Goal: Communication & Community: Participate in discussion

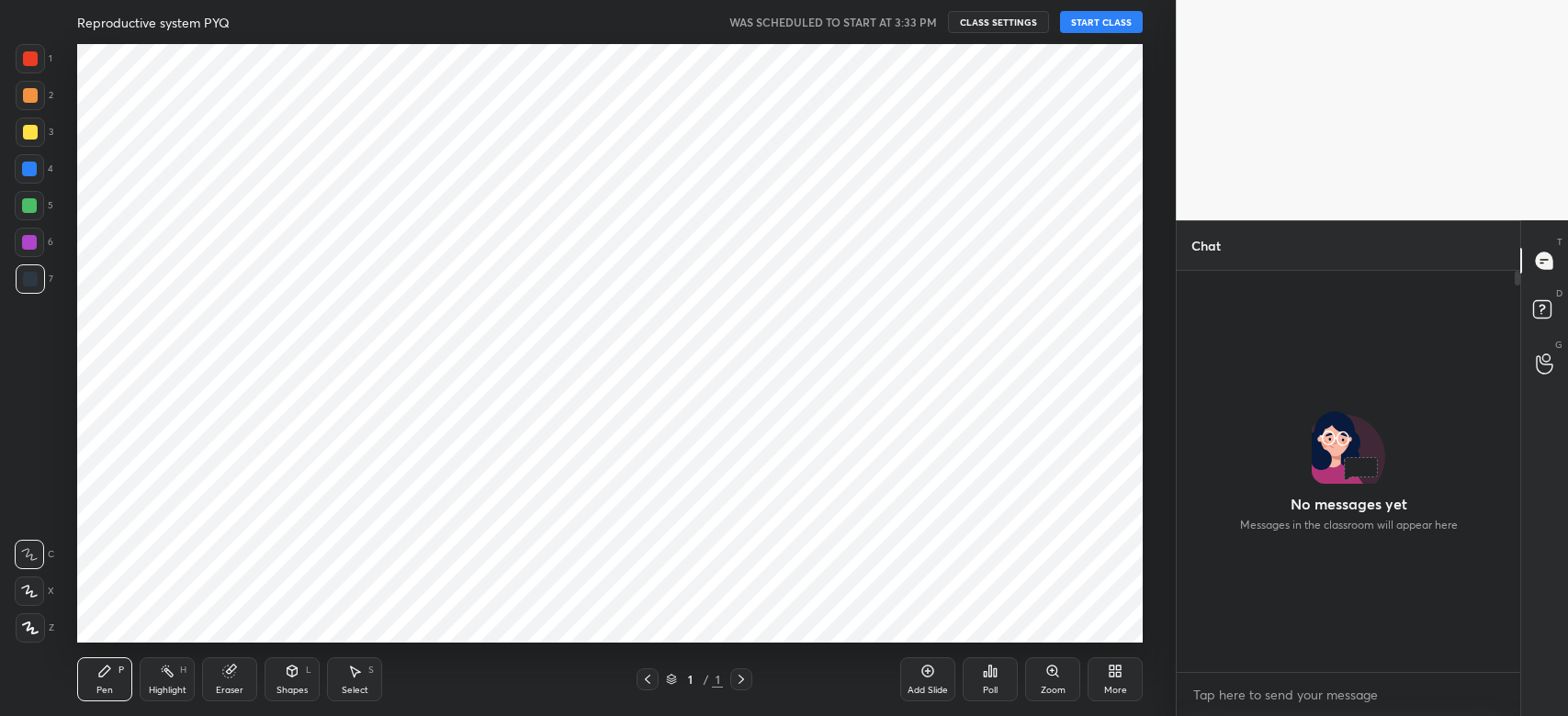
scroll to position [396, 338]
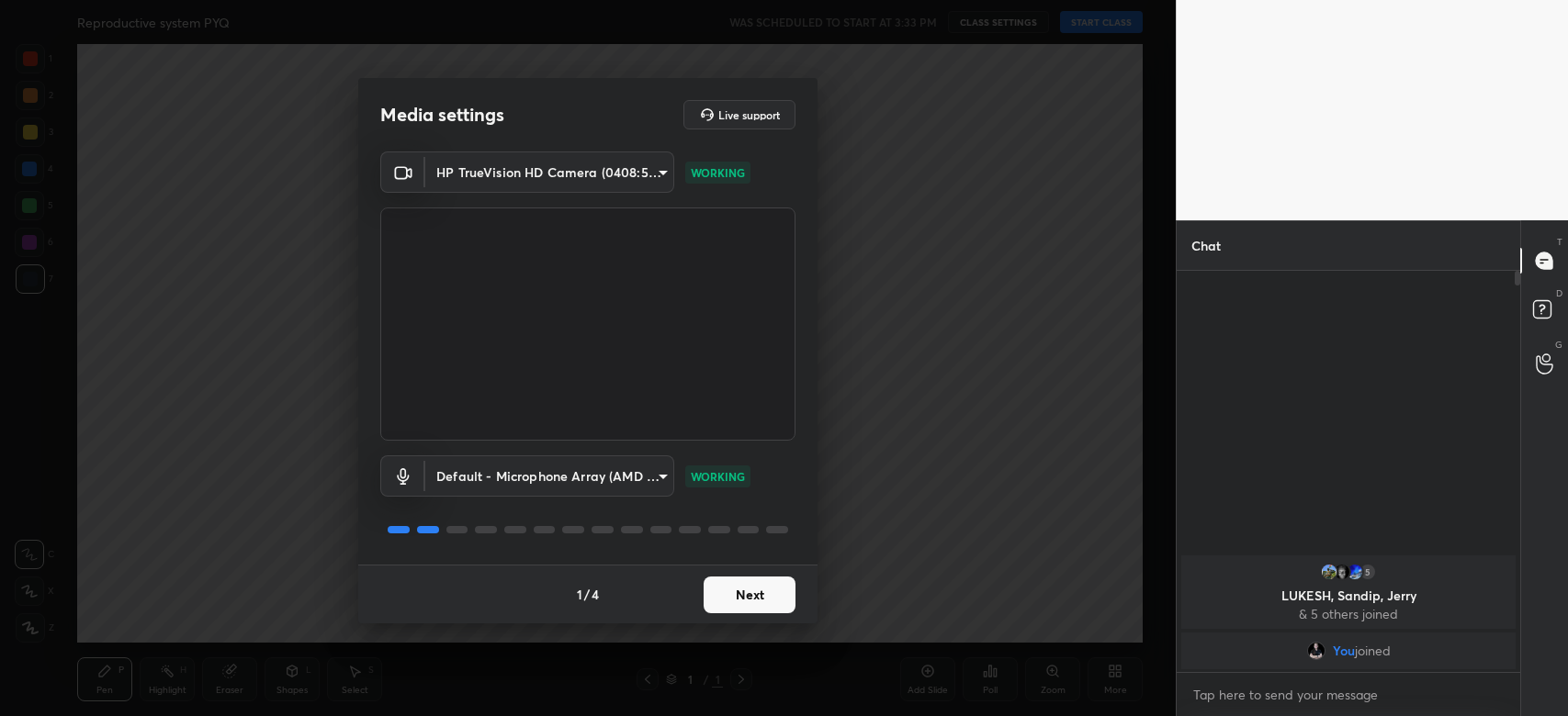
drag, startPoint x: 768, startPoint y: 567, endPoint x: 764, endPoint y: 577, distance: 10.8
click at [764, 577] on div "1 / 4 Next" at bounding box center [588, 595] width 460 height 59
click at [764, 577] on button "Next" at bounding box center [749, 595] width 92 height 36
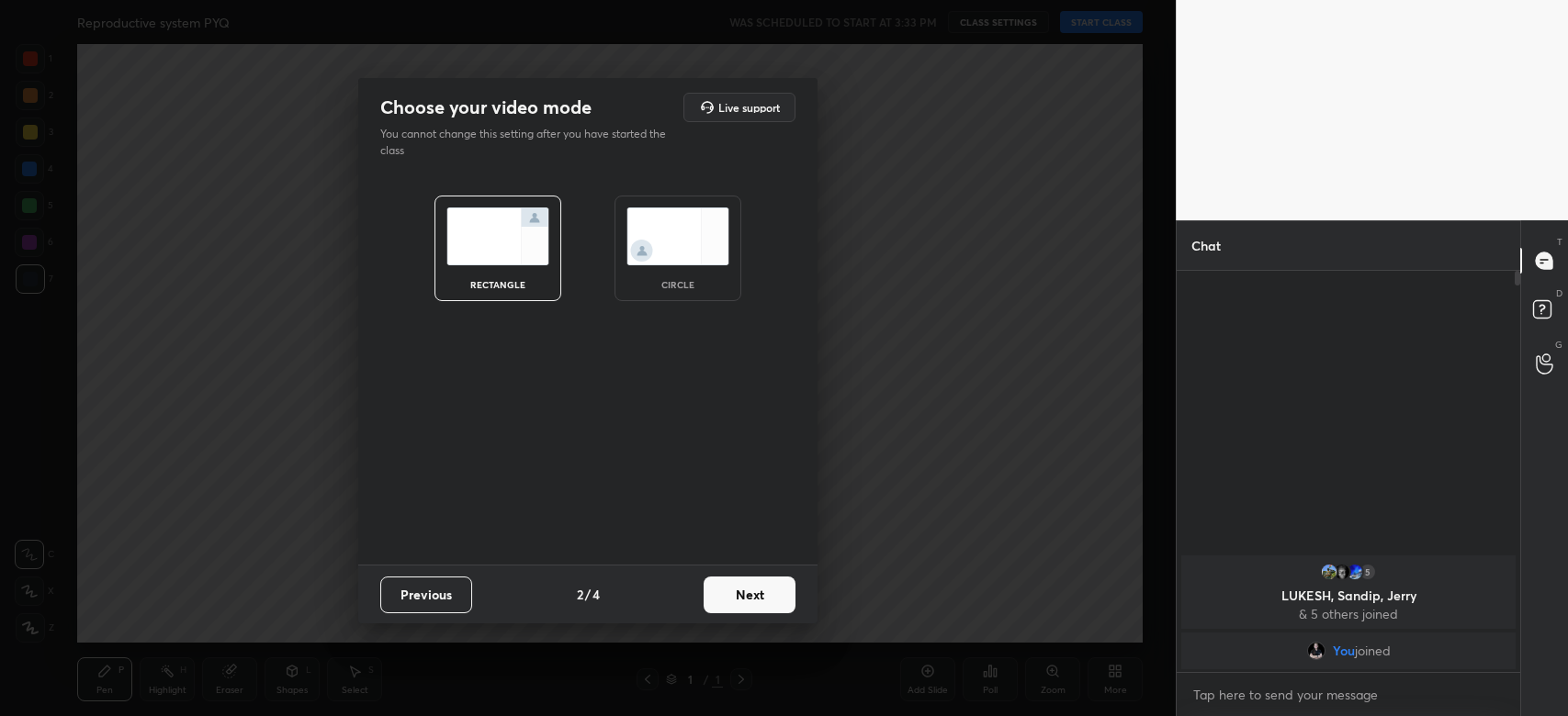
click at [764, 577] on button "Next" at bounding box center [749, 595] width 92 height 36
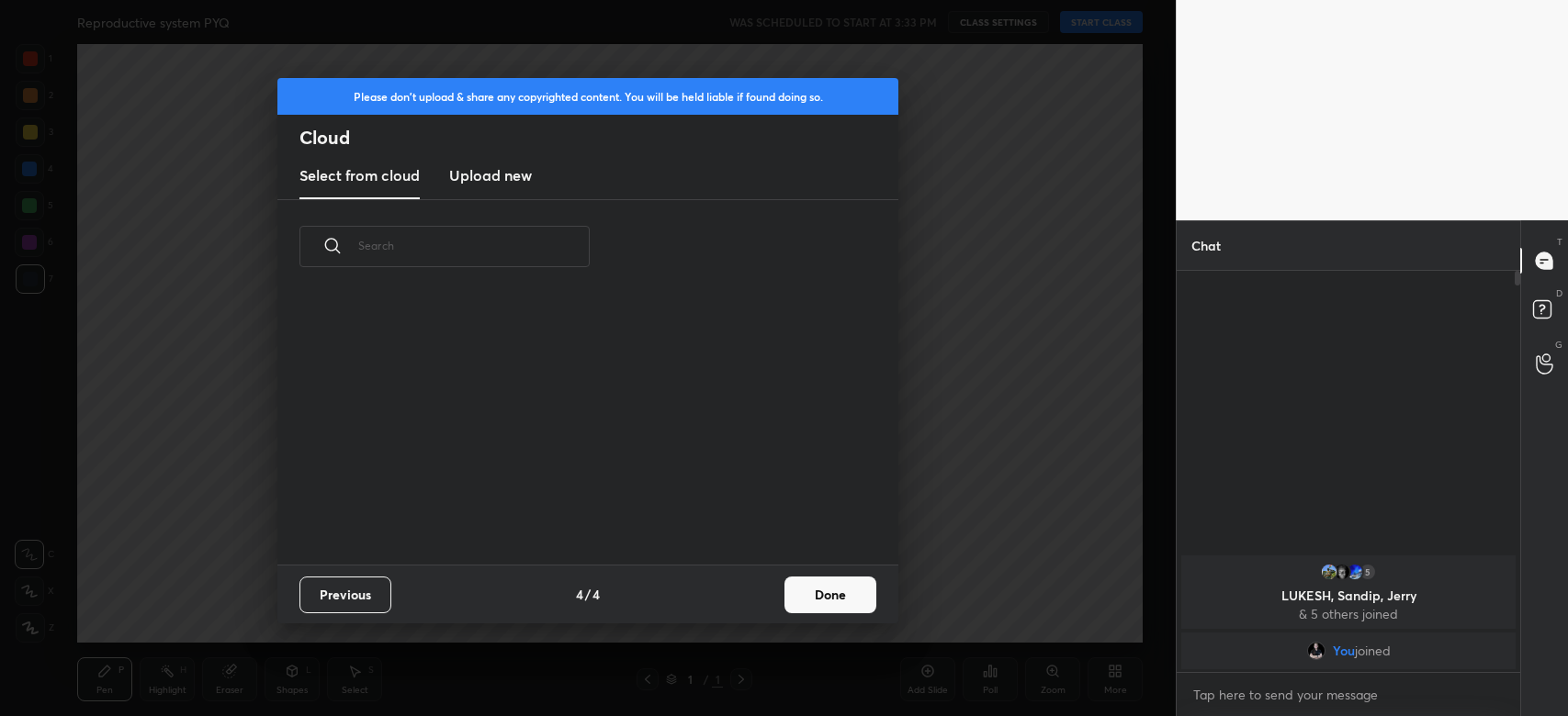
click at [764, 577] on div "Previous 4 / 4 Done" at bounding box center [587, 595] width 621 height 59
click at [800, 584] on button "Done" at bounding box center [830, 595] width 92 height 36
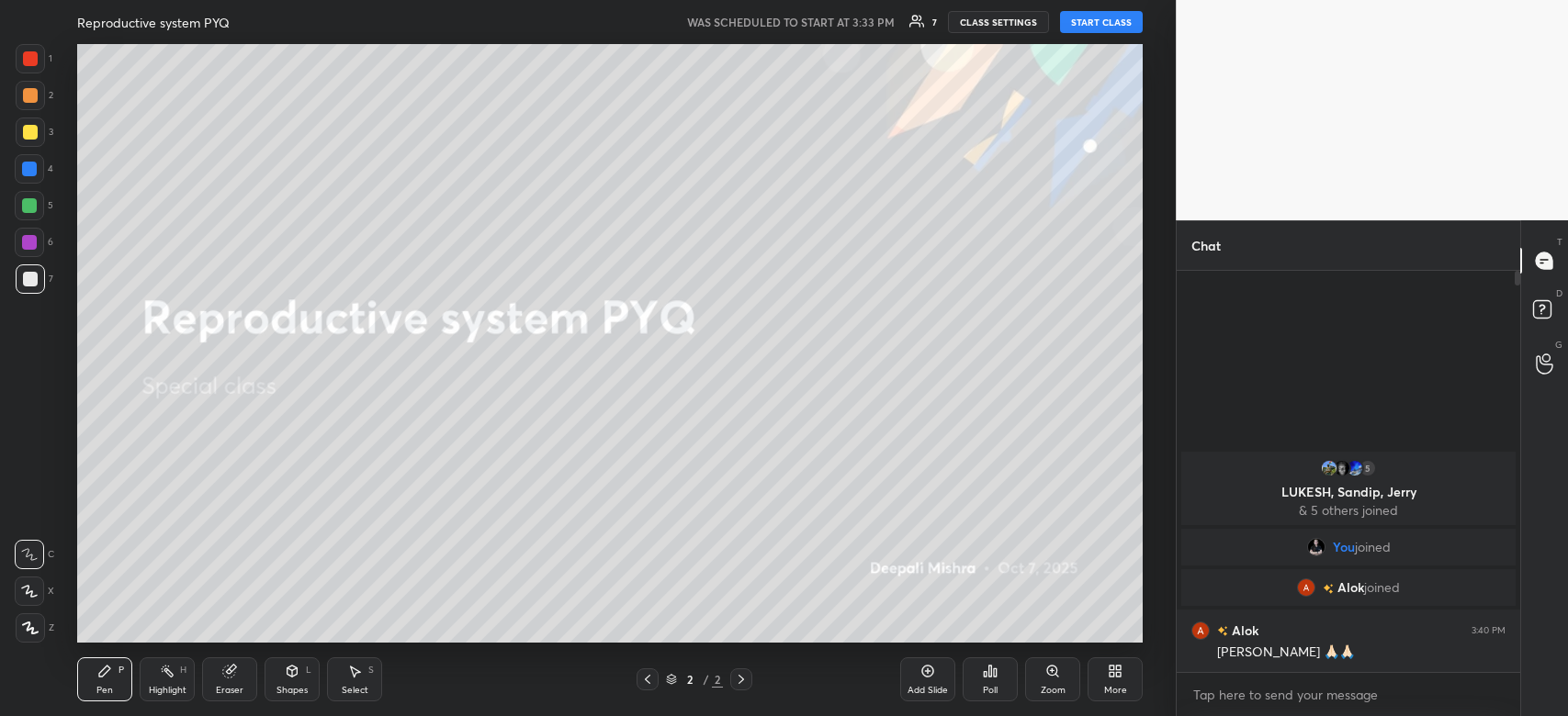
click at [1110, 20] on button "START CLASS" at bounding box center [1101, 22] width 83 height 22
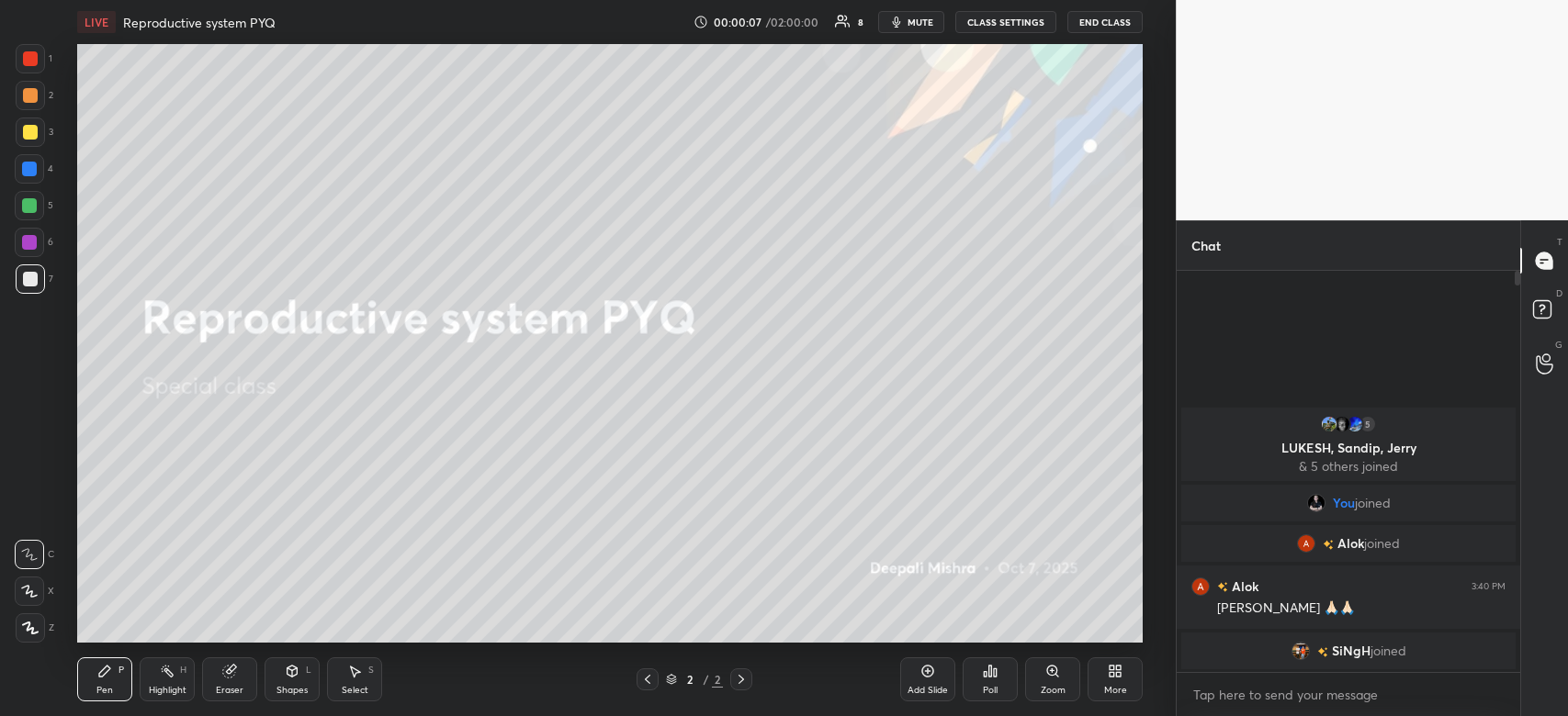
click at [1112, 664] on icon at bounding box center [1115, 671] width 15 height 15
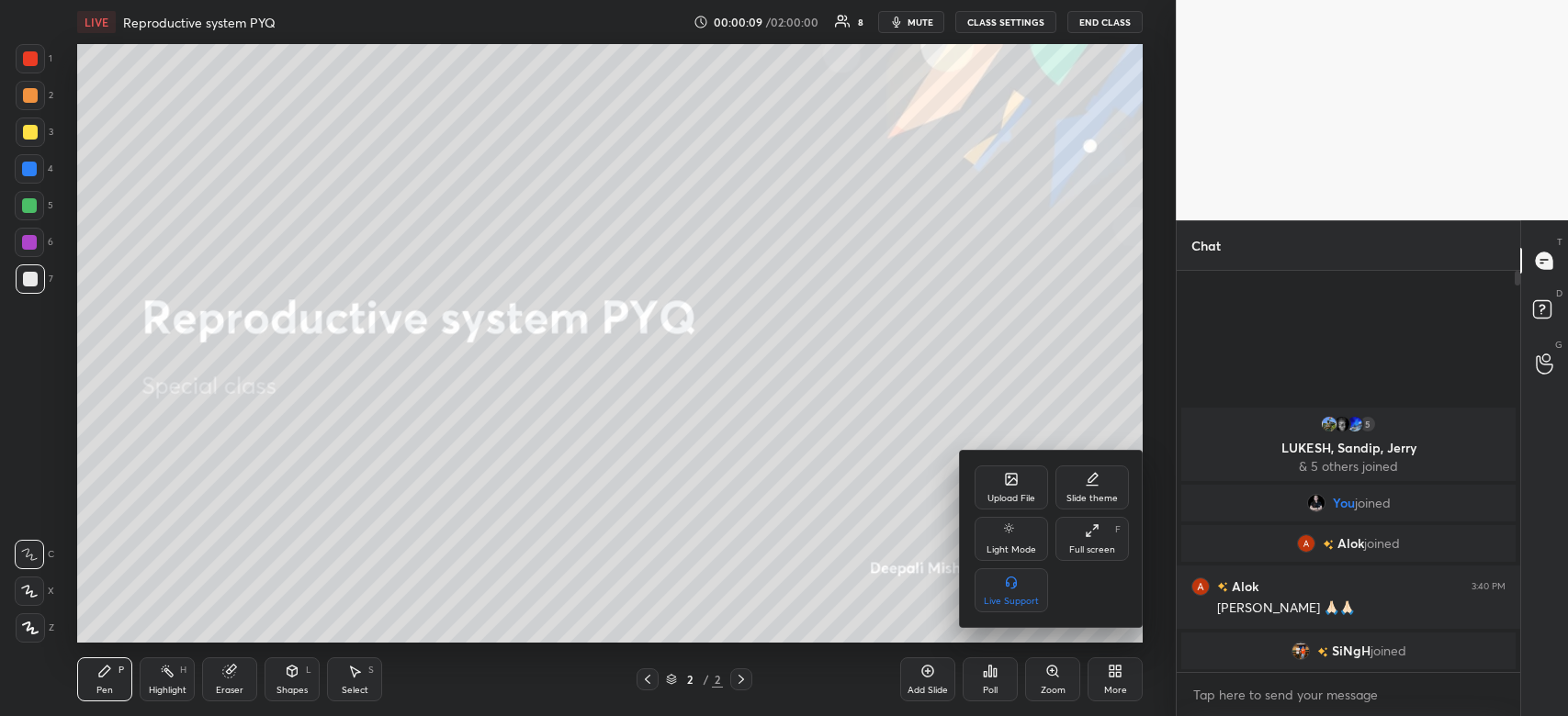
click at [1019, 489] on div "Upload File" at bounding box center [1011, 487] width 73 height 44
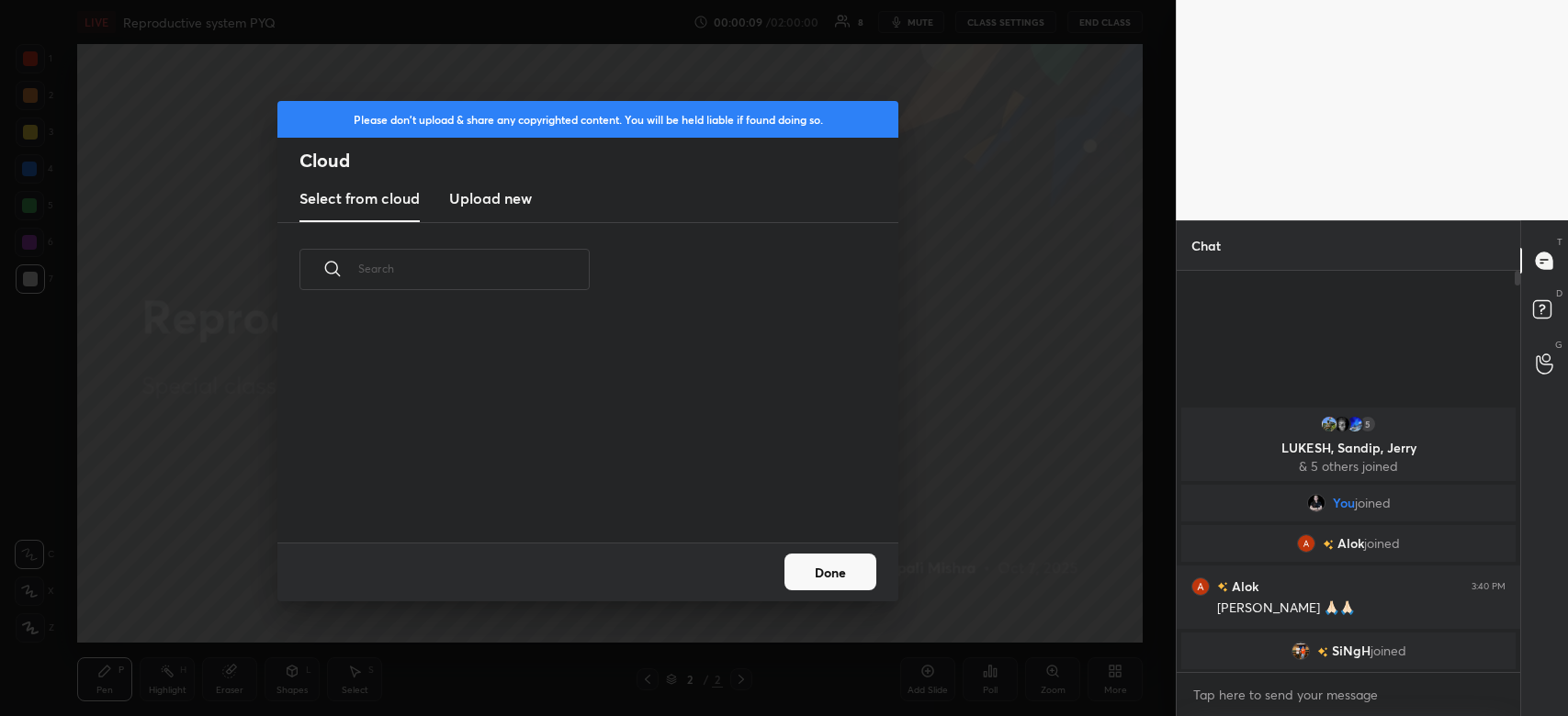
scroll to position [6, 9]
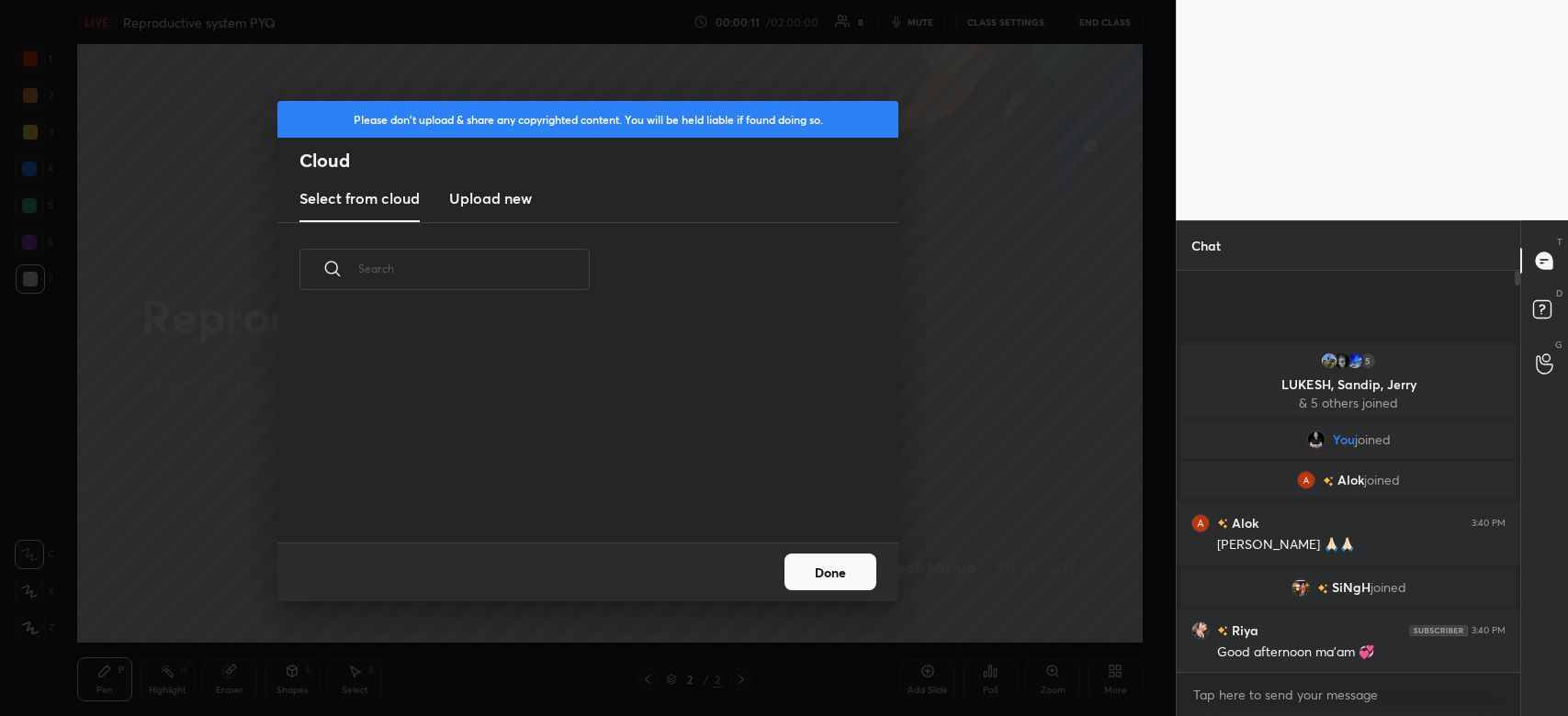
click at [489, 205] on h3 "Upload new" at bounding box center [490, 198] width 83 height 22
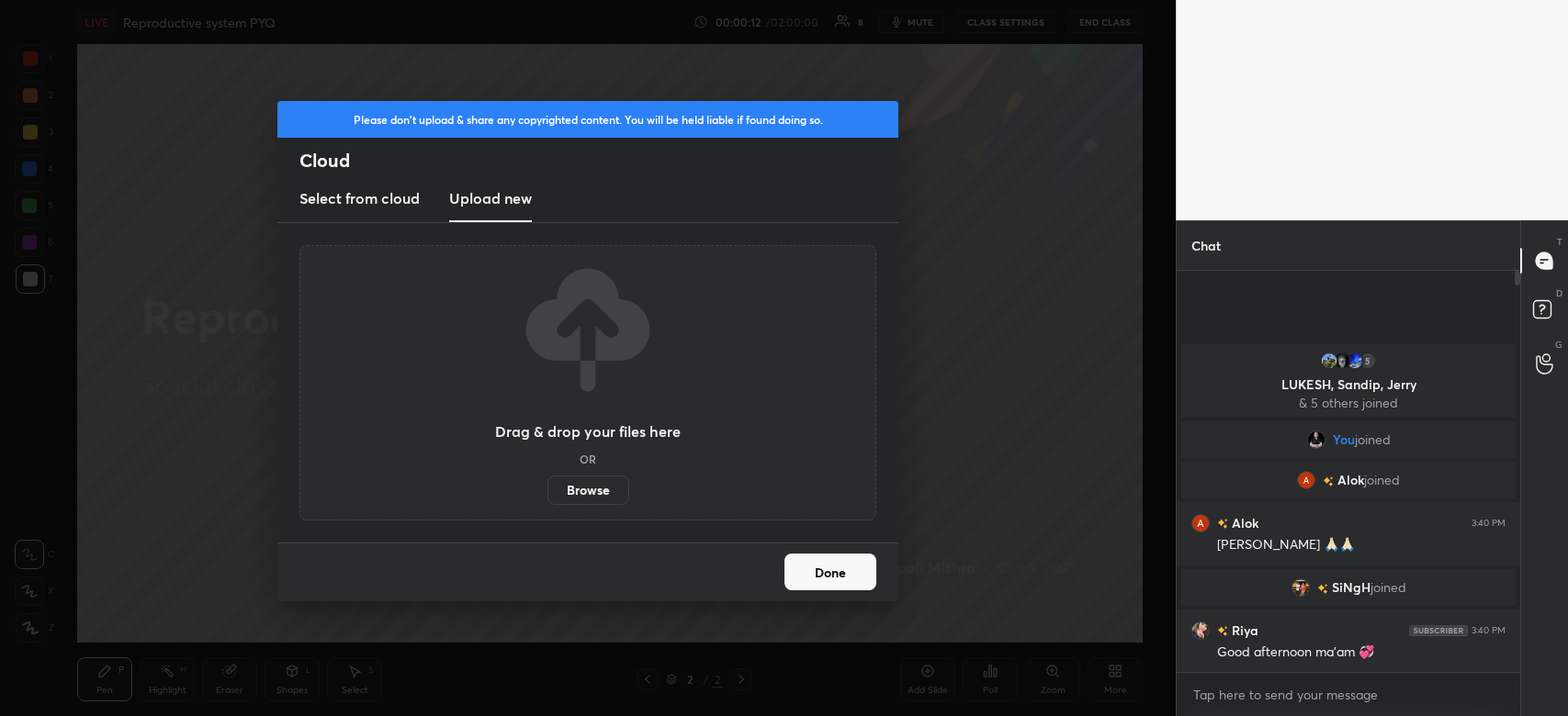
click at [608, 485] on label "Browse" at bounding box center [588, 490] width 82 height 30
click at [548, 485] on input "Browse" at bounding box center [548, 490] width 0 height 30
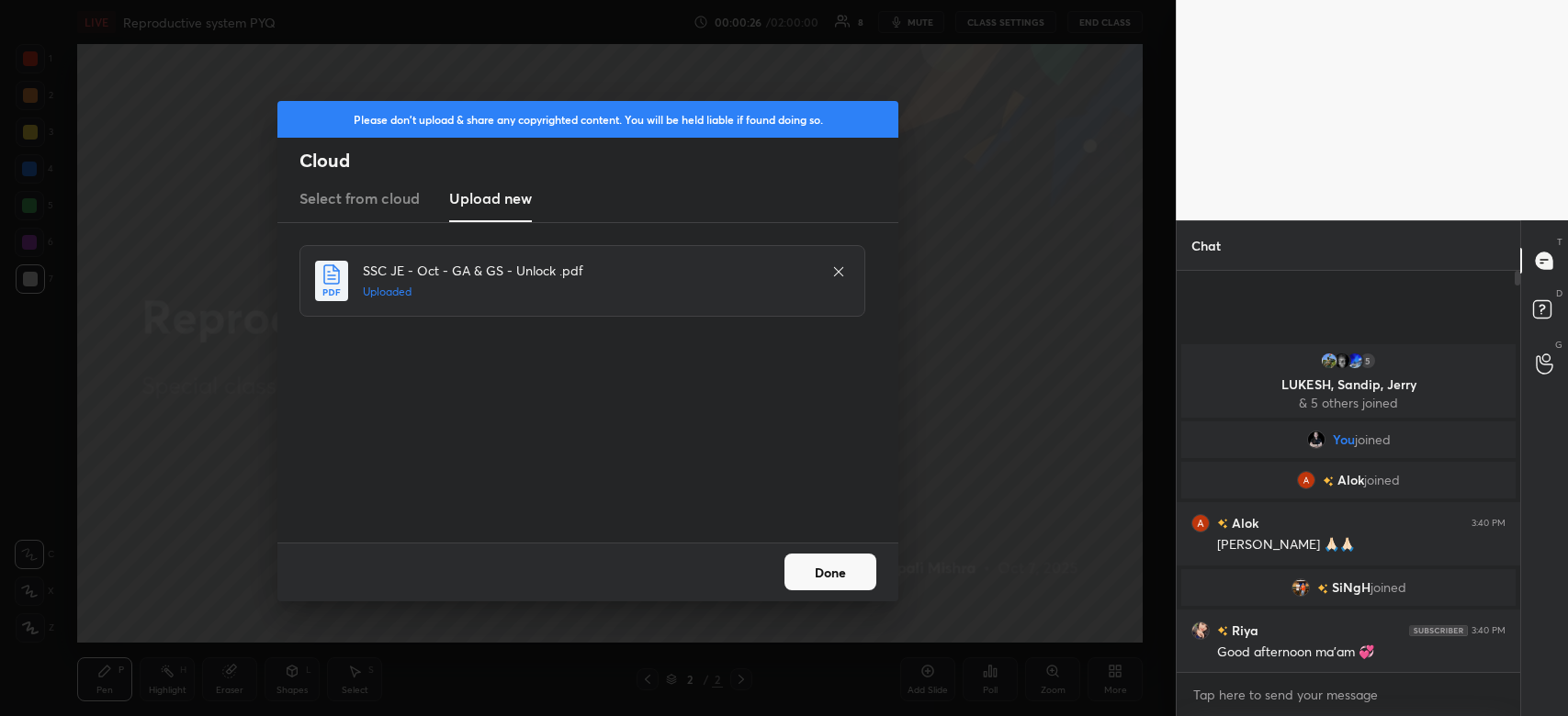
click at [824, 576] on button "Done" at bounding box center [830, 571] width 92 height 36
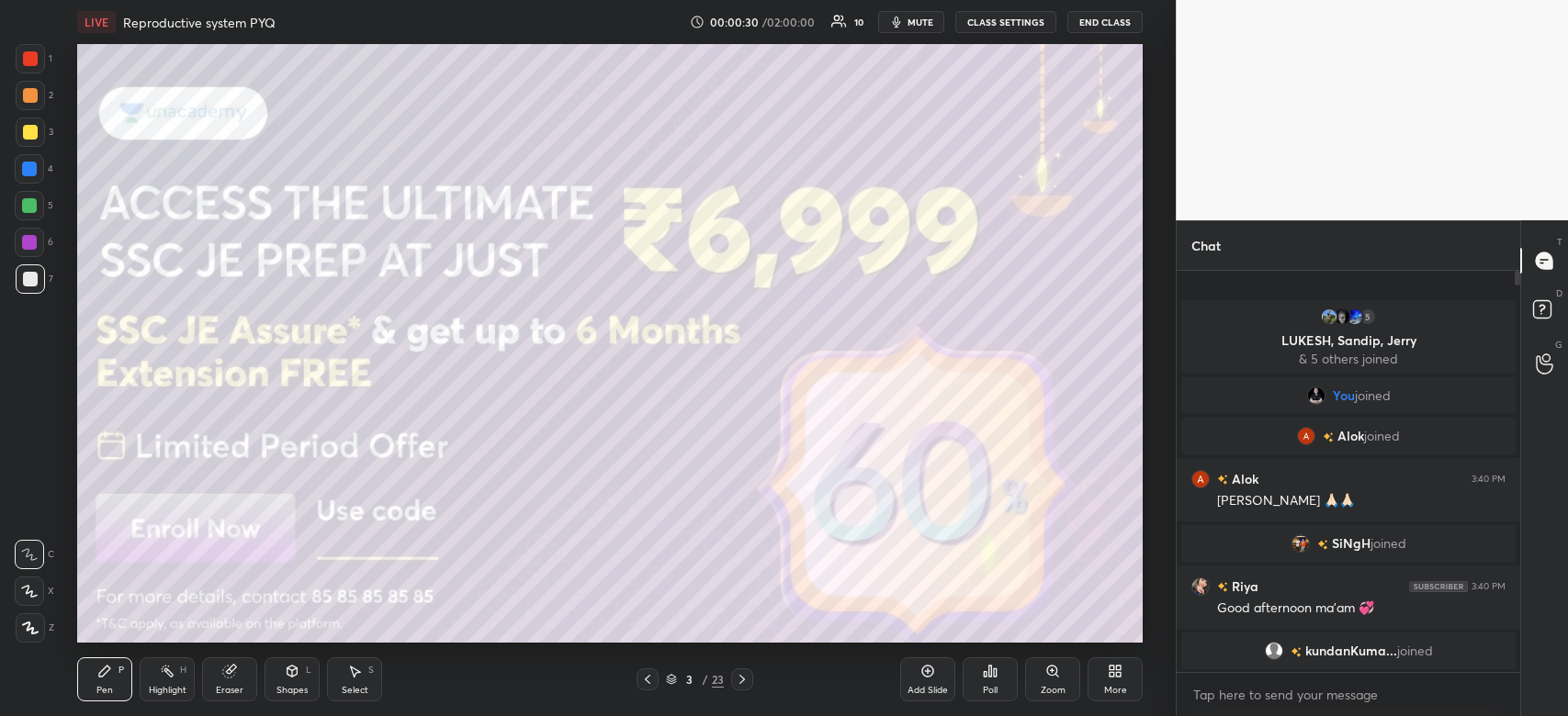
click at [927, 26] on span "mute" at bounding box center [921, 22] width 26 height 13
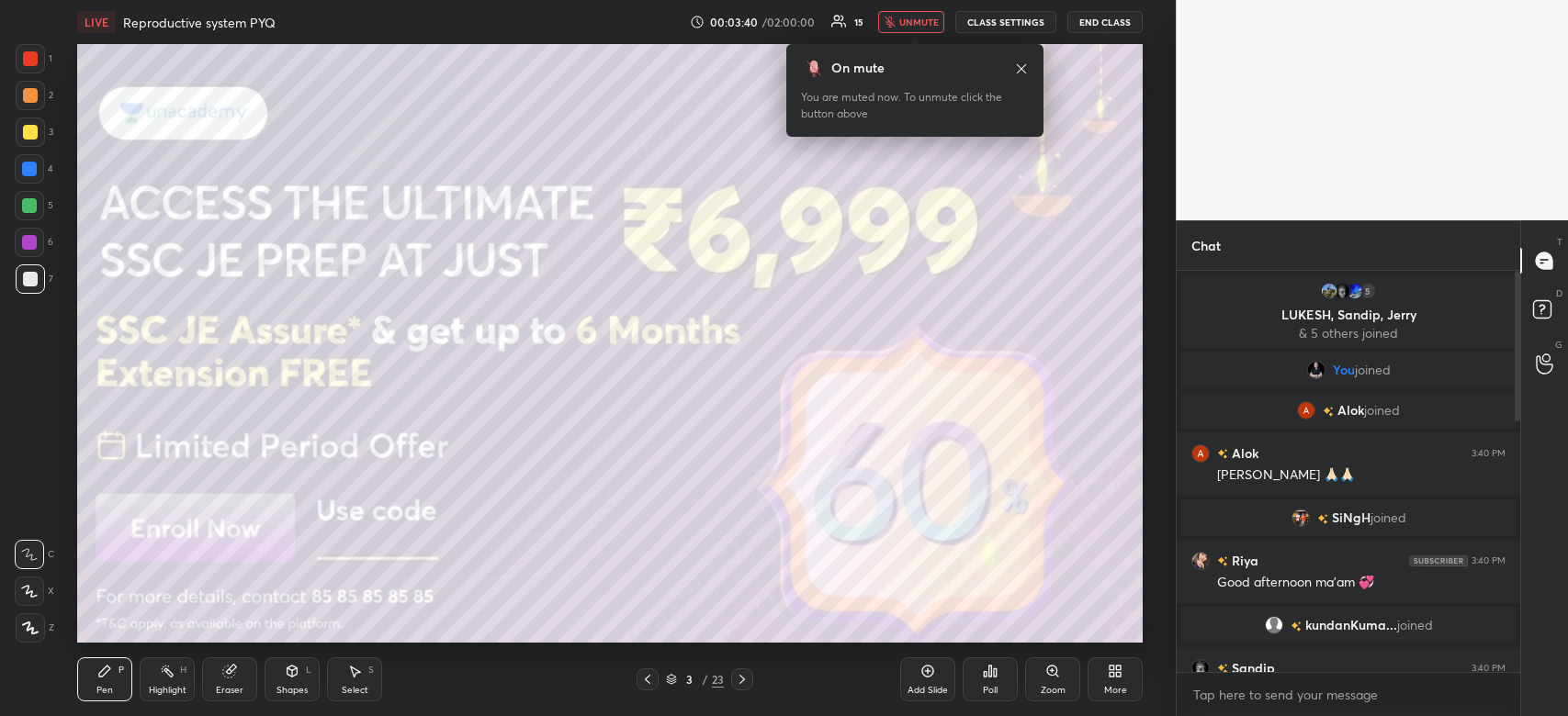
click at [25, 629] on icon at bounding box center [30, 627] width 17 height 13
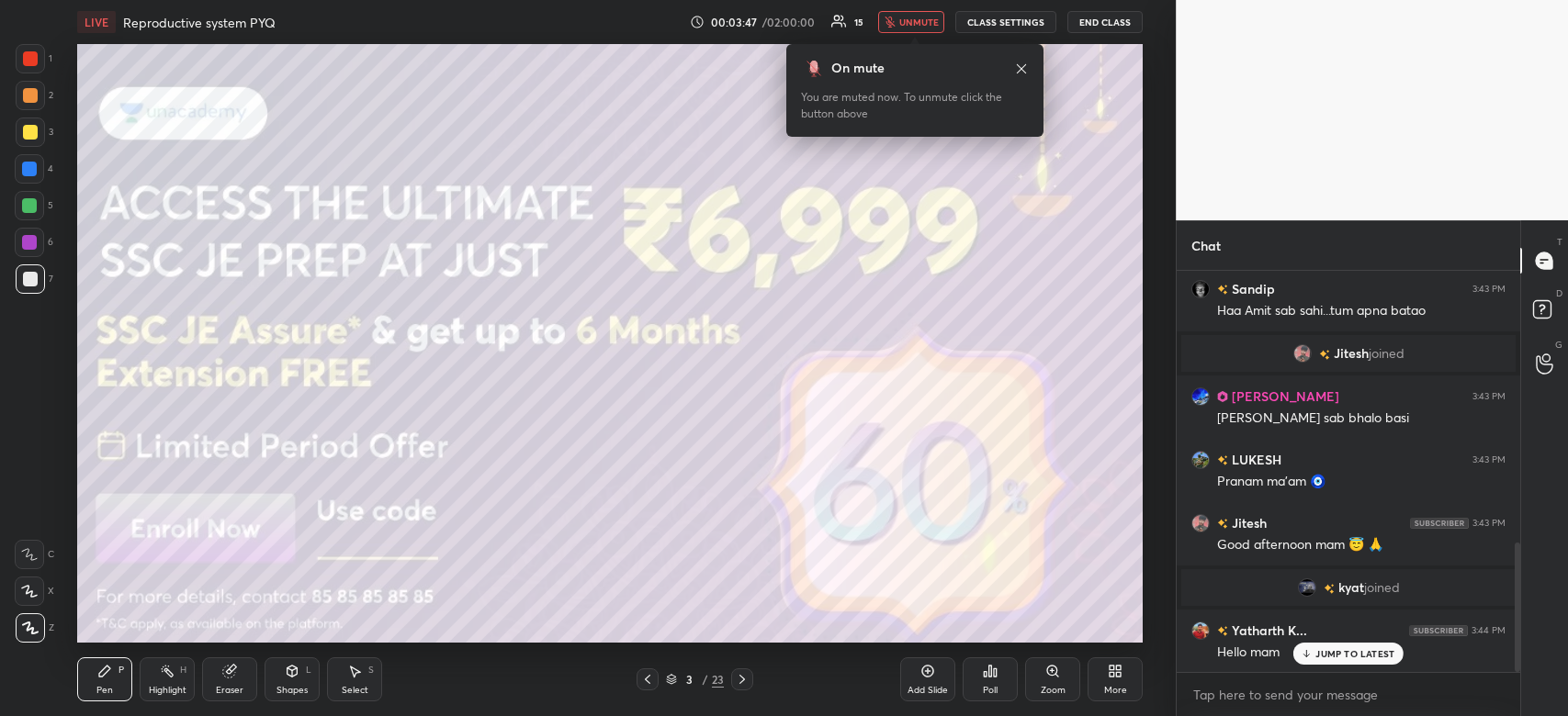
scroll to position [846, 0]
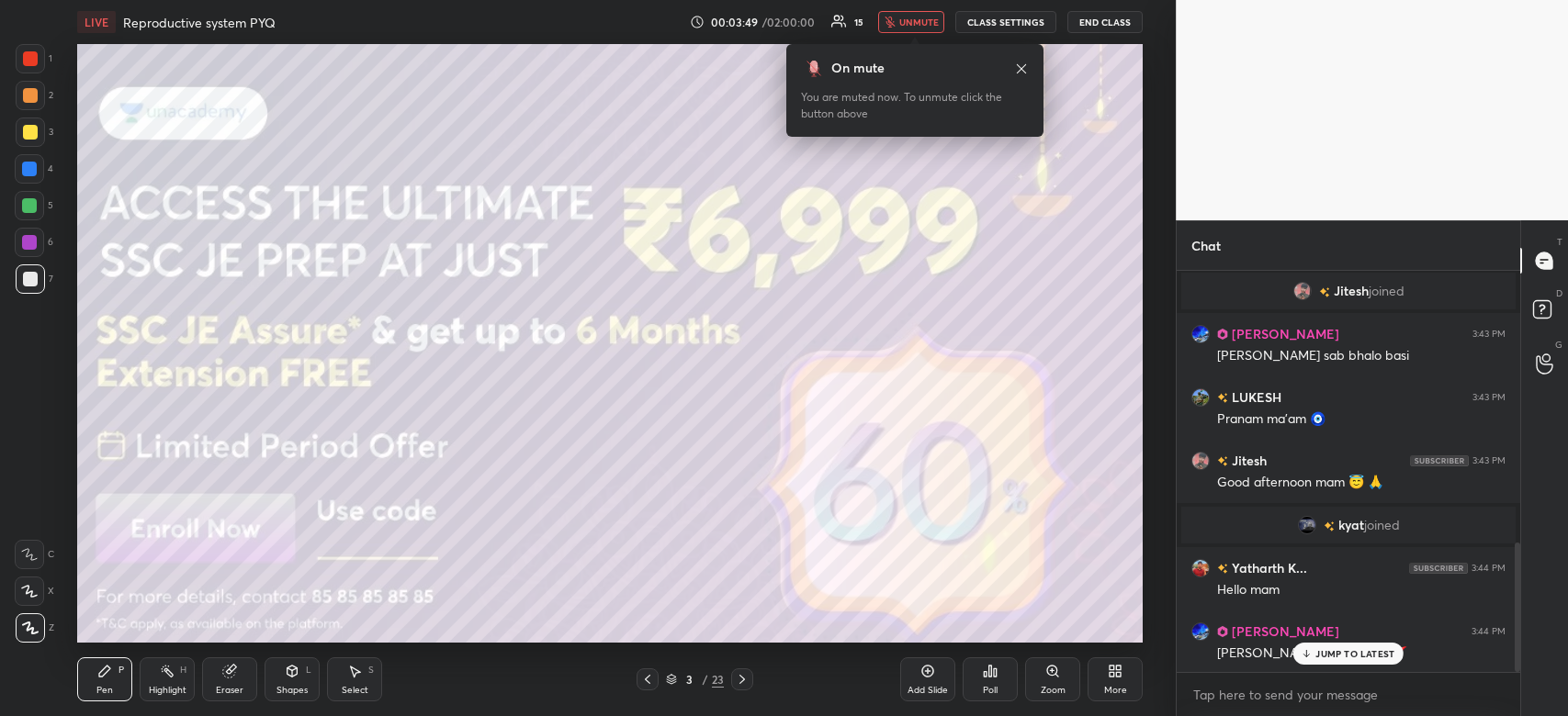
click at [929, 28] on button "unmute" at bounding box center [911, 22] width 66 height 22
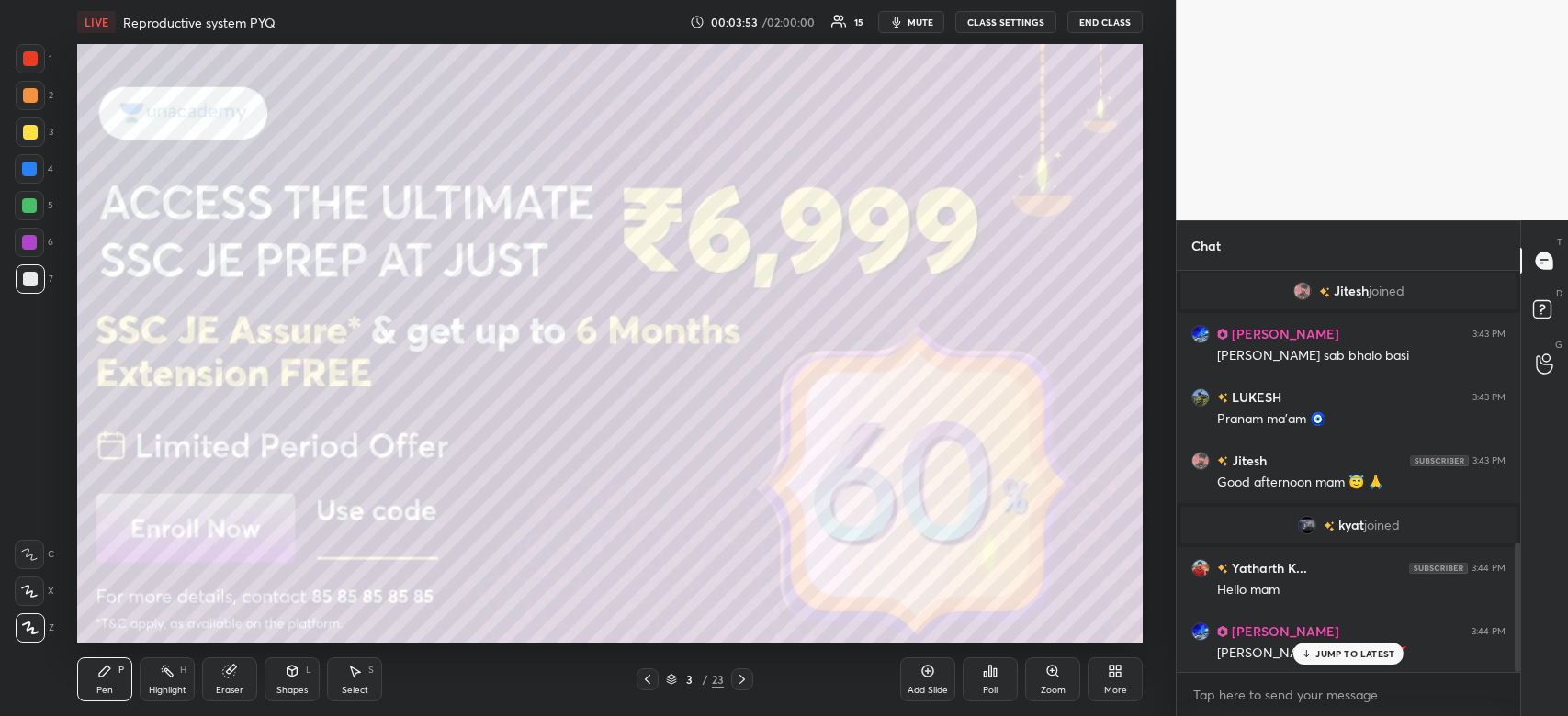
click at [1354, 659] on p "JUMP TO LATEST" at bounding box center [1355, 653] width 79 height 11
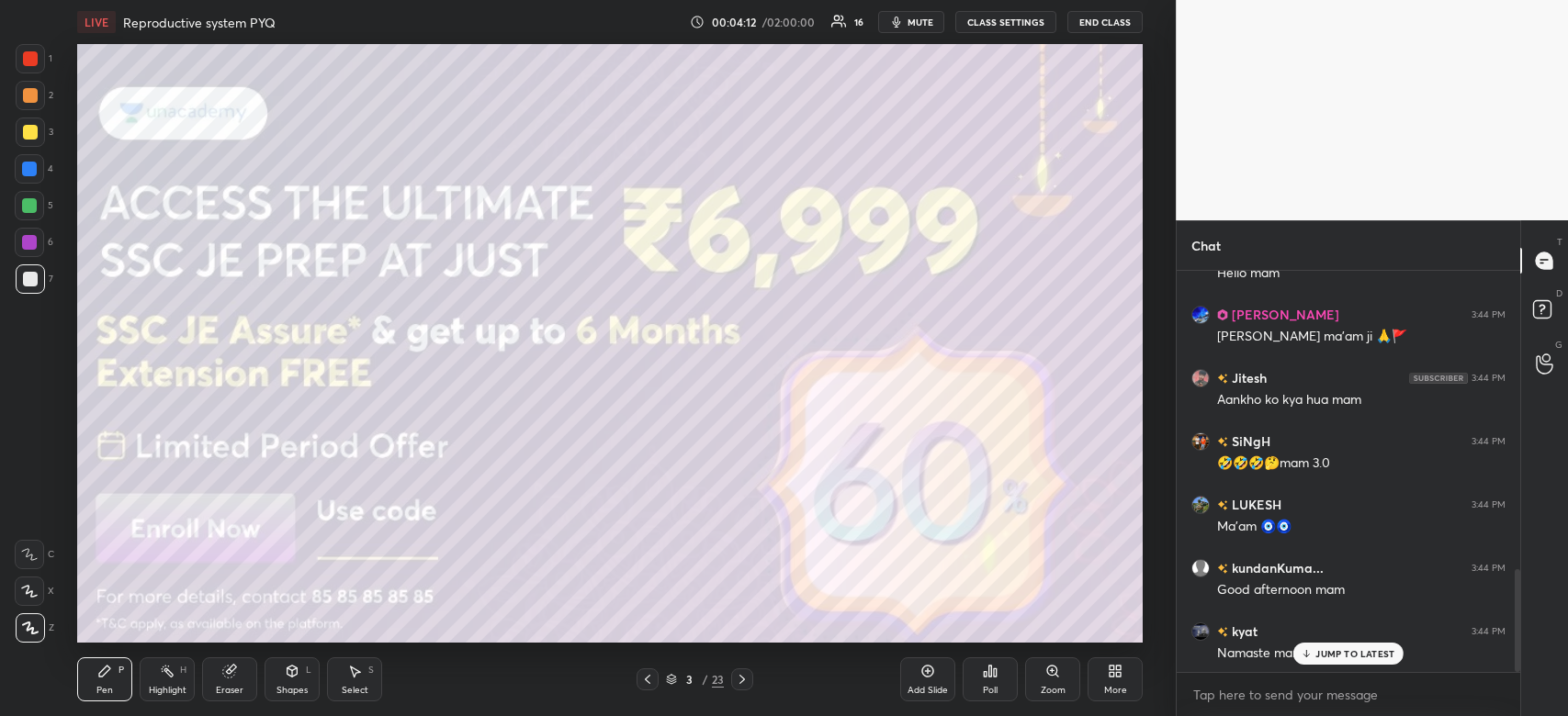
scroll to position [1207, 0]
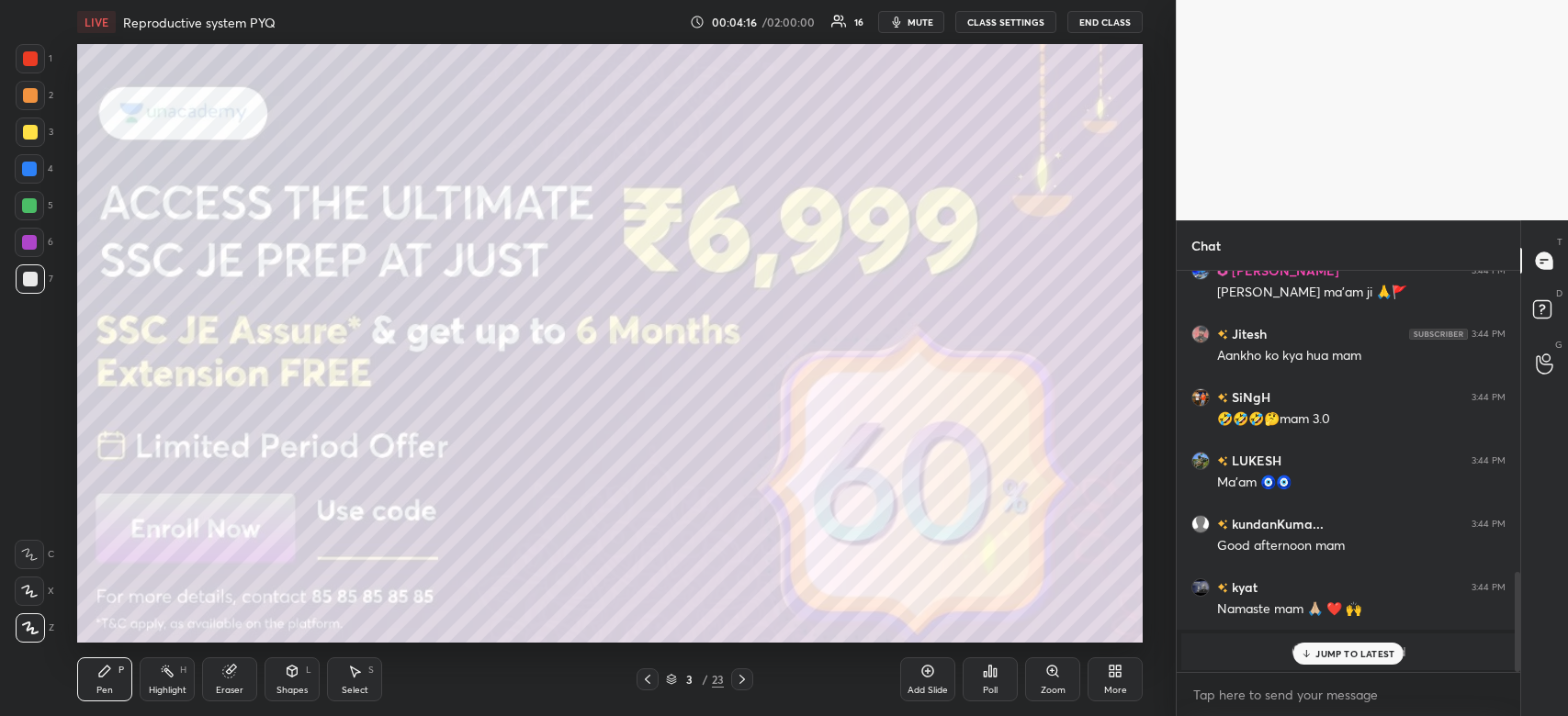
click at [1383, 660] on p "JUMP TO LATEST" at bounding box center [1355, 653] width 79 height 11
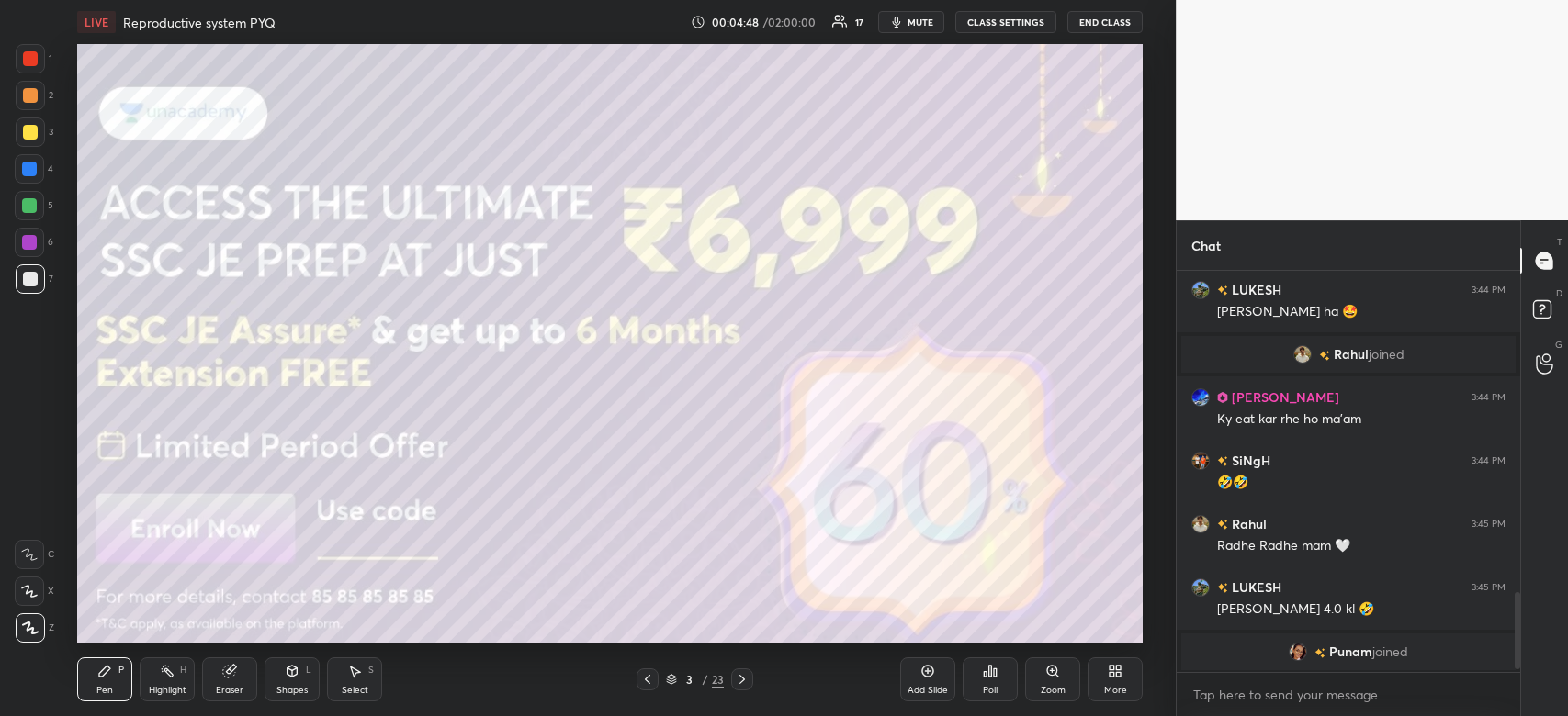
scroll to position [1676, 0]
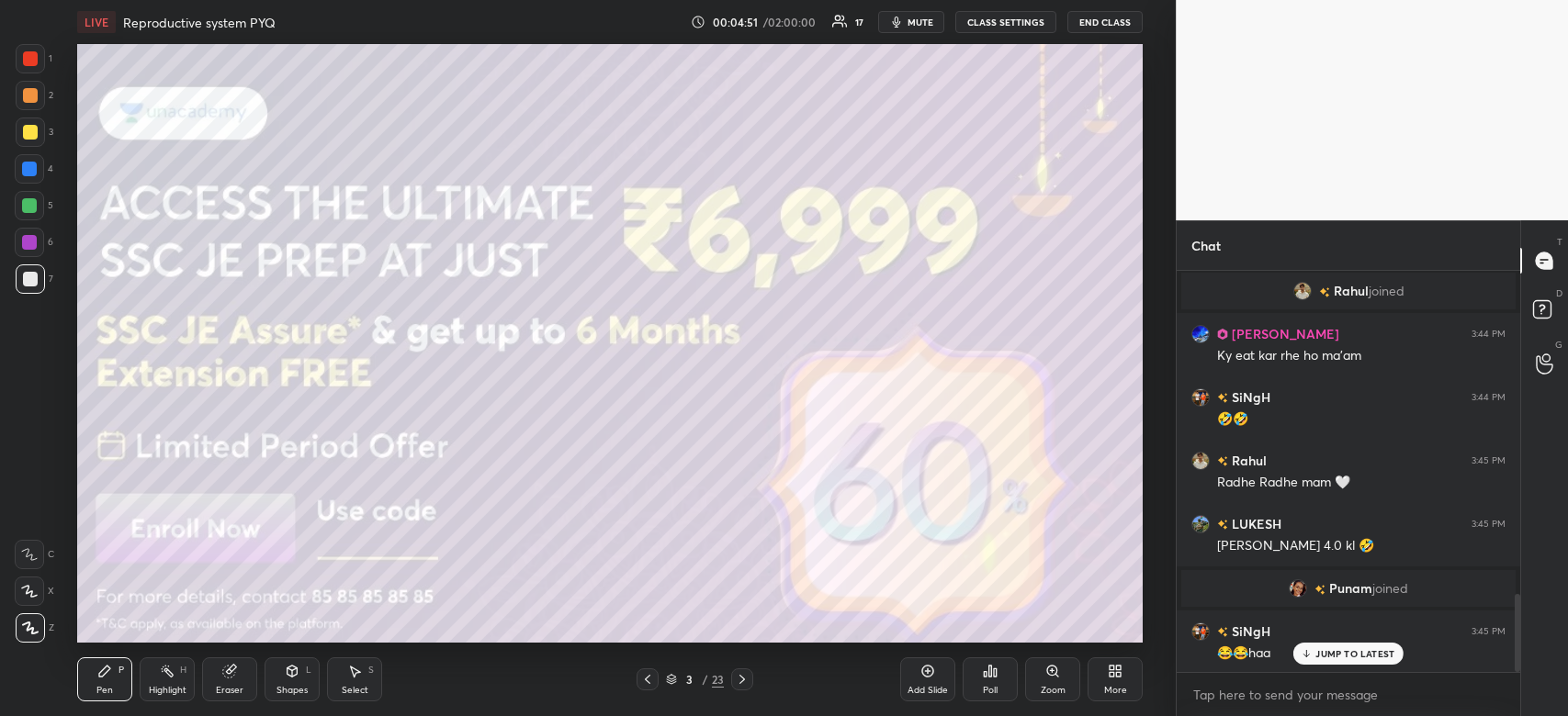
click at [1373, 660] on div "JUMP TO LATEST" at bounding box center [1349, 654] width 111 height 22
click at [34, 133] on div at bounding box center [30, 132] width 15 height 15
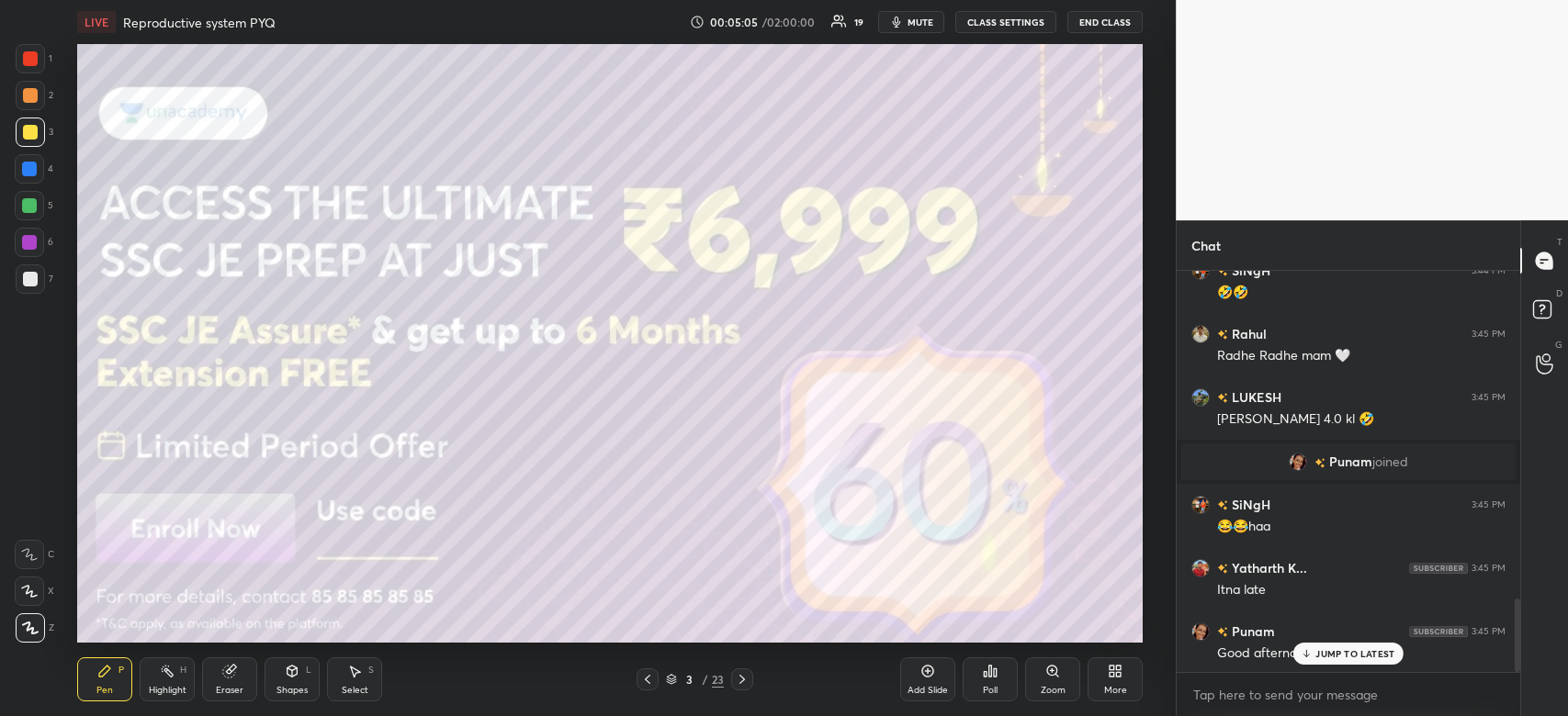
scroll to position [1866, 0]
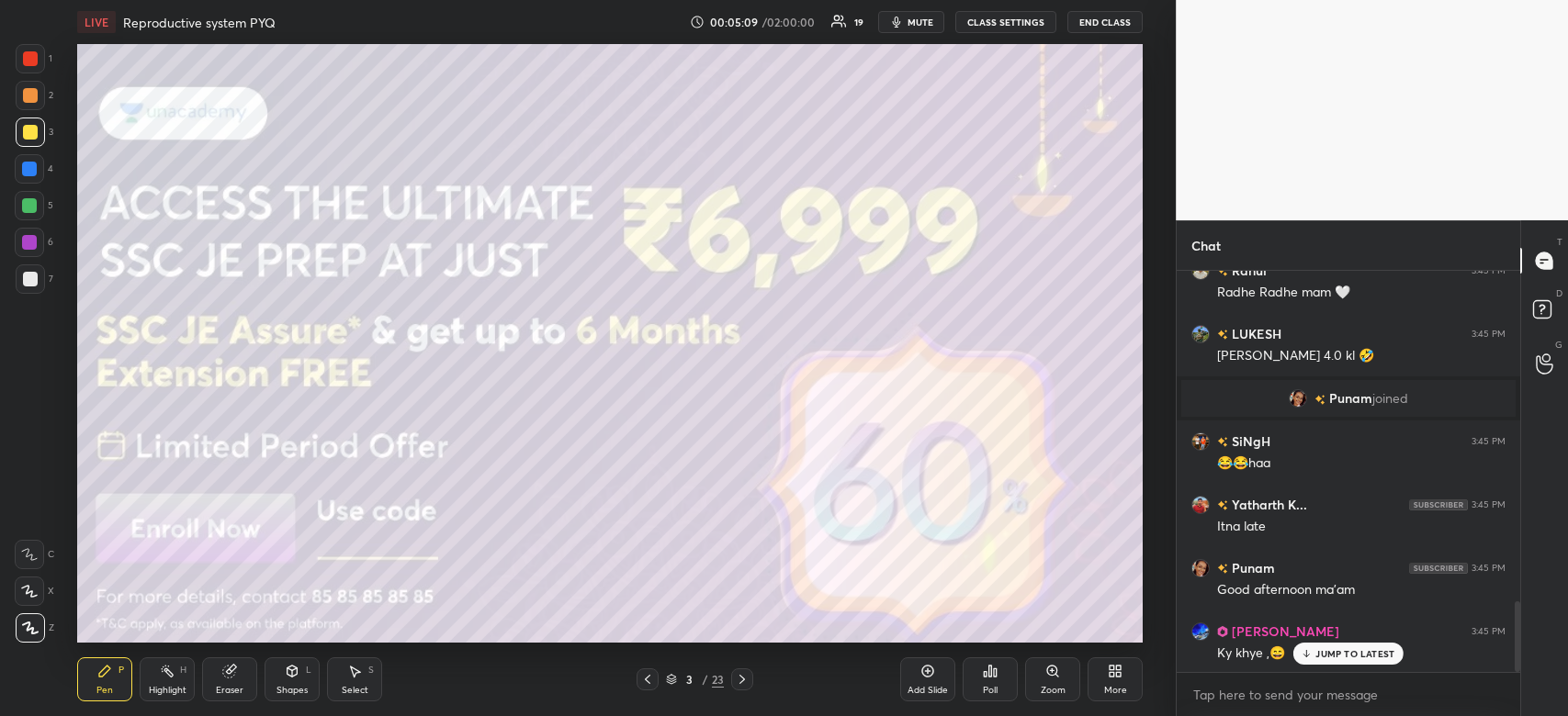
click at [31, 173] on div at bounding box center [29, 169] width 15 height 15
click at [33, 174] on div at bounding box center [29, 169] width 15 height 15
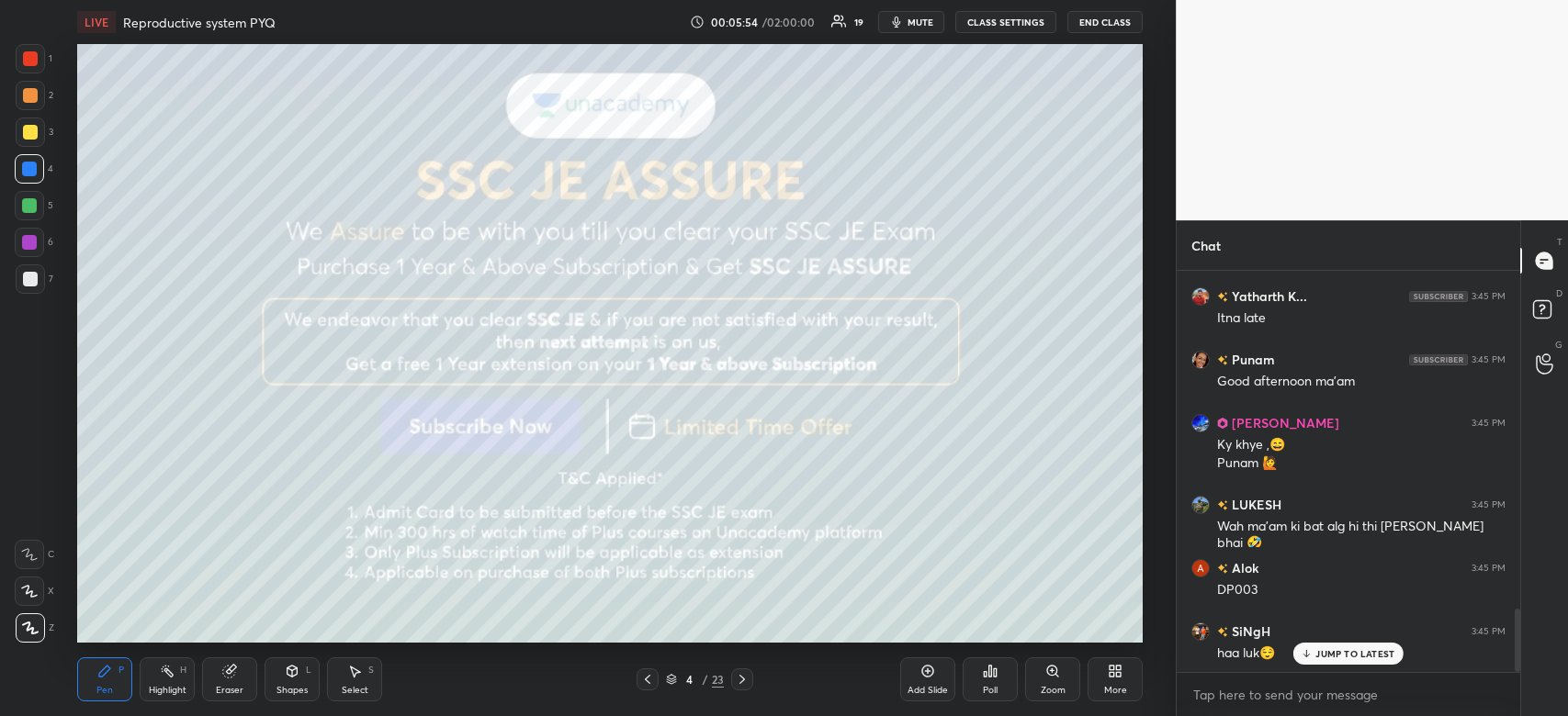
scroll to position [2138, 0]
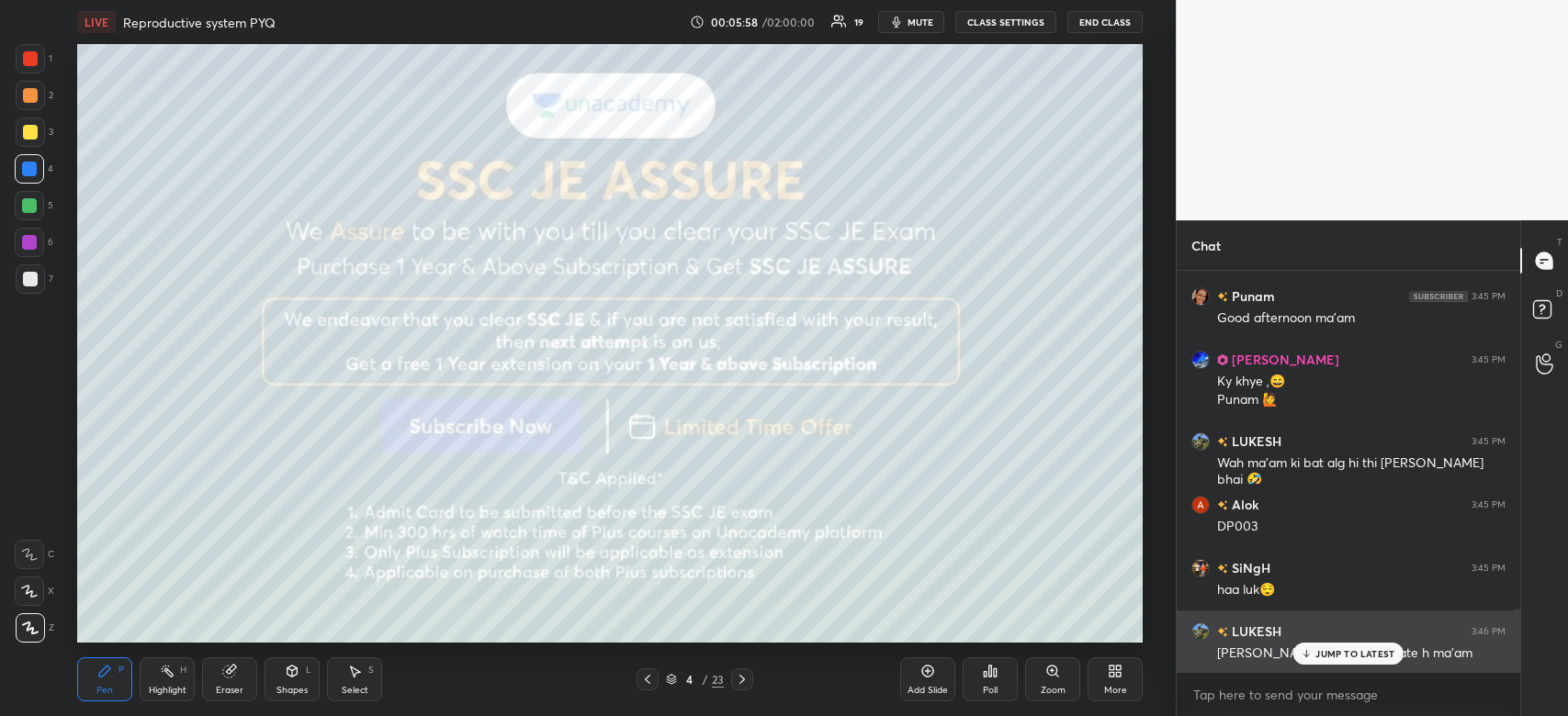
click at [1367, 665] on div "LUKESH 3:46 PM [PERSON_NAME] ab kaha padate h ma'am" at bounding box center [1349, 642] width 343 height 63
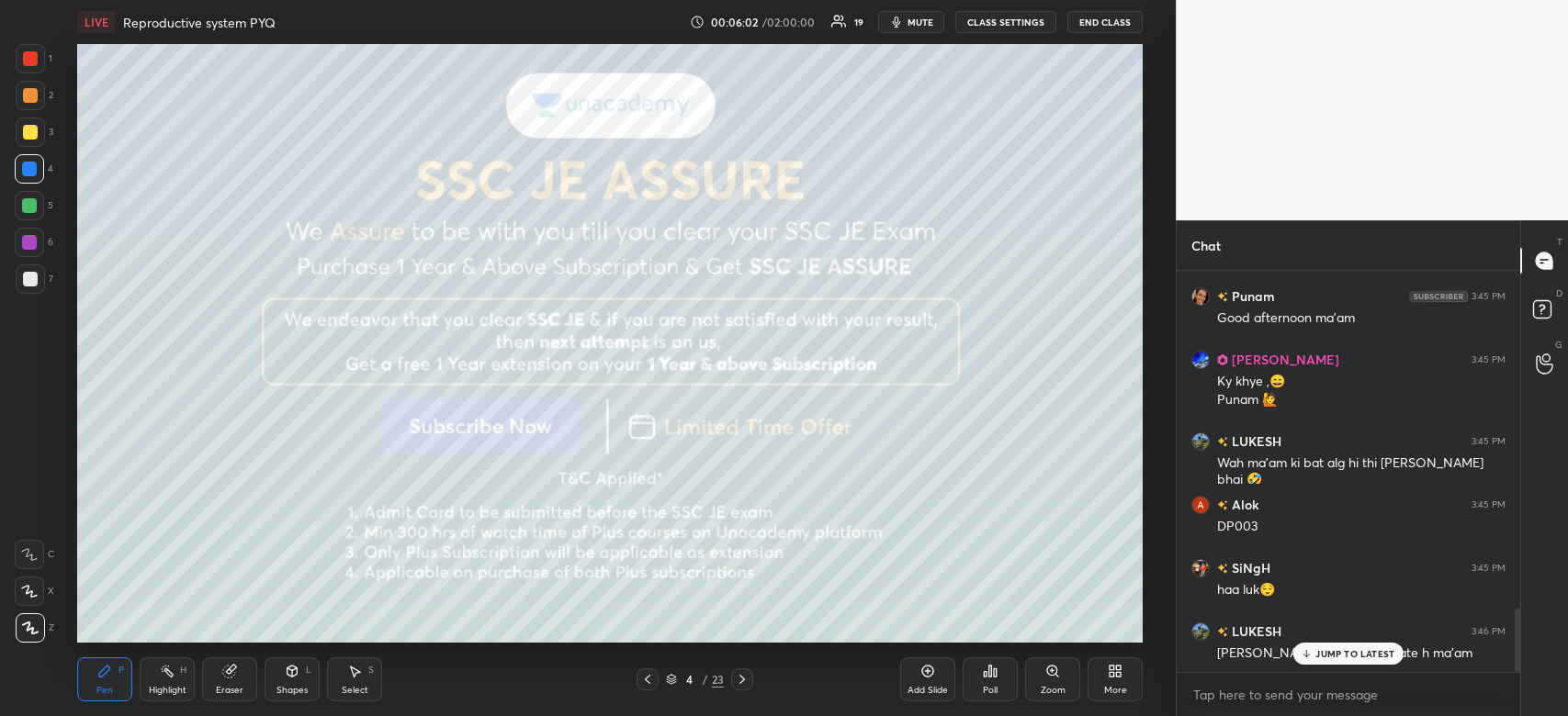
click at [1344, 661] on div "JUMP TO LATEST" at bounding box center [1349, 654] width 111 height 22
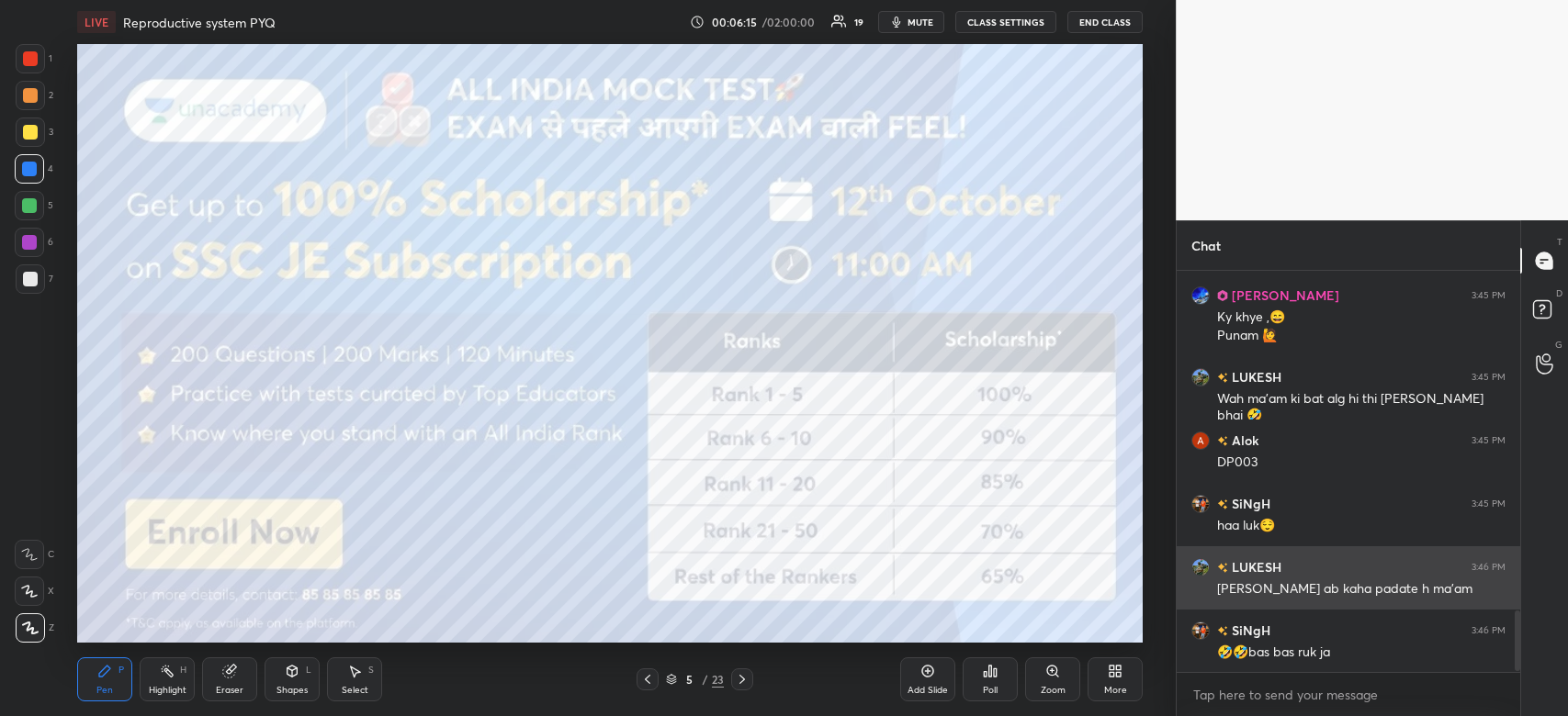
scroll to position [2264, 0]
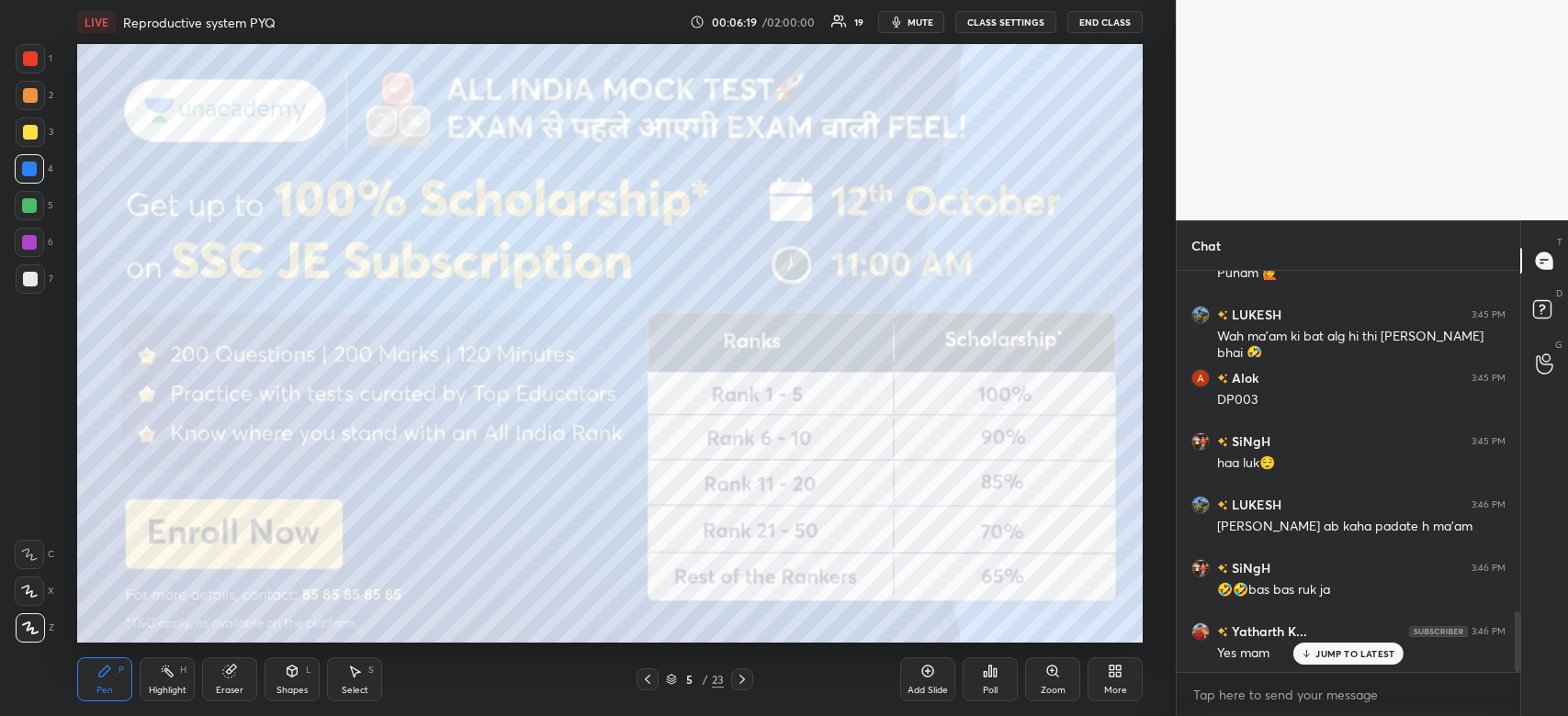
click at [1325, 654] on p "JUMP TO LATEST" at bounding box center [1355, 653] width 79 height 11
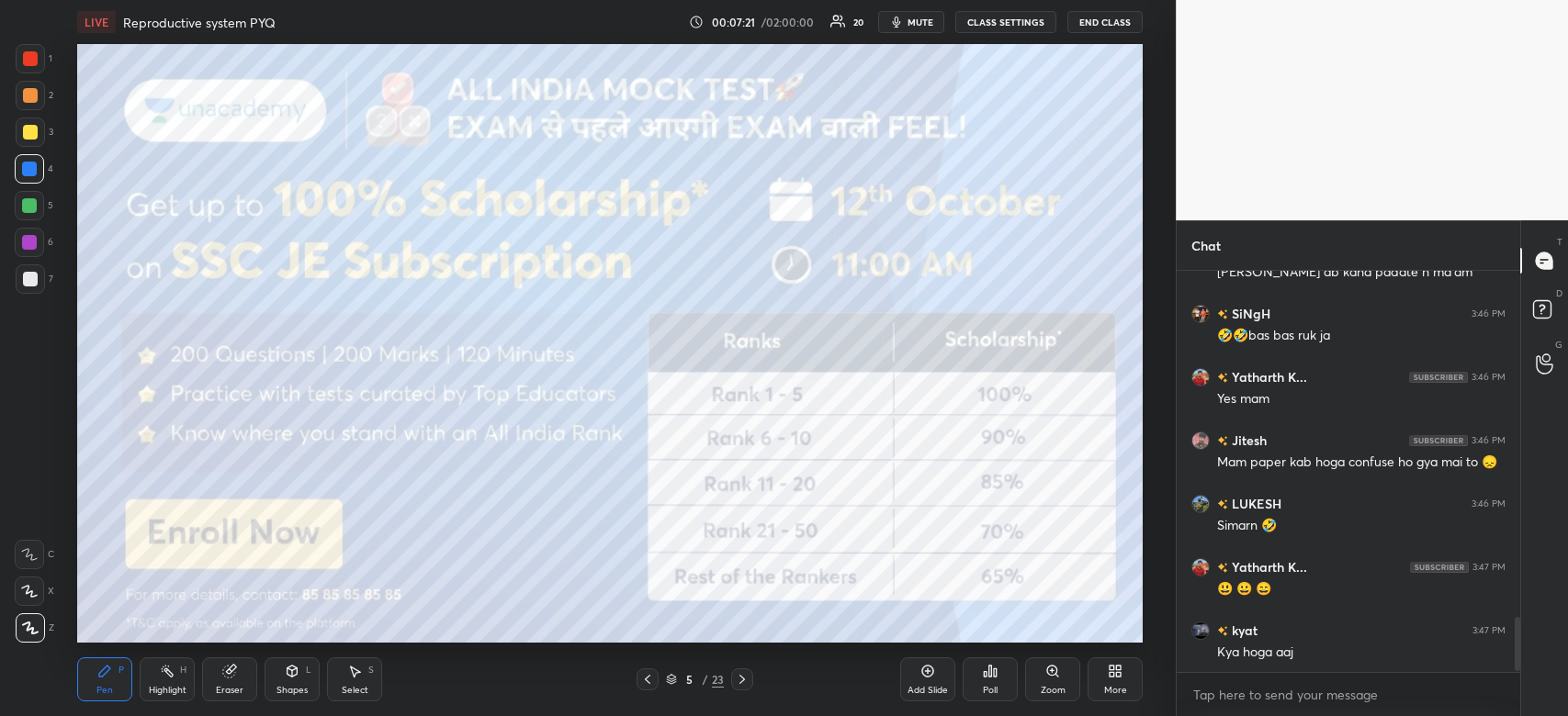
scroll to position [2563, 0]
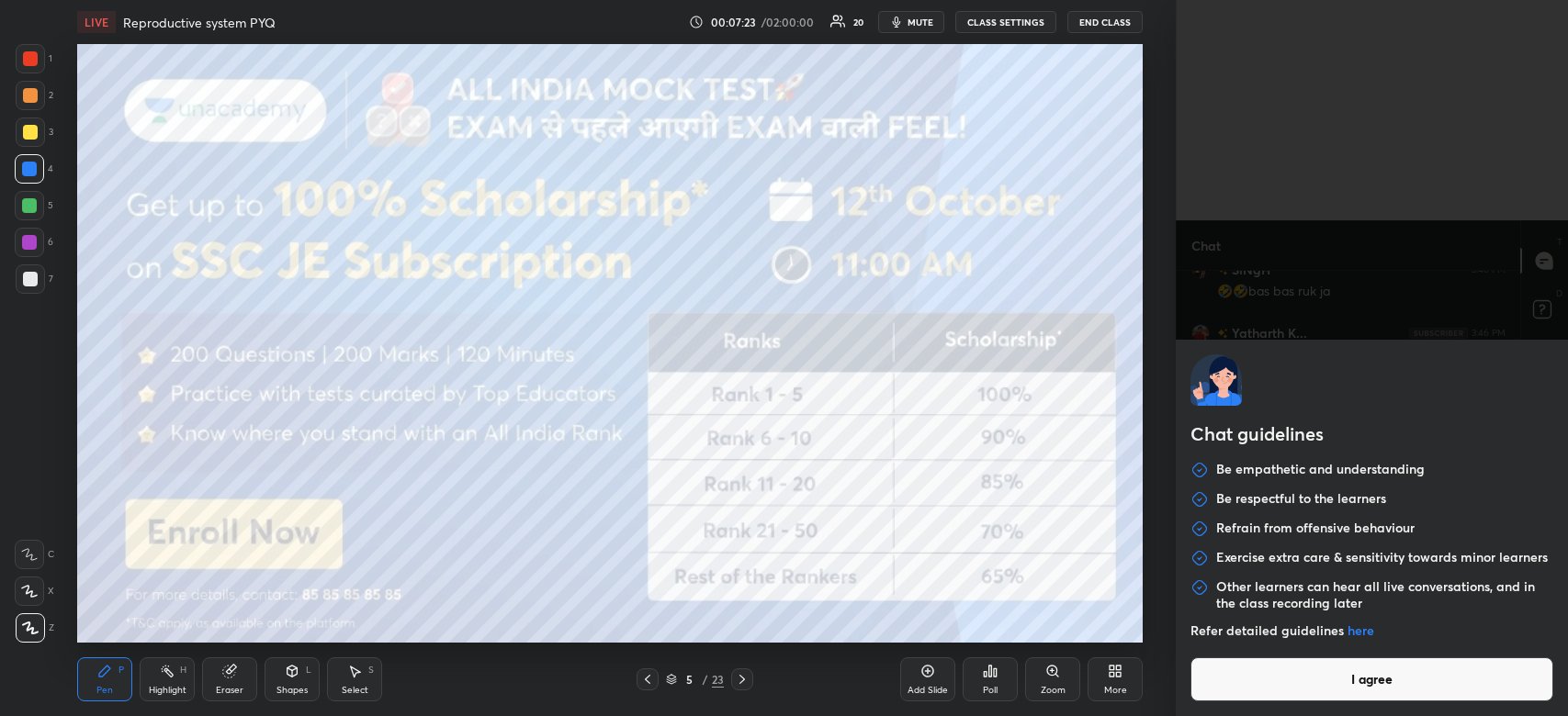
click at [1256, 686] on body "1 2 3 4 5 6 7 C X Z C X Z E E Erase all H H LIVE Reproductive system PYQ 00:07:…" at bounding box center [784, 358] width 1568 height 716
click at [1256, 686] on button "I agree" at bounding box center [1373, 680] width 363 height 44
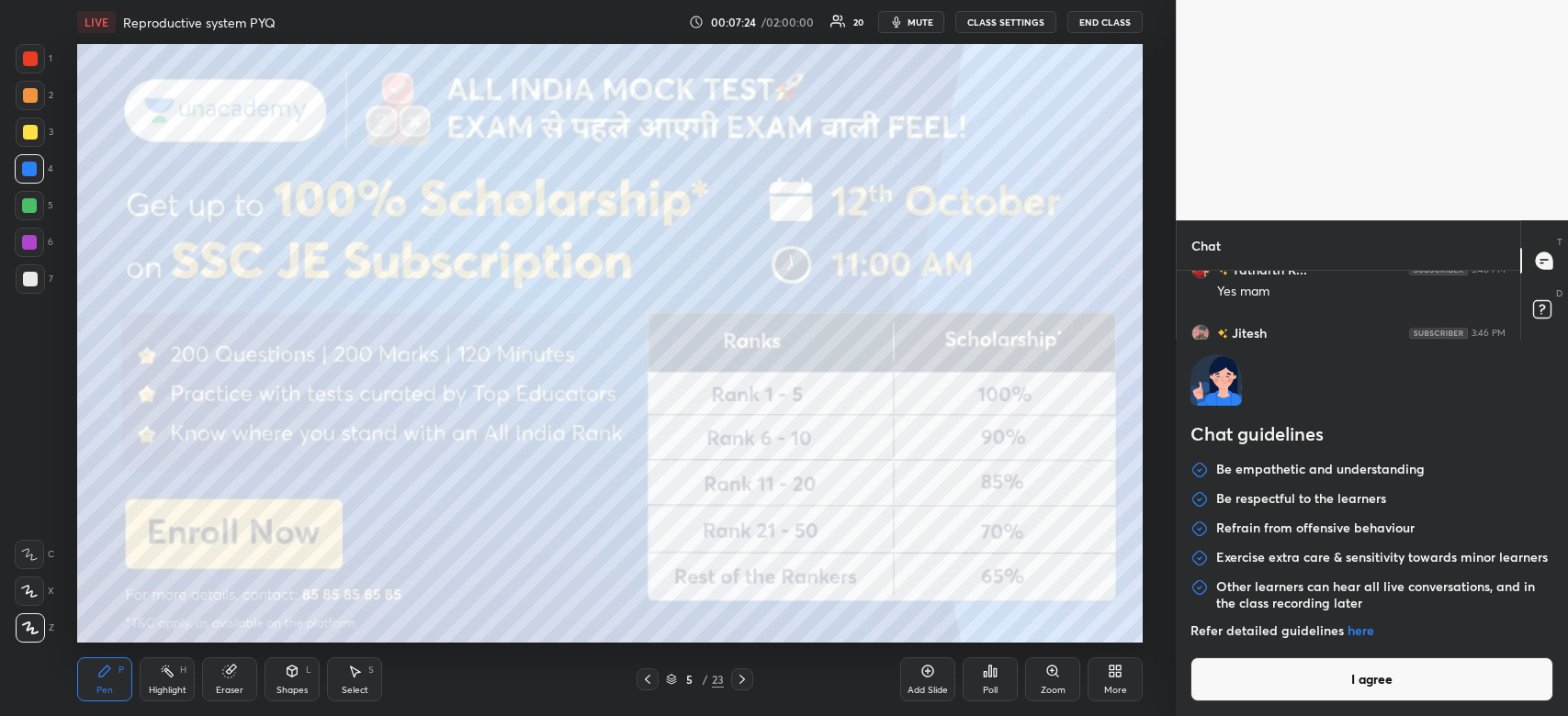
type textarea "x"
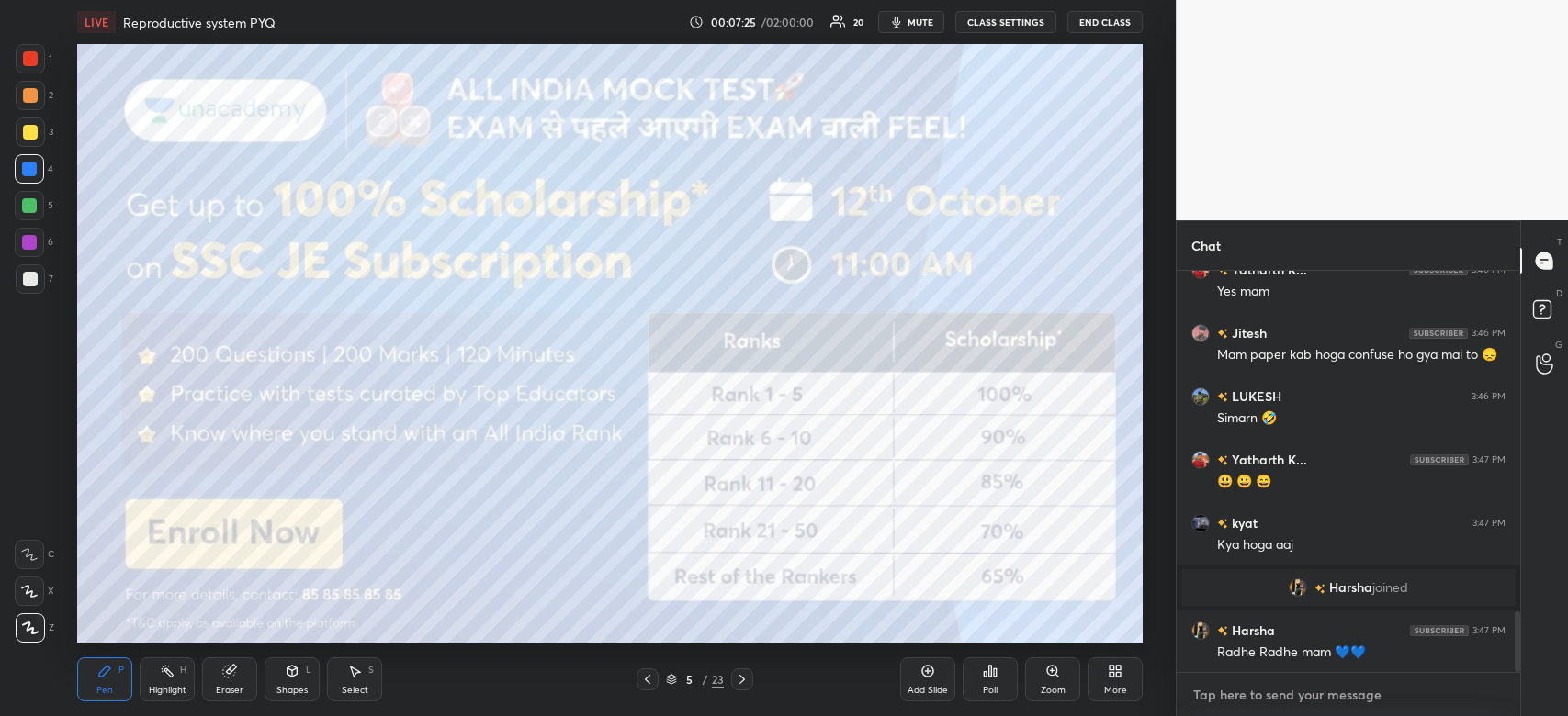
paste textarea "[URL][DOMAIN_NAME]"
type textarea "[URL][DOMAIN_NAME]"
type textarea "x"
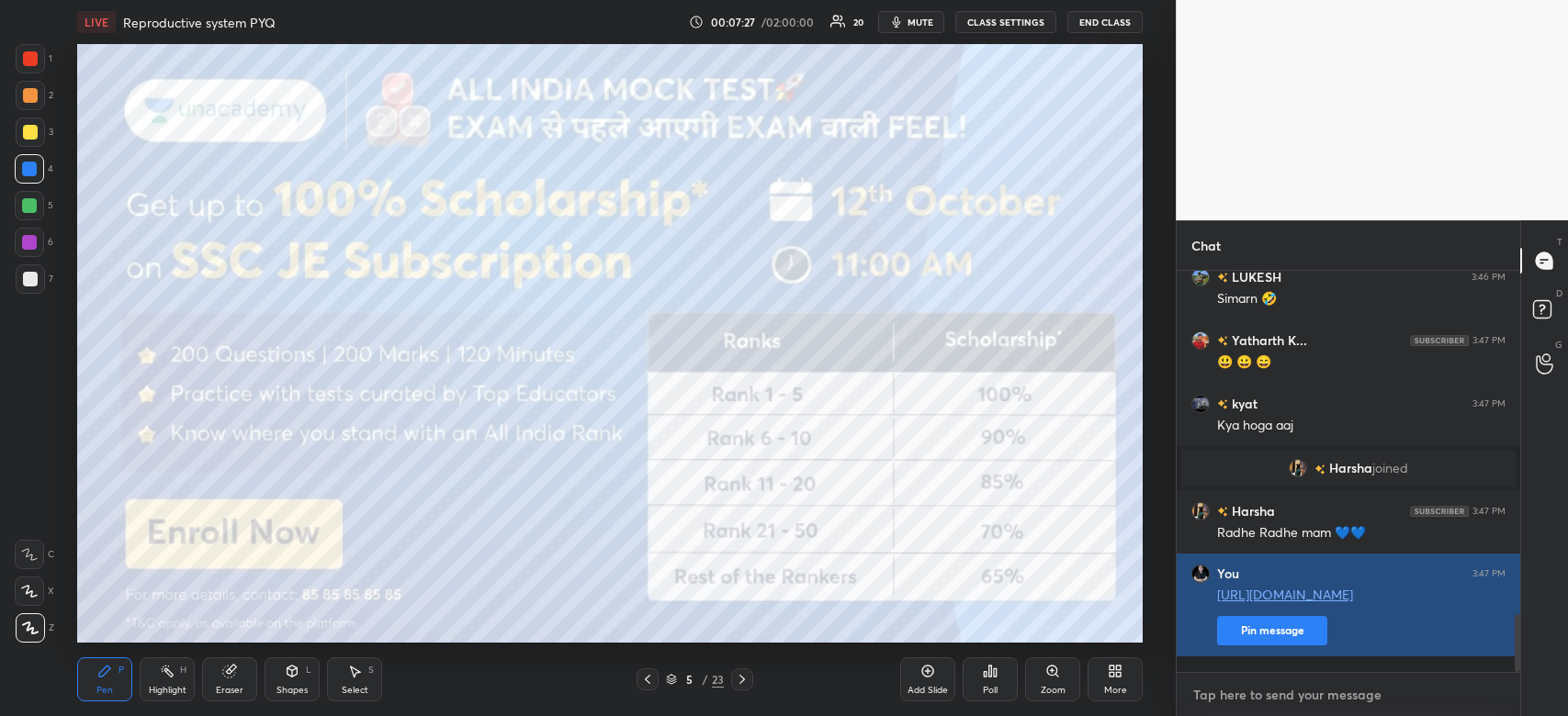
scroll to position [2450, 0]
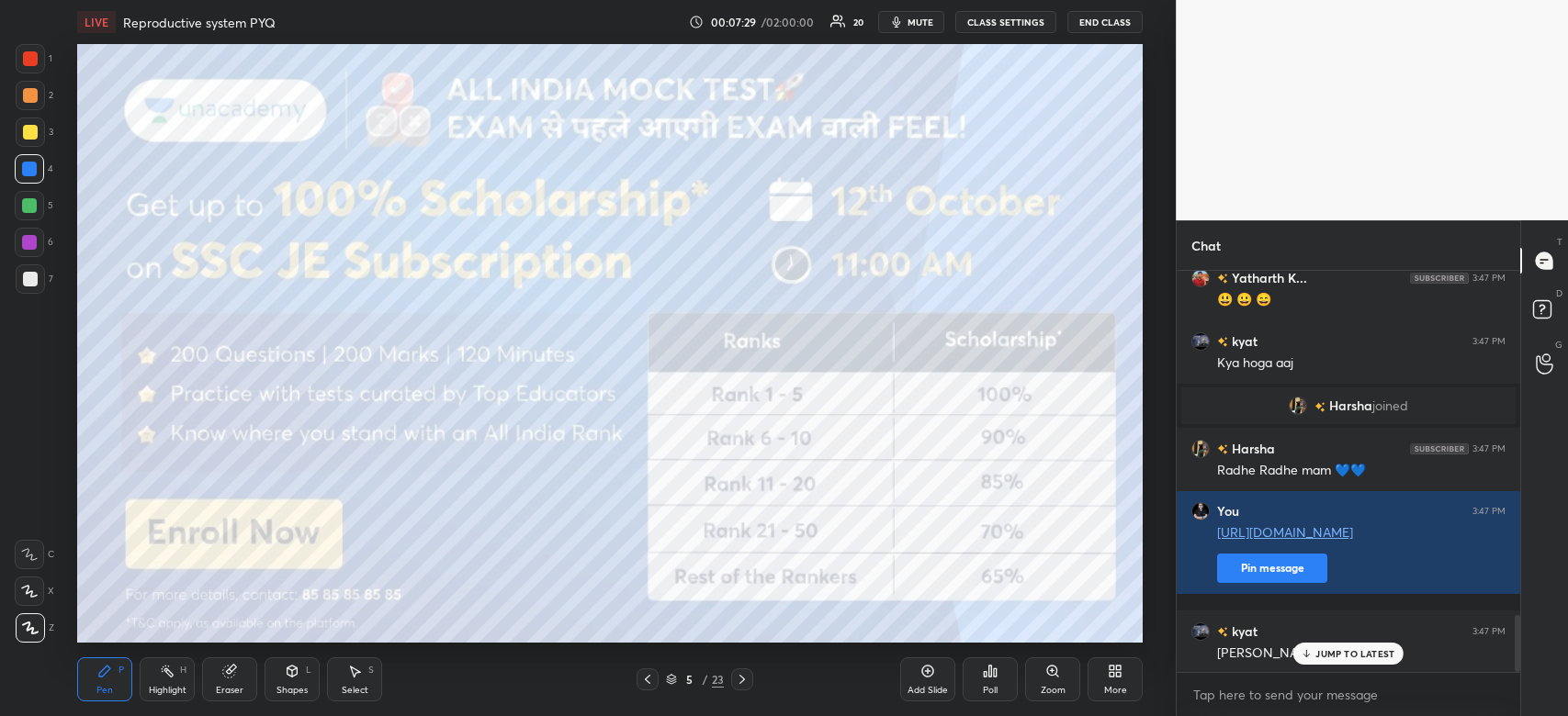
type textarea "x"
click at [1330, 660] on div "JUMP TO LATEST" at bounding box center [1349, 654] width 111 height 22
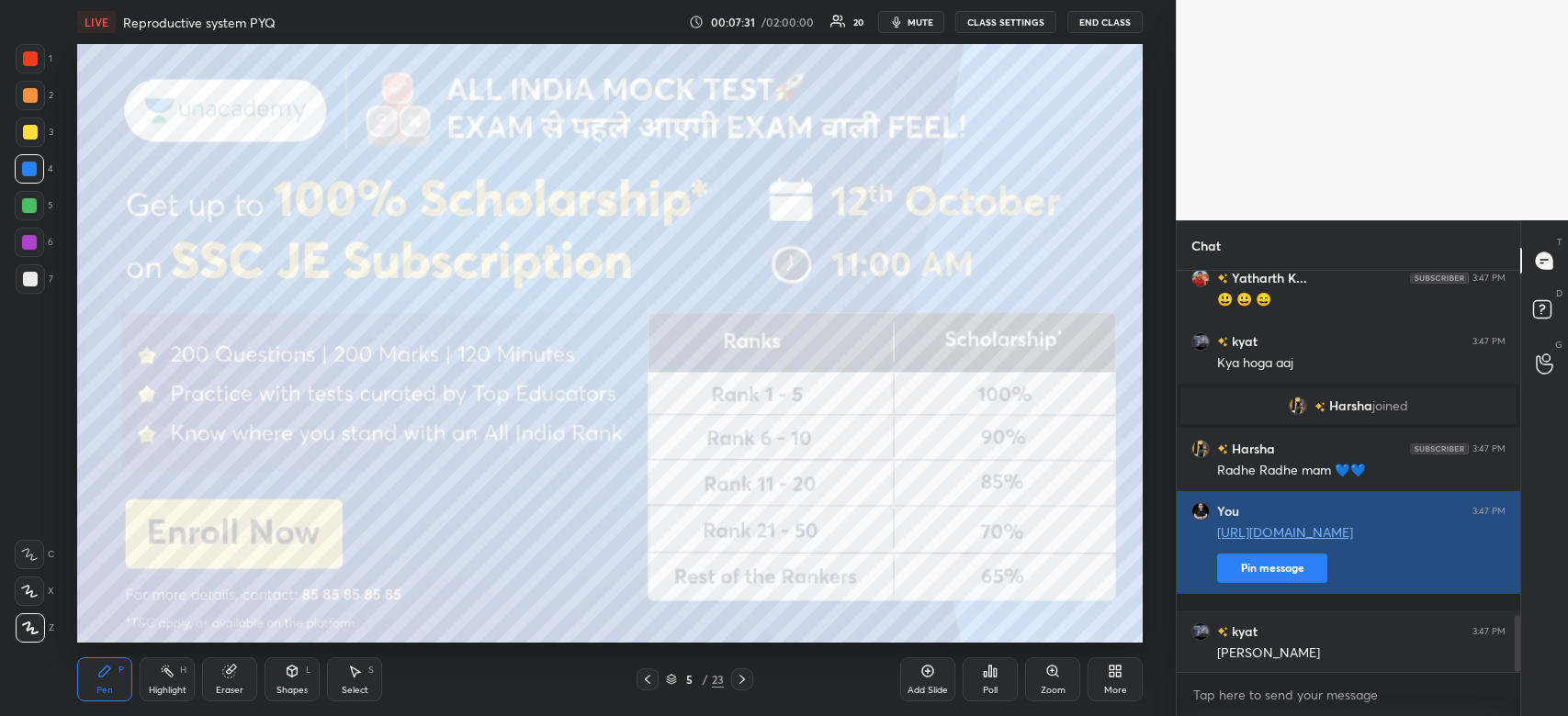
click at [1240, 583] on button "Pin message" at bounding box center [1273, 568] width 111 height 30
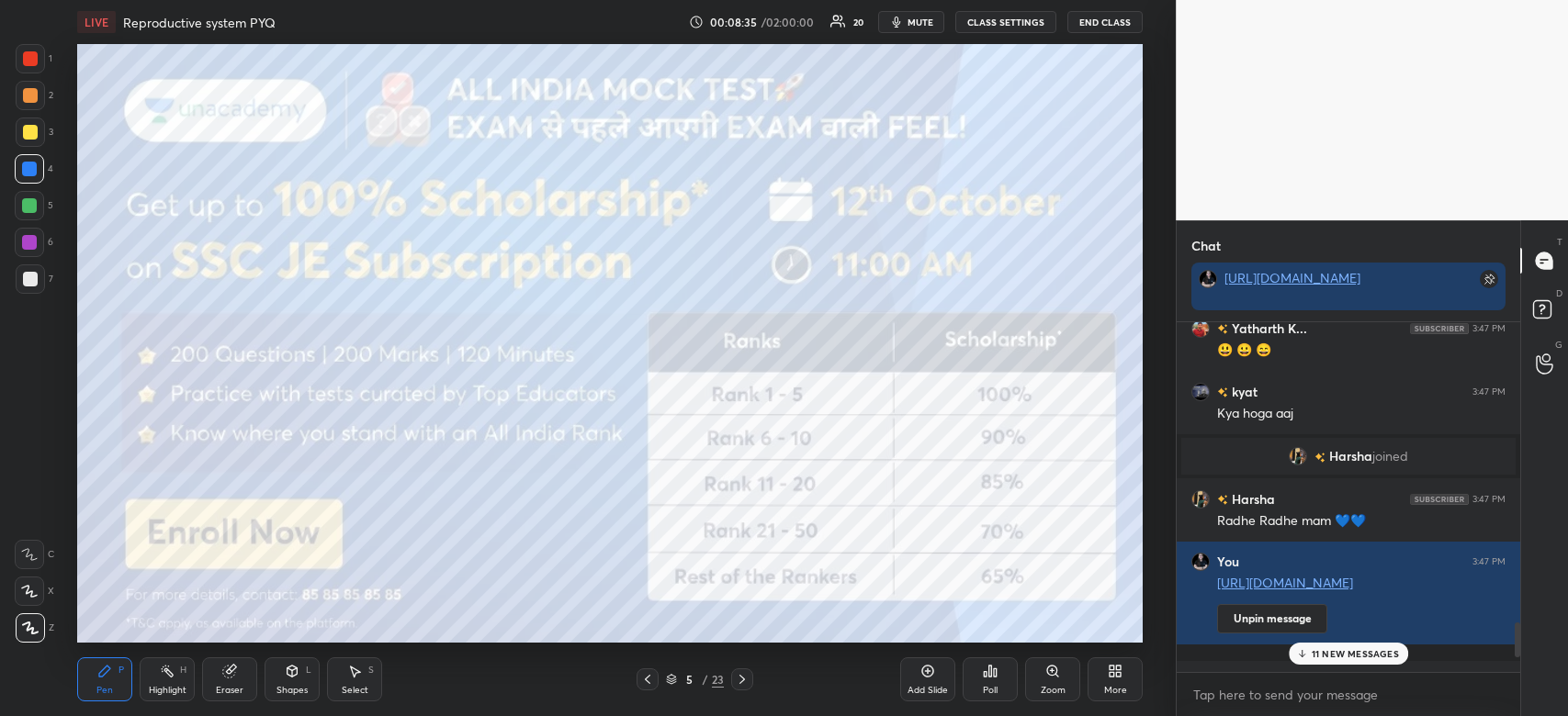
click at [1323, 646] on div "11 NEW MESSAGES" at bounding box center [1348, 654] width 119 height 22
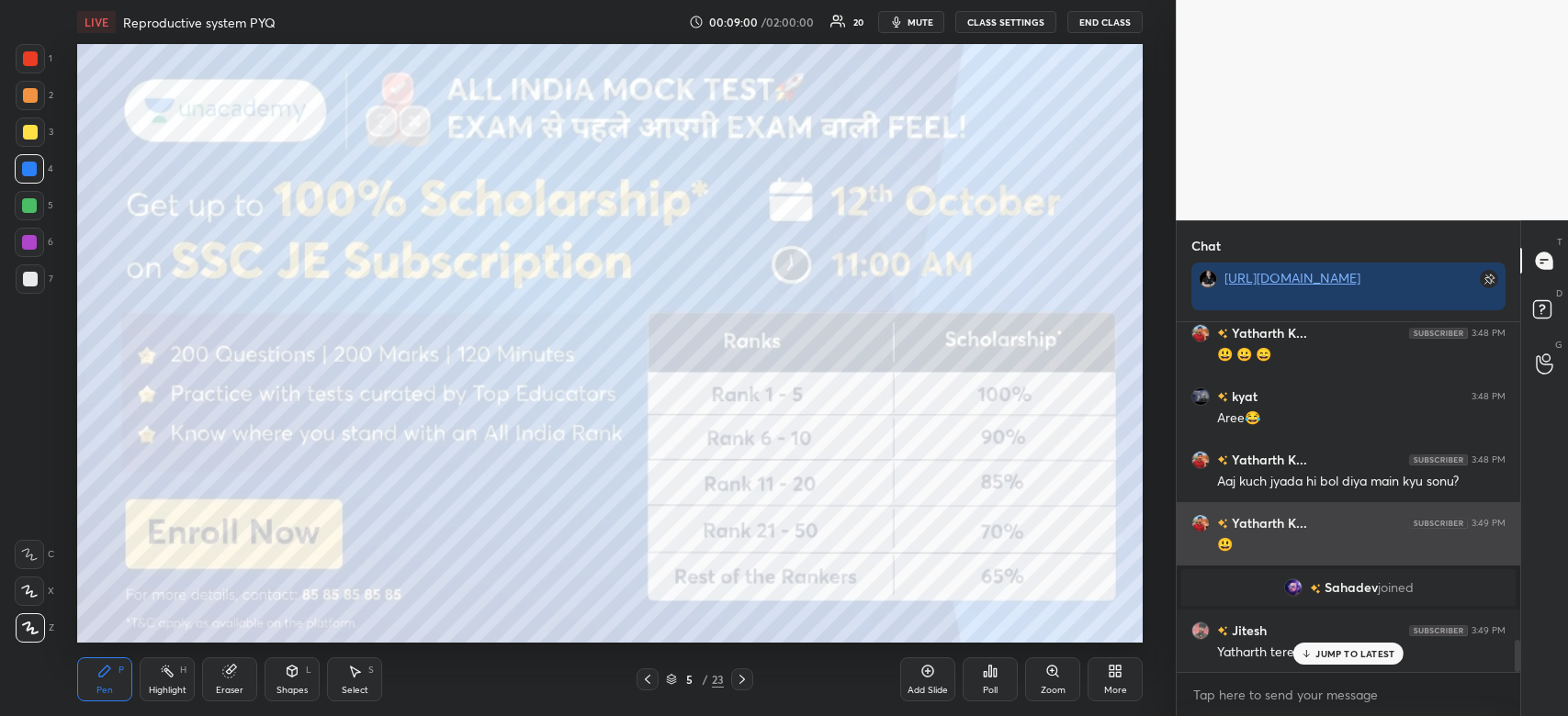
scroll to position [3449, 0]
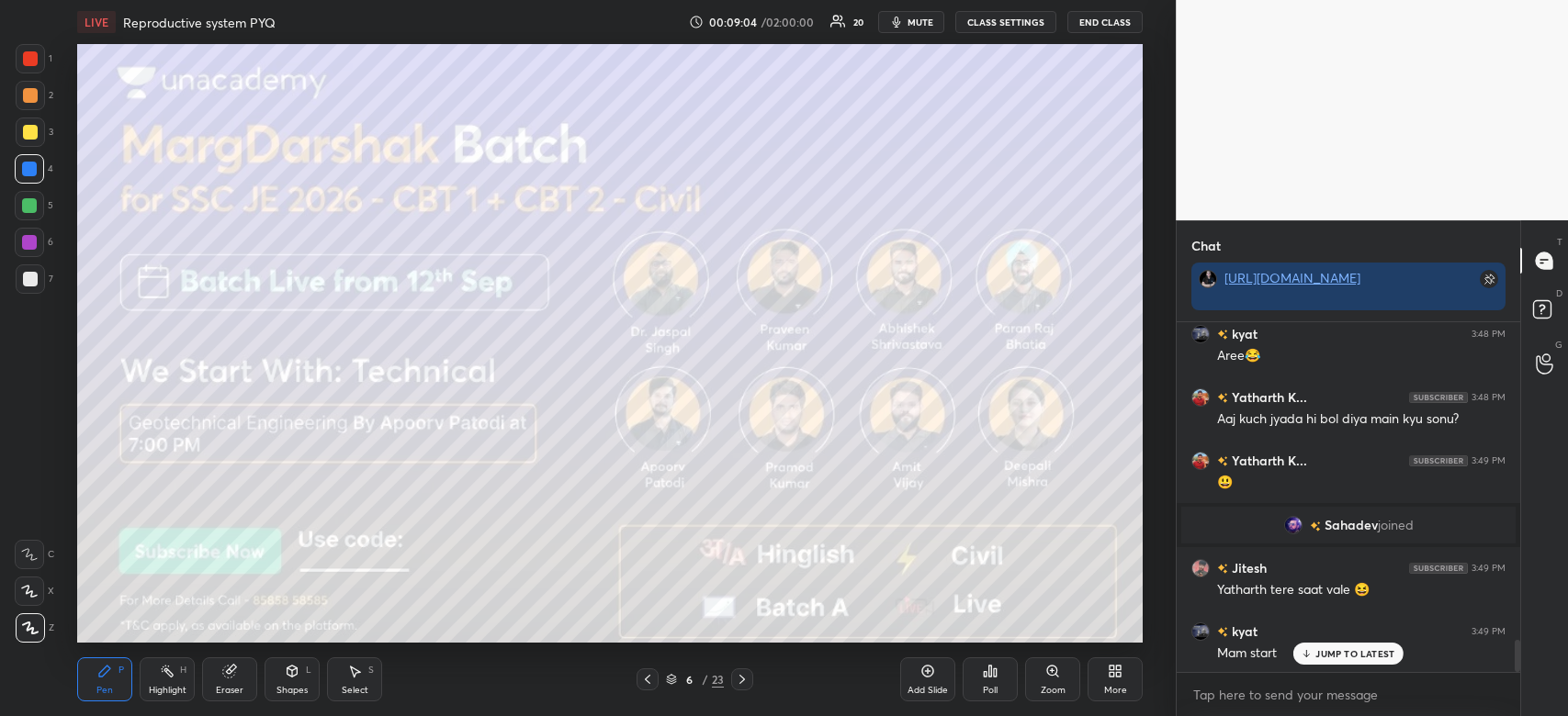
click at [30, 136] on div at bounding box center [30, 132] width 15 height 15
click at [30, 142] on div at bounding box center [31, 132] width 30 height 30
click at [35, 130] on div at bounding box center [30, 132] width 15 height 15
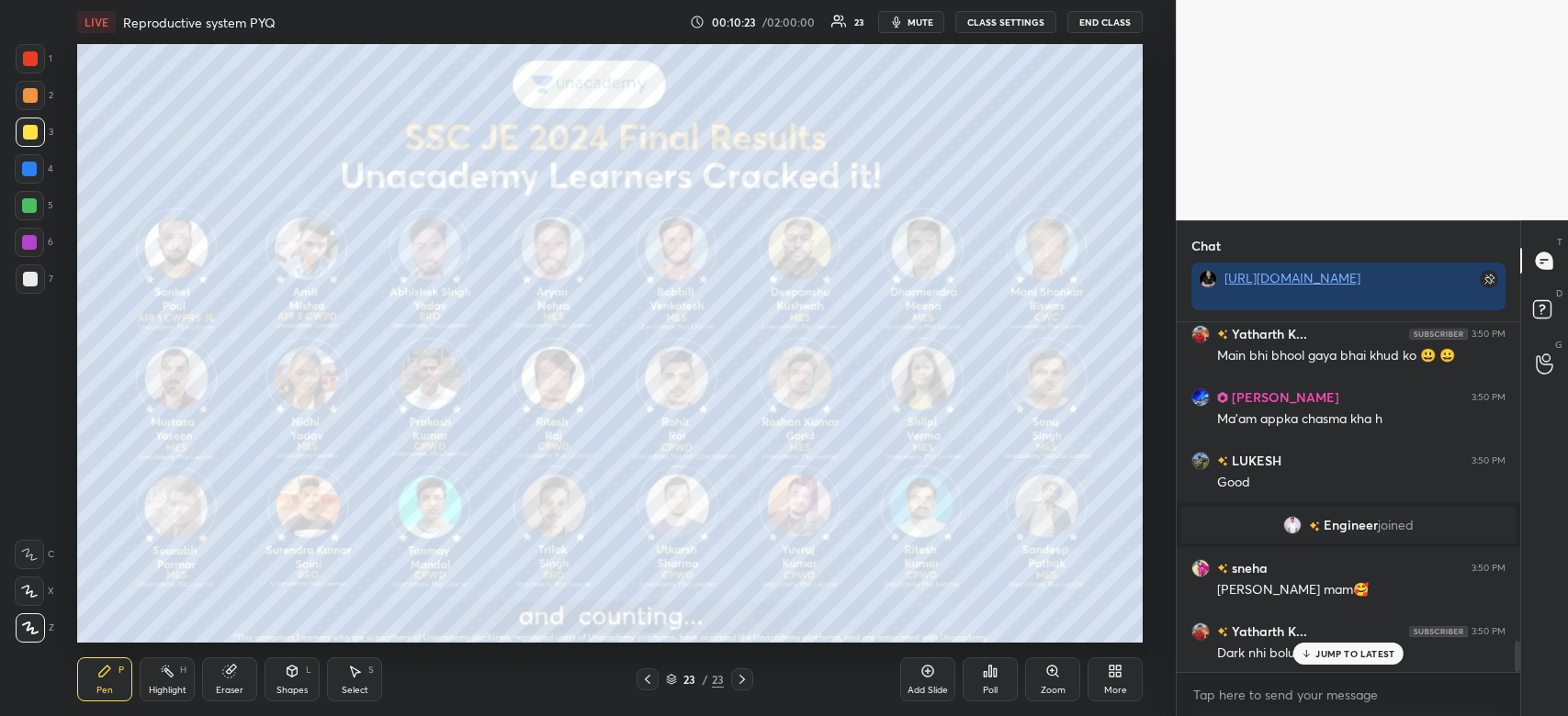
scroll to position [3613, 0]
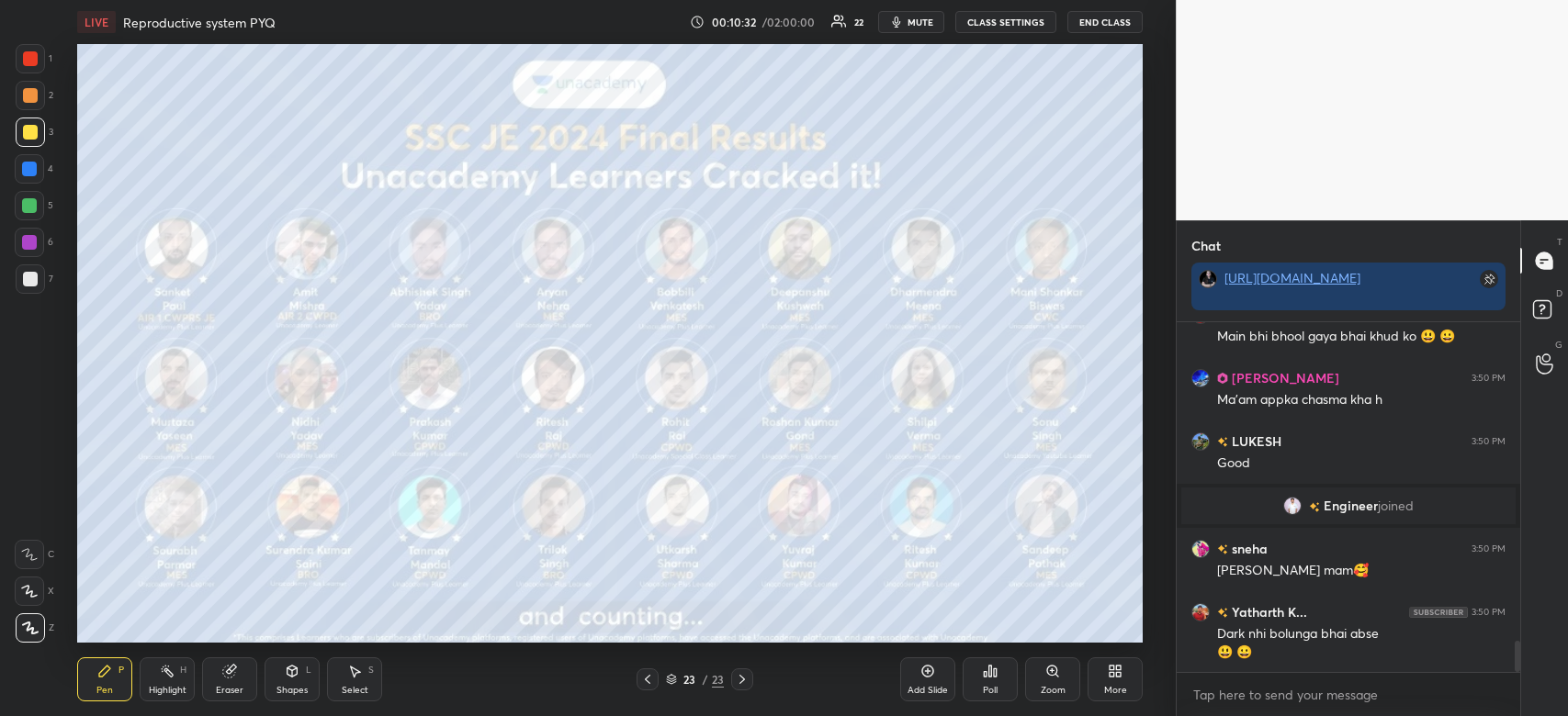
click at [1113, 673] on icon at bounding box center [1112, 675] width 5 height 5
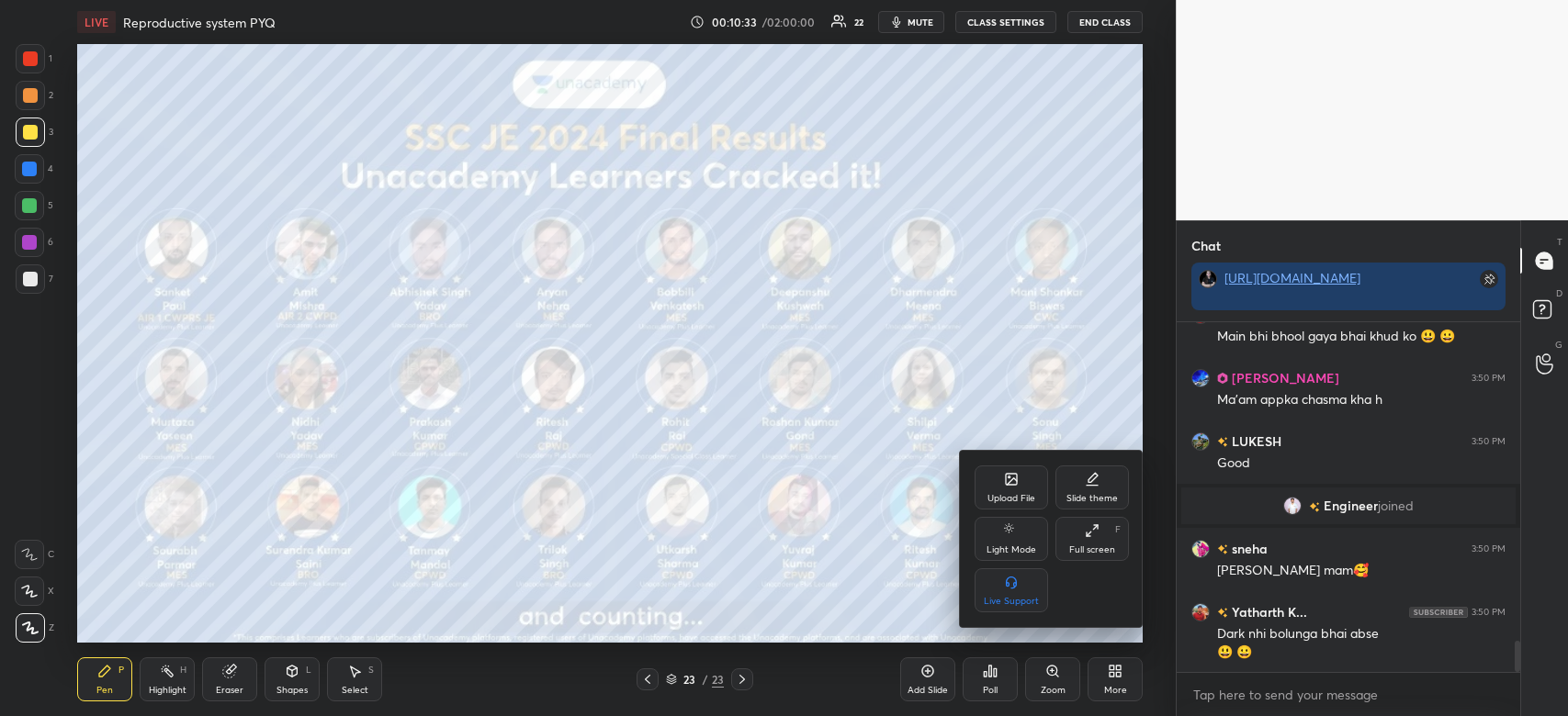
click at [1008, 484] on icon at bounding box center [1011, 481] width 10 height 7
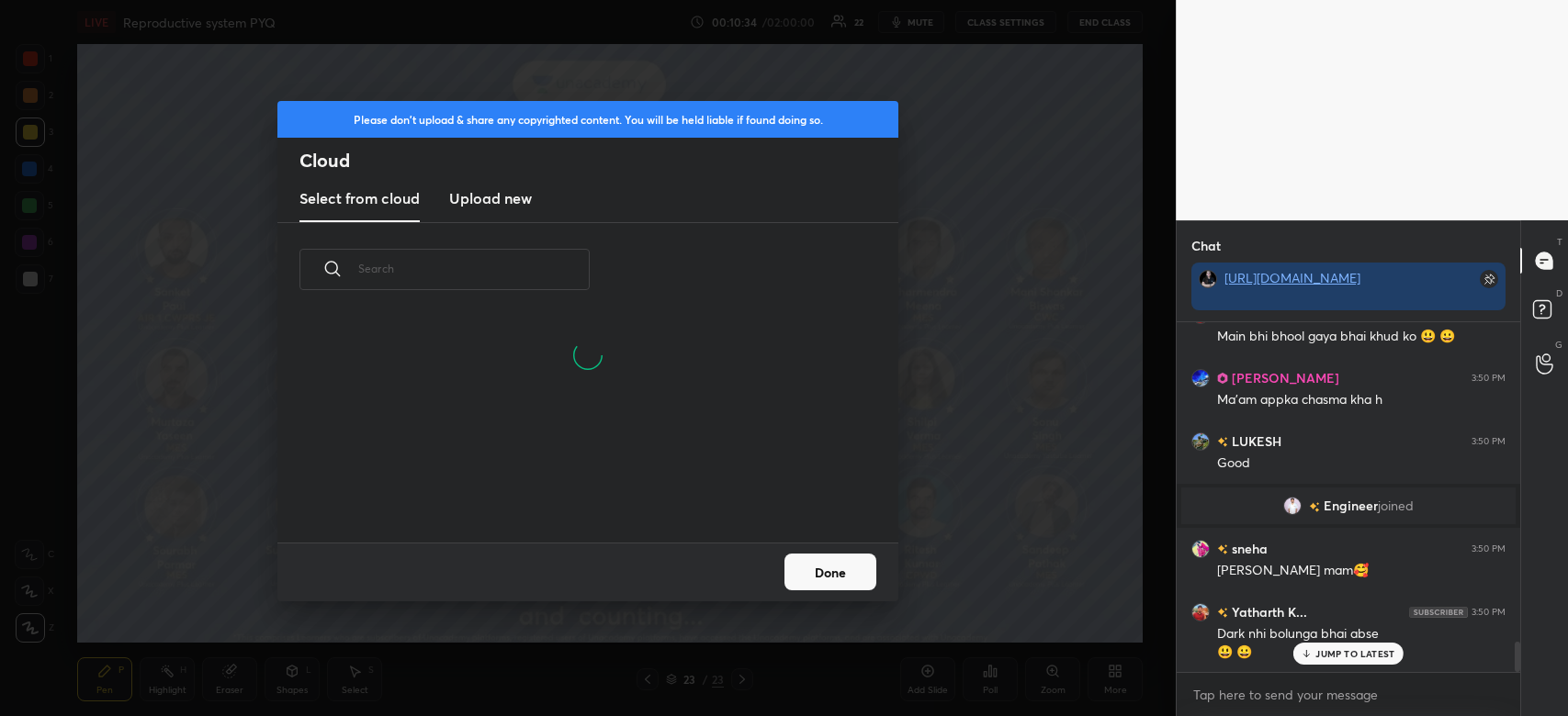
click at [498, 197] on h3 "Upload new" at bounding box center [490, 198] width 83 height 22
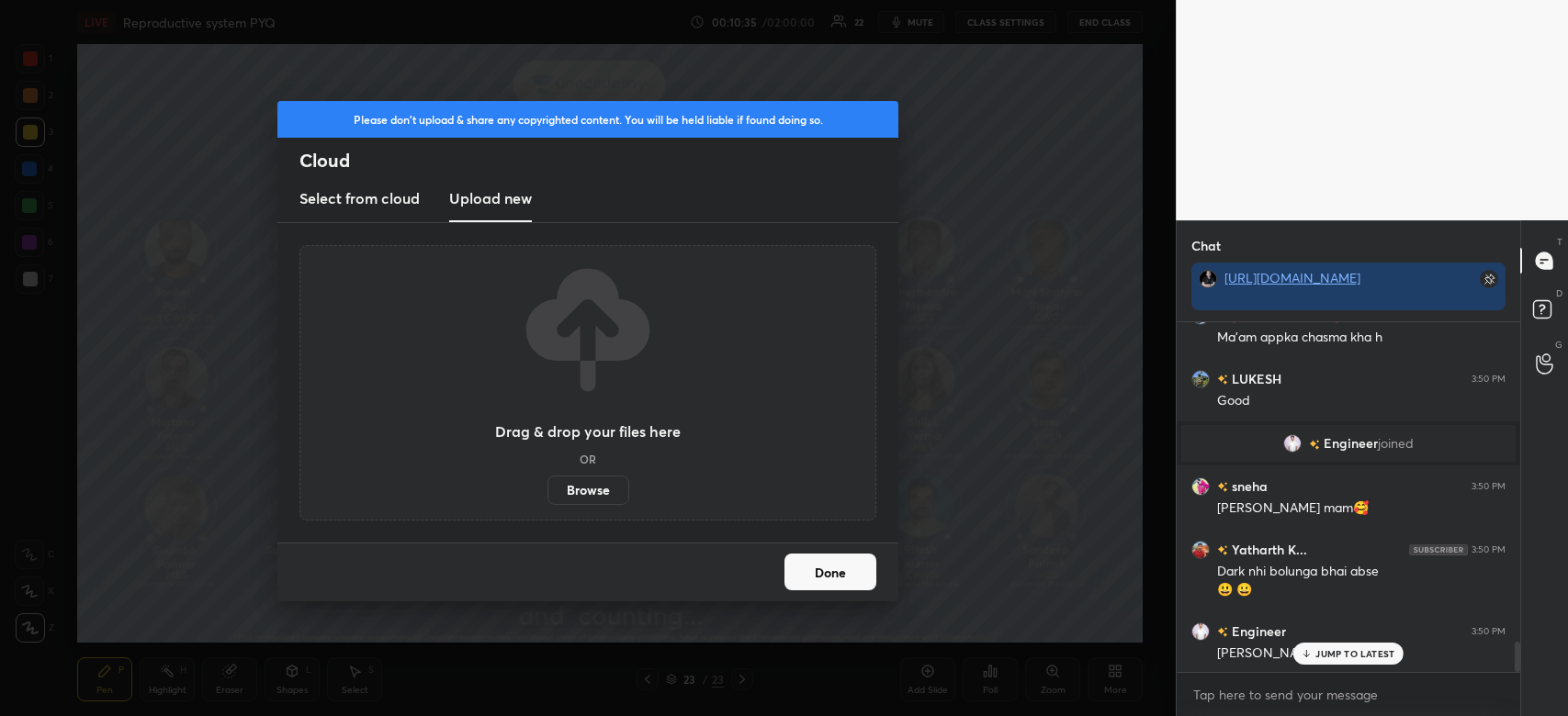
click at [580, 493] on label "Browse" at bounding box center [588, 490] width 82 height 30
click at [548, 493] on input "Browse" at bounding box center [548, 490] width 0 height 30
drag, startPoint x: 820, startPoint y: 578, endPoint x: 923, endPoint y: 254, distance: 340.0
click at [877, 414] on div "Please don't upload & share any copyrighted content. You will be held liable if…" at bounding box center [587, 350] width 621 height 500
drag, startPoint x: 889, startPoint y: 591, endPoint x: 873, endPoint y: 580, distance: 19.4
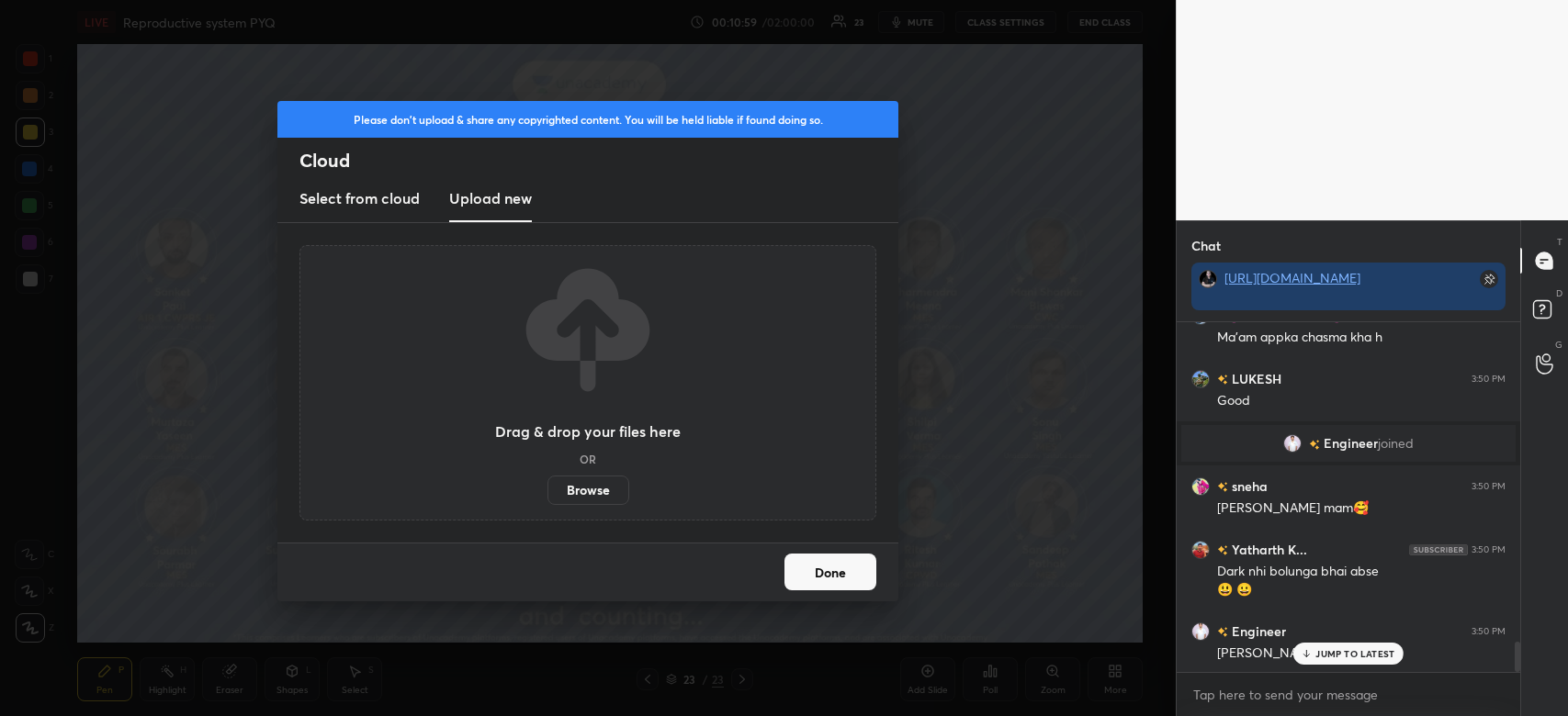
click at [873, 580] on div "Done" at bounding box center [587, 572] width 621 height 59
click at [873, 579] on button "Done" at bounding box center [830, 571] width 92 height 36
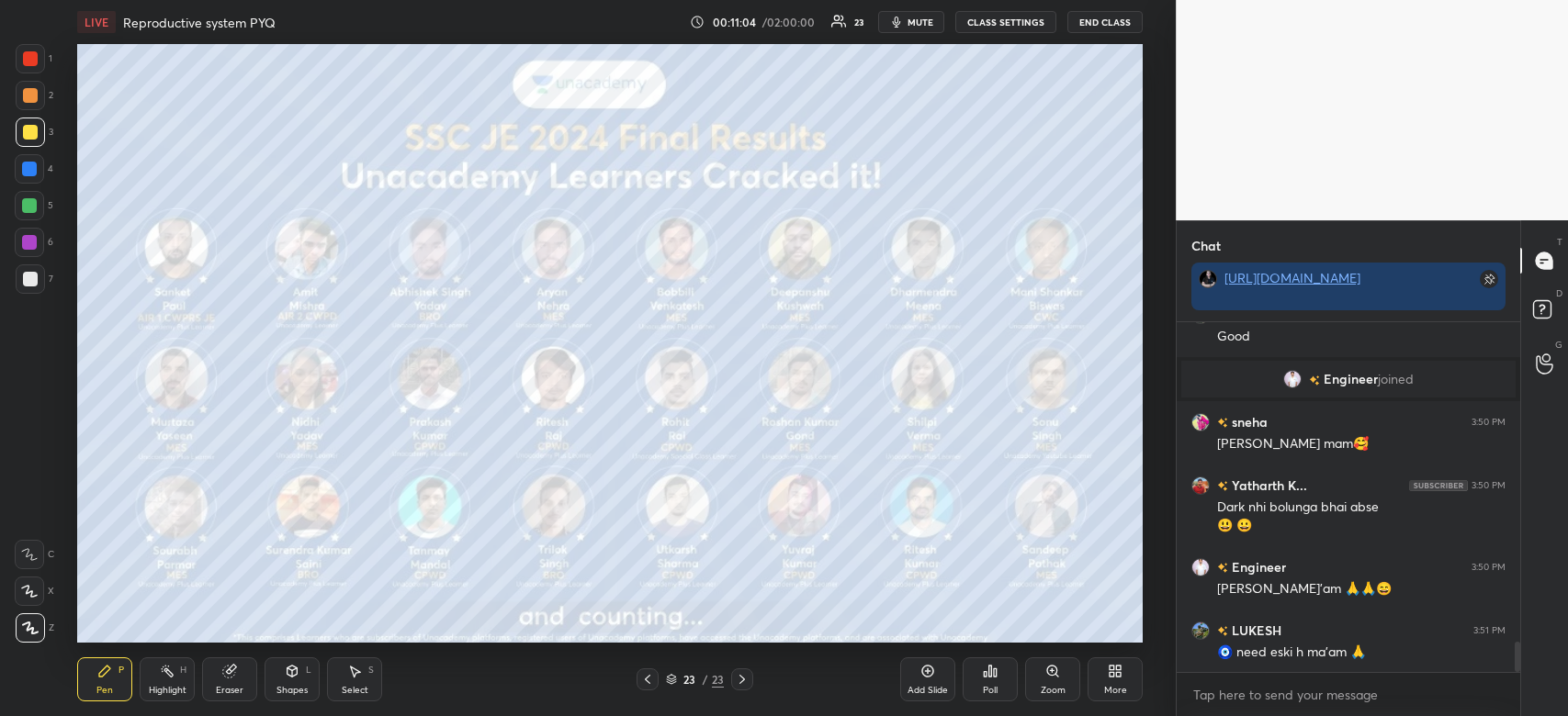
click at [913, 24] on span "mute" at bounding box center [921, 22] width 26 height 13
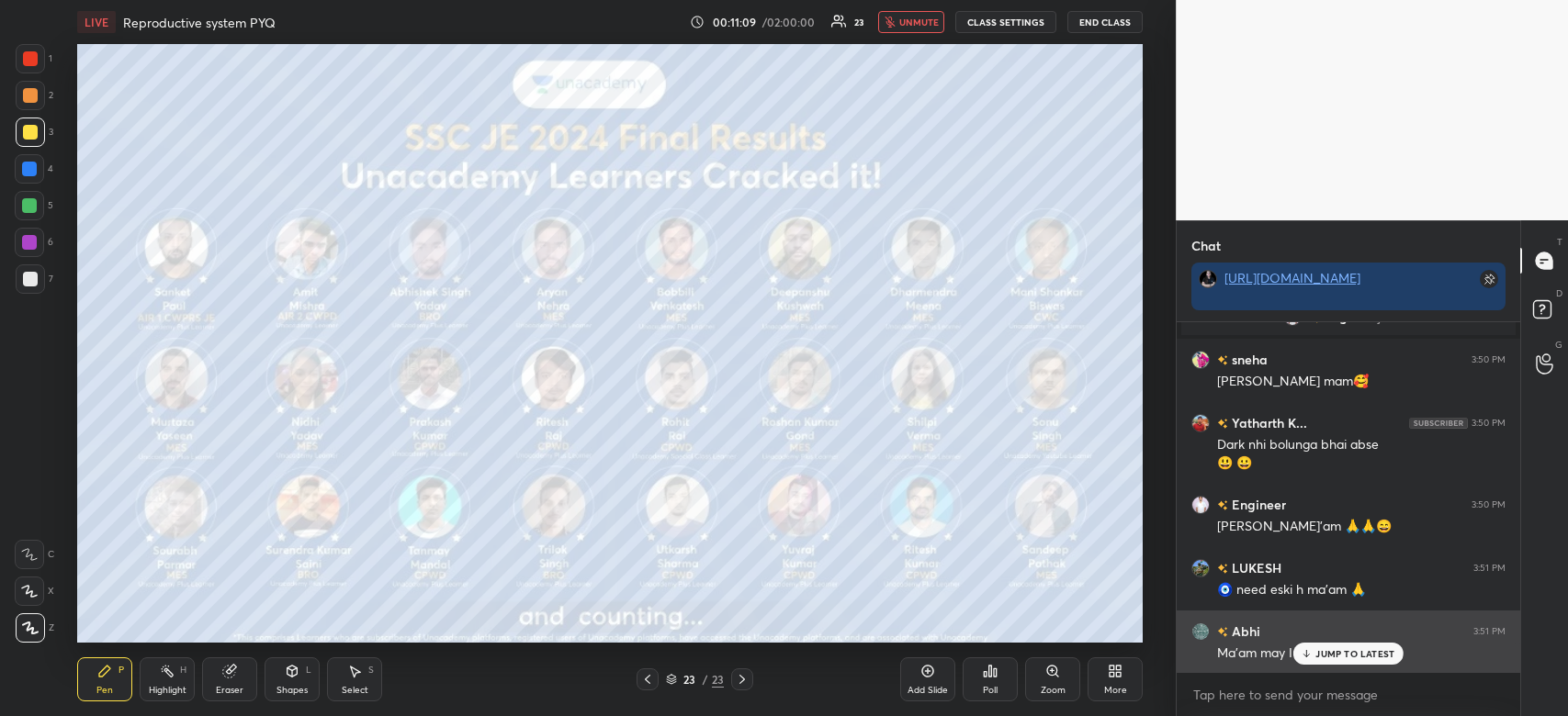
click at [1329, 658] on p "JUMP TO LATEST" at bounding box center [1355, 653] width 79 height 11
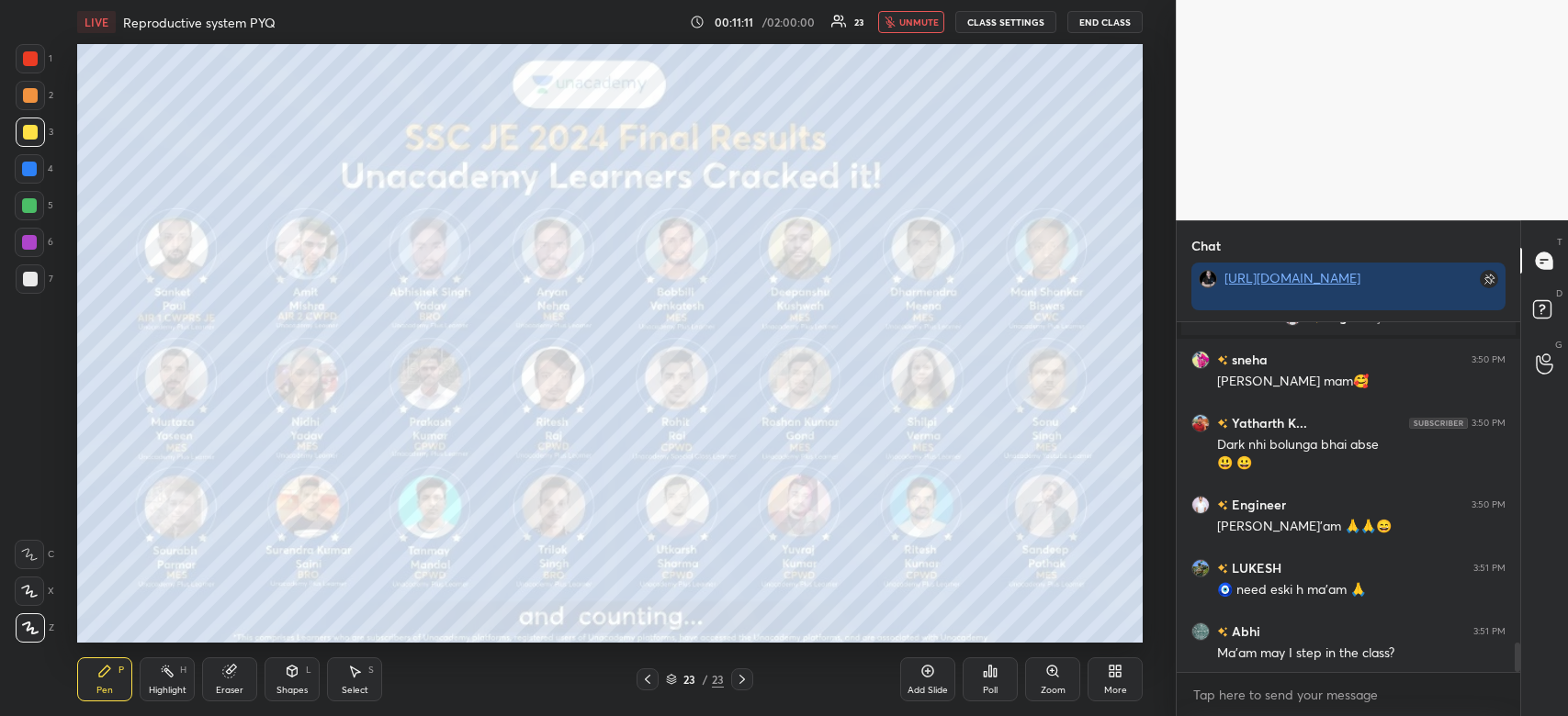
click at [918, 11] on button "unmute" at bounding box center [911, 22] width 66 height 22
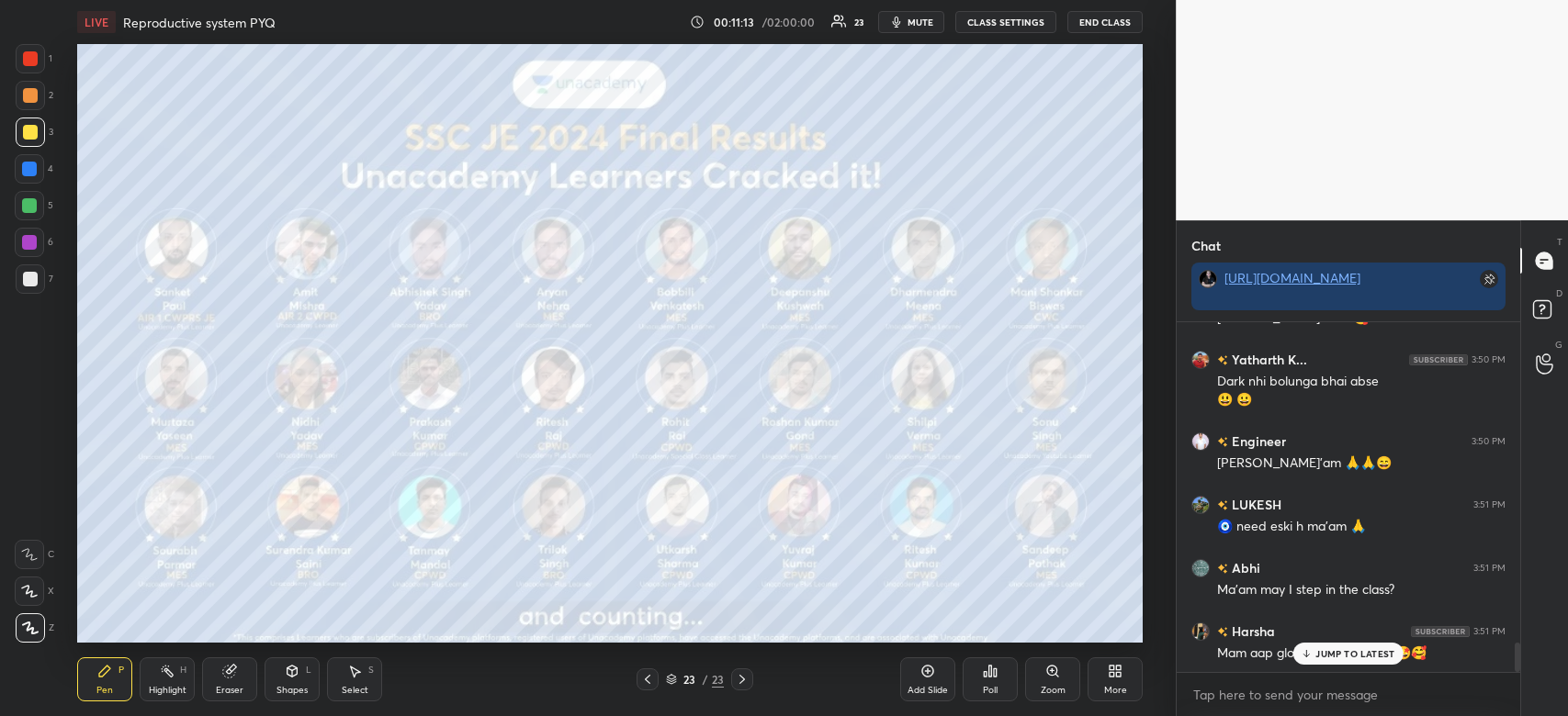
click at [917, 13] on button "mute" at bounding box center [911, 22] width 66 height 22
click at [917, 13] on button "unmute" at bounding box center [911, 22] width 66 height 22
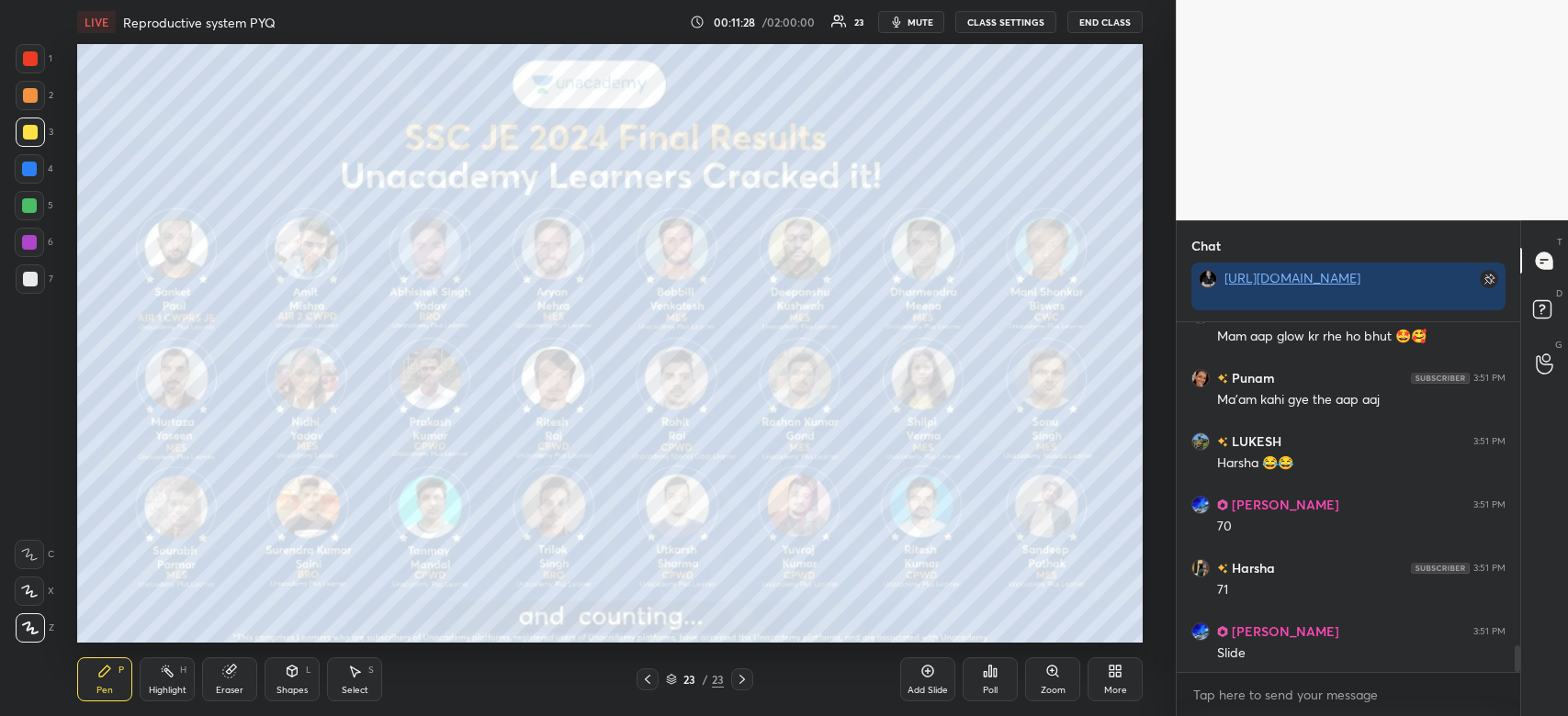
scroll to position [4246, 0]
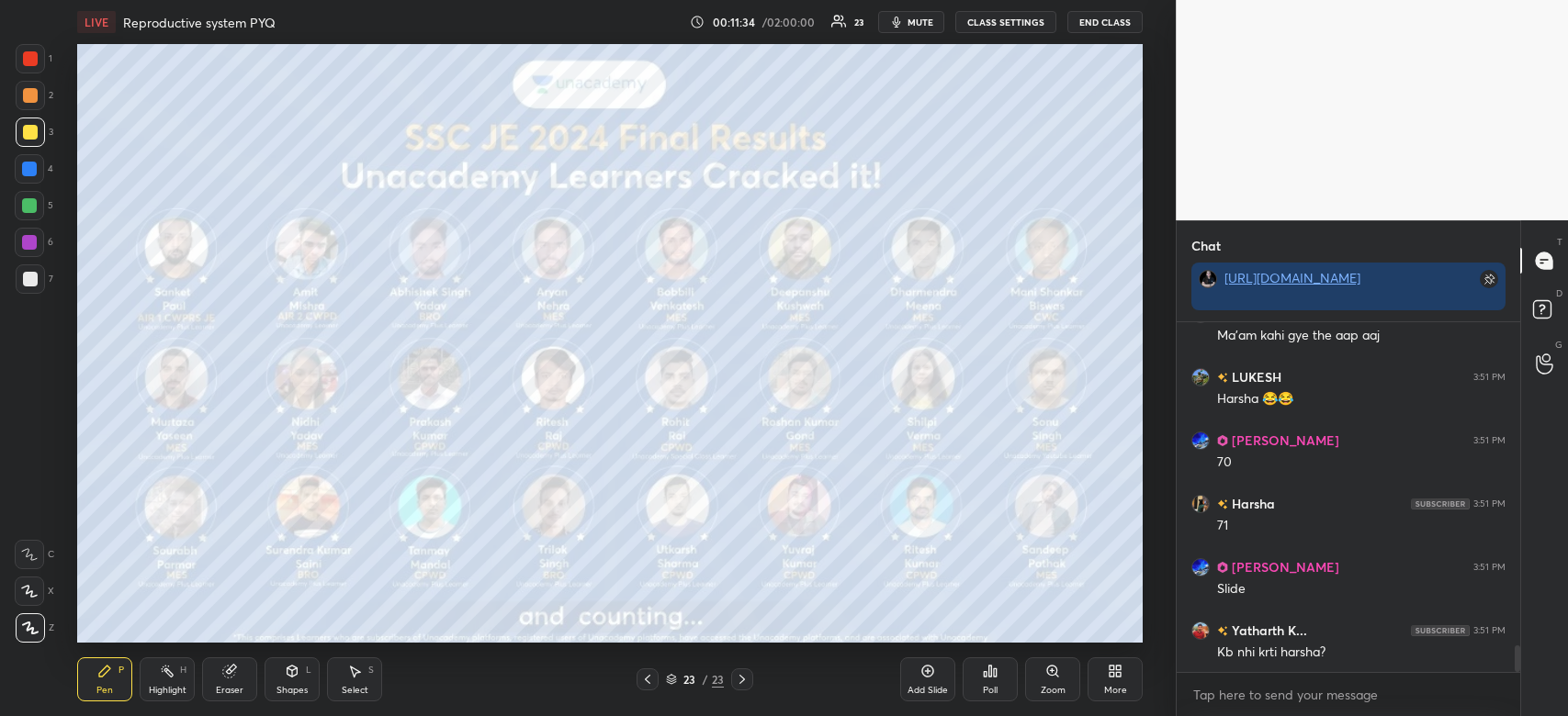
click at [920, 20] on span "mute" at bounding box center [921, 22] width 26 height 13
click at [1119, 677] on icon at bounding box center [1118, 675] width 5 height 5
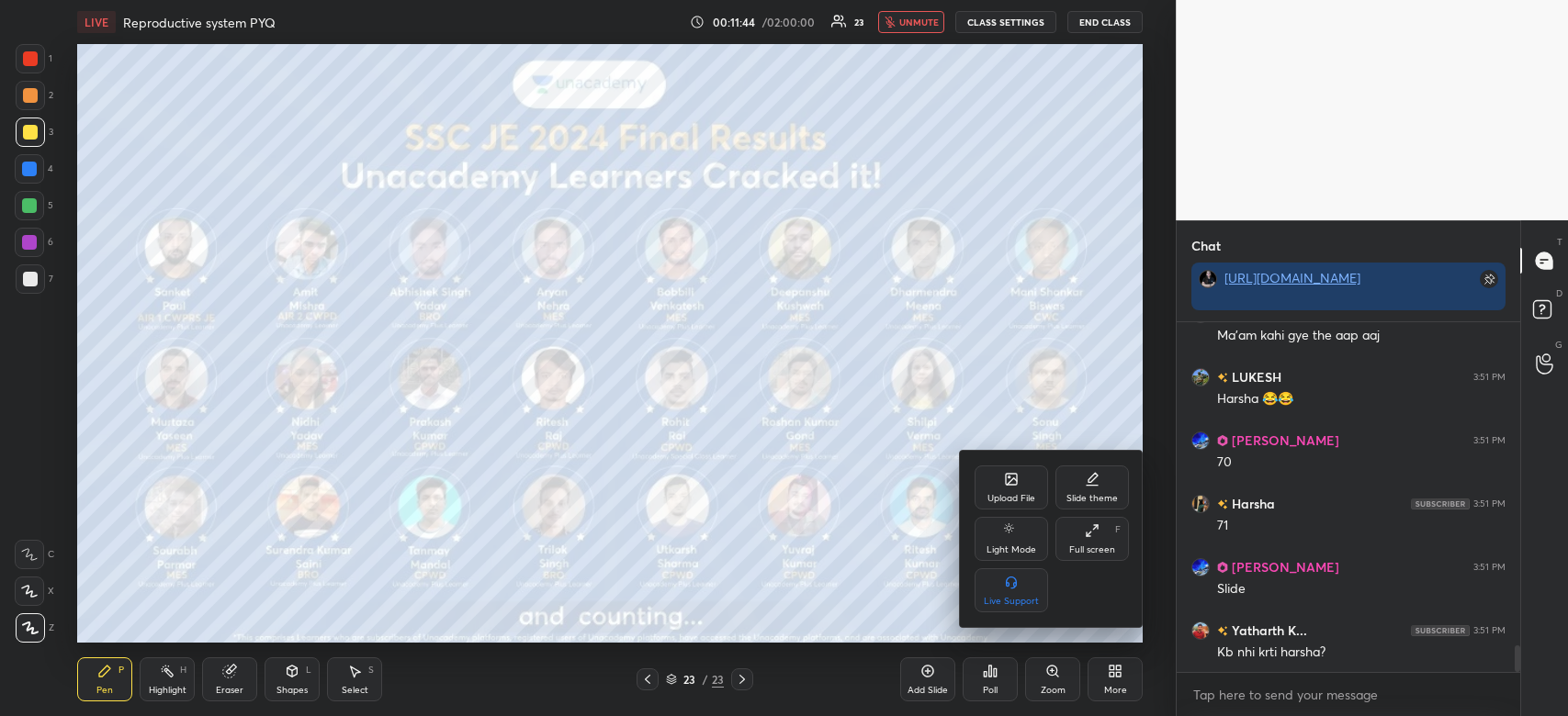
click at [1005, 488] on div "Upload File" at bounding box center [1011, 487] width 73 height 44
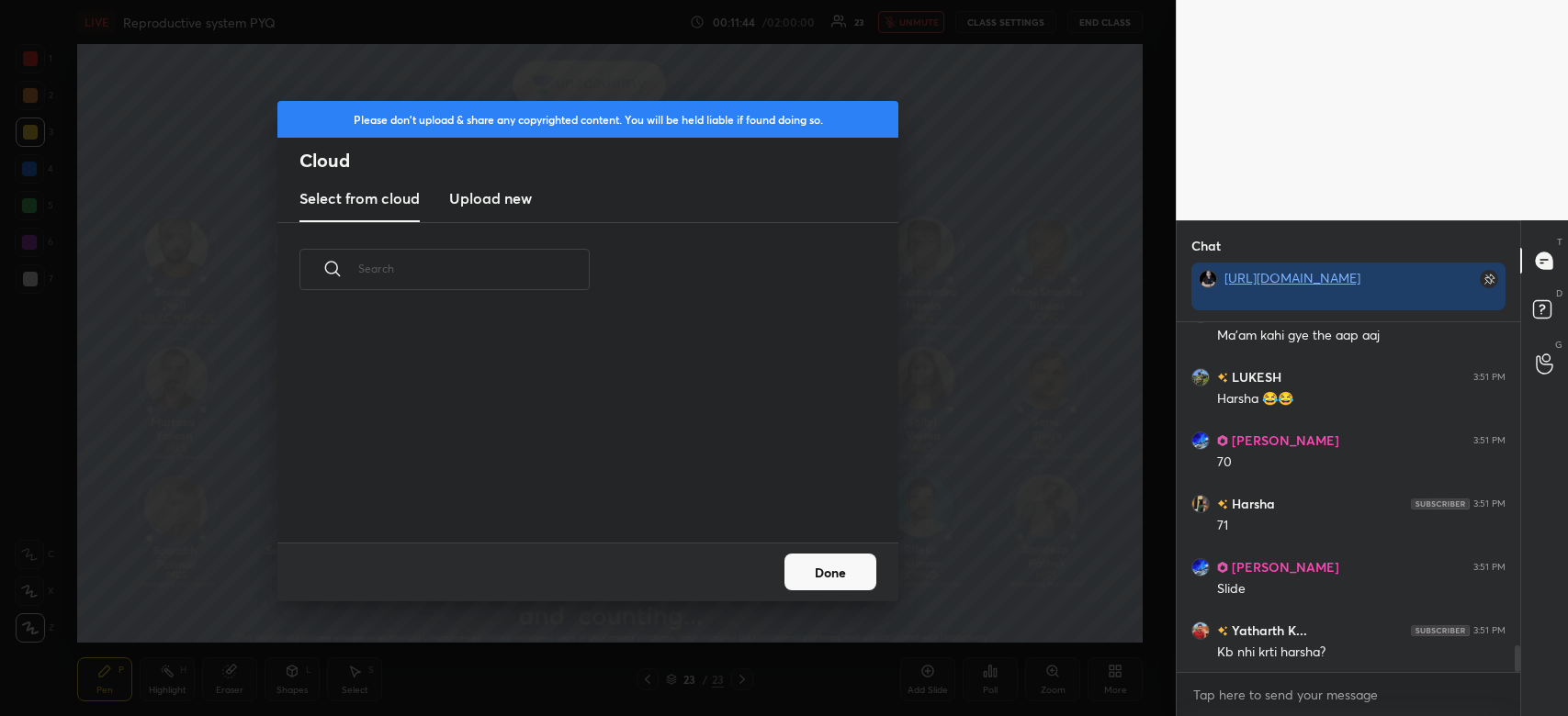
scroll to position [227, 589]
click at [505, 203] on h3 "Upload new" at bounding box center [490, 198] width 83 height 22
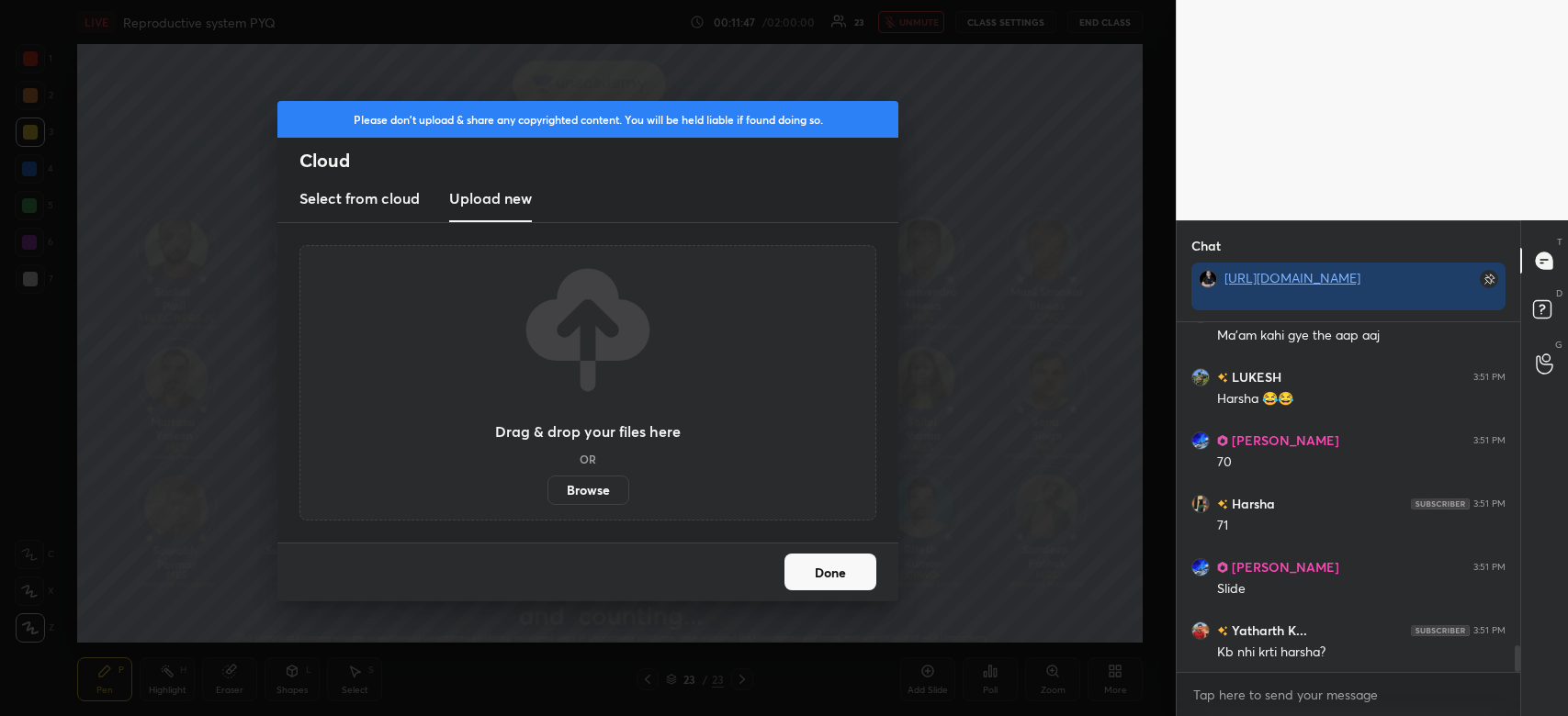
click at [606, 476] on label "Browse" at bounding box center [588, 490] width 82 height 30
click at [548, 476] on input "Browse" at bounding box center [548, 490] width 0 height 30
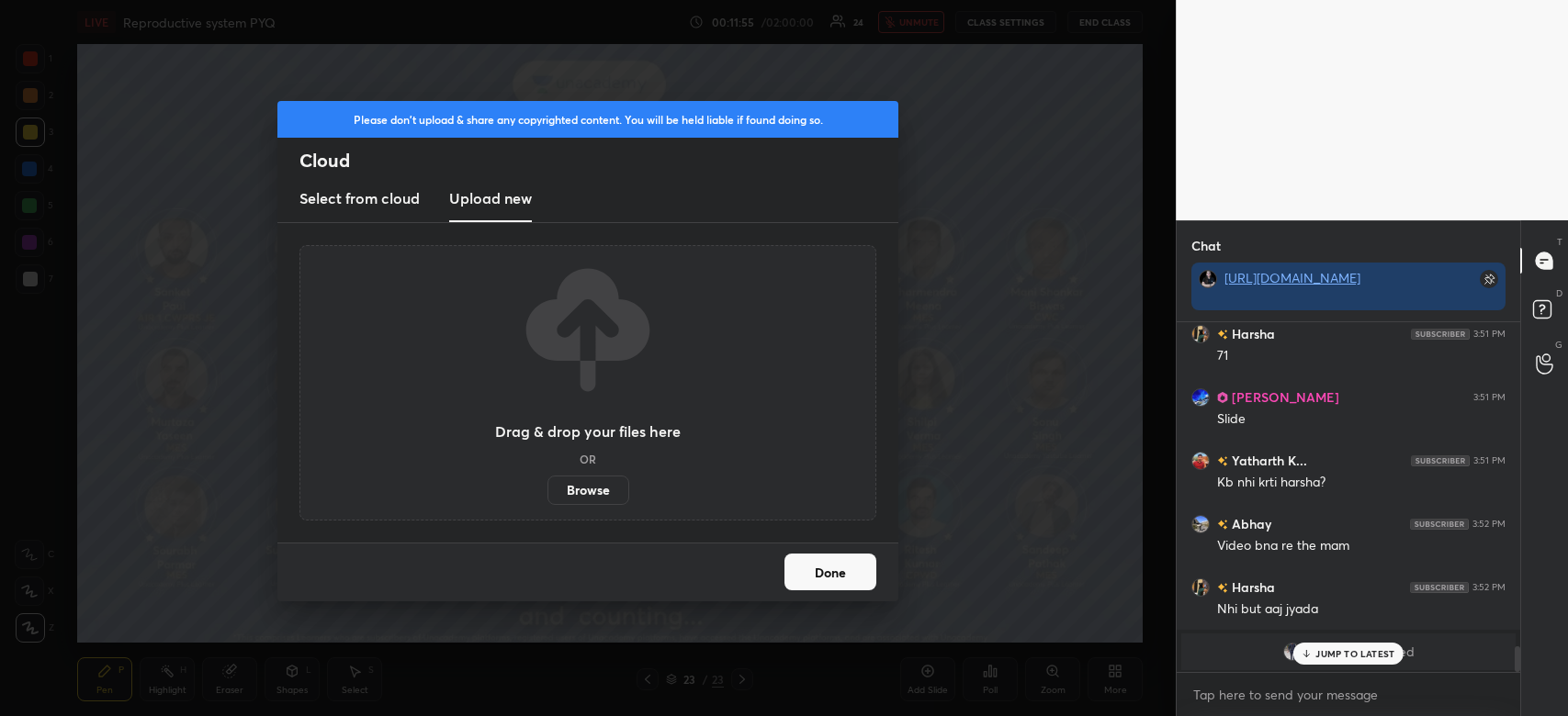
scroll to position [4480, 0]
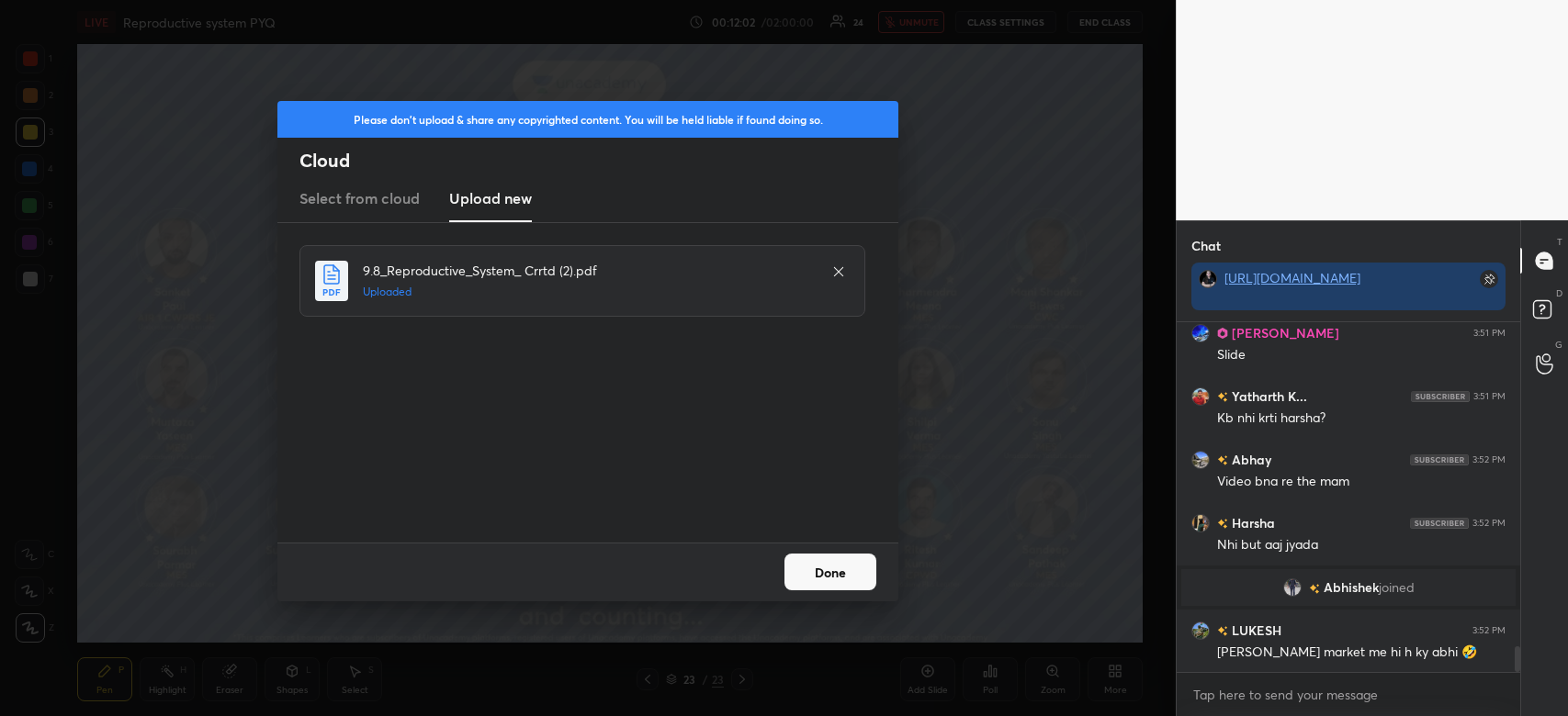
click at [815, 575] on button "Done" at bounding box center [830, 571] width 92 height 36
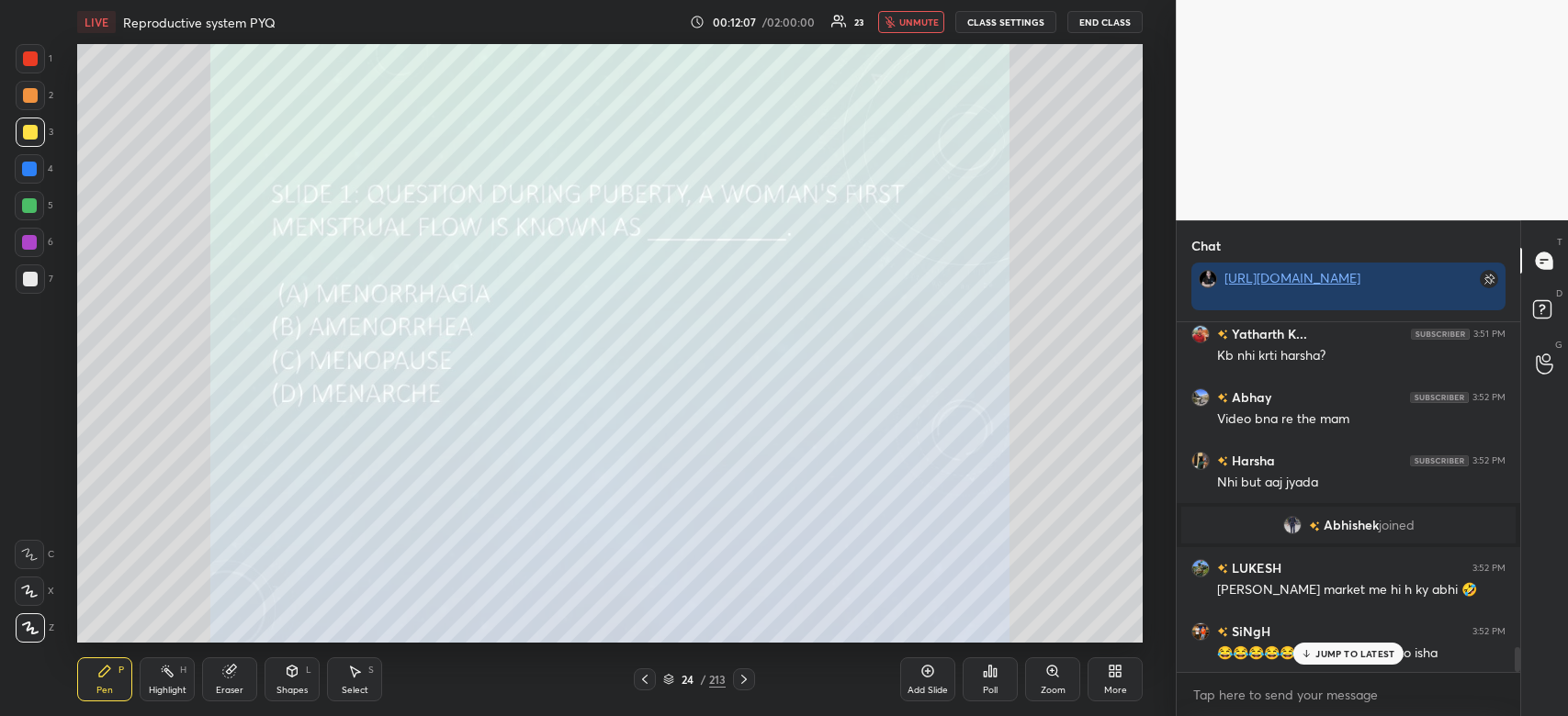
scroll to position [4606, 0]
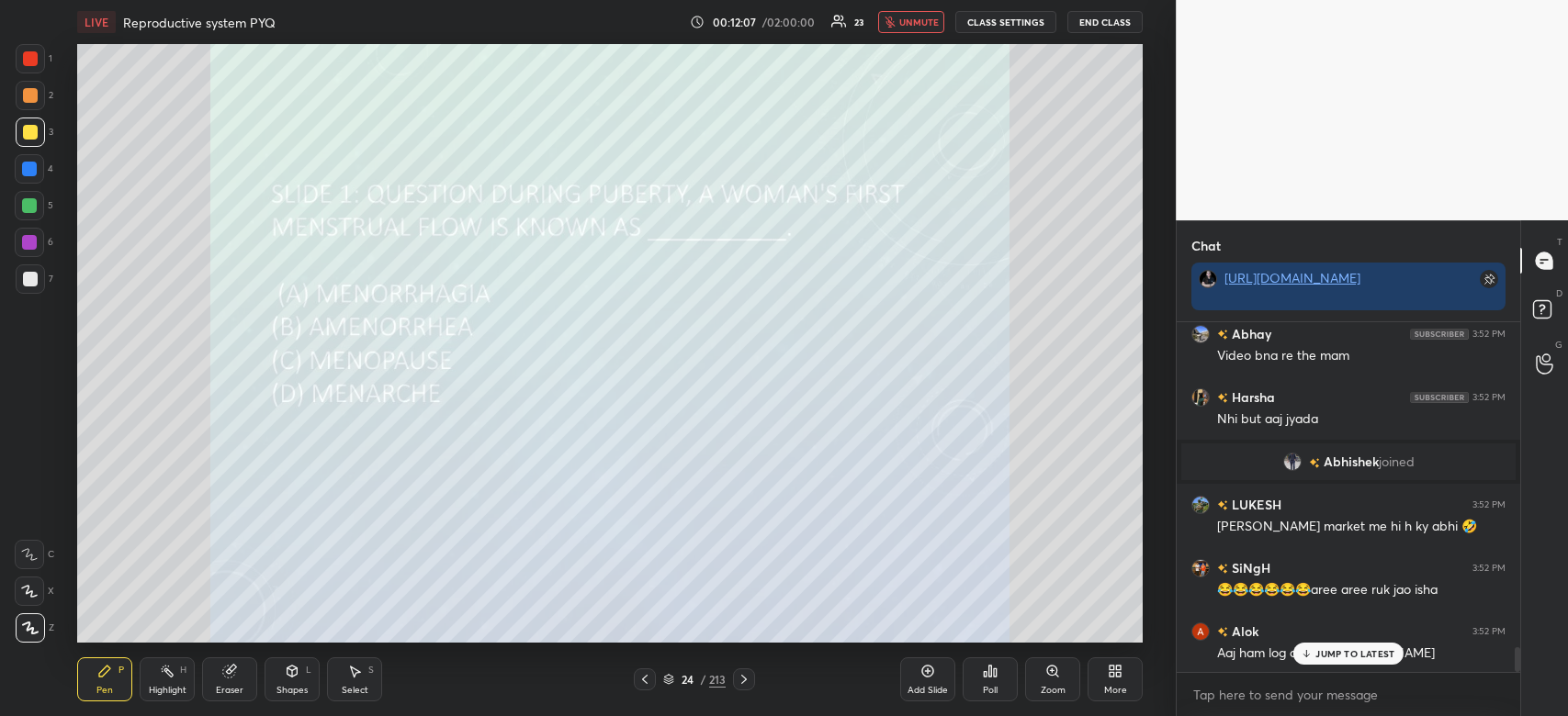
click at [665, 678] on div "24 / 213" at bounding box center [694, 680] width 121 height 22
click at [666, 678] on icon at bounding box center [668, 679] width 11 height 11
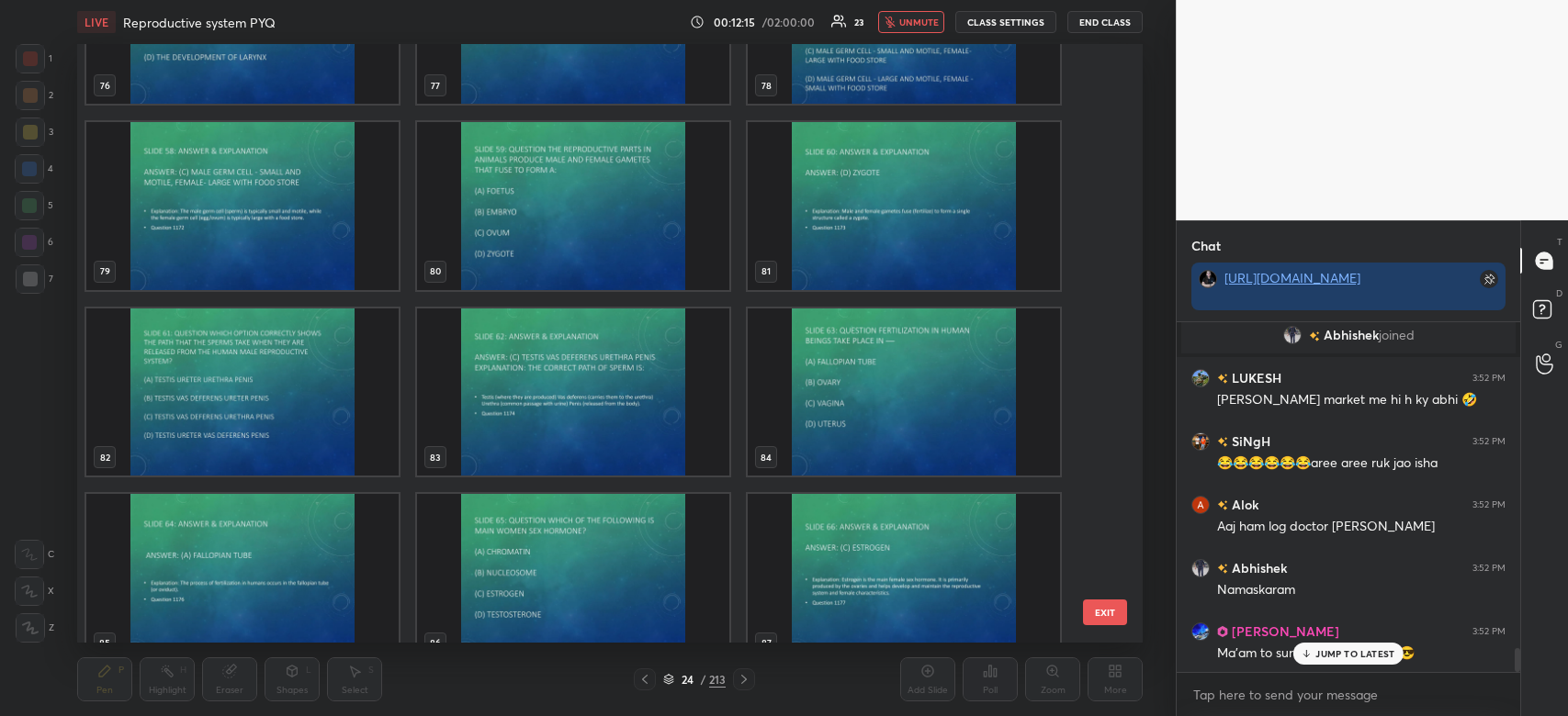
scroll to position [4562, 0]
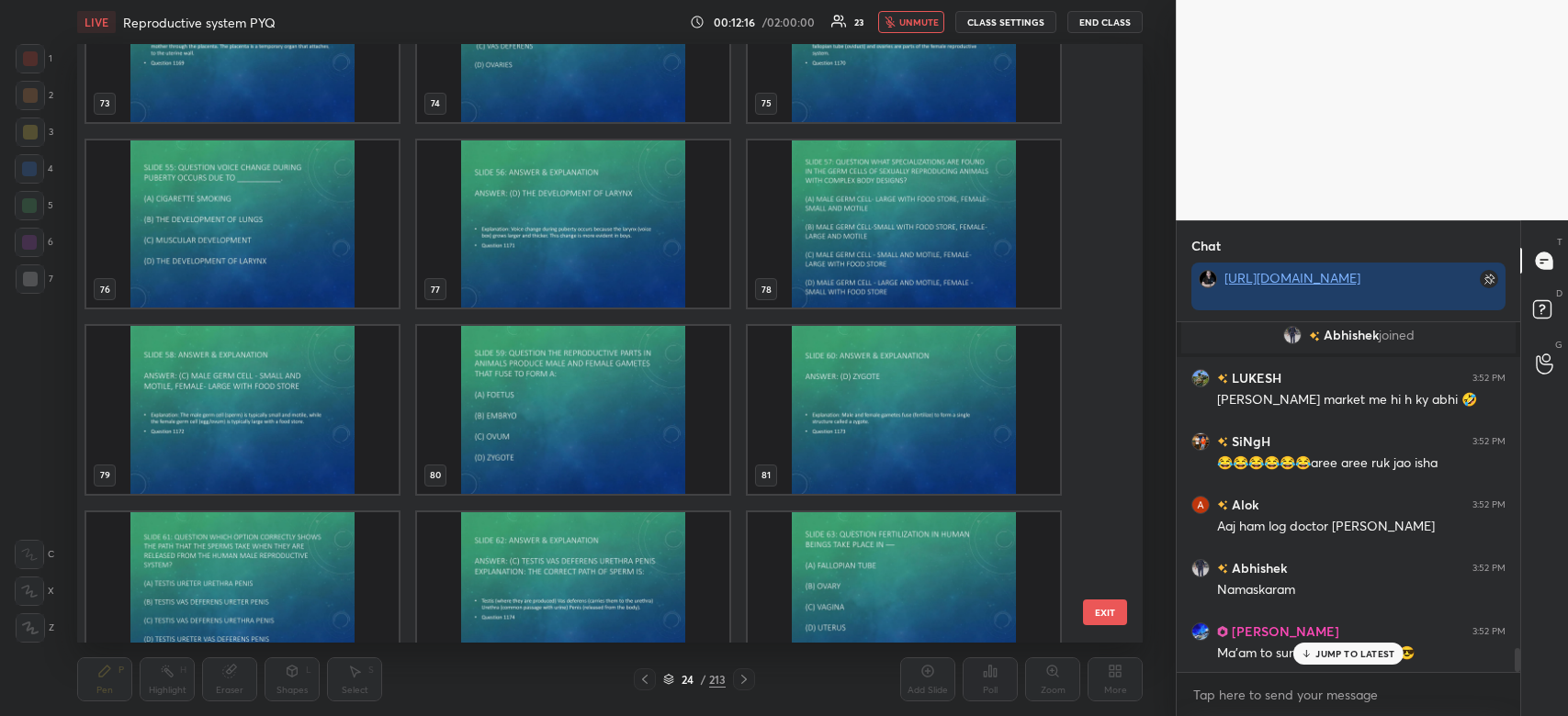
click at [272, 236] on img "grid" at bounding box center [243, 224] width 313 height 168
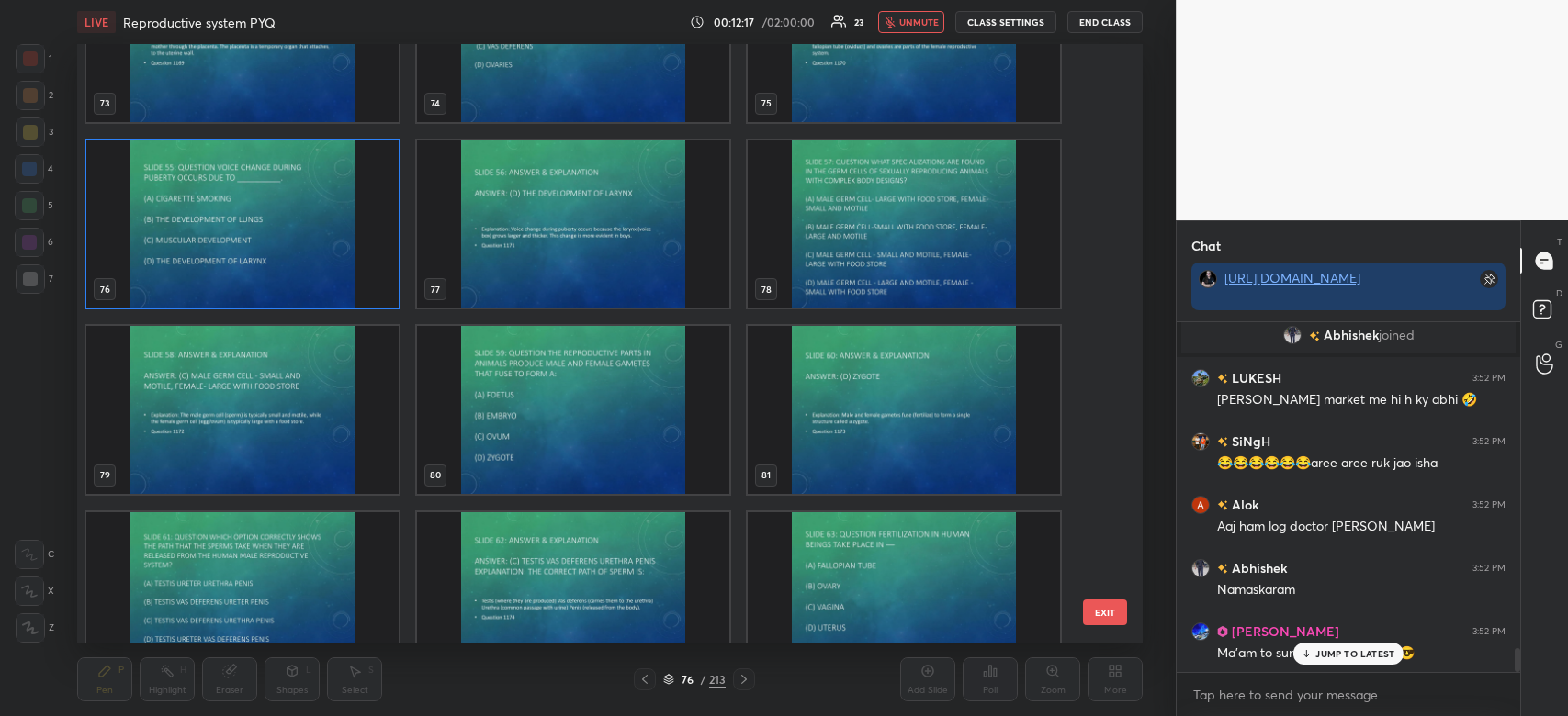
click at [272, 236] on img "grid" at bounding box center [243, 224] width 313 height 168
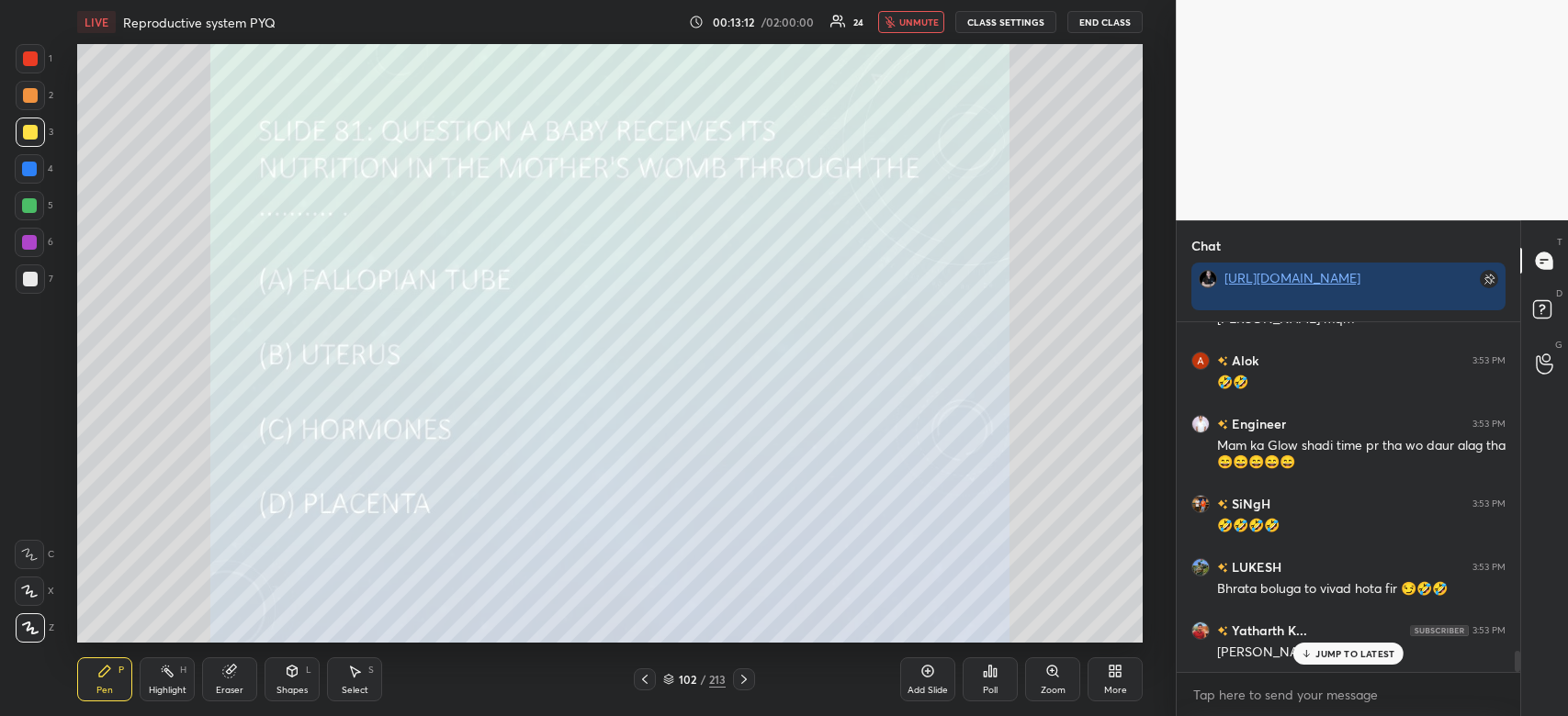
scroll to position [5490, 0]
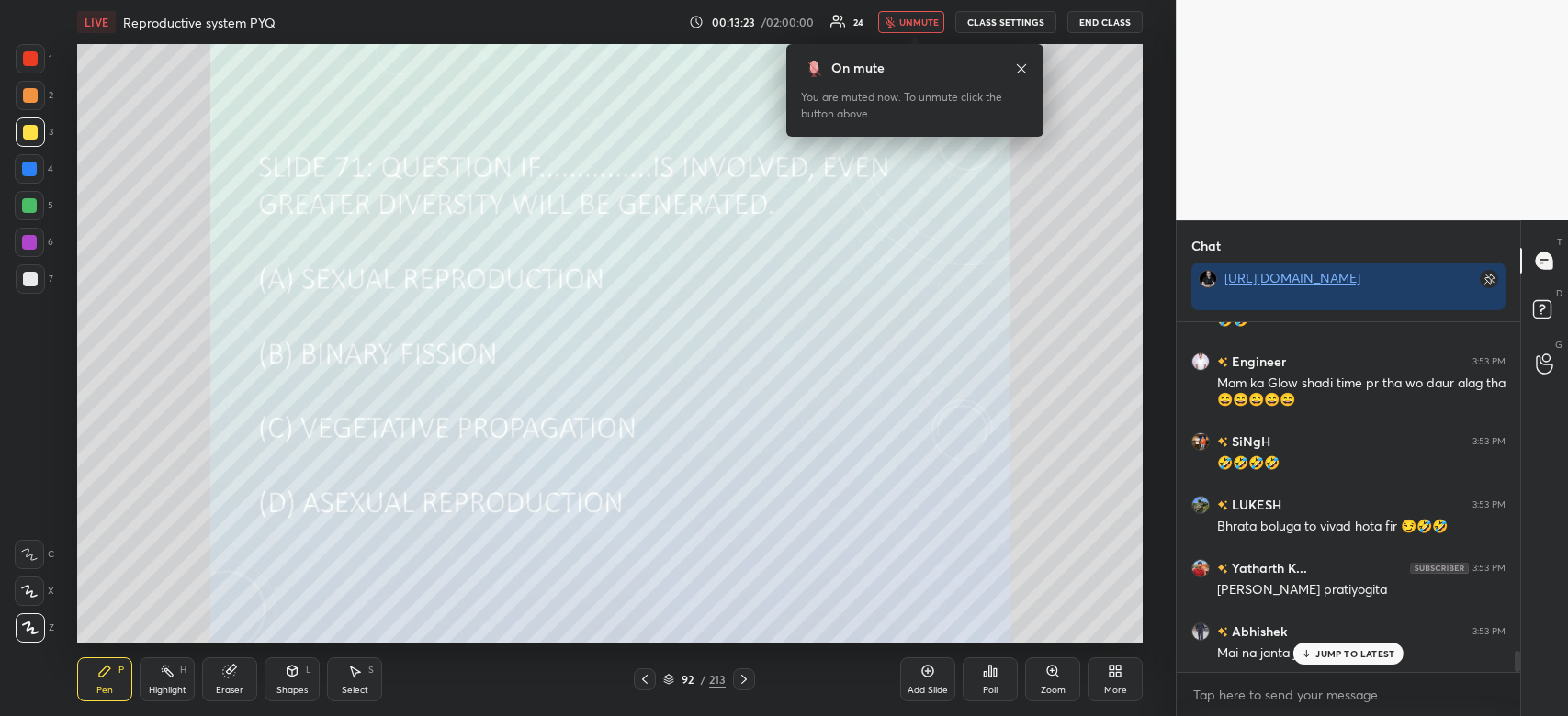
click at [913, 14] on button "unmute" at bounding box center [911, 22] width 66 height 22
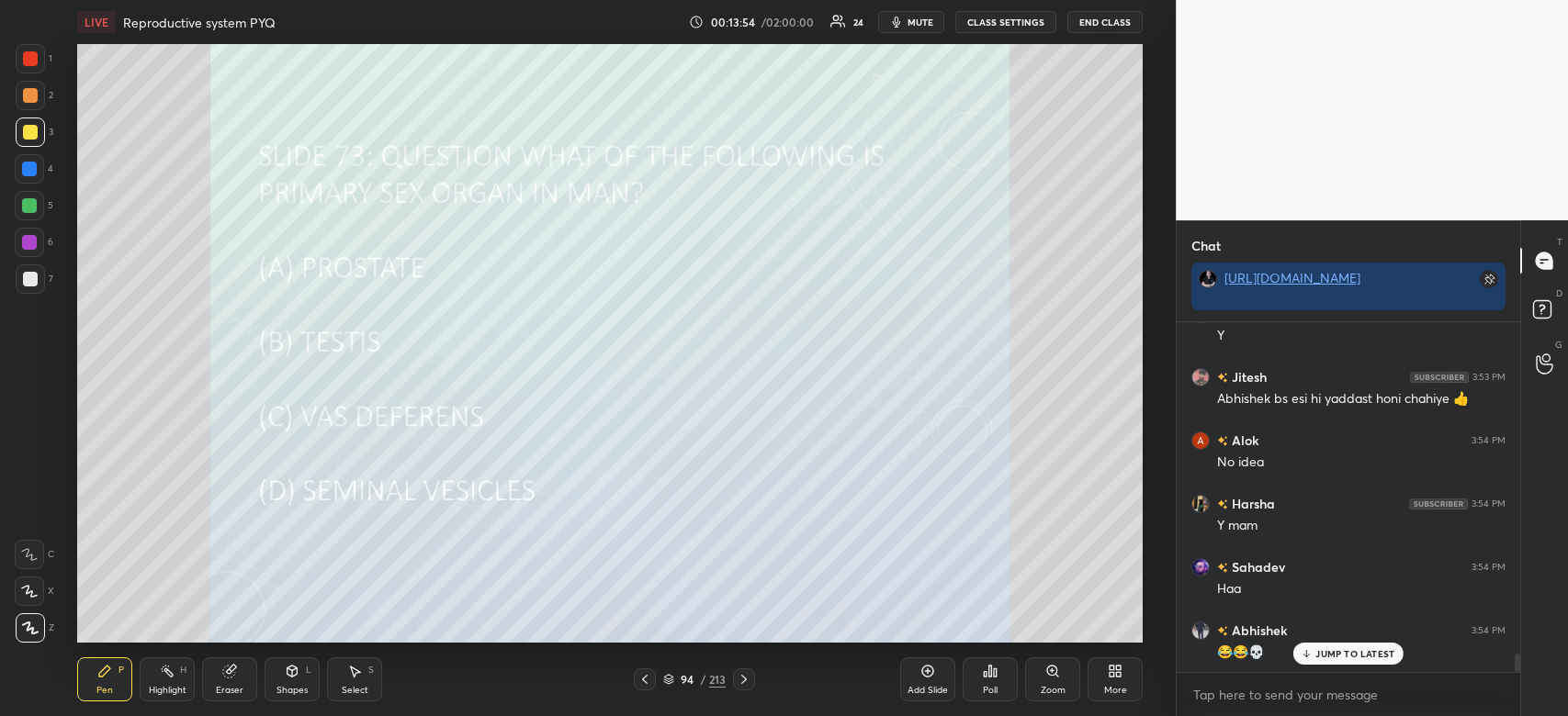
scroll to position [6187, 0]
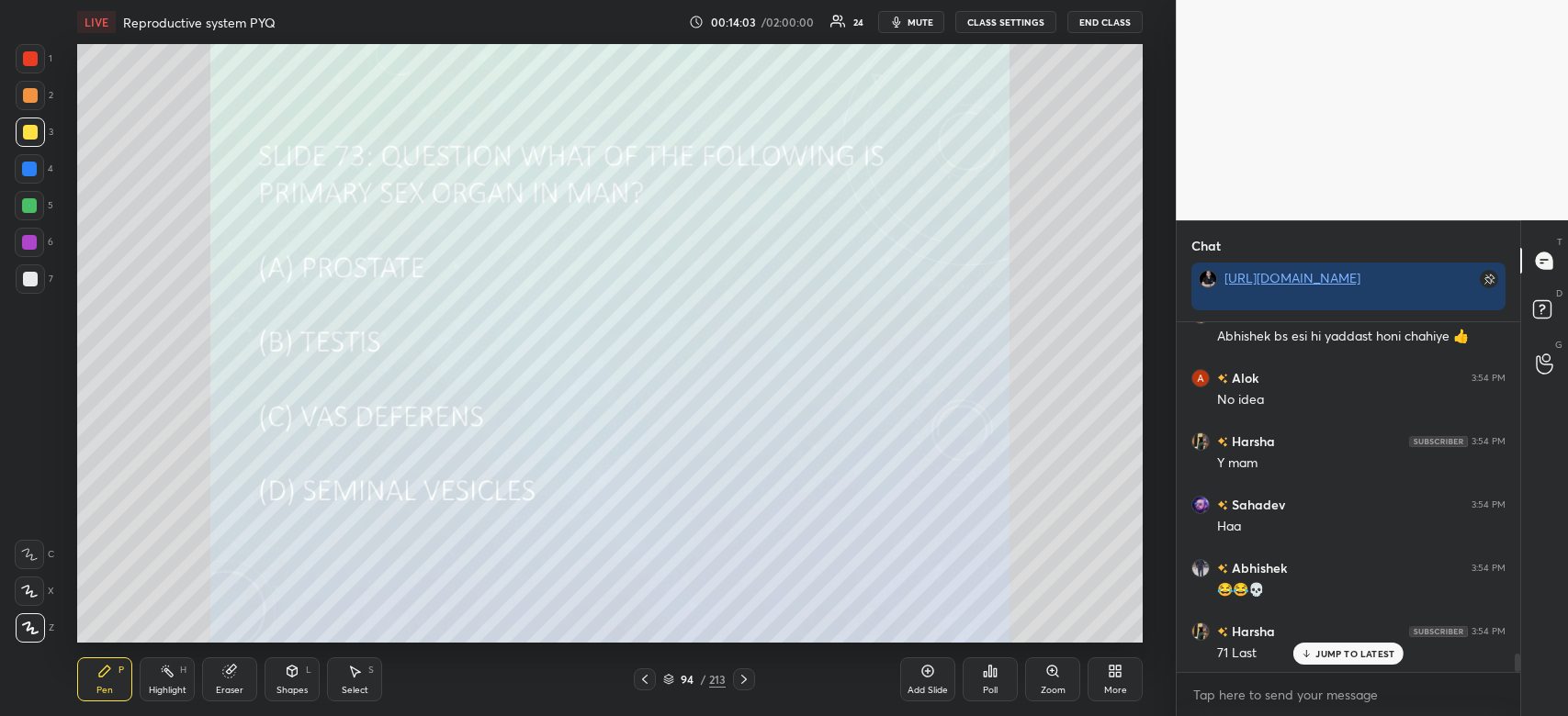
click at [1353, 649] on p "JUMP TO LATEST" at bounding box center [1355, 653] width 79 height 11
click at [981, 690] on div "Poll" at bounding box center [991, 680] width 55 height 44
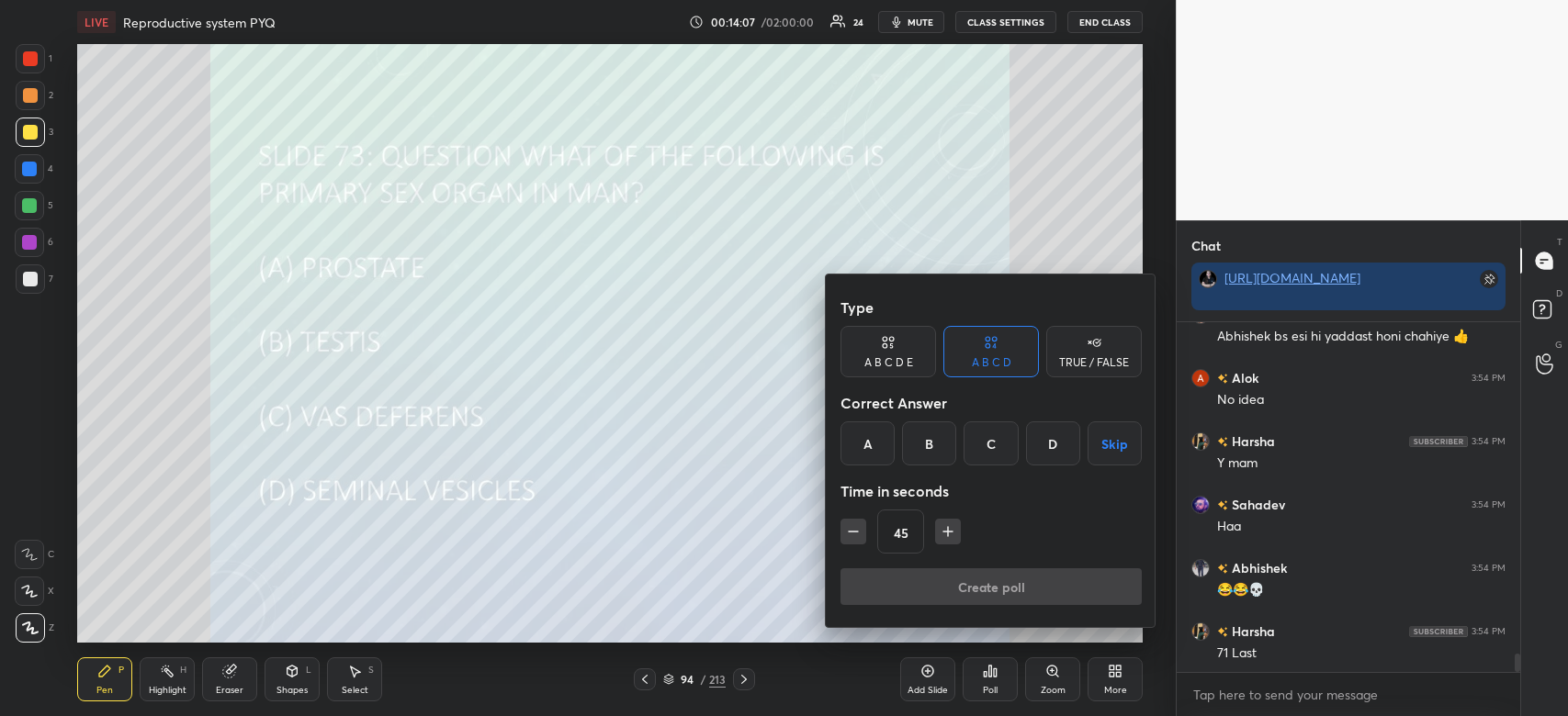
click at [920, 446] on div "B" at bounding box center [929, 443] width 54 height 44
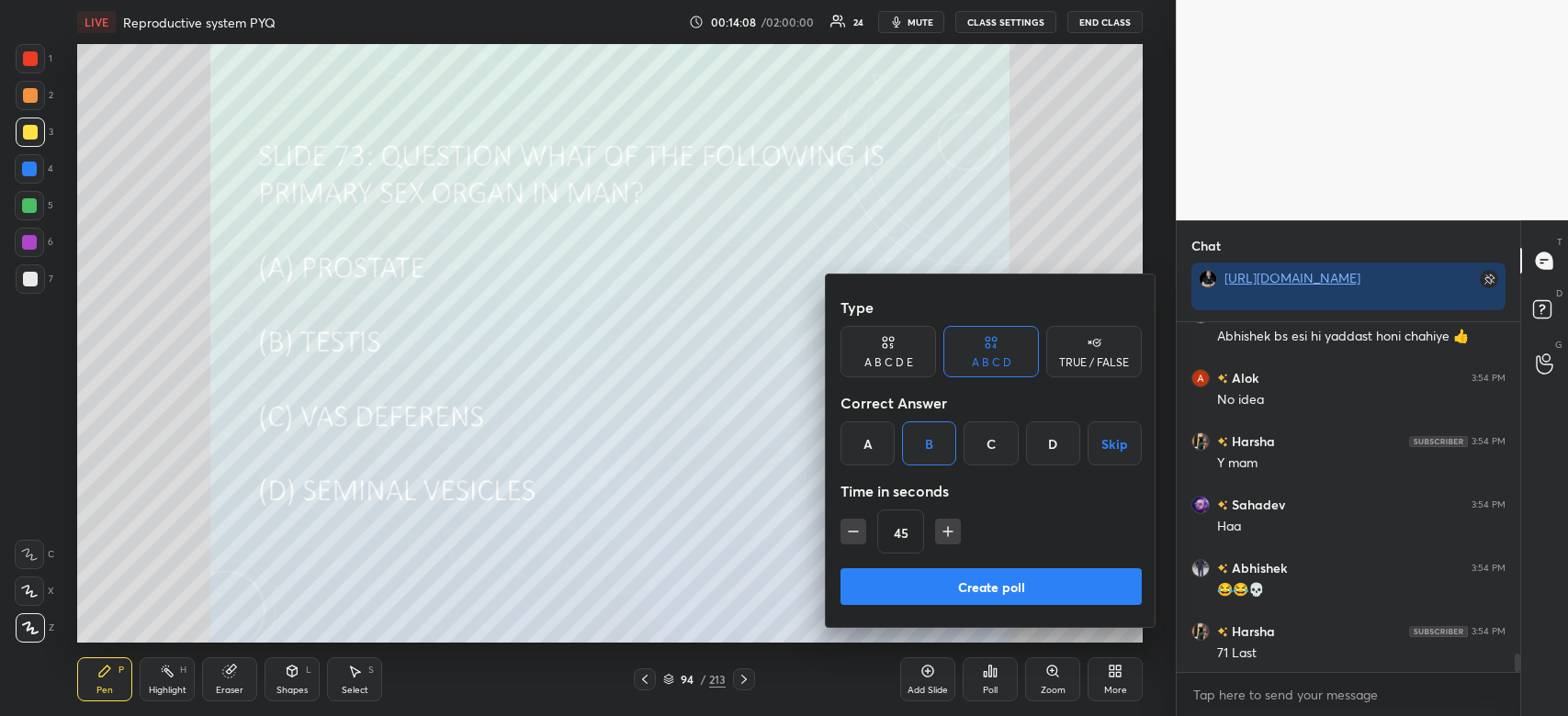
click at [884, 603] on button "Create poll" at bounding box center [991, 586] width 301 height 36
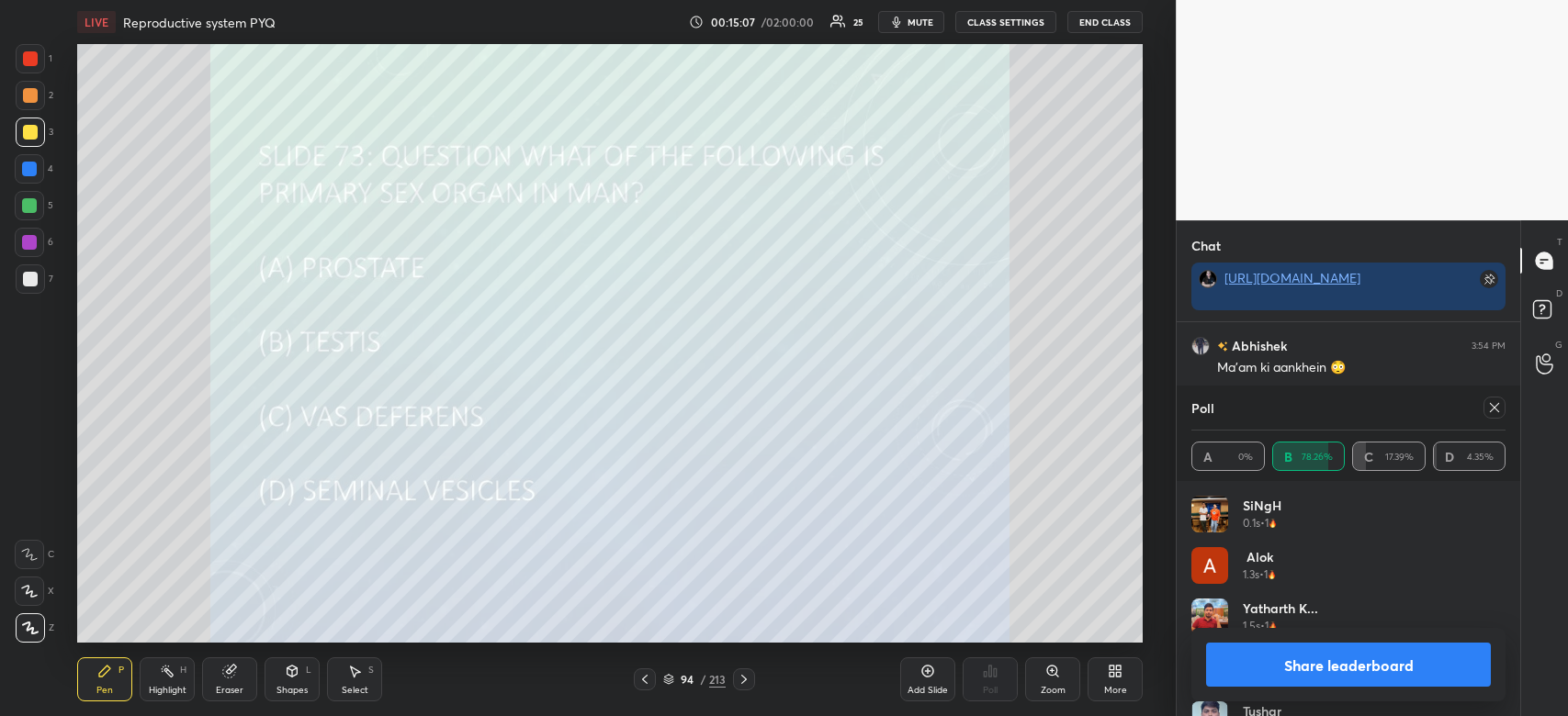
scroll to position [6619, 0]
click at [924, 24] on span "mute" at bounding box center [921, 22] width 26 height 13
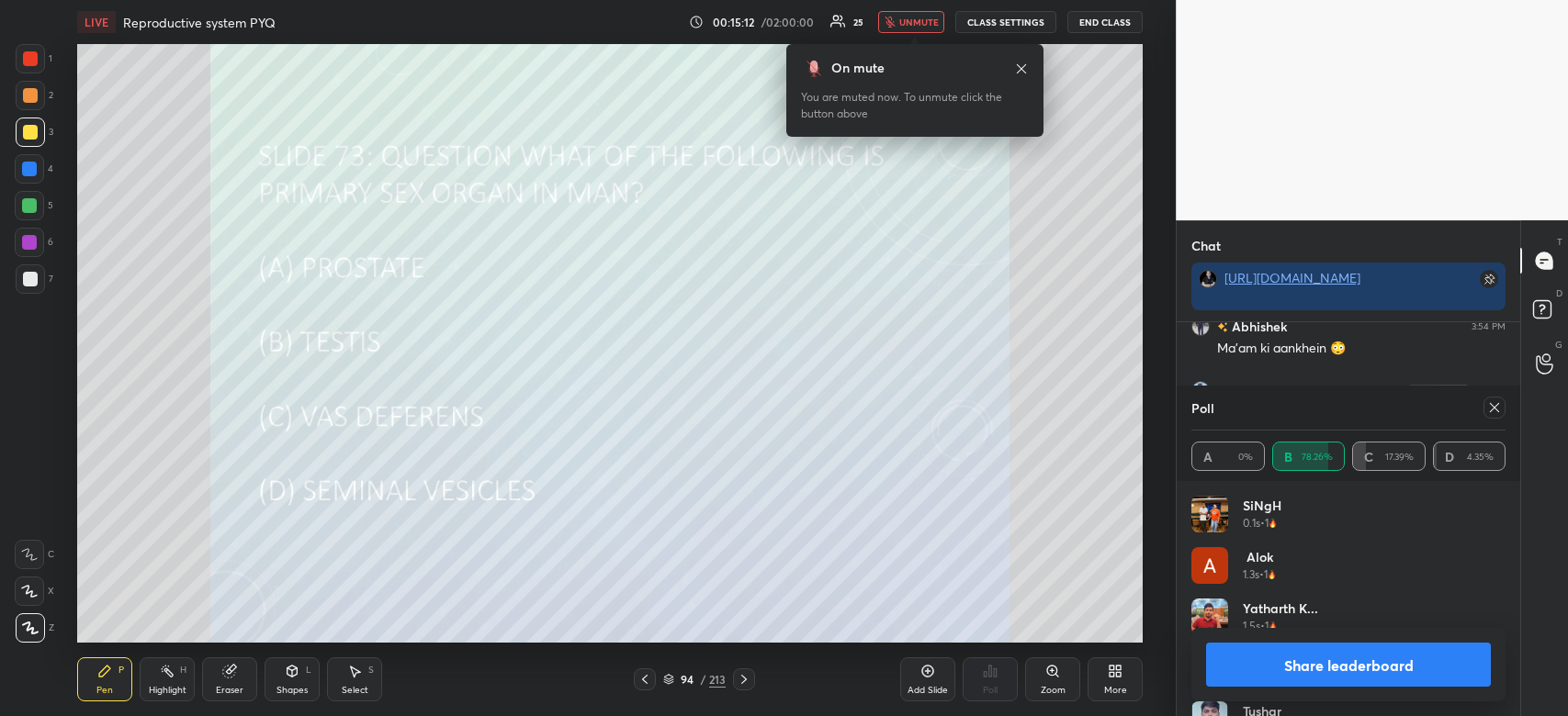
click at [933, 25] on span "unmute" at bounding box center [920, 22] width 39 height 13
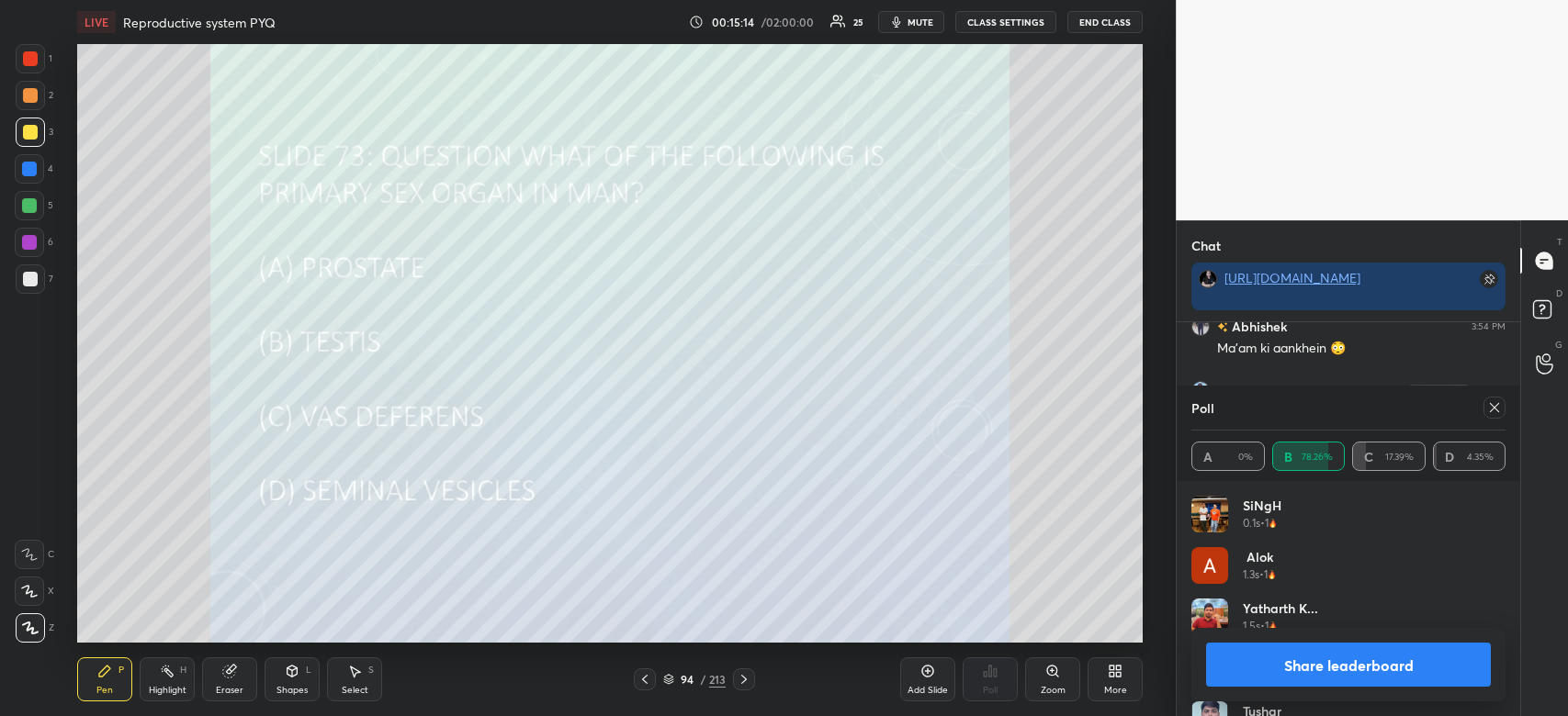
click at [1333, 665] on button "Share leaderboard" at bounding box center [1348, 665] width 285 height 44
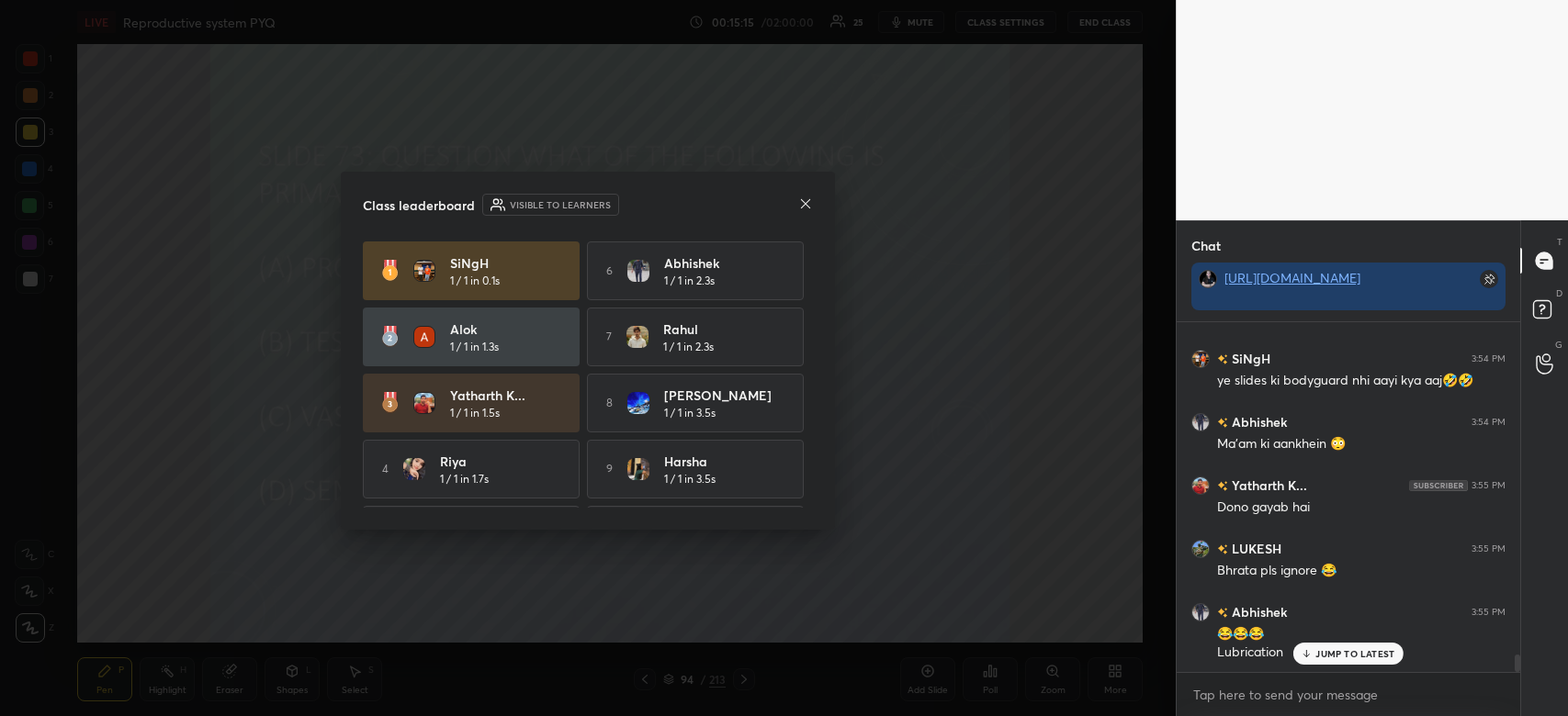
scroll to position [0, 0]
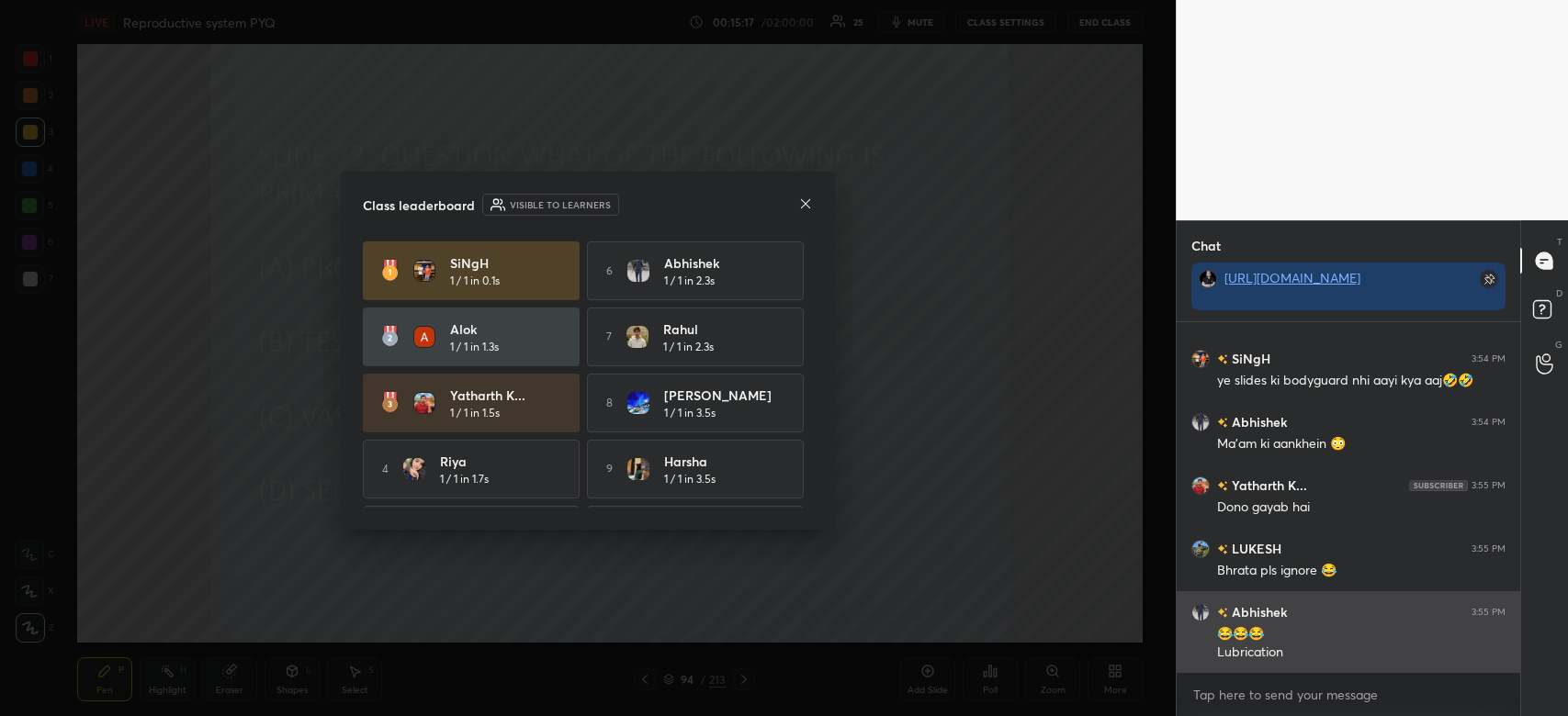
click at [808, 205] on icon at bounding box center [805, 203] width 15 height 15
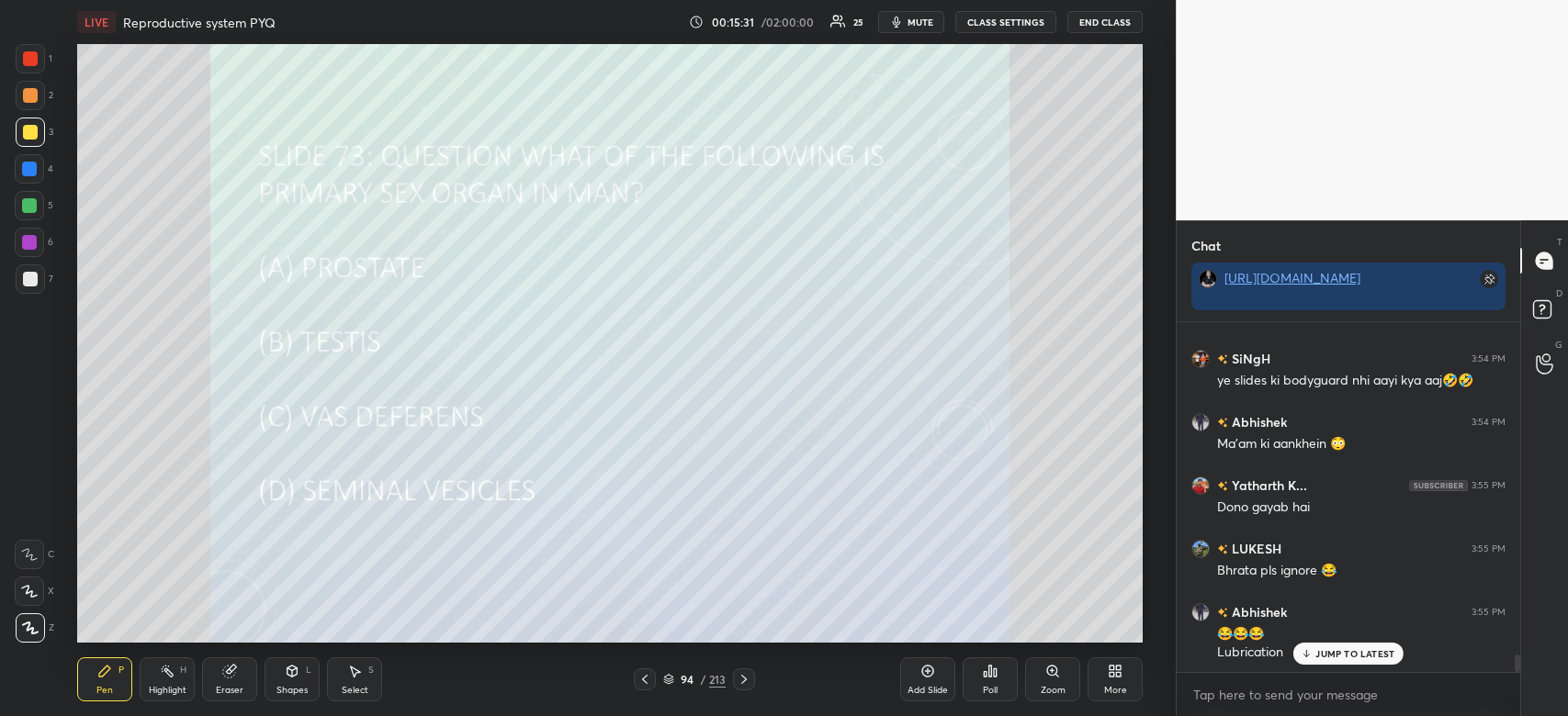
scroll to position [6586, 0]
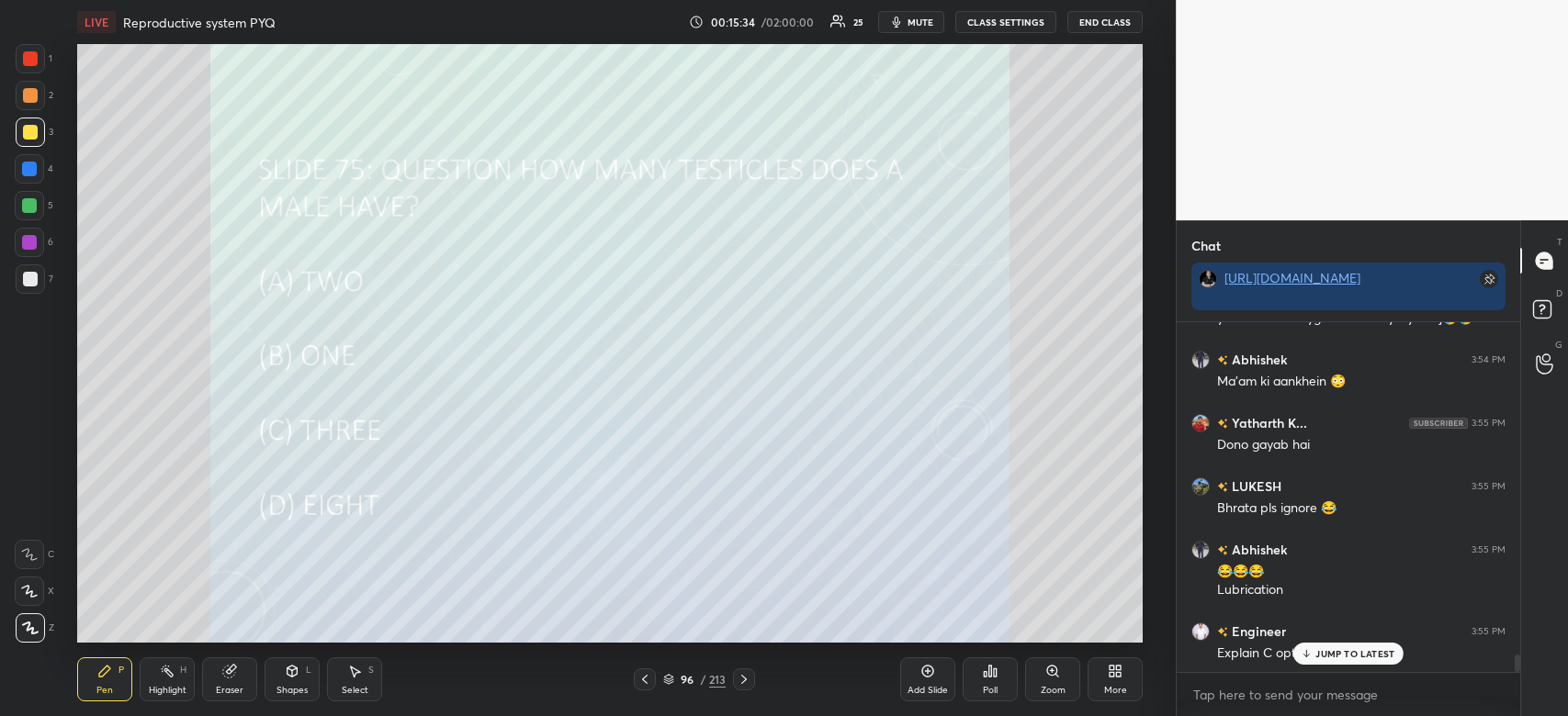
click at [998, 683] on div "Poll" at bounding box center [991, 680] width 55 height 44
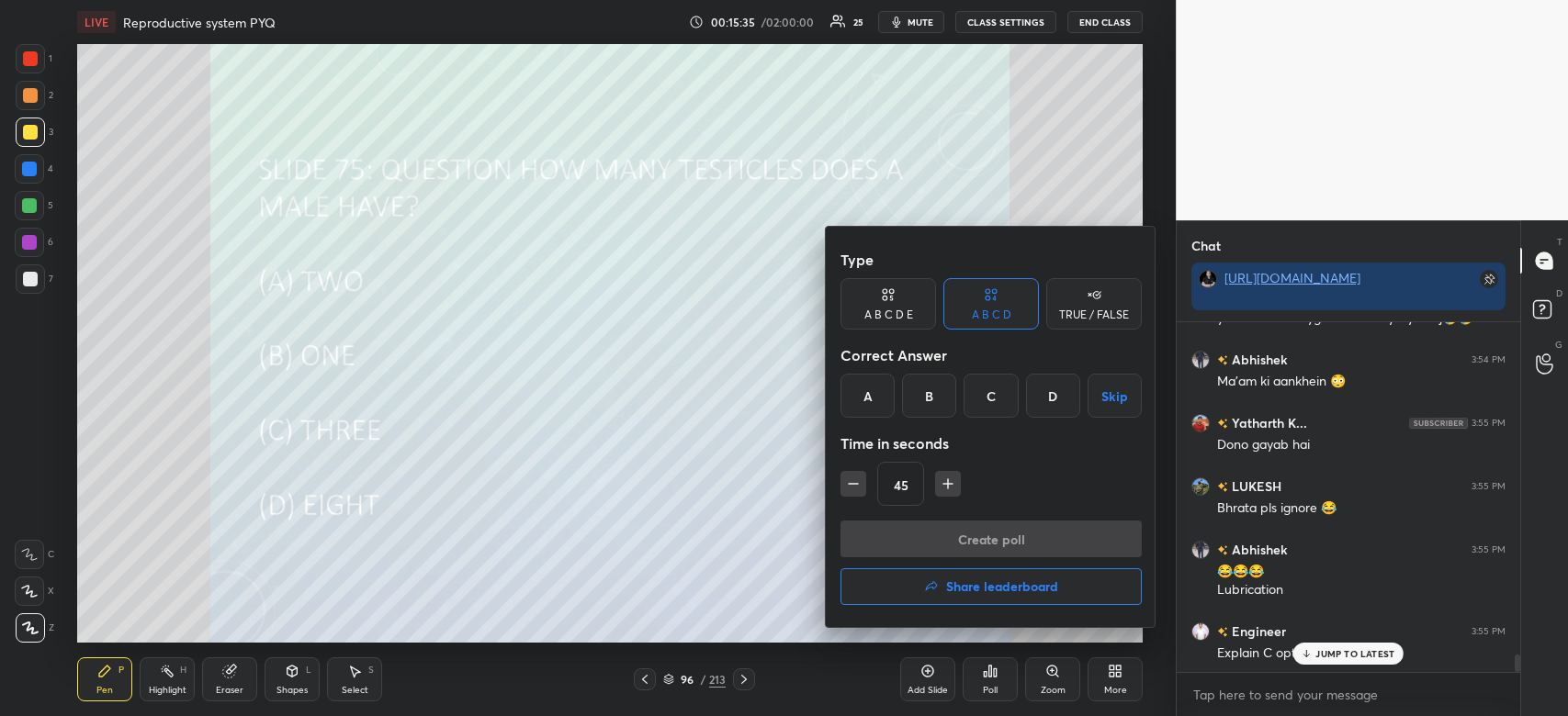
click at [859, 395] on div "A" at bounding box center [867, 395] width 54 height 44
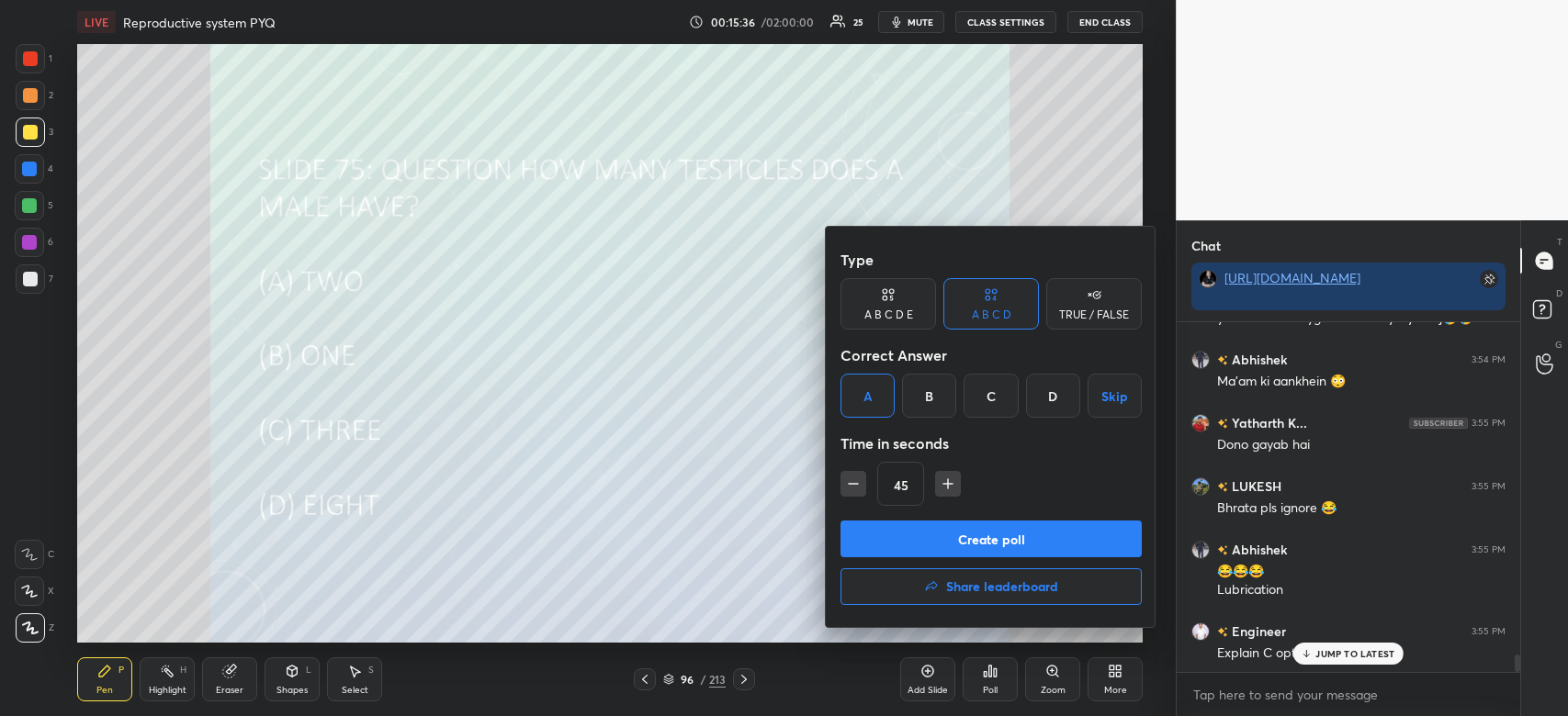
click at [900, 528] on button "Create poll" at bounding box center [991, 538] width 301 height 36
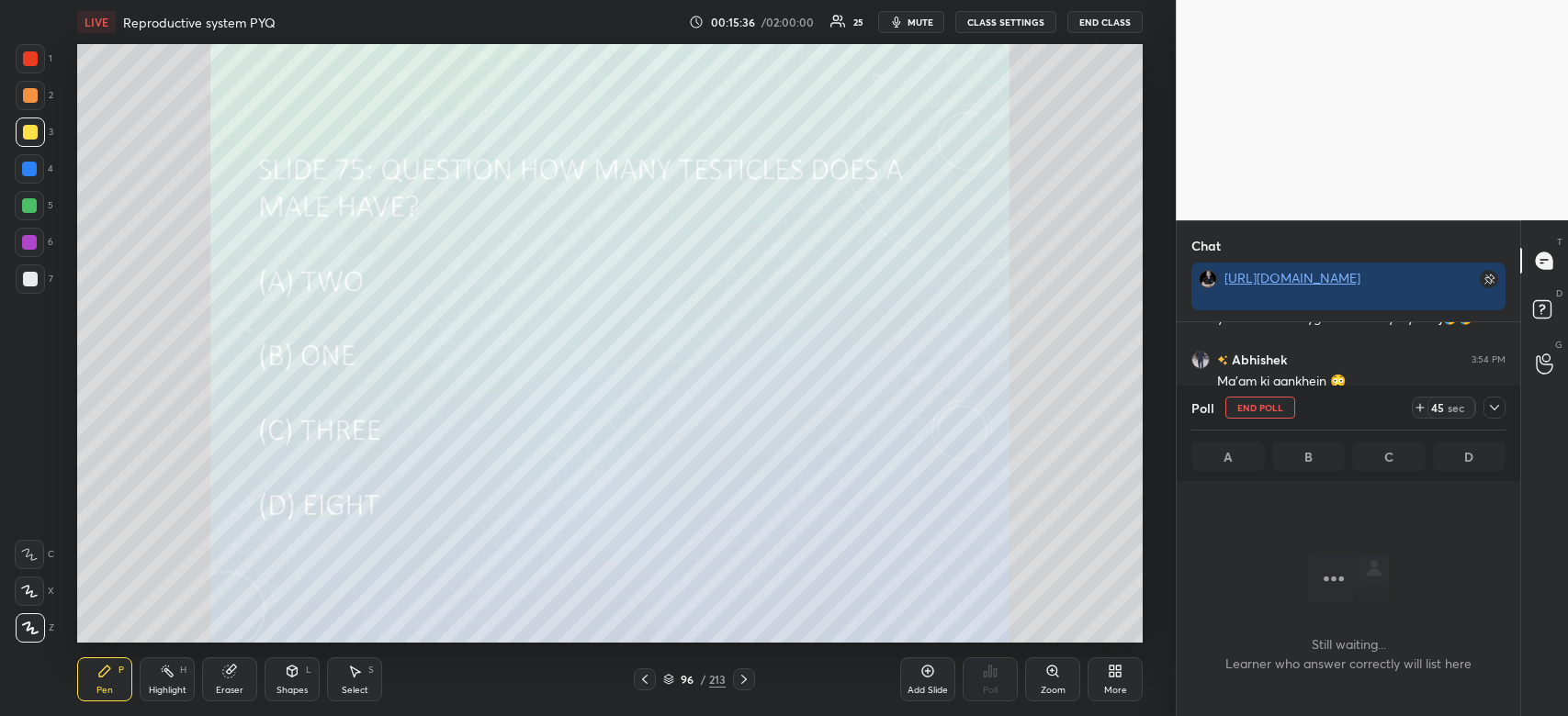
scroll to position [294, 338]
click at [919, 19] on span "mute" at bounding box center [921, 22] width 26 height 13
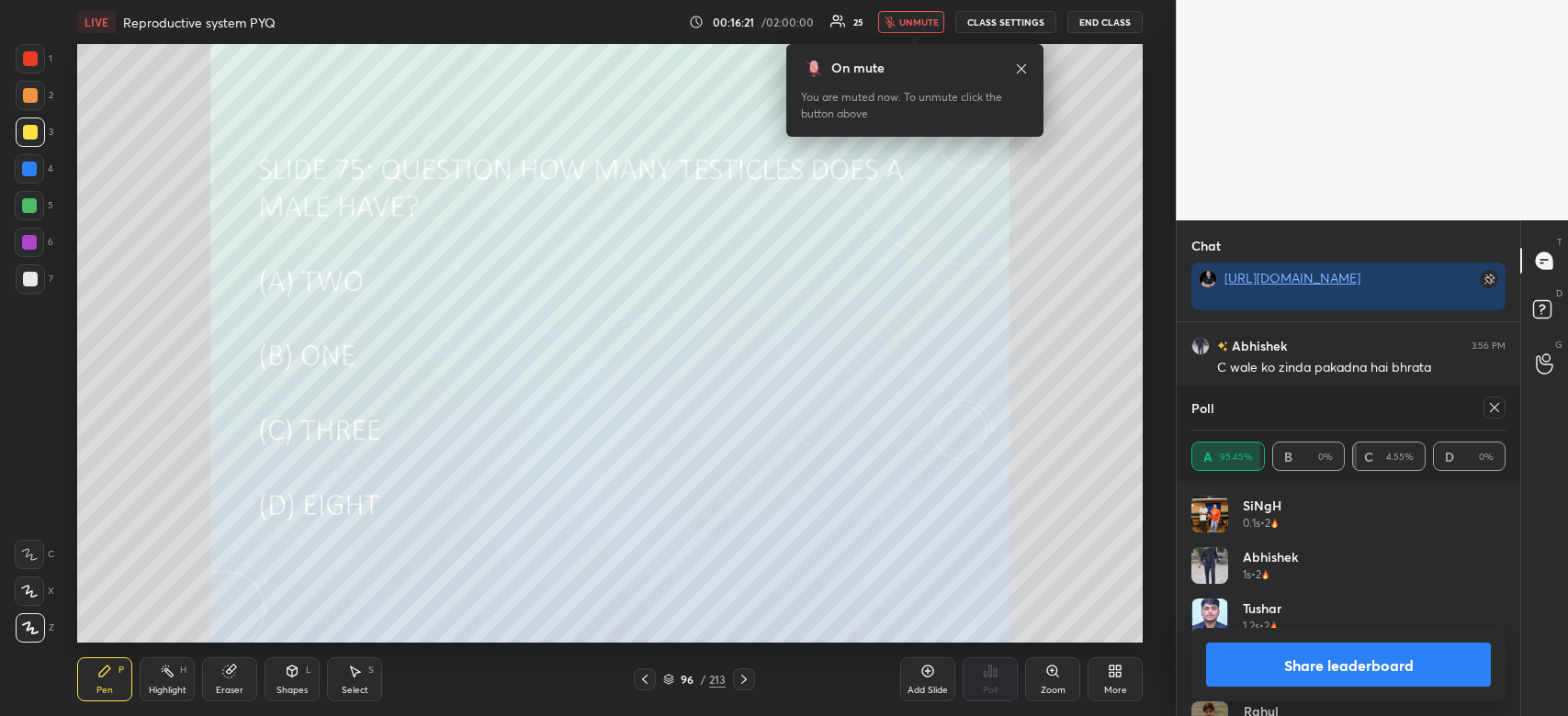
click at [928, 15] on button "unmute" at bounding box center [911, 22] width 66 height 22
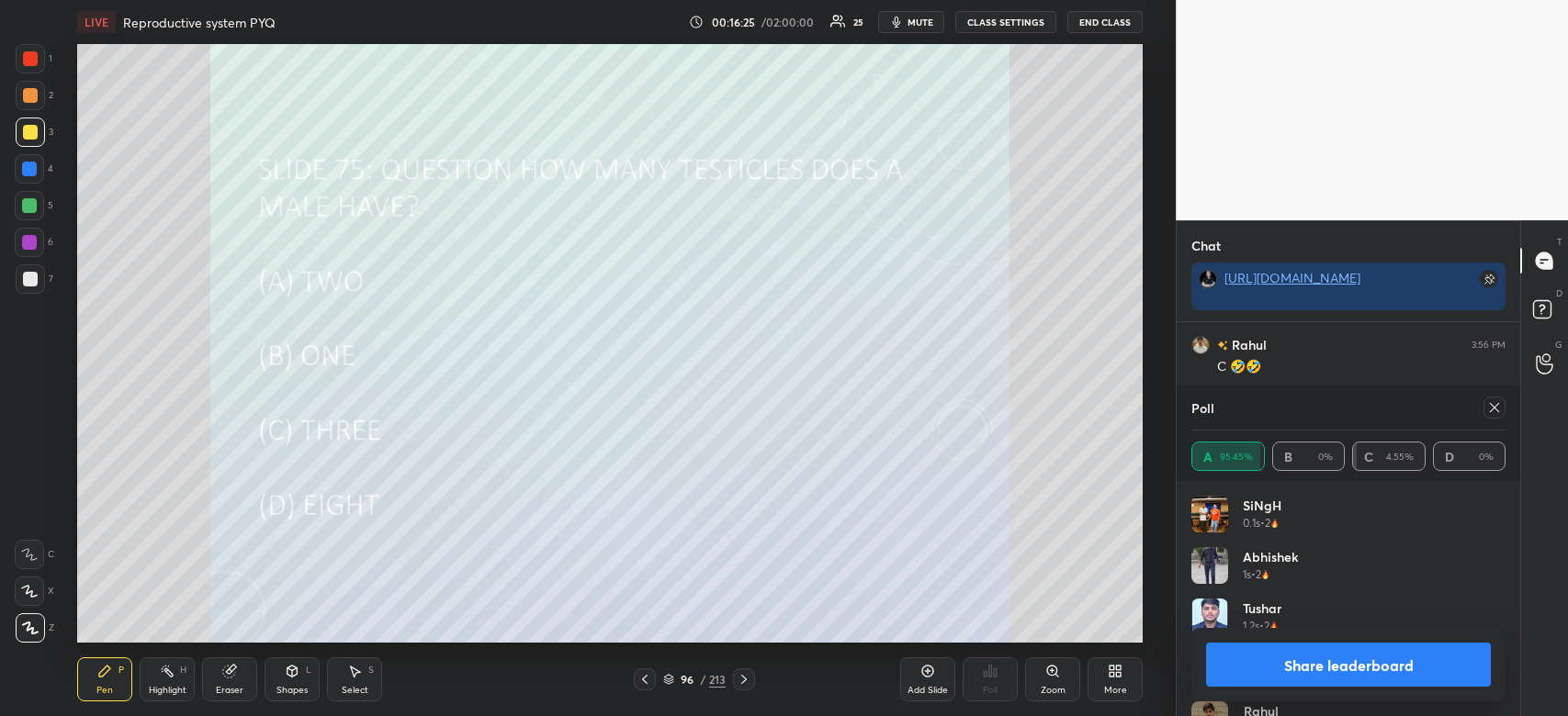
scroll to position [7061, 0]
click at [1375, 673] on button "Share leaderboard" at bounding box center [1348, 665] width 285 height 44
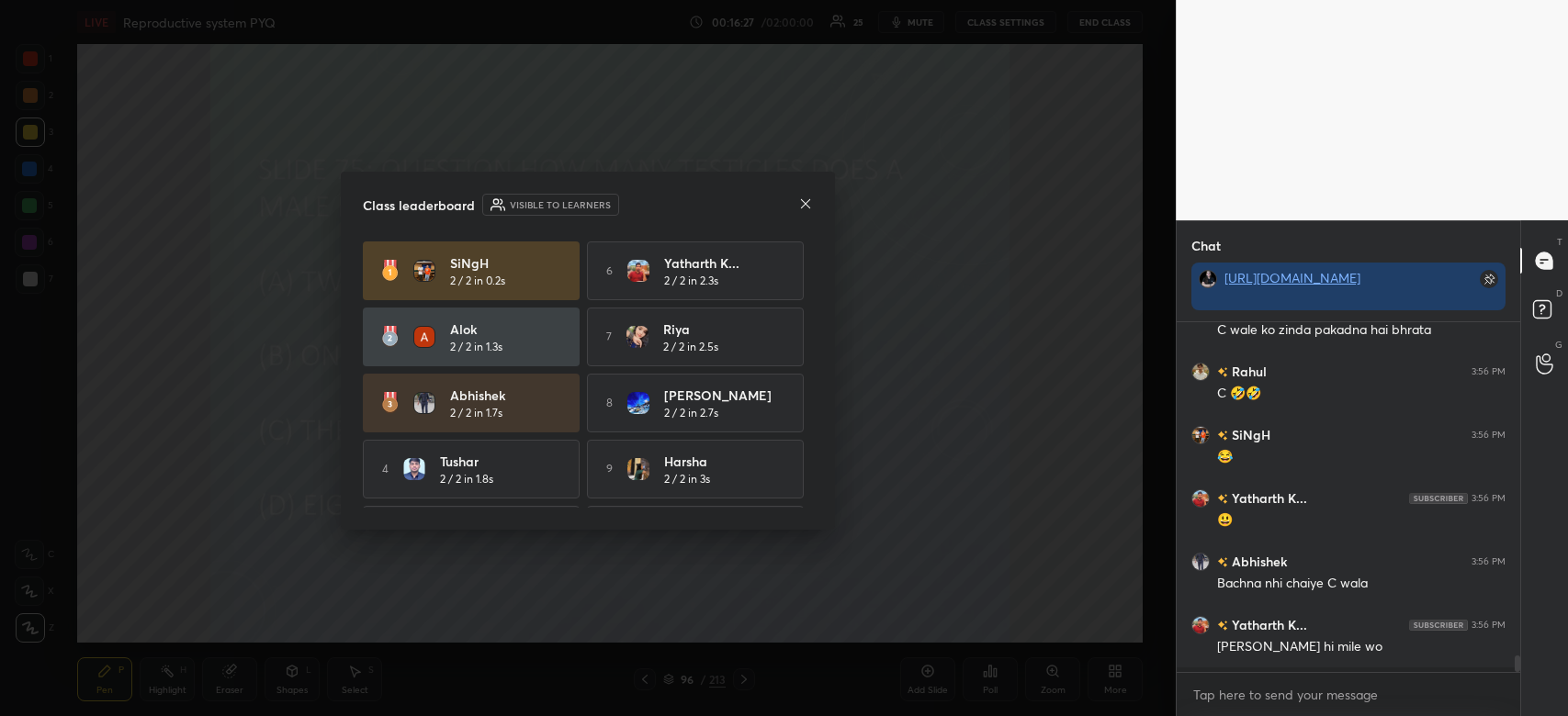
scroll to position [343, 338]
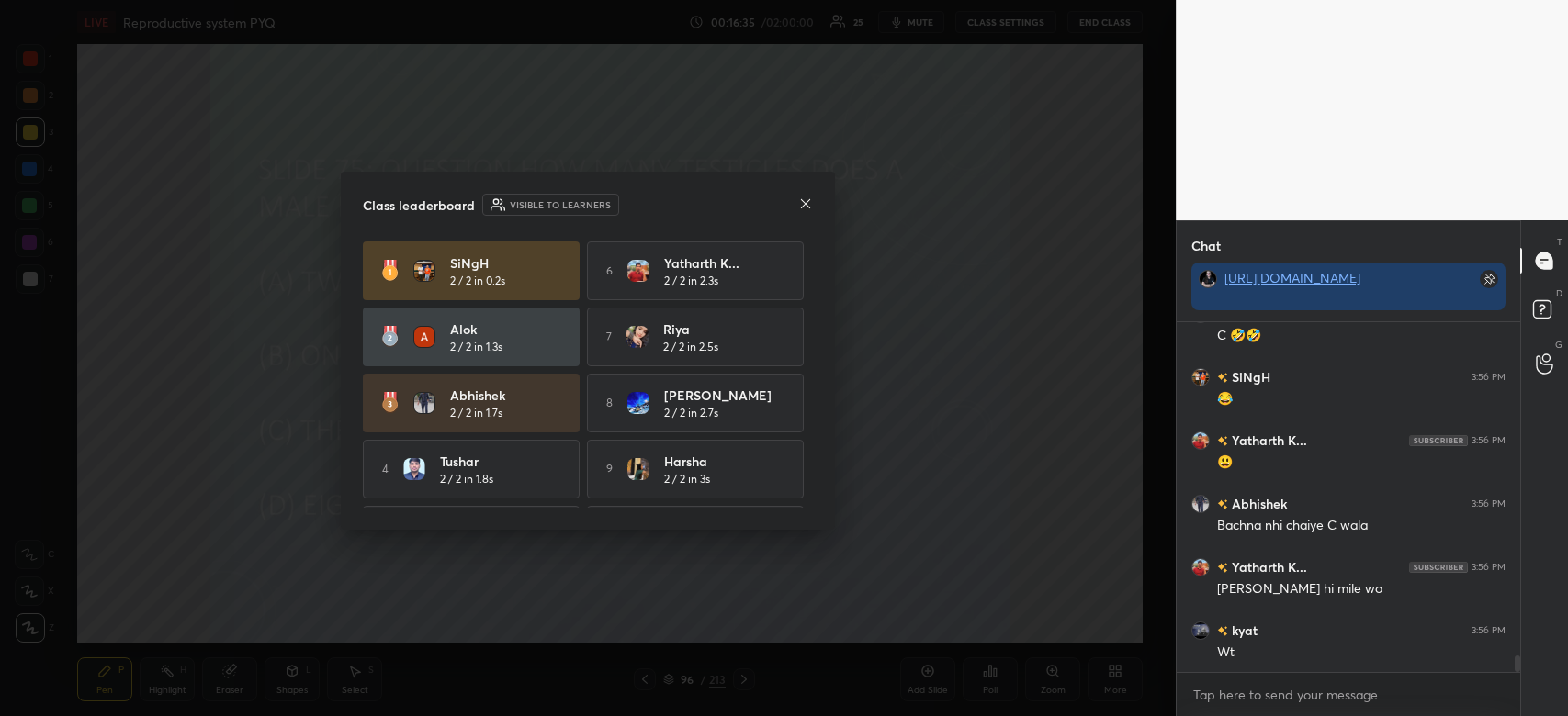
click at [806, 205] on icon at bounding box center [805, 203] width 15 height 15
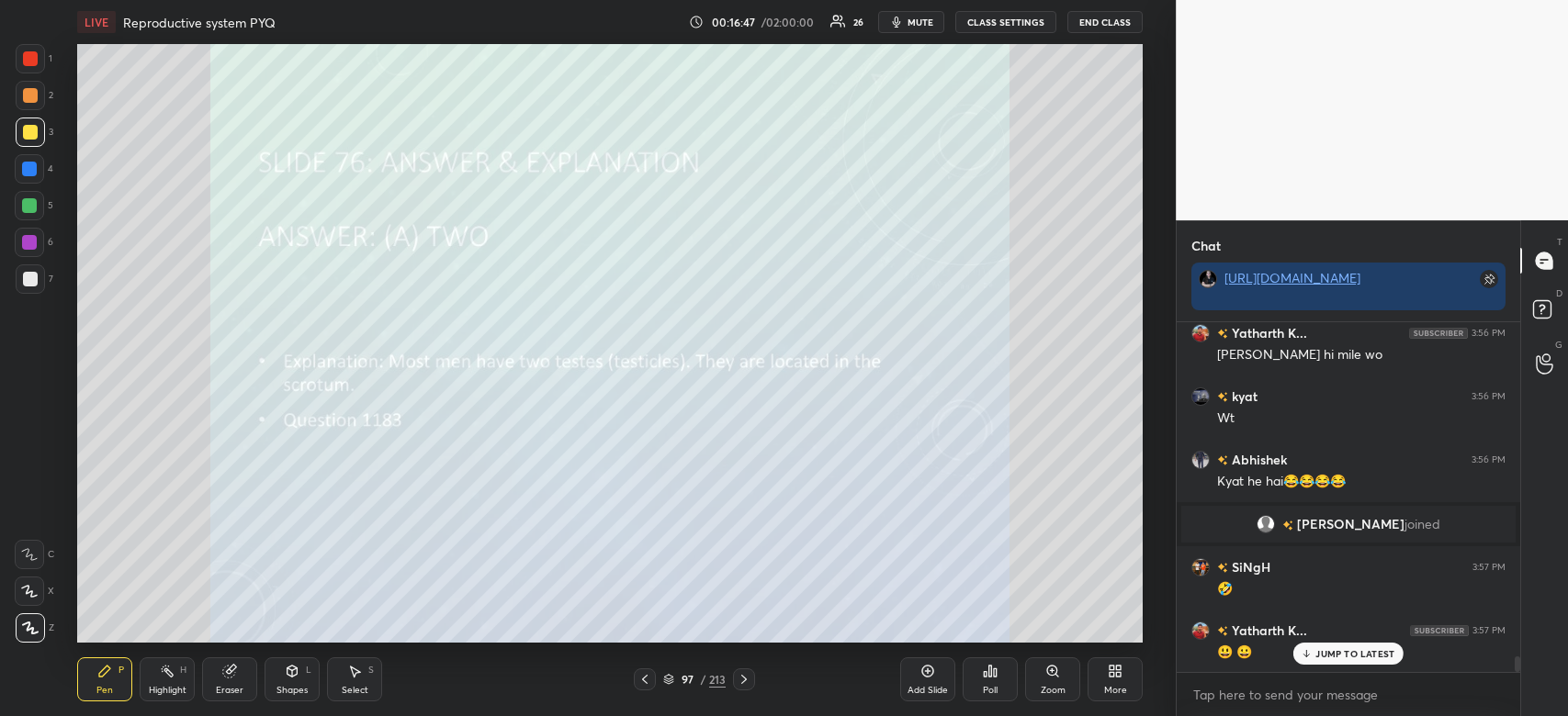
scroll to position [7327, 0]
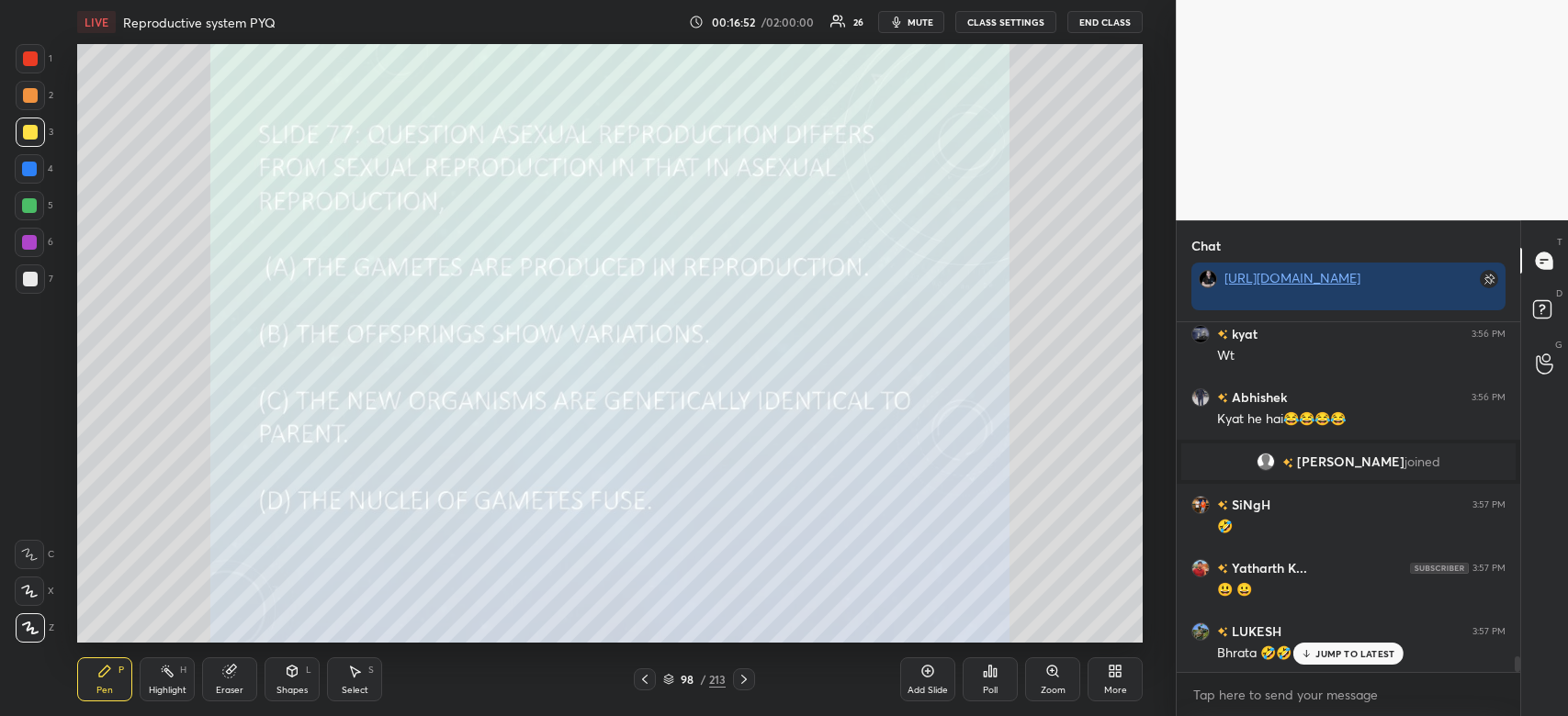
click at [988, 670] on icon at bounding box center [990, 671] width 15 height 15
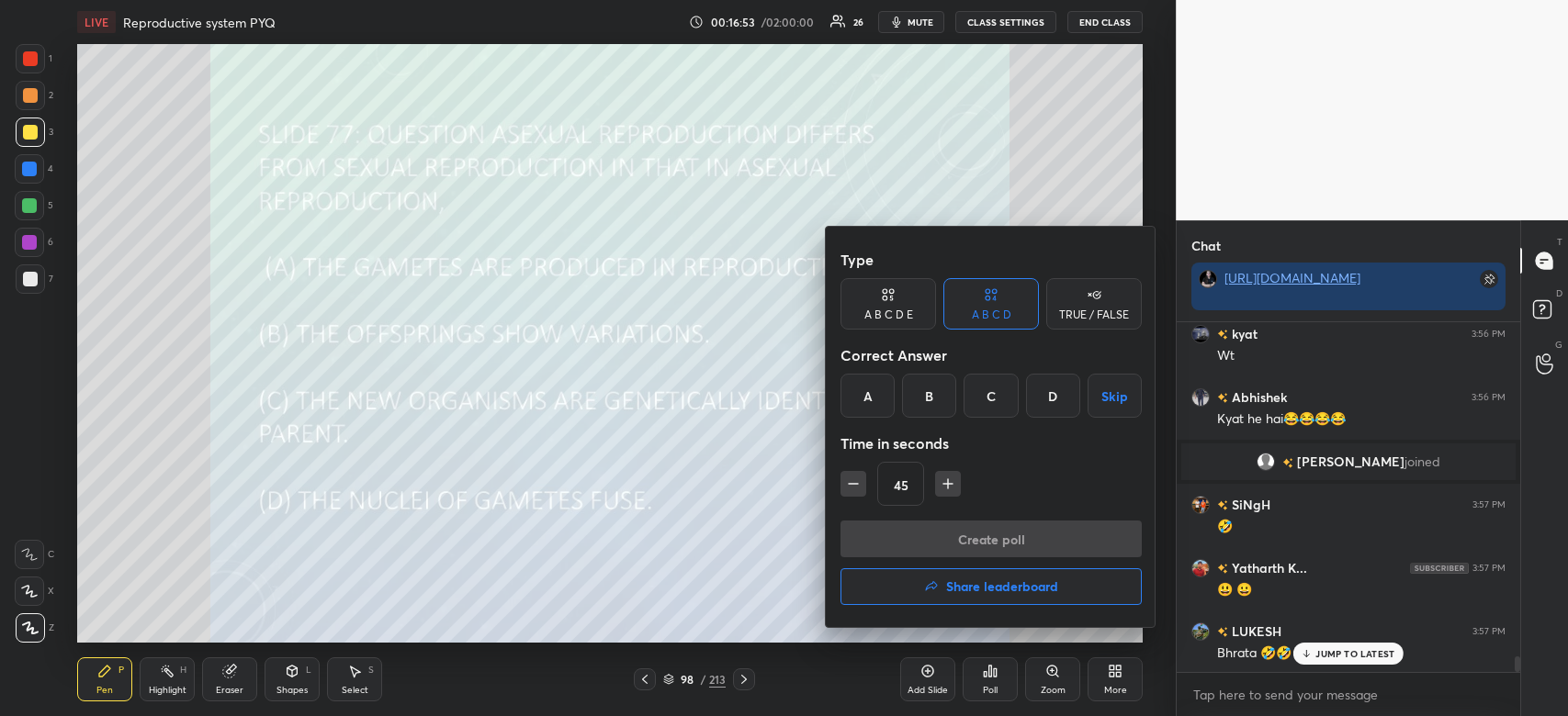
click at [959, 470] on div "45" at bounding box center [991, 483] width 301 height 44
click at [981, 398] on div "C" at bounding box center [991, 395] width 54 height 44
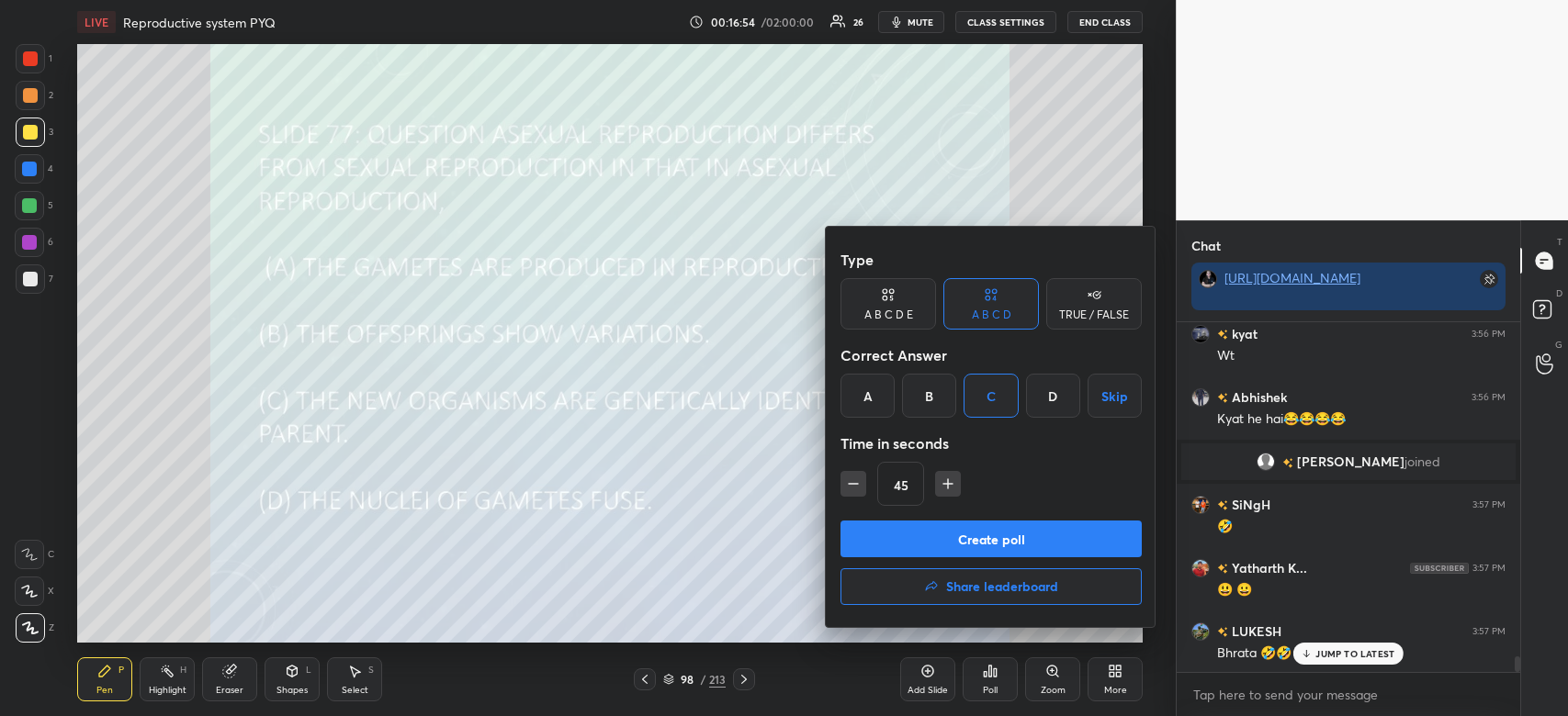
click at [951, 537] on button "Create poll" at bounding box center [991, 538] width 301 height 36
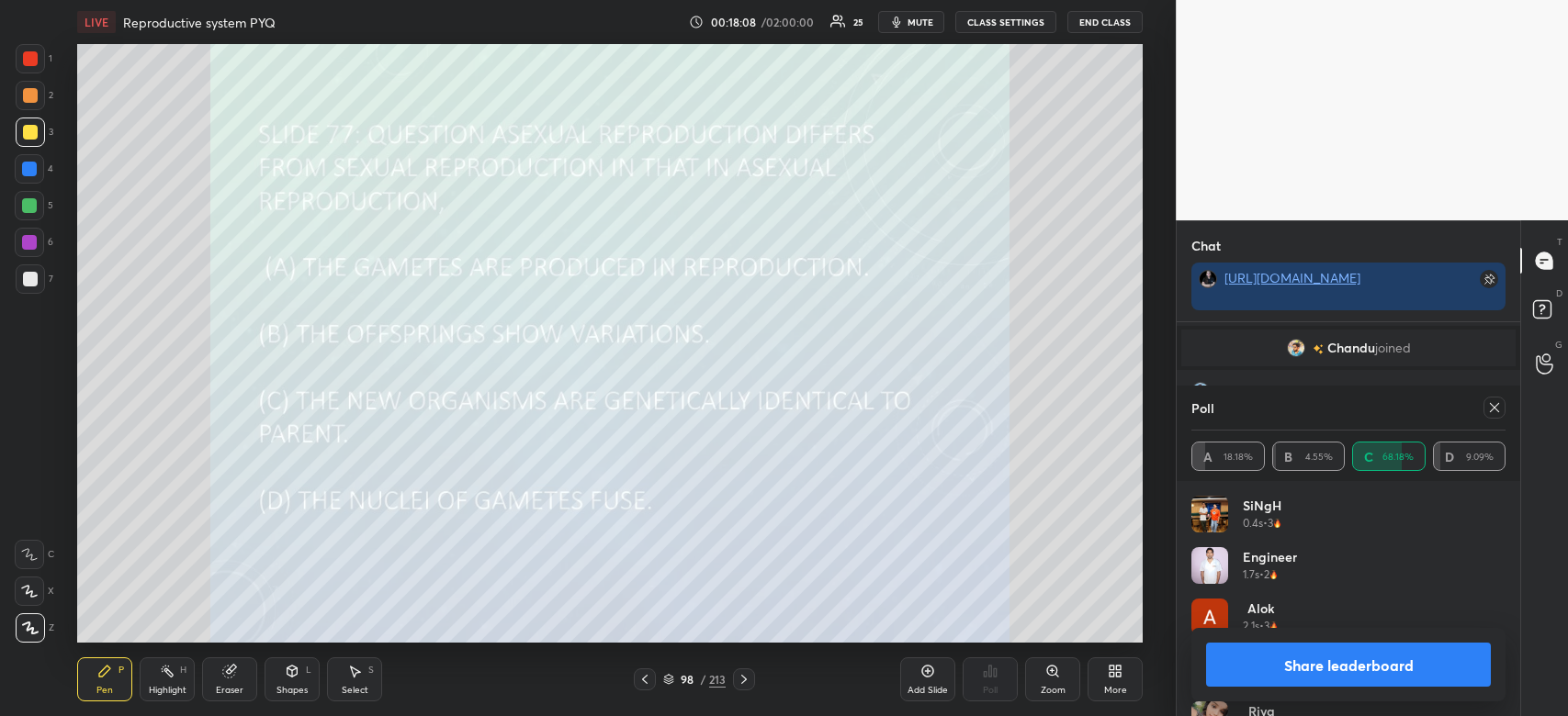
scroll to position [8008, 0]
click at [1421, 671] on button "Share leaderboard" at bounding box center [1348, 665] width 285 height 44
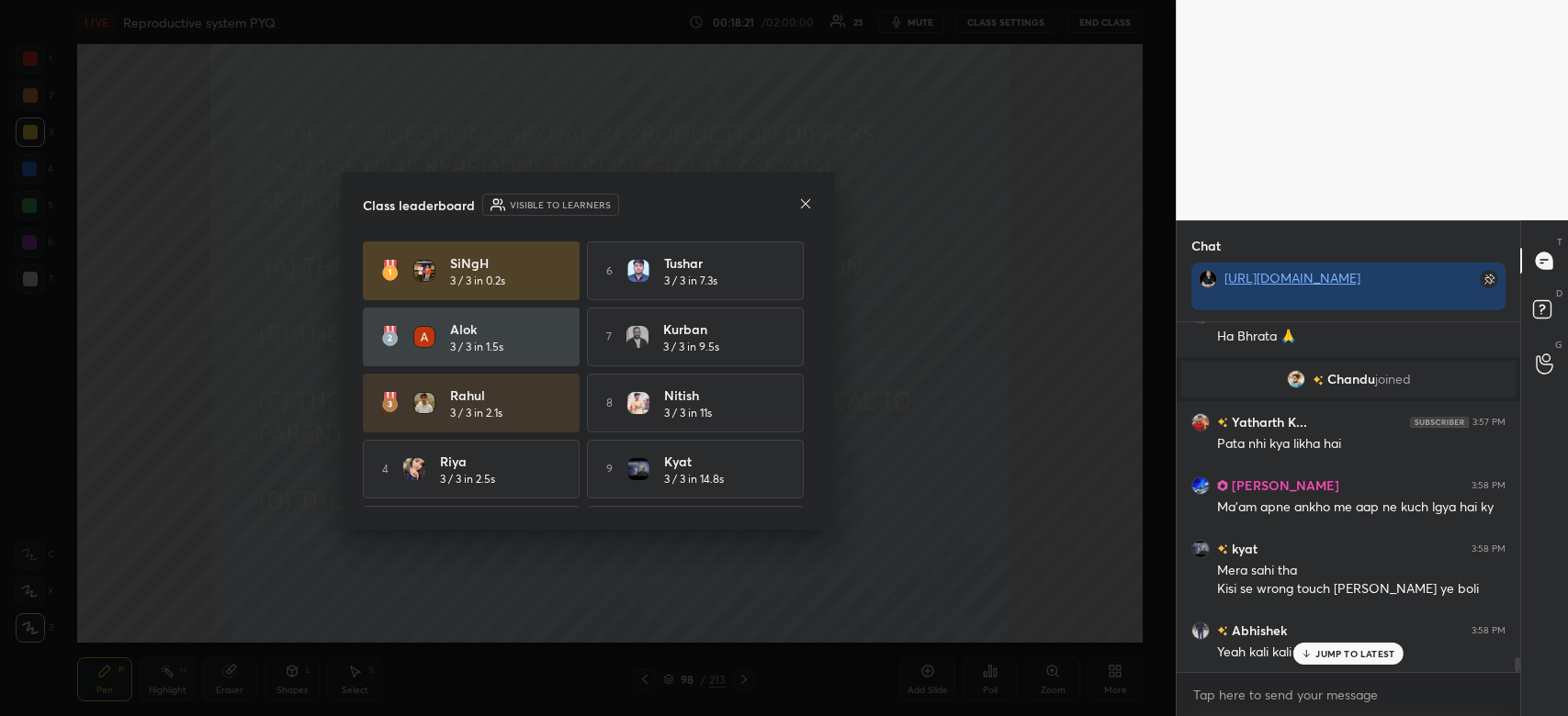
scroll to position [345, 338]
click at [808, 200] on icon at bounding box center [805, 202] width 9 height 9
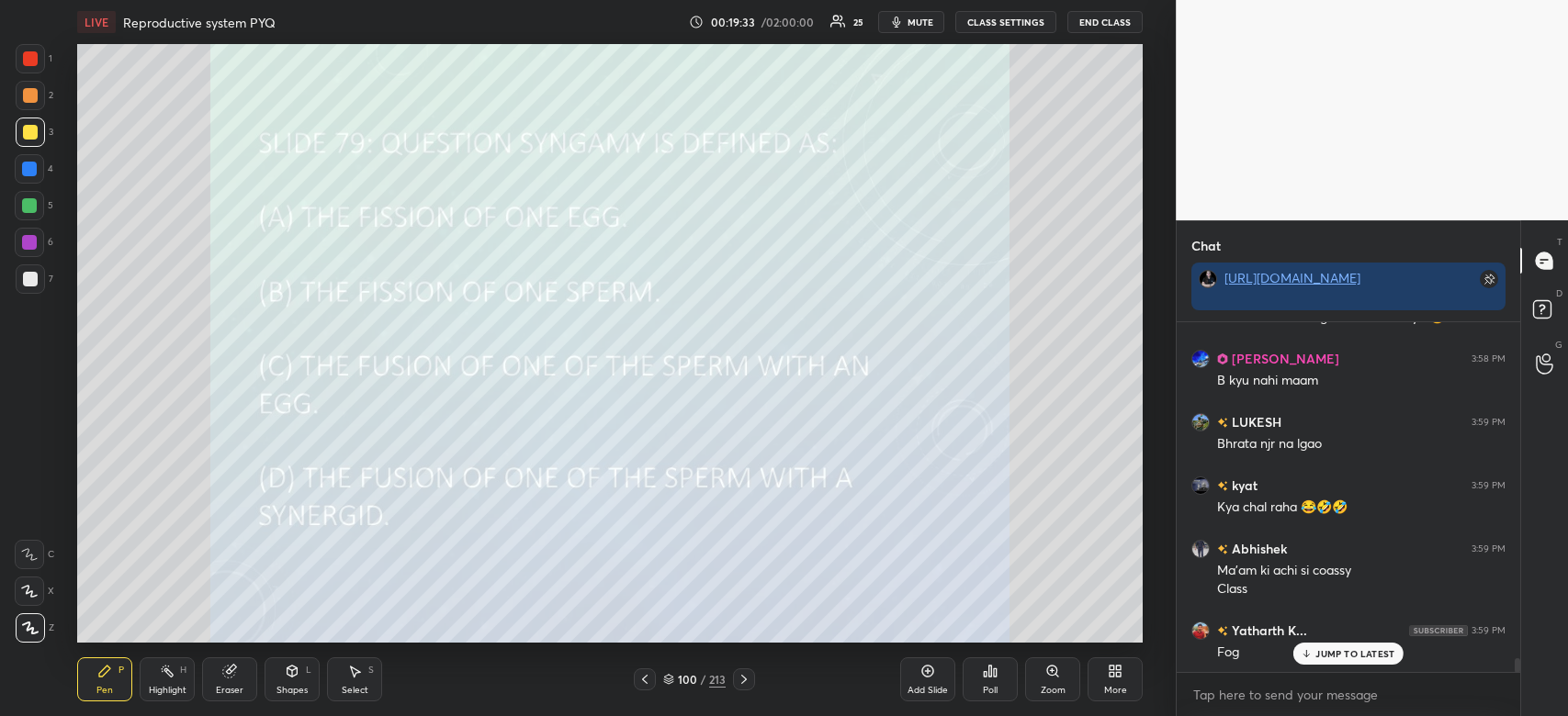
scroll to position [8501, 0]
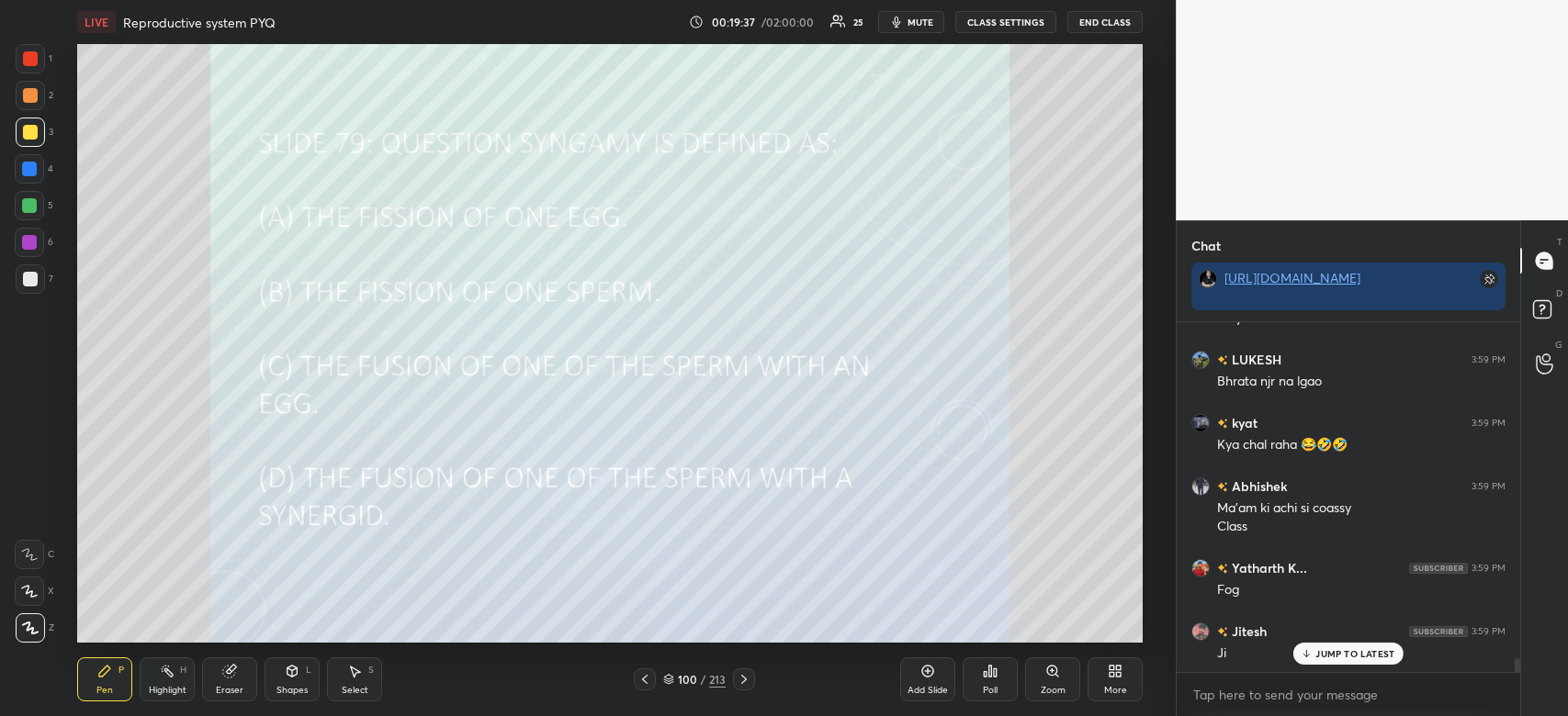
click at [985, 672] on icon at bounding box center [990, 671] width 15 height 15
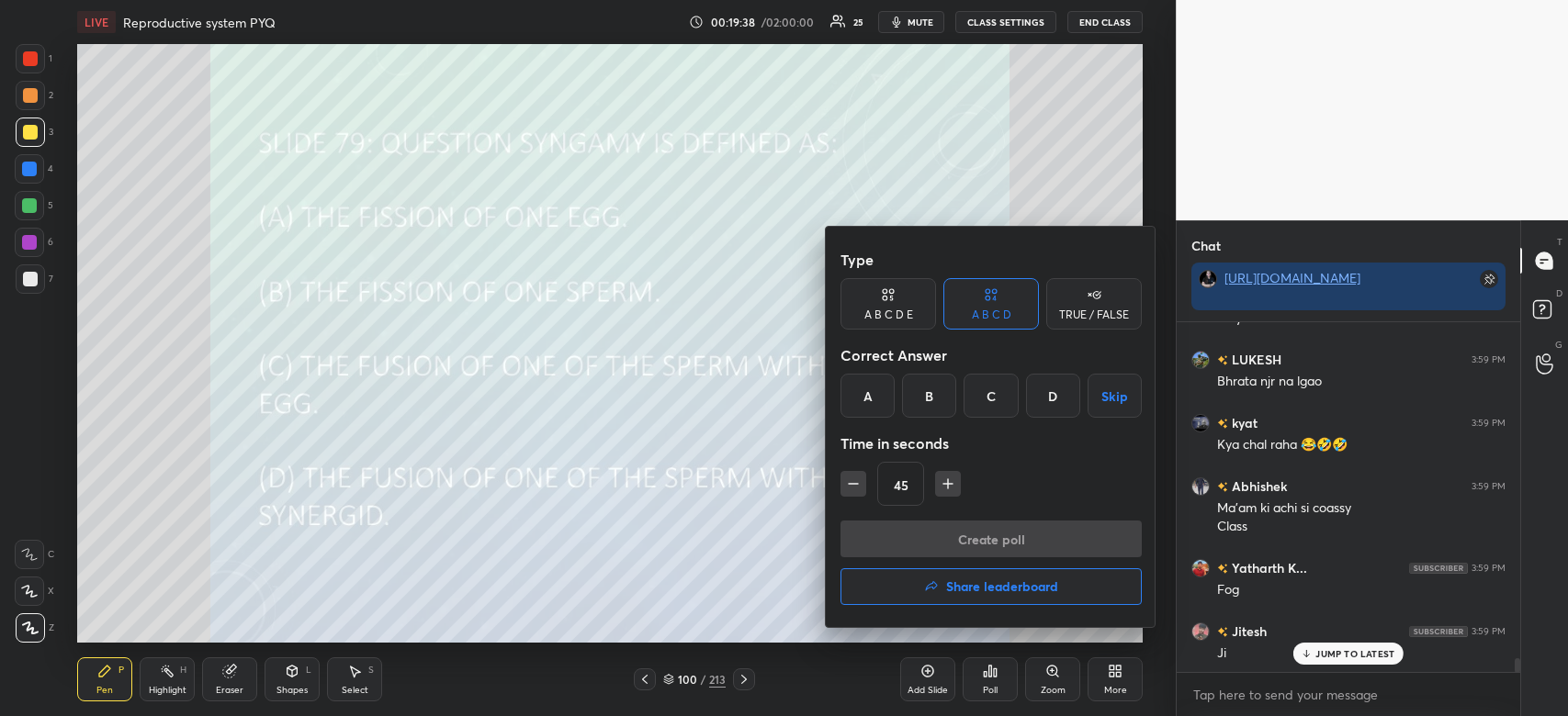
click at [983, 386] on div "C" at bounding box center [991, 395] width 54 height 44
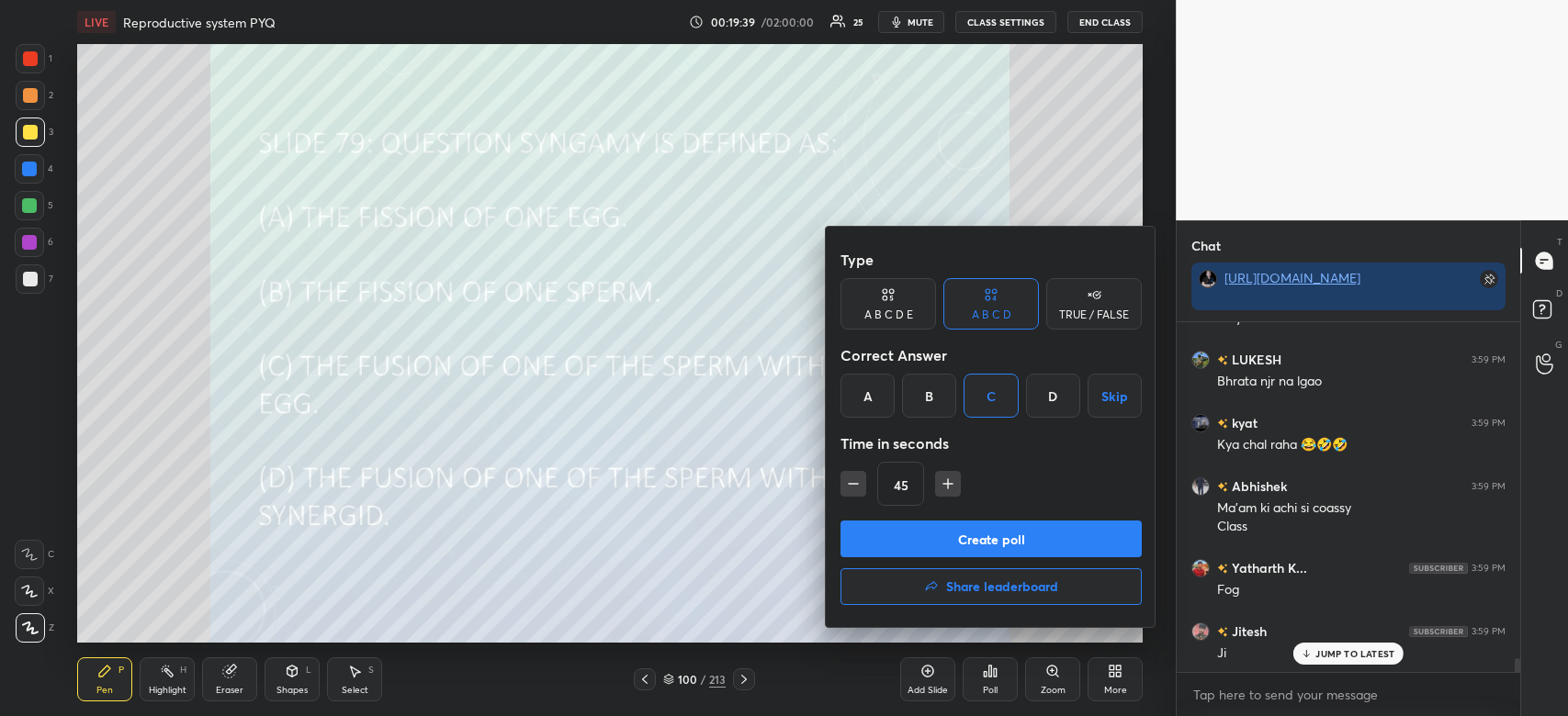
click at [948, 530] on button "Create poll" at bounding box center [991, 538] width 301 height 36
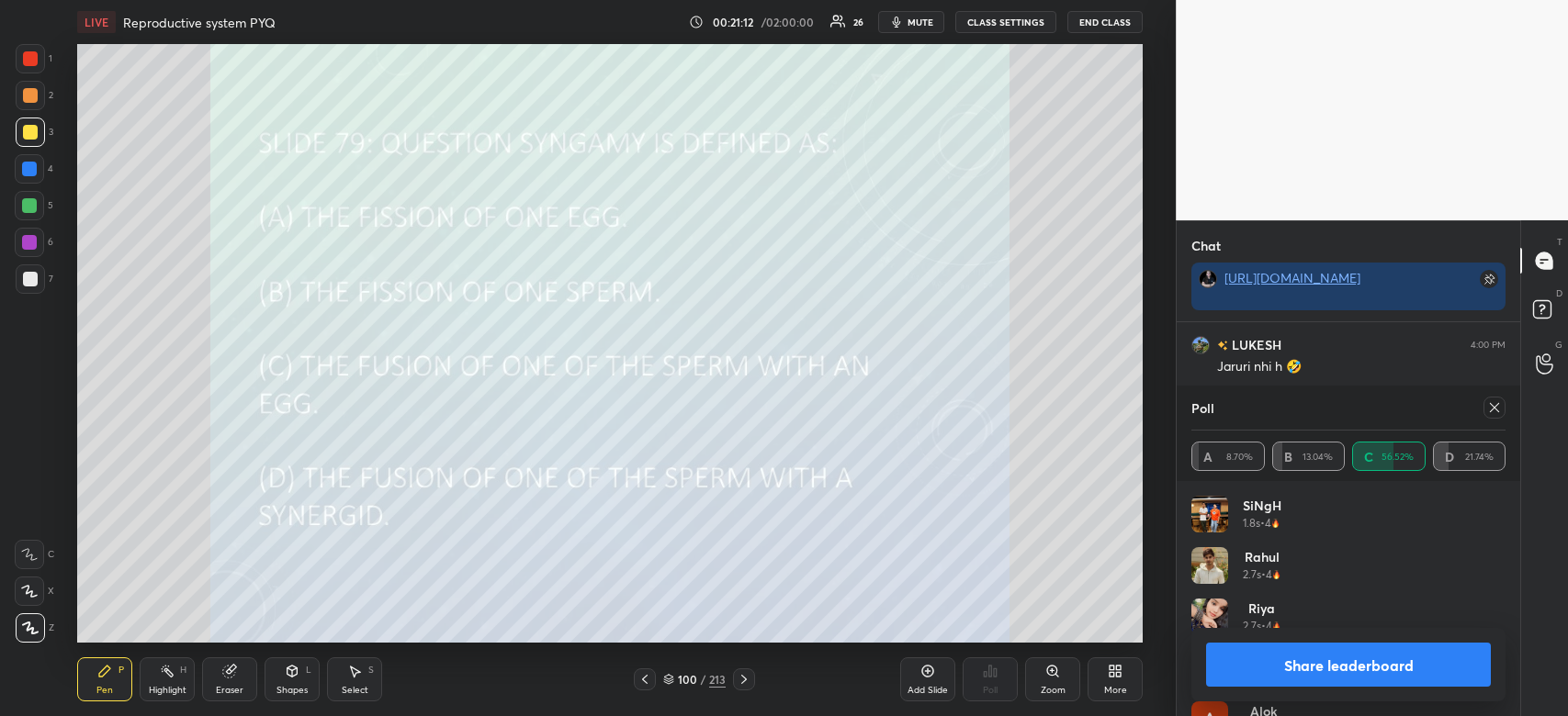
scroll to position [9147, 0]
click at [1290, 646] on button "Share leaderboard" at bounding box center [1348, 665] width 285 height 44
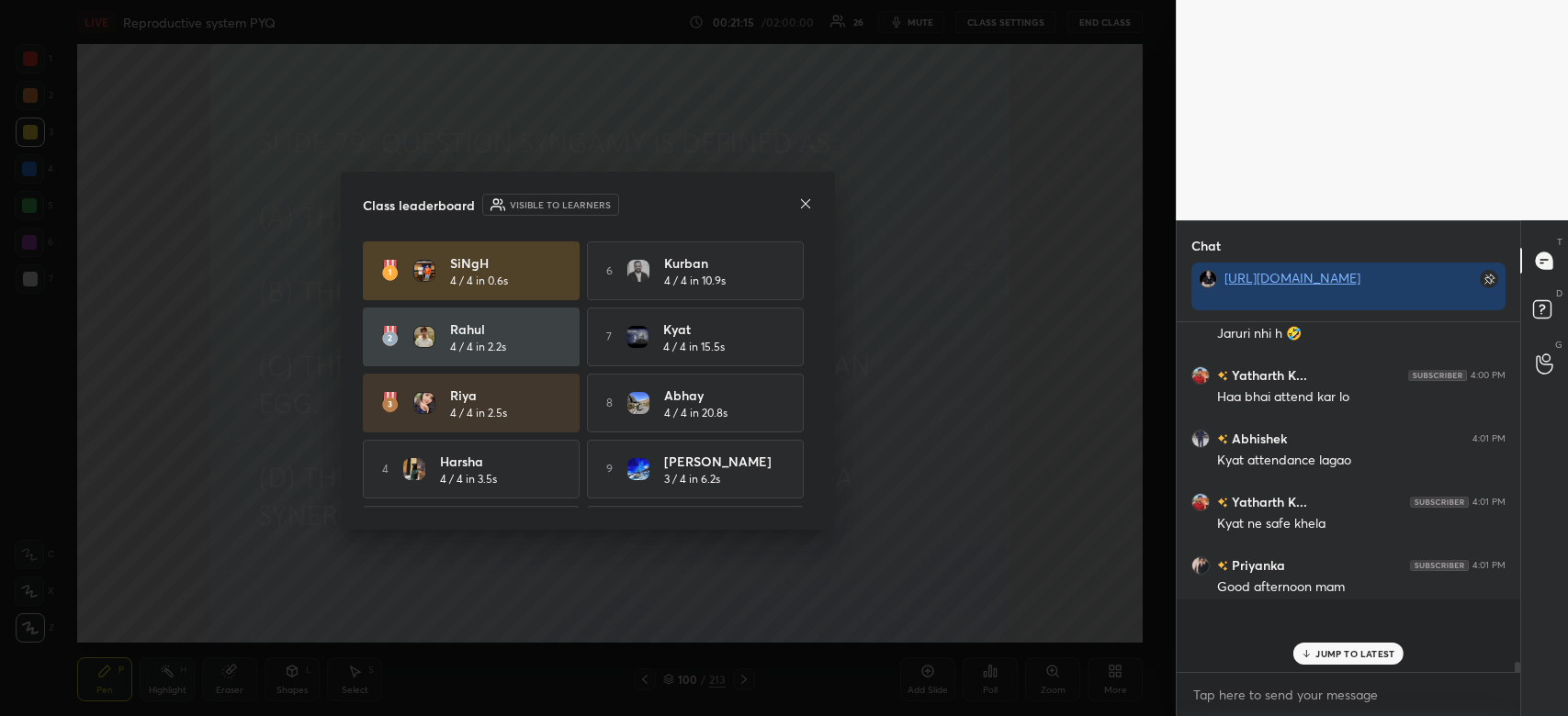
scroll to position [336, 338]
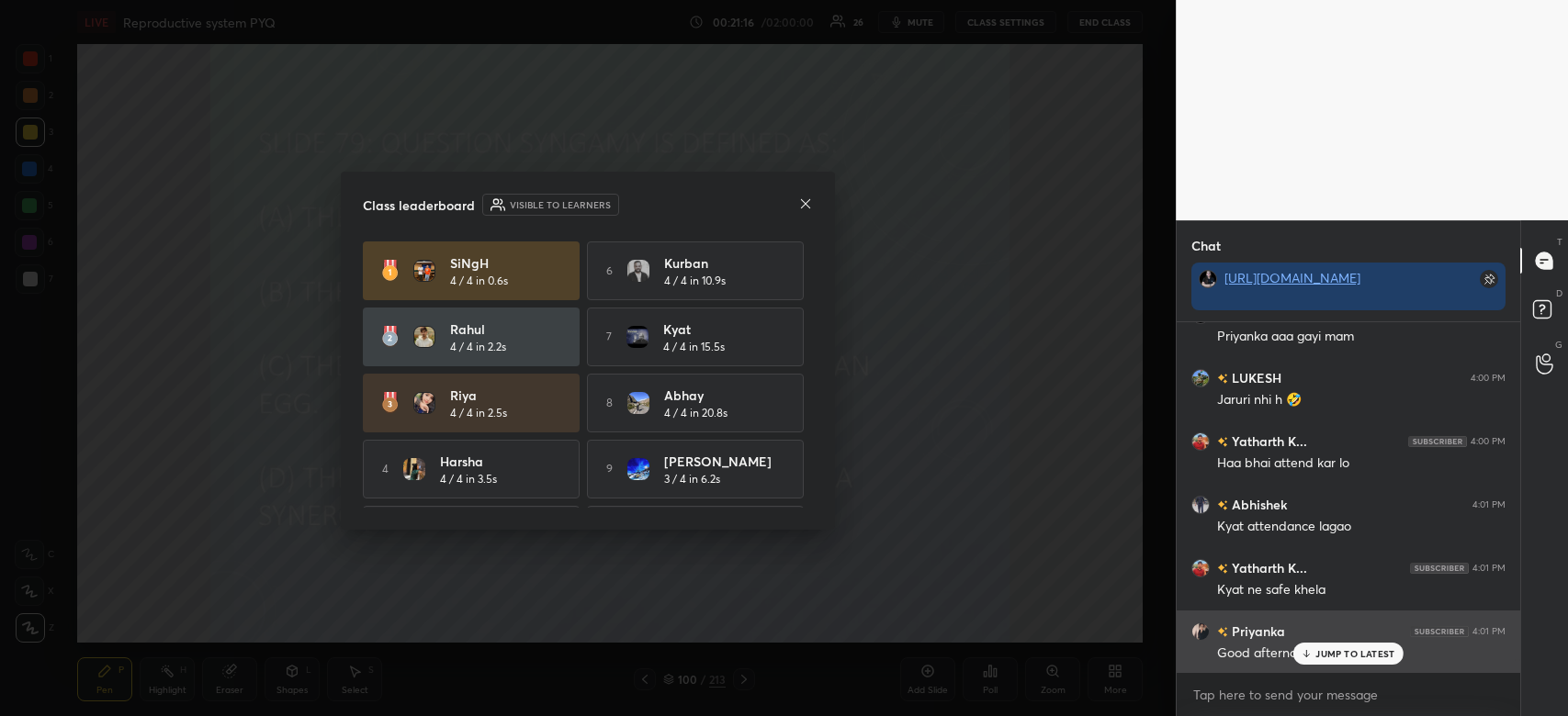
click at [1357, 652] on p "JUMP TO LATEST" at bounding box center [1355, 653] width 79 height 11
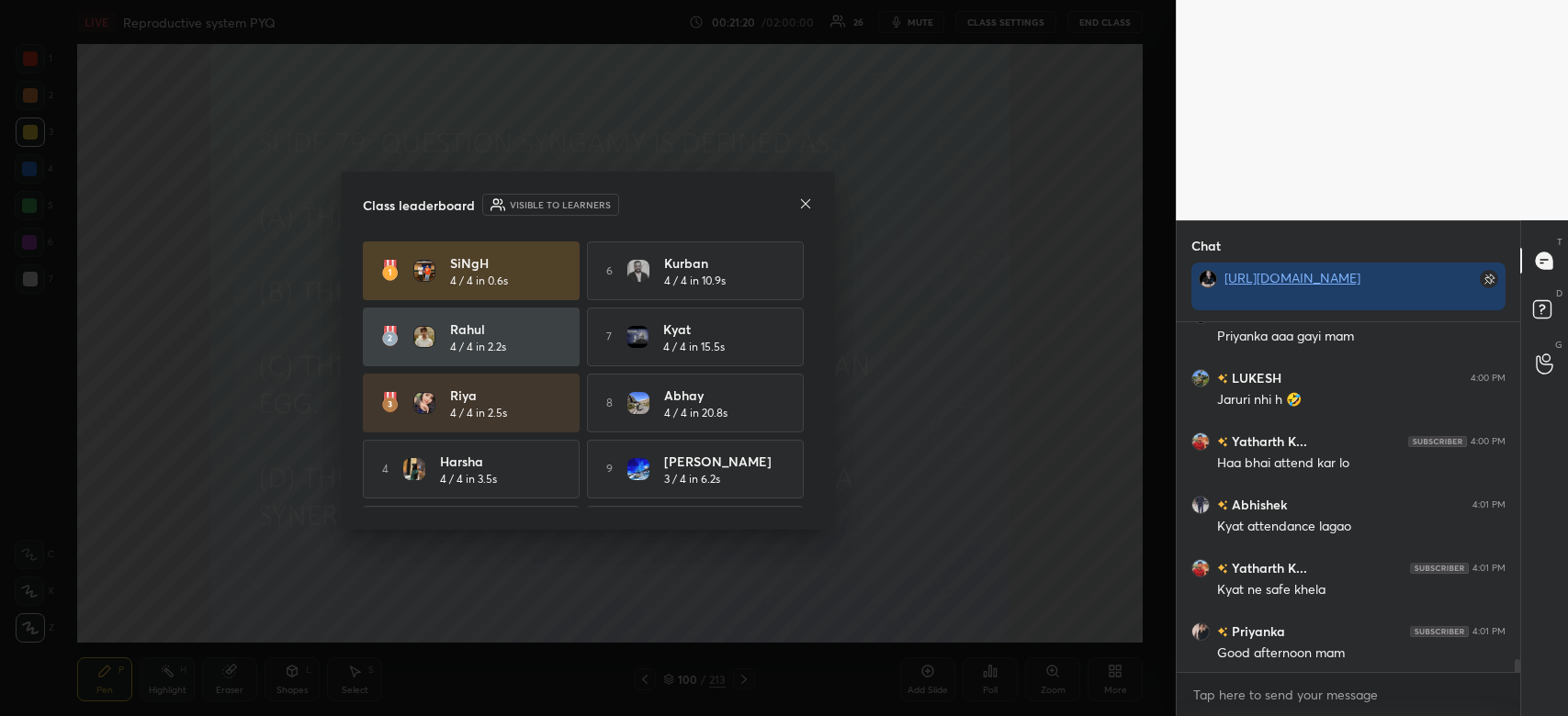
scroll to position [9117, 0]
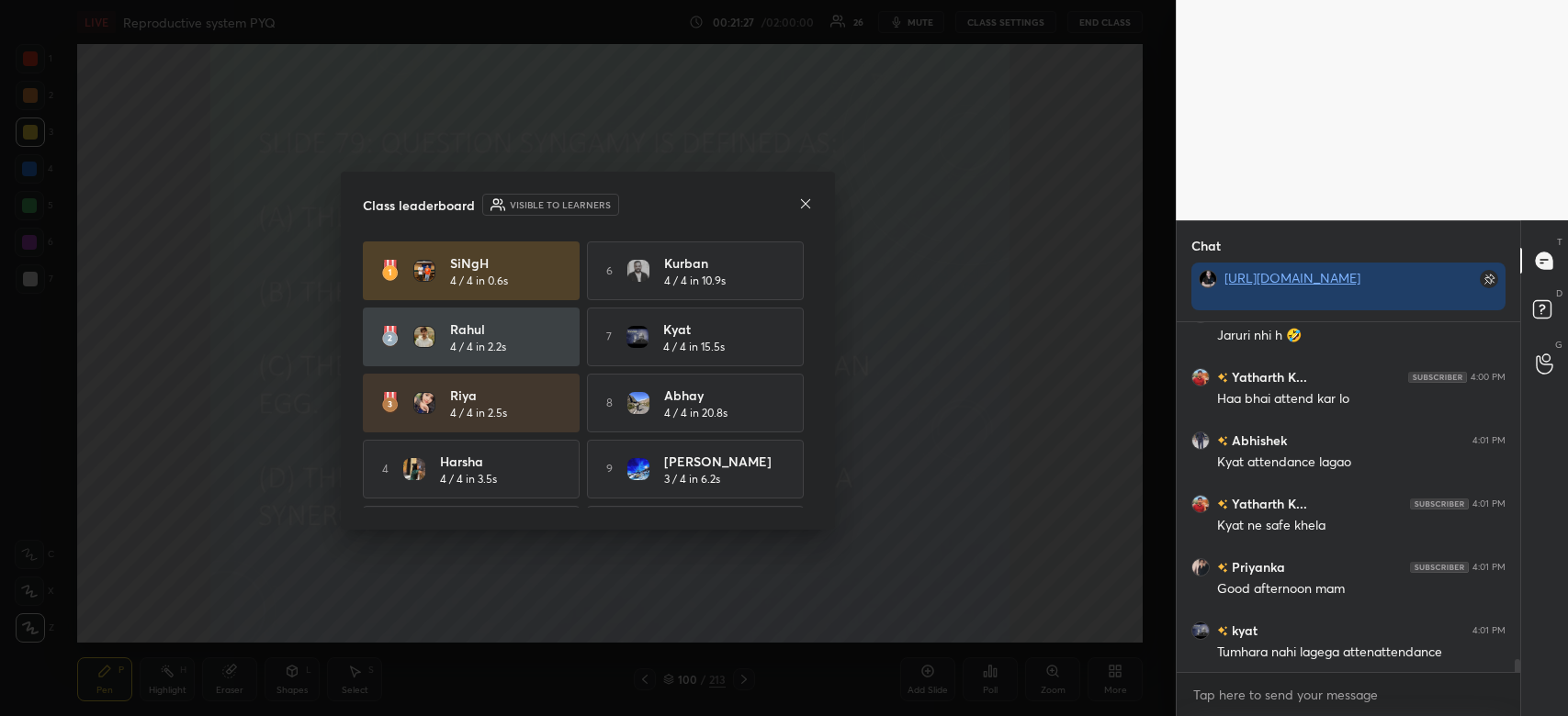
click at [809, 206] on icon at bounding box center [805, 203] width 15 height 15
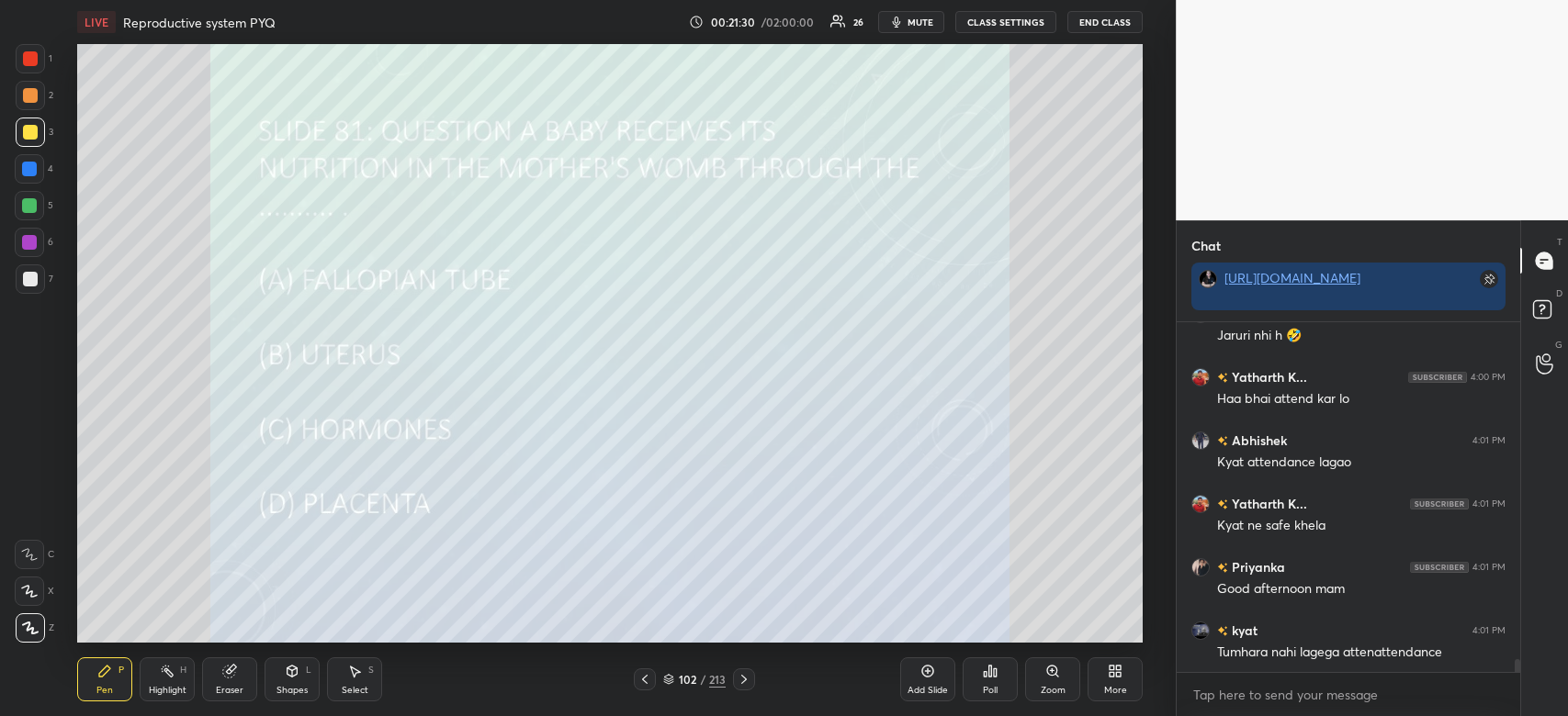
click at [993, 673] on div "Poll" at bounding box center [991, 680] width 55 height 44
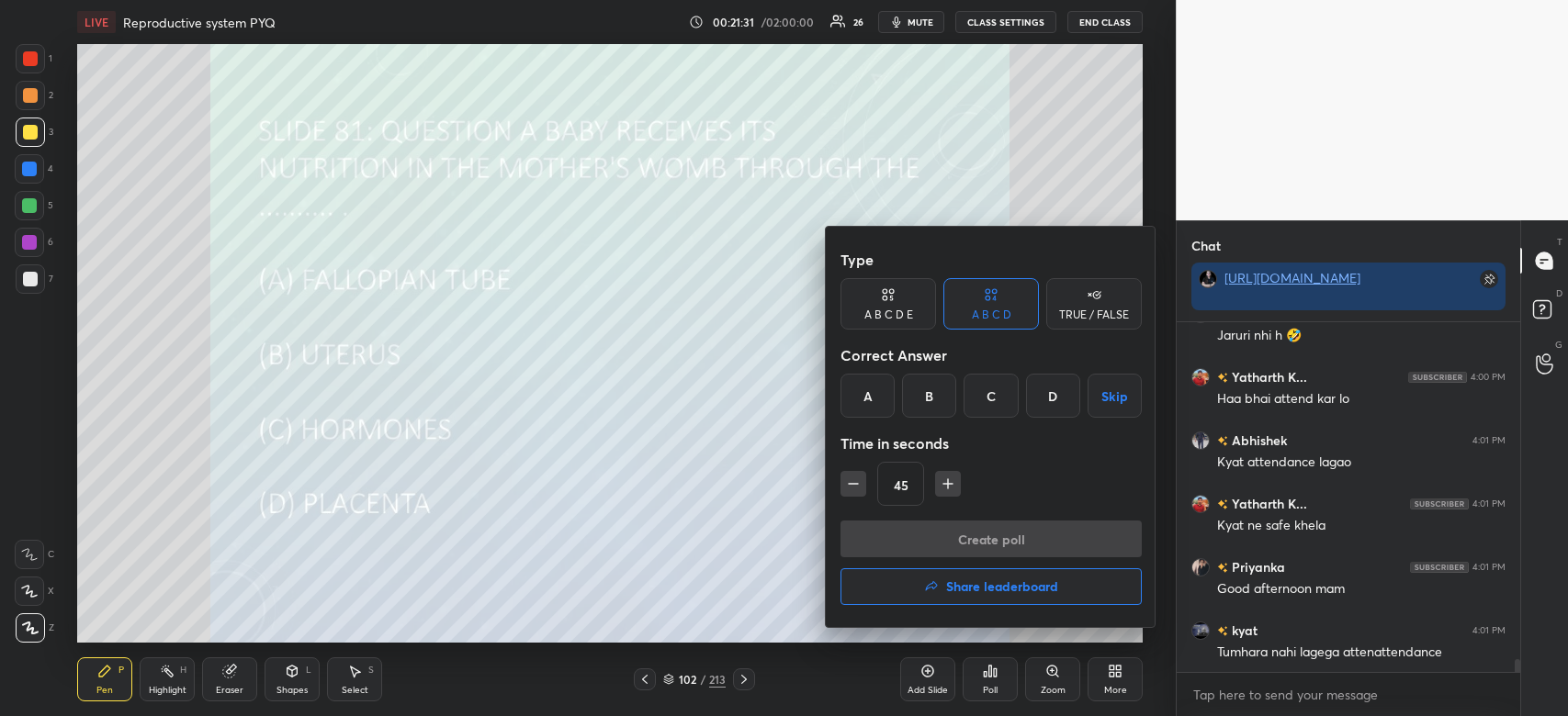
drag, startPoint x: 1046, startPoint y: 384, endPoint x: 1015, endPoint y: 518, distance: 137.5
click at [1021, 509] on div "Type A B C D E A B C D TRUE / FALSE Correct Answer A B C D Skip Time in seconds…" at bounding box center [991, 381] width 301 height 279
click at [1036, 396] on div "D" at bounding box center [1053, 395] width 54 height 44
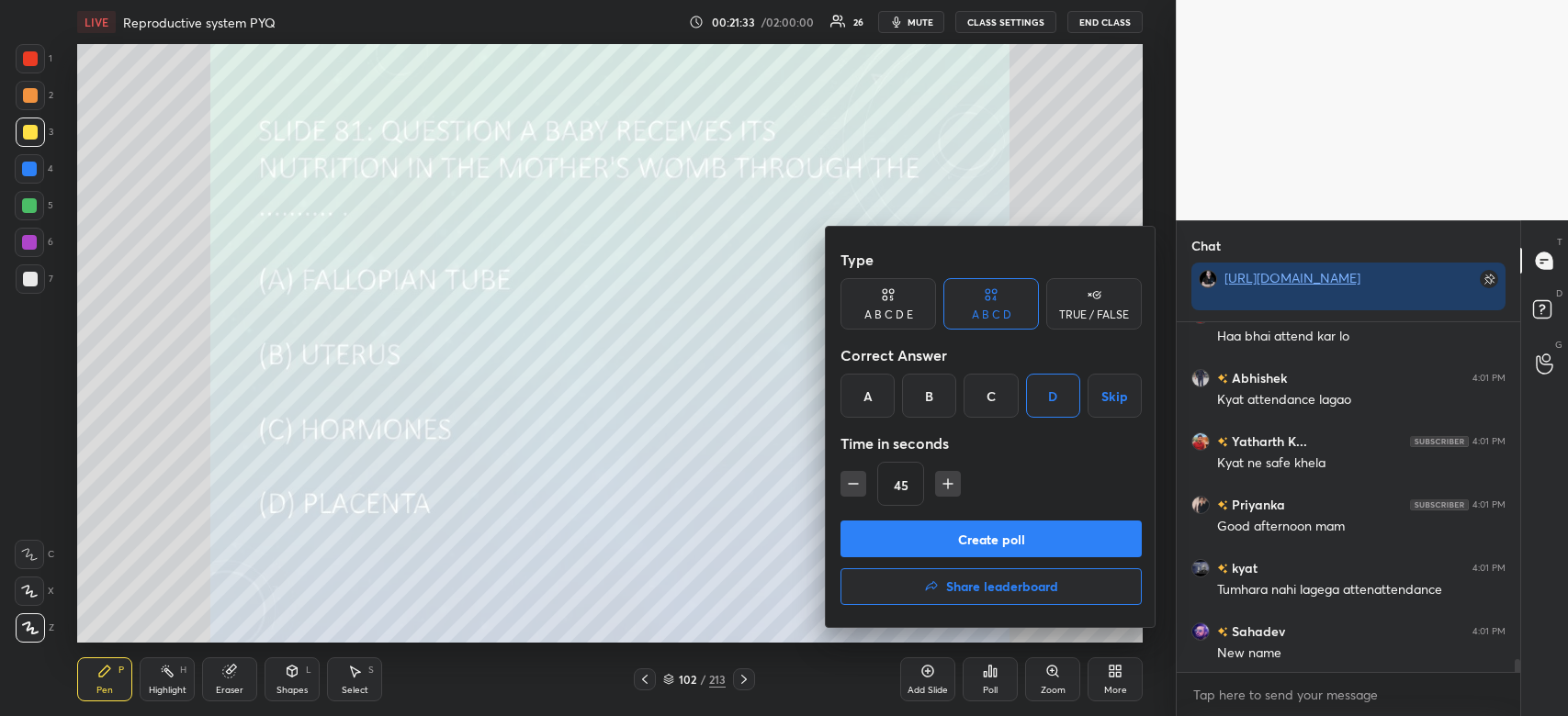
click at [1015, 534] on button "Create poll" at bounding box center [991, 538] width 301 height 36
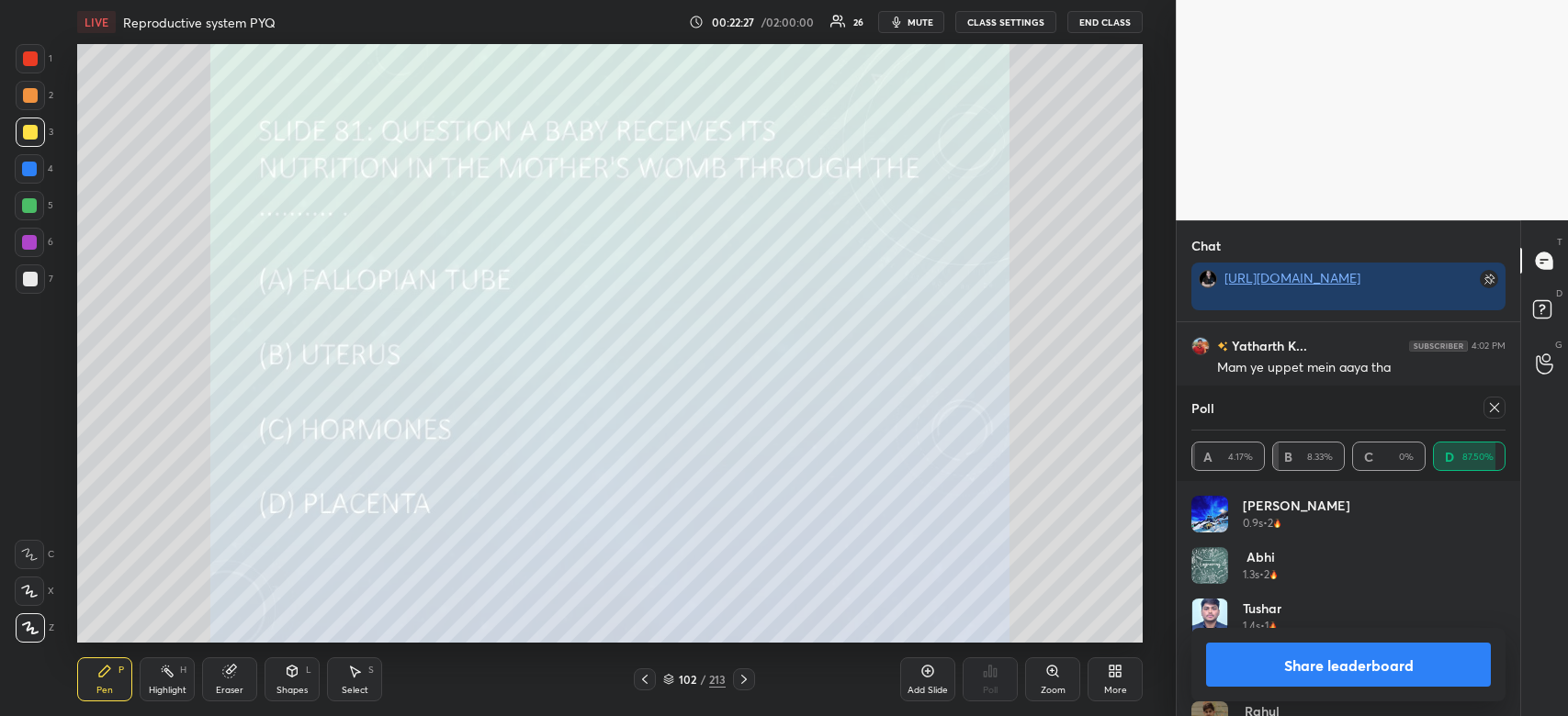
scroll to position [9718, 0]
click at [1423, 665] on button "Share leaderboard" at bounding box center [1348, 665] width 285 height 44
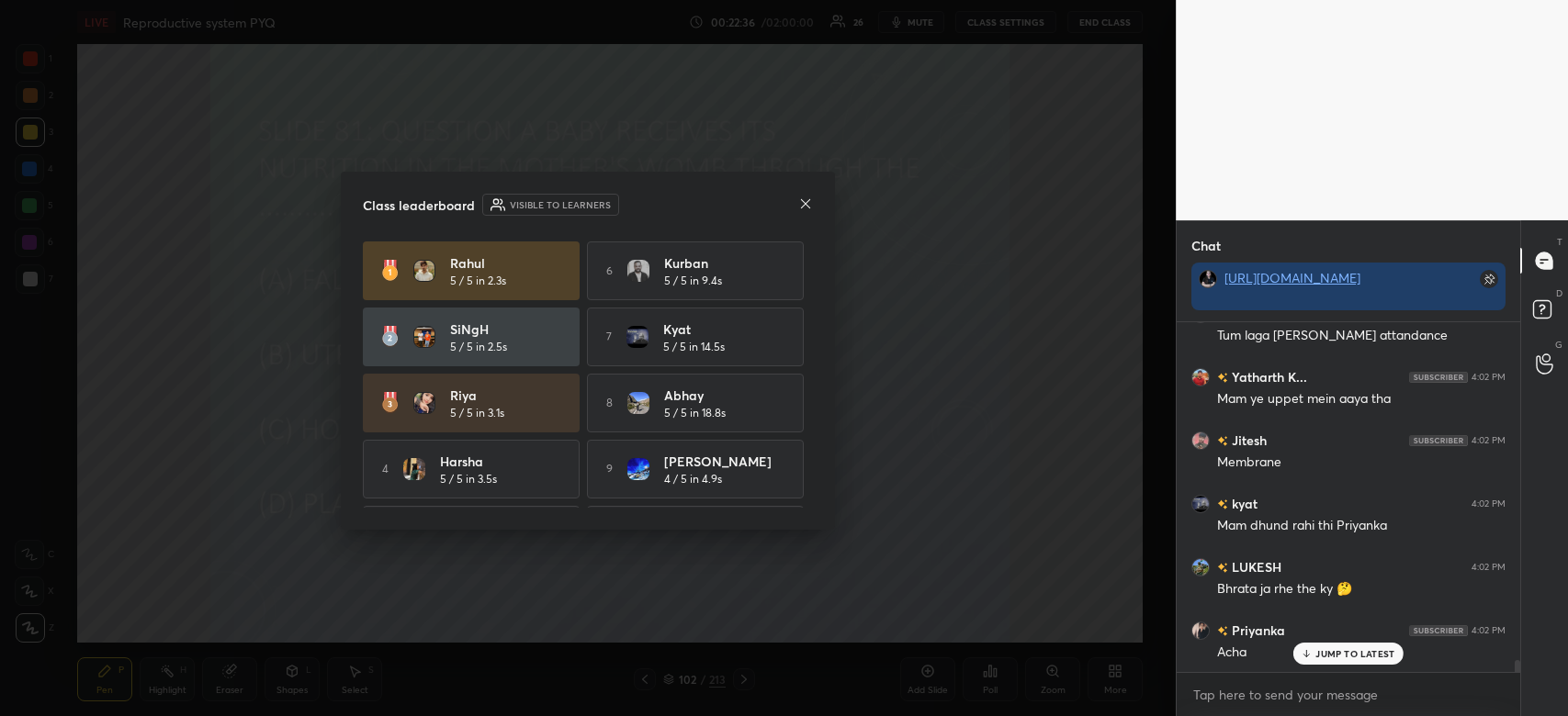
scroll to position [9686, 0]
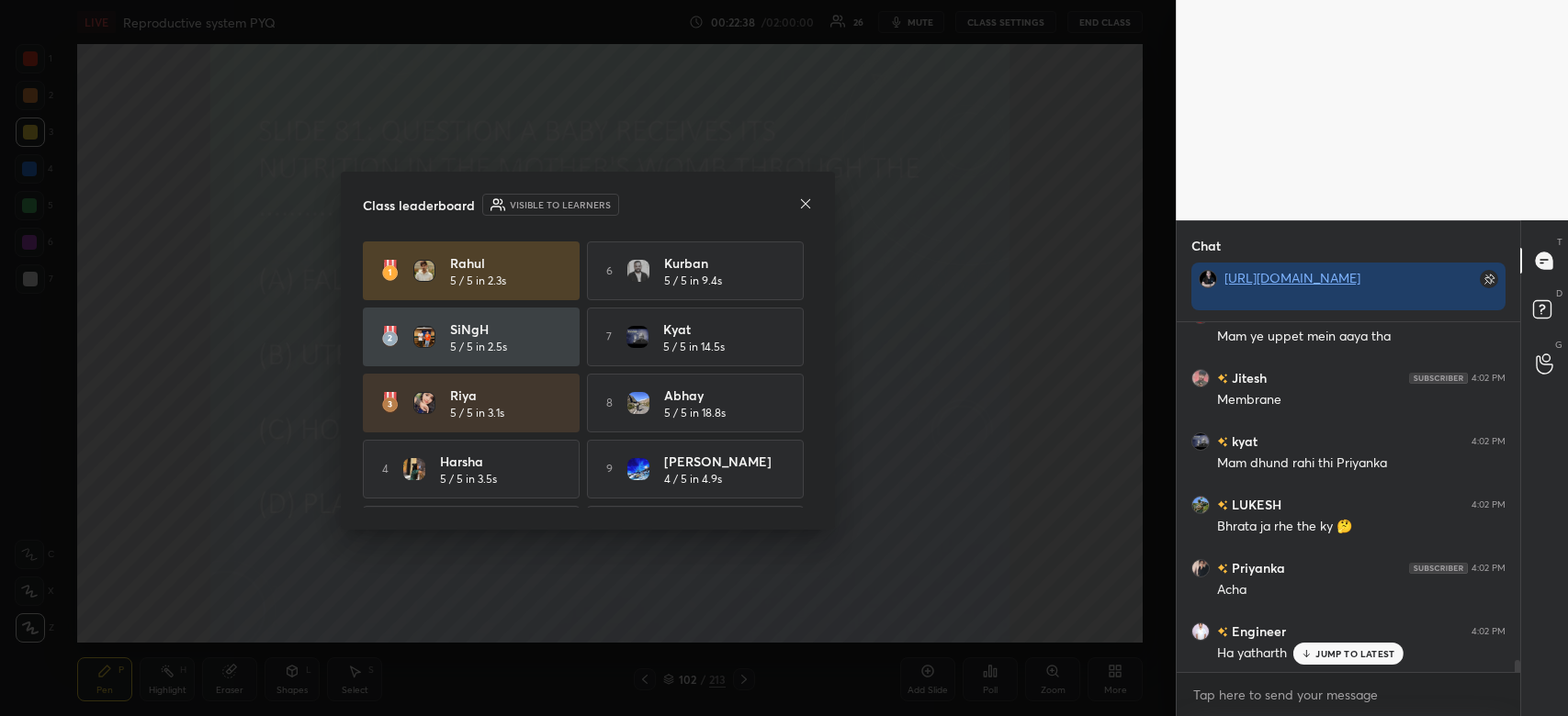
click at [804, 201] on icon at bounding box center [805, 203] width 15 height 15
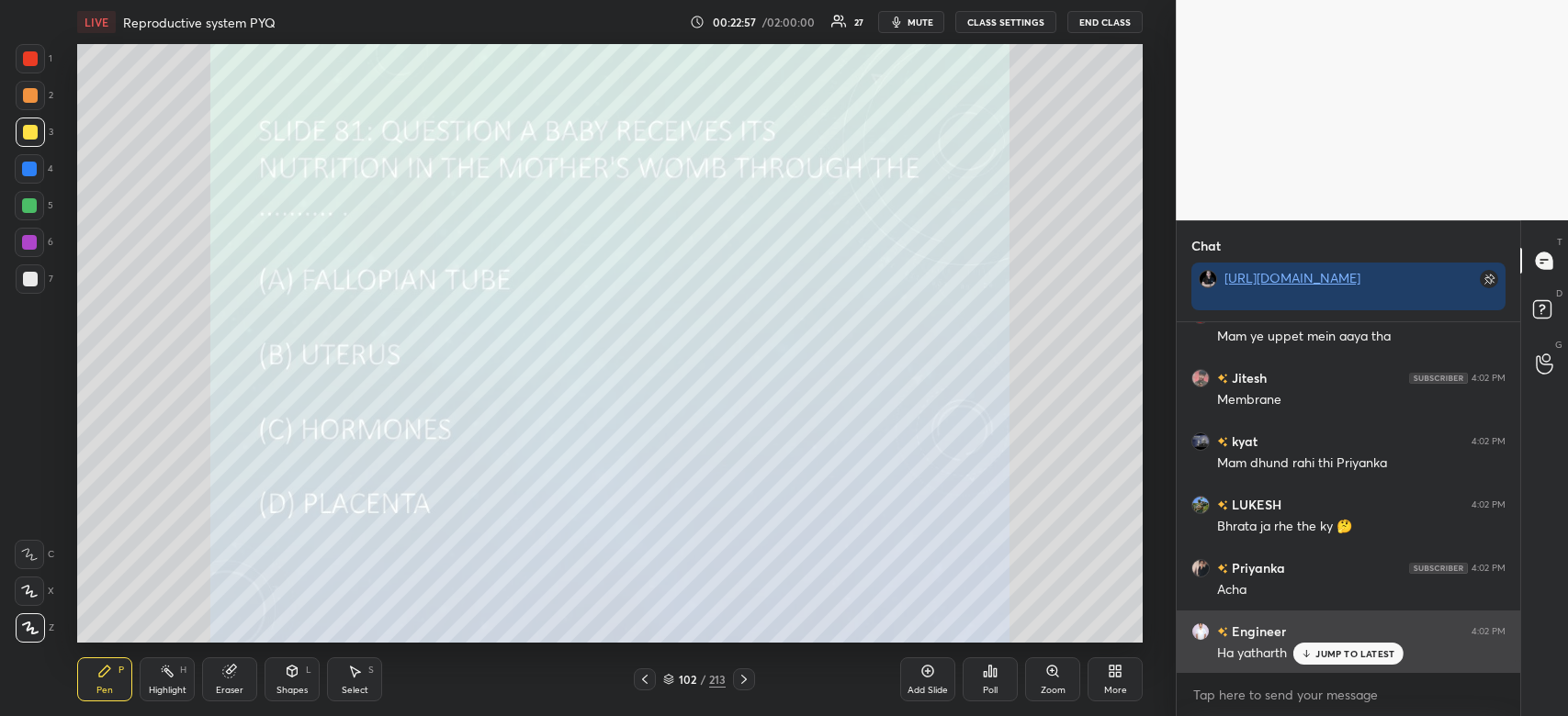
click at [1389, 656] on p "JUMP TO LATEST" at bounding box center [1355, 653] width 79 height 11
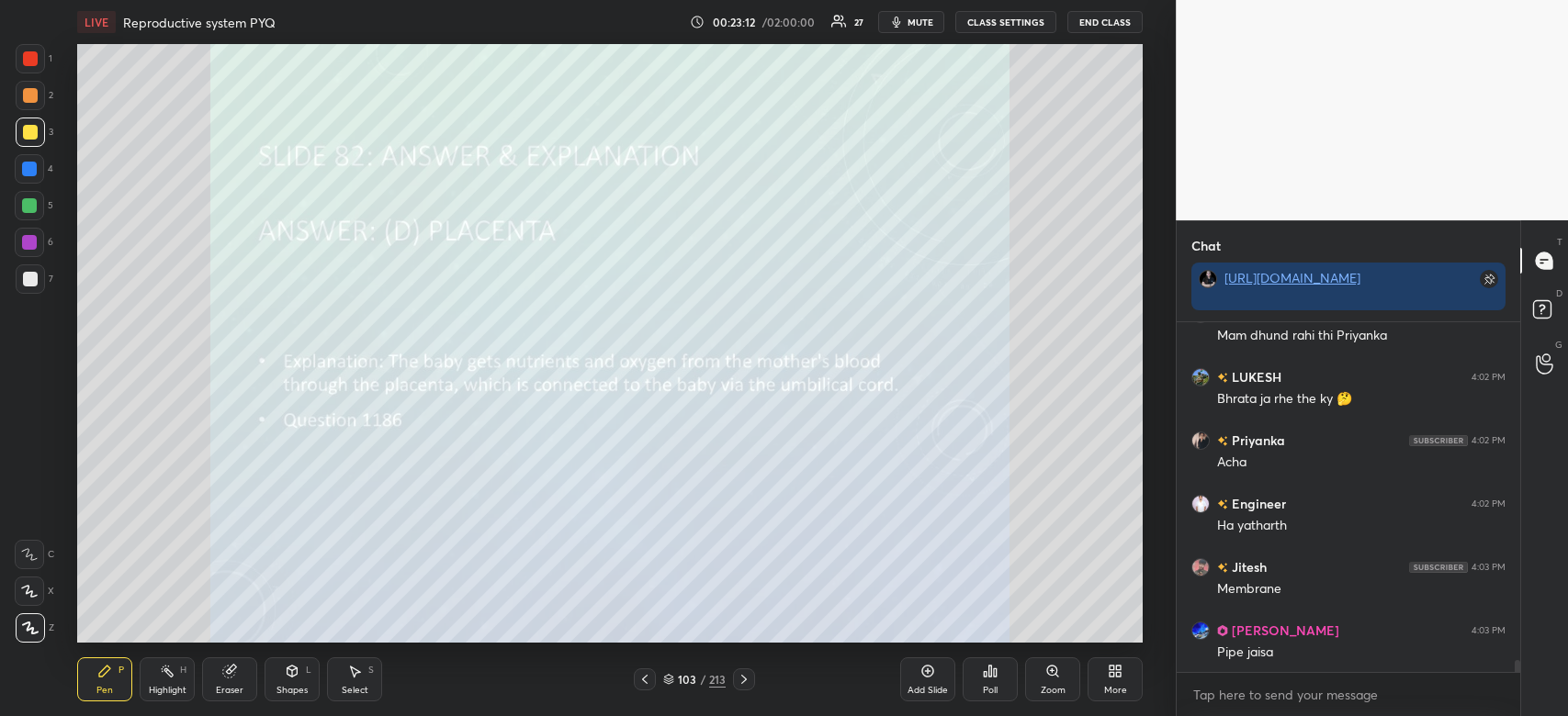
scroll to position [9876, 0]
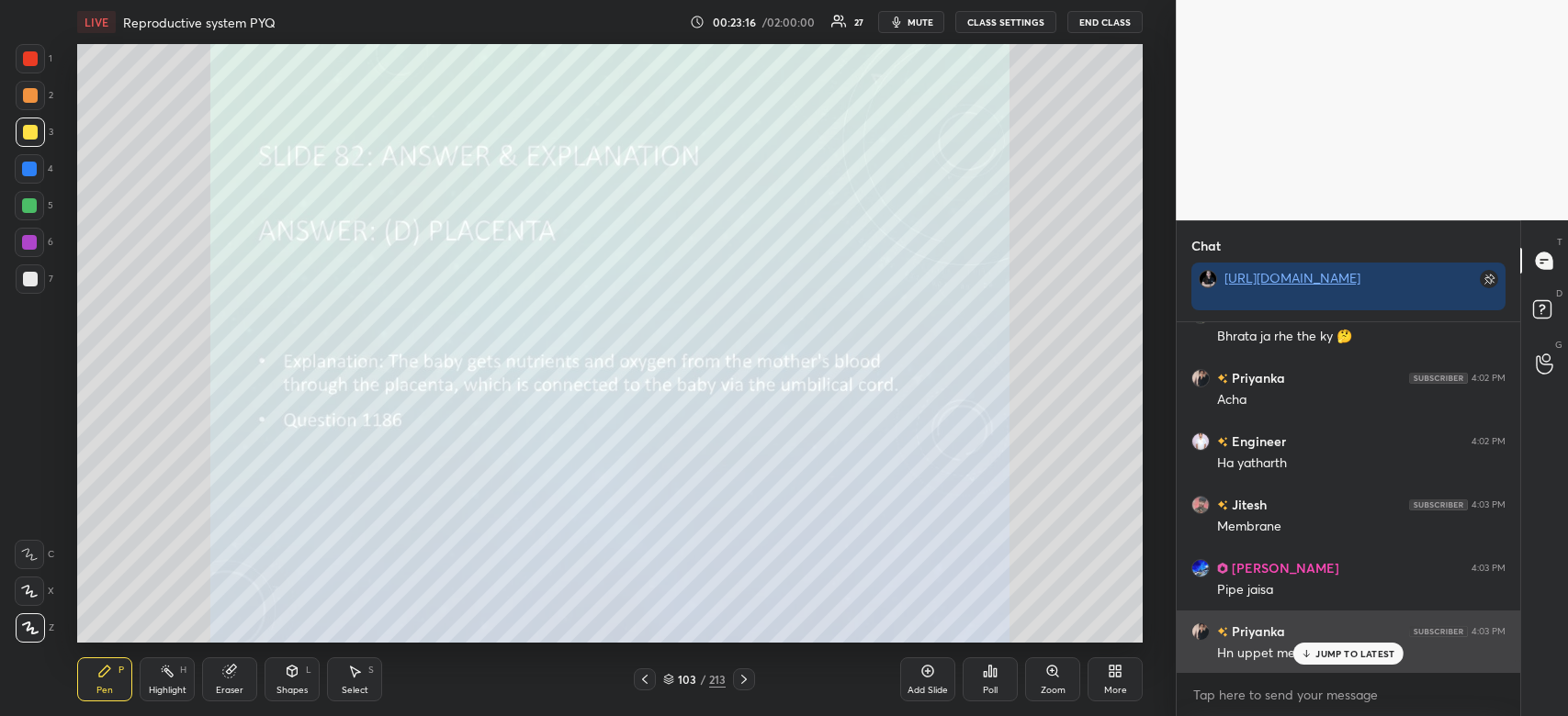
click at [1331, 651] on p "JUMP TO LATEST" at bounding box center [1355, 653] width 79 height 11
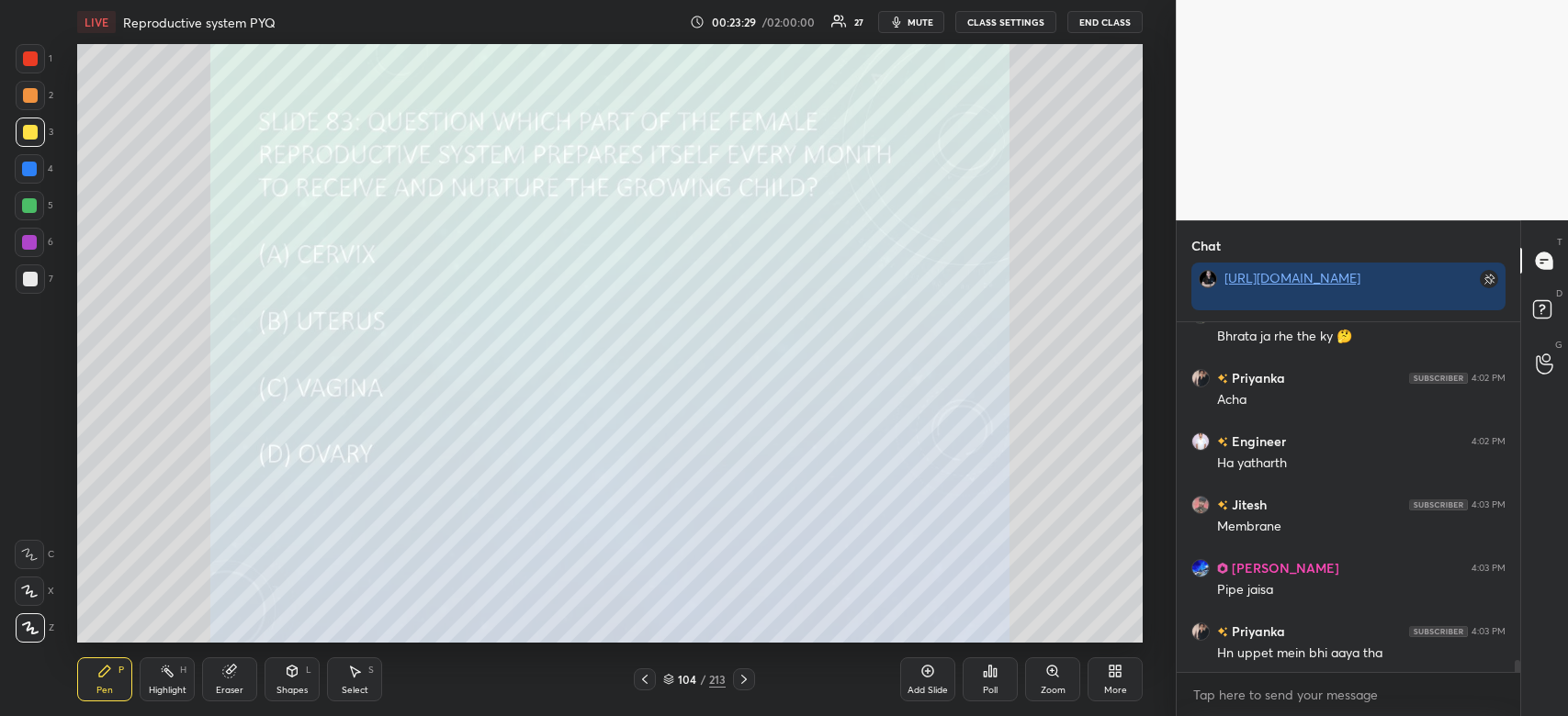
click at [986, 677] on icon at bounding box center [985, 675] width 3 height 5
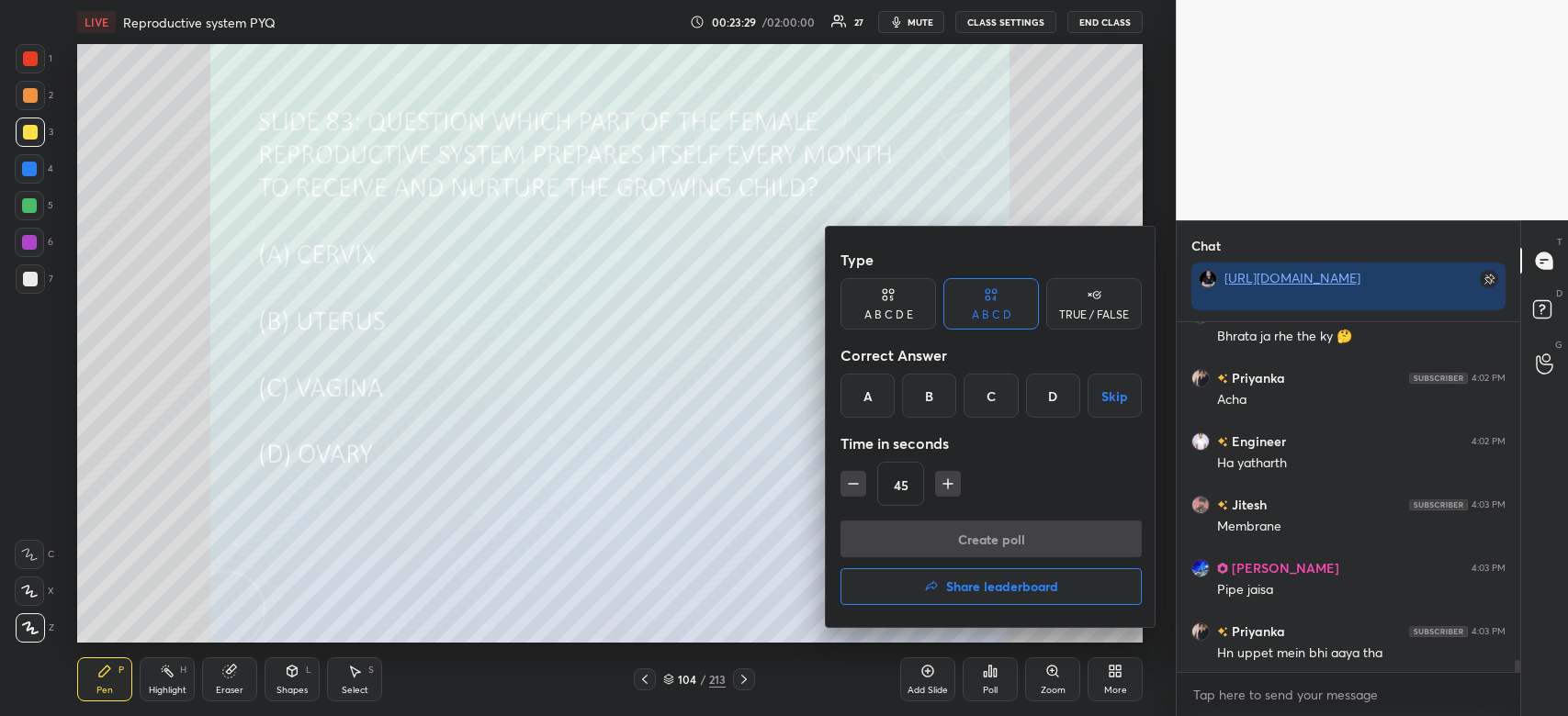
click at [926, 399] on div "B" at bounding box center [929, 395] width 54 height 44
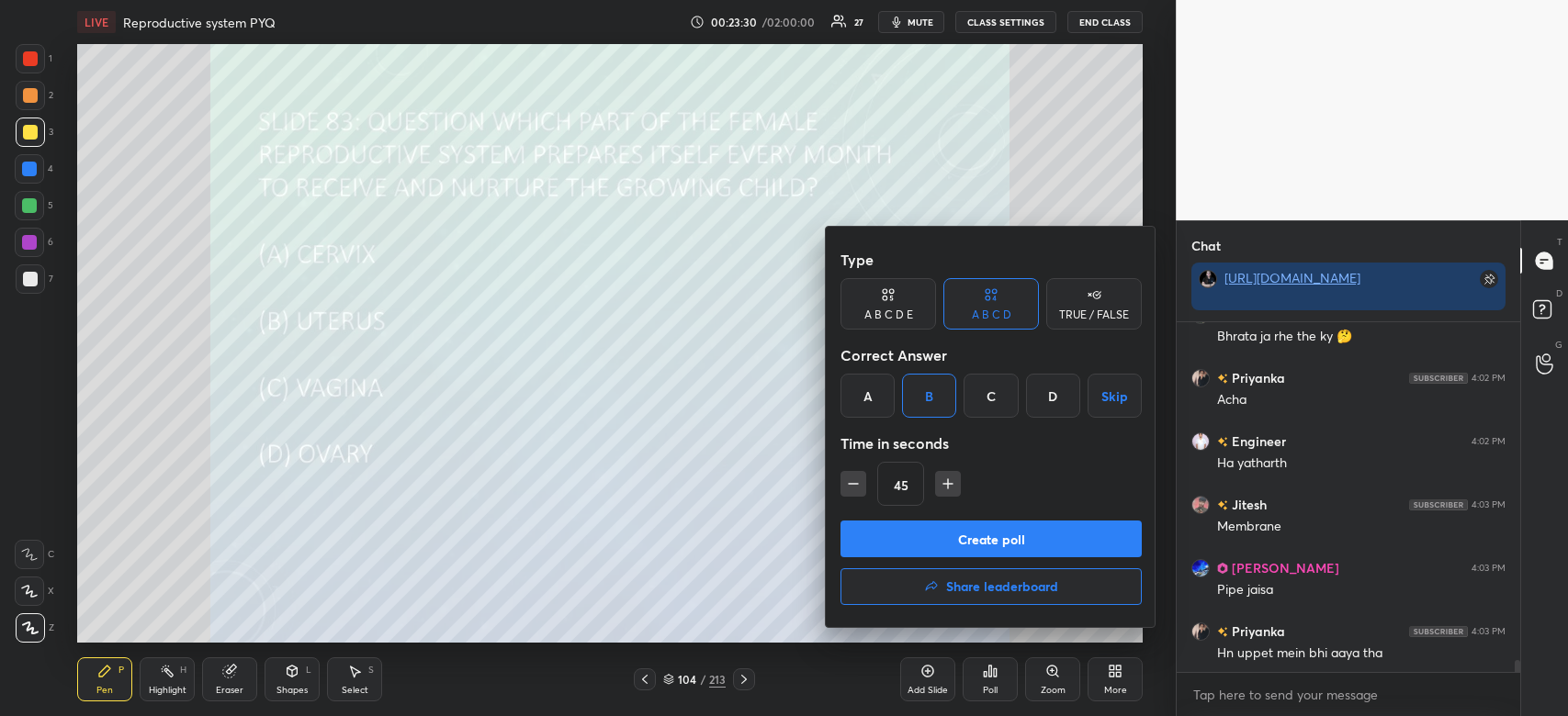
click at [933, 550] on button "Create poll" at bounding box center [991, 538] width 301 height 36
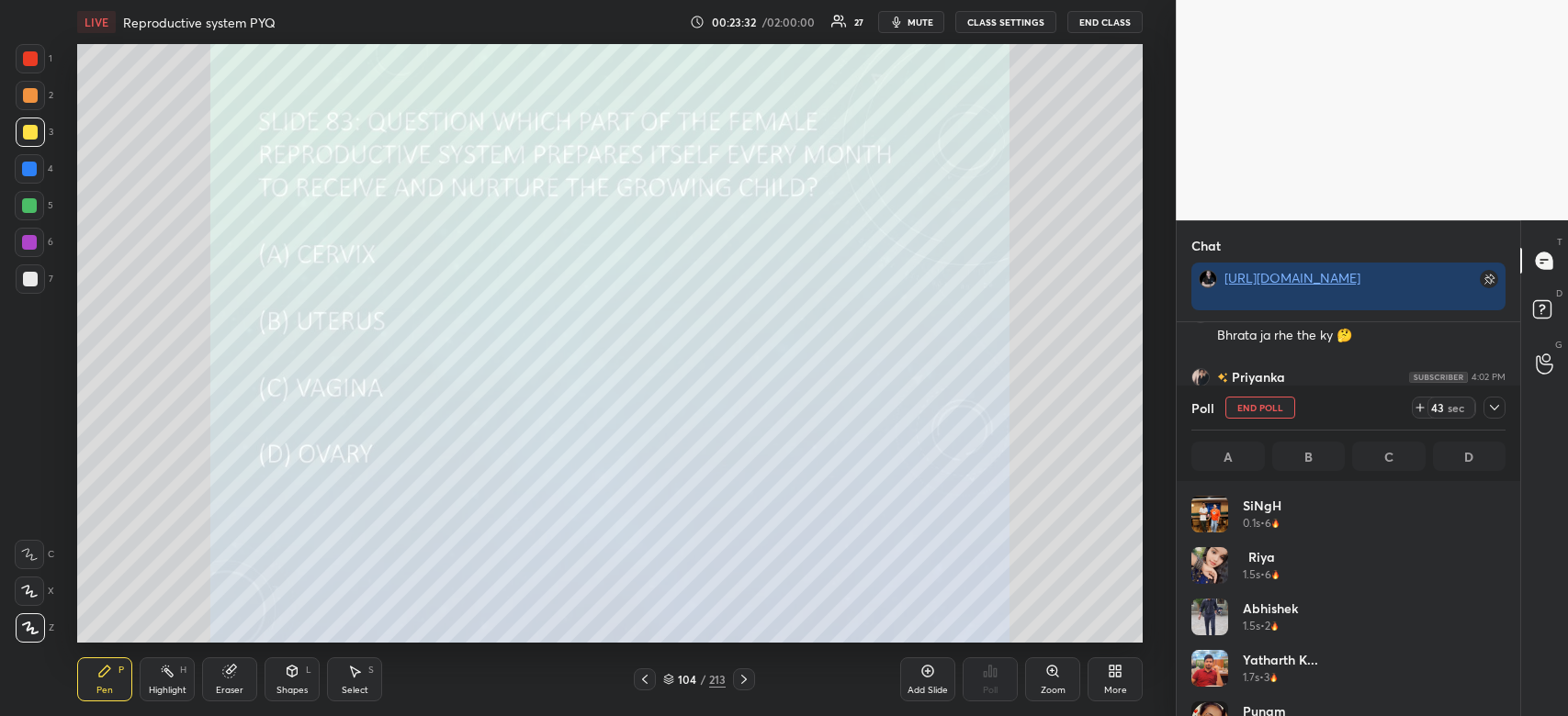
scroll to position [215, 309]
click at [1491, 414] on icon at bounding box center [1494, 407] width 15 height 15
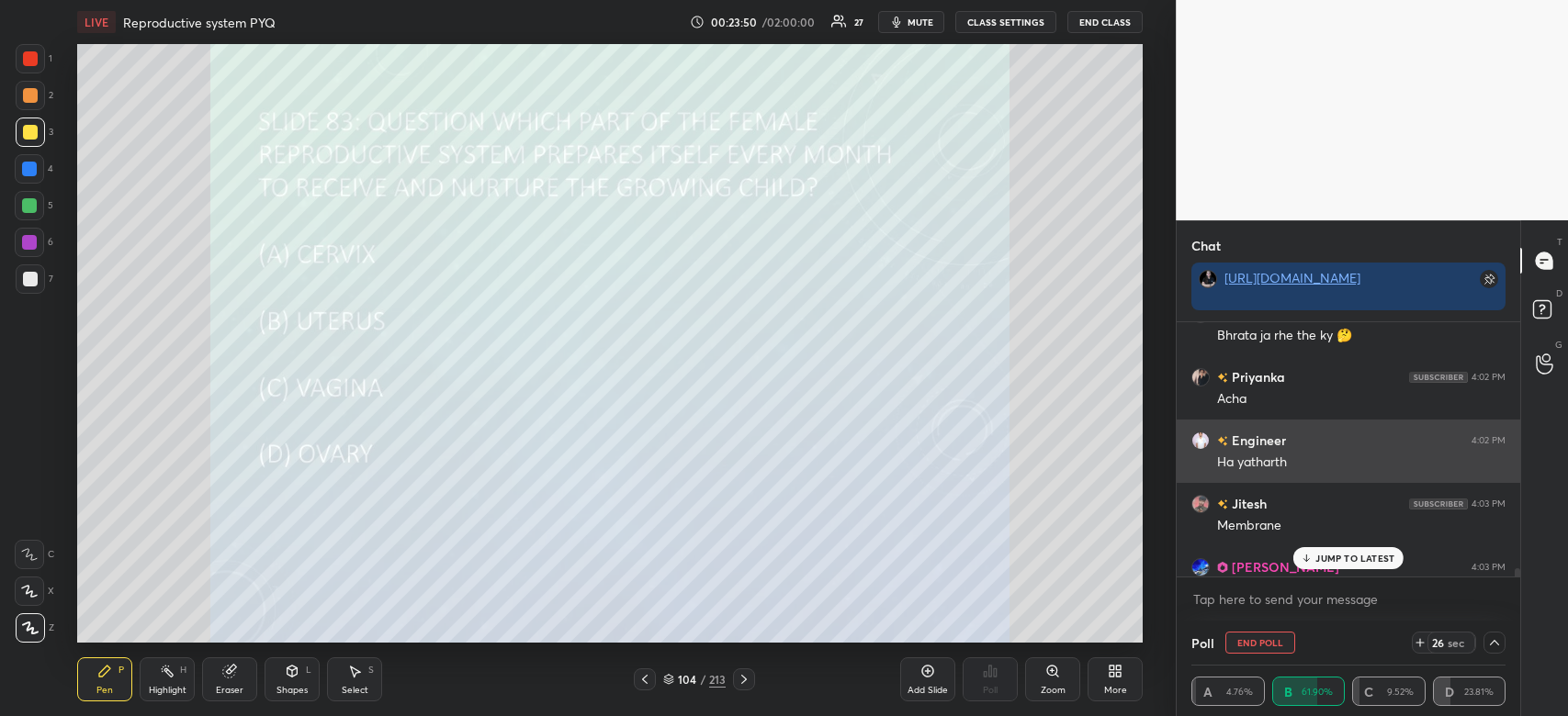
scroll to position [0, 6]
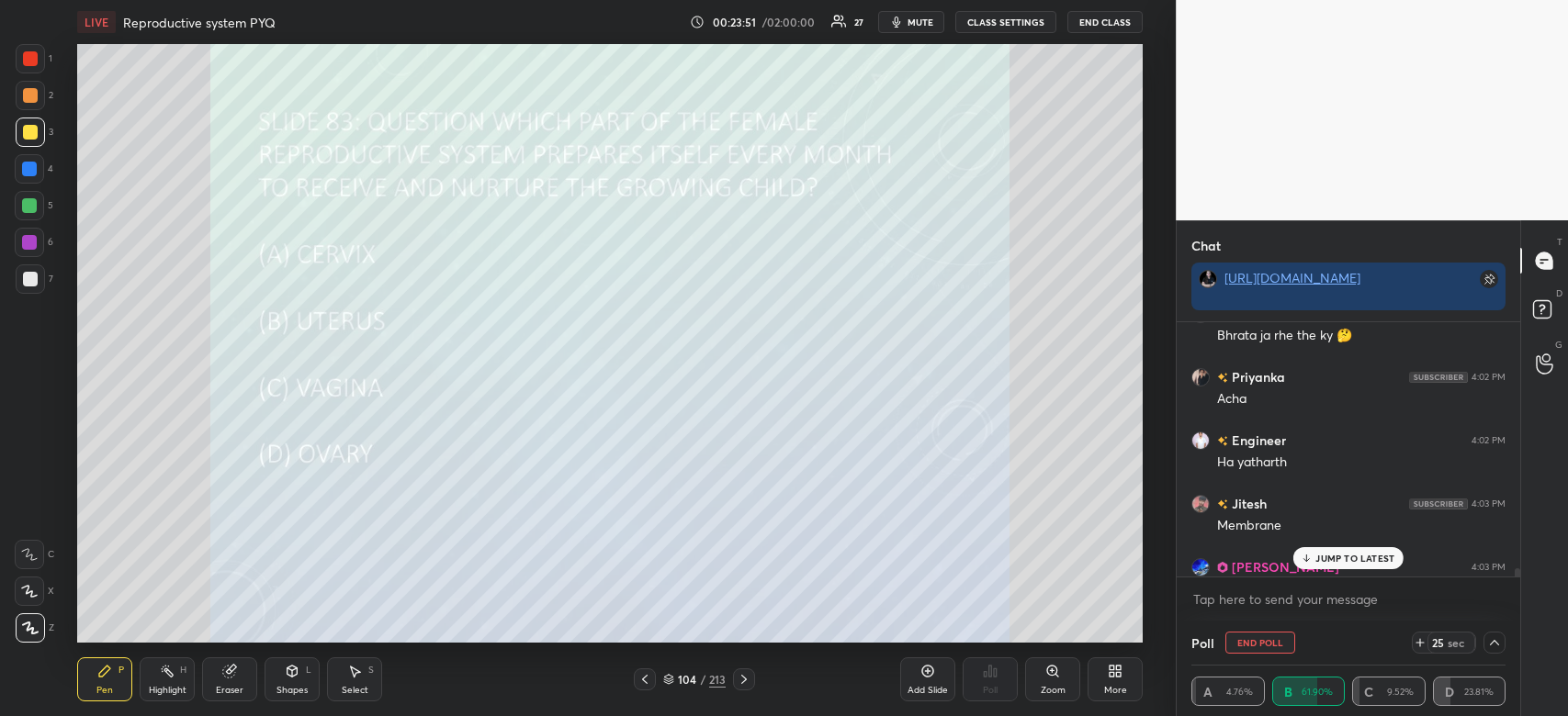
click at [1358, 564] on p "JUMP TO LATEST" at bounding box center [1355, 557] width 79 height 11
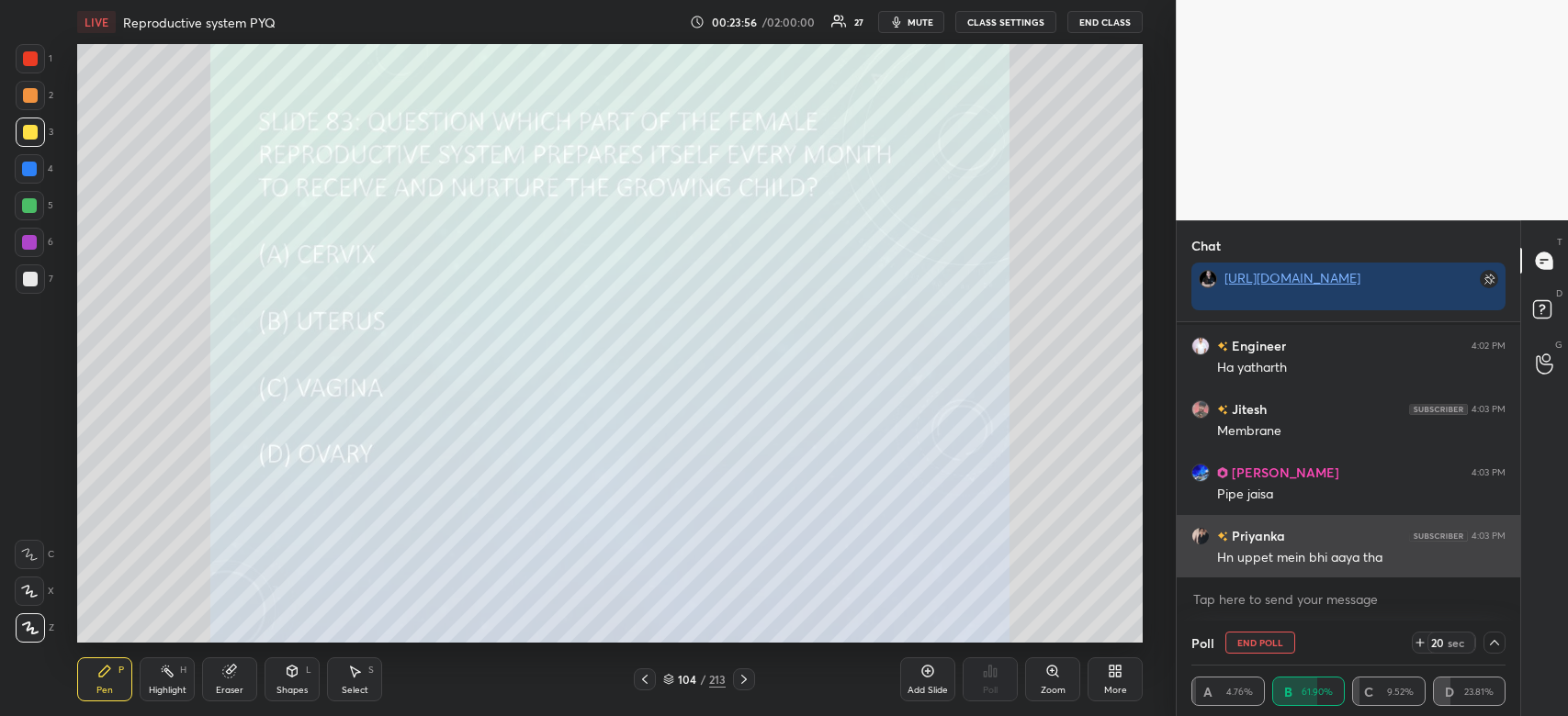
scroll to position [10051, 0]
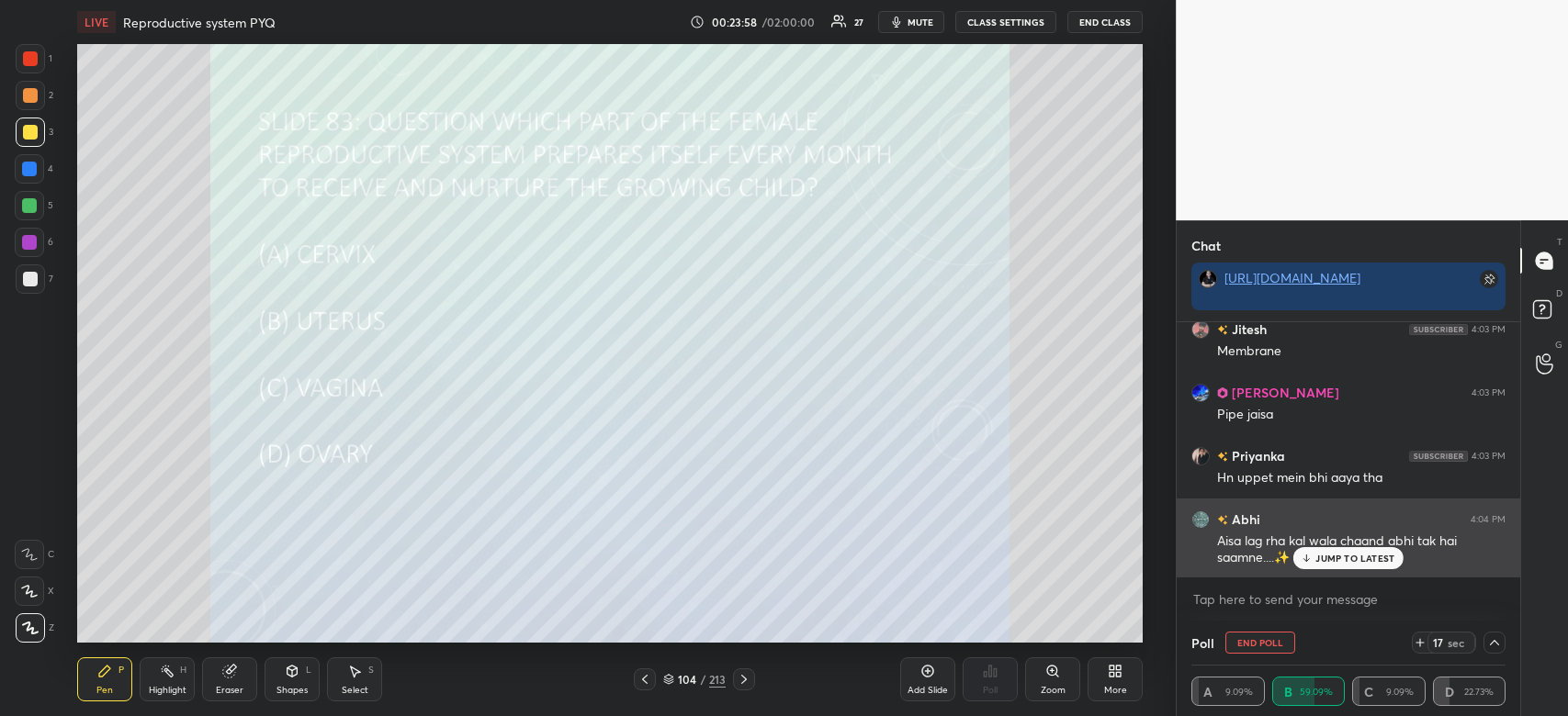
click at [1370, 562] on p "JUMP TO LATEST" at bounding box center [1355, 557] width 79 height 11
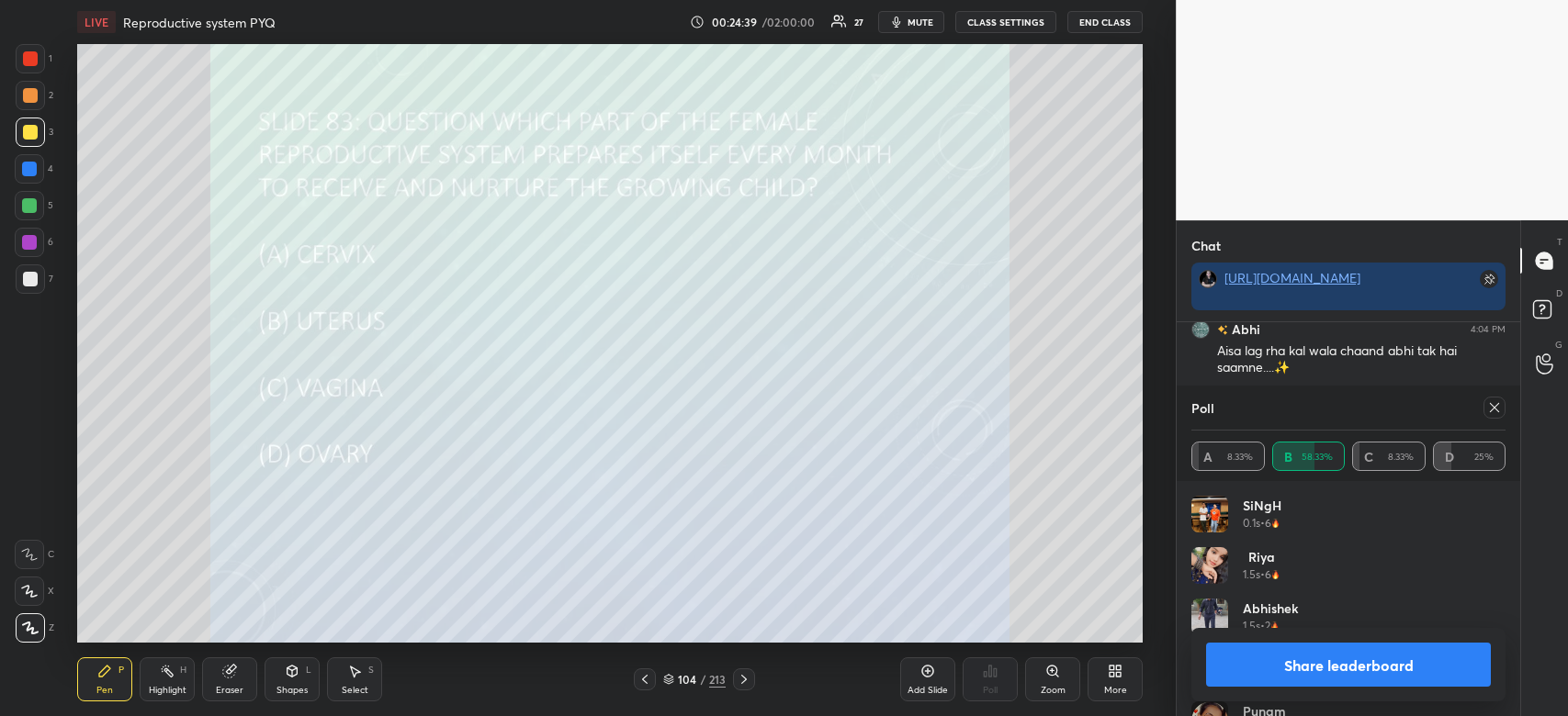
scroll to position [10285, 0]
click at [1396, 662] on button "Share leaderboard" at bounding box center [1348, 665] width 285 height 44
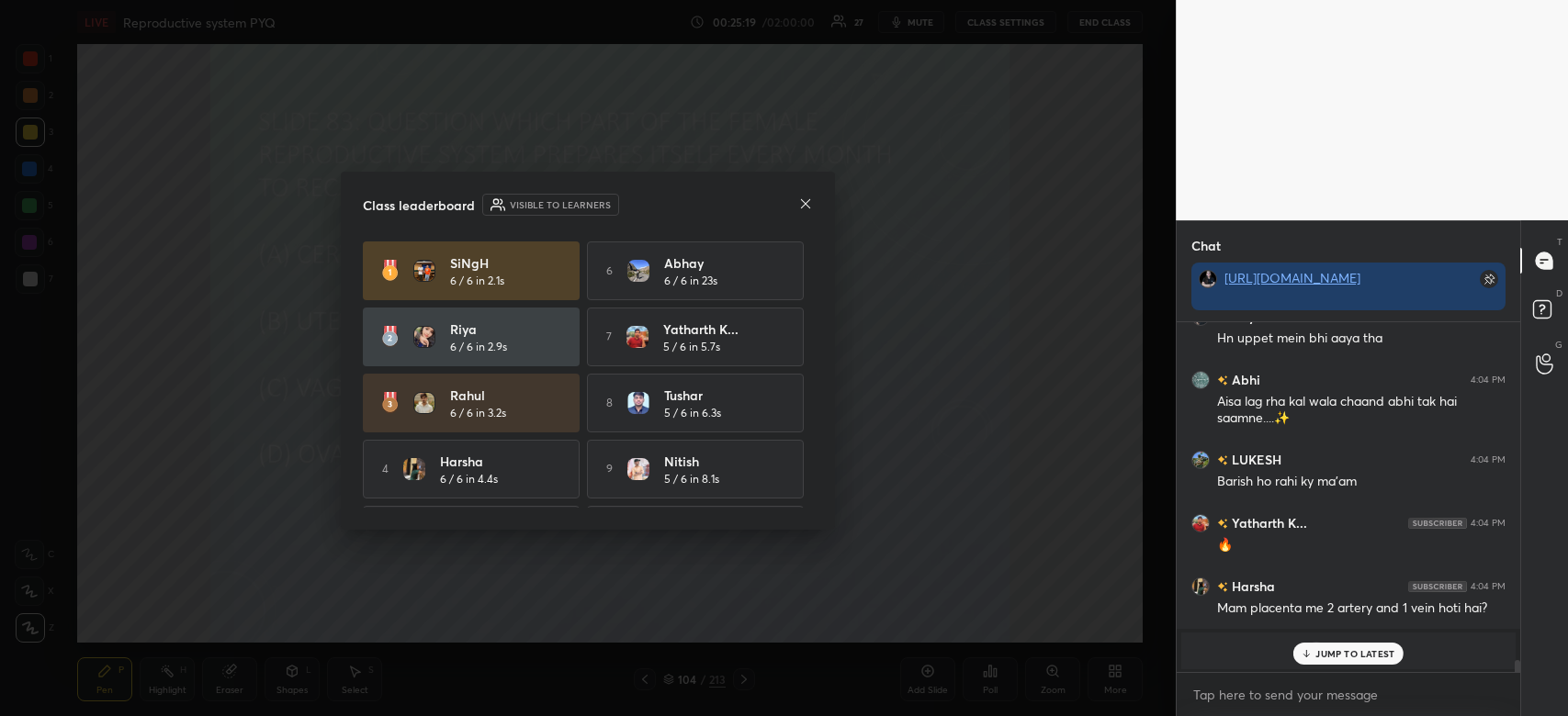
scroll to position [345, 338]
click at [805, 209] on icon at bounding box center [805, 203] width 15 height 15
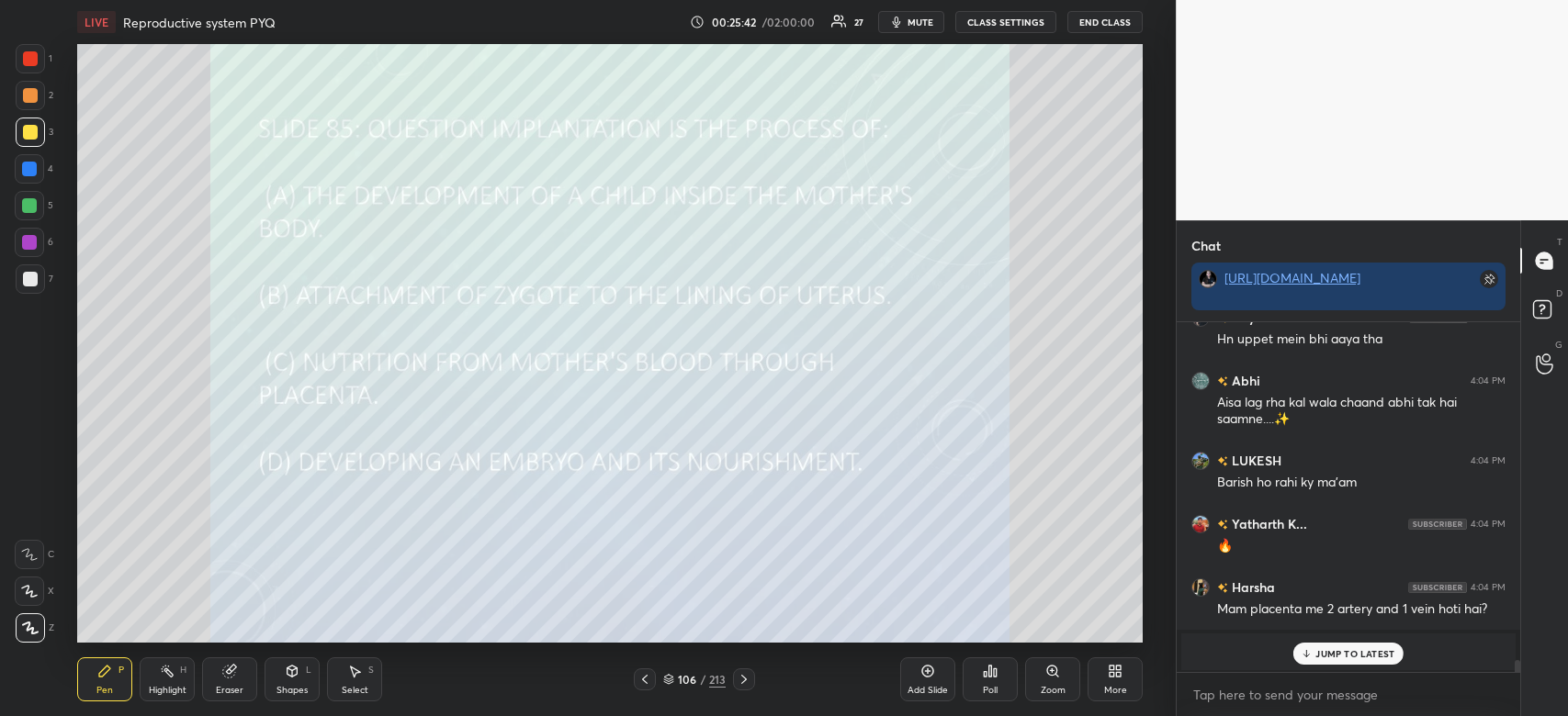
click at [998, 685] on div "Poll" at bounding box center [991, 680] width 55 height 44
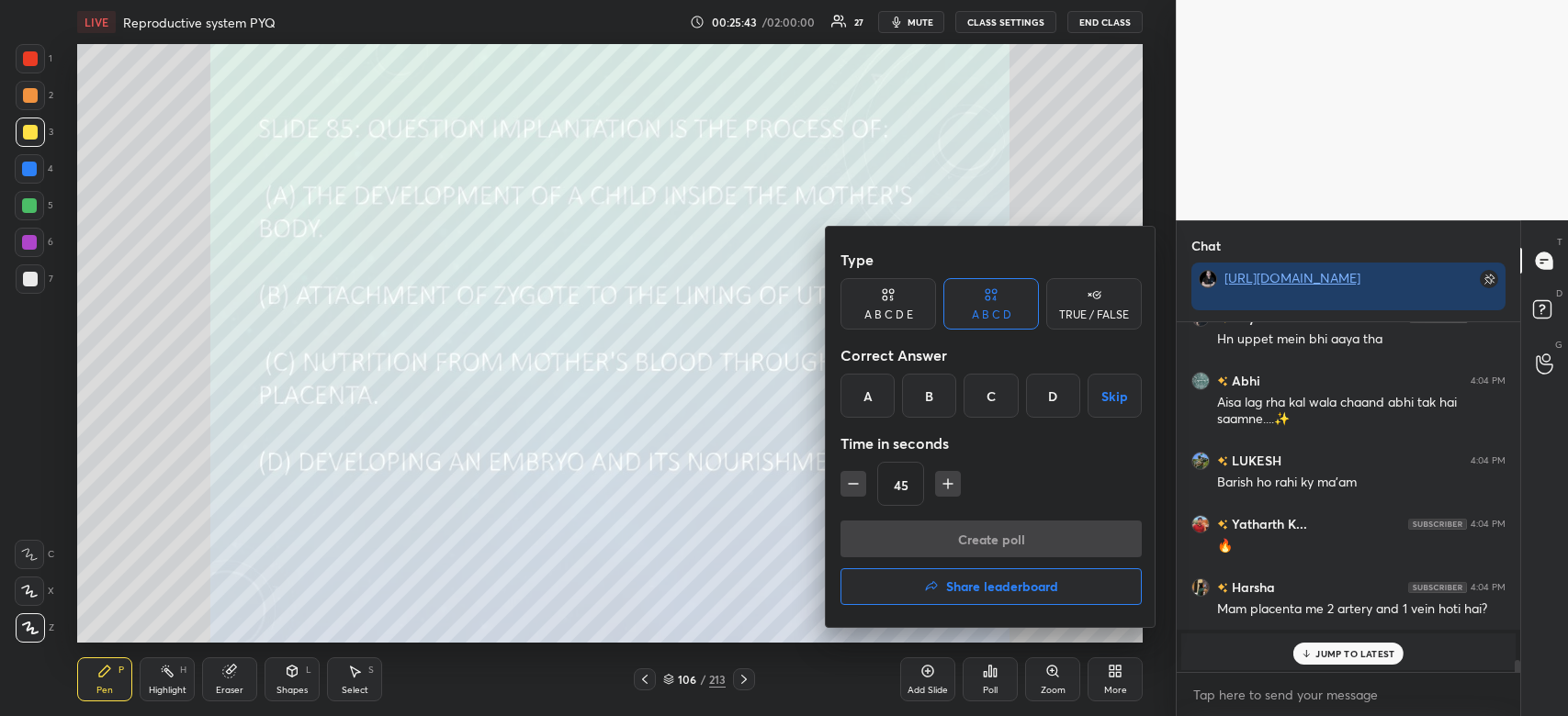
click at [927, 394] on div "B" at bounding box center [929, 395] width 54 height 44
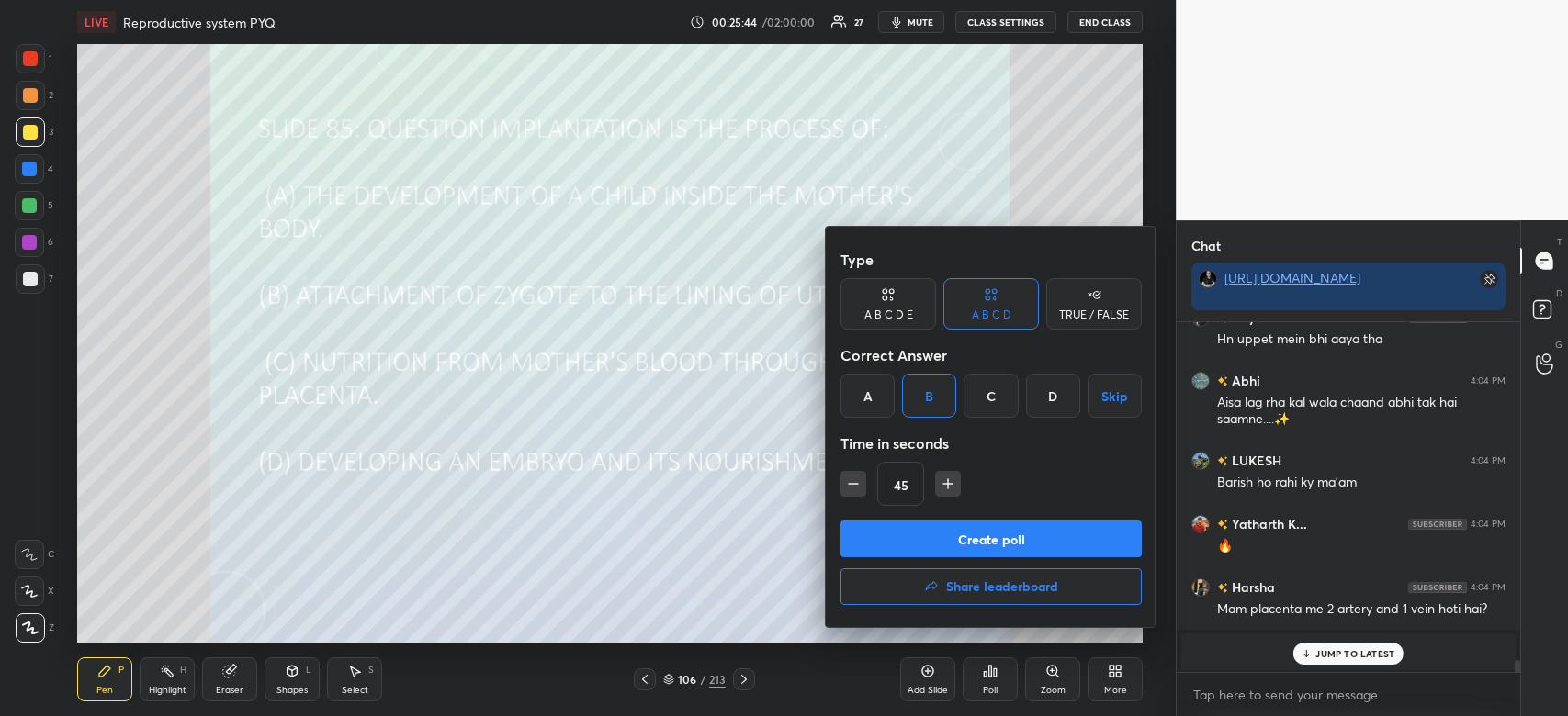
click at [940, 553] on button "Create poll" at bounding box center [991, 538] width 301 height 36
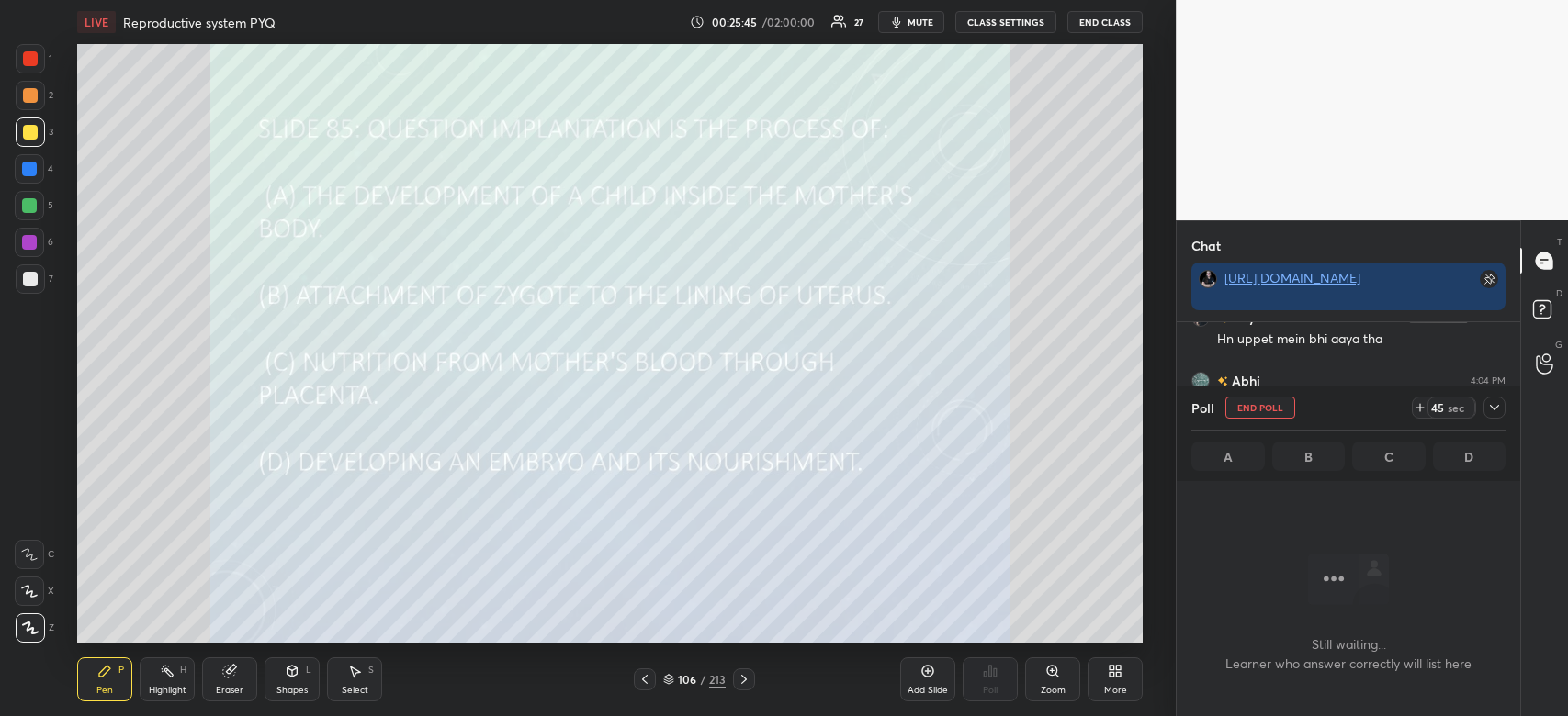
scroll to position [294, 338]
click at [1503, 406] on div at bounding box center [1495, 407] width 22 height 22
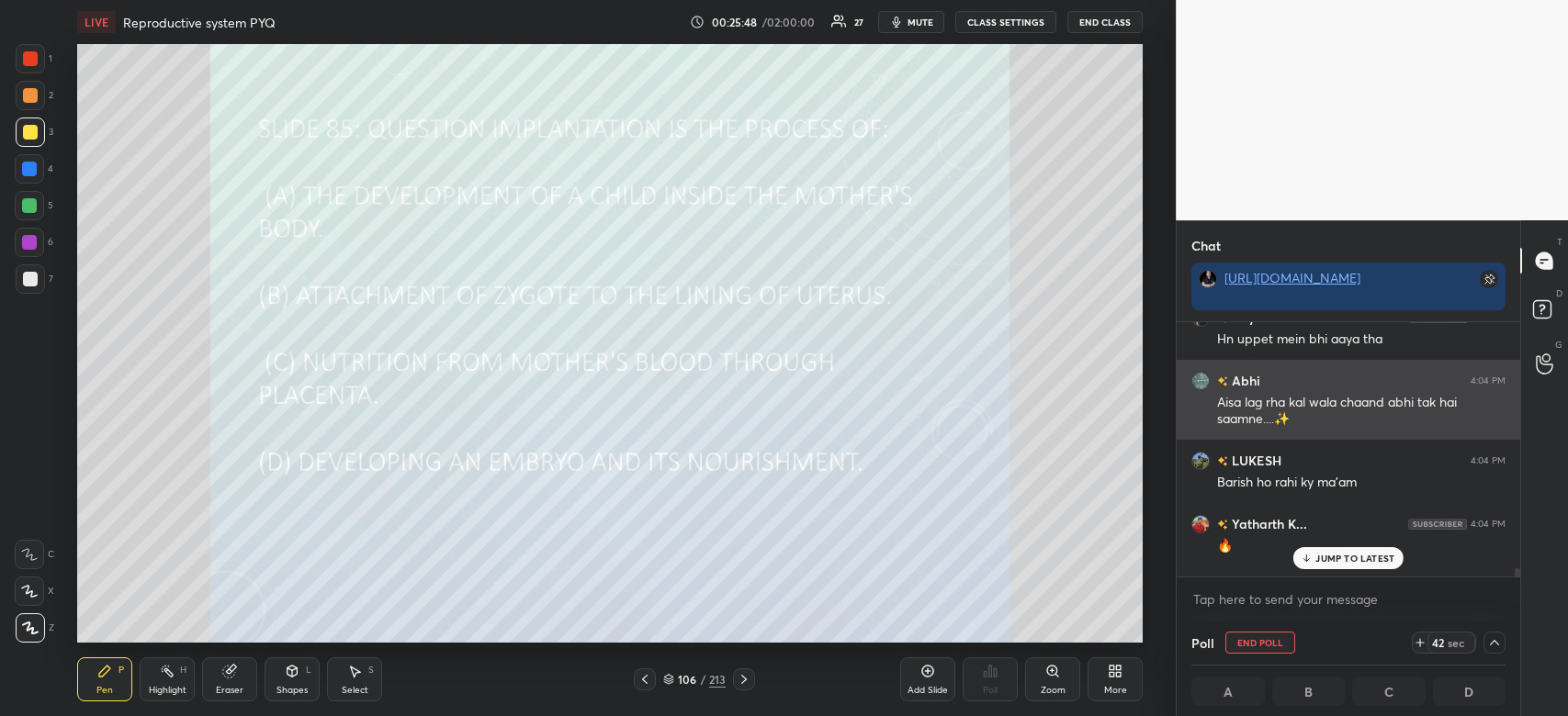
scroll to position [10285, 0]
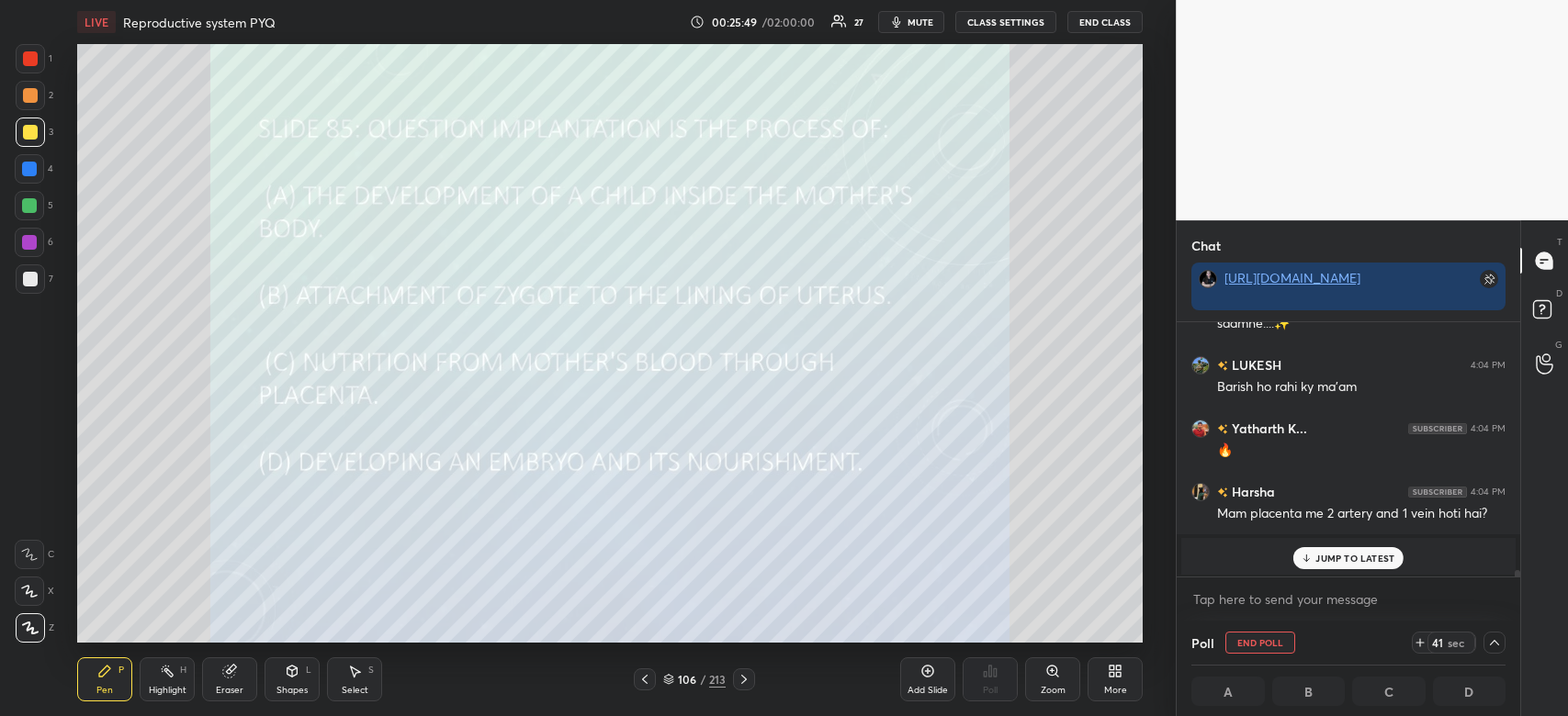
click at [1338, 566] on div "JUMP TO LATEST" at bounding box center [1349, 558] width 111 height 22
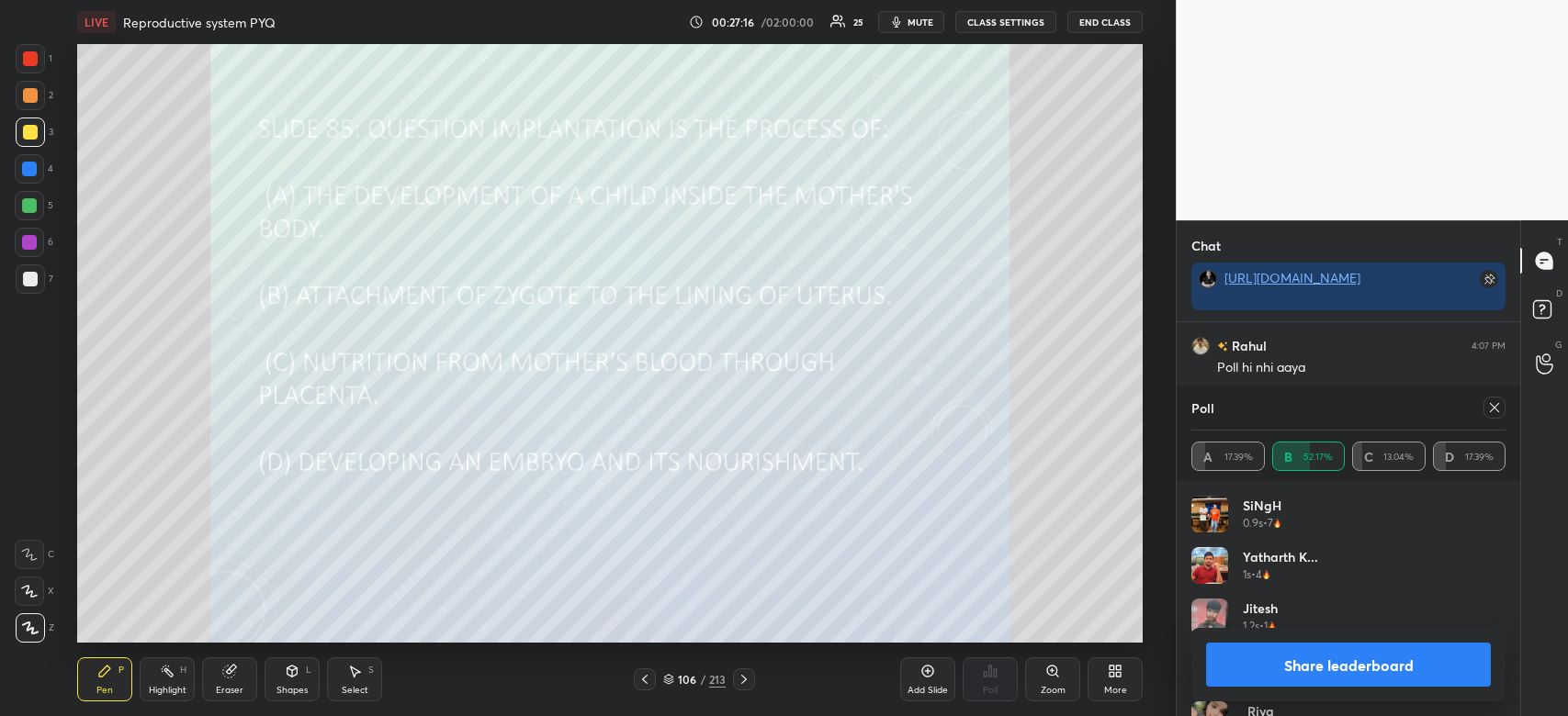
scroll to position [10666, 0]
click at [1411, 697] on div "Share leaderboard" at bounding box center [1349, 665] width 314 height 73
click at [1411, 670] on button "Share leaderboard" at bounding box center [1348, 665] width 285 height 44
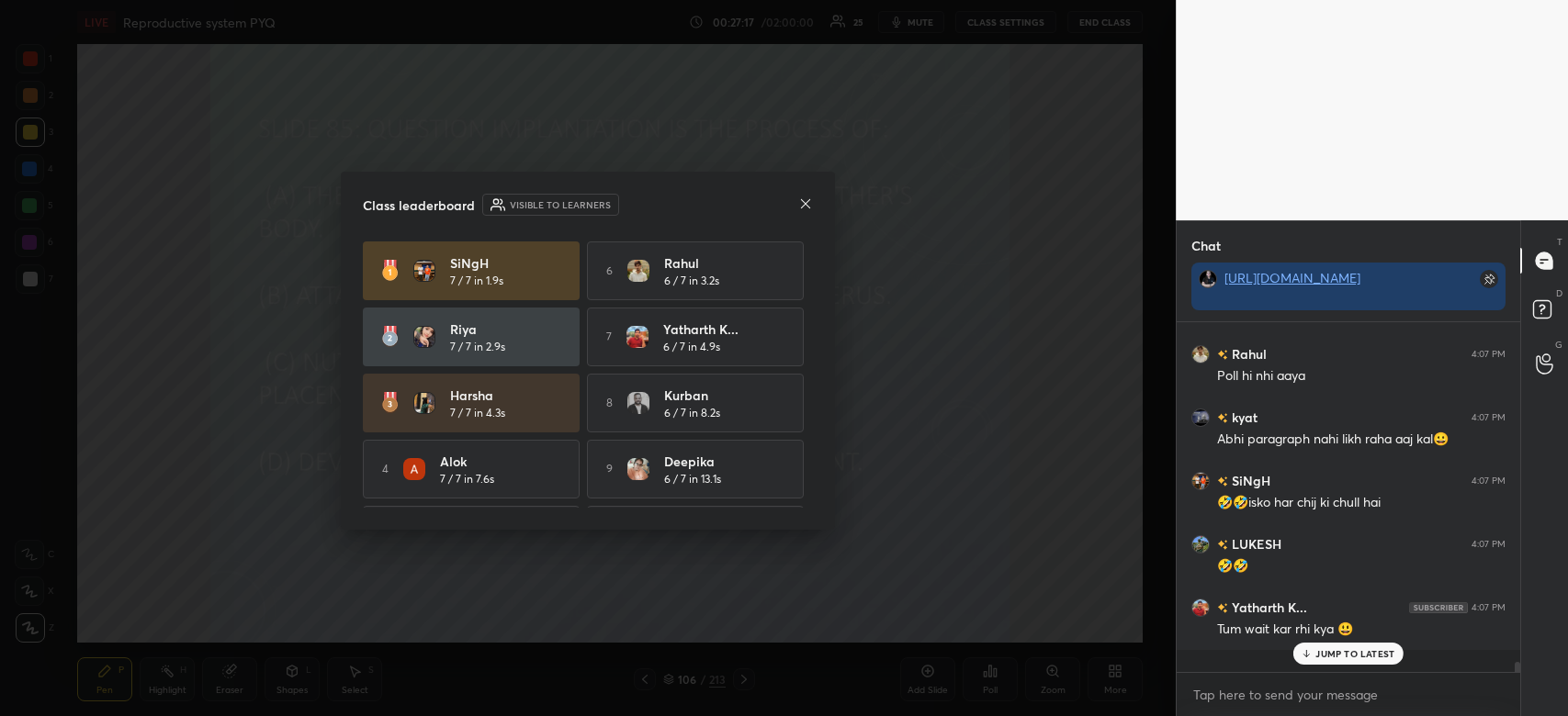
scroll to position [339, 338]
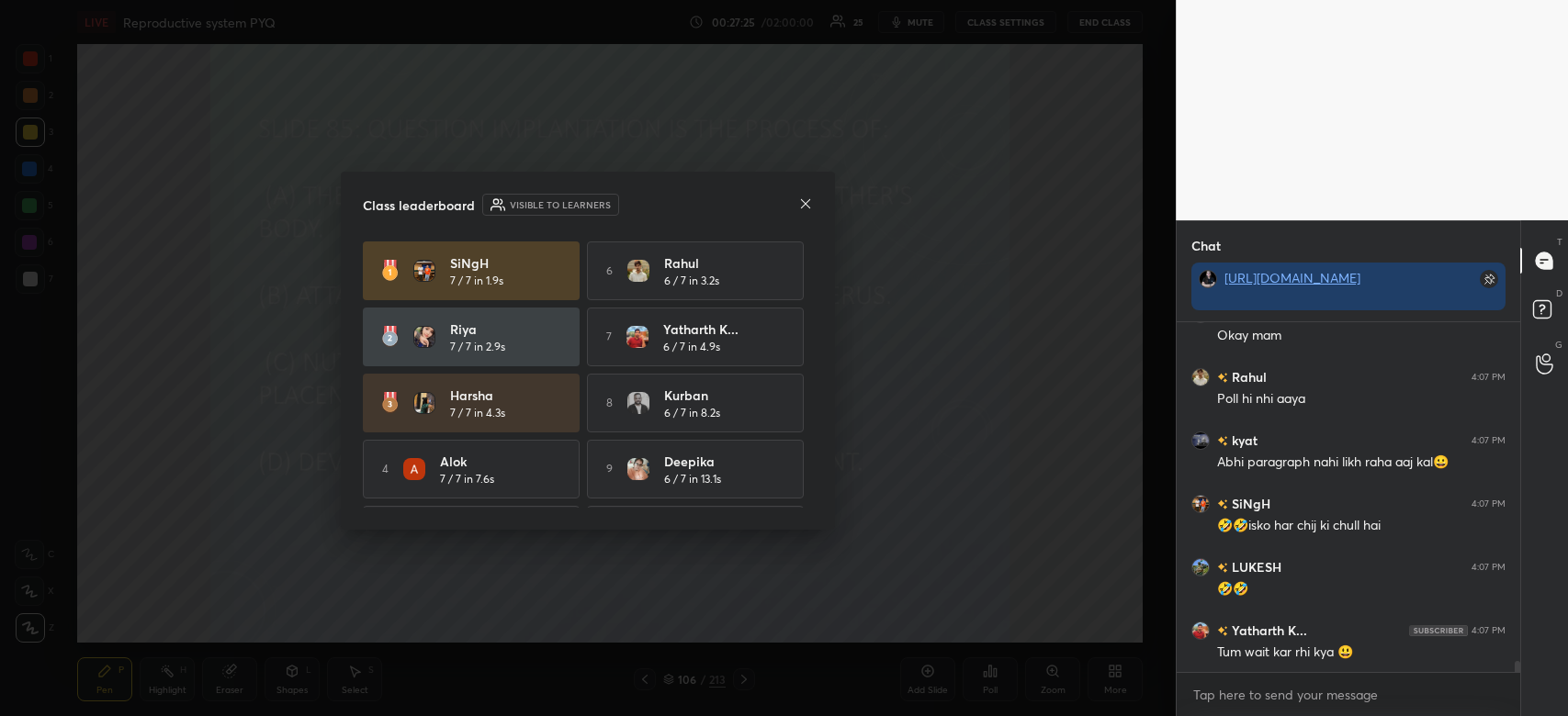
click at [807, 207] on icon at bounding box center [805, 203] width 15 height 15
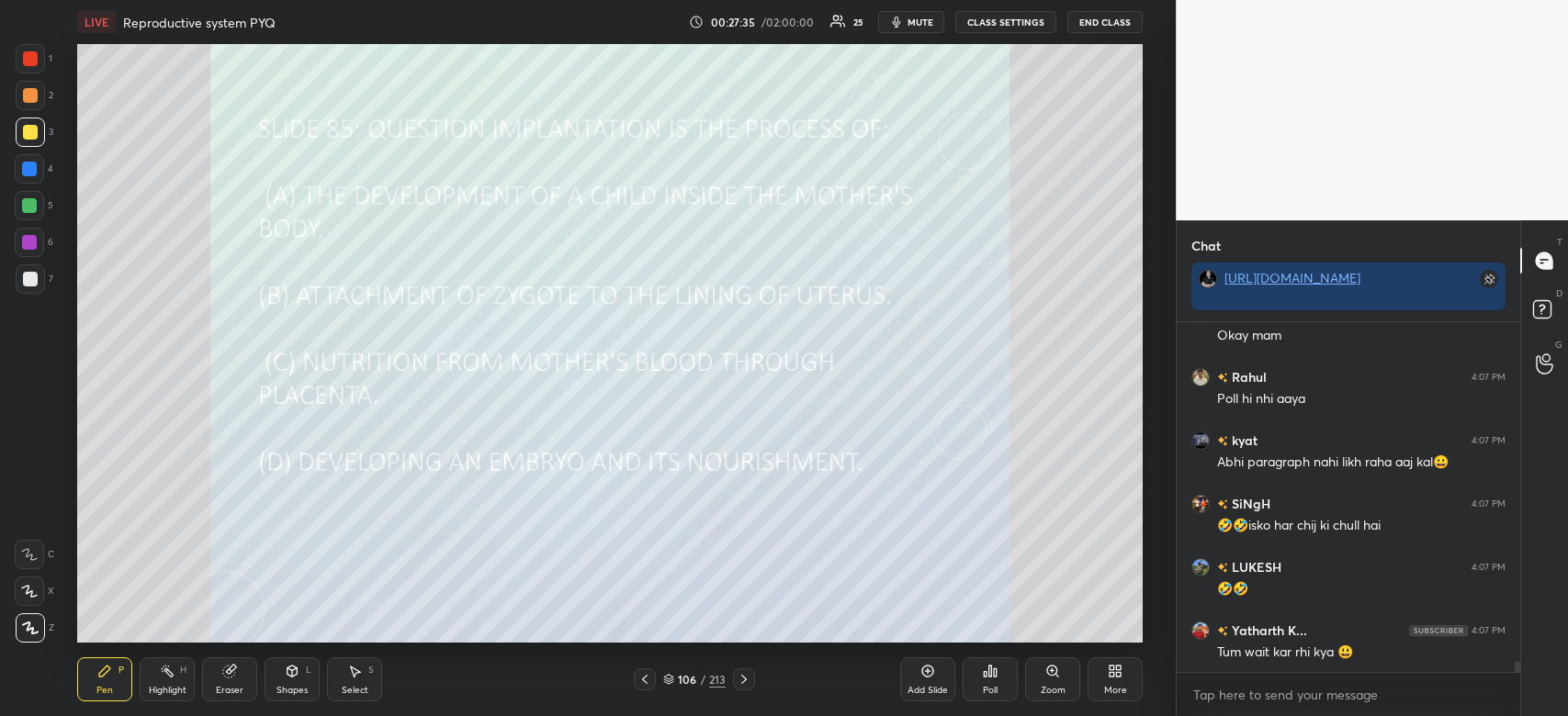
scroll to position [10697, 0]
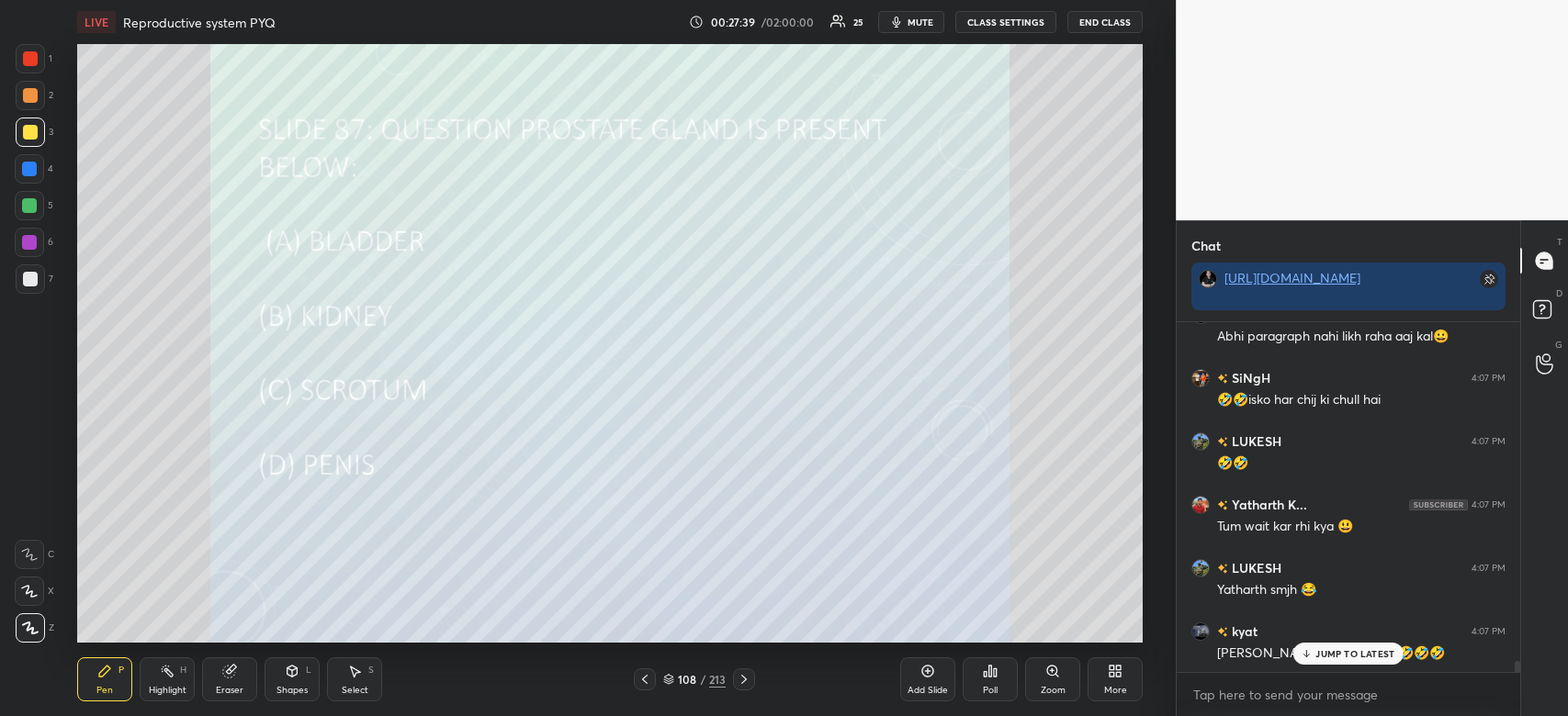
click at [986, 680] on div "Poll" at bounding box center [991, 680] width 55 height 44
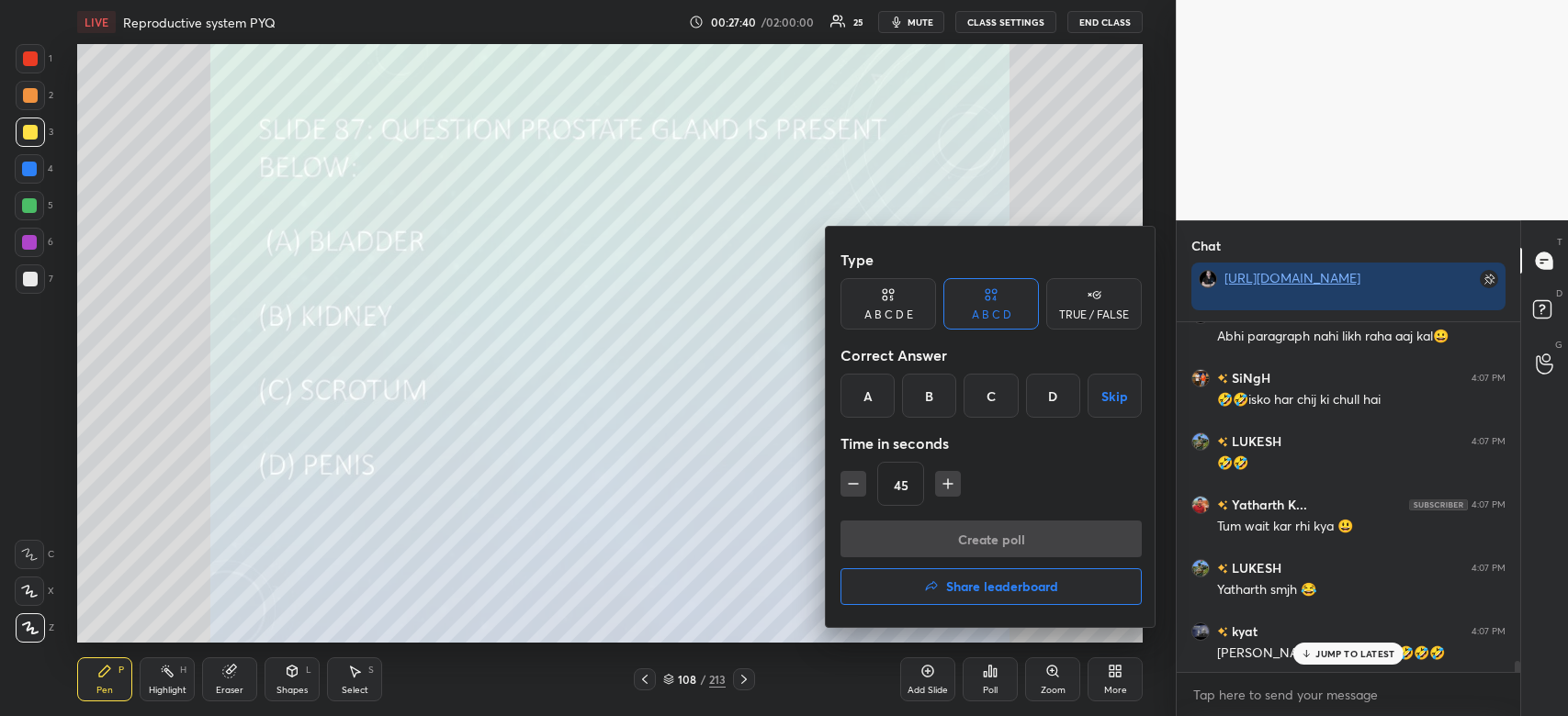
click at [865, 397] on div "A" at bounding box center [867, 395] width 54 height 44
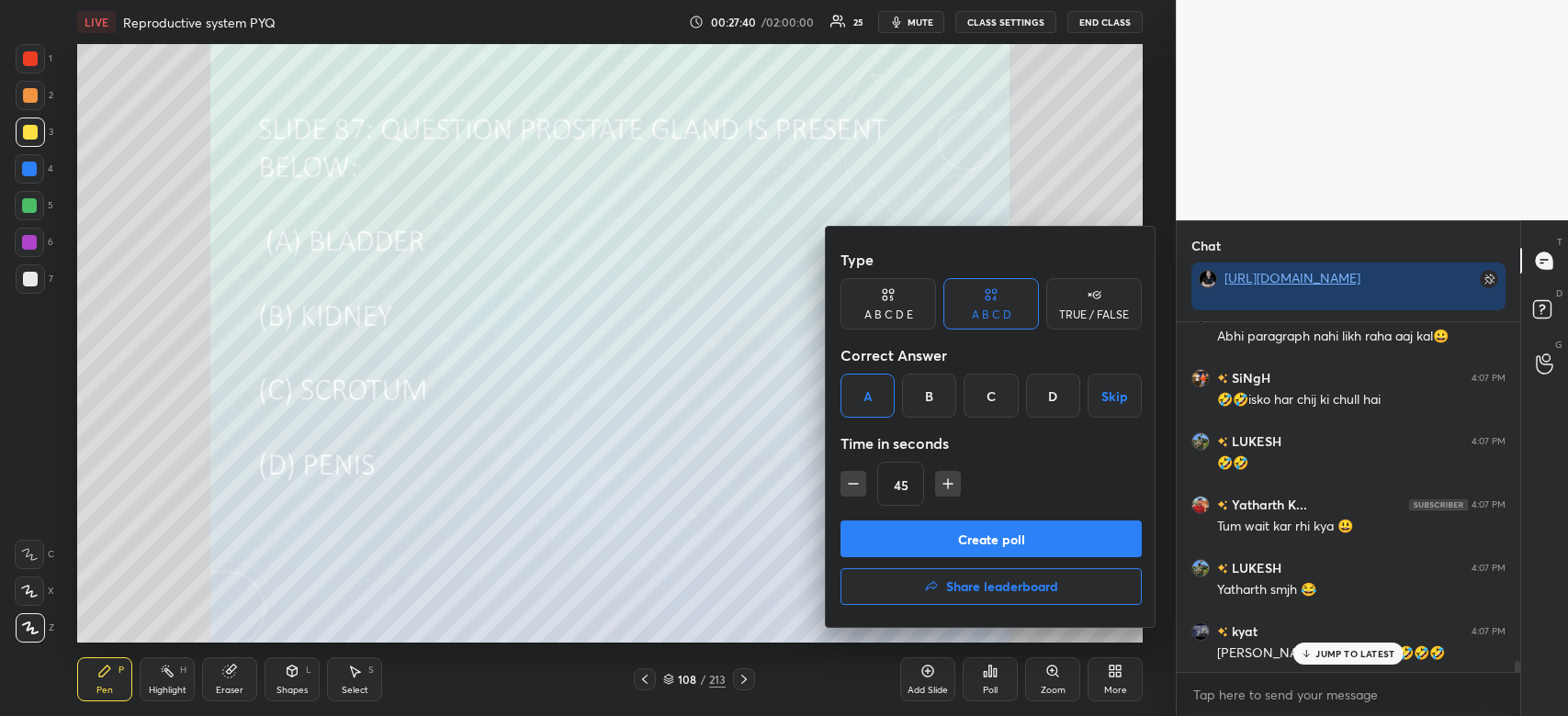
click at [948, 526] on button "Create poll" at bounding box center [991, 538] width 301 height 36
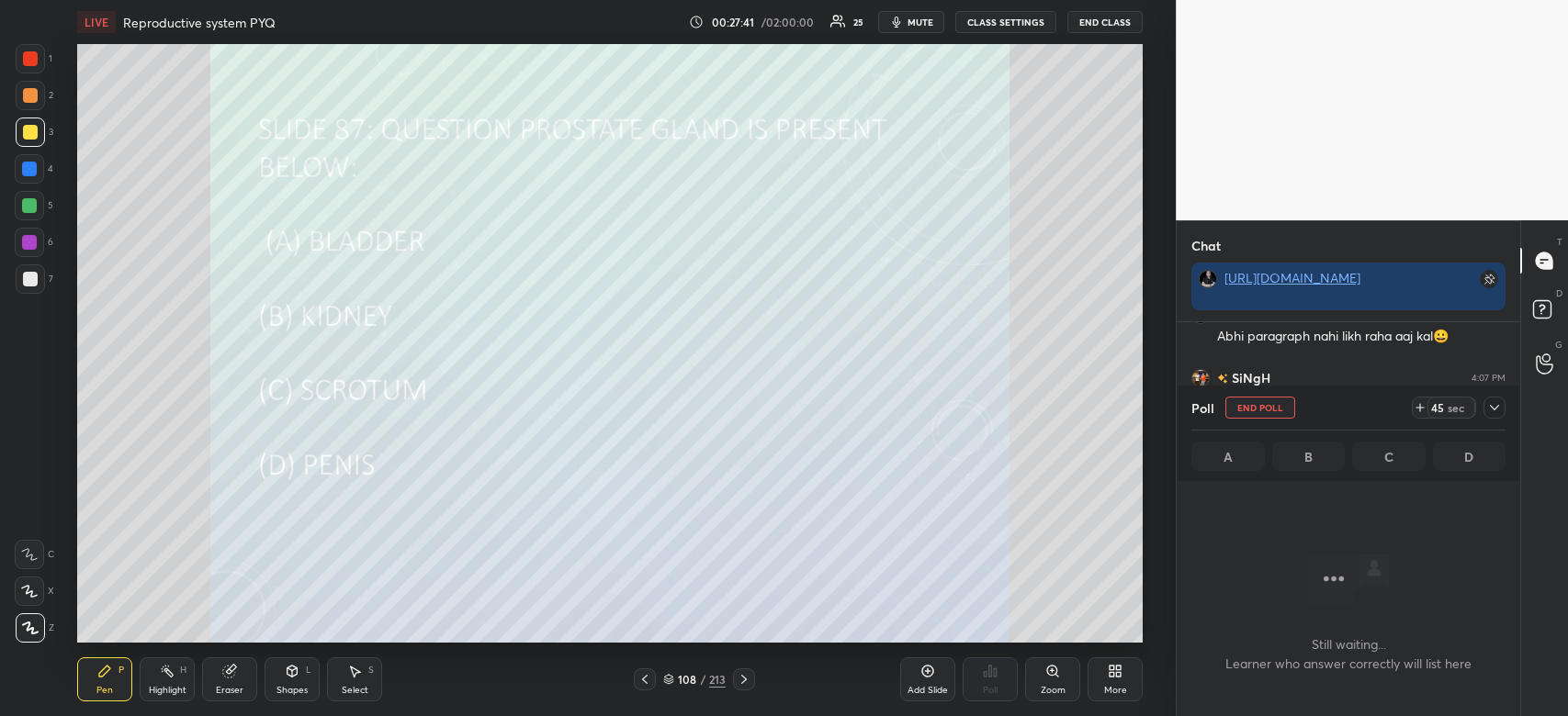
scroll to position [300, 338]
click at [1495, 404] on icon at bounding box center [1494, 407] width 15 height 15
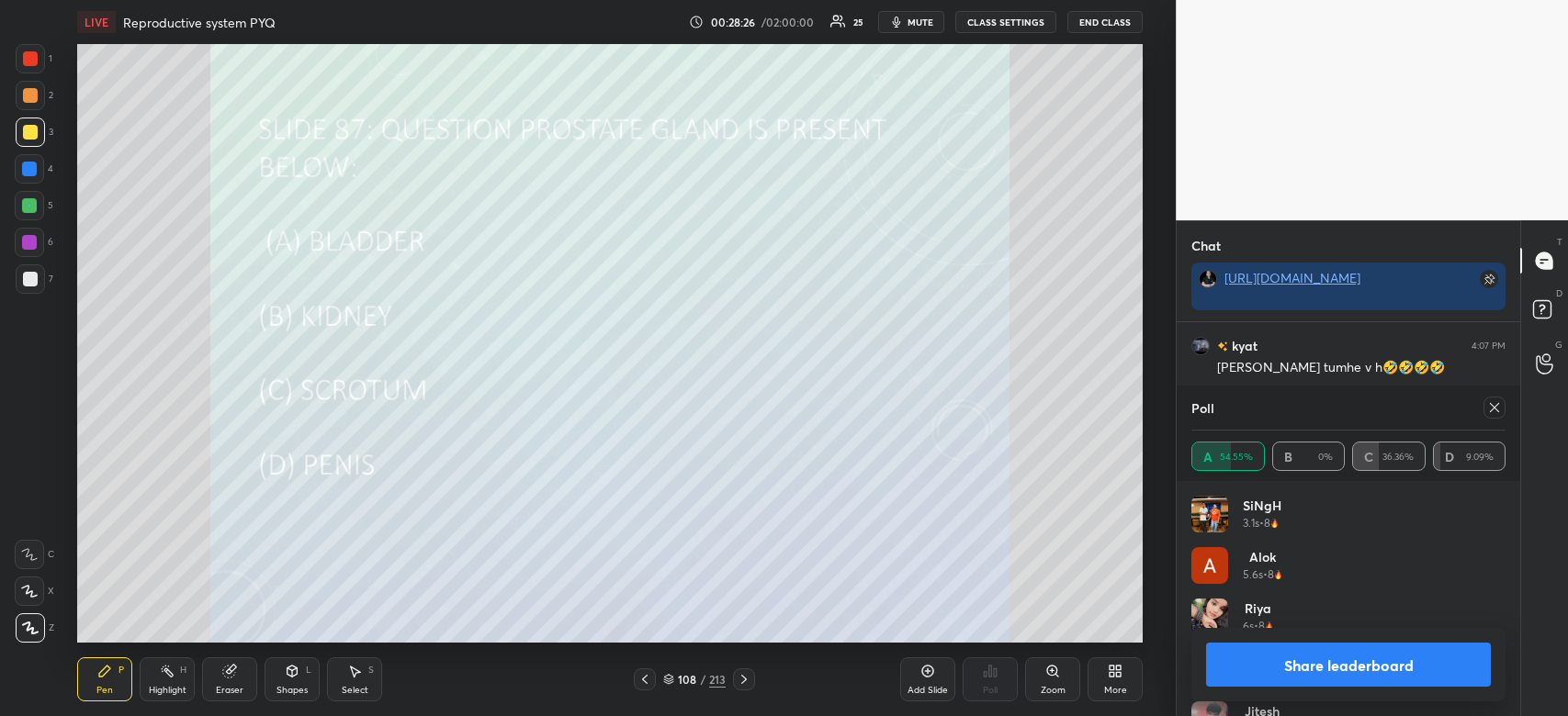
scroll to position [215, 309]
click at [1345, 663] on button "Share leaderboard" at bounding box center [1348, 665] width 285 height 44
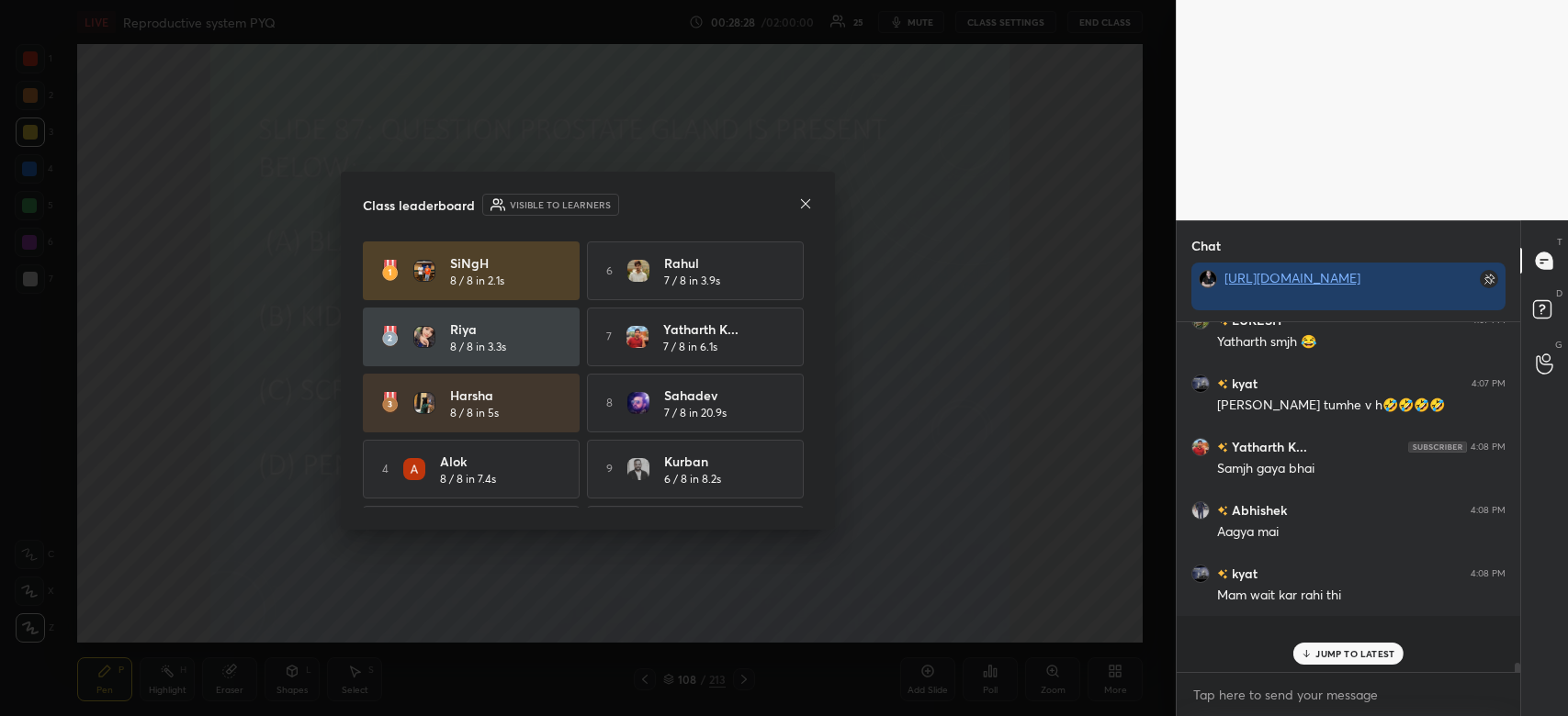
scroll to position [339, 338]
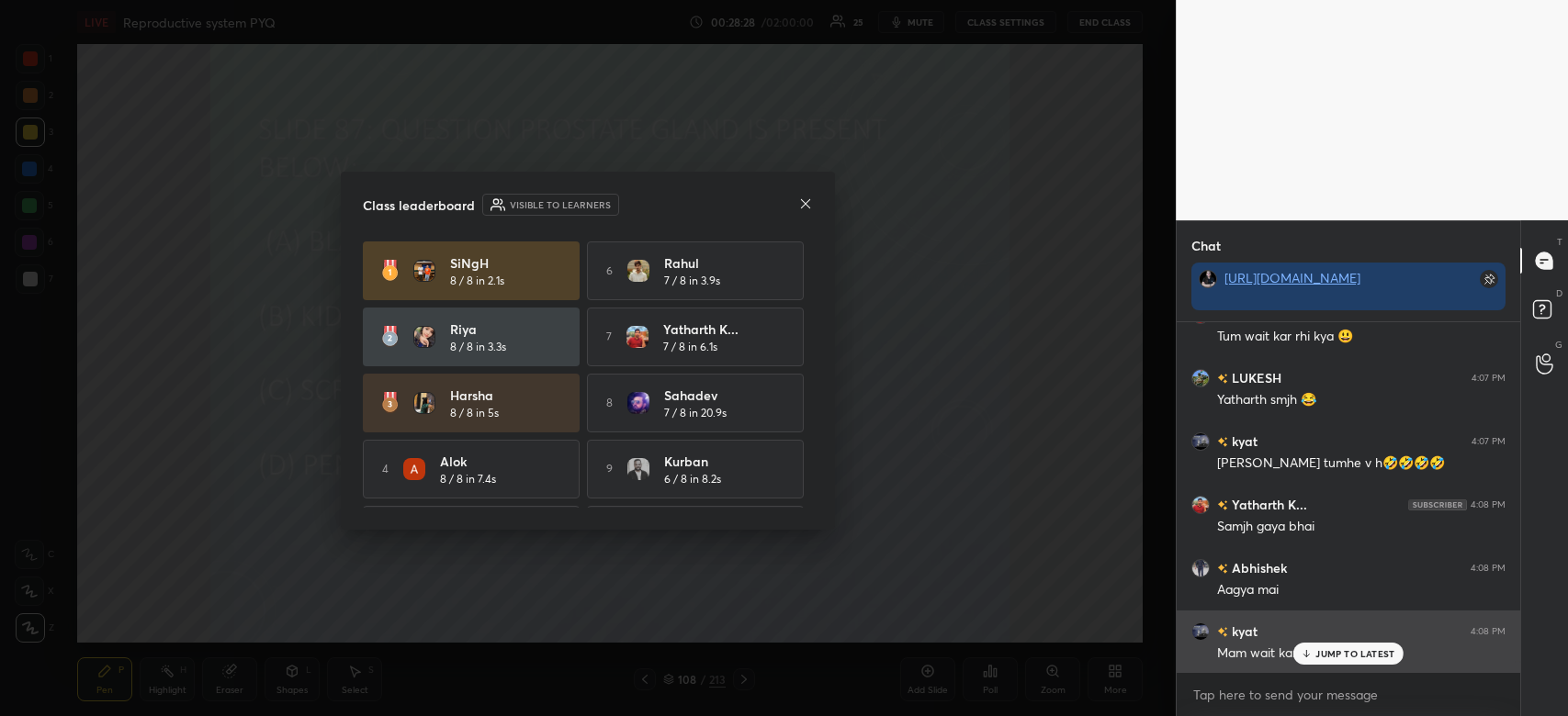
click at [1333, 657] on p "JUMP TO LATEST" at bounding box center [1355, 653] width 79 height 11
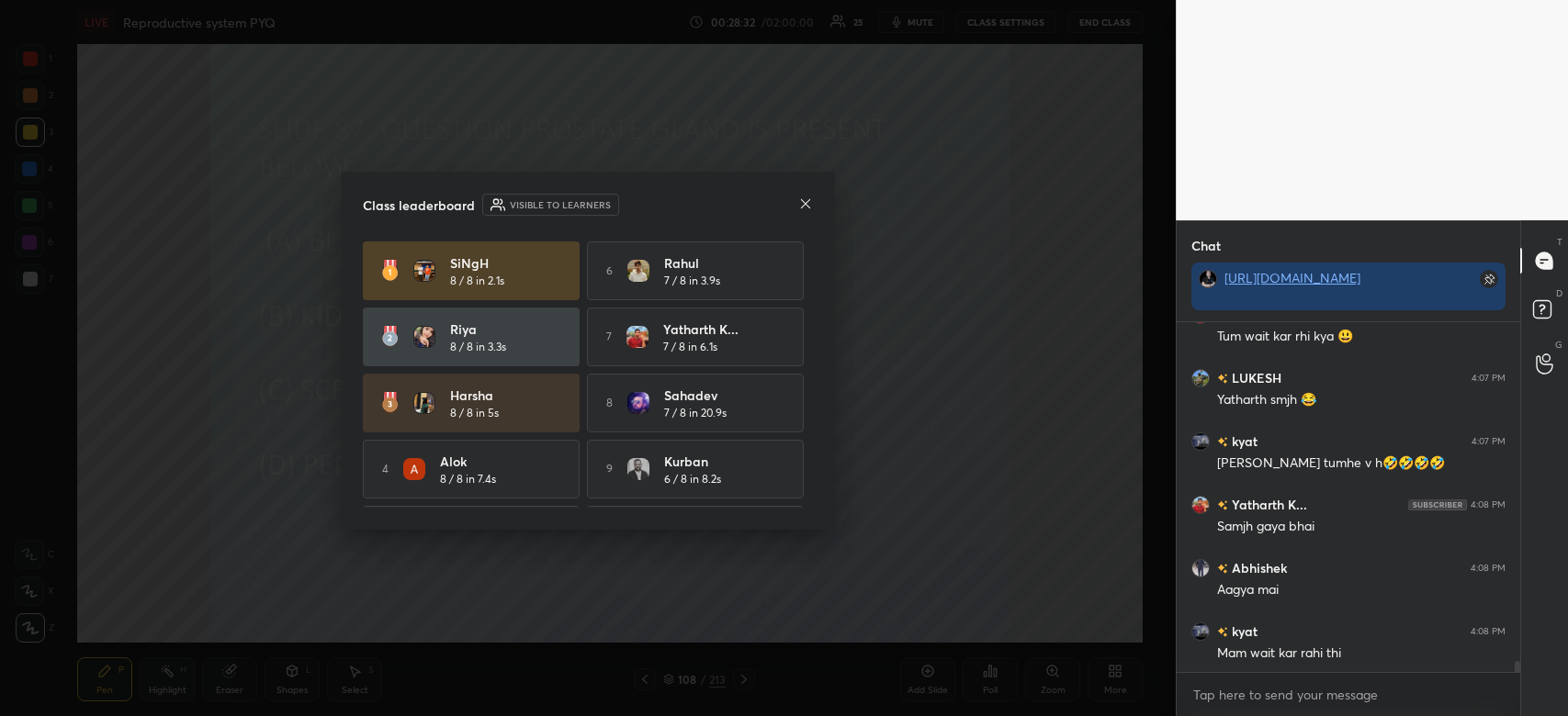
click at [805, 207] on icon at bounding box center [805, 203] width 15 height 15
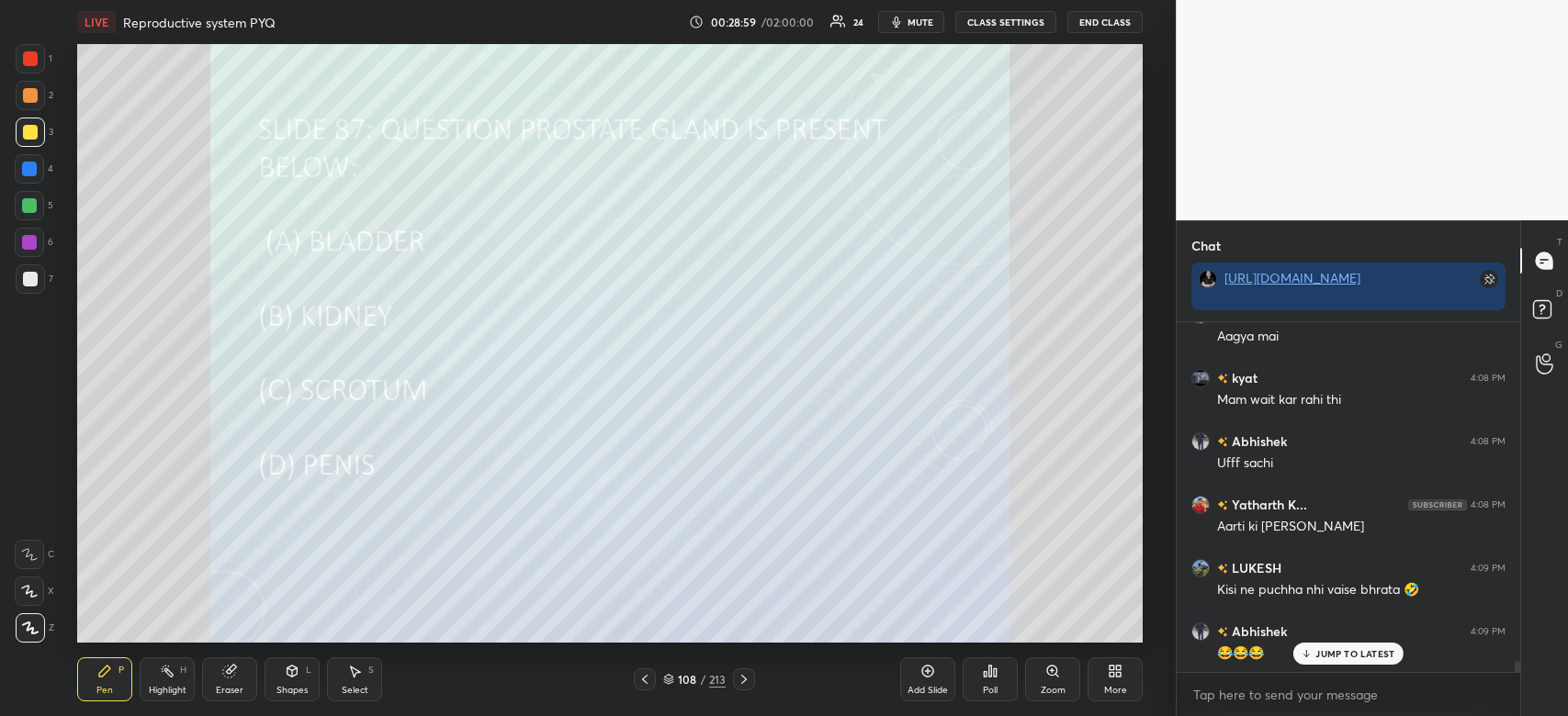
scroll to position [11204, 0]
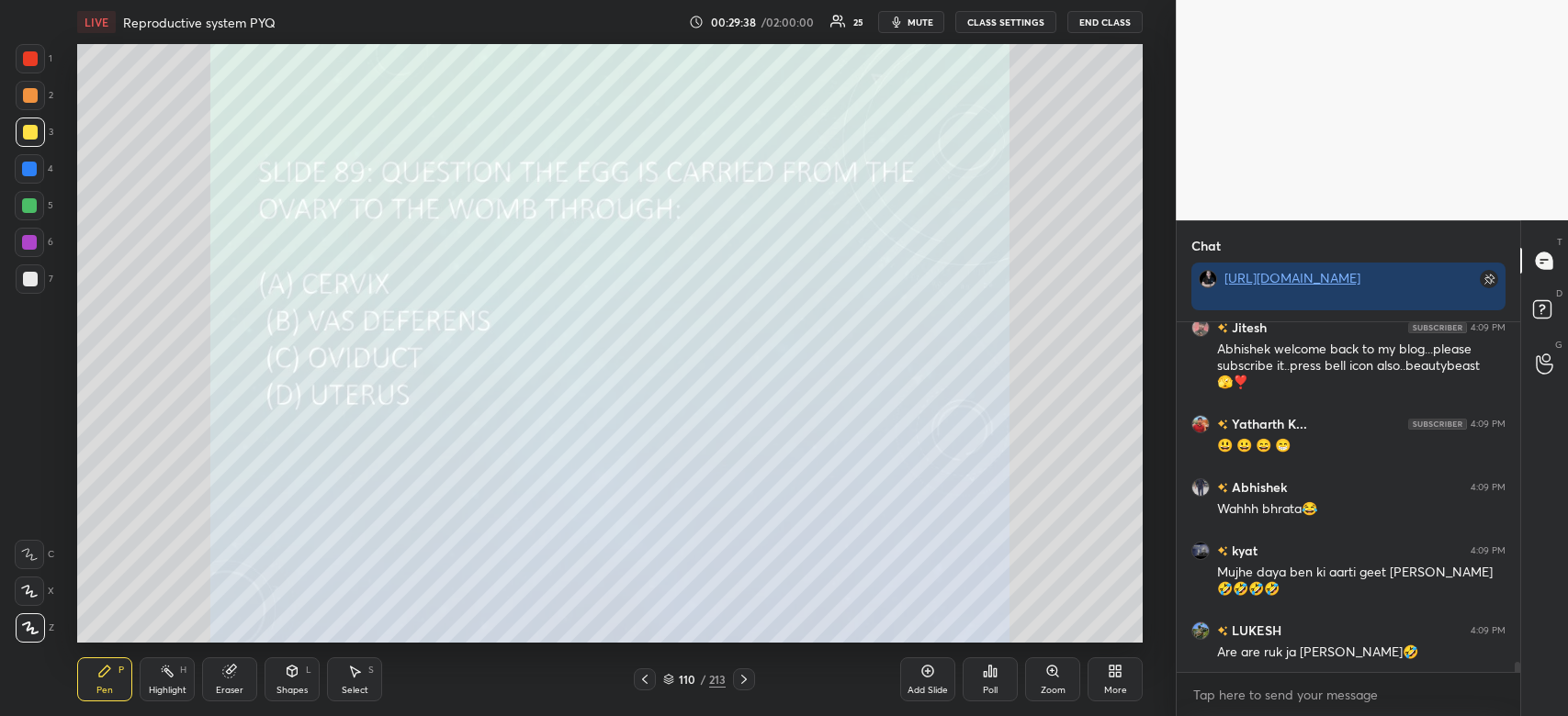
click at [994, 677] on icon at bounding box center [995, 673] width 3 height 8
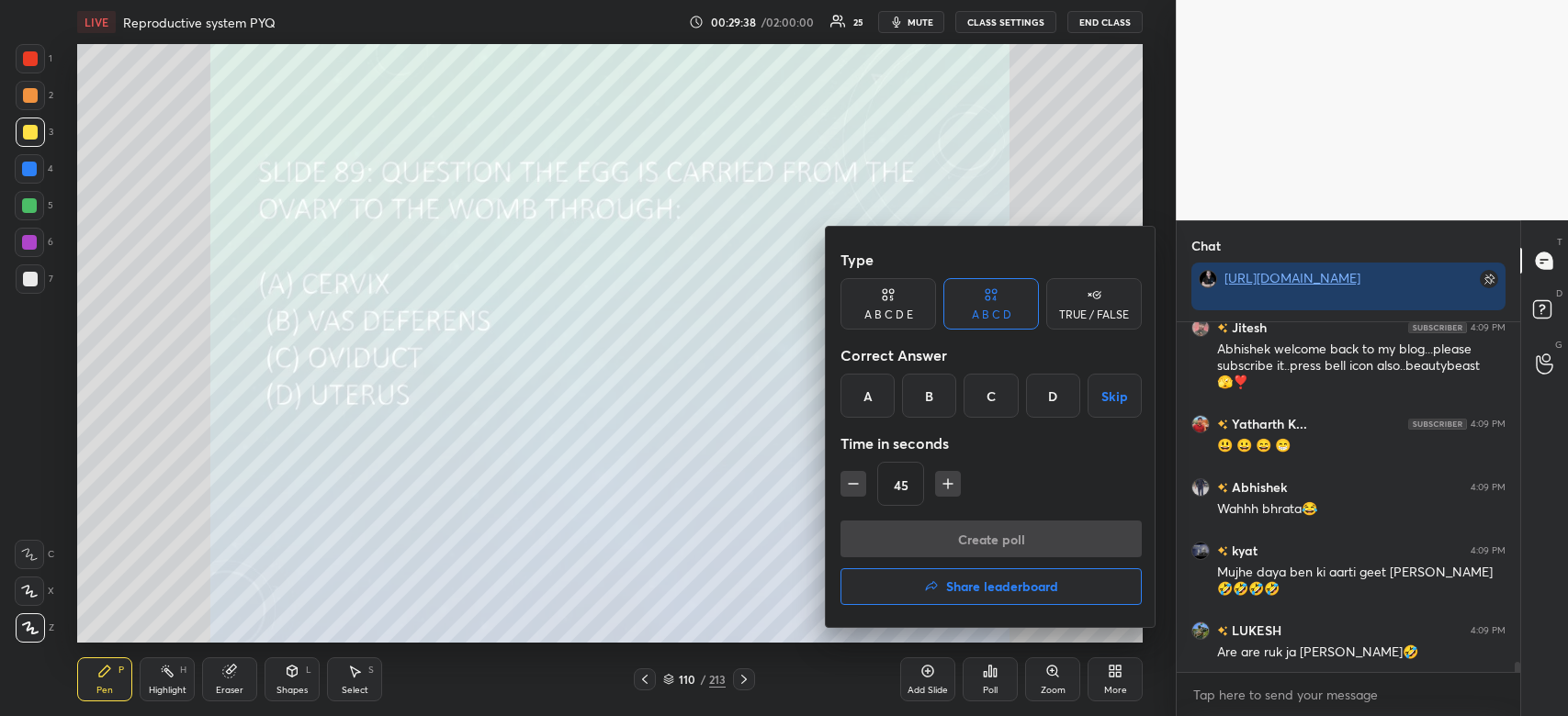
scroll to position [11697, 0]
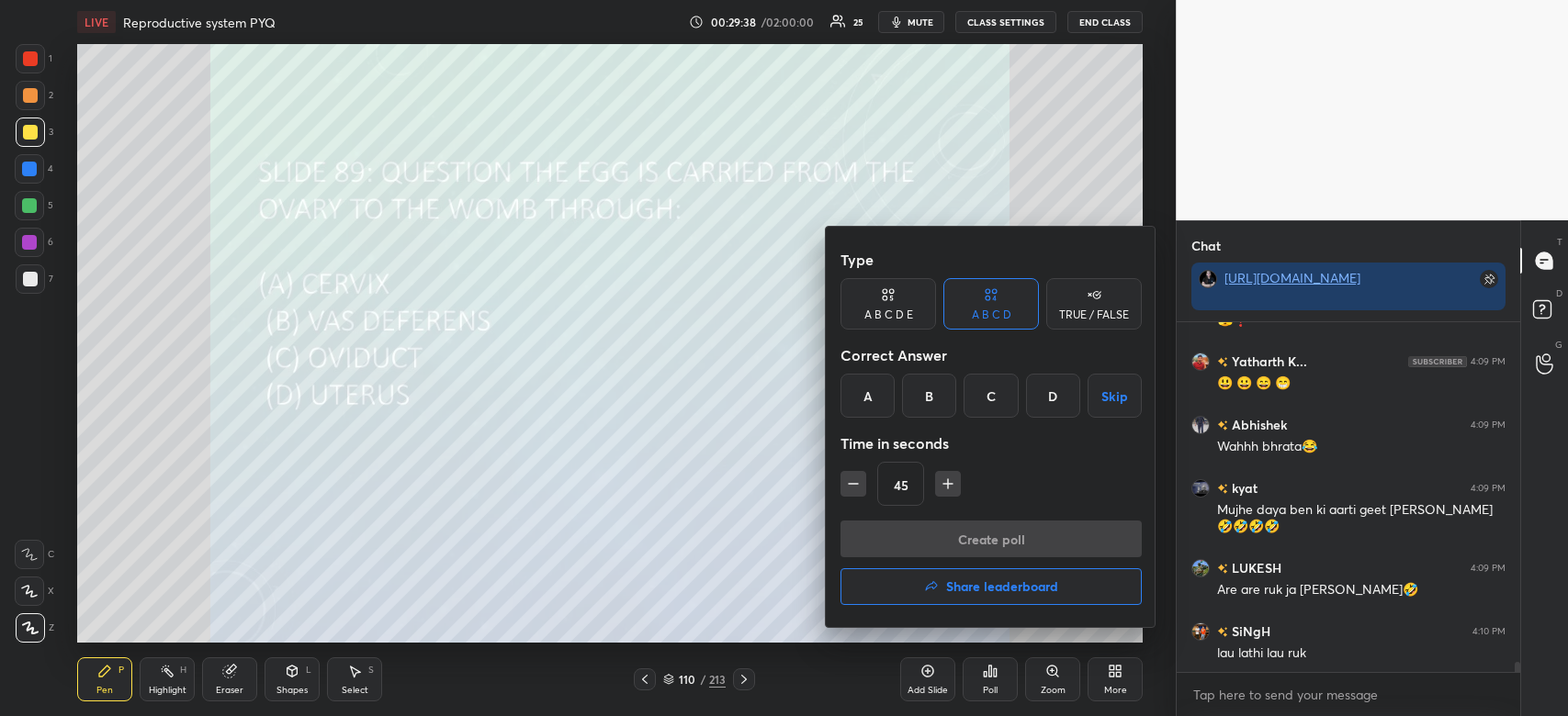
click at [983, 395] on div "C" at bounding box center [991, 395] width 54 height 44
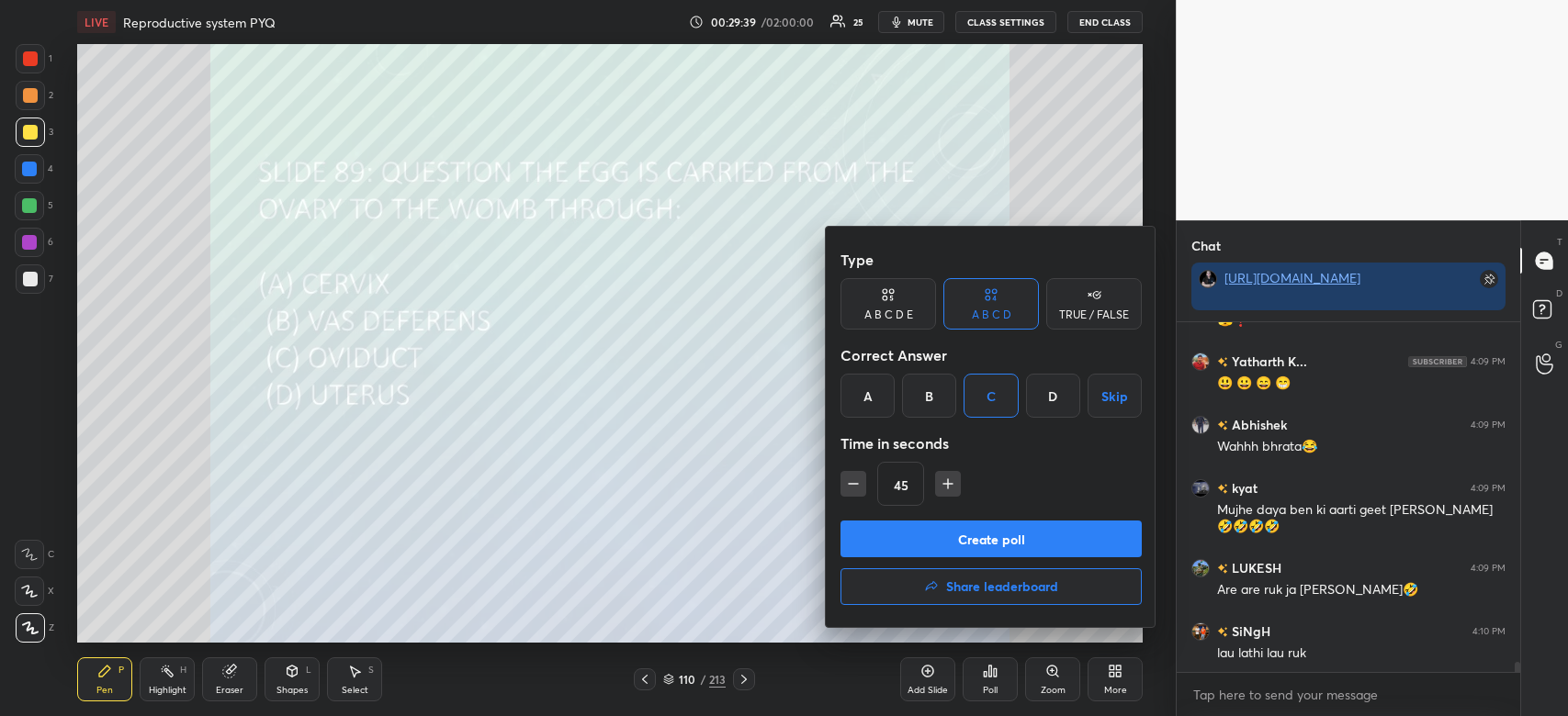
click at [993, 537] on button "Create poll" at bounding box center [991, 538] width 301 height 36
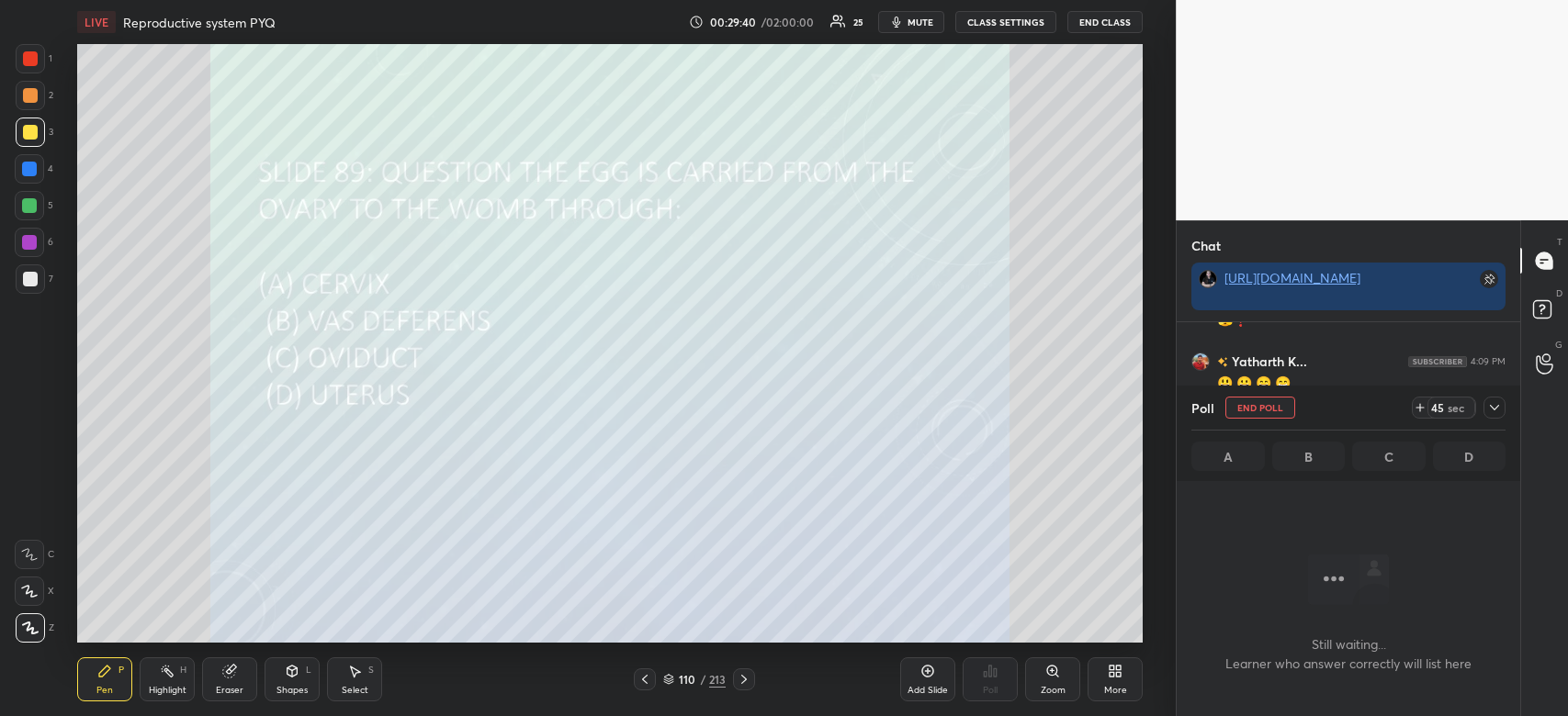
scroll to position [294, 338]
click at [1493, 407] on icon at bounding box center [1494, 407] width 15 height 15
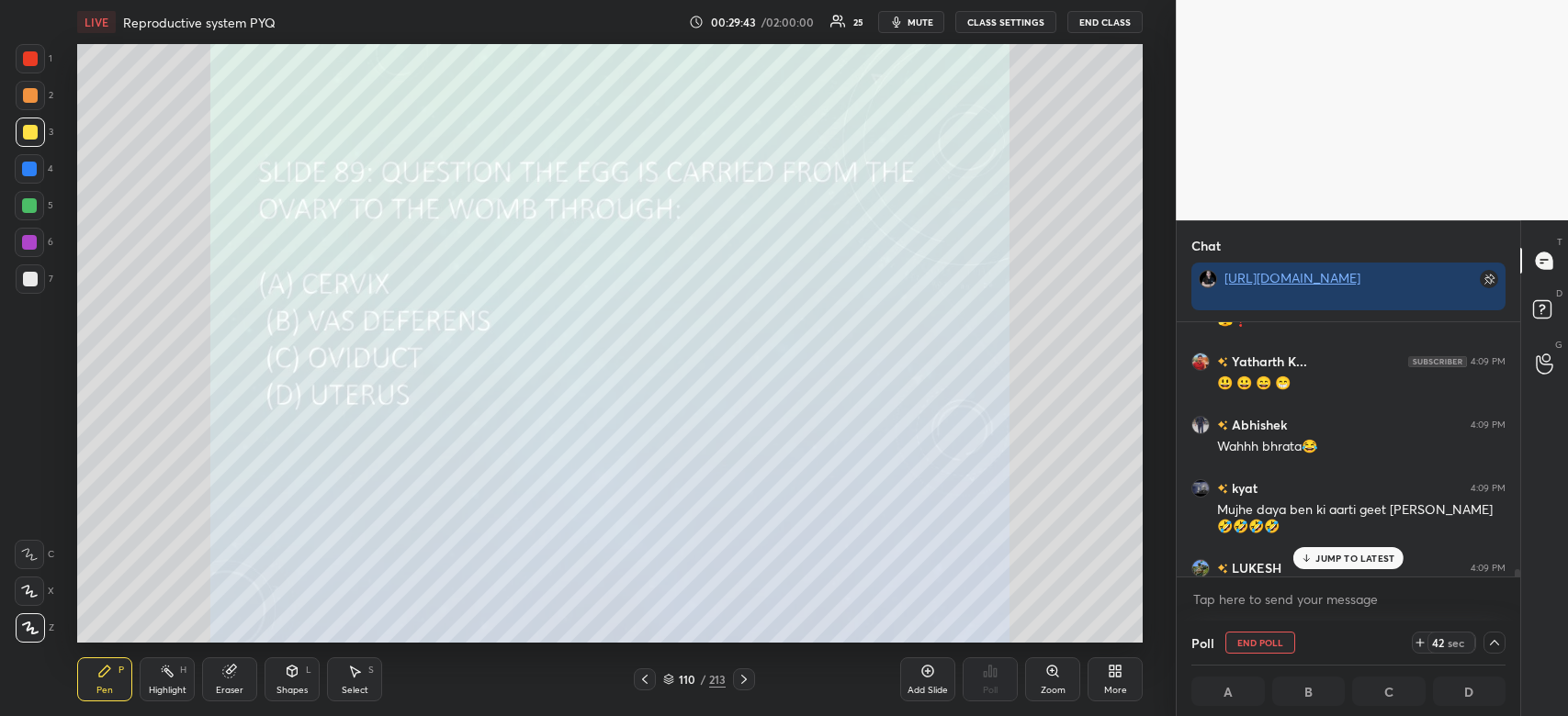
scroll to position [11792, 0]
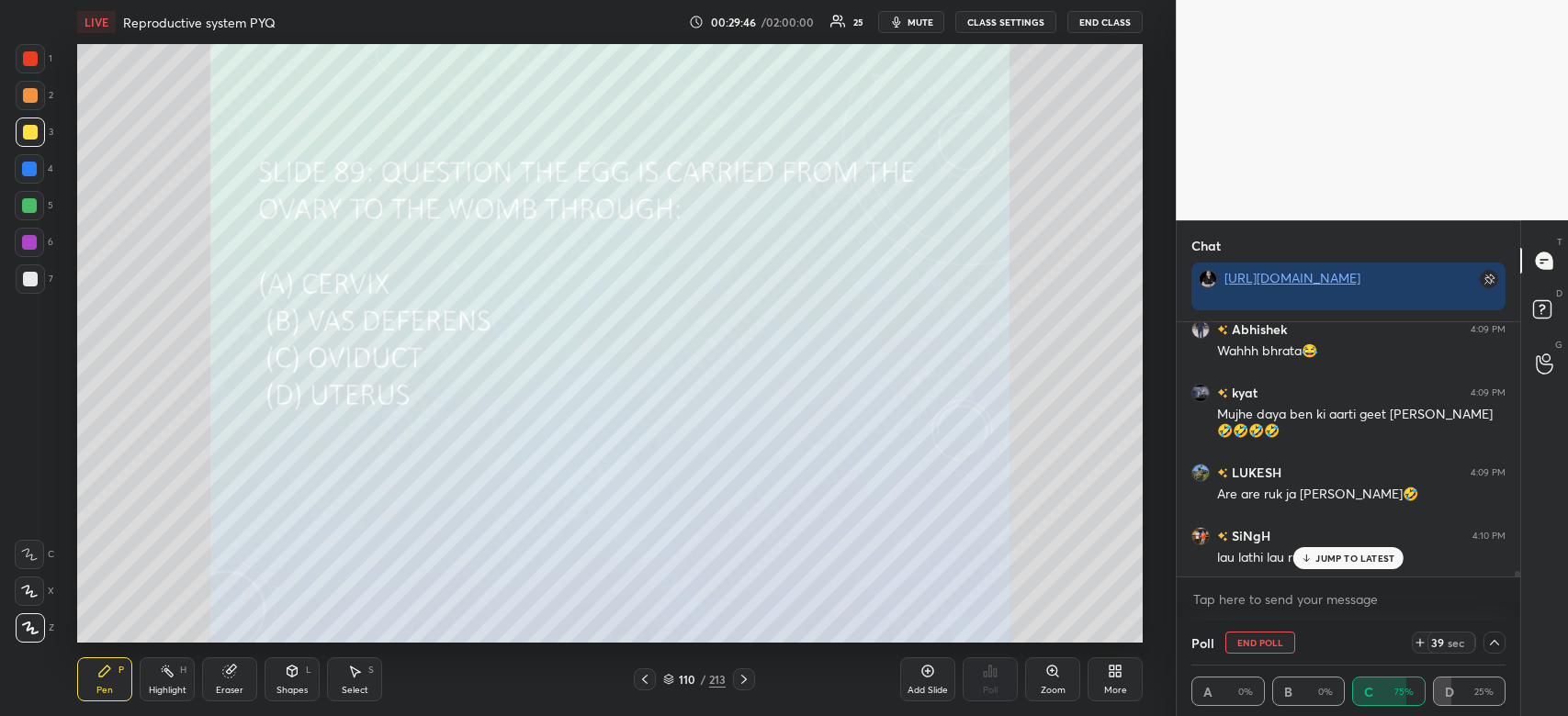
click at [1370, 566] on div "JUMP TO LATEST" at bounding box center [1349, 558] width 111 height 22
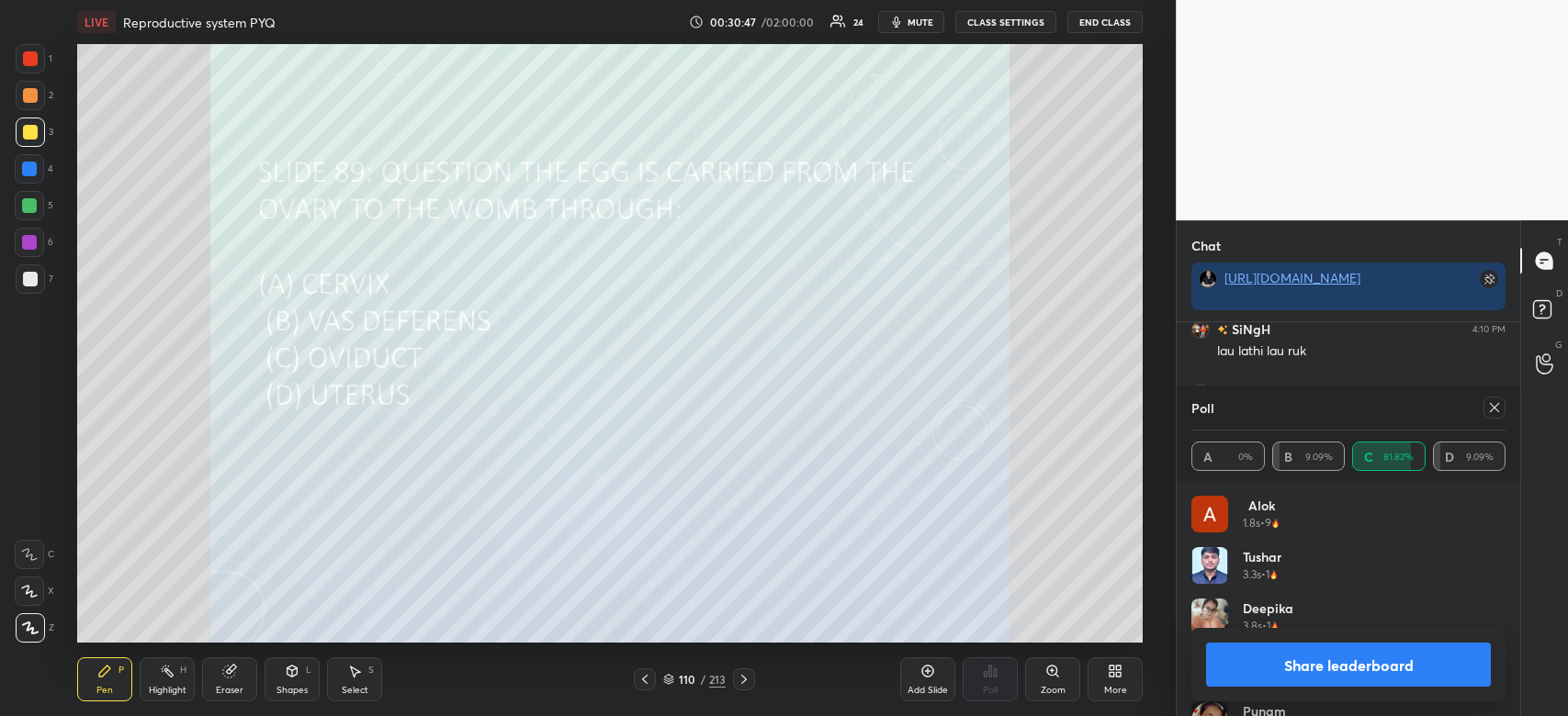
scroll to position [12062, 0]
click at [1374, 669] on button "Share leaderboard" at bounding box center [1348, 665] width 285 height 44
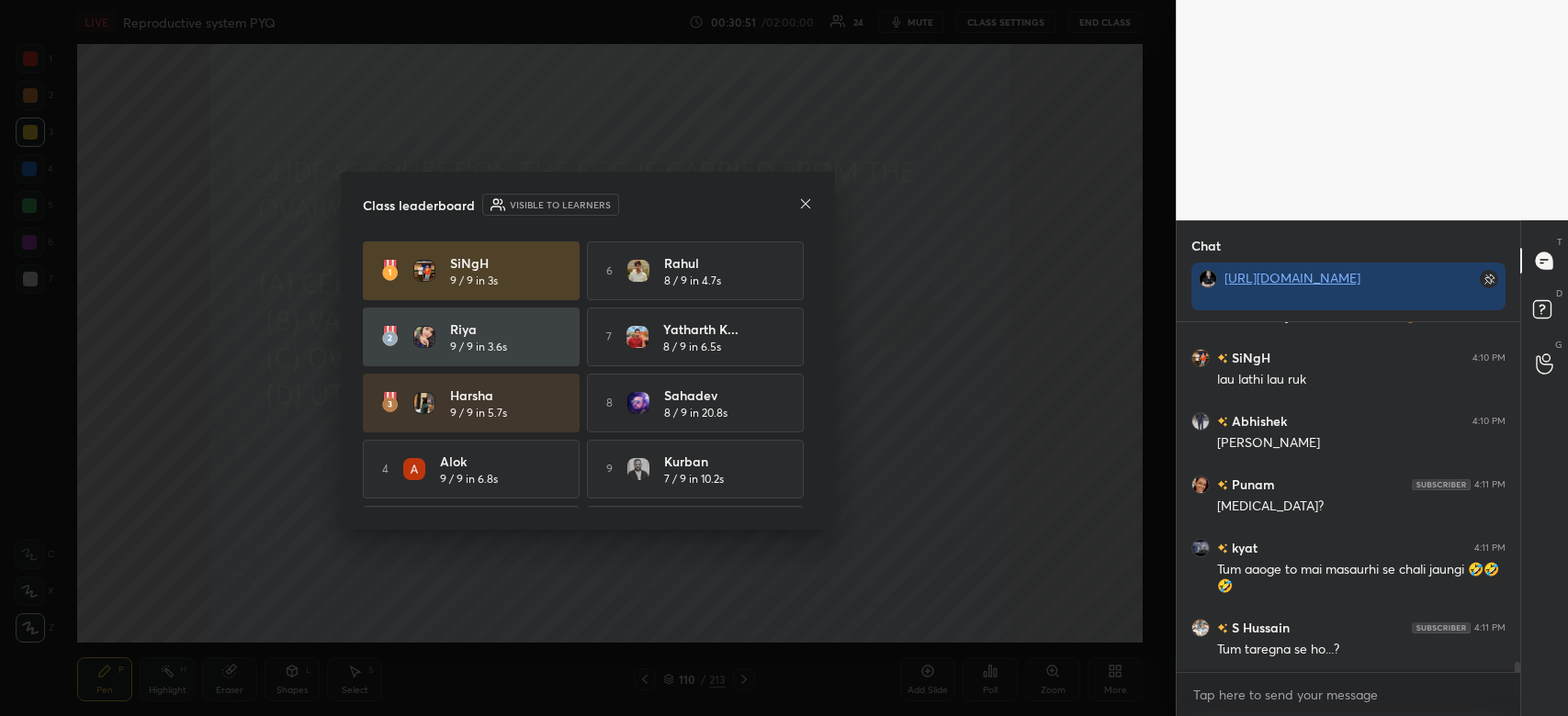
scroll to position [11967, 0]
click at [1339, 648] on p "JUMP TO LATEST" at bounding box center [1355, 653] width 79 height 11
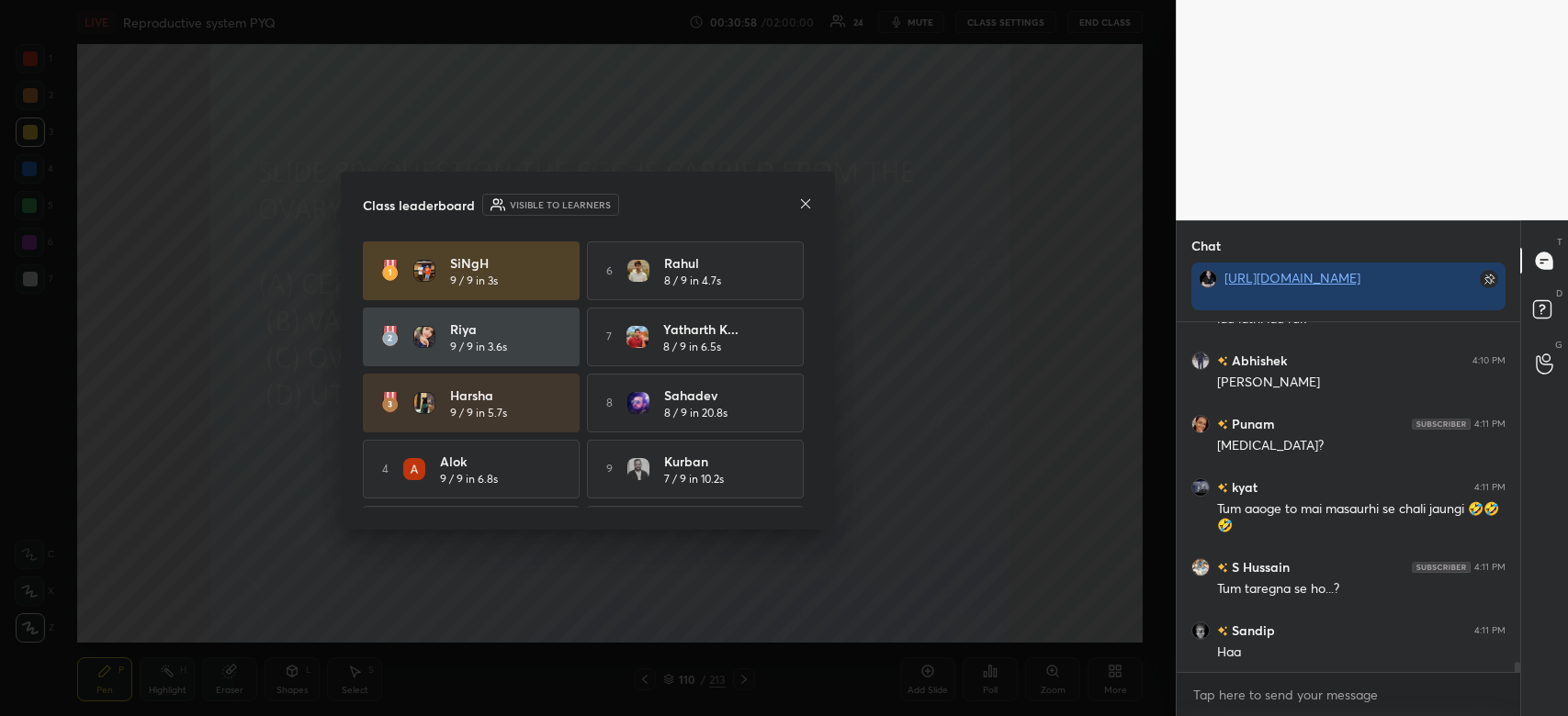
click at [803, 203] on icon at bounding box center [805, 203] width 15 height 15
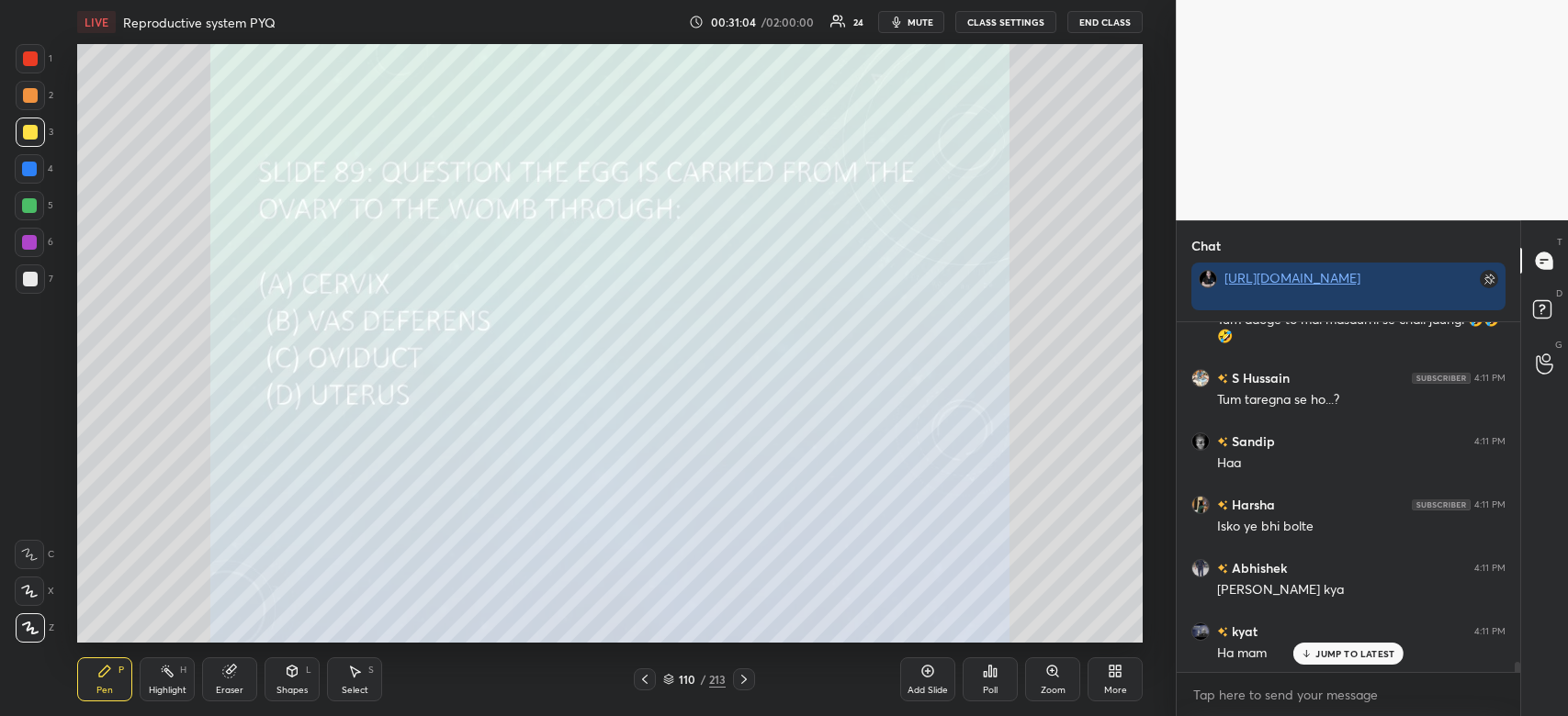
scroll to position [12283, 0]
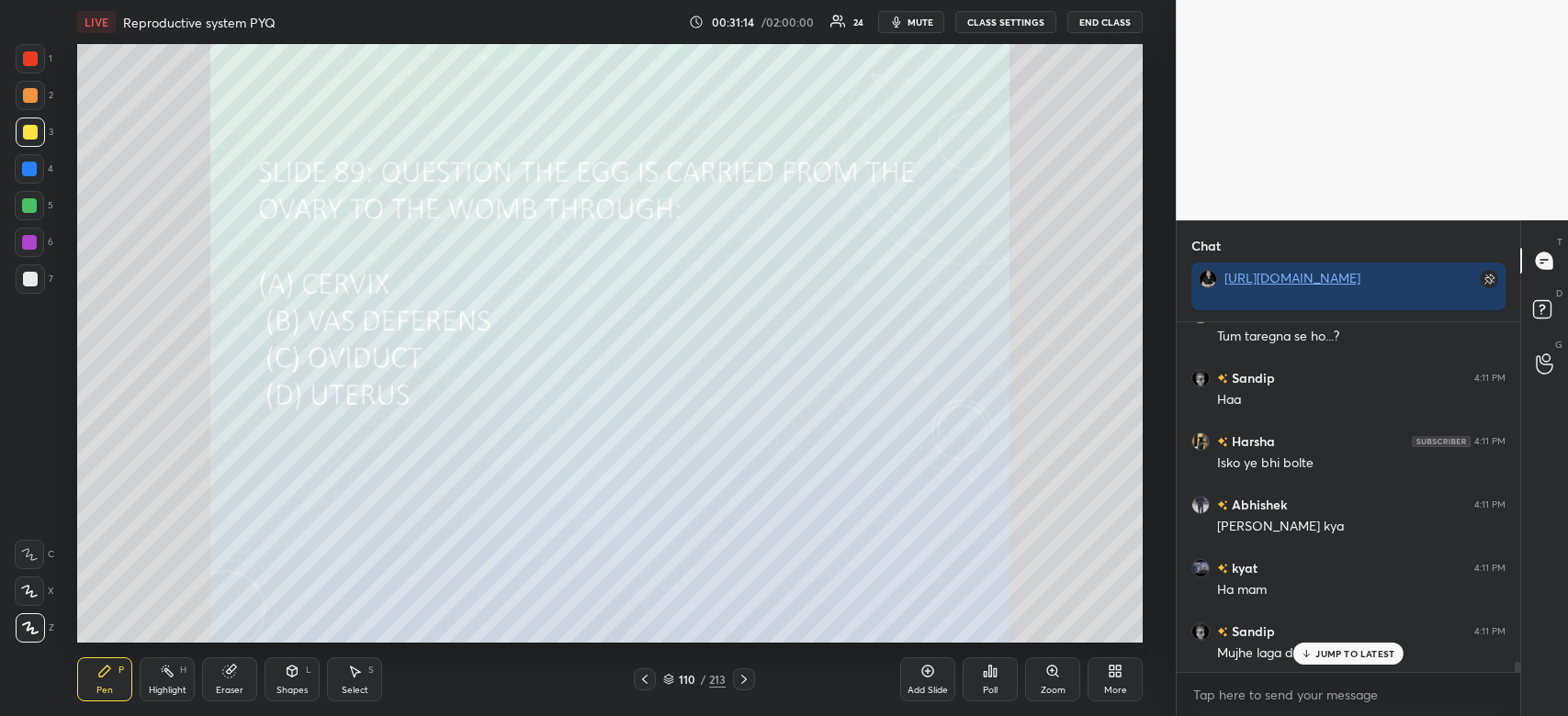
click at [1337, 652] on p "JUMP TO LATEST" at bounding box center [1355, 653] width 79 height 11
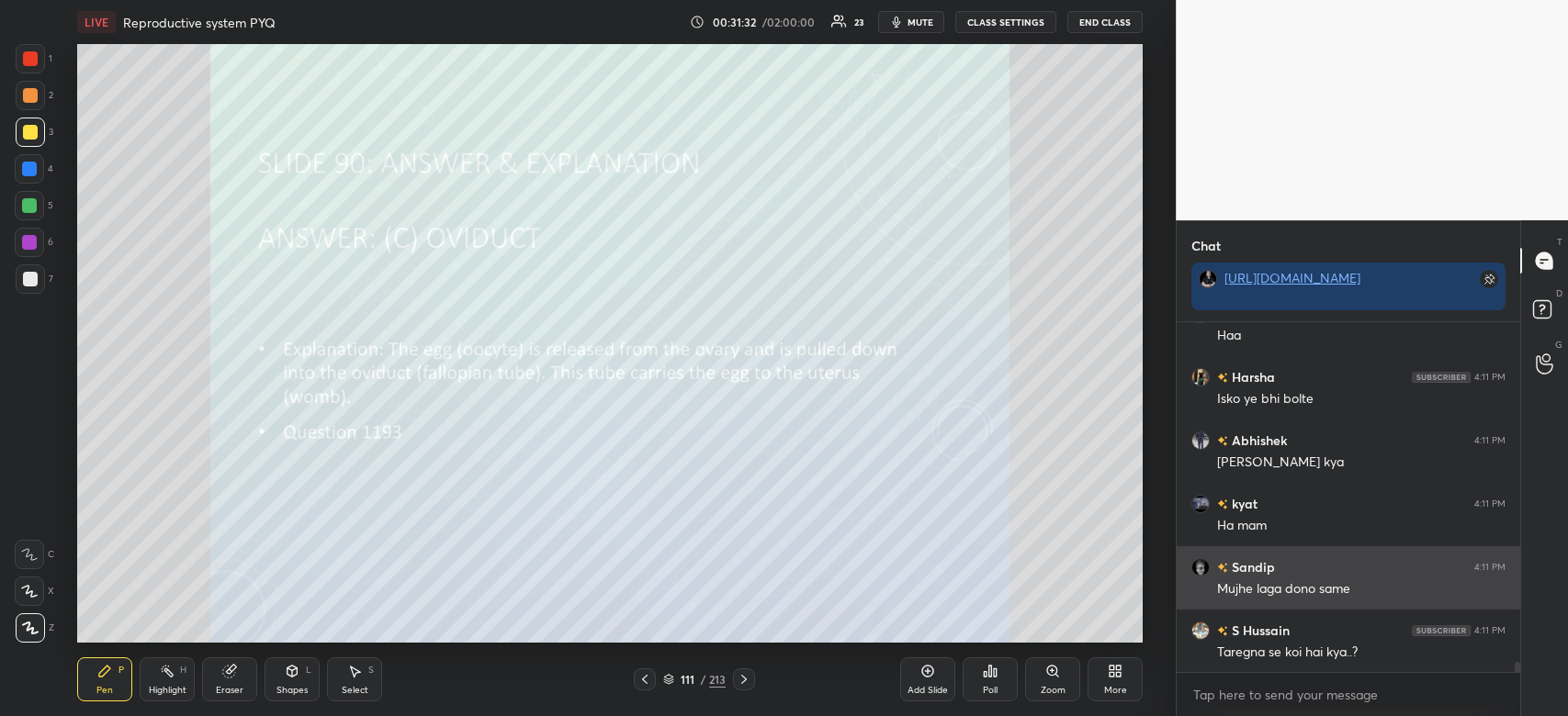
scroll to position [12410, 0]
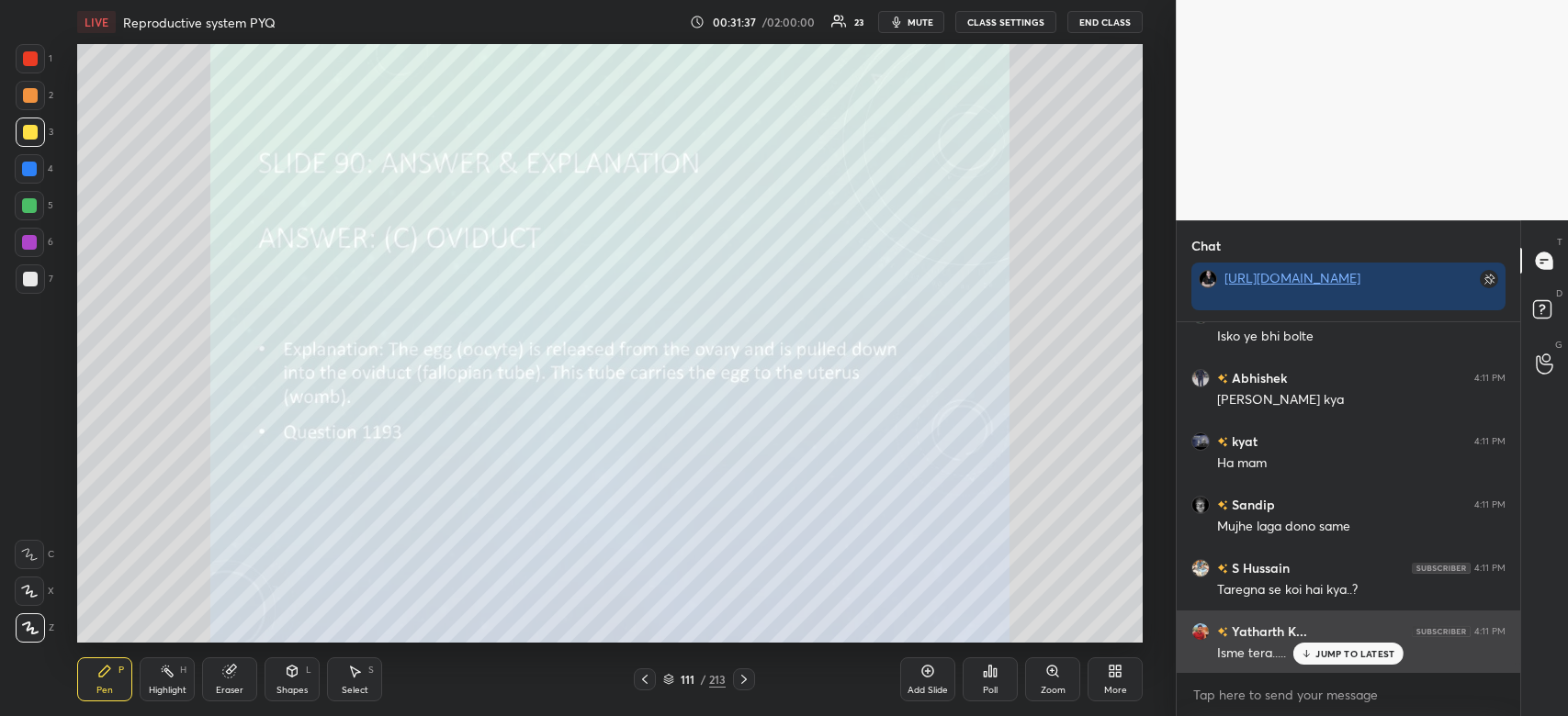
click at [1345, 651] on p "JUMP TO LATEST" at bounding box center [1355, 653] width 79 height 11
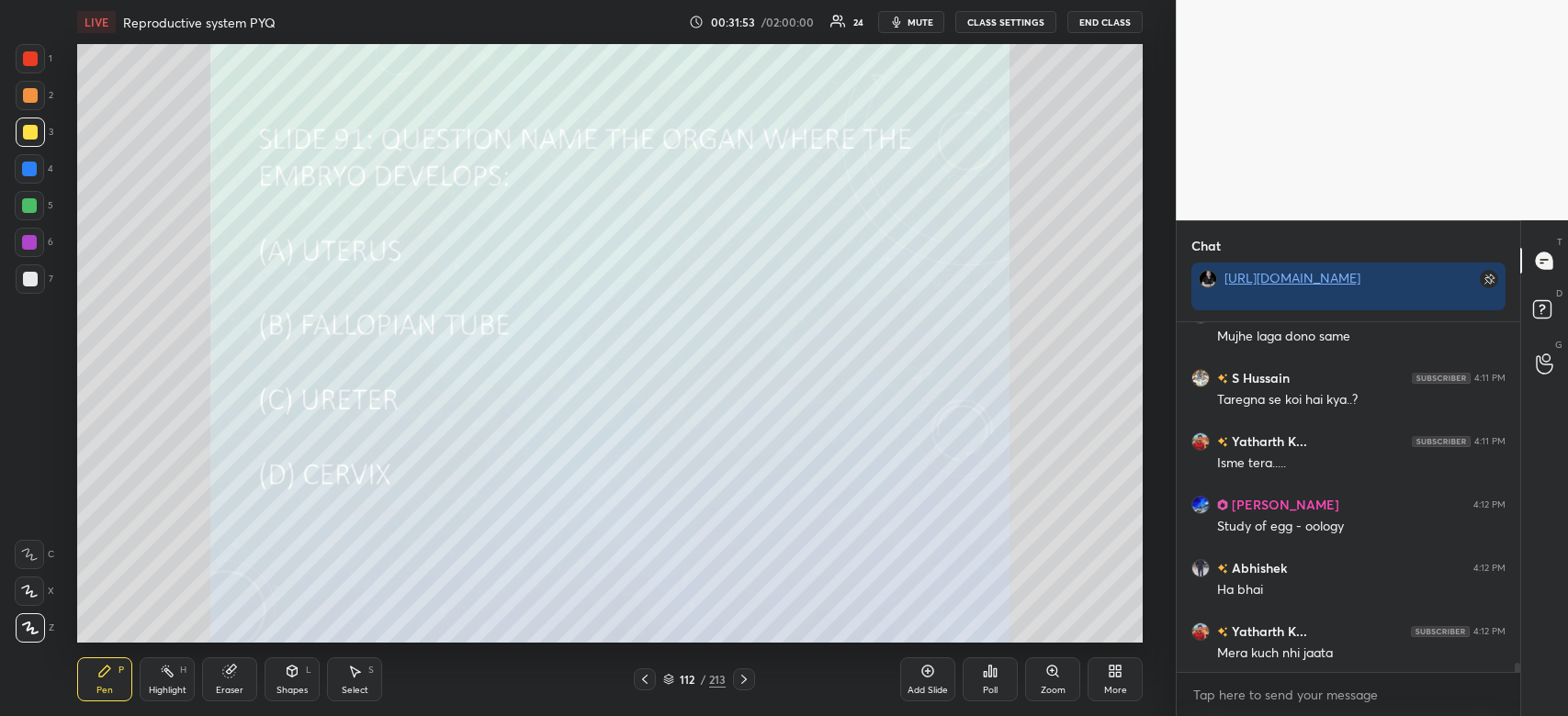
scroll to position [12664, 0]
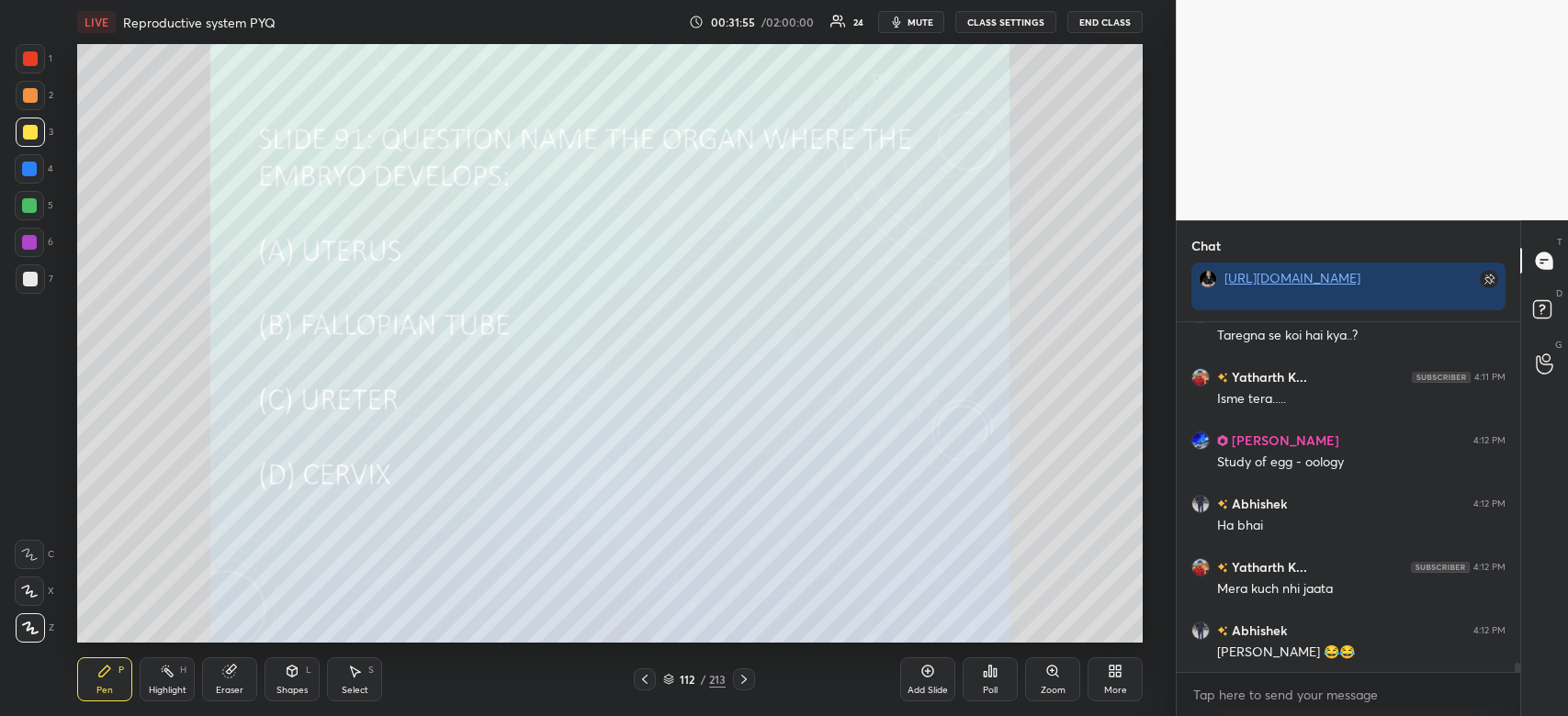
click at [987, 676] on icon at bounding box center [990, 671] width 15 height 15
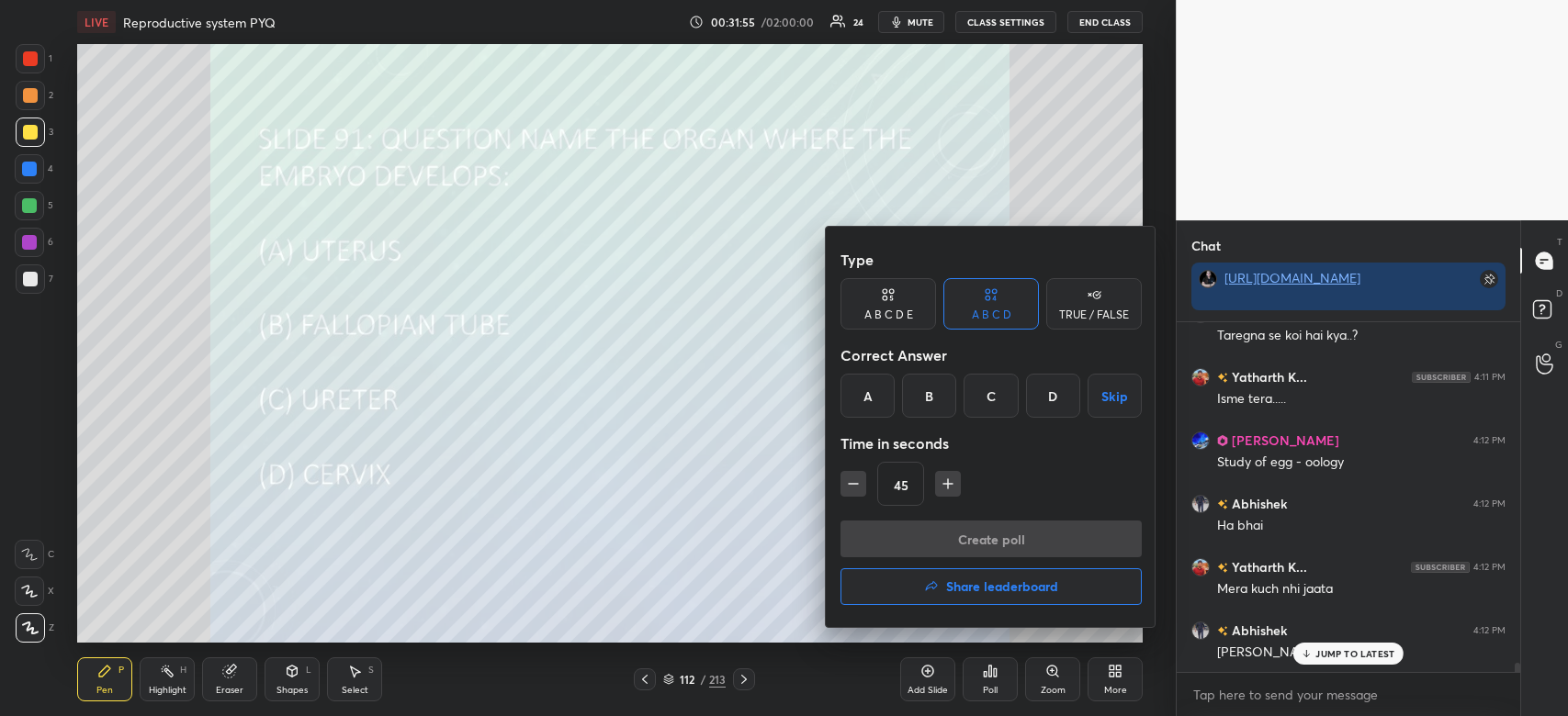
scroll to position [12726, 0]
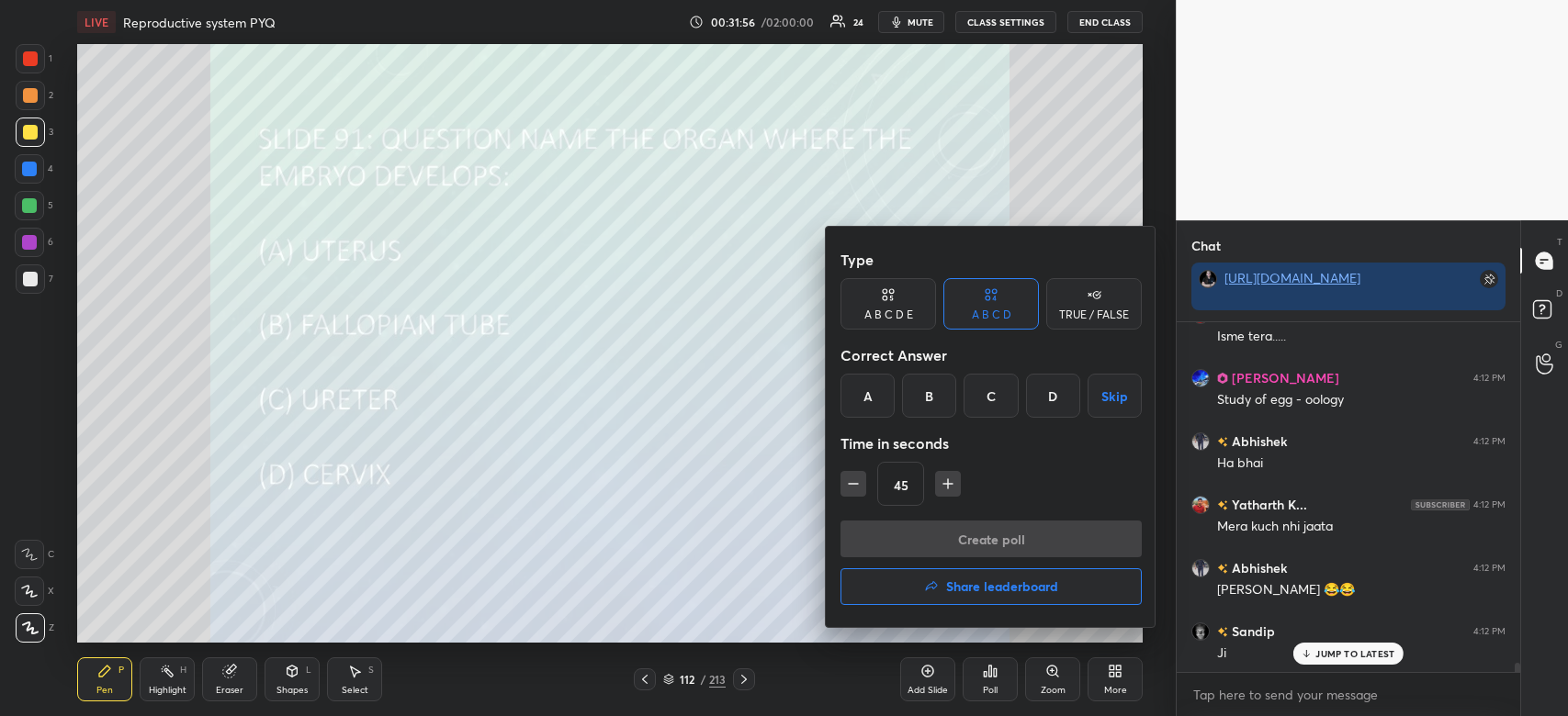
click at [928, 394] on div "B" at bounding box center [929, 395] width 54 height 44
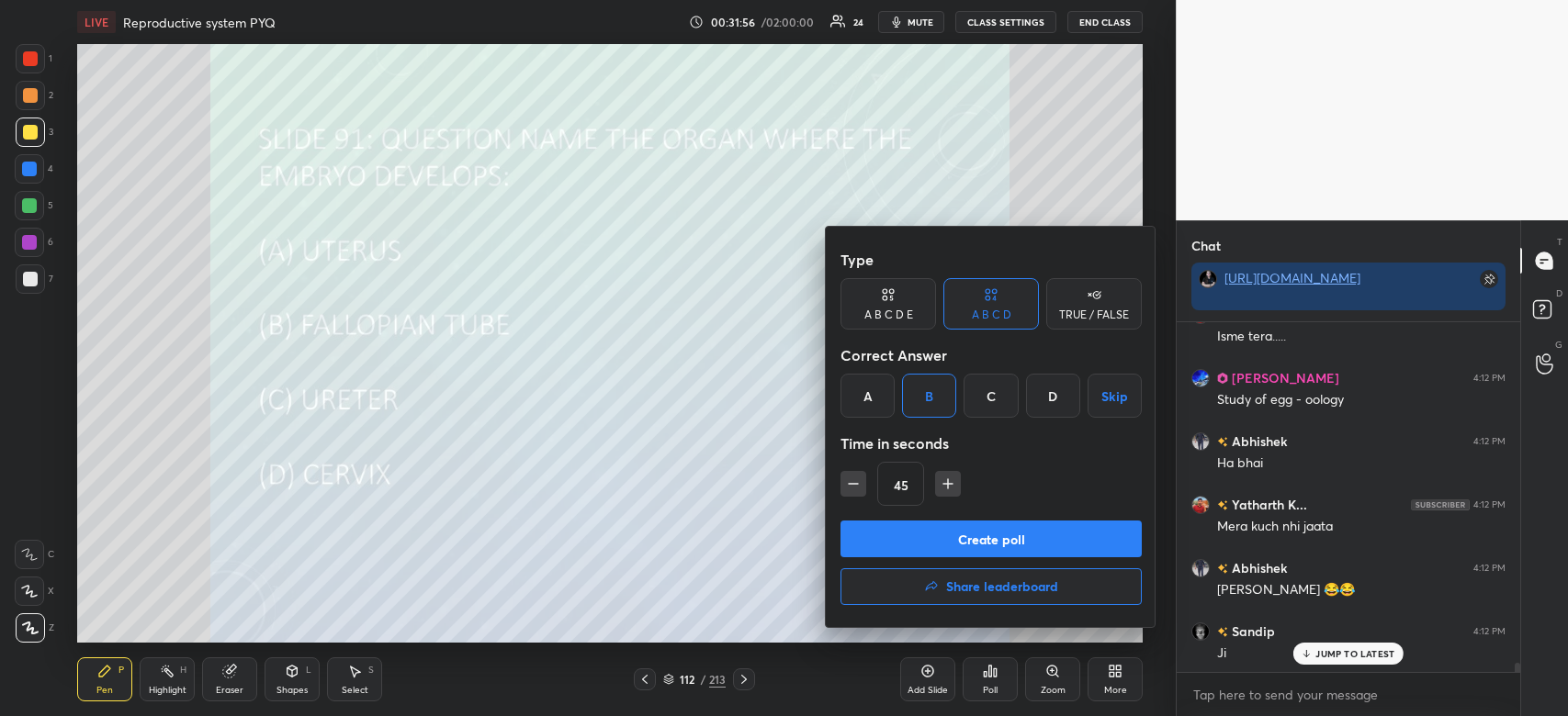
click at [937, 526] on button "Create poll" at bounding box center [991, 538] width 301 height 36
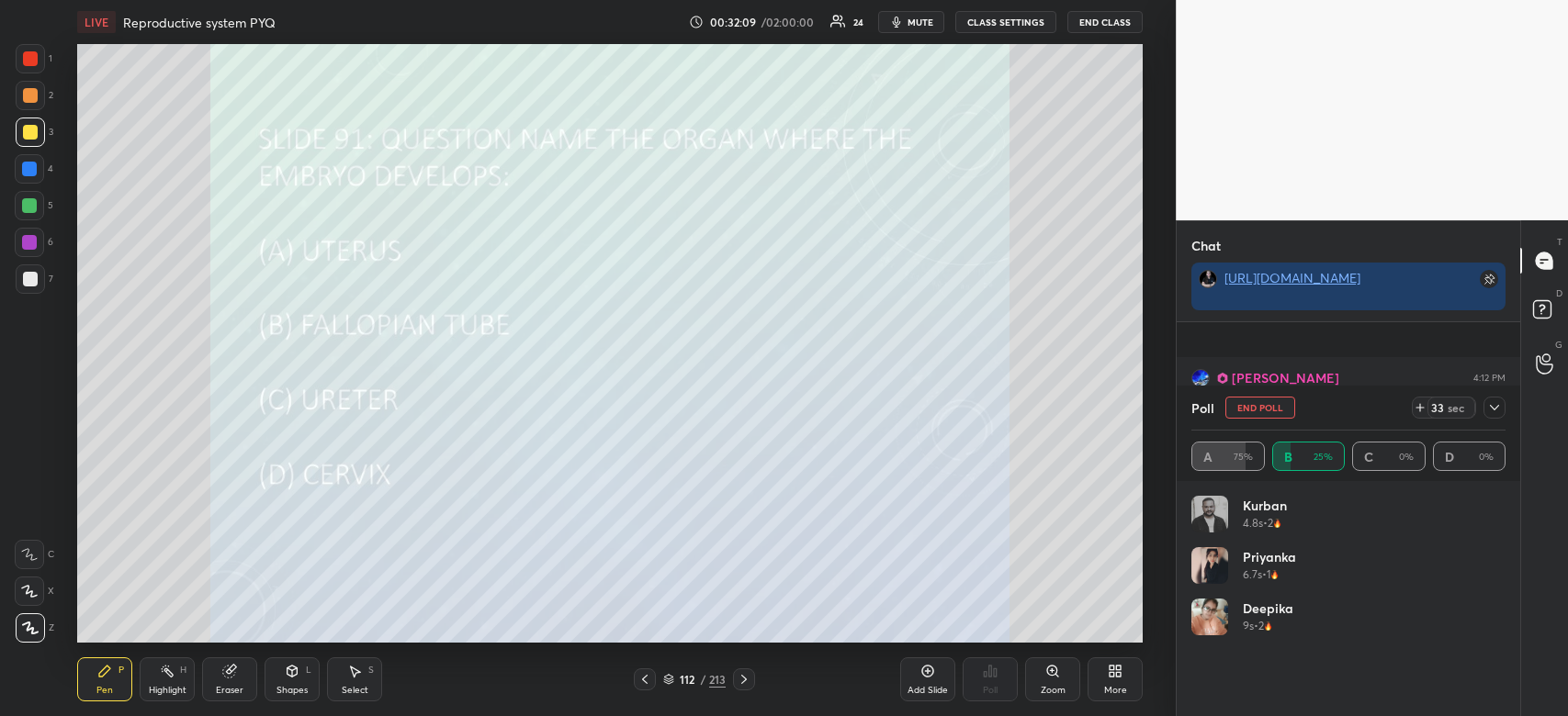
scroll to position [12886, 0]
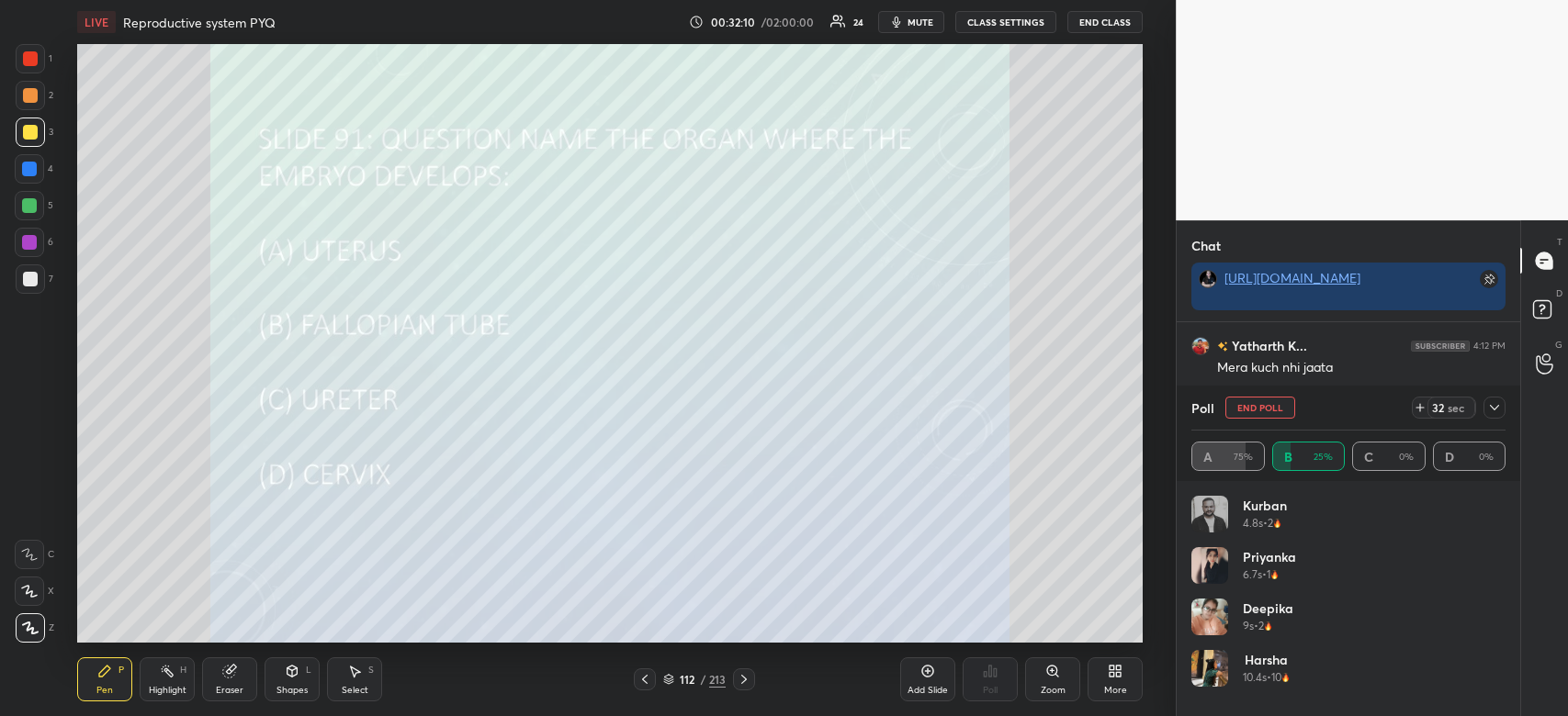
drag, startPoint x: 1267, startPoint y: 404, endPoint x: 1266, endPoint y: 414, distance: 10.0
click at [1267, 406] on button "End Poll" at bounding box center [1260, 407] width 70 height 22
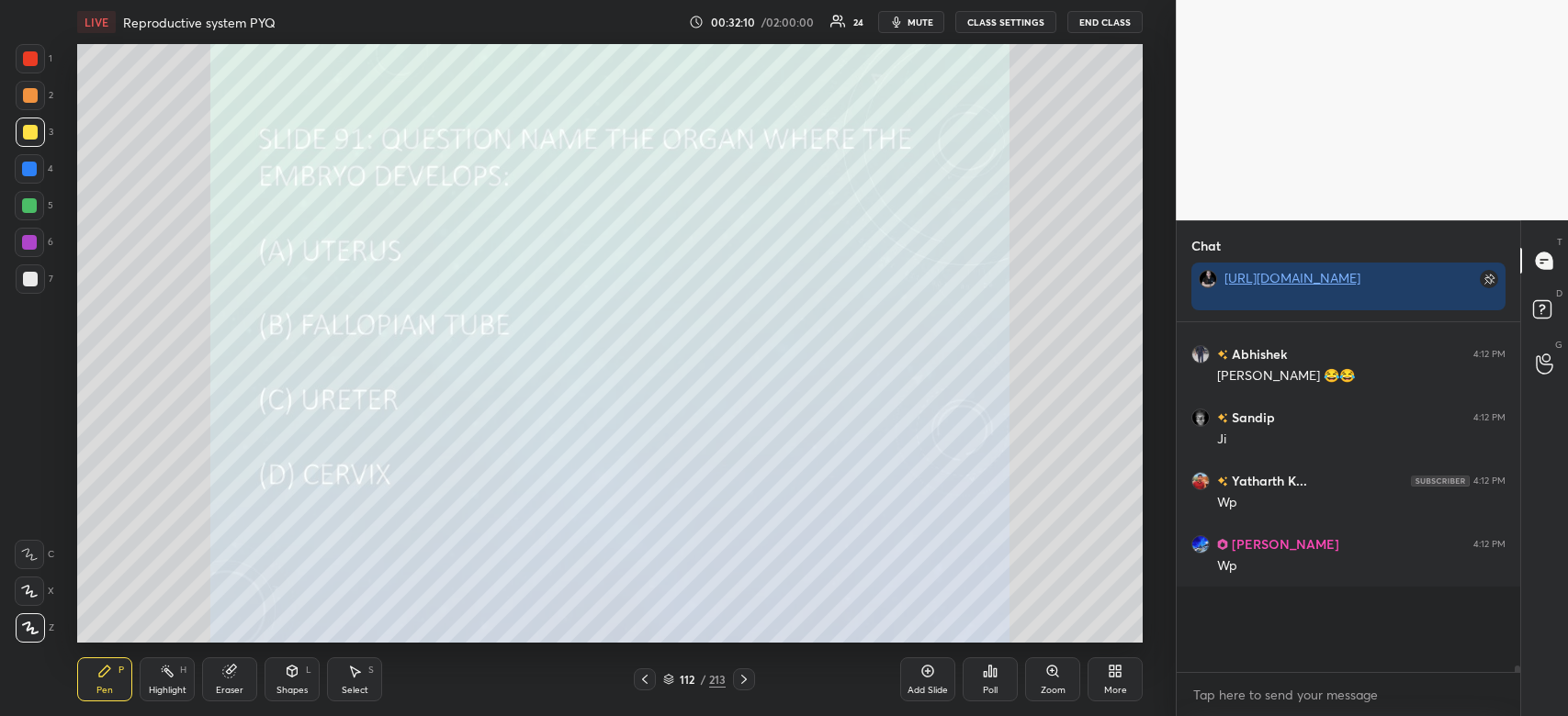
scroll to position [323, 338]
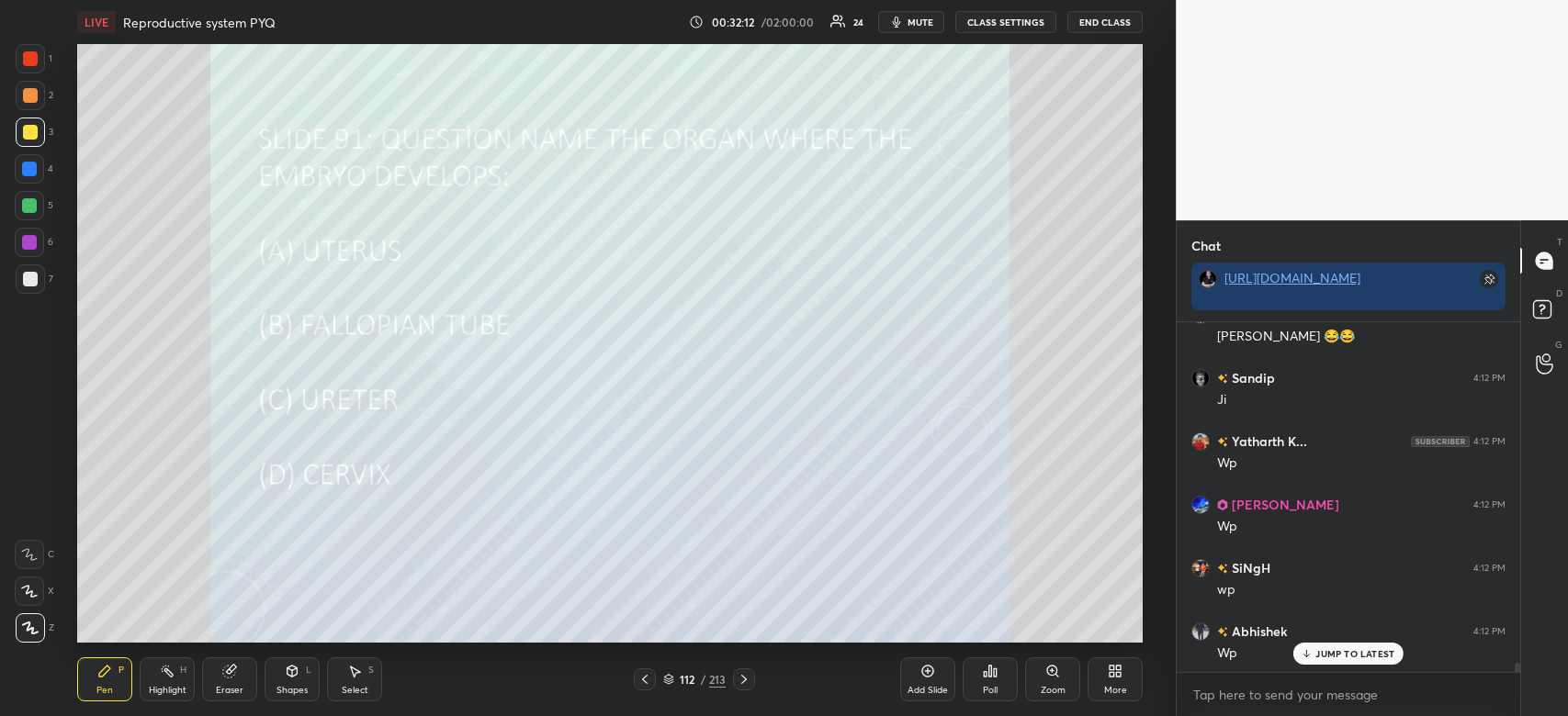
click at [989, 680] on div "Poll" at bounding box center [991, 680] width 55 height 44
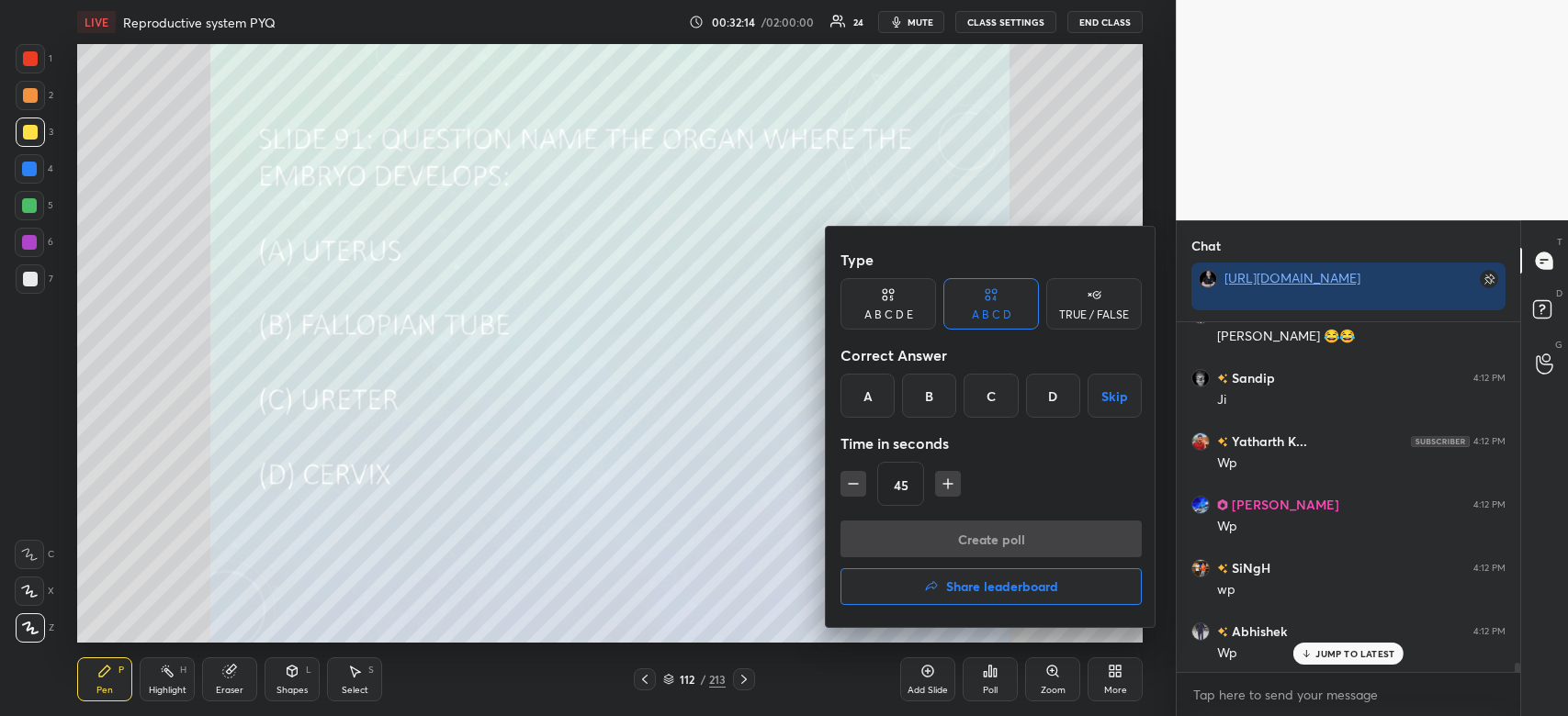
drag, startPoint x: 857, startPoint y: 401, endPoint x: 896, endPoint y: 511, distance: 116.7
click at [880, 484] on div "Type A B C D E A B C D TRUE / FALSE Correct Answer A B C D Skip Time in seconds…" at bounding box center [991, 381] width 301 height 279
click at [872, 403] on div "A" at bounding box center [867, 395] width 54 height 44
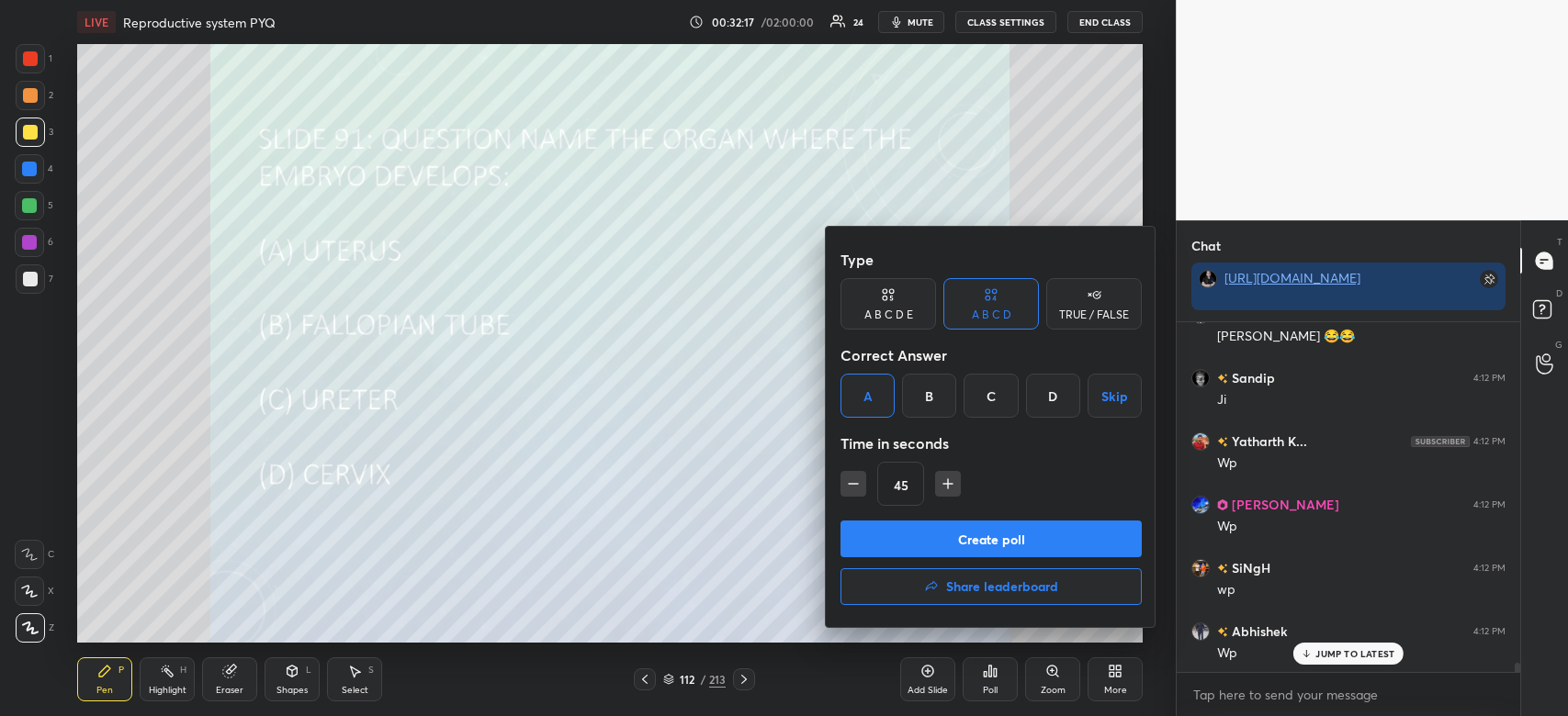
click at [912, 532] on button "Create poll" at bounding box center [991, 538] width 301 height 36
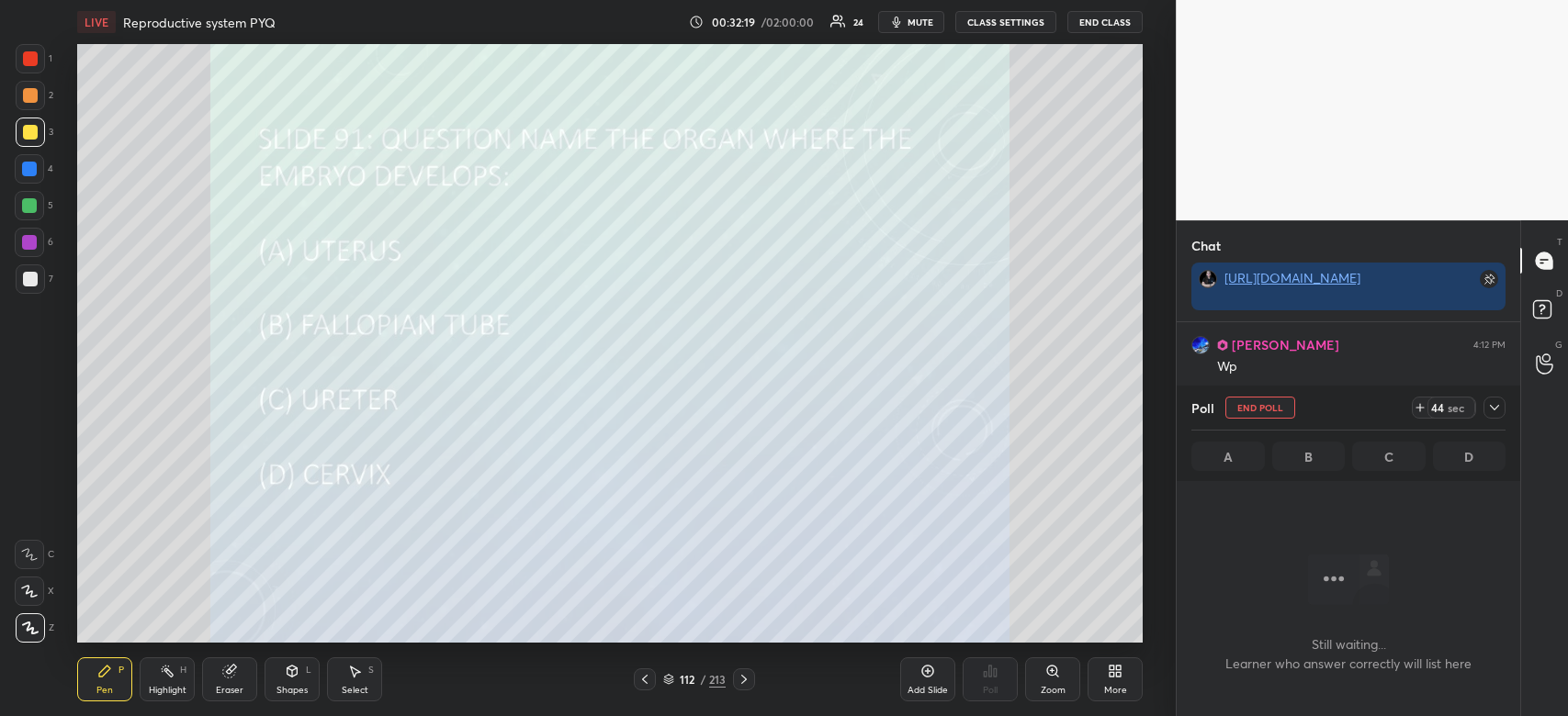
click at [1499, 411] on icon at bounding box center [1494, 407] width 15 height 15
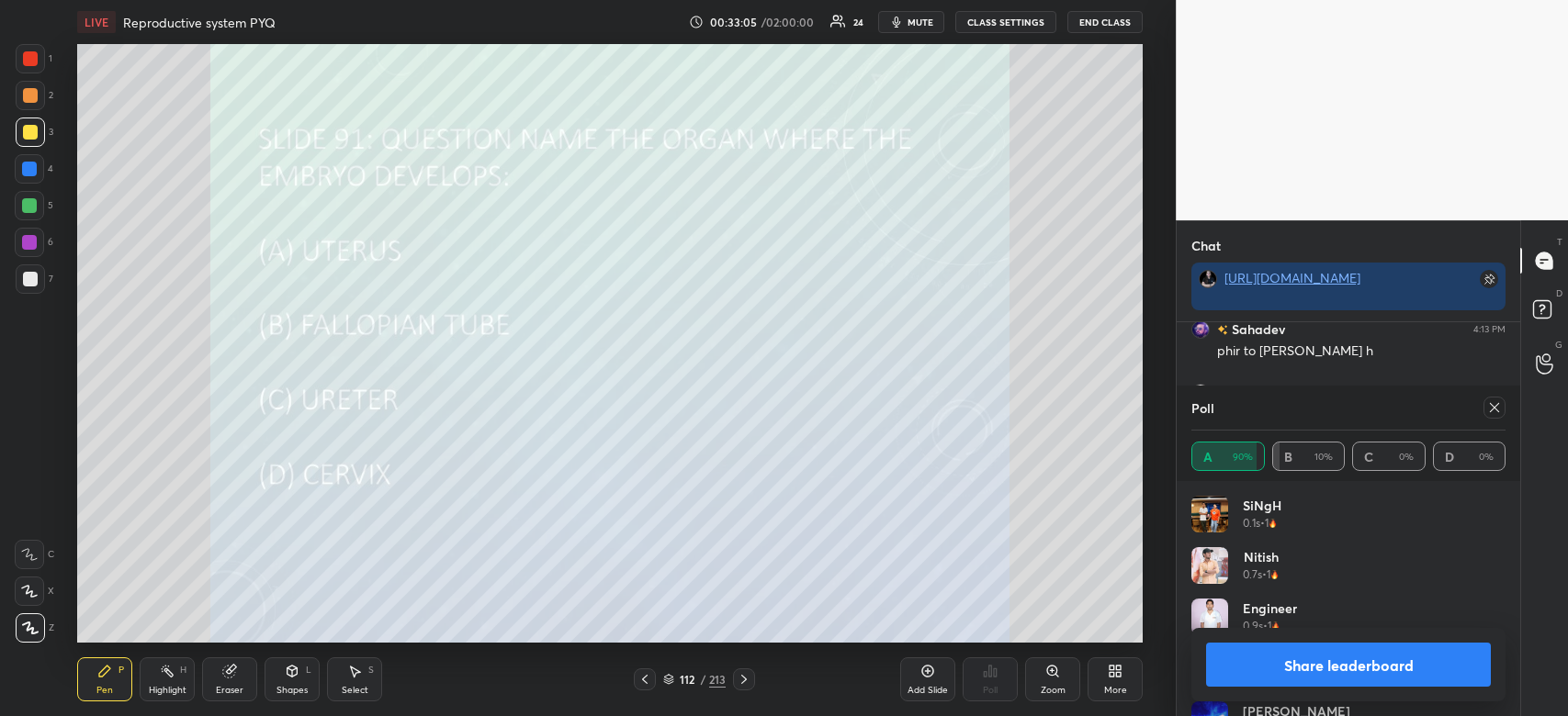
click at [1284, 655] on button "Share leaderboard" at bounding box center [1348, 665] width 285 height 44
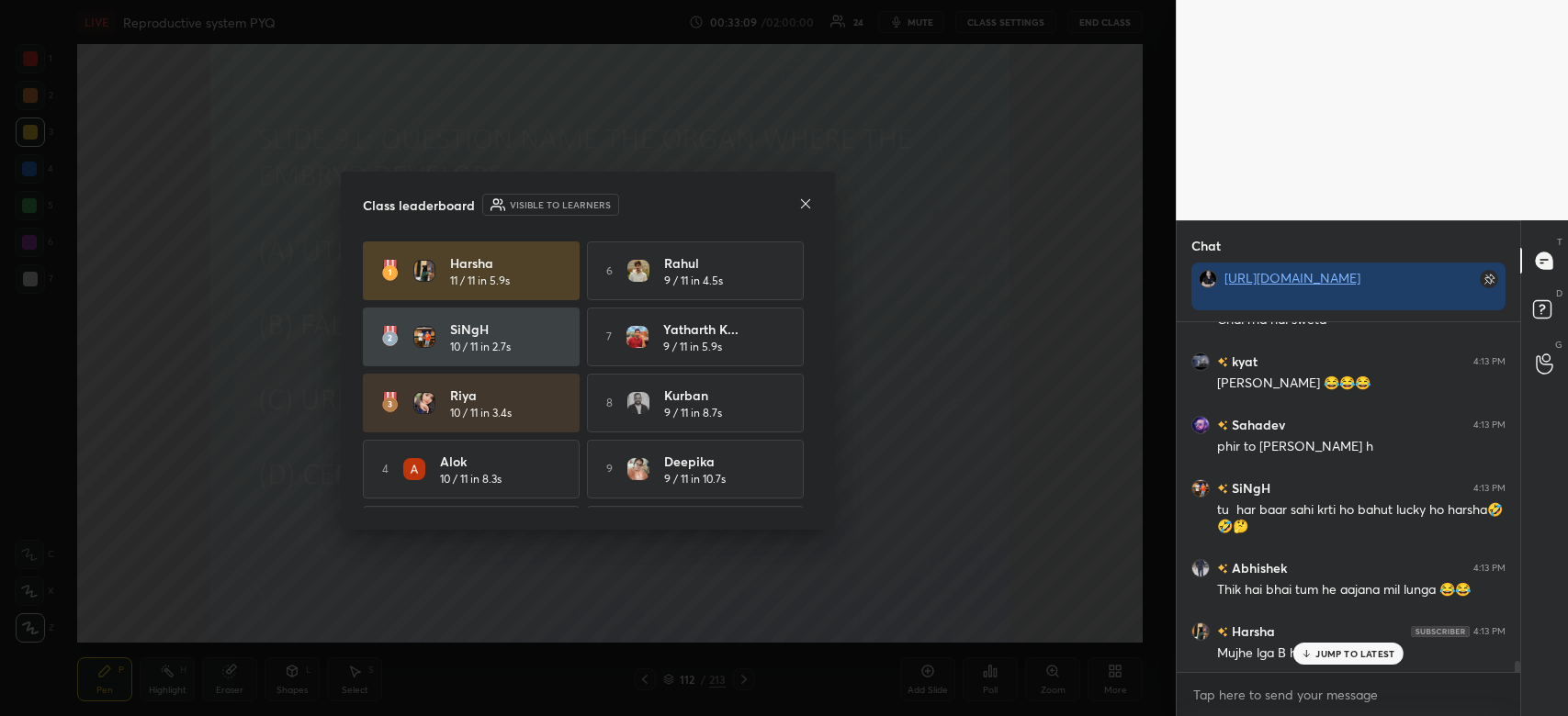
click at [806, 206] on icon at bounding box center [805, 203] width 15 height 15
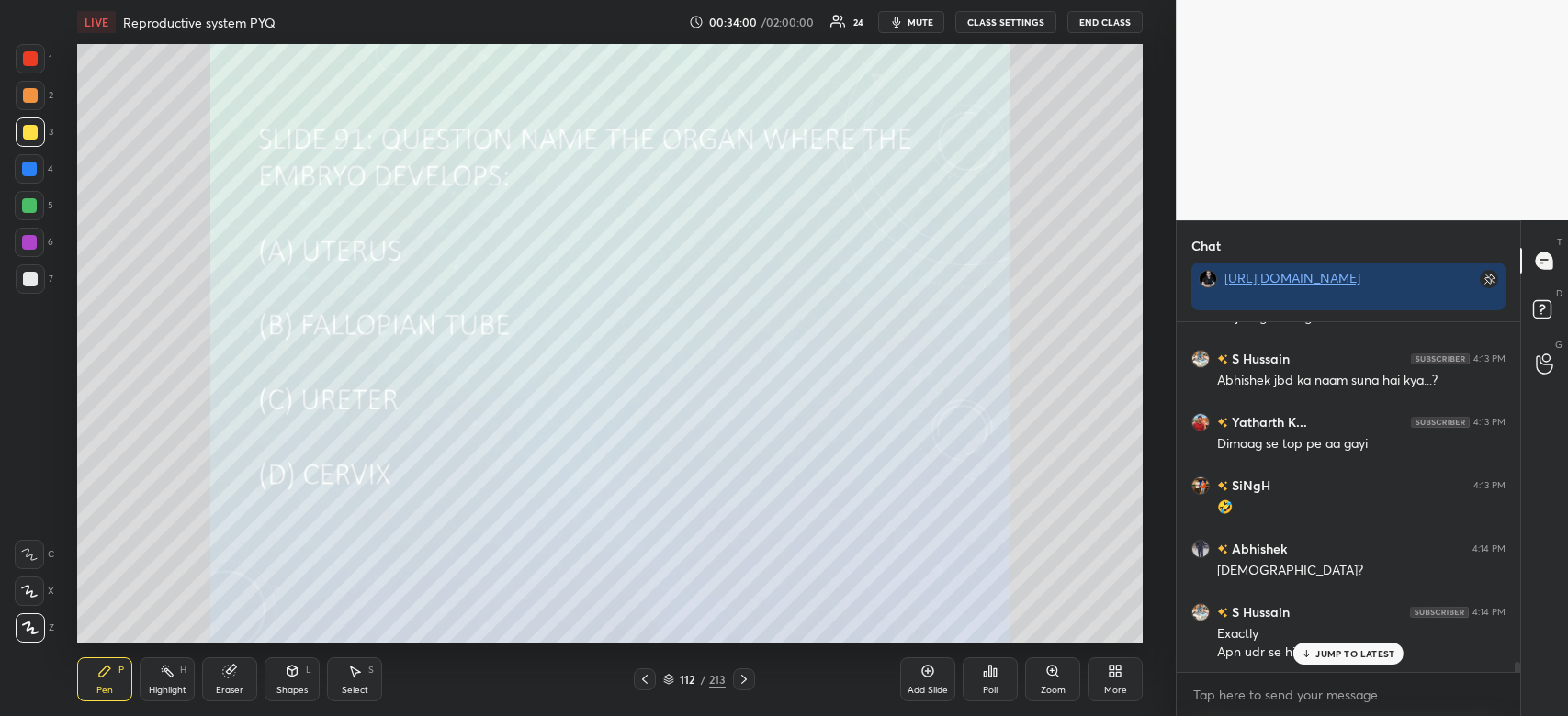
scroll to position [11552, 0]
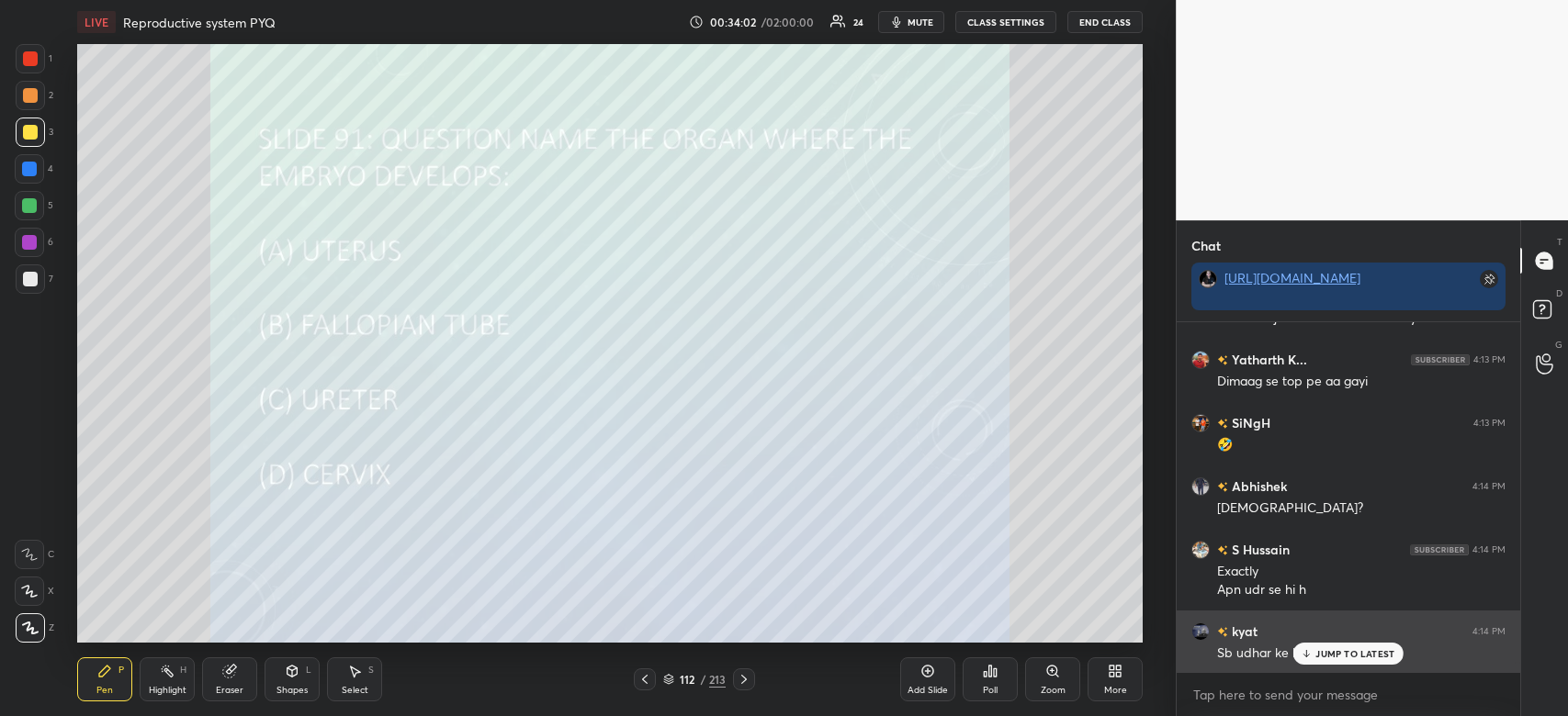
click at [1356, 657] on p "JUMP TO LATEST" at bounding box center [1355, 653] width 79 height 11
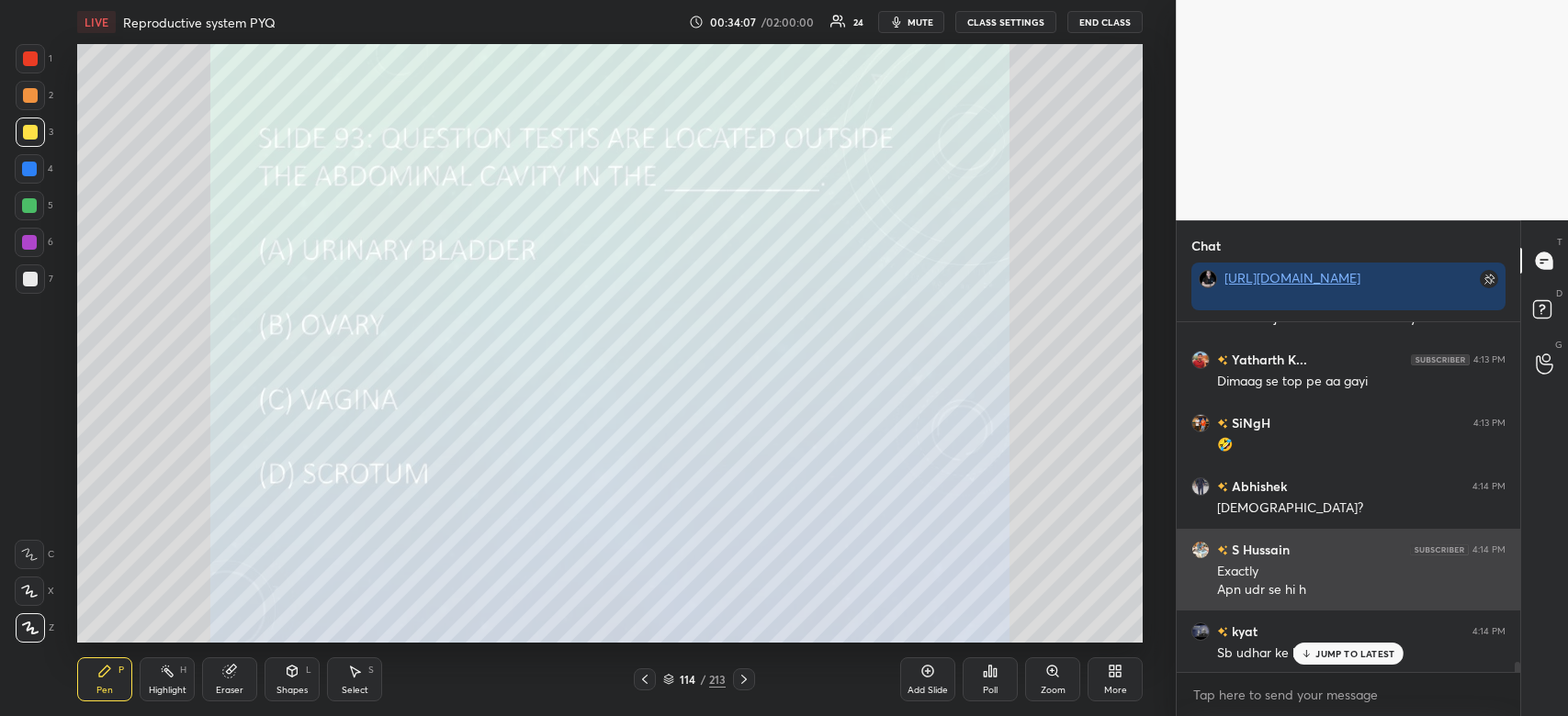
scroll to position [11615, 0]
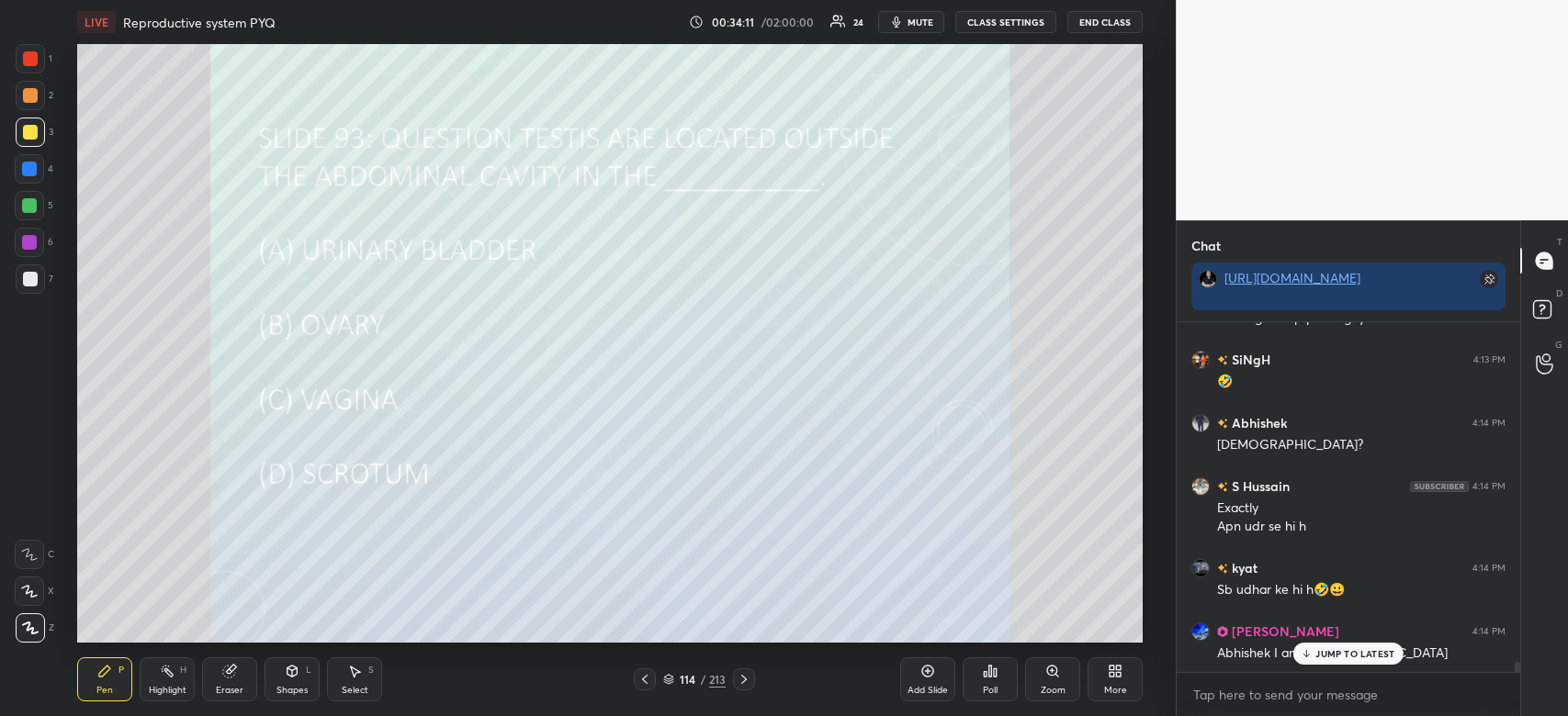
click at [990, 676] on icon at bounding box center [991, 671] width 3 height 11
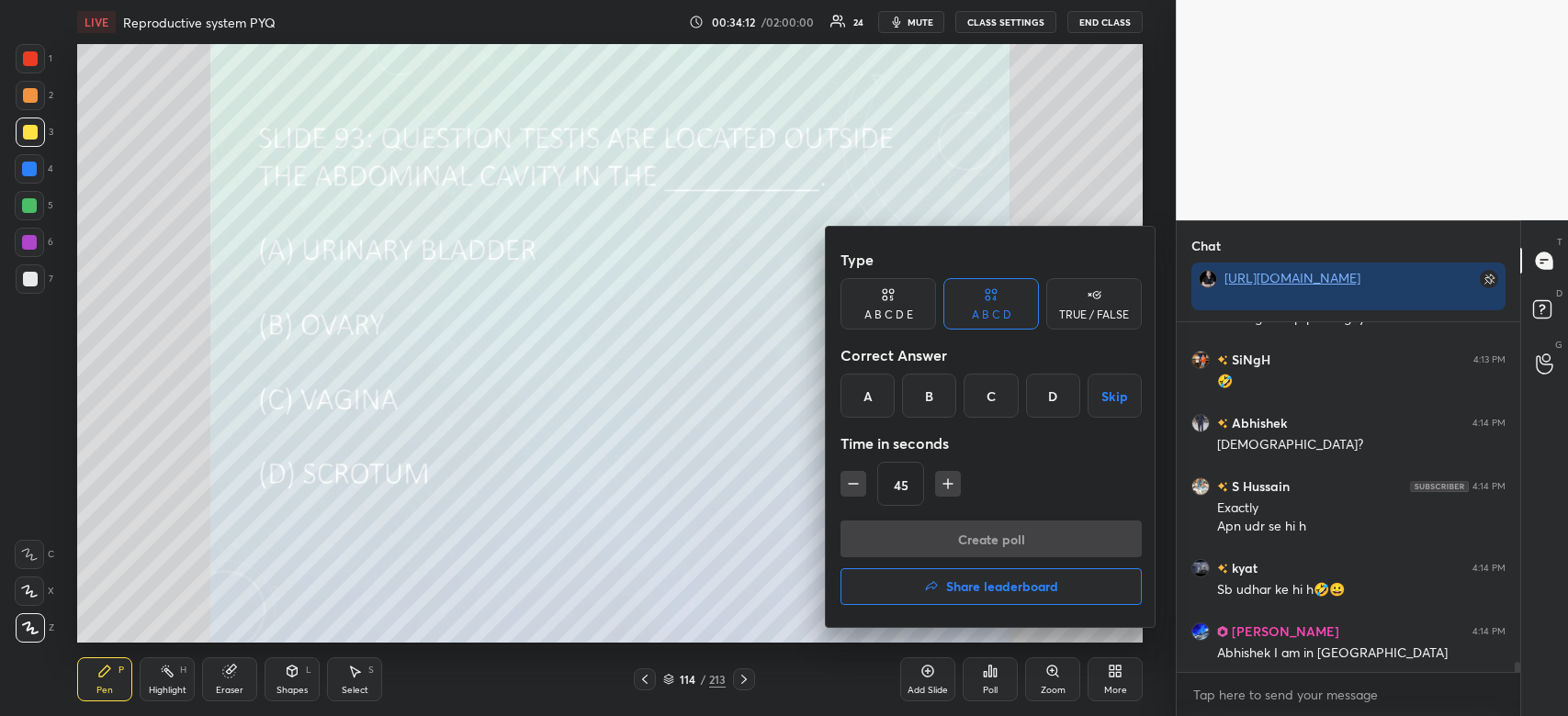
scroll to position [11679, 0]
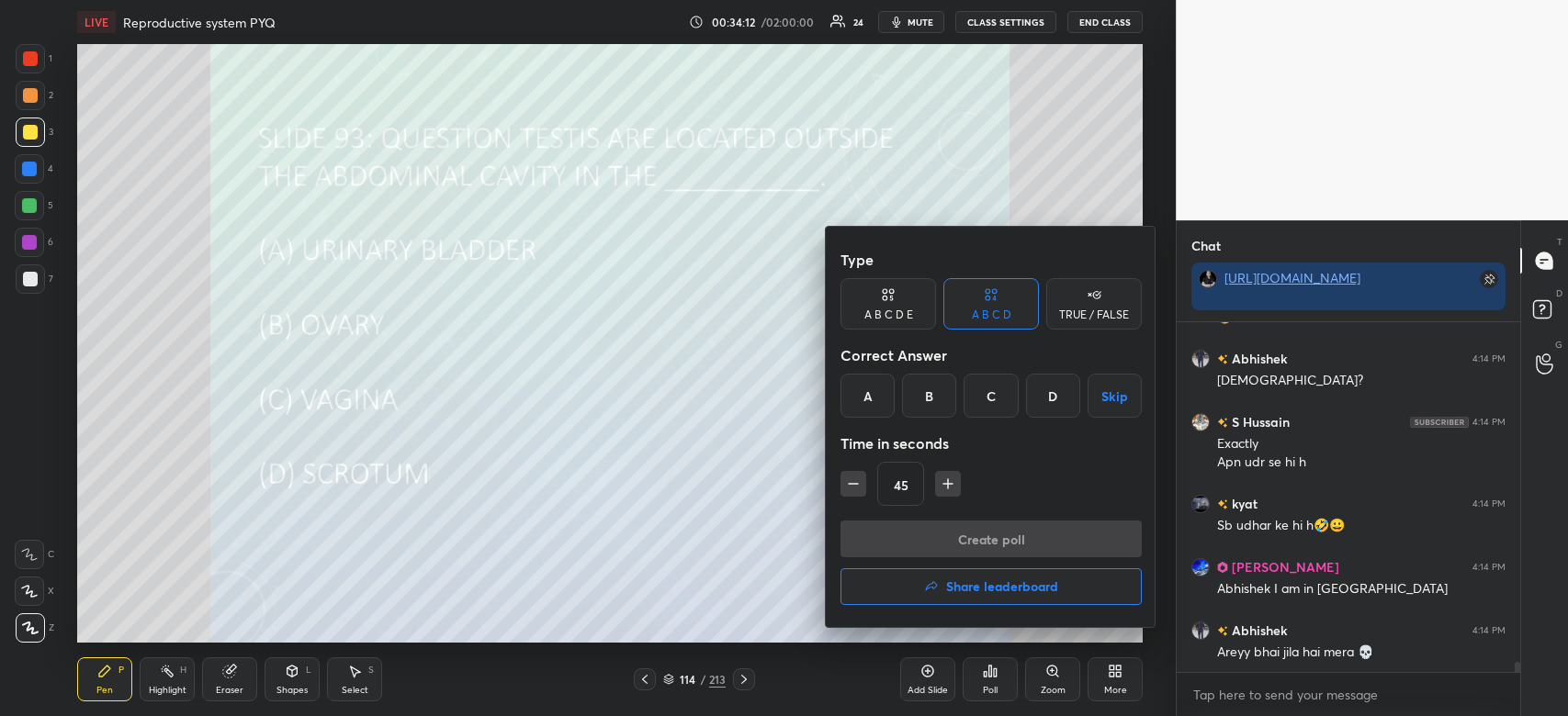
click at [1047, 398] on div "D" at bounding box center [1053, 395] width 54 height 44
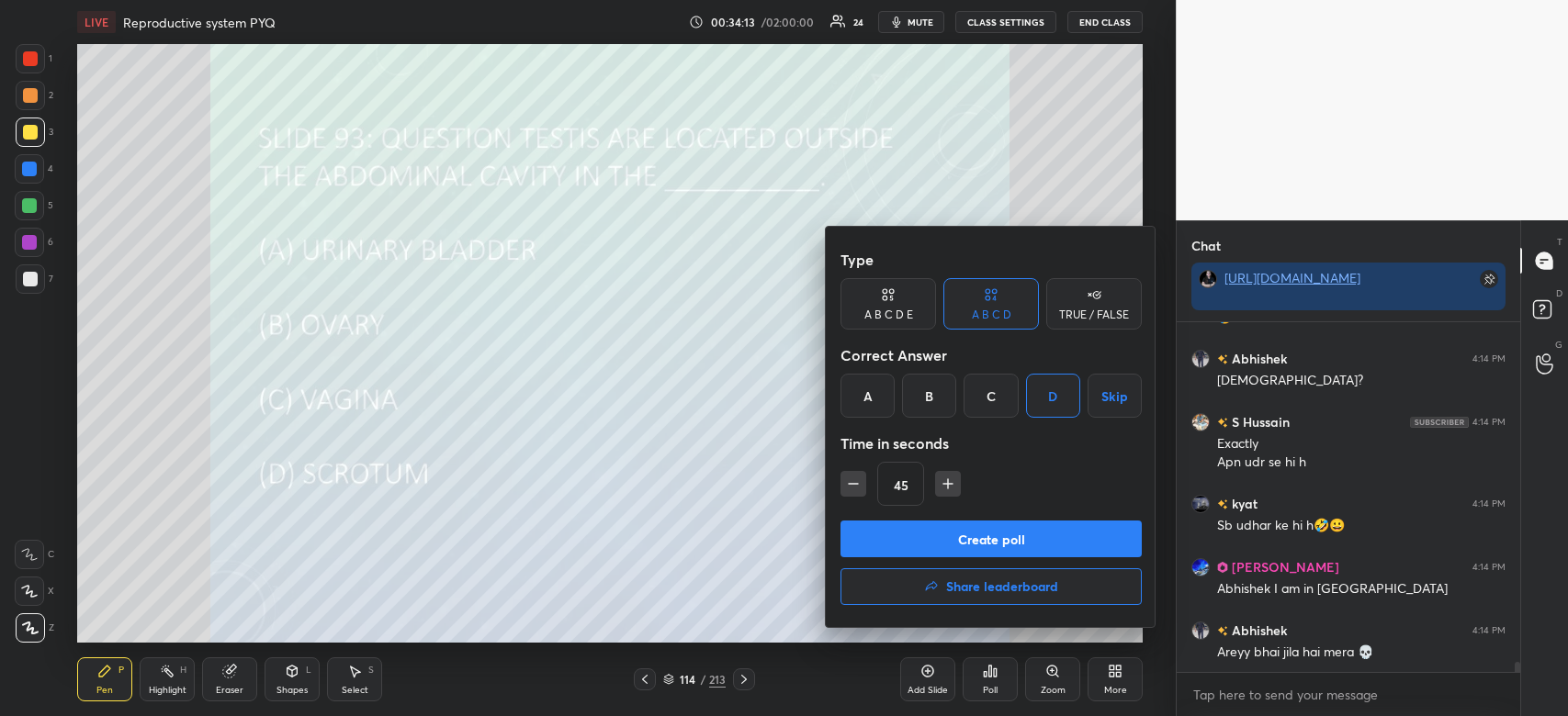
click at [1013, 534] on button "Create poll" at bounding box center [991, 538] width 301 height 36
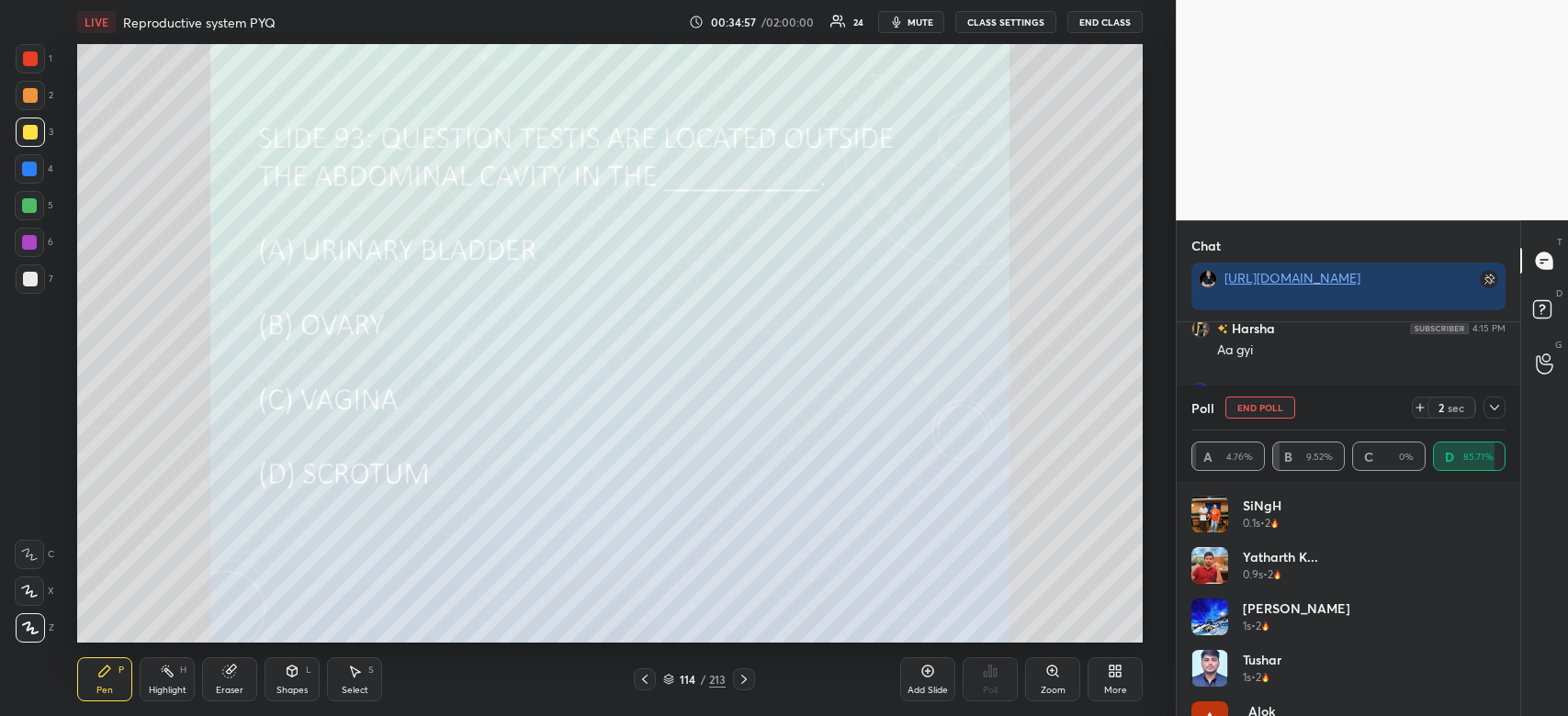
scroll to position [12189, 0]
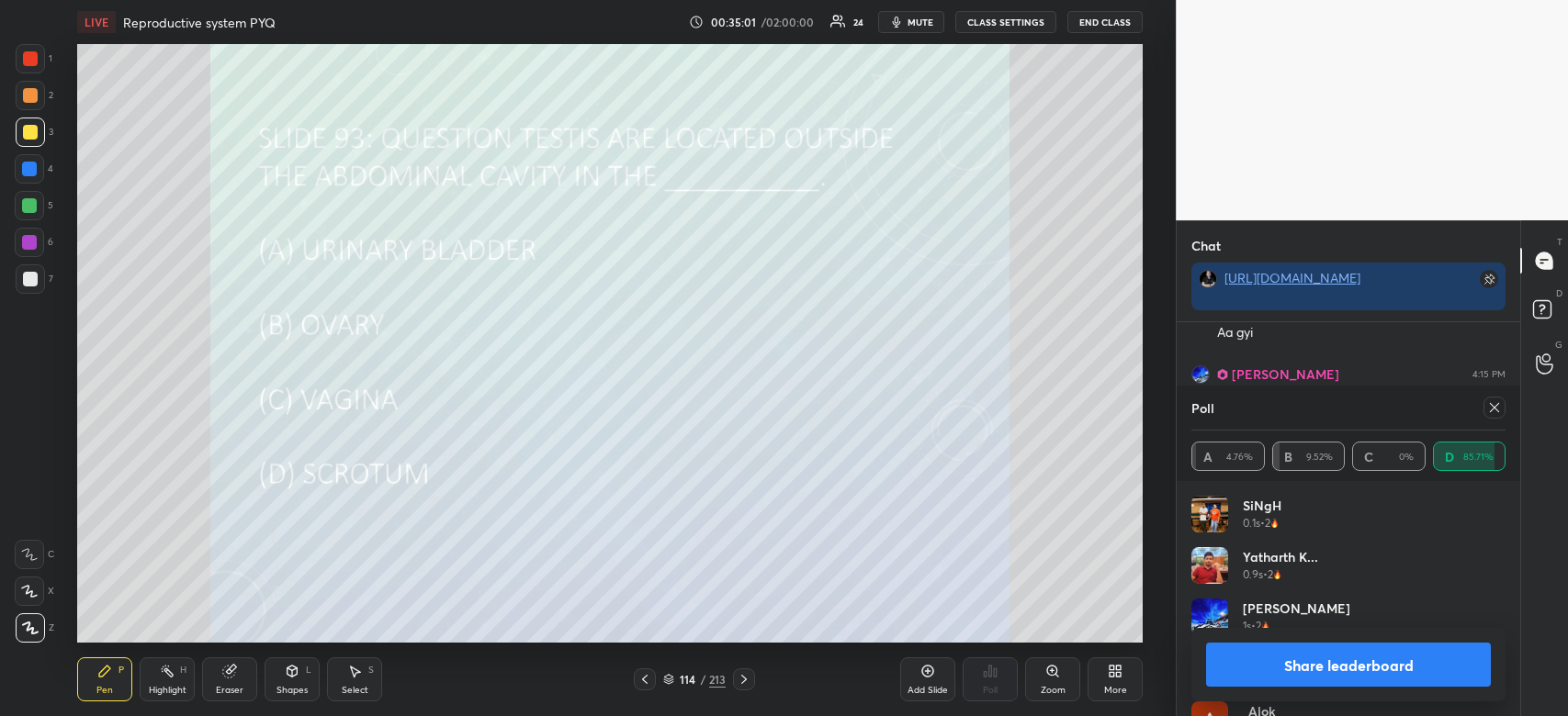
click at [1316, 668] on button "Share leaderboard" at bounding box center [1348, 665] width 285 height 44
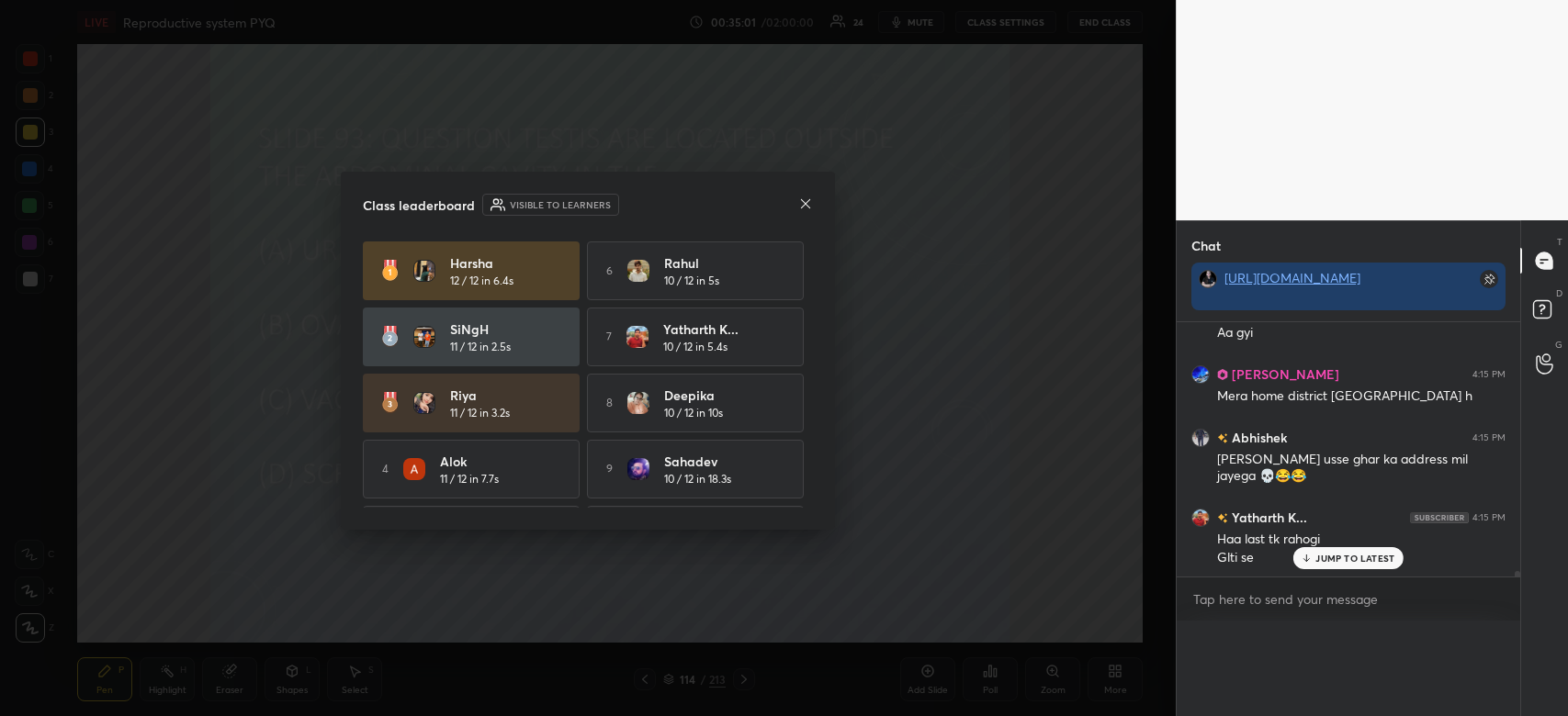
scroll to position [12141, 0]
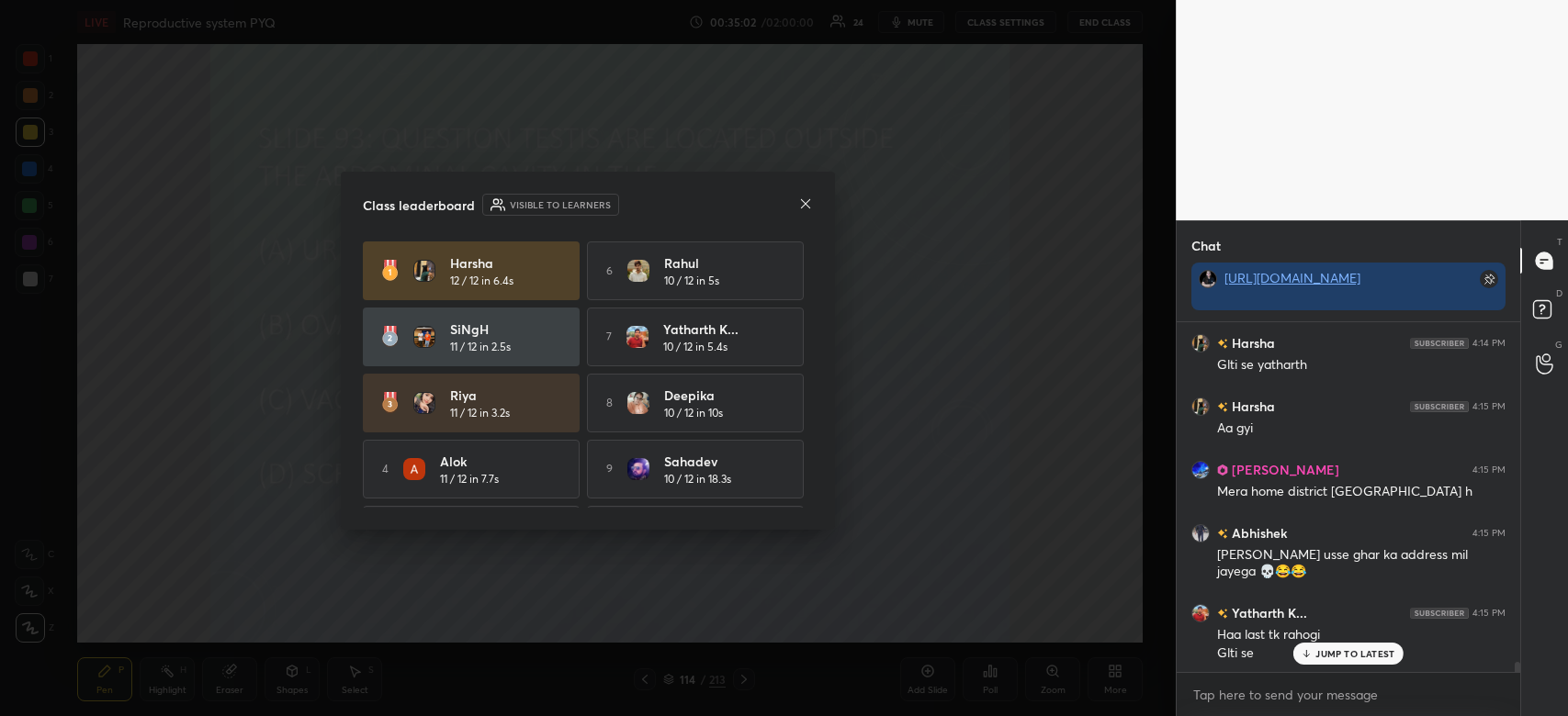
click at [805, 202] on icon at bounding box center [805, 202] width 9 height 9
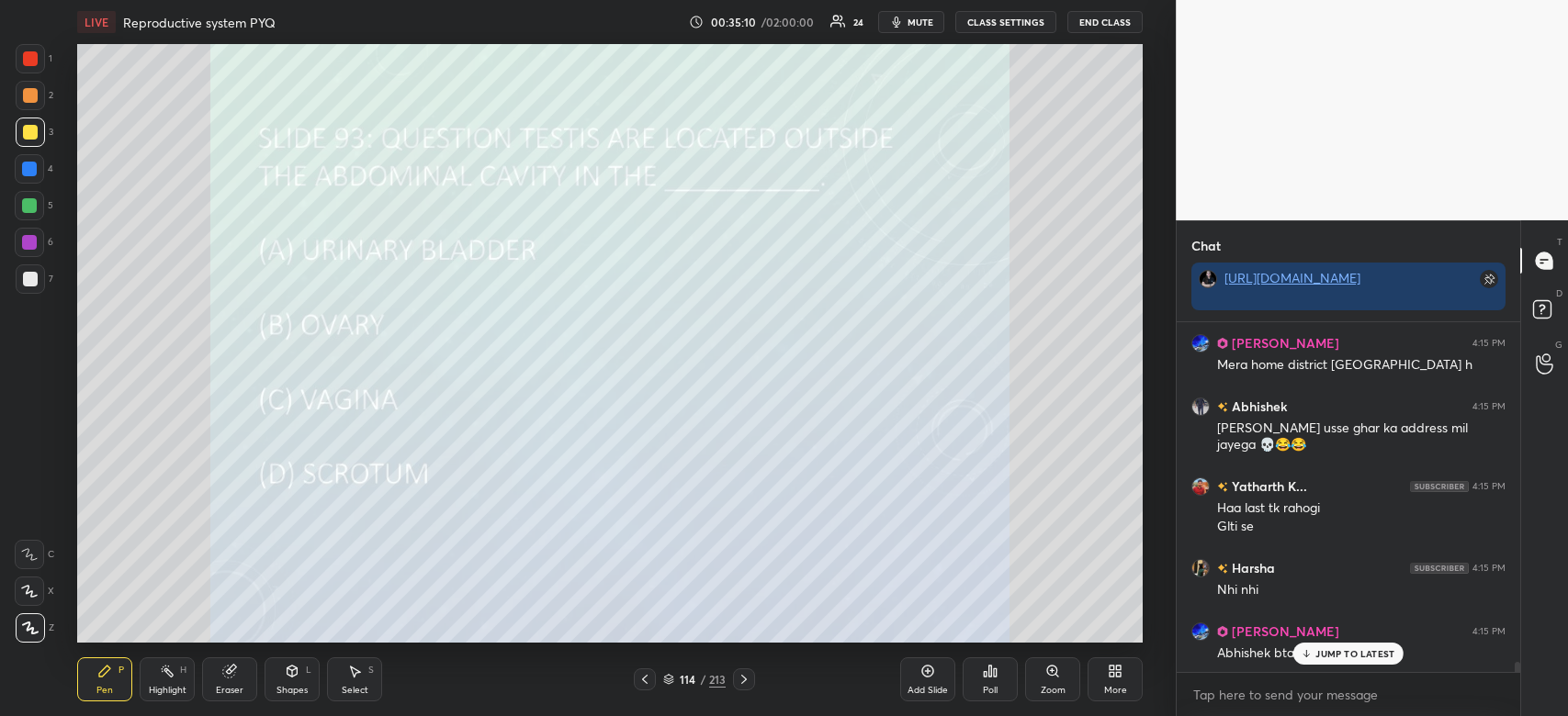
click at [926, 679] on icon at bounding box center [928, 671] width 15 height 15
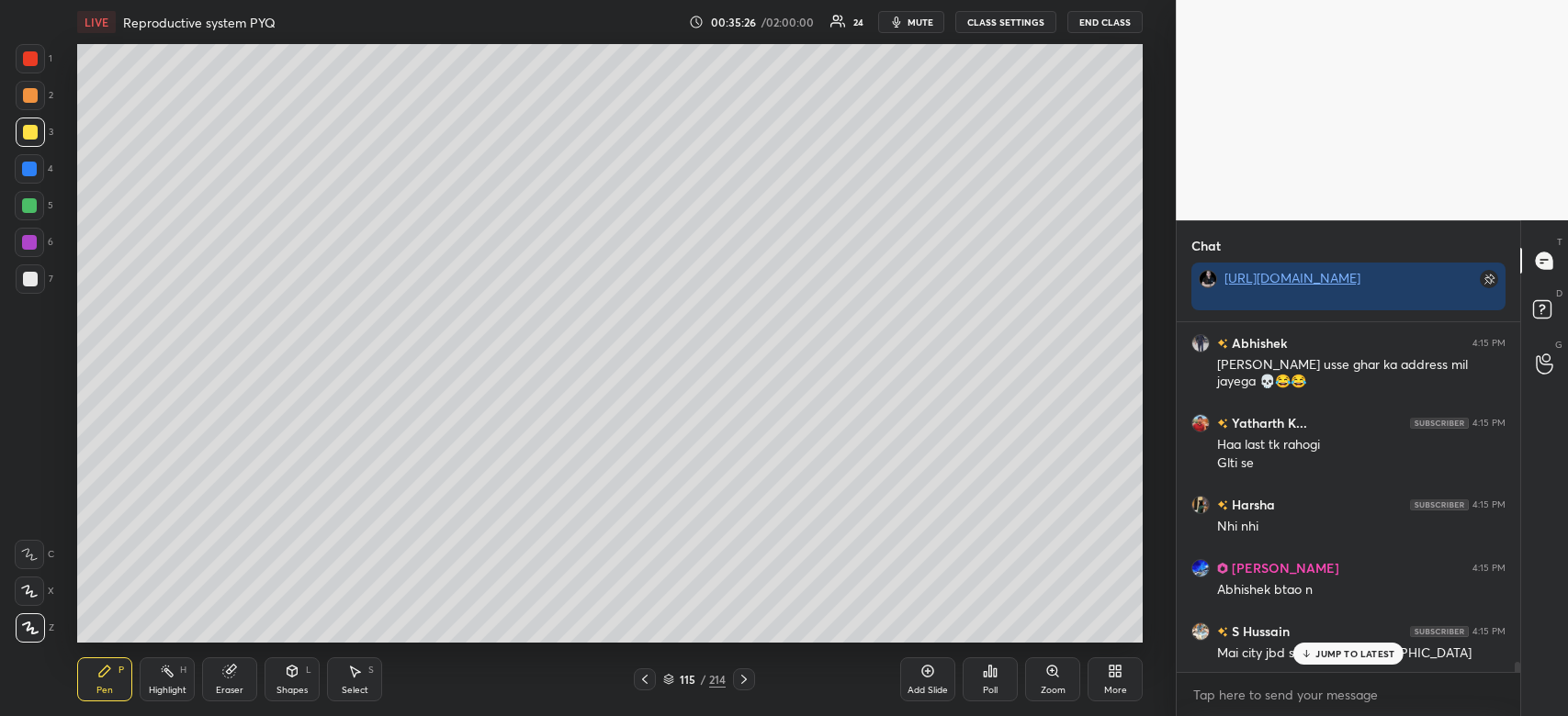
click at [34, 166] on div at bounding box center [29, 169] width 15 height 15
click at [37, 167] on div at bounding box center [29, 169] width 15 height 15
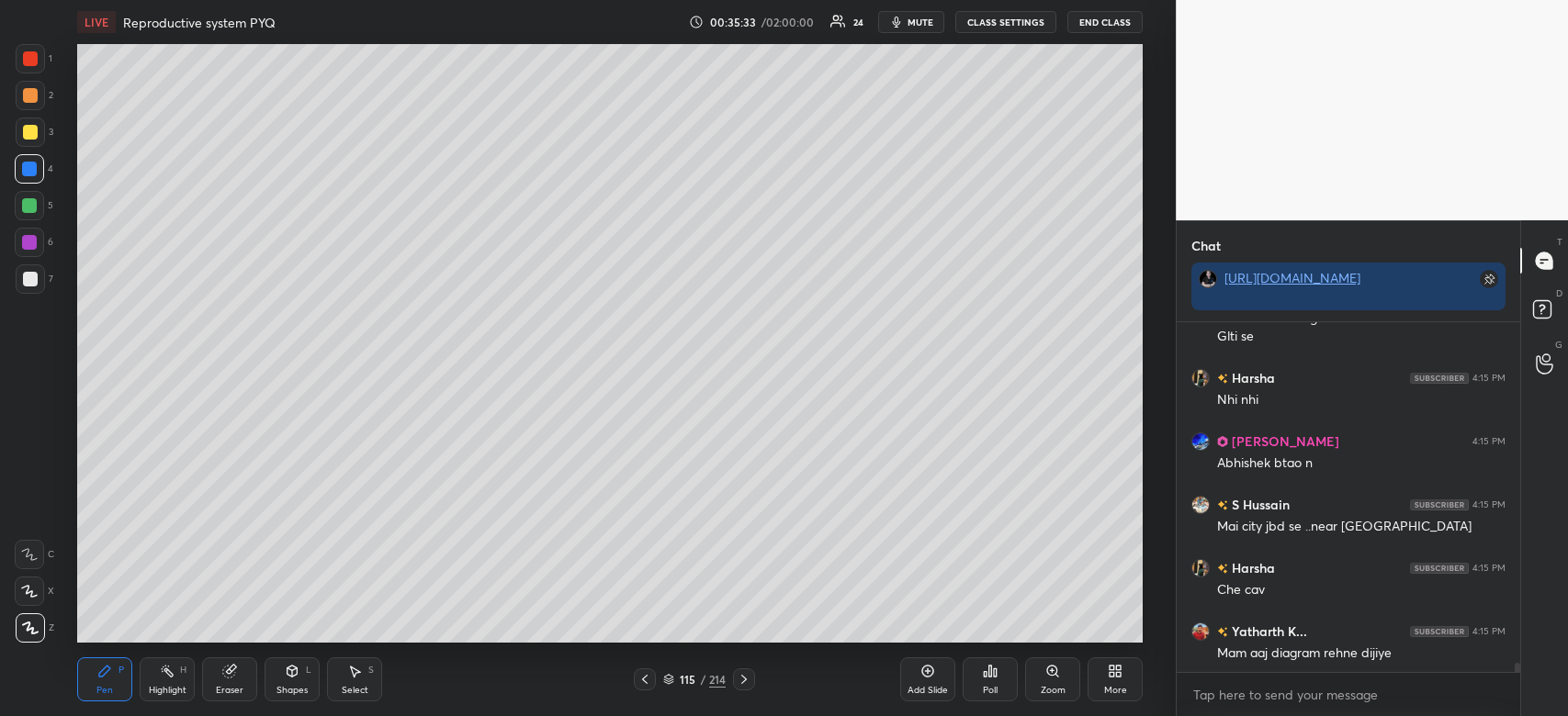
scroll to position [12474, 0]
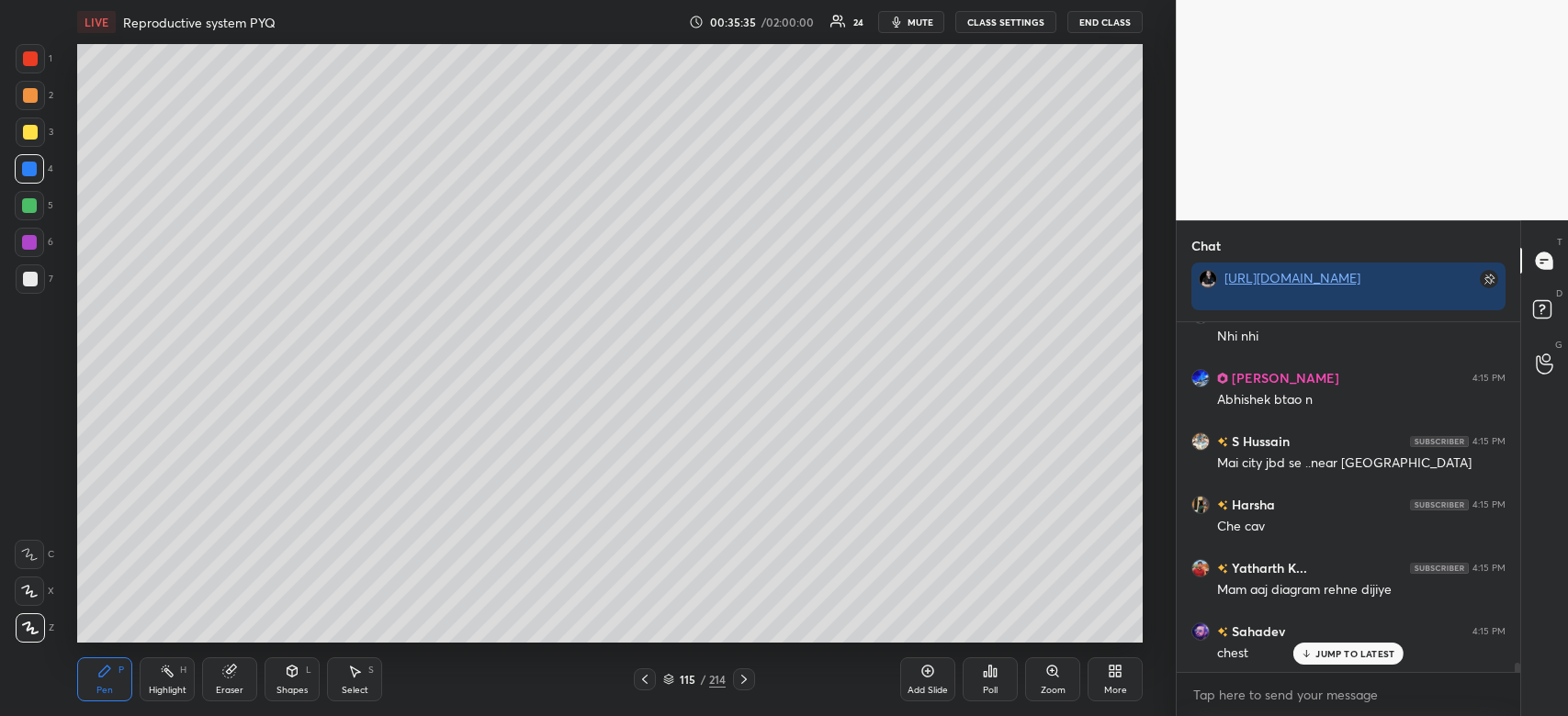
click at [27, 60] on div at bounding box center [30, 58] width 15 height 15
click at [34, 55] on div at bounding box center [30, 58] width 15 height 15
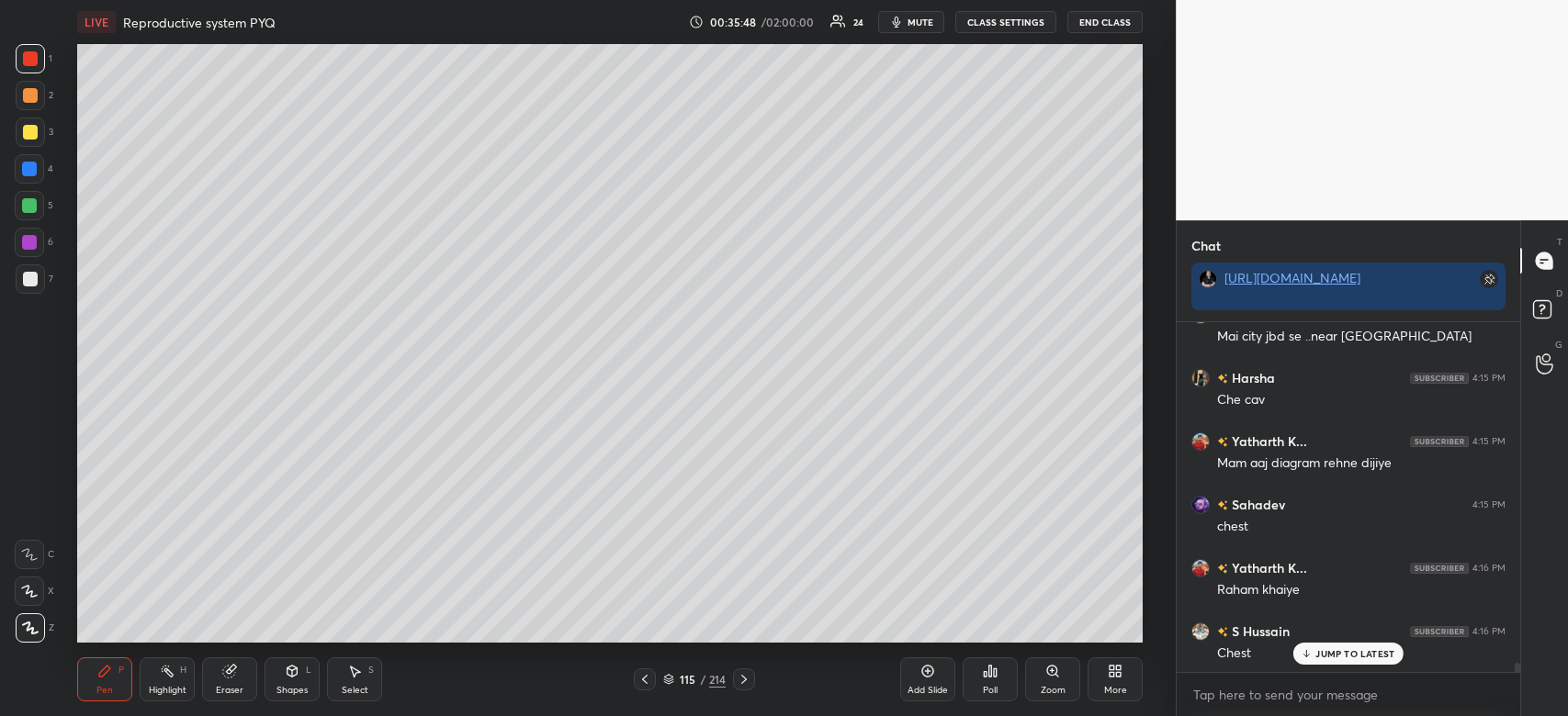
scroll to position [12664, 0]
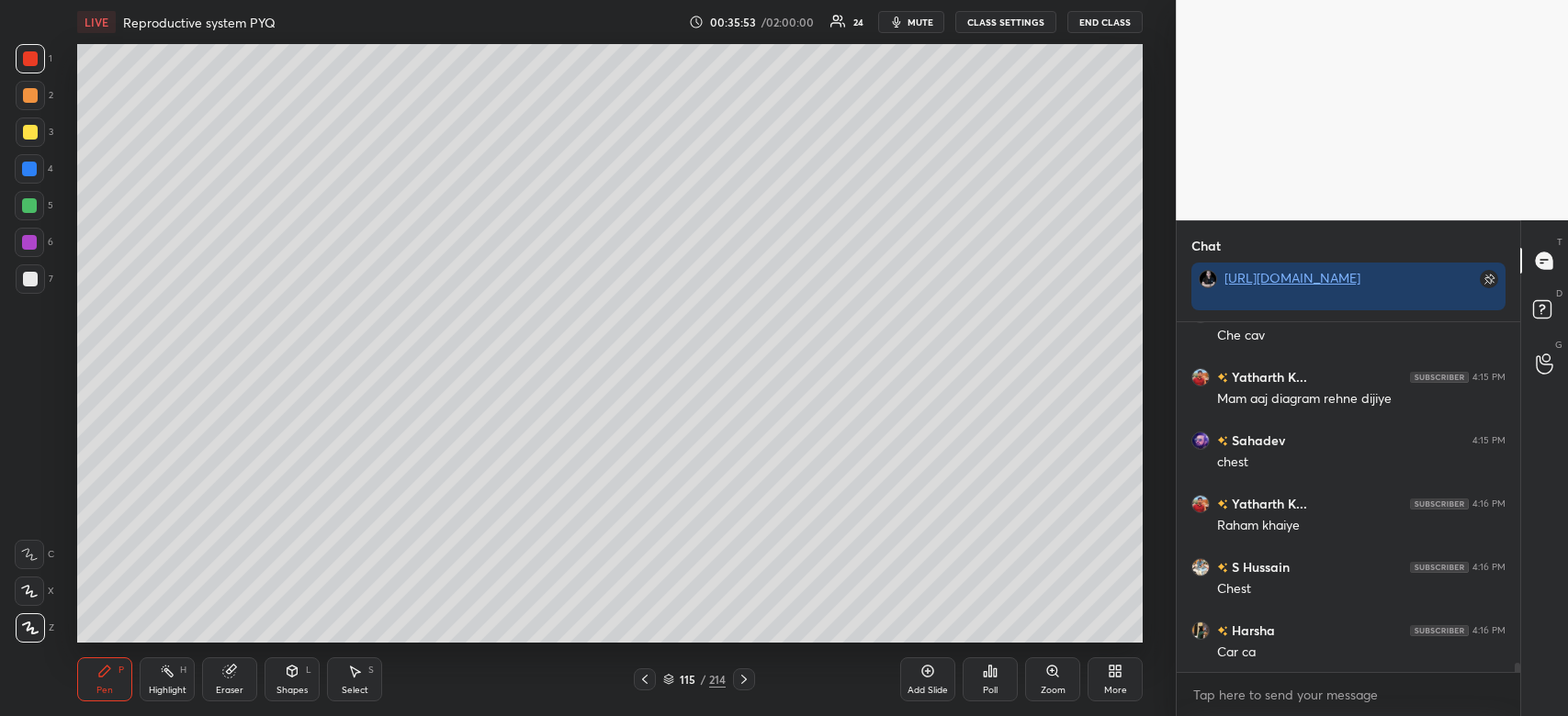
click at [1560, 630] on div "T Messages (T) D Doubts (D) G Raise Hand (G)" at bounding box center [1544, 467] width 47 height 496
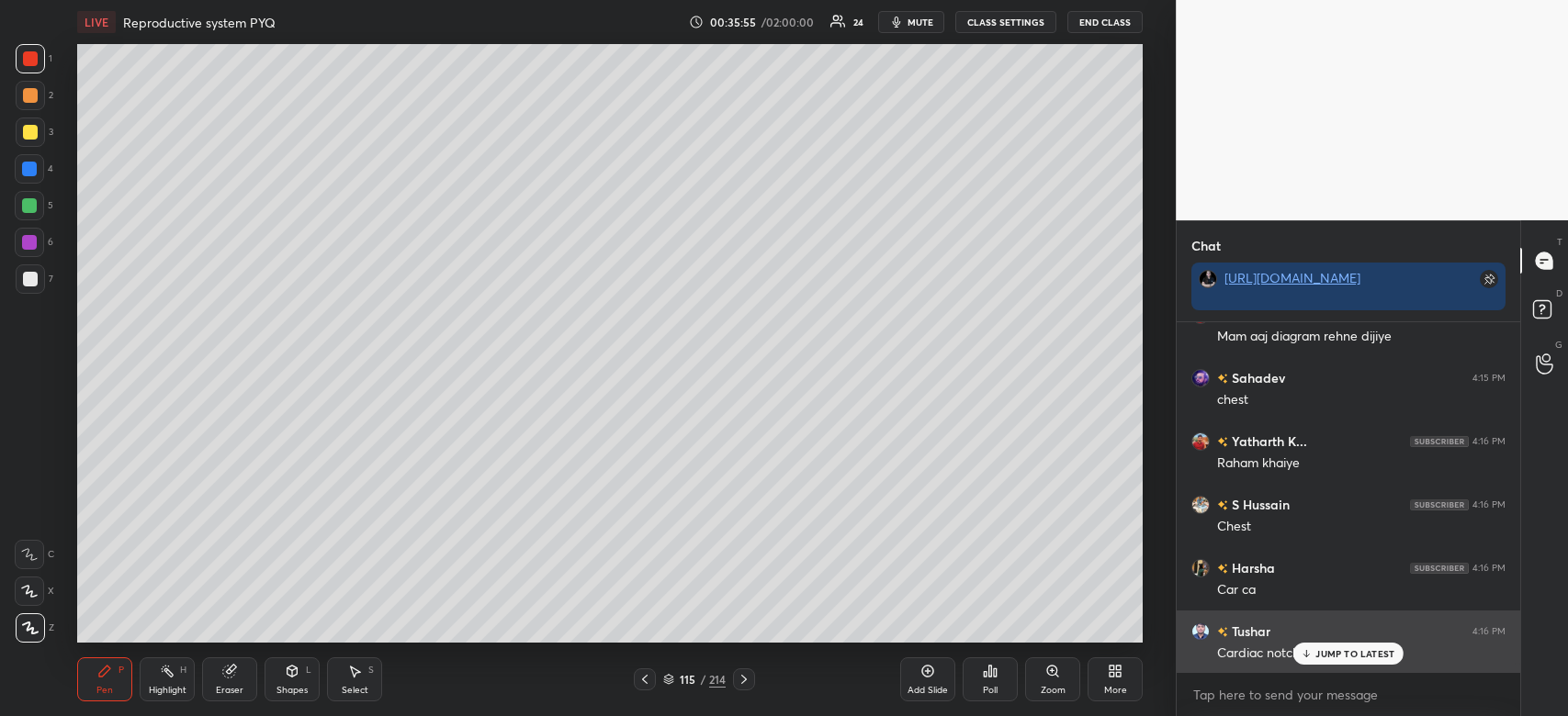
click at [1377, 656] on p "JUMP TO LATEST" at bounding box center [1355, 653] width 79 height 11
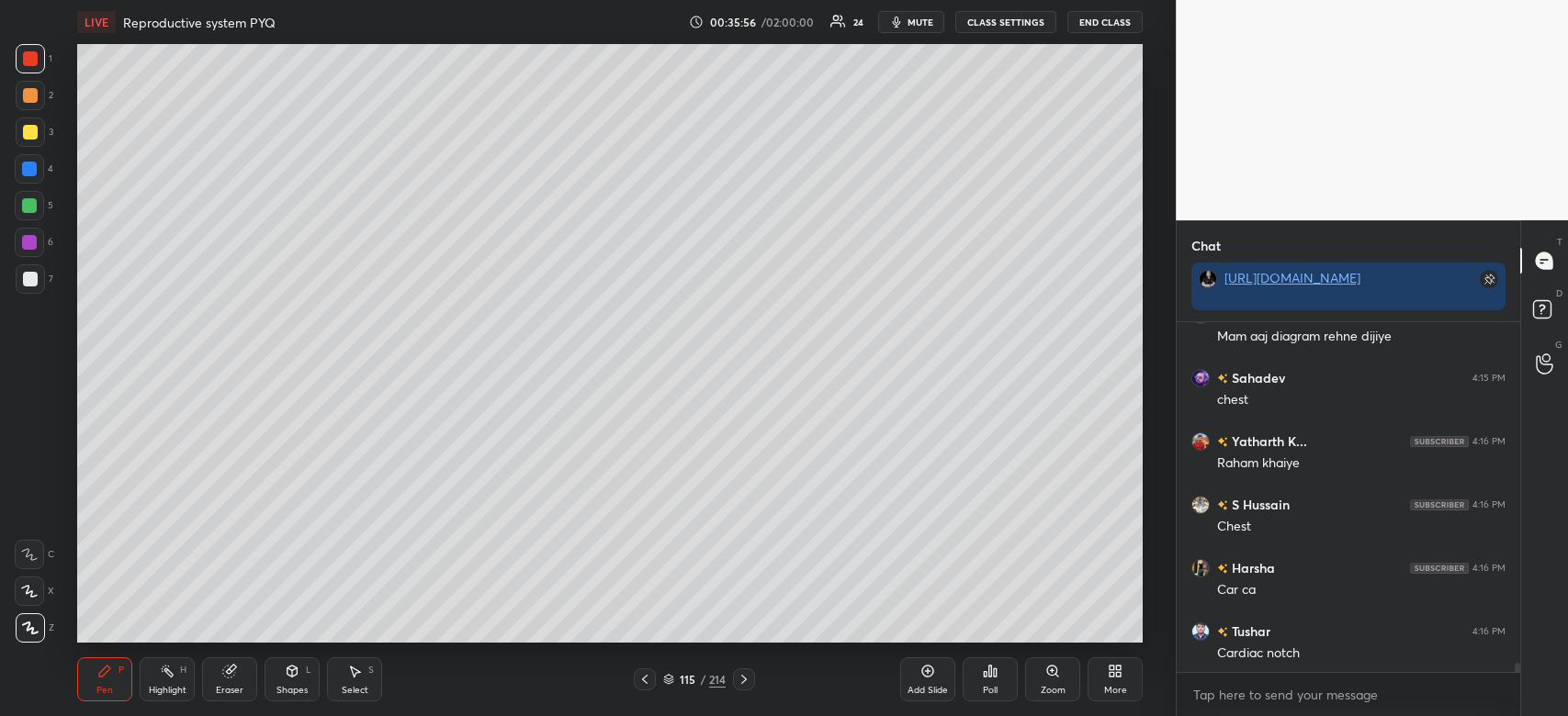
scroll to position [12790, 0]
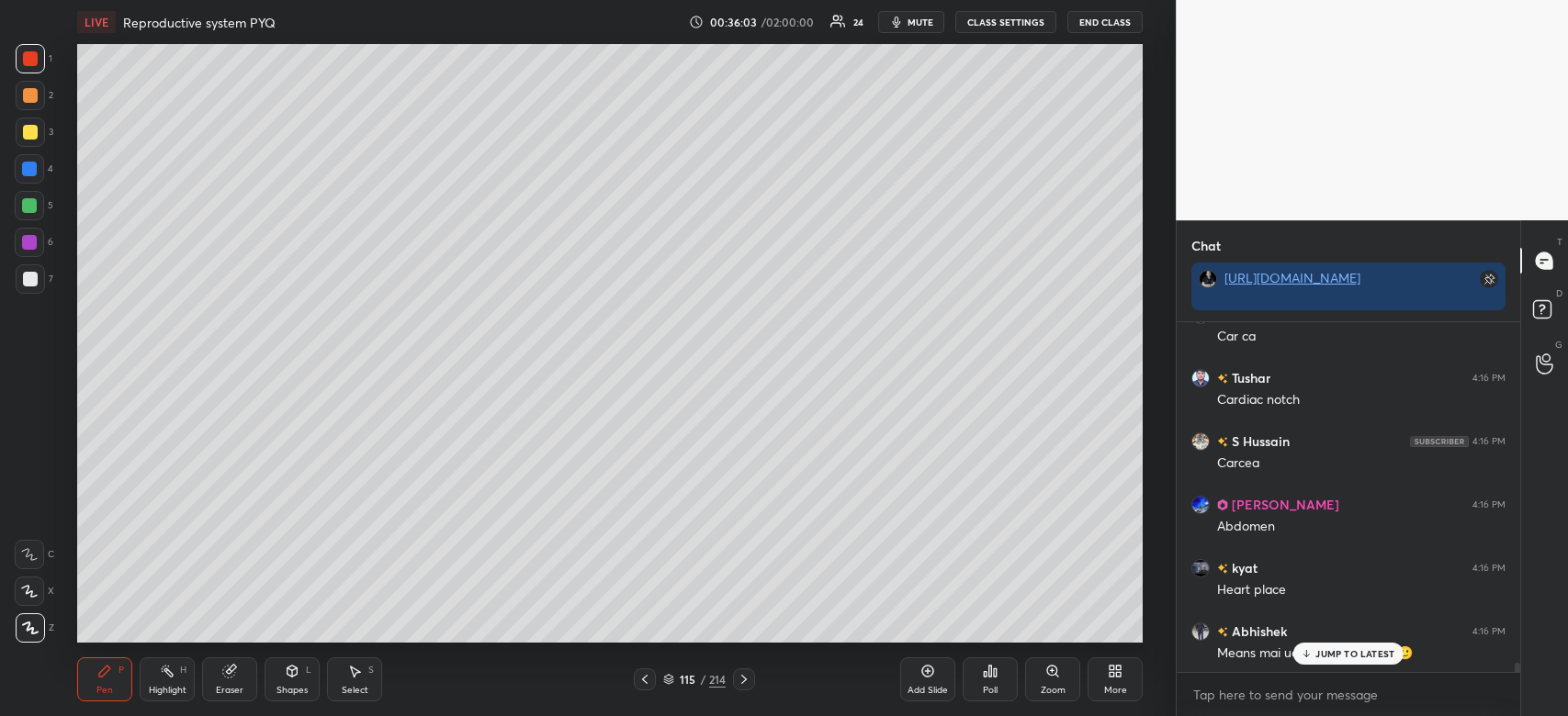
click at [36, 132] on div at bounding box center [30, 132] width 15 height 15
click at [36, 138] on div at bounding box center [30, 132] width 15 height 15
click at [1346, 653] on p "JUMP TO LATEST" at bounding box center [1355, 653] width 79 height 11
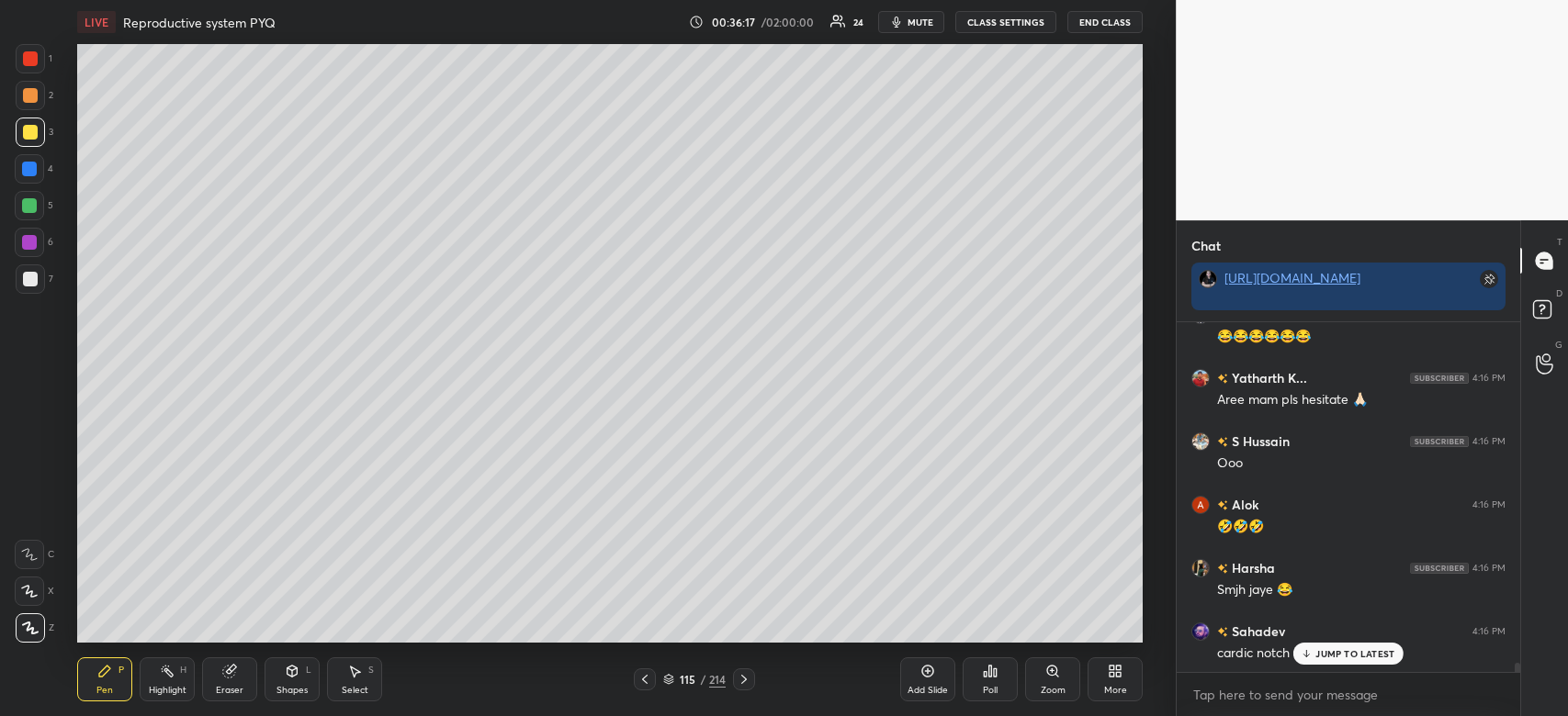
scroll to position [13487, 0]
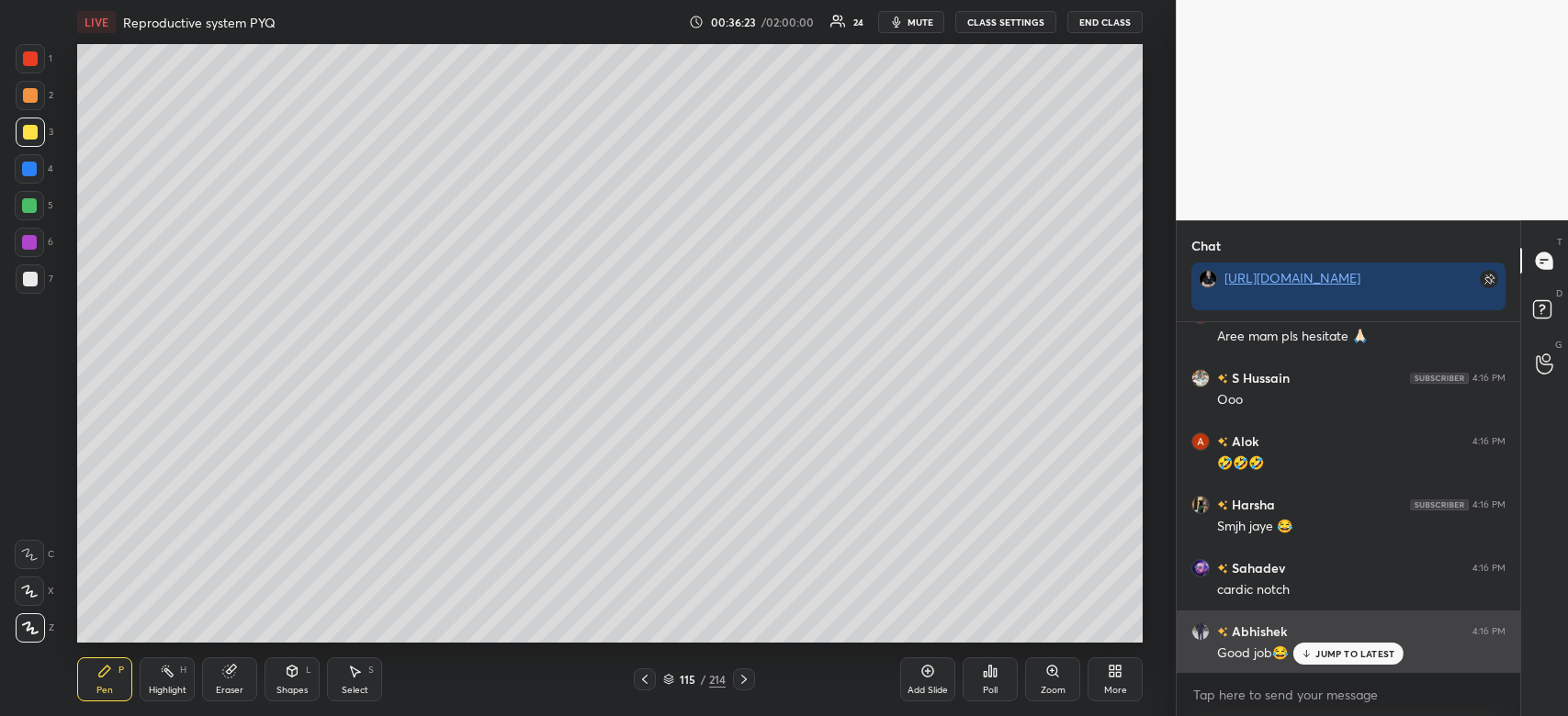
click at [1360, 659] on p "JUMP TO LATEST" at bounding box center [1355, 653] width 79 height 11
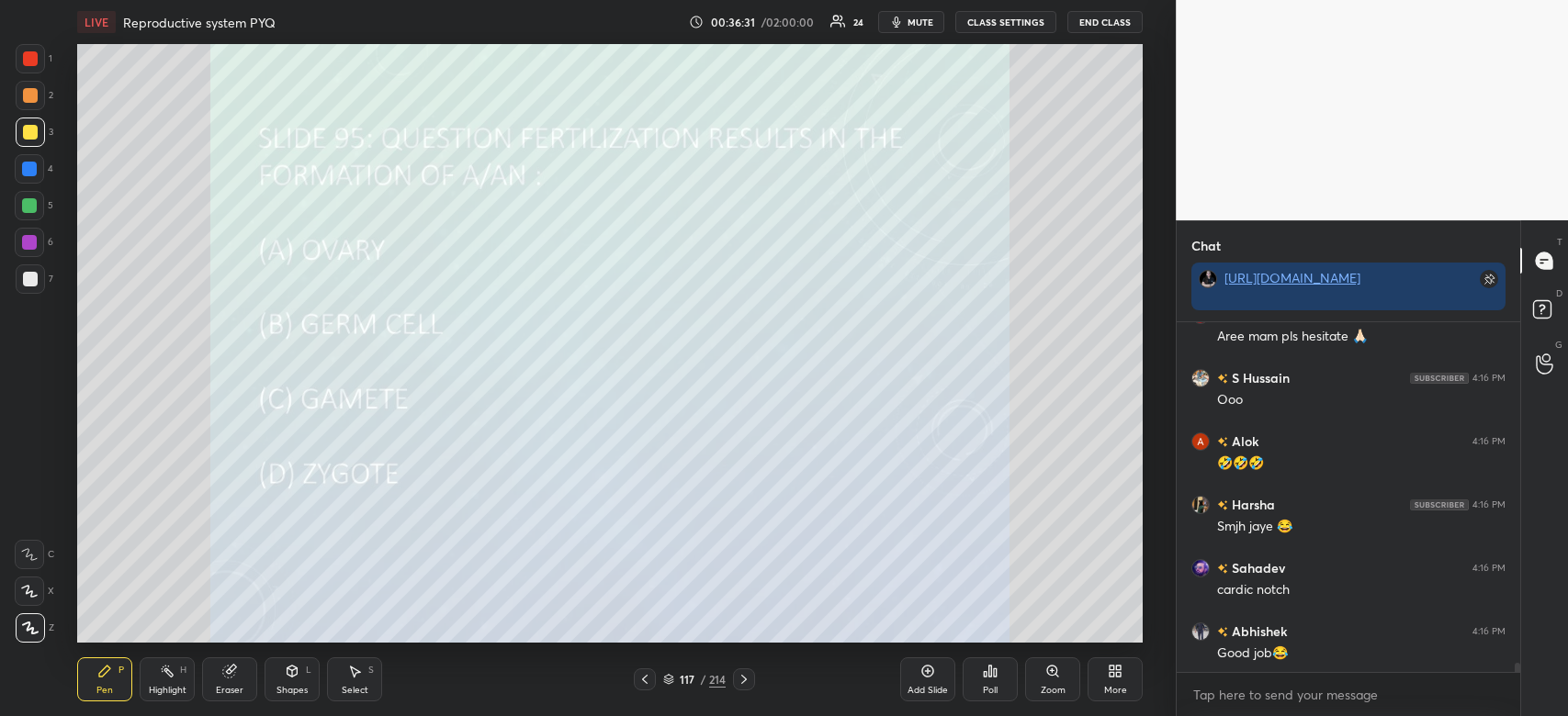
click at [979, 673] on div "Poll" at bounding box center [991, 680] width 55 height 44
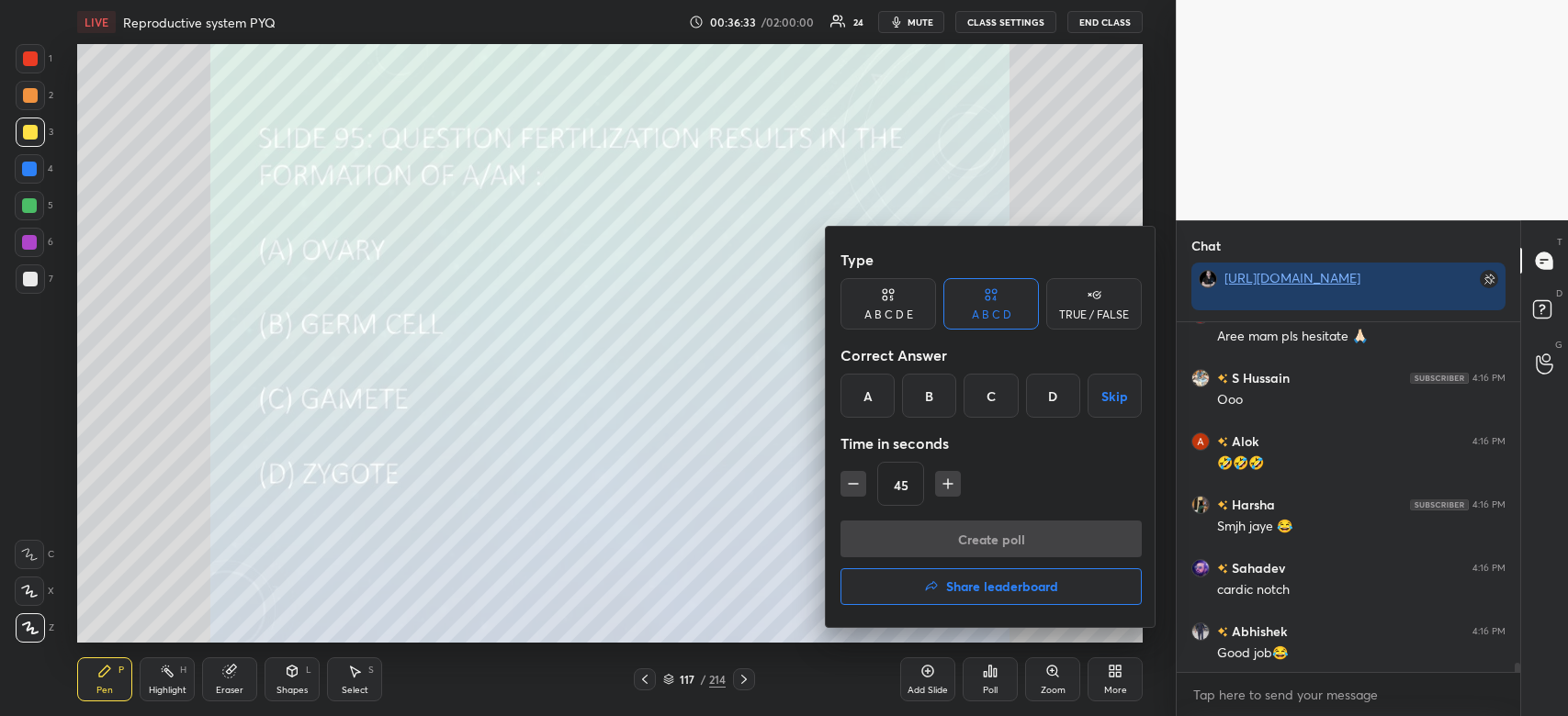
click at [1057, 395] on div "D" at bounding box center [1053, 395] width 54 height 44
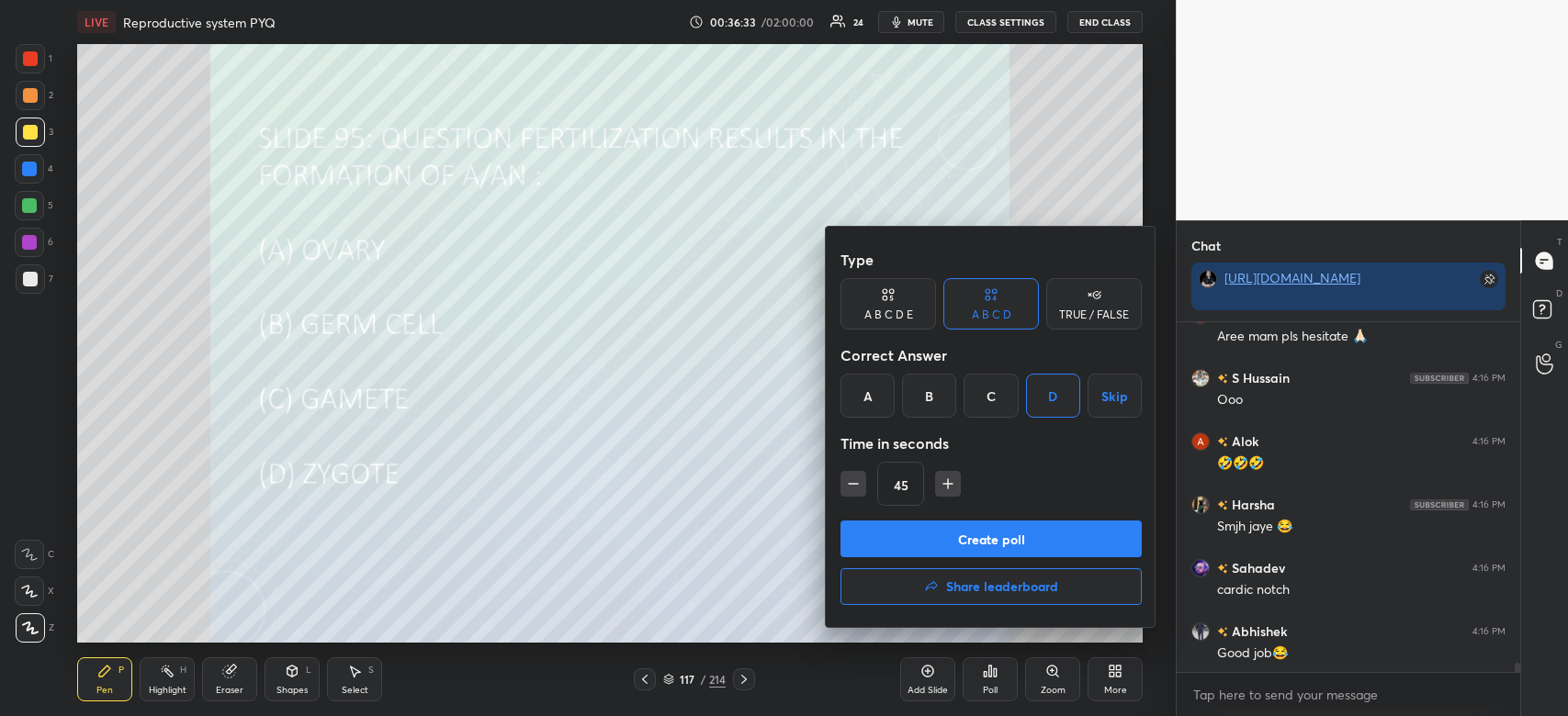
click at [1001, 547] on button "Create poll" at bounding box center [991, 538] width 301 height 36
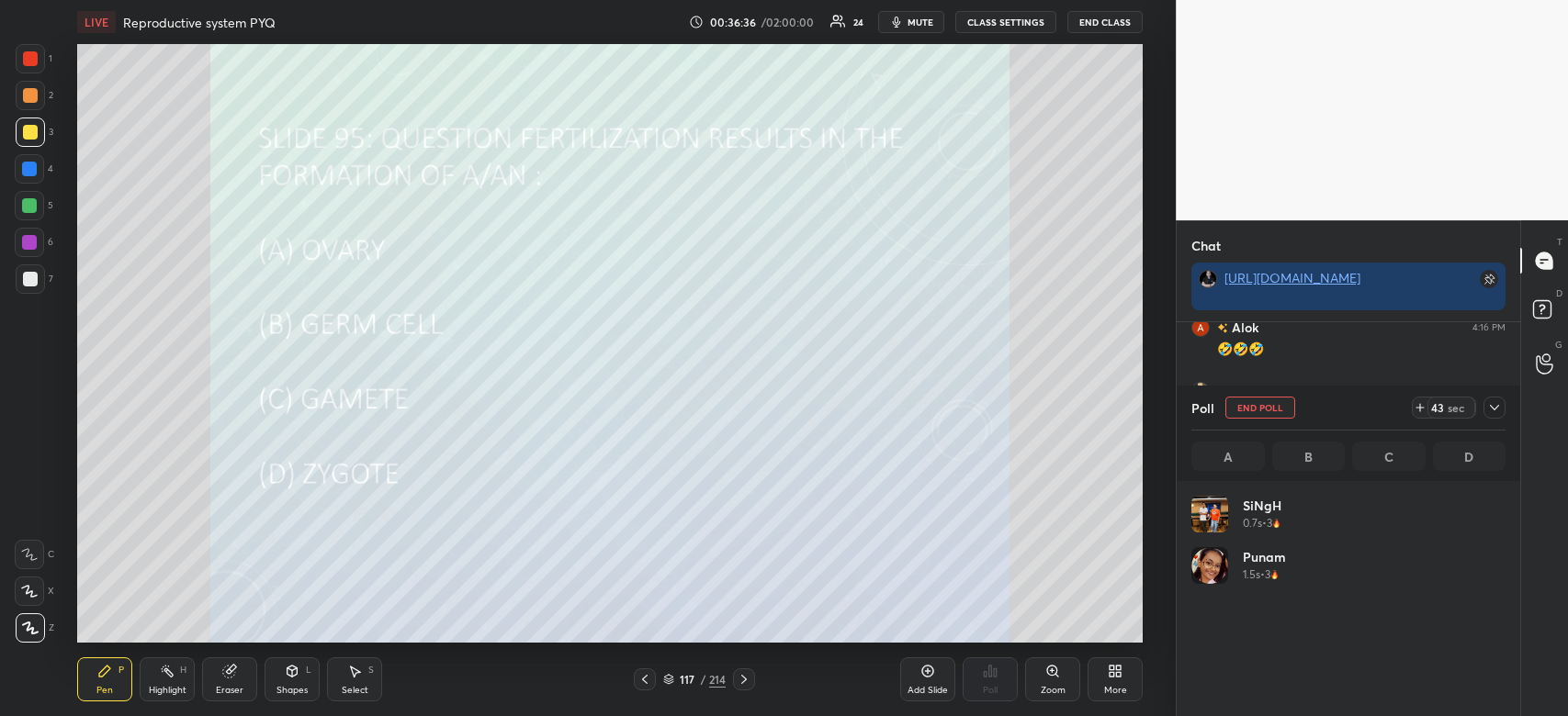
scroll to position [215, 309]
click at [1499, 413] on icon at bounding box center [1494, 407] width 15 height 15
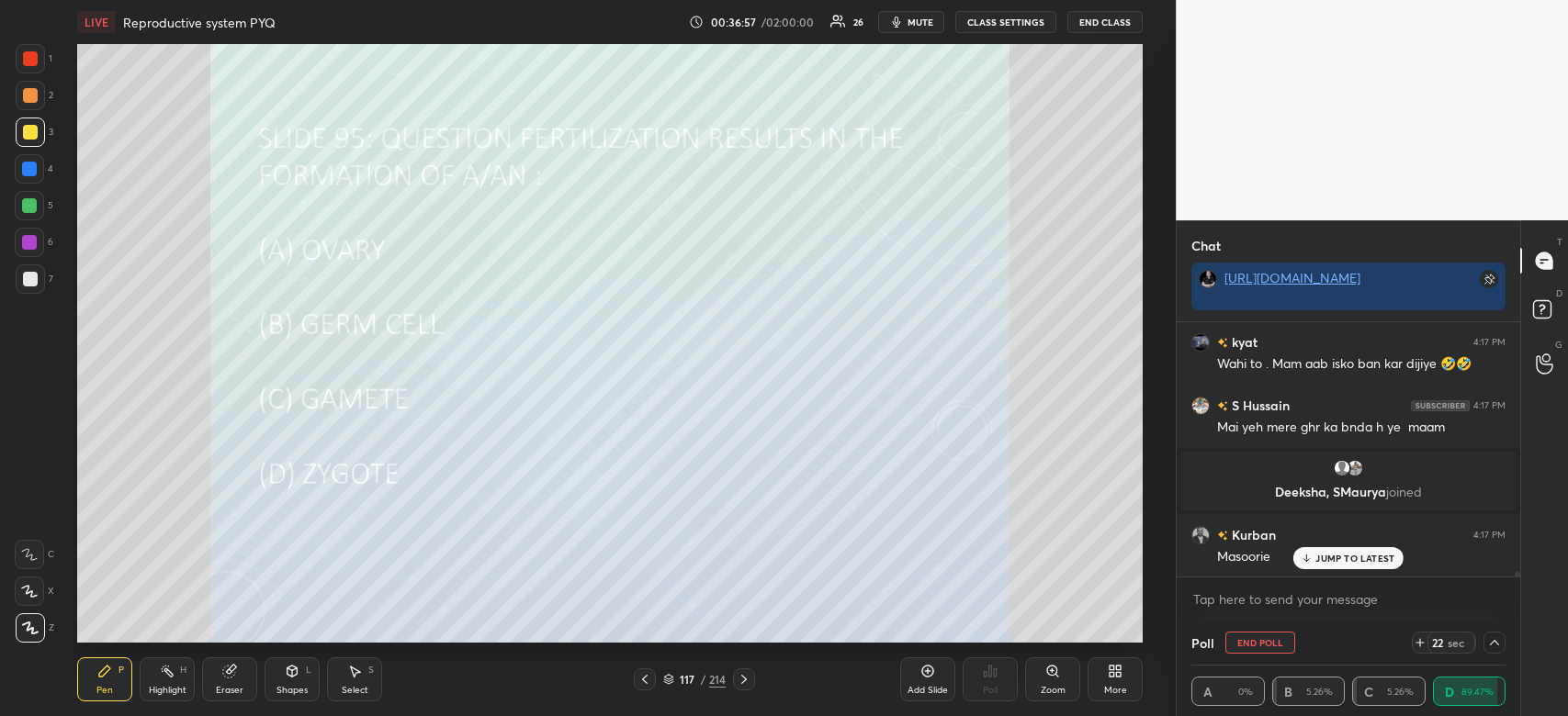
scroll to position [12990, 0]
click at [1343, 557] on p "JUMP TO LATEST" at bounding box center [1355, 557] width 79 height 11
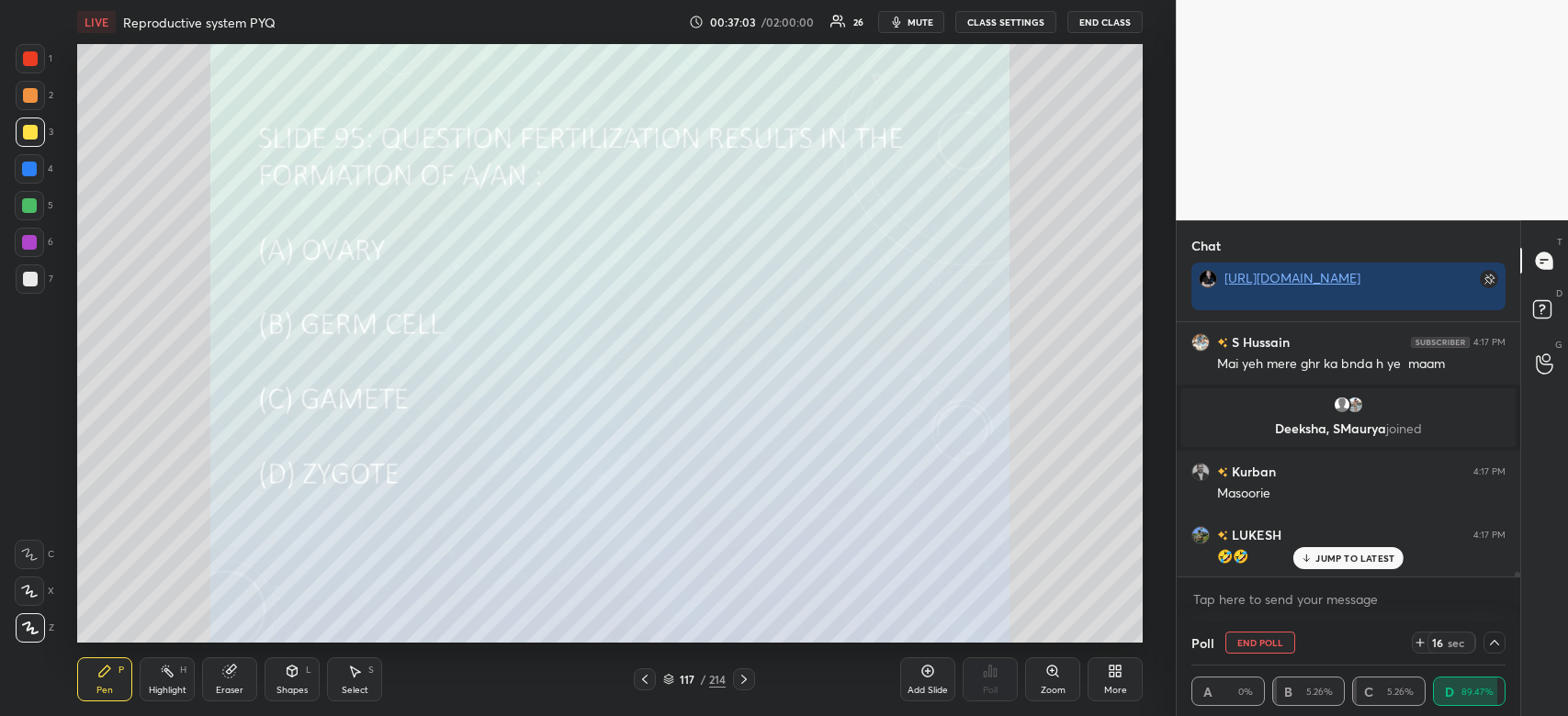
scroll to position [13116, 0]
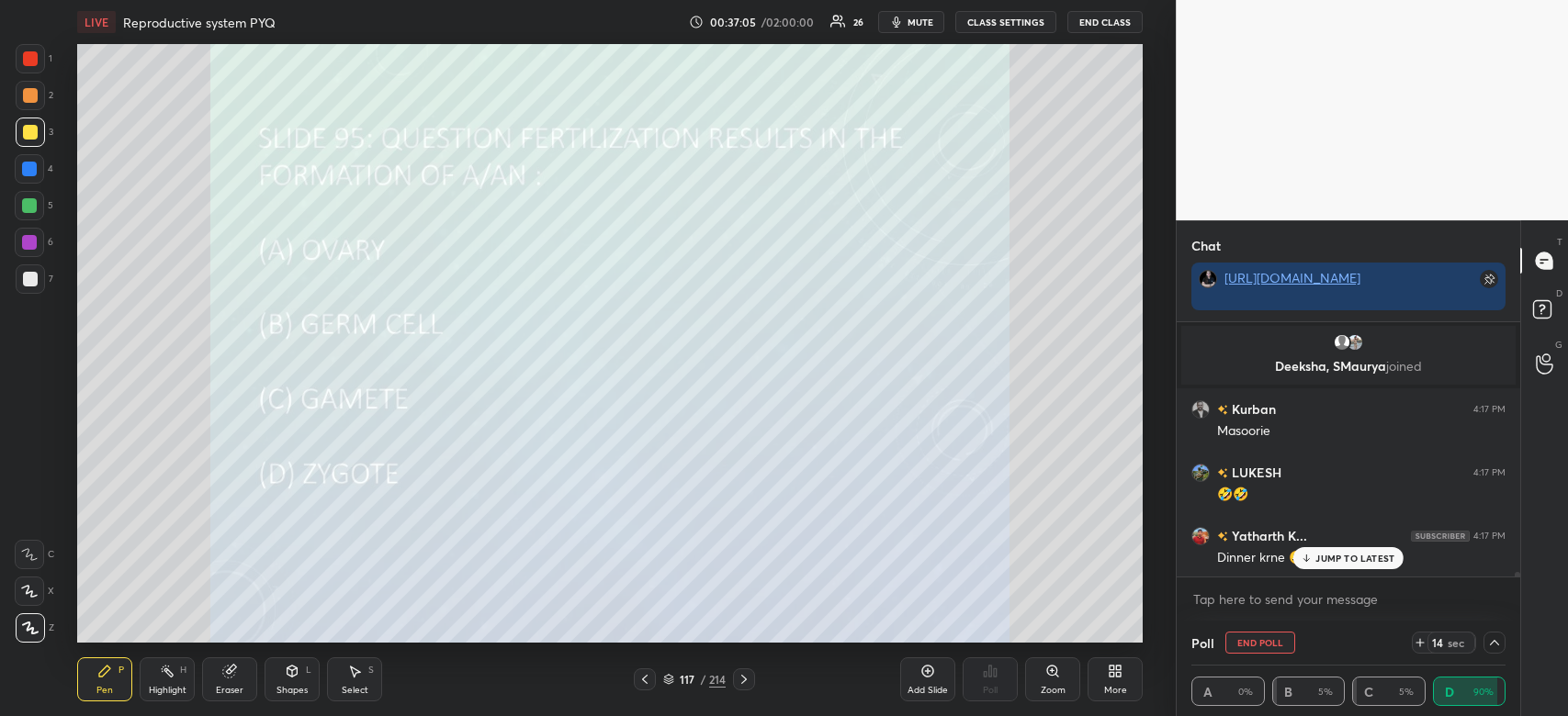
click at [1310, 566] on div "JUMP TO LATEST" at bounding box center [1349, 558] width 111 height 22
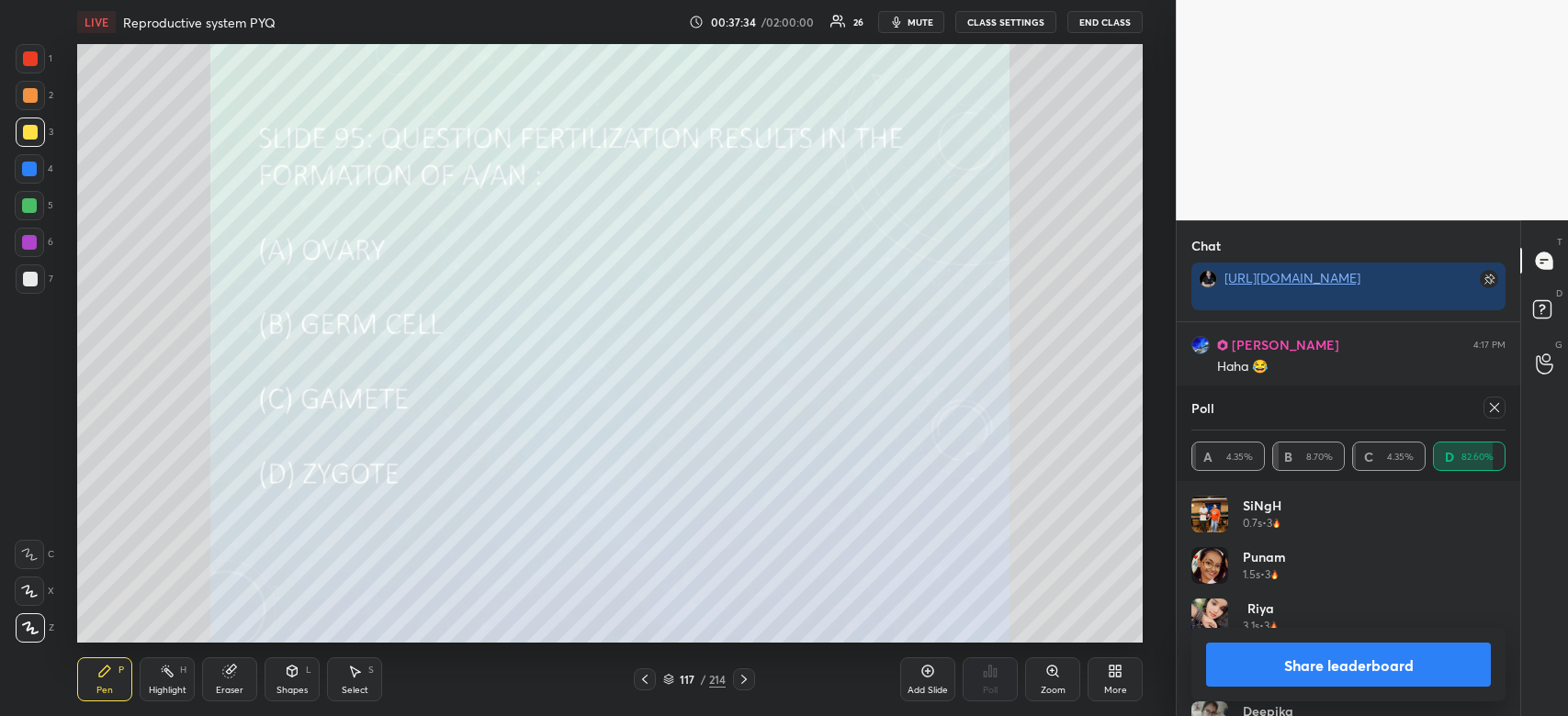
scroll to position [13813, 0]
click at [1366, 666] on button "Share leaderboard" at bounding box center [1348, 665] width 285 height 44
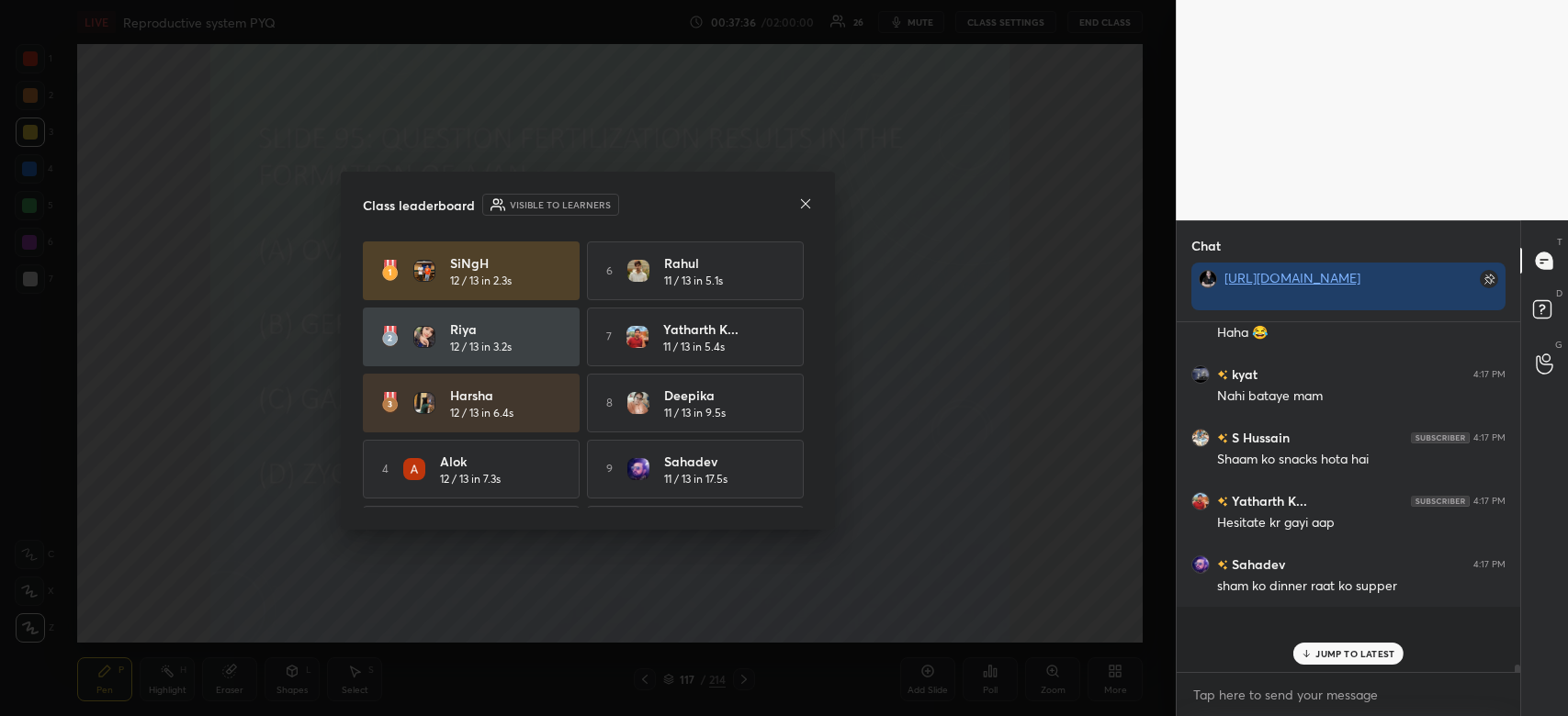
scroll to position [339, 338]
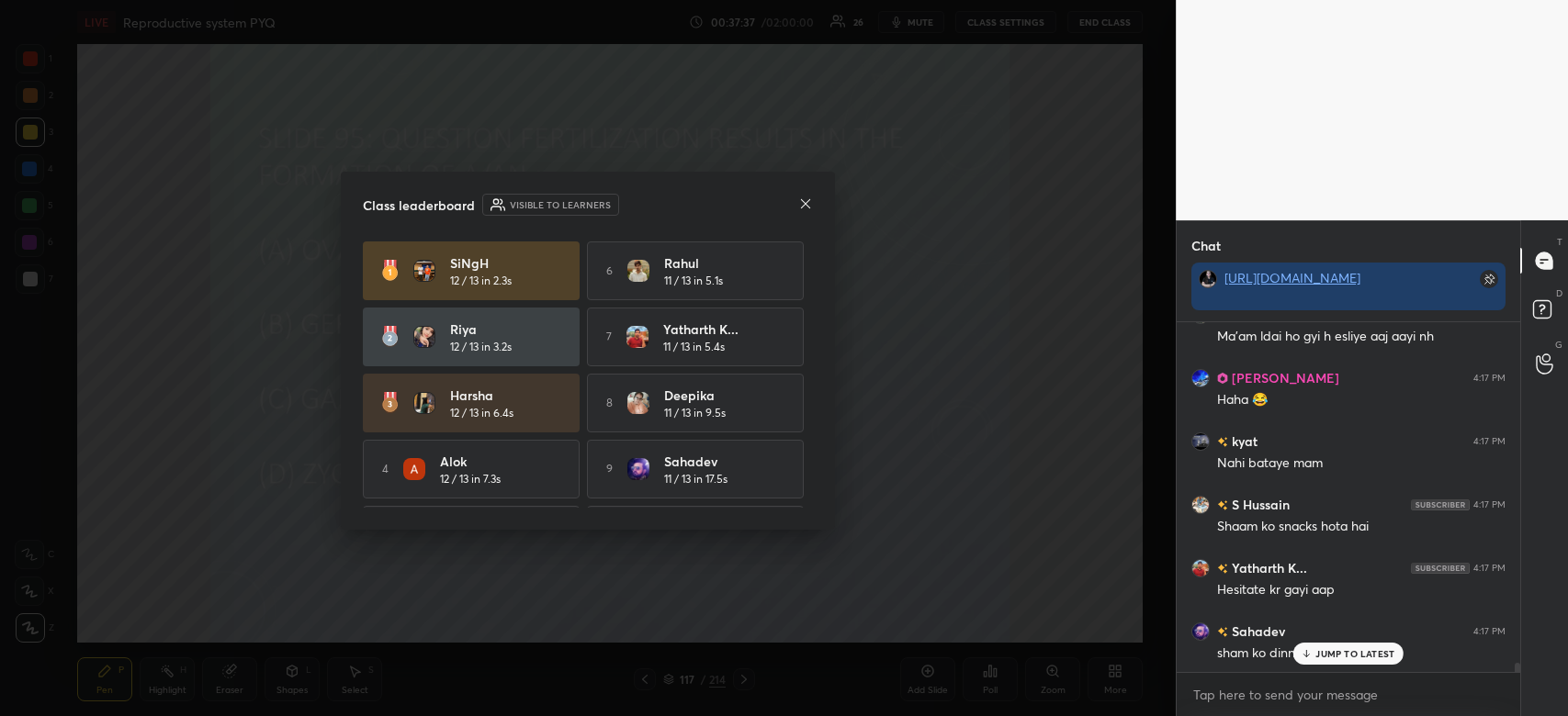
click at [799, 206] on icon at bounding box center [805, 203] width 15 height 15
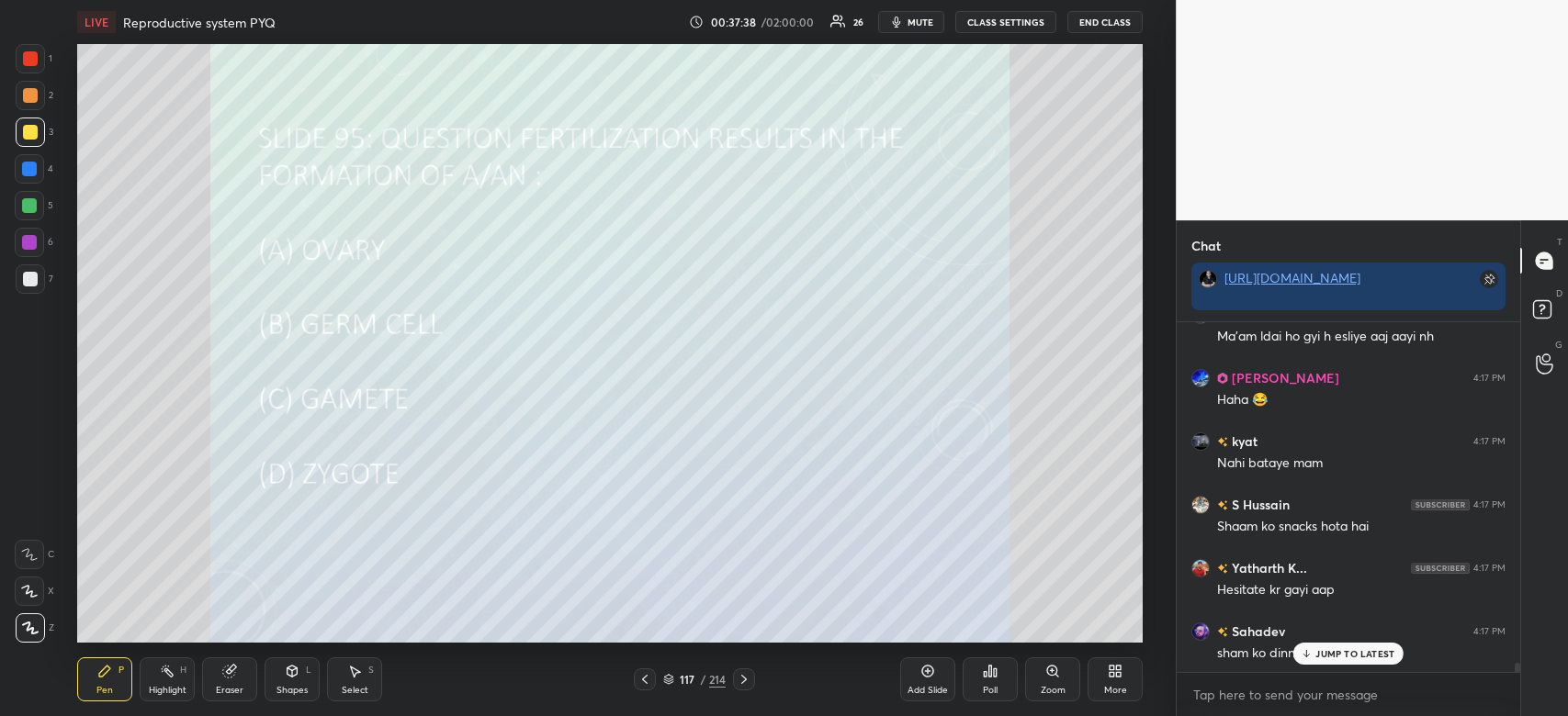
click at [1353, 651] on p "JUMP TO LATEST" at bounding box center [1355, 653] width 79 height 11
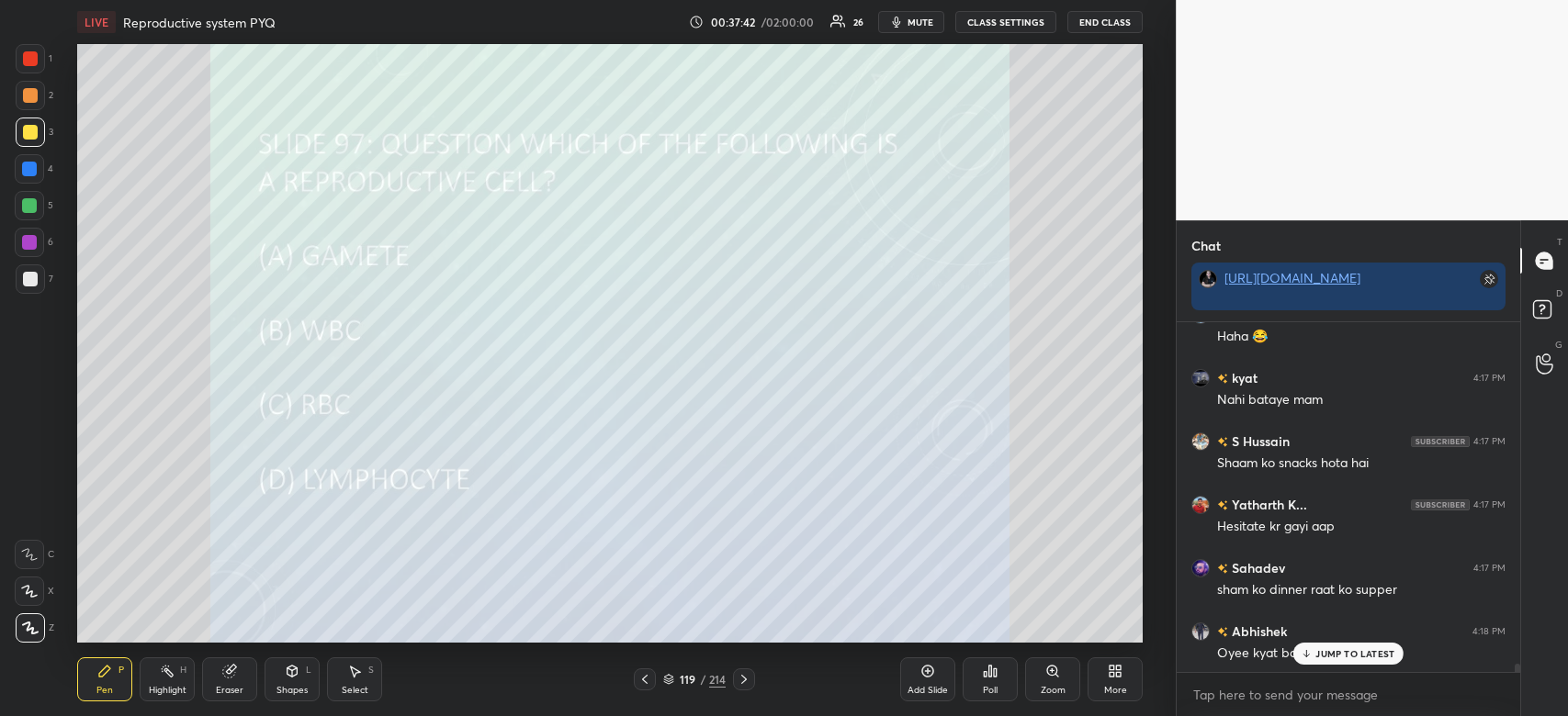
click at [991, 680] on div "Poll" at bounding box center [991, 680] width 55 height 44
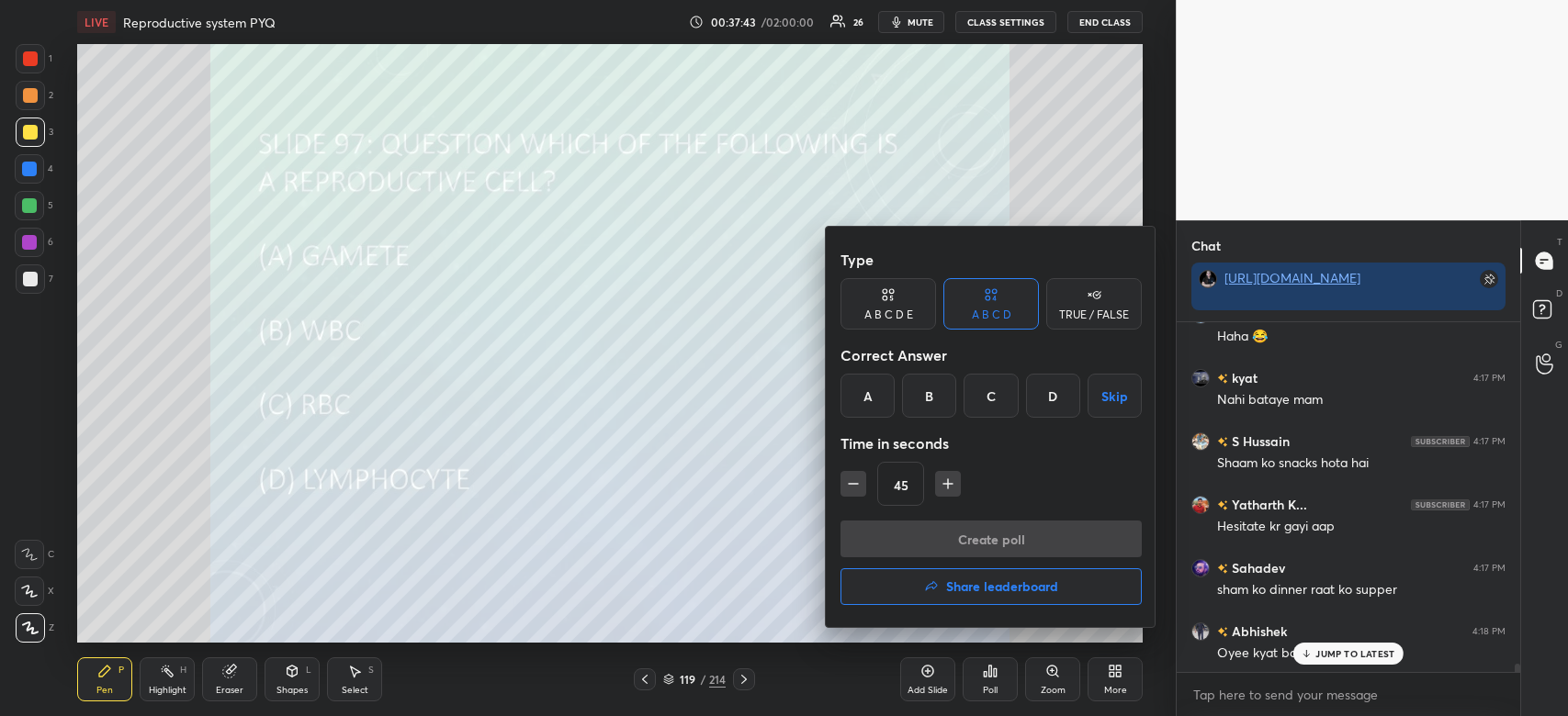
click at [870, 400] on div "A" at bounding box center [867, 395] width 54 height 44
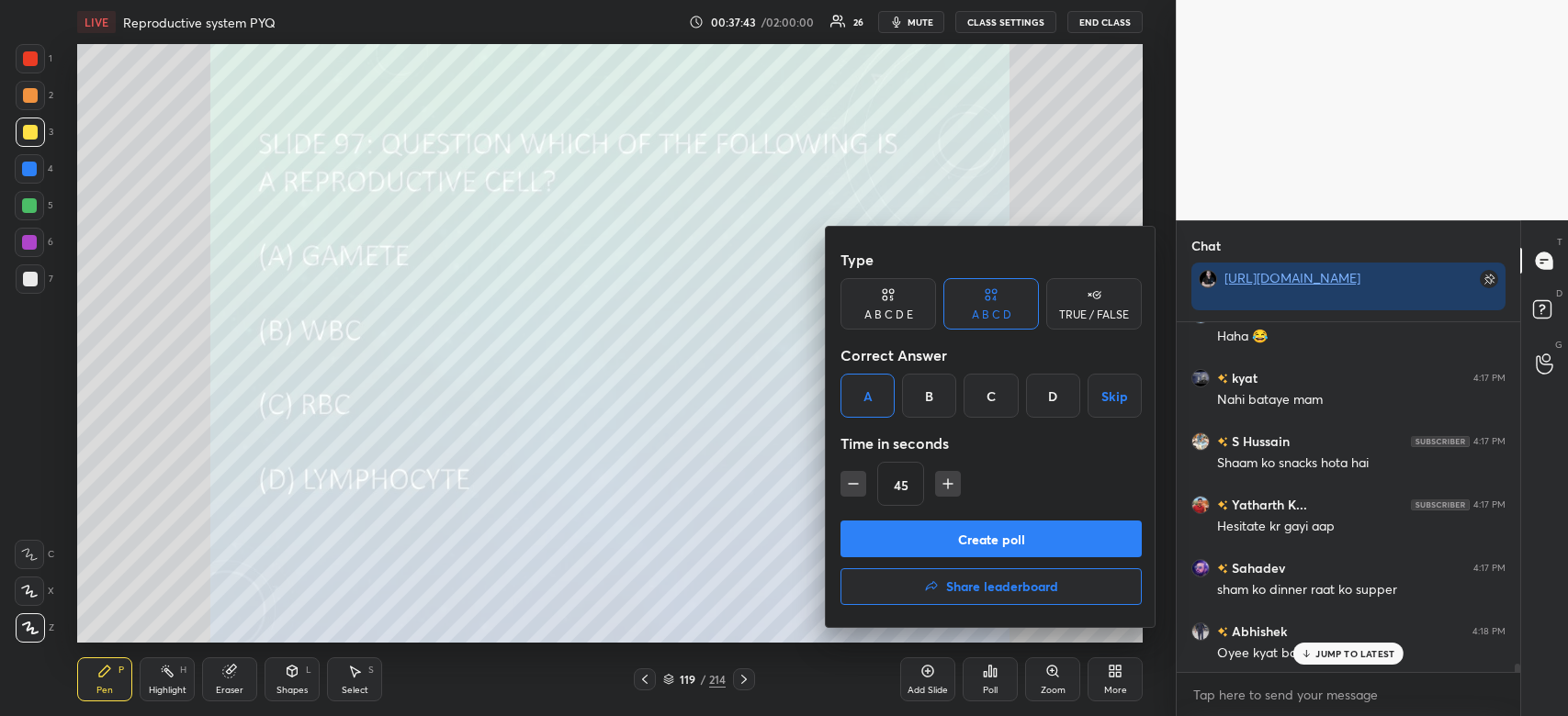
click at [912, 529] on button "Create poll" at bounding box center [991, 538] width 301 height 36
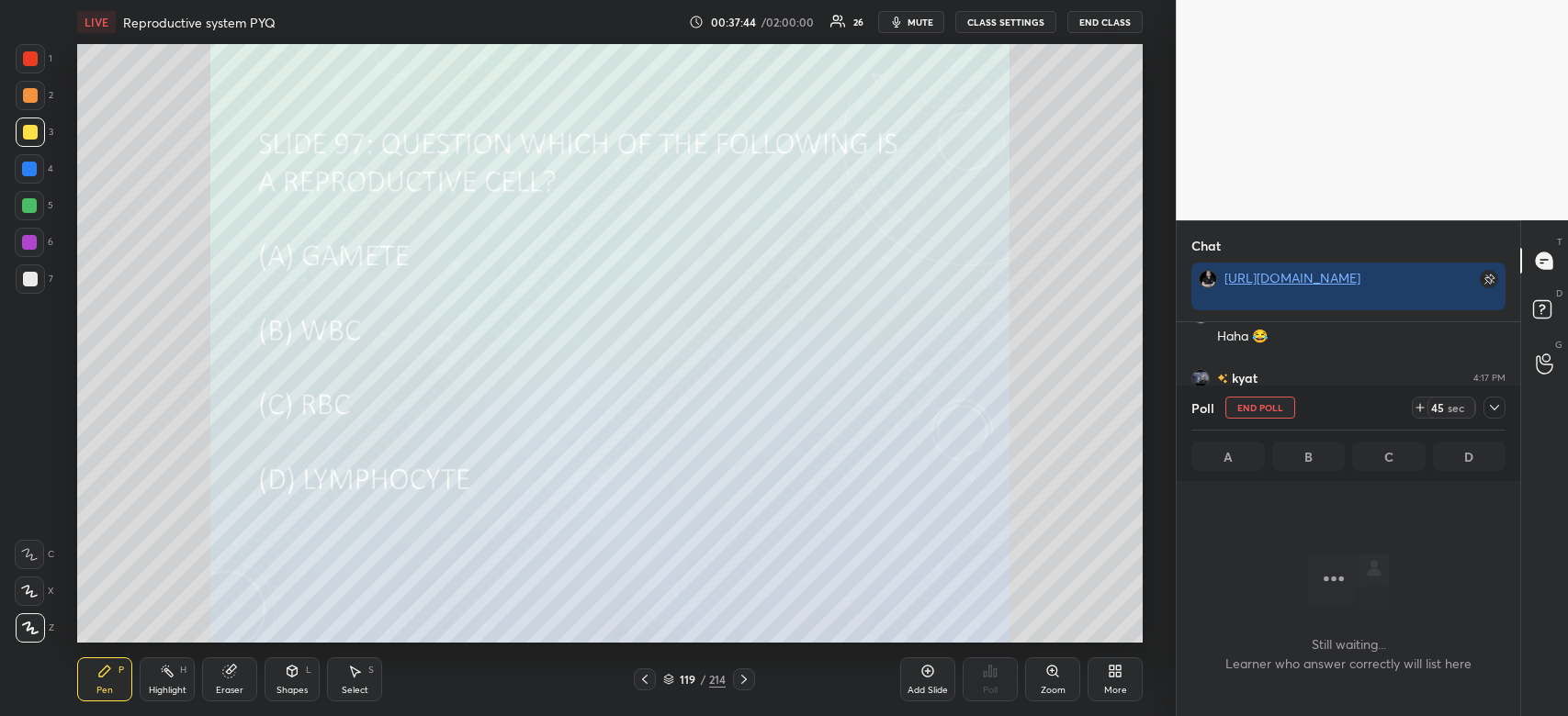
click at [1488, 405] on icon at bounding box center [1494, 407] width 15 height 15
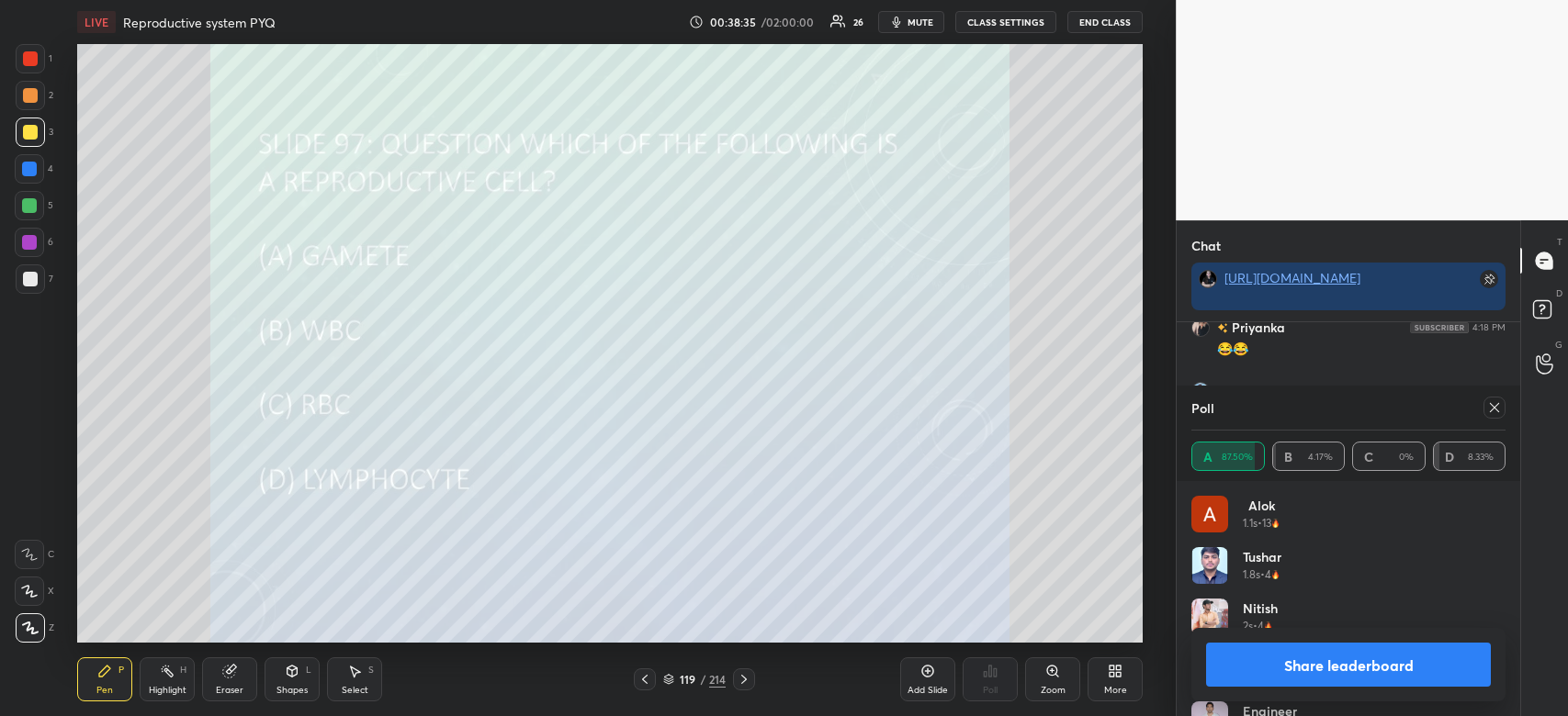
click at [1380, 655] on button "Share leaderboard" at bounding box center [1348, 665] width 285 height 44
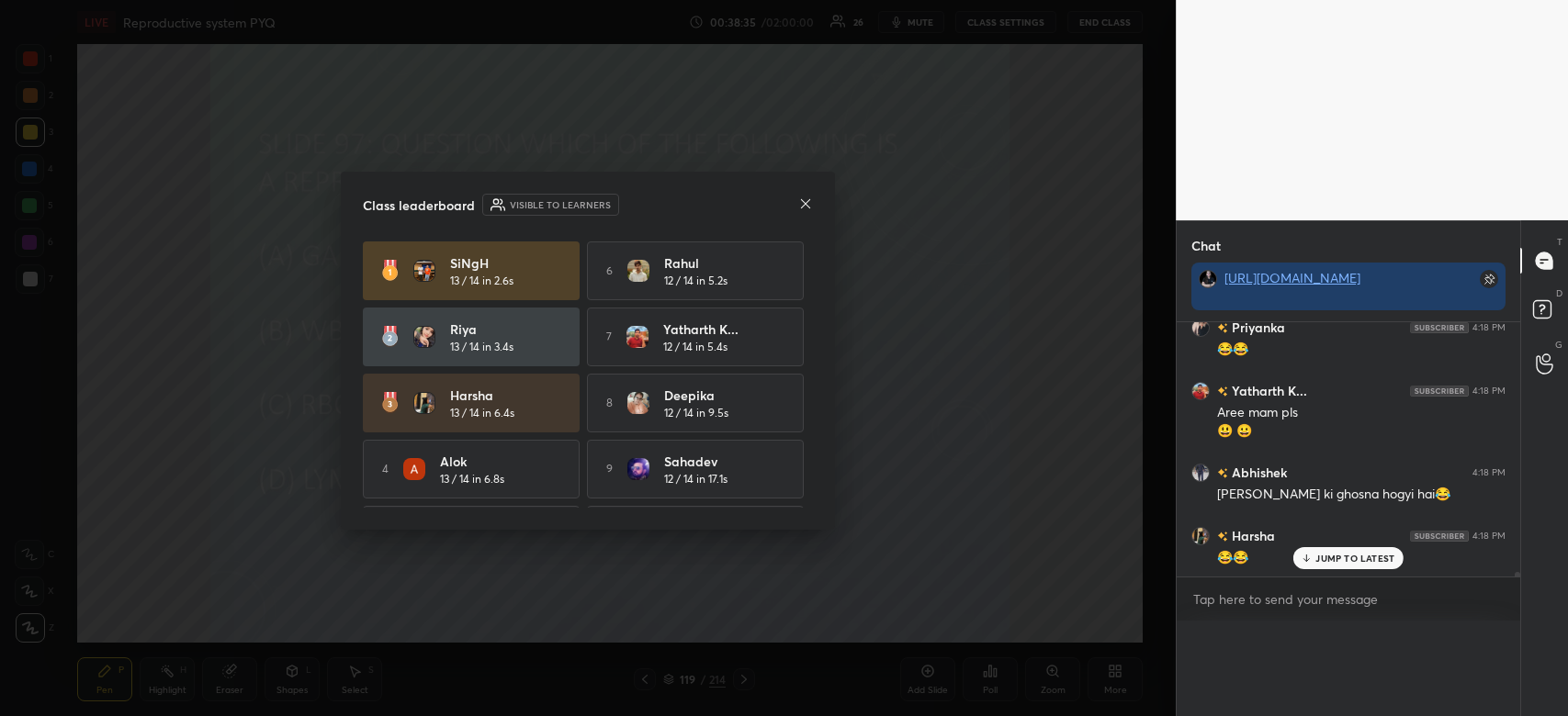
scroll to position [5, 6]
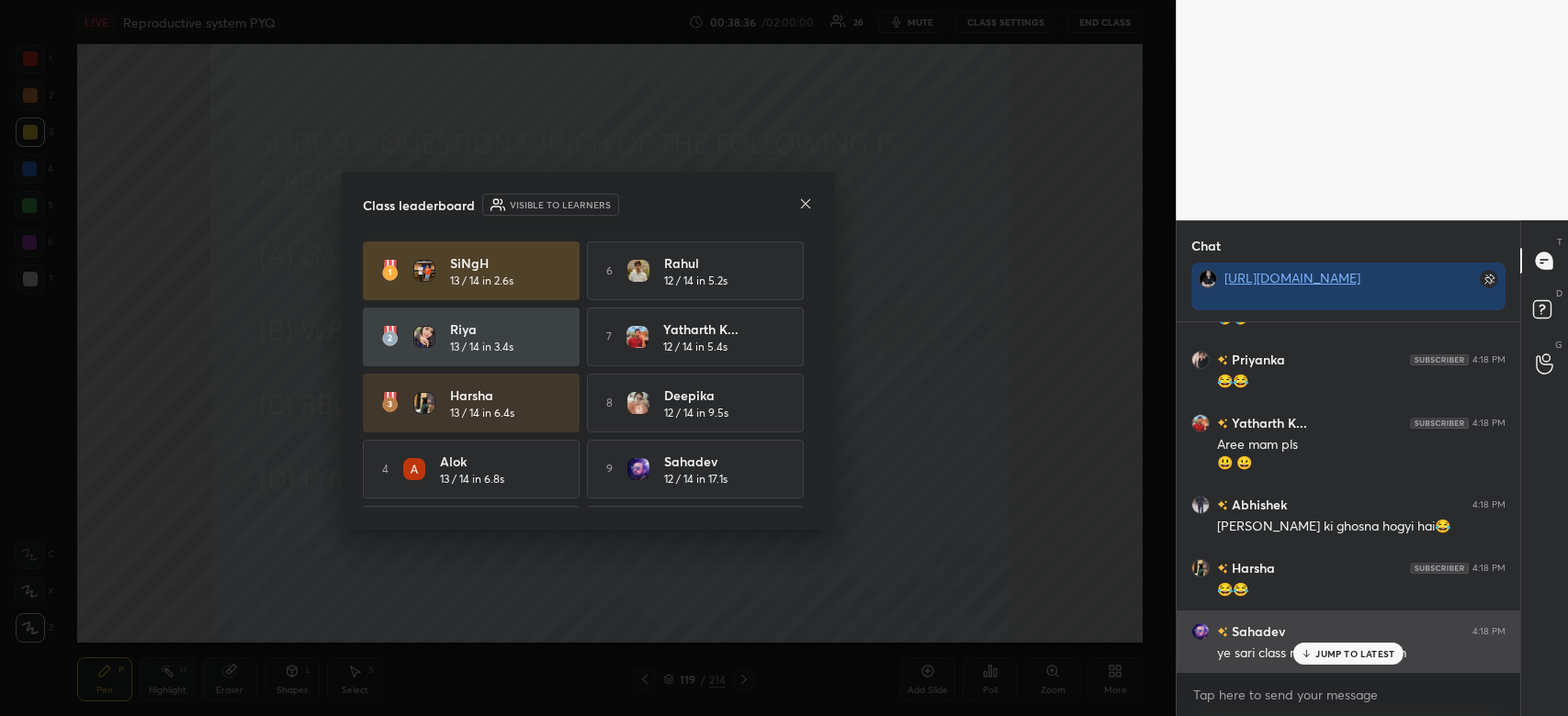
click at [1346, 650] on p "JUMP TO LATEST" at bounding box center [1355, 653] width 79 height 11
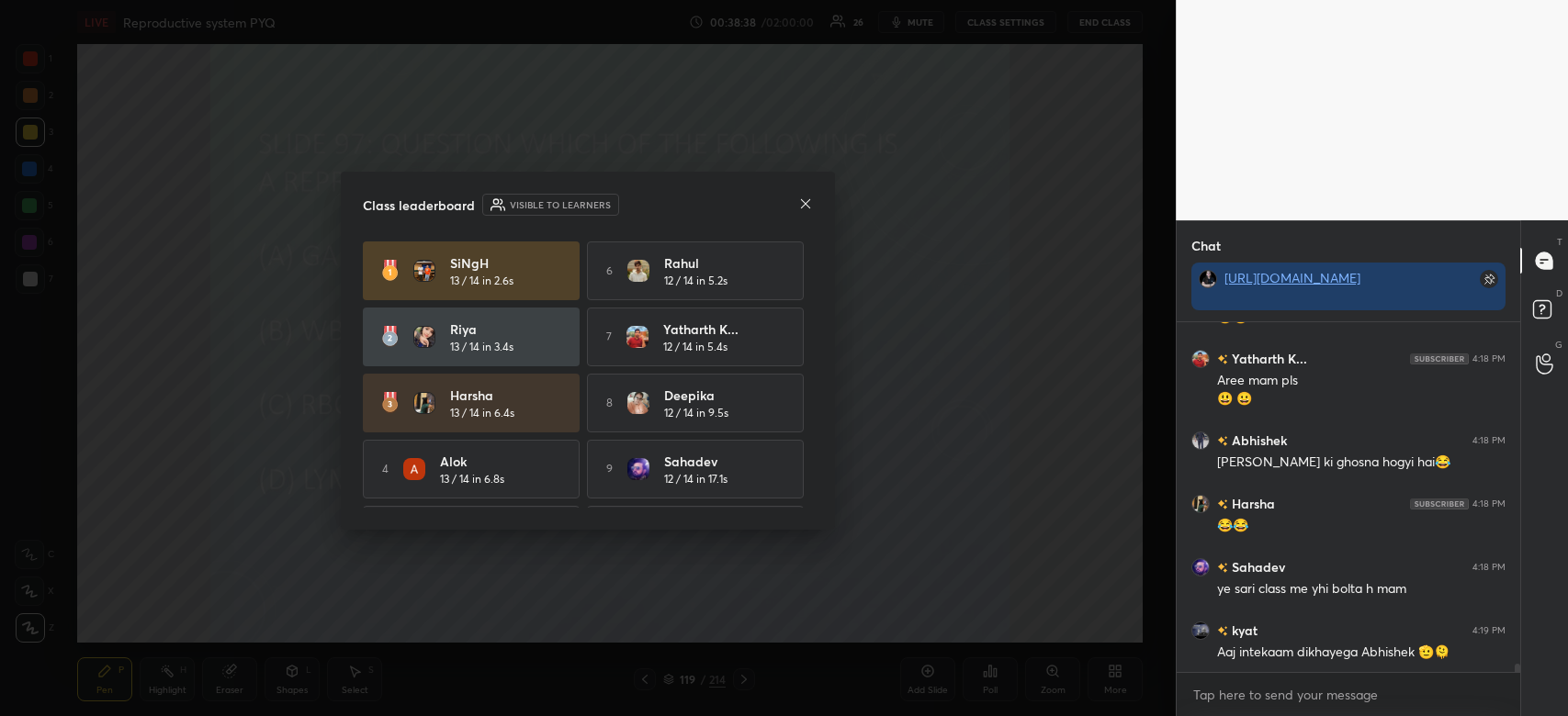
click at [808, 204] on icon at bounding box center [805, 203] width 15 height 15
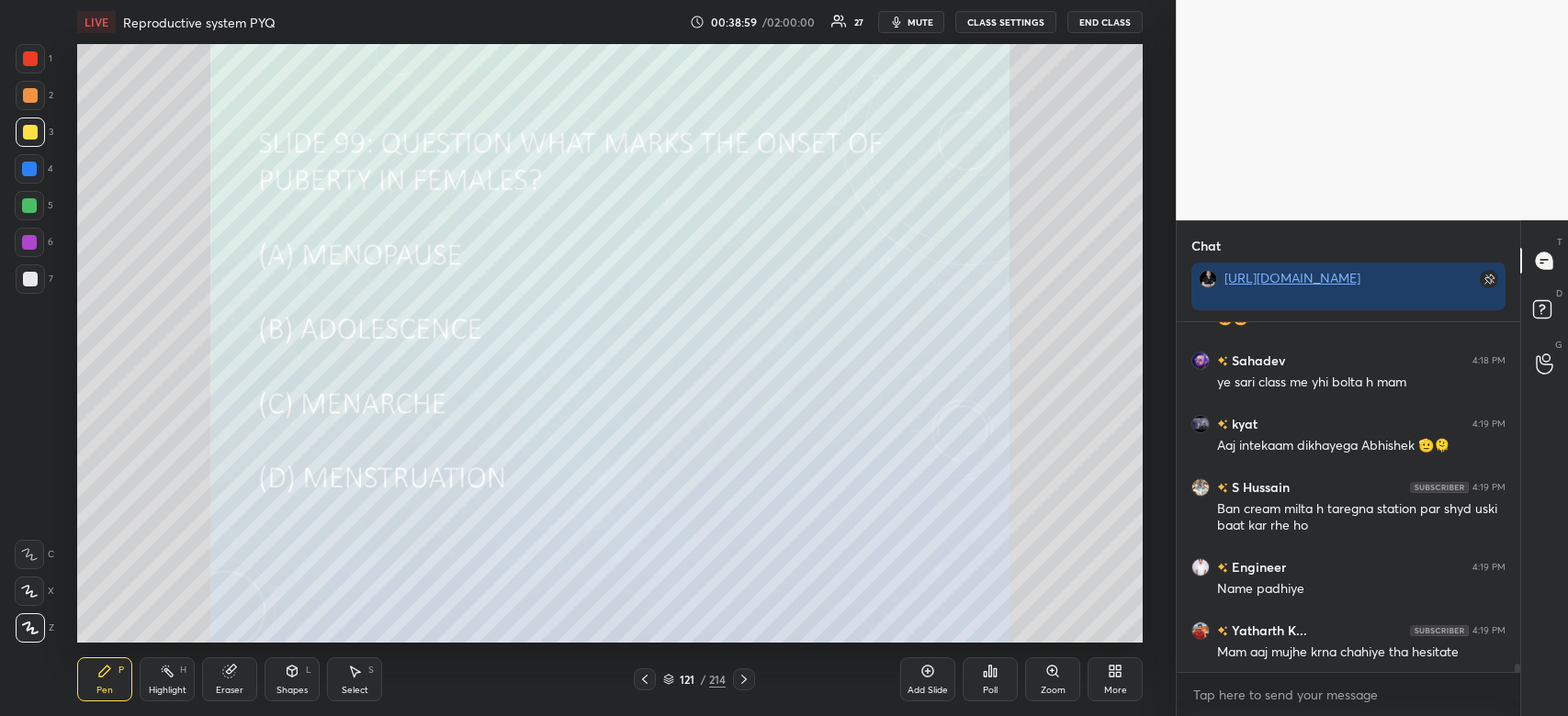
click at [1003, 679] on div "Poll" at bounding box center [991, 680] width 55 height 44
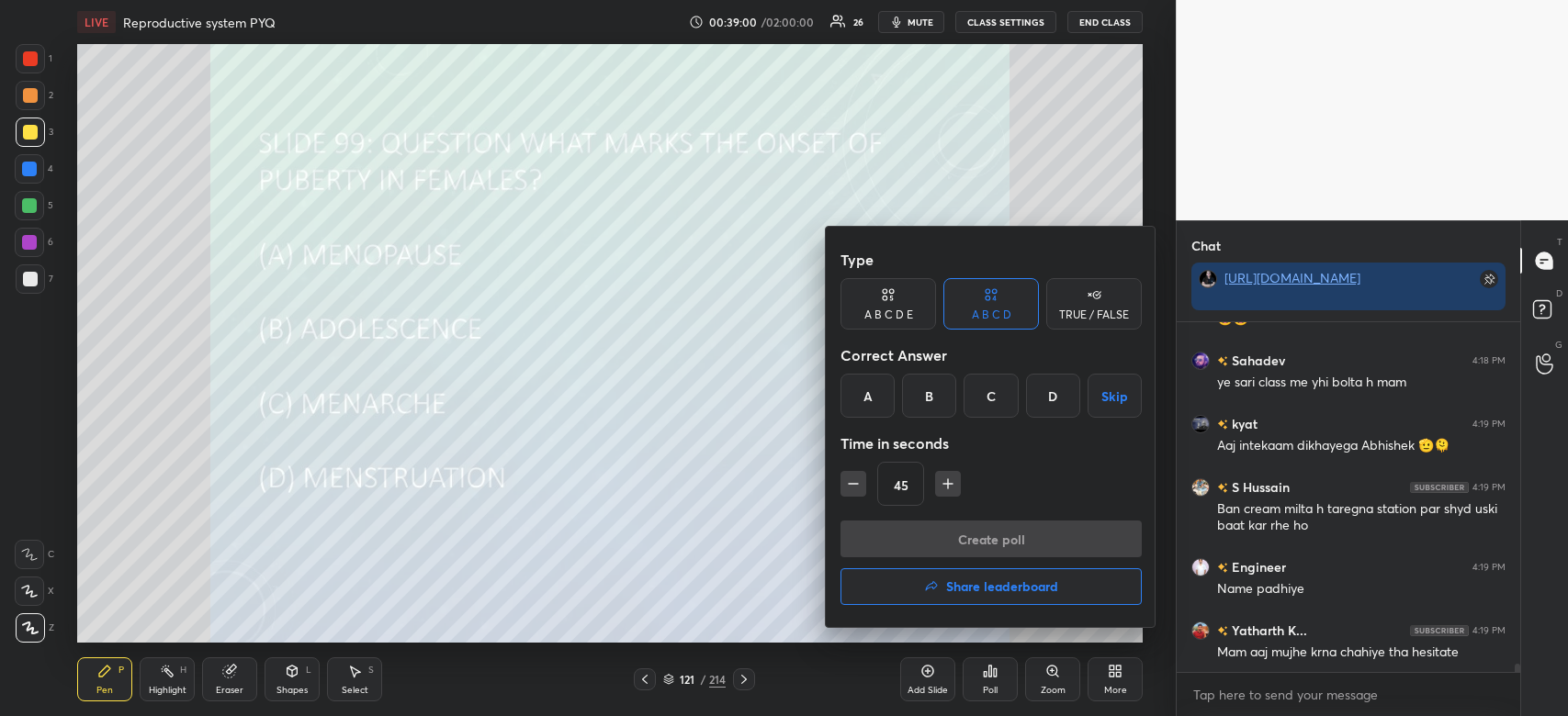
click at [983, 399] on div "C" at bounding box center [991, 395] width 54 height 44
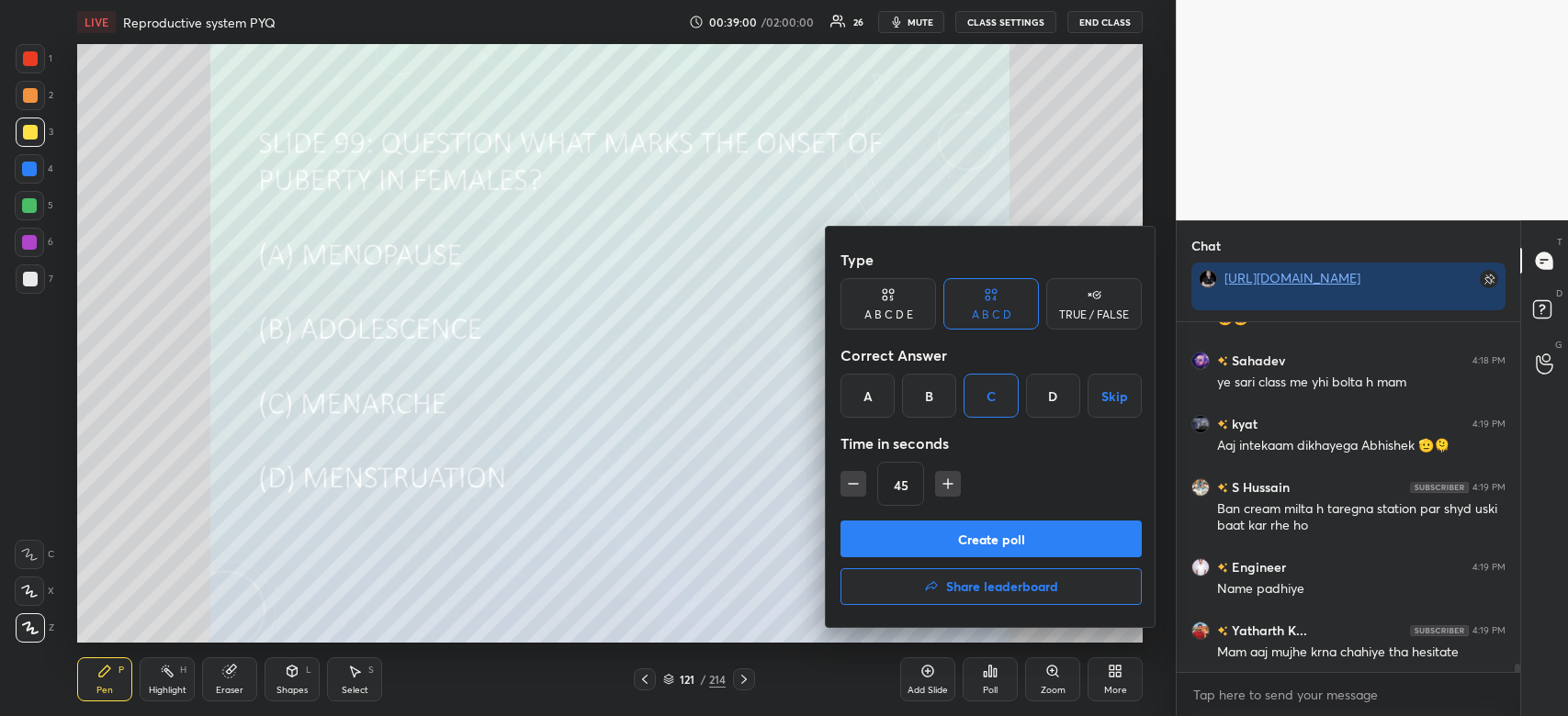
click at [989, 547] on button "Create poll" at bounding box center [991, 538] width 301 height 36
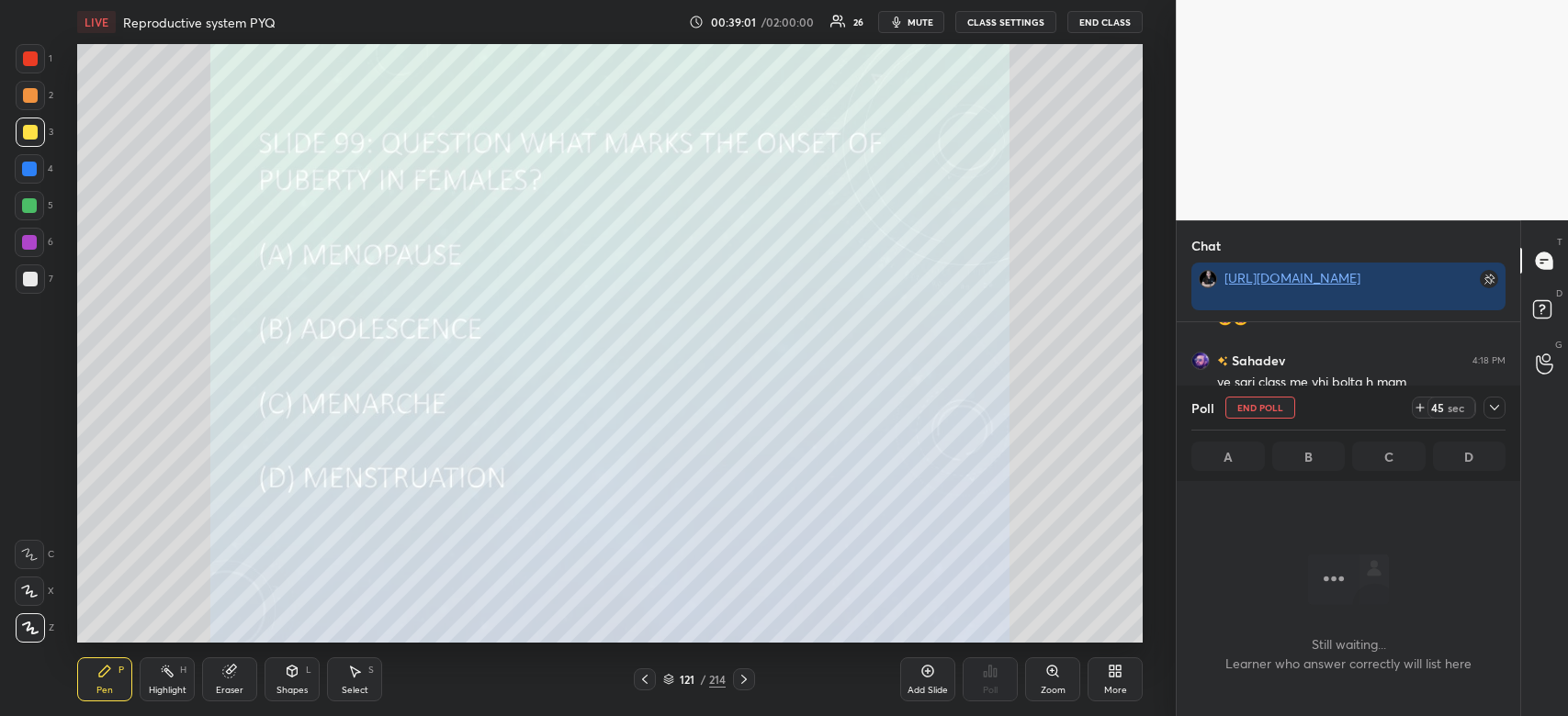
click at [1496, 416] on div at bounding box center [1495, 407] width 22 height 22
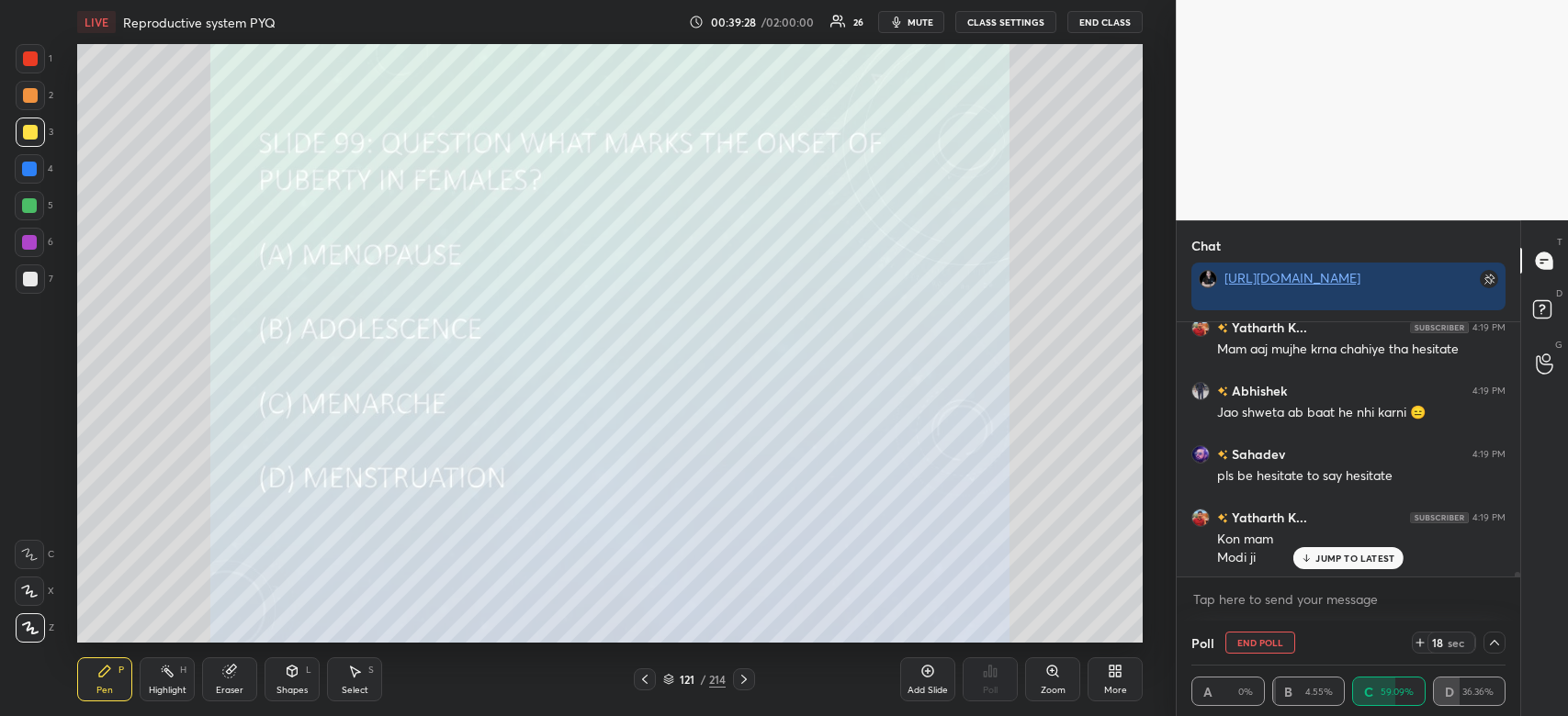
click at [1239, 643] on button "End Poll" at bounding box center [1260, 643] width 70 height 22
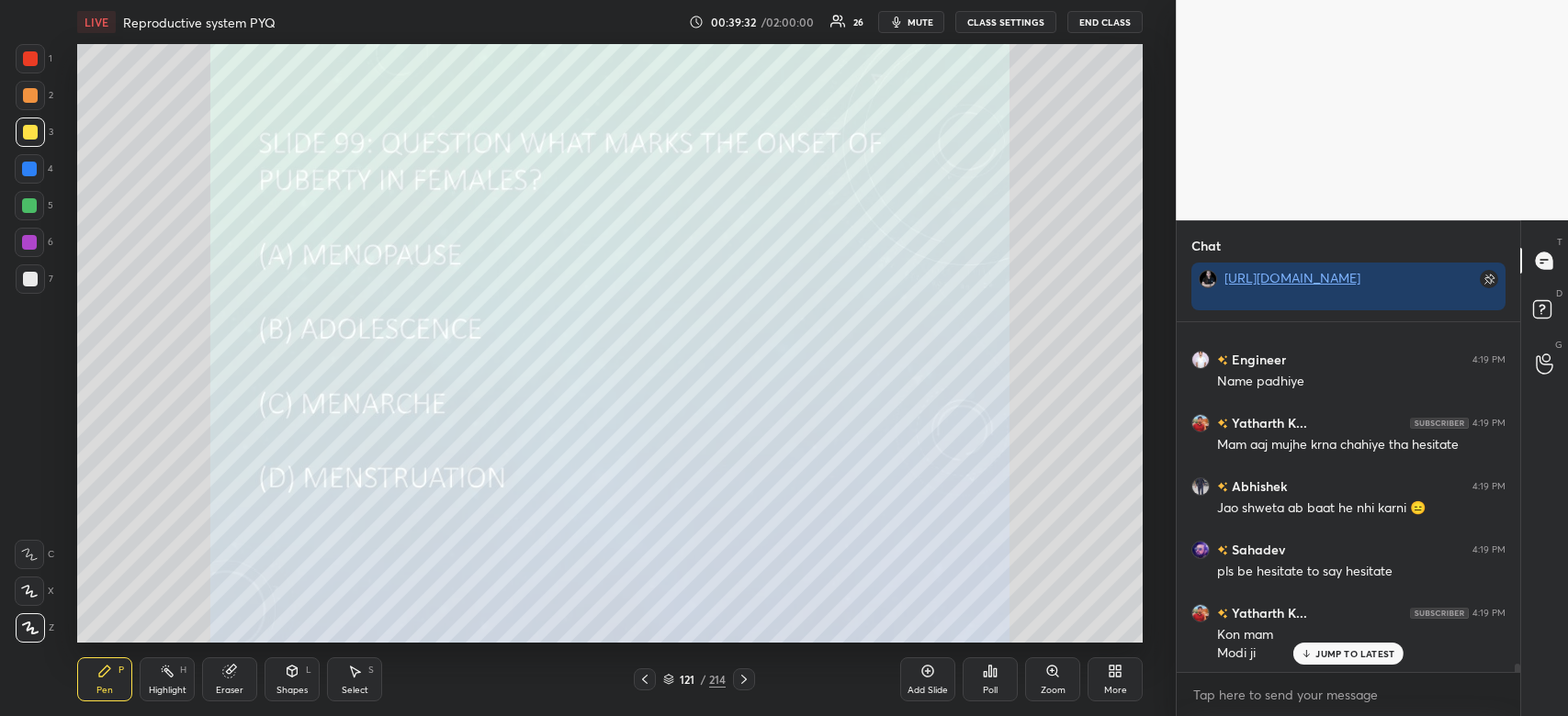
click at [1359, 661] on div "JUMP TO LATEST" at bounding box center [1349, 654] width 111 height 22
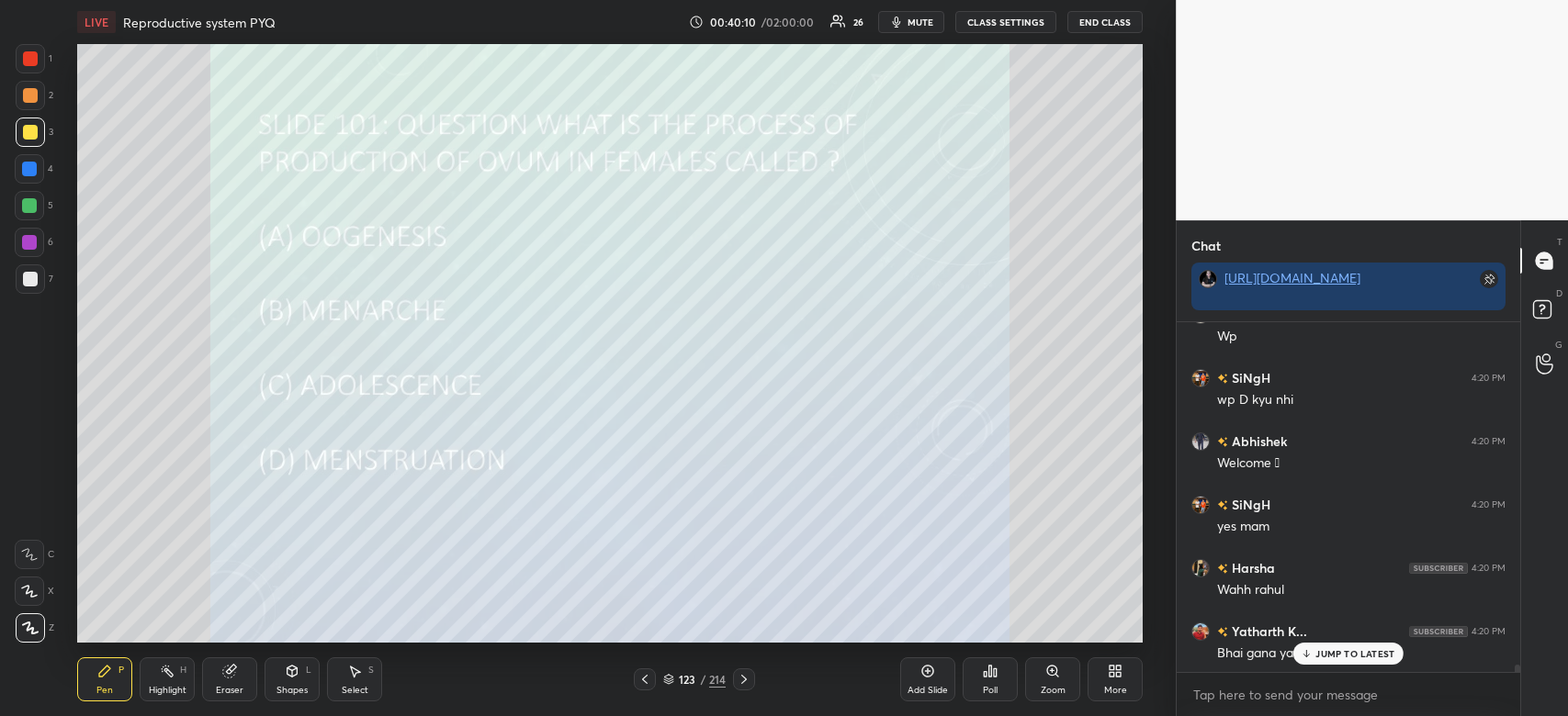
scroll to position [15545, 0]
click at [999, 681] on div "Poll" at bounding box center [991, 680] width 55 height 44
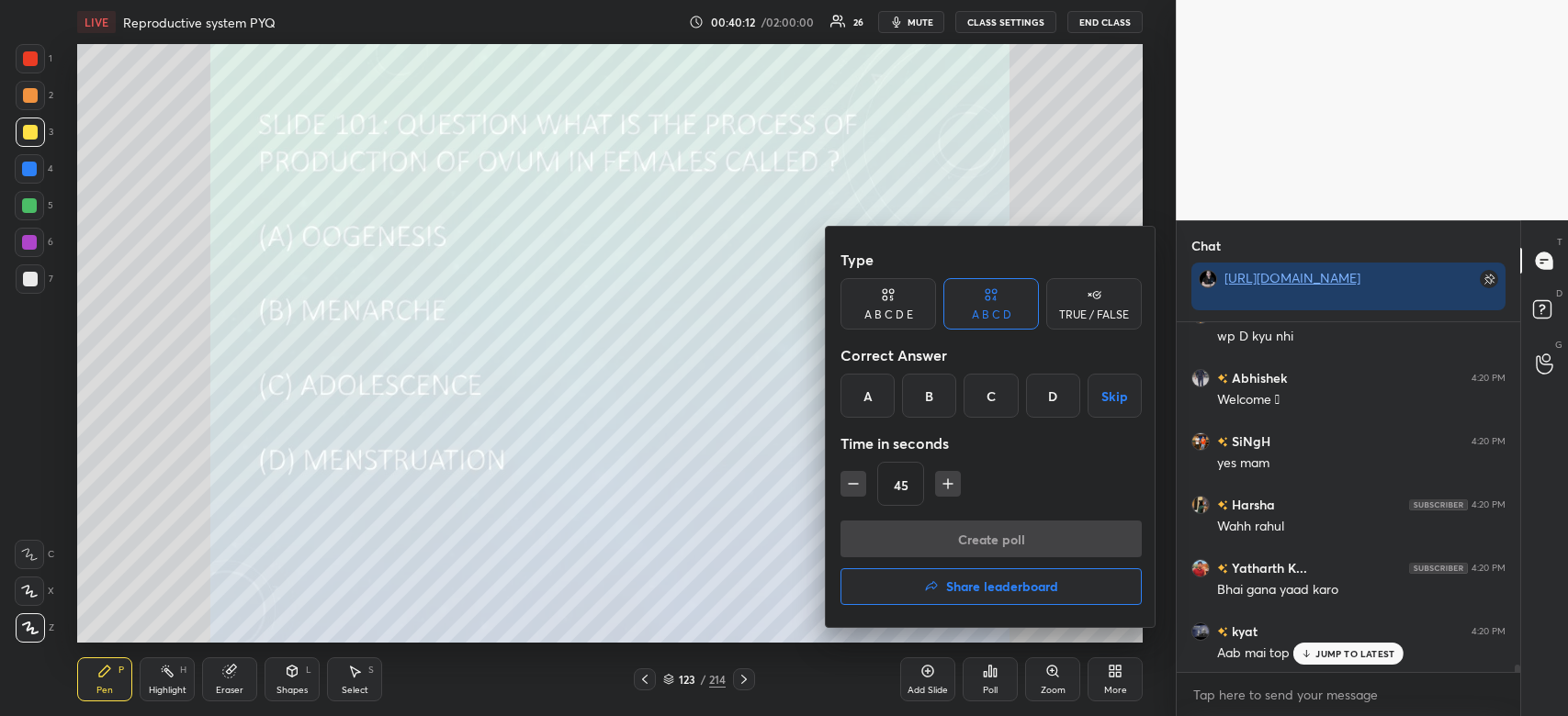
click at [859, 401] on div "A" at bounding box center [867, 395] width 54 height 44
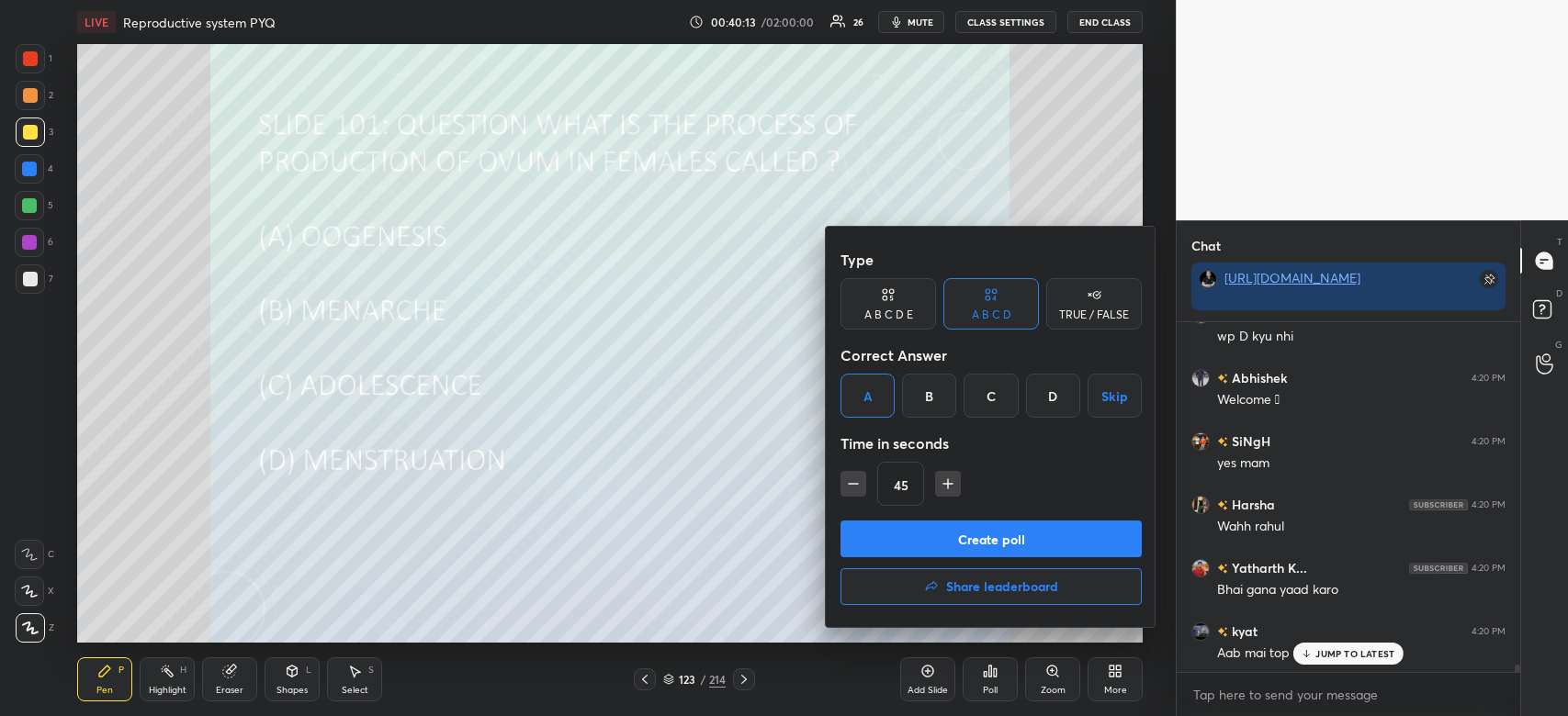
click at [905, 528] on button "Create poll" at bounding box center [991, 538] width 301 height 36
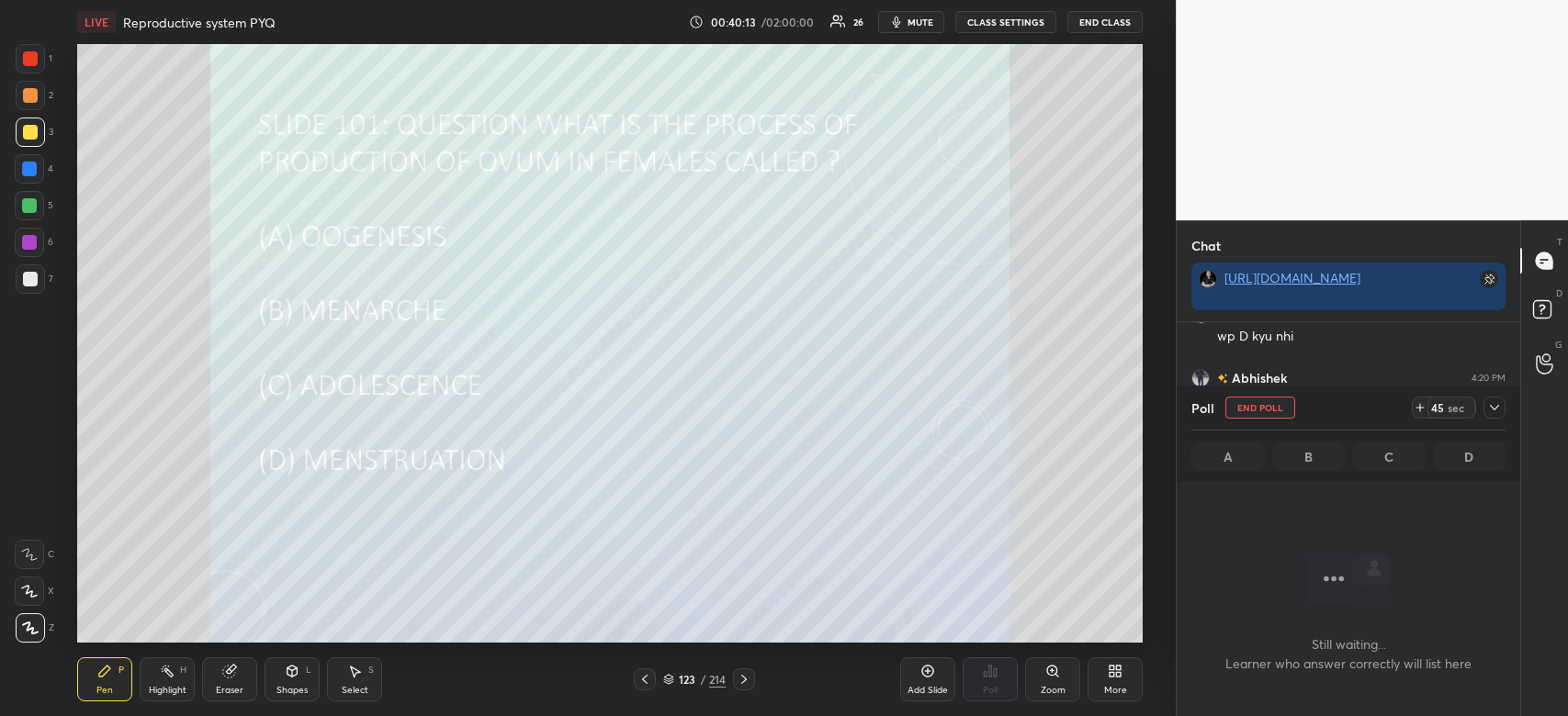
scroll to position [255, 338]
click at [1495, 410] on icon at bounding box center [1494, 407] width 15 height 15
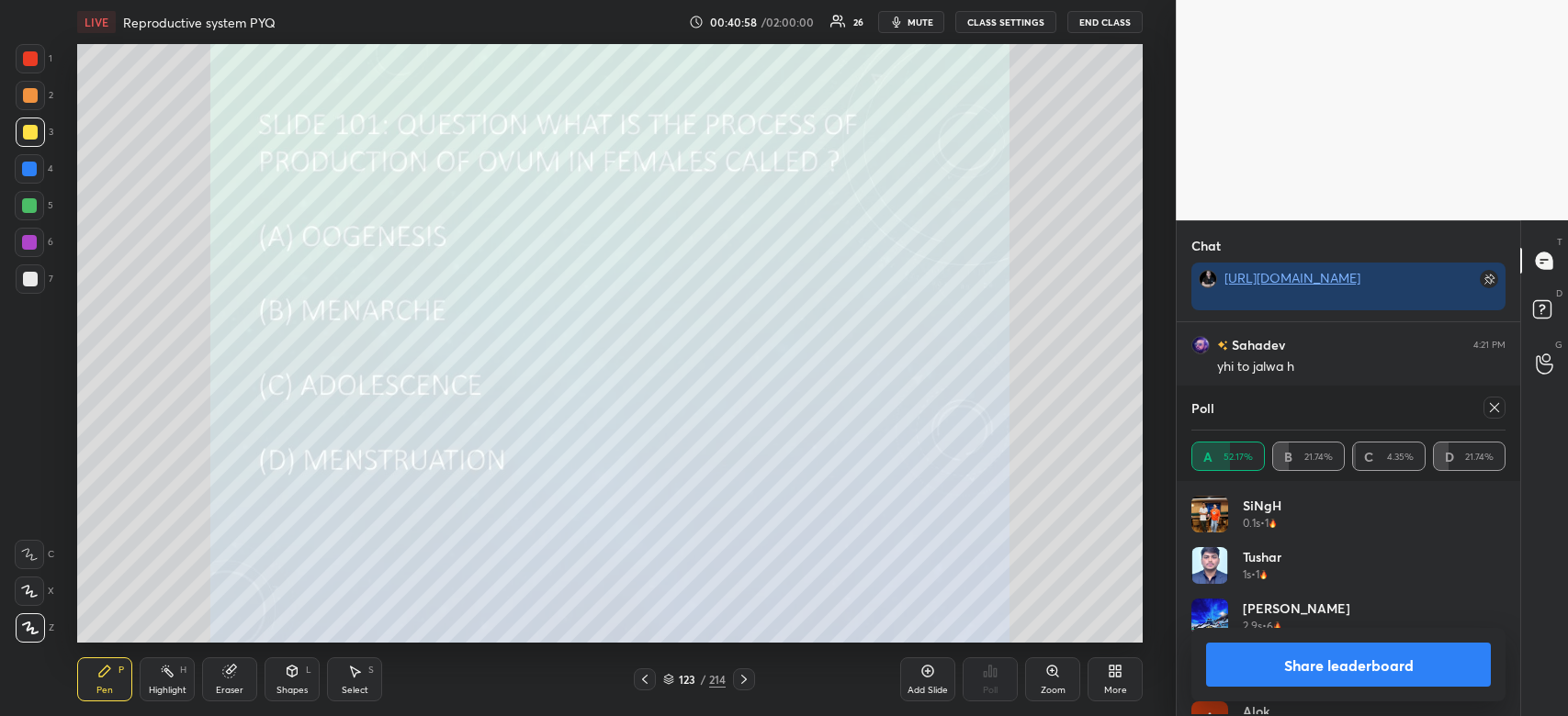
scroll to position [215, 309]
click at [1307, 679] on button "Share leaderboard" at bounding box center [1348, 665] width 285 height 44
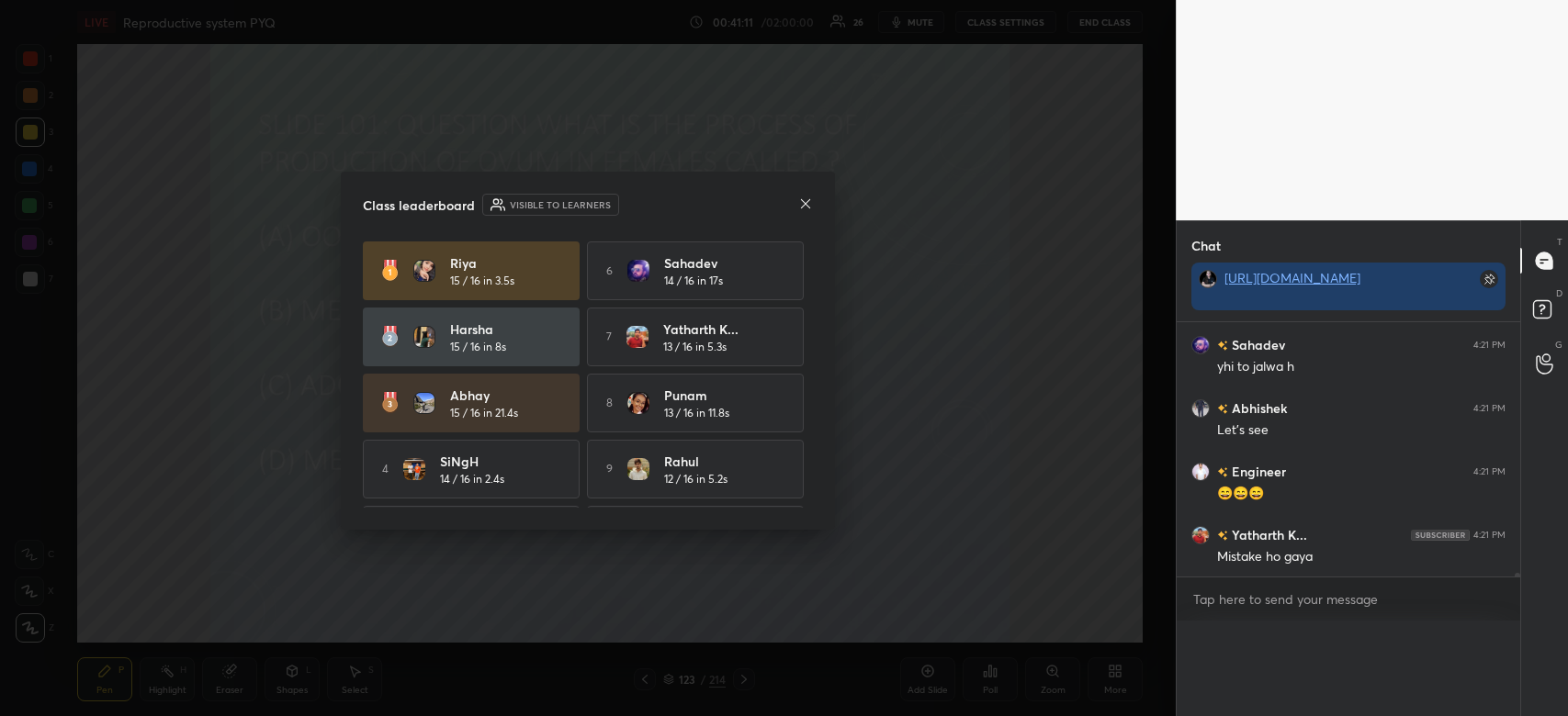
scroll to position [6, 6]
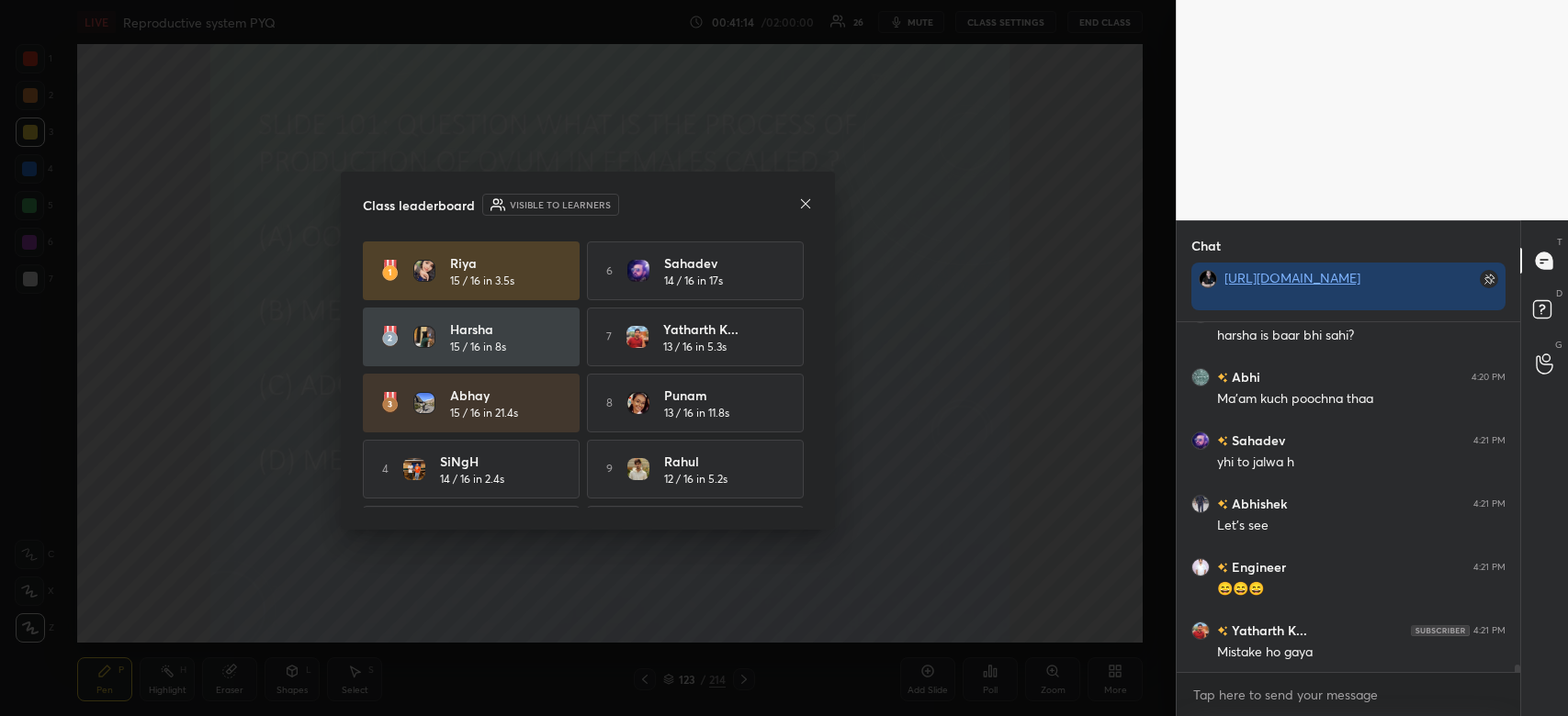
click at [810, 202] on icon at bounding box center [805, 203] width 15 height 15
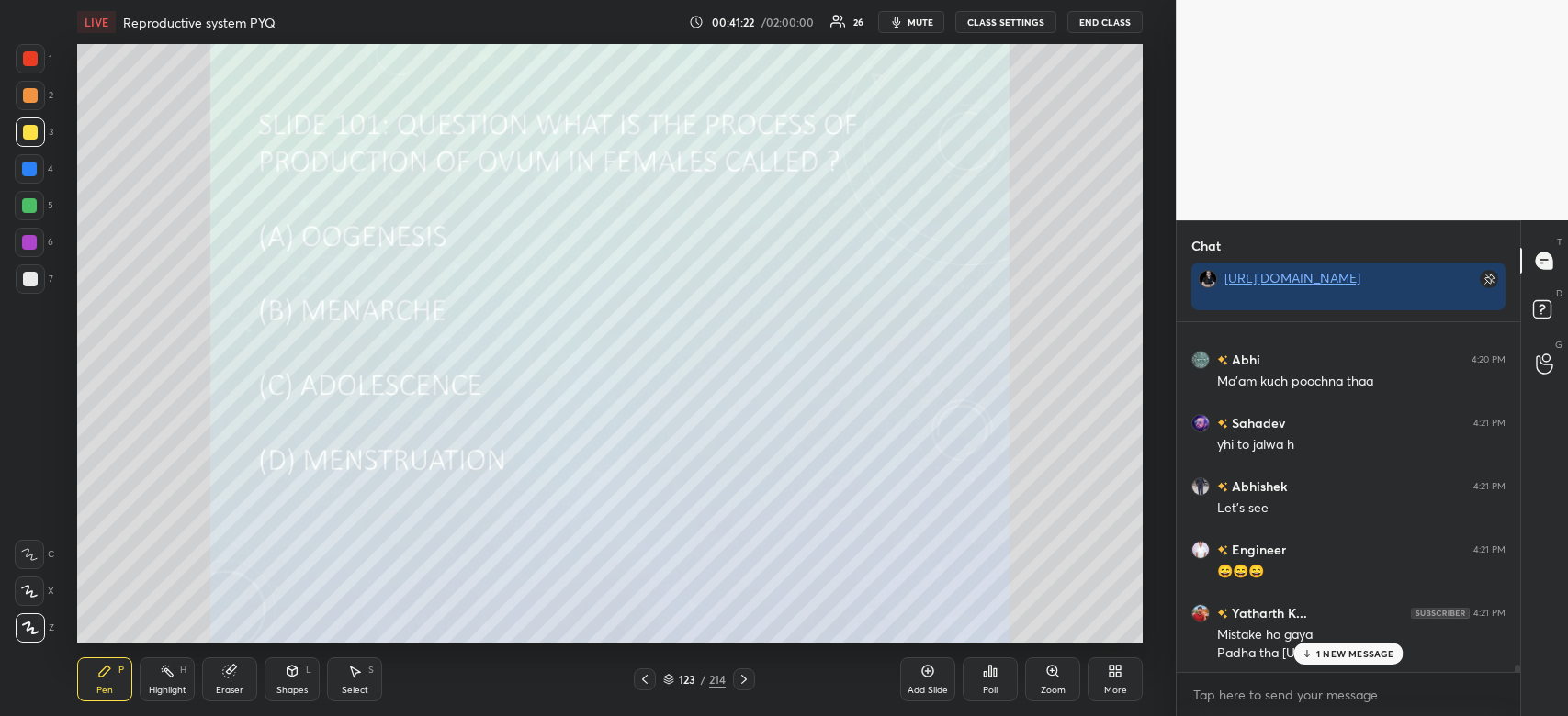
scroll to position [16006, 0]
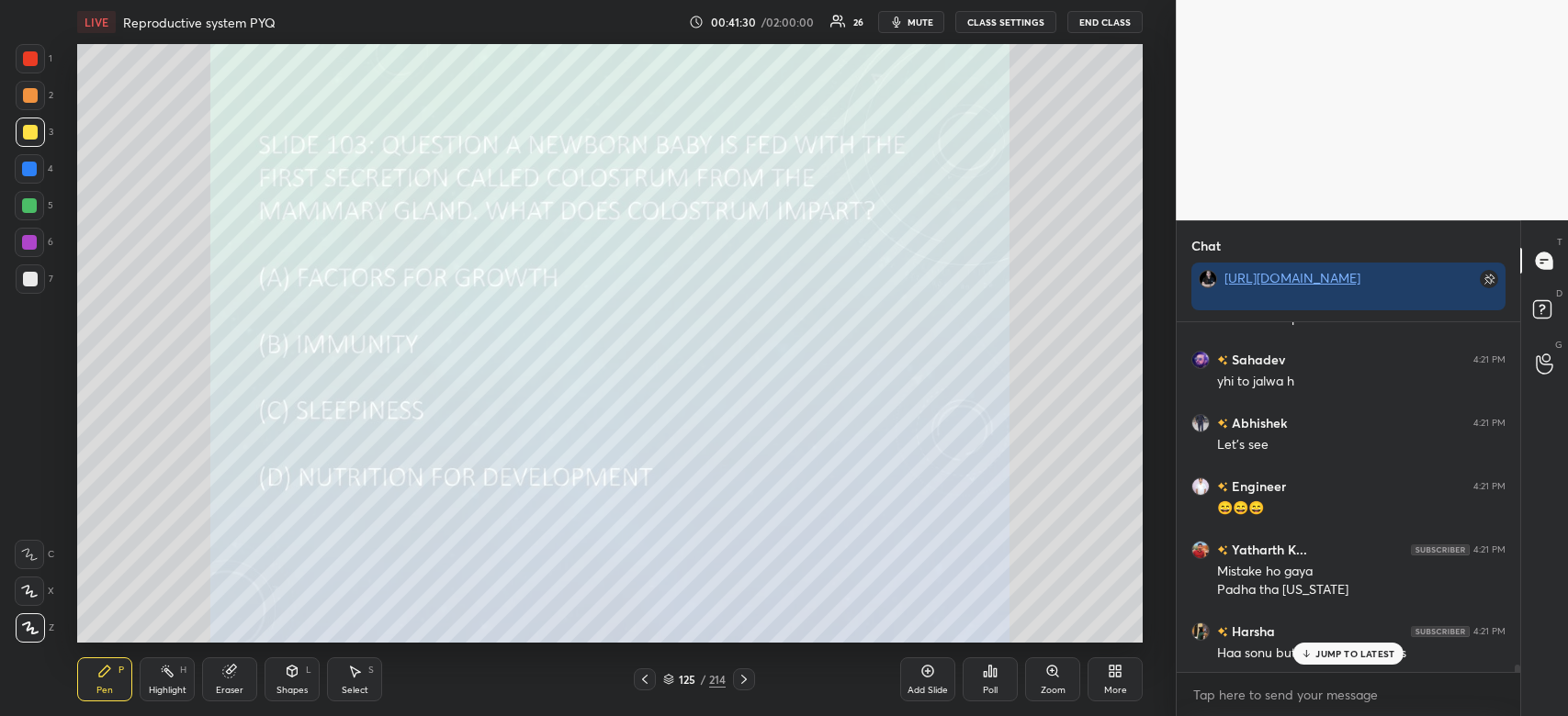
click at [990, 677] on icon at bounding box center [991, 671] width 3 height 11
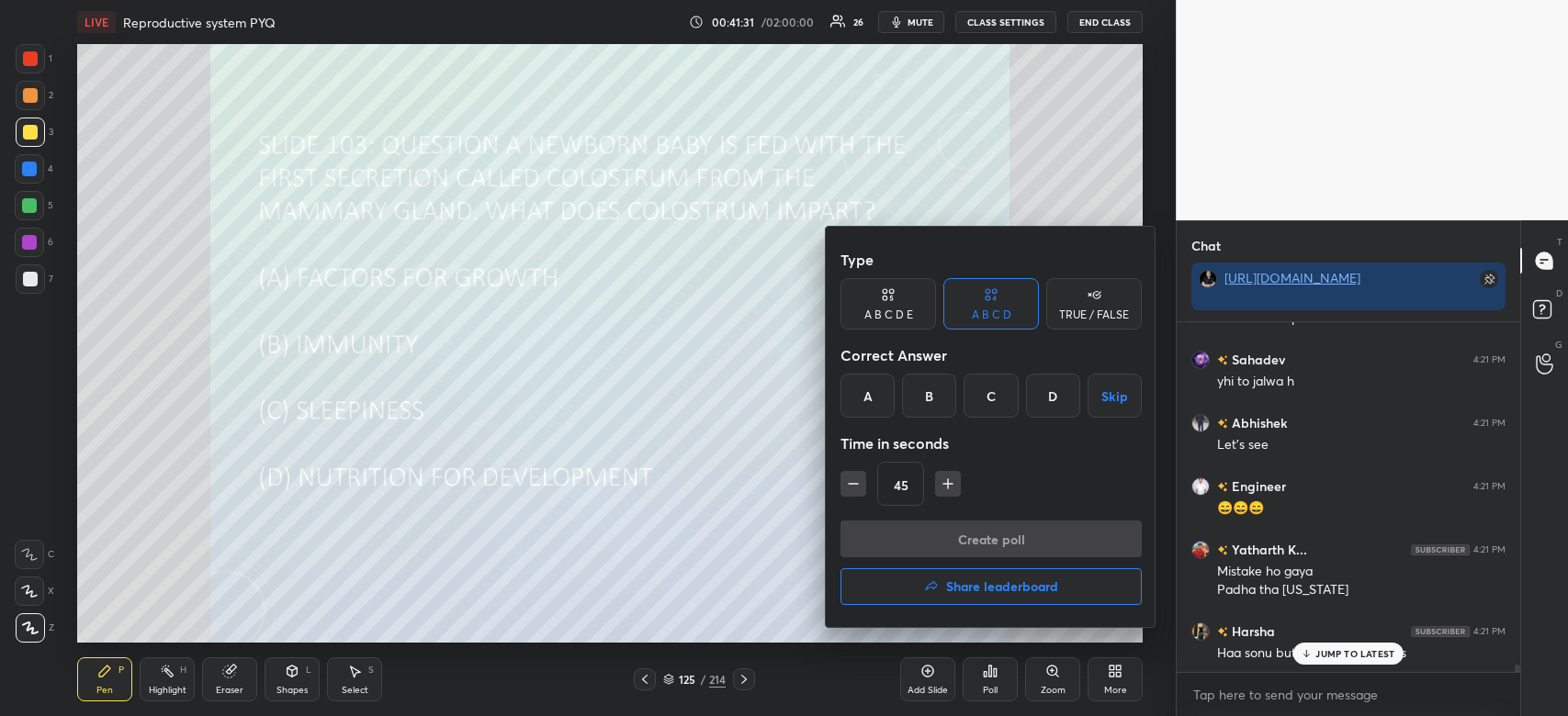
click at [928, 406] on div "B" at bounding box center [929, 395] width 54 height 44
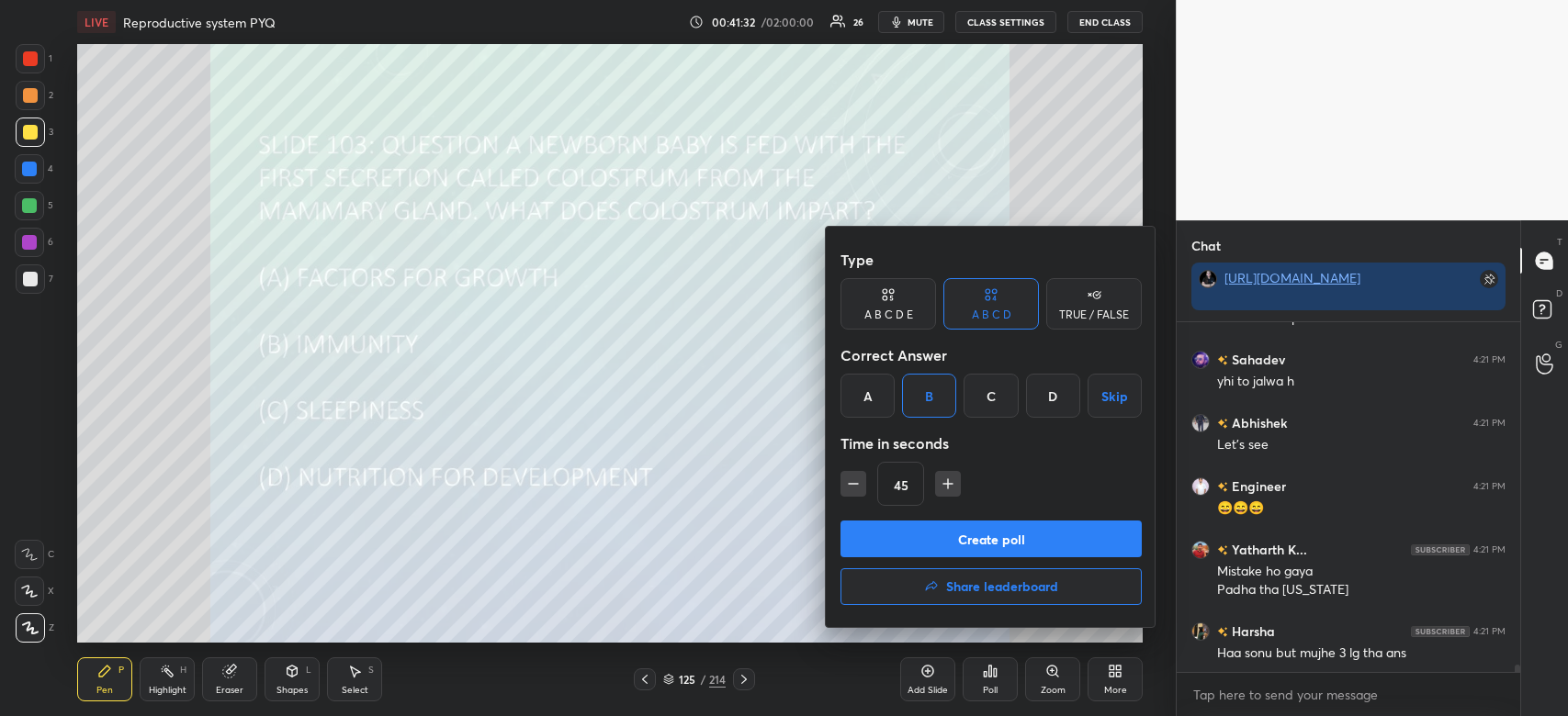
scroll to position [16071, 0]
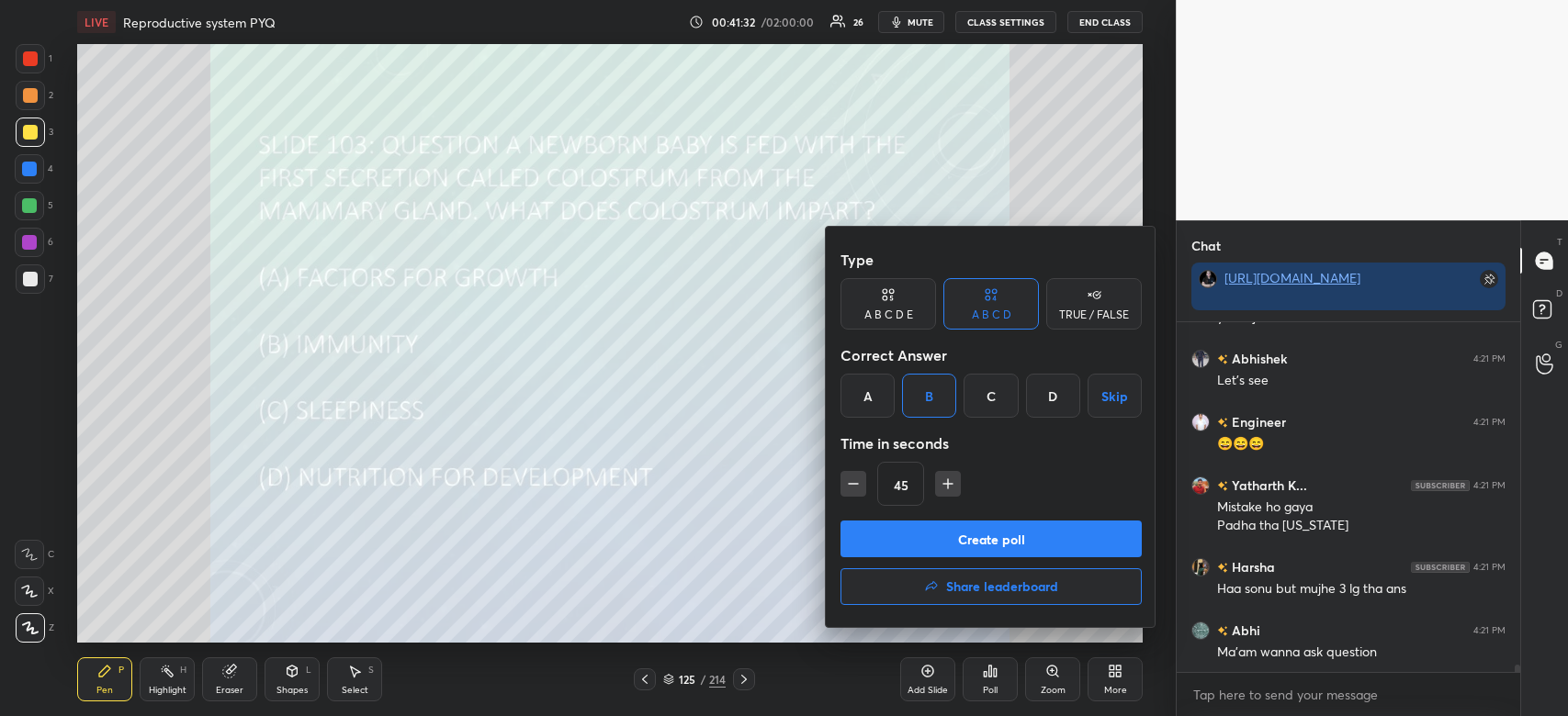
click at [930, 534] on button "Create poll" at bounding box center [991, 538] width 301 height 36
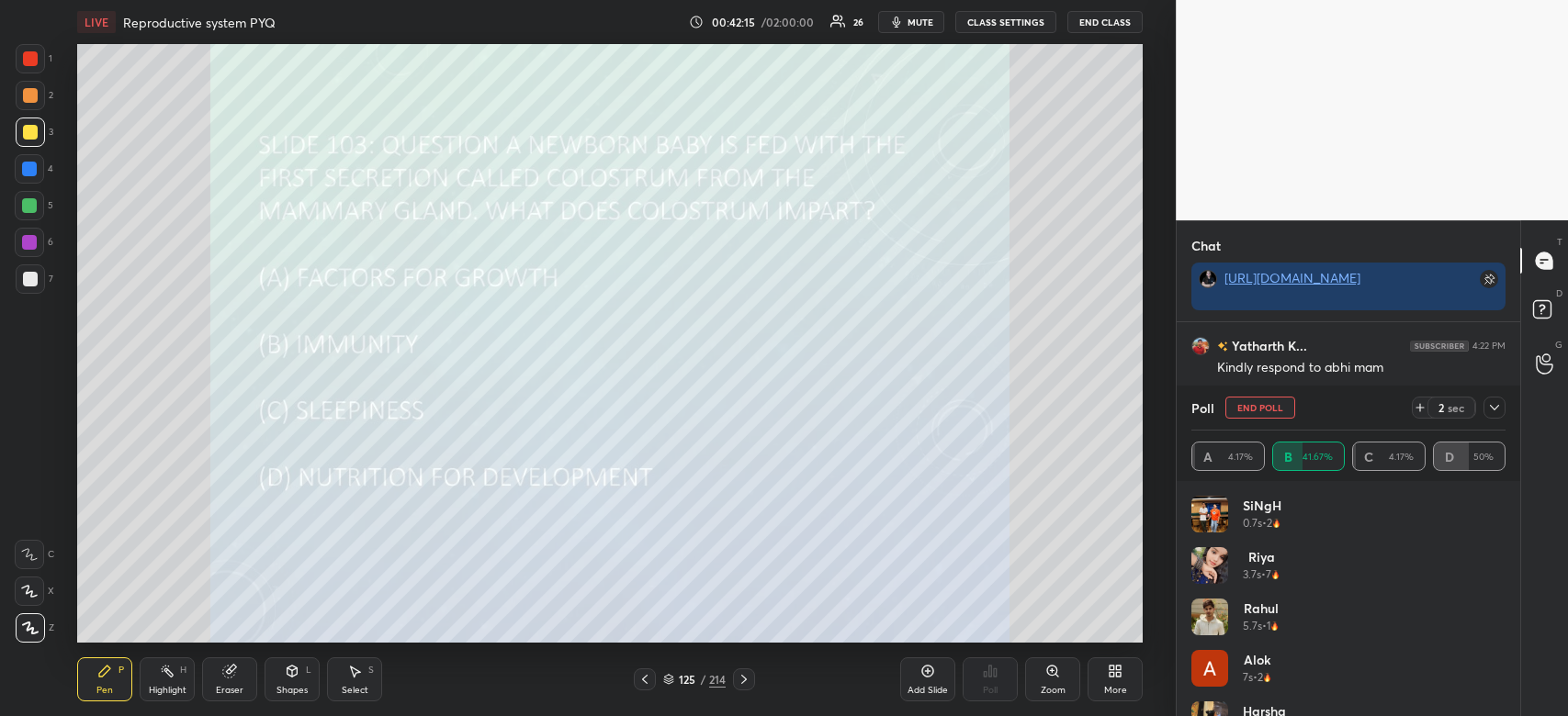
scroll to position [16609, 0]
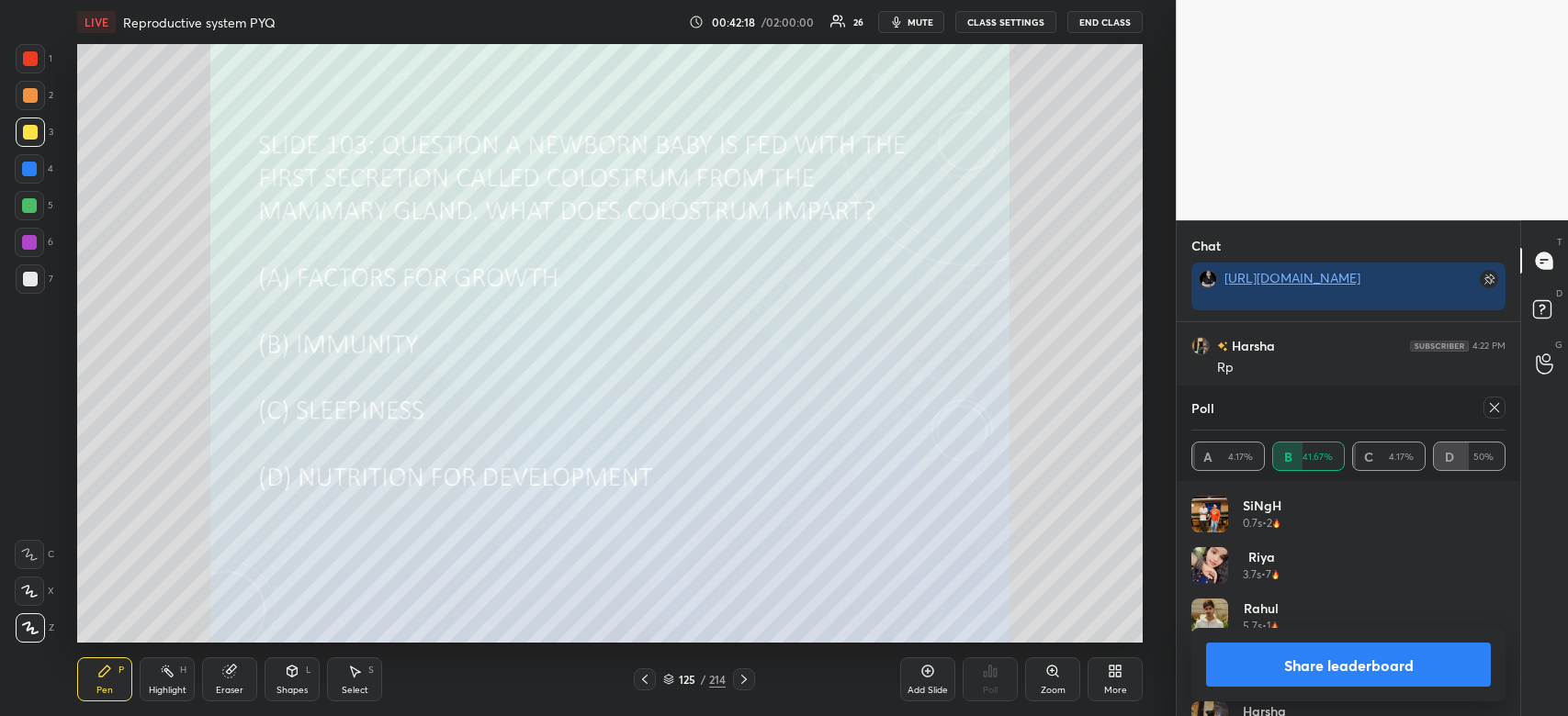
click at [1360, 671] on button "Share leaderboard" at bounding box center [1348, 665] width 285 height 44
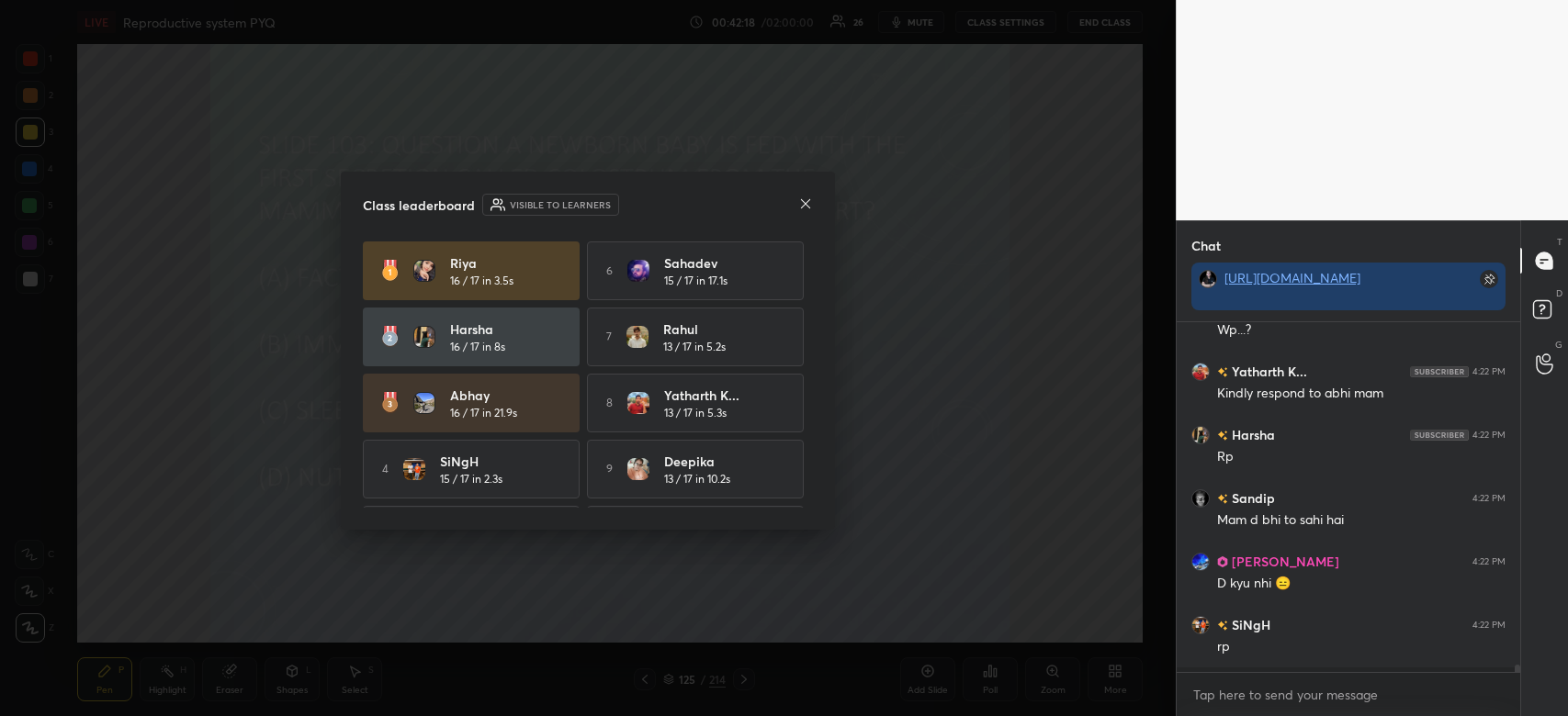
scroll to position [390, 338]
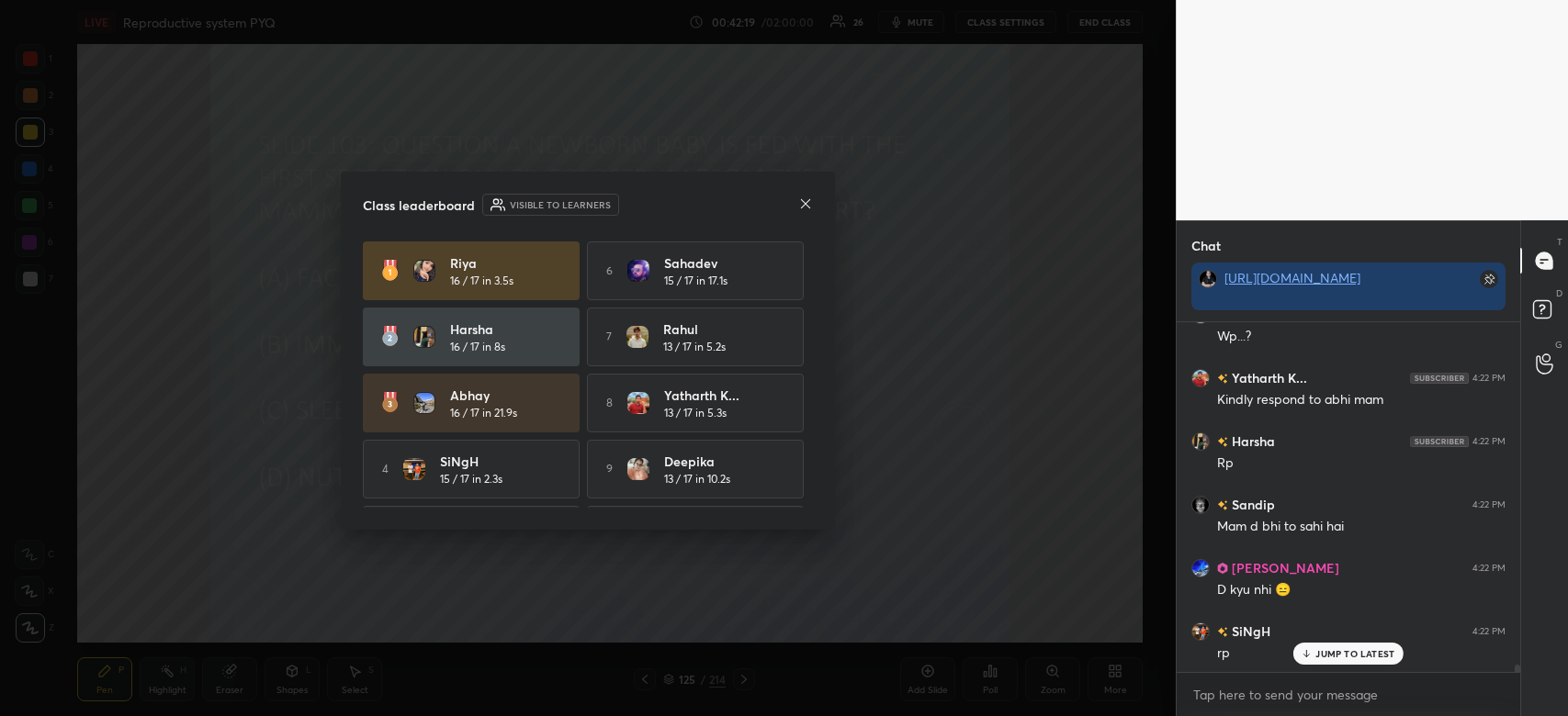
click at [806, 217] on div "Class leaderboard Visible to learners Riya 16 / 17 in 3.5s 6 Sahadev 15 / 17 in…" at bounding box center [587, 350] width 494 height 358
click at [808, 207] on icon at bounding box center [805, 203] width 15 height 15
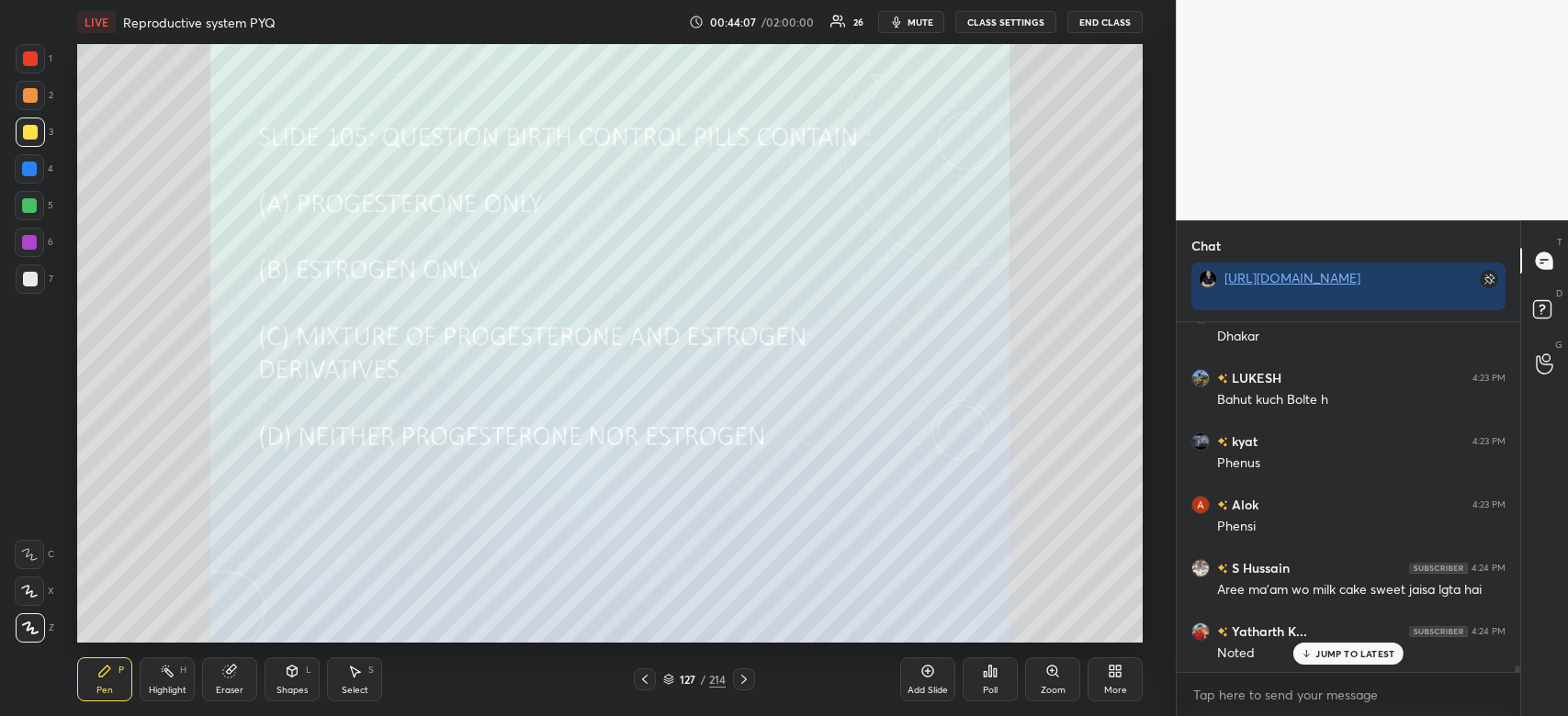
scroll to position [17880, 0]
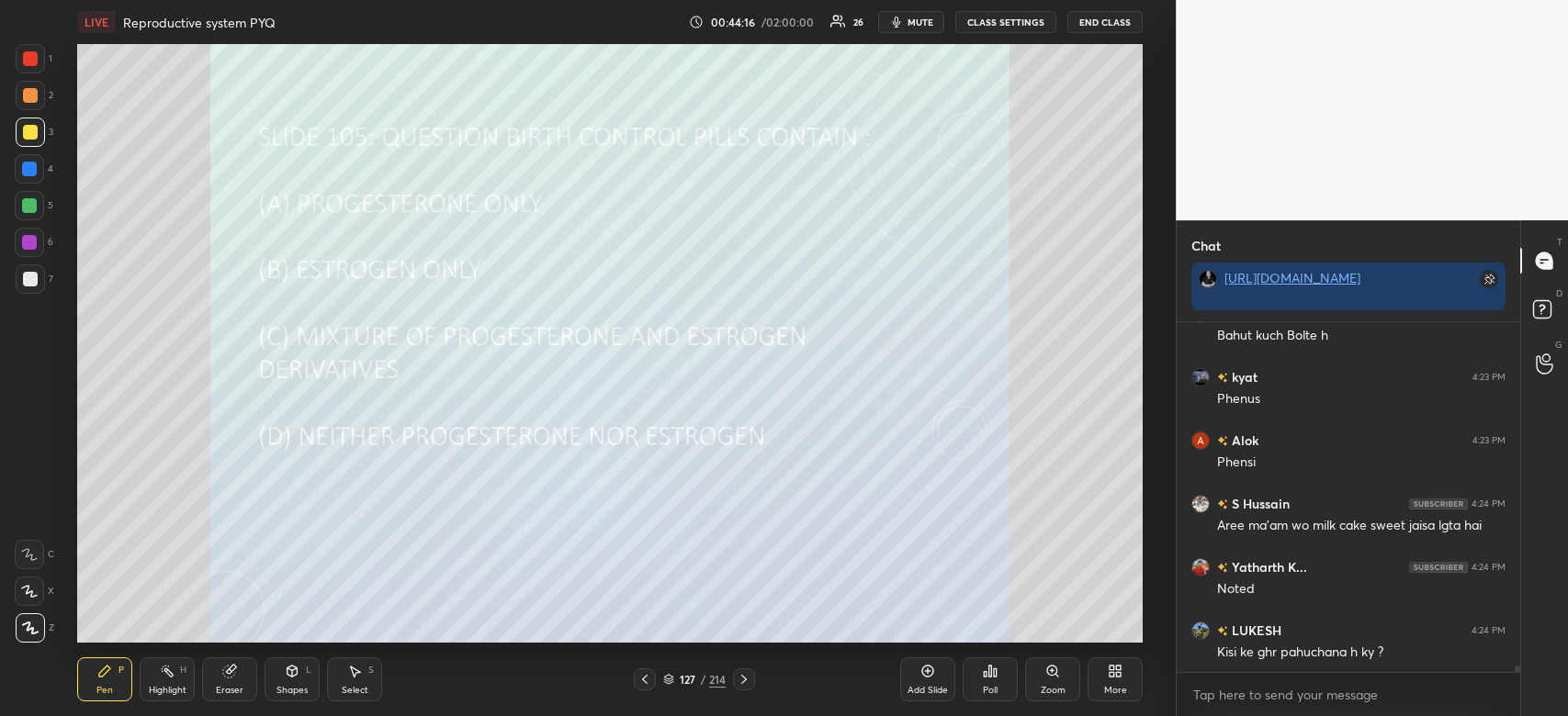
click at [991, 671] on icon at bounding box center [991, 671] width 3 height 11
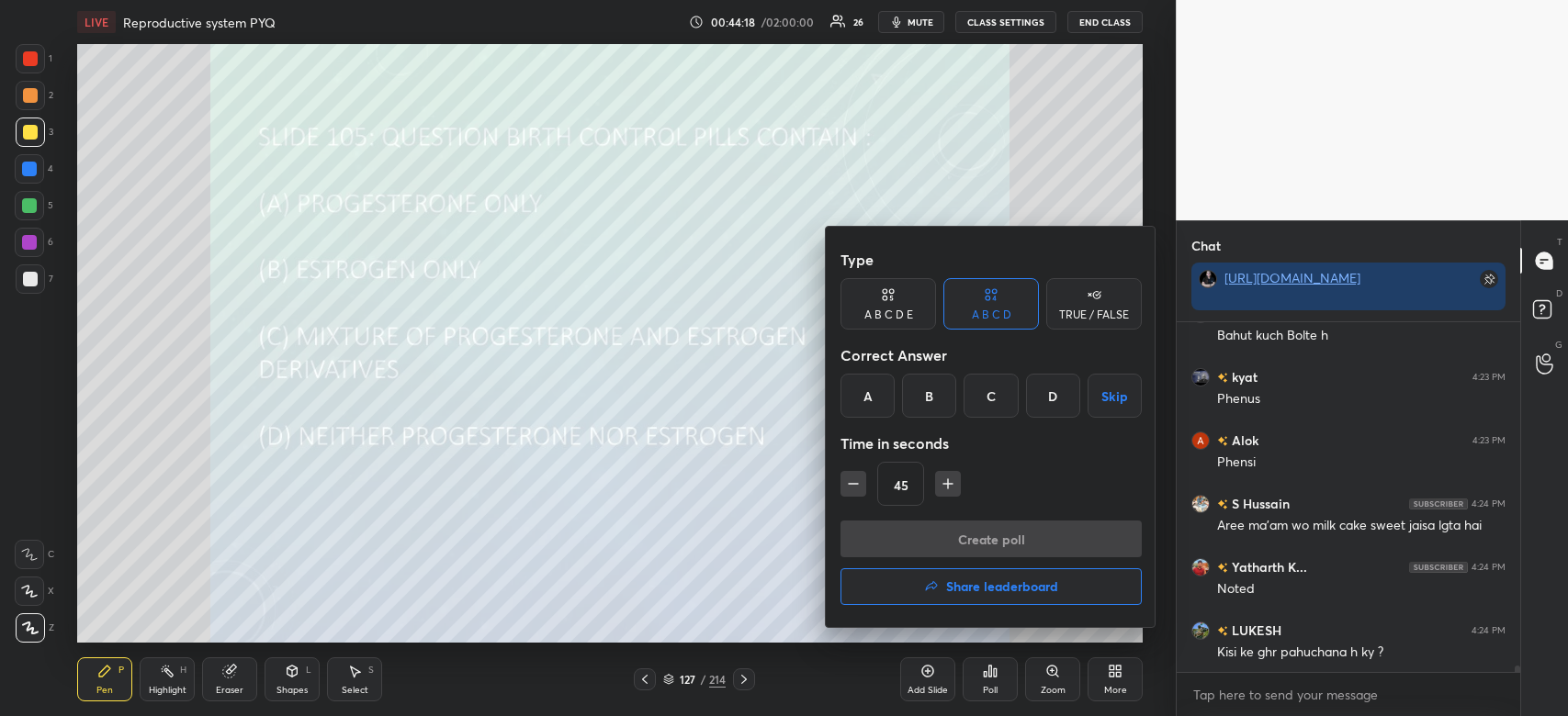
click at [1002, 387] on div "C" at bounding box center [991, 395] width 54 height 44
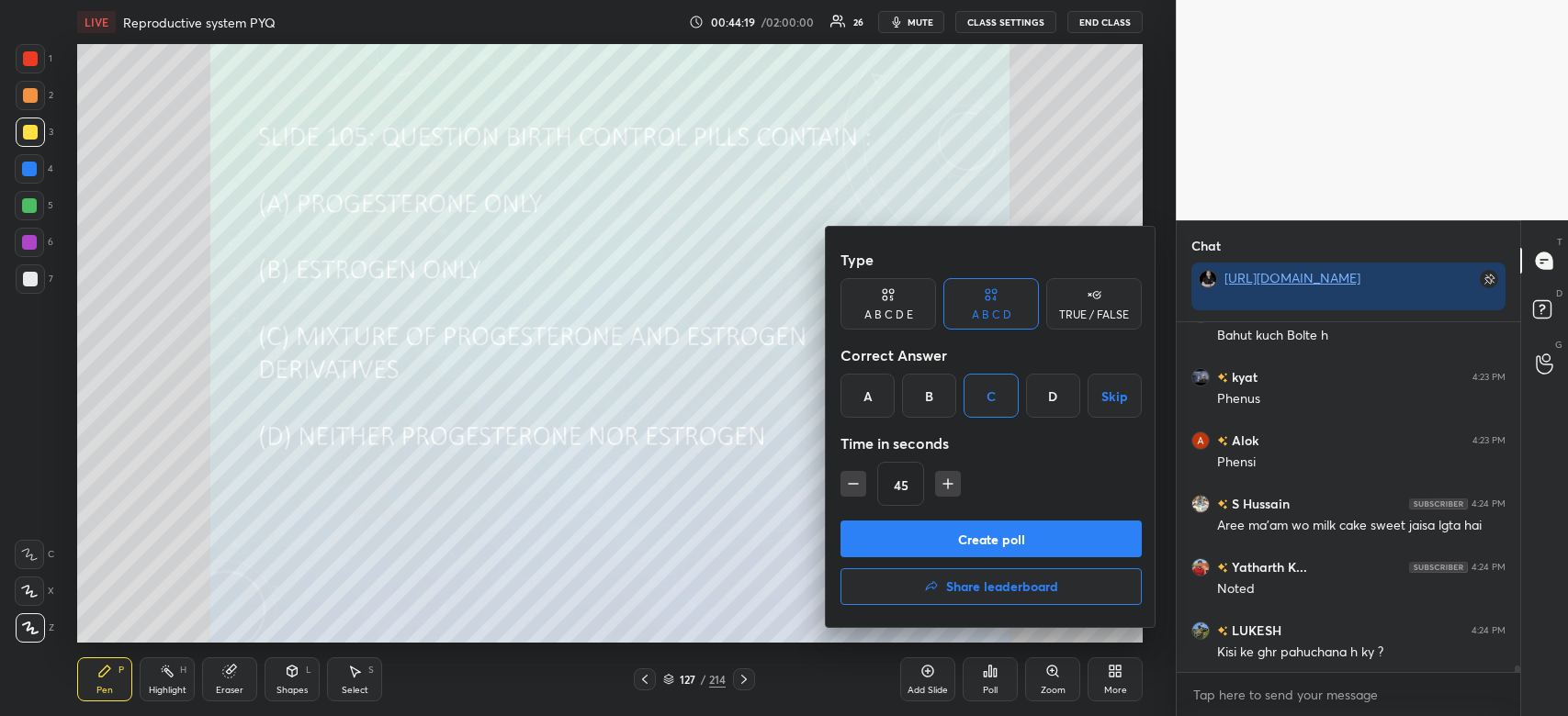
click at [1005, 533] on button "Create poll" at bounding box center [991, 538] width 301 height 36
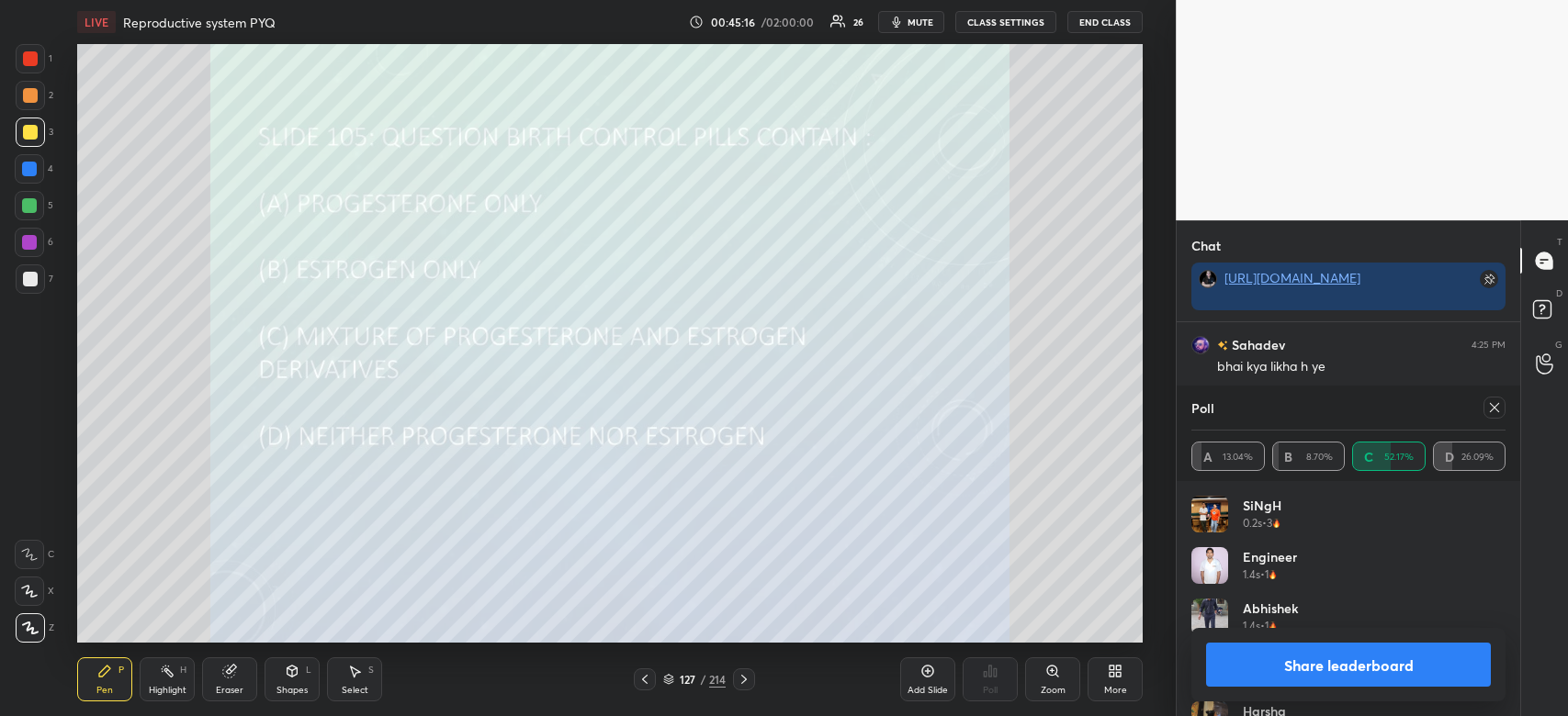
scroll to position [18545, 0]
click at [1342, 655] on button "Share leaderboard" at bounding box center [1348, 665] width 285 height 44
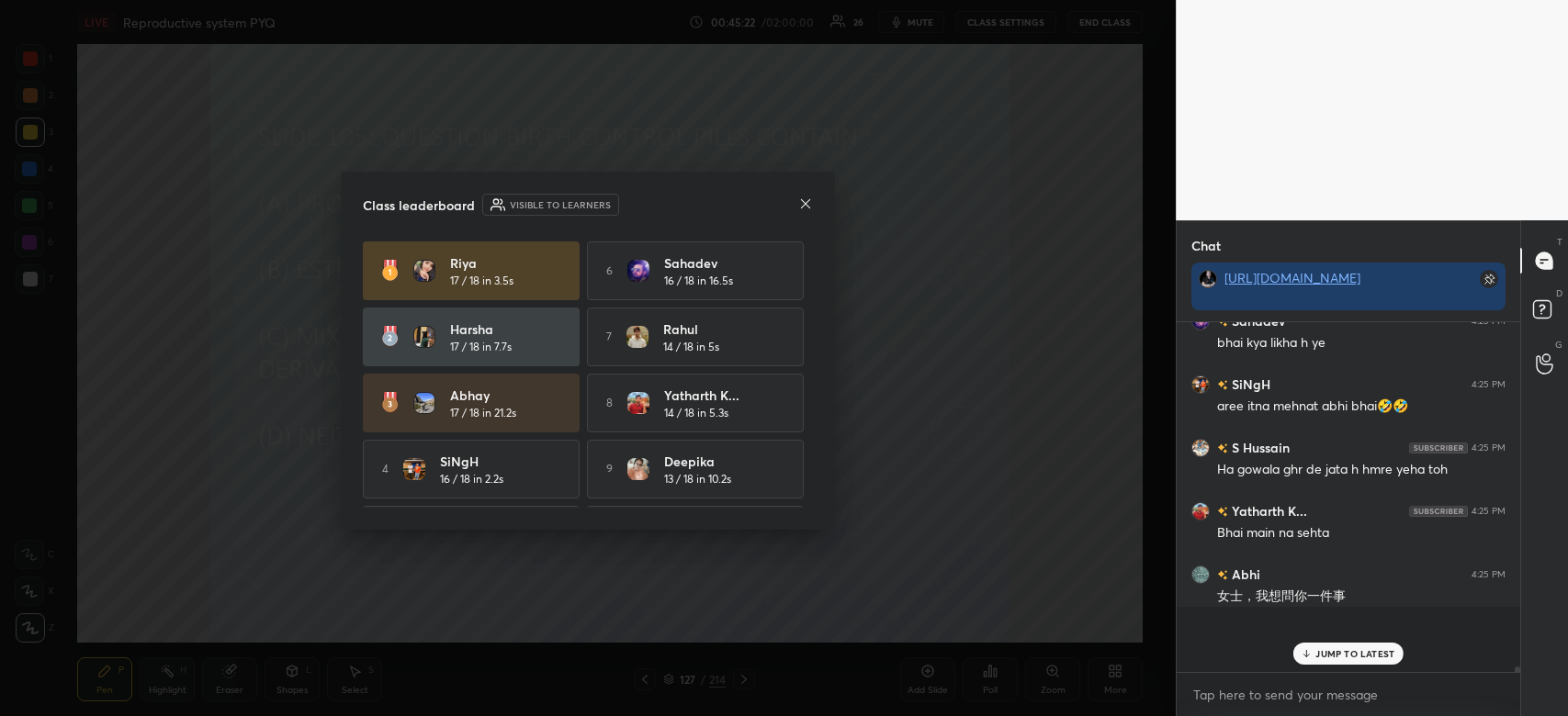
scroll to position [345, 338]
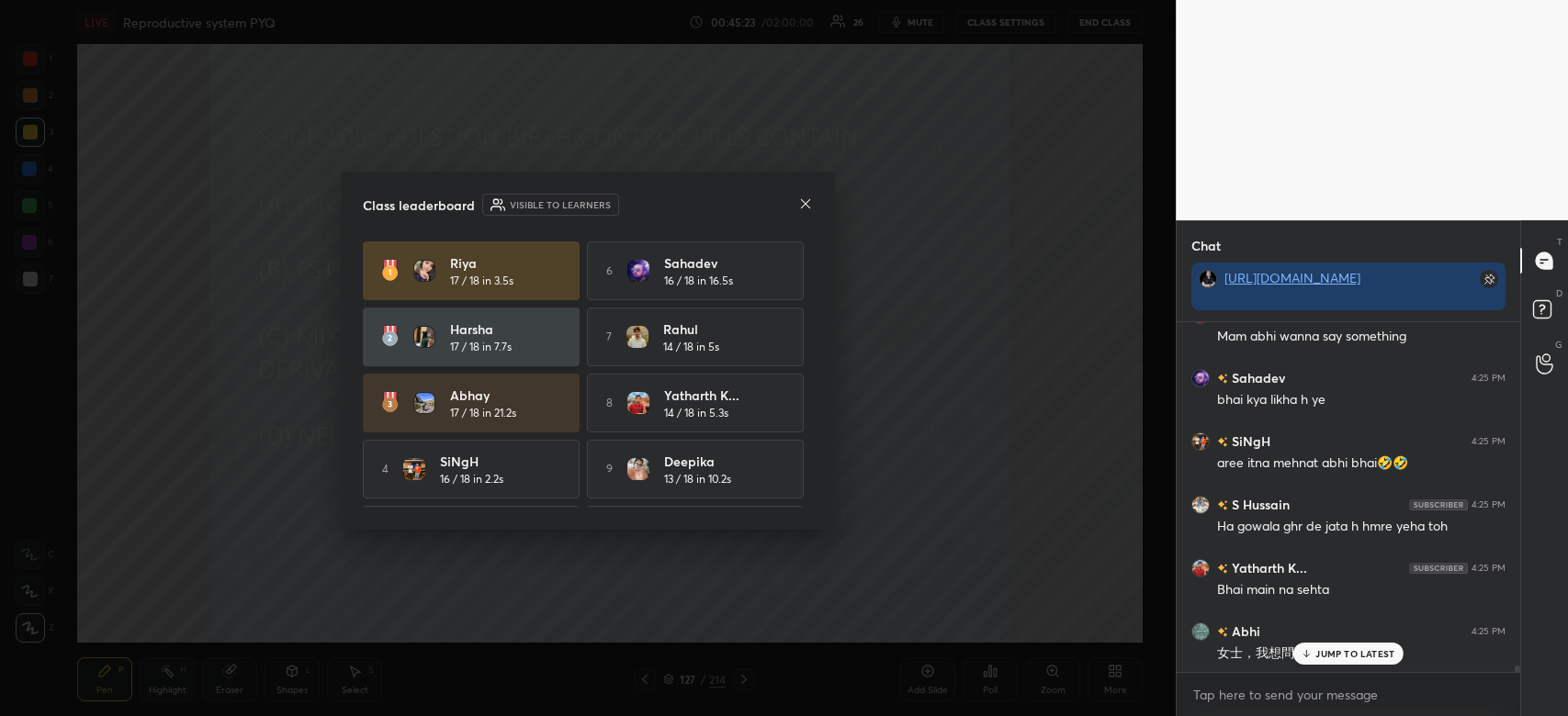
click at [806, 201] on icon at bounding box center [805, 203] width 15 height 15
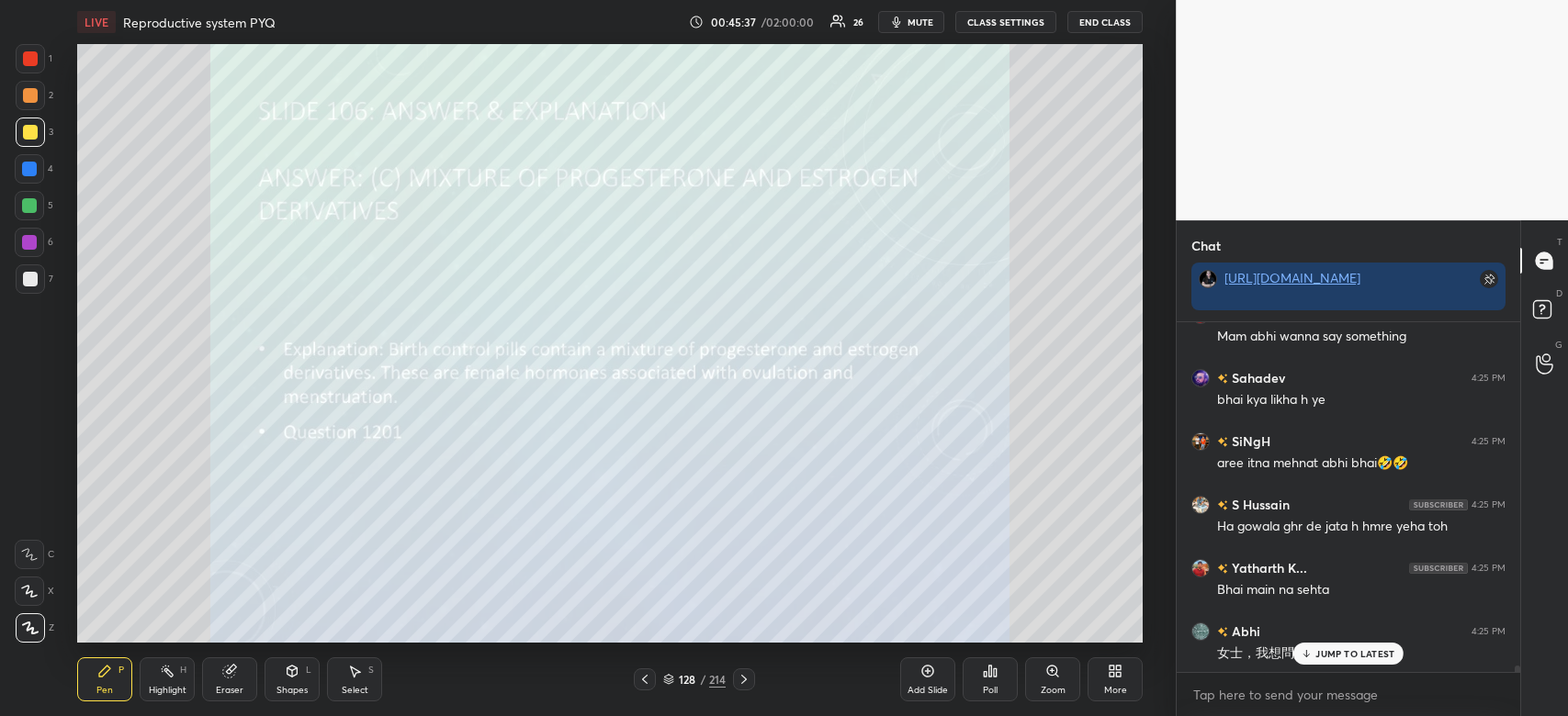
click at [1360, 654] on p "JUMP TO LATEST" at bounding box center [1355, 653] width 79 height 11
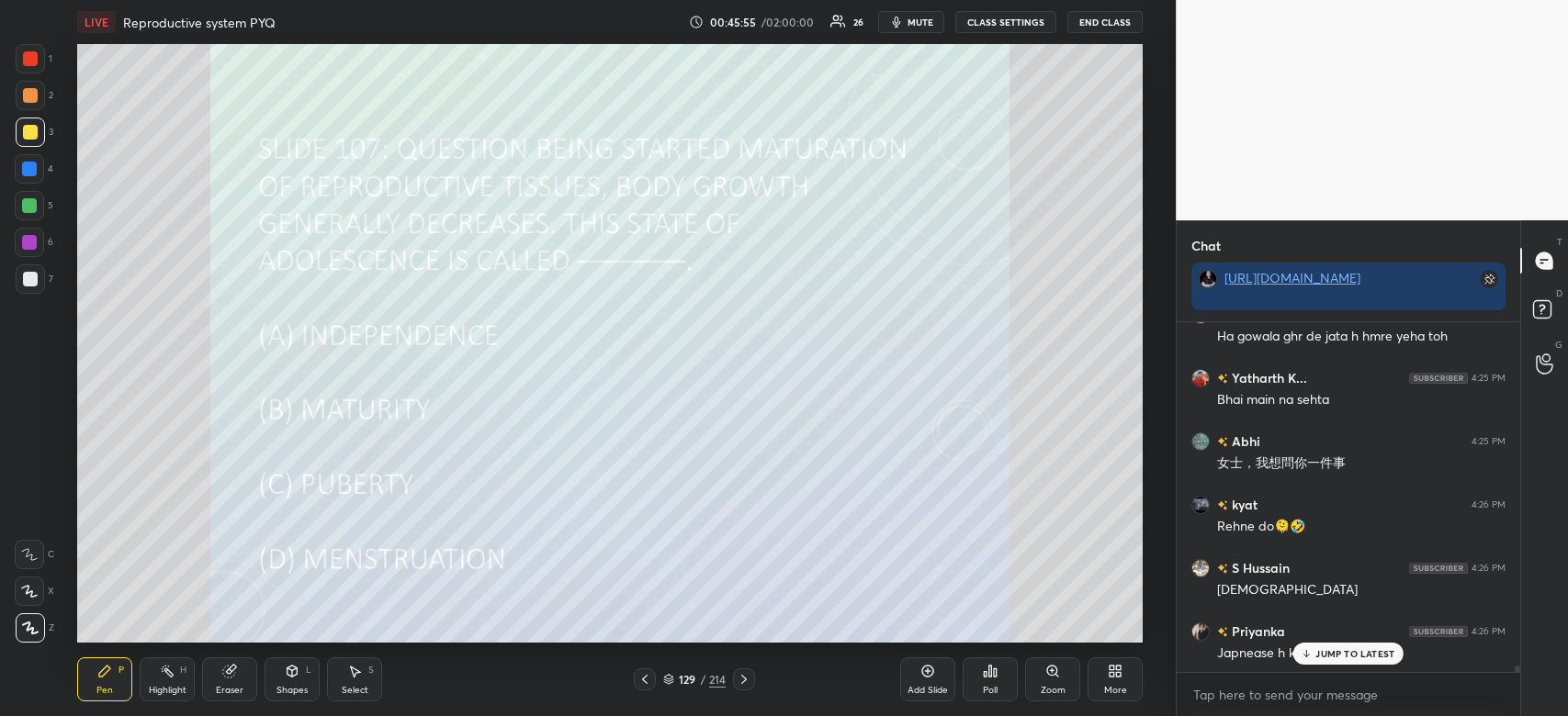
scroll to position [18703, 0]
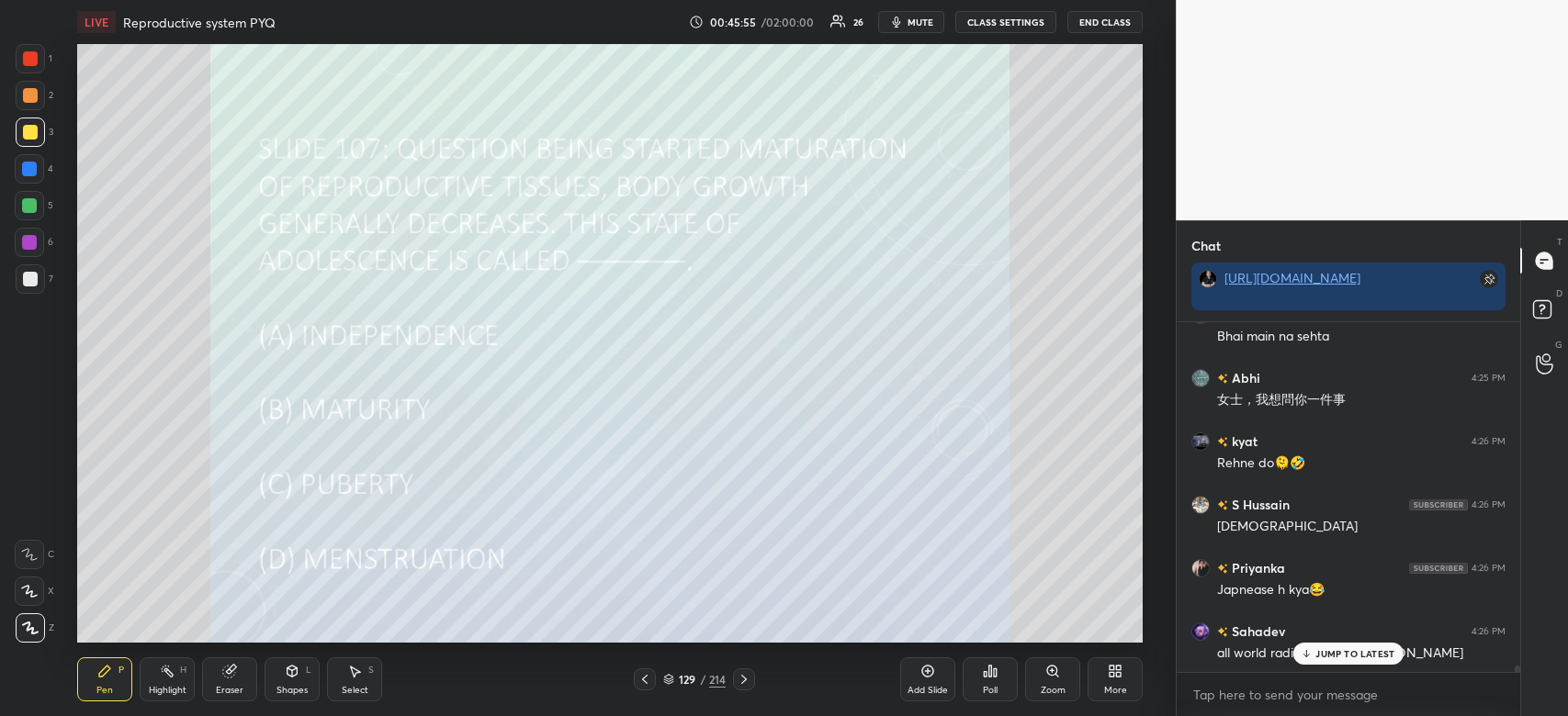
click at [980, 680] on div "Poll" at bounding box center [991, 680] width 55 height 44
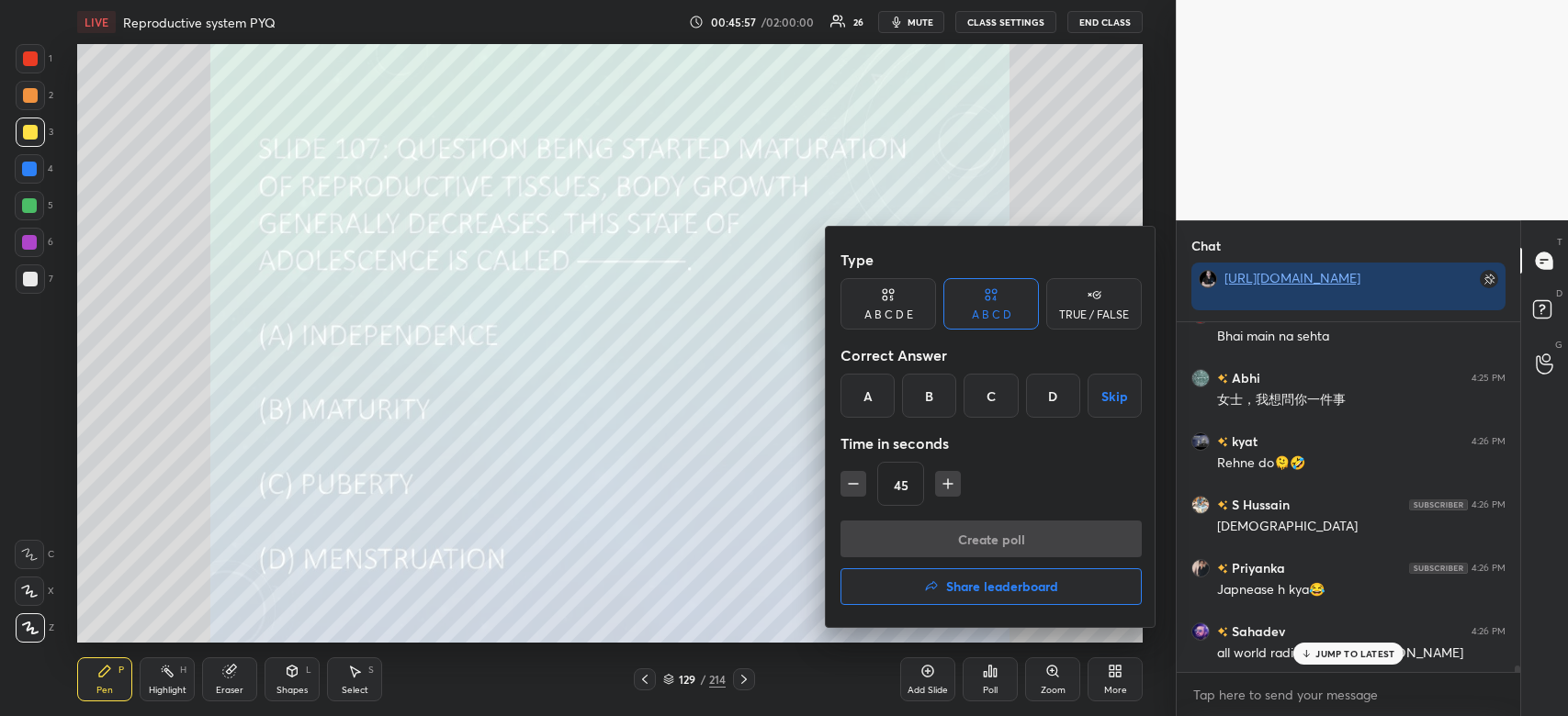
scroll to position [18767, 0]
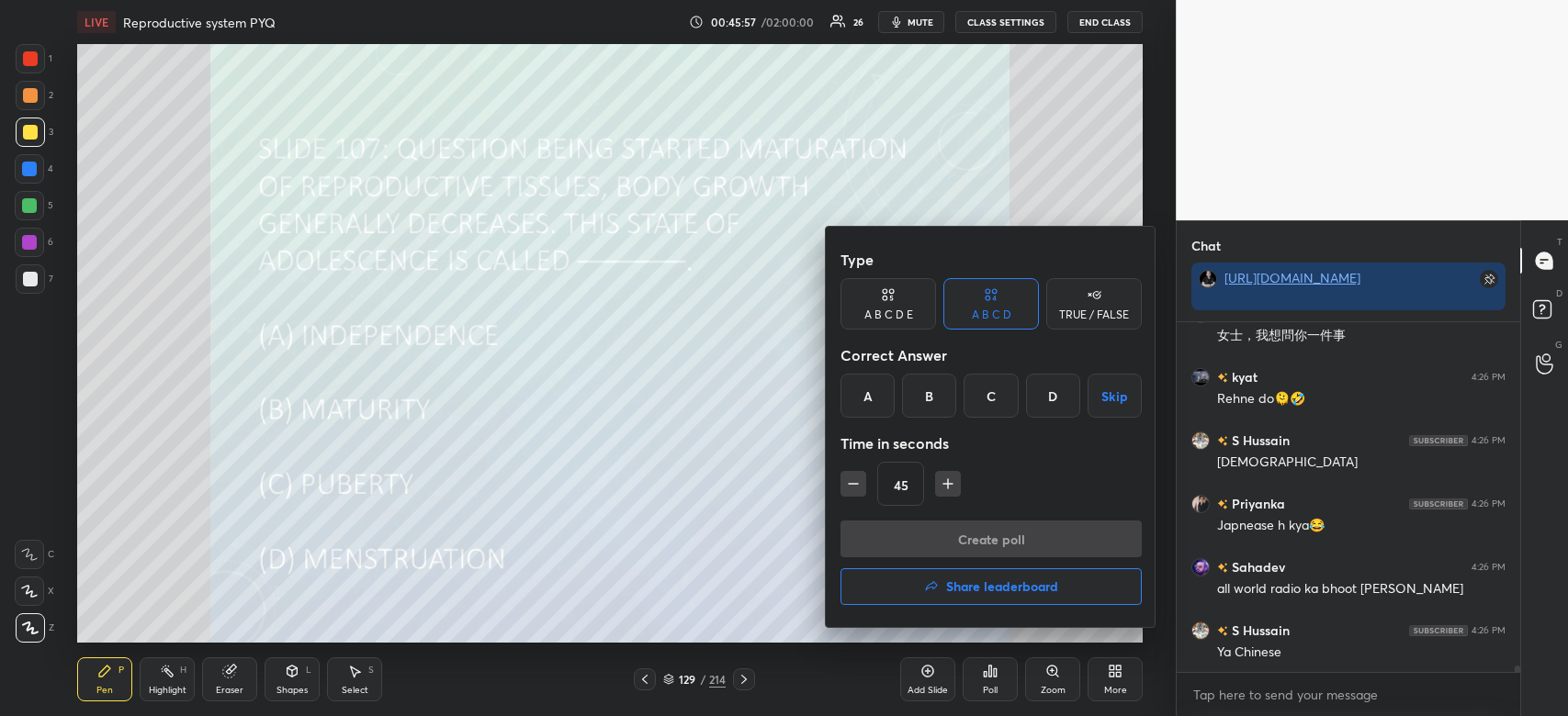
drag, startPoint x: 980, startPoint y: 405, endPoint x: 1000, endPoint y: 569, distance: 165.2
click at [994, 476] on div "Type A B C D E A B C D TRUE / FALSE Correct Answer A B C D Skip Time in seconds…" at bounding box center [991, 381] width 301 height 279
click at [994, 407] on div "C" at bounding box center [991, 395] width 54 height 44
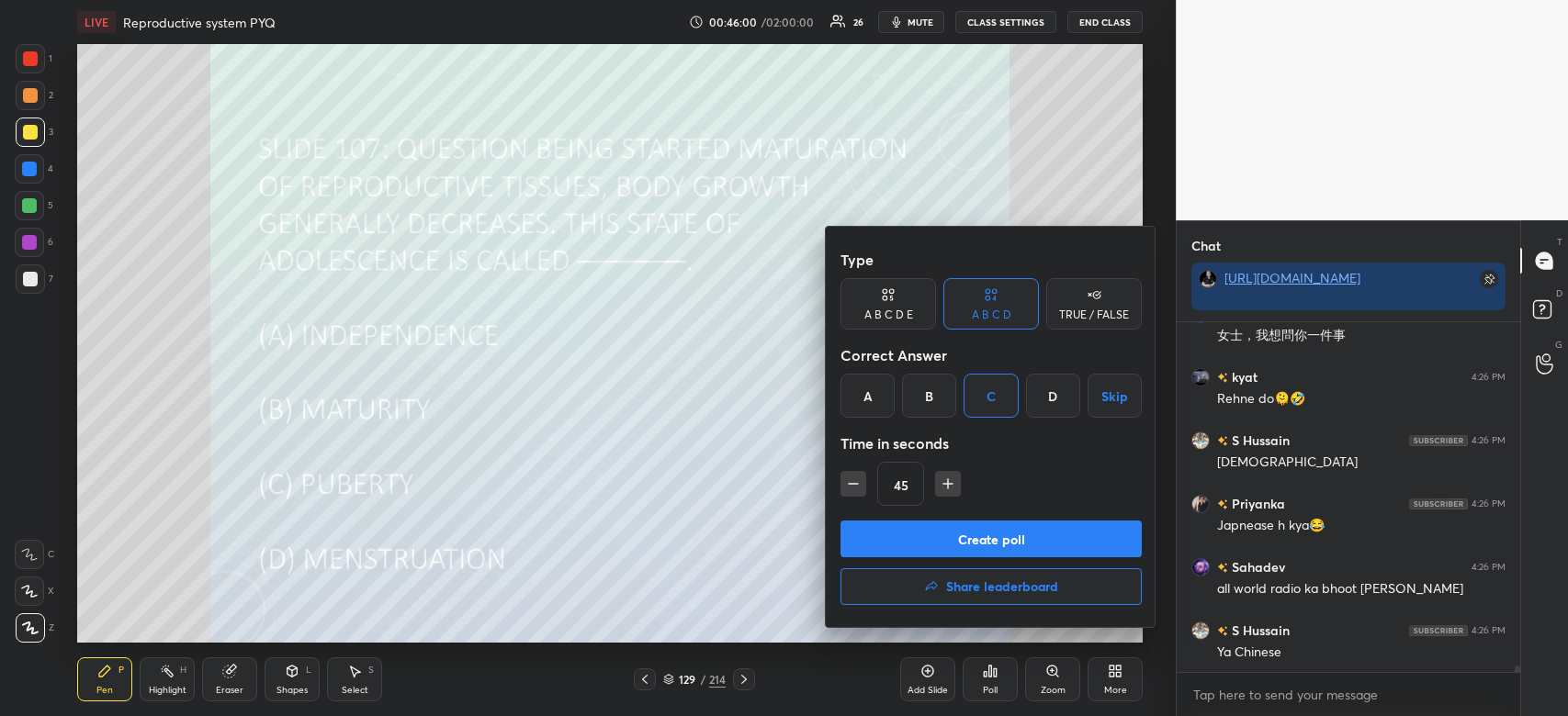
click at [1000, 547] on button "Create poll" at bounding box center [991, 538] width 301 height 36
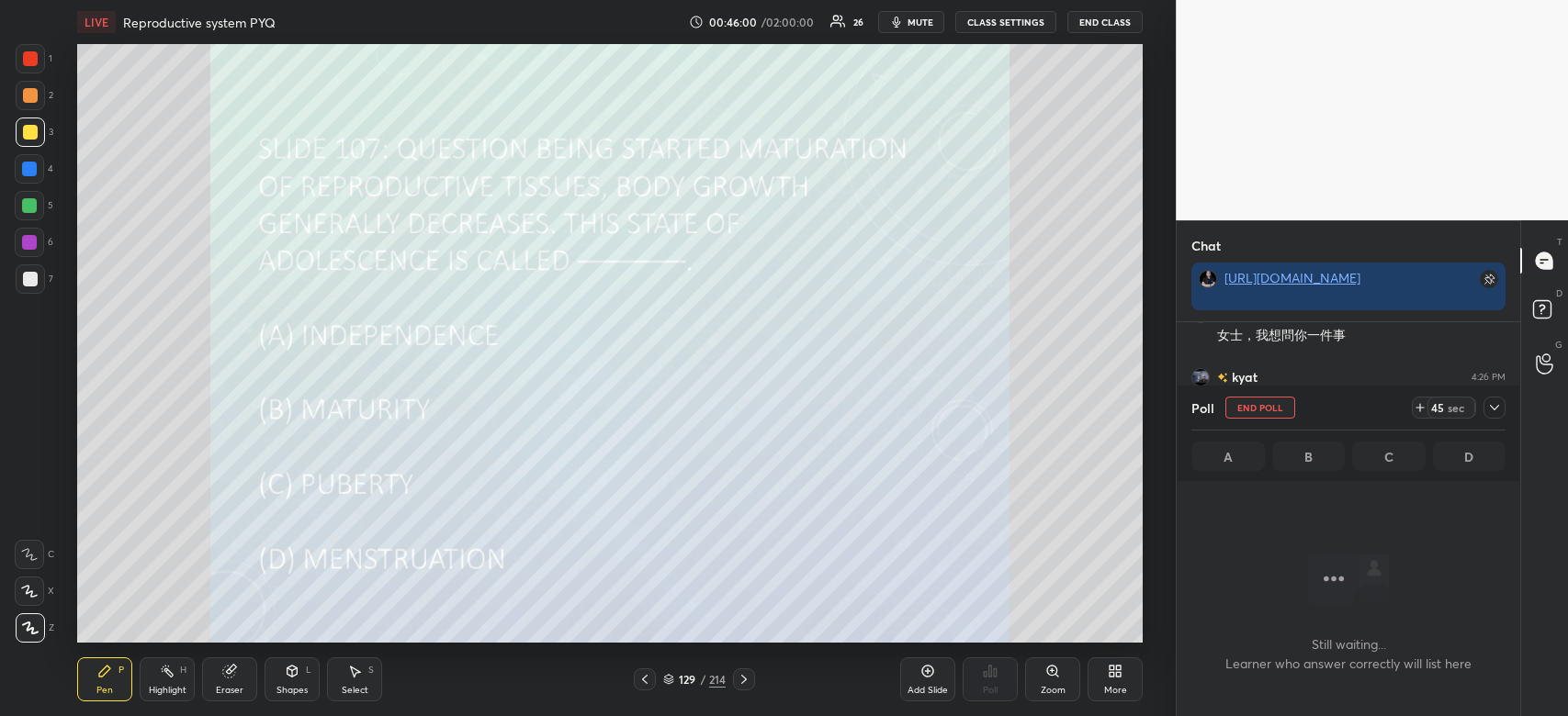
scroll to position [6, 6]
click at [1488, 406] on icon at bounding box center [1494, 407] width 15 height 15
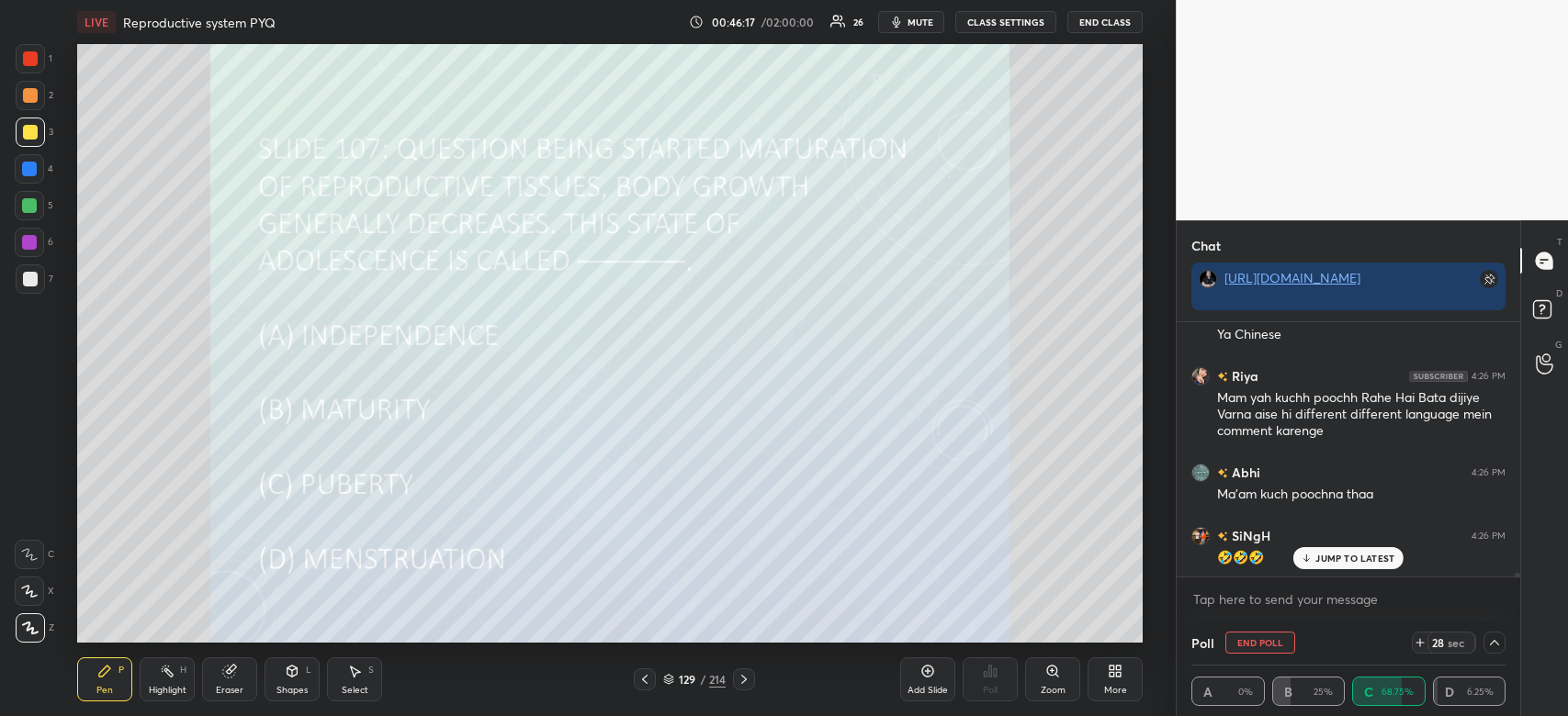
click at [1318, 561] on p "JUMP TO LATEST" at bounding box center [1355, 557] width 79 height 11
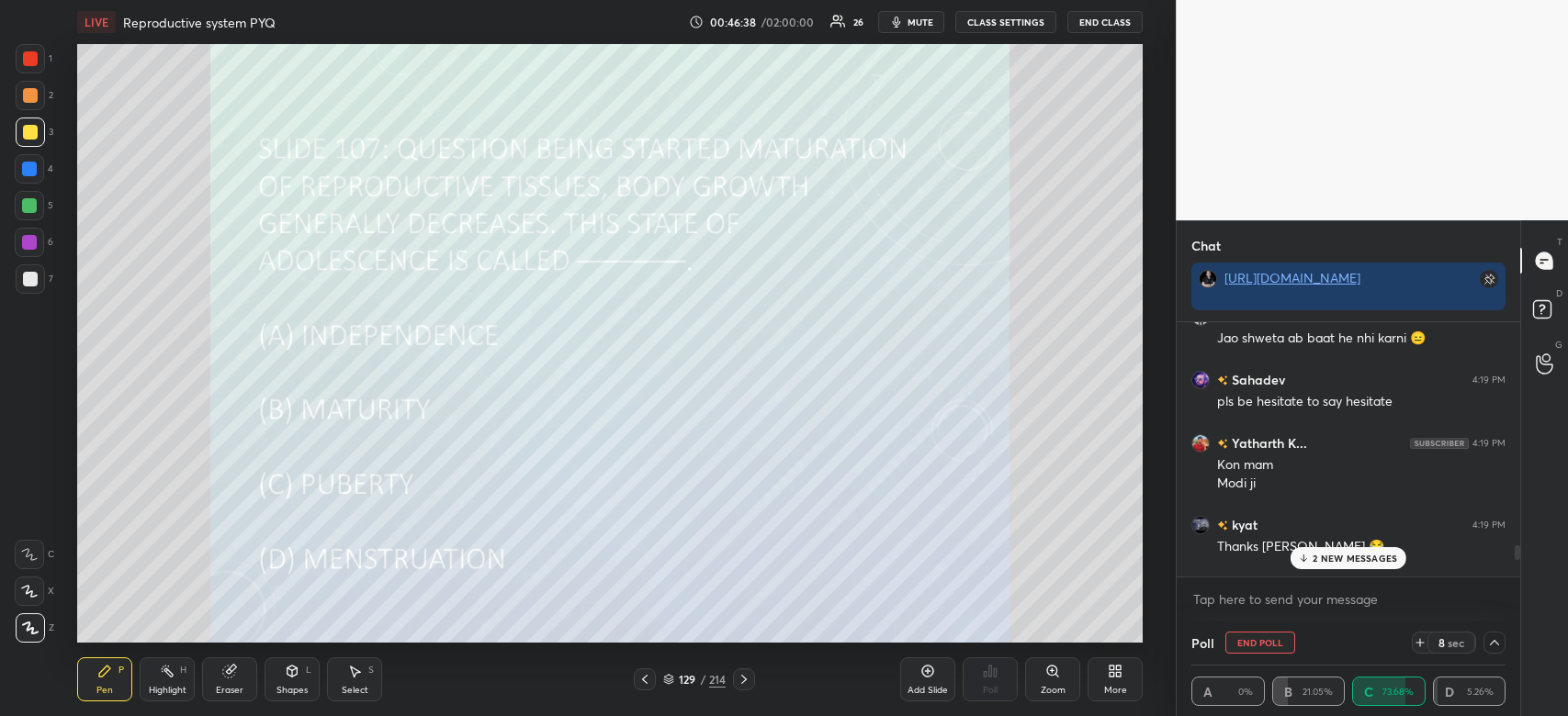
scroll to position [15004, 0]
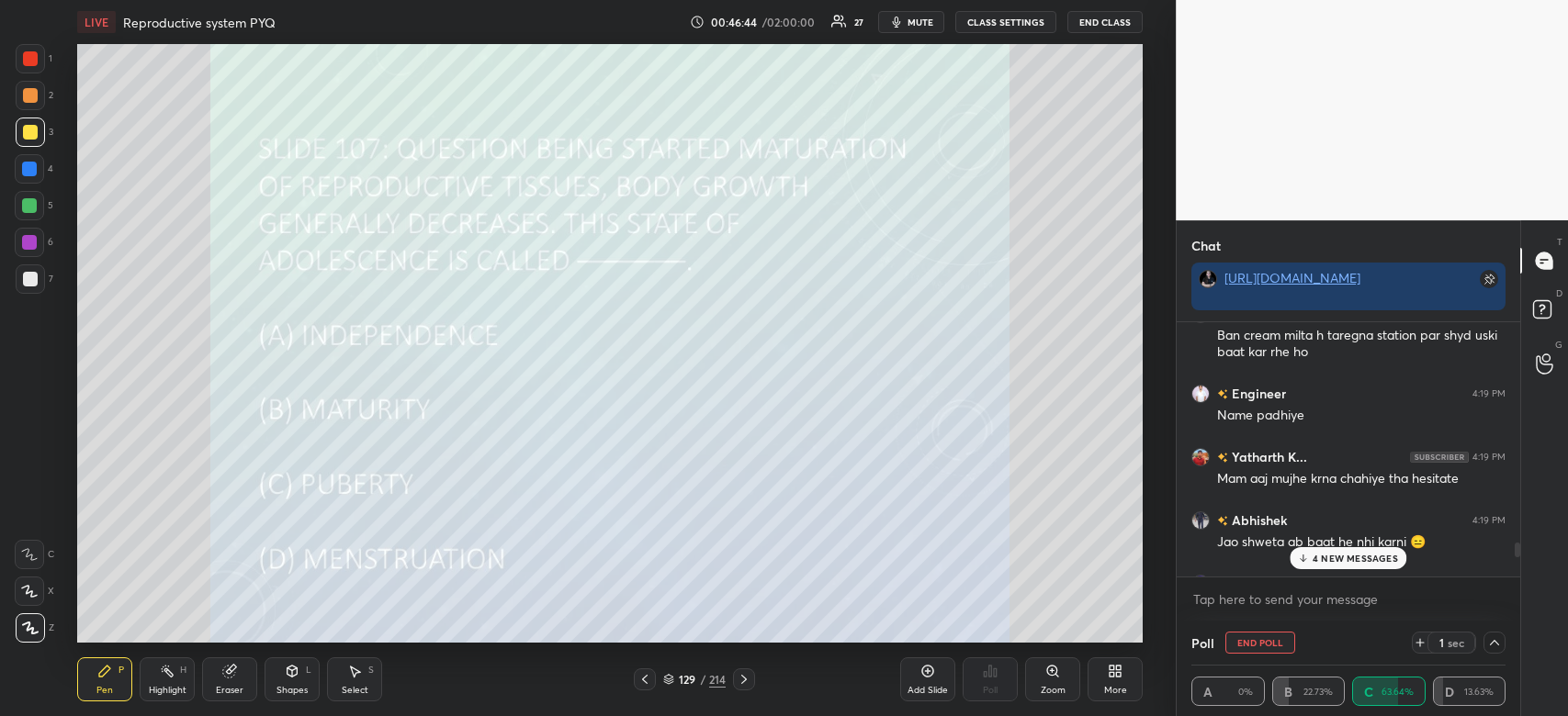
click at [1368, 562] on p "4 NEW MESSAGES" at bounding box center [1355, 557] width 86 height 11
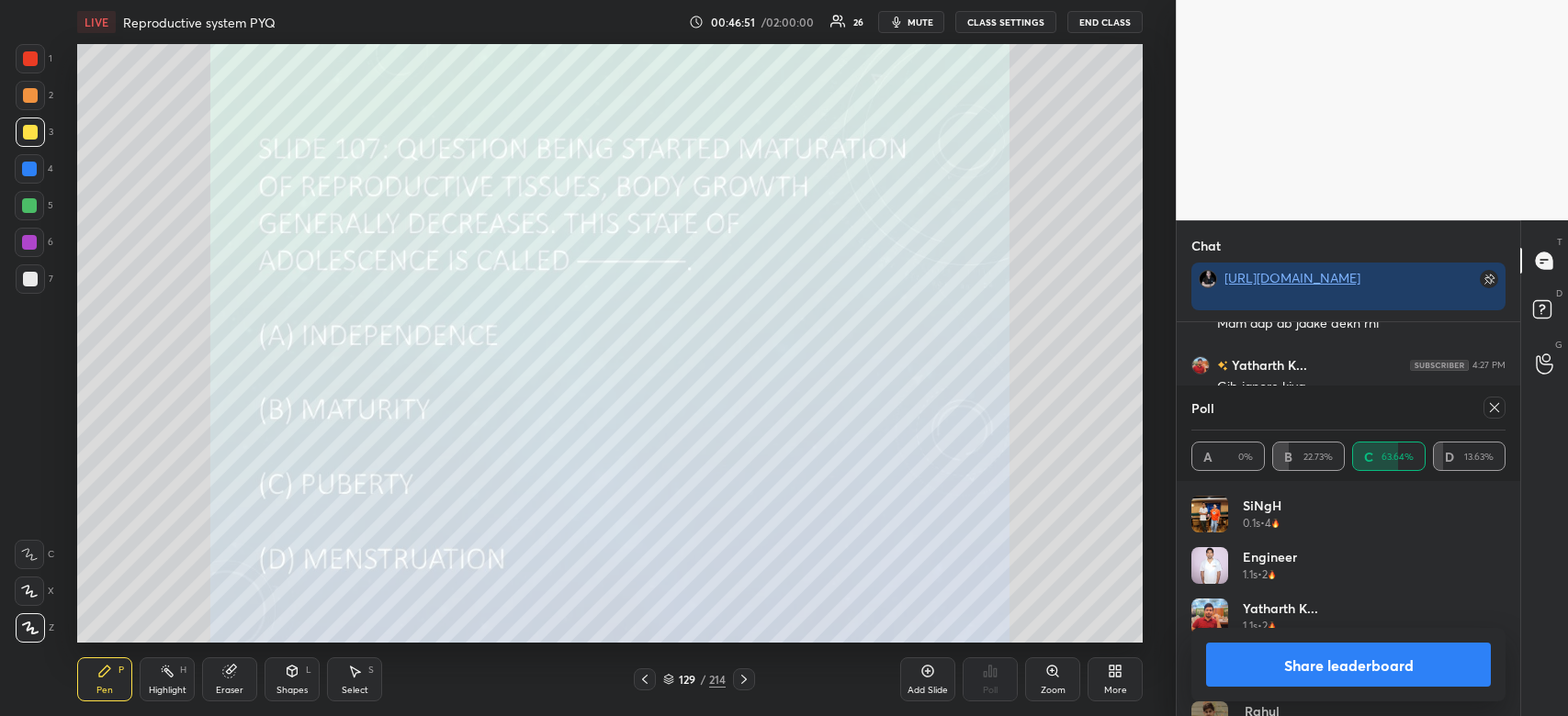
scroll to position [19445, 0]
click at [1415, 665] on button "Share leaderboard" at bounding box center [1348, 665] width 285 height 44
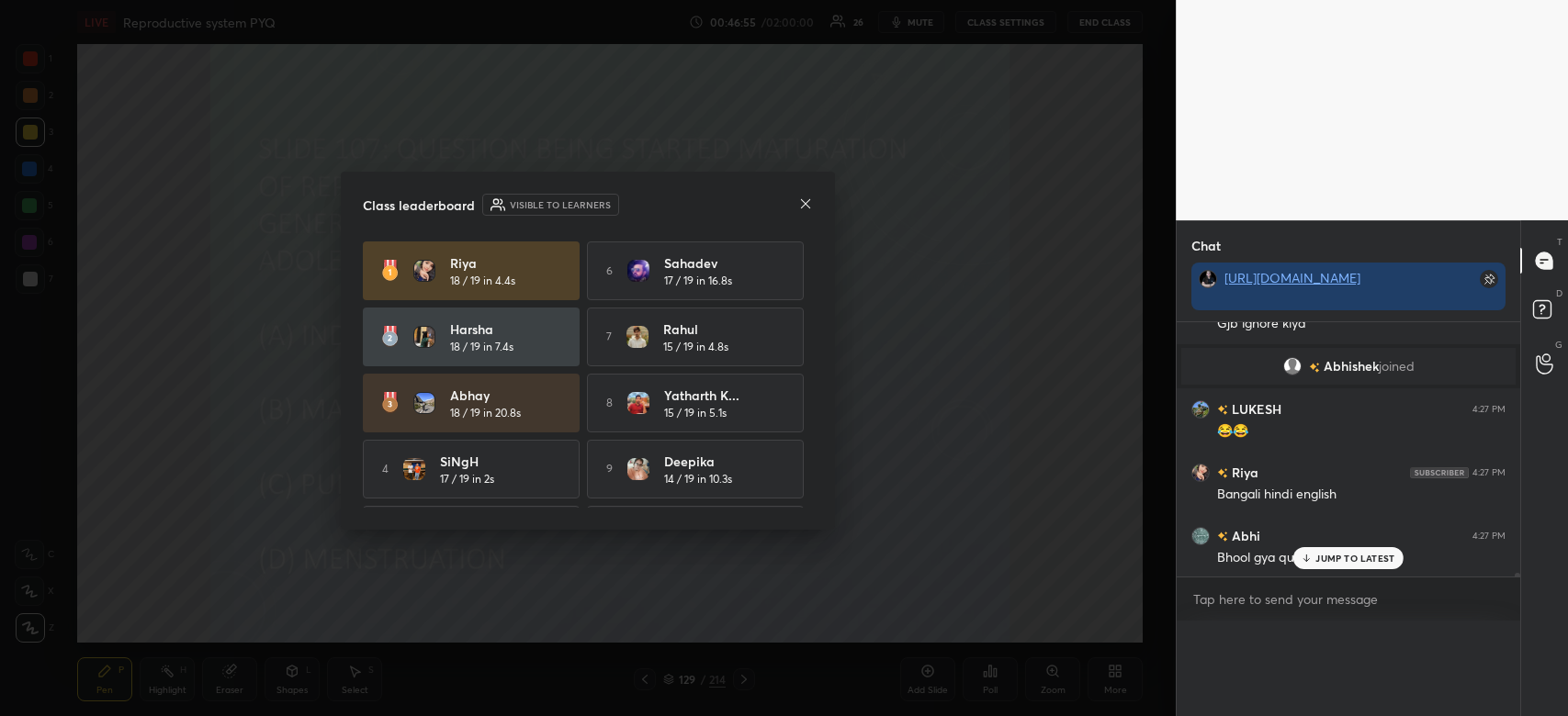
scroll to position [0, 0]
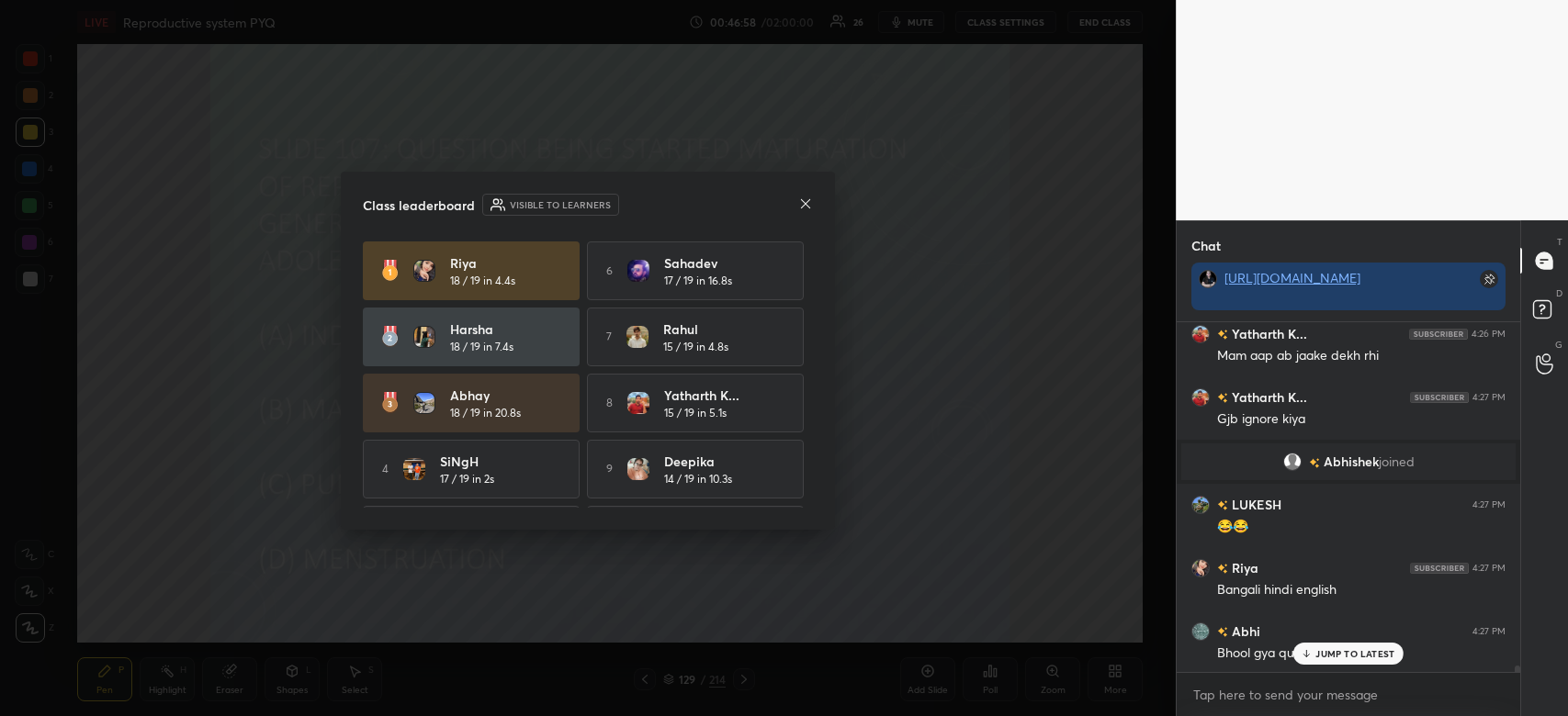
click at [802, 206] on icon at bounding box center [805, 202] width 9 height 9
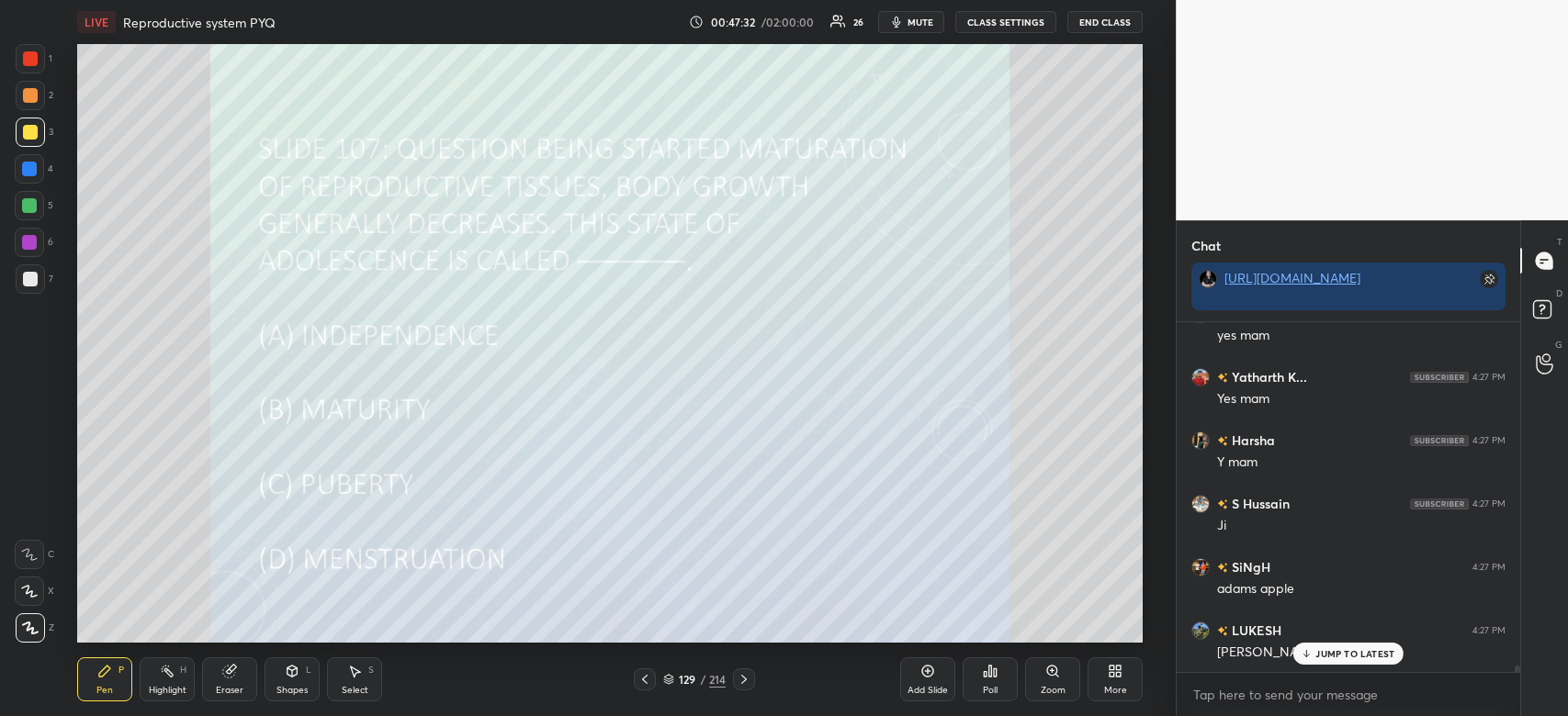
scroll to position [19794, 0]
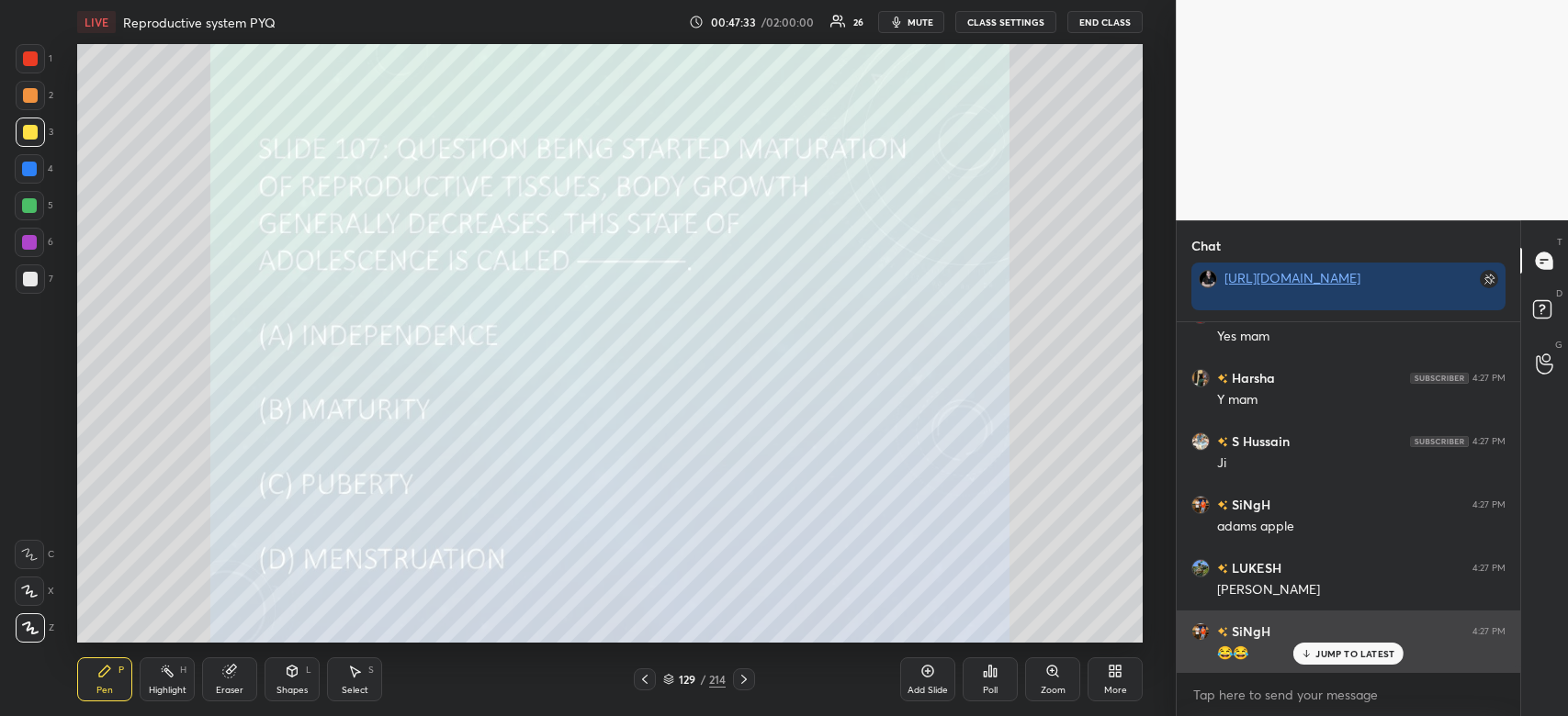
click at [1354, 658] on p "JUMP TO LATEST" at bounding box center [1355, 653] width 79 height 11
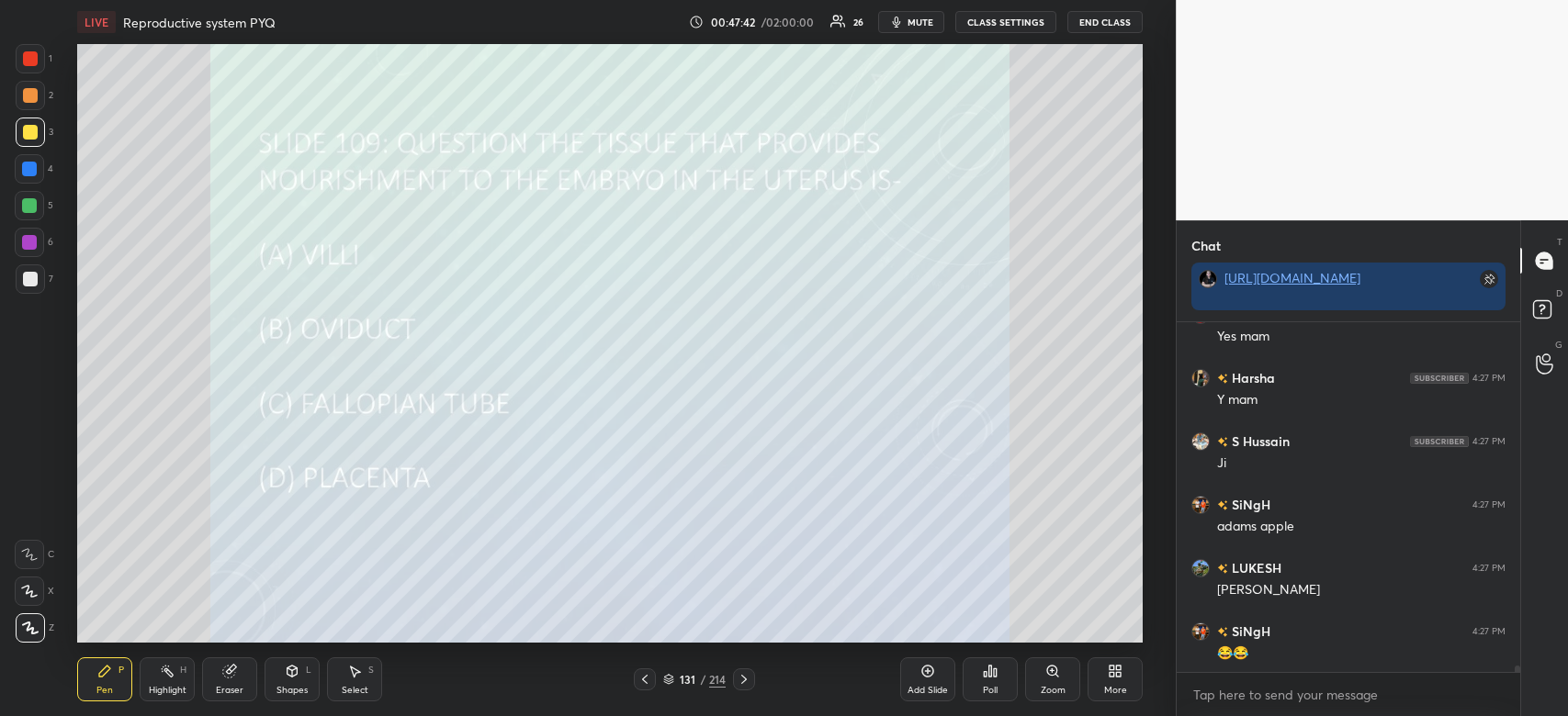
scroll to position [19857, 0]
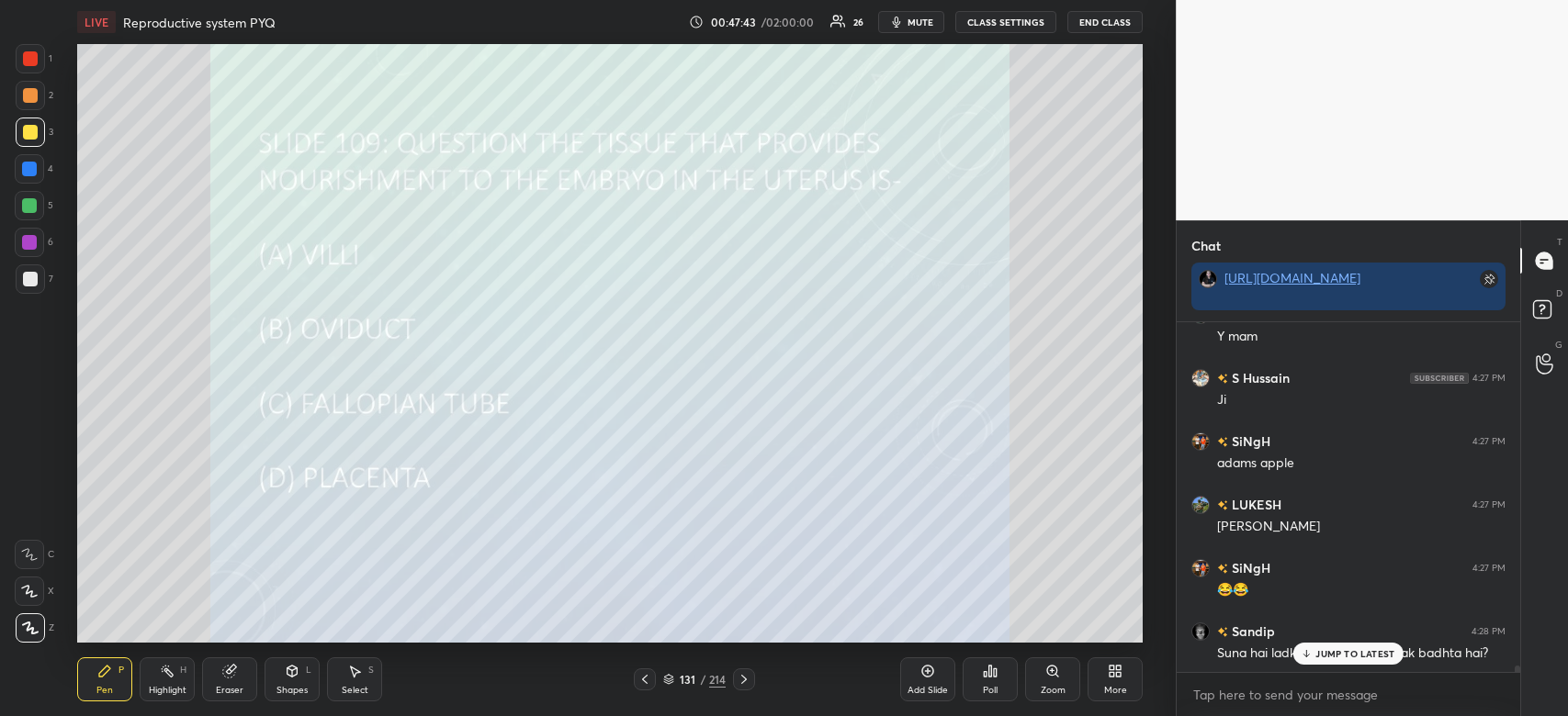
click at [990, 670] on icon at bounding box center [991, 671] width 3 height 11
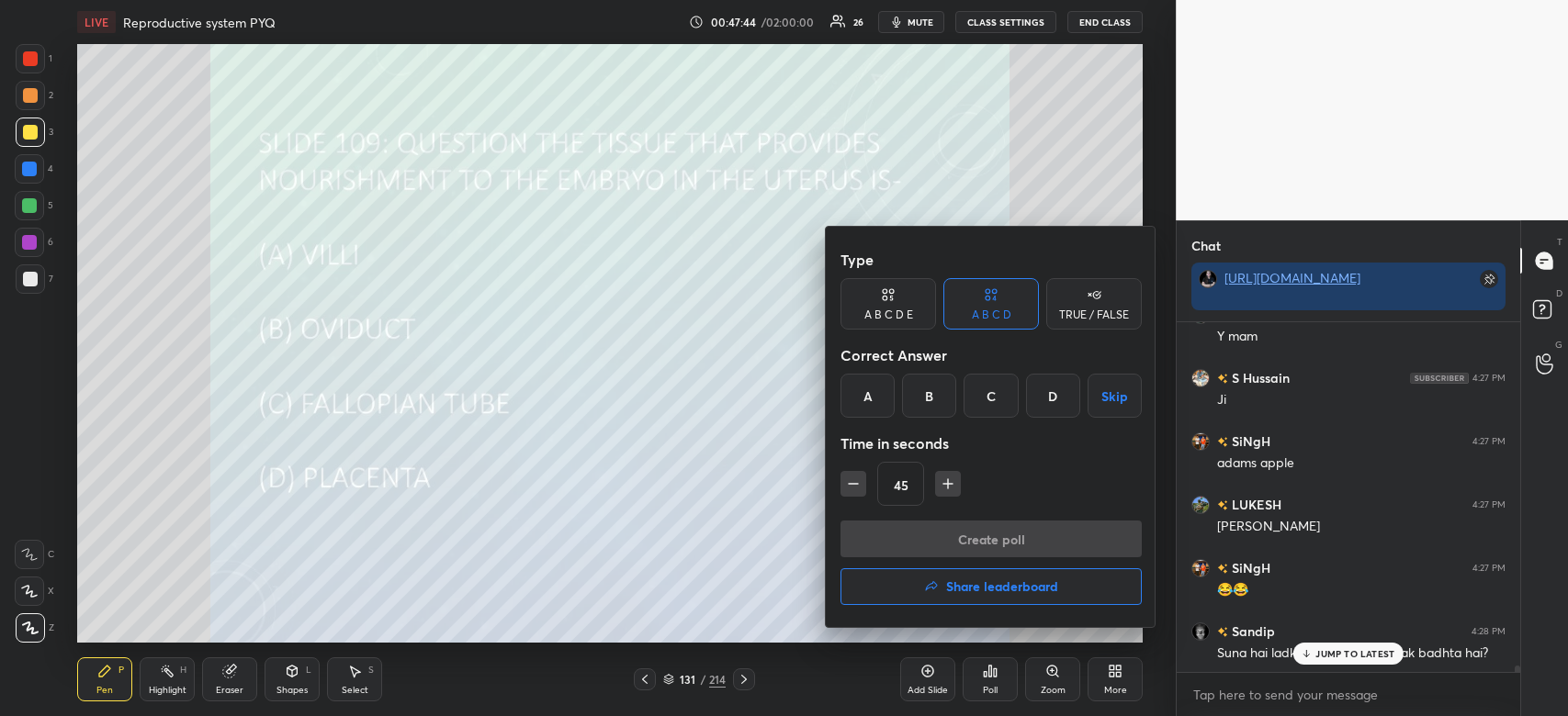
click at [1052, 395] on div "D" at bounding box center [1053, 395] width 54 height 44
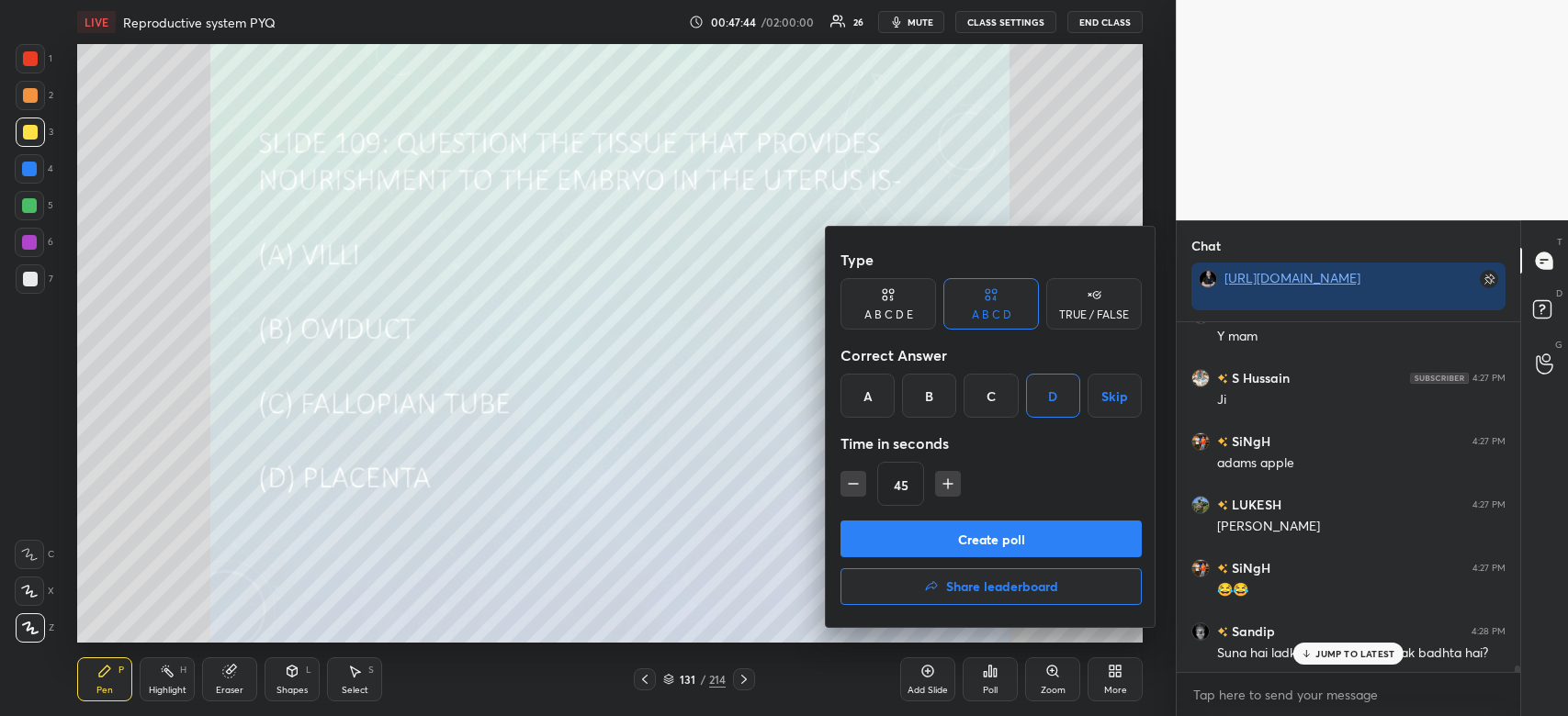
click at [990, 533] on button "Create poll" at bounding box center [991, 538] width 301 height 36
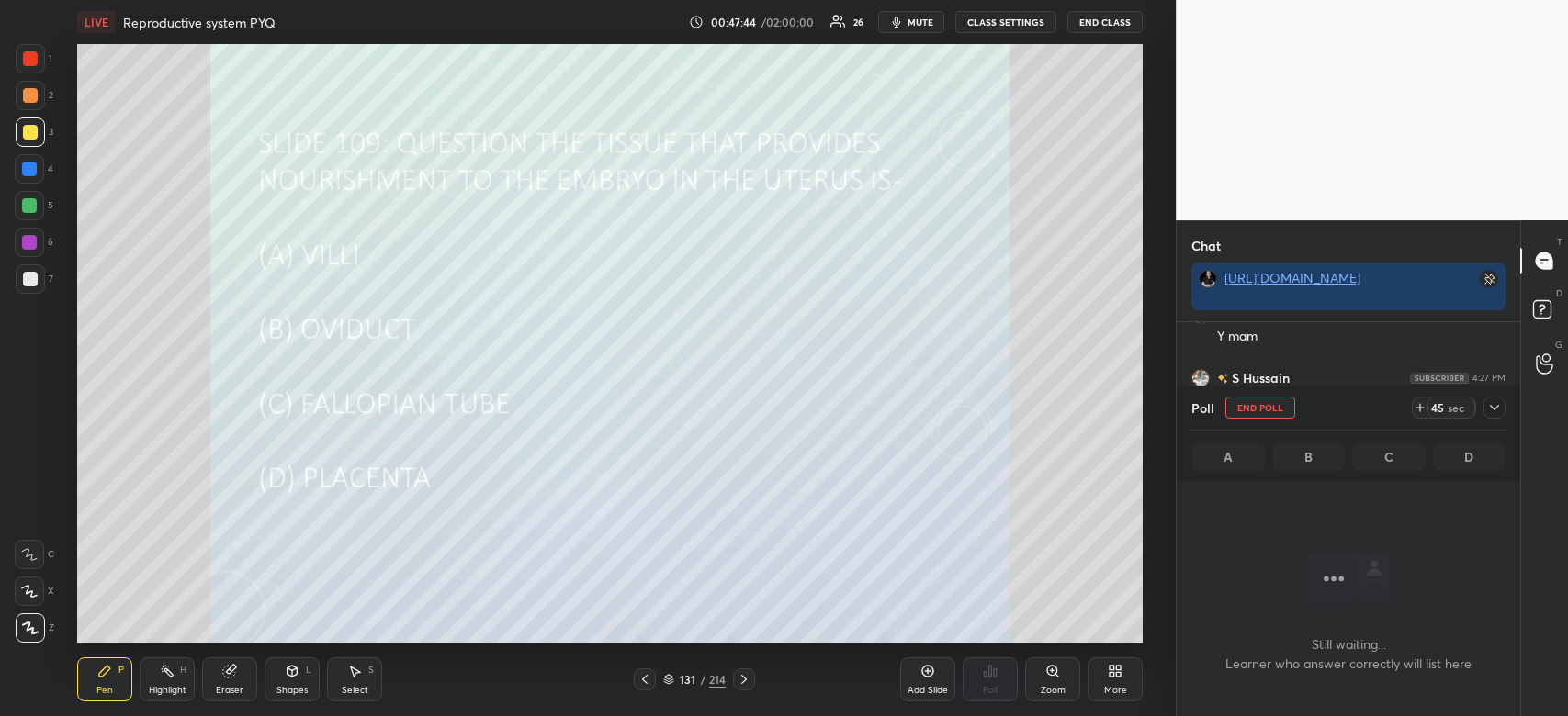
scroll to position [6, 6]
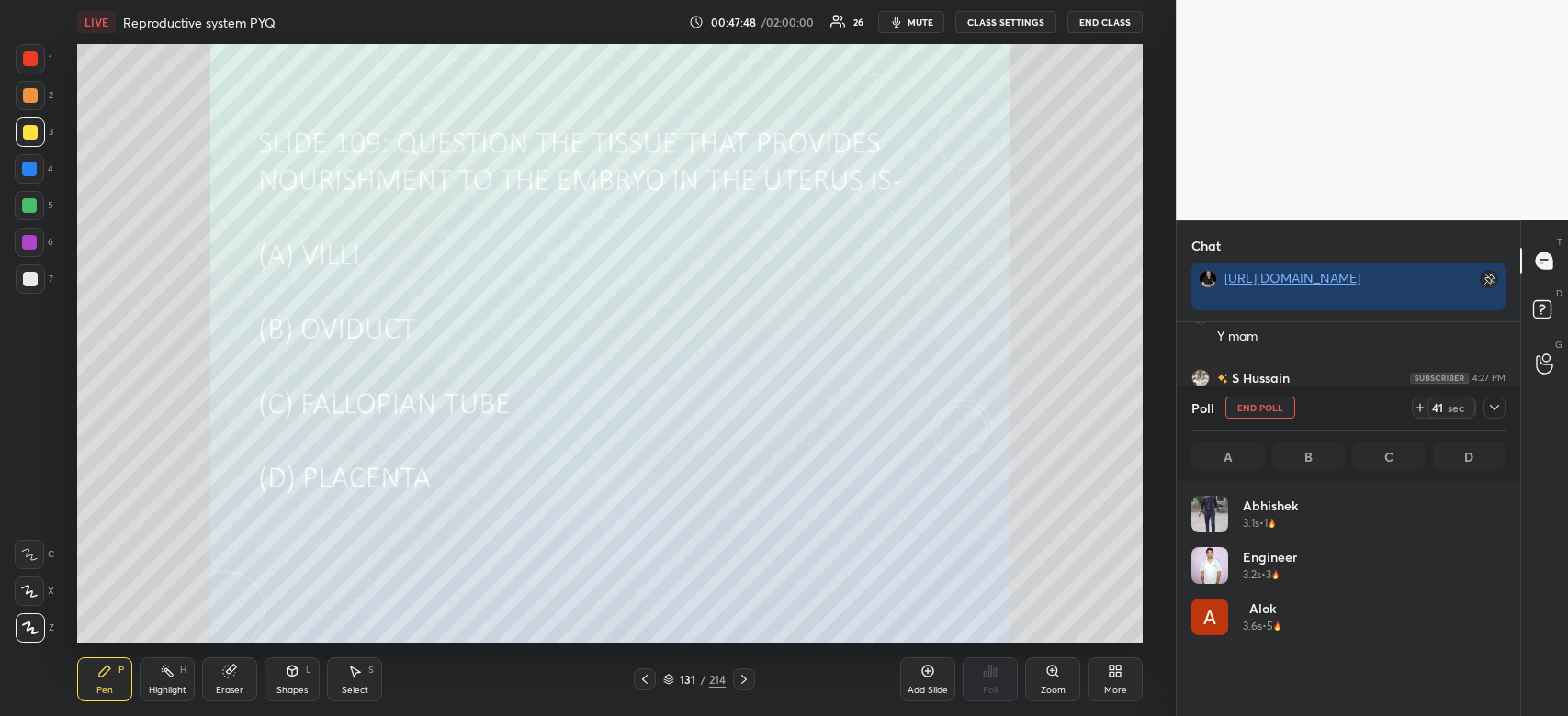
click at [1495, 413] on icon at bounding box center [1494, 407] width 15 height 15
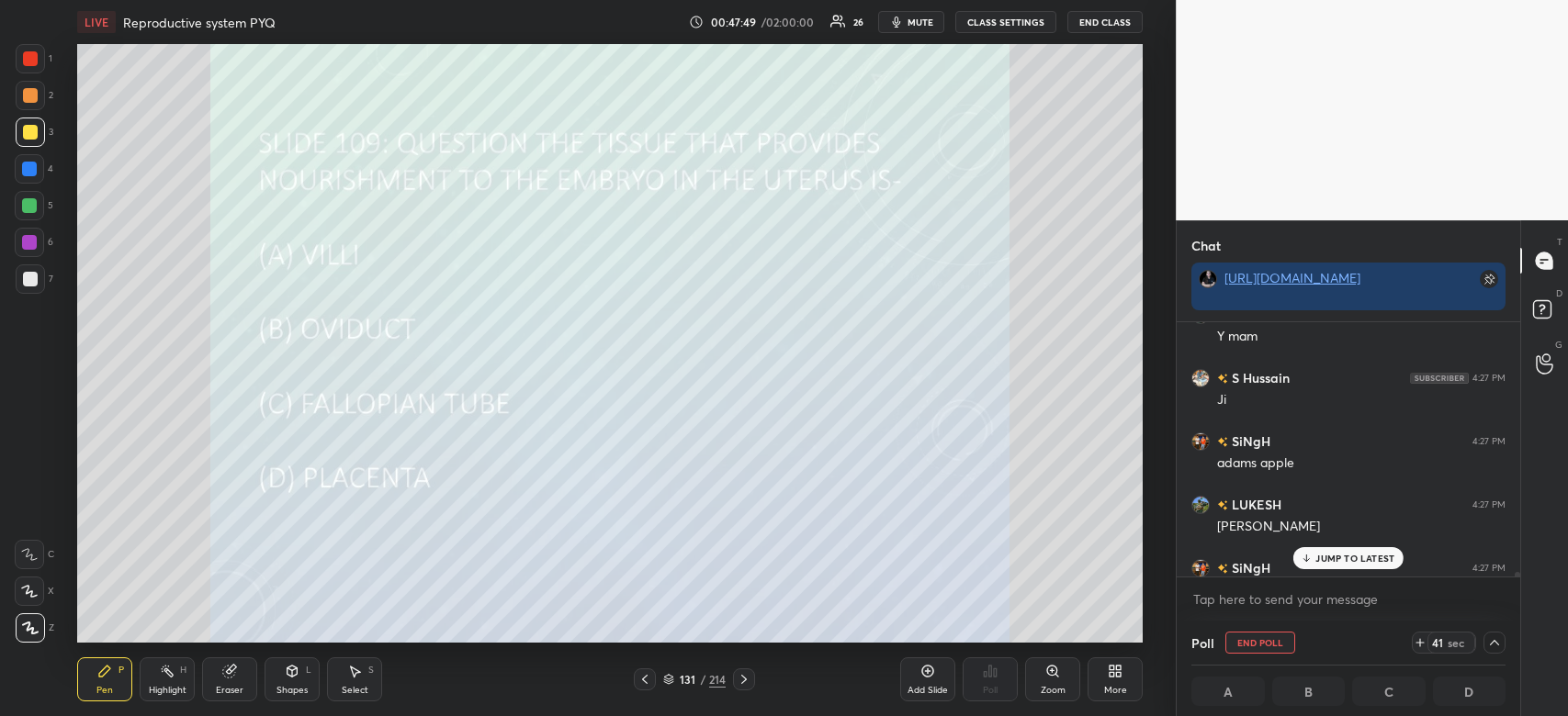
click at [1372, 560] on p "JUMP TO LATEST" at bounding box center [1355, 557] width 79 height 11
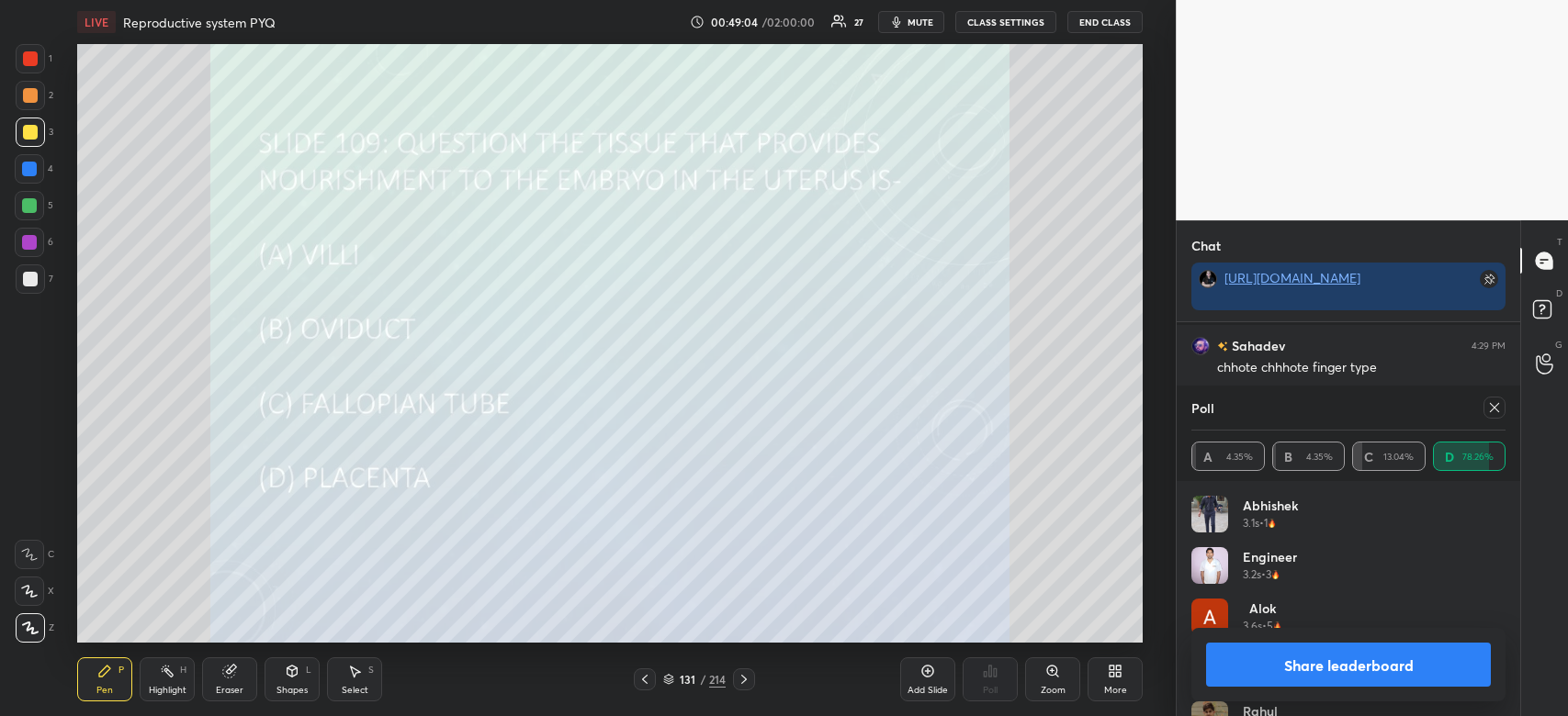
scroll to position [18747, 0]
click at [1372, 666] on button "Share leaderboard" at bounding box center [1348, 665] width 285 height 44
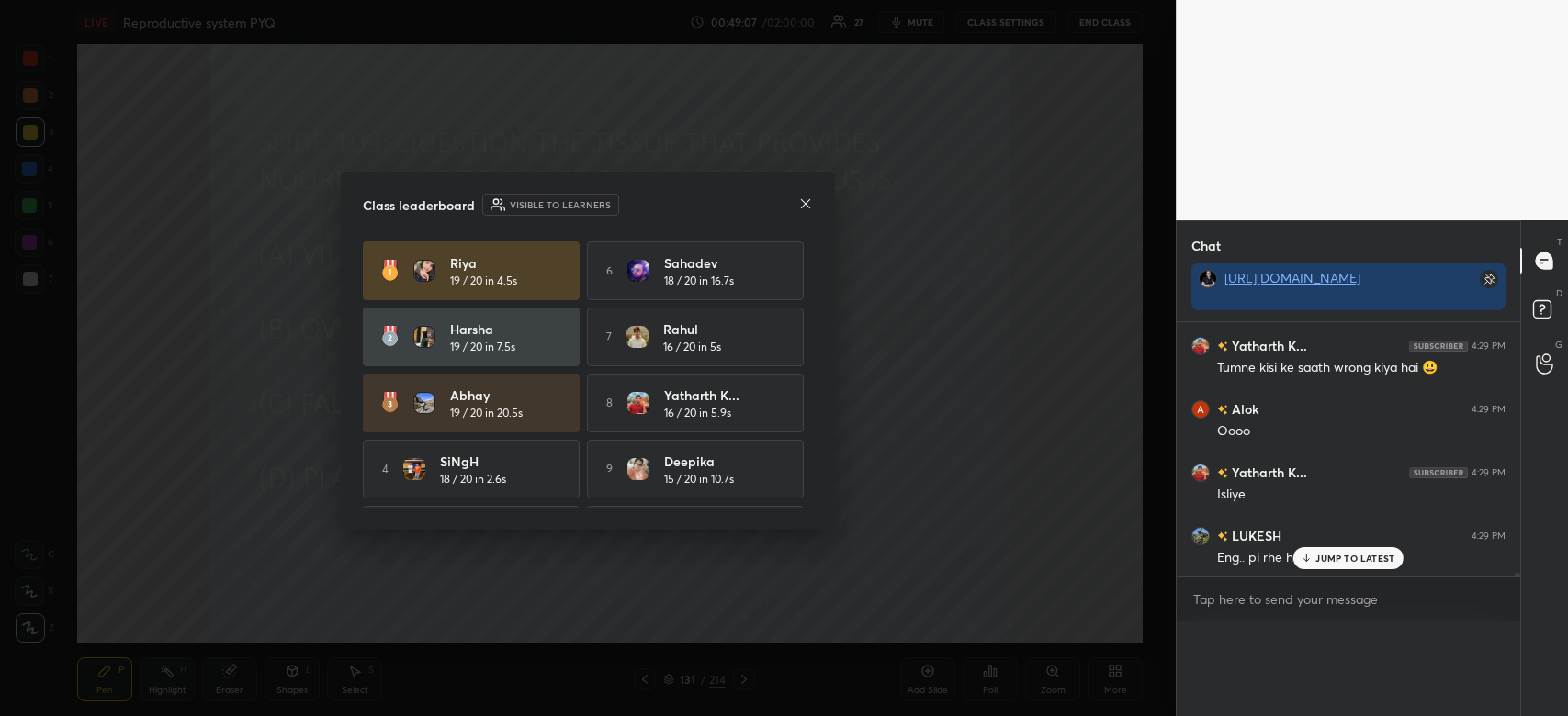
scroll to position [18719, 0]
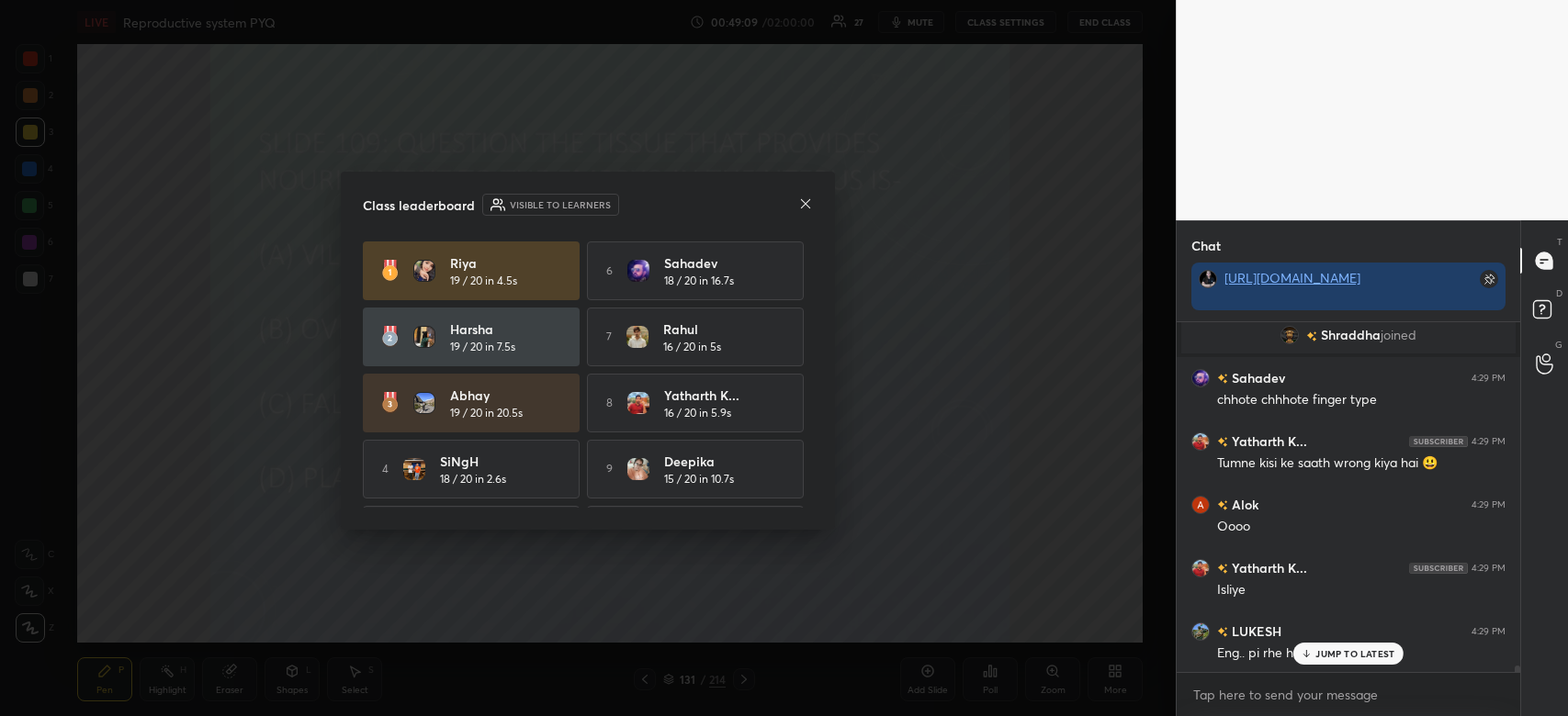
click at [806, 201] on icon at bounding box center [805, 203] width 15 height 15
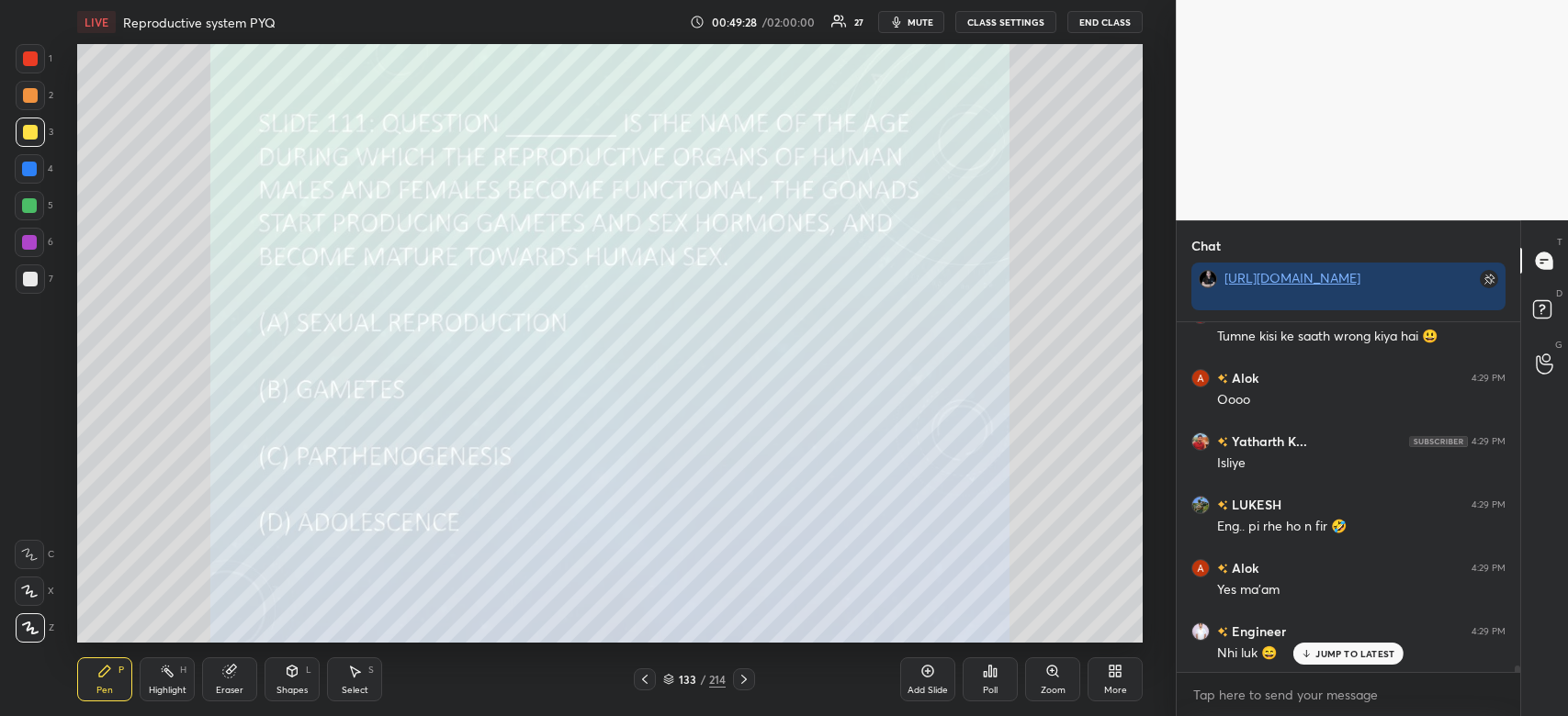
click at [996, 677] on icon at bounding box center [995, 673] width 3 height 8
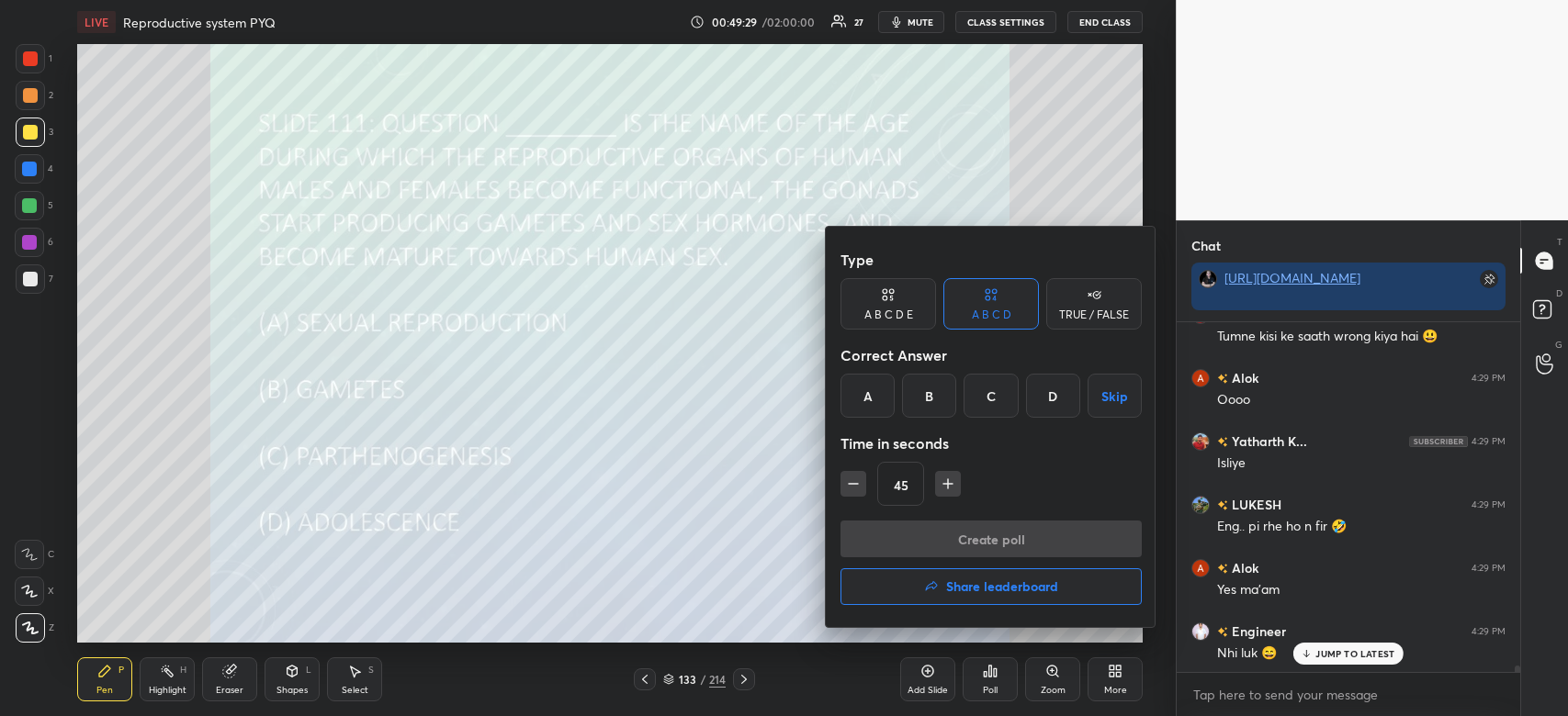
click at [1036, 404] on div "D" at bounding box center [1053, 395] width 54 height 44
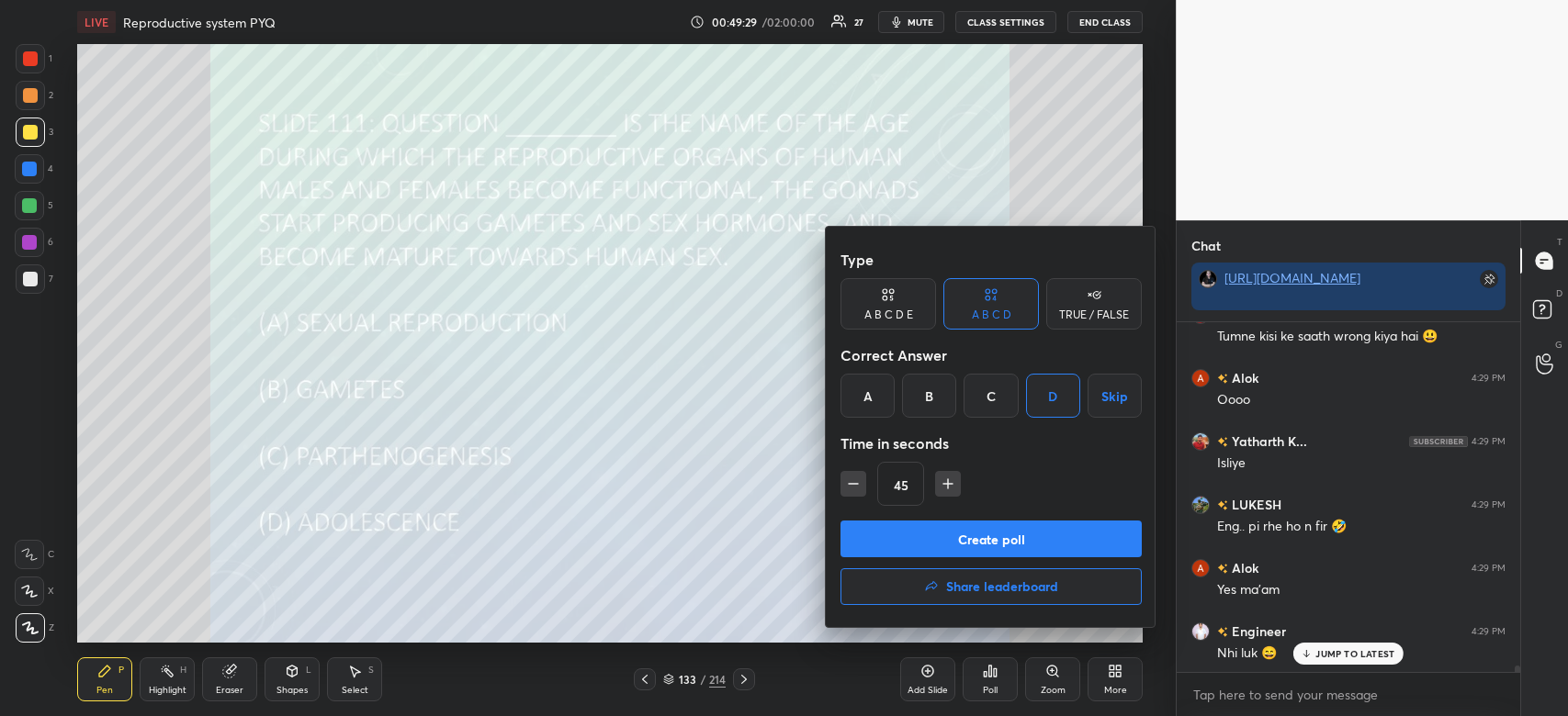
click at [1006, 537] on button "Create poll" at bounding box center [991, 538] width 301 height 36
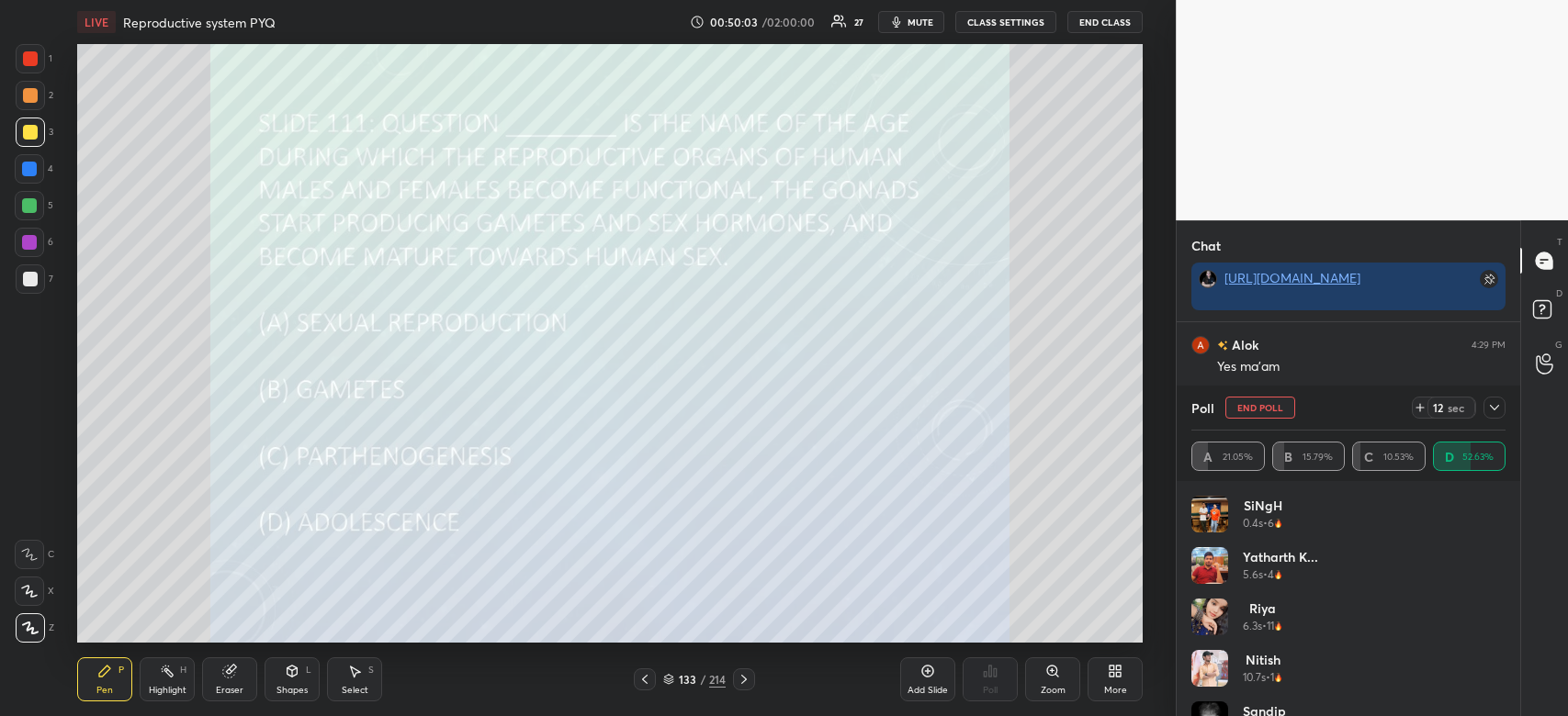
click at [1496, 407] on icon at bounding box center [1494, 407] width 15 height 15
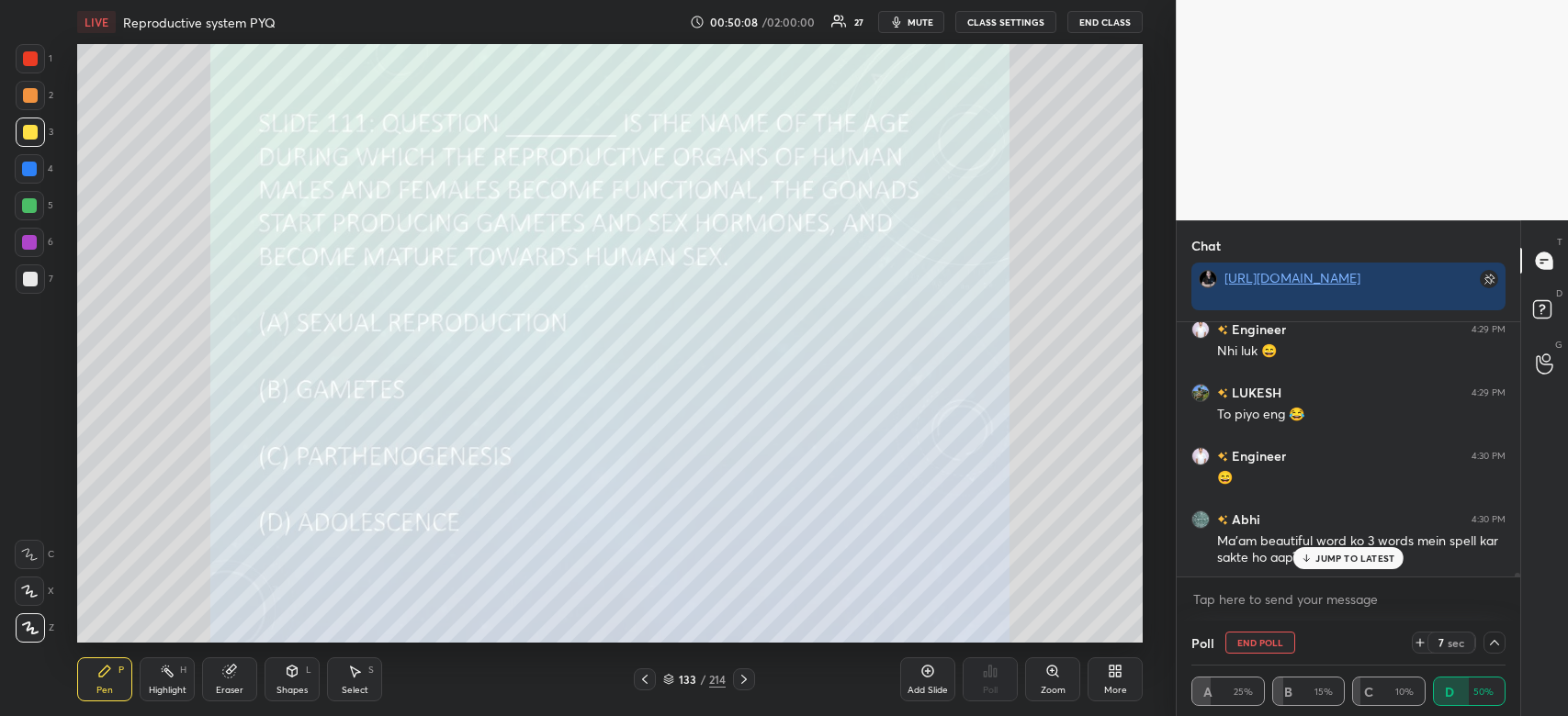
click at [1333, 556] on p "JUMP TO LATEST" at bounding box center [1355, 557] width 79 height 11
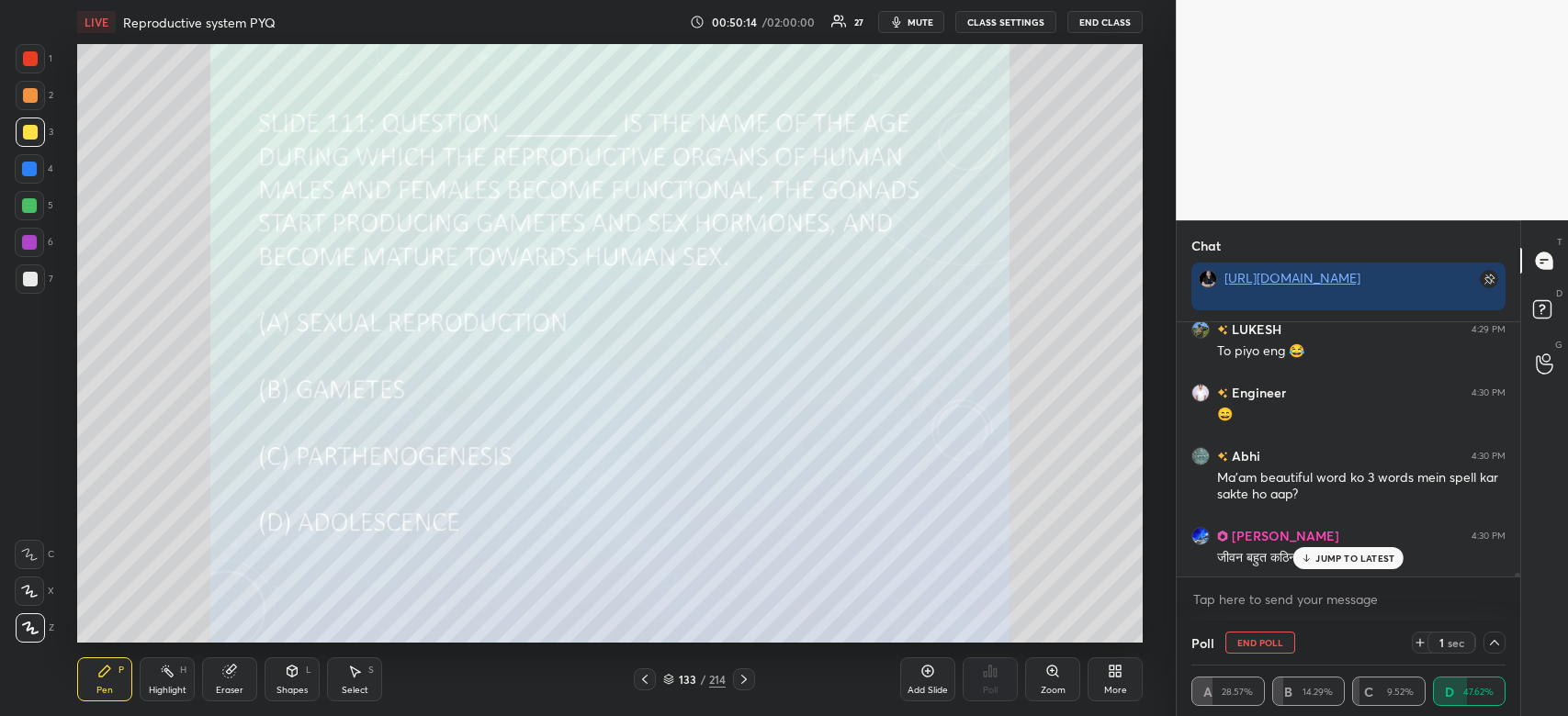
click at [1333, 556] on p "JUMP TO LATEST" at bounding box center [1355, 557] width 79 height 11
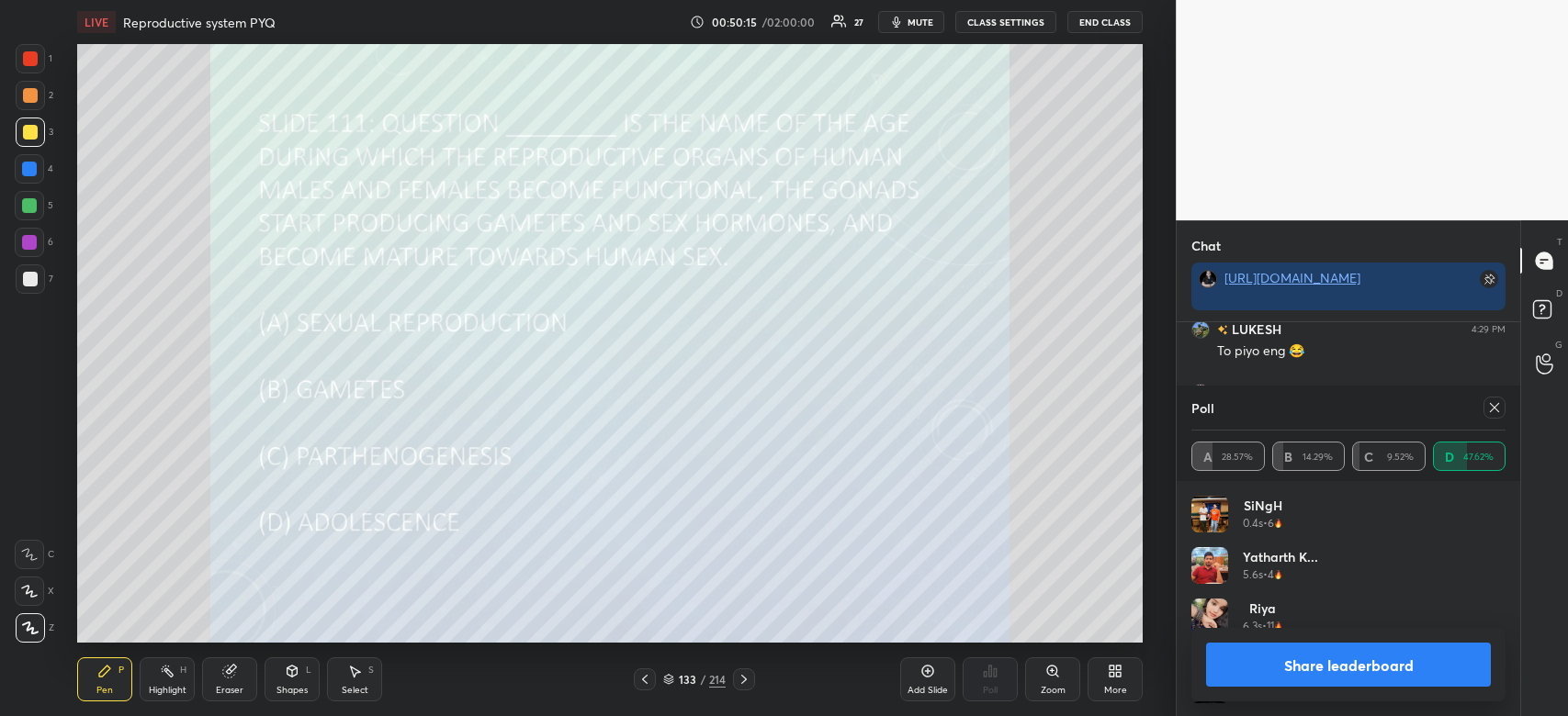
scroll to position [215, 309]
click at [1255, 672] on button "Share leaderboard" at bounding box center [1348, 665] width 285 height 44
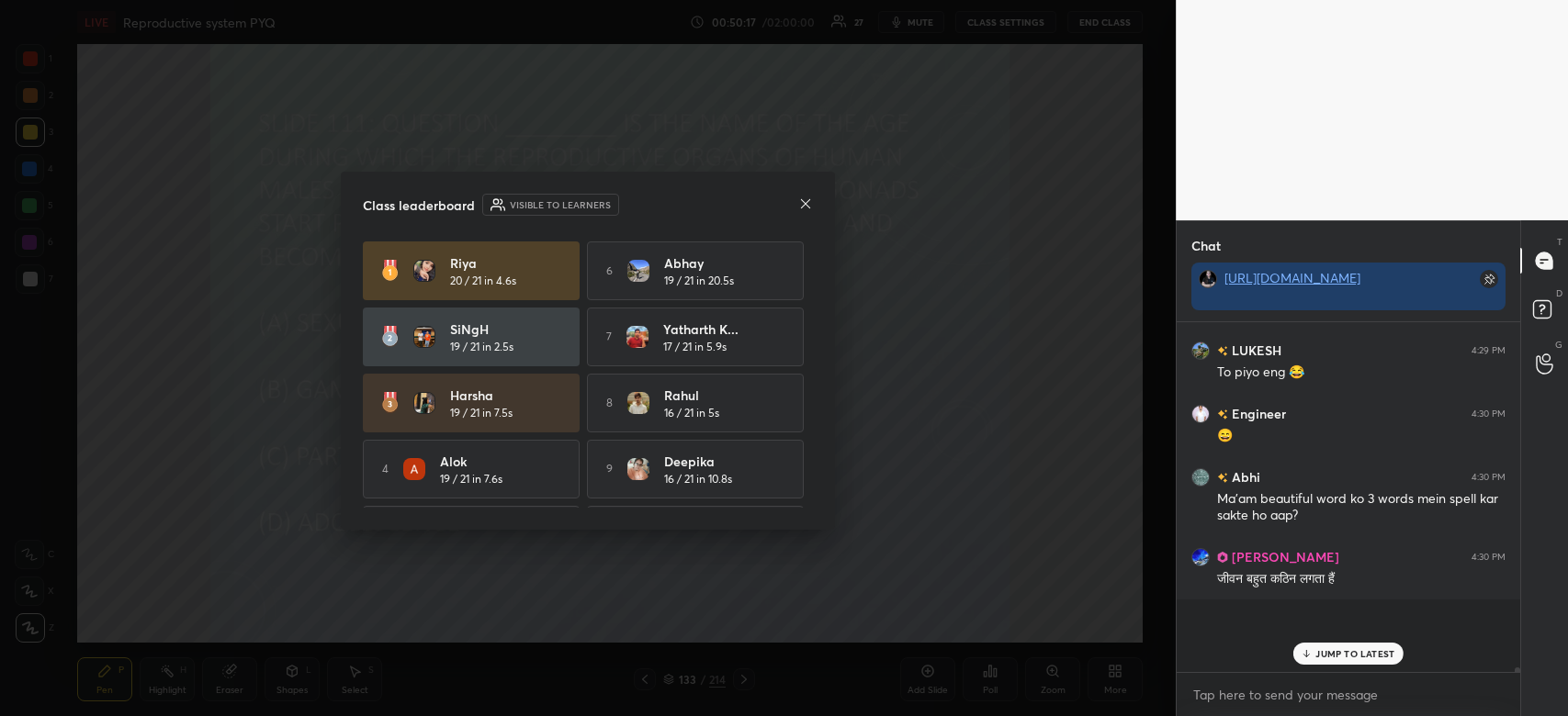
scroll to position [6, 6]
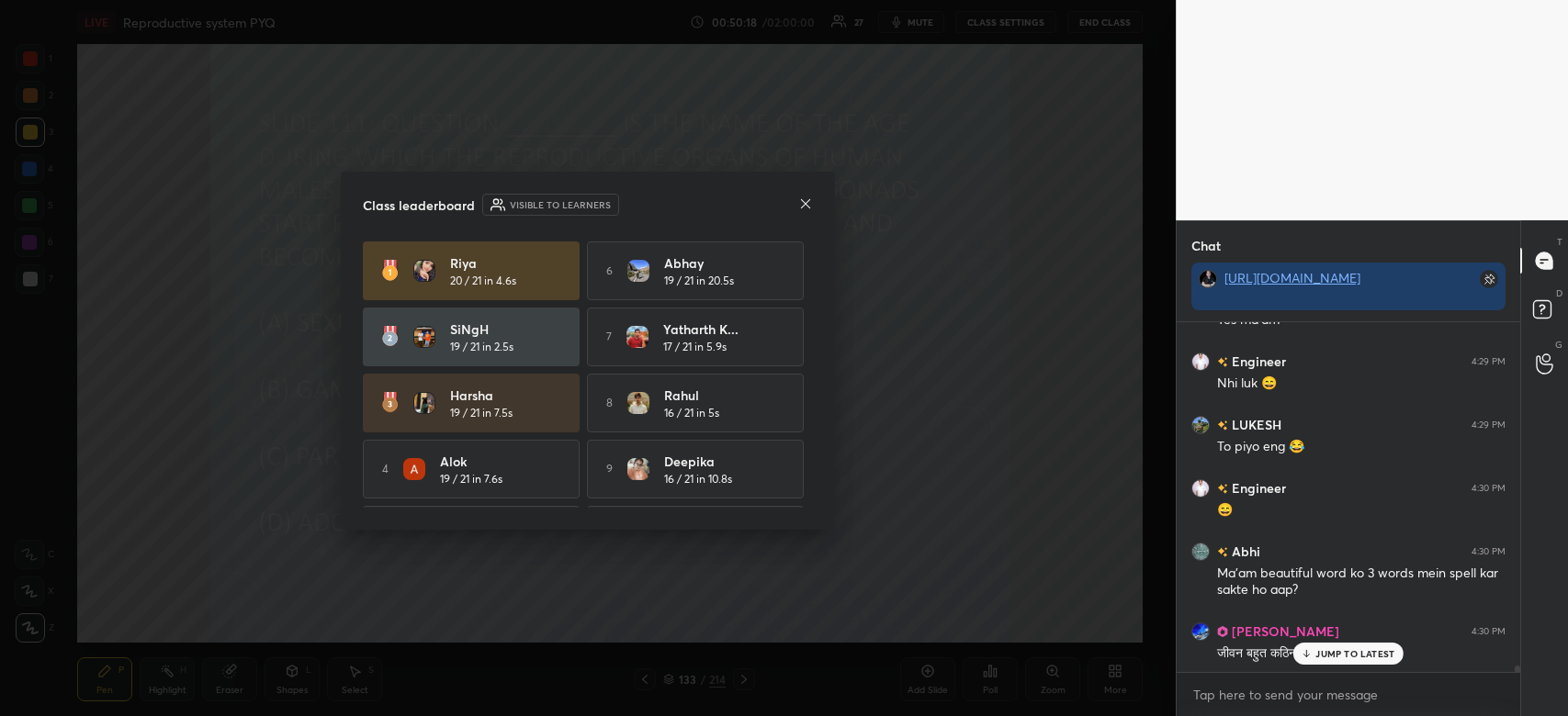
click at [1337, 651] on p "JUMP TO LATEST" at bounding box center [1355, 653] width 79 height 11
click at [808, 207] on icon at bounding box center [805, 203] width 15 height 15
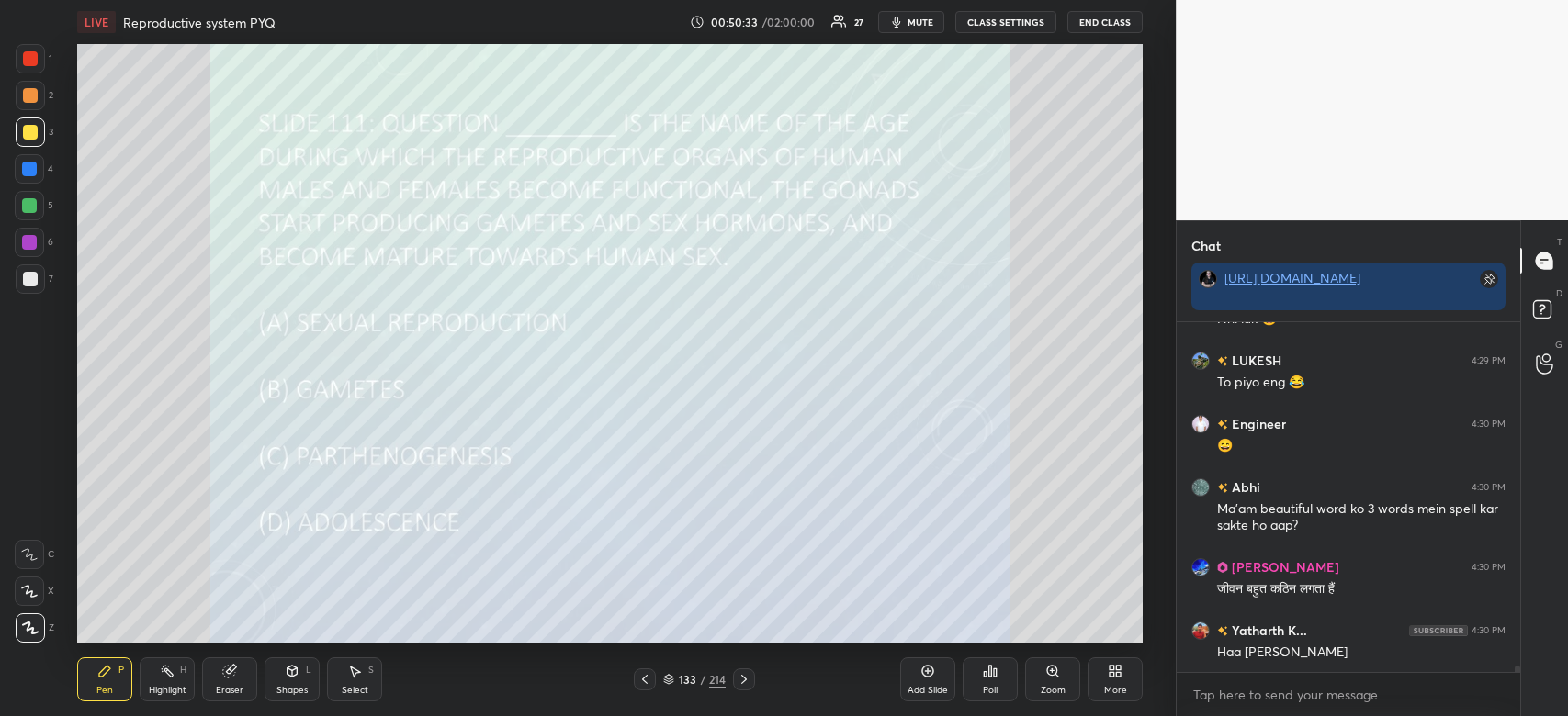
scroll to position [19175, 0]
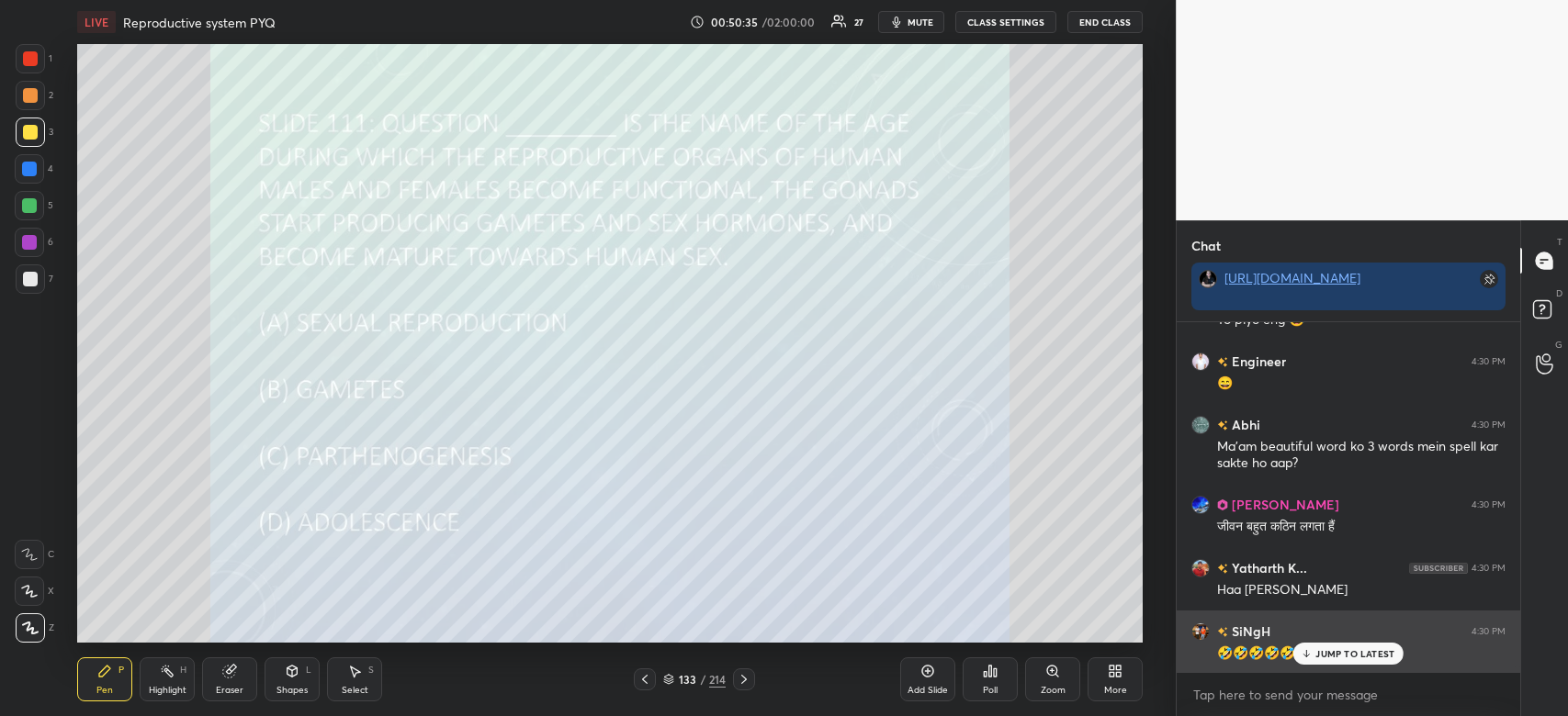
click at [1365, 653] on p "JUMP TO LATEST" at bounding box center [1355, 653] width 79 height 11
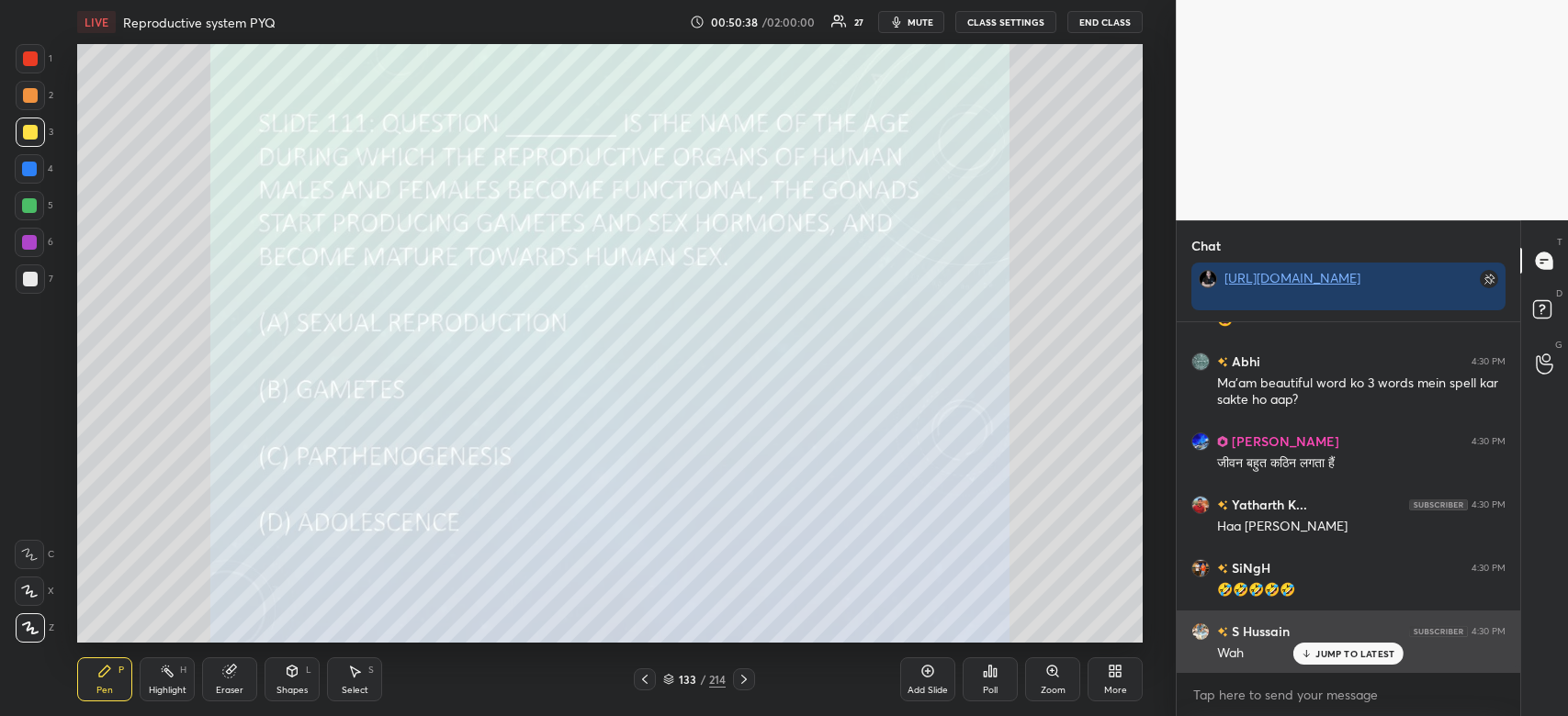
click at [1321, 651] on p "JUMP TO LATEST" at bounding box center [1355, 653] width 79 height 11
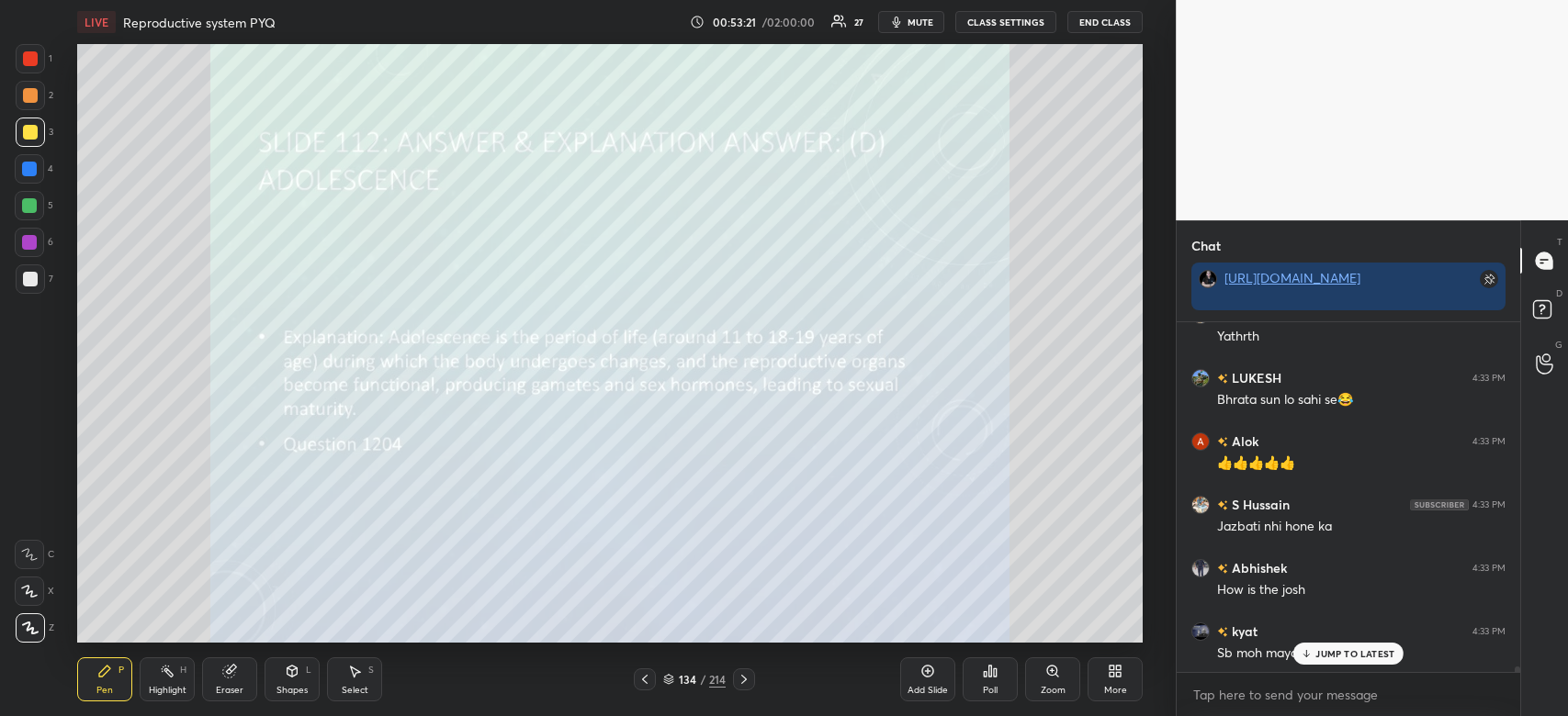
scroll to position [21379, 0]
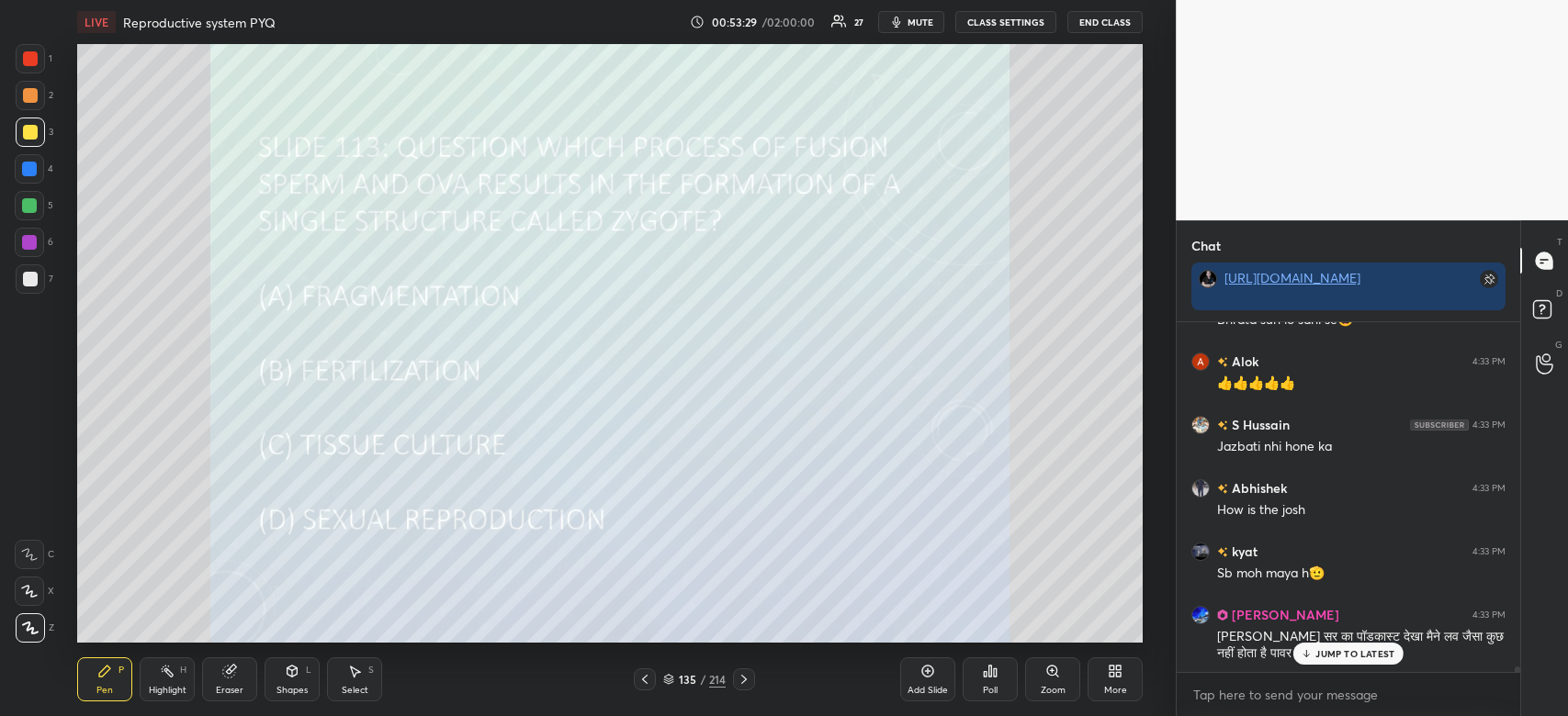
click at [980, 671] on div "Poll" at bounding box center [991, 680] width 55 height 44
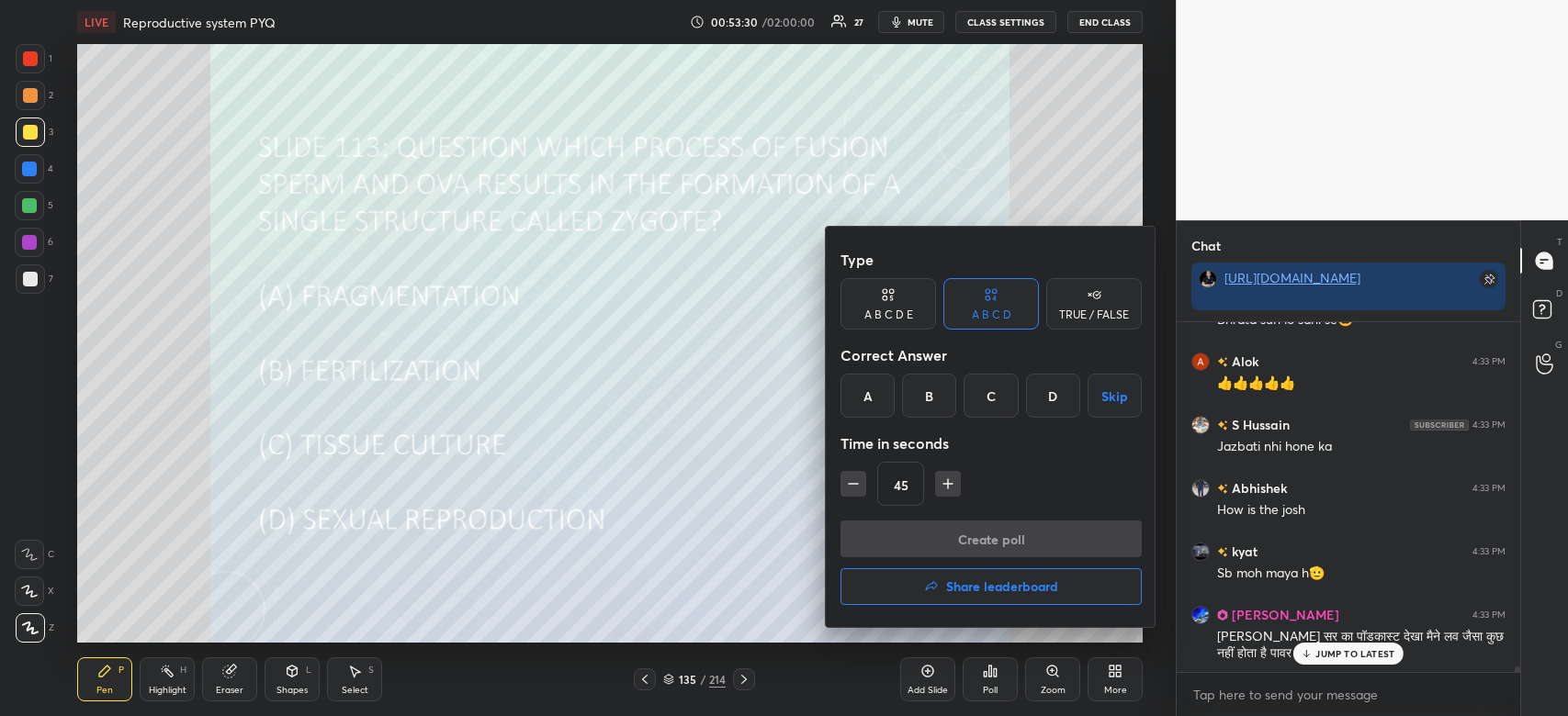
click at [922, 396] on div "B" at bounding box center [929, 395] width 54 height 44
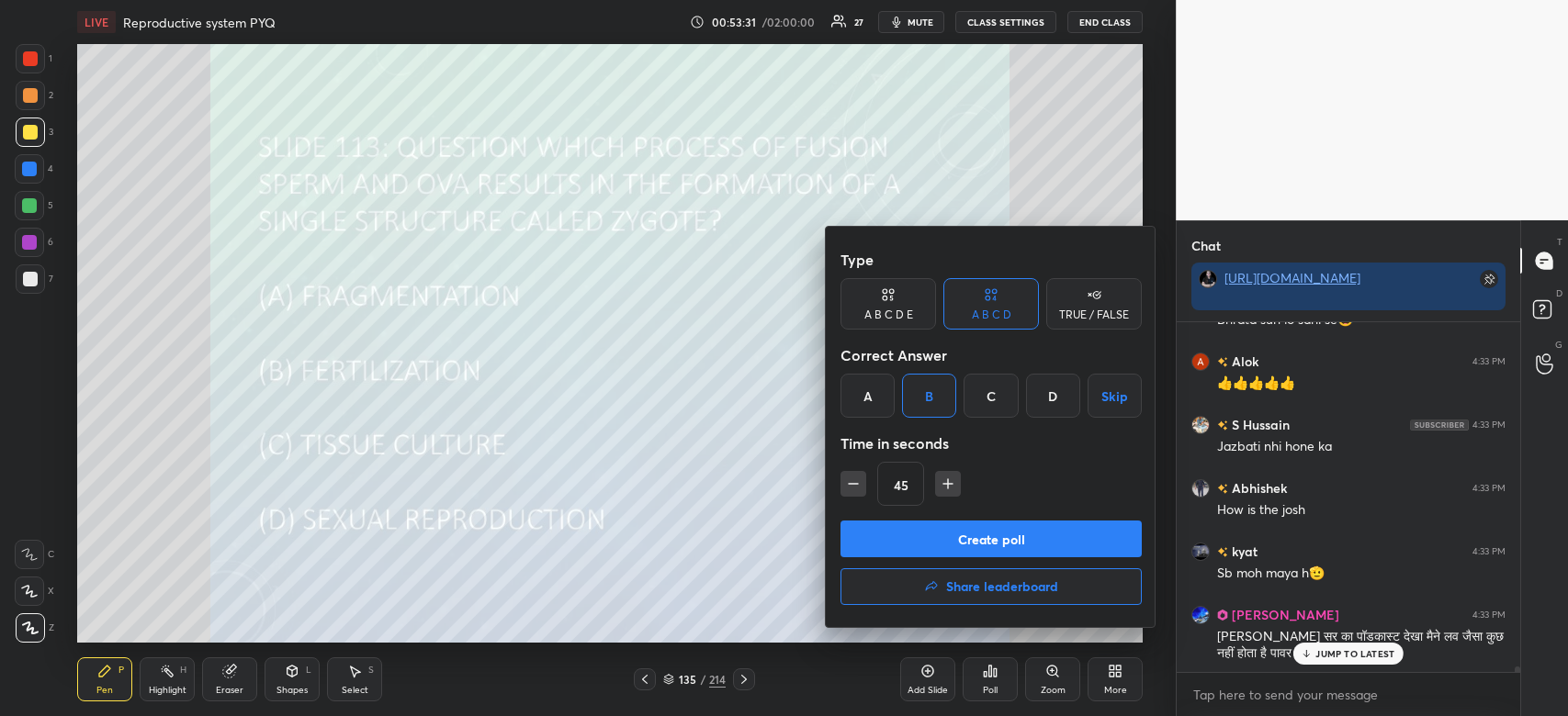
click at [940, 528] on button "Create poll" at bounding box center [991, 538] width 301 height 36
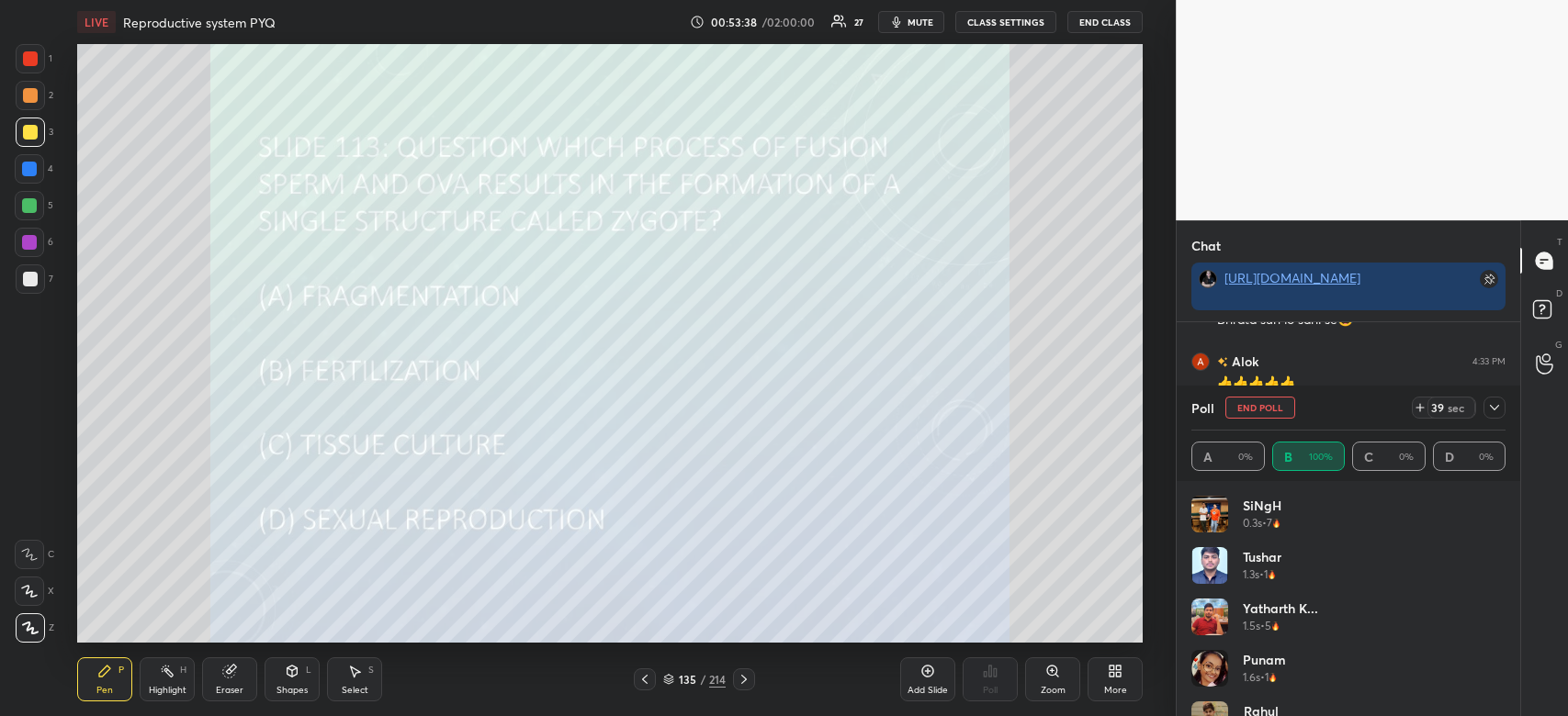
scroll to position [6, 6]
click at [1496, 411] on icon at bounding box center [1494, 407] width 15 height 15
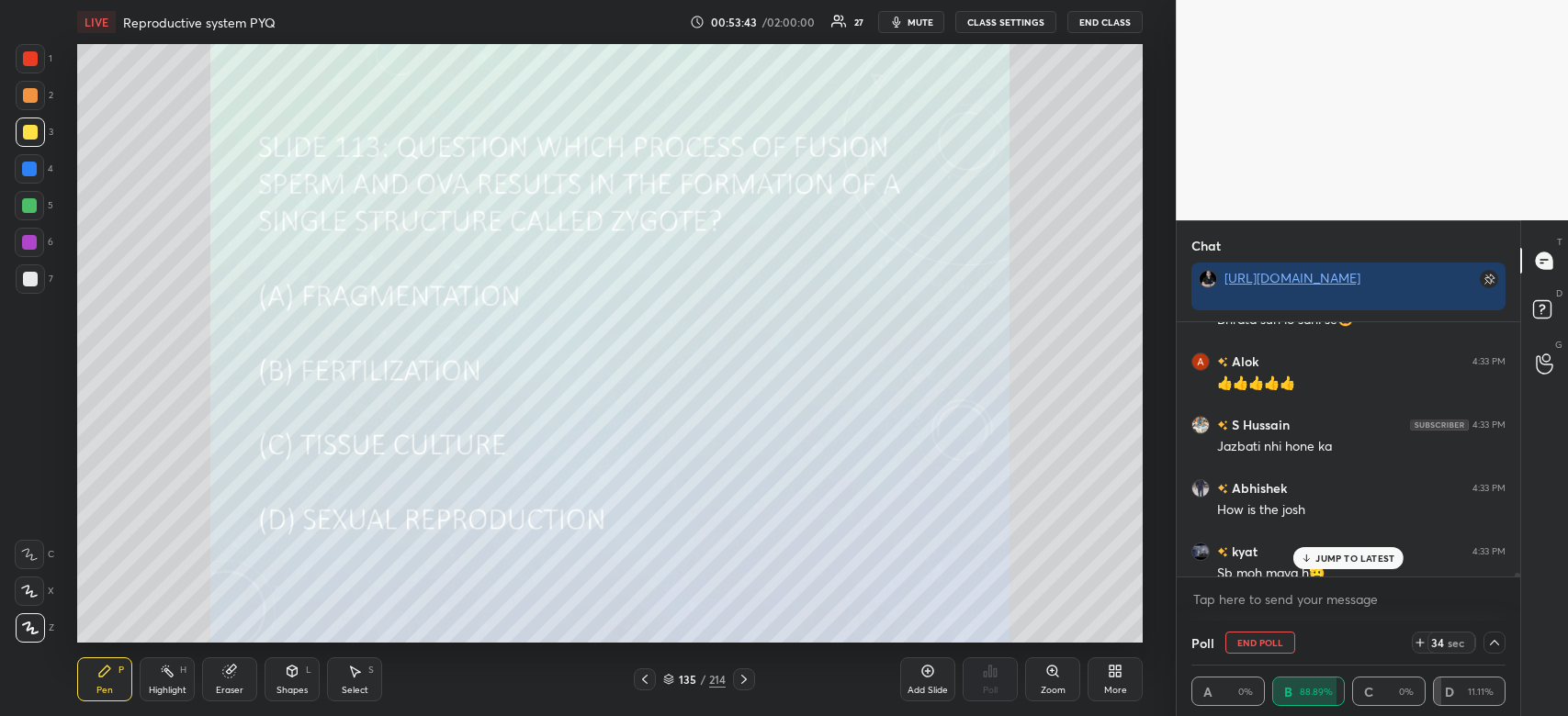
scroll to position [0, 6]
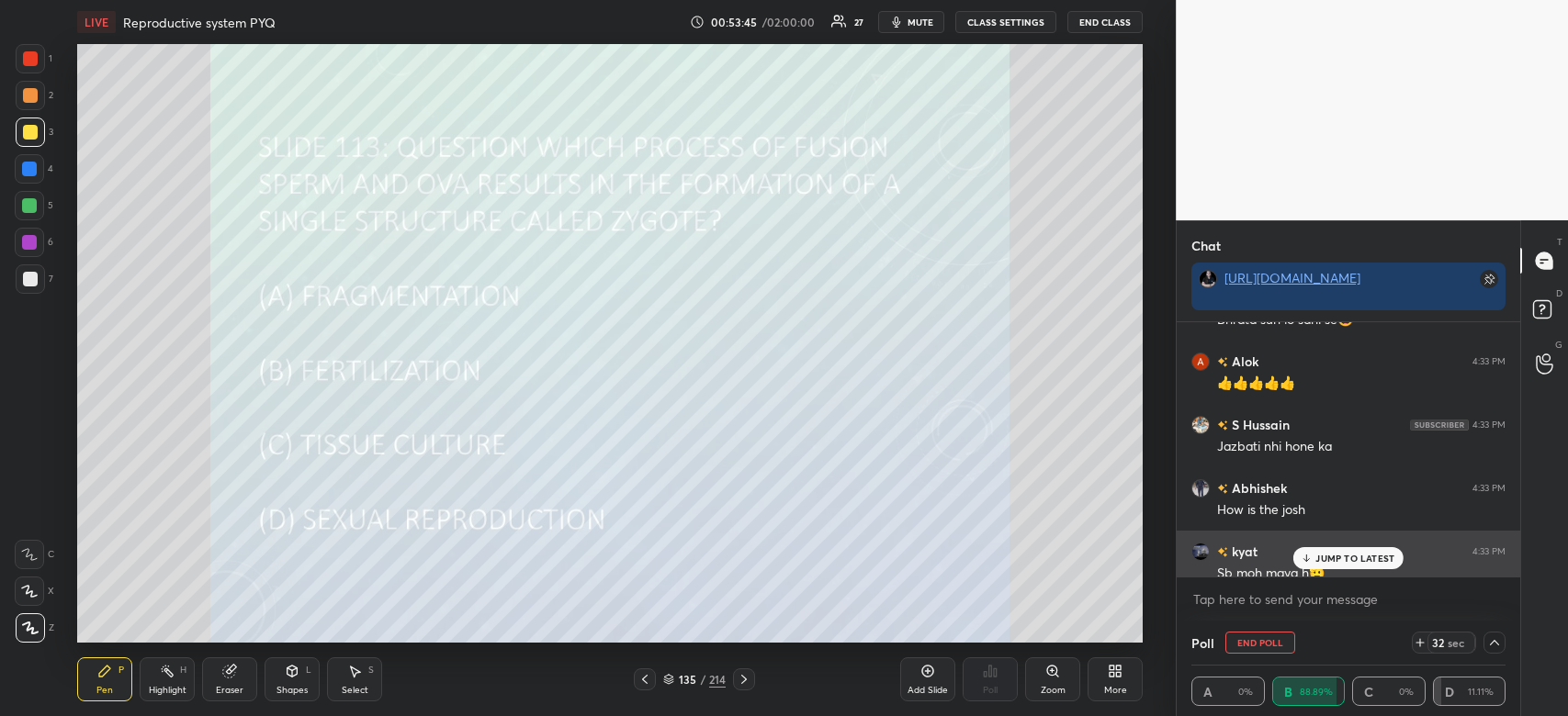
click at [1365, 543] on div "kyat 4:33 PM" at bounding box center [1349, 551] width 314 height 20
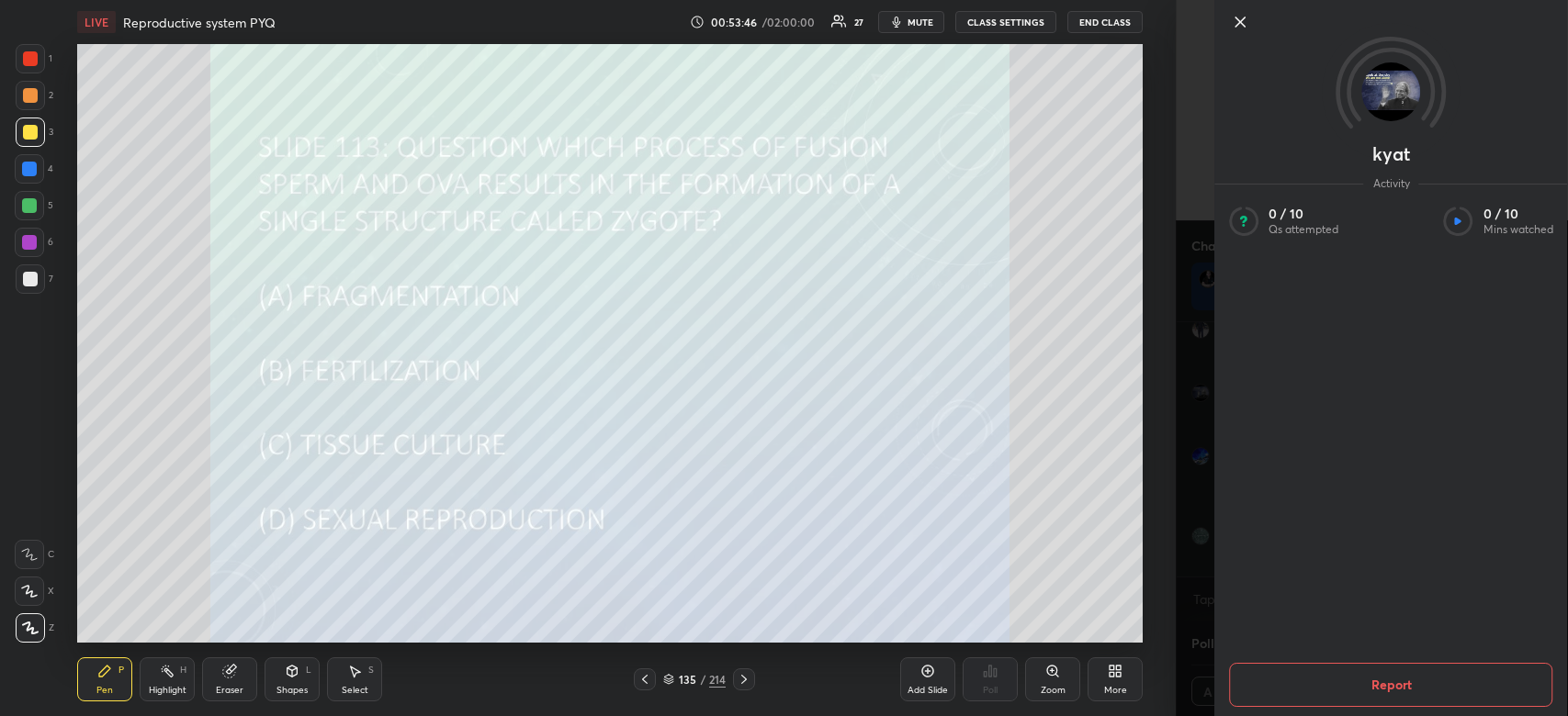
click at [1164, 451] on div "1 2 3 4 5 6 7 C X Z C X Z E E Erase all H H LIVE Reproductive system PYQ 00:53:…" at bounding box center [588, 358] width 1176 height 716
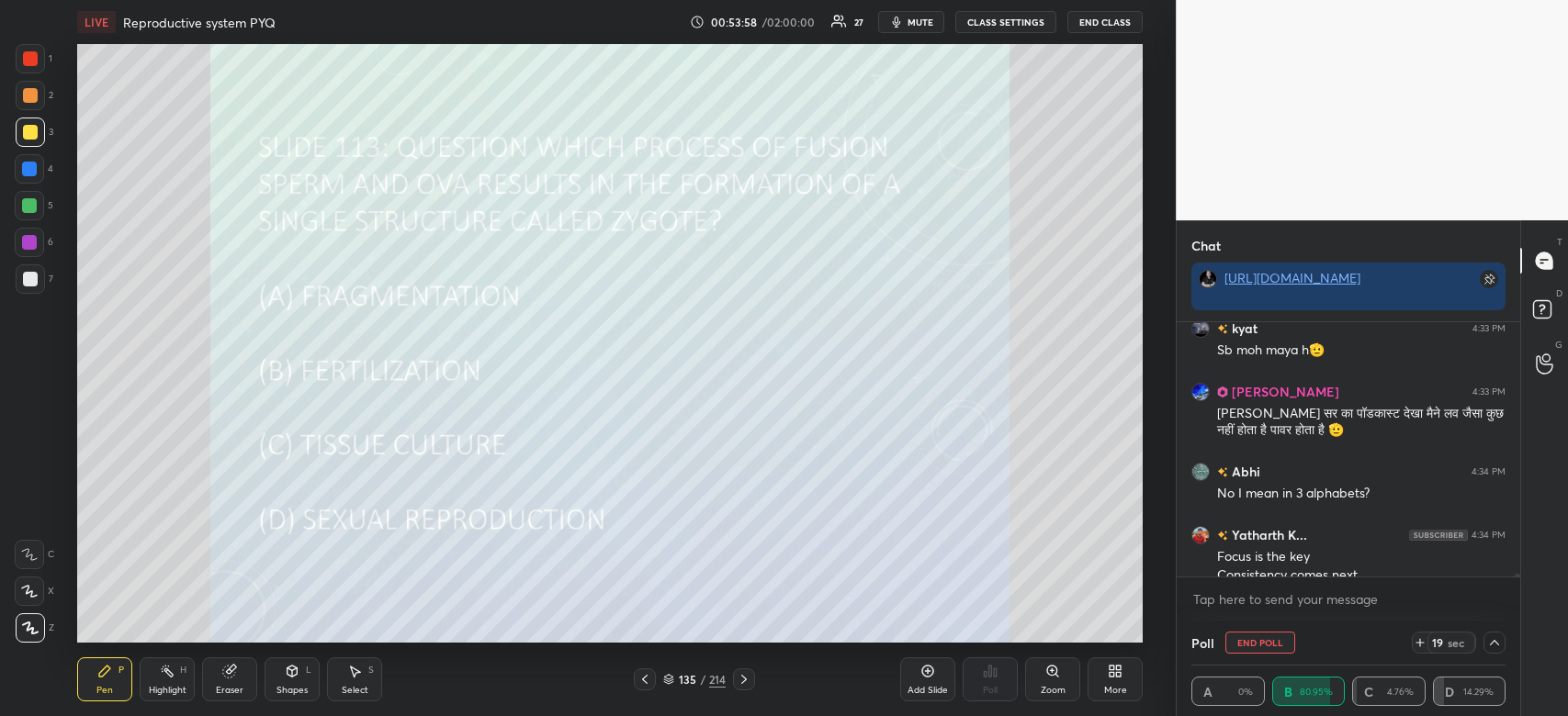
scroll to position [21620, 0]
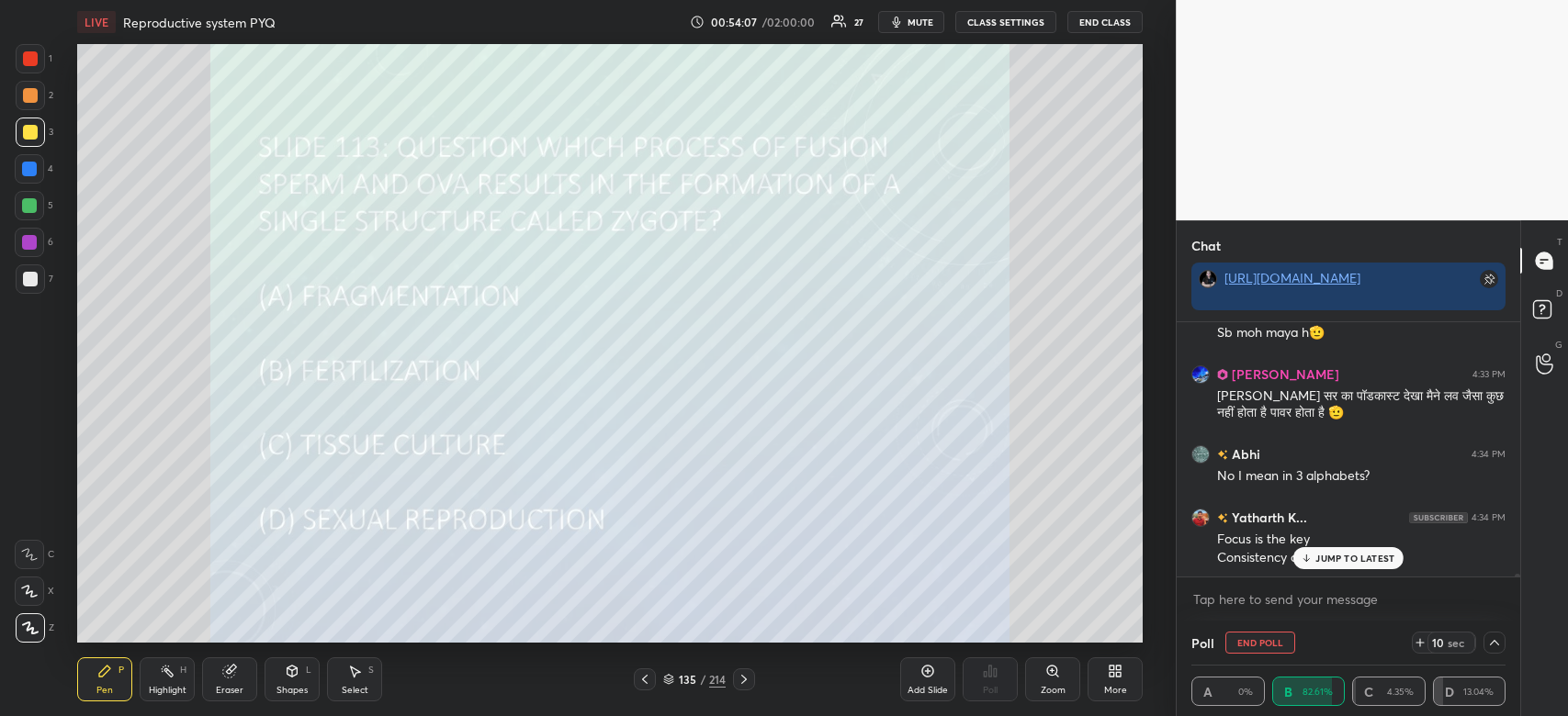
click at [1349, 561] on p "JUMP TO LATEST" at bounding box center [1355, 557] width 79 height 11
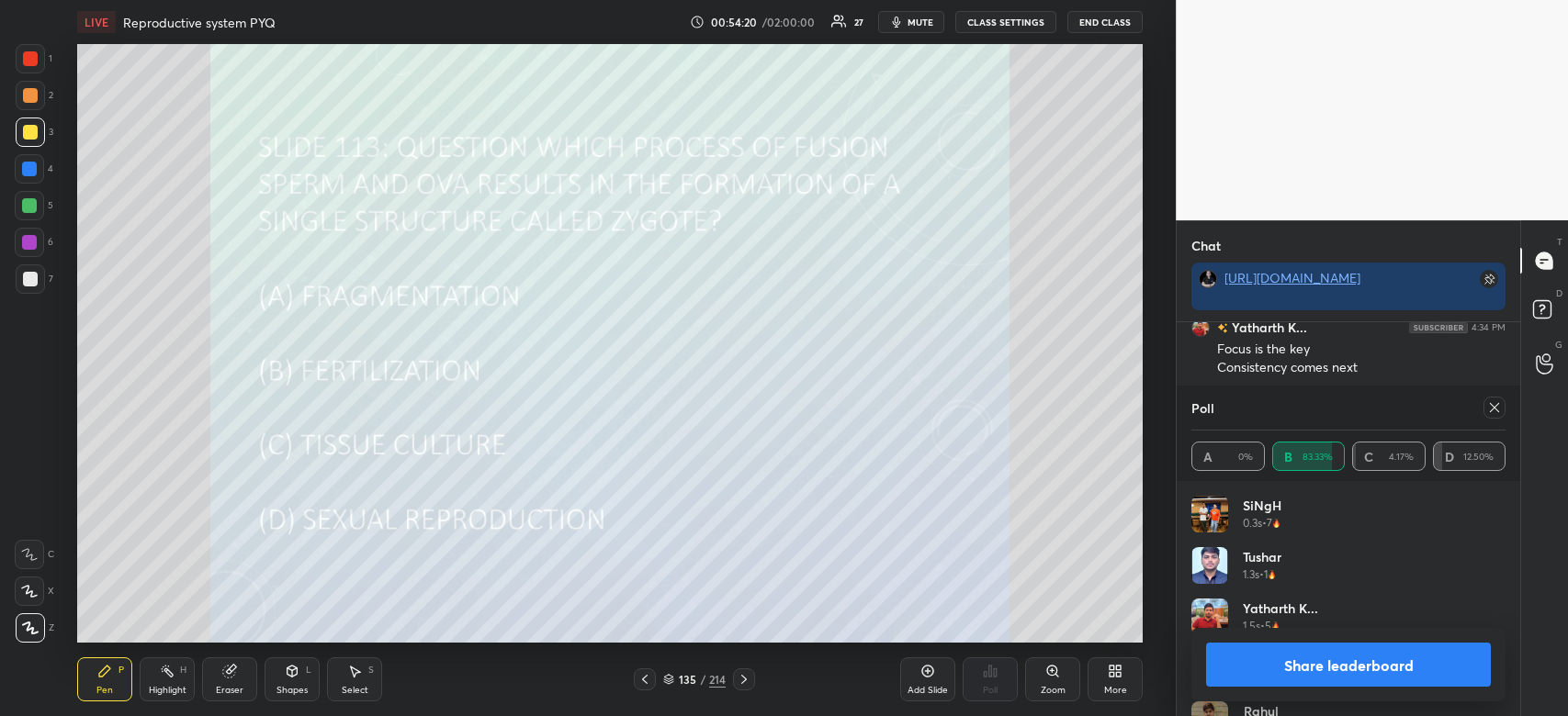
scroll to position [21874, 0]
click at [1305, 650] on button "Share leaderboard" at bounding box center [1348, 665] width 285 height 44
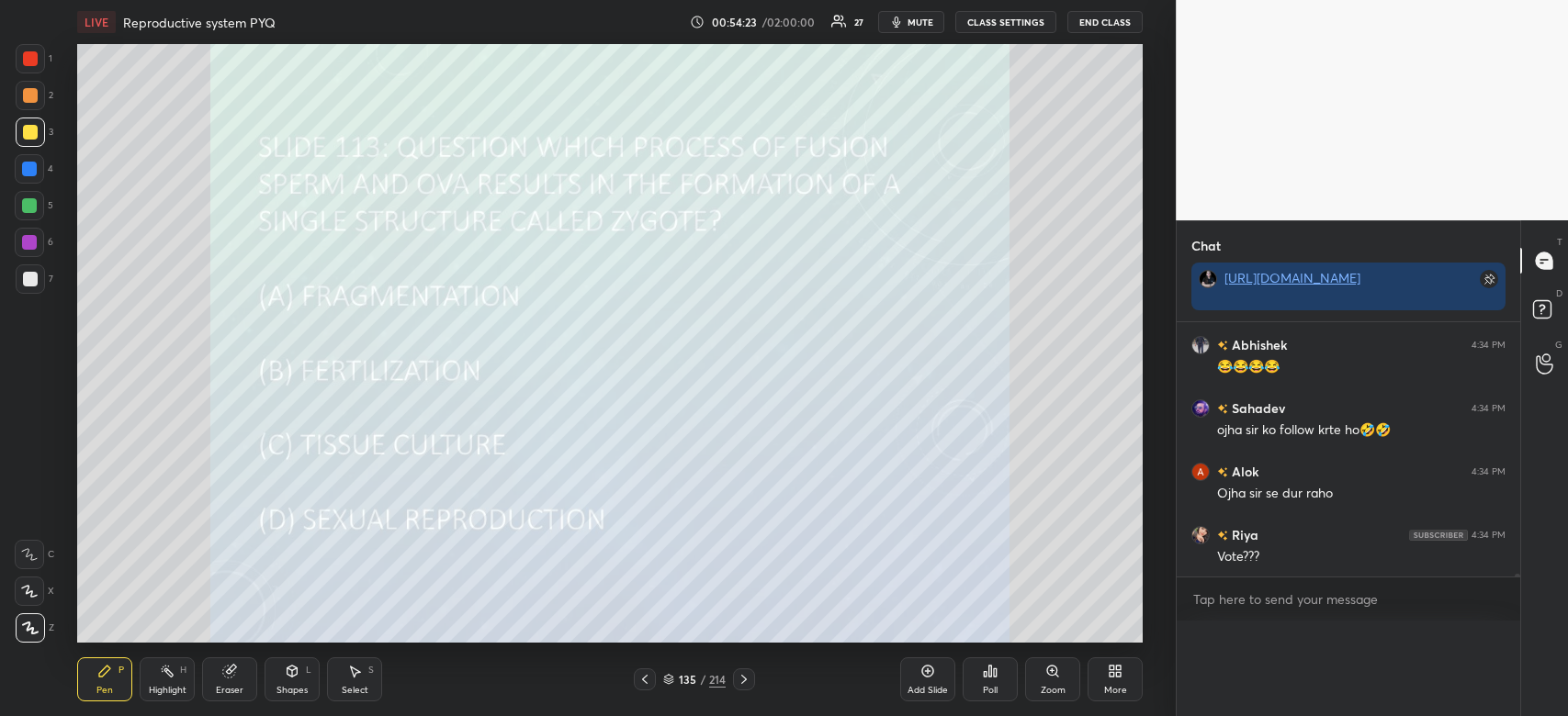
scroll to position [0, 0]
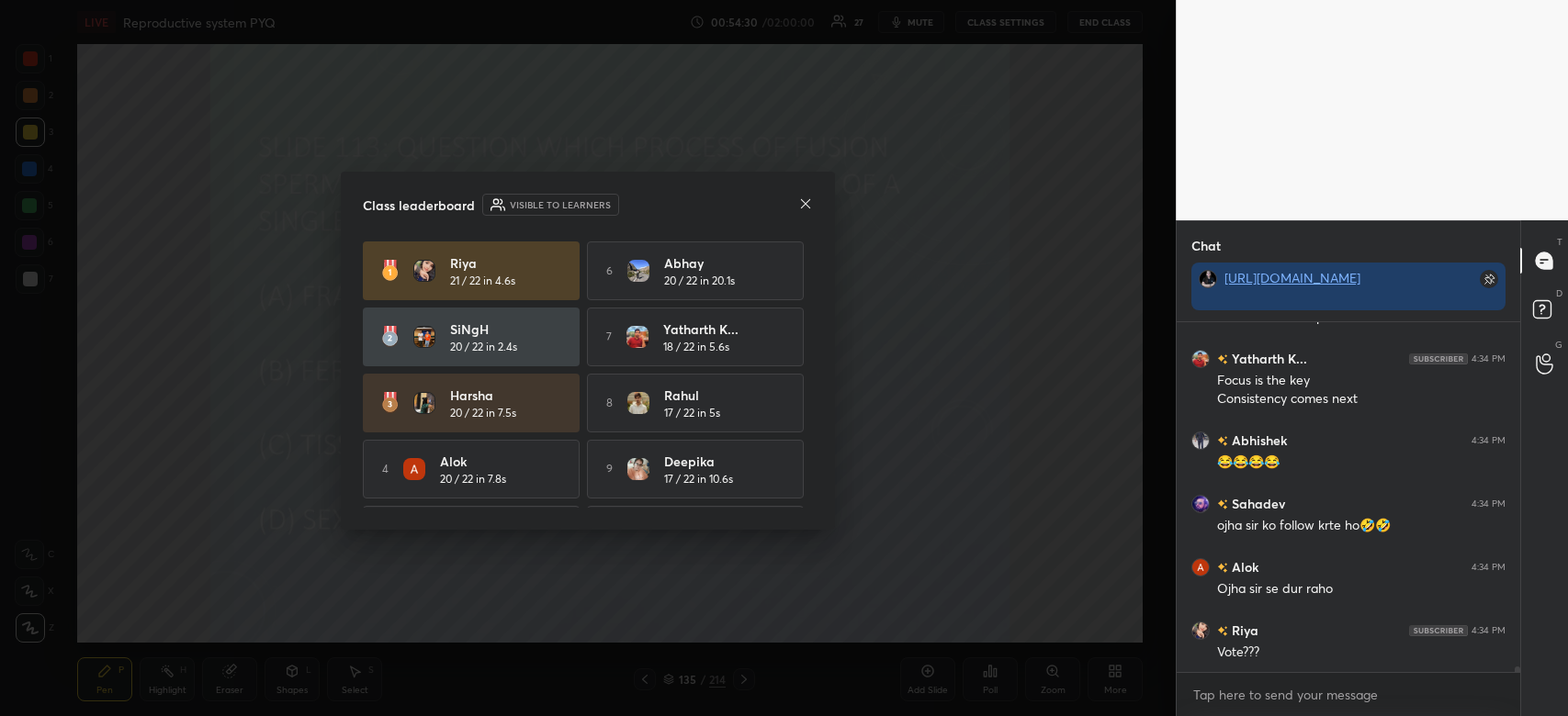
click at [809, 201] on icon at bounding box center [805, 203] width 15 height 15
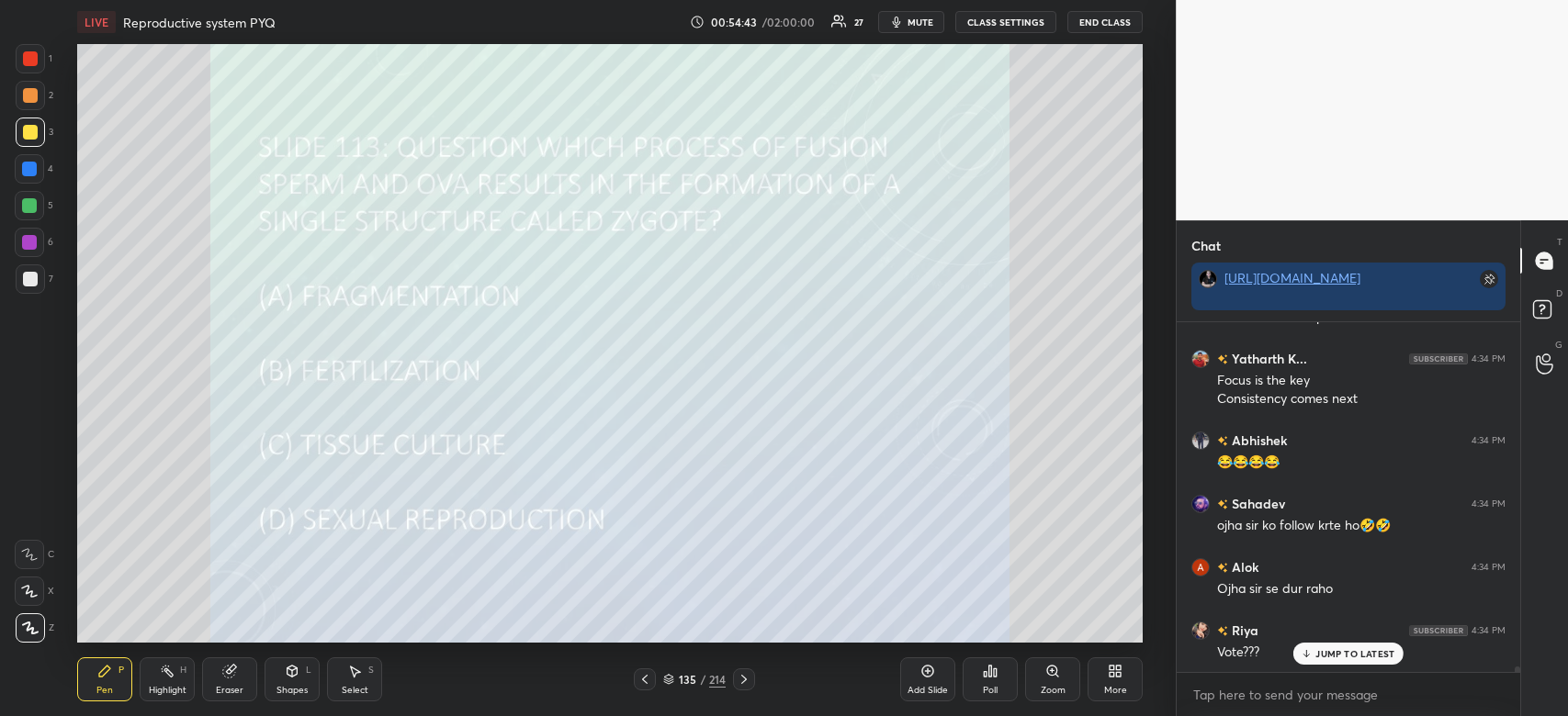
scroll to position [21841, 0]
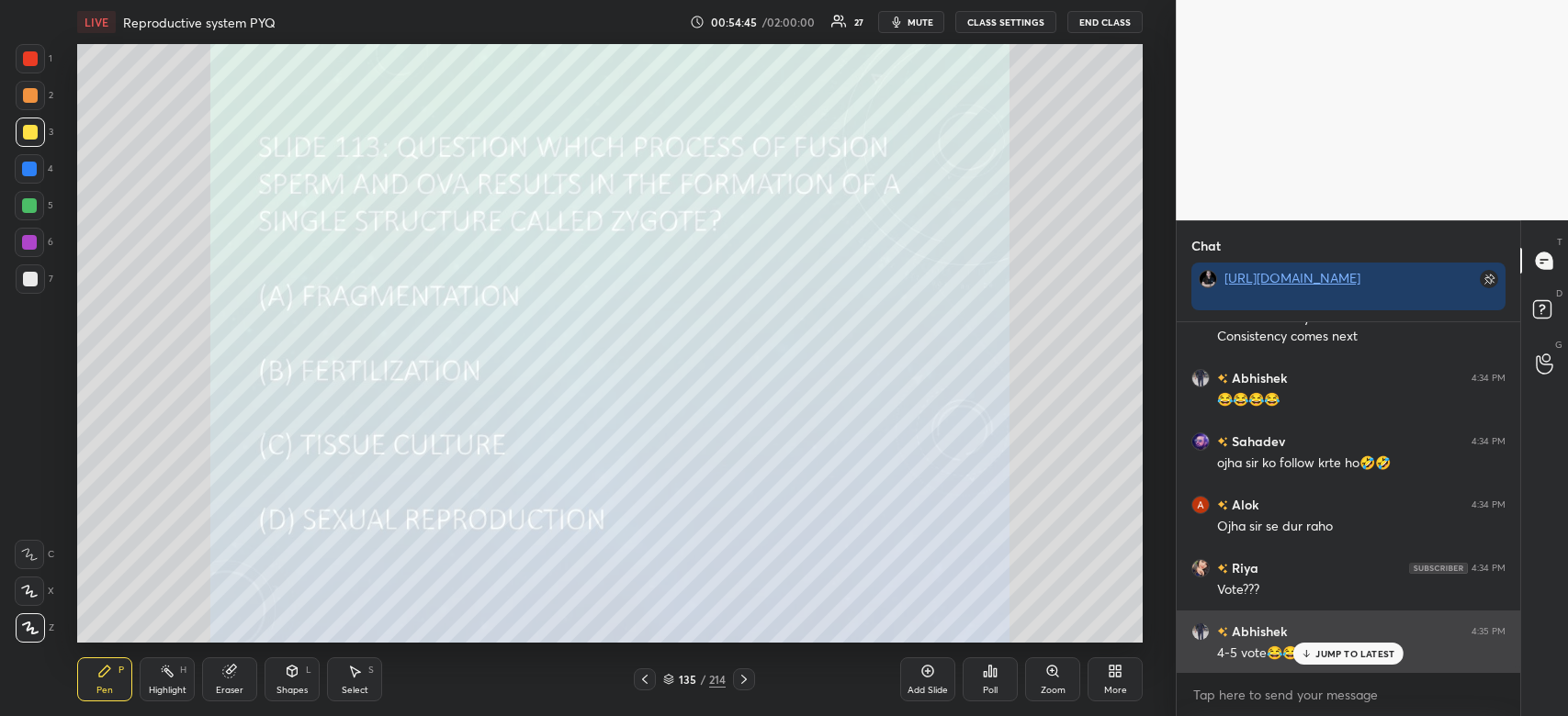
click at [1357, 657] on p "JUMP TO LATEST" at bounding box center [1355, 653] width 79 height 11
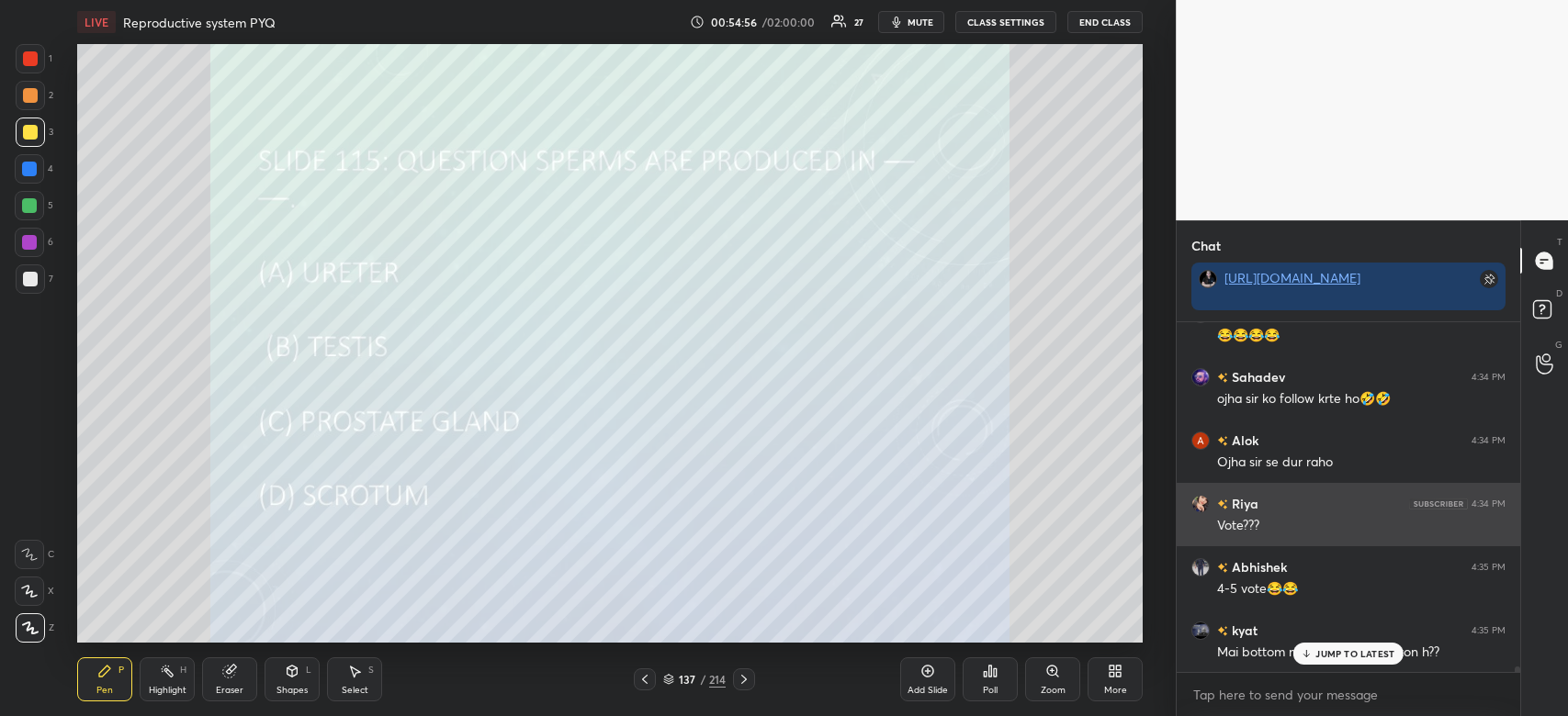
scroll to position [21968, 0]
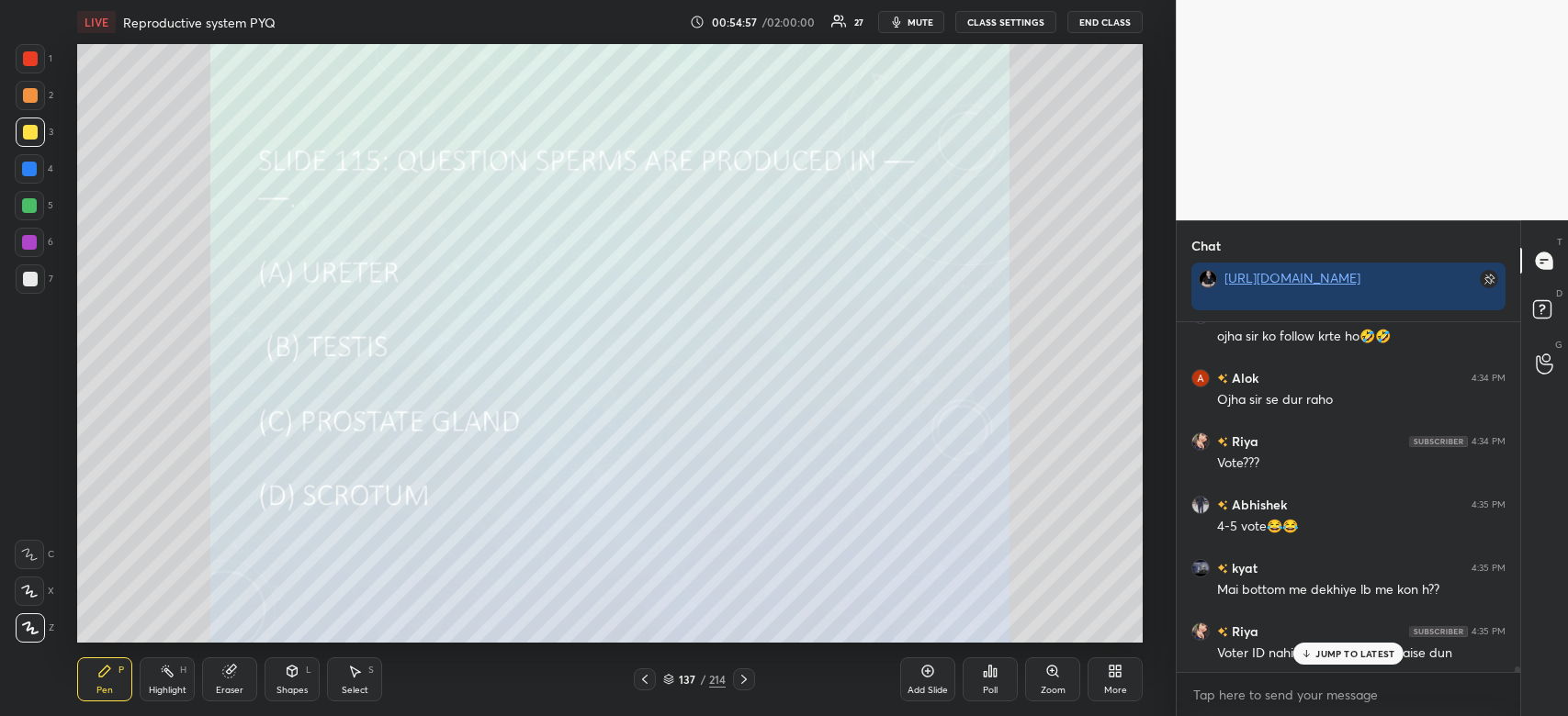
click at [993, 664] on icon at bounding box center [990, 671] width 15 height 15
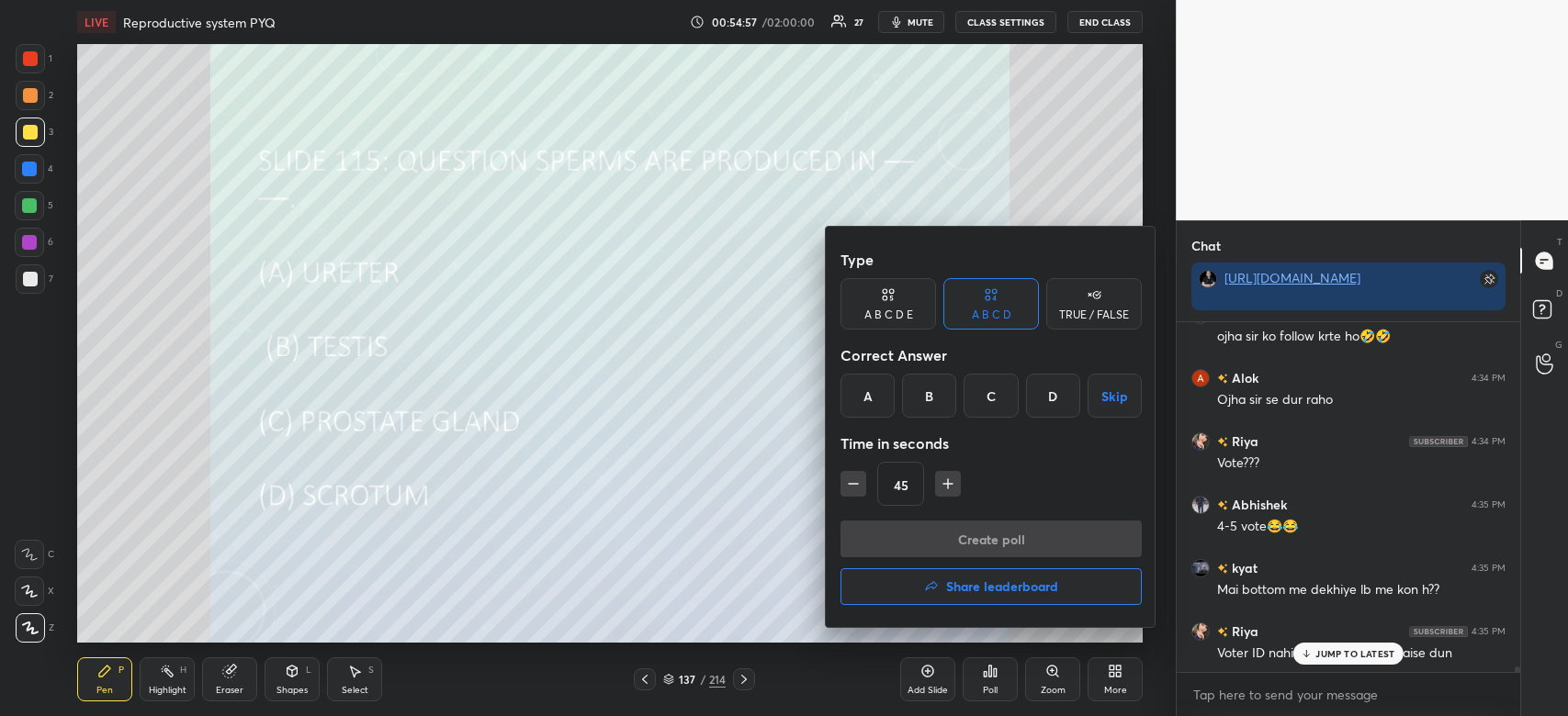
scroll to position [22031, 0]
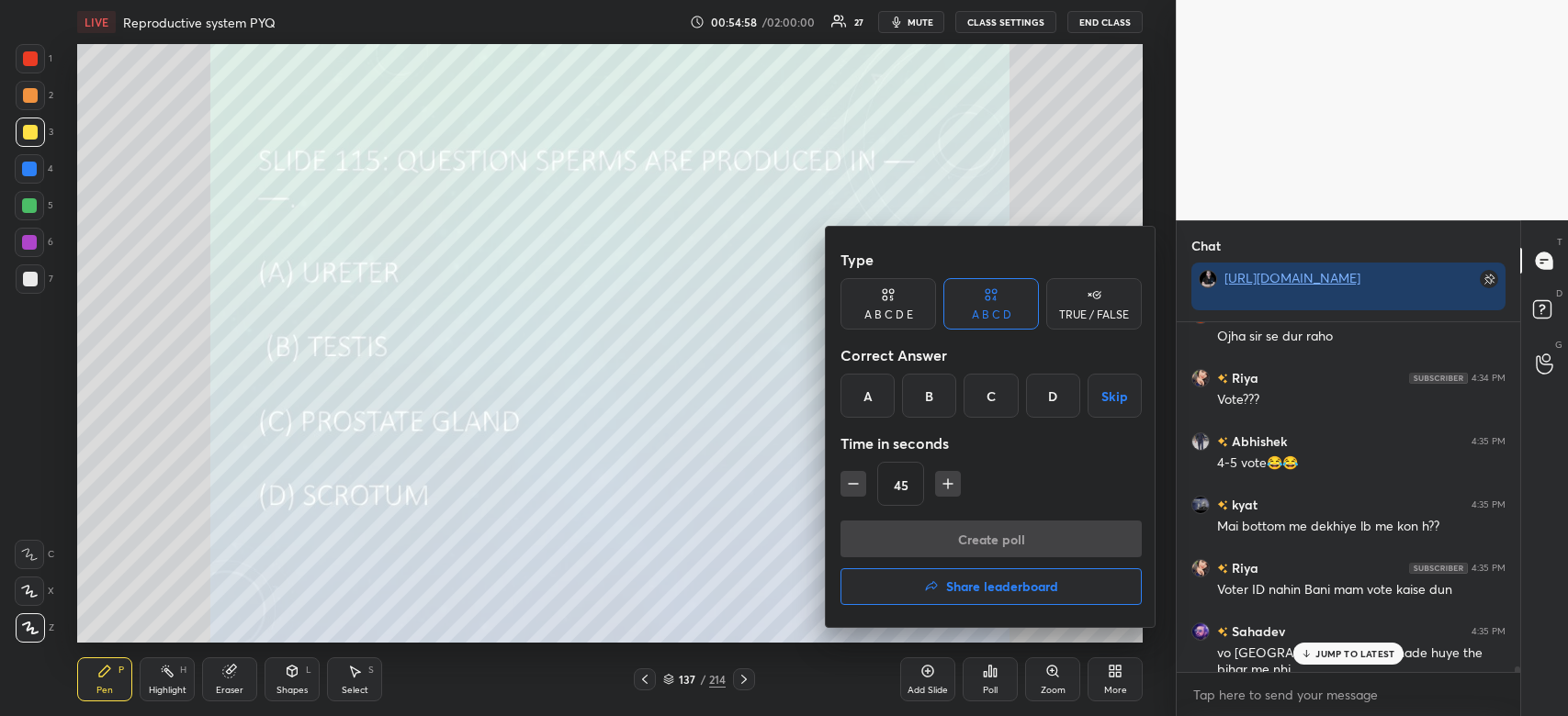
click at [932, 398] on div "B" at bounding box center [929, 395] width 54 height 44
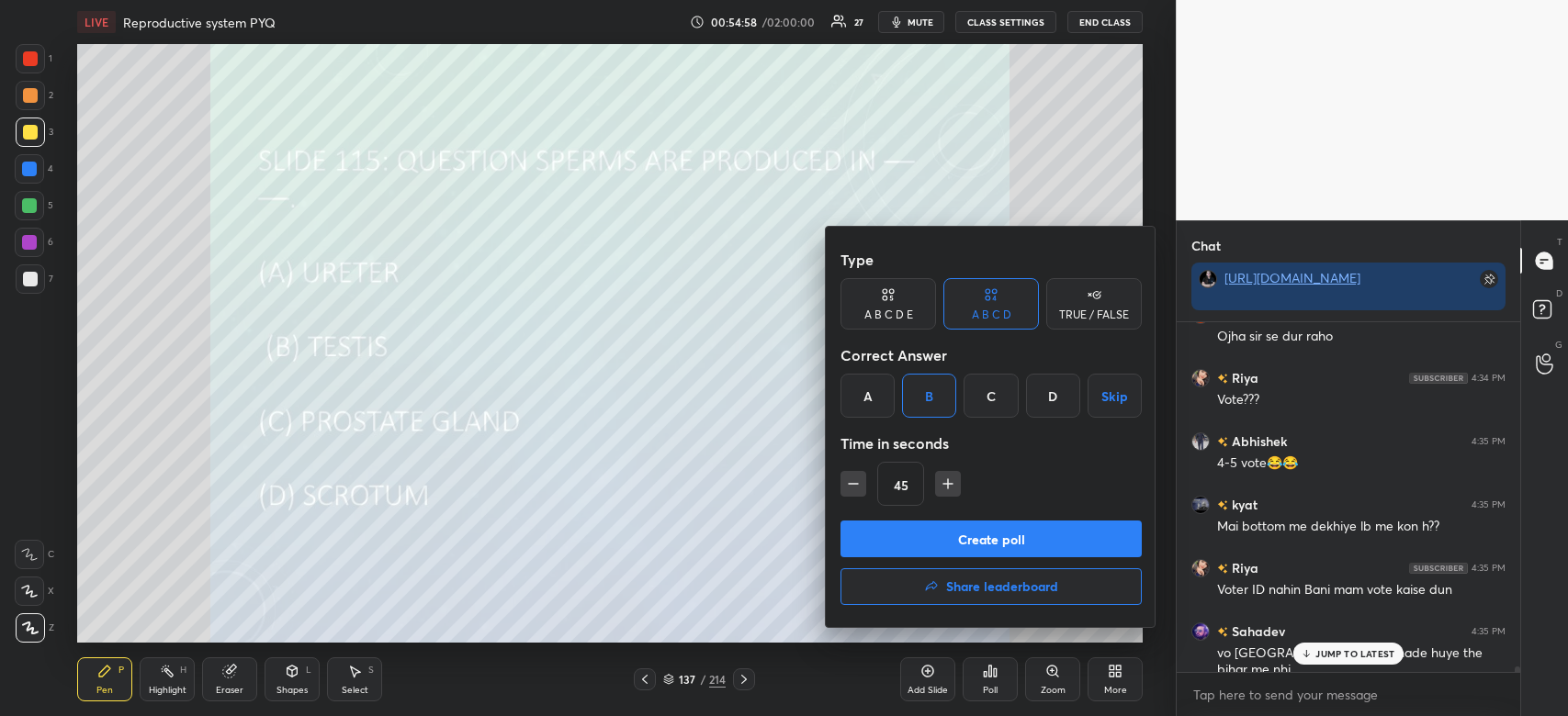
click at [928, 555] on button "Create poll" at bounding box center [991, 538] width 301 height 36
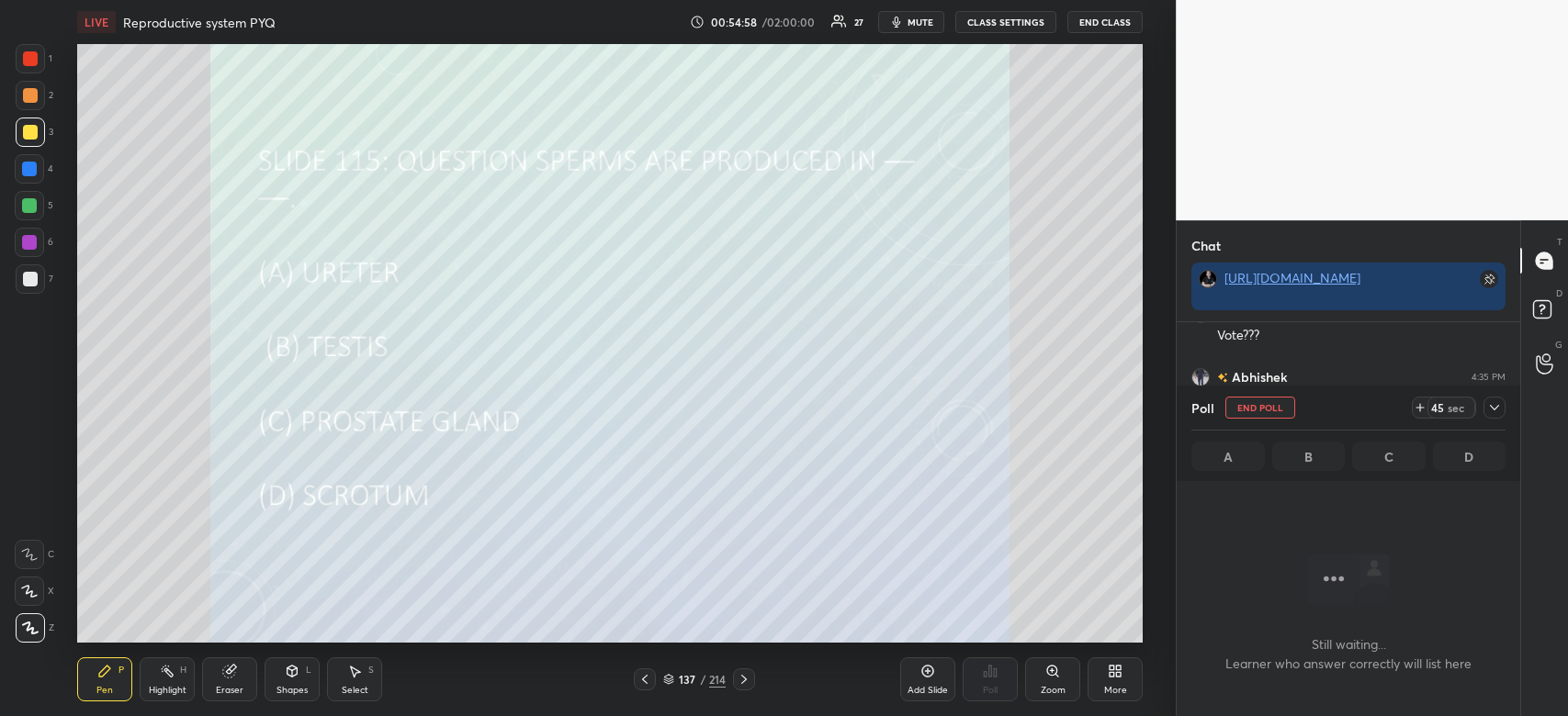
scroll to position [294, 338]
click at [1494, 411] on icon at bounding box center [1494, 407] width 15 height 15
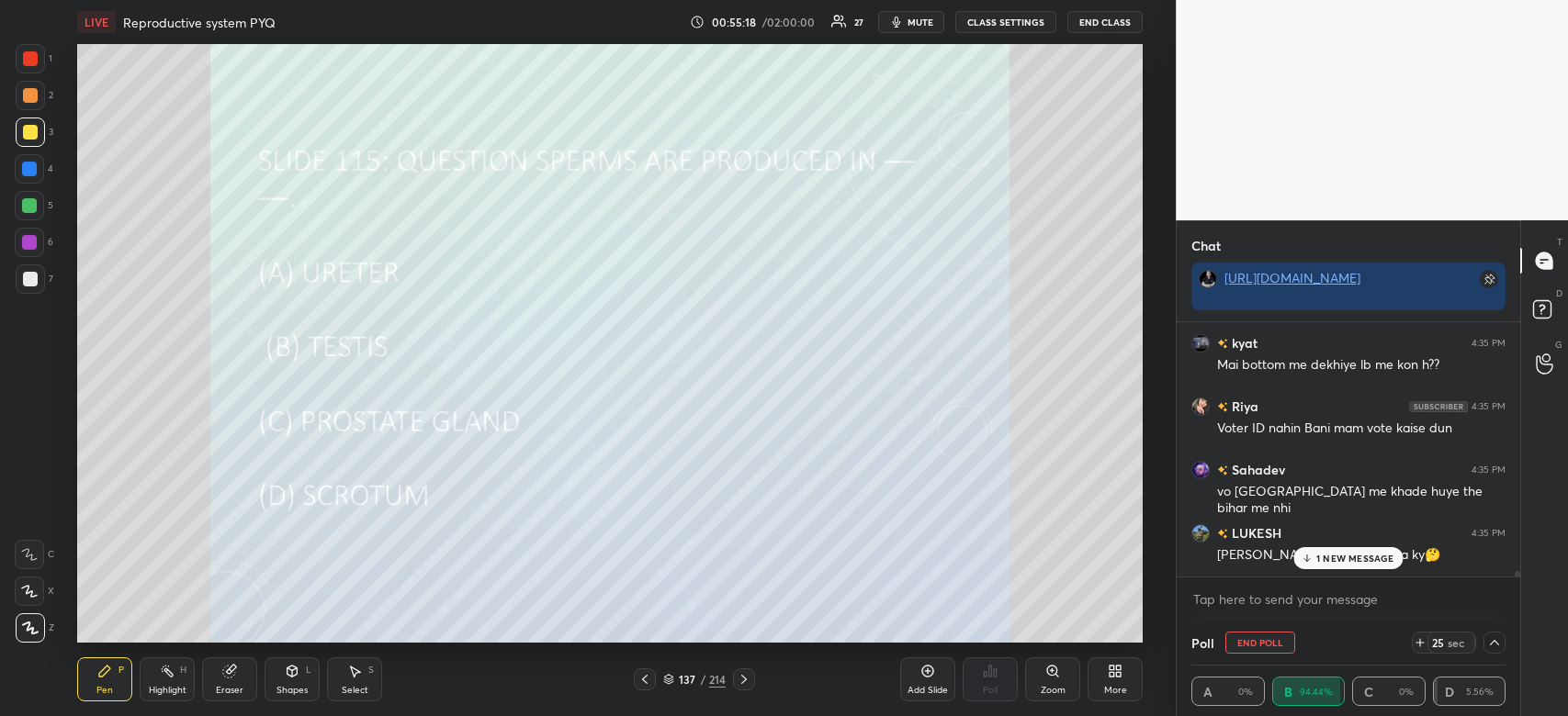
click at [1353, 562] on p "1 NEW MESSAGE" at bounding box center [1355, 557] width 78 height 11
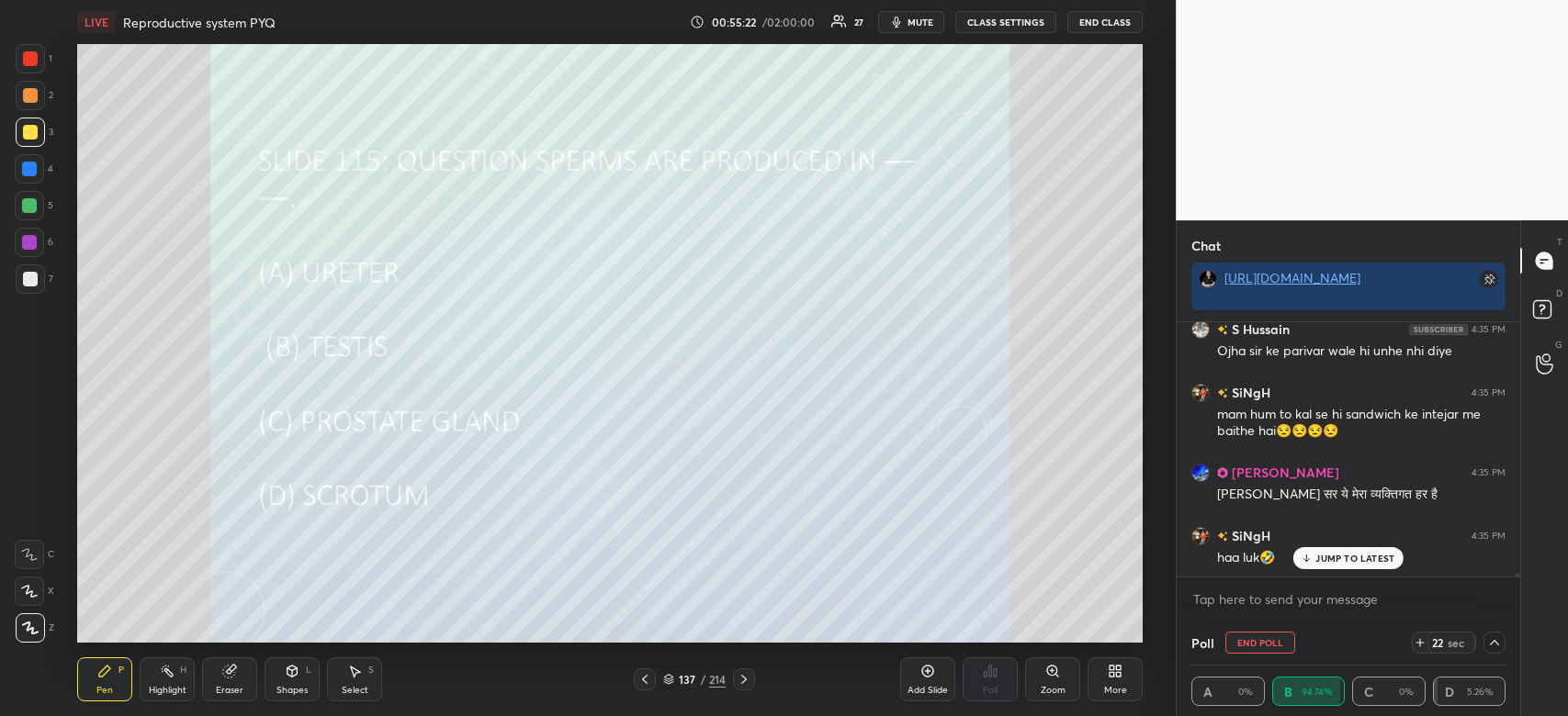
click at [1361, 563] on p "JUMP TO LATEST" at bounding box center [1355, 557] width 79 height 11
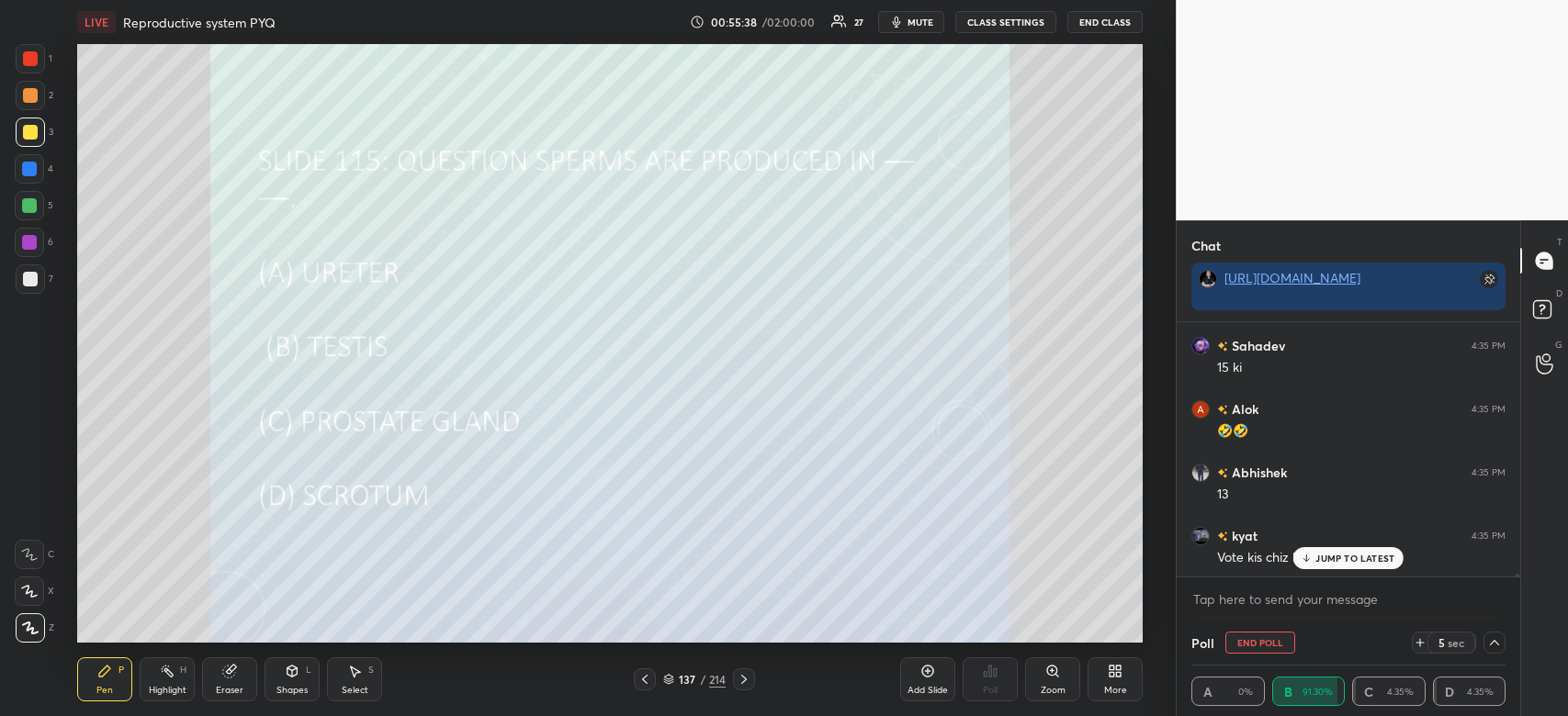
scroll to position [22840, 0]
click at [1339, 553] on p "JUMP TO LATEST" at bounding box center [1355, 557] width 79 height 11
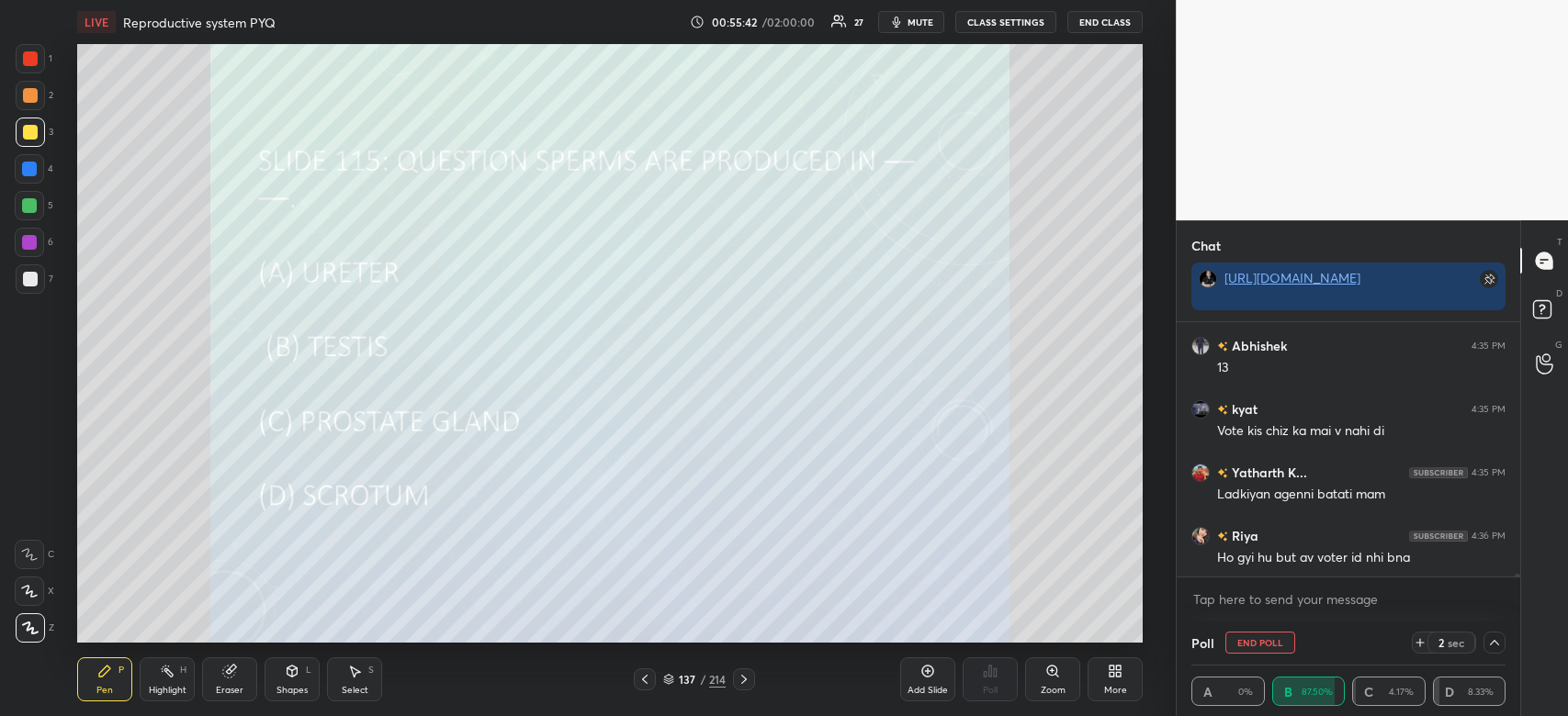
click at [1261, 639] on button "End Poll" at bounding box center [1260, 643] width 70 height 22
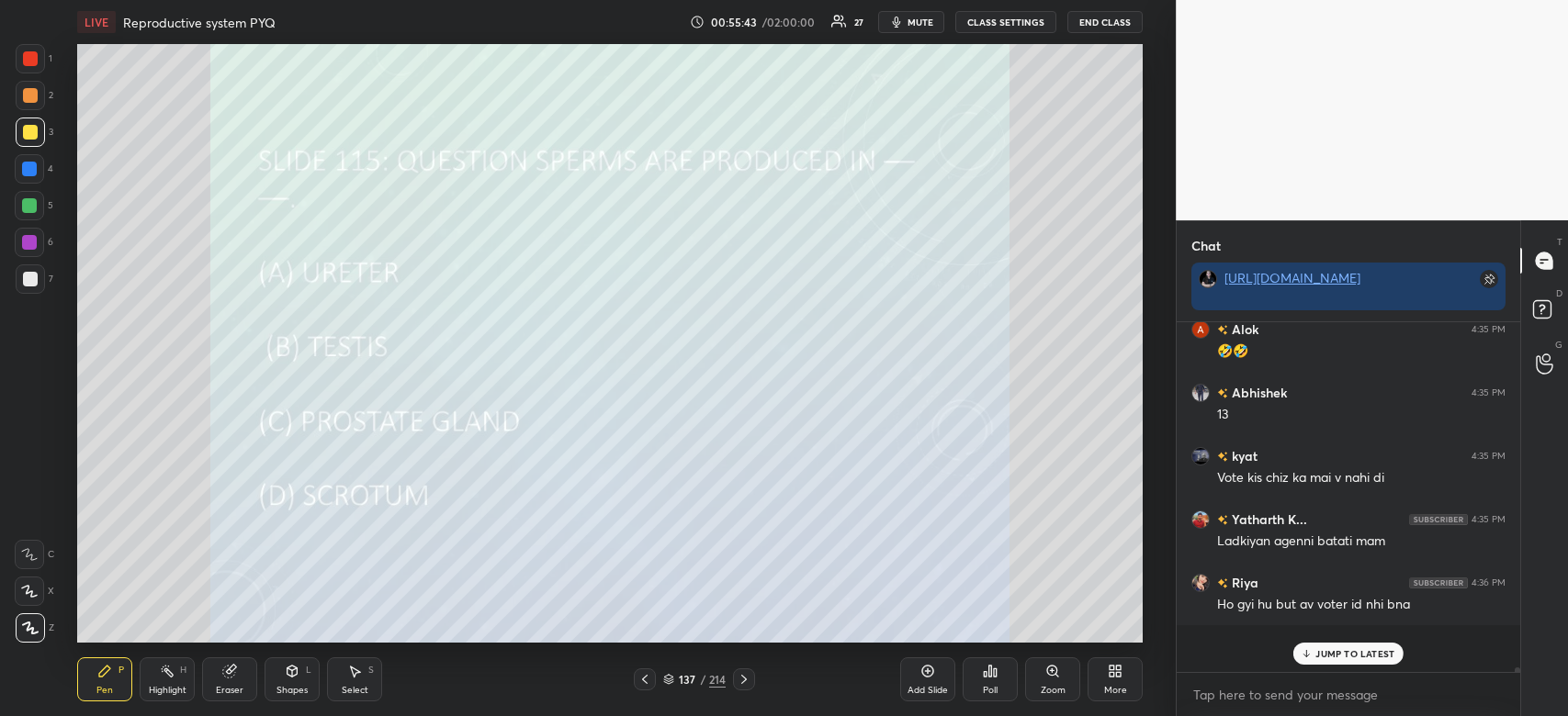
scroll to position [22750, 0]
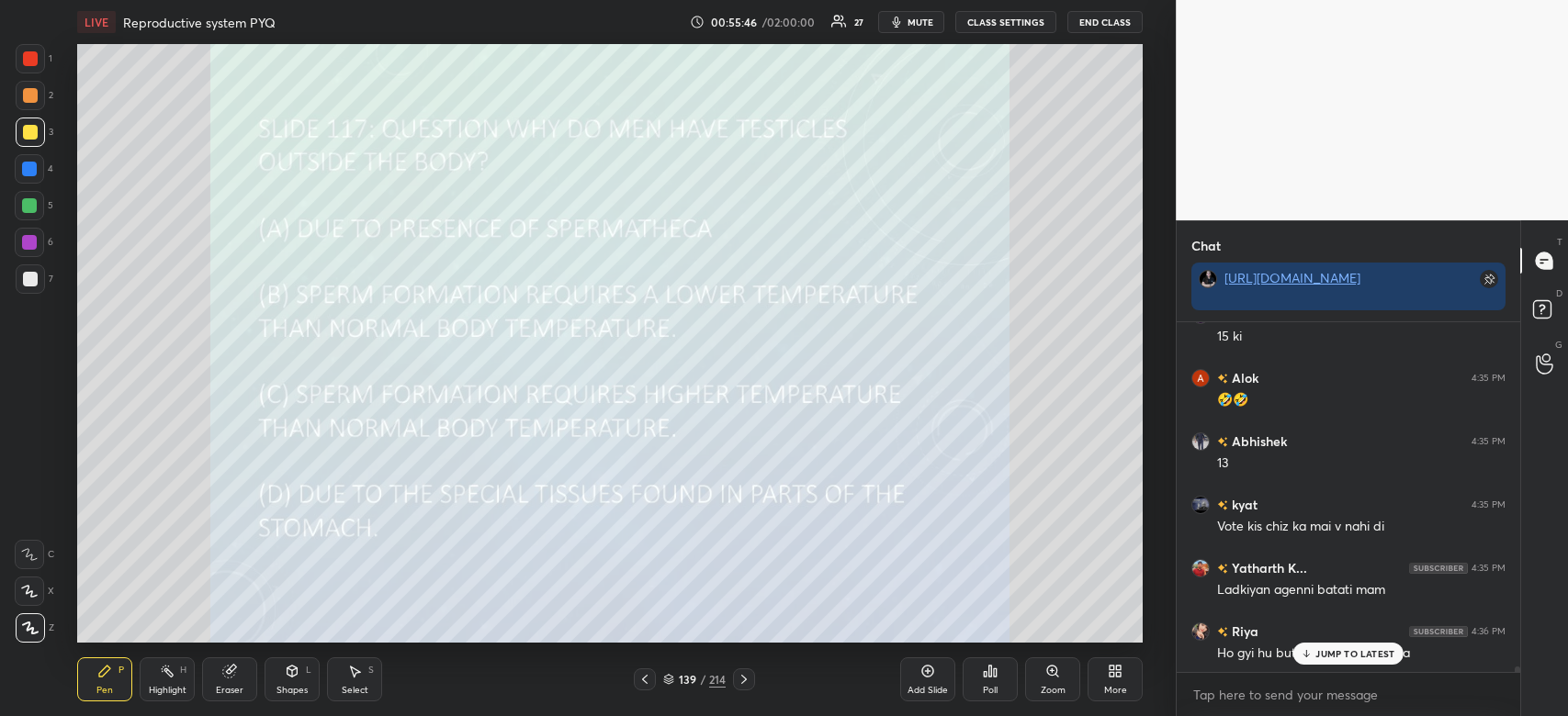
click at [989, 658] on div "LIVE Reproductive system PYQ 00:55:46 / 02:00:00 27 mute CLASS SETTINGS End Cla…" at bounding box center [610, 358] width 1102 height 716
click at [996, 672] on icon at bounding box center [995, 673] width 3 height 8
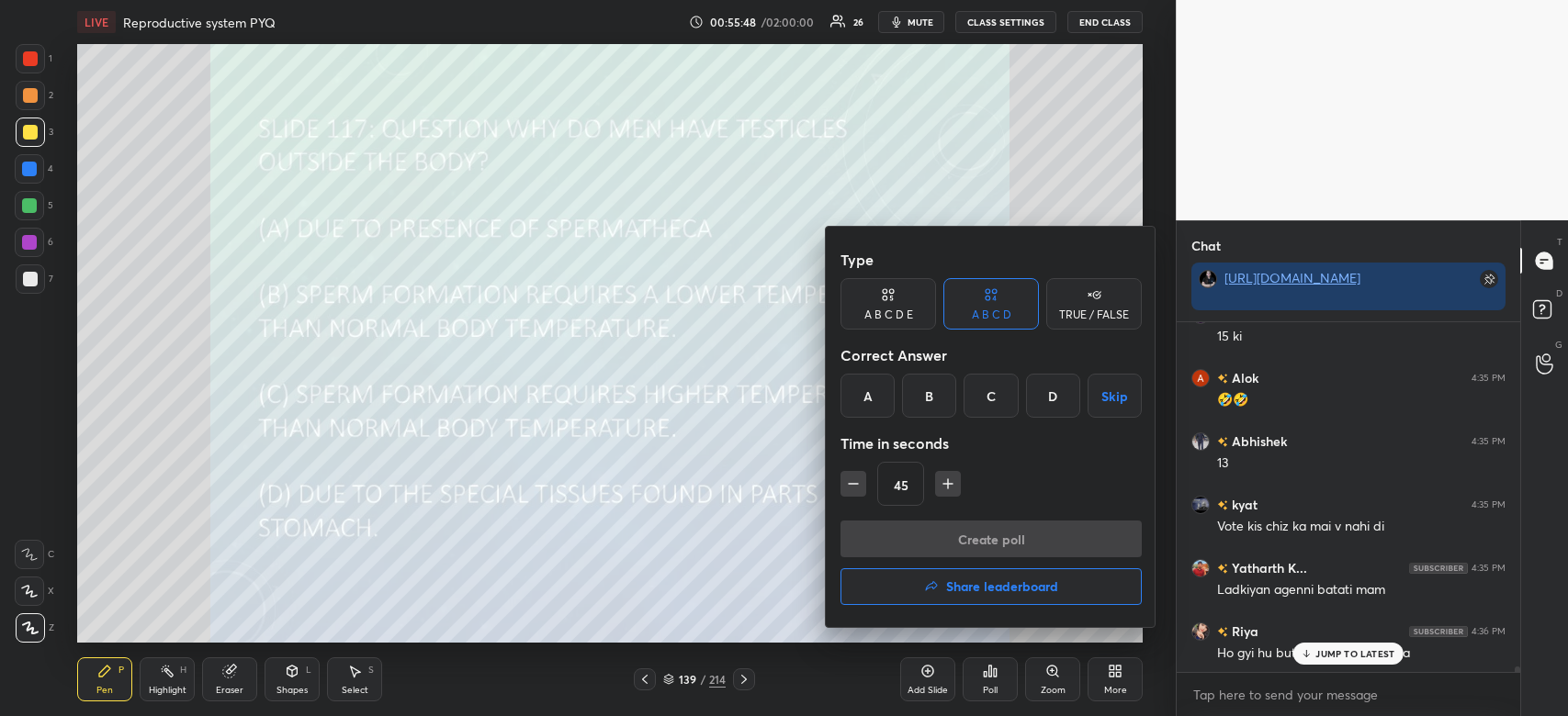
click at [933, 397] on div "B" at bounding box center [929, 395] width 54 height 44
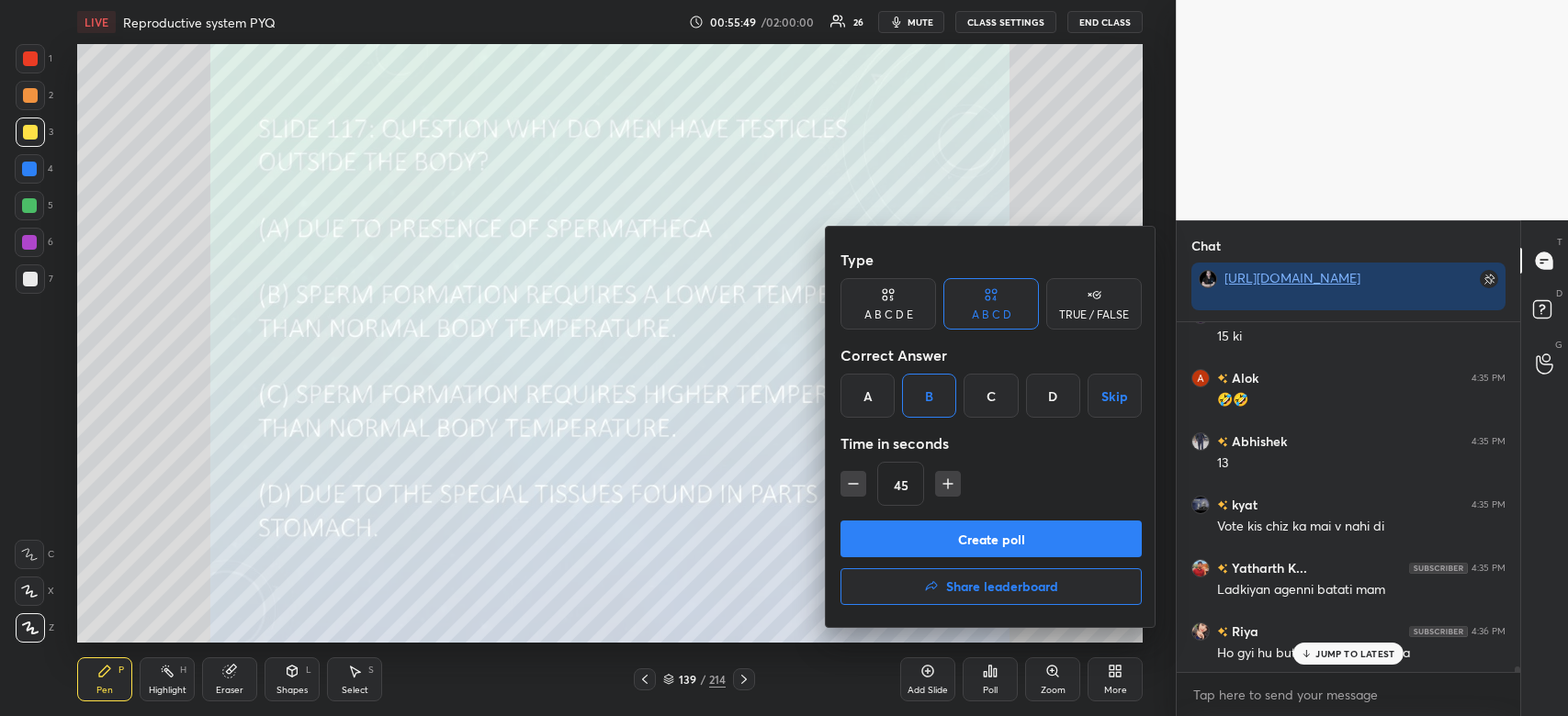
click at [935, 537] on button "Create poll" at bounding box center [991, 538] width 301 height 36
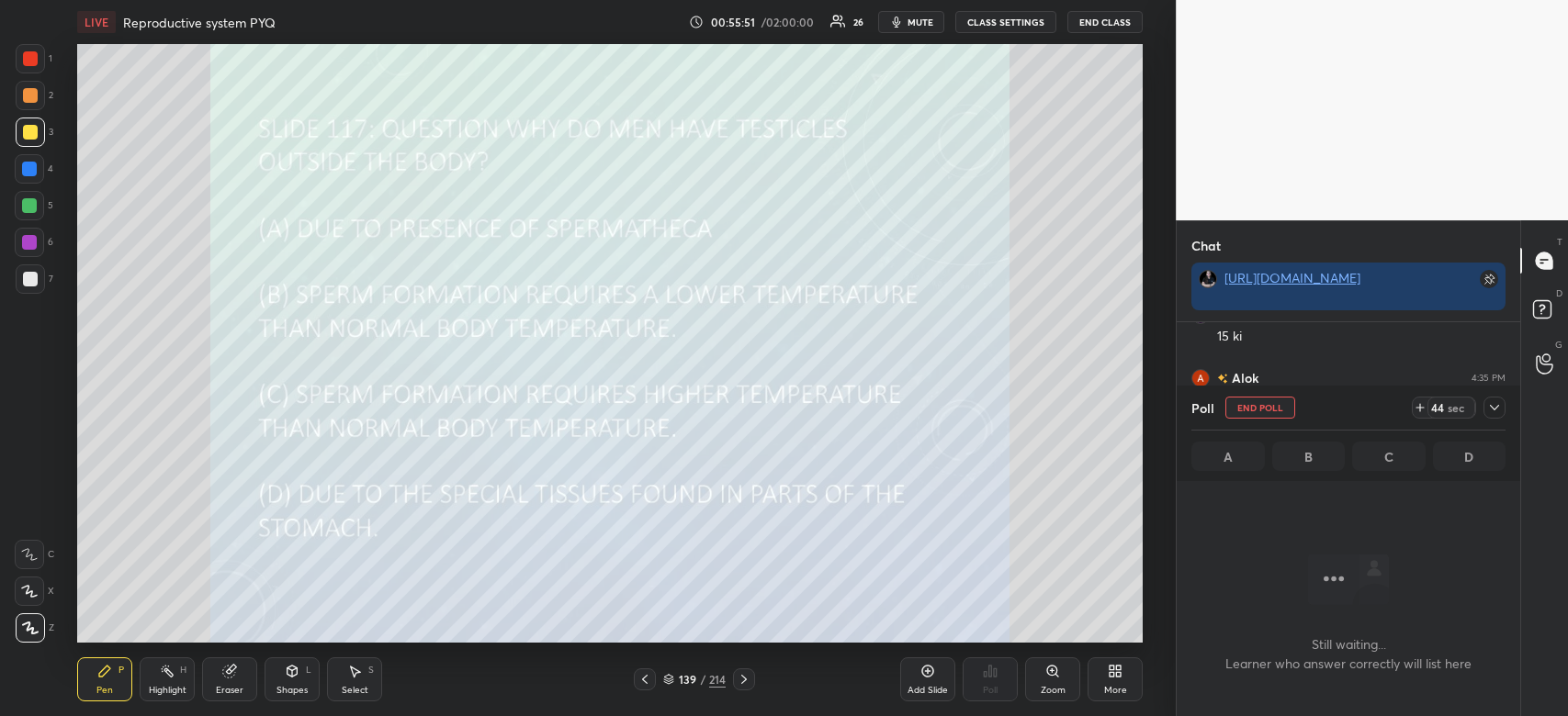
click at [1499, 410] on icon at bounding box center [1494, 407] width 15 height 15
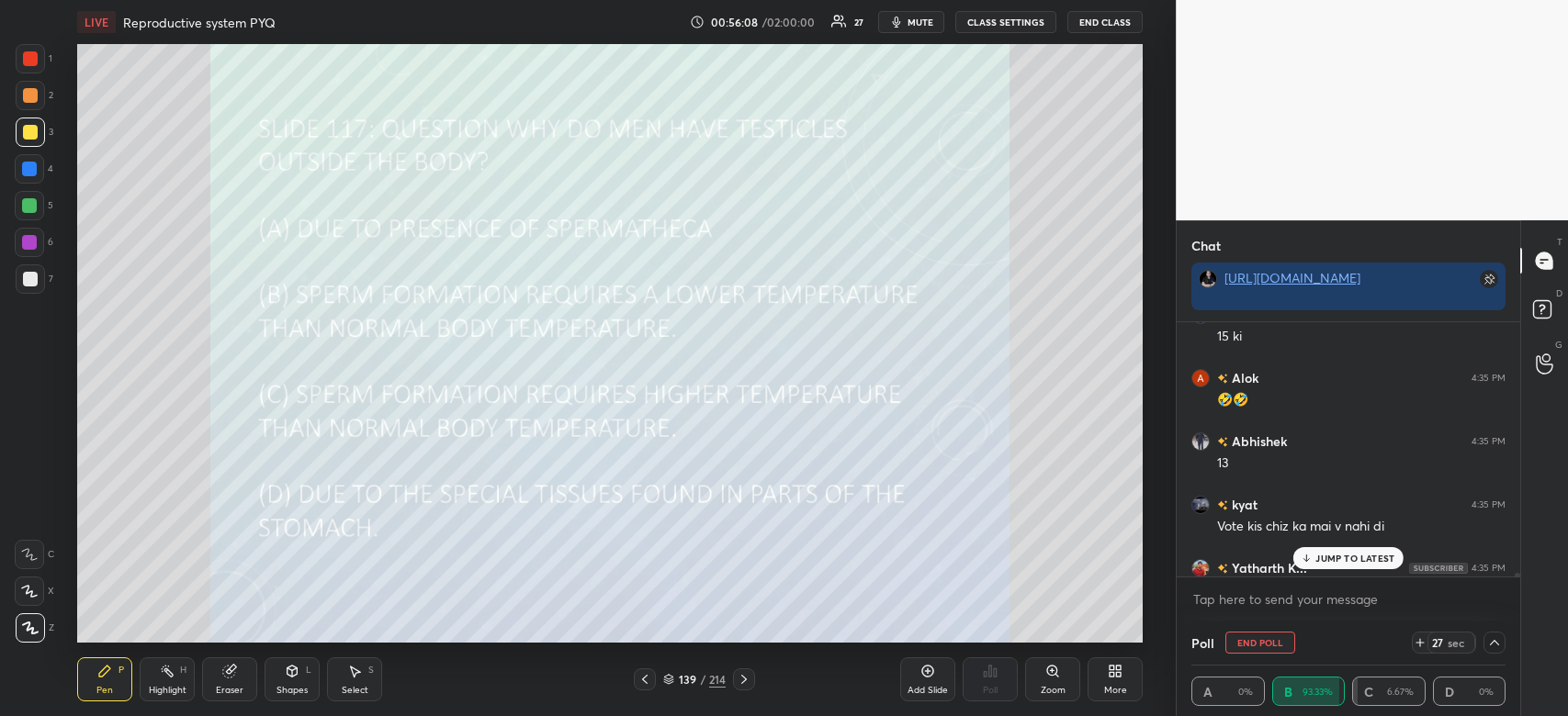
click at [1367, 562] on p "JUMP TO LATEST" at bounding box center [1355, 557] width 79 height 11
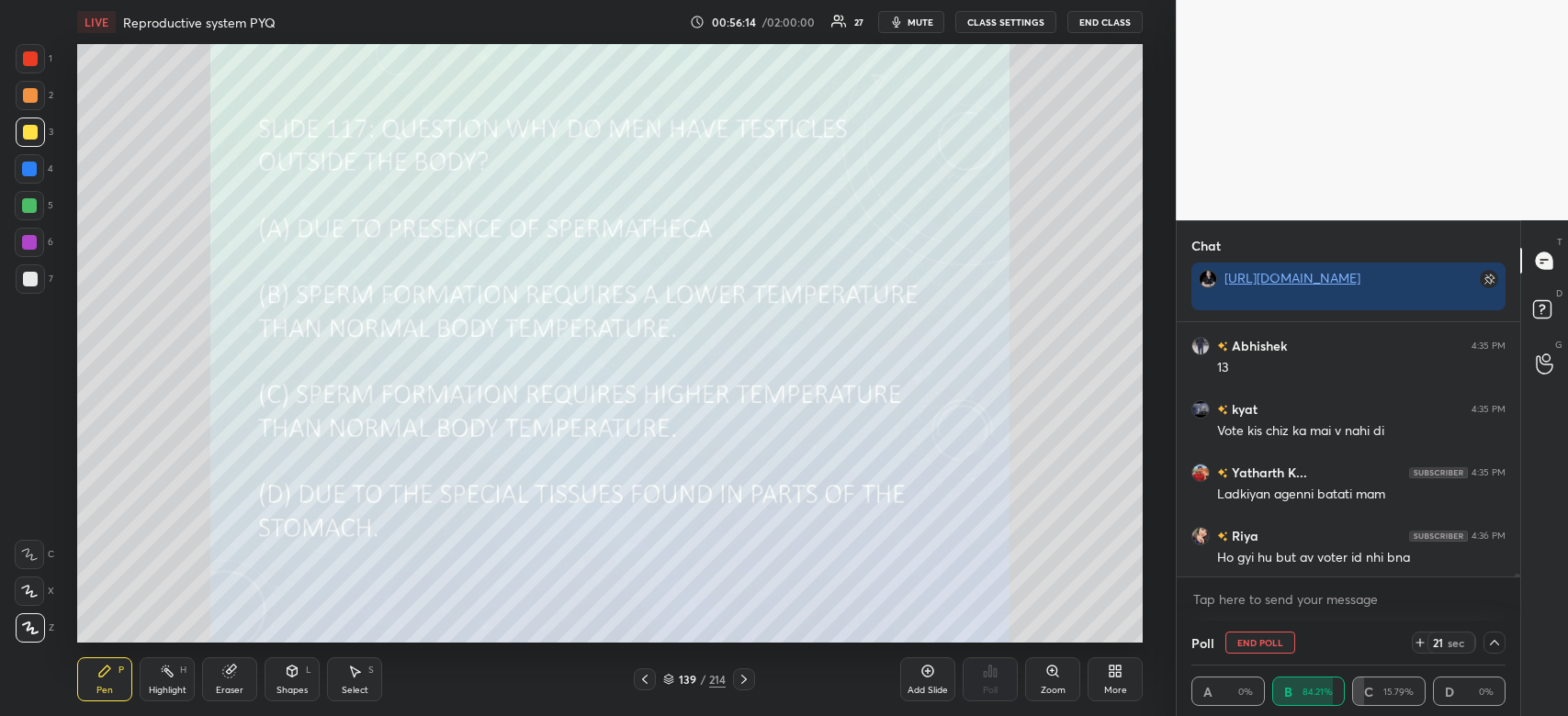
click at [1420, 644] on icon at bounding box center [1420, 642] width 15 height 15
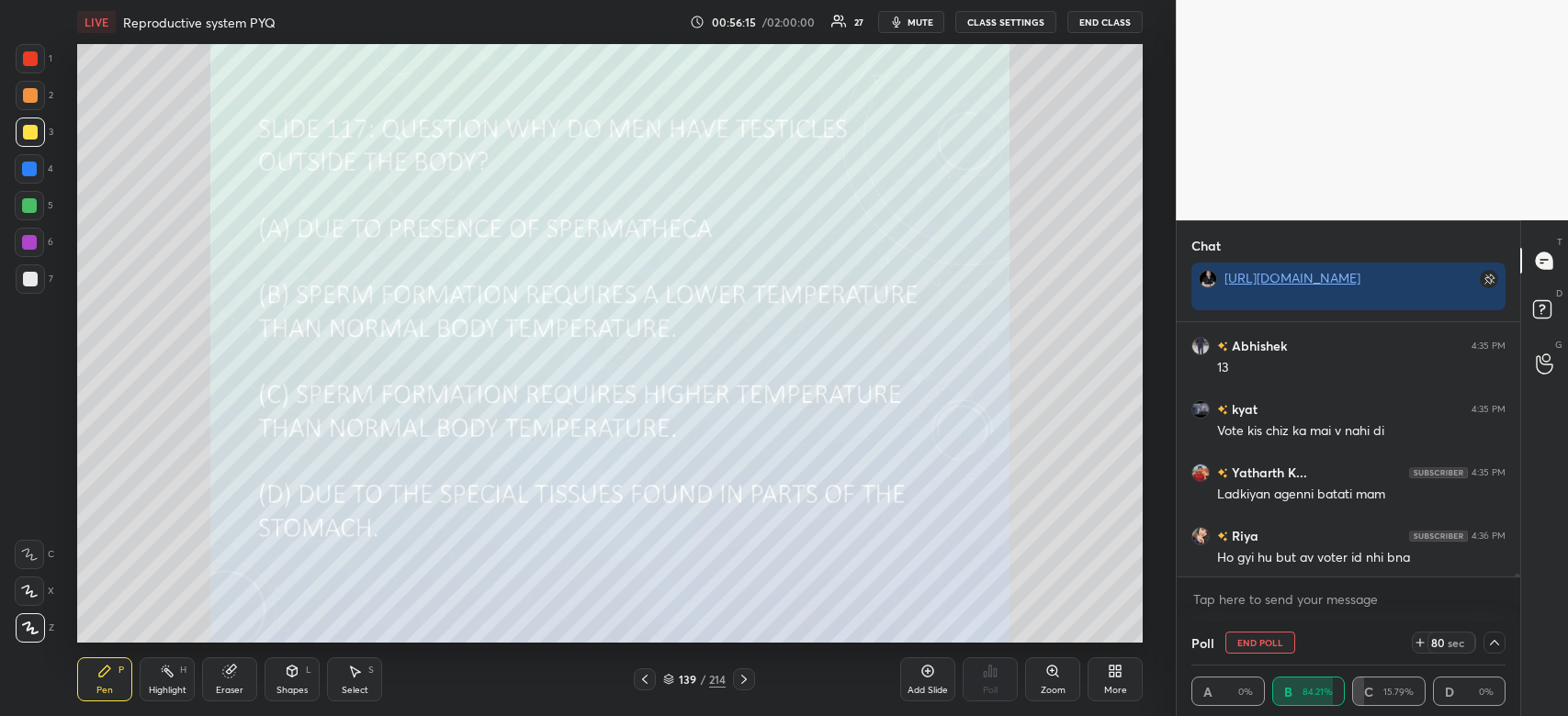
click at [1420, 644] on icon at bounding box center [1420, 642] width 15 height 15
click at [1420, 644] on icon at bounding box center [1414, 642] width 15 height 15
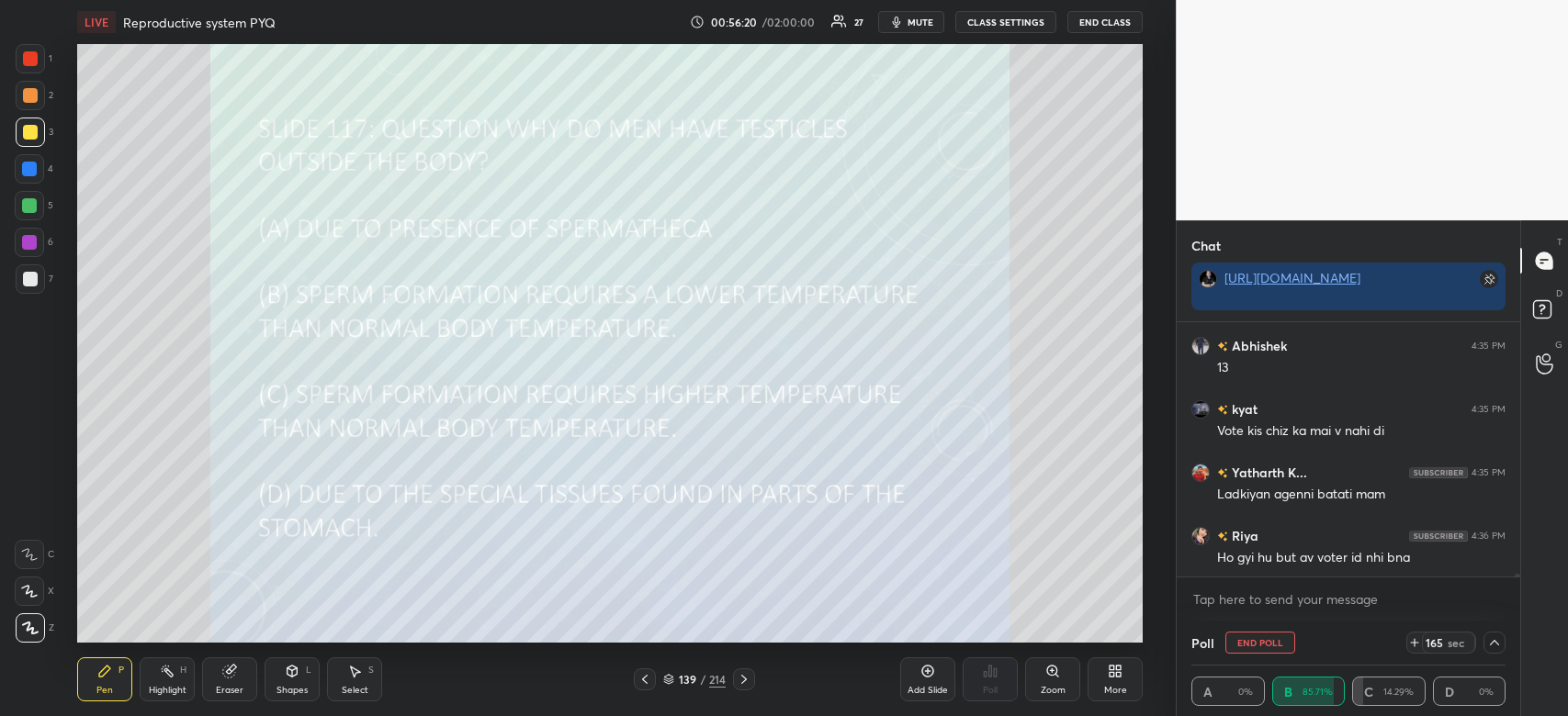
click at [933, 21] on span "mute" at bounding box center [921, 22] width 26 height 13
click at [1419, 644] on icon at bounding box center [1414, 642] width 15 height 15
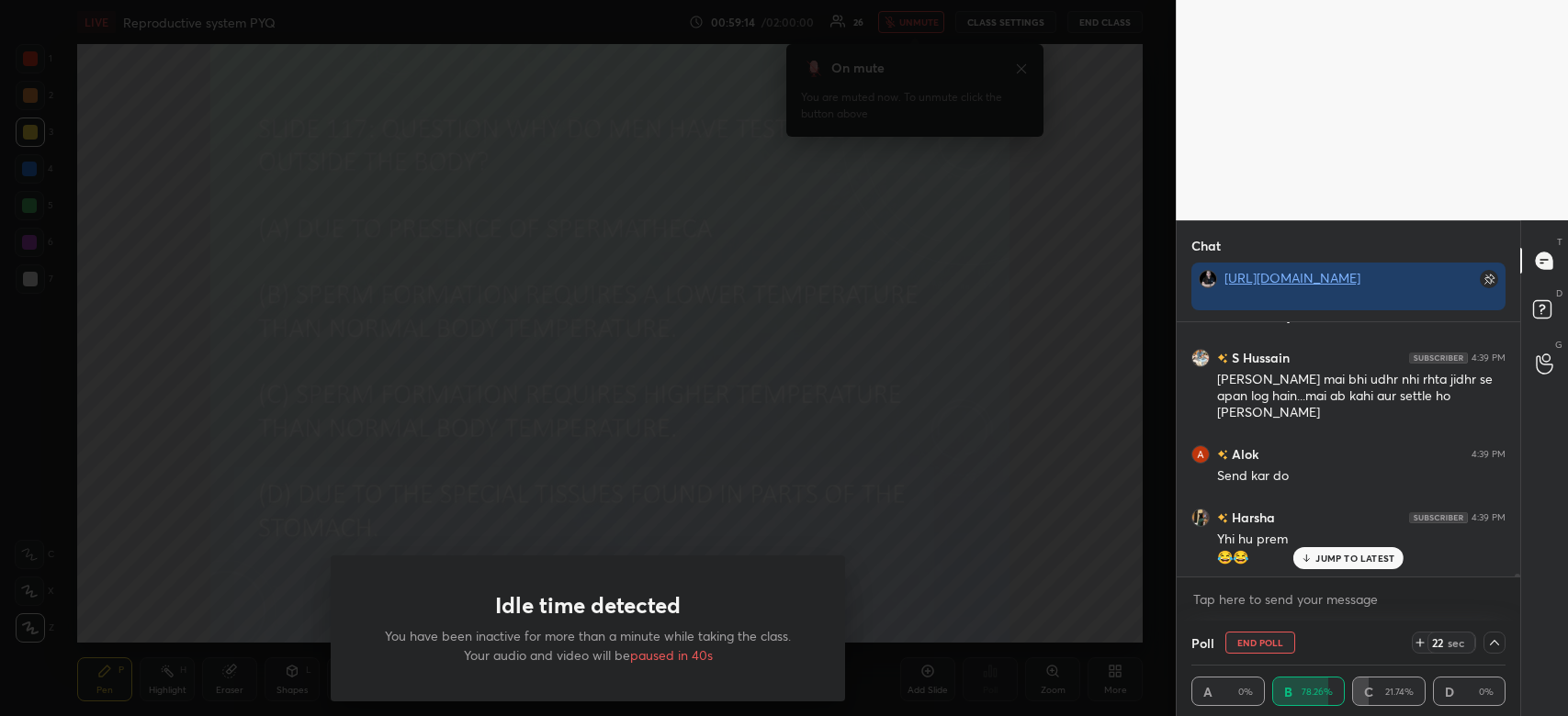
scroll to position [25291, 0]
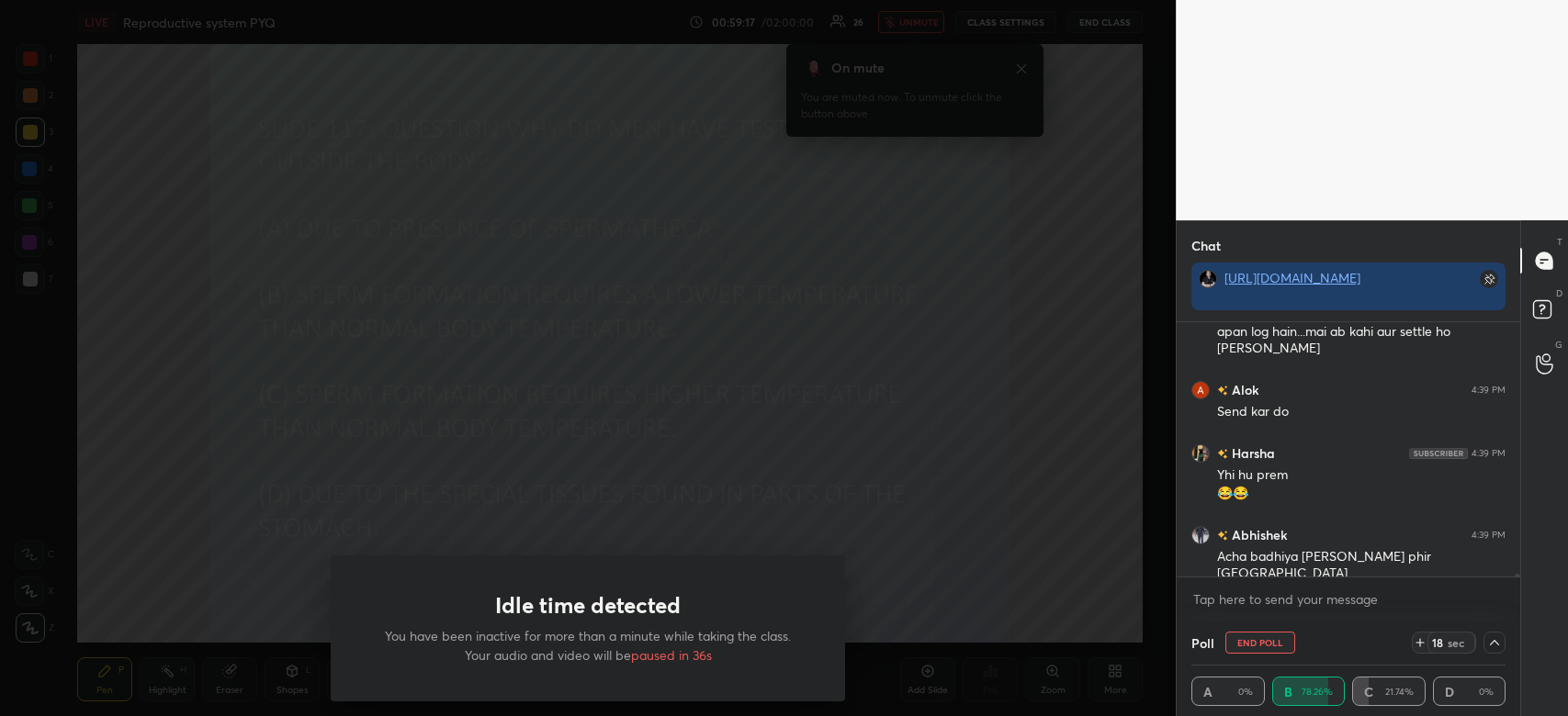
click at [1059, 611] on div "Idle time detected You have been inactive for more than a minute while taking t…" at bounding box center [588, 358] width 1176 height 716
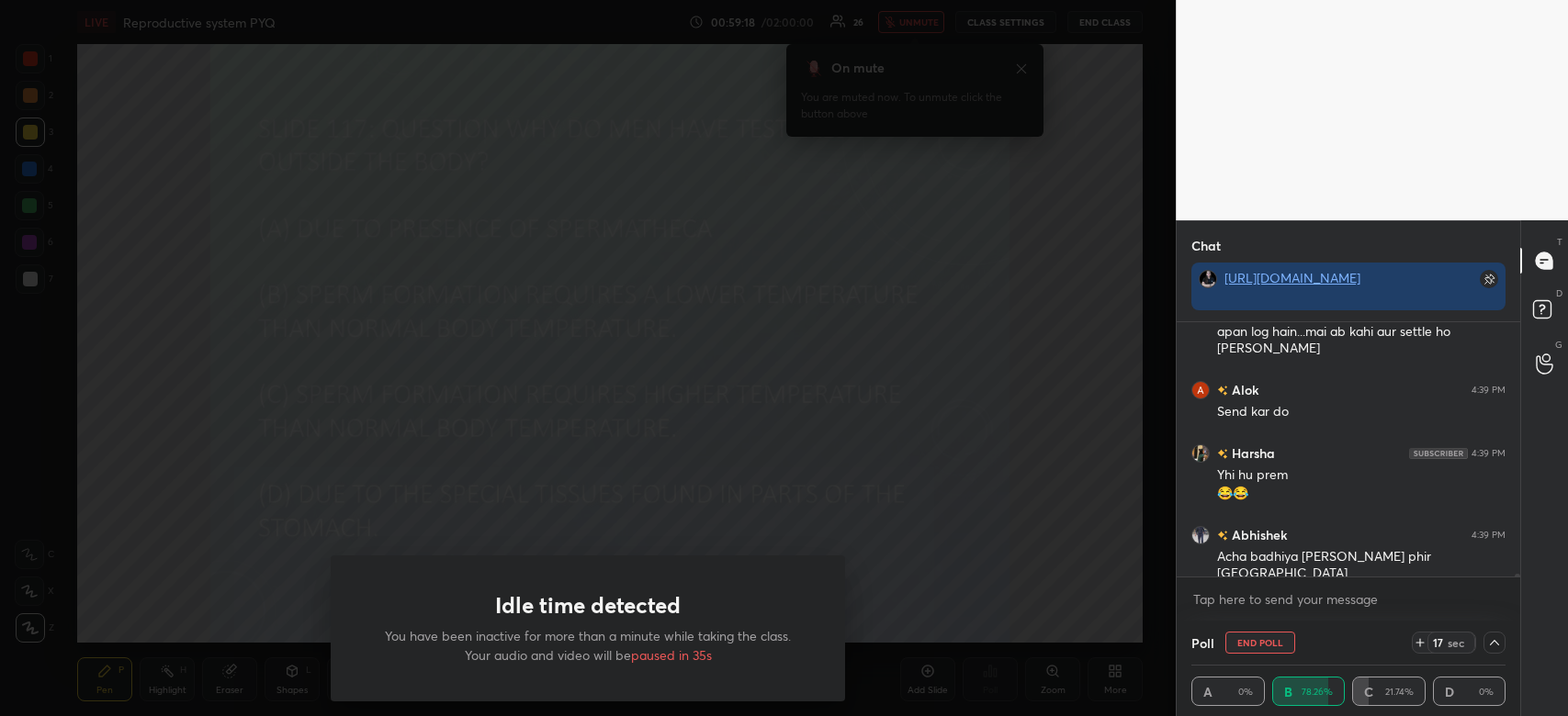
click at [1059, 611] on div "Idle time detected You have been inactive for more than a minute while taking t…" at bounding box center [588, 358] width 1176 height 716
click at [1046, 610] on div "Idle time detected You have been inactive for more than a minute while taking t…" at bounding box center [588, 358] width 1176 height 716
drag, startPoint x: 1046, startPoint y: 610, endPoint x: 875, endPoint y: 322, distance: 334.9
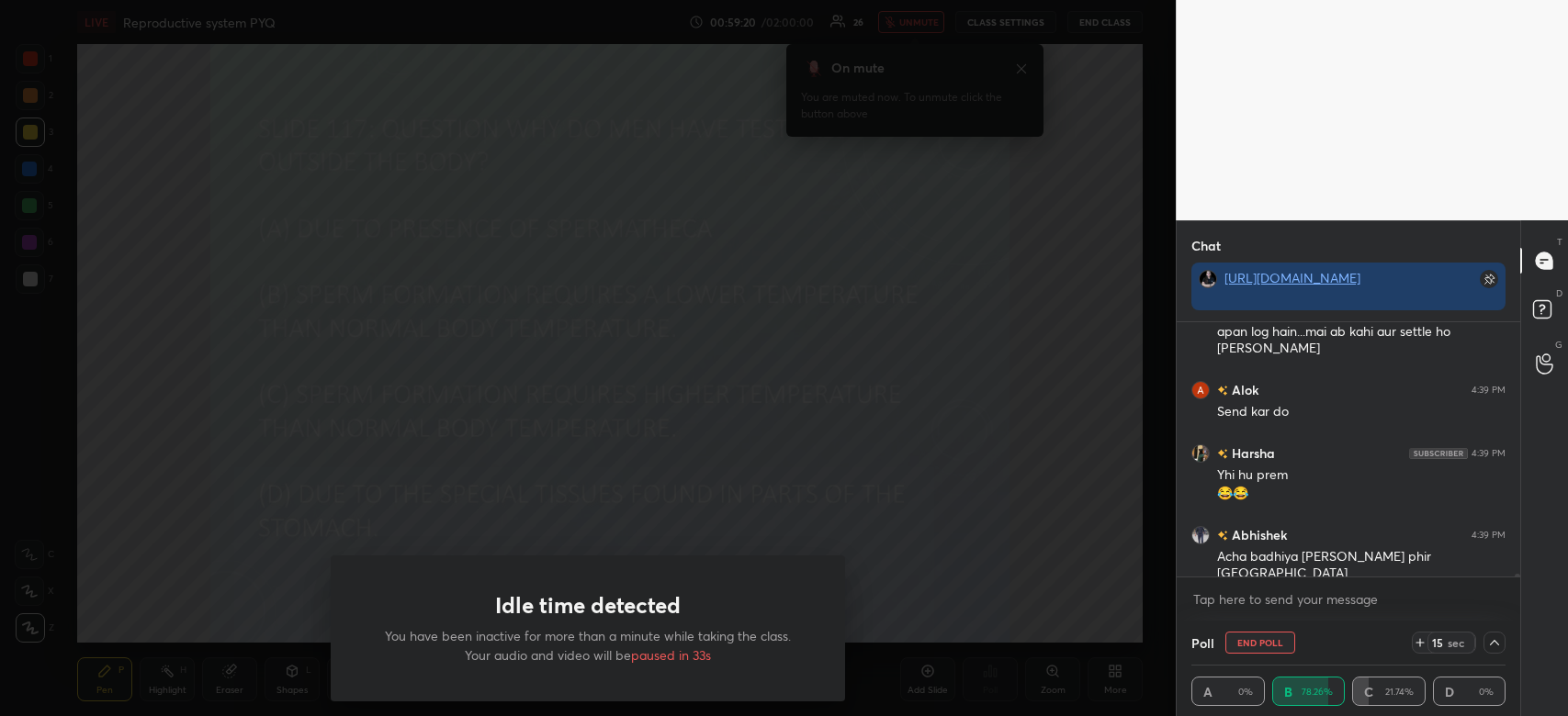
click at [875, 322] on div "Idle time detected You have been inactive for more than a minute while taking t…" at bounding box center [588, 358] width 1176 height 716
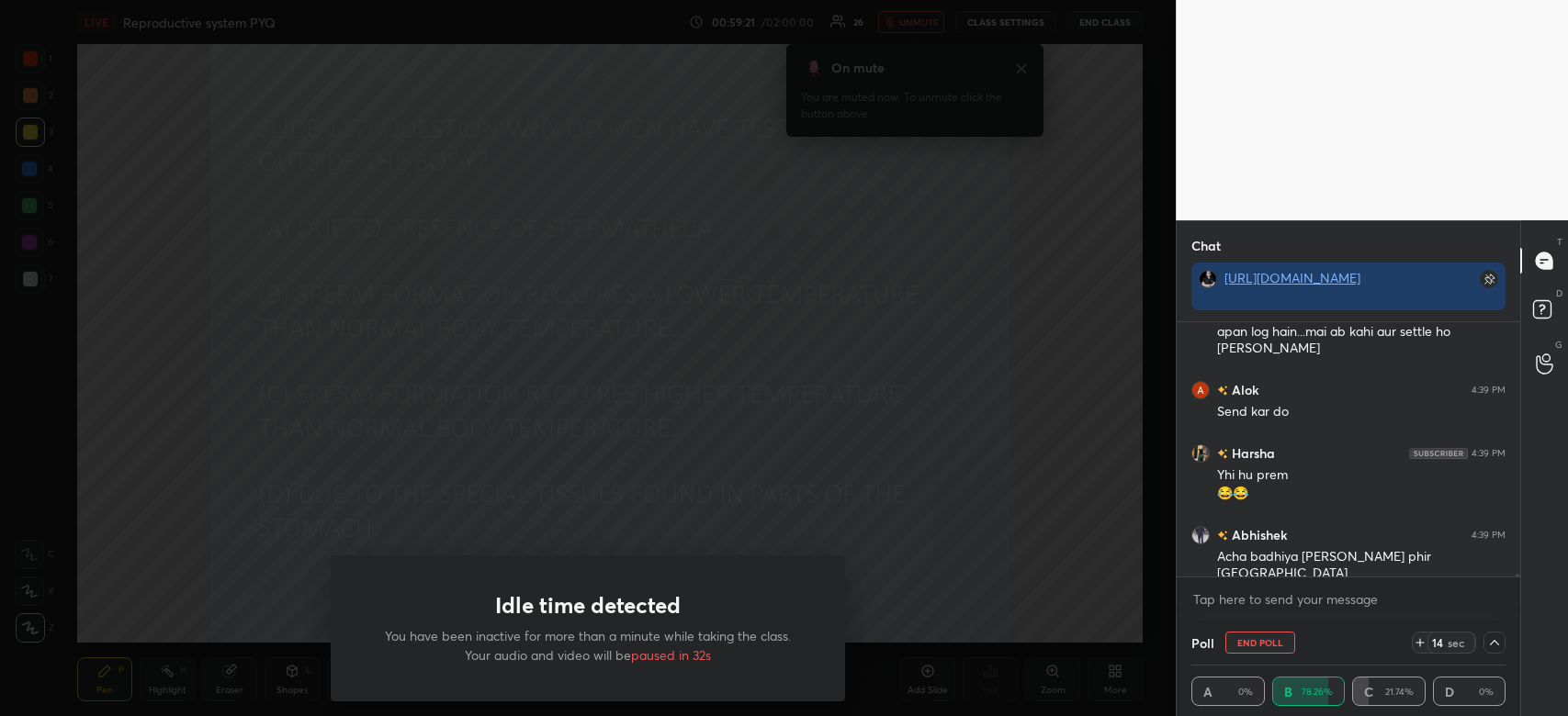
click at [875, 322] on div "Idle time detected You have been inactive for more than a minute while taking t…" at bounding box center [588, 358] width 1176 height 716
drag, startPoint x: 875, startPoint y: 322, endPoint x: 801, endPoint y: 595, distance: 282.9
click at [801, 595] on div "Idle time detected You have been inactive for more than a minute while taking t…" at bounding box center [588, 358] width 1176 height 716
click at [683, 401] on div "Idle time detected You have been inactive for more than a minute while taking t…" at bounding box center [588, 358] width 1176 height 716
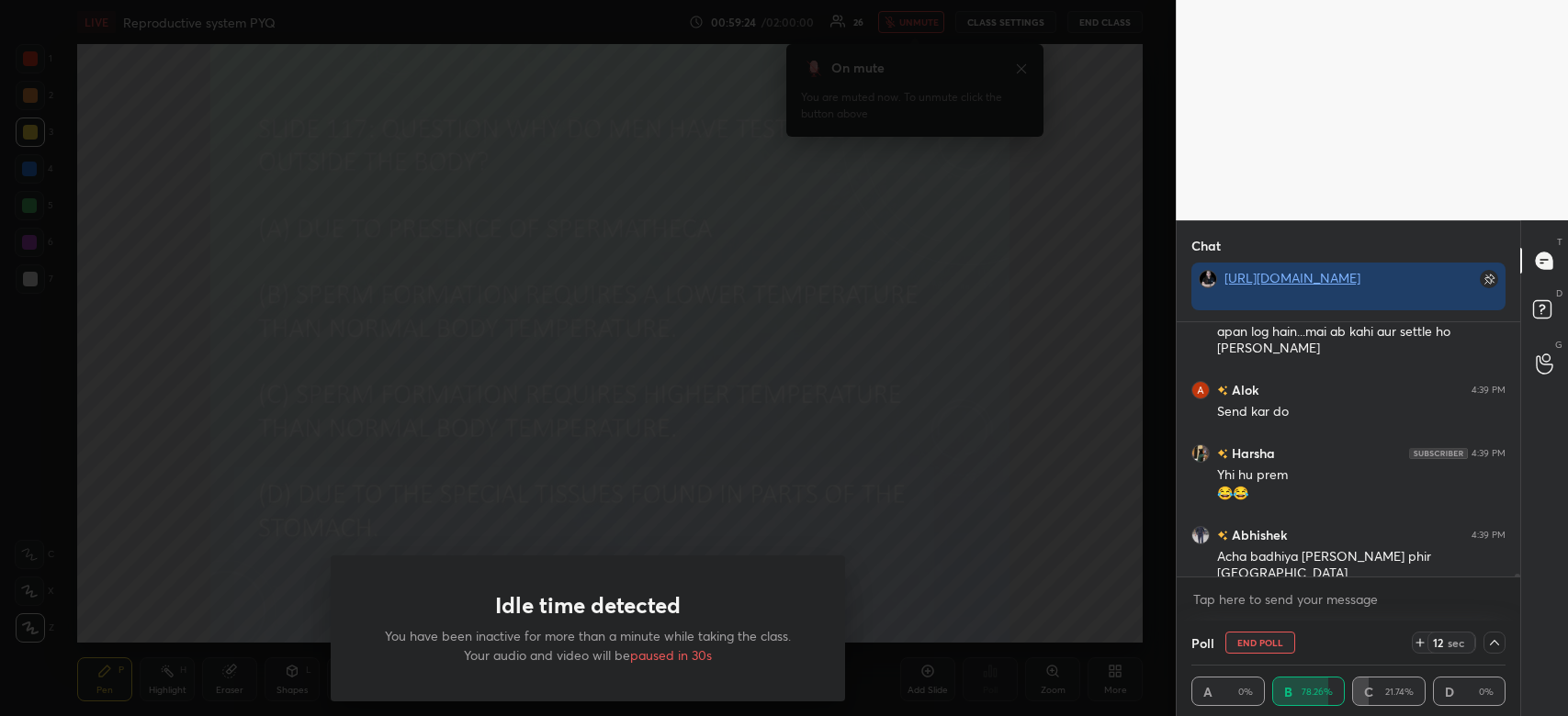
click at [683, 401] on div "Idle time detected You have been inactive for more than a minute while taking t…" at bounding box center [588, 358] width 1176 height 716
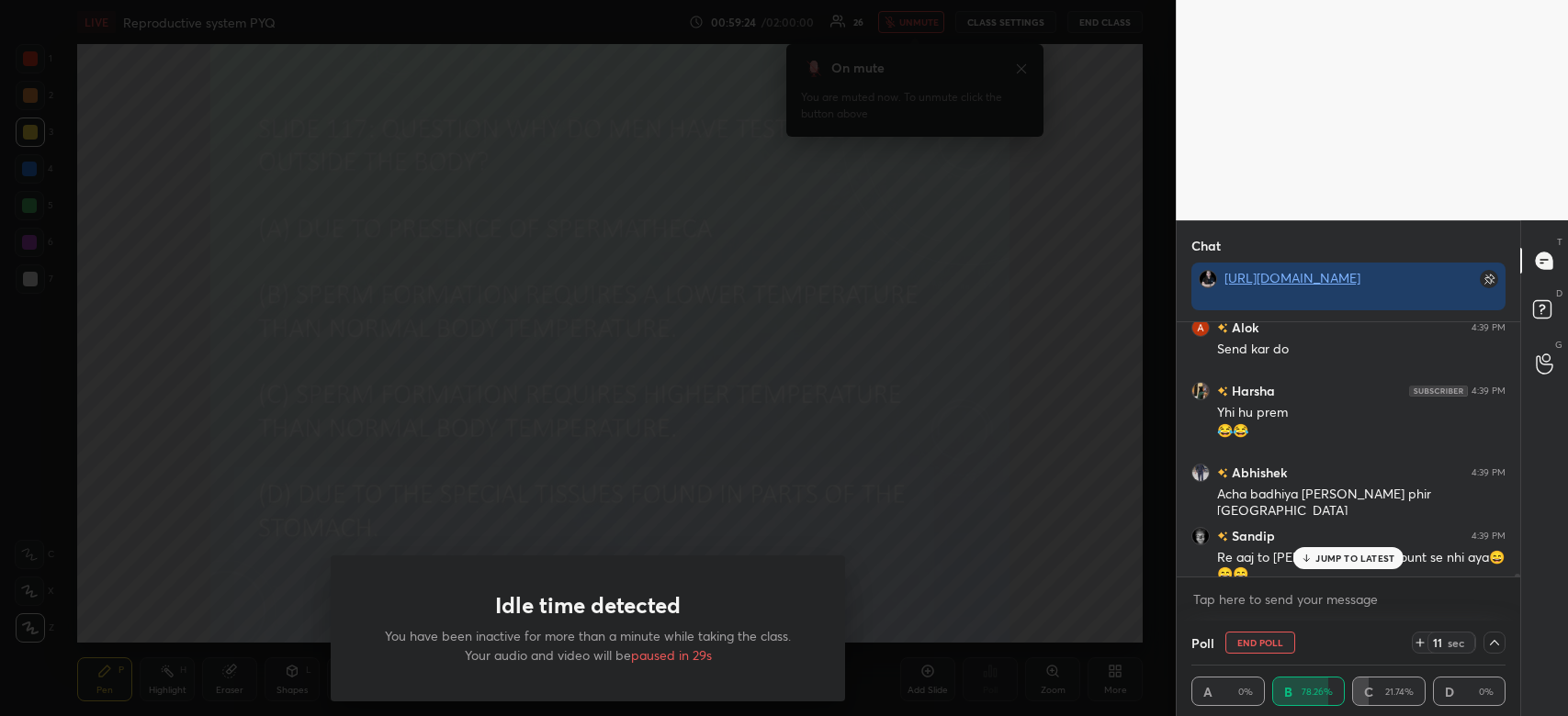
click at [683, 401] on div "Idle time detected You have been inactive for more than a minute while taking t…" at bounding box center [588, 358] width 1176 height 716
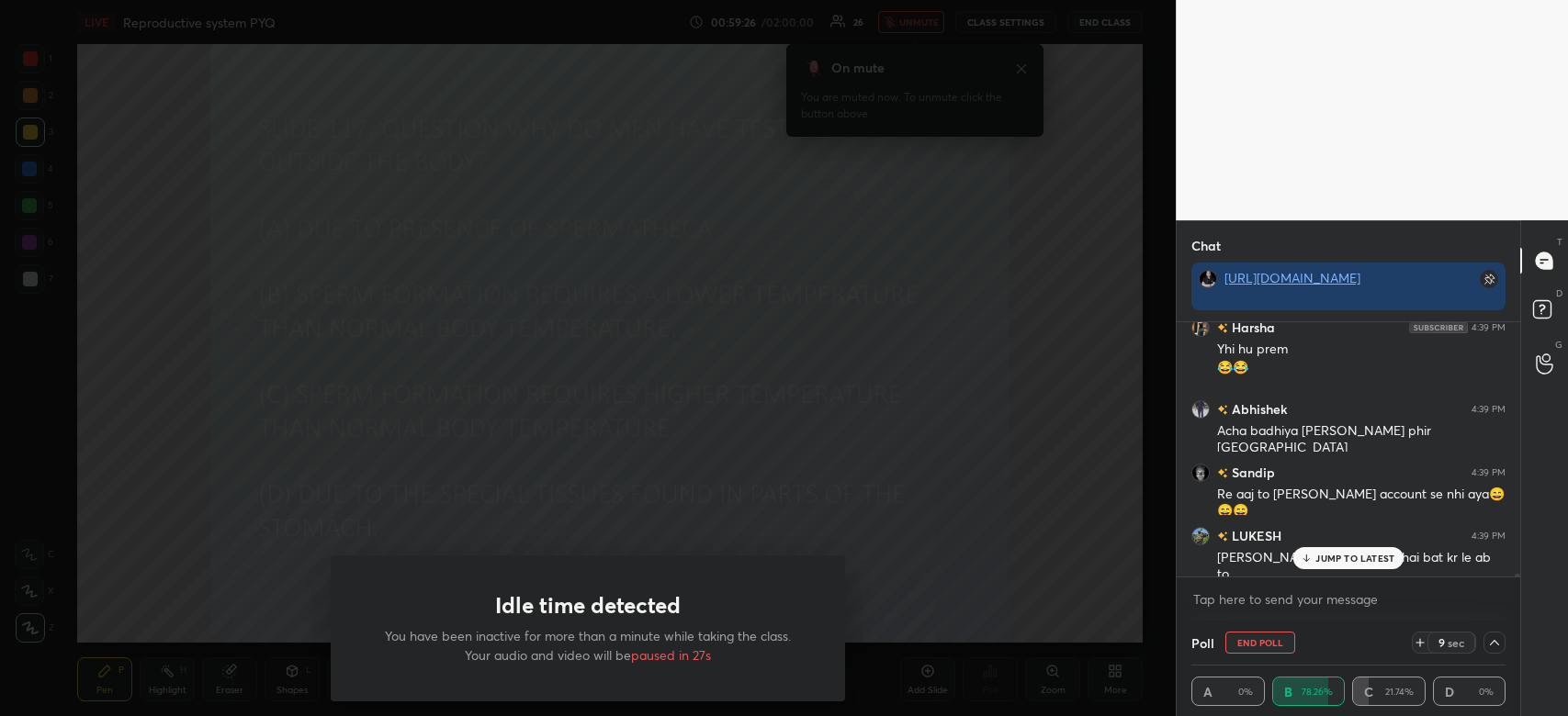
drag, startPoint x: 1135, startPoint y: 437, endPoint x: 1304, endPoint y: 577, distance: 219.5
click at [1384, 528] on body "1 2 3 4 5 6 7 C X Z C X Z E E Erase all H H LIVE Reproductive system PYQ 00:59:…" at bounding box center [784, 358] width 1568 height 716
click at [1276, 646] on button "End Poll" at bounding box center [1260, 643] width 70 height 22
type textarea "x"
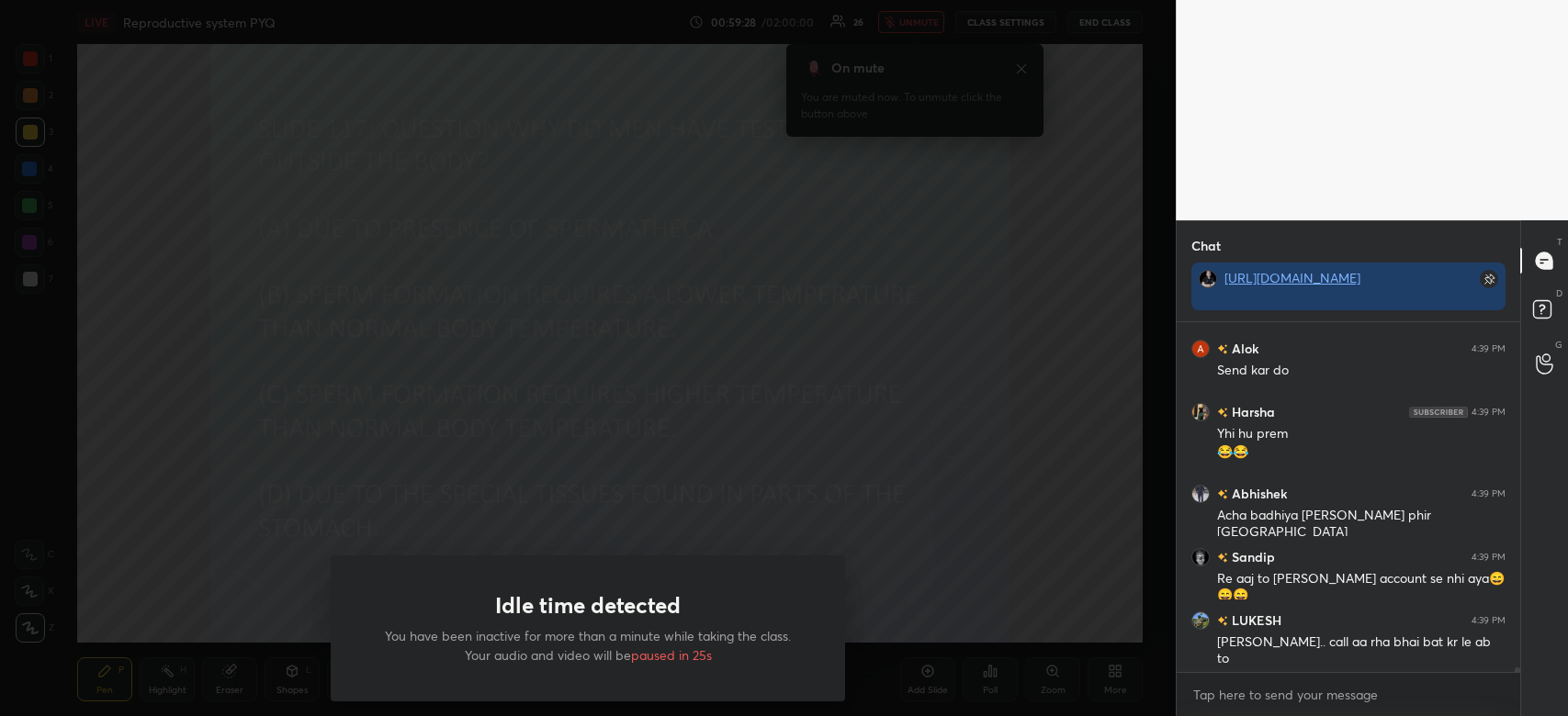
scroll to position [7, 6]
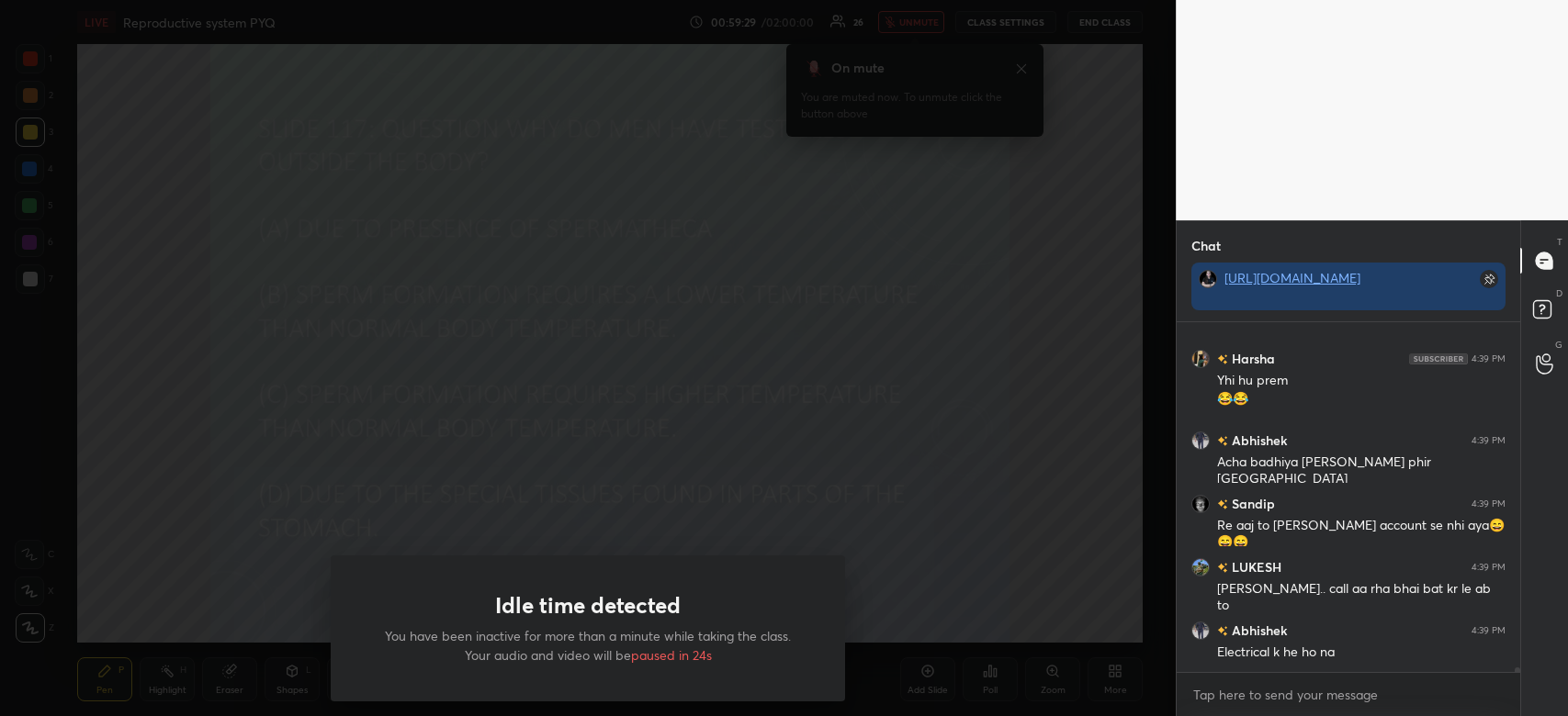
click at [982, 532] on div "Idle time detected You have been inactive for more than a minute while taking t…" at bounding box center [588, 358] width 1176 height 716
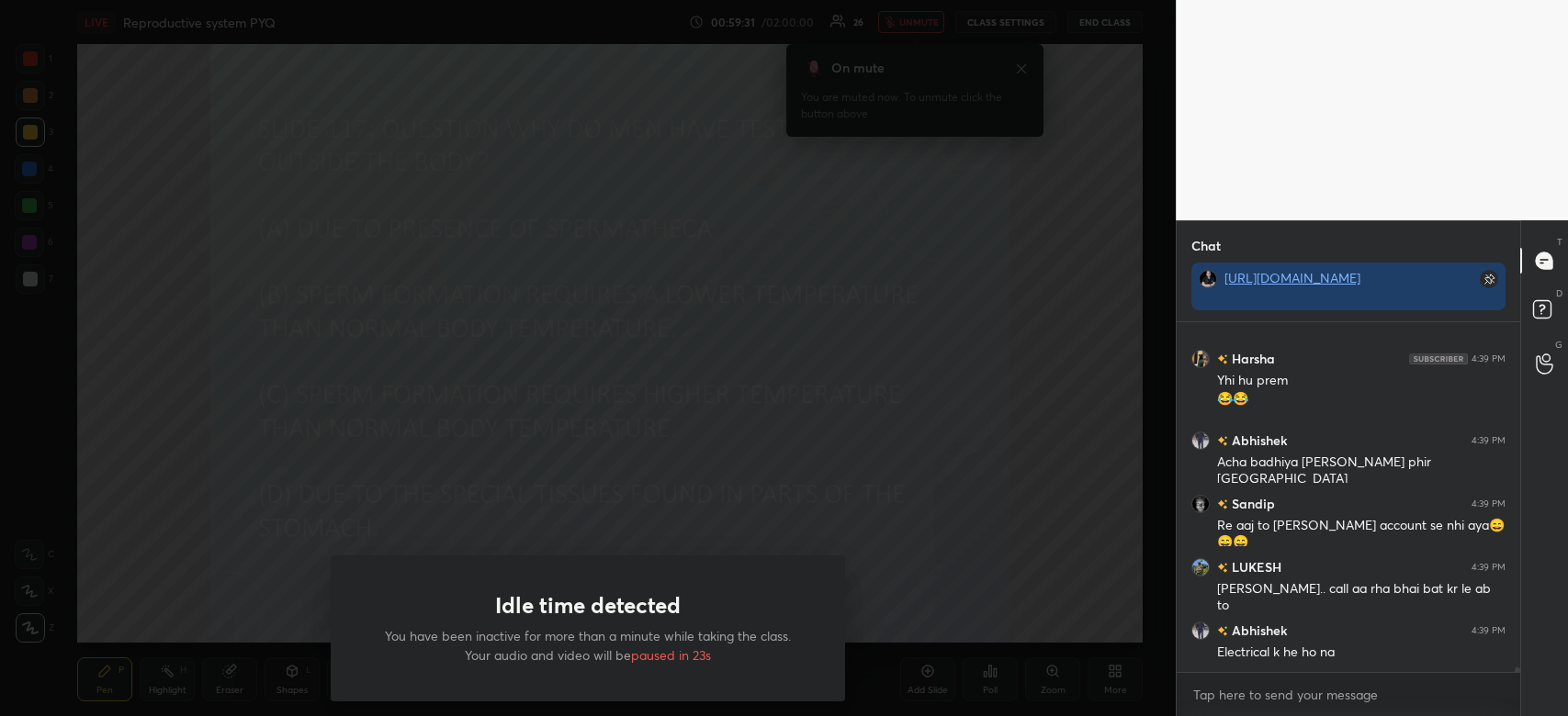
drag, startPoint x: 942, startPoint y: 77, endPoint x: 899, endPoint y: -55, distance: 138.8
click at [899, 0] on html "1 2 3 4 5 6 7 C X Z C X Z E E Erase all H H LIVE Reproductive system PYQ 00:59:…" at bounding box center [784, 0] width 1568 height 0
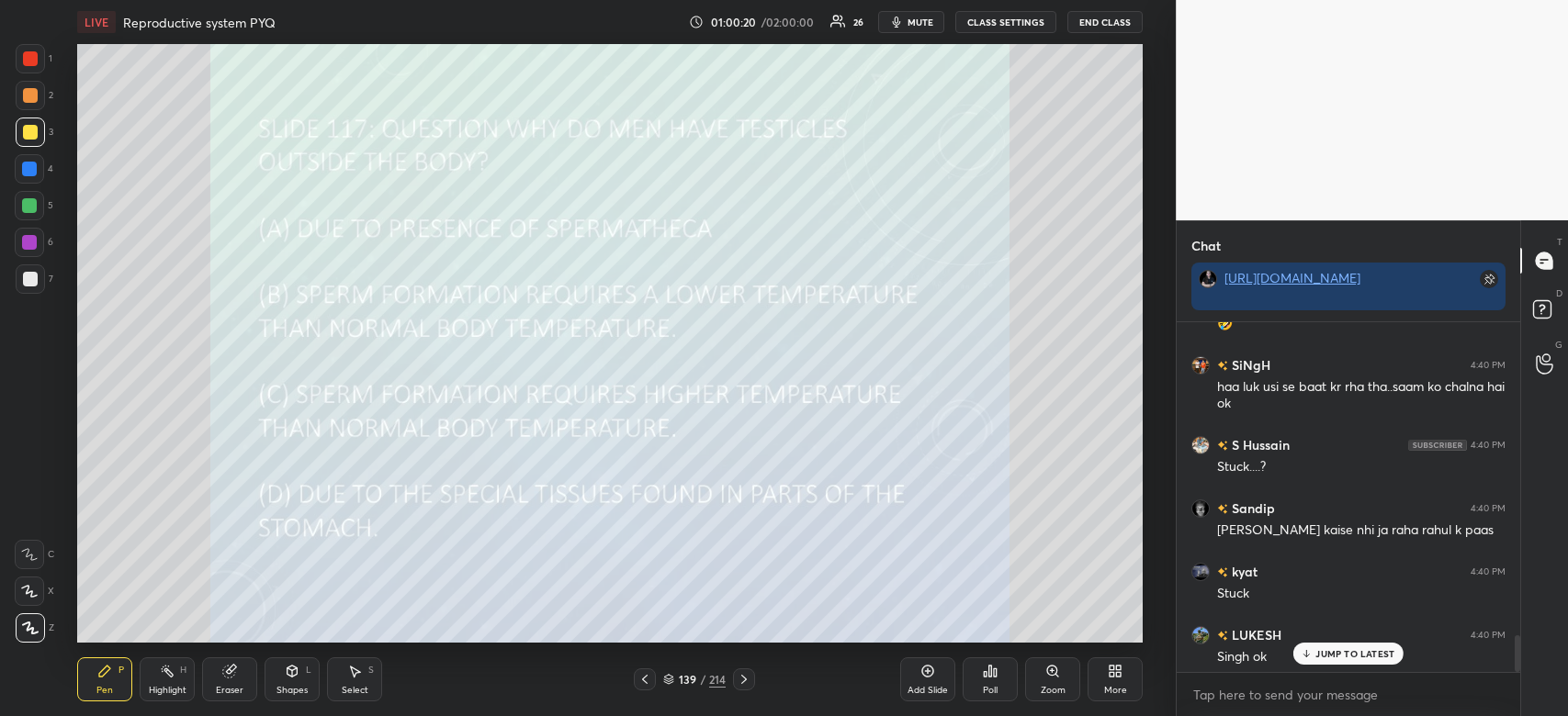
scroll to position [3022, 0]
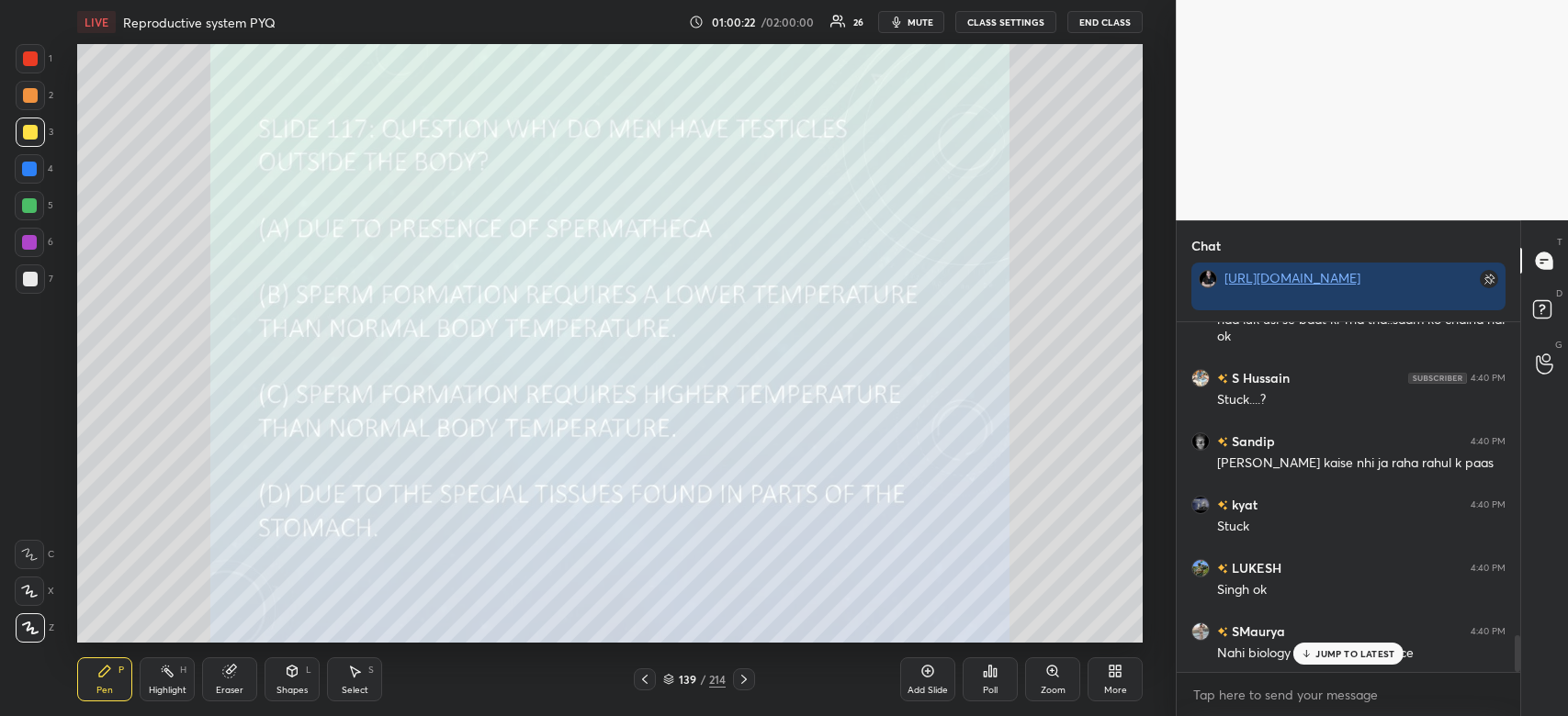
click at [1332, 657] on div "Punam 4:40 PM 🤣 SiNgH 4:40 PM haa luk usi se baat kr rha tha..saam ko chalna ha…" at bounding box center [1349, 497] width 343 height 350
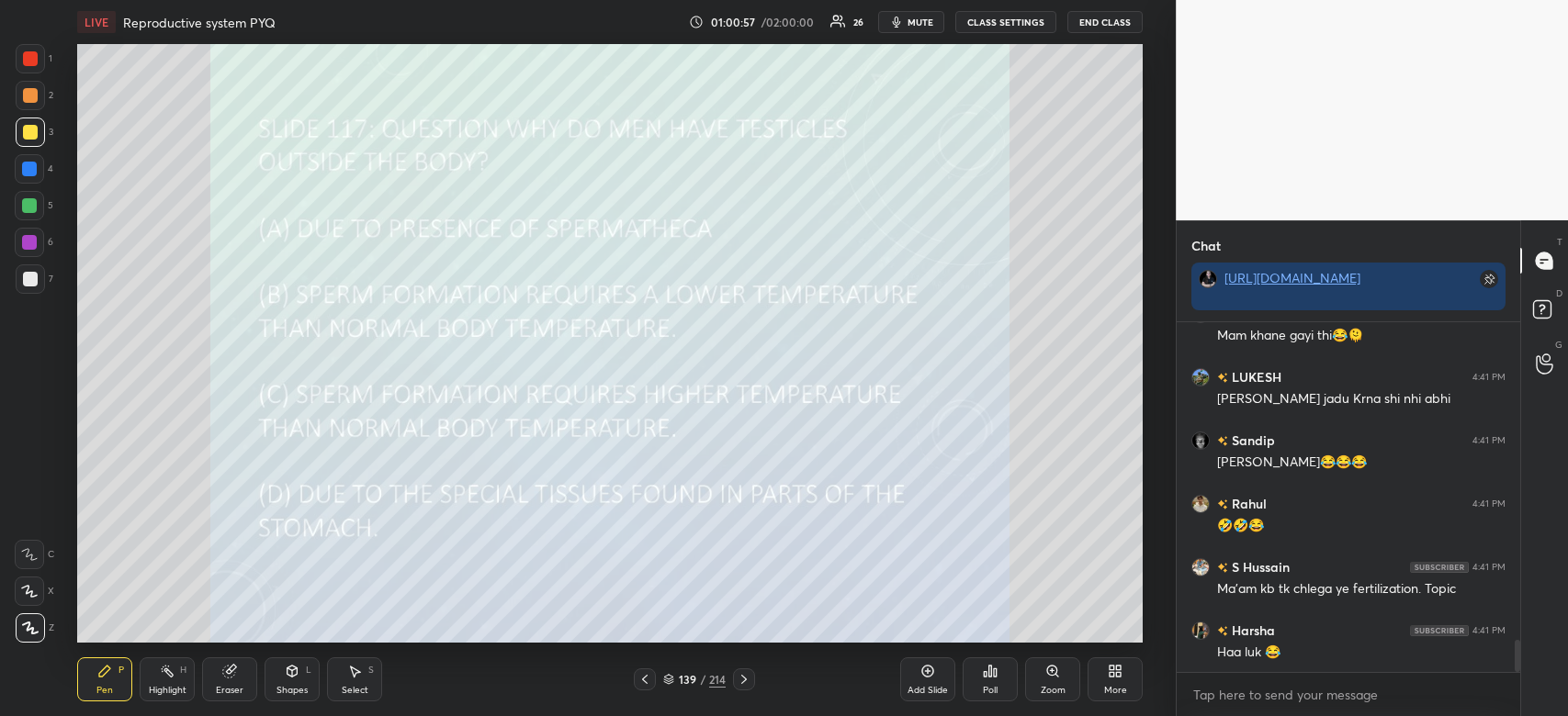
scroll to position [3529, 0]
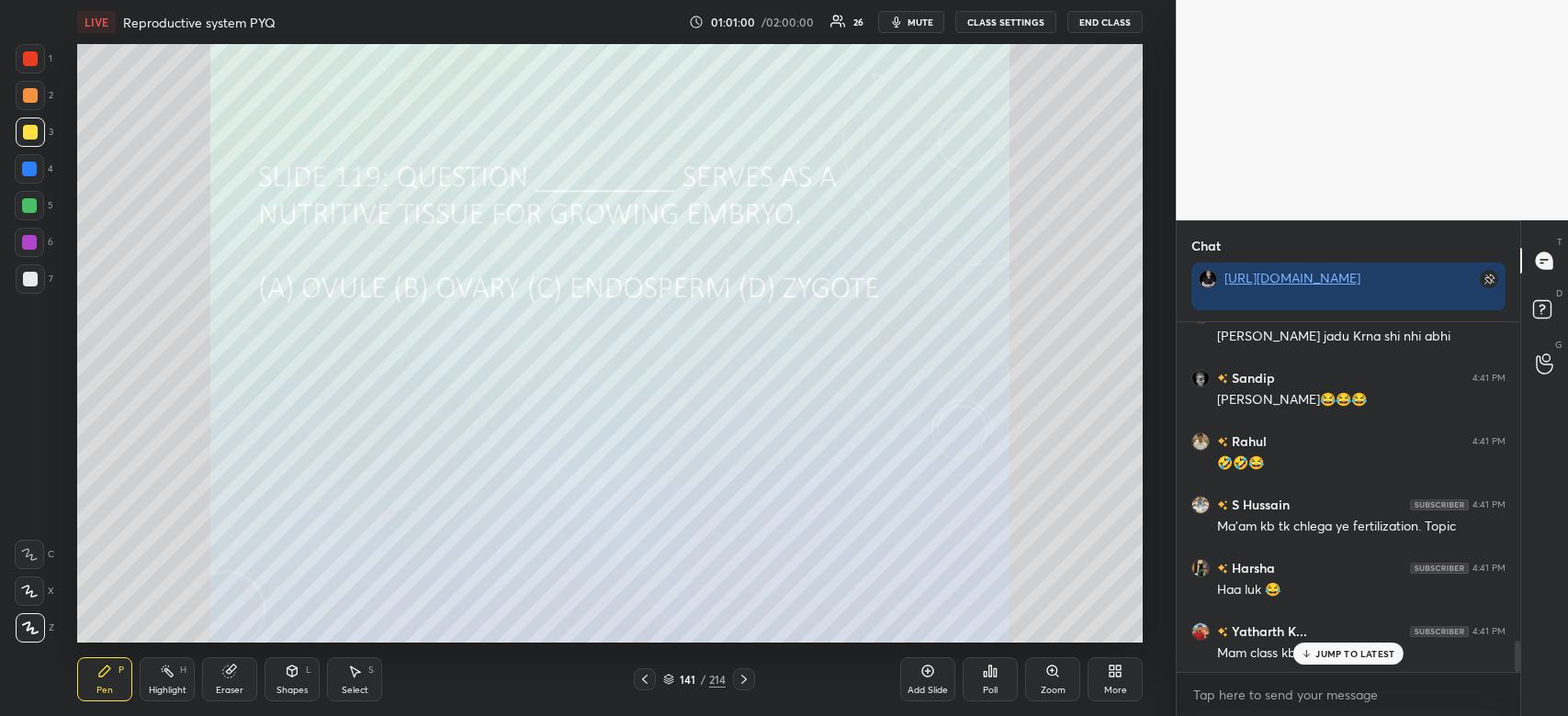
click at [985, 673] on icon at bounding box center [985, 675] width 3 height 5
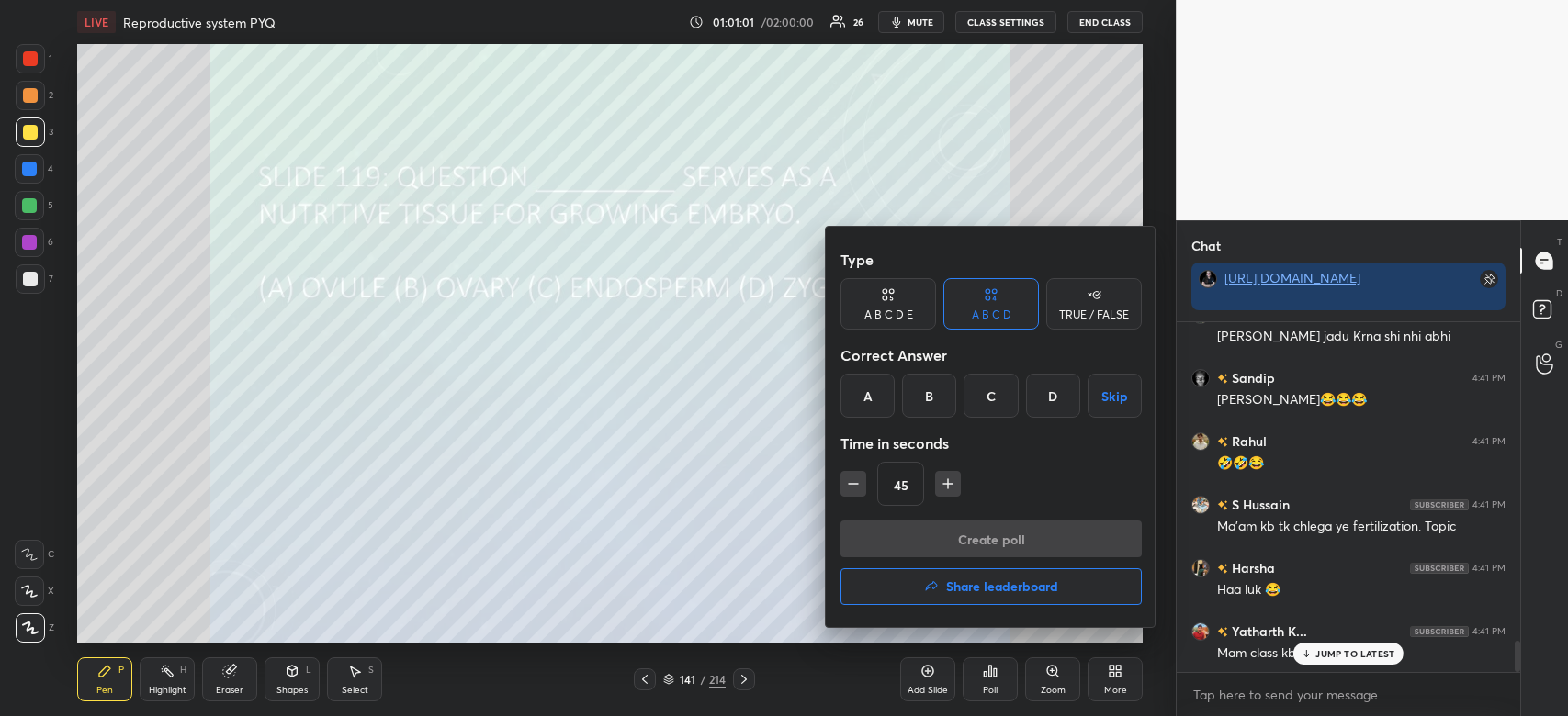
click at [997, 395] on div "C" at bounding box center [991, 395] width 54 height 44
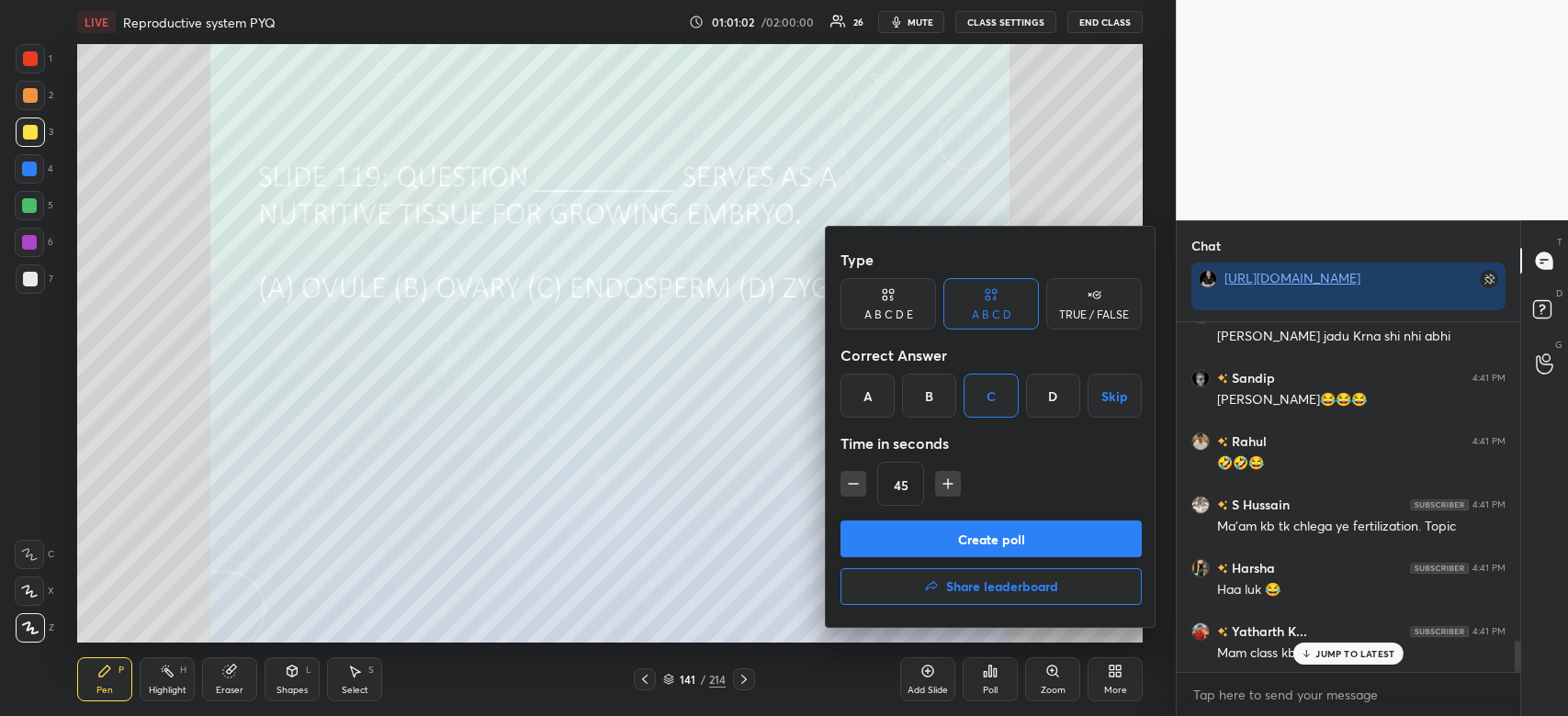
click at [982, 537] on button "Create poll" at bounding box center [991, 538] width 301 height 36
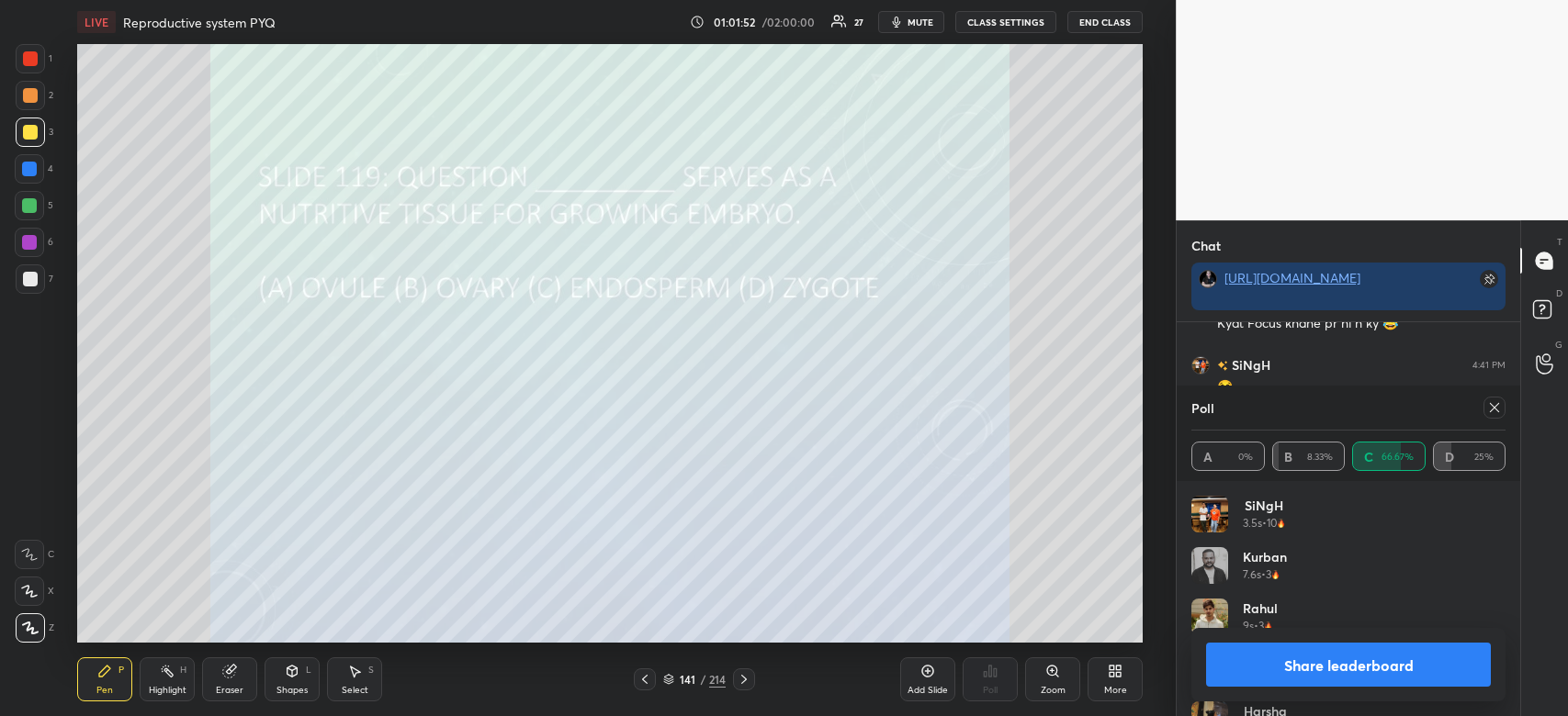
scroll to position [4048, 0]
click at [1295, 665] on button "Share leaderboard" at bounding box center [1348, 665] width 285 height 44
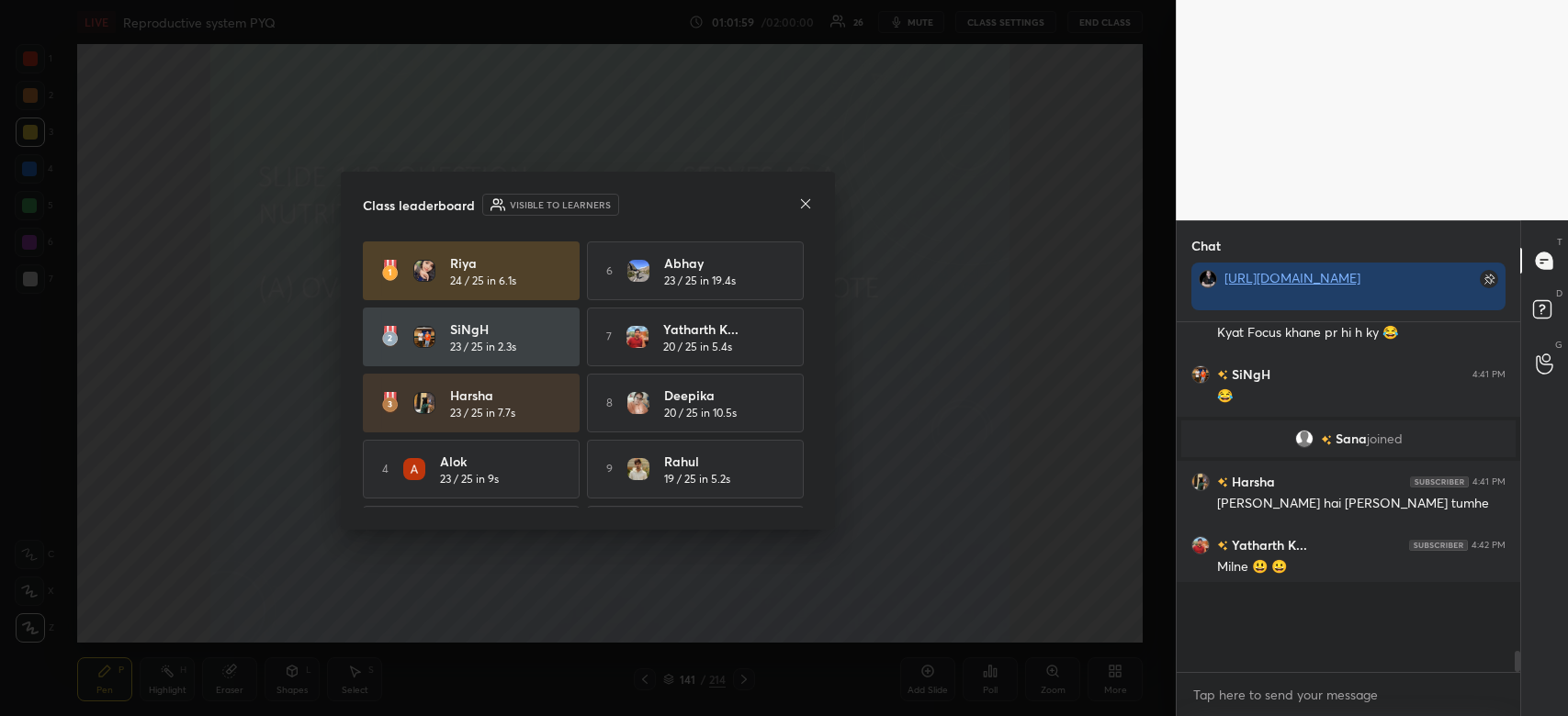
scroll to position [7, 6]
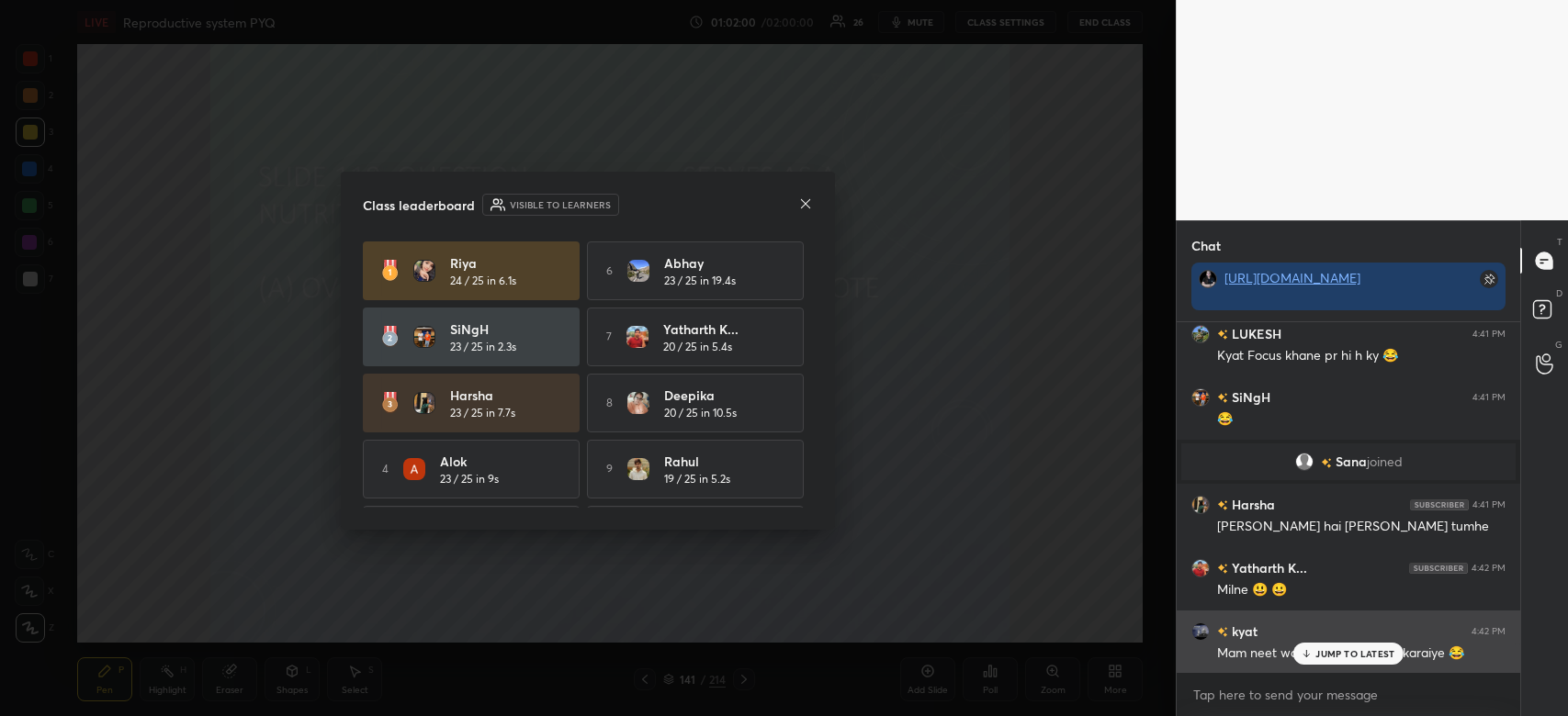
click at [1338, 647] on div "JUMP TO LATEST" at bounding box center [1349, 654] width 111 height 22
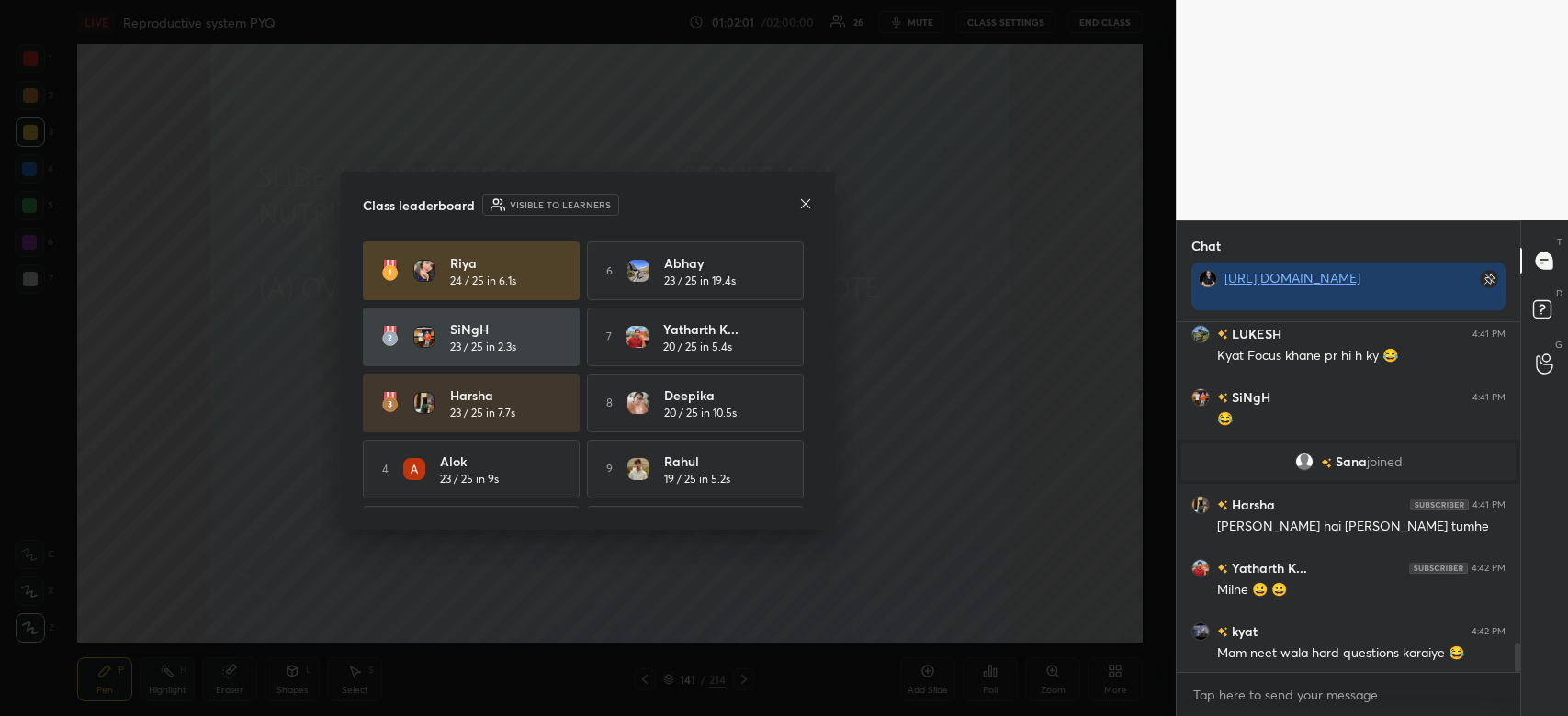
scroll to position [4033, 0]
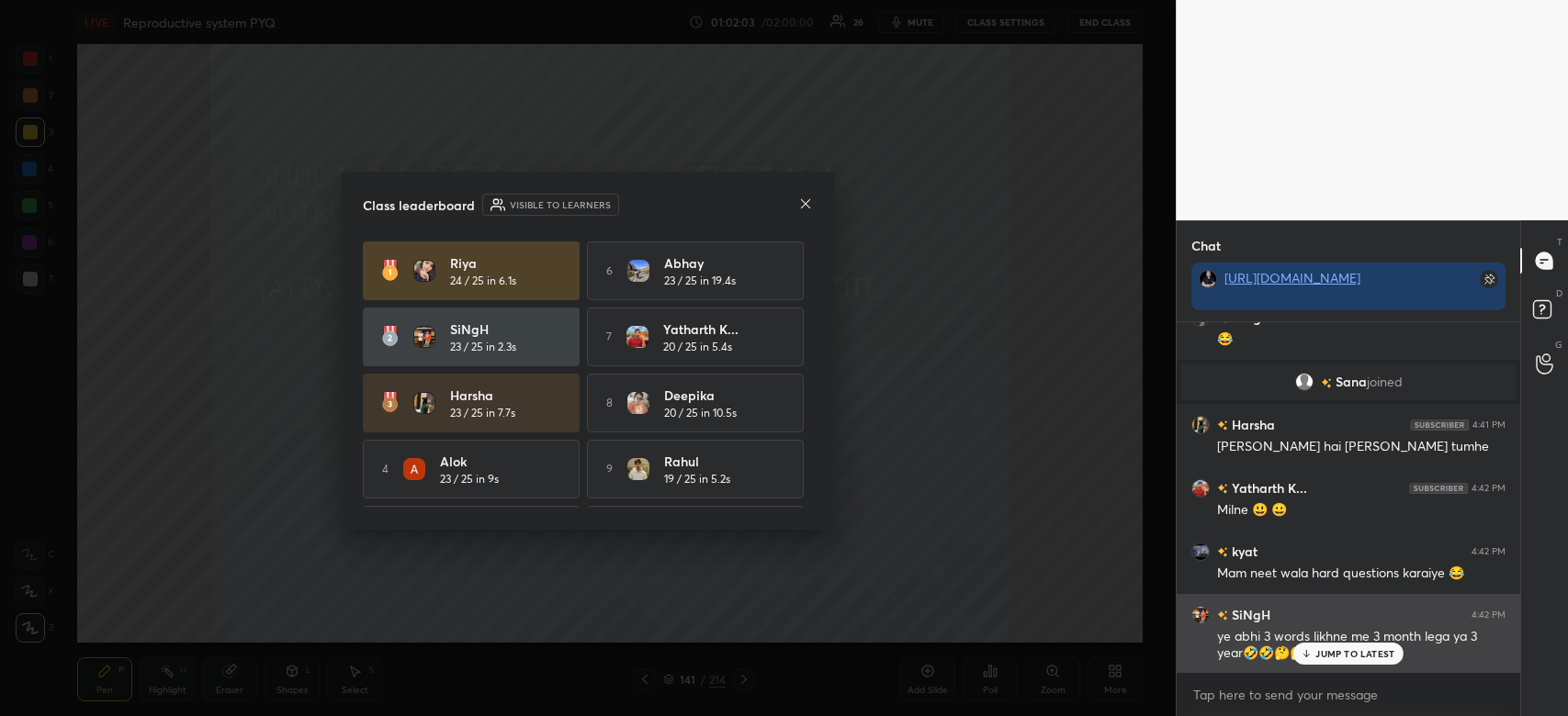
click at [1338, 655] on p "JUMP TO LATEST" at bounding box center [1355, 653] width 79 height 11
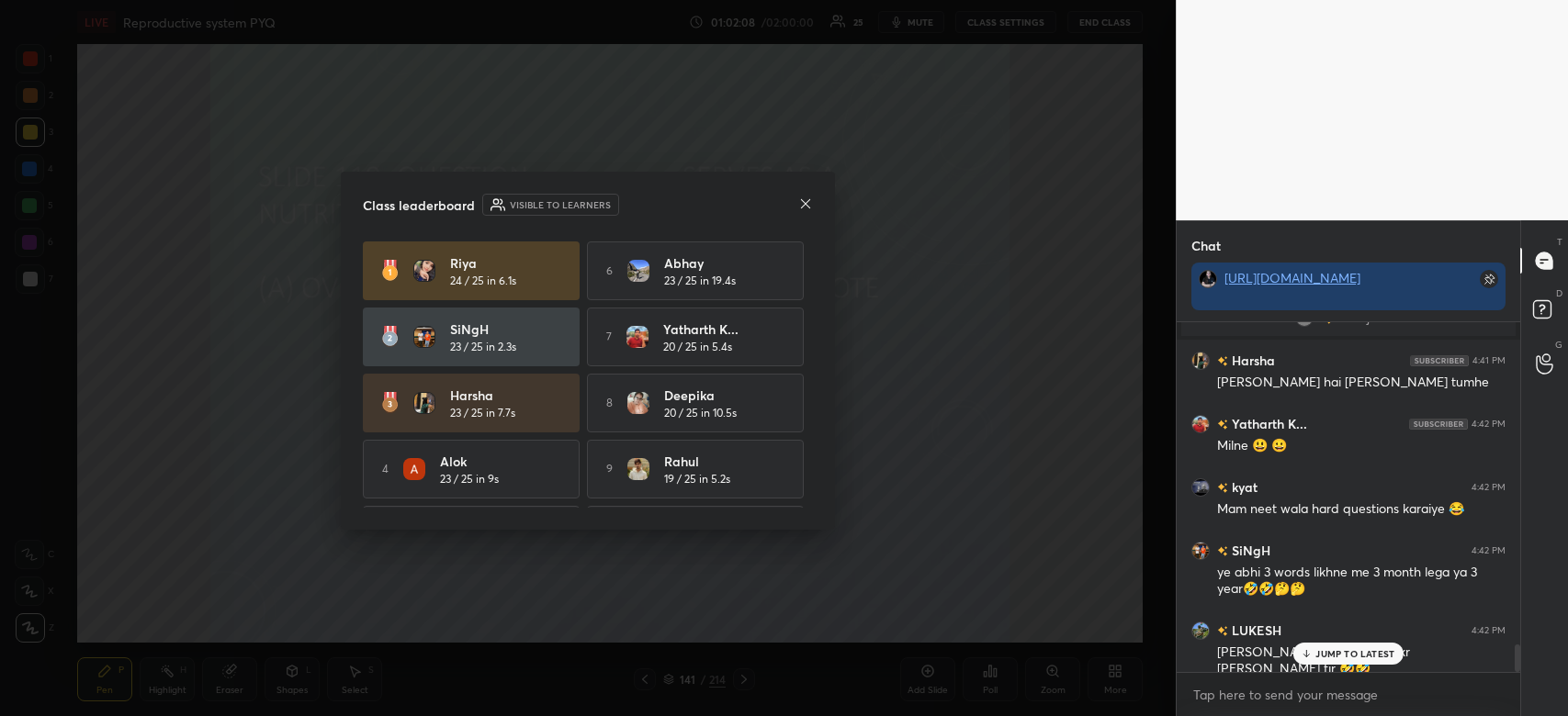
scroll to position [4160, 0]
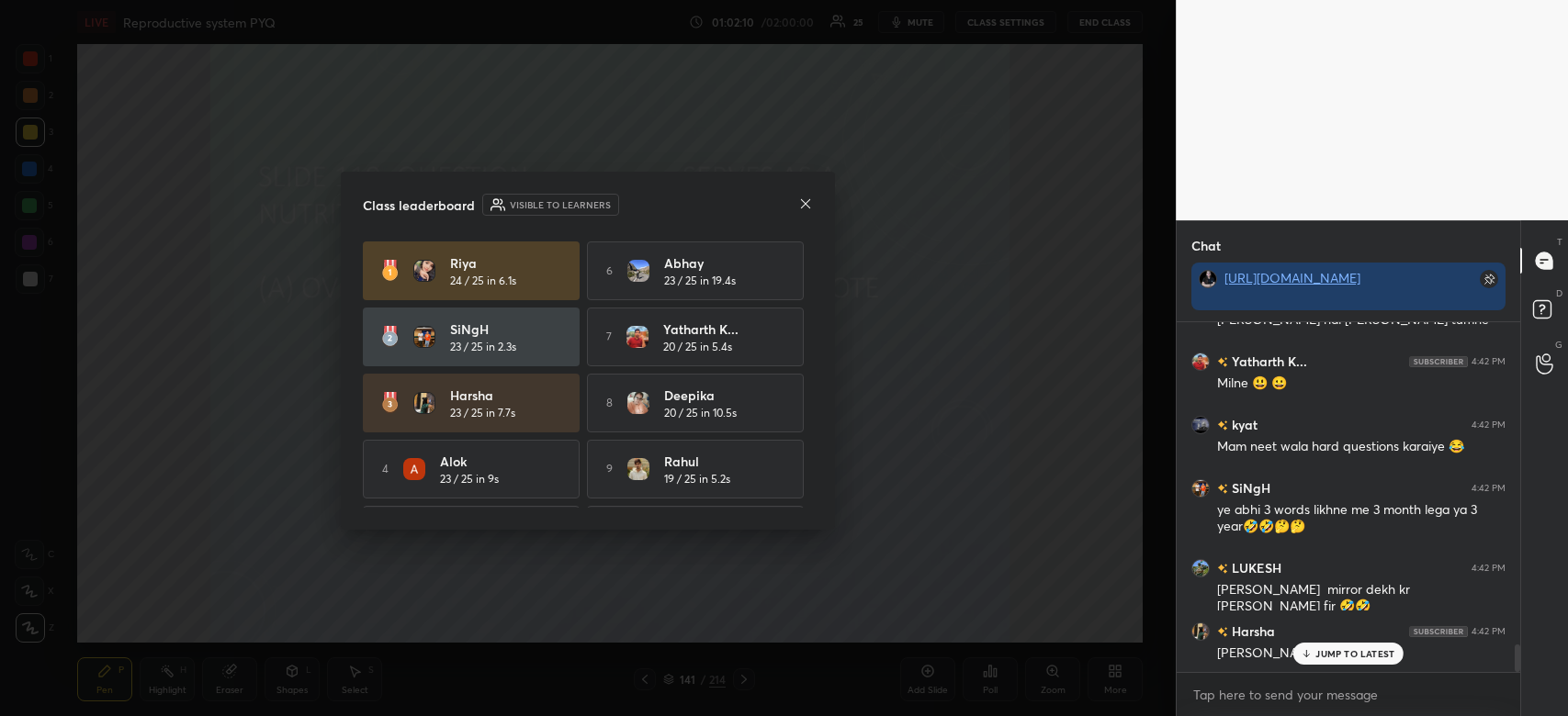
click at [806, 205] on icon at bounding box center [805, 202] width 9 height 9
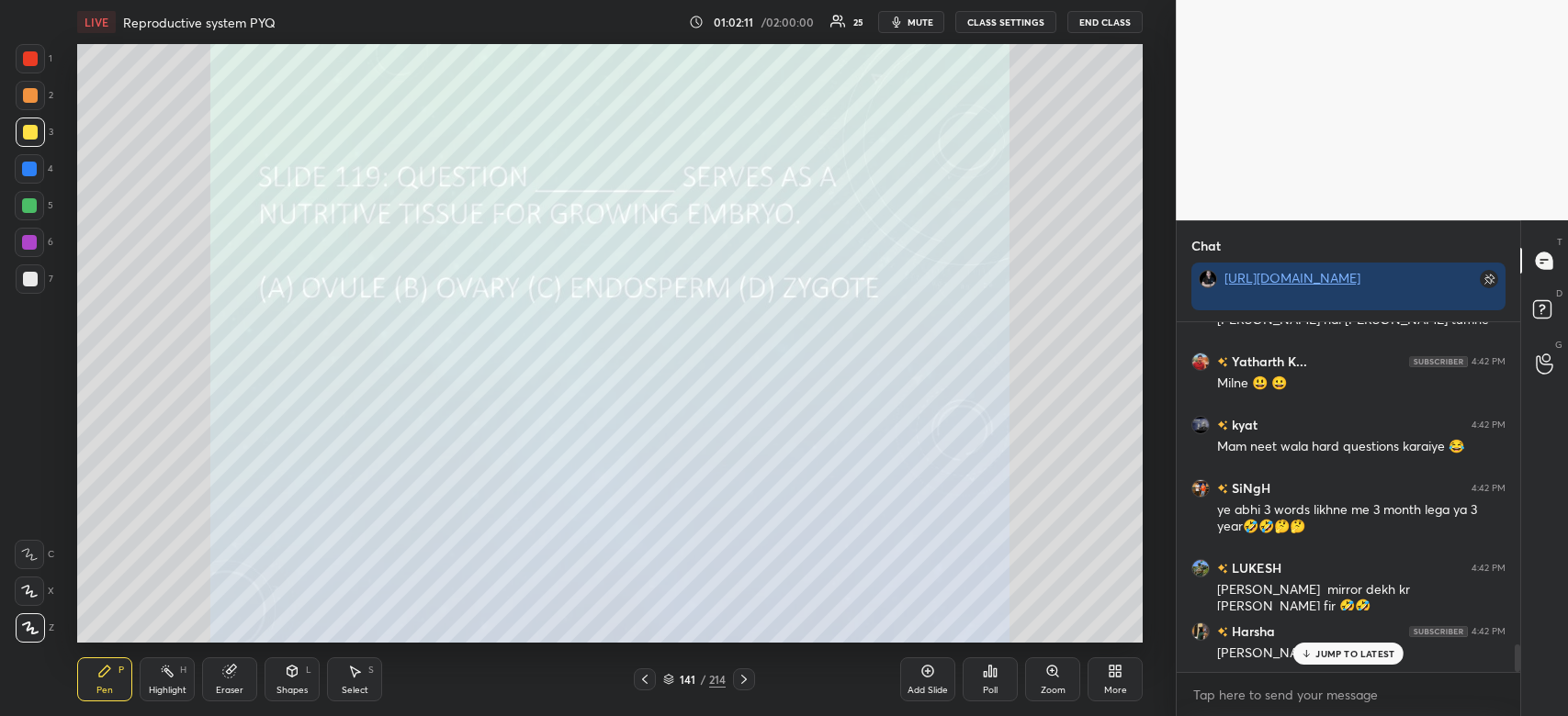
click at [1310, 648] on icon at bounding box center [1307, 653] width 12 height 11
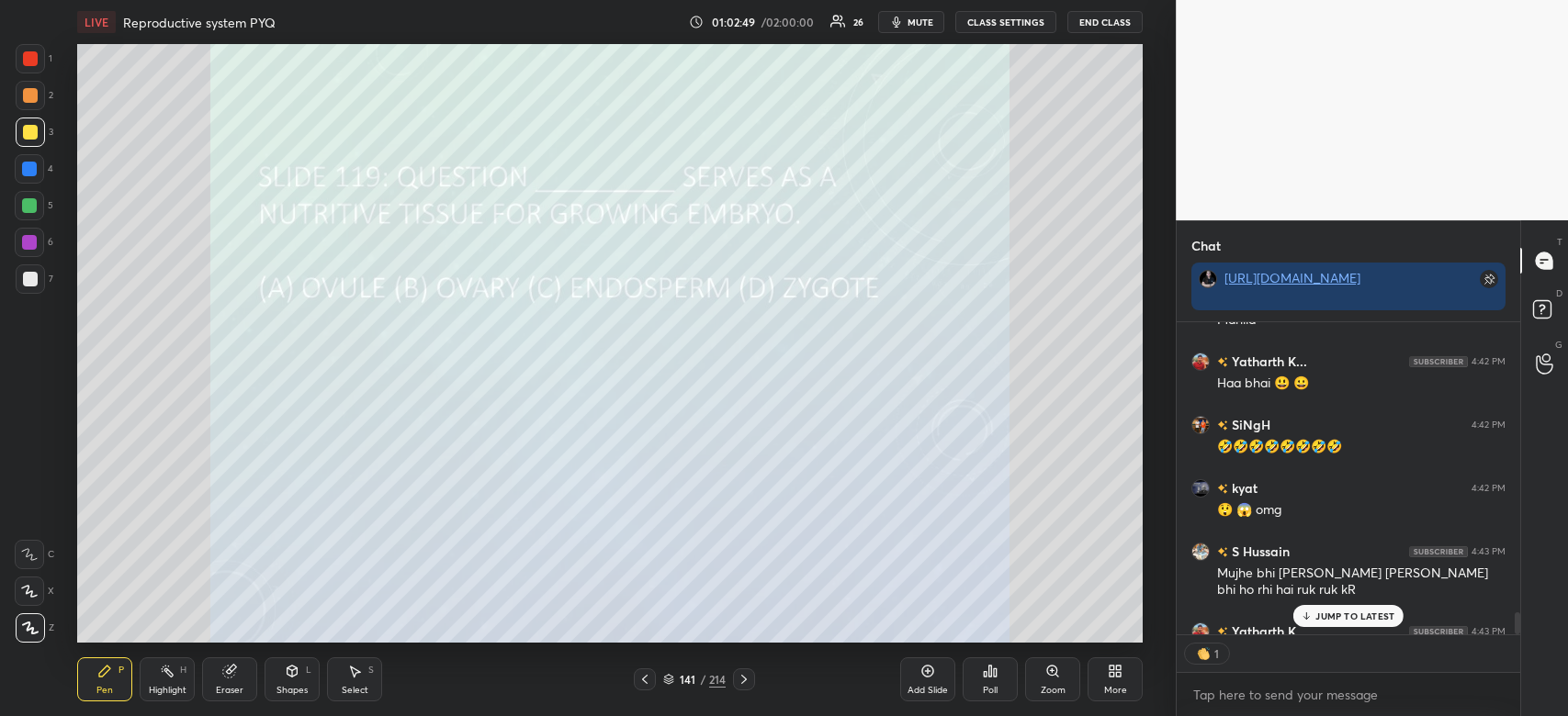
scroll to position [7, 6]
click at [1370, 612] on p "JUMP TO LATEST" at bounding box center [1355, 615] width 79 height 11
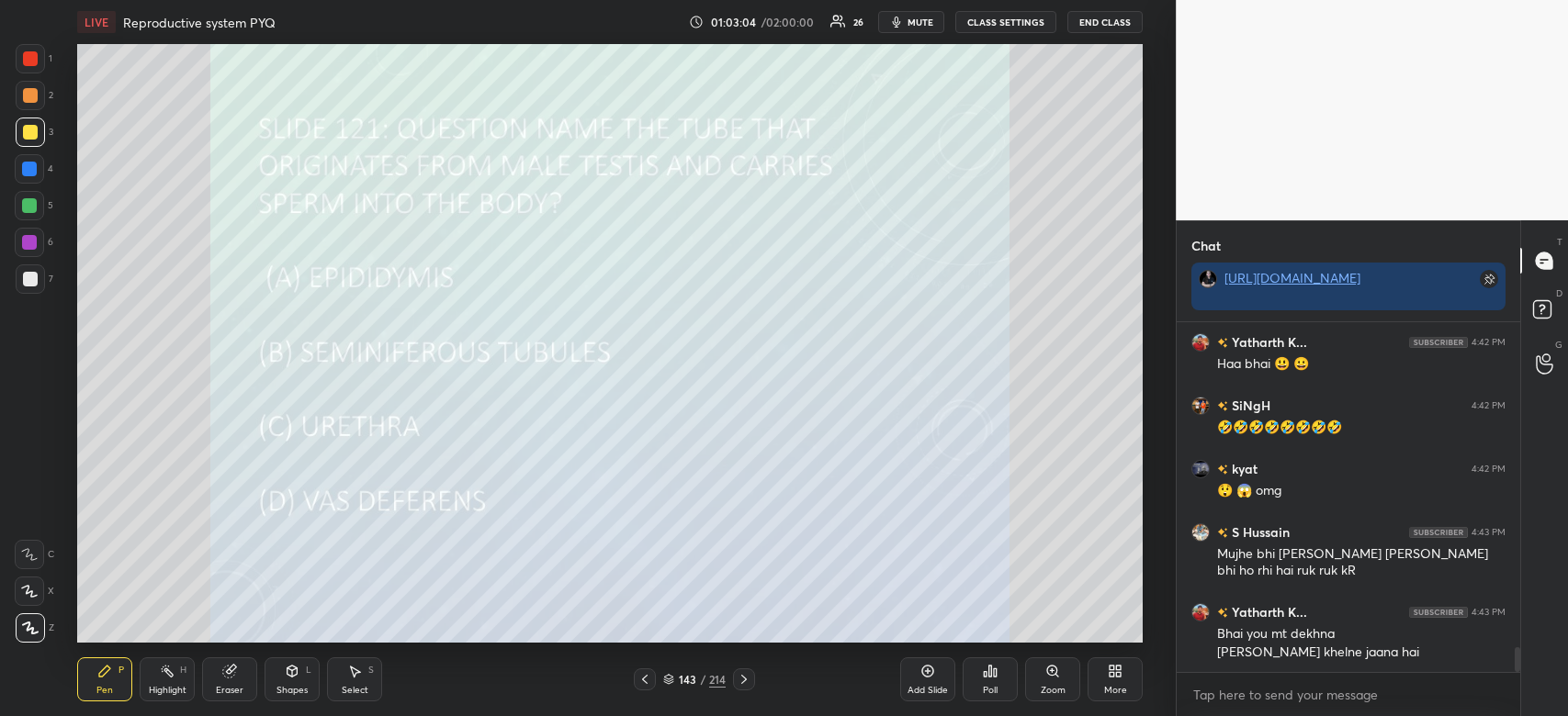
scroll to position [4735, 0]
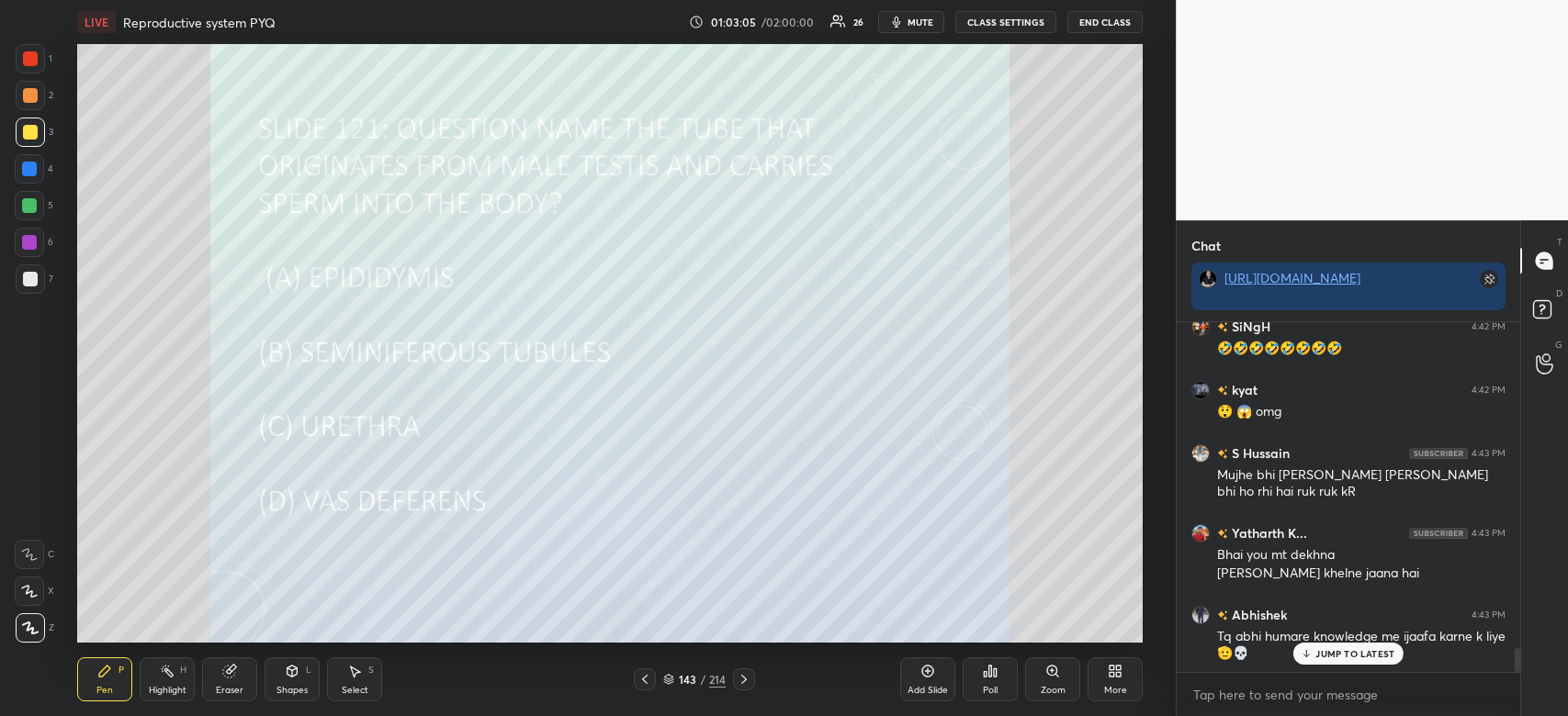
click at [991, 672] on icon at bounding box center [991, 671] width 3 height 11
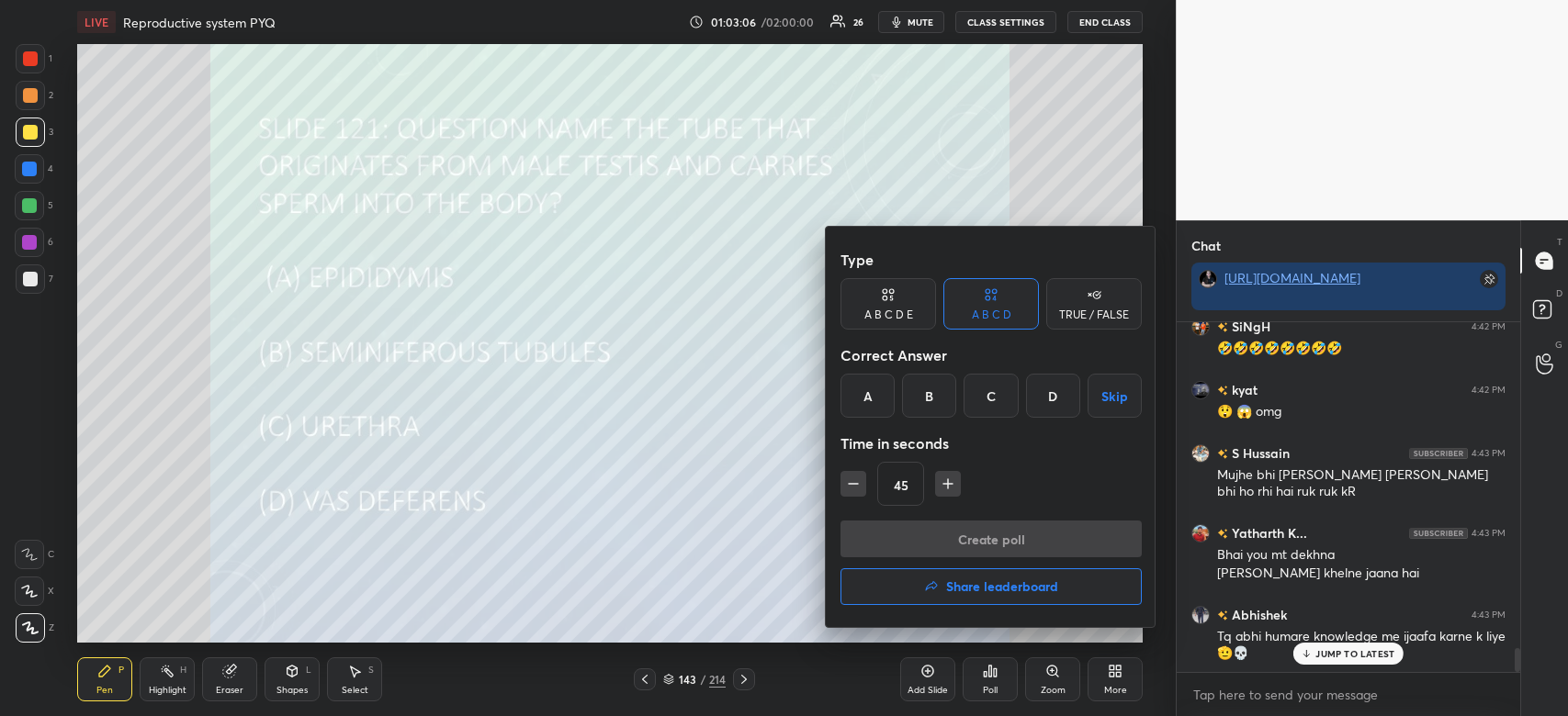
click at [1059, 383] on div "D" at bounding box center [1053, 395] width 54 height 44
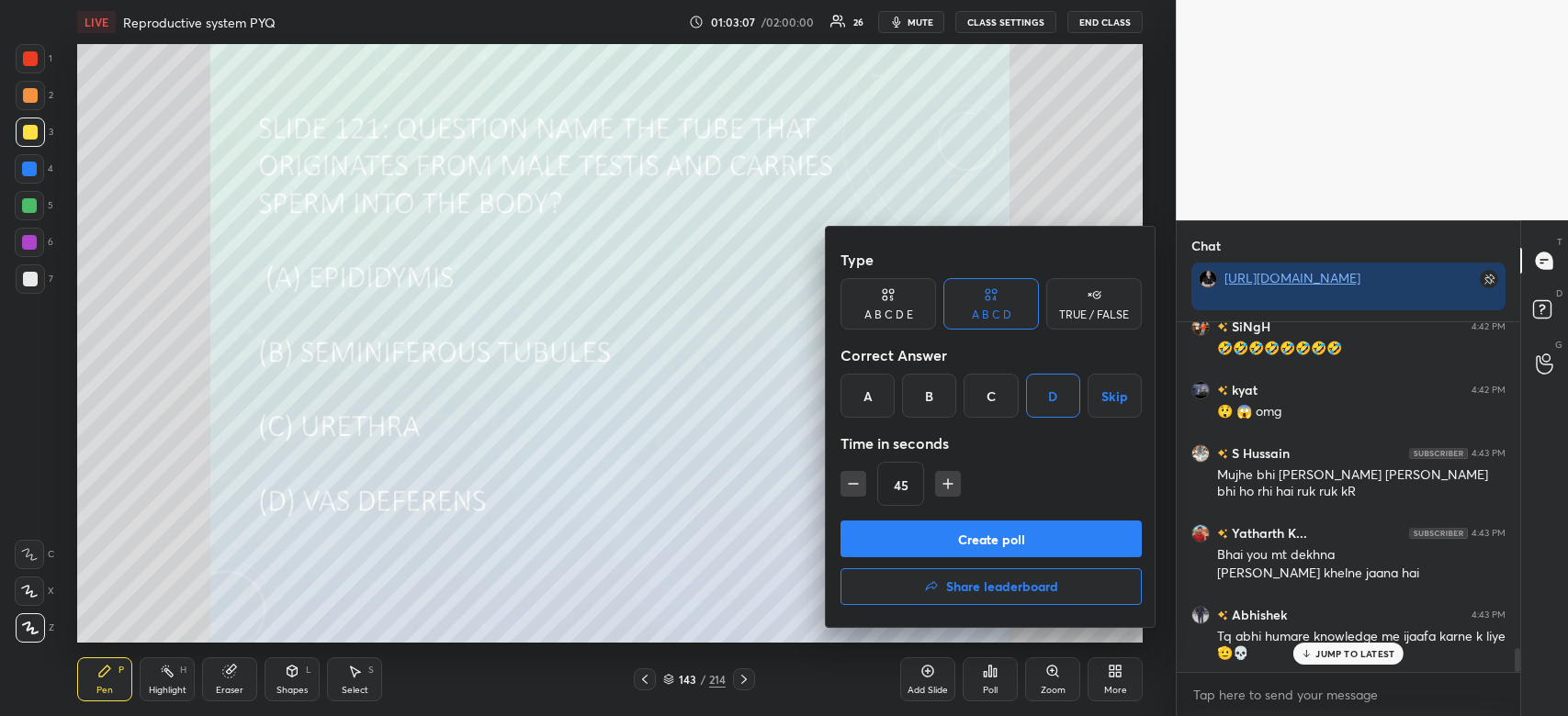
click at [1000, 527] on button "Create poll" at bounding box center [991, 538] width 301 height 36
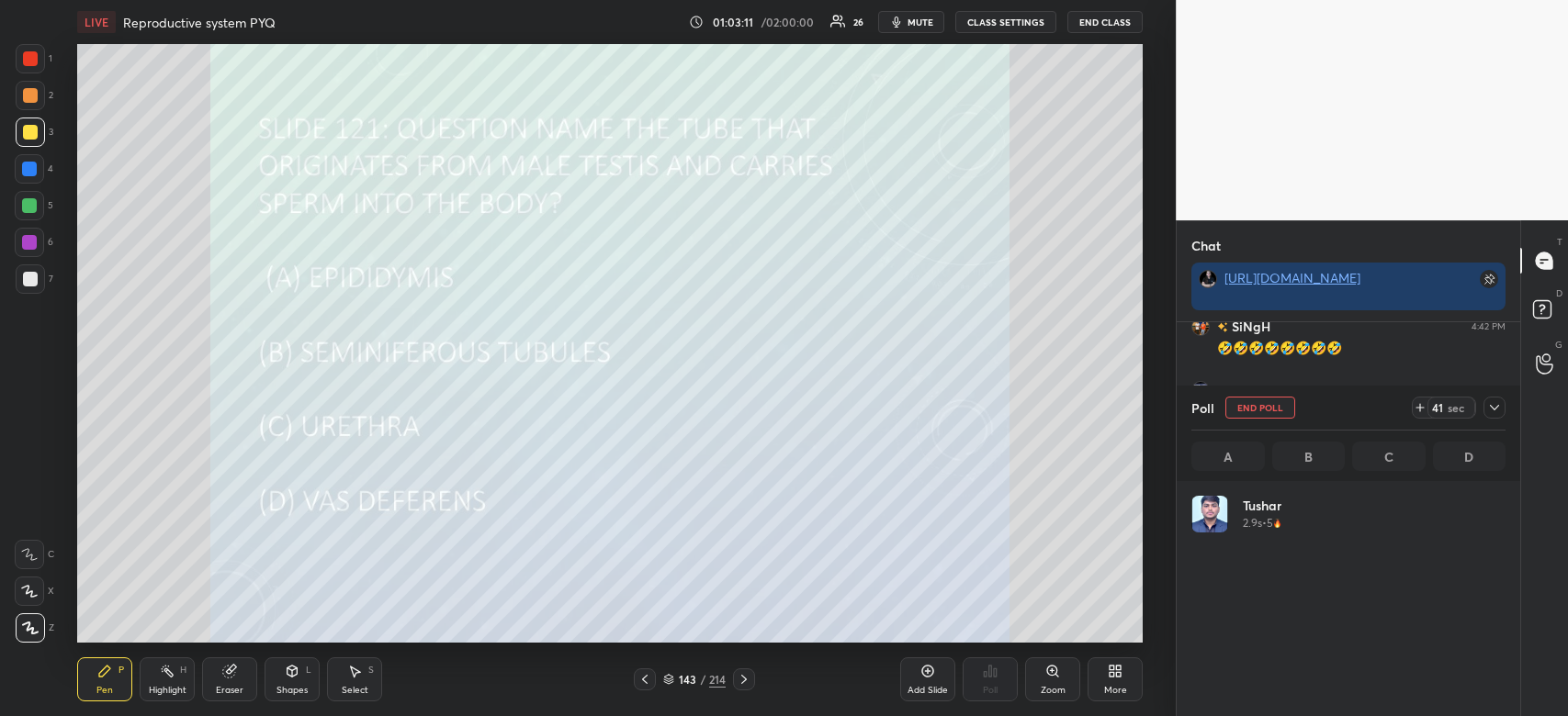
scroll to position [4909, 0]
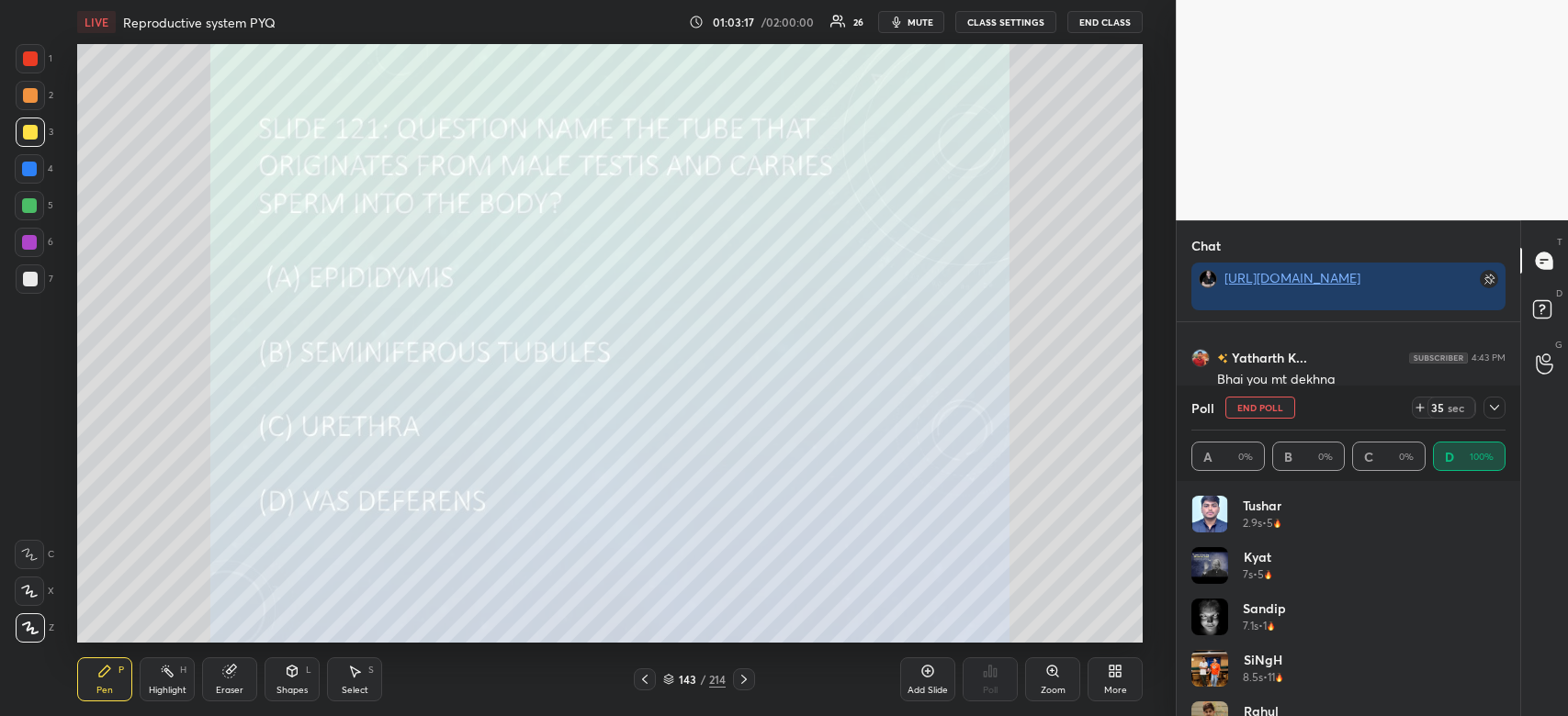
click at [1494, 410] on icon at bounding box center [1494, 408] width 9 height 6
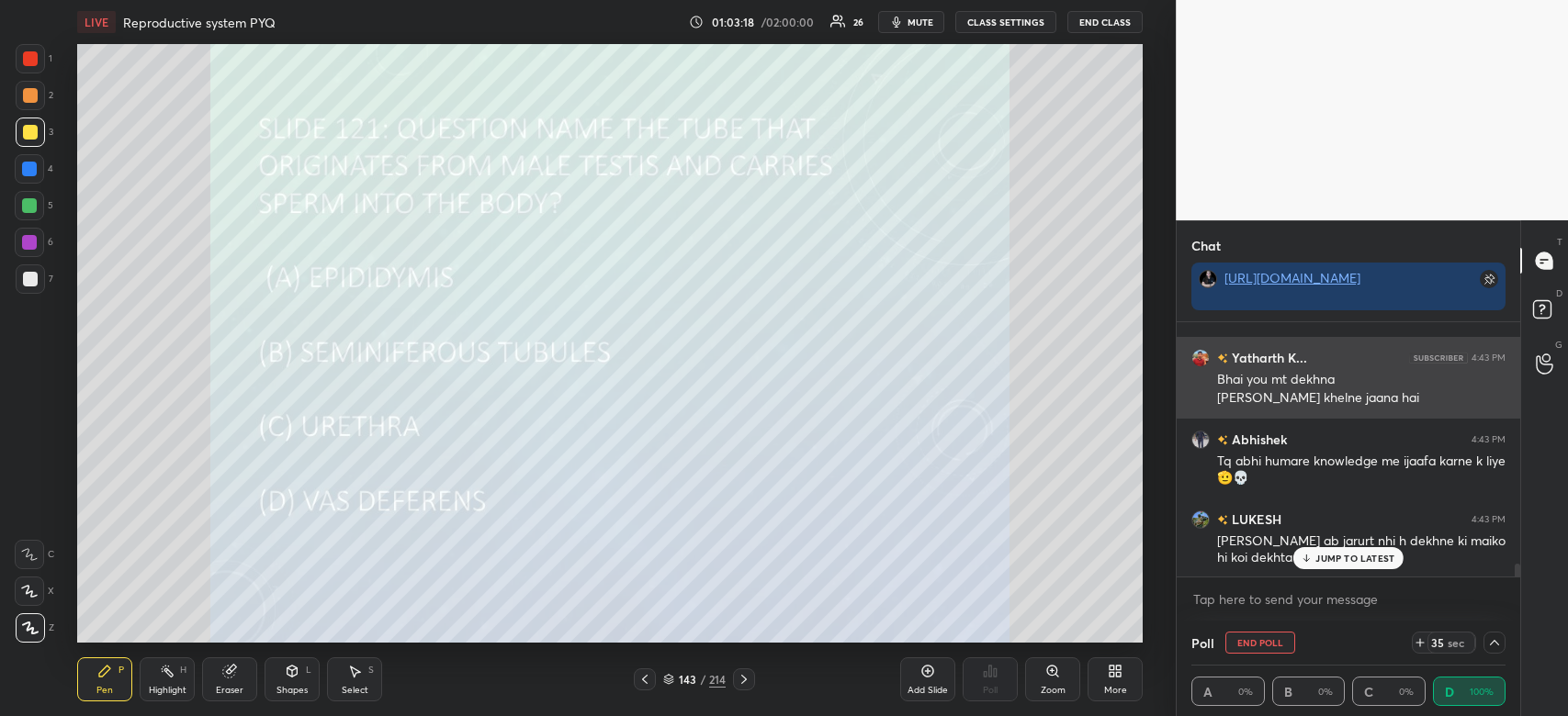
scroll to position [0, 6]
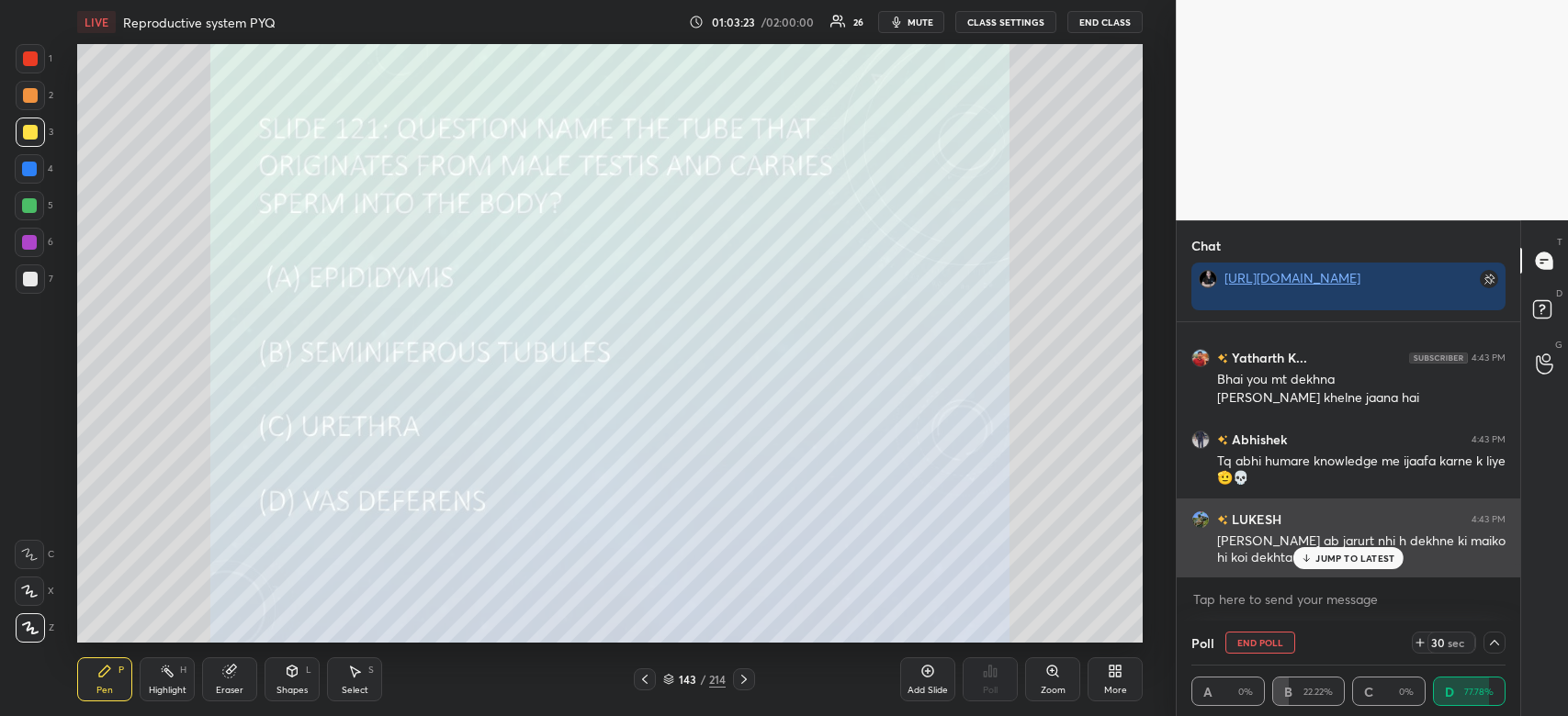
click at [1319, 557] on p "JUMP TO LATEST" at bounding box center [1355, 557] width 79 height 11
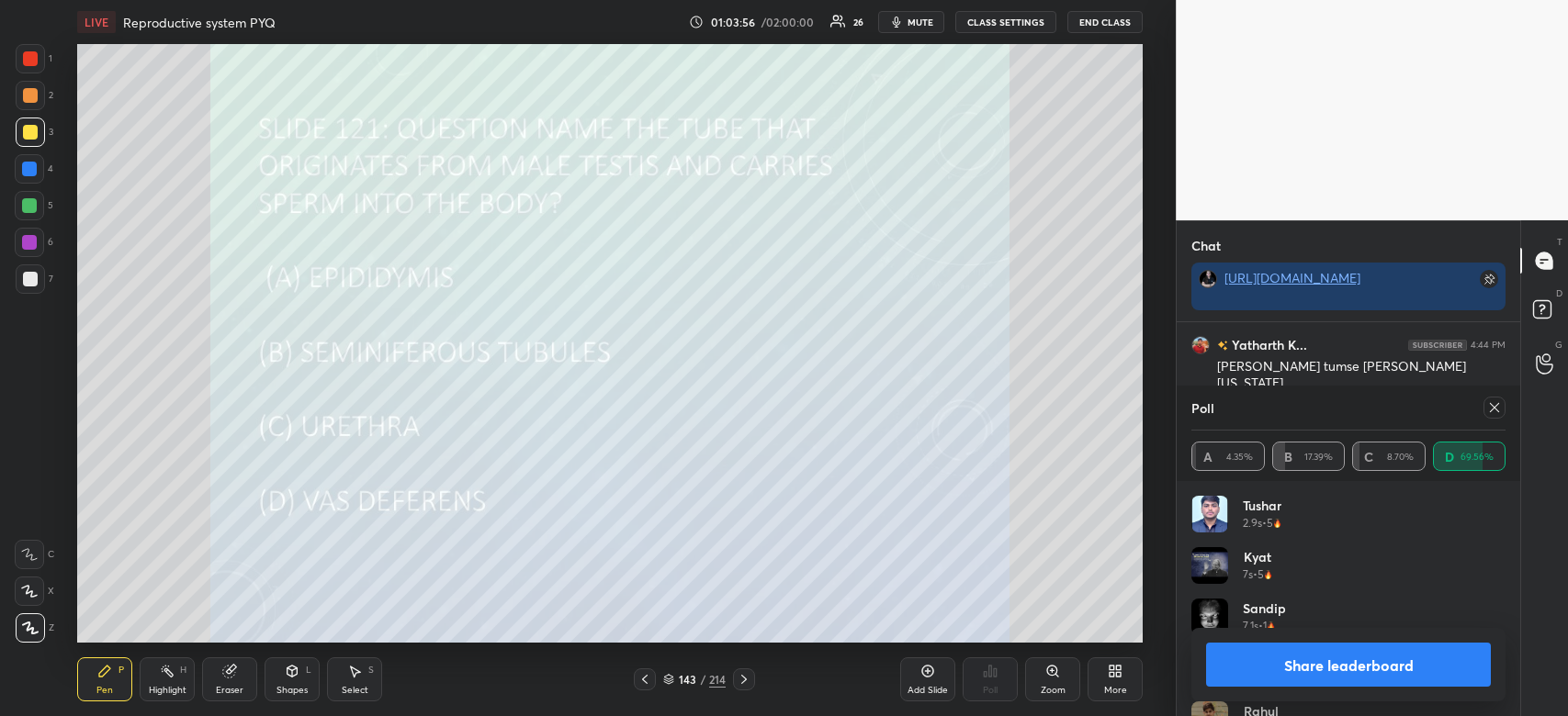
scroll to position [5416, 0]
click at [1381, 658] on button "Share leaderboard" at bounding box center [1348, 665] width 285 height 44
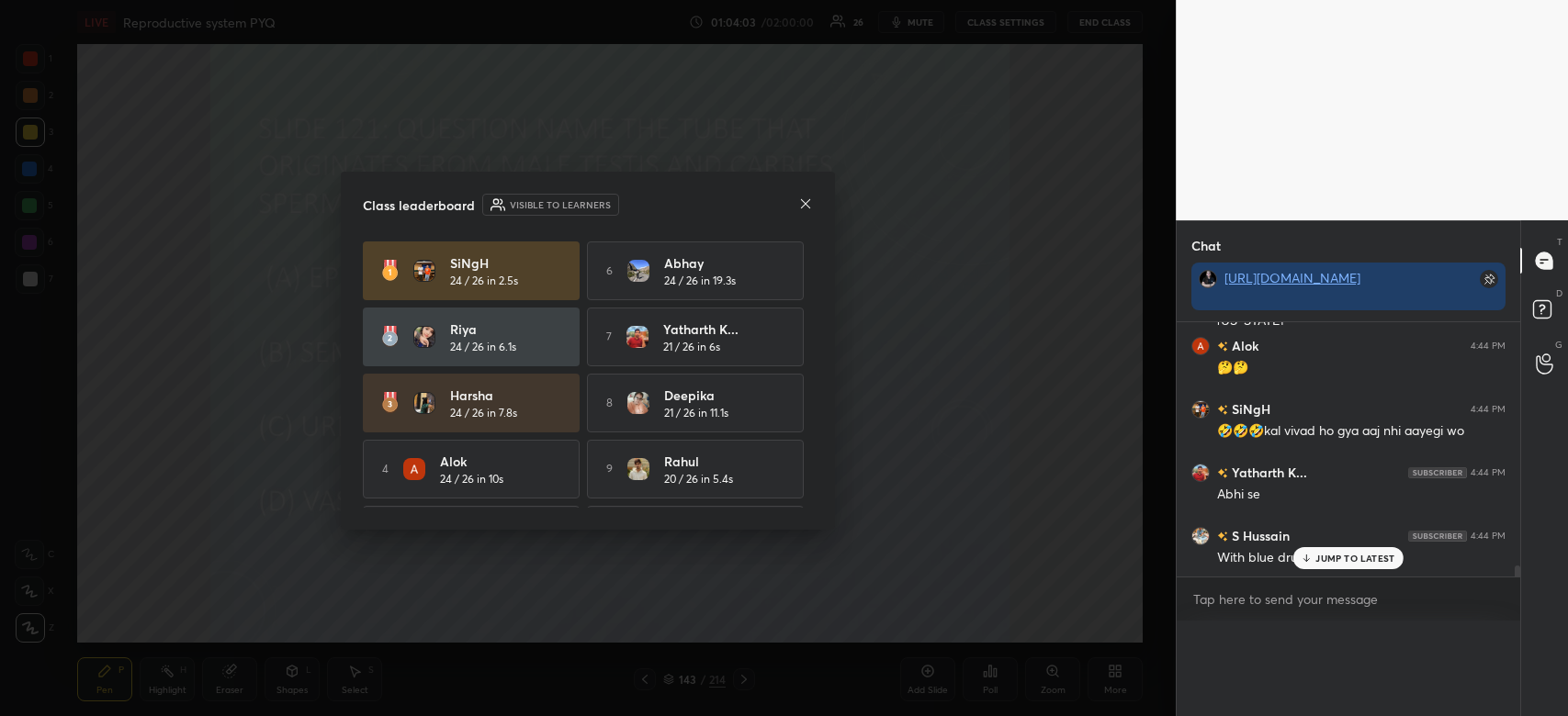
scroll to position [0, 0]
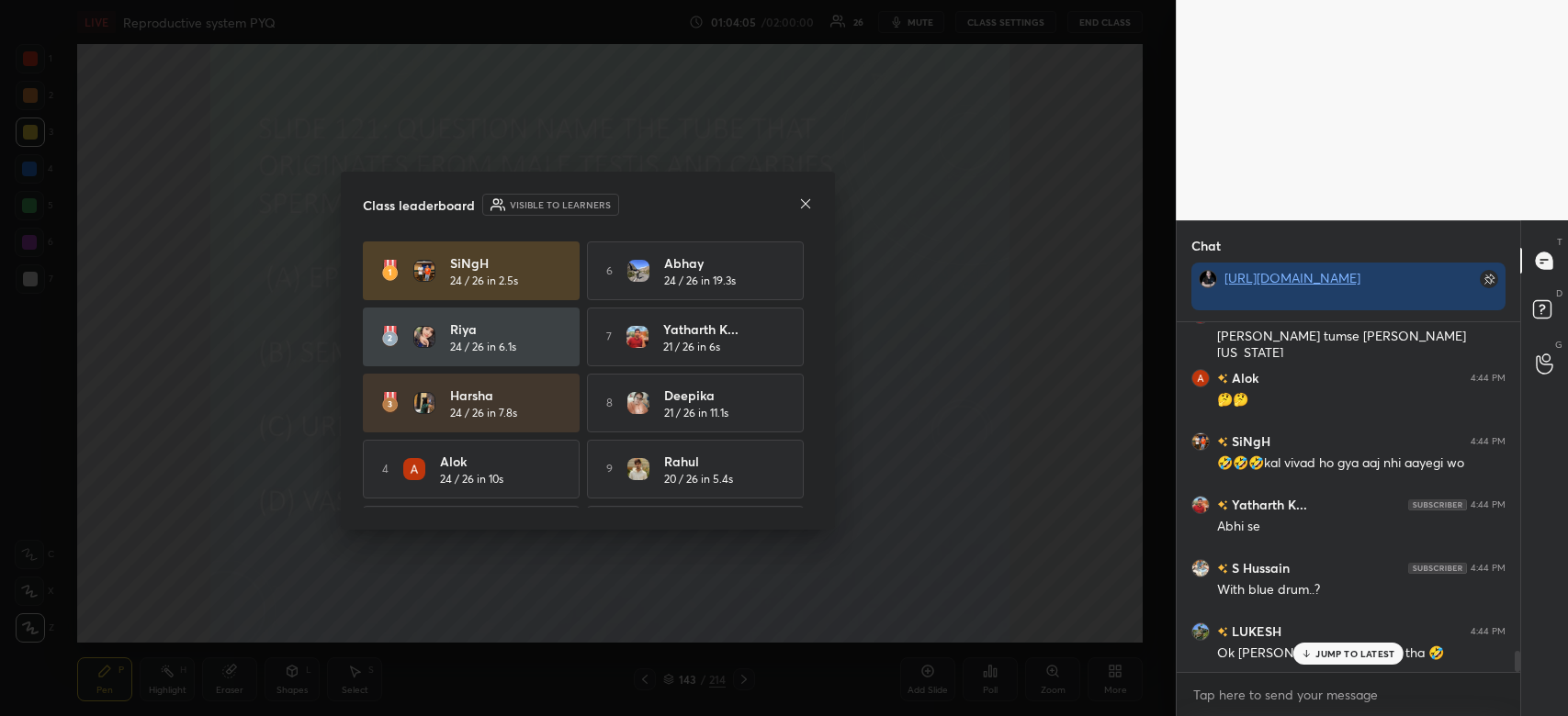
click at [1359, 661] on div "JUMP TO LATEST" at bounding box center [1349, 654] width 111 height 22
click at [798, 201] on icon at bounding box center [805, 203] width 15 height 15
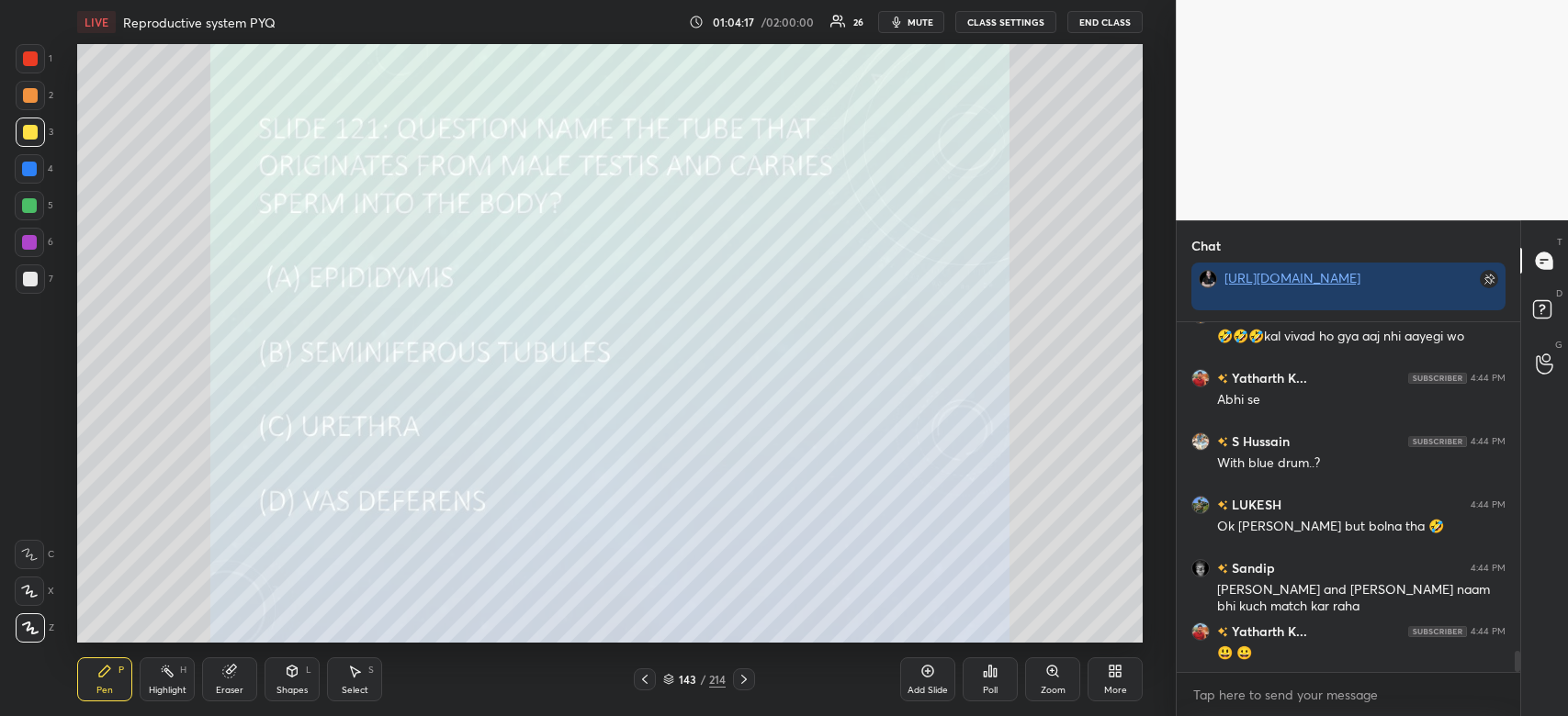
click at [1367, 674] on div "SMaurya 4:44 PM Ho gaya" at bounding box center [1349, 705] width 343 height 63
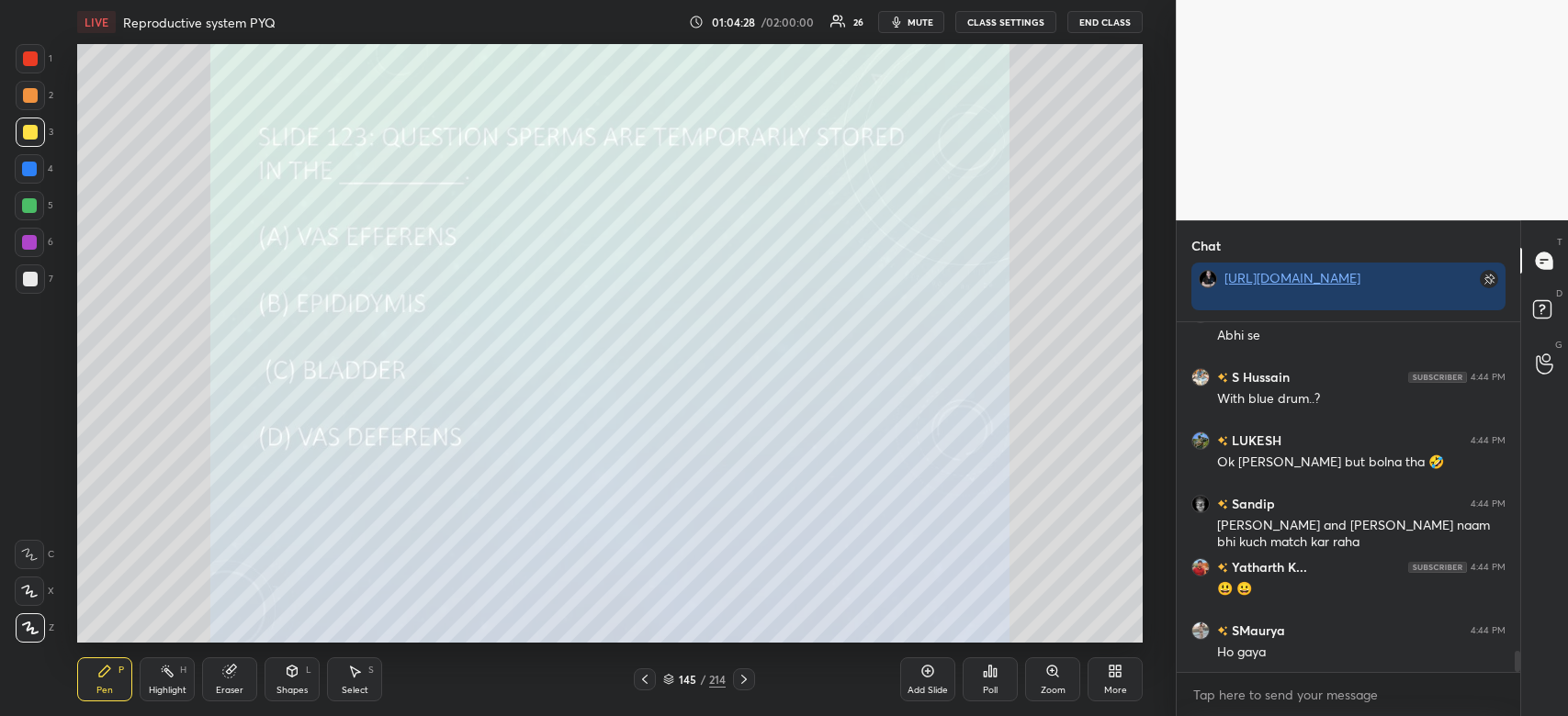
click at [982, 680] on div "Poll" at bounding box center [991, 680] width 55 height 44
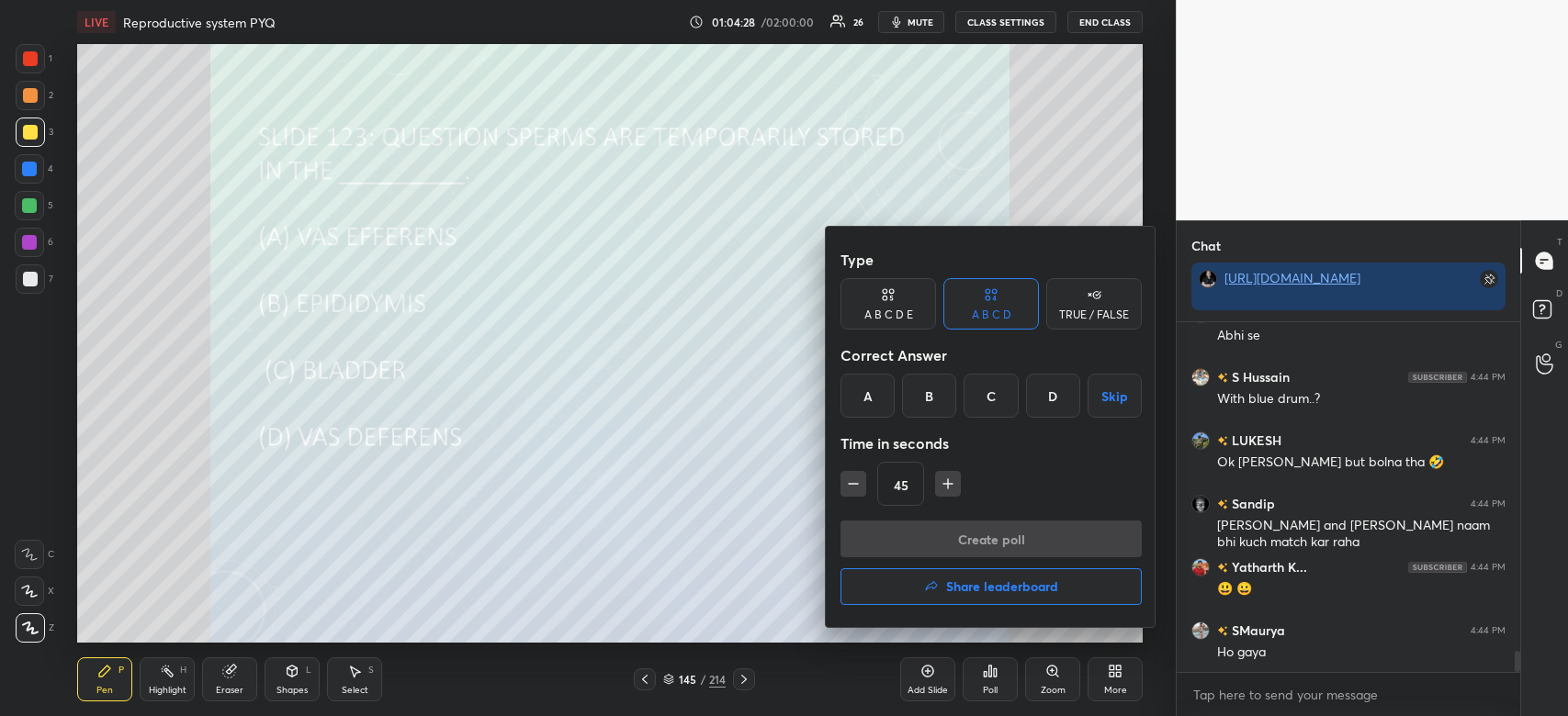
click at [938, 403] on div "B" at bounding box center [929, 395] width 54 height 44
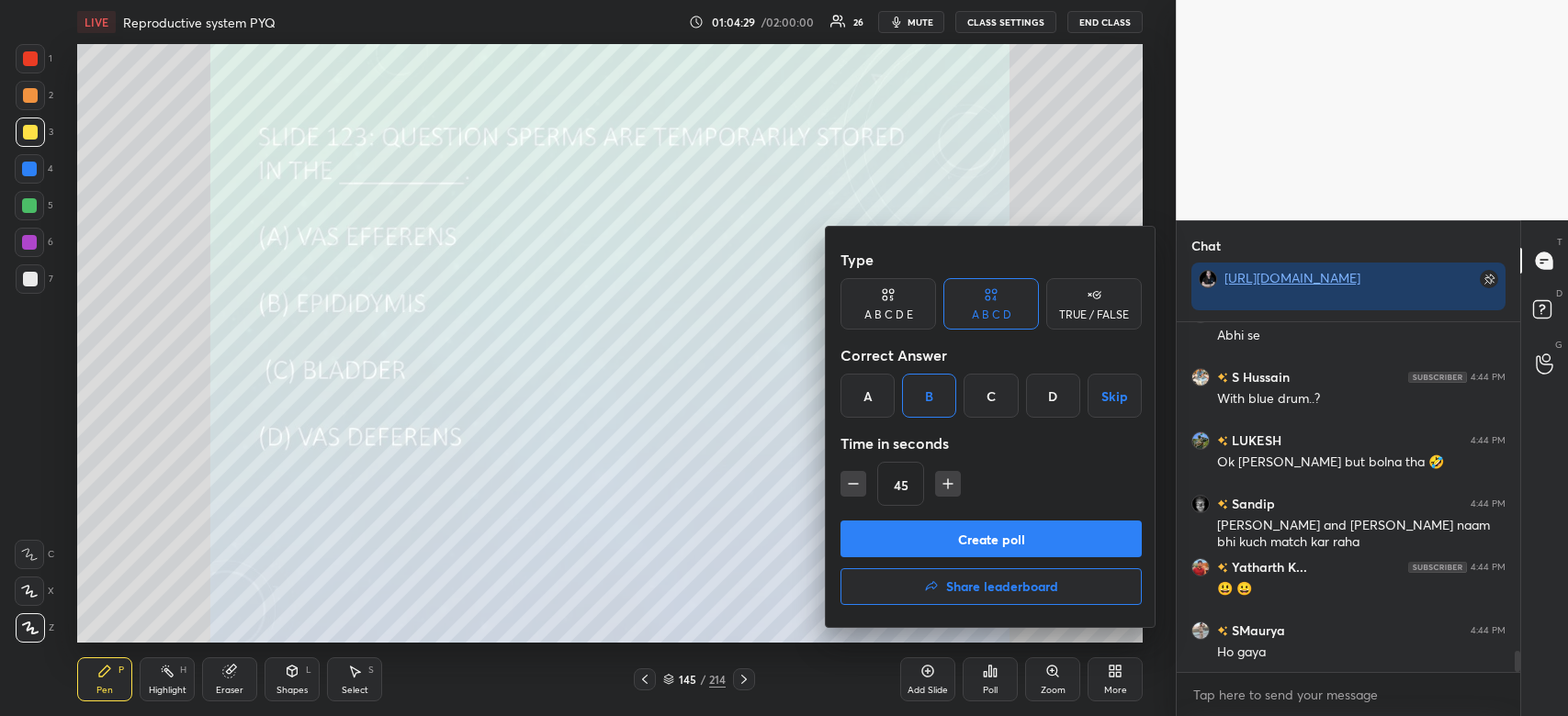
click at [937, 548] on button "Create poll" at bounding box center [991, 538] width 301 height 36
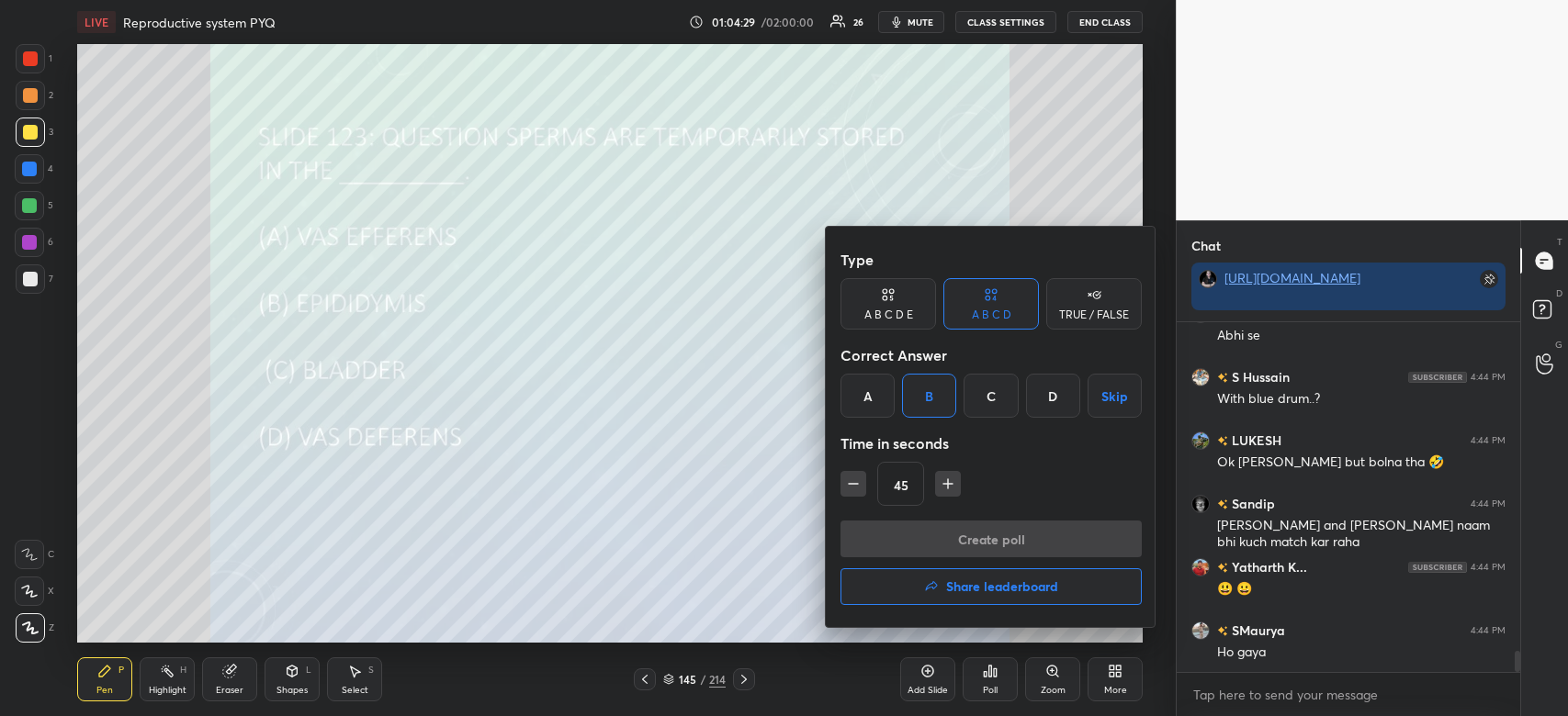
scroll to position [316, 338]
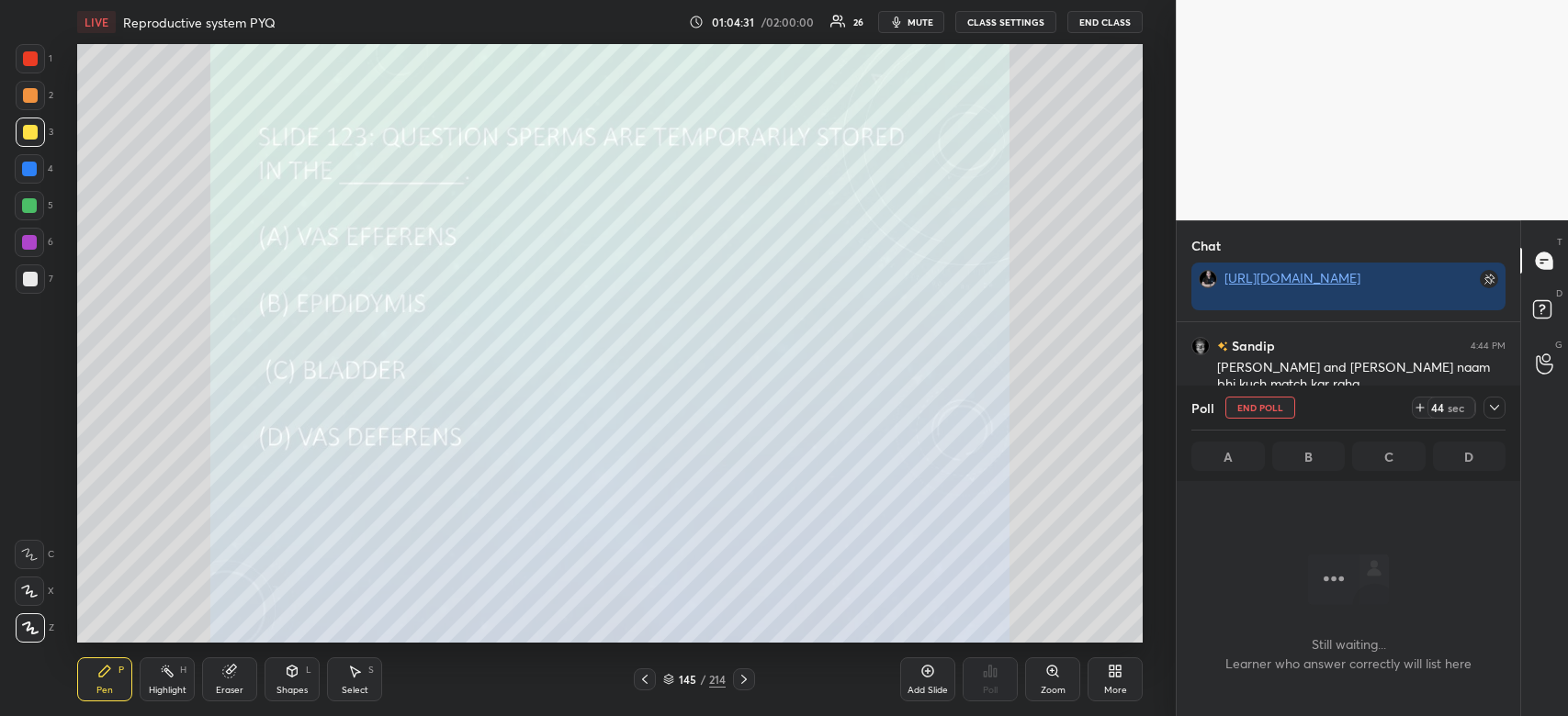
click at [1484, 412] on div at bounding box center [1495, 407] width 22 height 22
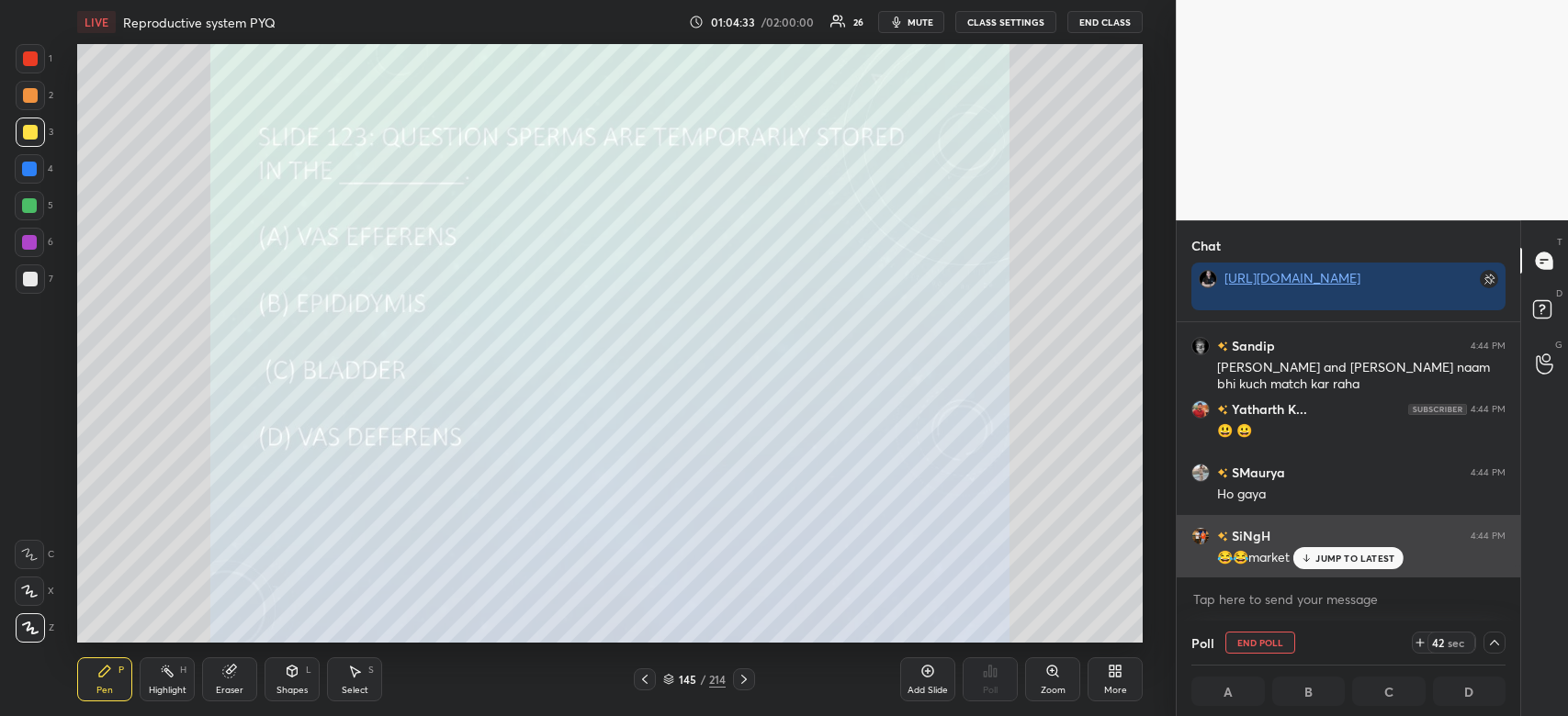
click at [1318, 557] on p "JUMP TO LATEST" at bounding box center [1355, 557] width 79 height 11
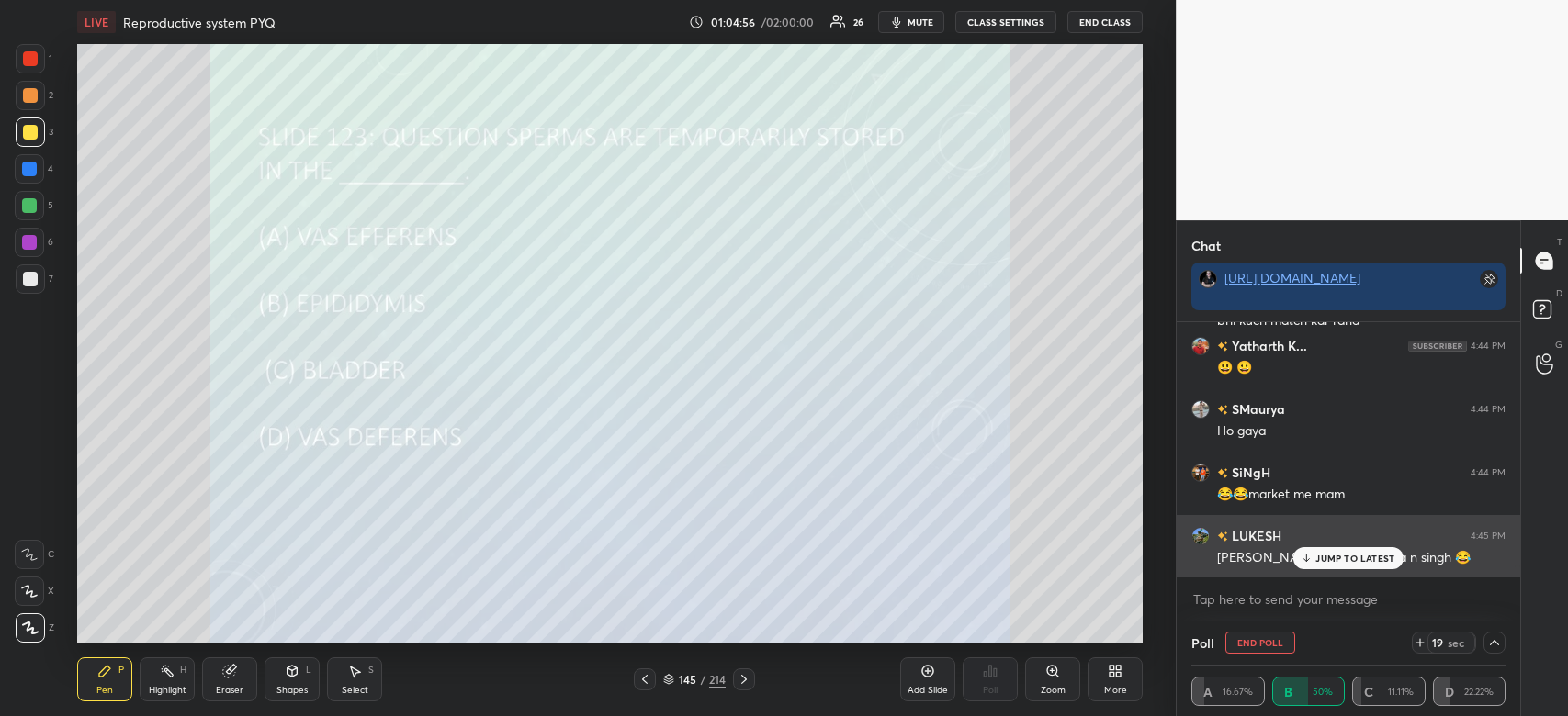
click at [1339, 561] on p "JUMP TO LATEST" at bounding box center [1355, 557] width 79 height 11
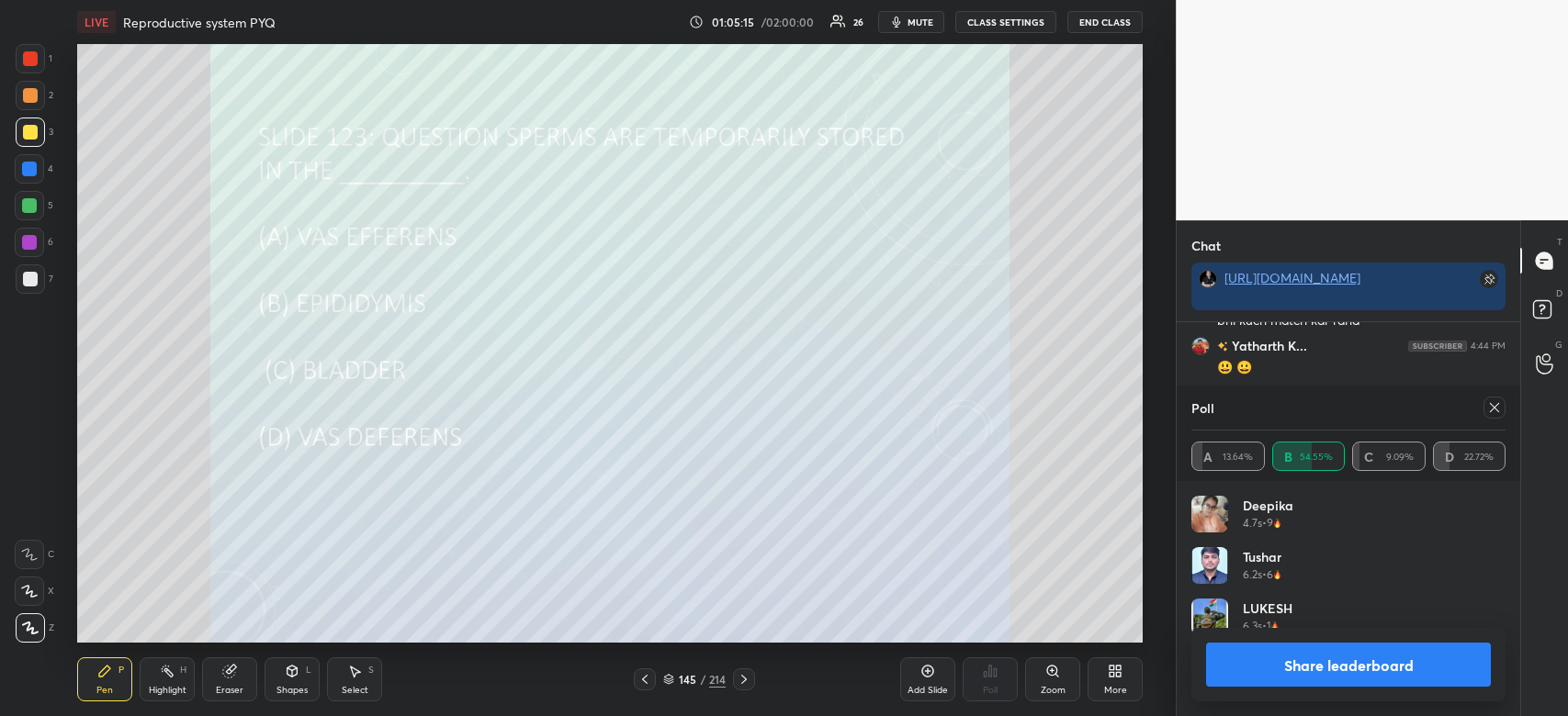
scroll to position [6, 6]
click at [1412, 666] on button "Share leaderboard" at bounding box center [1348, 665] width 285 height 44
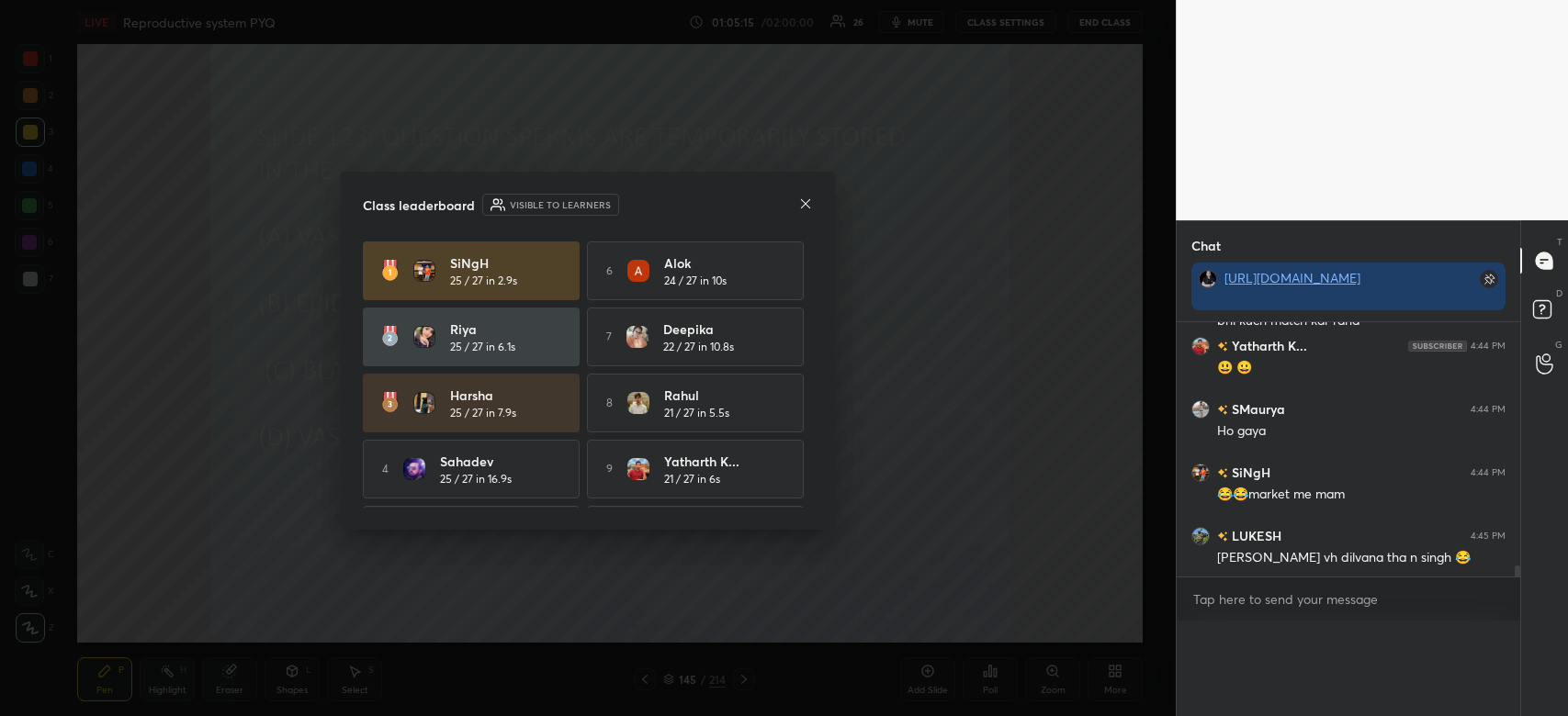
scroll to position [287, 338]
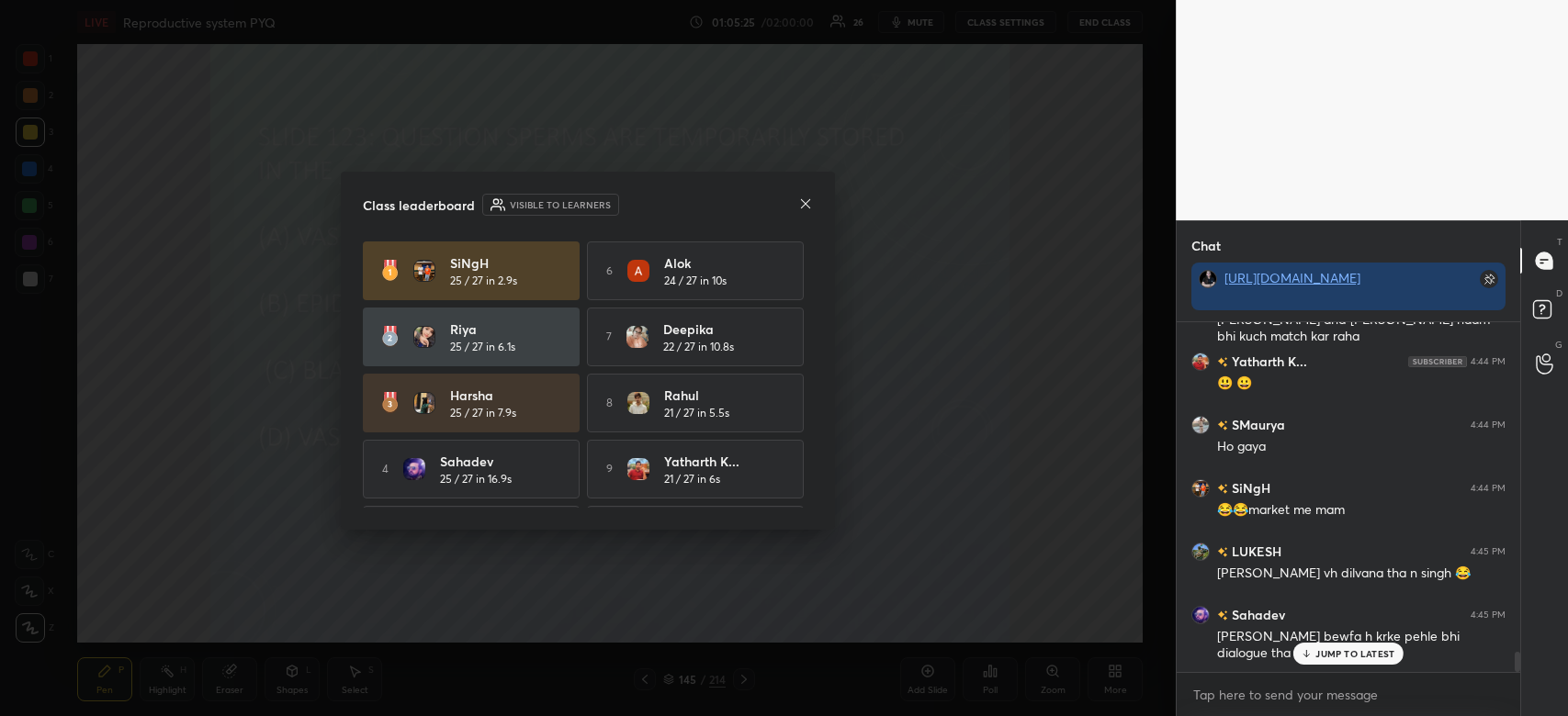
click at [807, 206] on icon at bounding box center [805, 203] width 15 height 15
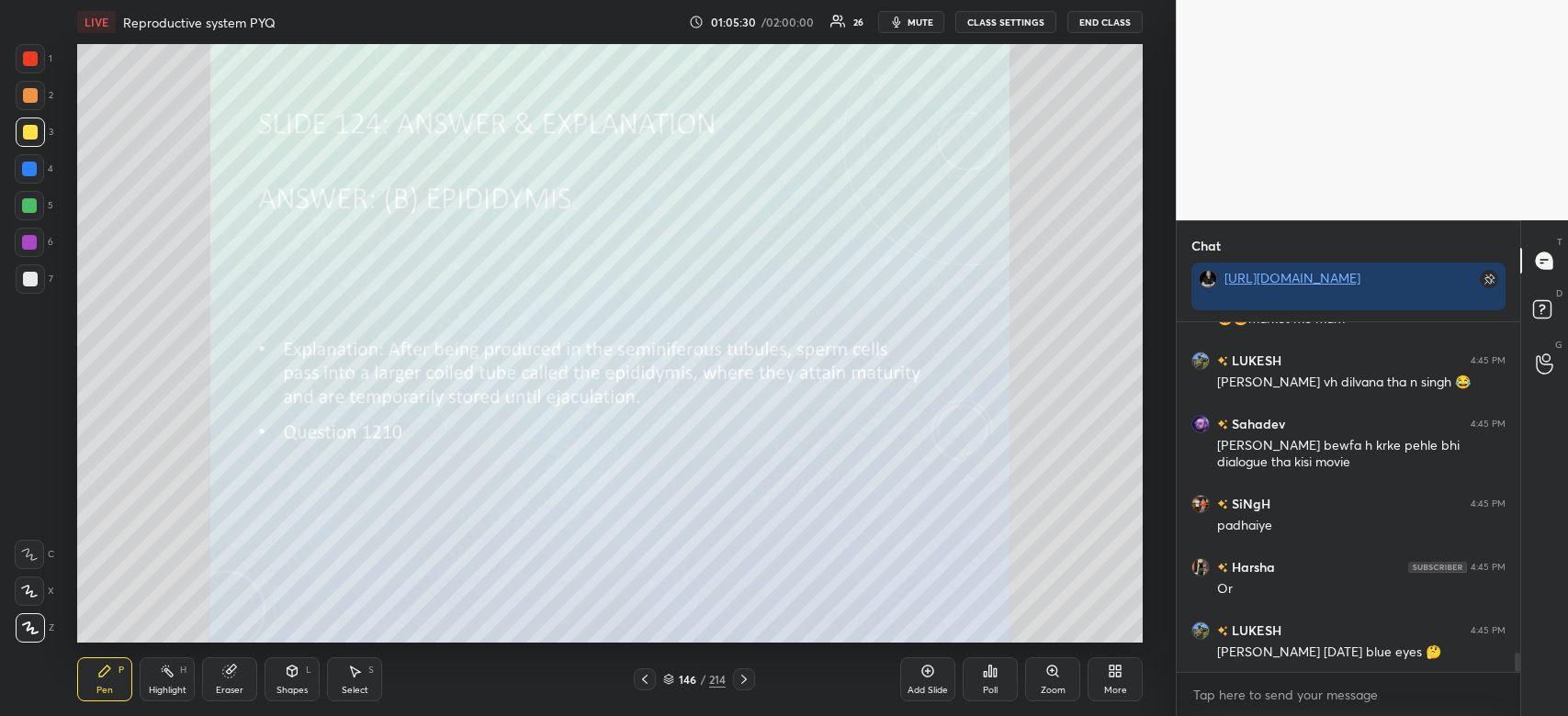
scroll to position [6052, 0]
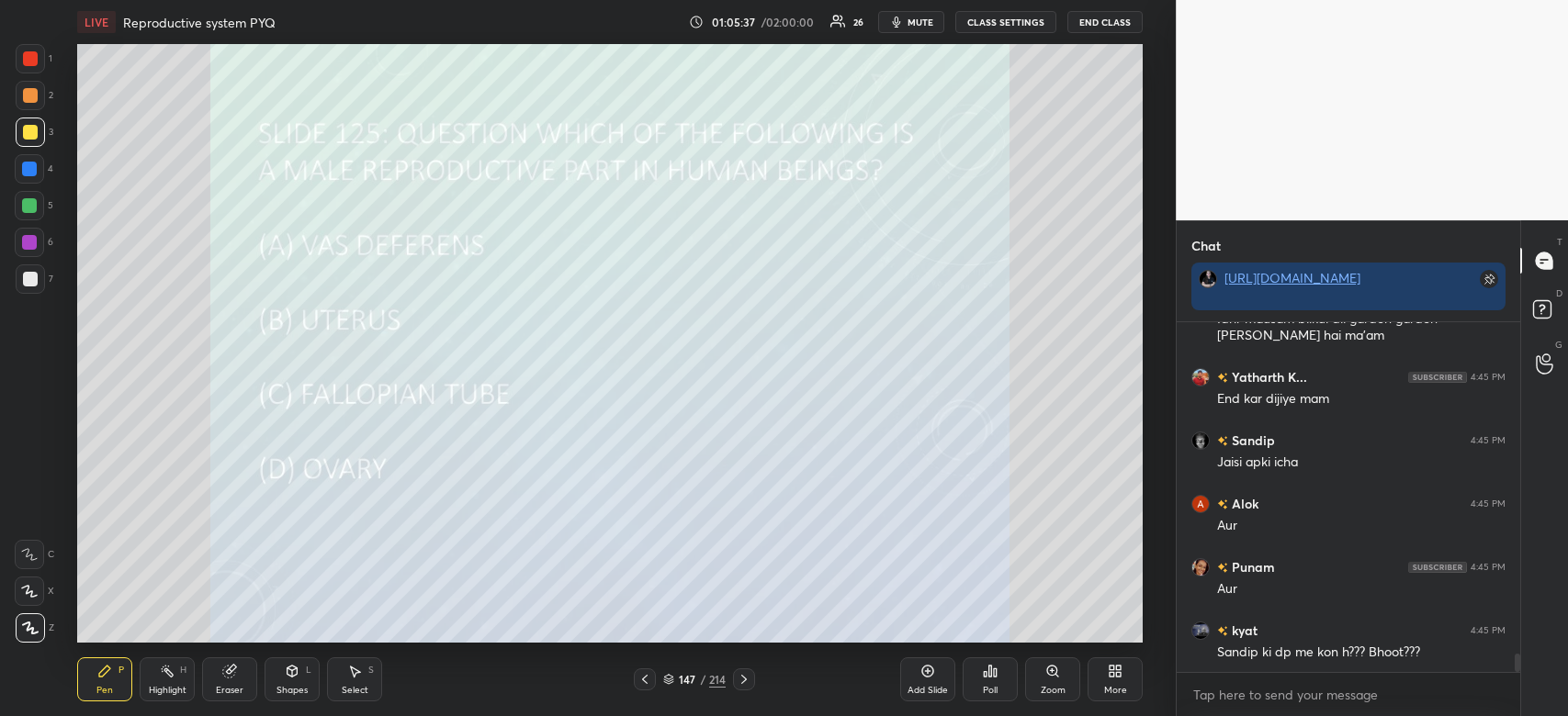
click at [1003, 665] on div "Poll" at bounding box center [991, 680] width 55 height 44
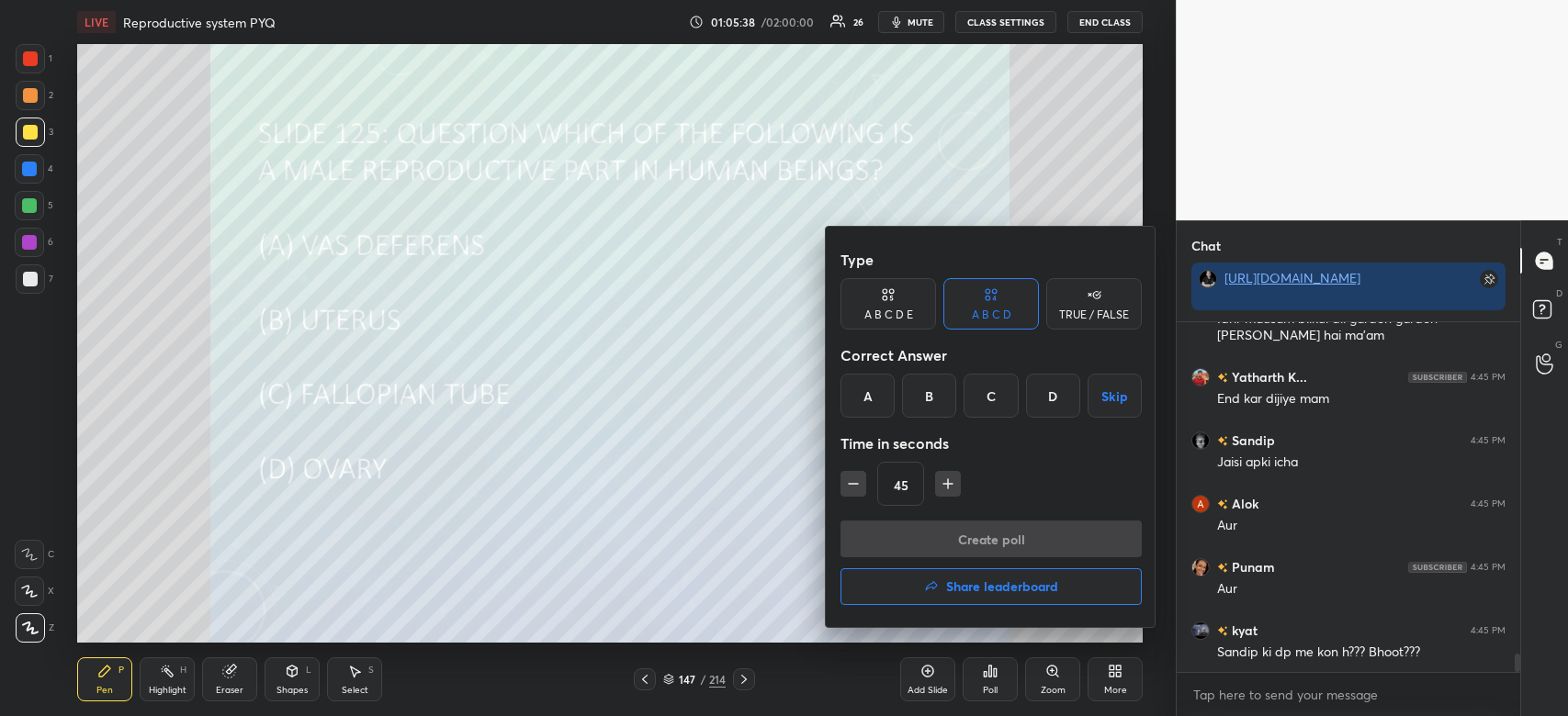
click at [865, 397] on div "A" at bounding box center [867, 395] width 54 height 44
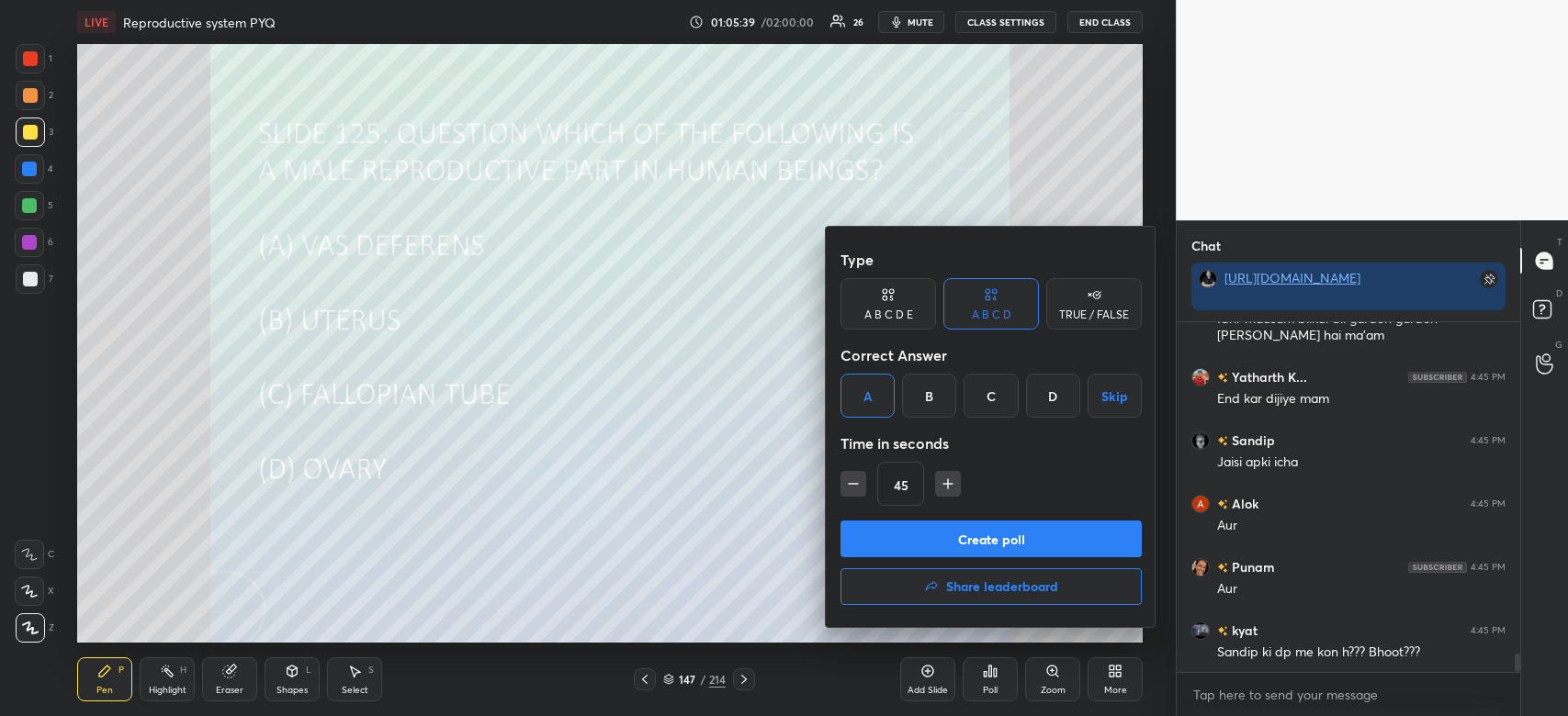
click at [909, 552] on button "Create poll" at bounding box center [991, 538] width 301 height 36
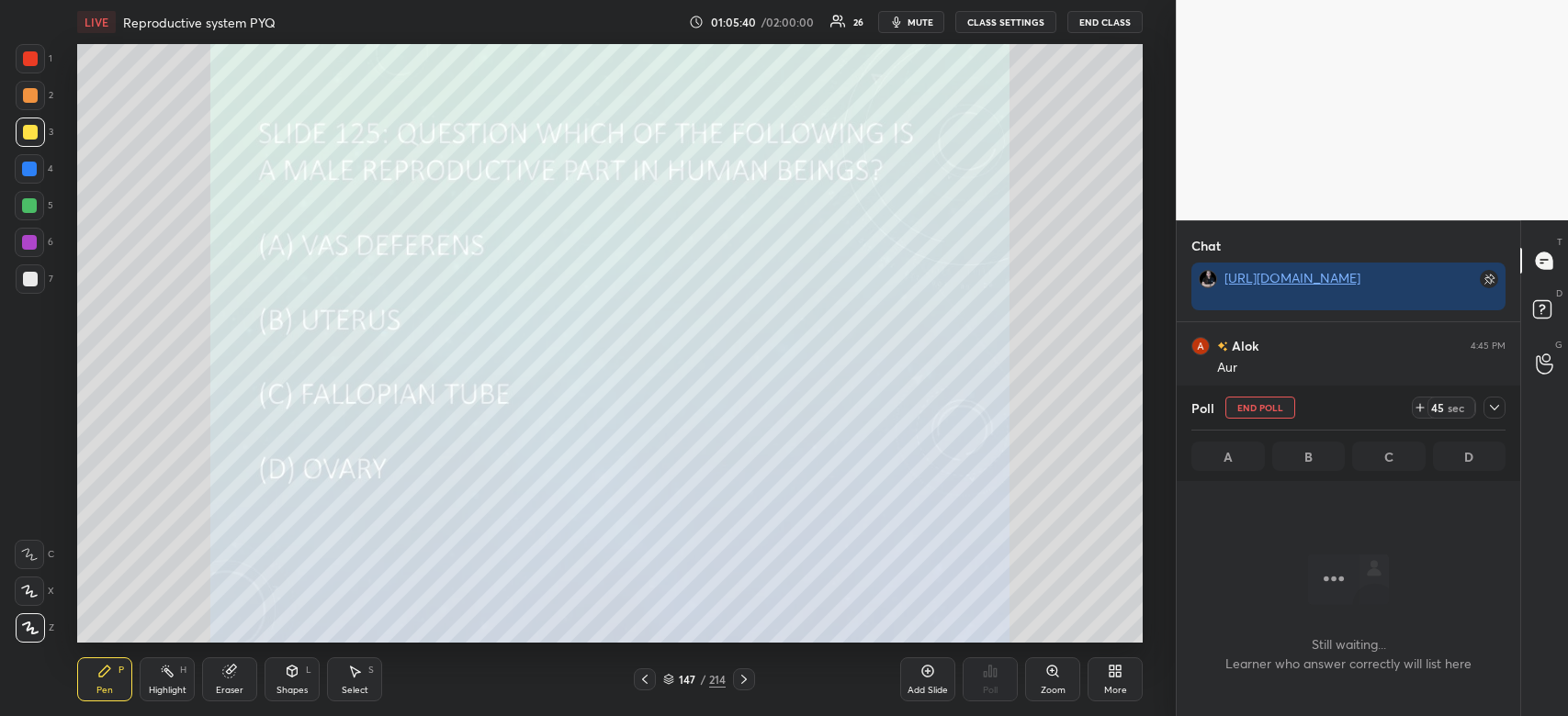
click at [1493, 409] on icon at bounding box center [1494, 408] width 9 height 6
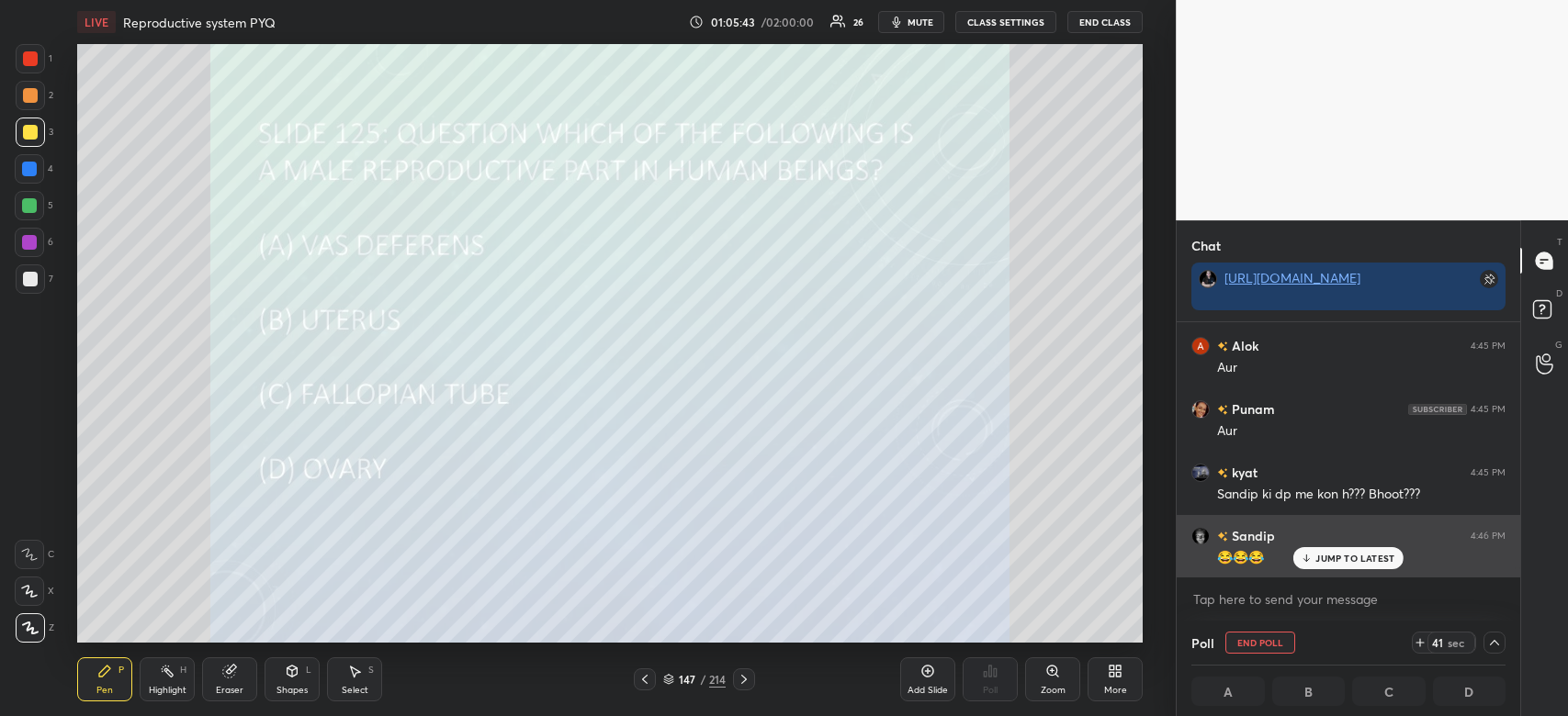
drag, startPoint x: 1349, startPoint y: 562, endPoint x: 1338, endPoint y: 550, distance: 16.3
click at [1349, 562] on p "JUMP TO LATEST" at bounding box center [1355, 557] width 79 height 11
click at [1199, 530] on img "grid" at bounding box center [1201, 536] width 19 height 19
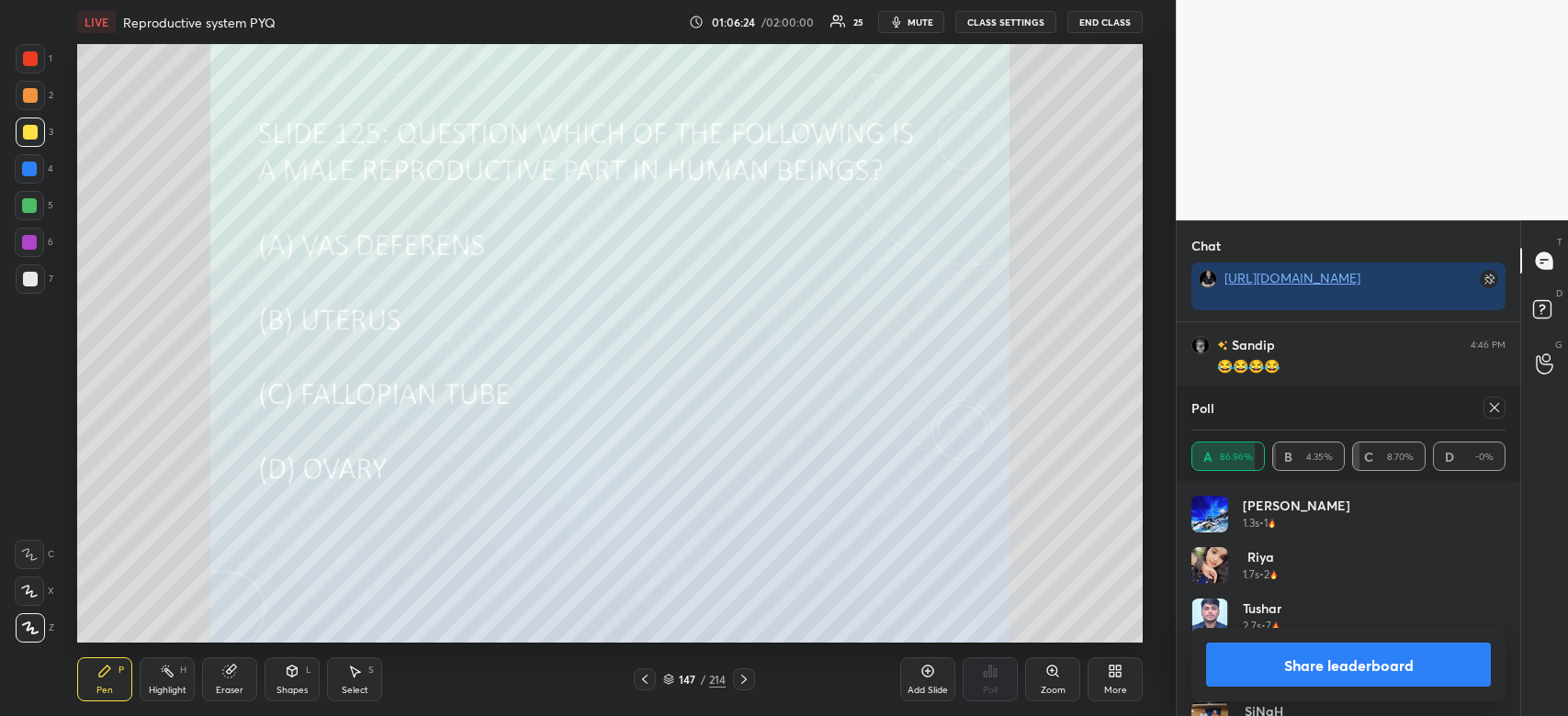
scroll to position [7034, 0]
click at [1303, 685] on button "Share leaderboard" at bounding box center [1348, 665] width 285 height 44
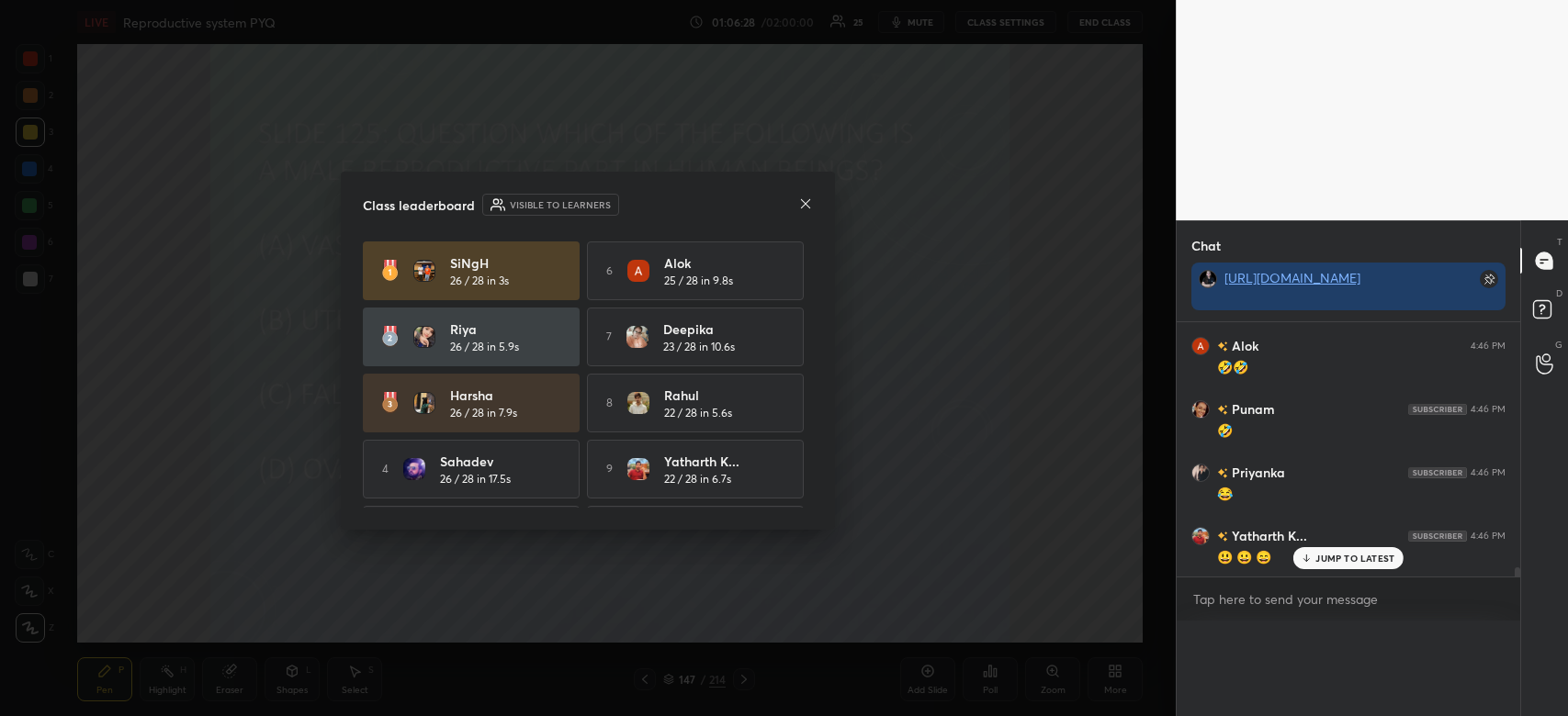
scroll to position [6, 6]
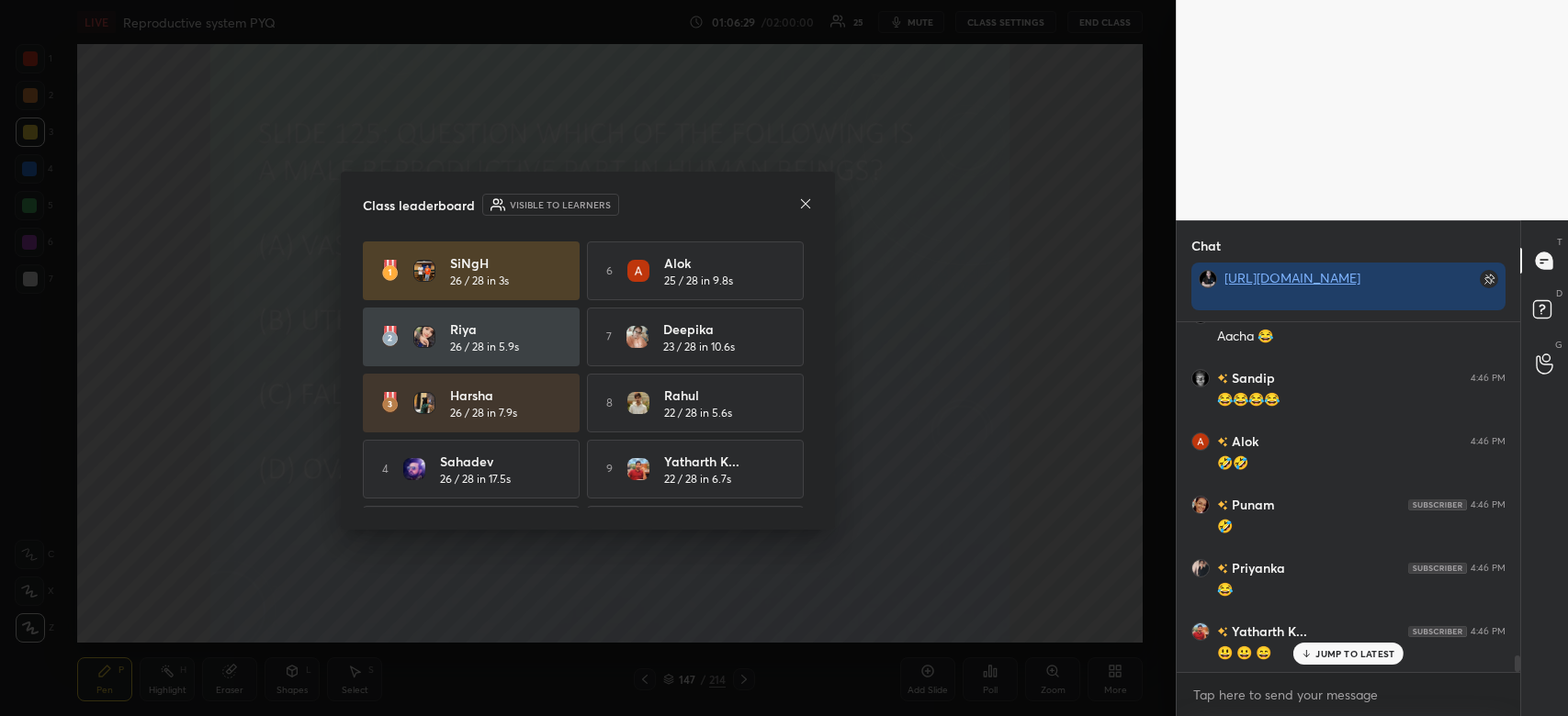
click at [1338, 652] on p "JUMP TO LATEST" at bounding box center [1355, 653] width 79 height 11
click at [810, 206] on icon at bounding box center [805, 203] width 15 height 15
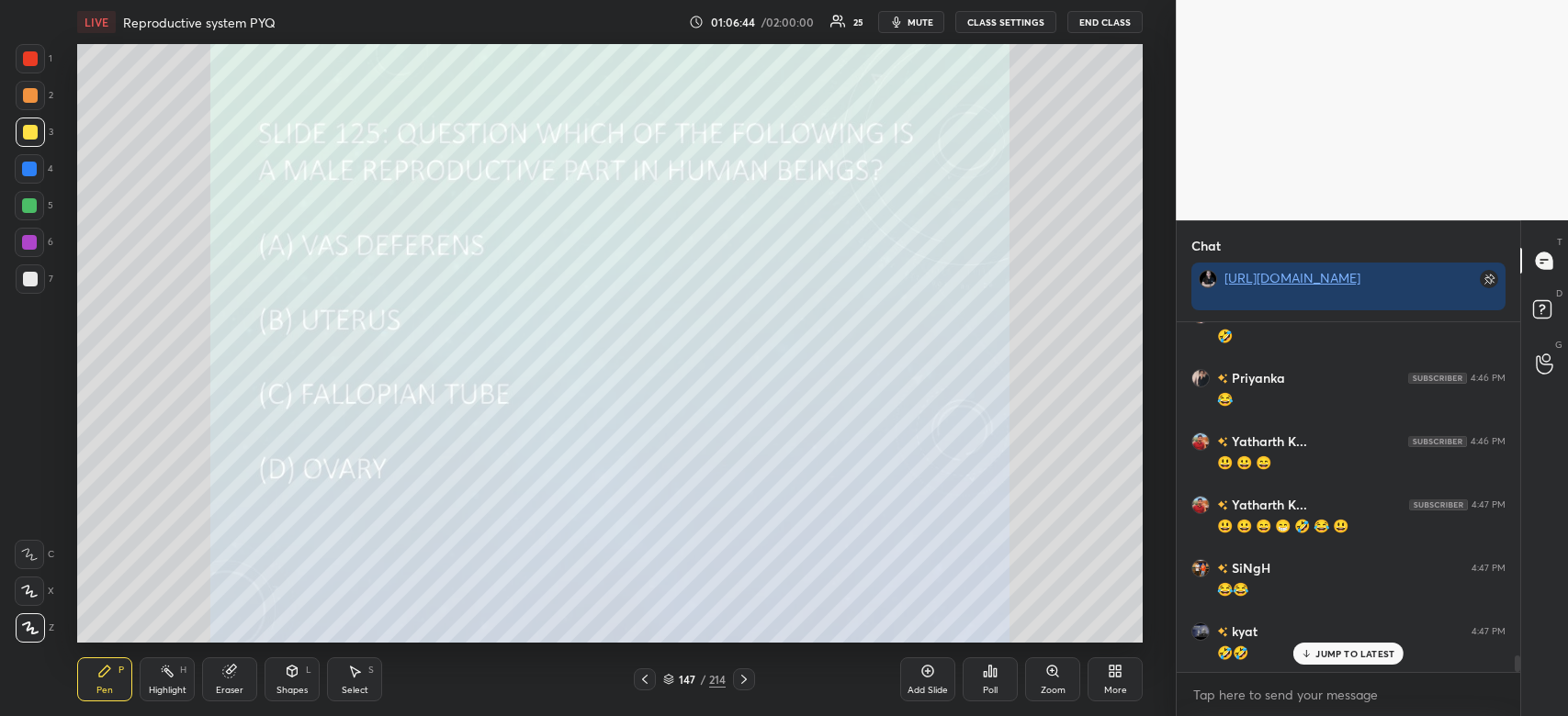
scroll to position [7192, 0]
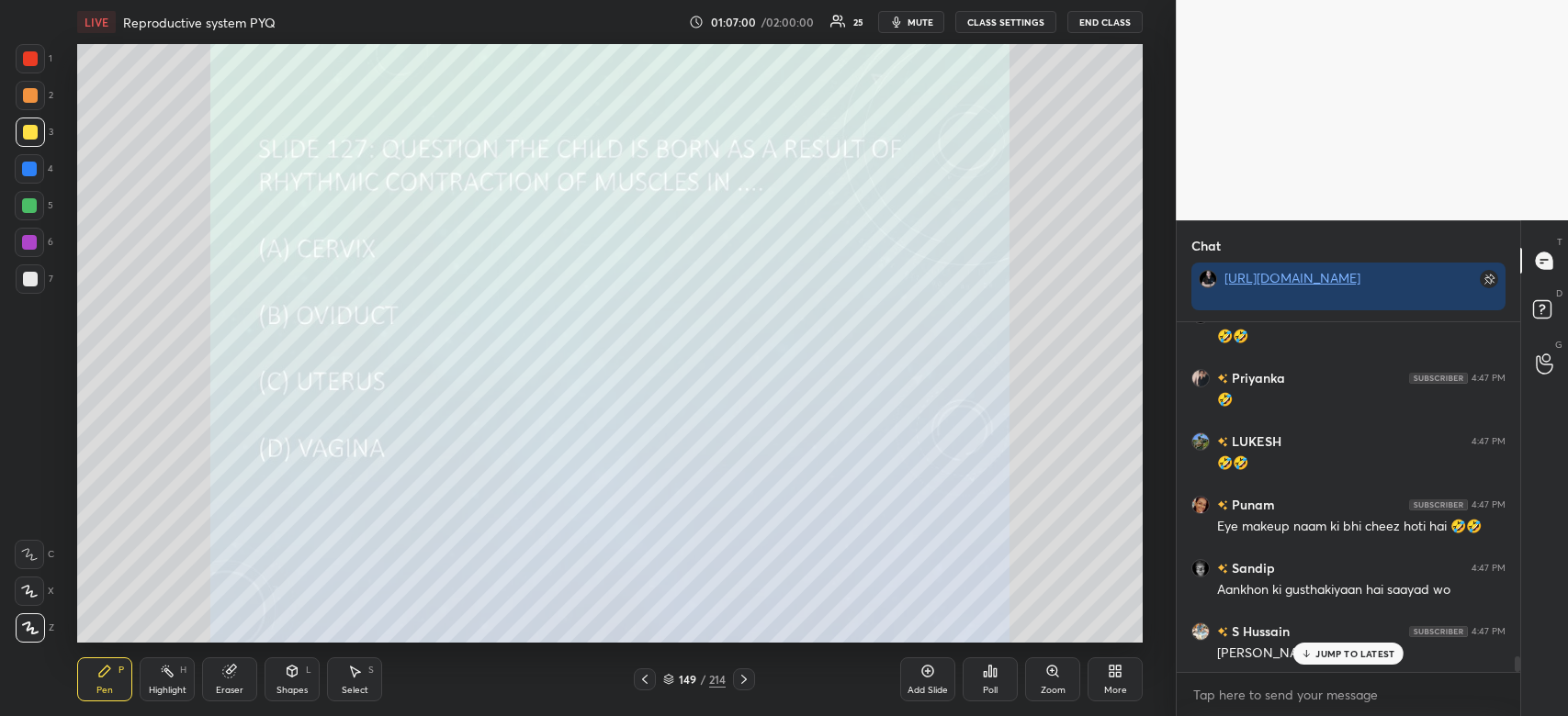
click at [995, 674] on icon at bounding box center [995, 673] width 3 height 8
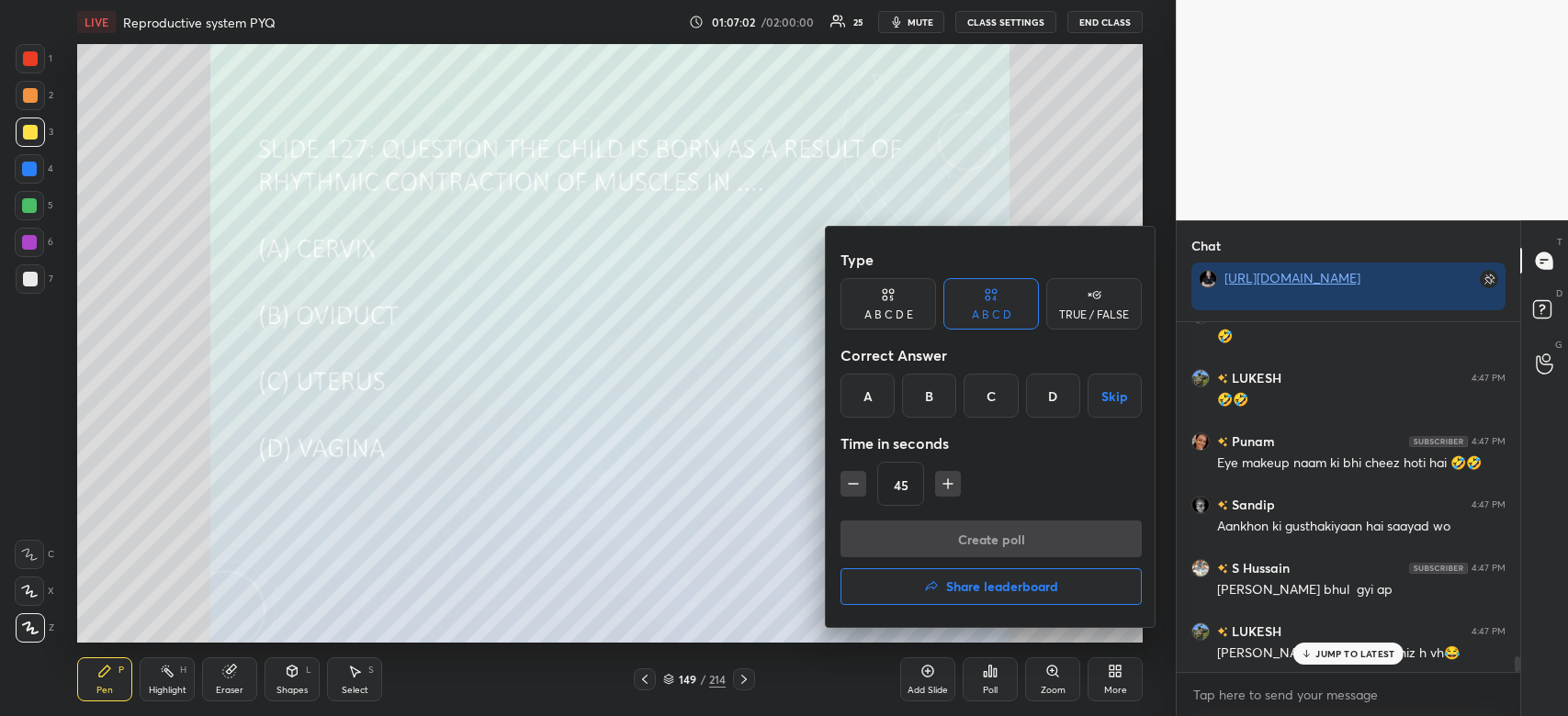
click at [995, 389] on div "C" at bounding box center [991, 395] width 54 height 44
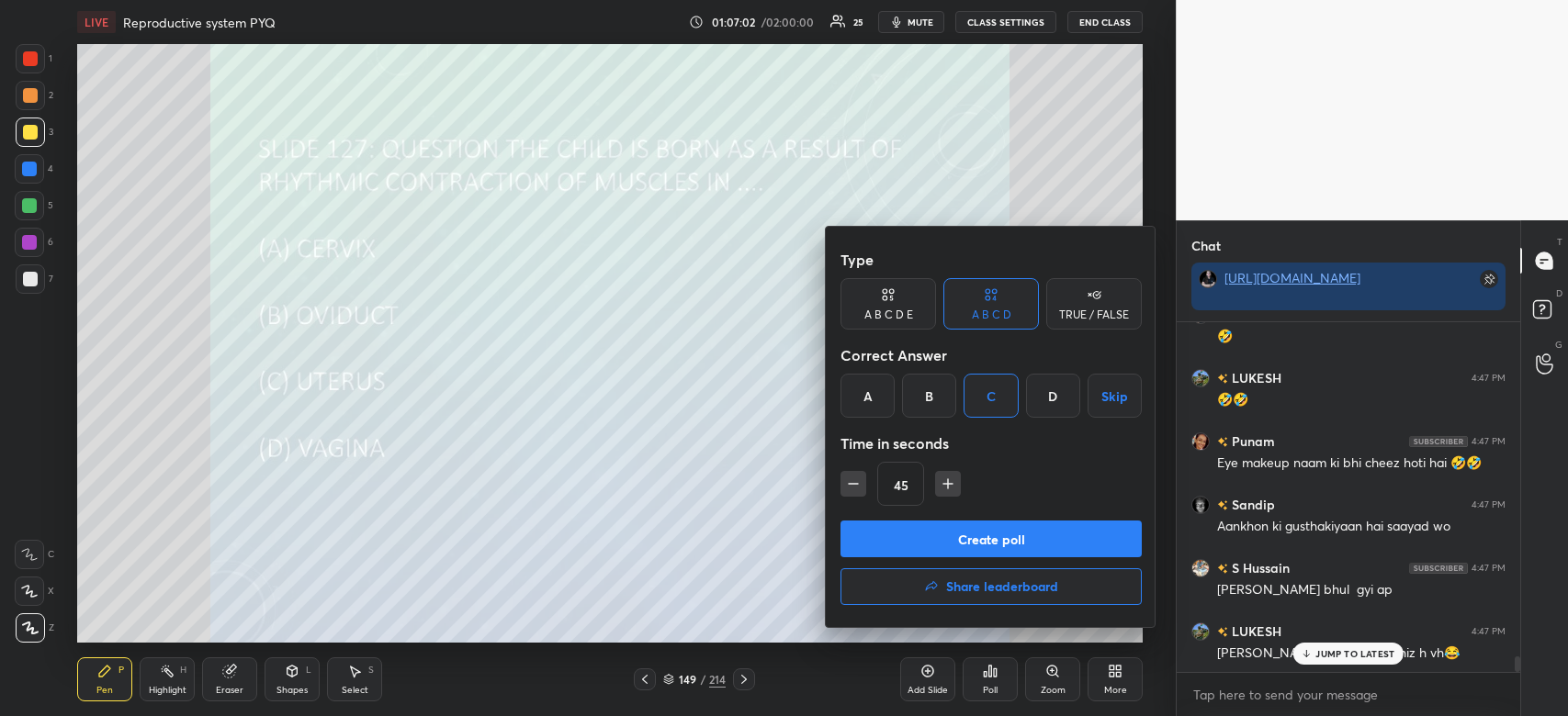
click at [958, 527] on button "Create poll" at bounding box center [991, 538] width 301 height 36
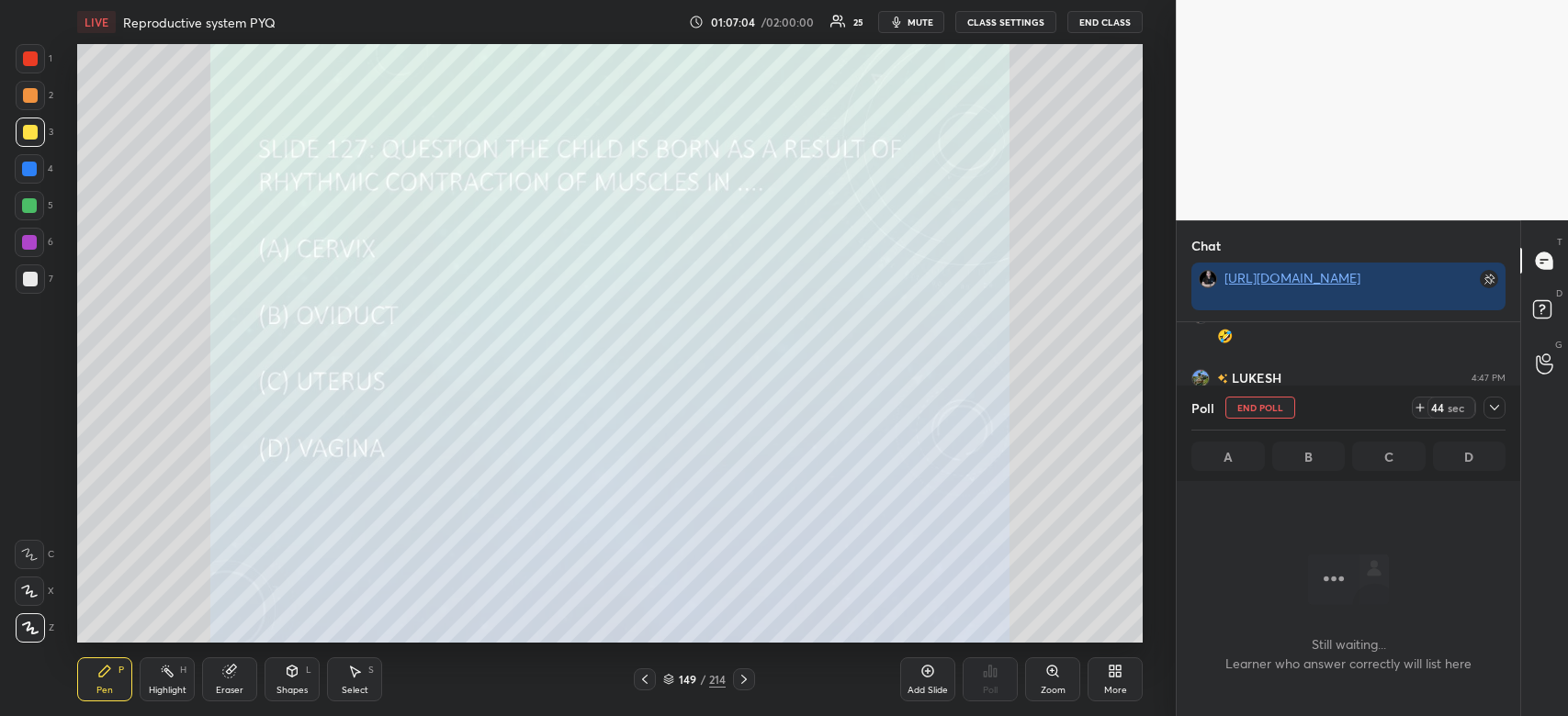
click at [1490, 399] on div at bounding box center [1495, 407] width 22 height 22
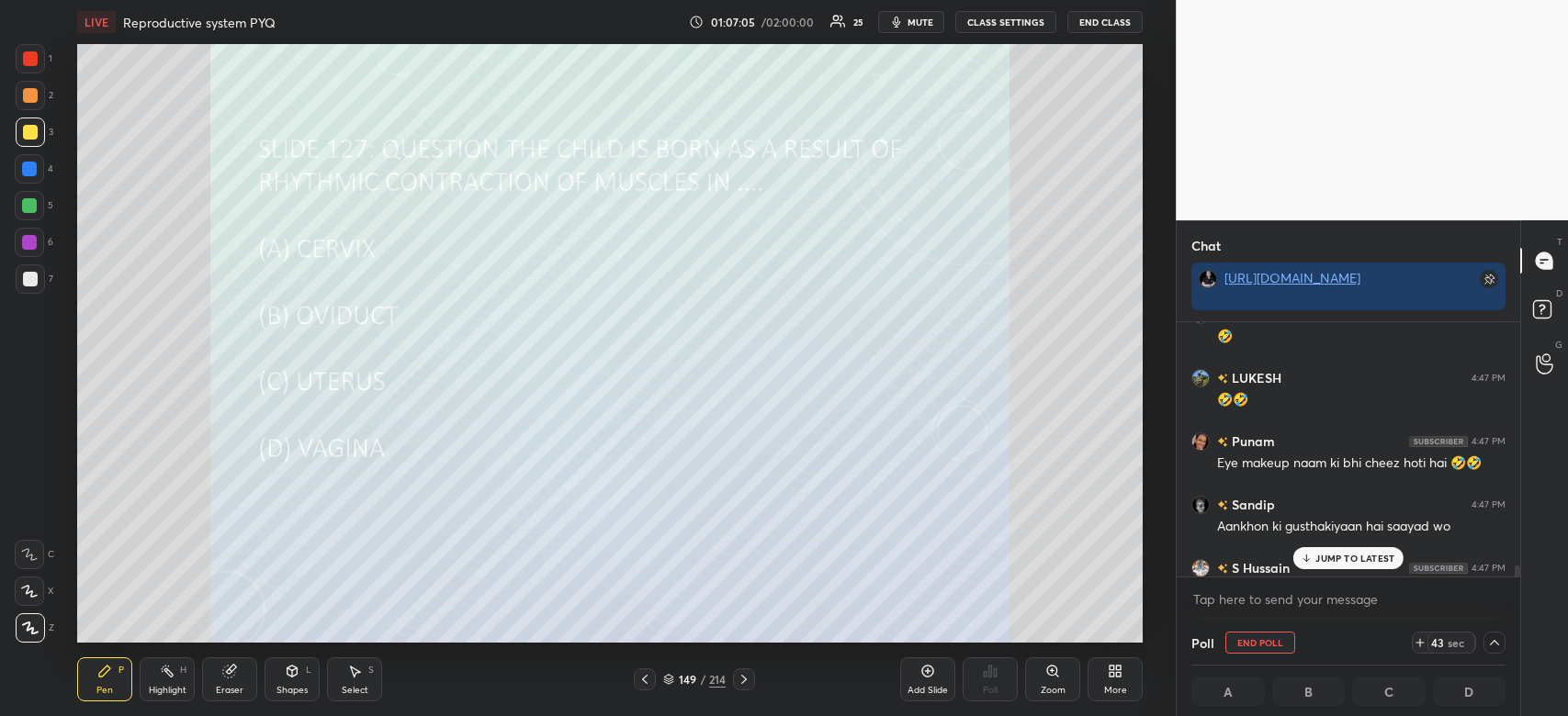
click at [1367, 558] on p "JUMP TO LATEST" at bounding box center [1355, 557] width 79 height 11
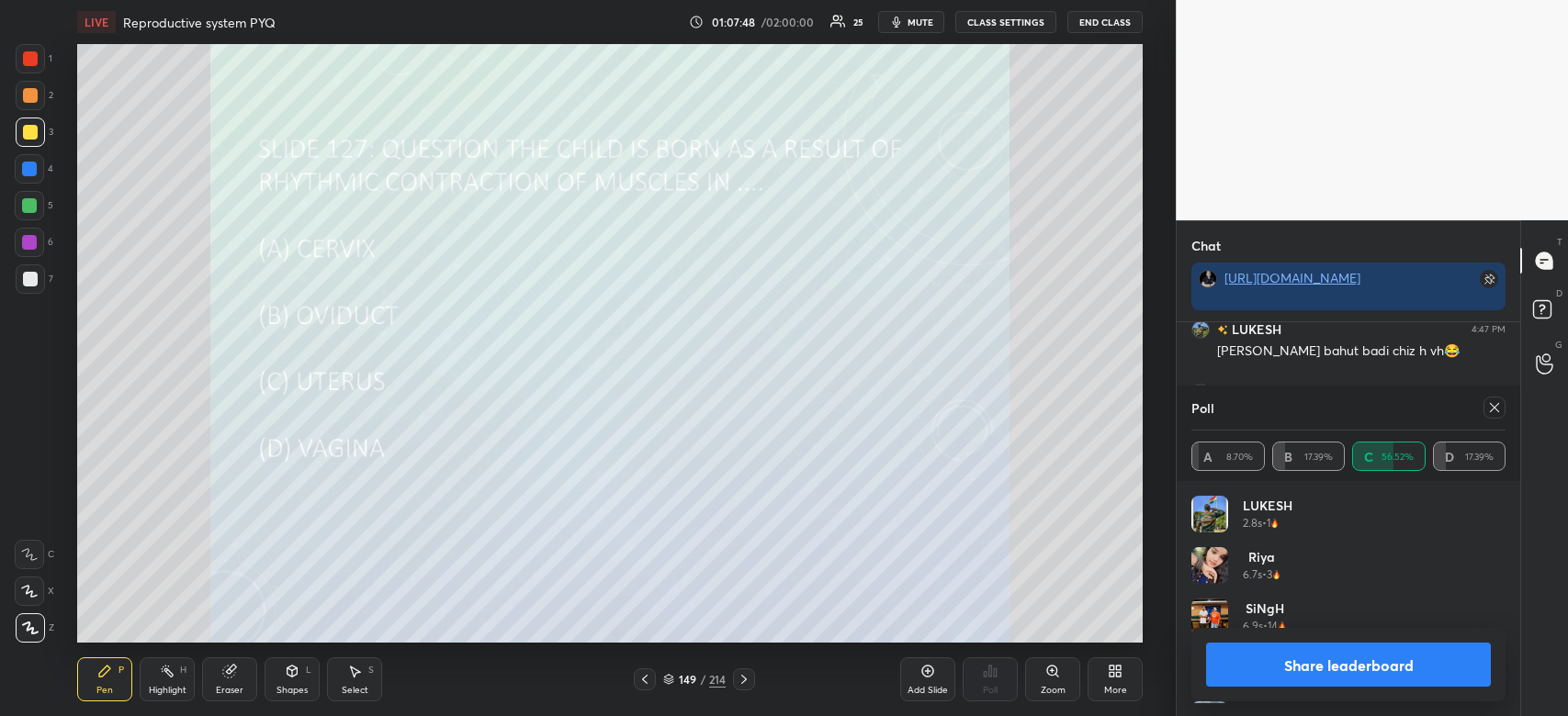
scroll to position [215, 309]
click at [1285, 663] on button "Share leaderboard" at bounding box center [1348, 665] width 285 height 44
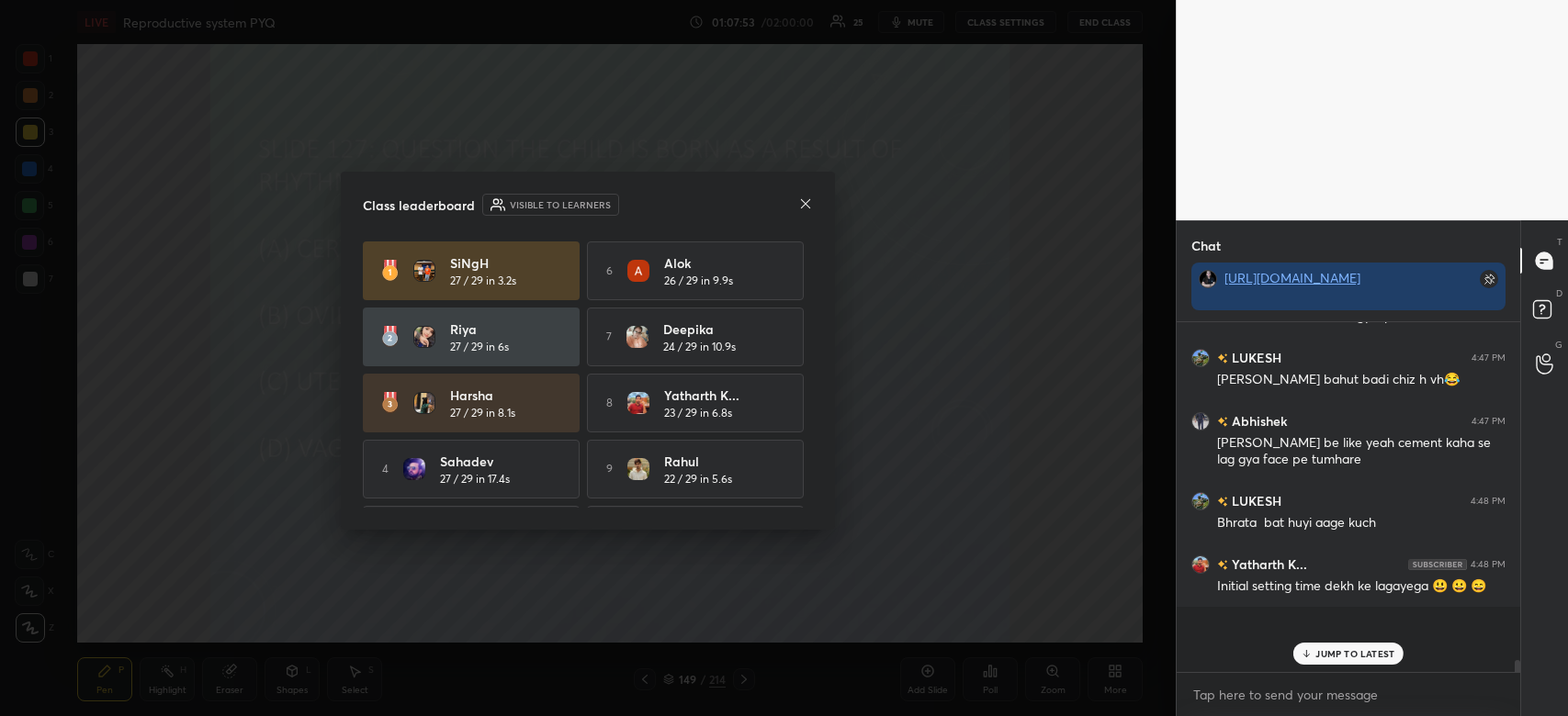
scroll to position [383, 338]
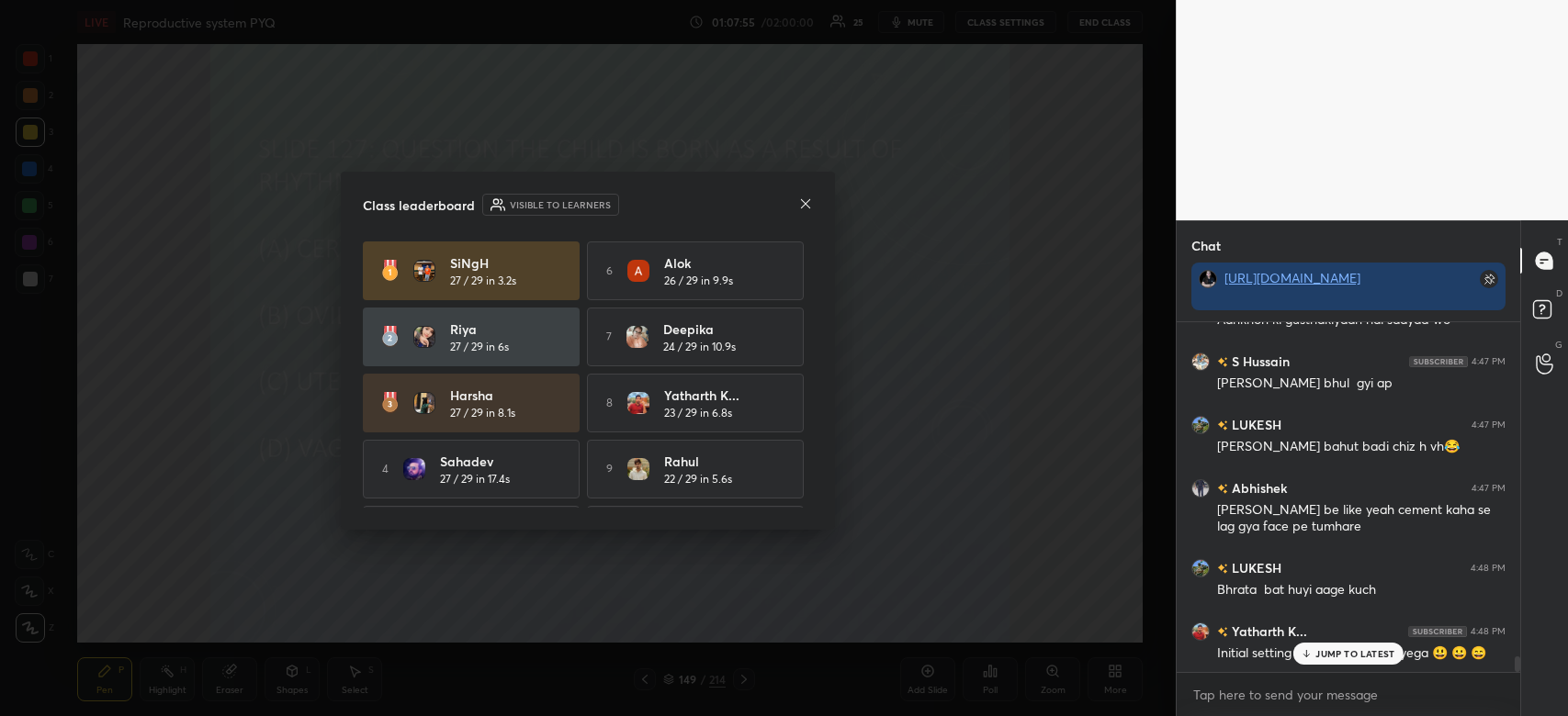
click at [1325, 665] on div "JUMP TO LATEST" at bounding box center [1349, 654] width 111 height 22
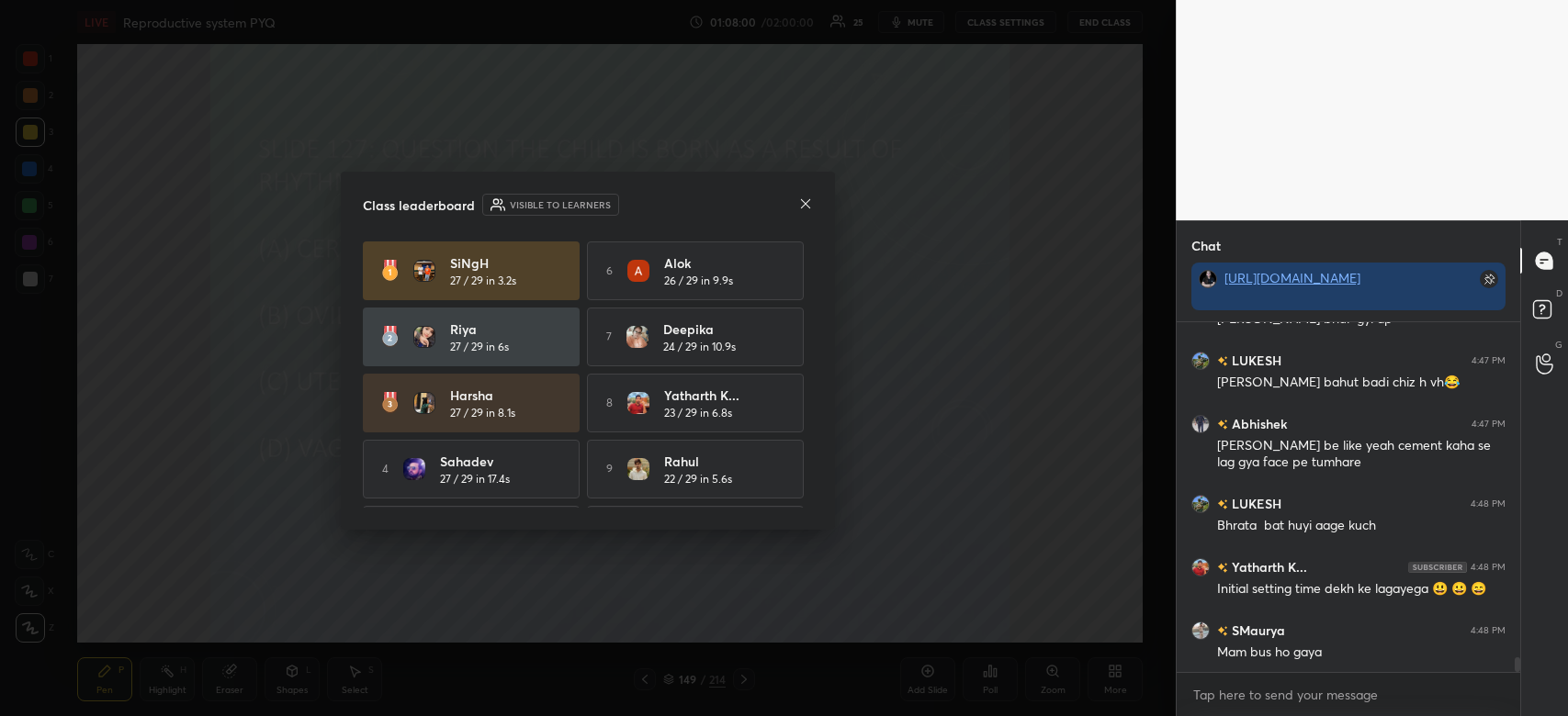
click at [806, 204] on icon at bounding box center [805, 202] width 9 height 9
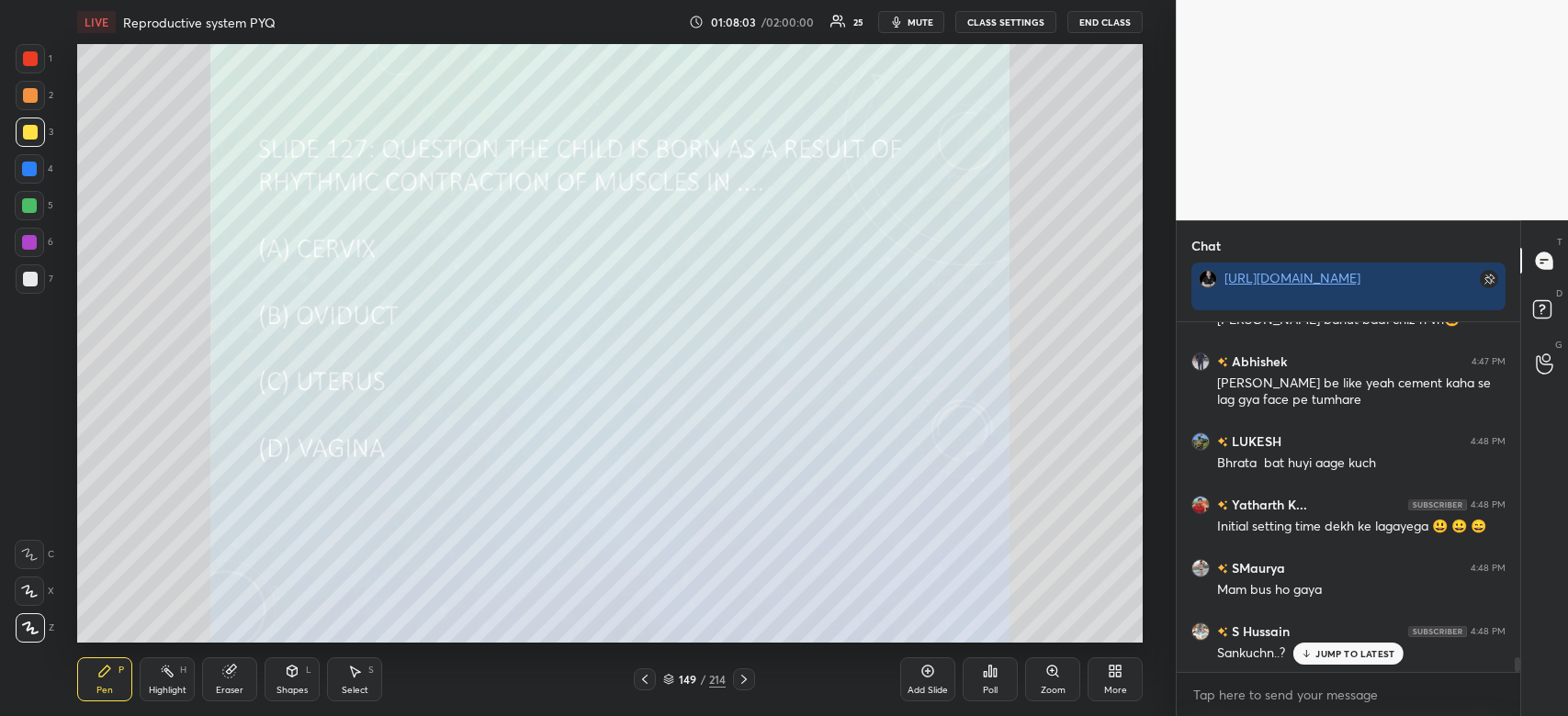
click at [1310, 650] on icon at bounding box center [1307, 653] width 12 height 11
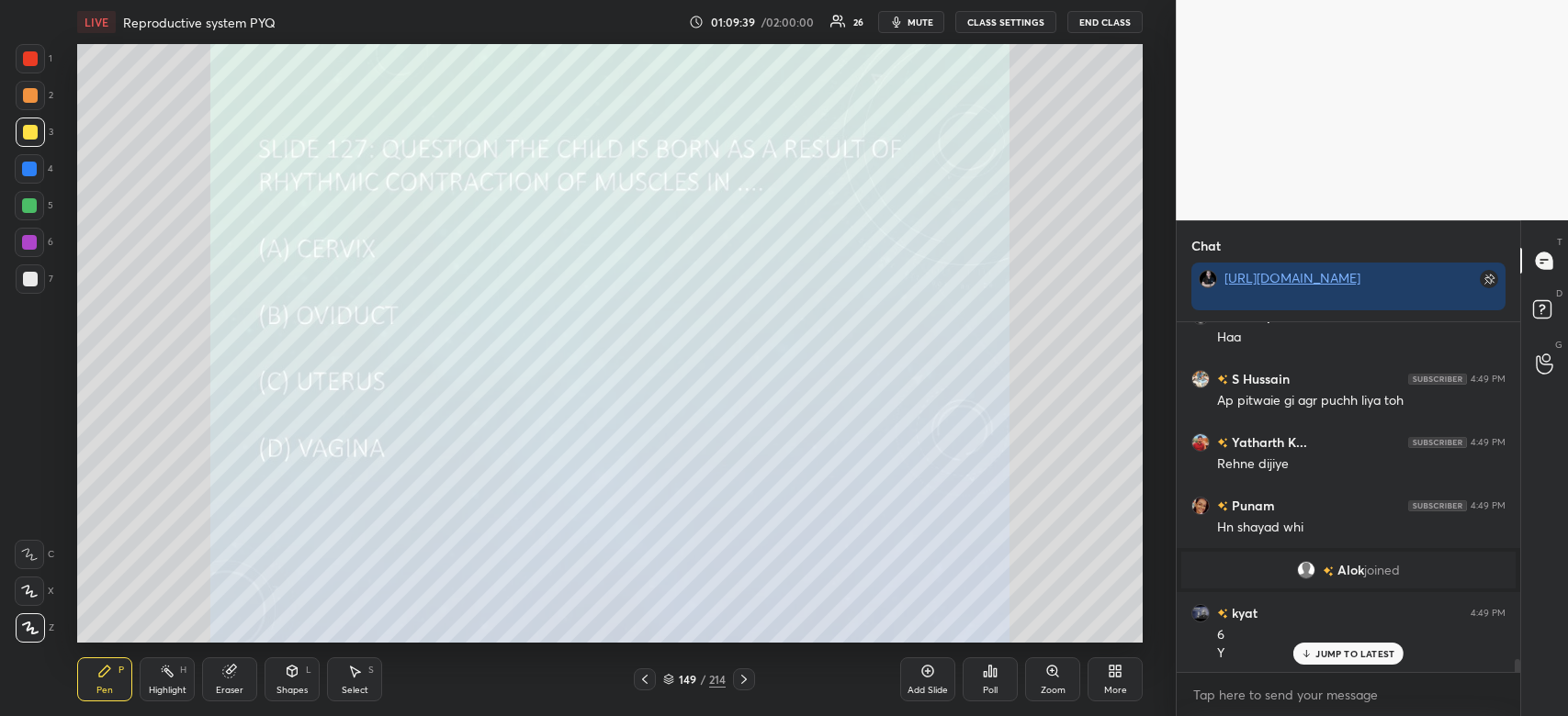
scroll to position [9125, 0]
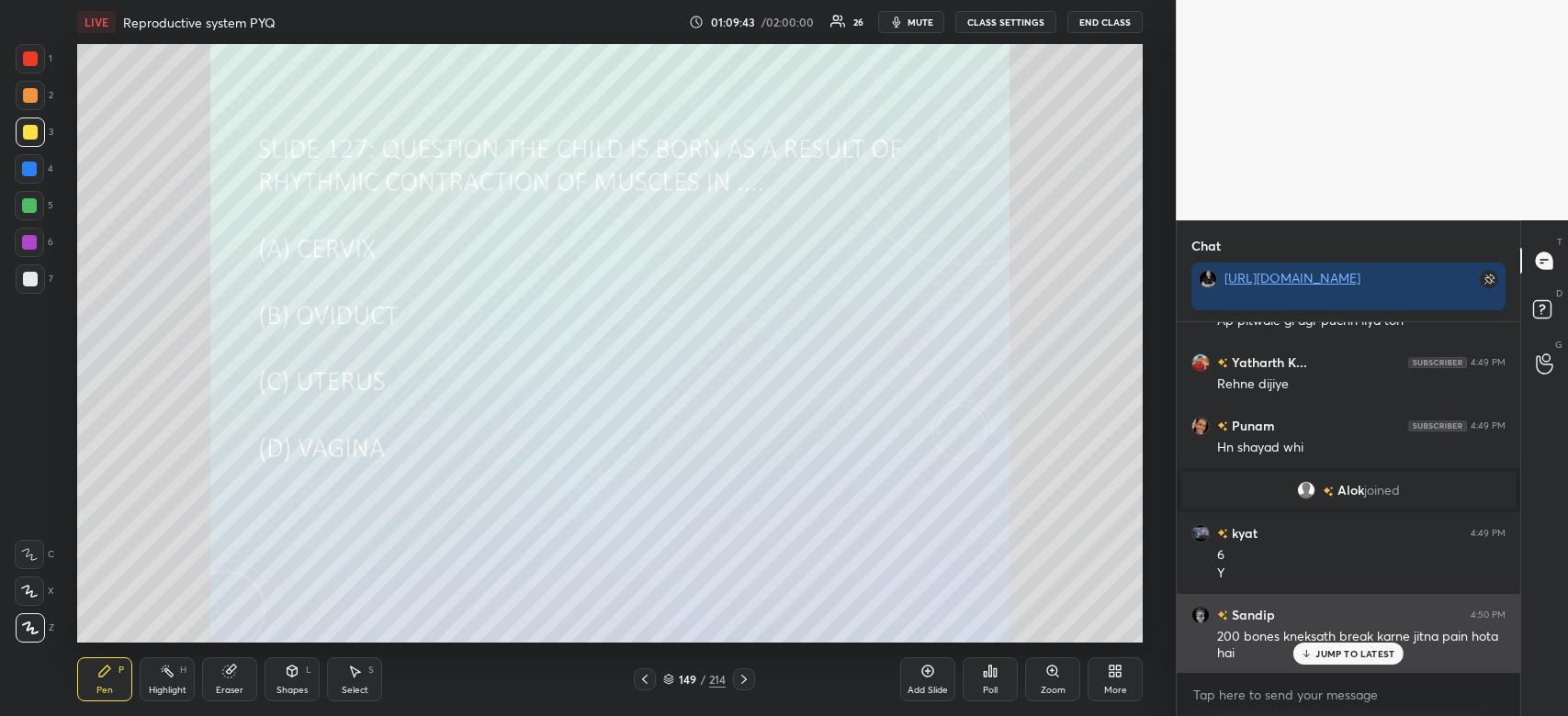
click at [1353, 657] on p "JUMP TO LATEST" at bounding box center [1355, 653] width 79 height 11
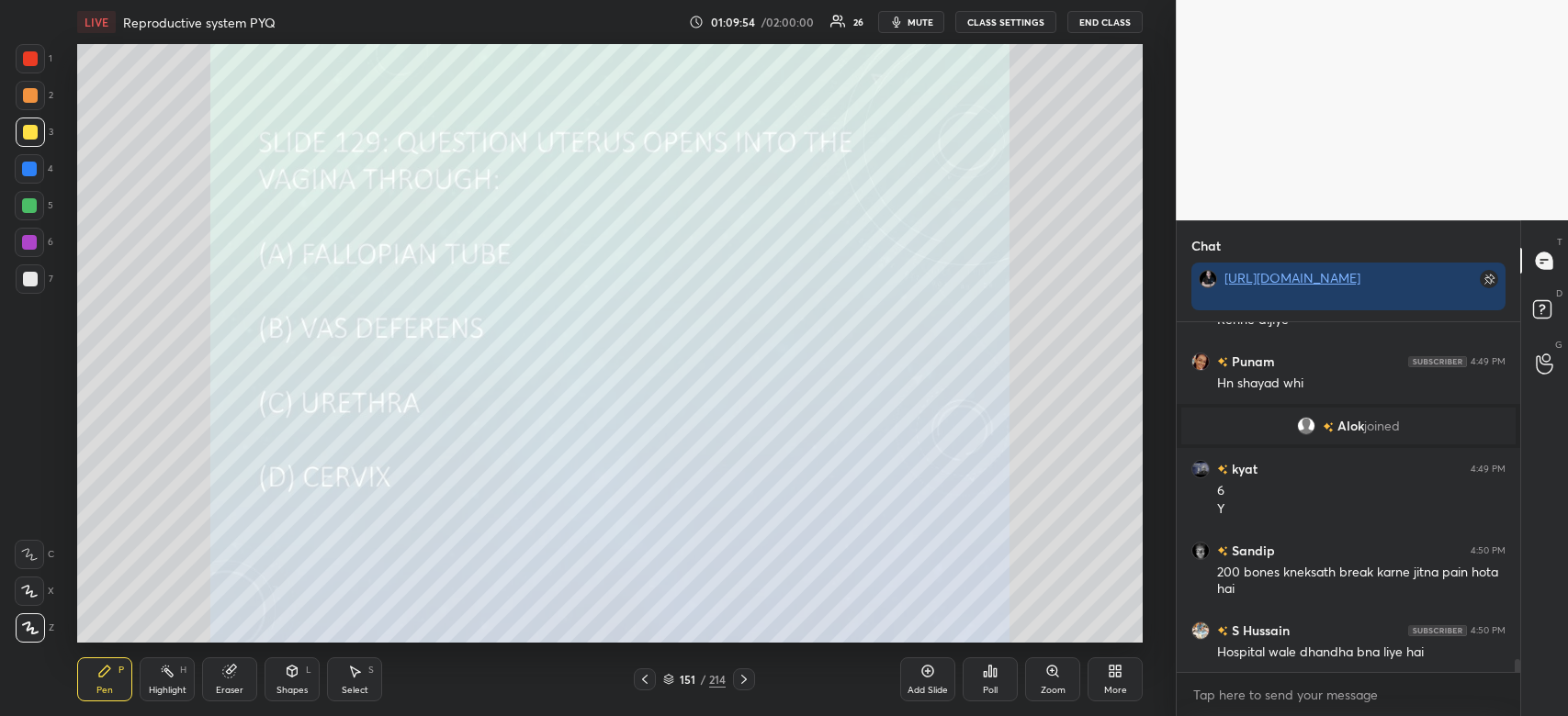
scroll to position [9251, 0]
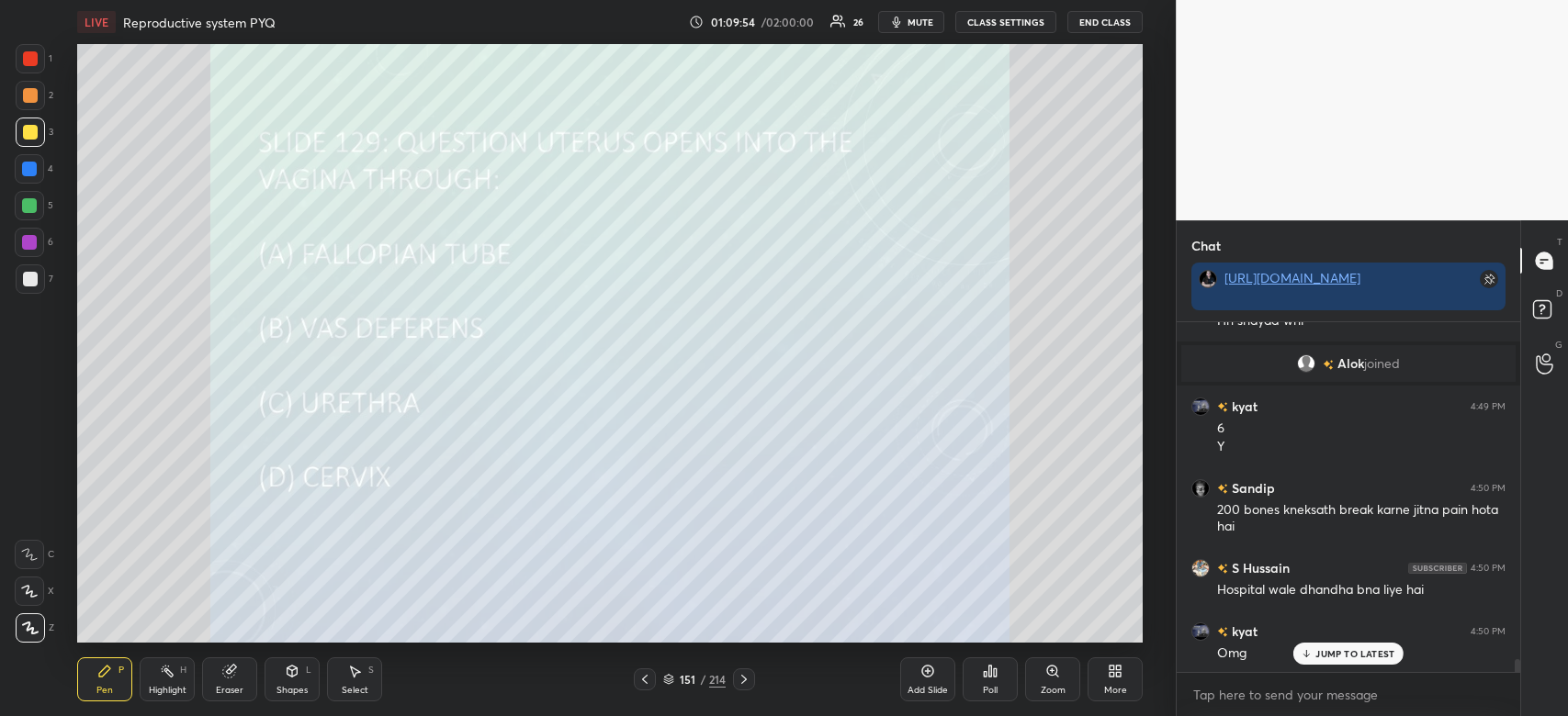
click at [992, 680] on div "Poll" at bounding box center [991, 680] width 55 height 44
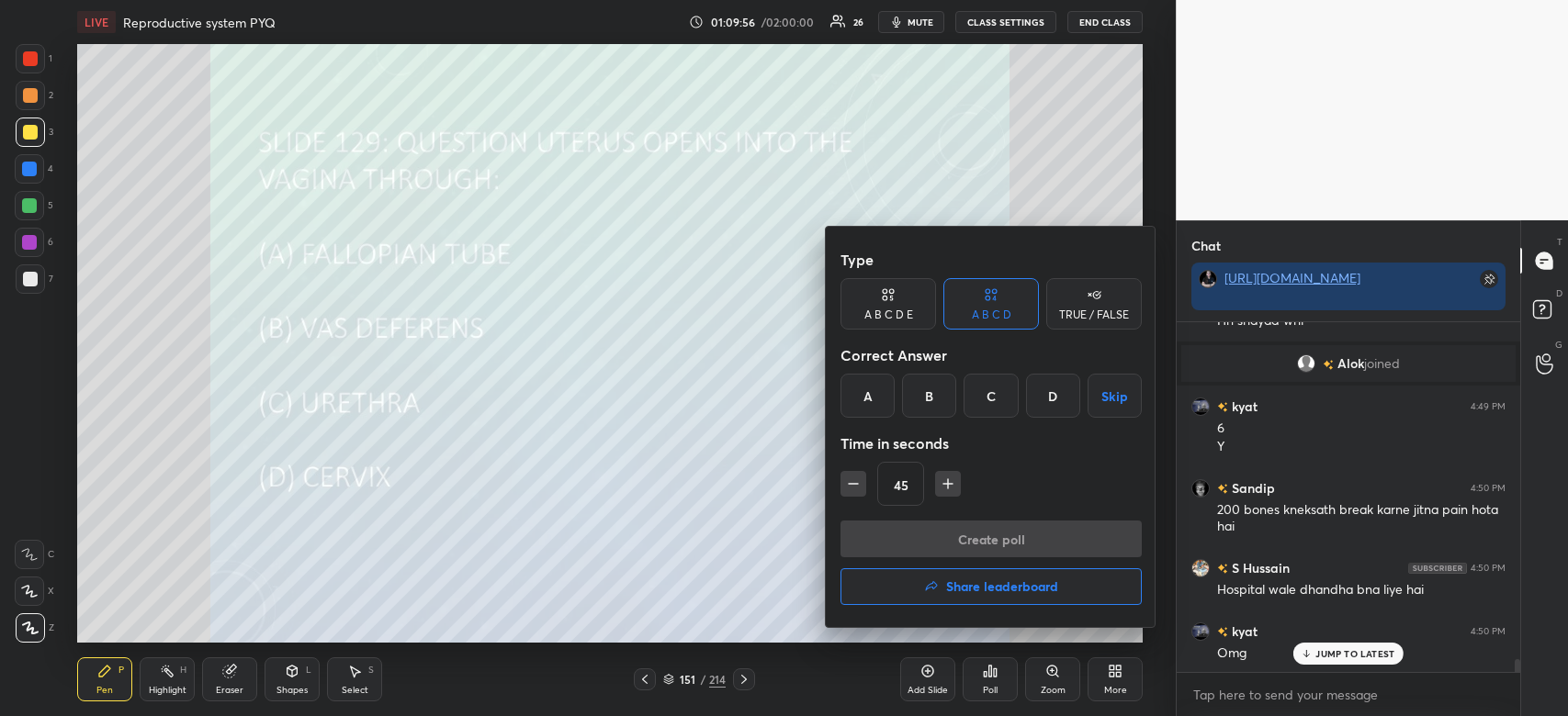
click at [1046, 396] on div "D" at bounding box center [1053, 395] width 54 height 44
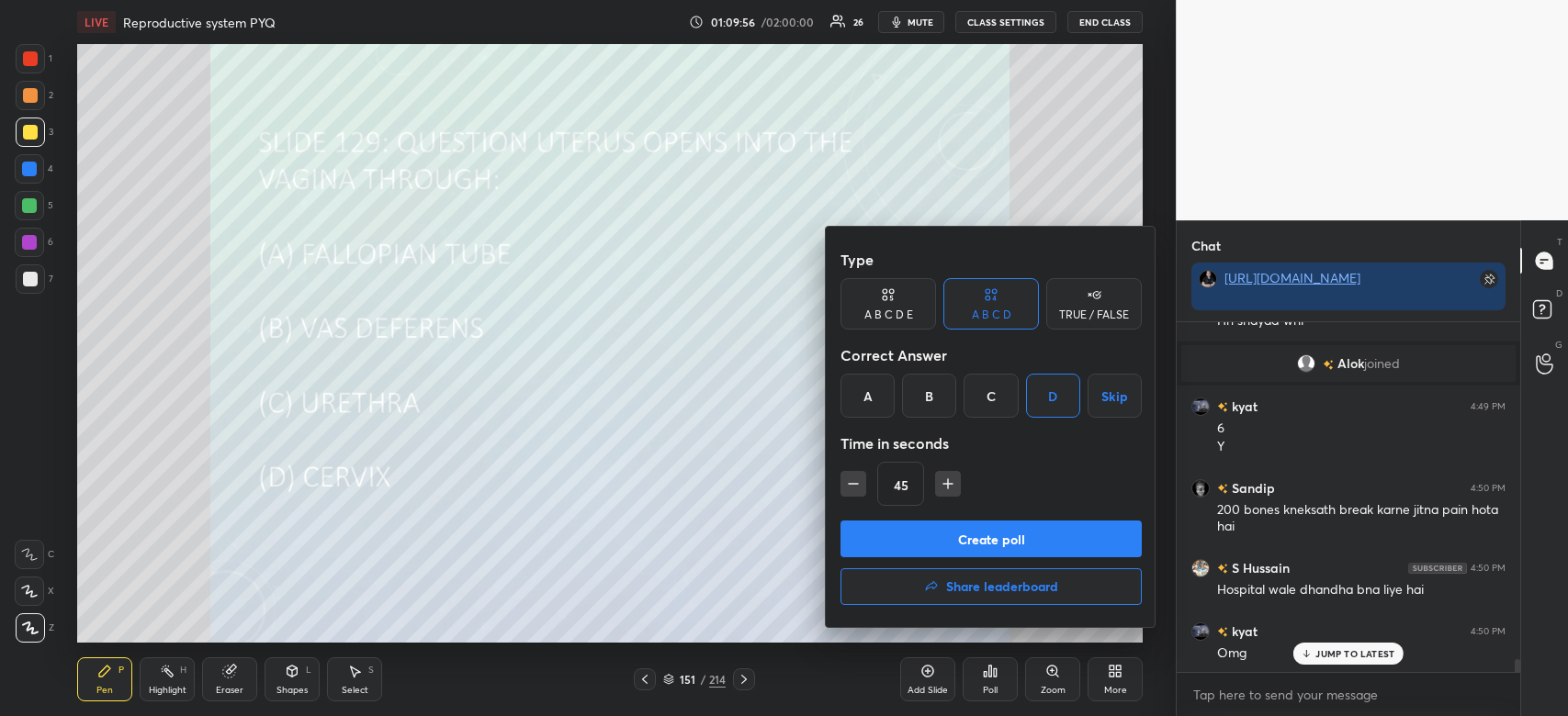
click at [1020, 534] on button "Create poll" at bounding box center [991, 538] width 301 height 36
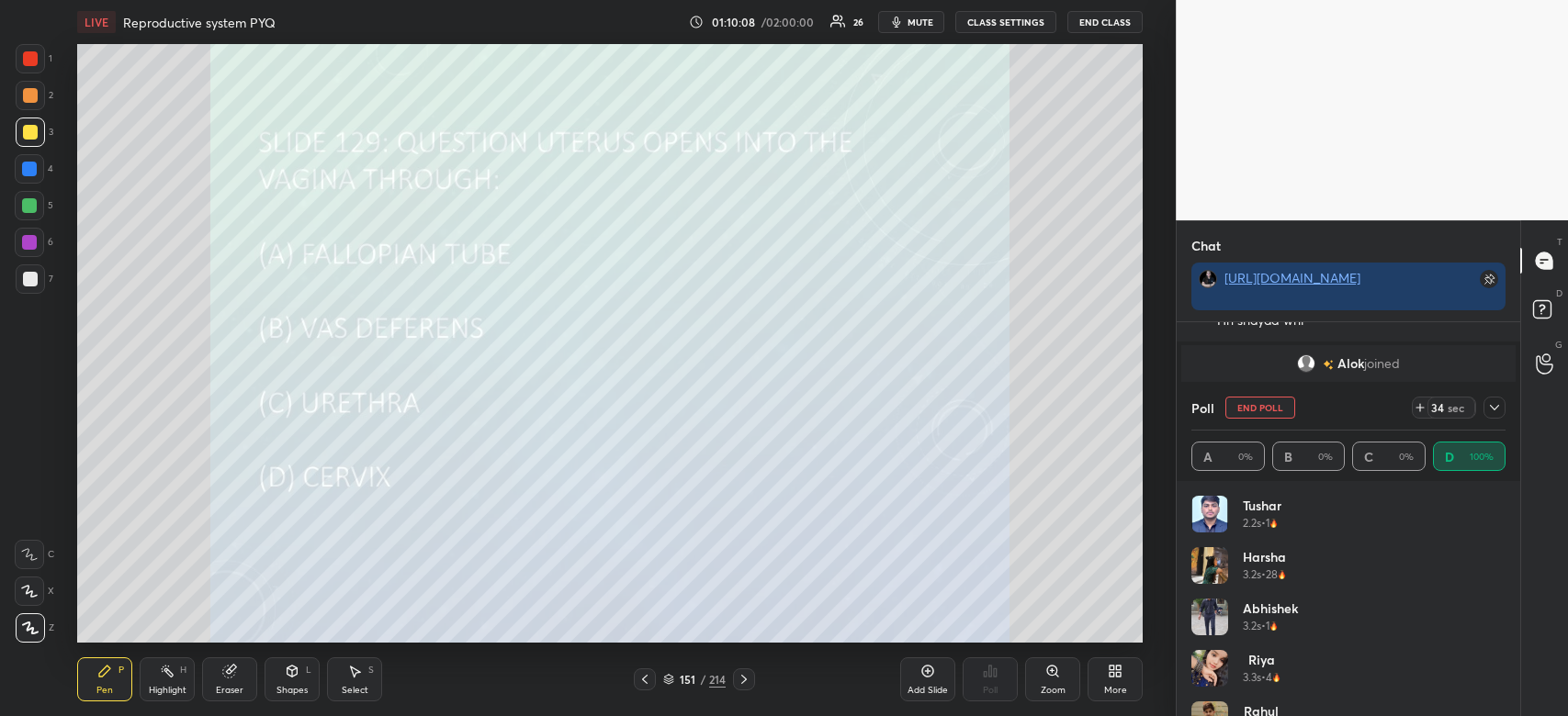
scroll to position [6, 6]
click at [1491, 410] on icon at bounding box center [1494, 407] width 15 height 15
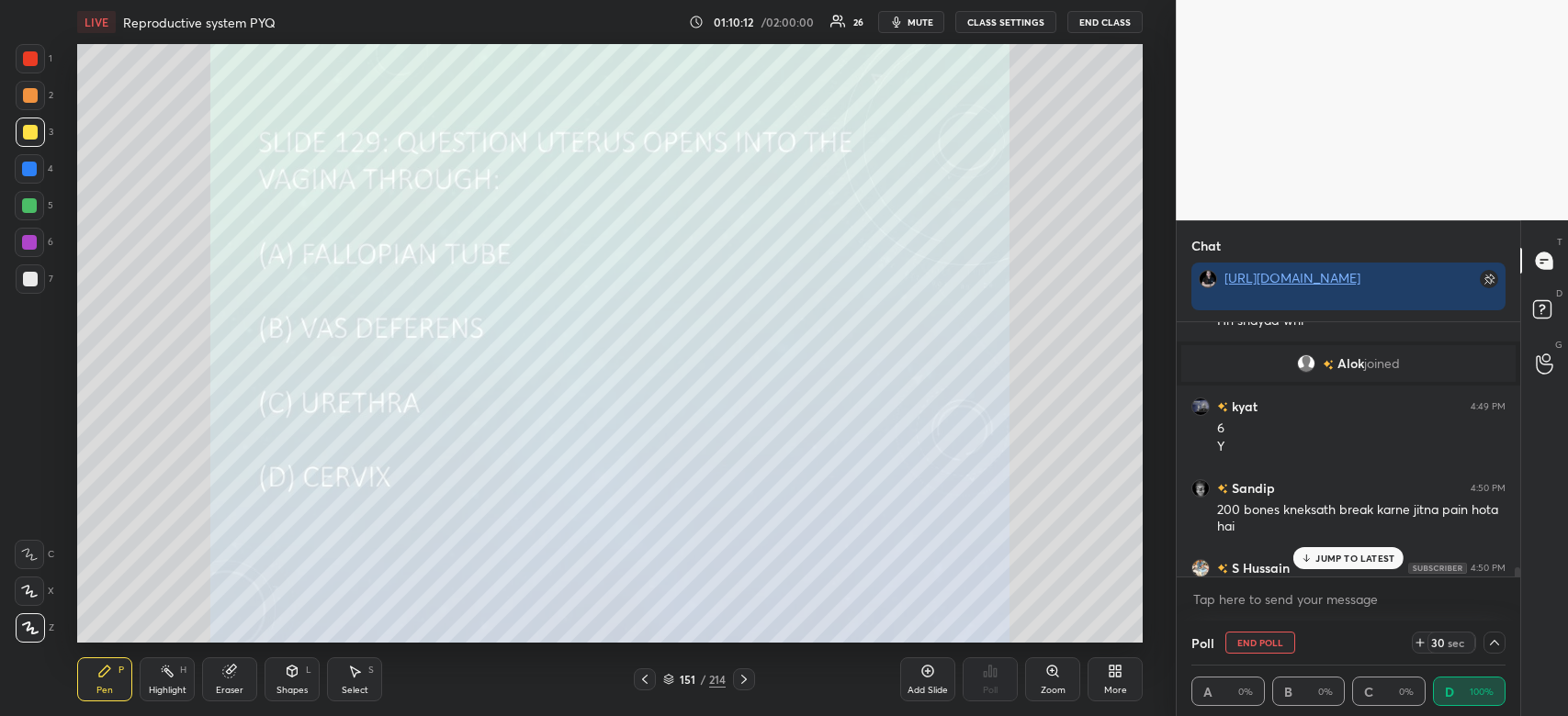
scroll to position [0, 0]
click at [1365, 565] on div "JUMP TO LATEST" at bounding box center [1349, 558] width 111 height 22
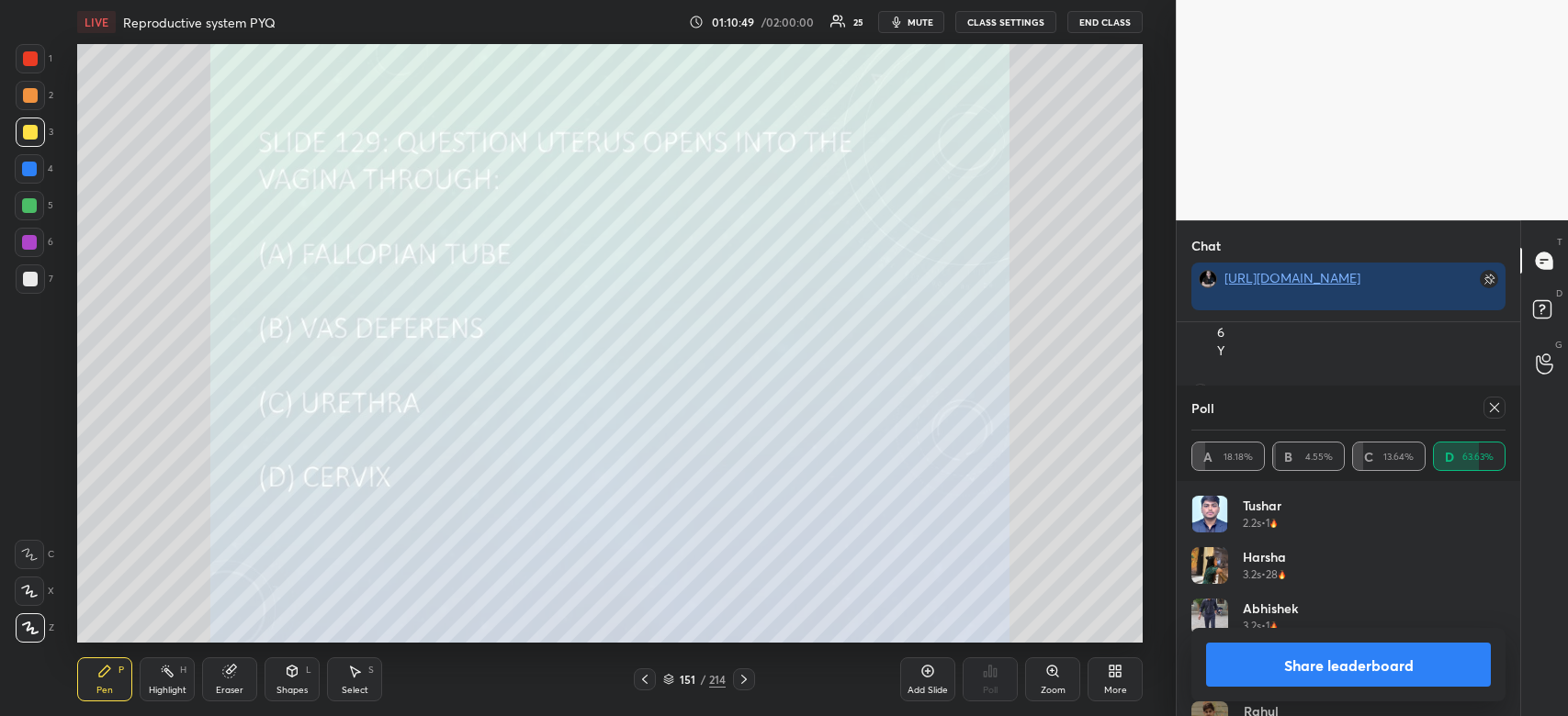
scroll to position [9411, 0]
click at [1353, 658] on button "Share leaderboard" at bounding box center [1348, 665] width 285 height 44
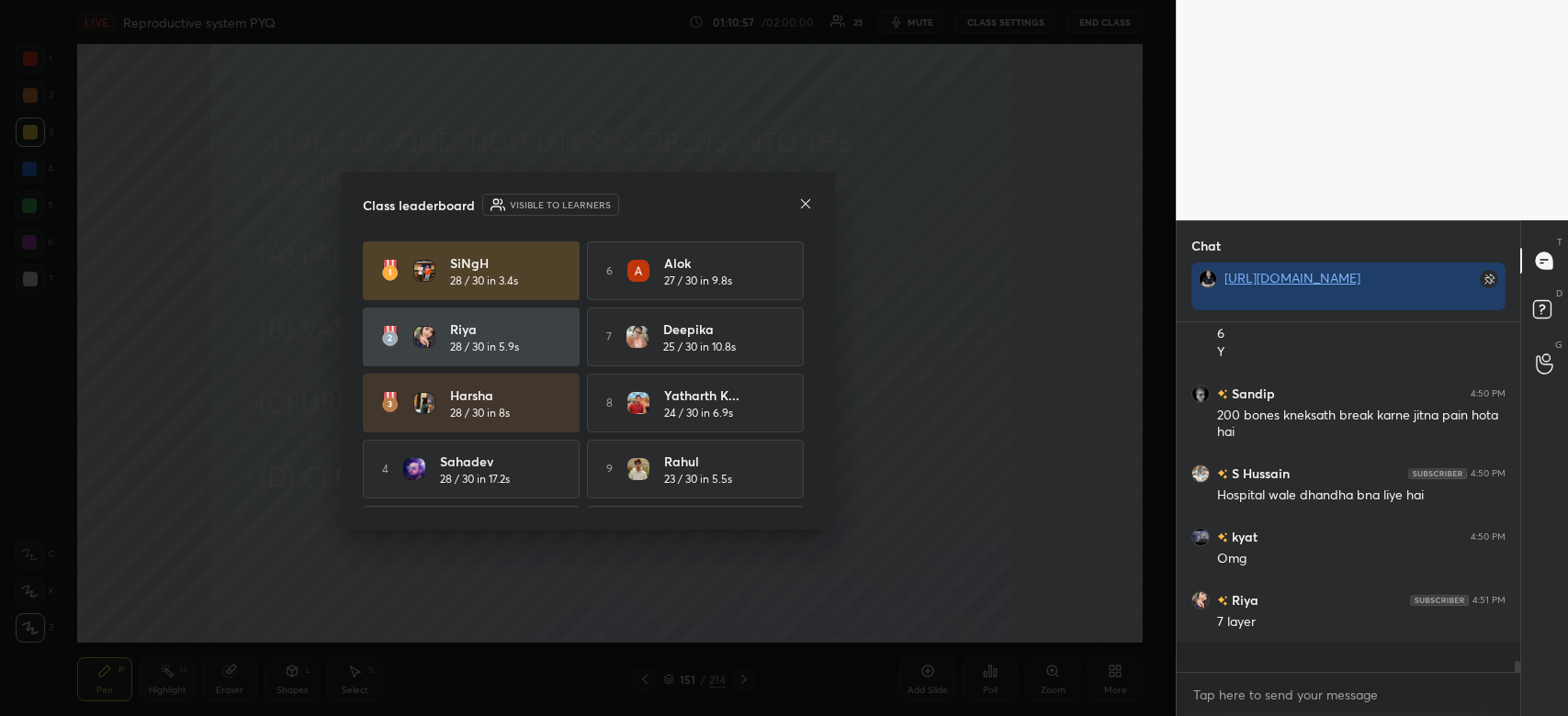
scroll to position [336, 338]
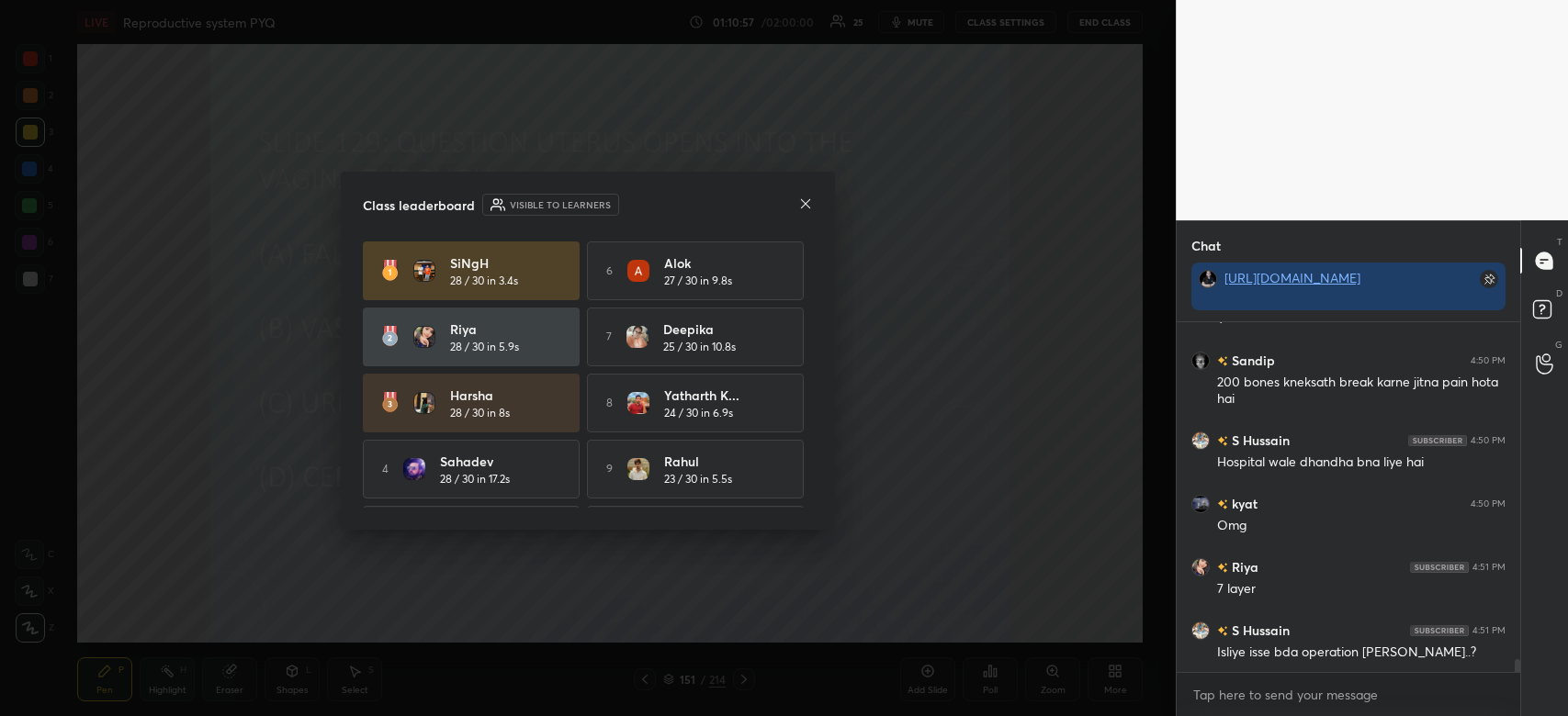
click at [804, 205] on icon at bounding box center [805, 202] width 9 height 9
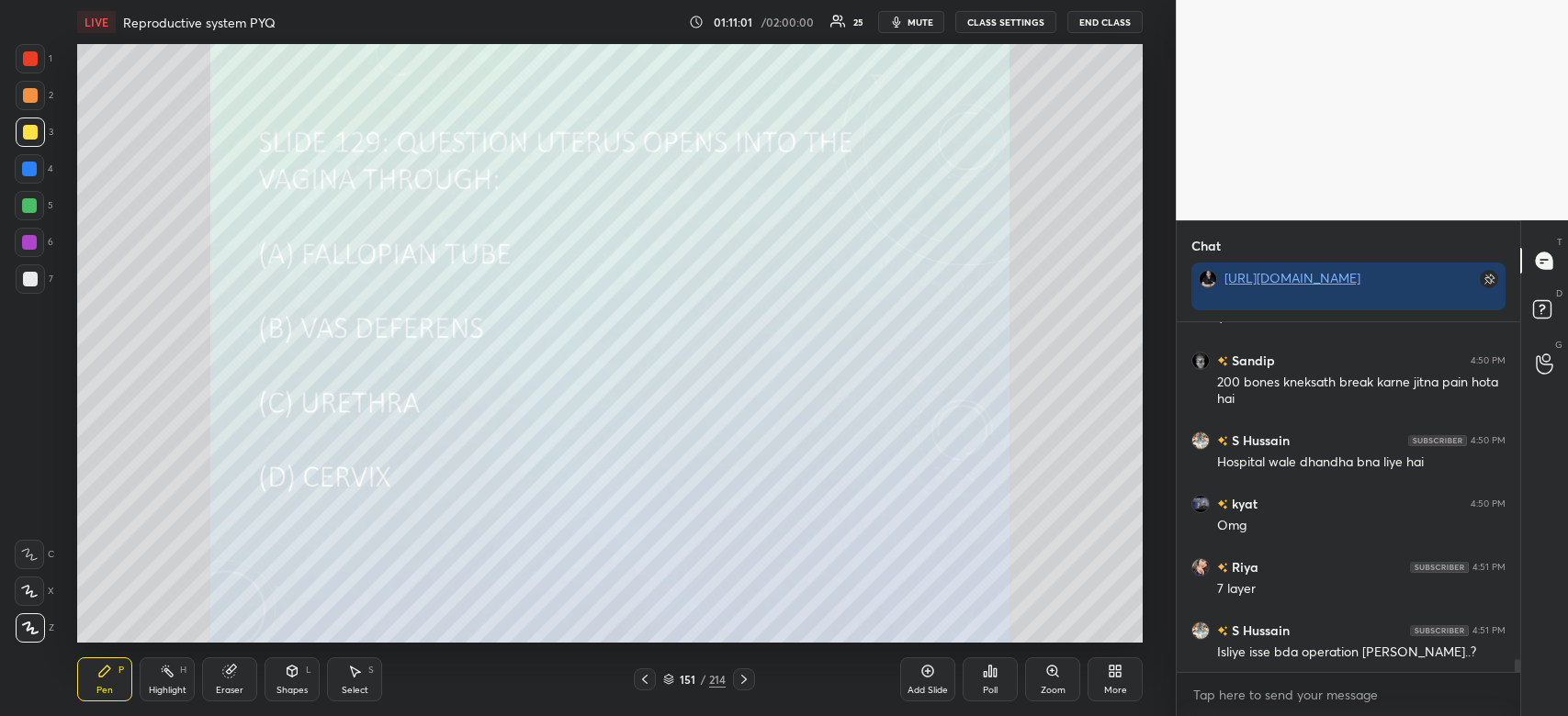
click at [33, 161] on div at bounding box center [30, 169] width 30 height 30
click at [991, 669] on icon at bounding box center [991, 671] width 3 height 11
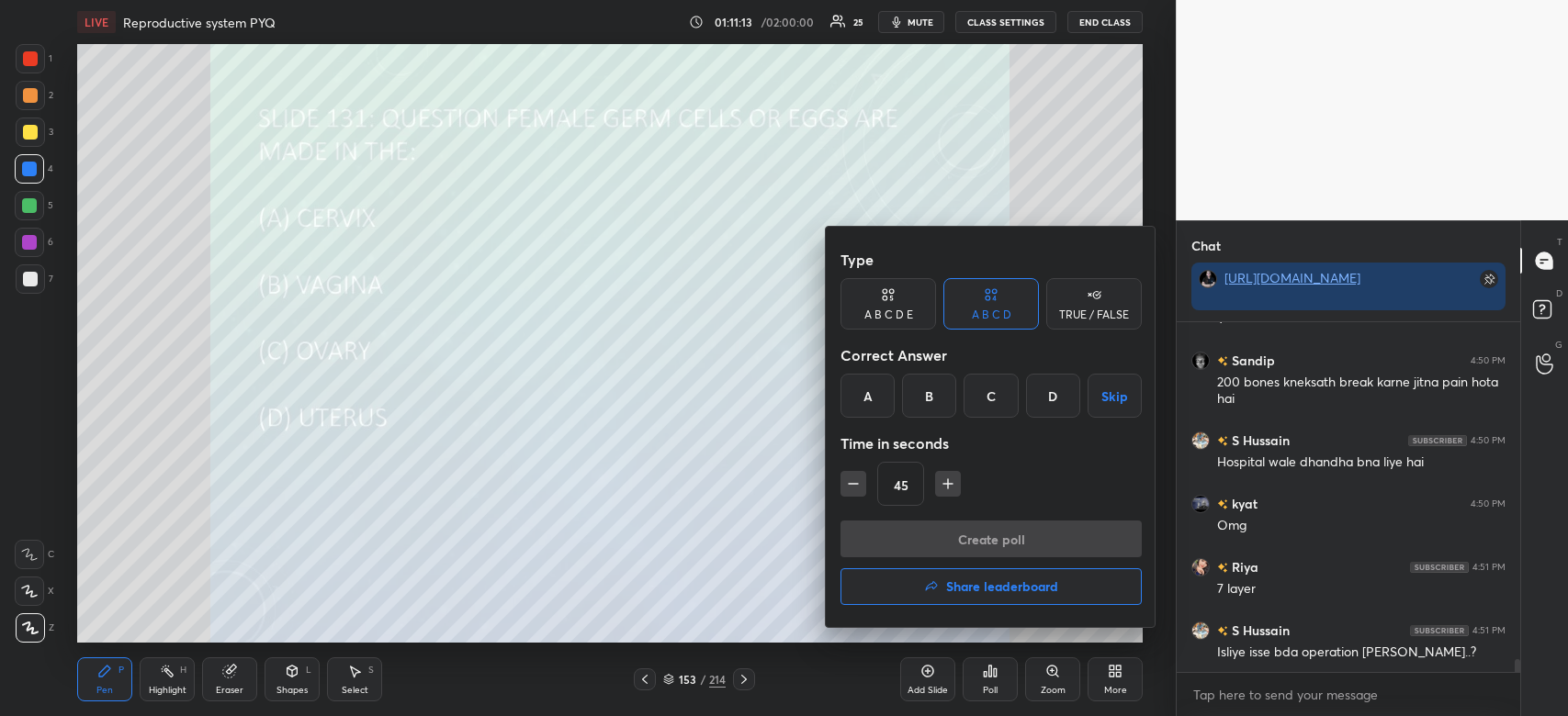
click at [998, 403] on div "C" at bounding box center [991, 395] width 54 height 44
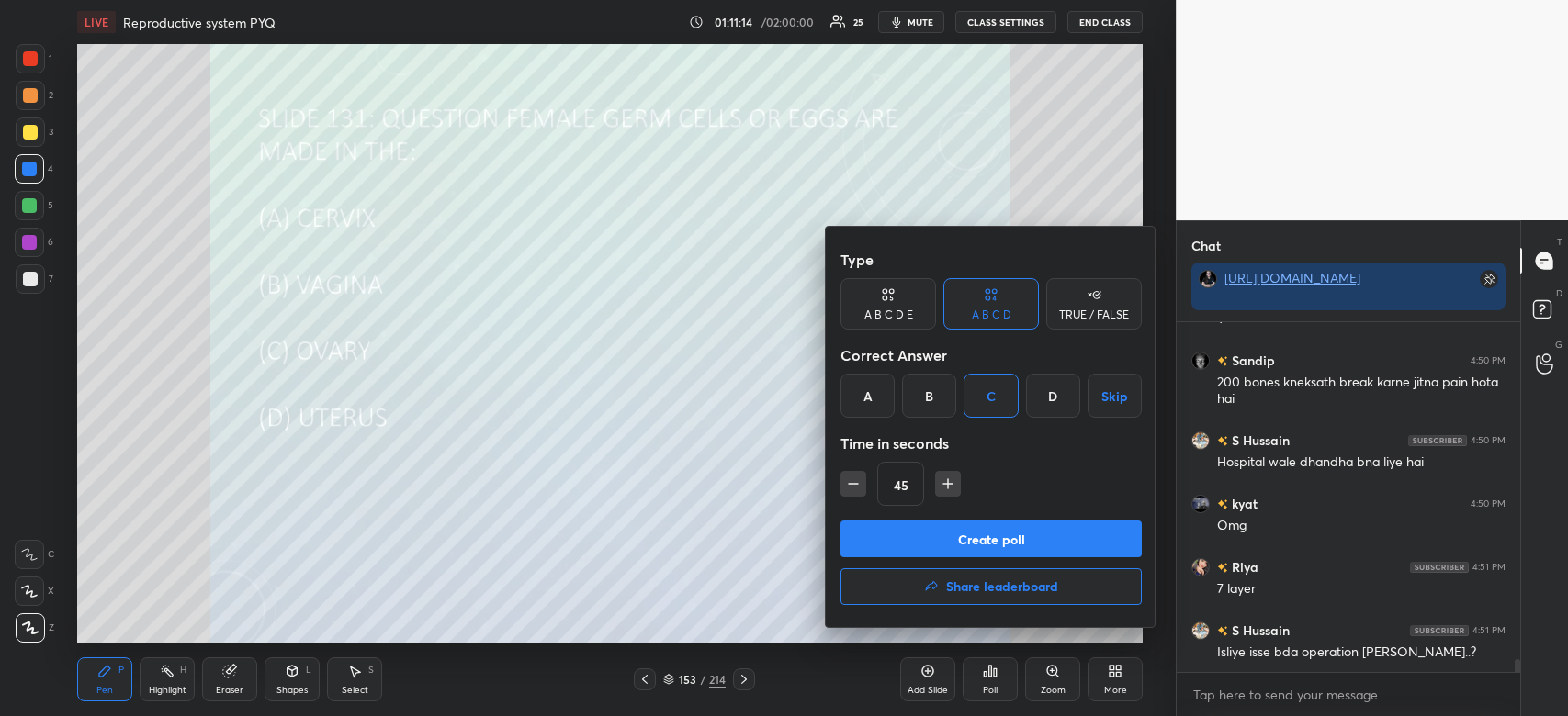
click at [973, 539] on button "Create poll" at bounding box center [991, 538] width 301 height 36
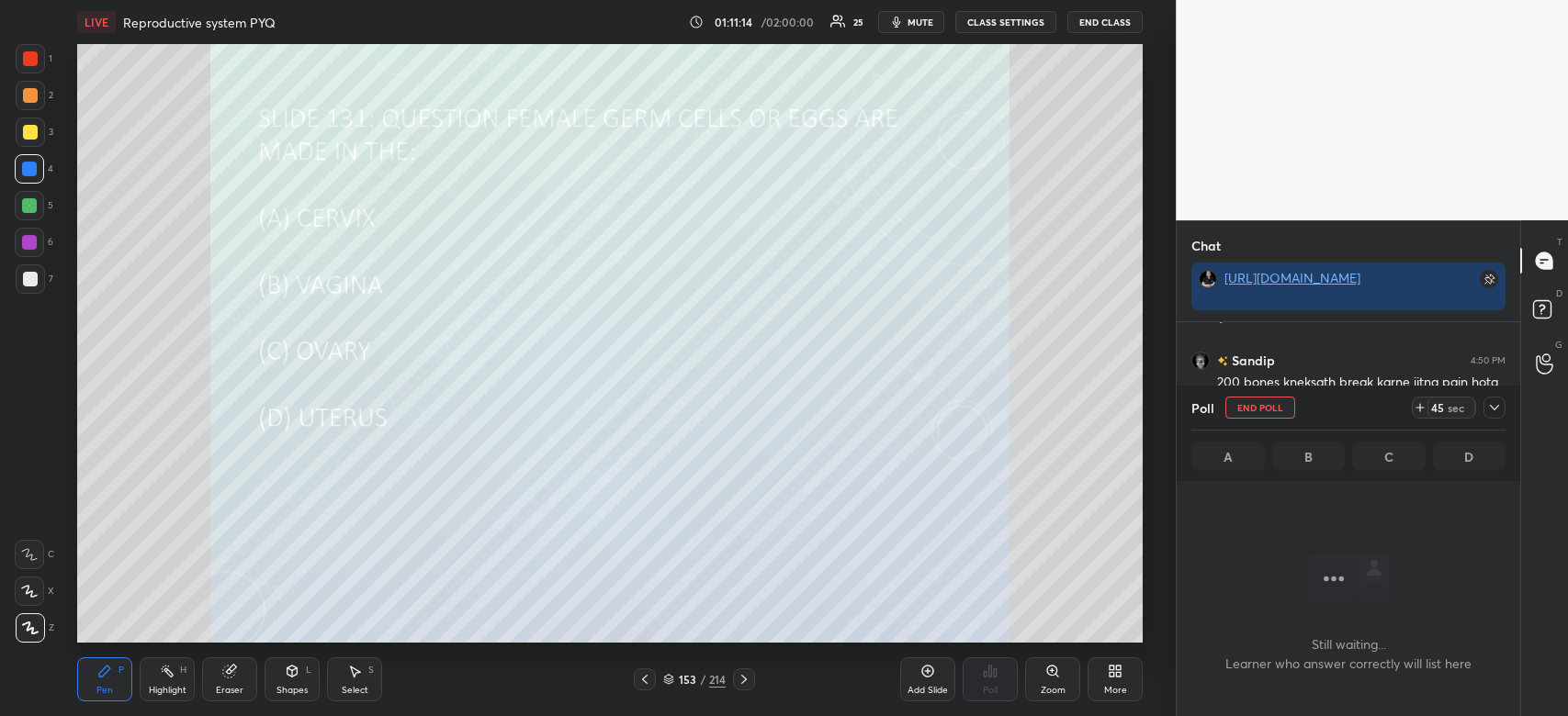
scroll to position [6, 6]
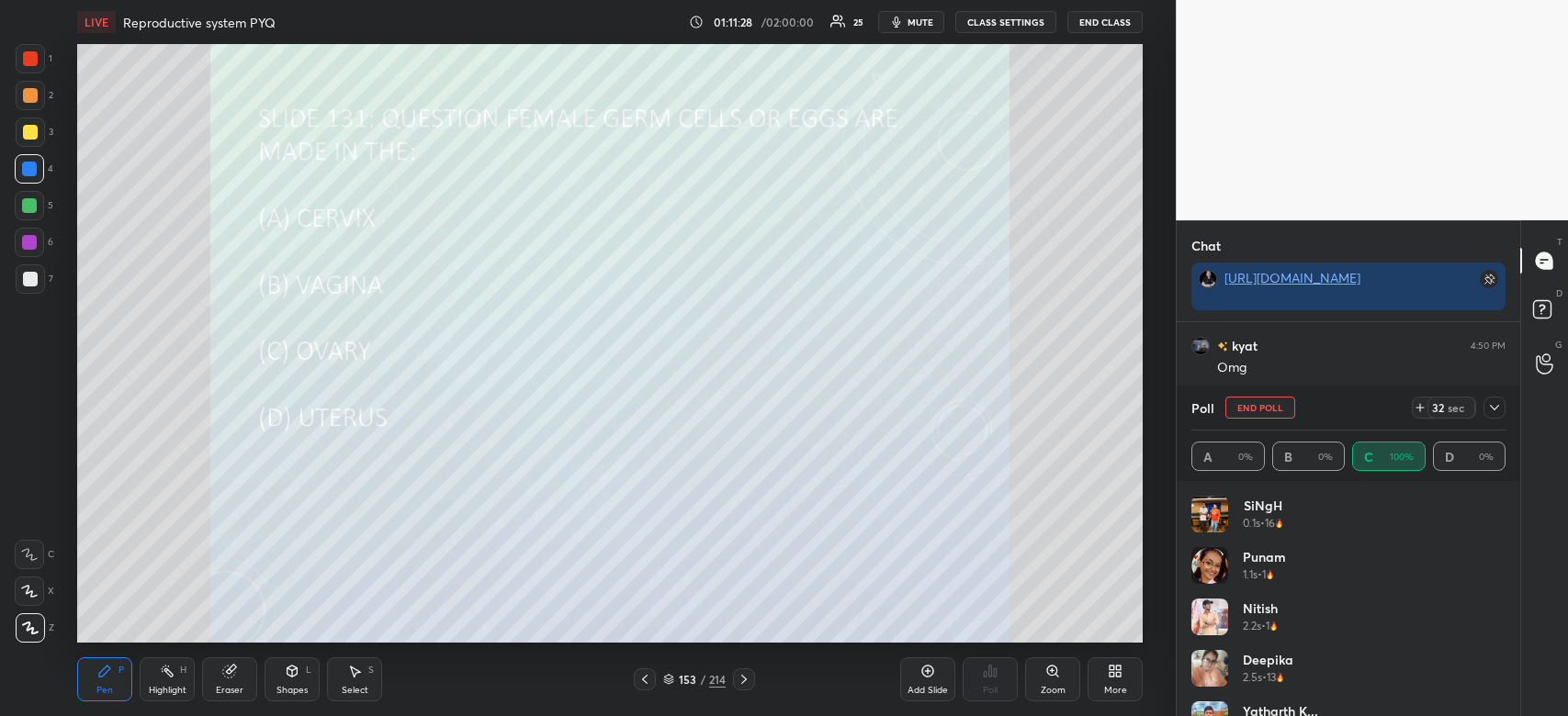
click at [1492, 418] on div at bounding box center [1495, 407] width 22 height 22
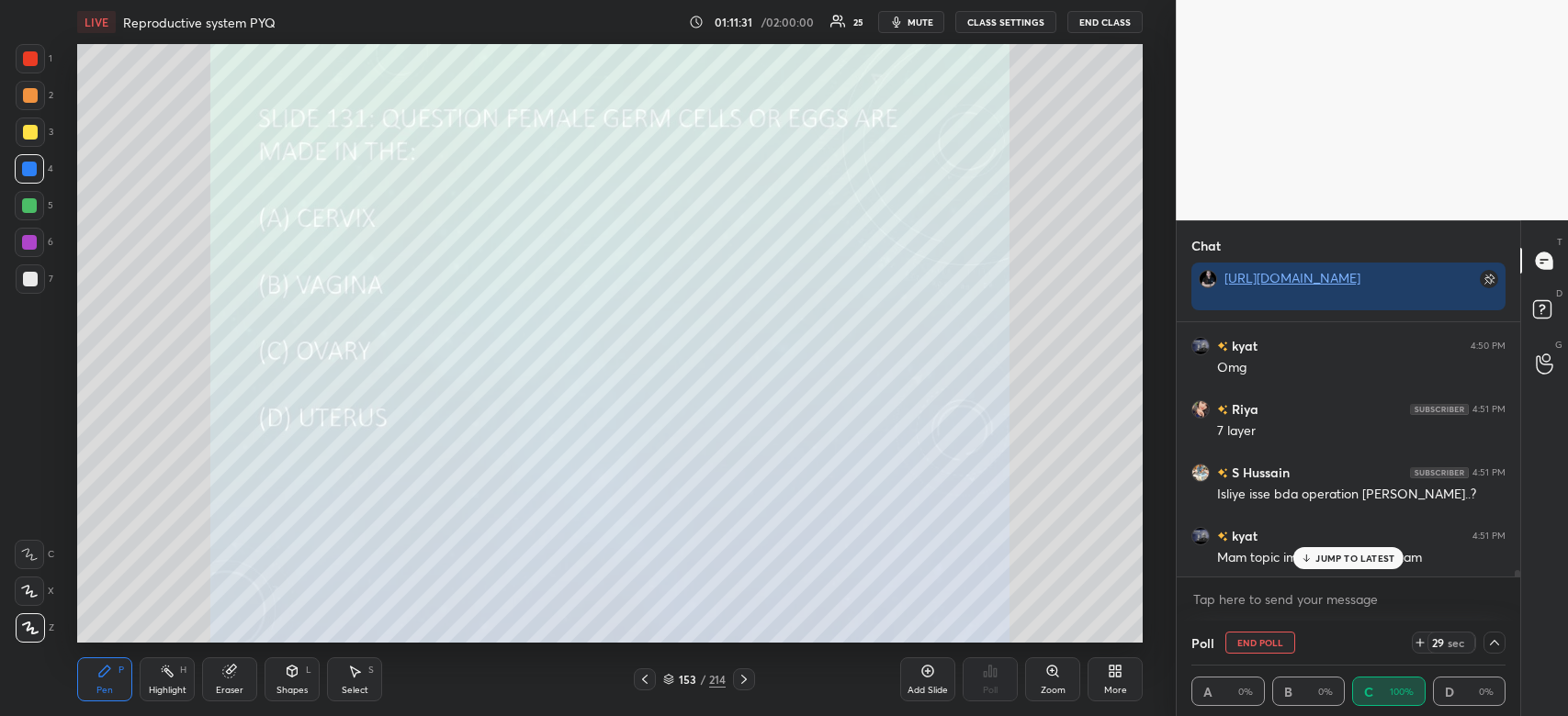
click at [1326, 557] on p "JUMP TO LATEST" at bounding box center [1355, 557] width 79 height 11
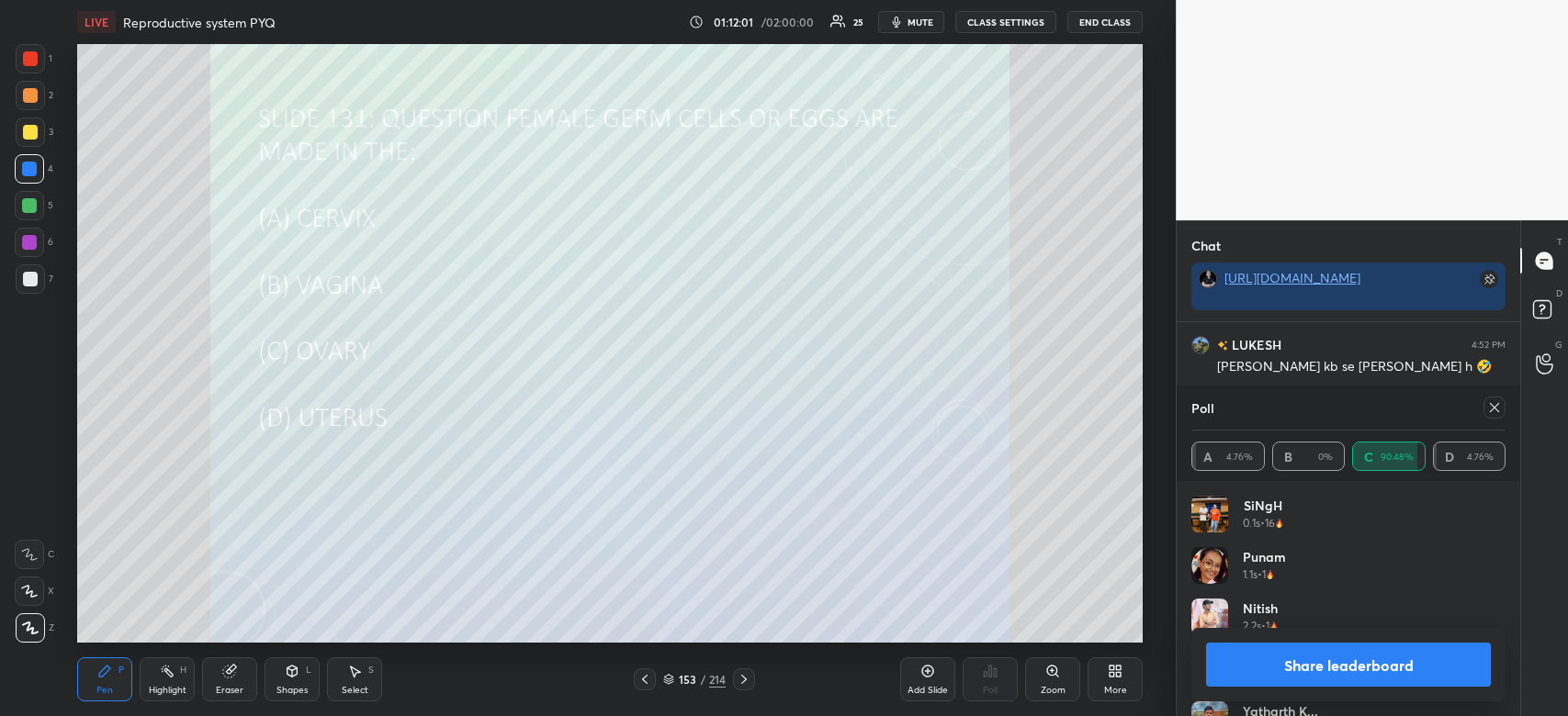
scroll to position [10044, 0]
click at [1369, 658] on button "Share leaderboard" at bounding box center [1348, 665] width 285 height 44
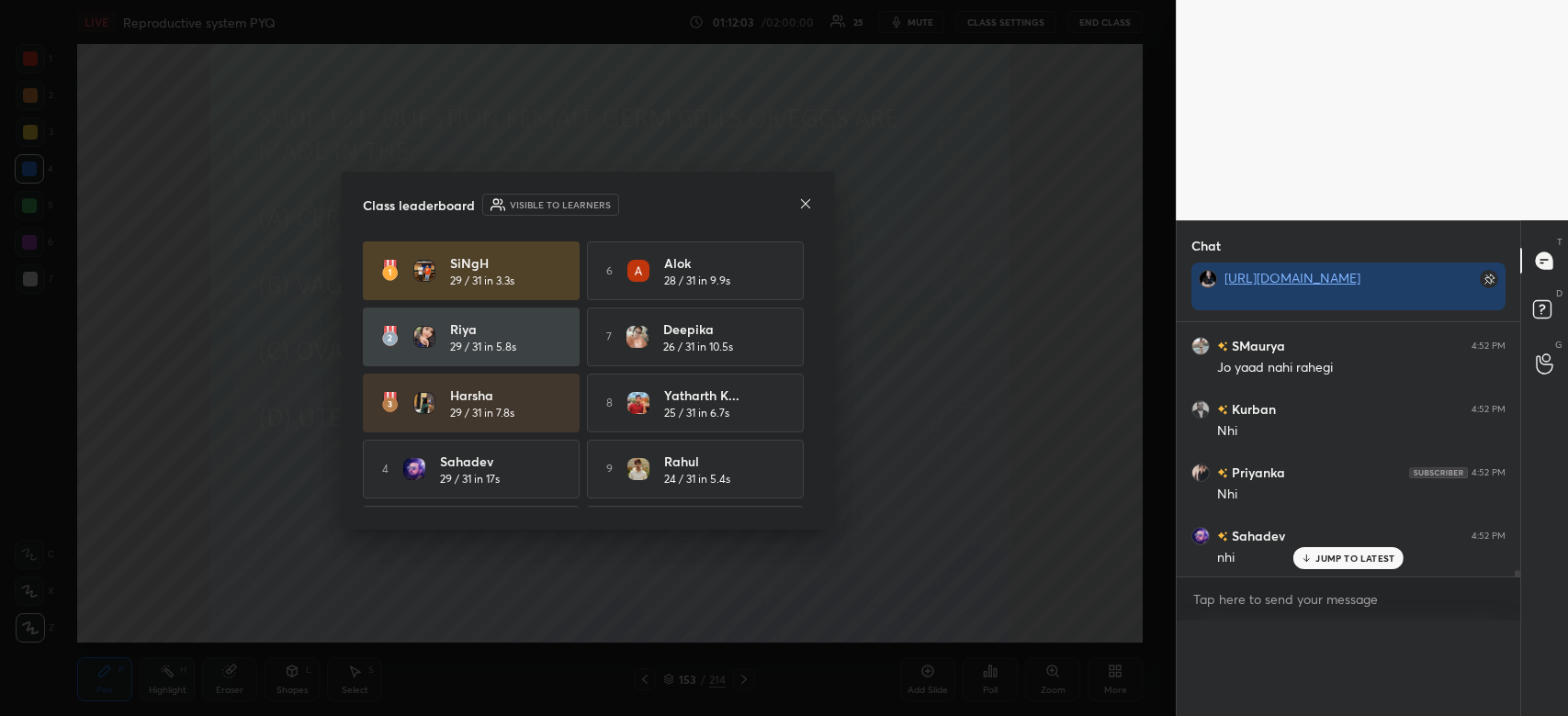
scroll to position [7, 6]
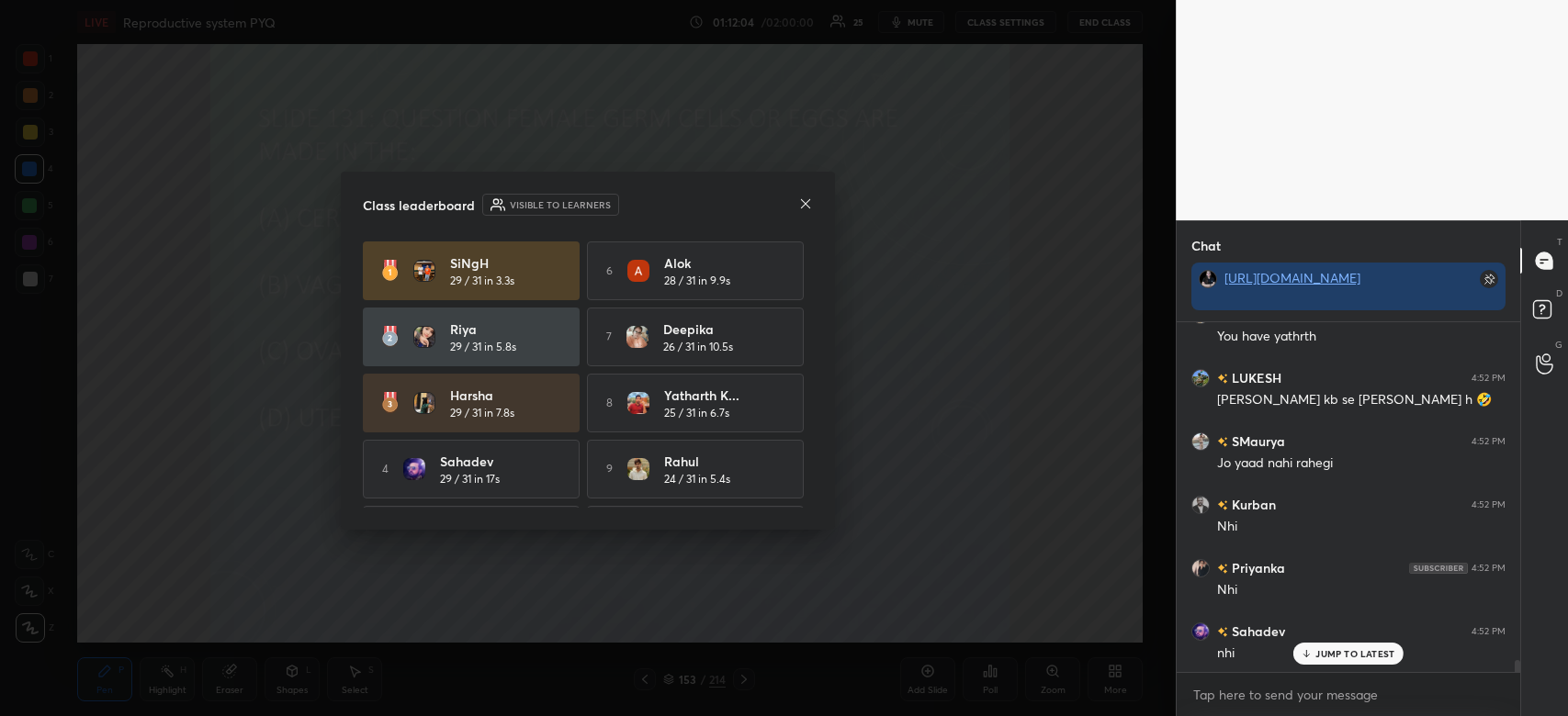
click at [1298, 650] on div "JUMP TO LATEST" at bounding box center [1349, 654] width 111 height 22
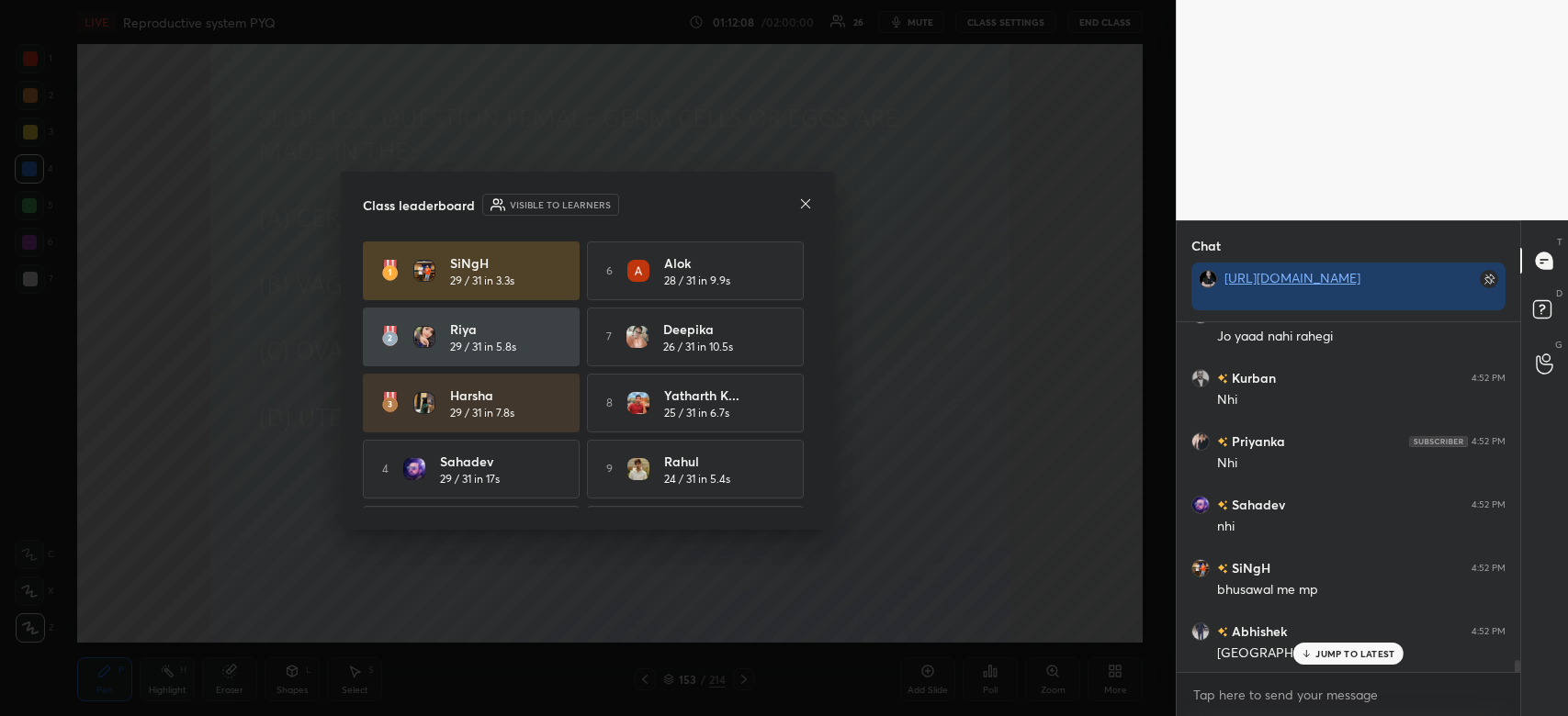
click at [801, 204] on icon at bounding box center [805, 203] width 15 height 15
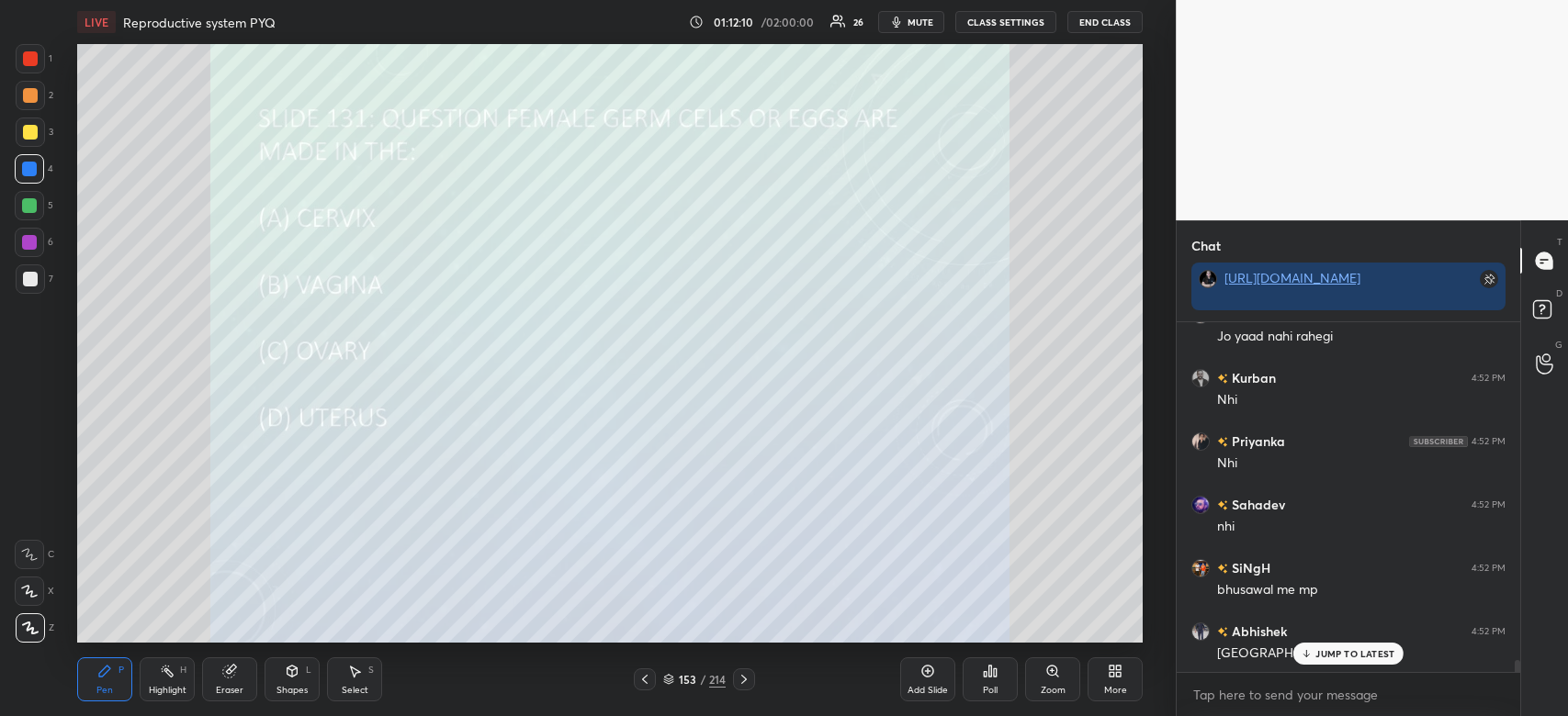
click at [1355, 645] on div "JUMP TO LATEST" at bounding box center [1349, 654] width 111 height 22
click at [1330, 650] on p "JUMP TO LATEST" at bounding box center [1355, 653] width 79 height 11
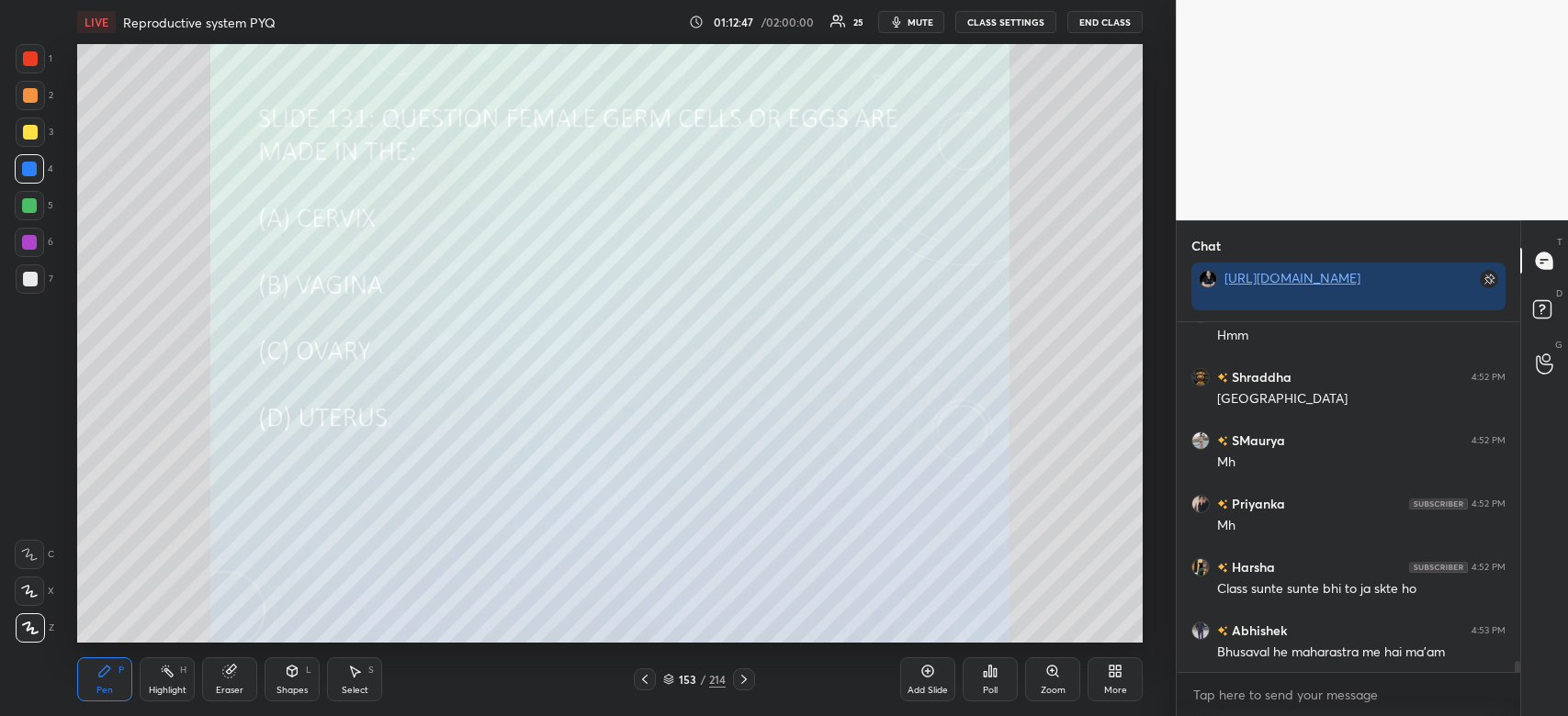
click at [34, 57] on div at bounding box center [30, 58] width 15 height 15
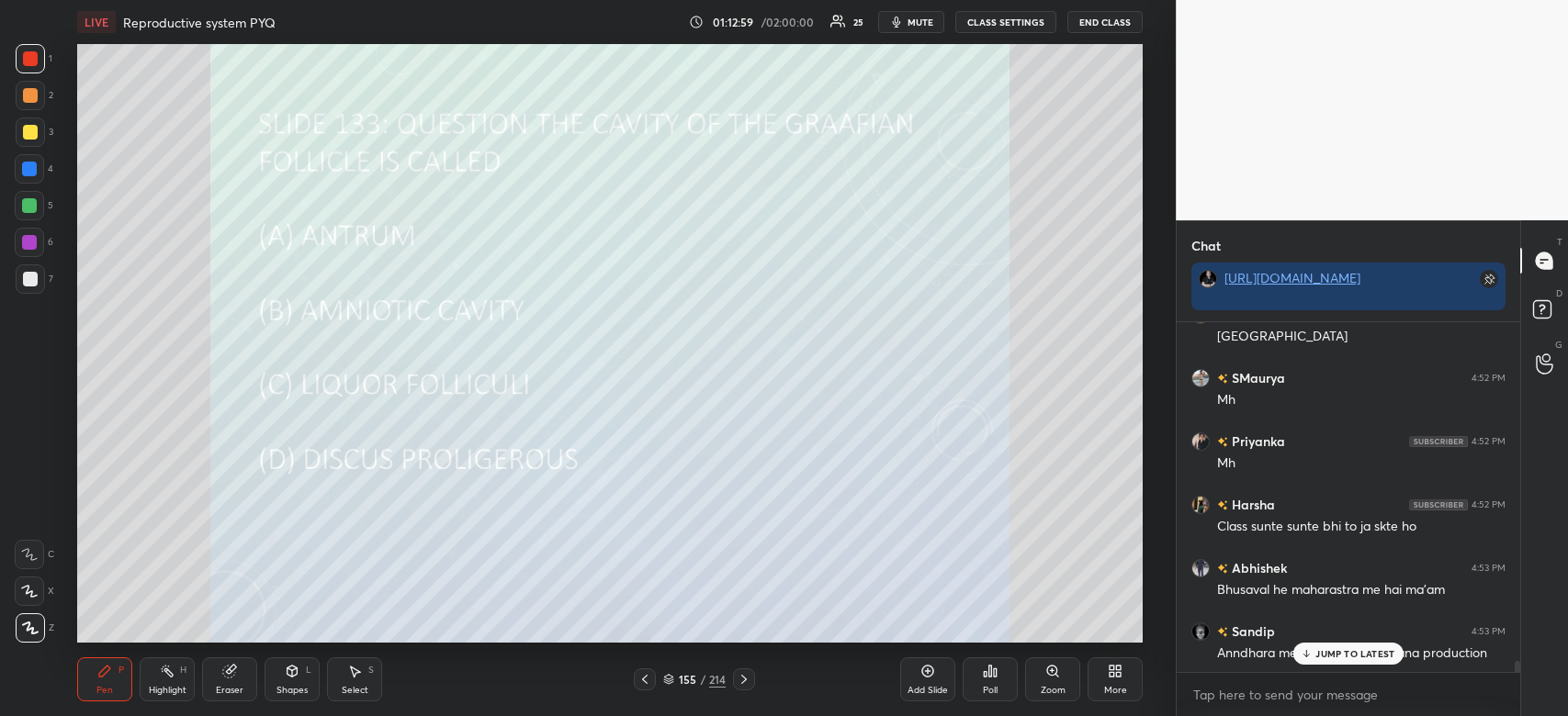
click at [980, 680] on div "Poll" at bounding box center [991, 680] width 55 height 44
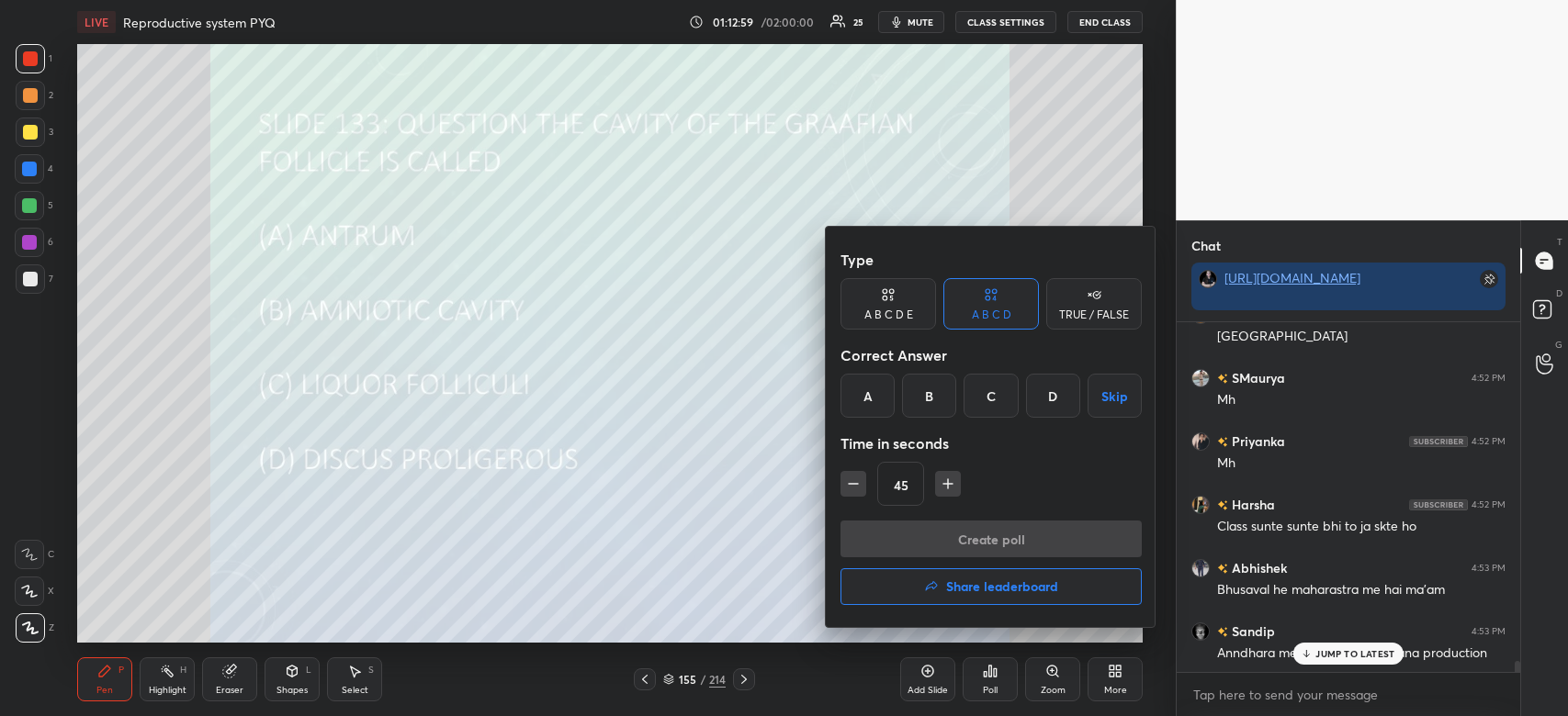
click at [872, 397] on div "A" at bounding box center [867, 395] width 54 height 44
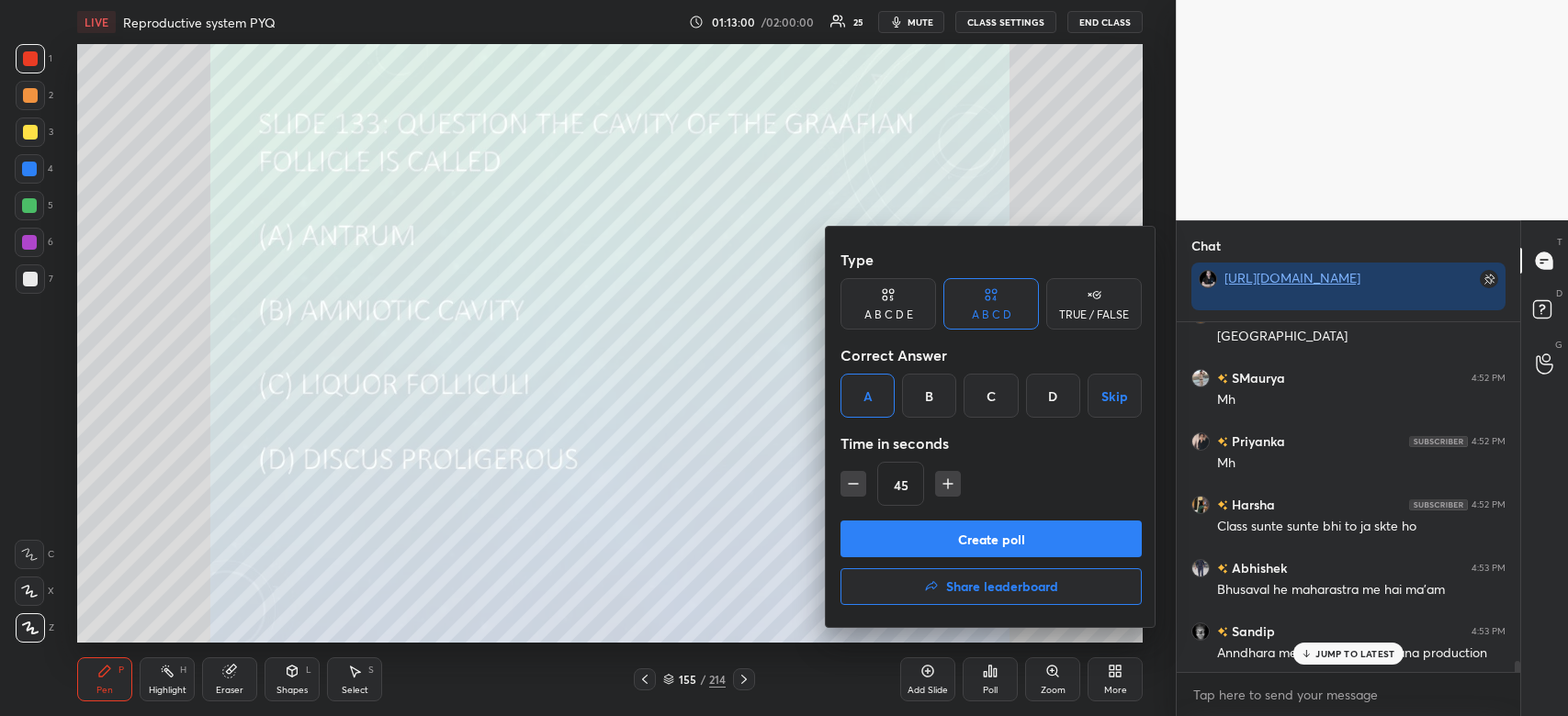
click at [906, 544] on button "Create poll" at bounding box center [991, 538] width 301 height 36
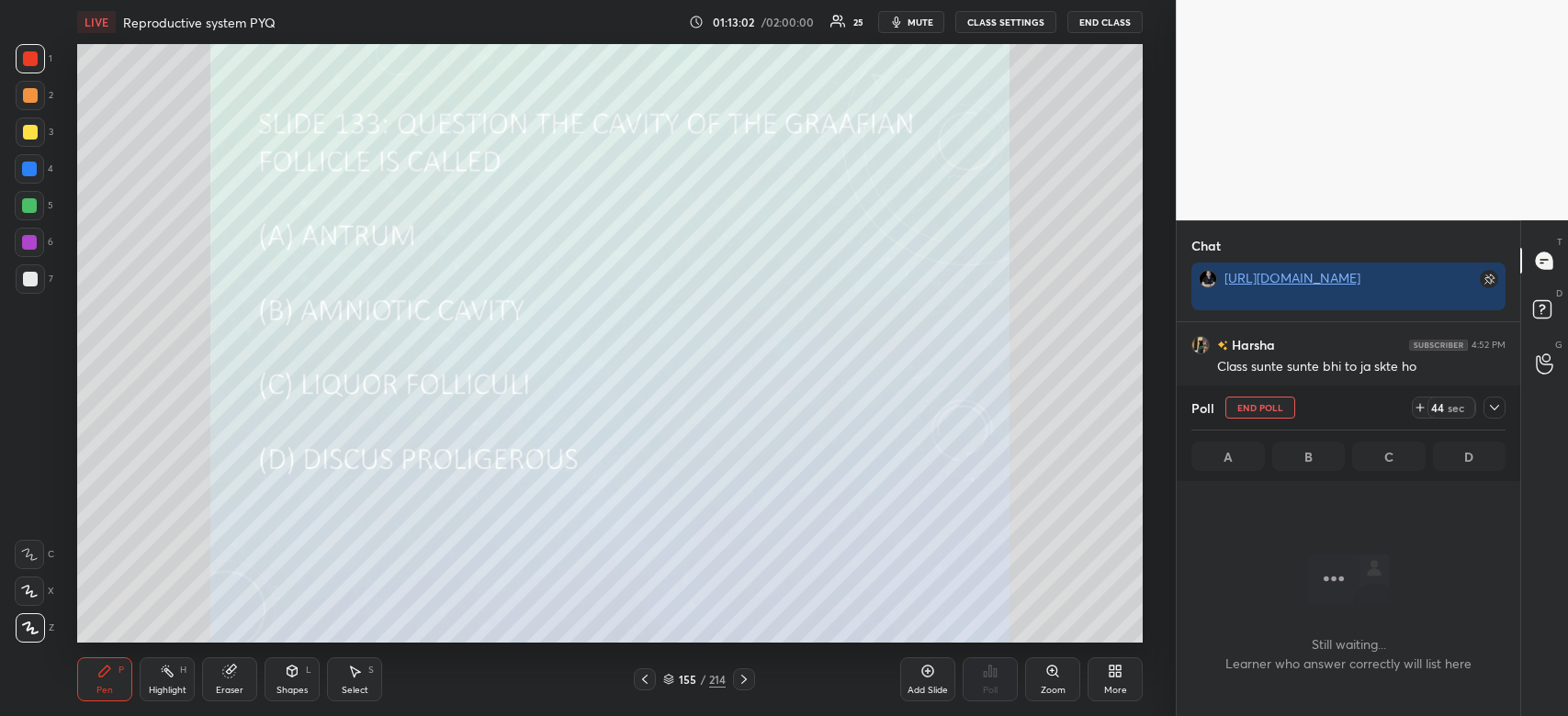
click at [1497, 411] on icon at bounding box center [1494, 407] width 15 height 15
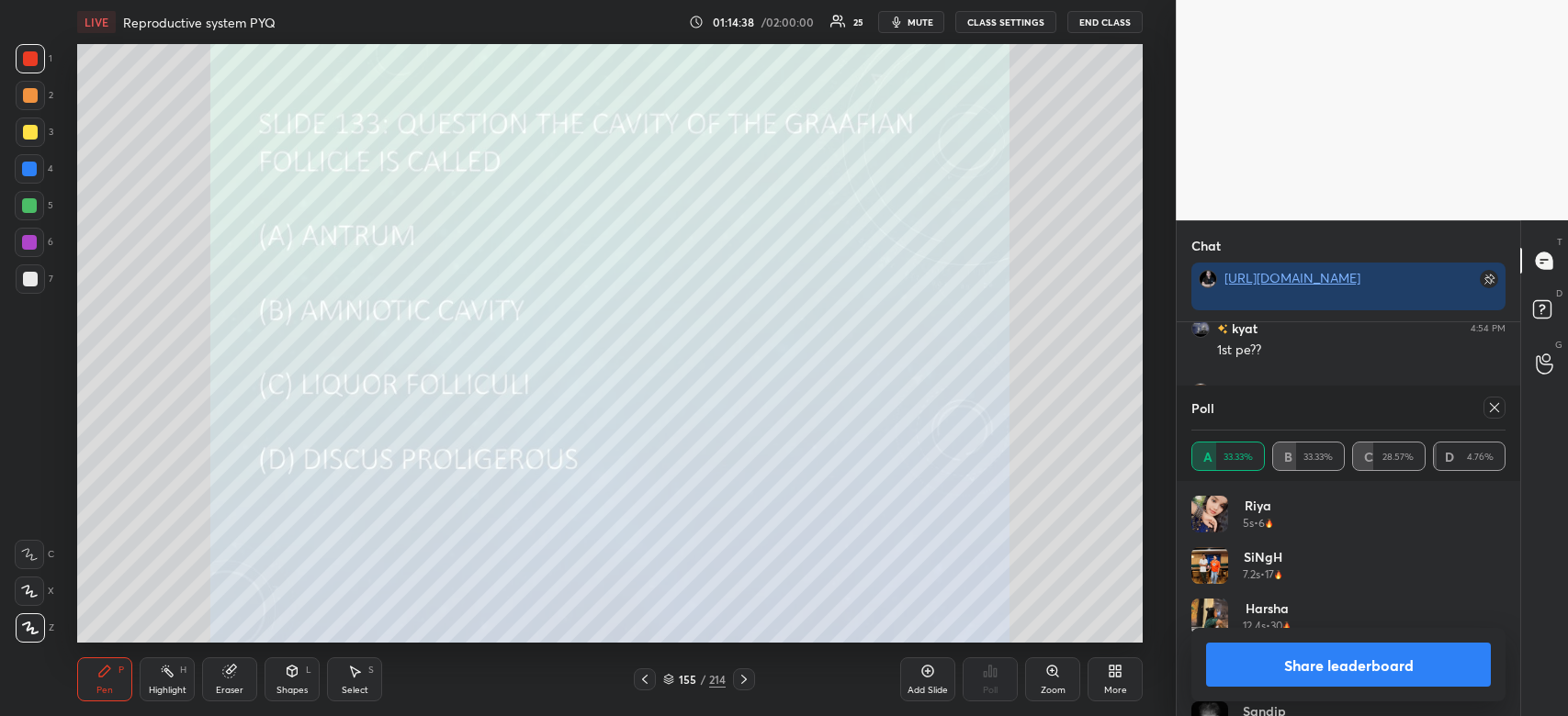
scroll to position [12087, 0]
click at [1384, 674] on button "Share leaderboard" at bounding box center [1348, 665] width 285 height 44
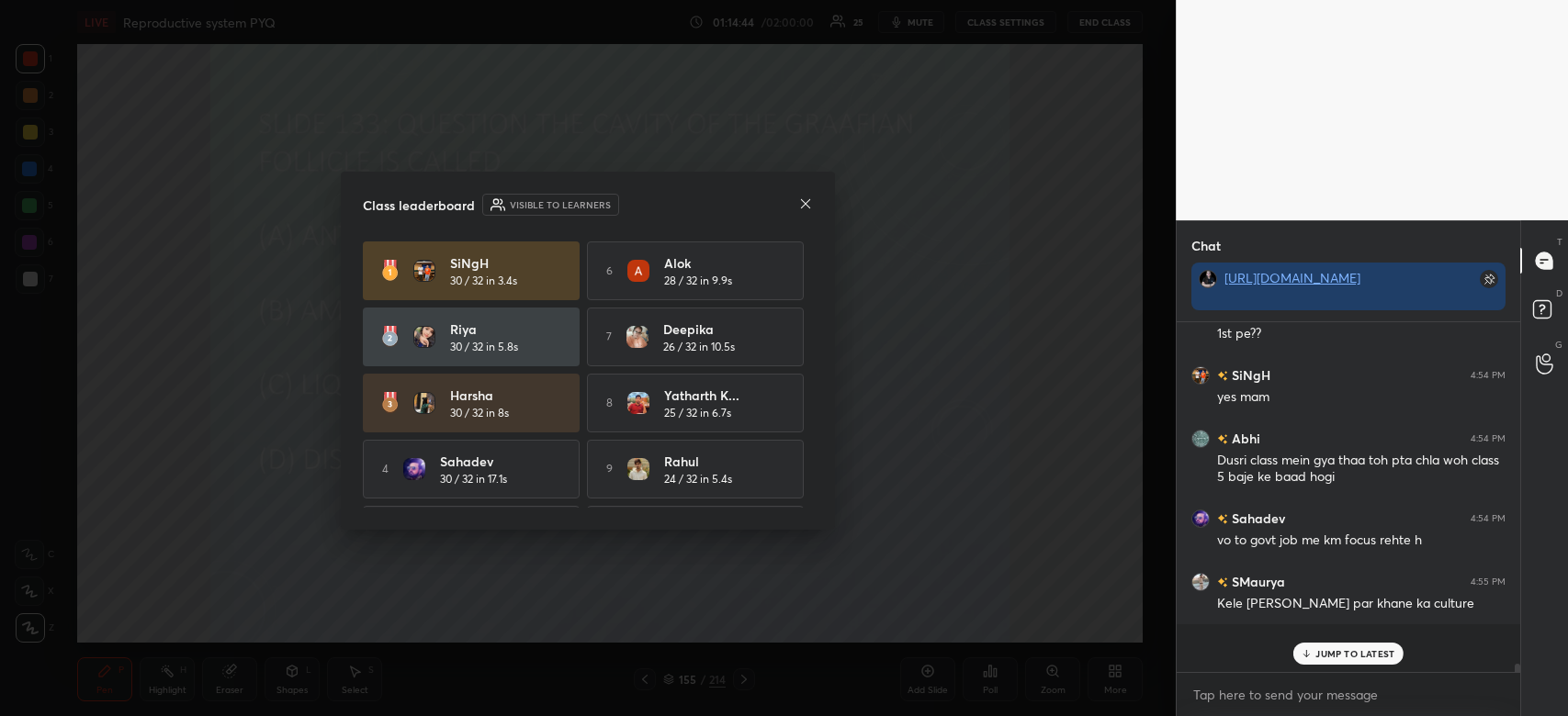
scroll to position [339, 338]
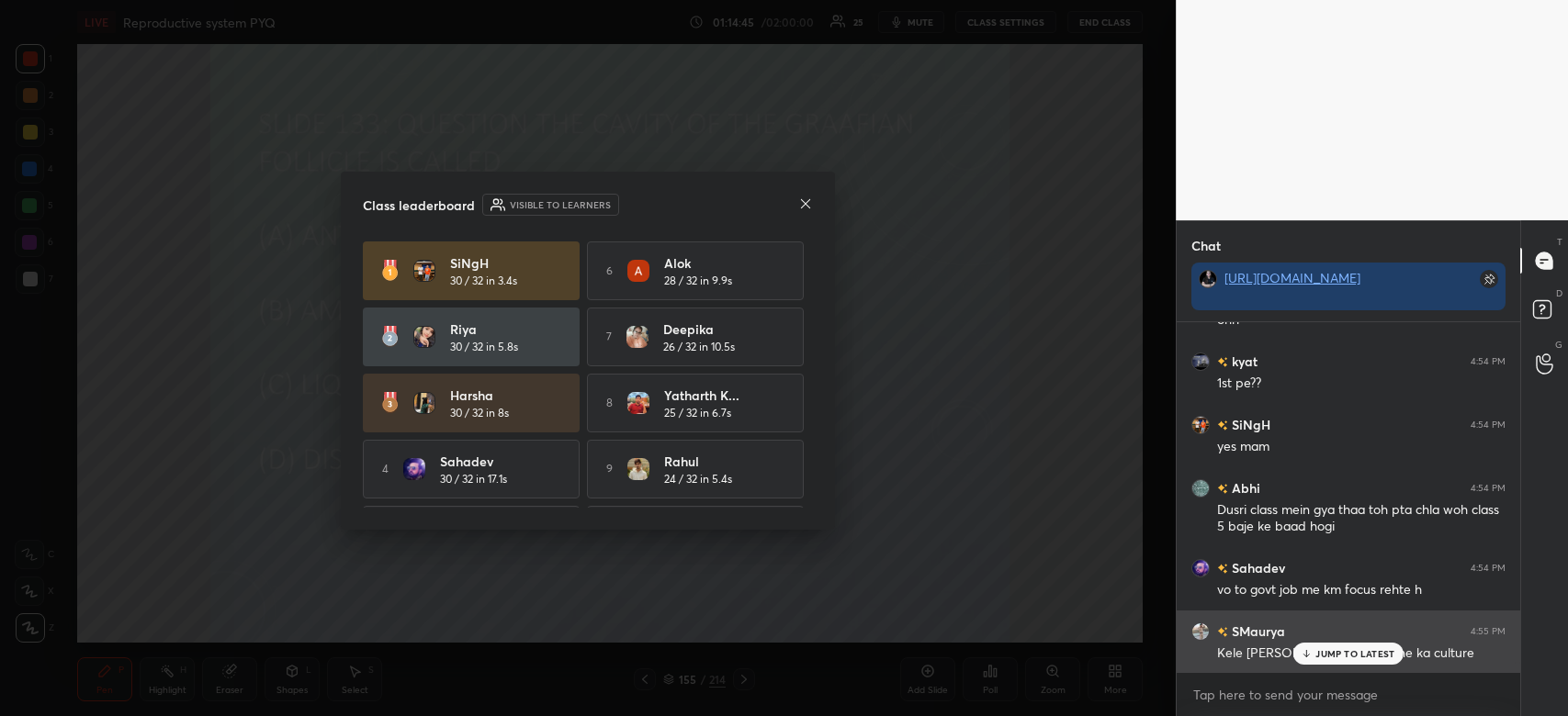
click at [1359, 658] on p "JUMP TO LATEST" at bounding box center [1355, 653] width 79 height 11
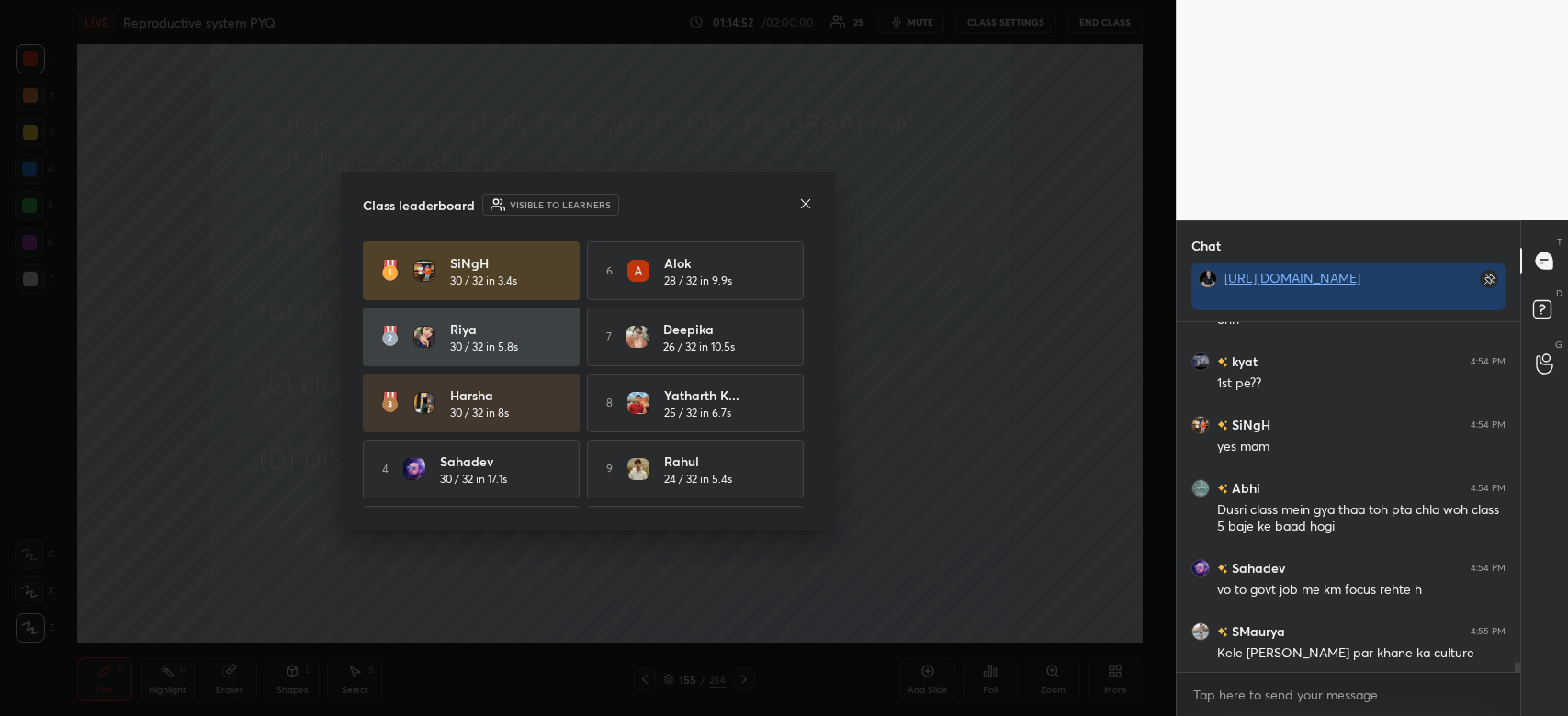
click at [808, 206] on icon at bounding box center [805, 202] width 9 height 9
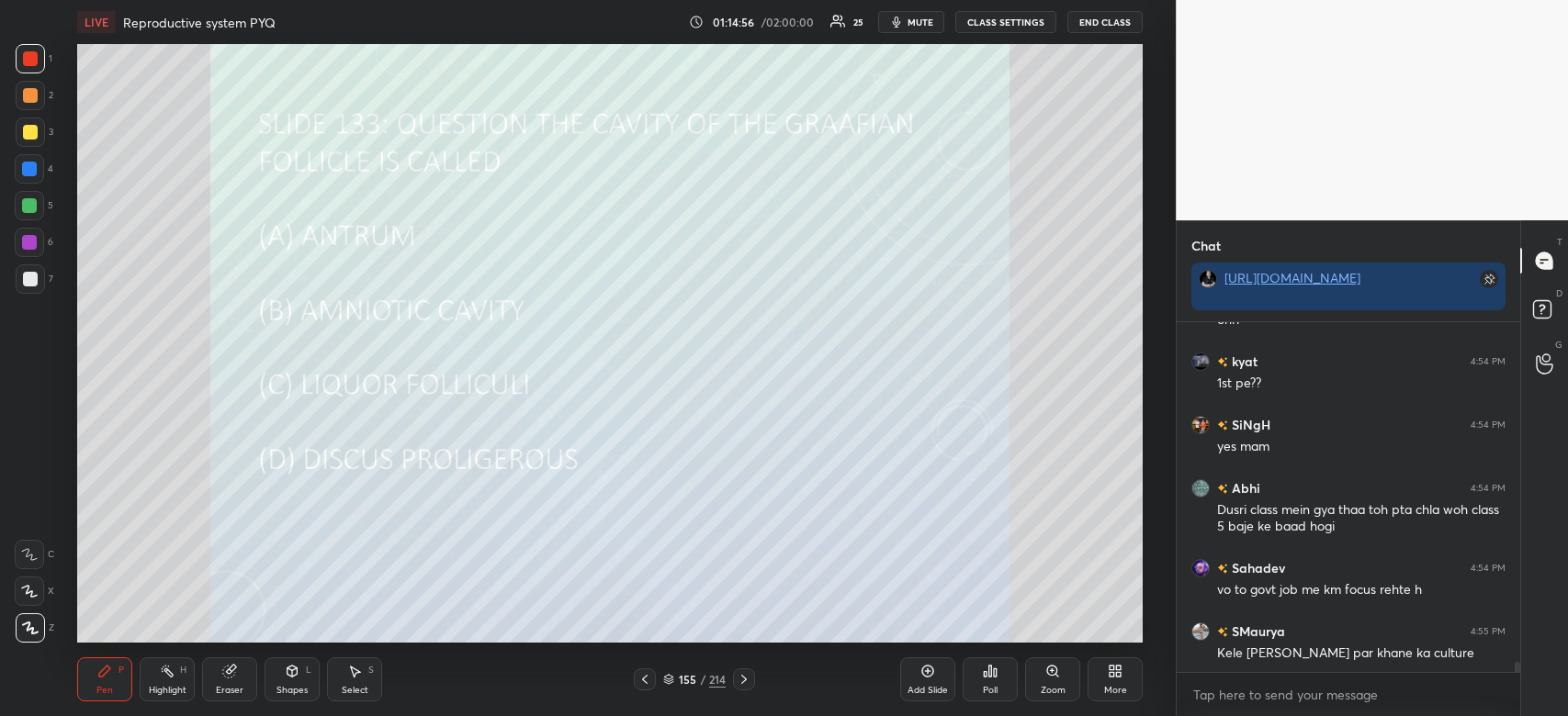
scroll to position [12072, 0]
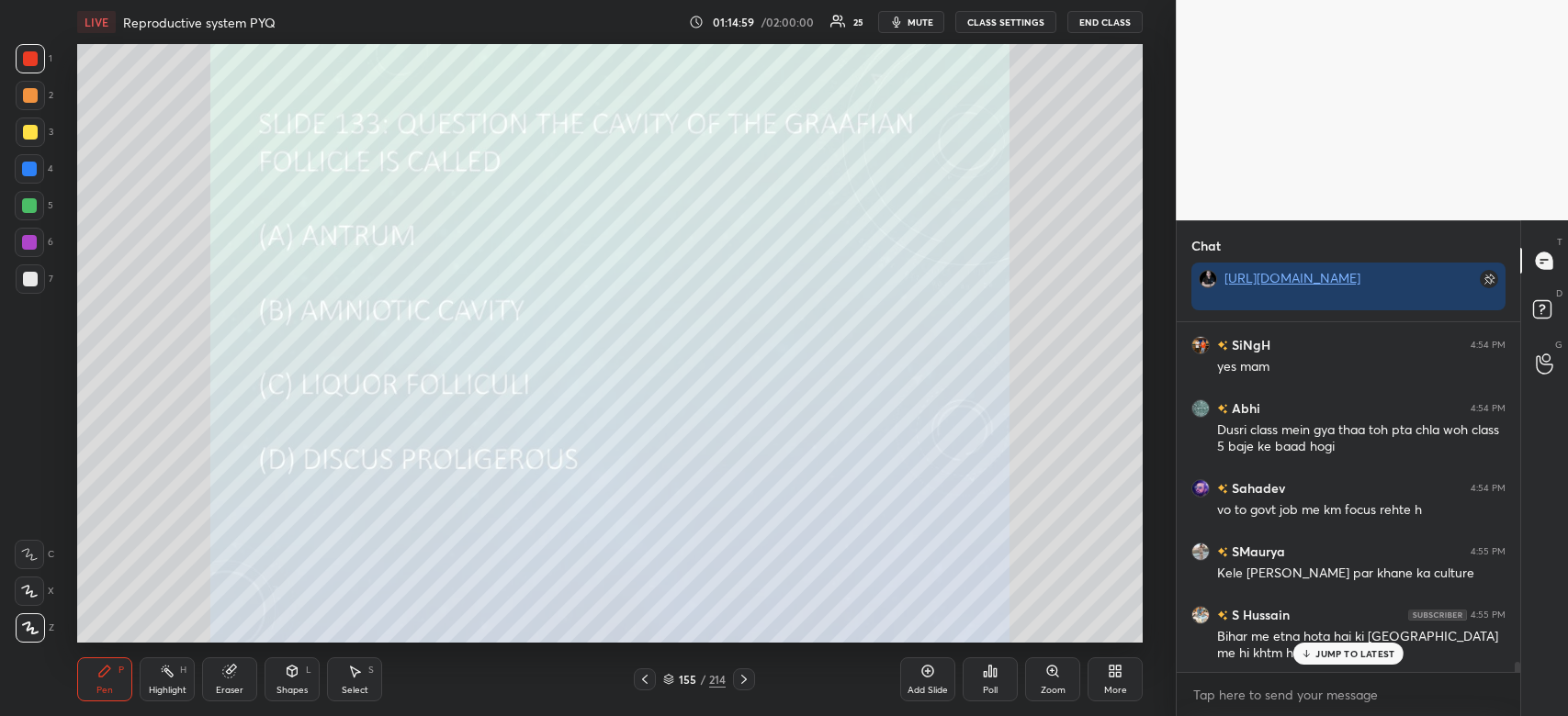
click at [1339, 650] on p "JUMP TO LATEST" at bounding box center [1355, 653] width 79 height 11
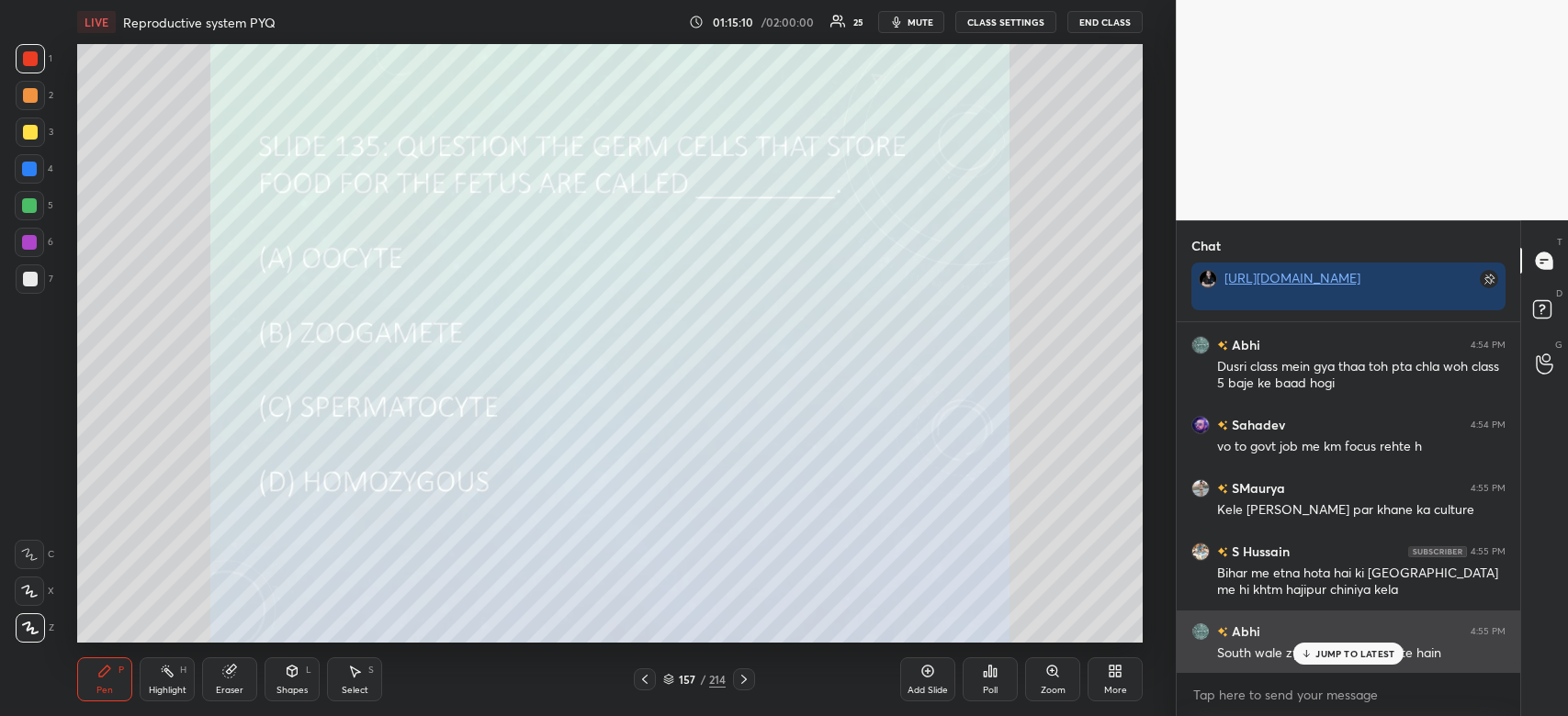
click at [1325, 652] on p "JUMP TO LATEST" at bounding box center [1355, 653] width 79 height 11
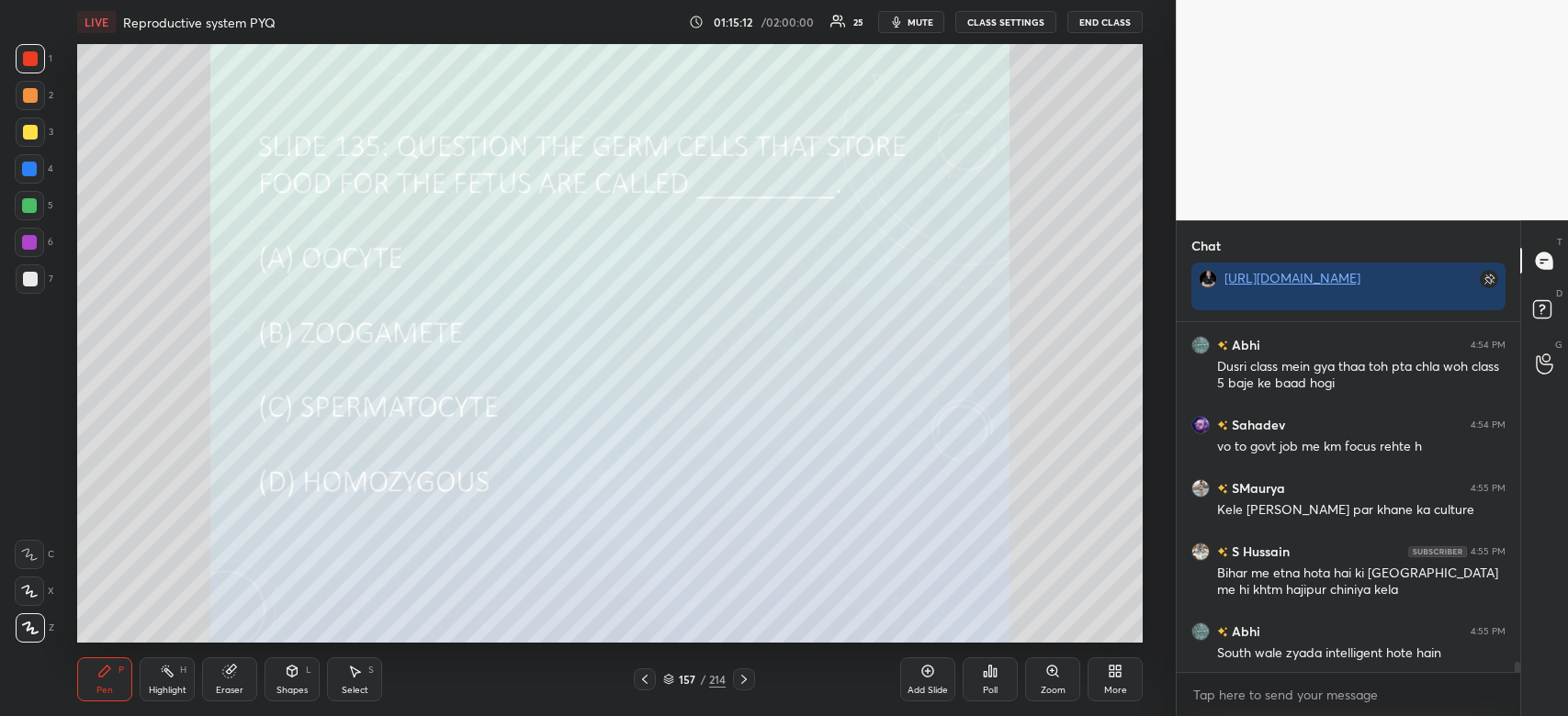
scroll to position [12200, 0]
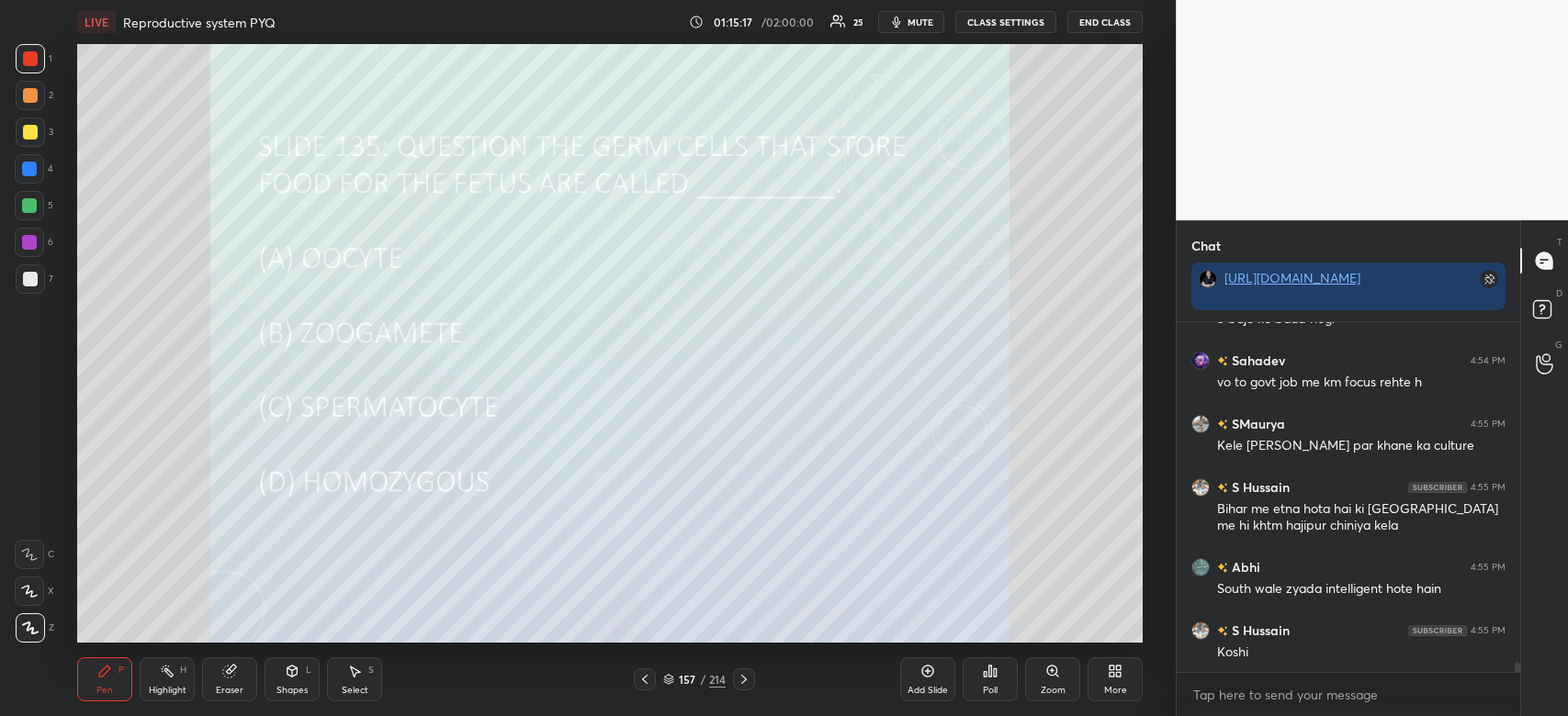
click at [993, 681] on div "Poll" at bounding box center [991, 680] width 55 height 44
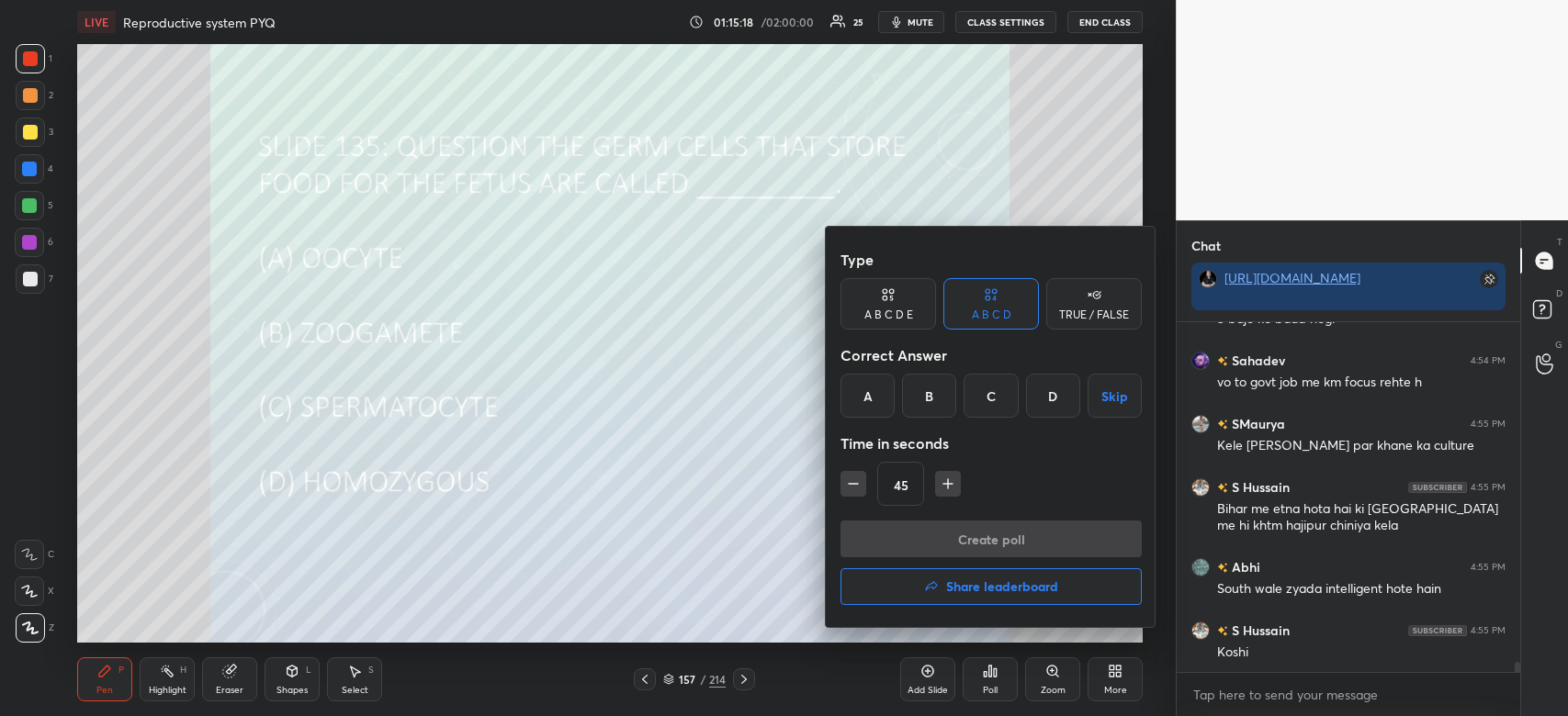
click at [868, 400] on div "A" at bounding box center [867, 395] width 54 height 44
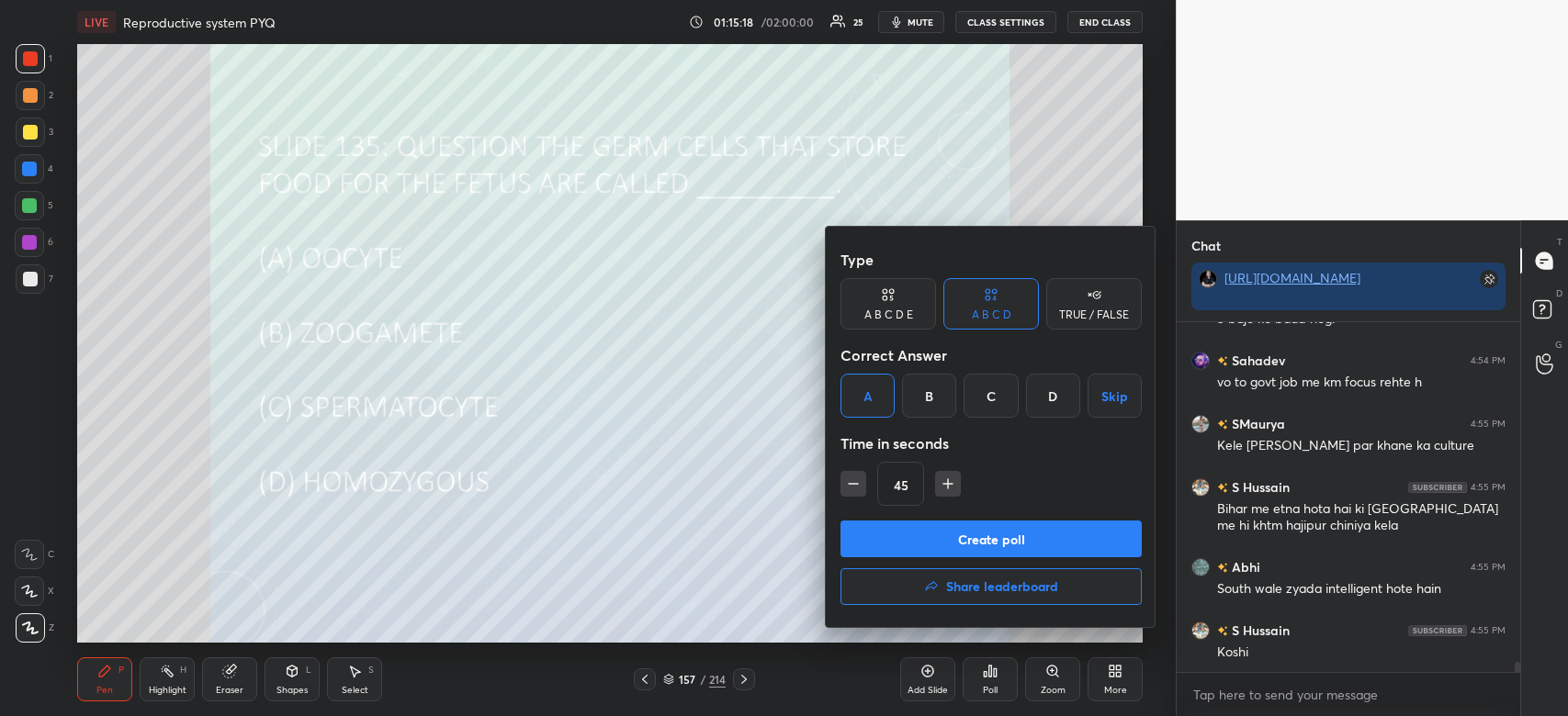
click at [932, 546] on button "Create poll" at bounding box center [991, 538] width 301 height 36
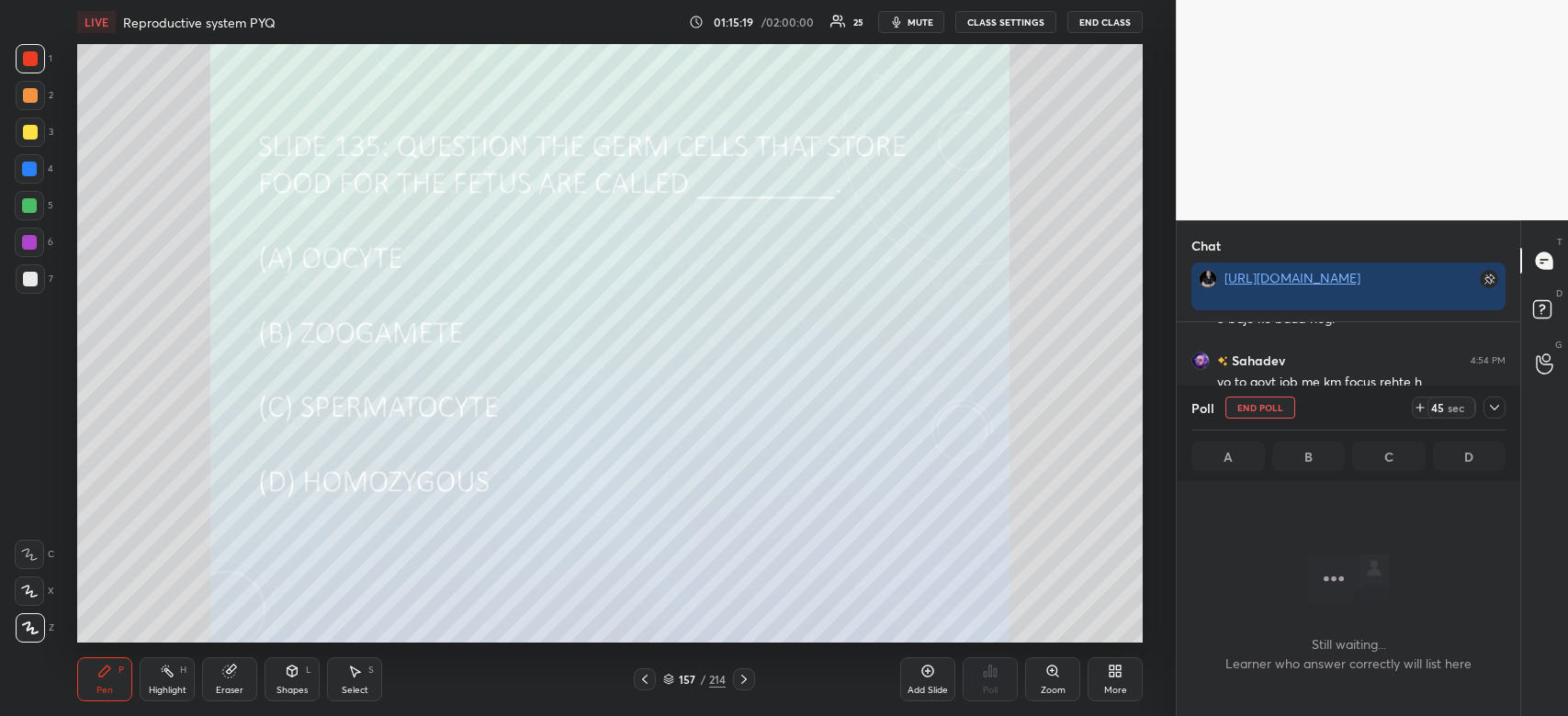
scroll to position [300, 338]
click at [1493, 414] on icon at bounding box center [1494, 407] width 15 height 15
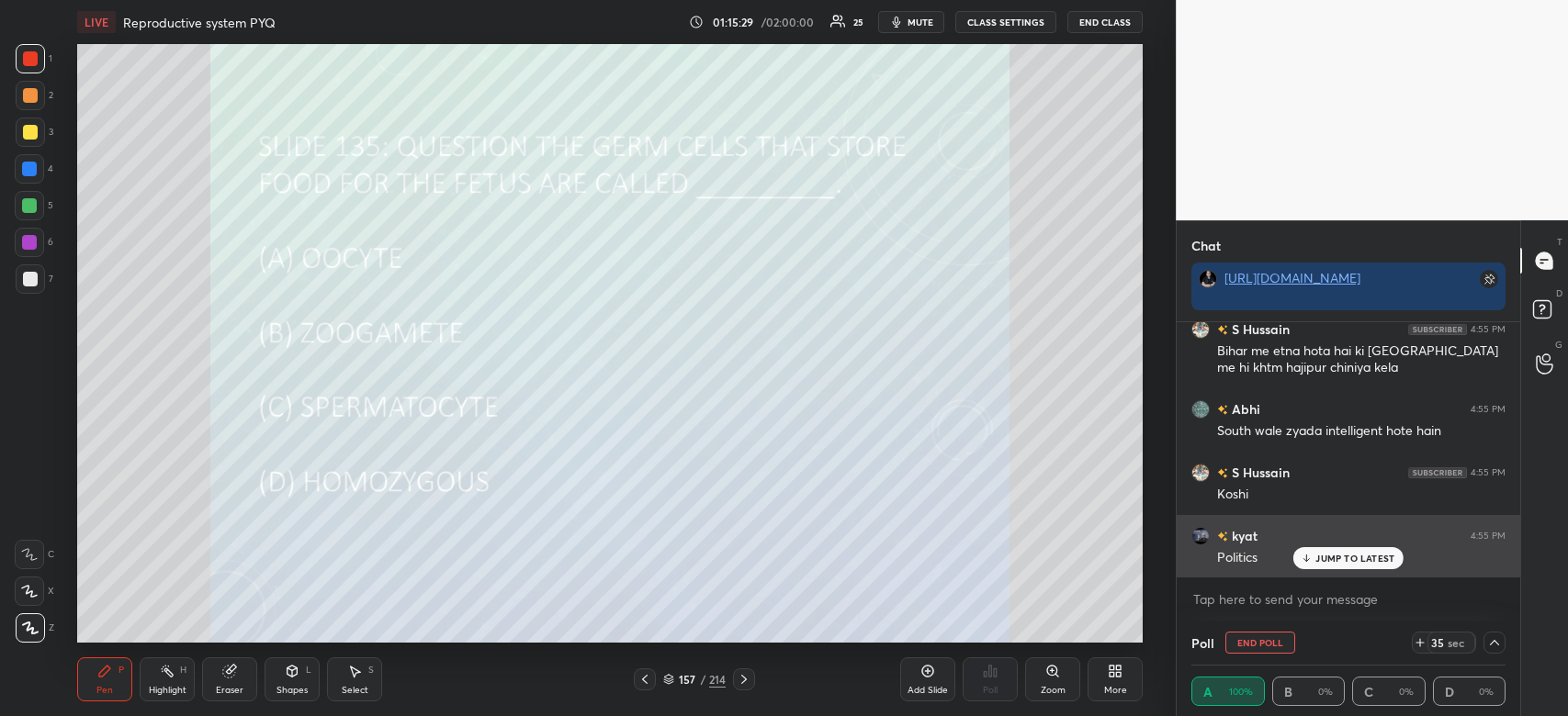
click at [1347, 554] on p "JUMP TO LATEST" at bounding box center [1355, 557] width 79 height 11
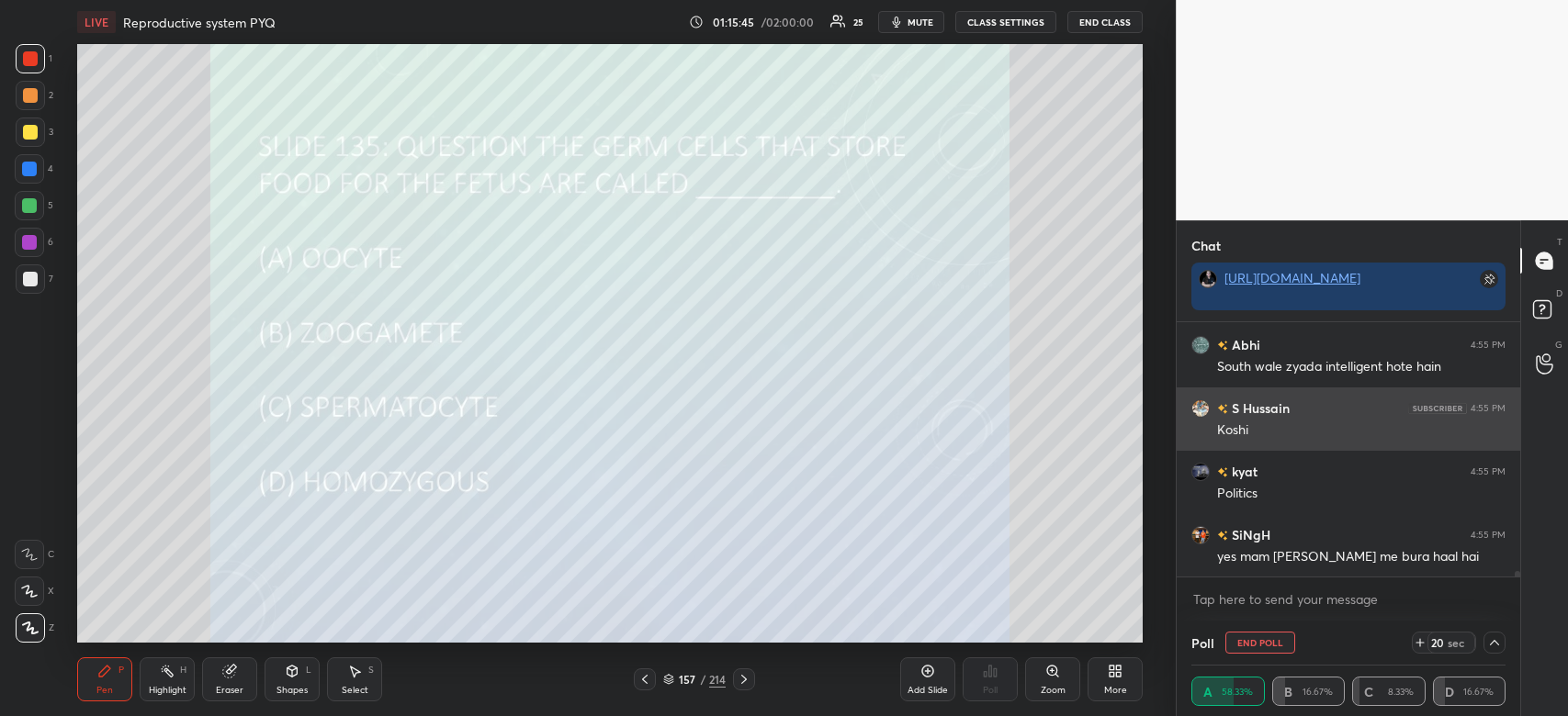
scroll to position [12485, 0]
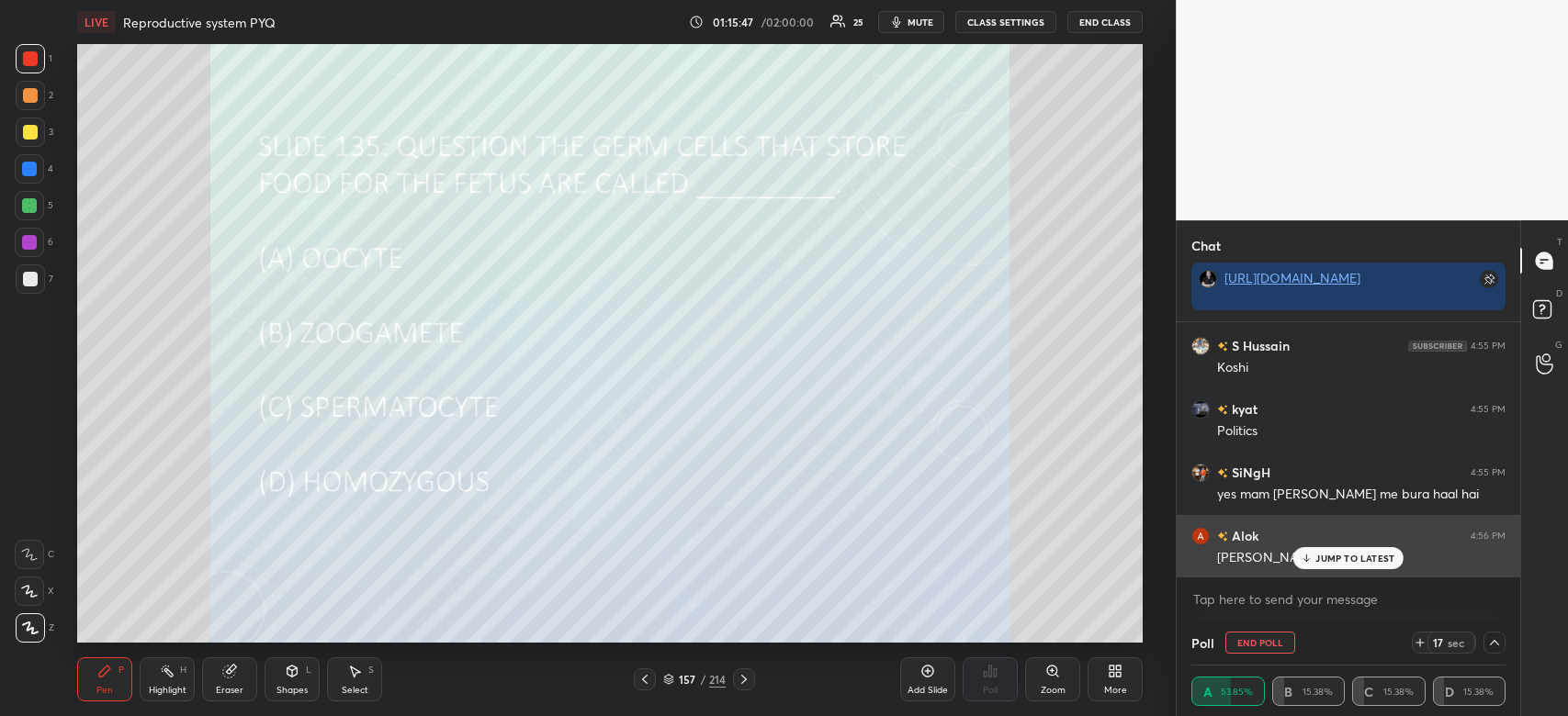
click at [1351, 566] on div "JUMP TO LATEST" at bounding box center [1349, 558] width 111 height 22
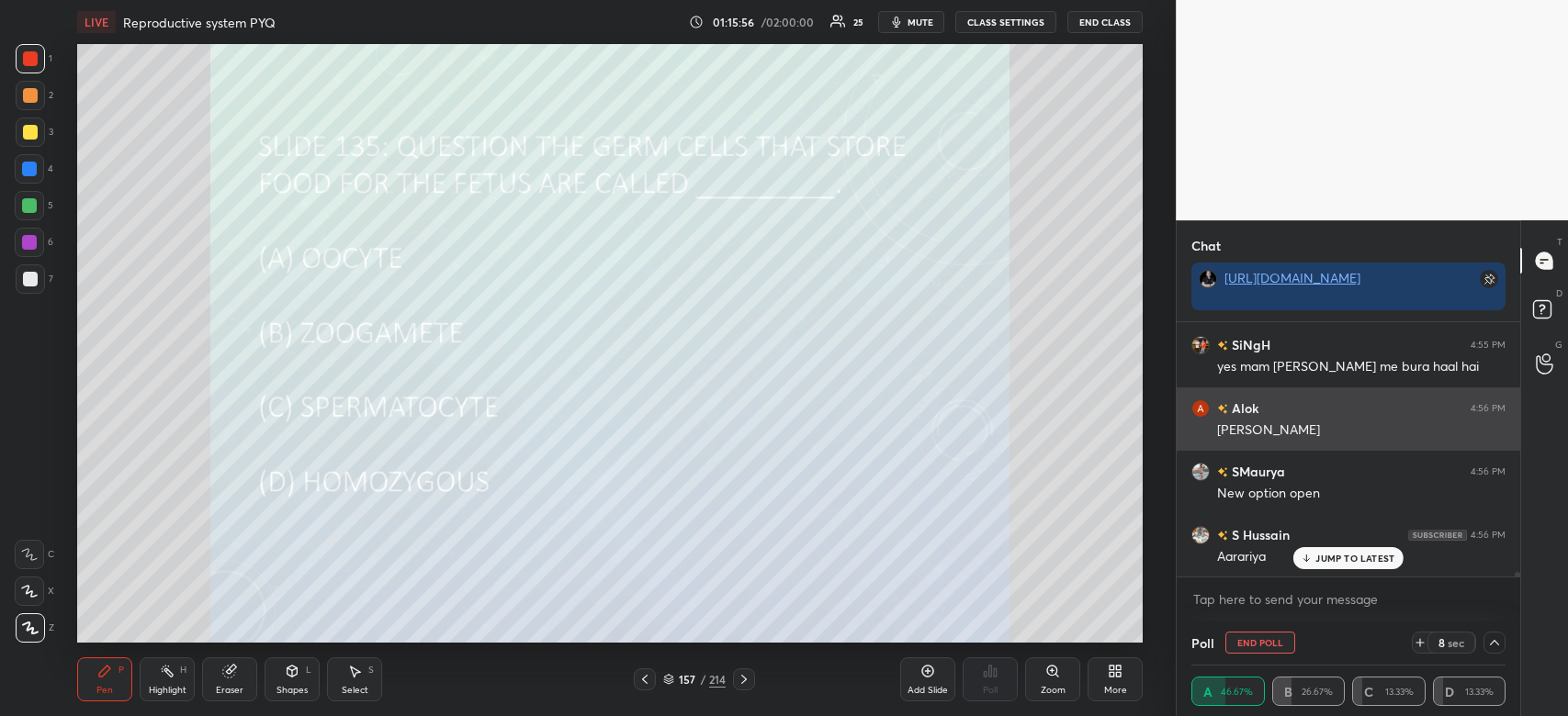
scroll to position [12674, 0]
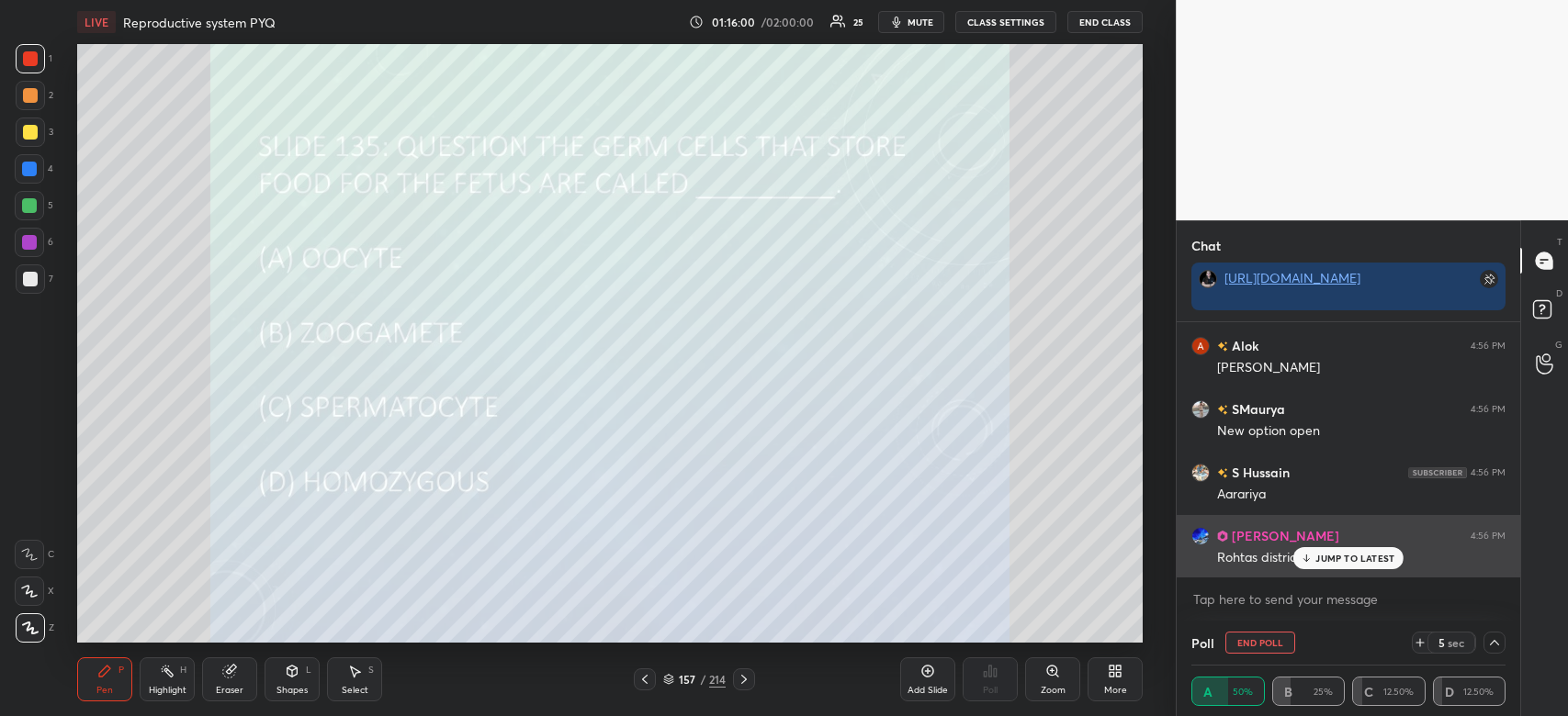
click at [1353, 548] on div "JUMP TO LATEST" at bounding box center [1349, 558] width 111 height 22
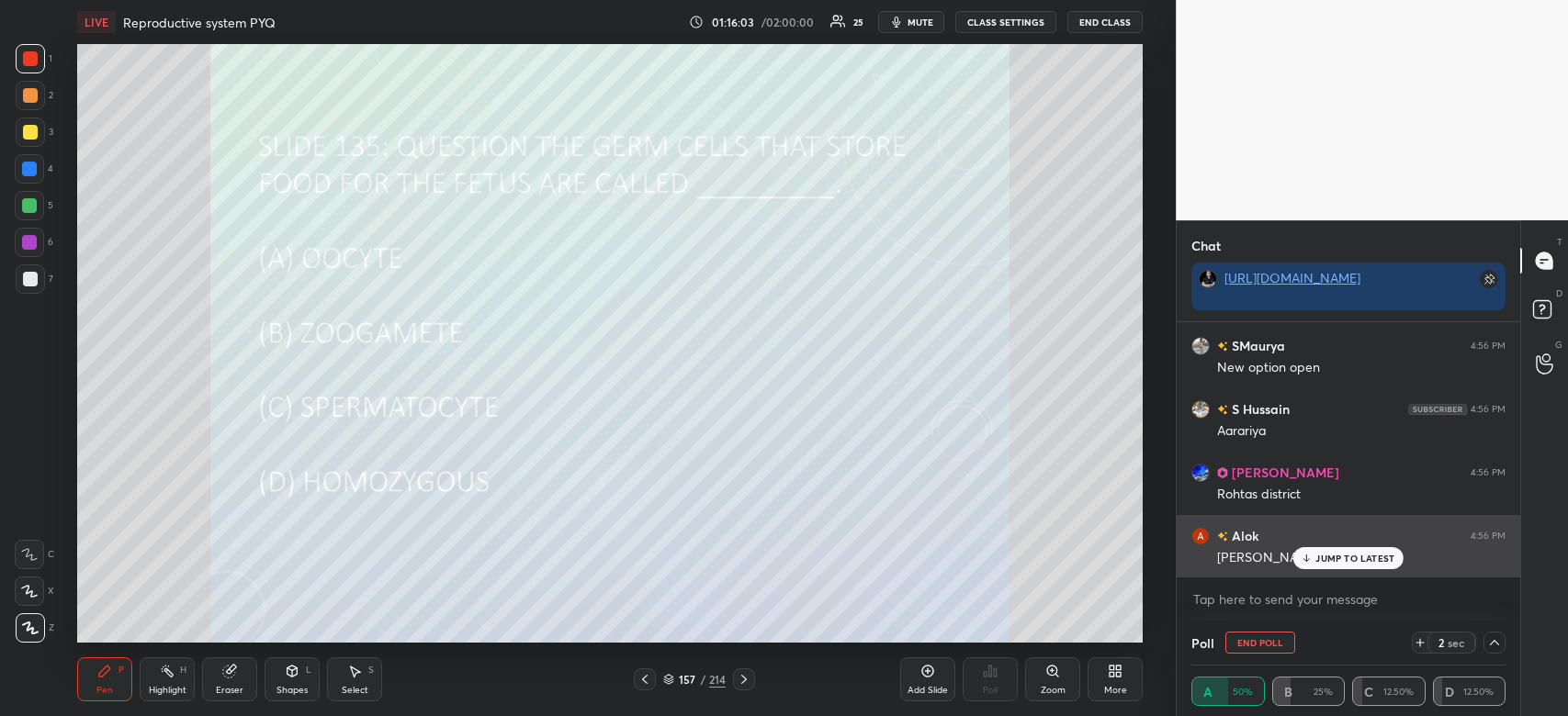
click at [1369, 558] on p "JUMP TO LATEST" at bounding box center [1355, 557] width 79 height 11
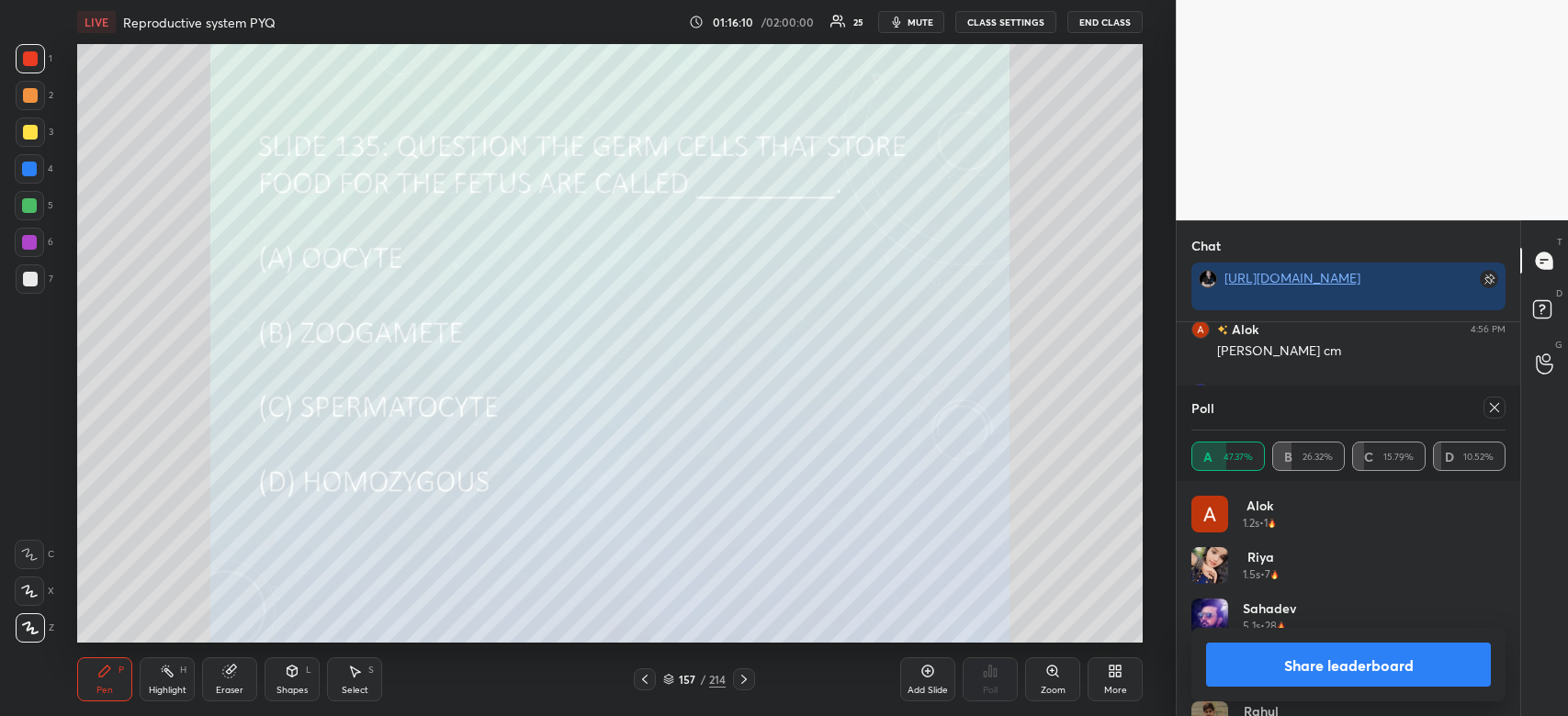
scroll to position [13008, 0]
click at [1340, 677] on button "Share leaderboard" at bounding box center [1348, 665] width 285 height 44
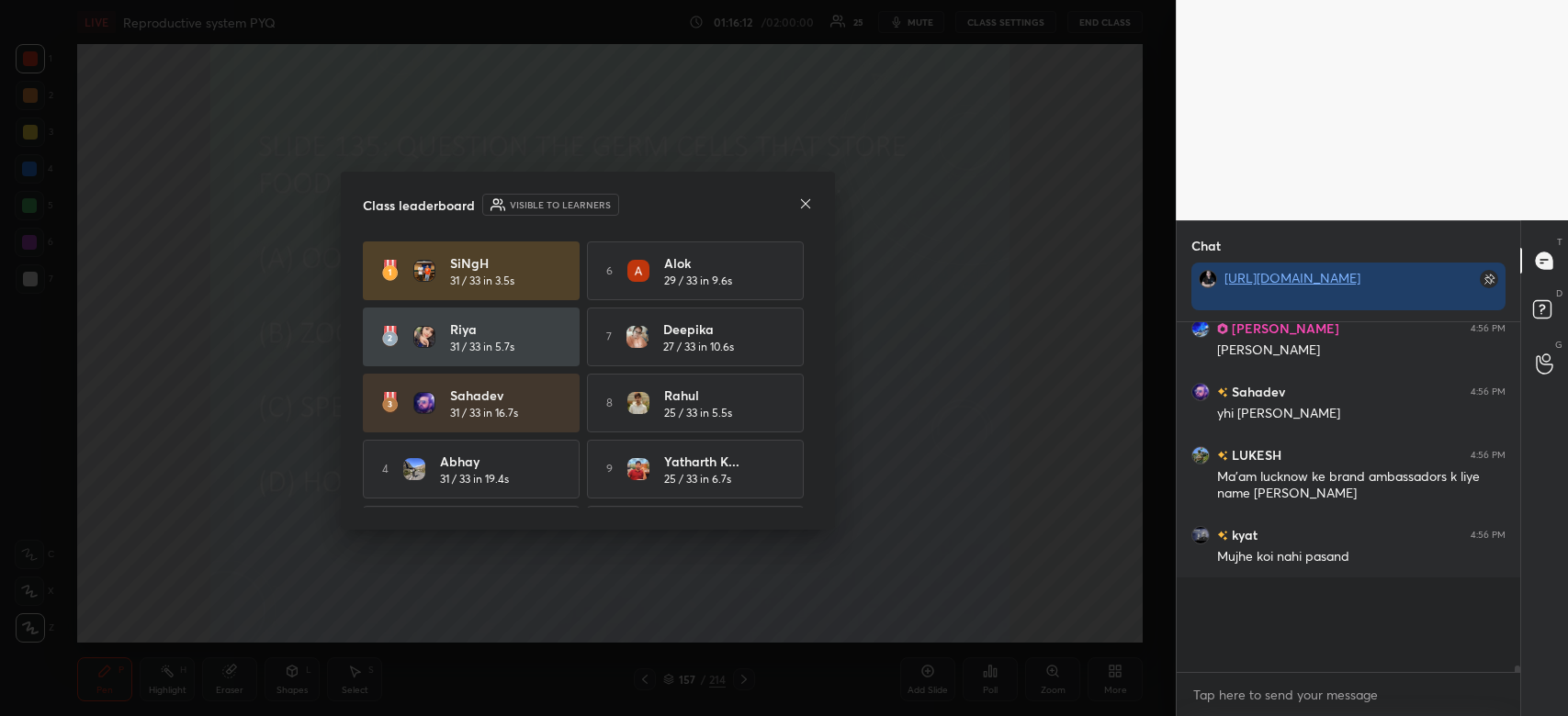
scroll to position [287, 338]
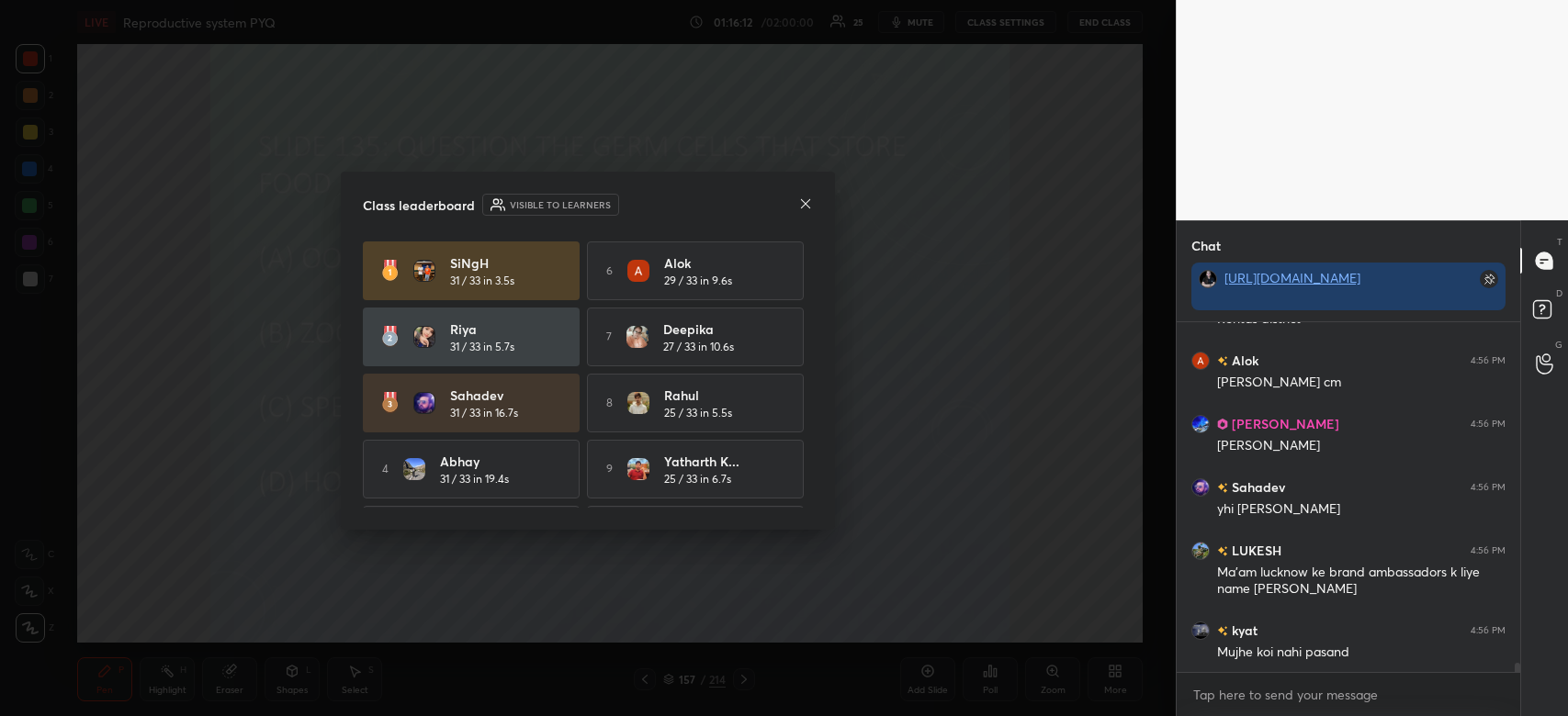
click at [814, 204] on div "Class leaderboard Visible to learners SiNgH 31 / 33 in 3.5s 6 Alok 29 / 33 in 9…" at bounding box center [587, 350] width 494 height 358
click at [804, 203] on icon at bounding box center [805, 203] width 15 height 15
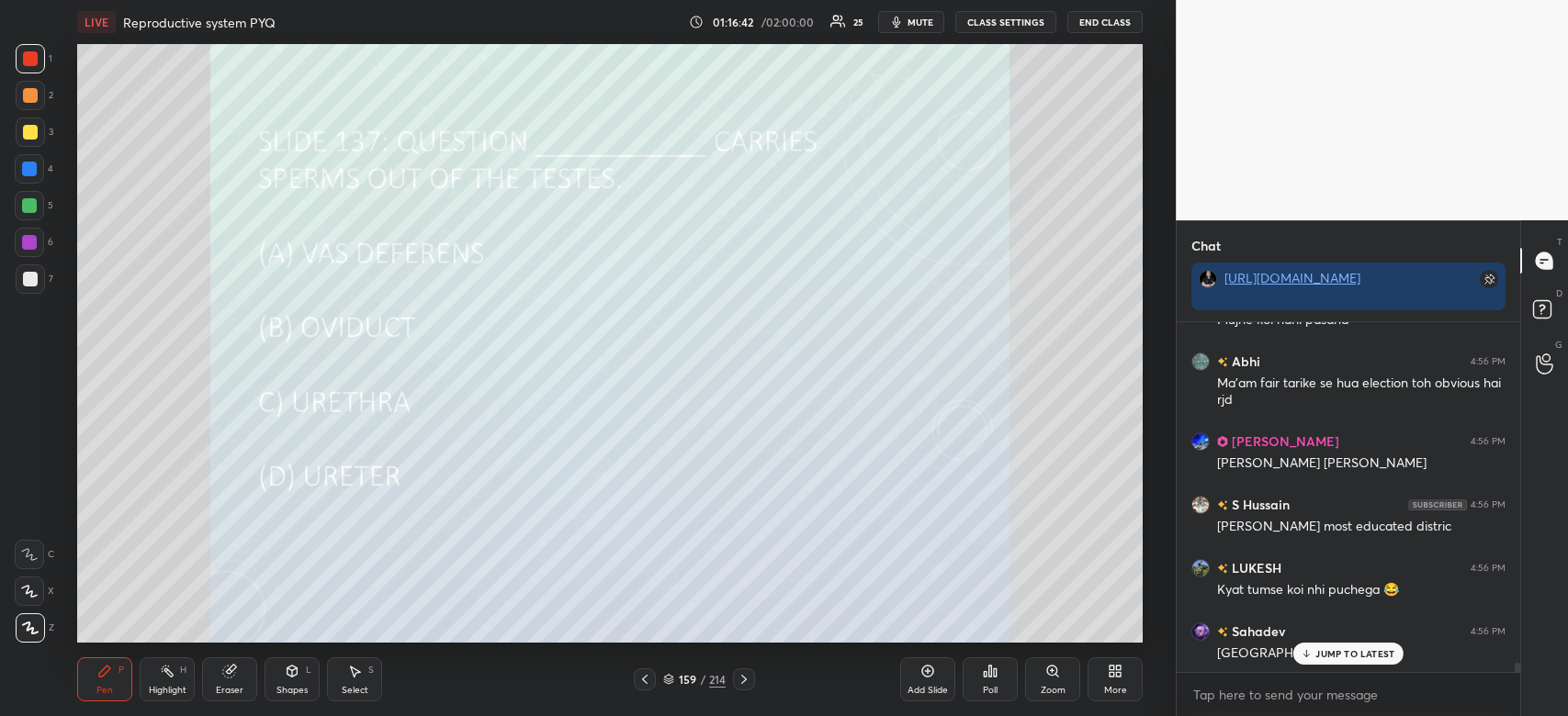
click at [981, 679] on div "Poll" at bounding box center [991, 680] width 55 height 44
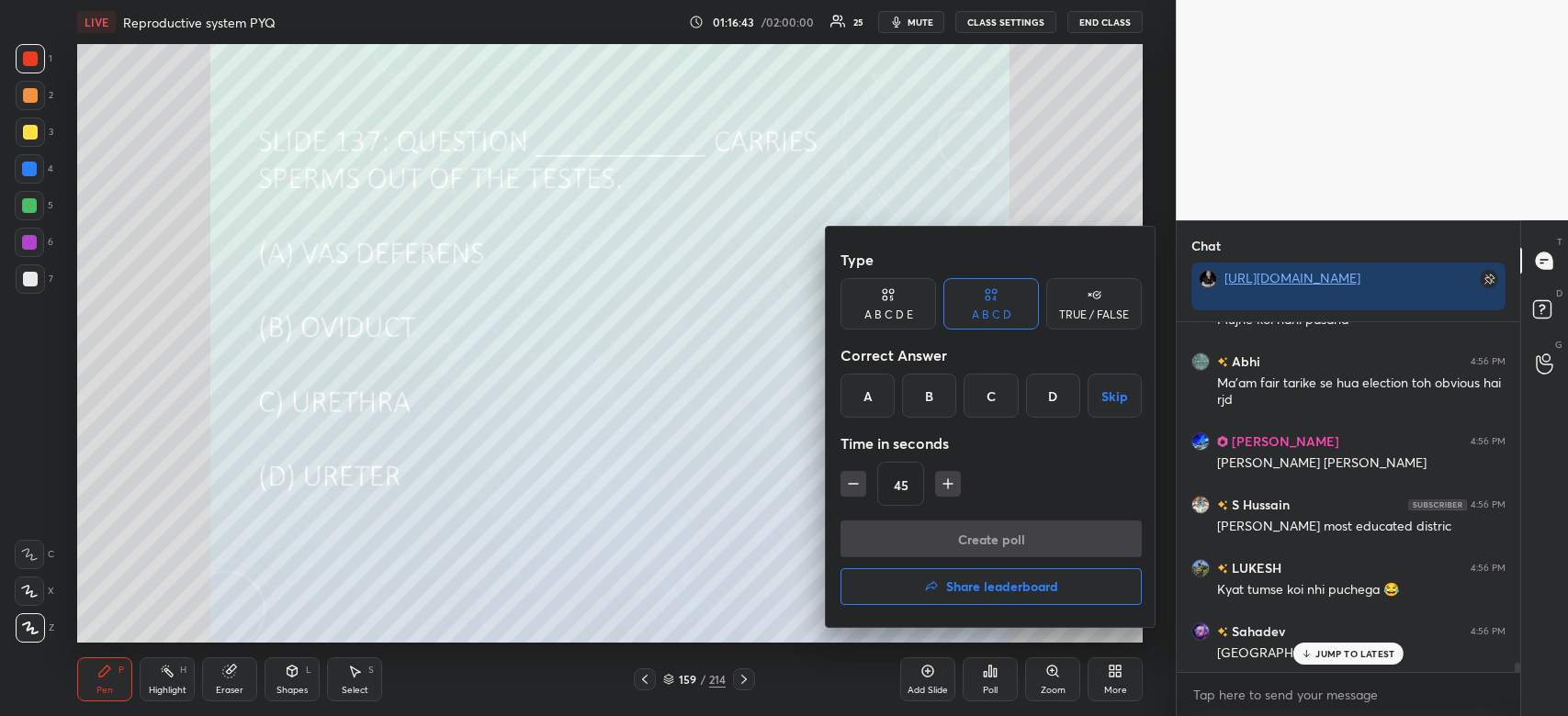
click at [851, 398] on div "A" at bounding box center [867, 395] width 54 height 44
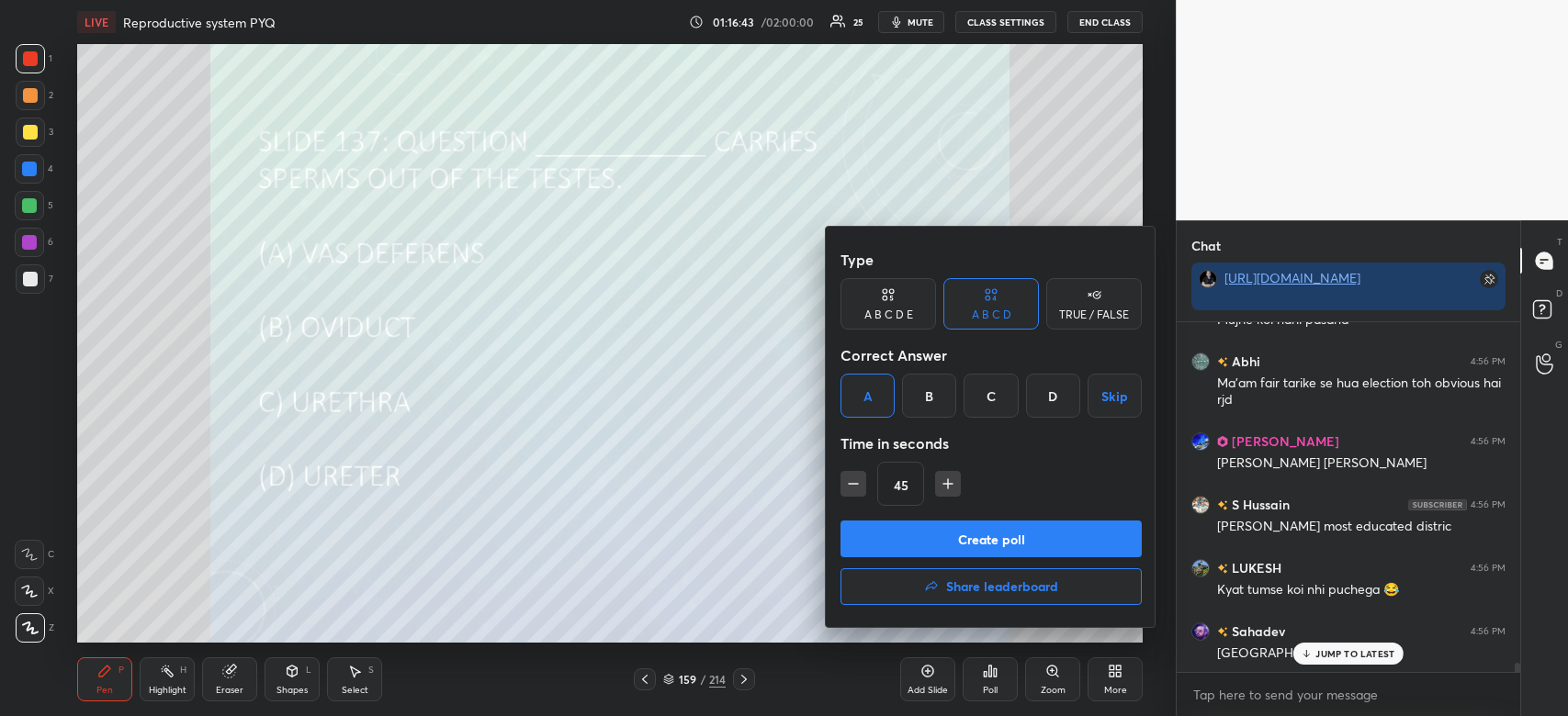
click at [979, 531] on button "Create poll" at bounding box center [991, 538] width 301 height 36
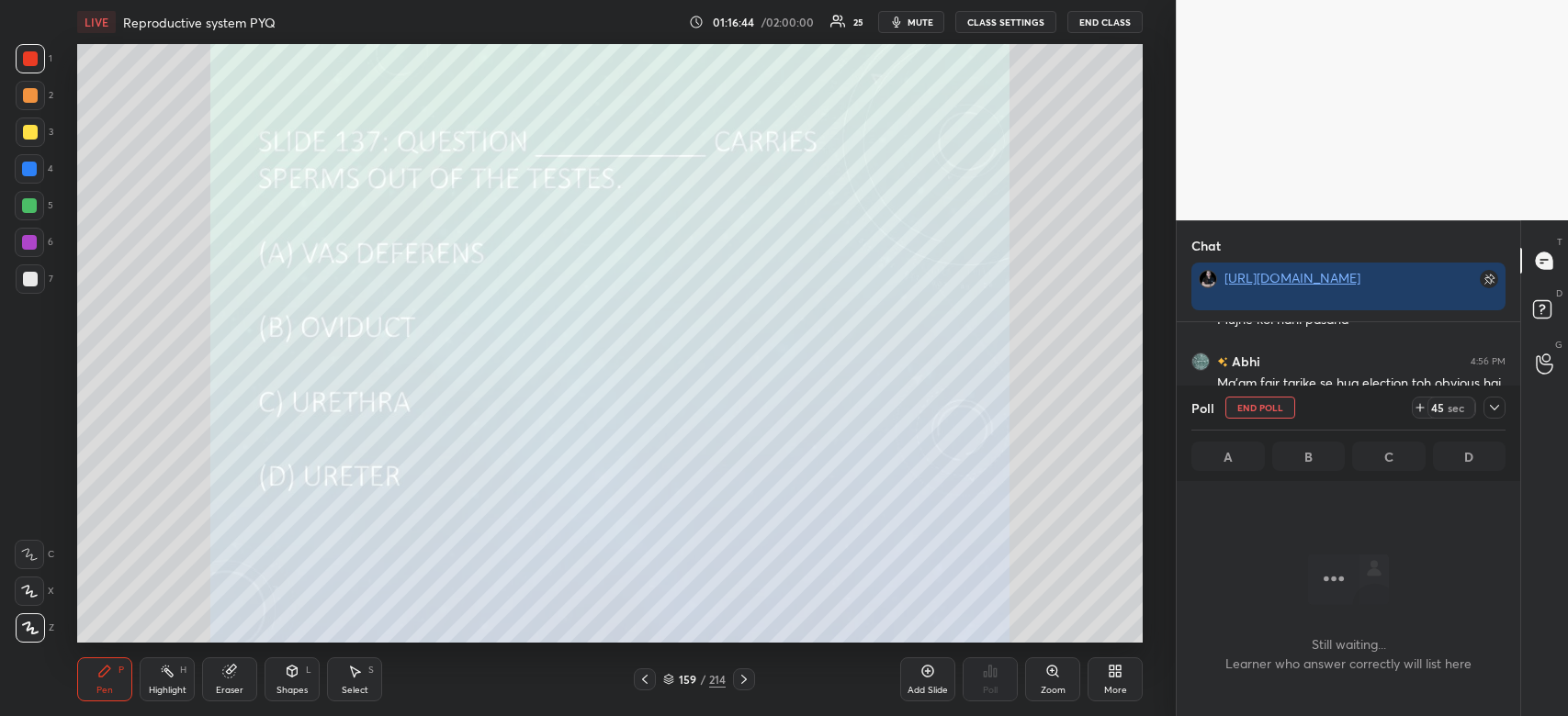
click at [1491, 416] on div at bounding box center [1495, 407] width 22 height 22
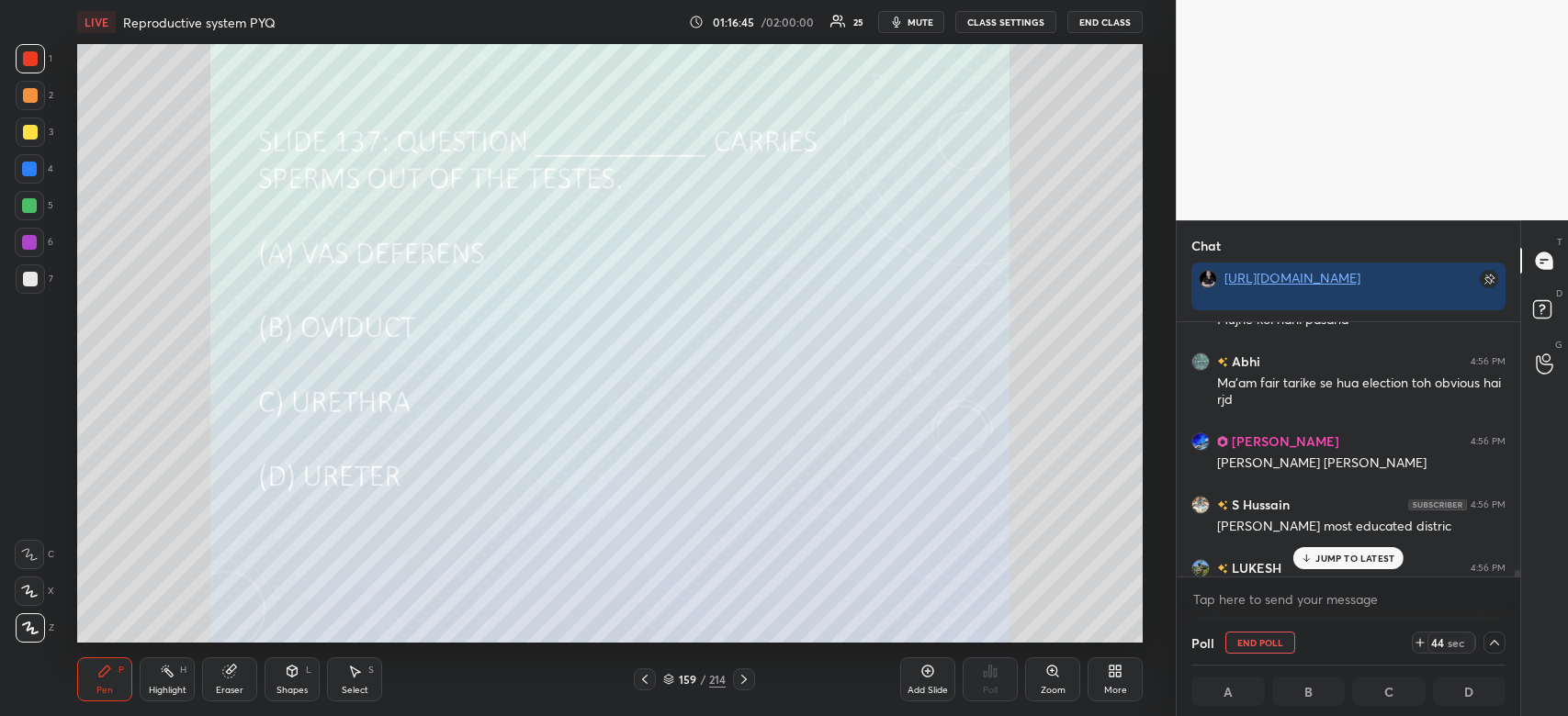
click at [1350, 562] on p "JUMP TO LATEST" at bounding box center [1355, 557] width 79 height 11
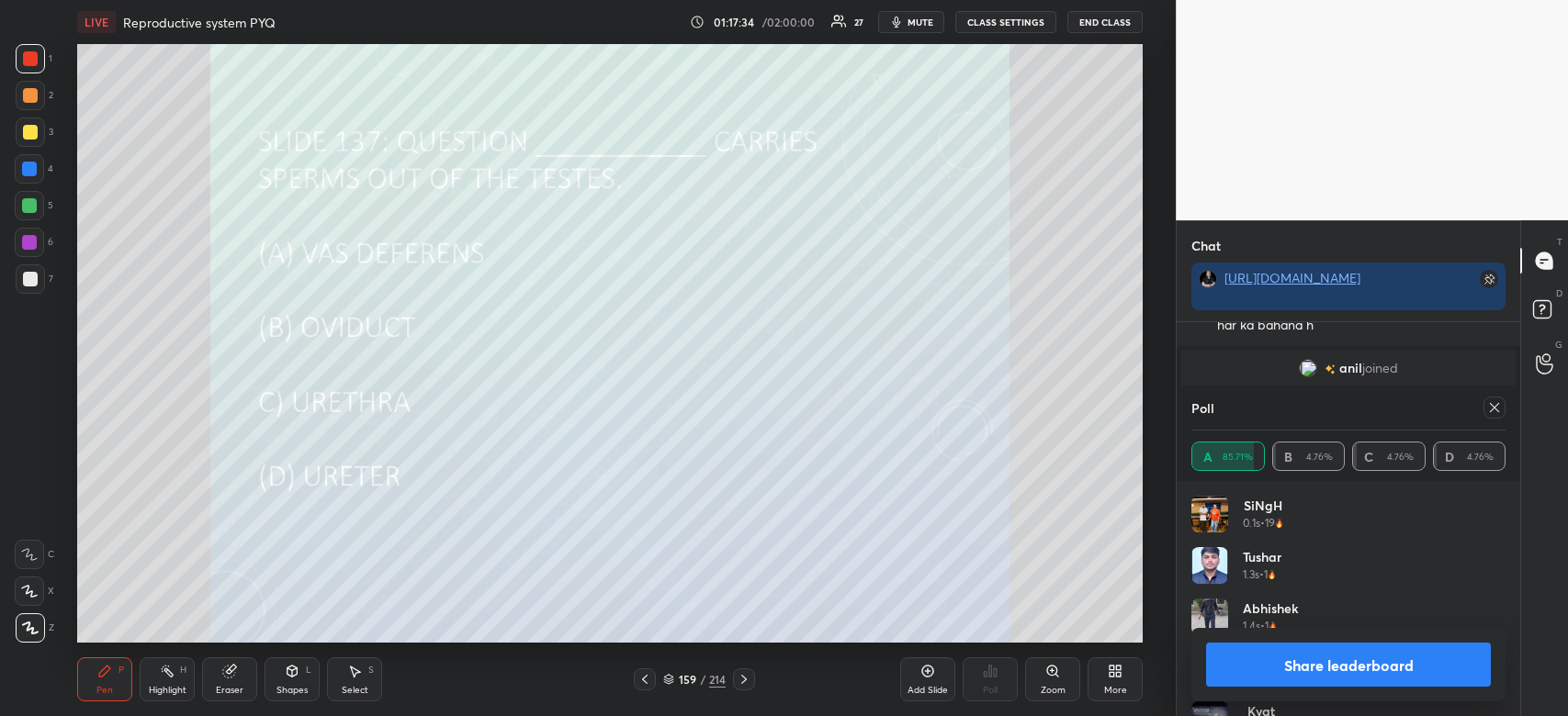
scroll to position [10220, 0]
click at [1376, 676] on button "Share leaderboard" at bounding box center [1348, 665] width 285 height 44
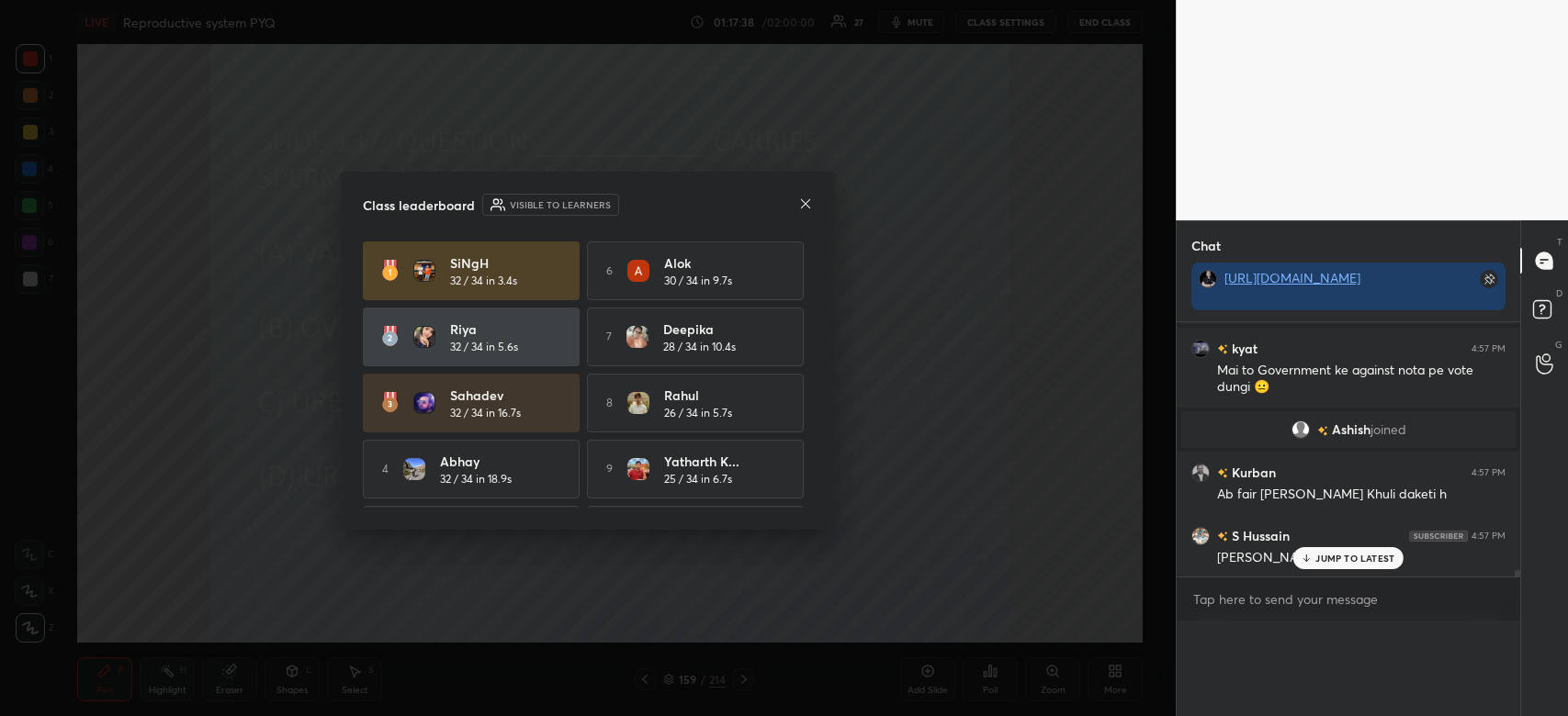
scroll to position [6, 6]
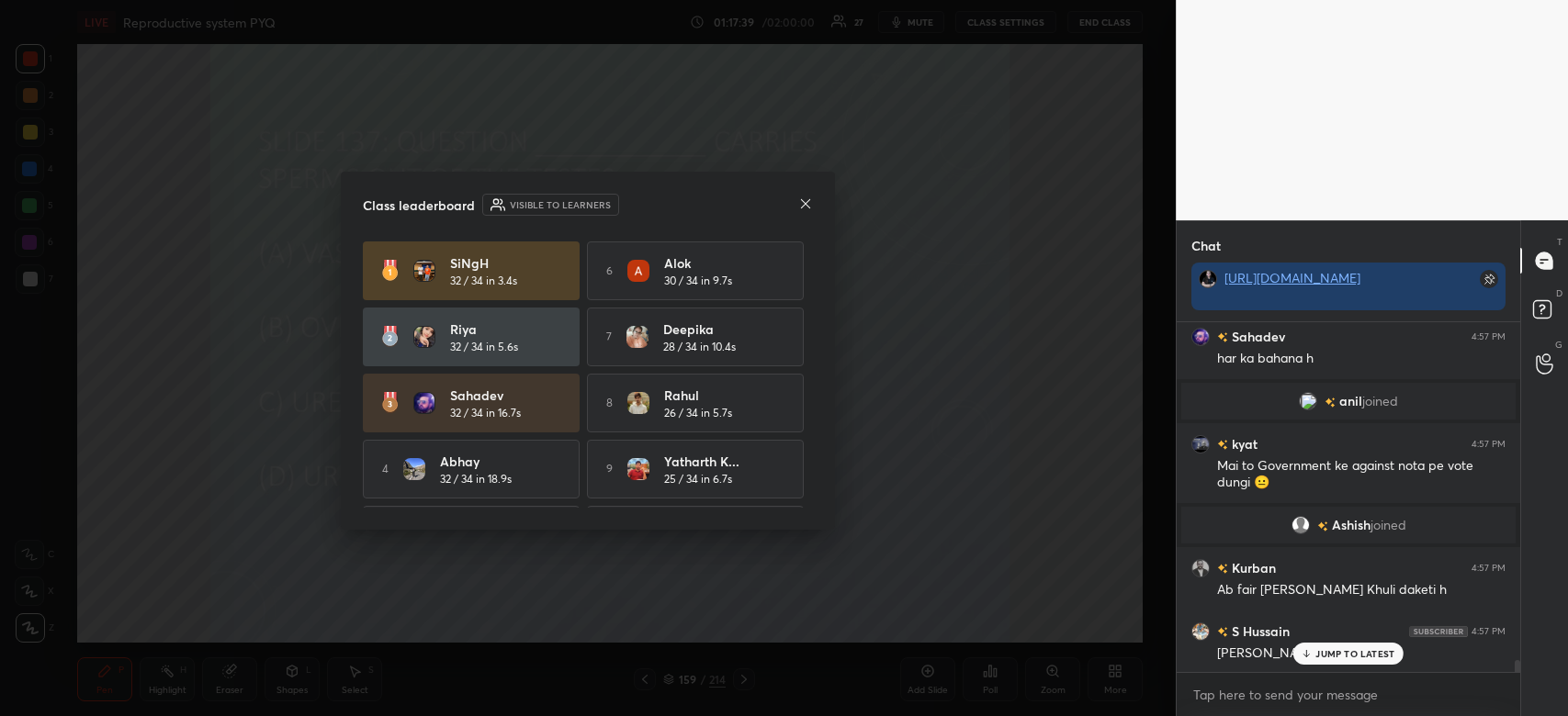
click at [802, 201] on icon at bounding box center [805, 202] width 9 height 9
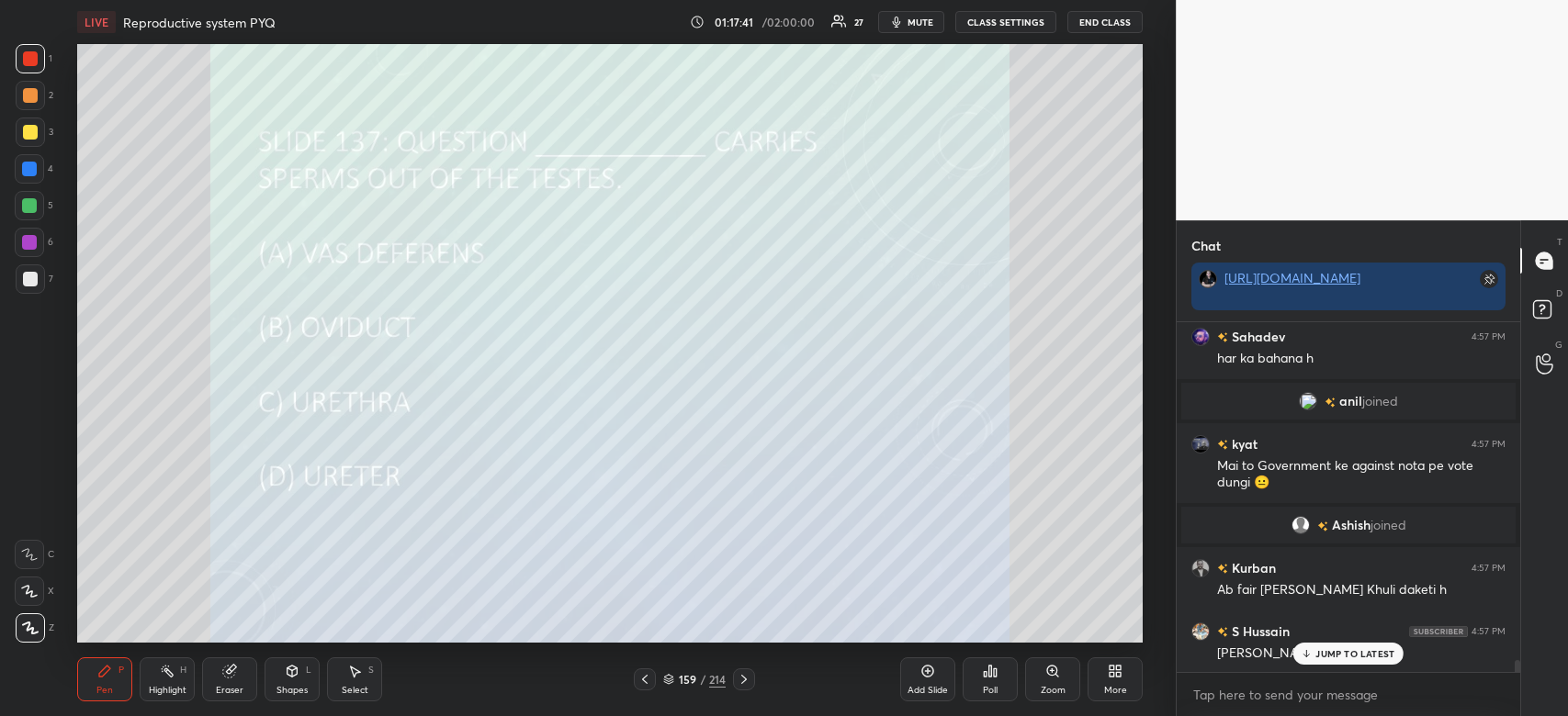
click at [1356, 654] on p "JUMP TO LATEST" at bounding box center [1355, 653] width 79 height 11
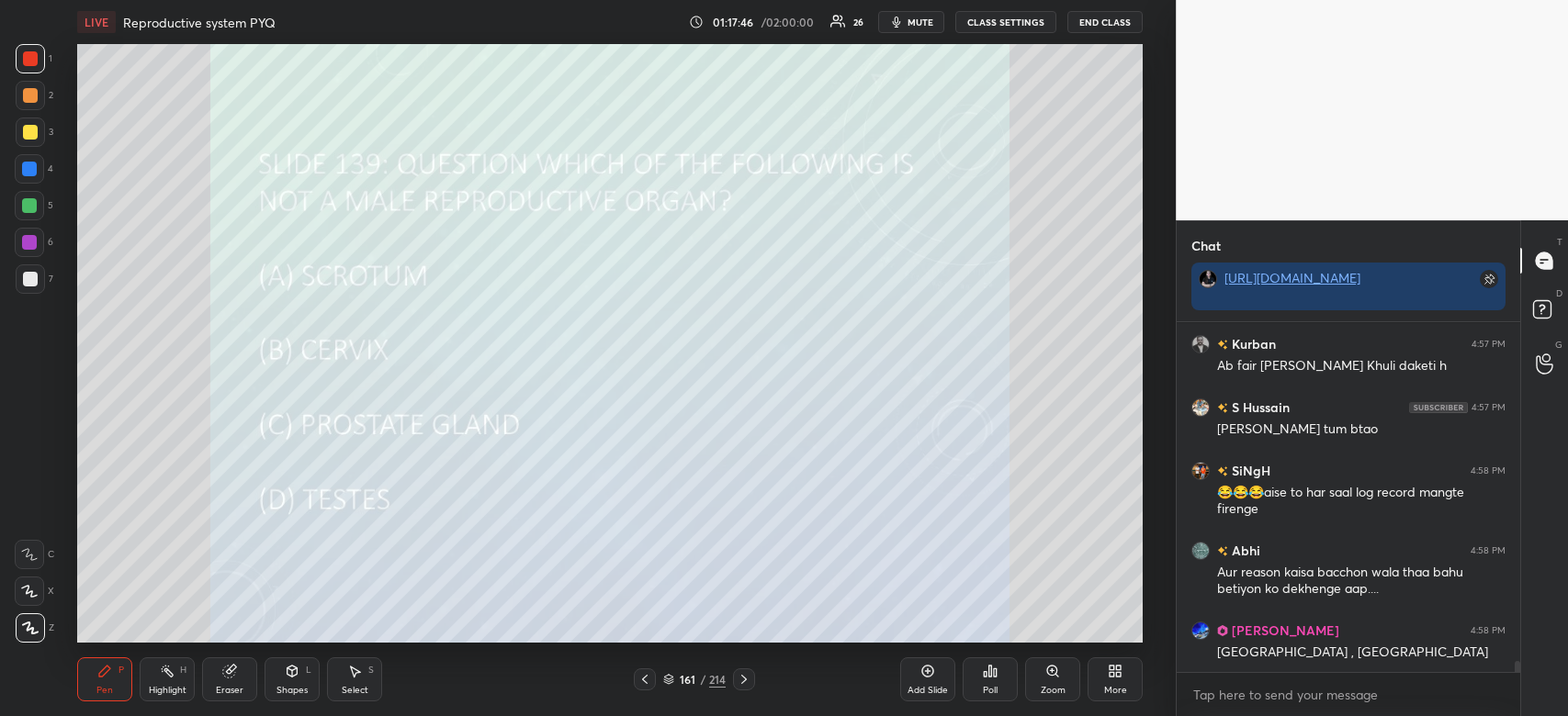
click at [991, 674] on icon at bounding box center [991, 671] width 3 height 11
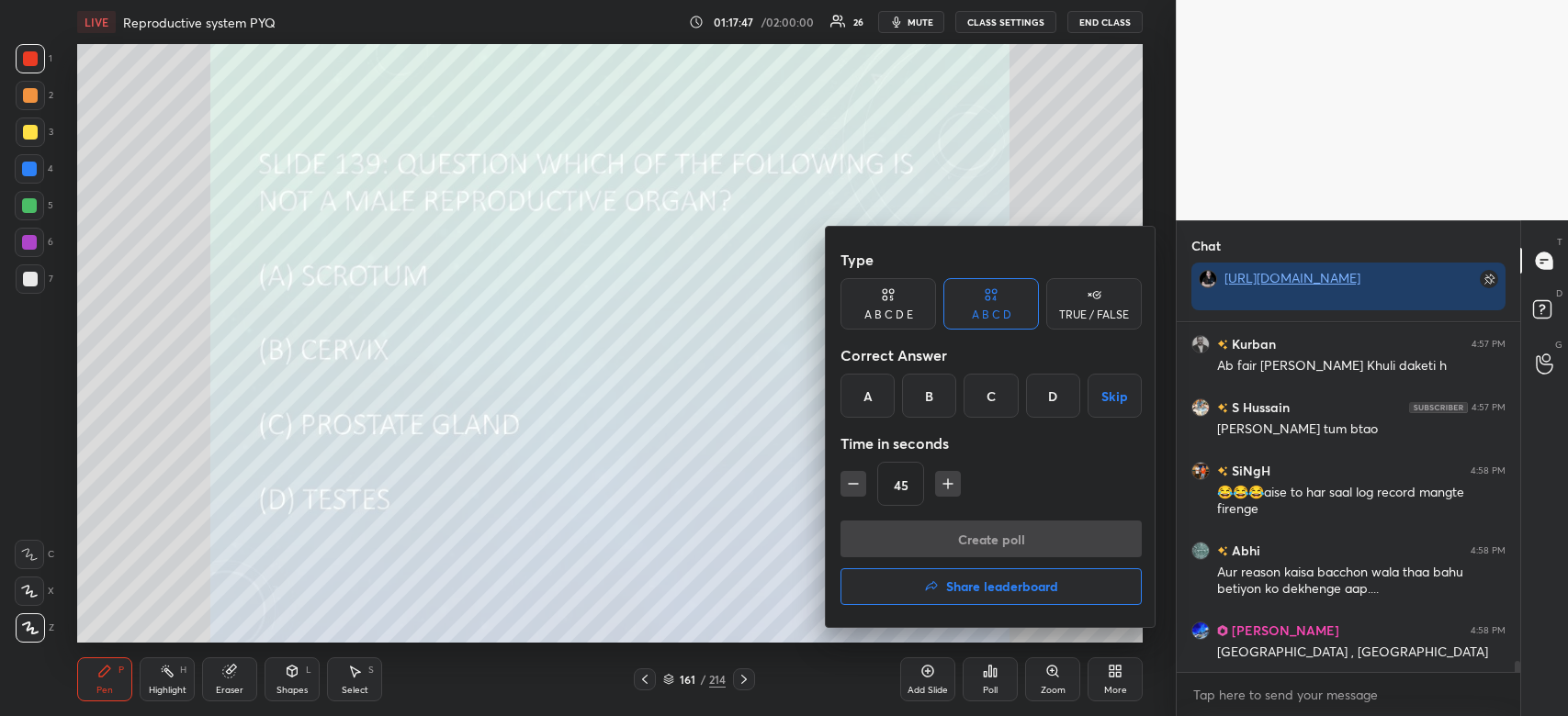
click at [929, 400] on div "B" at bounding box center [929, 395] width 54 height 44
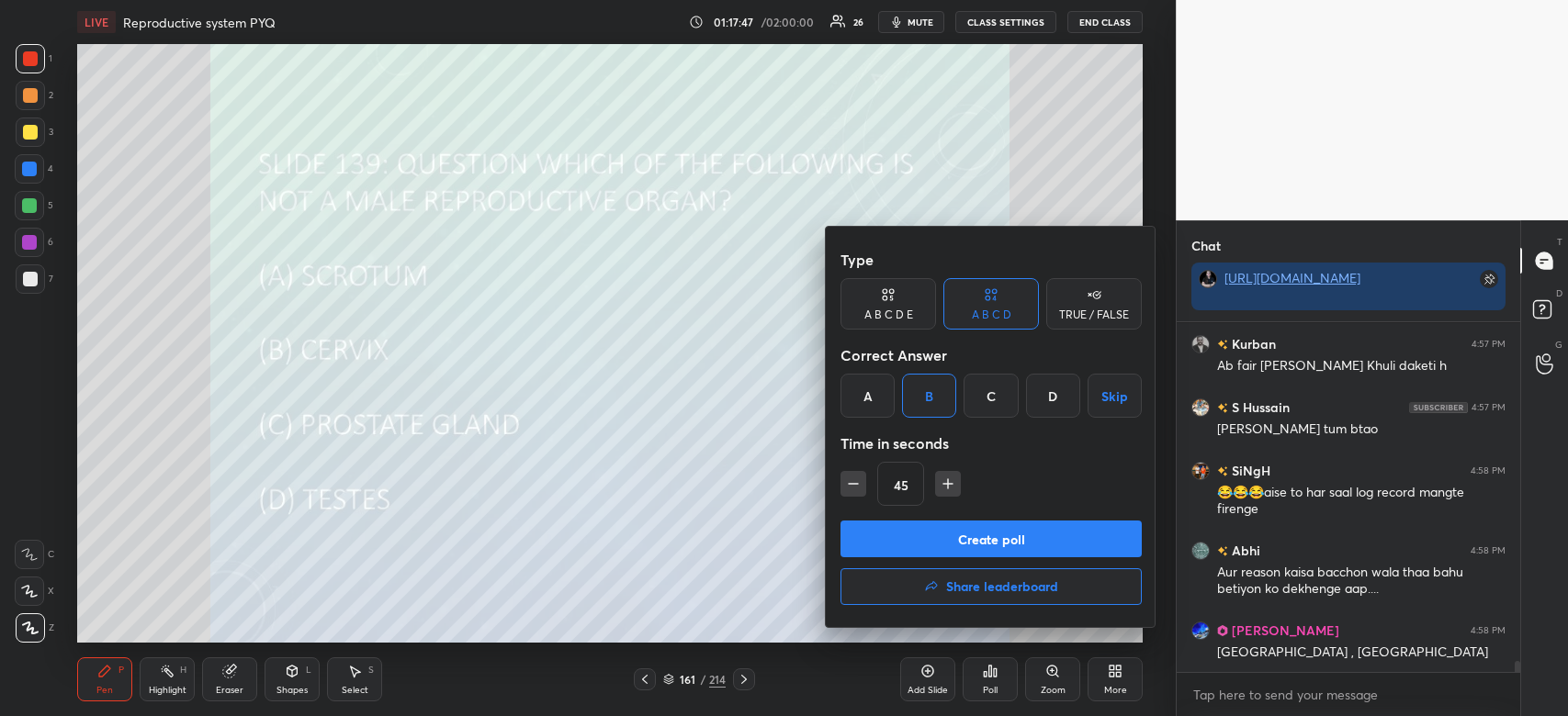
click at [963, 532] on button "Create poll" at bounding box center [991, 538] width 301 height 36
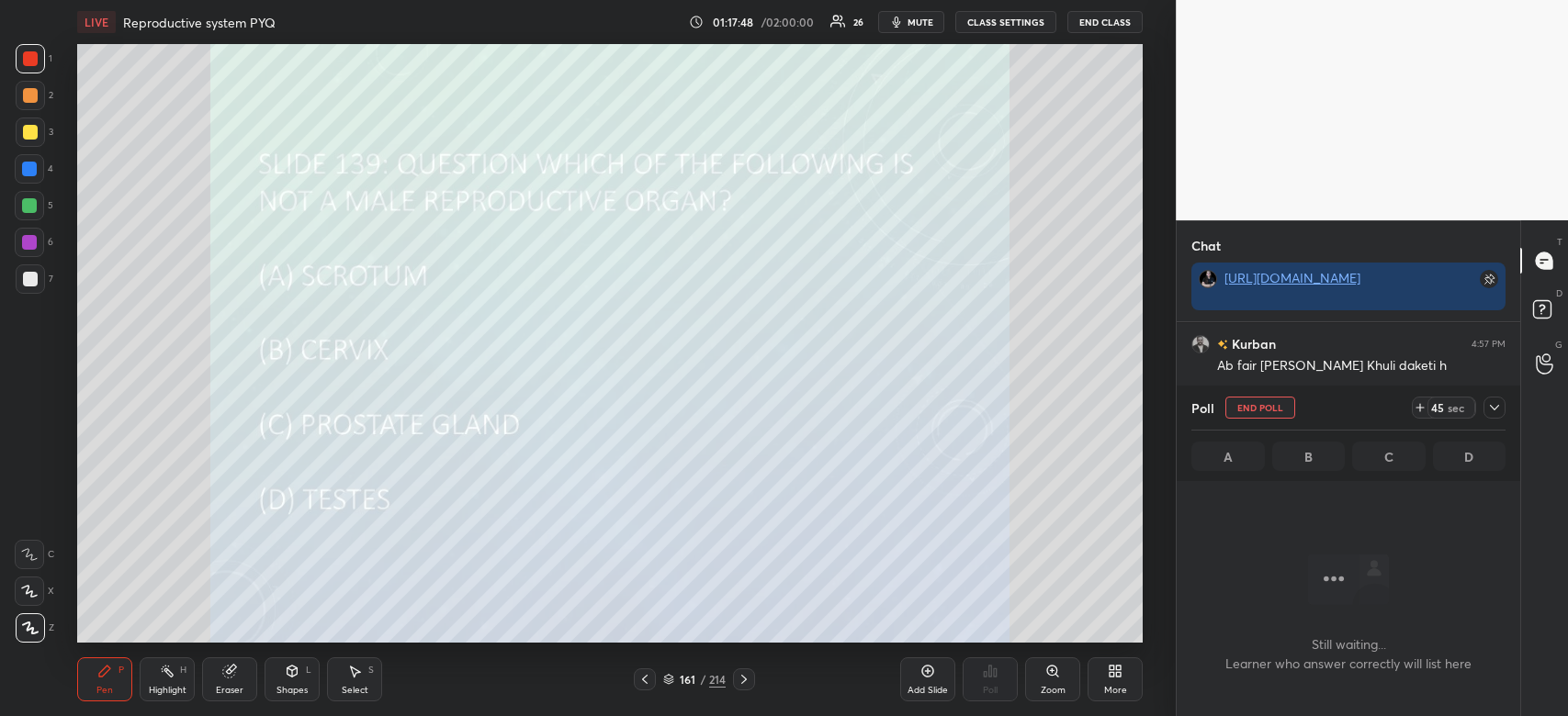
click at [1505, 406] on div at bounding box center [1495, 407] width 22 height 22
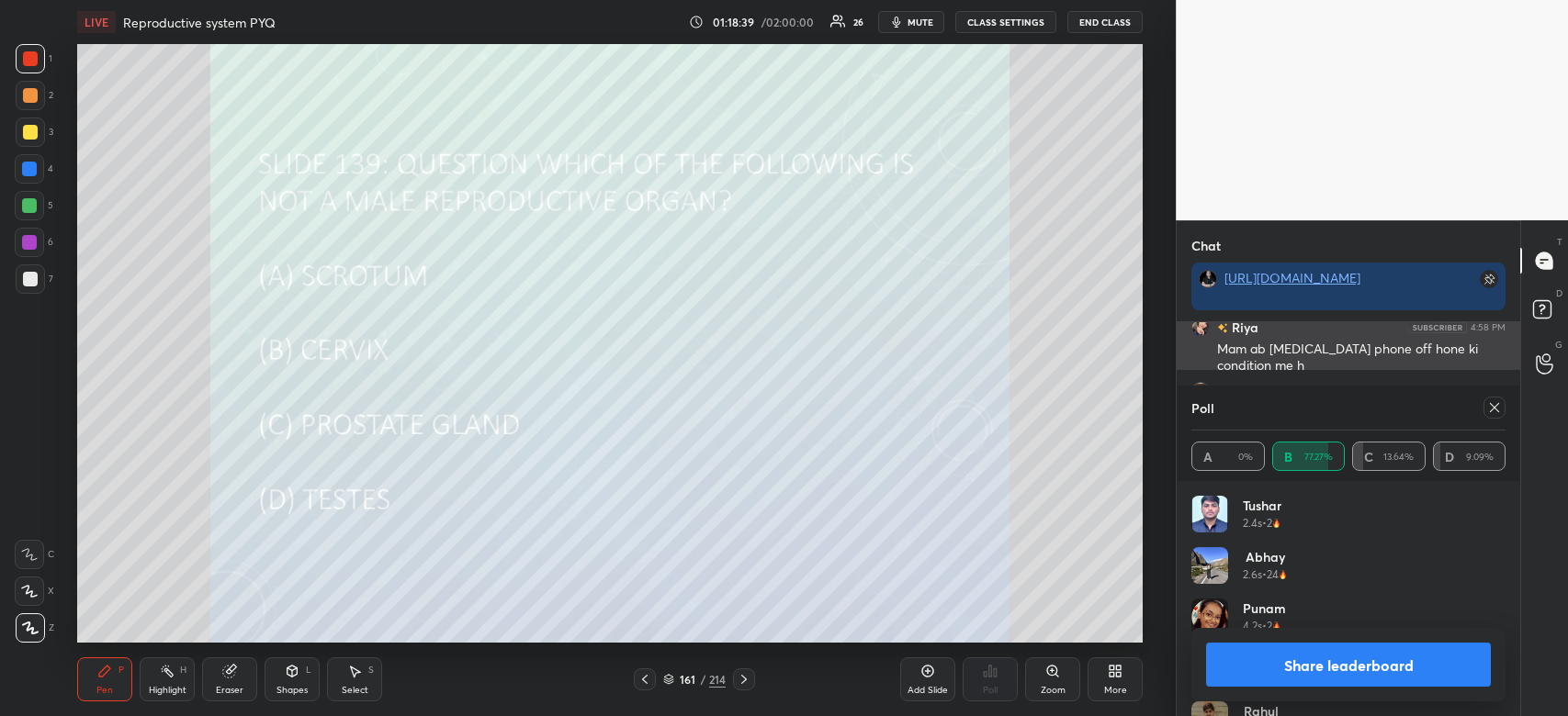
scroll to position [11113, 0]
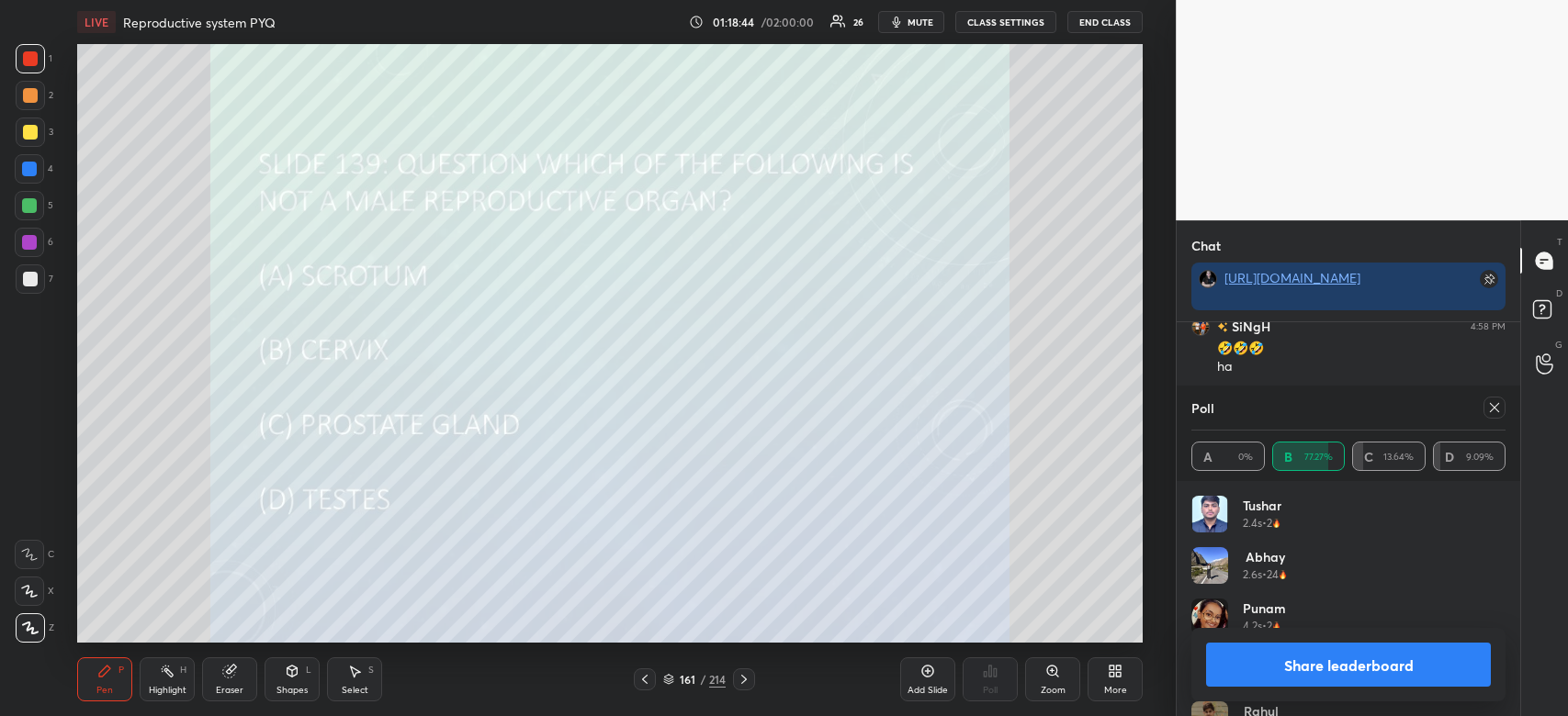
click at [1432, 676] on button "Share leaderboard" at bounding box center [1348, 665] width 285 height 44
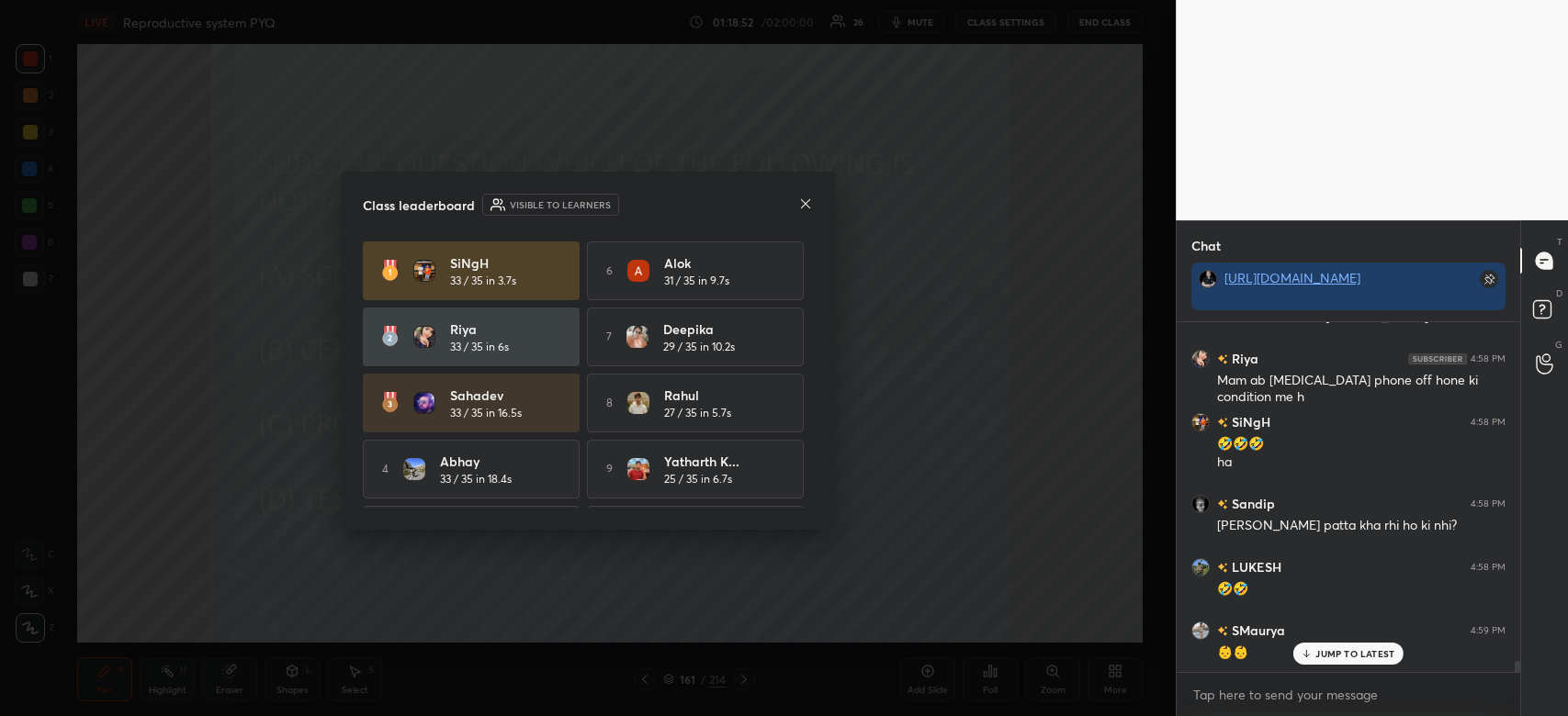
scroll to position [11079, 0]
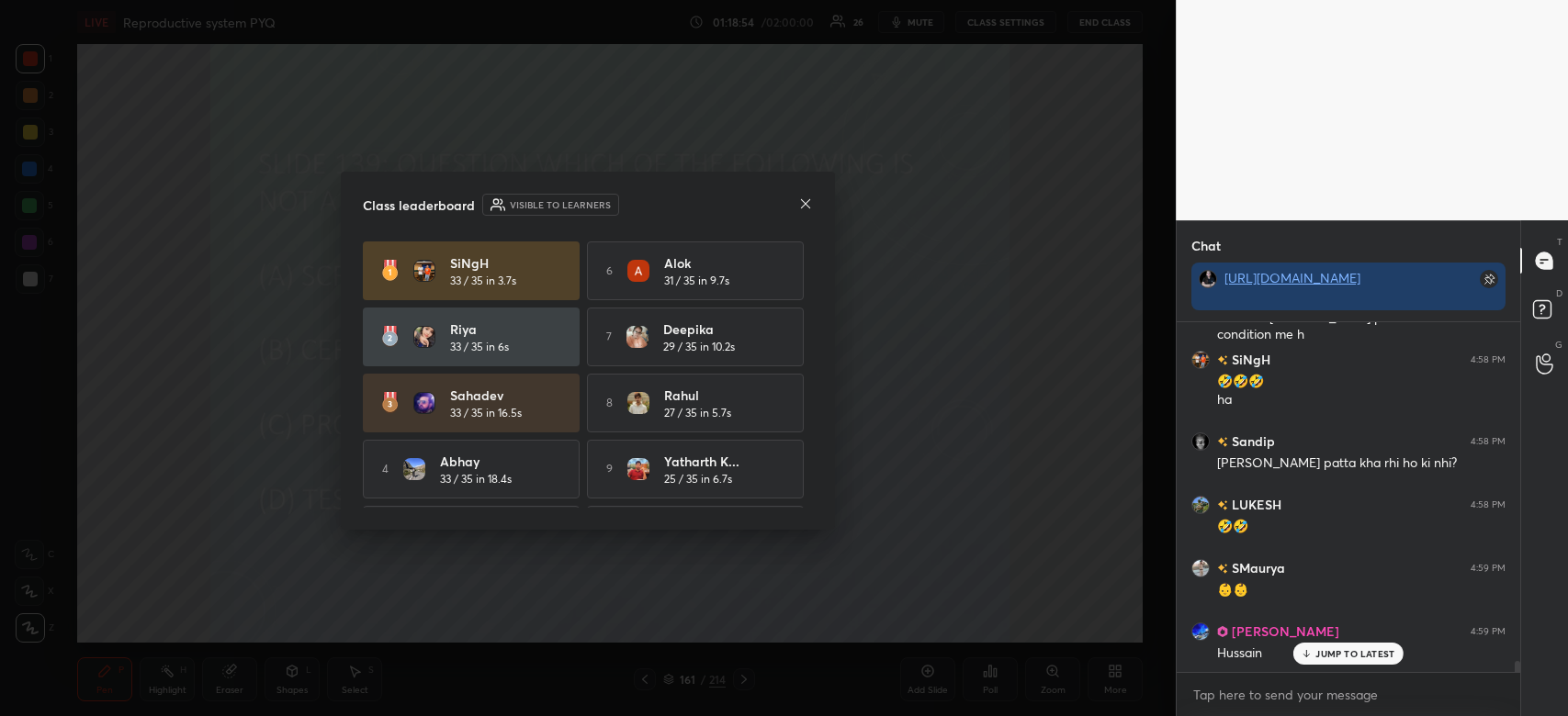
click at [808, 209] on icon at bounding box center [805, 203] width 15 height 15
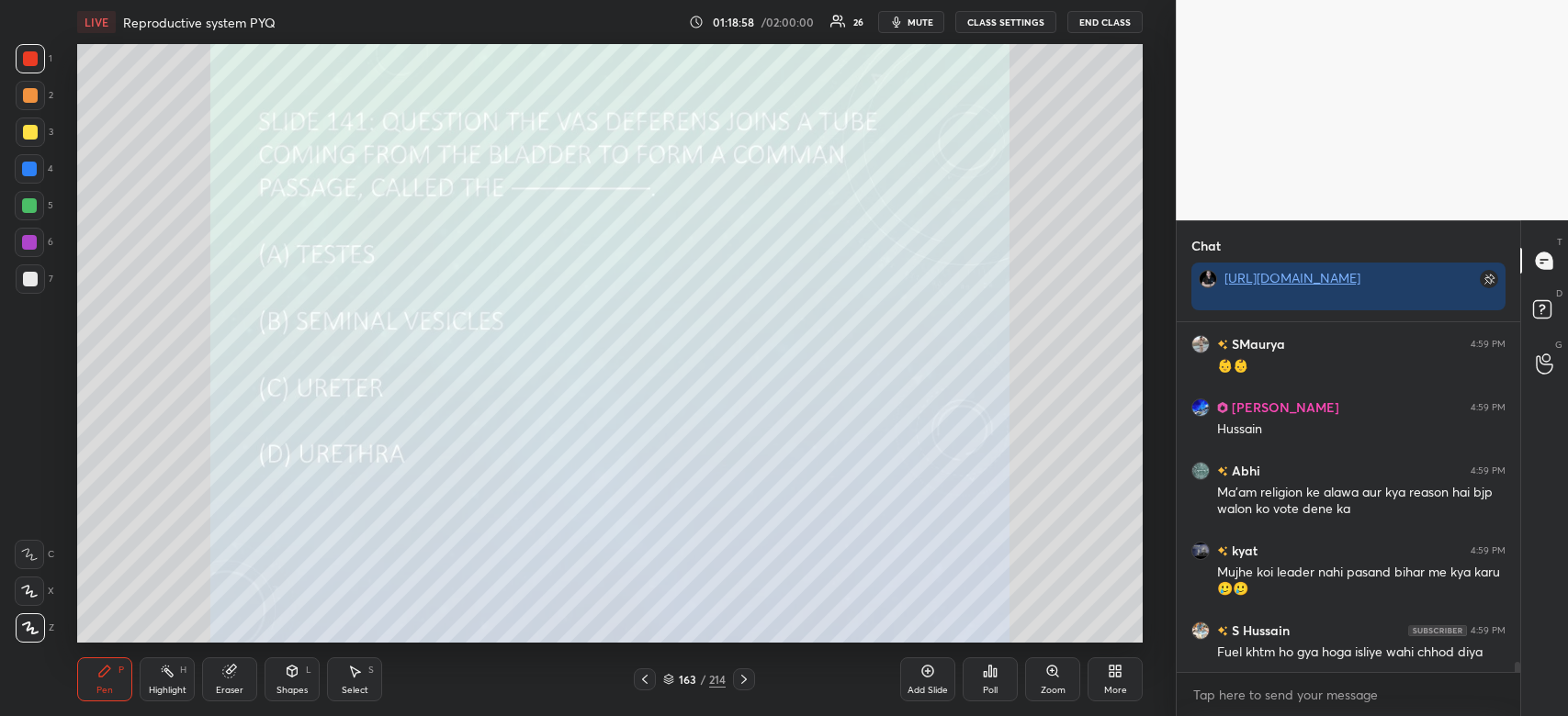
scroll to position [11366, 0]
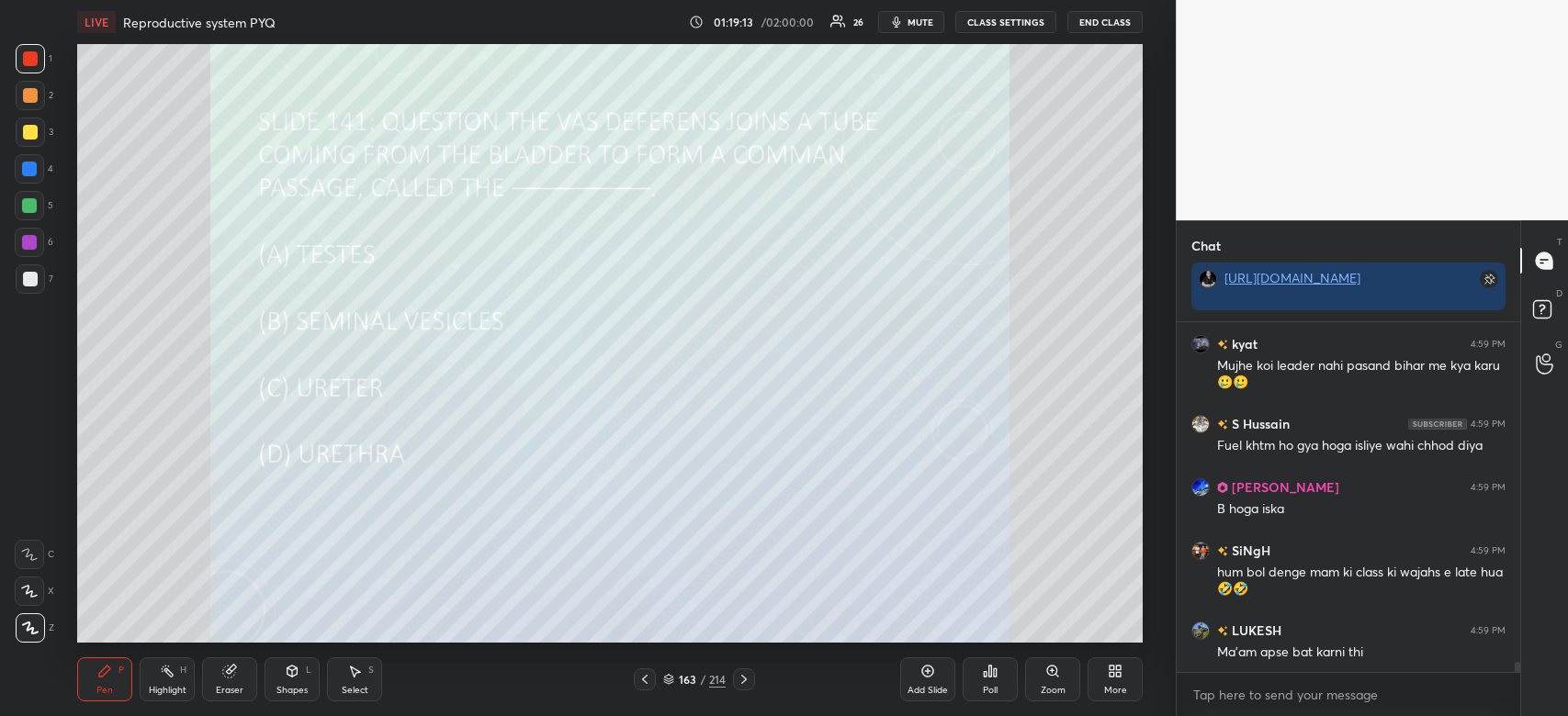
click at [989, 680] on div "Poll" at bounding box center [991, 680] width 55 height 44
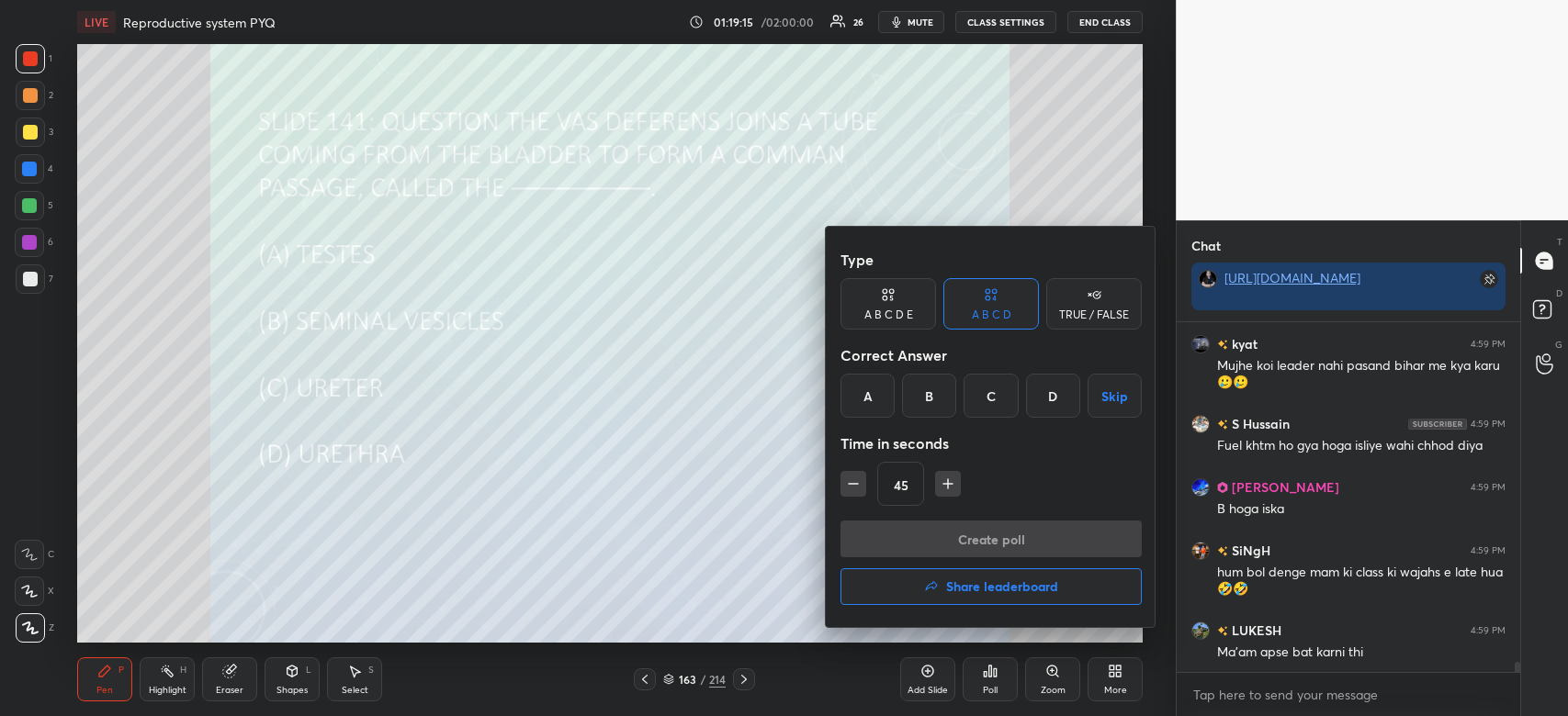
drag, startPoint x: 1066, startPoint y: 405, endPoint x: 1011, endPoint y: 527, distance: 133.8
click at [1012, 526] on div "Type A B C D E A B C D TRUE / FALSE Correct Answer A B C D Skip Time in seconds…" at bounding box center [991, 427] width 331 height 400
drag, startPoint x: 1046, startPoint y: 389, endPoint x: 1046, endPoint y: 440, distance: 51.0
click at [1046, 440] on div "Type A B C D E A B C D TRUE / FALSE Correct Answer A B C D Skip Time in seconds…" at bounding box center [991, 381] width 301 height 279
click at [1052, 411] on div "D" at bounding box center [1053, 395] width 54 height 44
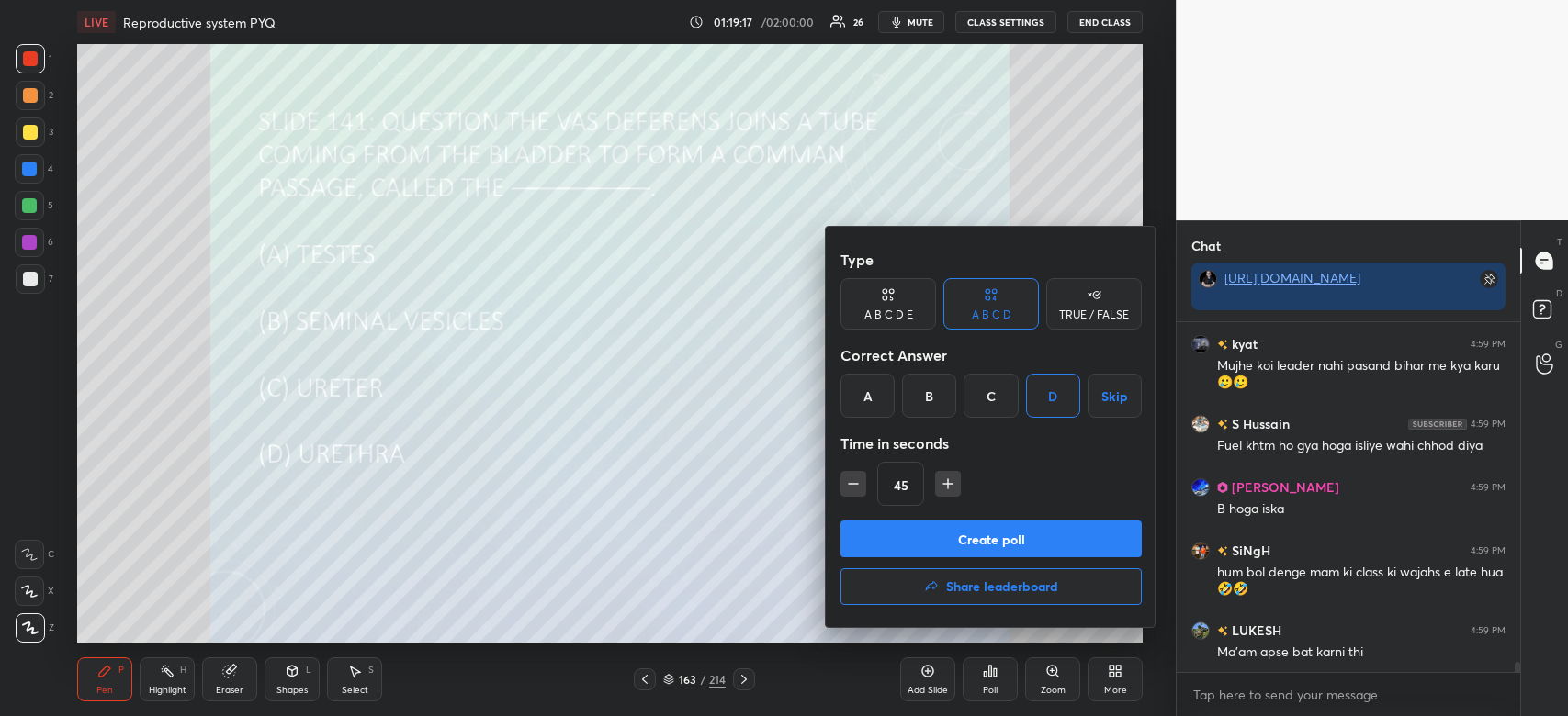
drag, startPoint x: 1052, startPoint y: 411, endPoint x: 1033, endPoint y: 522, distance: 112.6
click at [1052, 462] on div "Type A B C D E A B C D TRUE / FALSE Correct Answer A B C D Skip Time in seconds…" at bounding box center [991, 381] width 301 height 279
click at [1026, 537] on button "Create poll" at bounding box center [991, 538] width 301 height 36
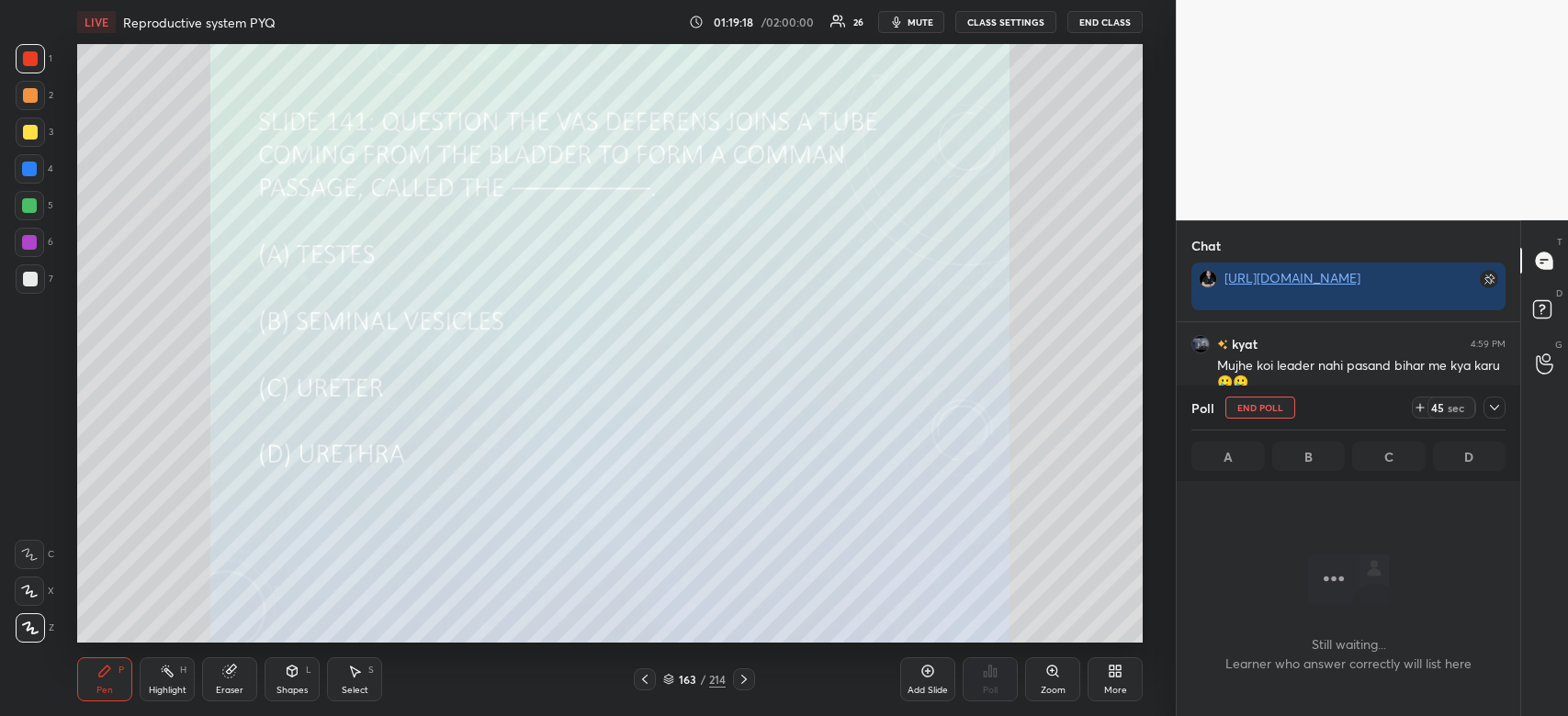
scroll to position [259, 338]
click at [1495, 415] on icon at bounding box center [1494, 407] width 15 height 15
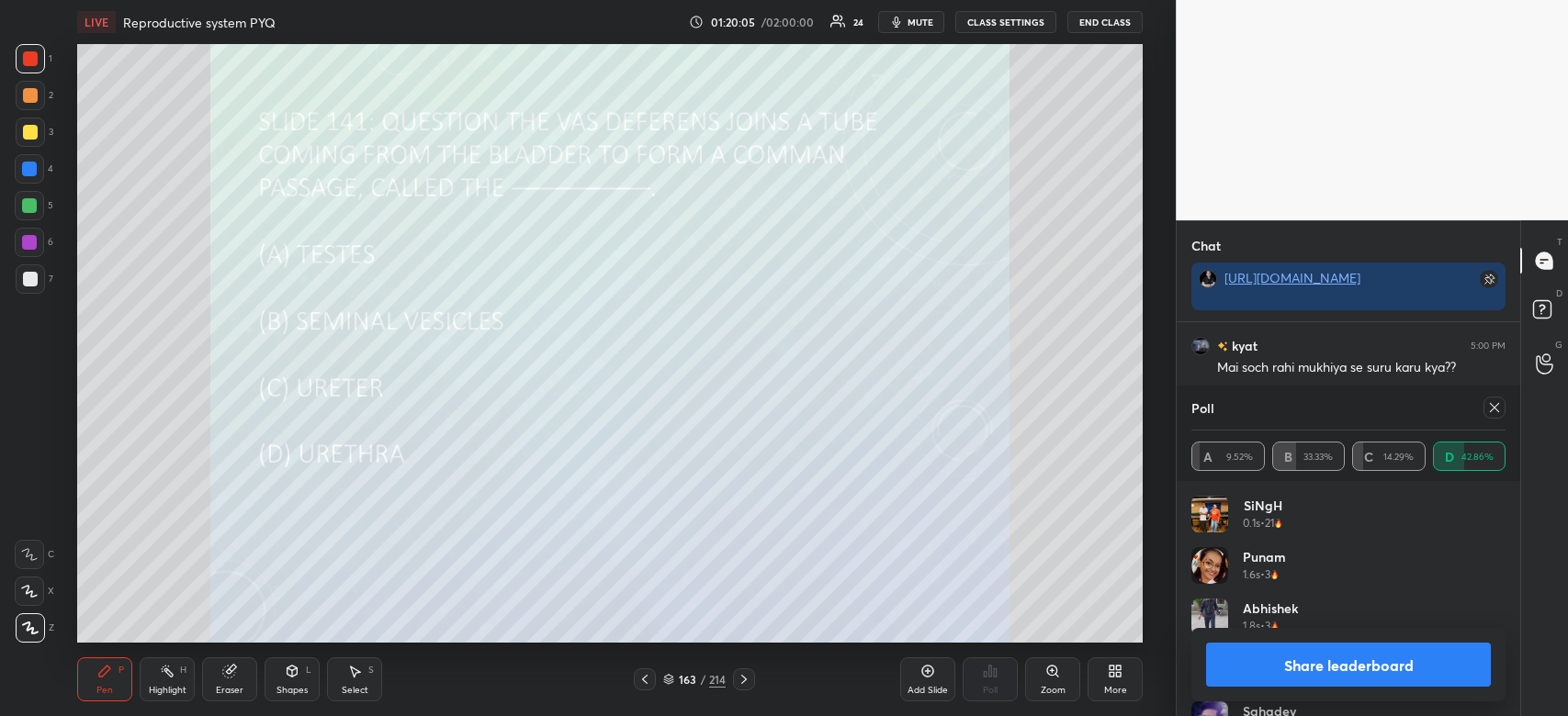
scroll to position [12109, 0]
click at [1357, 672] on button "Share leaderboard" at bounding box center [1348, 665] width 285 height 44
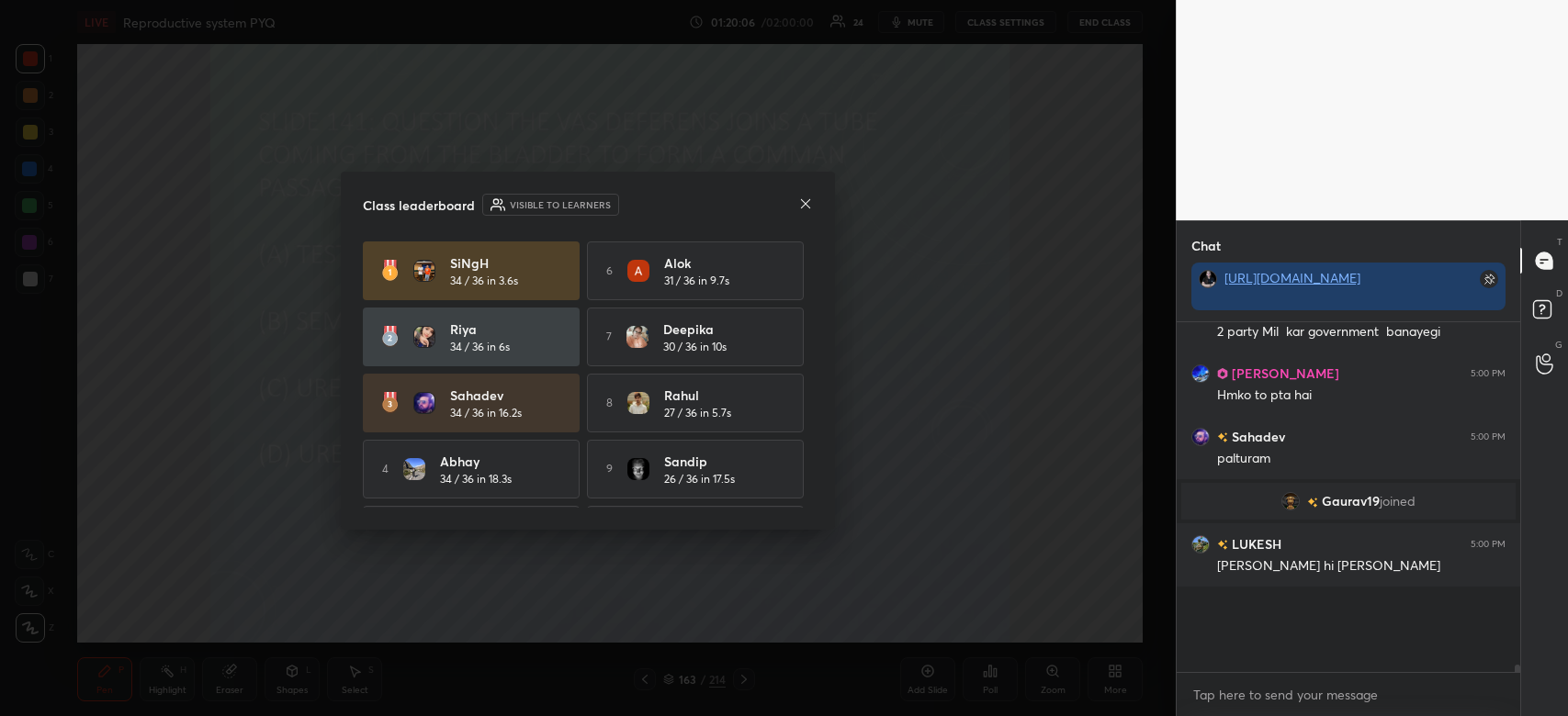
scroll to position [12117, 0]
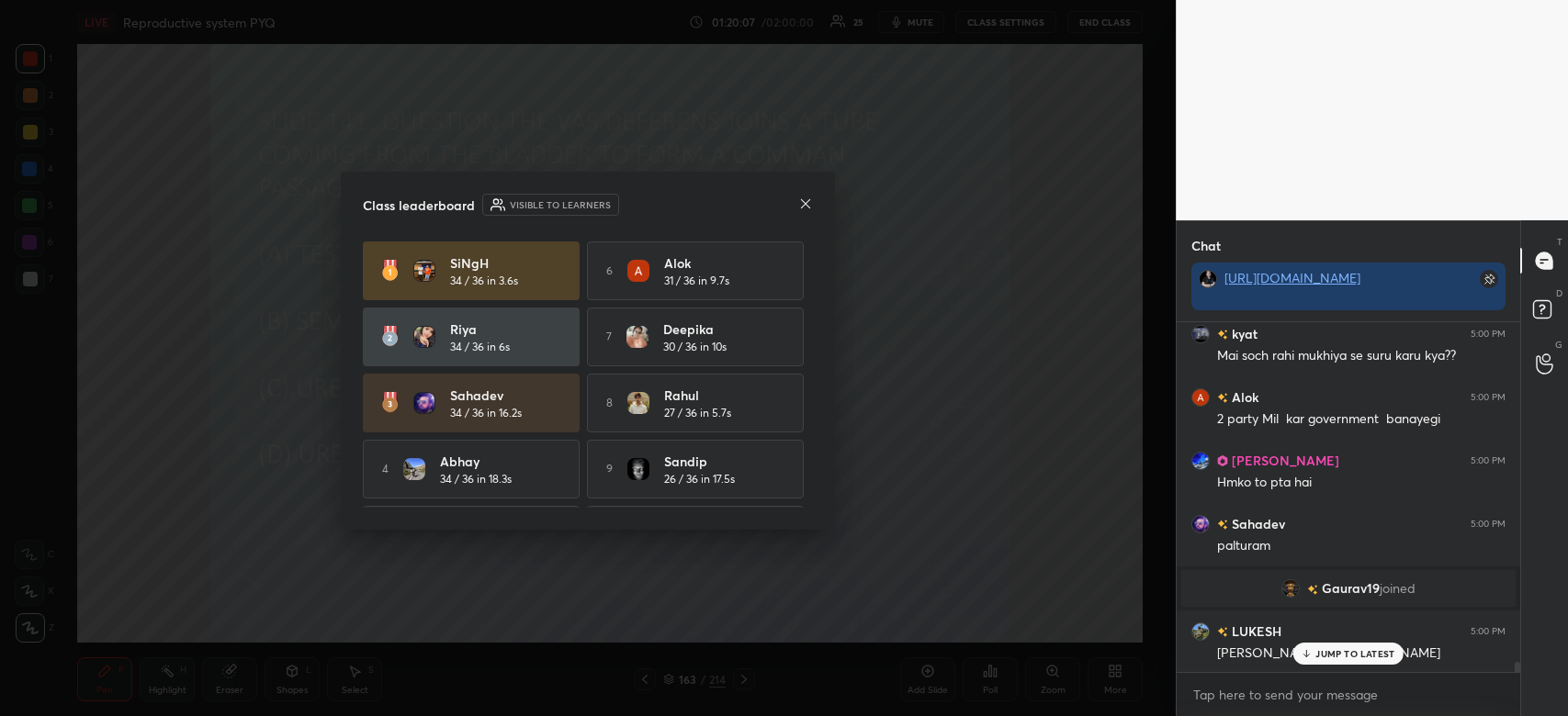
click at [804, 206] on icon at bounding box center [805, 203] width 15 height 15
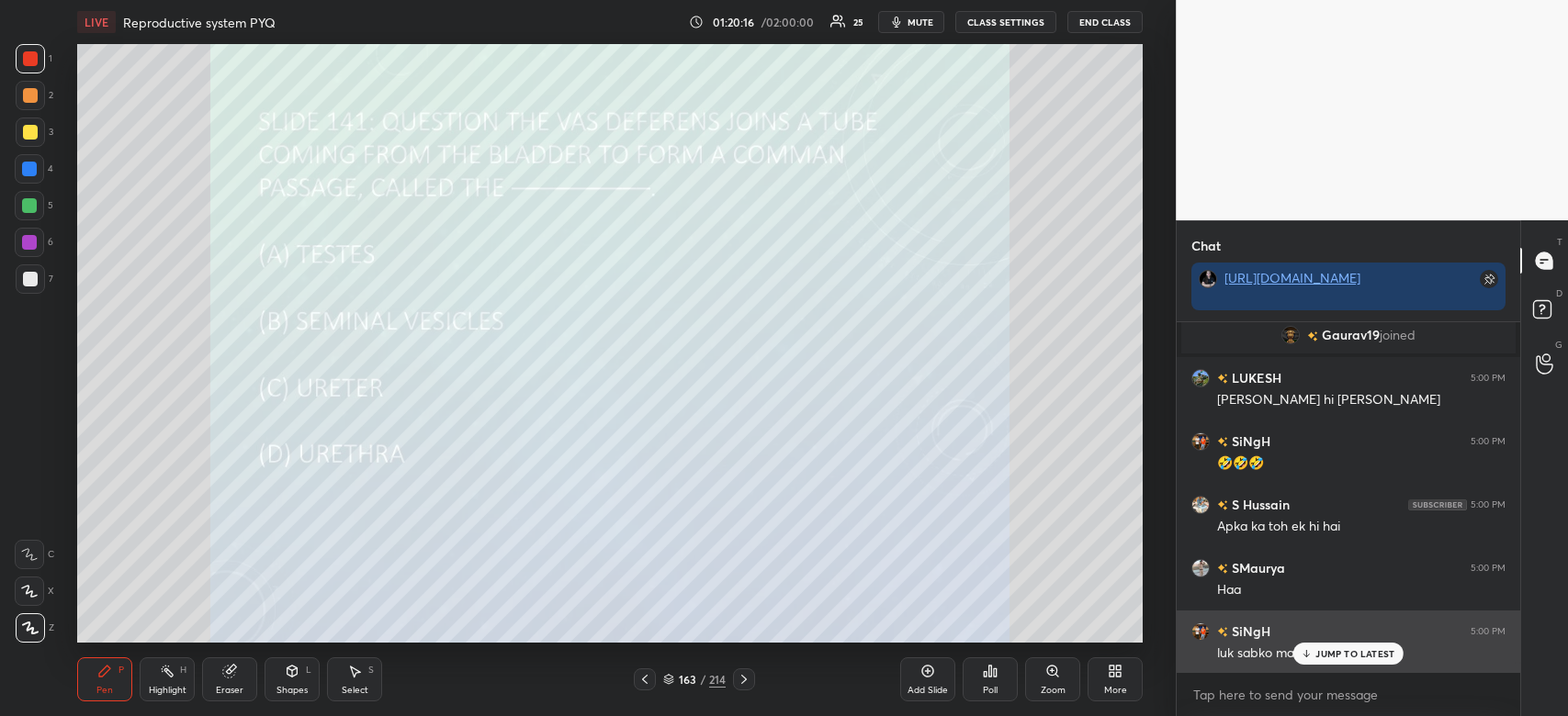
click at [1369, 660] on div "JUMP TO LATEST" at bounding box center [1349, 654] width 111 height 22
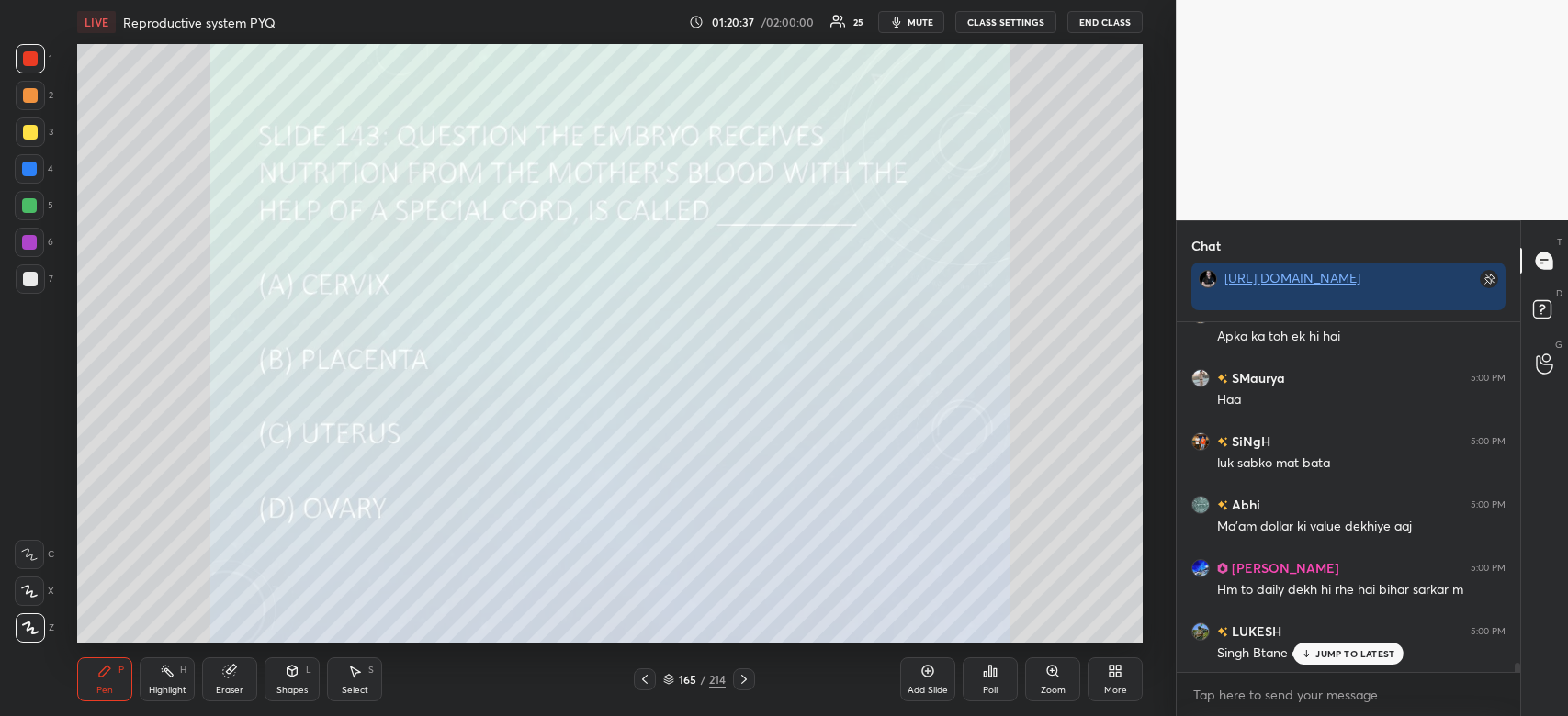
click at [991, 673] on icon at bounding box center [991, 671] width 3 height 11
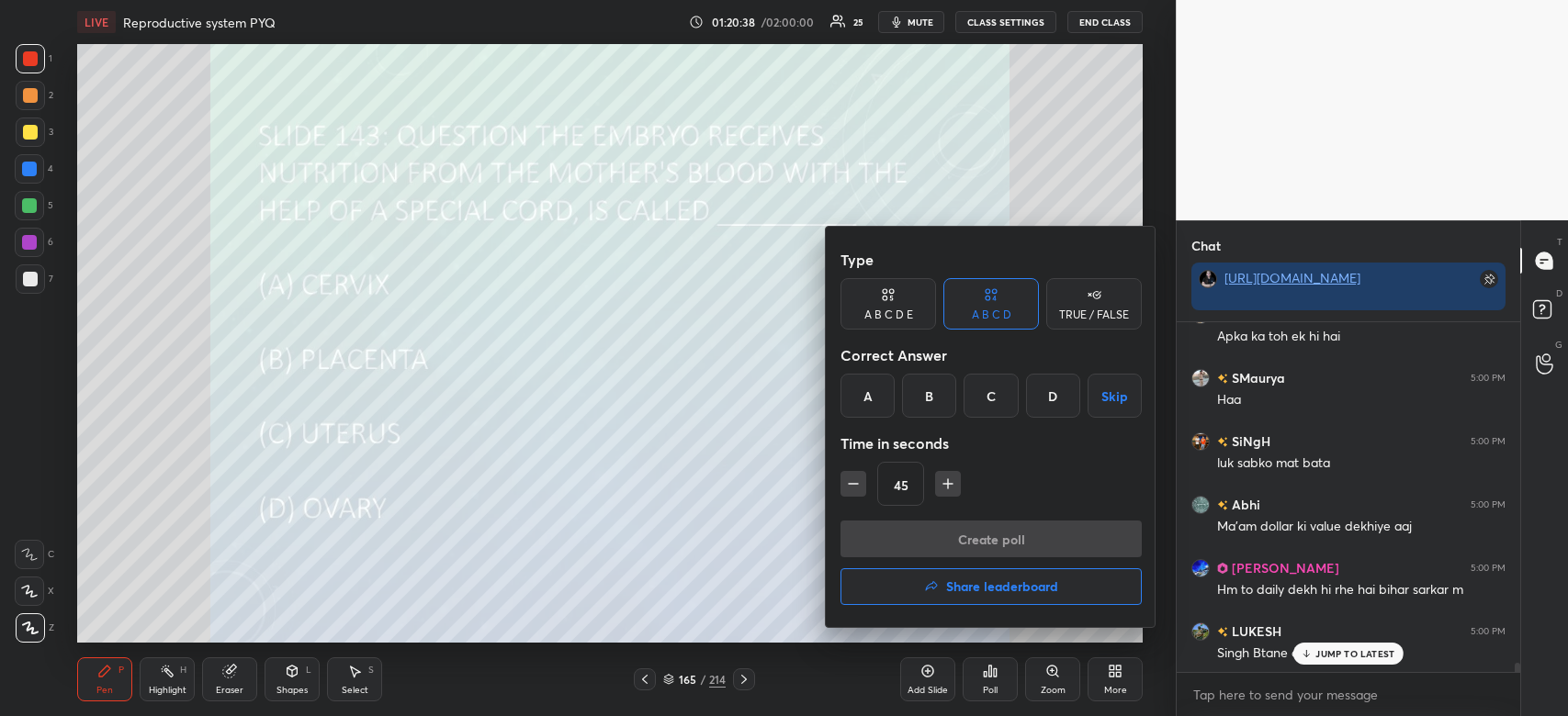
click at [919, 401] on div "B" at bounding box center [929, 395] width 54 height 44
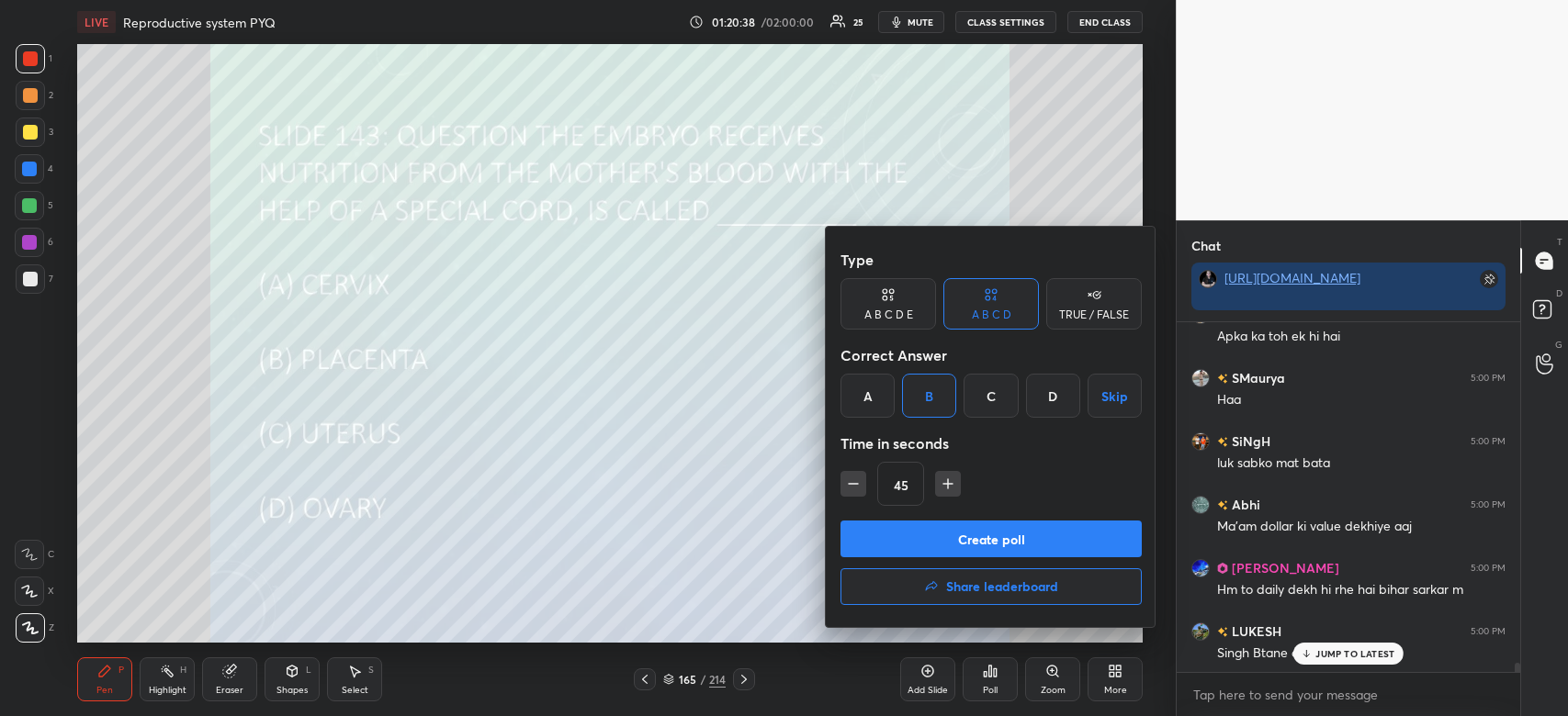
click at [951, 528] on button "Create poll" at bounding box center [991, 538] width 301 height 36
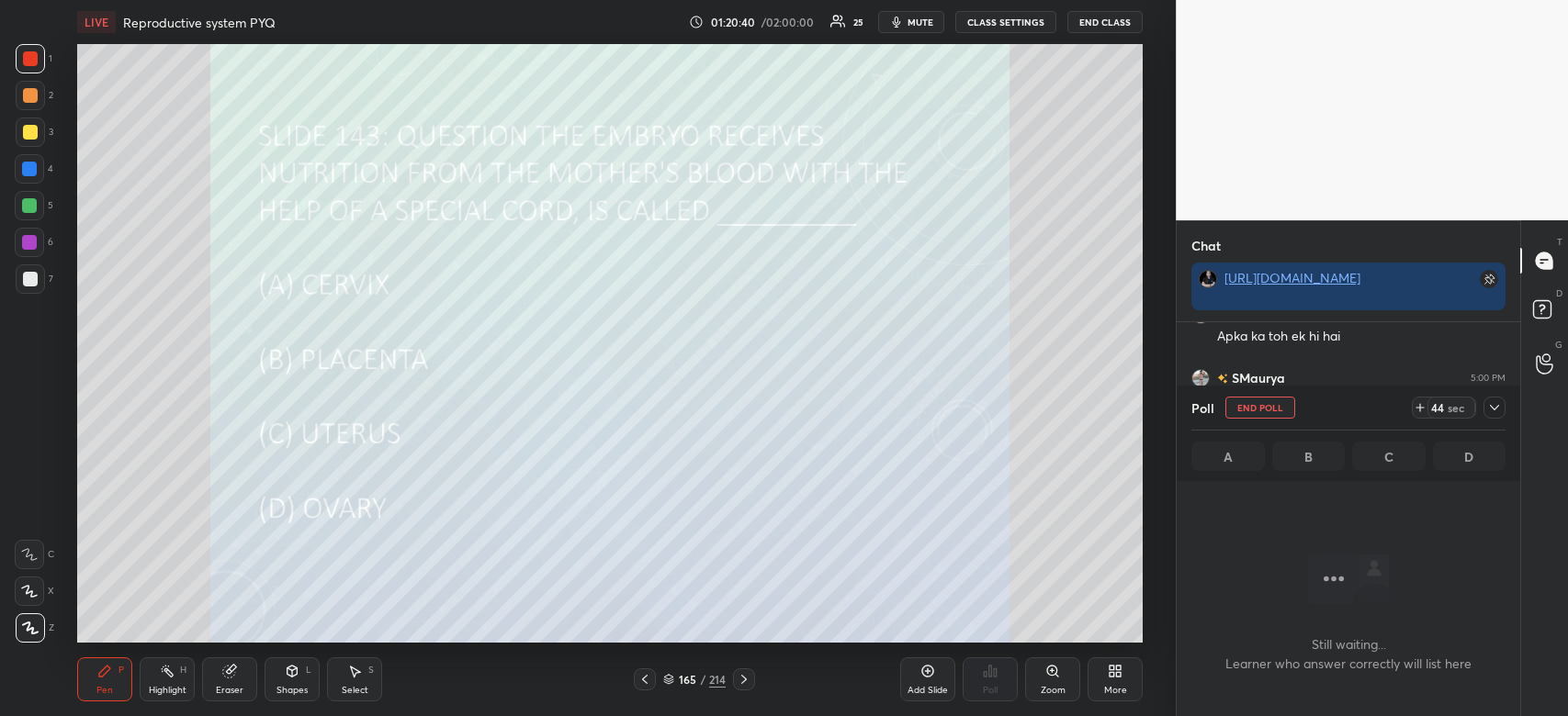
click at [1499, 407] on icon at bounding box center [1494, 407] width 15 height 15
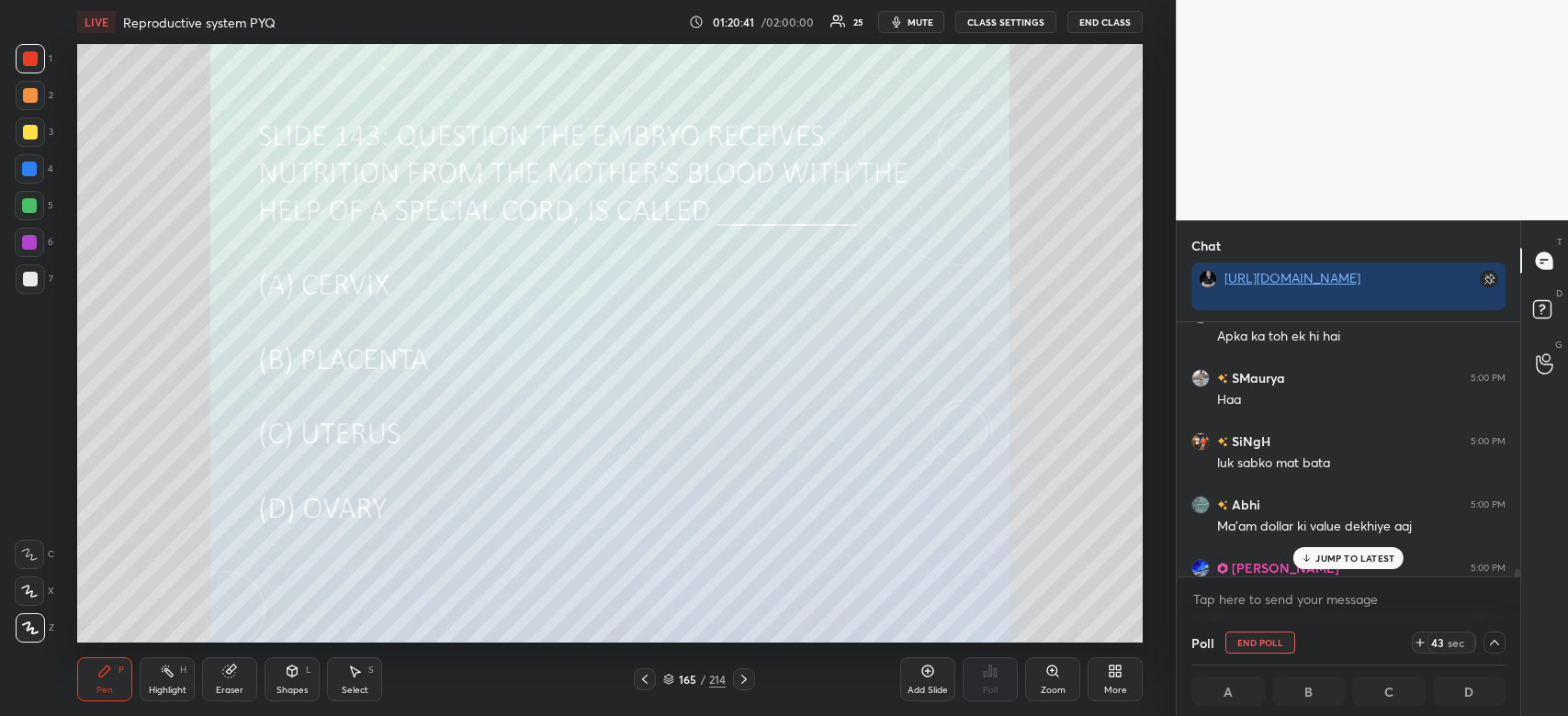
click at [1374, 566] on div "JUMP TO LATEST" at bounding box center [1349, 558] width 111 height 22
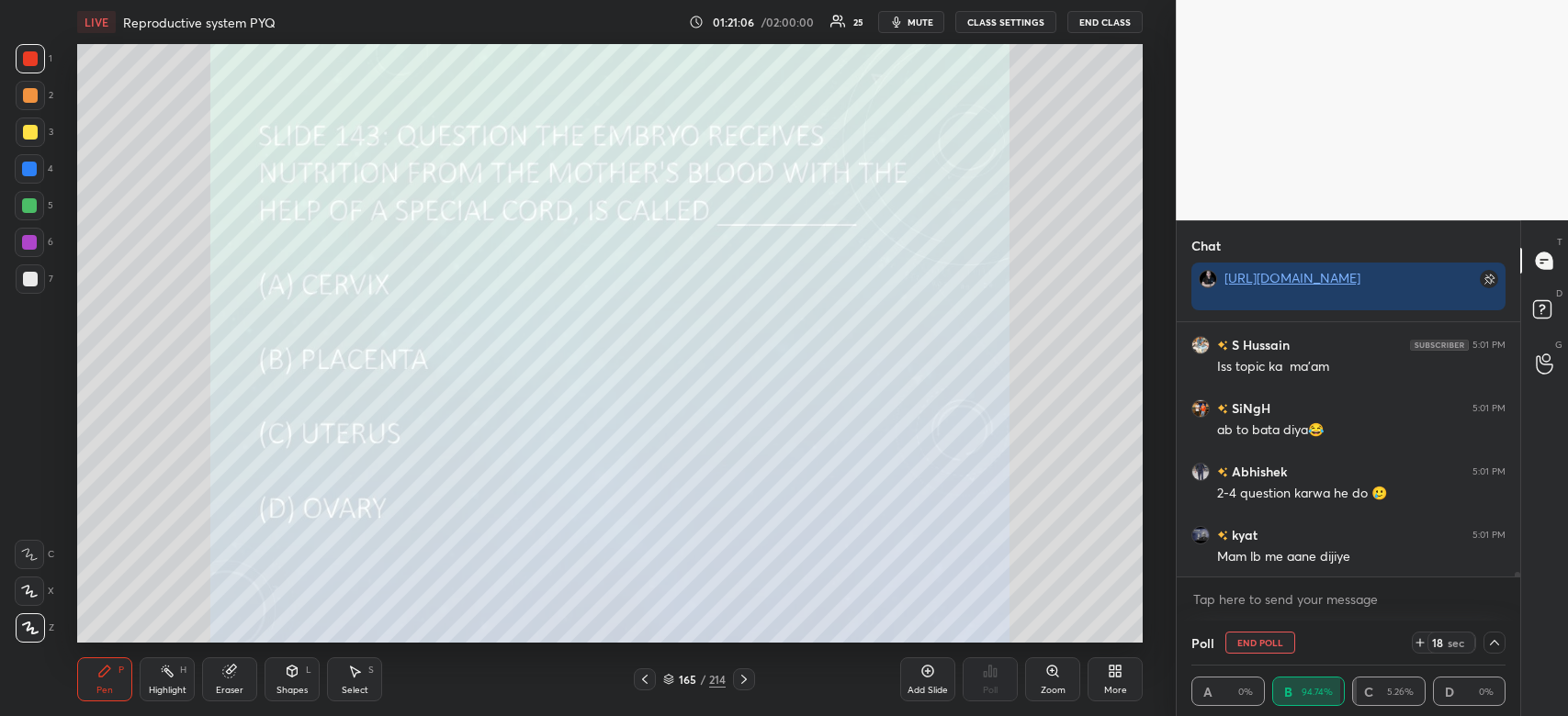
scroll to position [13012, 0]
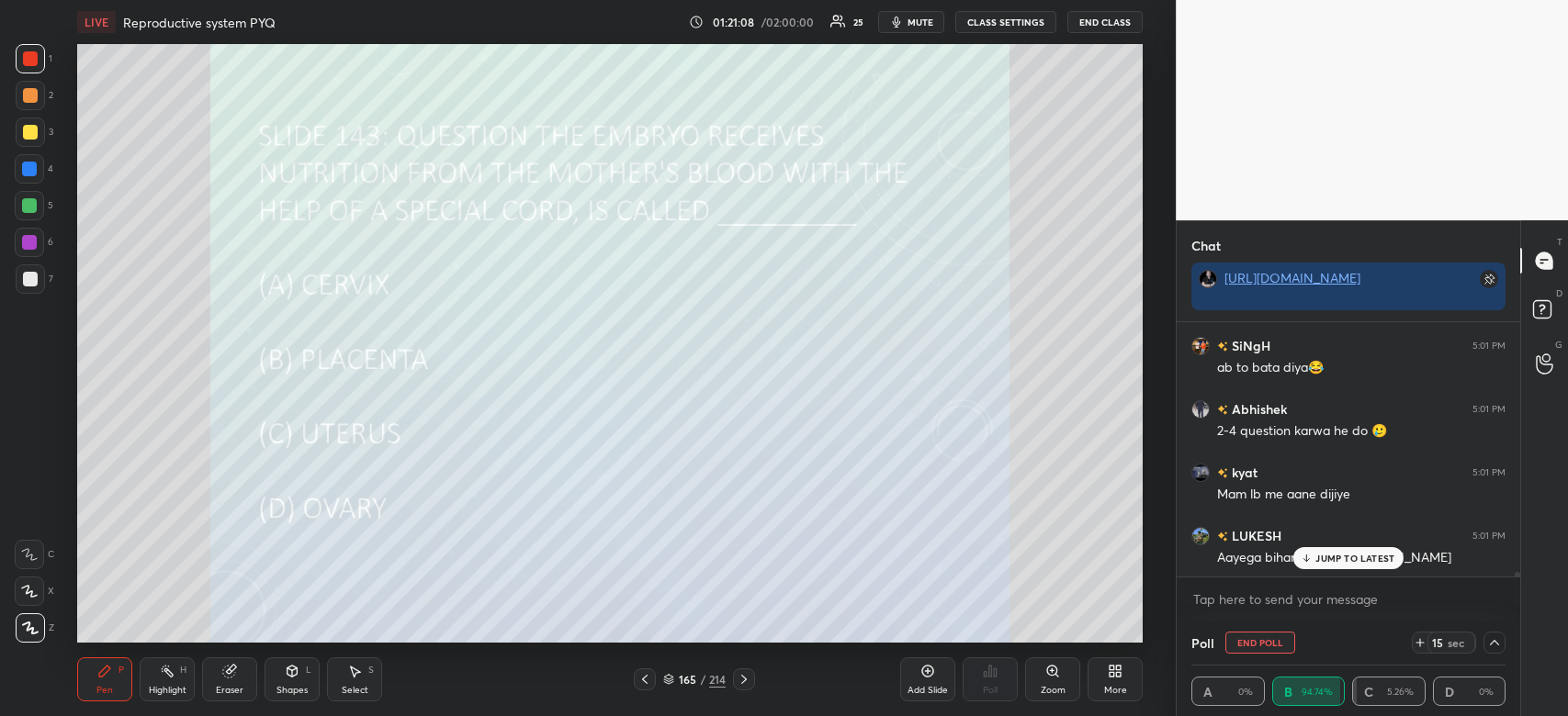
click at [1330, 559] on p "JUMP TO LATEST" at bounding box center [1355, 557] width 79 height 11
click at [1321, 558] on p "JUMP TO LATEST" at bounding box center [1355, 557] width 79 height 11
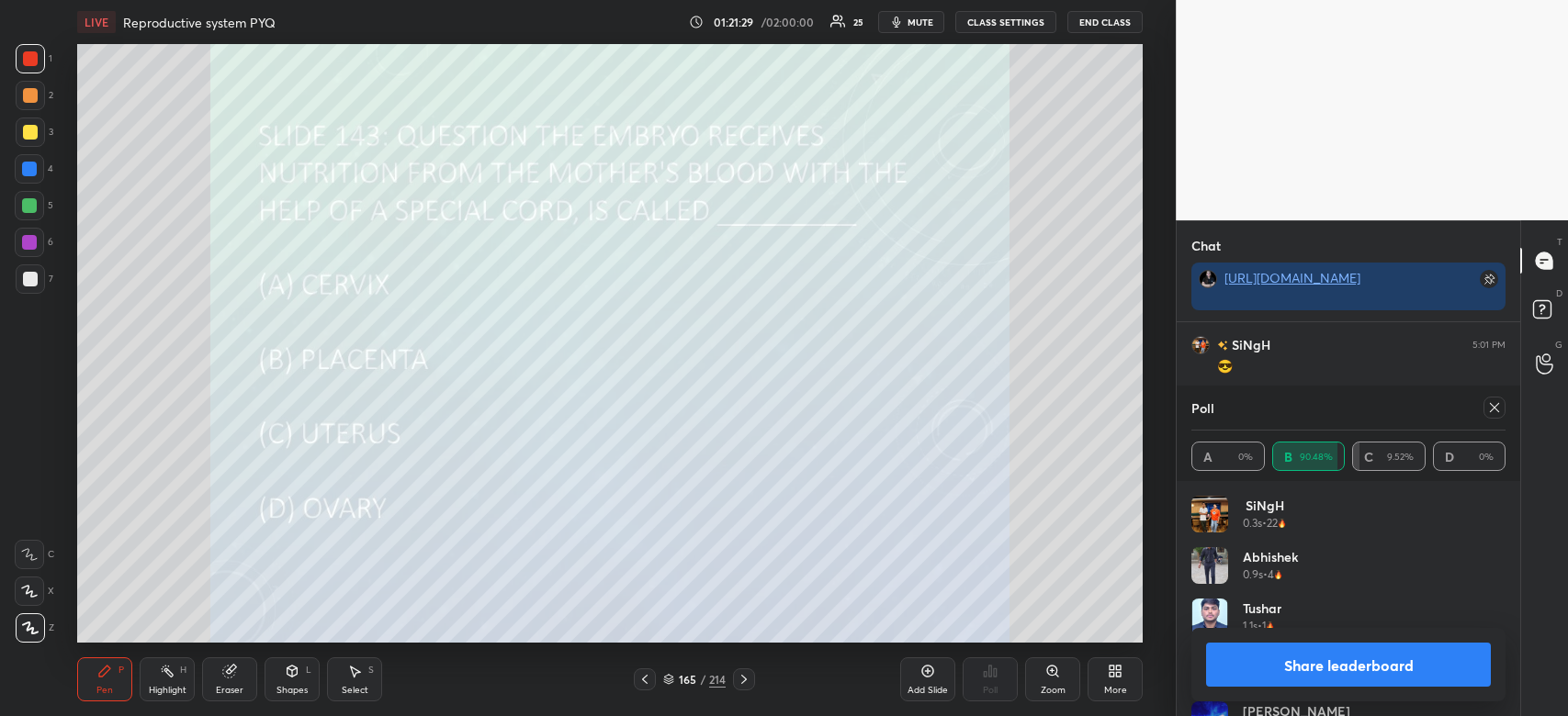
scroll to position [13329, 0]
click at [1353, 674] on button "Share leaderboard" at bounding box center [1348, 665] width 285 height 44
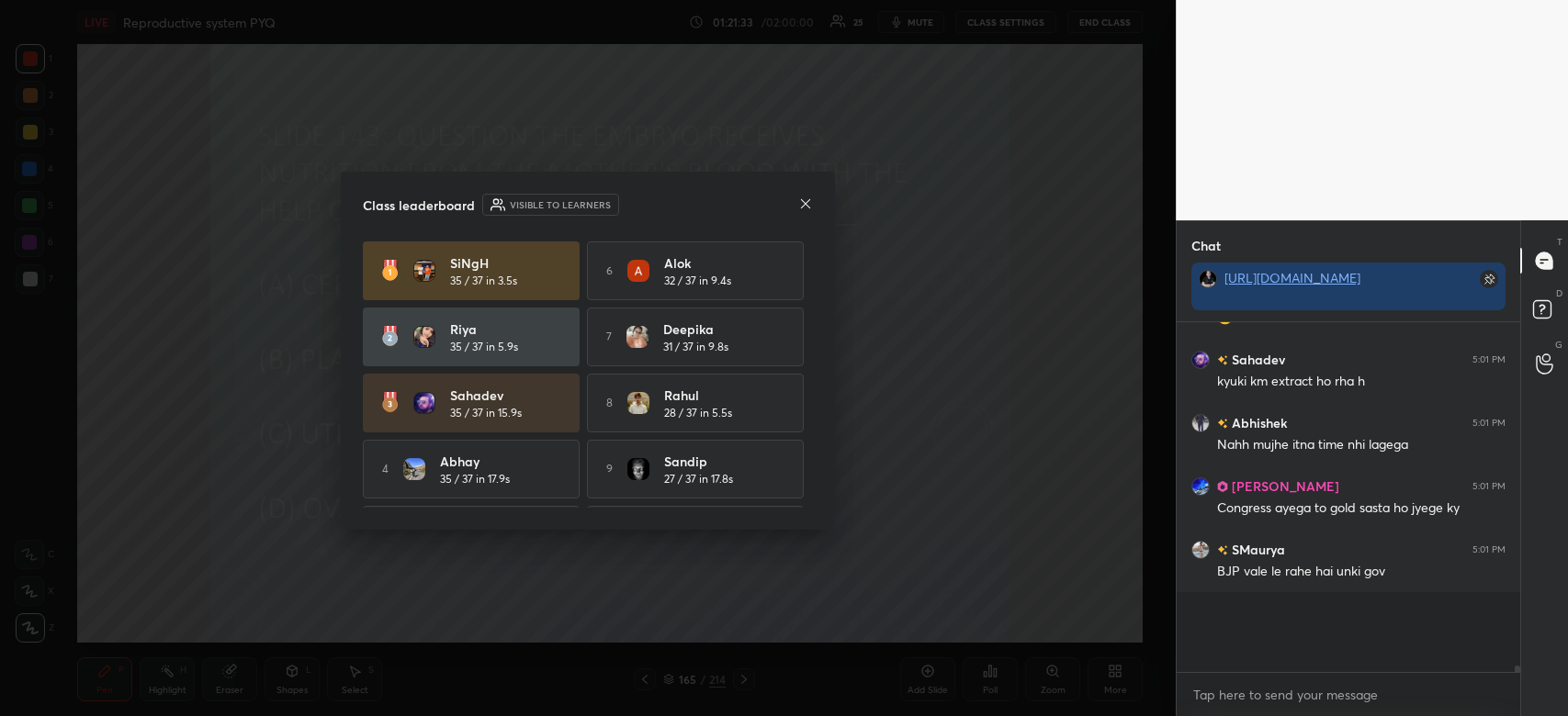
scroll to position [13237, 0]
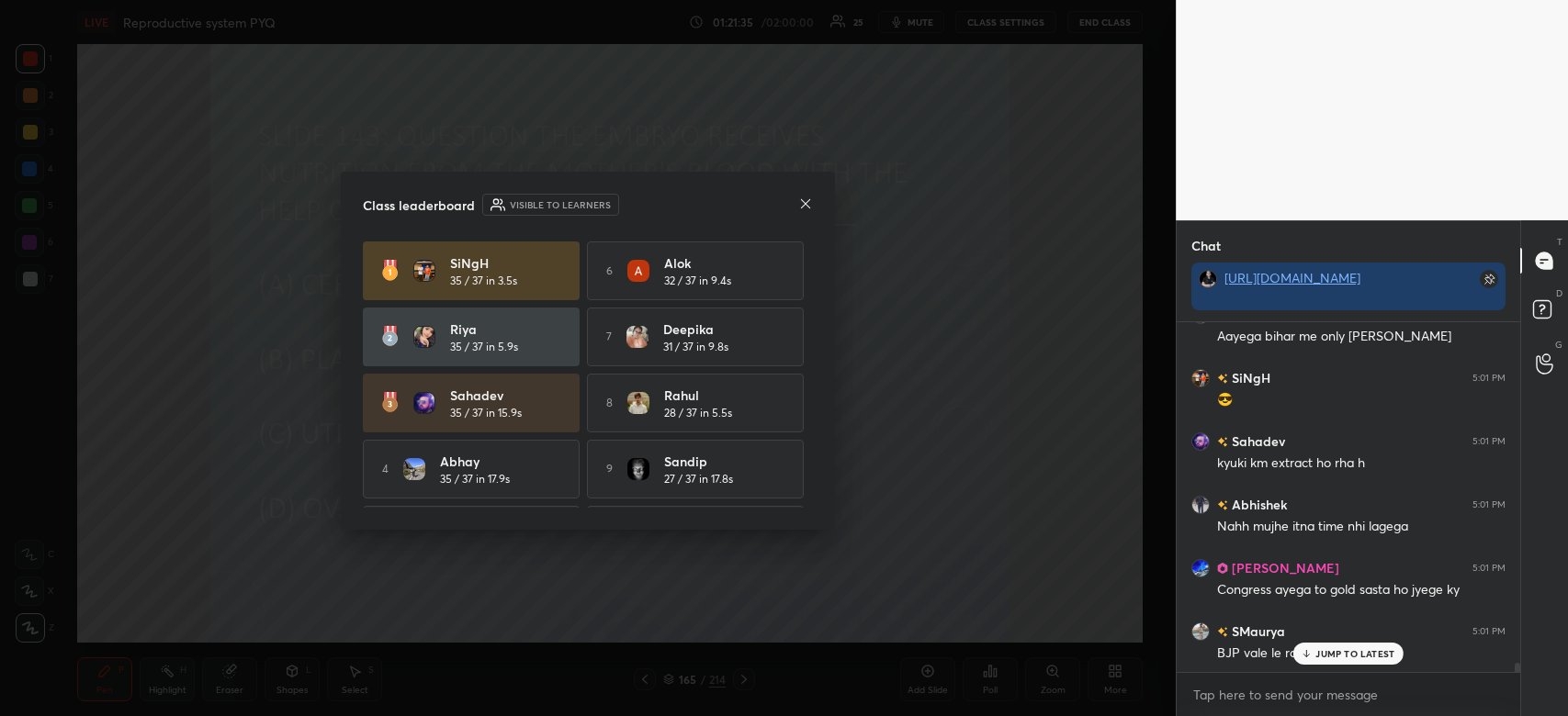
click at [1336, 655] on p "JUMP TO LATEST" at bounding box center [1355, 653] width 79 height 11
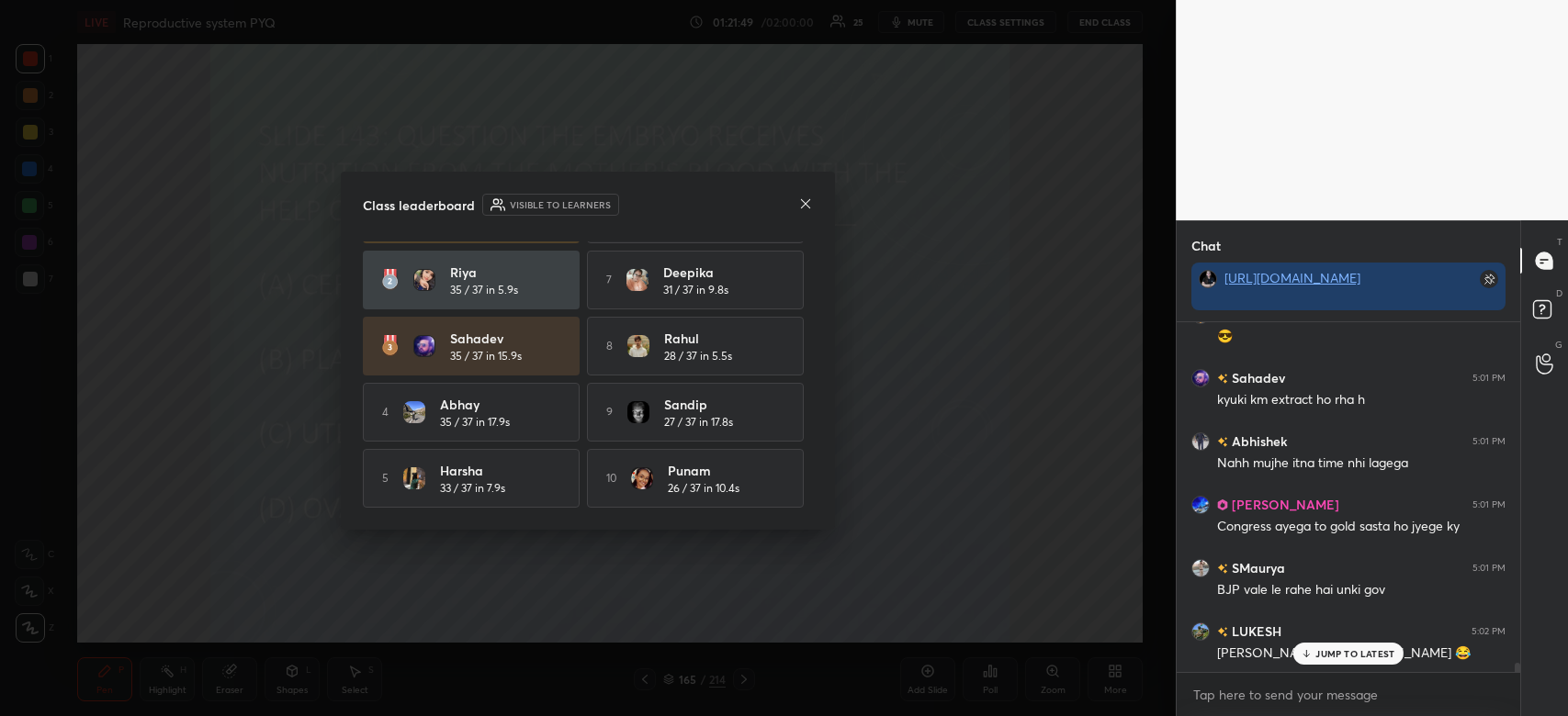
scroll to position [60, 0]
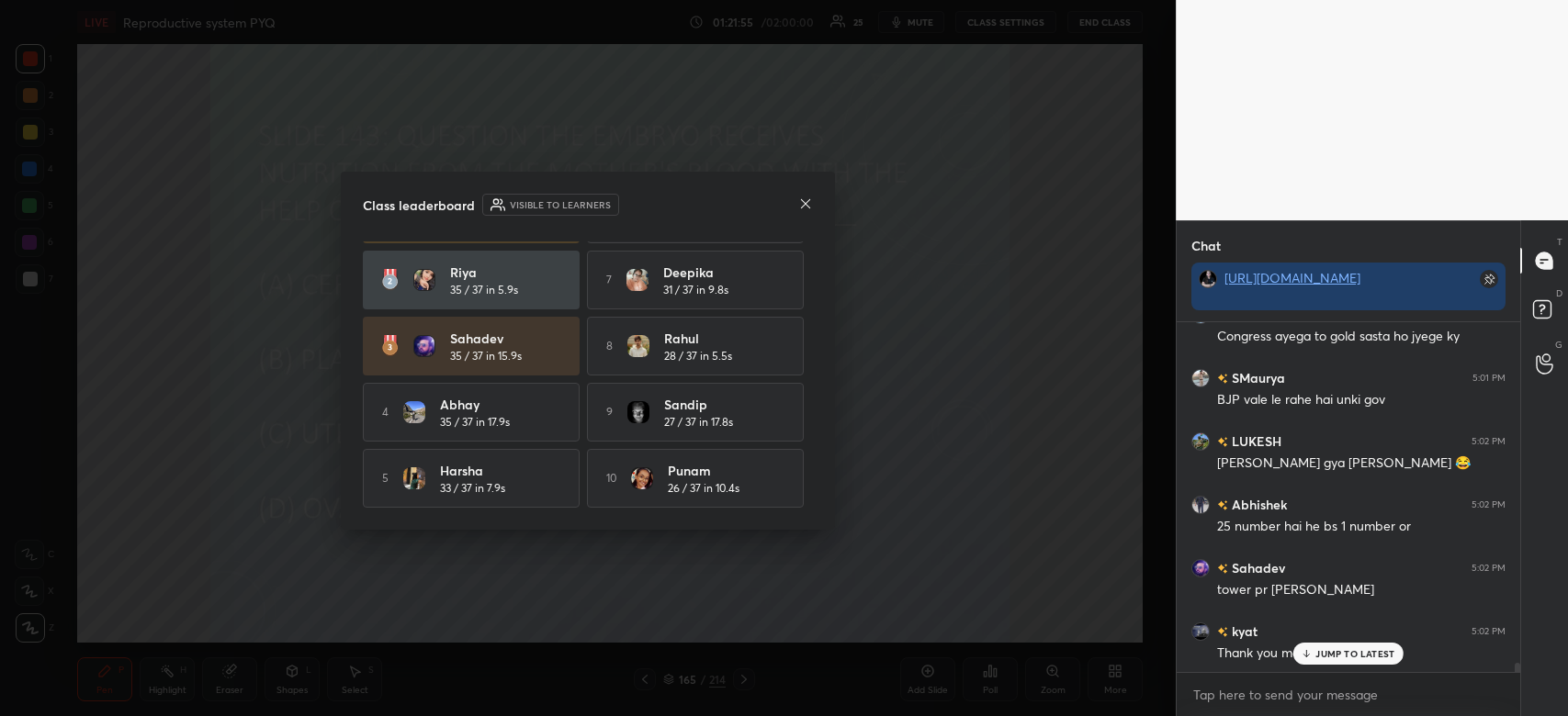
click at [801, 202] on icon at bounding box center [805, 203] width 15 height 15
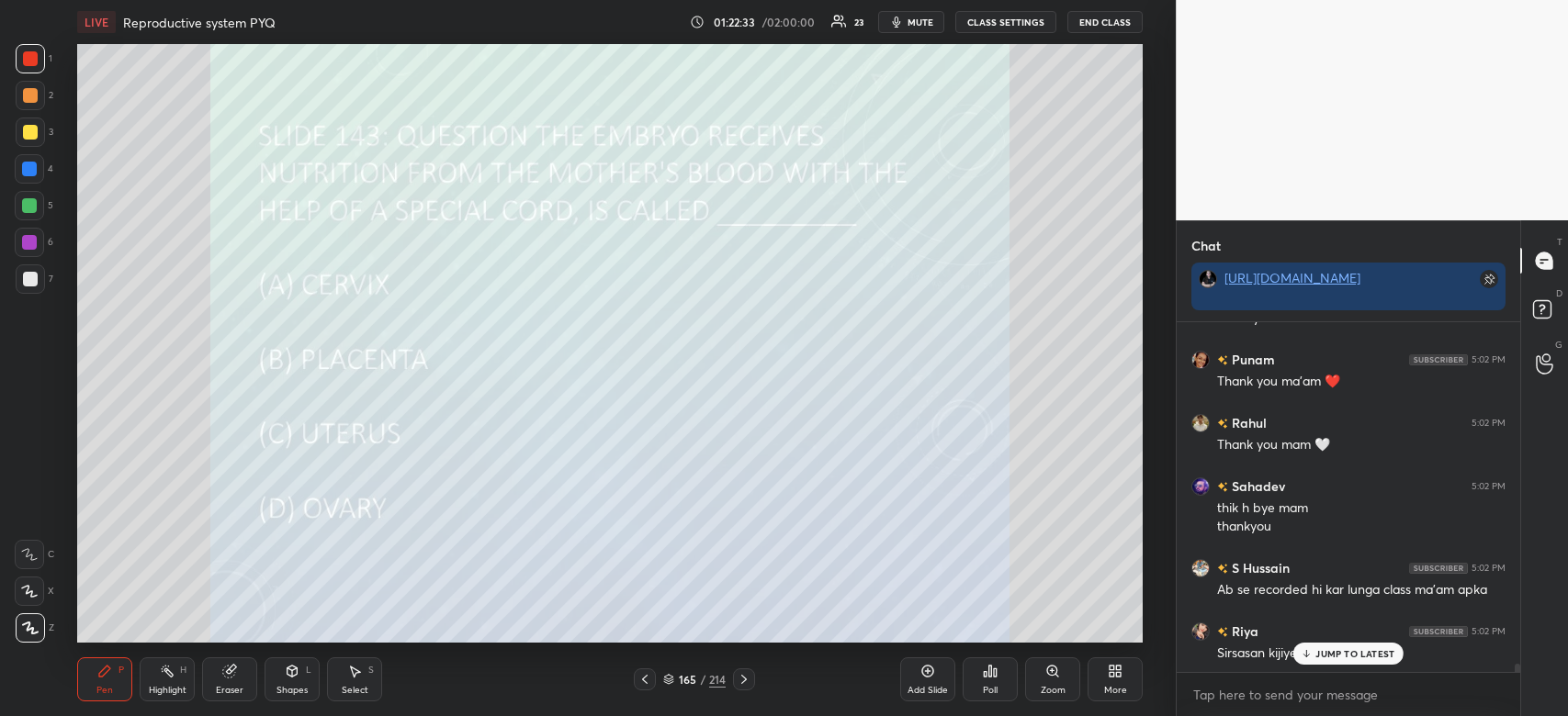
scroll to position [14362, 0]
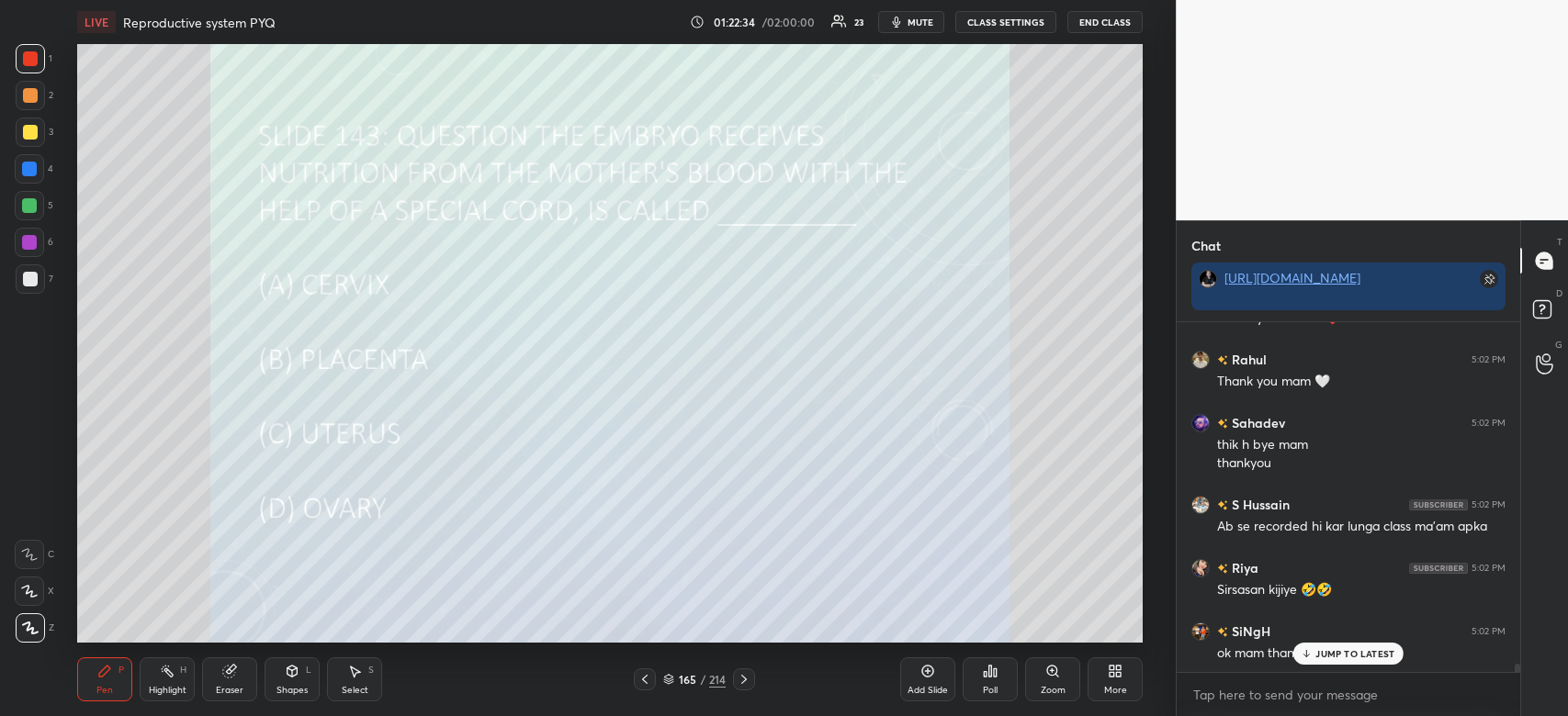
click at [1359, 658] on p "JUMP TO LATEST" at bounding box center [1355, 653] width 79 height 11
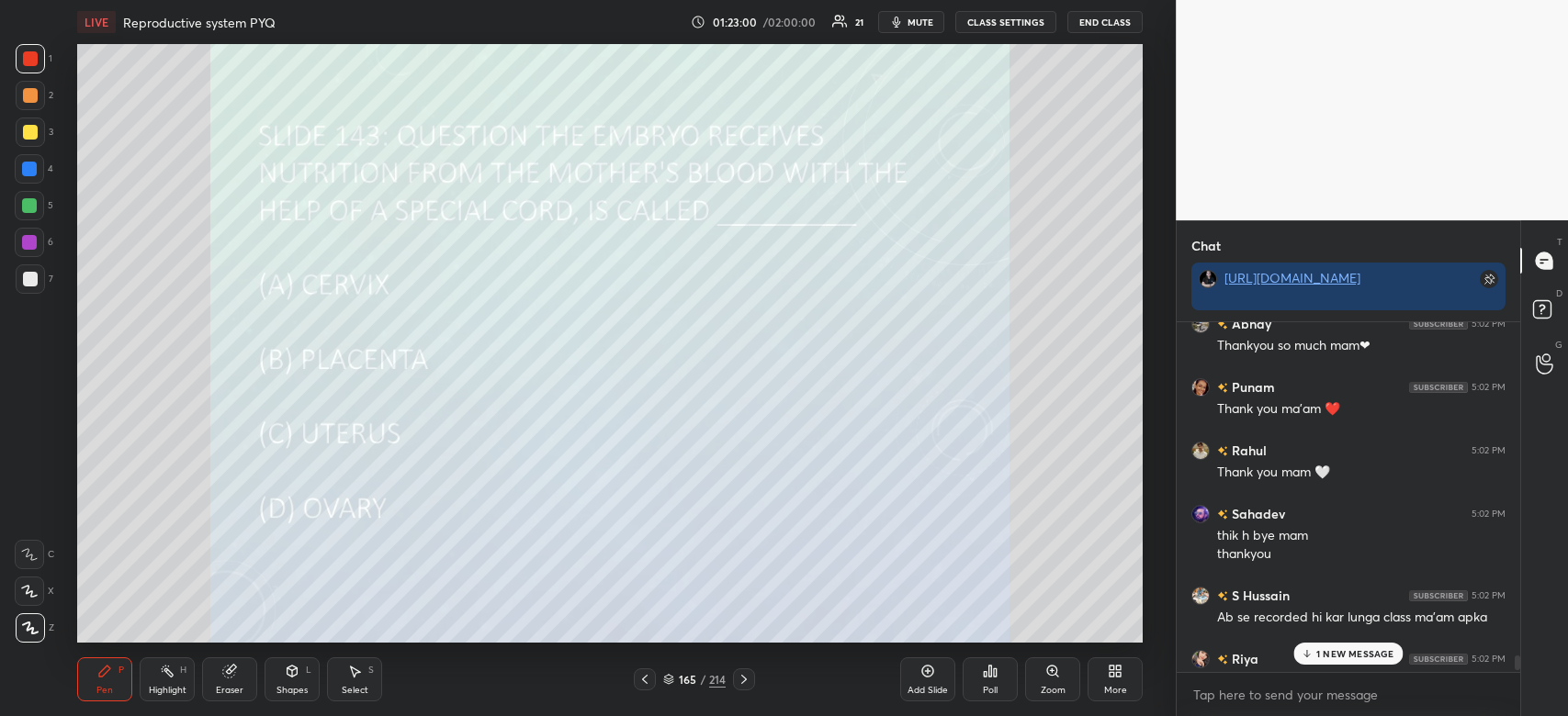
scroll to position [13862, 0]
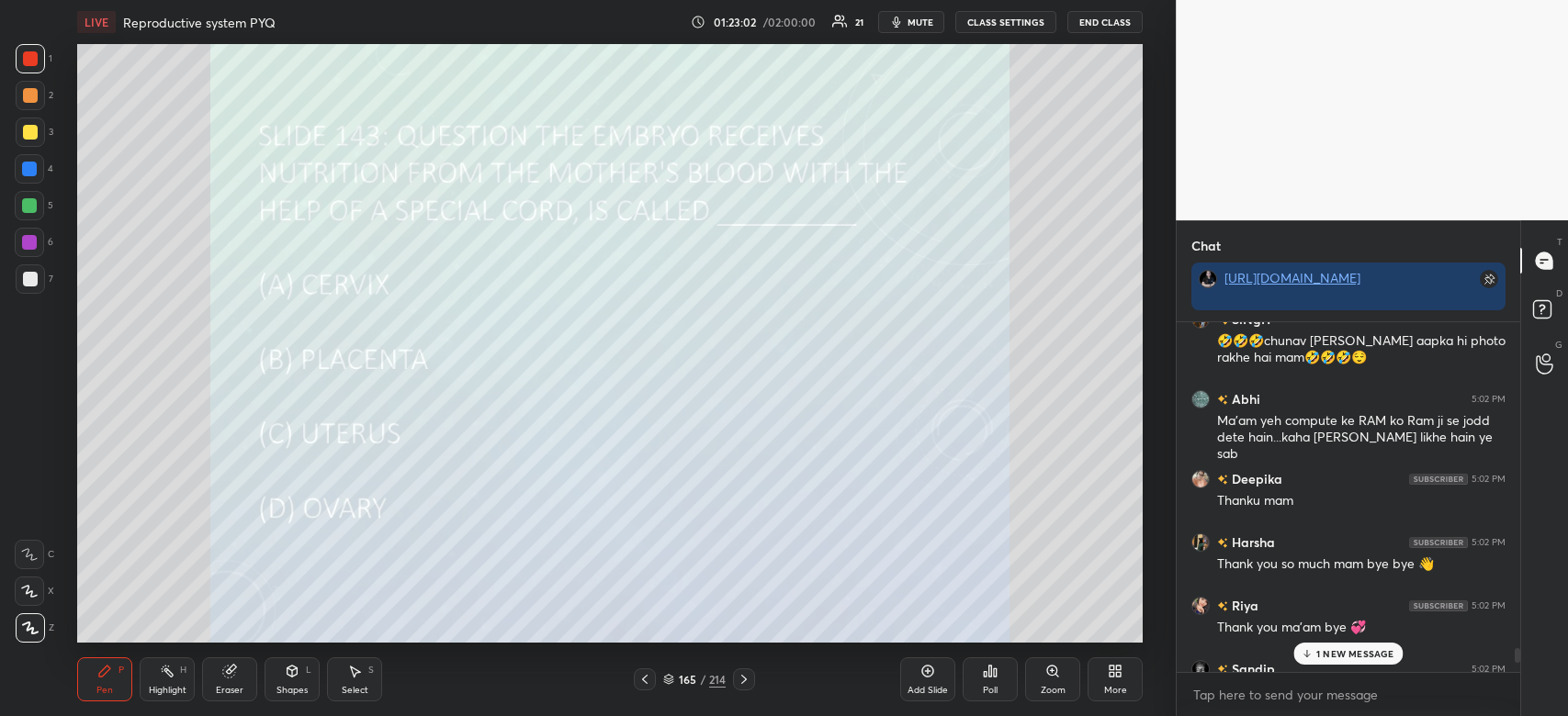
click at [1350, 656] on p "1 NEW MESSAGE" at bounding box center [1355, 653] width 78 height 11
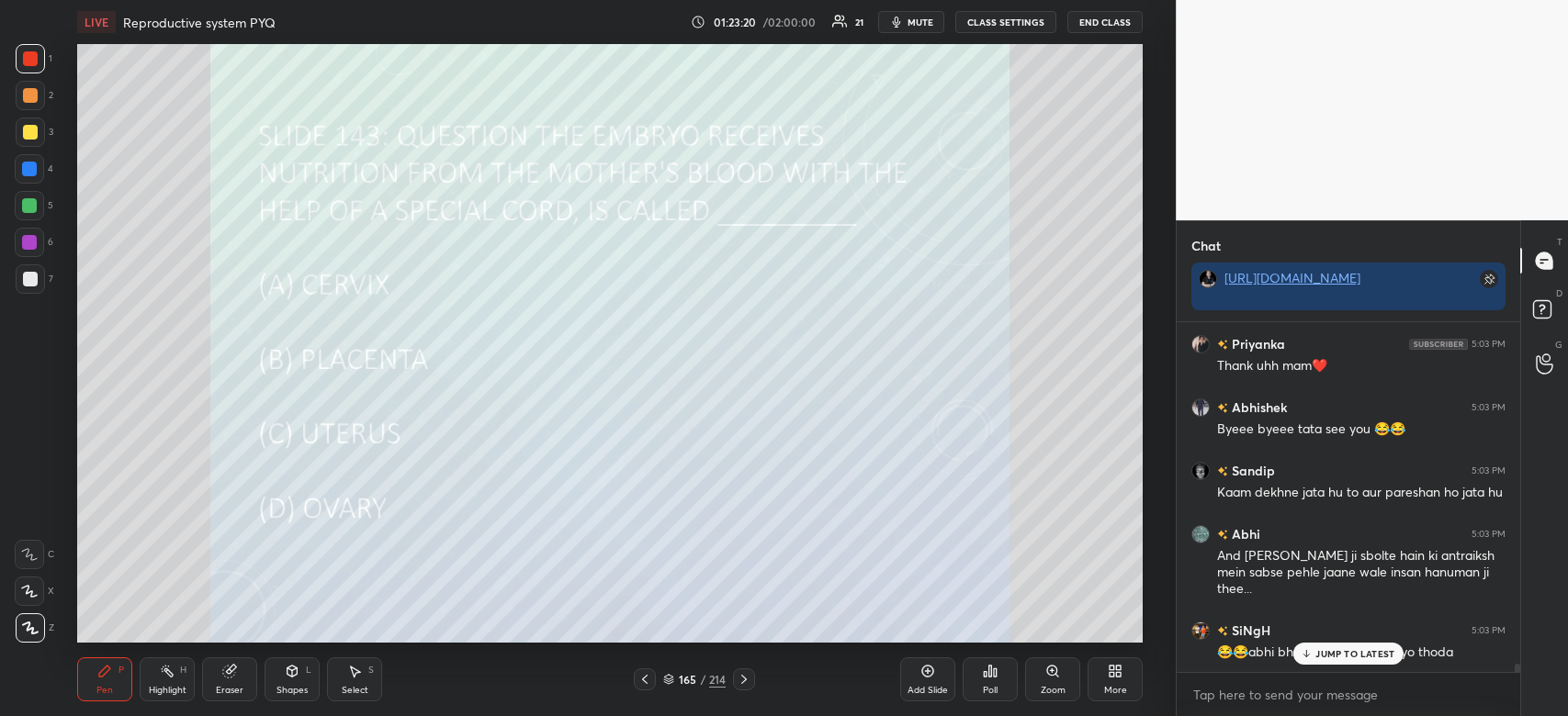
scroll to position [14965, 0]
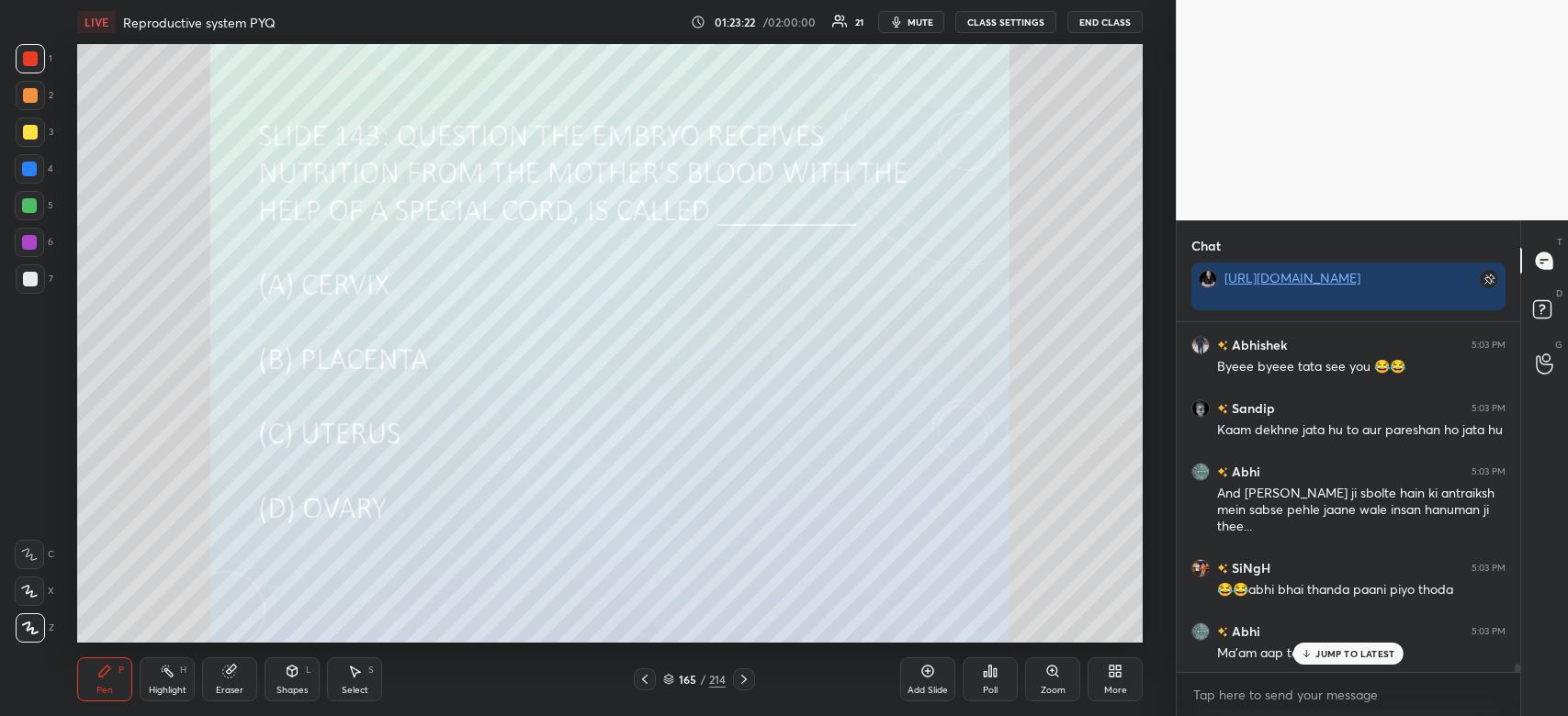
click at [1350, 656] on p "JUMP TO LATEST" at bounding box center [1355, 653] width 79 height 11
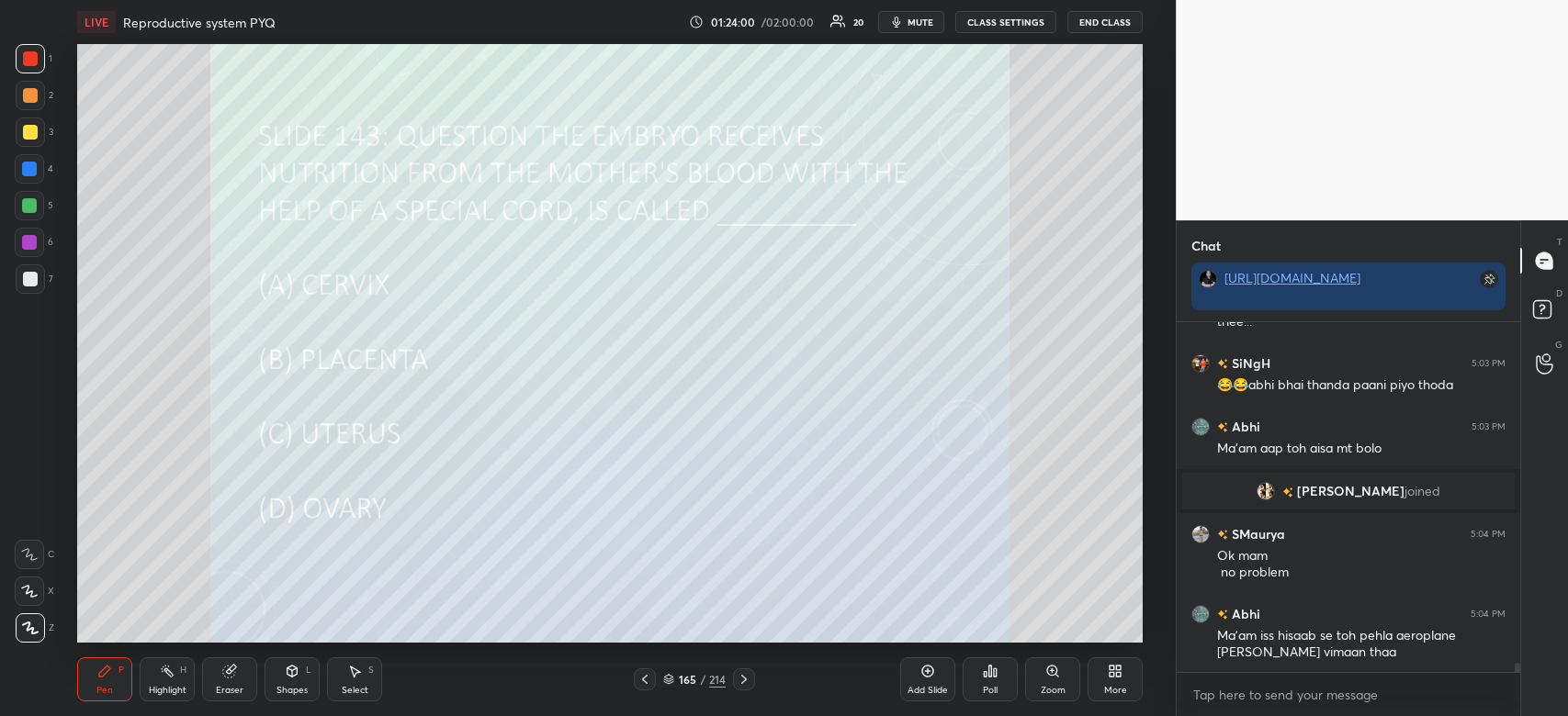
scroll to position [13681, 0]
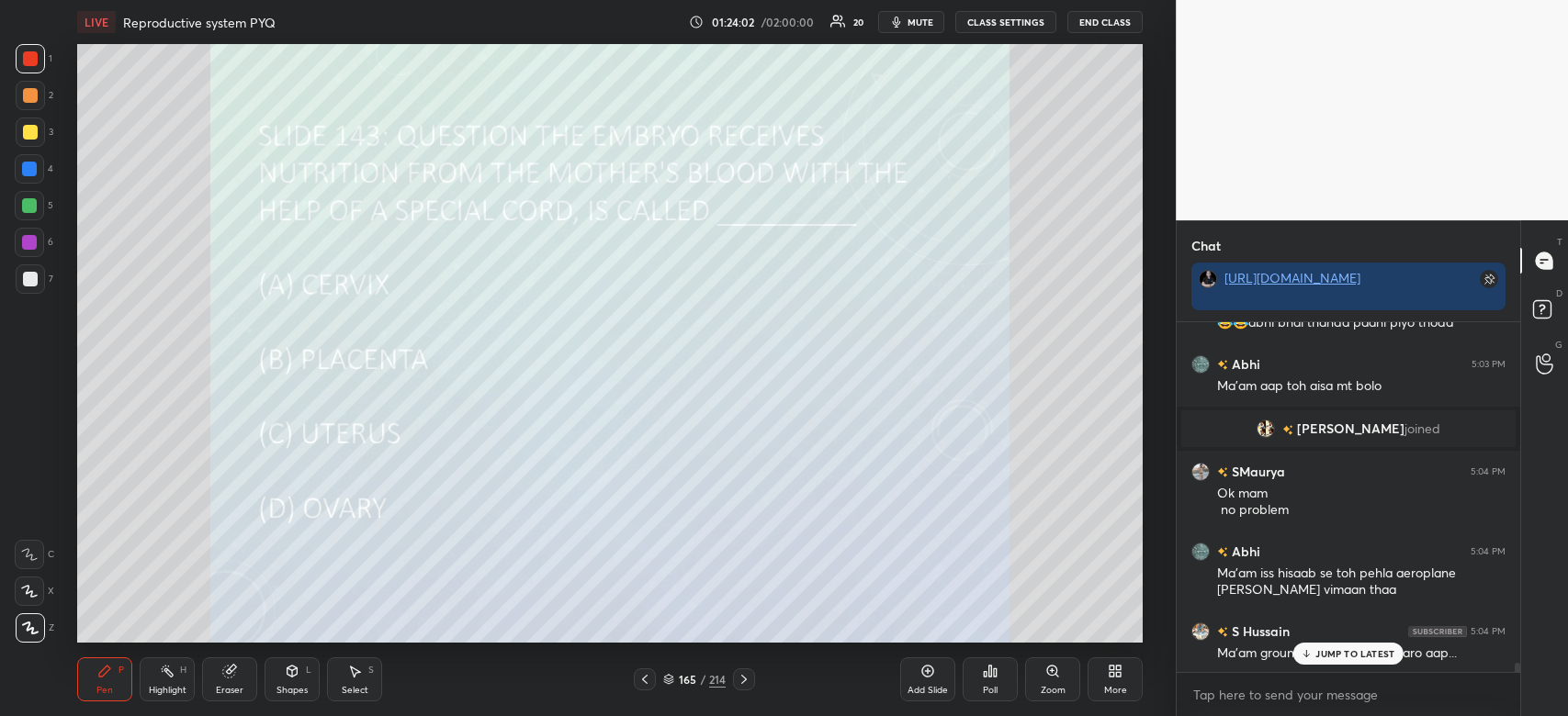
click at [1350, 656] on p "JUMP TO LATEST" at bounding box center [1355, 653] width 79 height 11
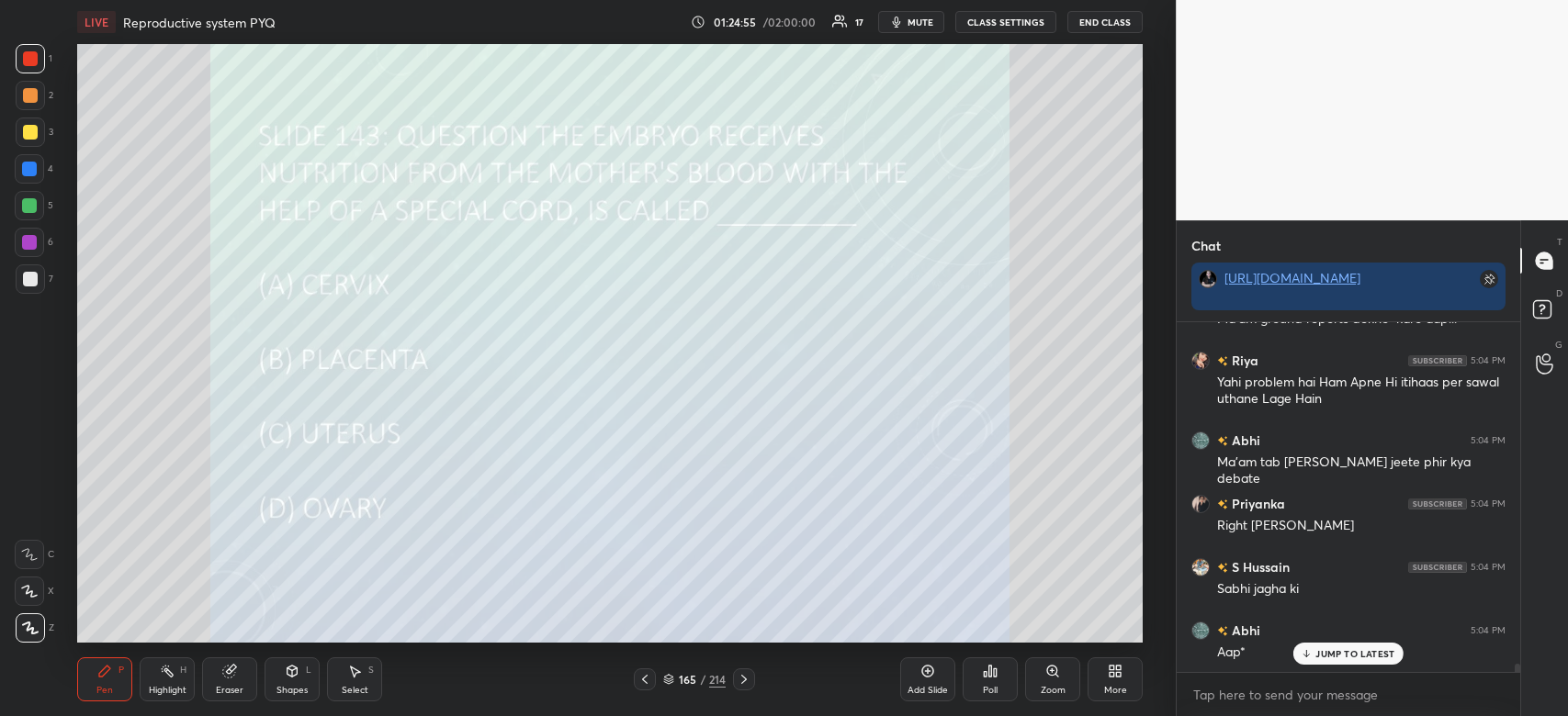
scroll to position [14077, 0]
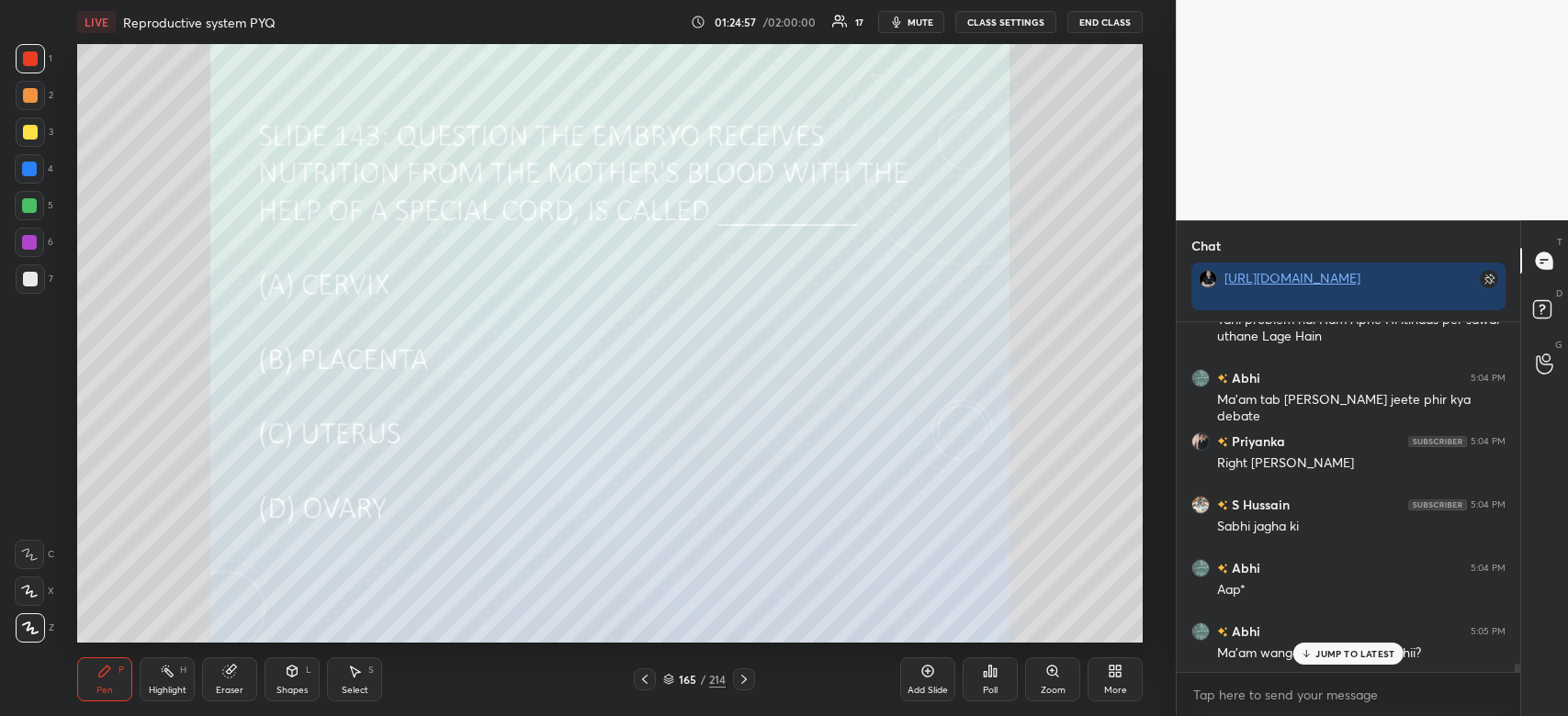
click at [1350, 656] on p "JUMP TO LATEST" at bounding box center [1355, 653] width 79 height 11
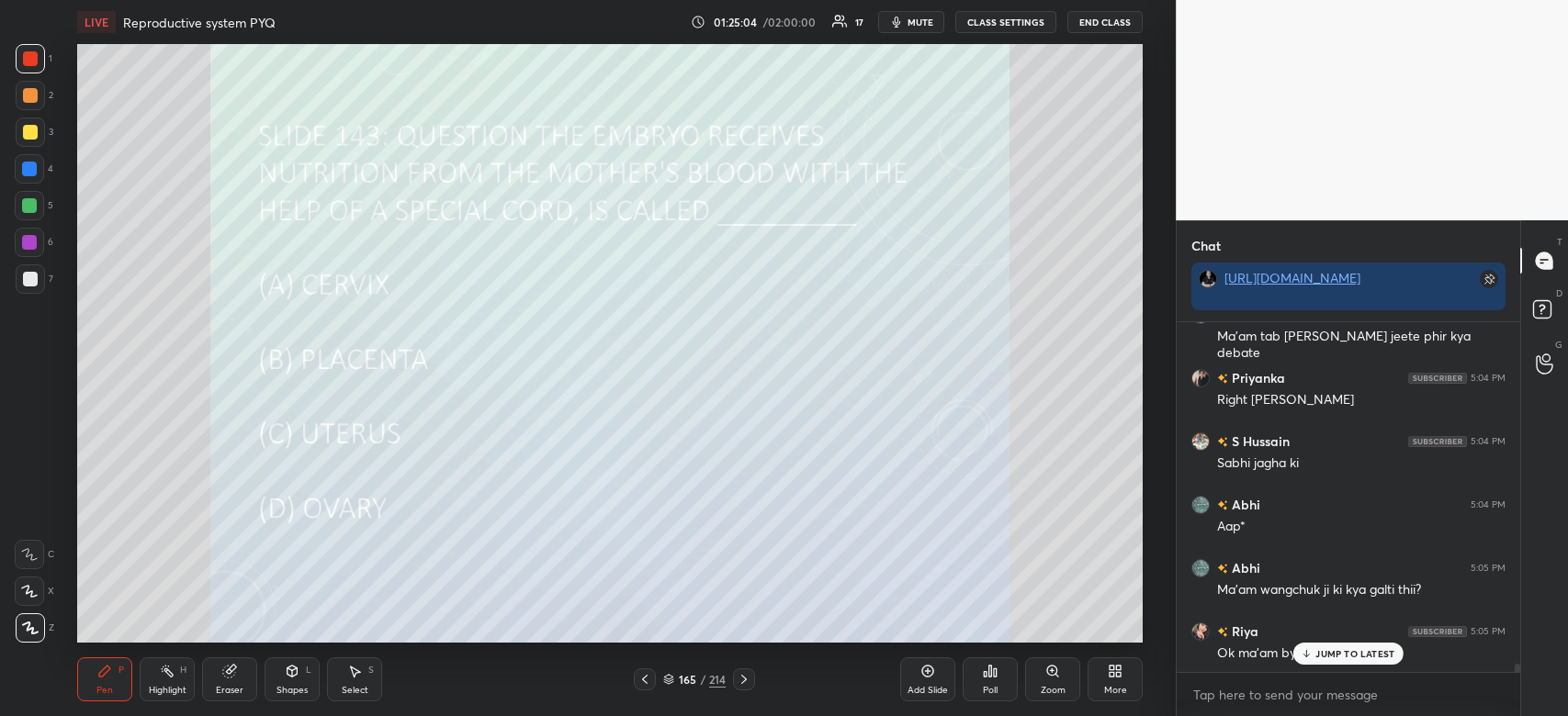
click at [1350, 656] on p "JUMP TO LATEST" at bounding box center [1355, 653] width 79 height 11
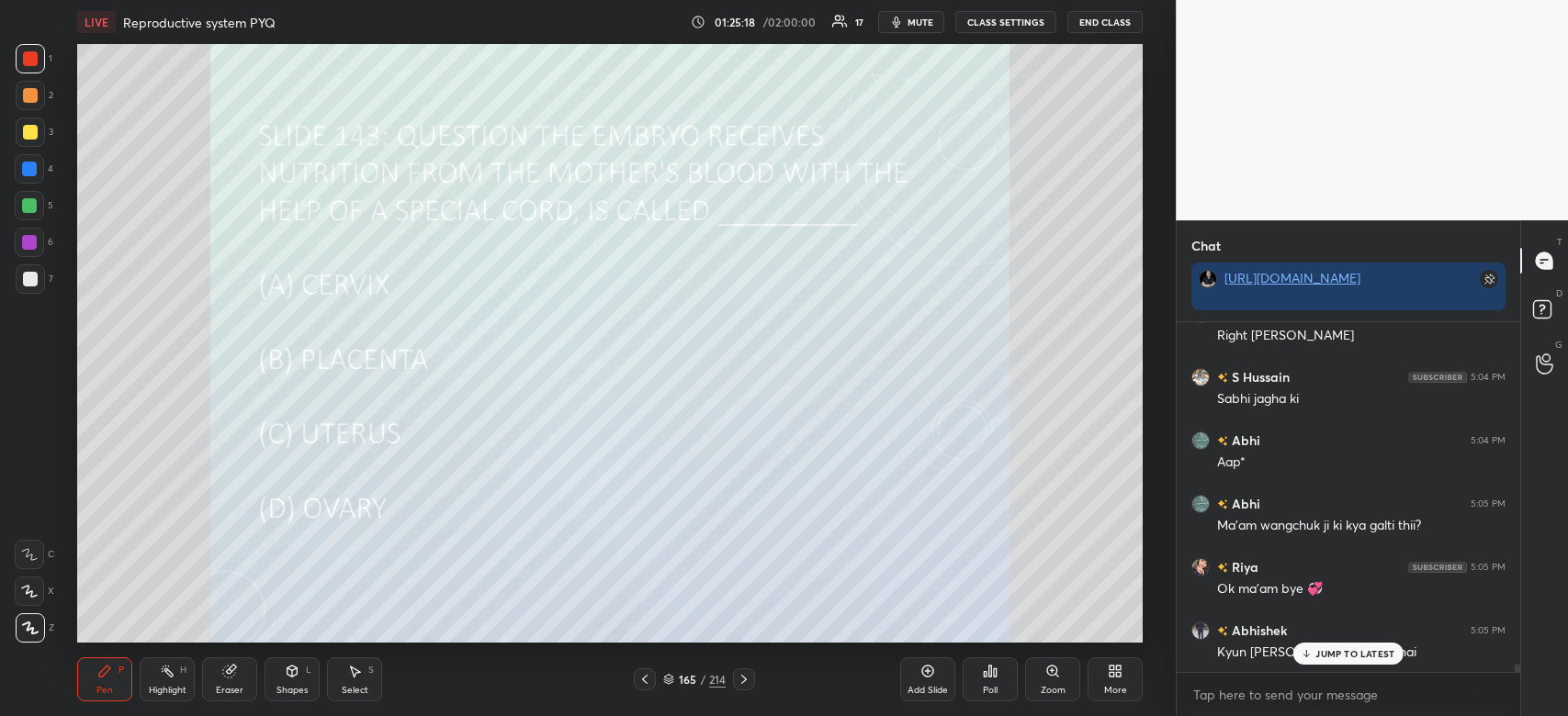
scroll to position [14268, 0]
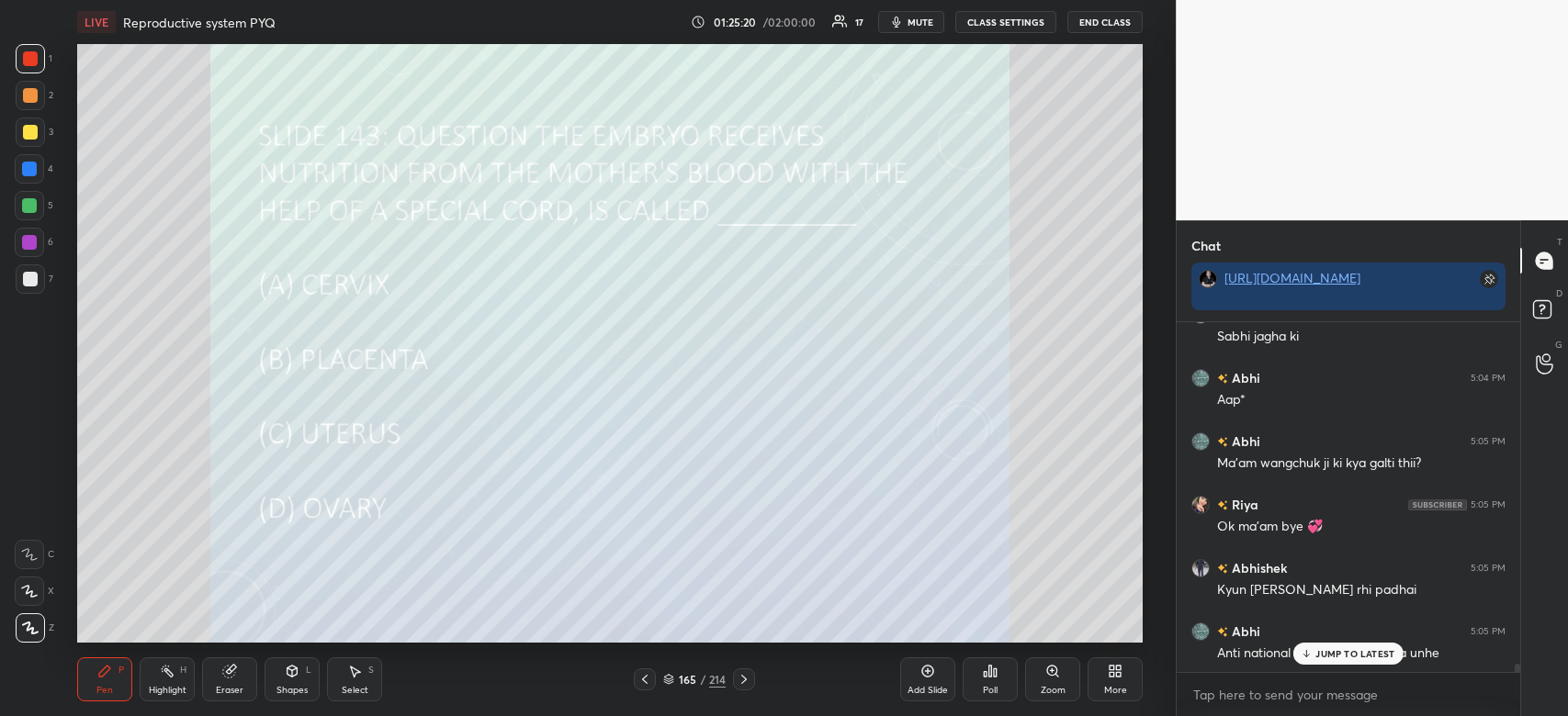
click at [1350, 656] on p "JUMP TO LATEST" at bounding box center [1355, 653] width 79 height 11
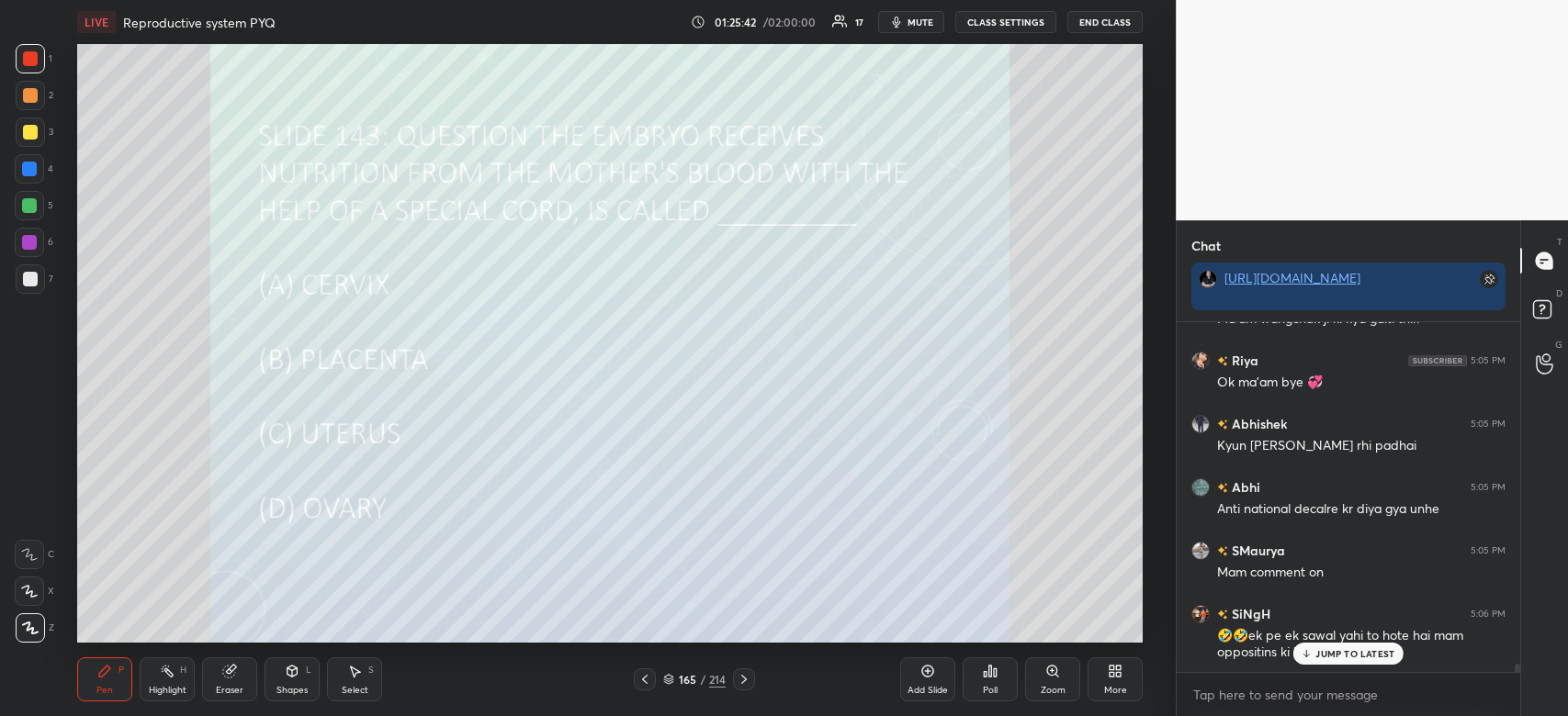
scroll to position [14474, 0]
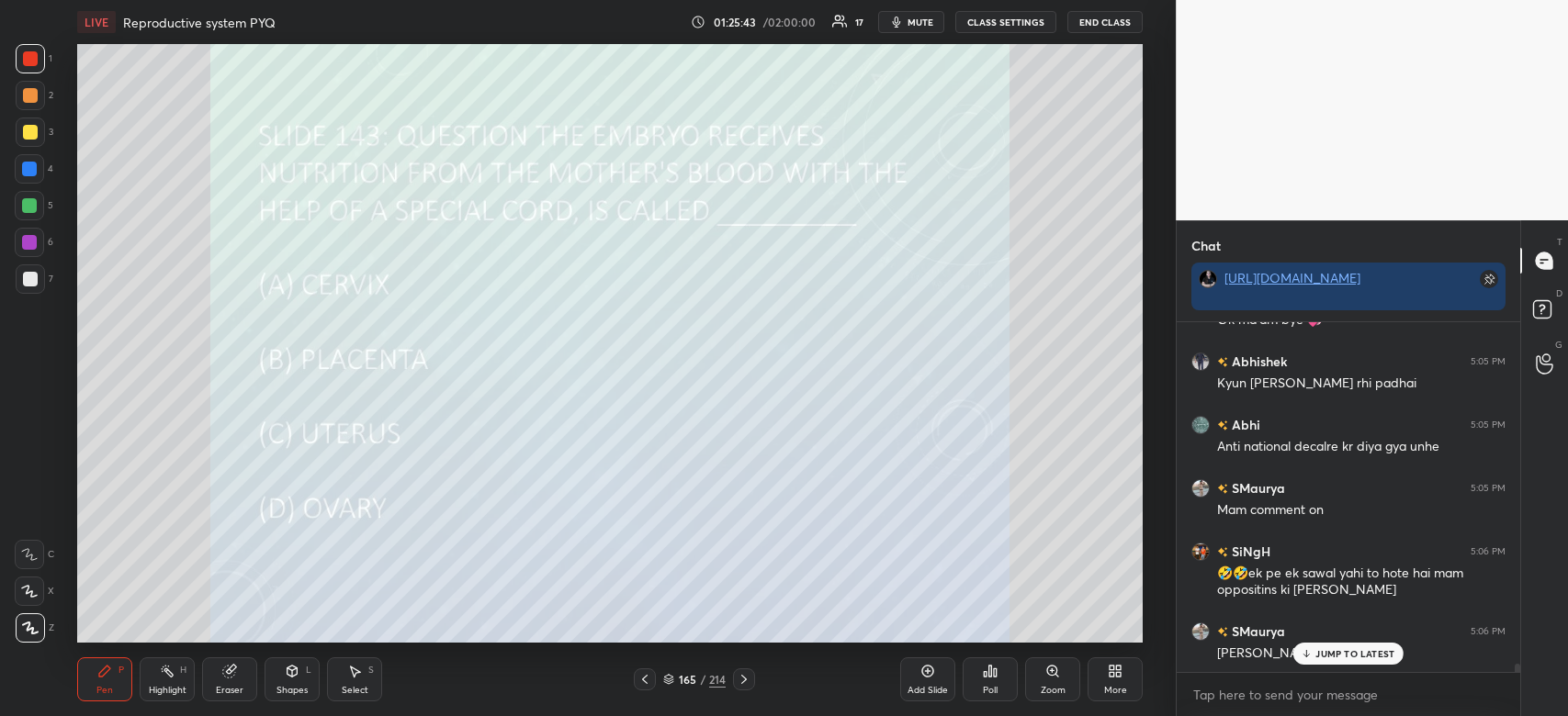
click at [1350, 656] on p "JUMP TO LATEST" at bounding box center [1355, 653] width 79 height 11
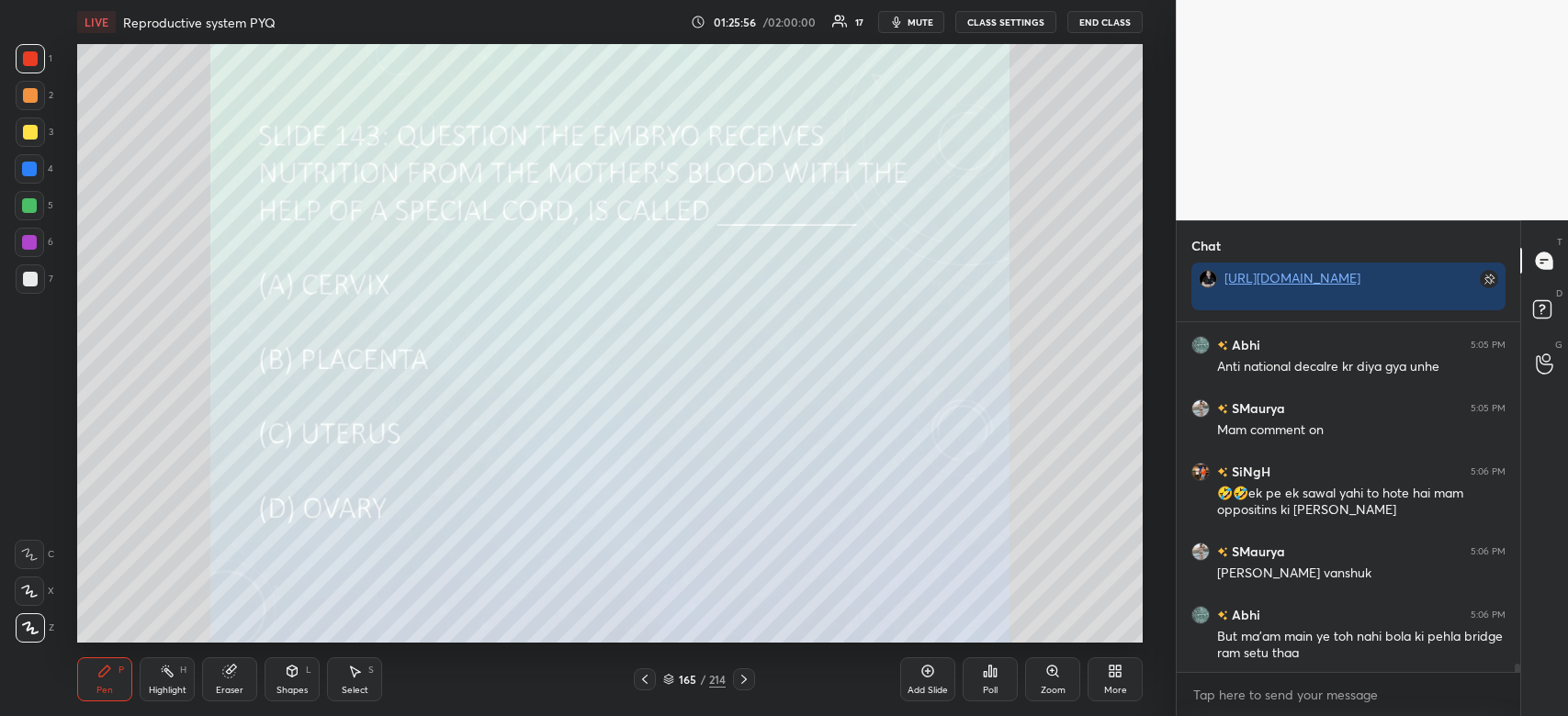
scroll to position [14618, 0]
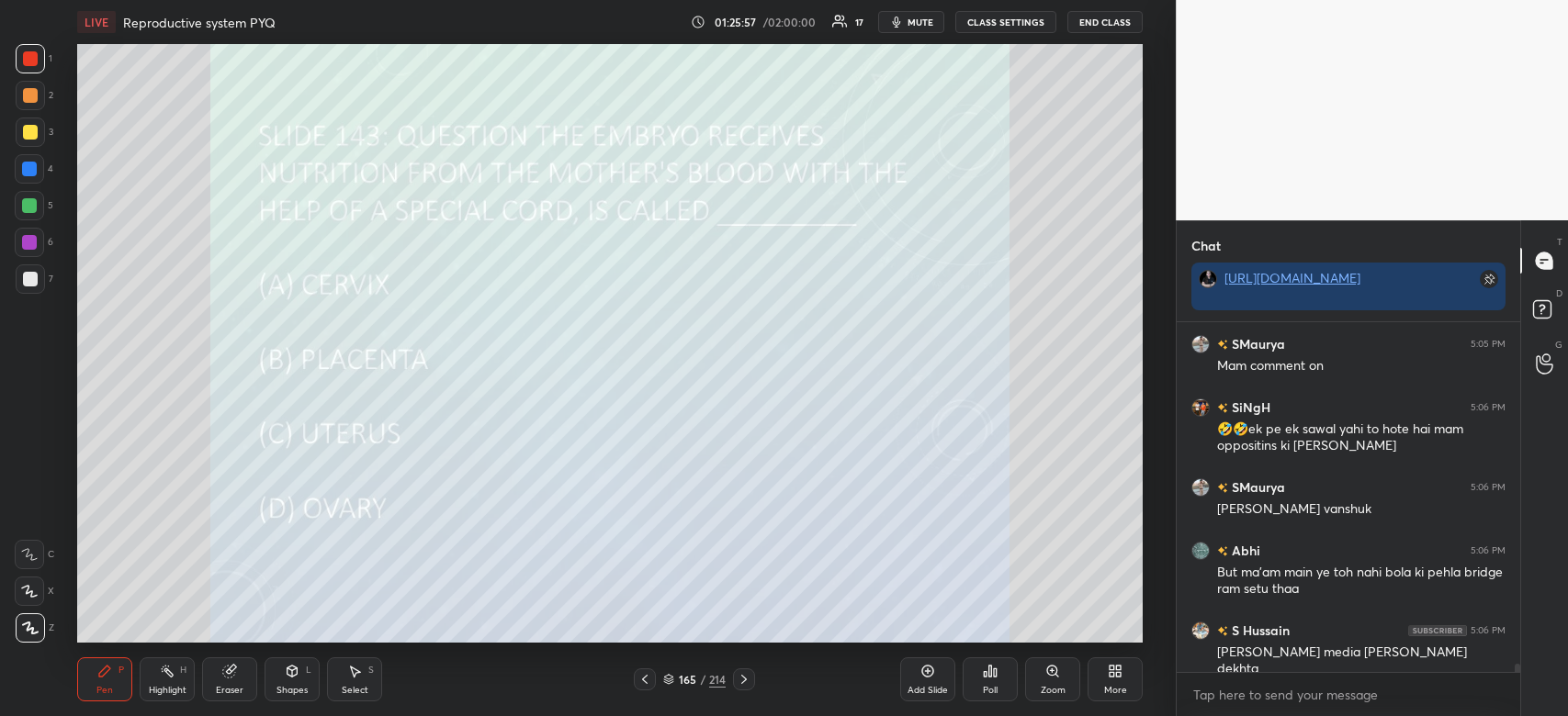
click at [1350, 656] on div "Mai godi media nhi dekhta" at bounding box center [1362, 661] width 288 height 35
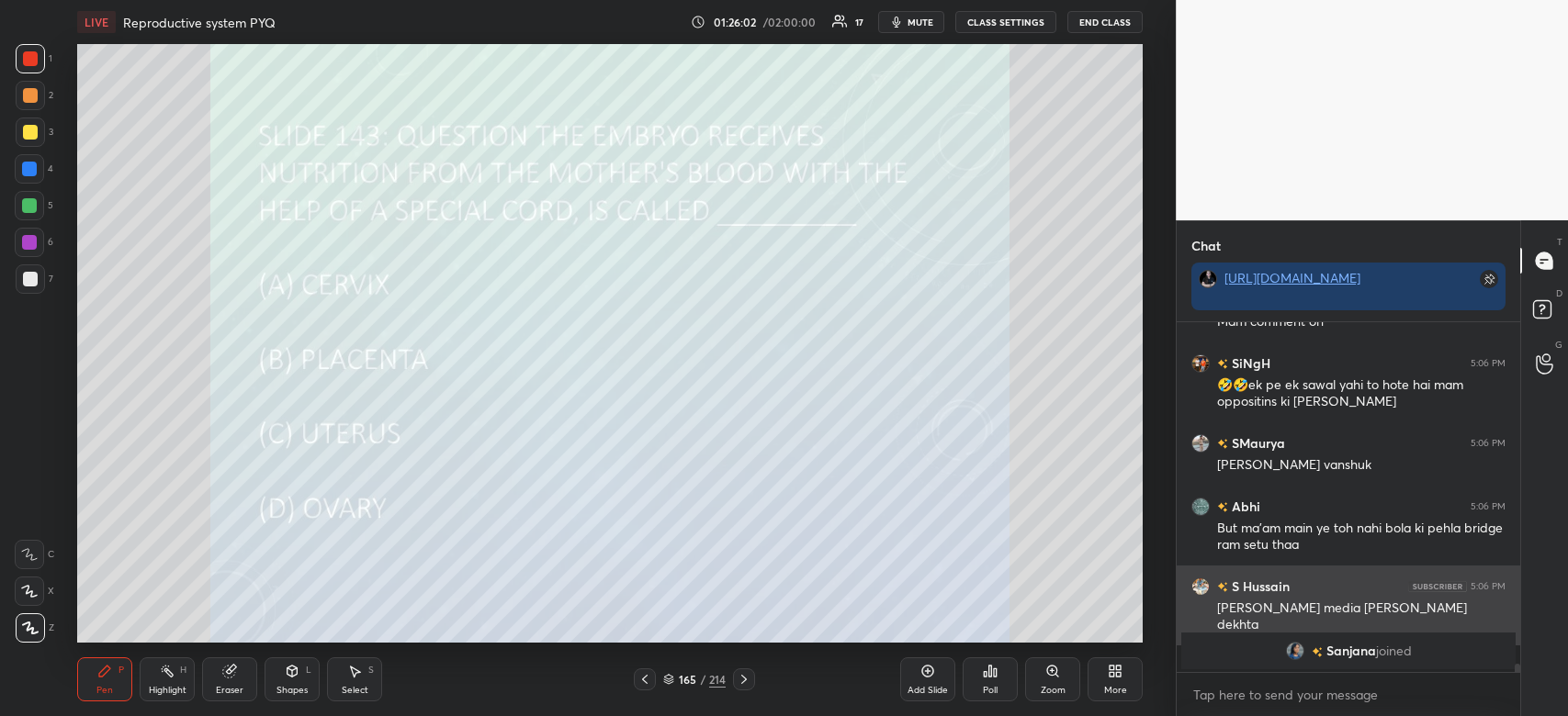
scroll to position [14414, 0]
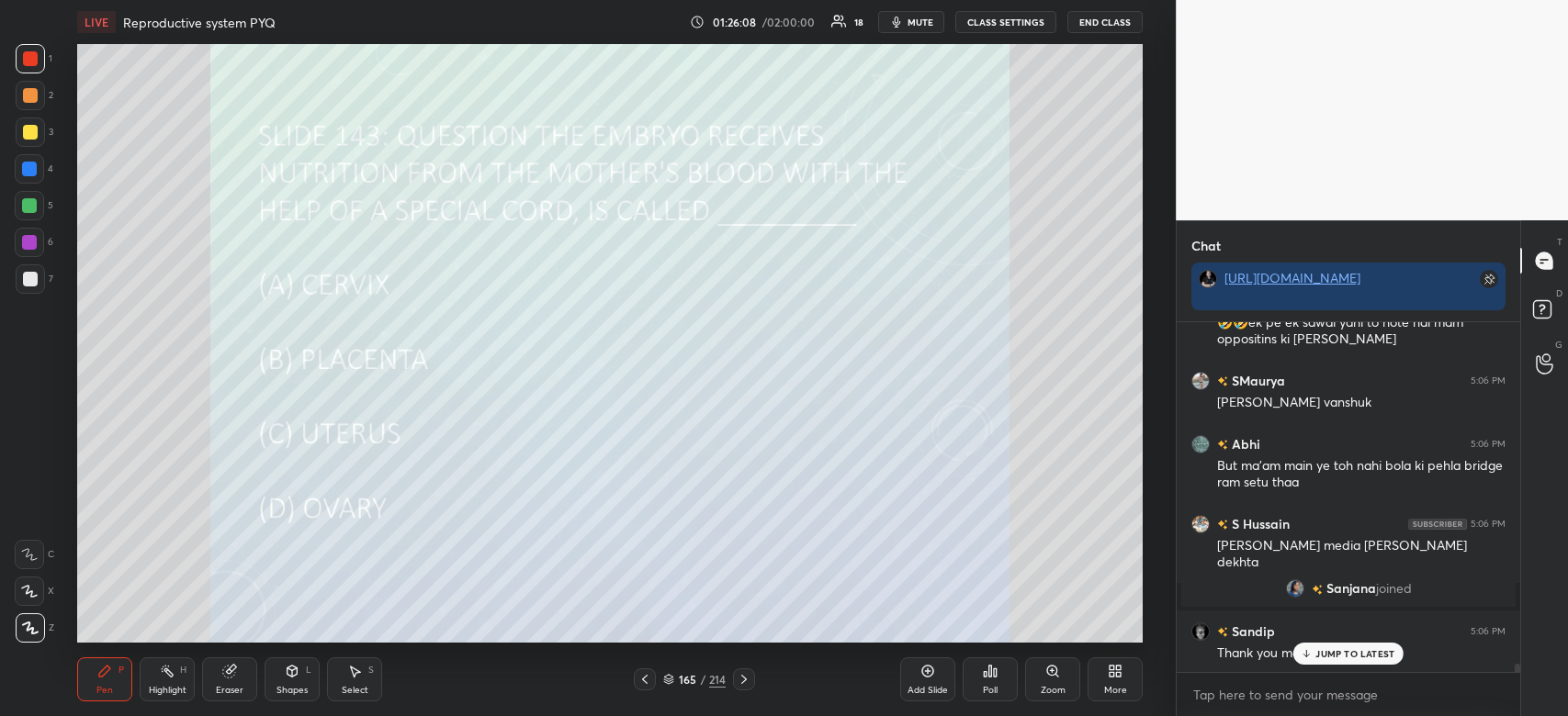
click at [1323, 659] on p "JUMP TO LATEST" at bounding box center [1355, 653] width 79 height 11
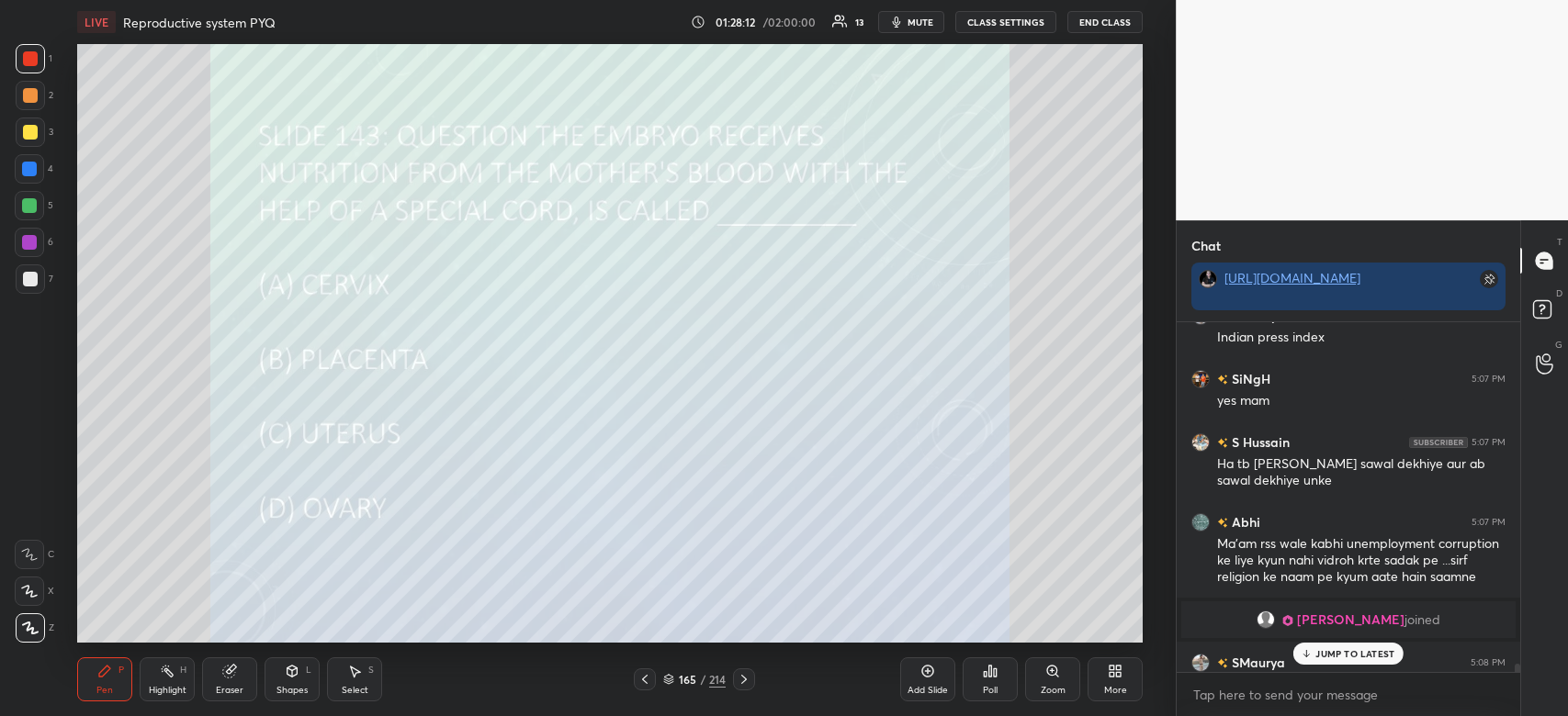
scroll to position [14791, 0]
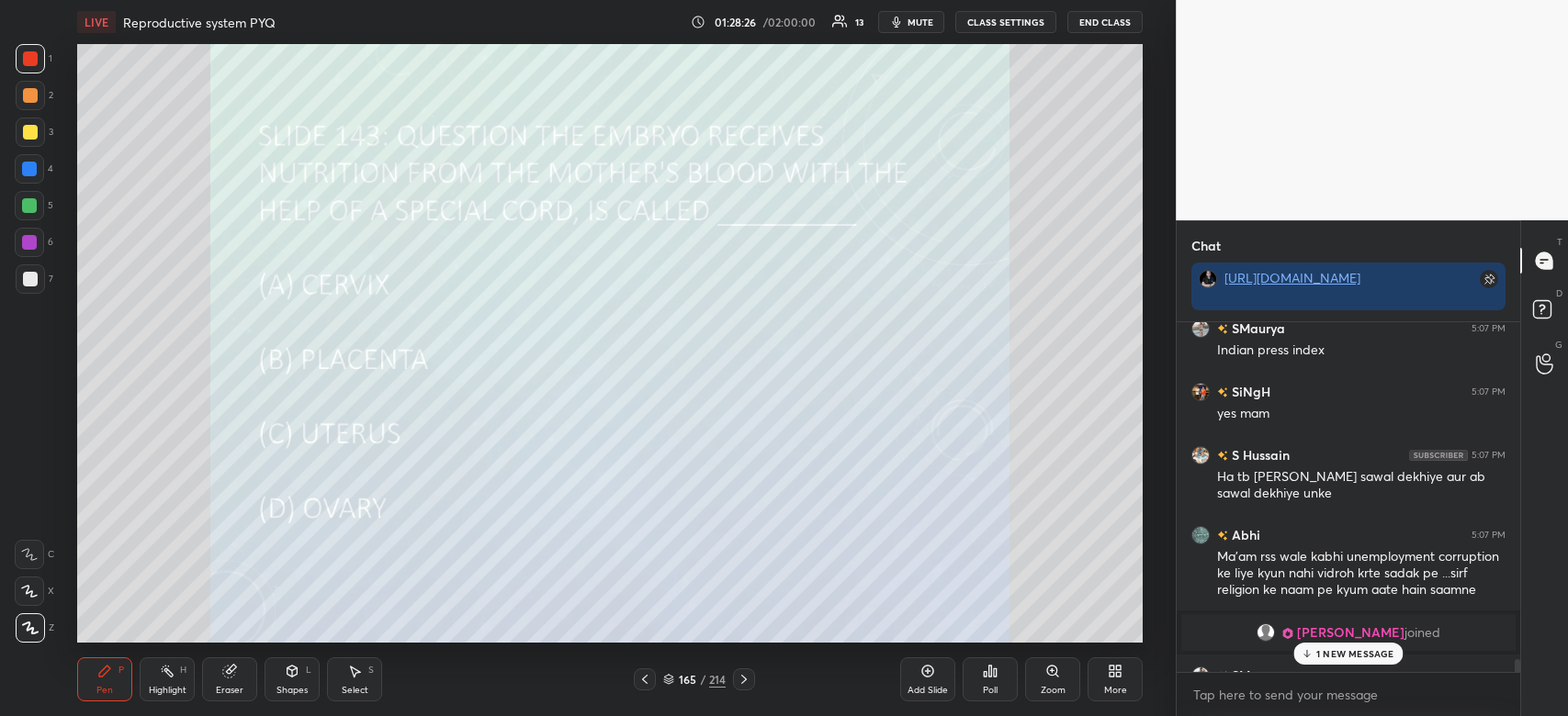
click at [1366, 658] on p "1 NEW MESSAGE" at bounding box center [1355, 653] width 78 height 11
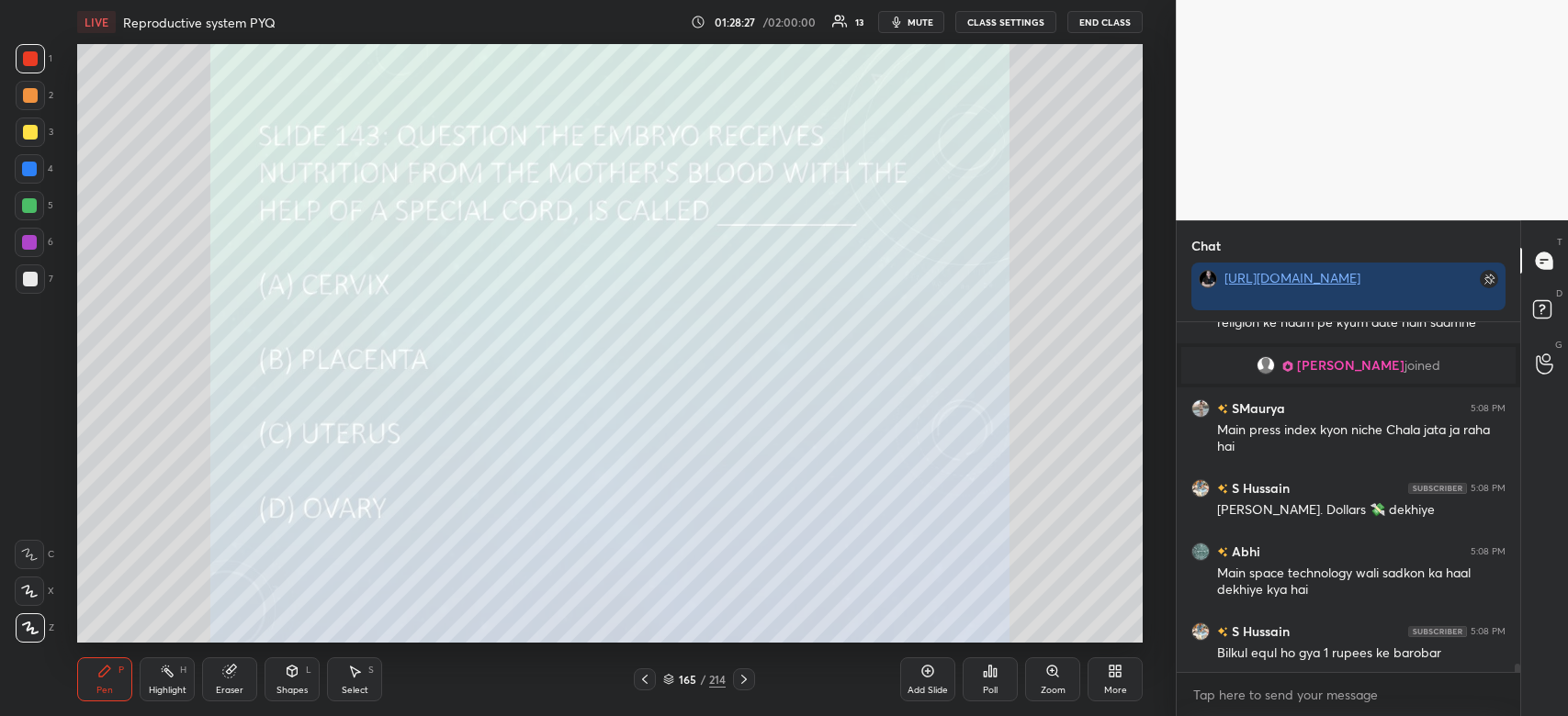
scroll to position [15124, 0]
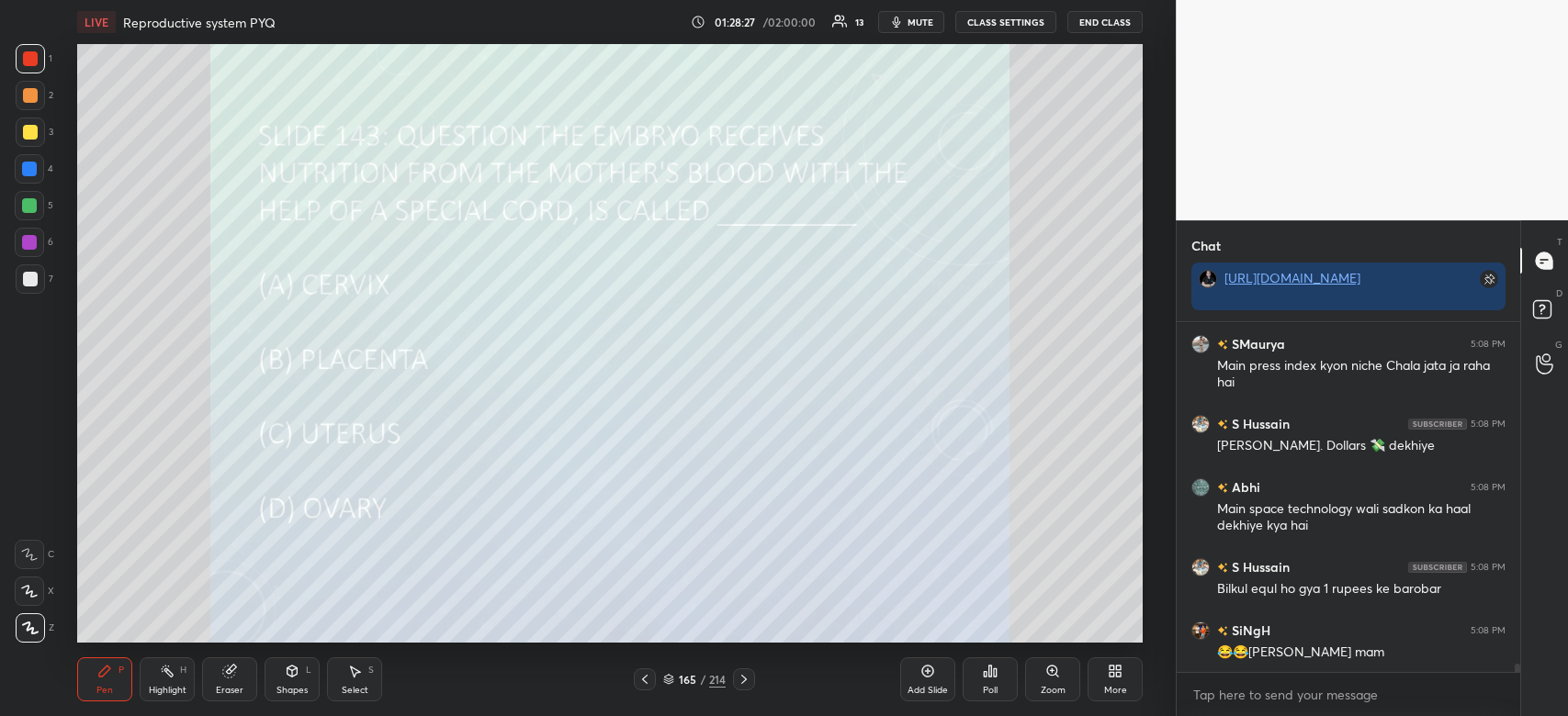
click at [1365, 658] on div "Abhi 5:07 PM Ma'am rss wale kabhi unemployment corruption ke liye kyun nahi vid…" at bounding box center [1349, 498] width 343 height 351
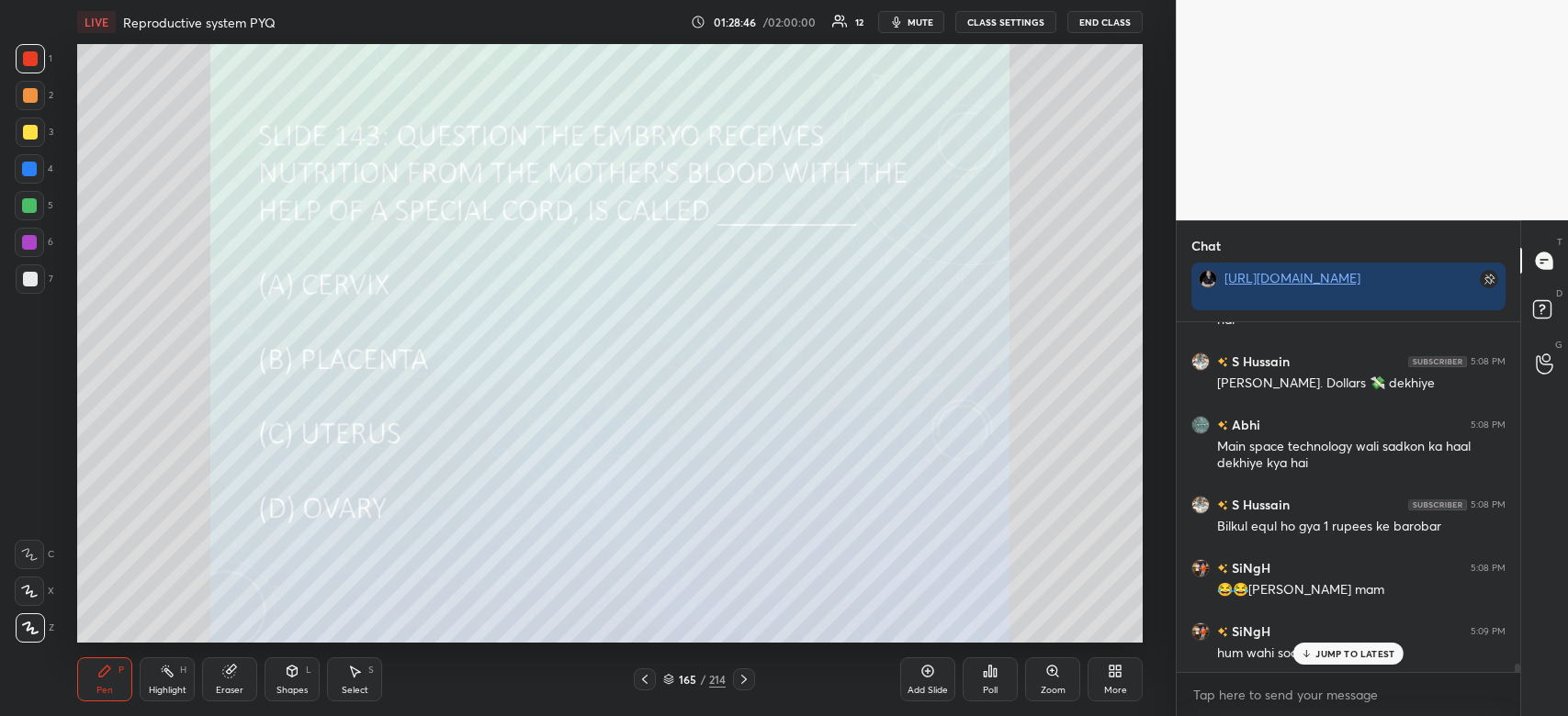
click at [1306, 646] on div "JUMP TO LATEST" at bounding box center [1349, 654] width 111 height 22
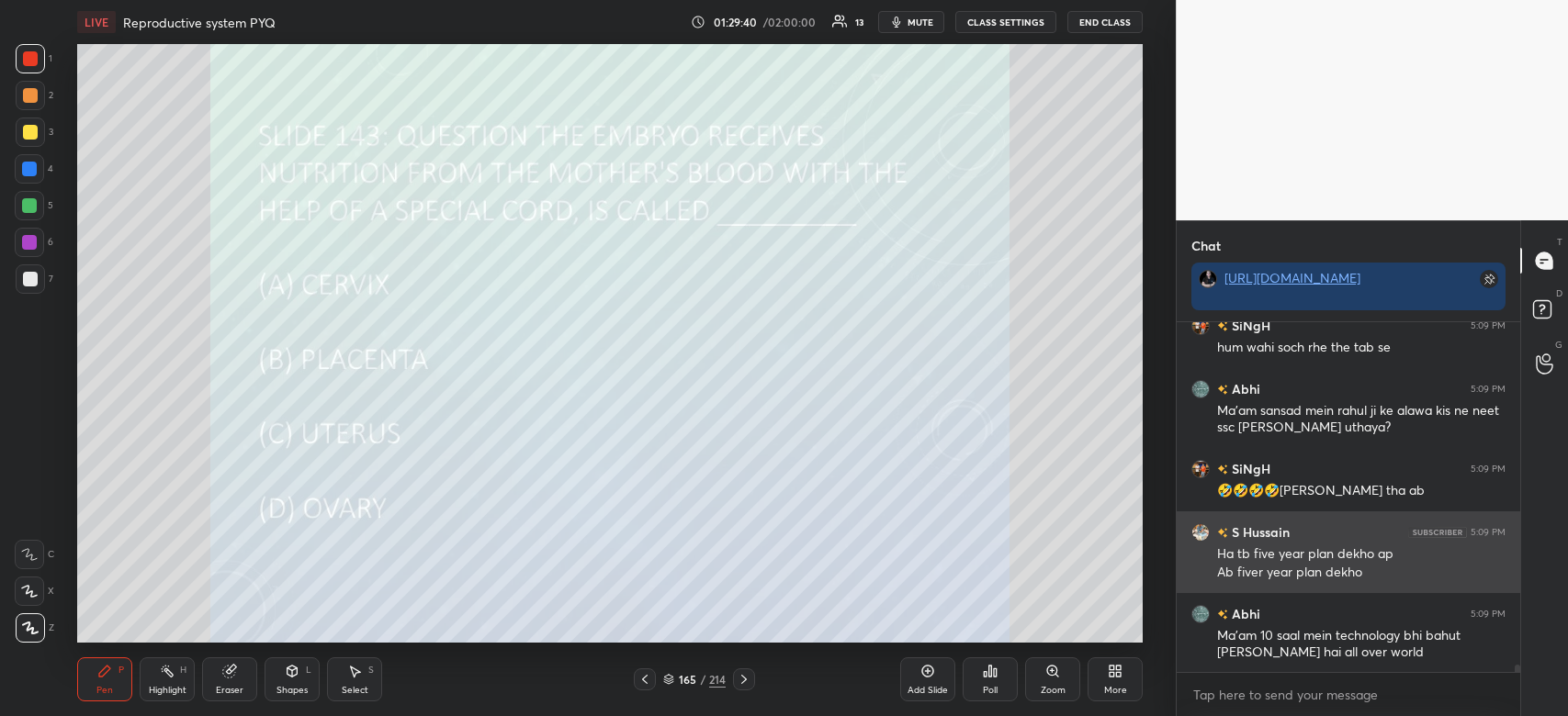
scroll to position [15554, 0]
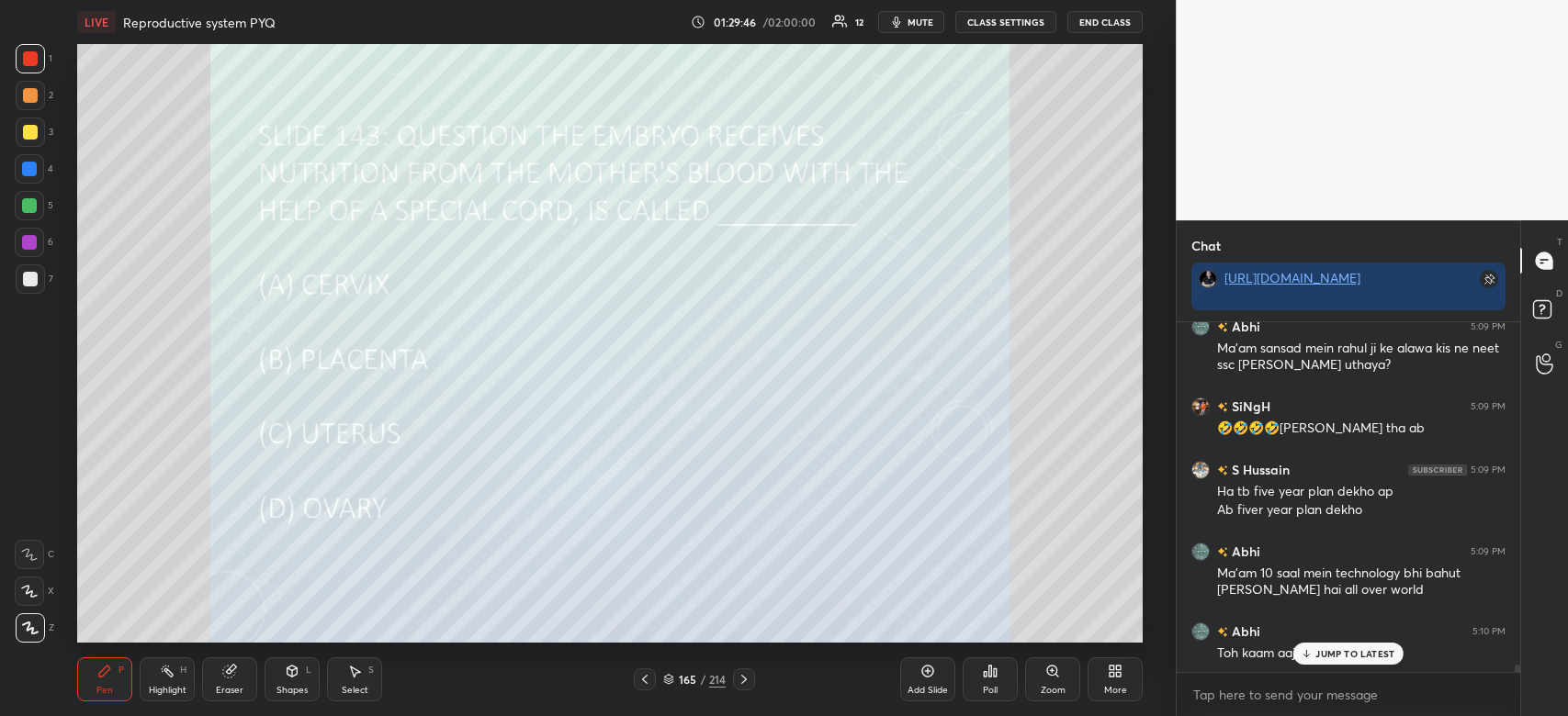
click at [1377, 646] on div "JUMP TO LATEST" at bounding box center [1349, 654] width 111 height 22
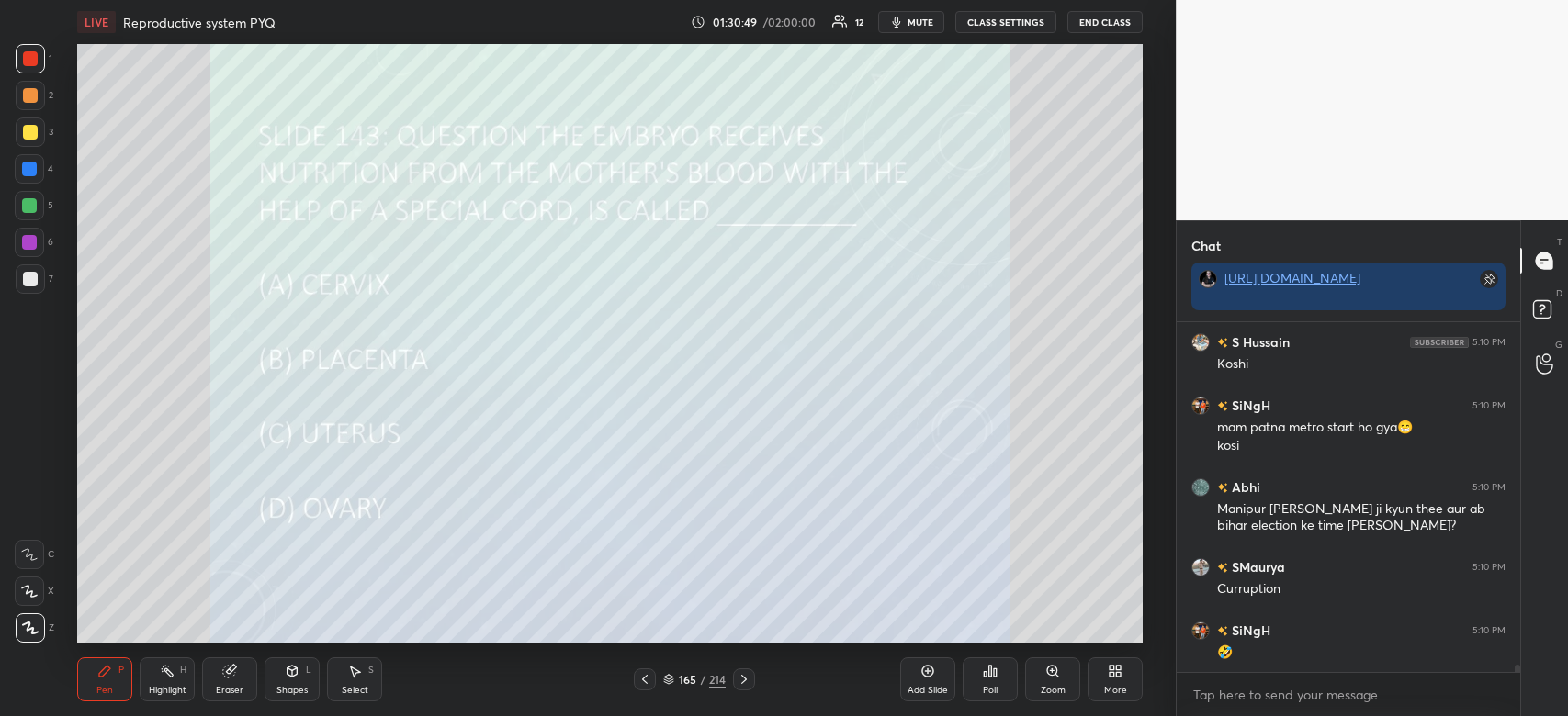
scroll to position [15826, 0]
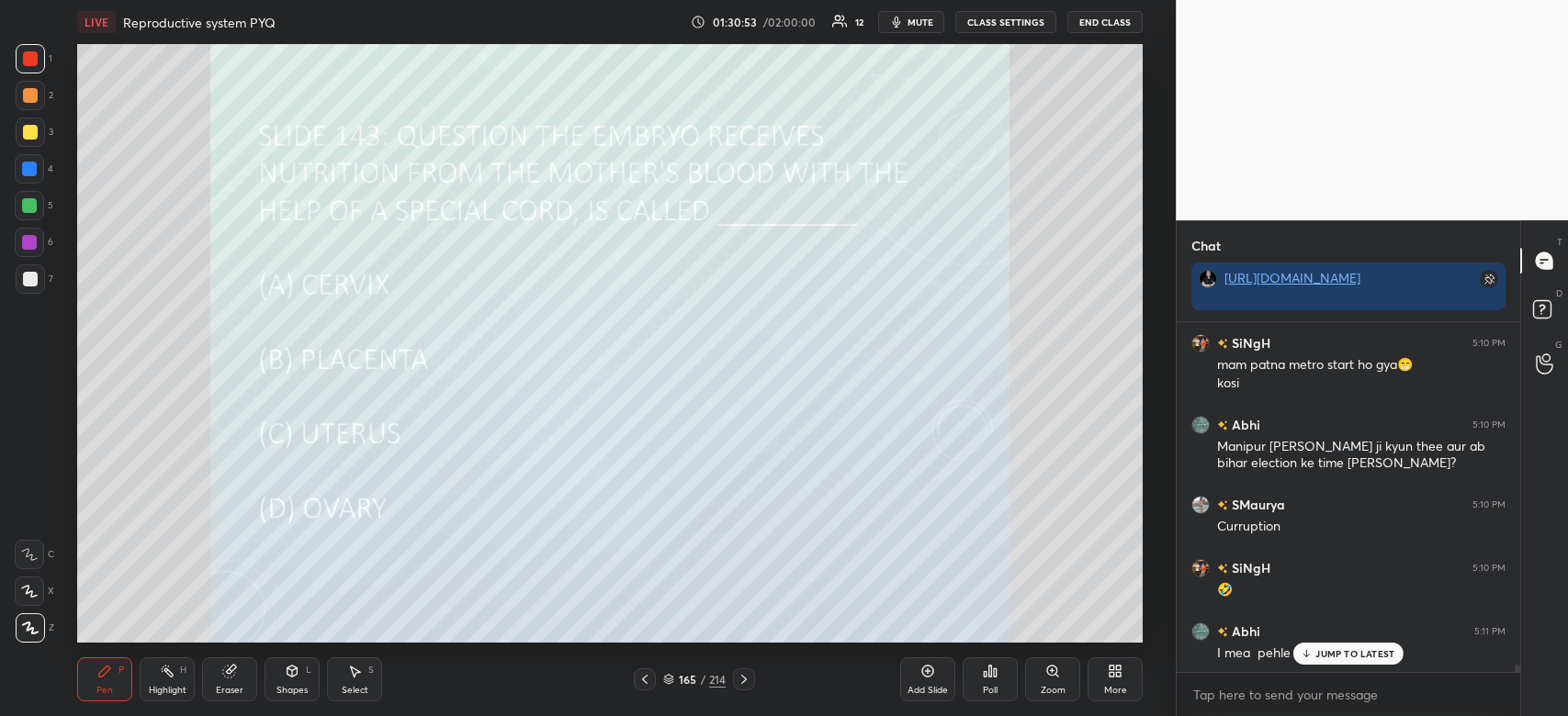
click at [1367, 661] on div "JUMP TO LATEST" at bounding box center [1349, 654] width 111 height 22
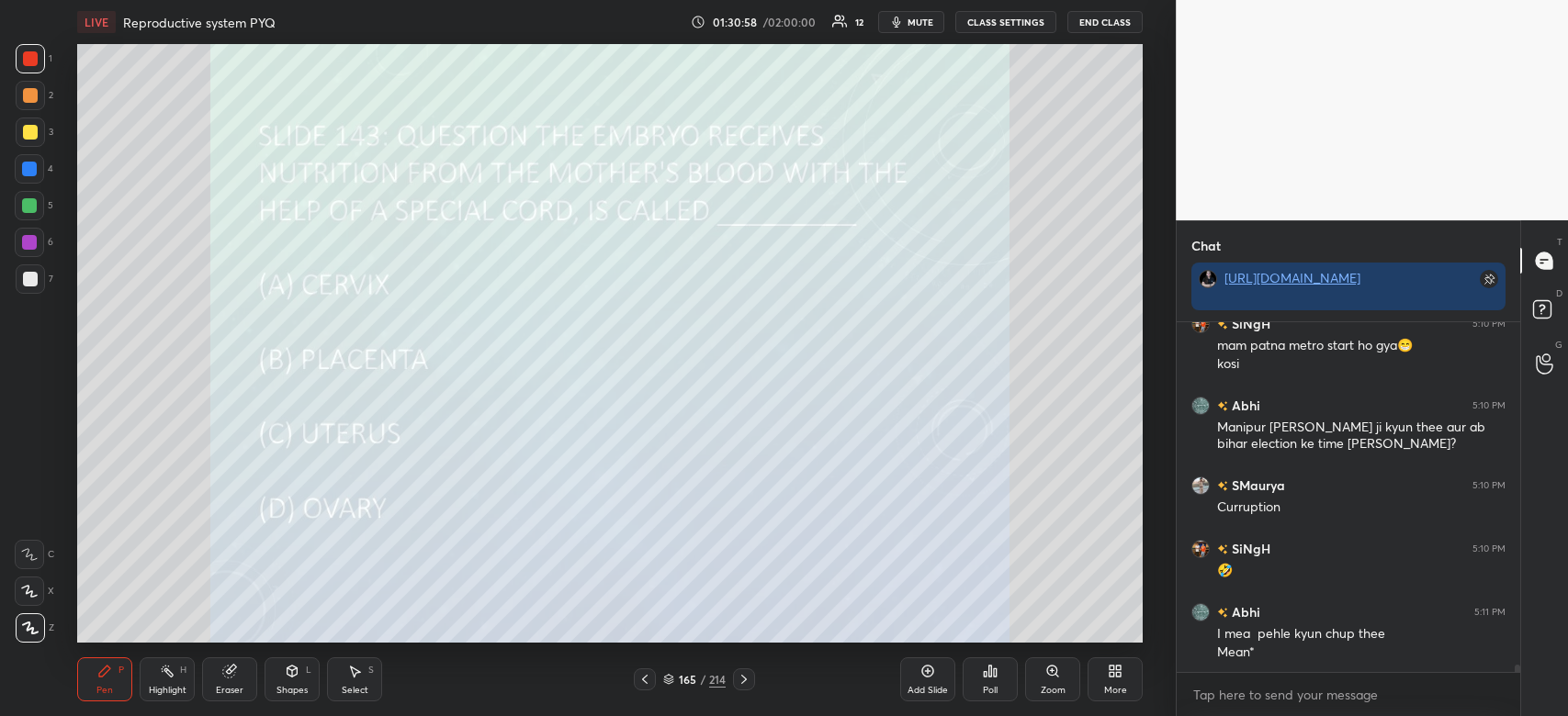
click at [24, 52] on div at bounding box center [30, 58] width 15 height 15
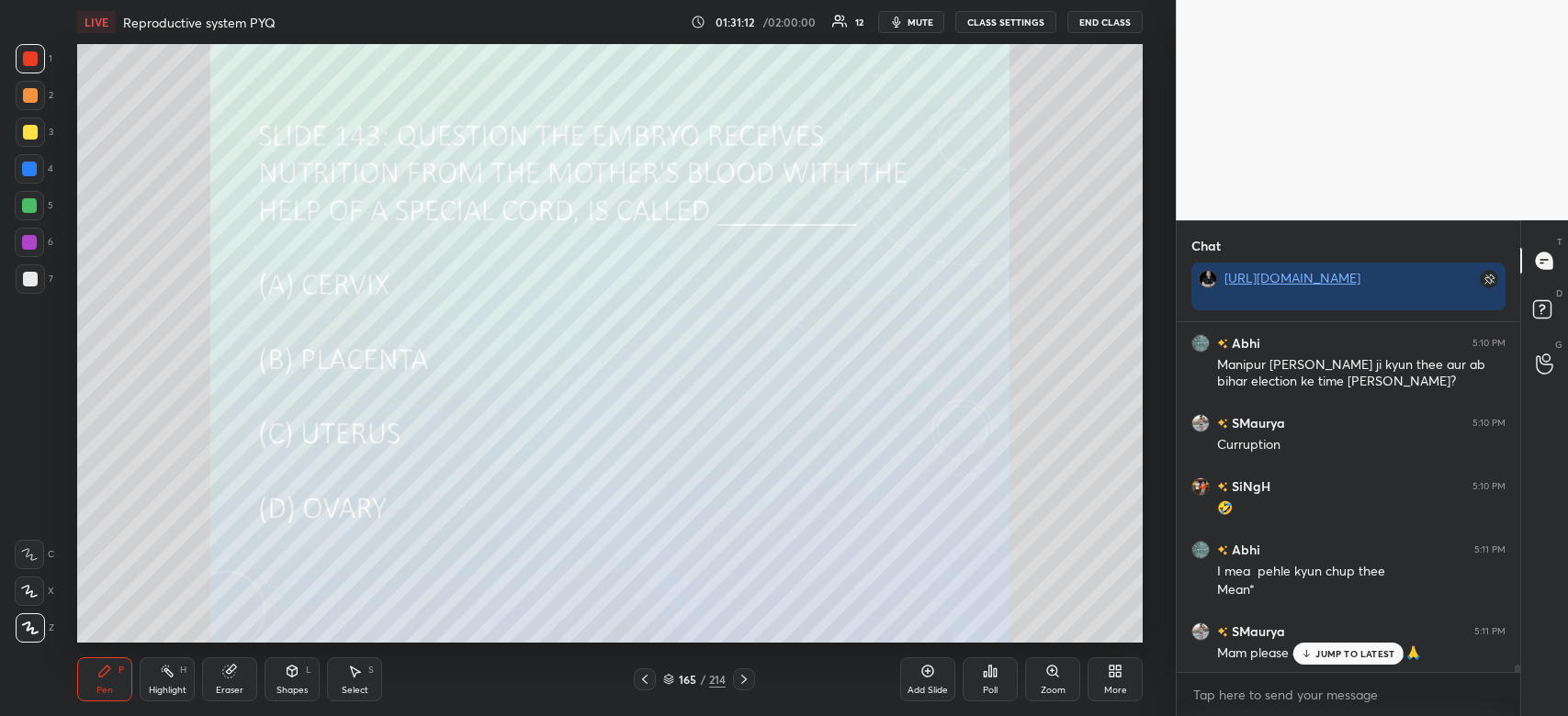
click at [1334, 655] on p "JUMP TO LATEST" at bounding box center [1355, 653] width 79 height 11
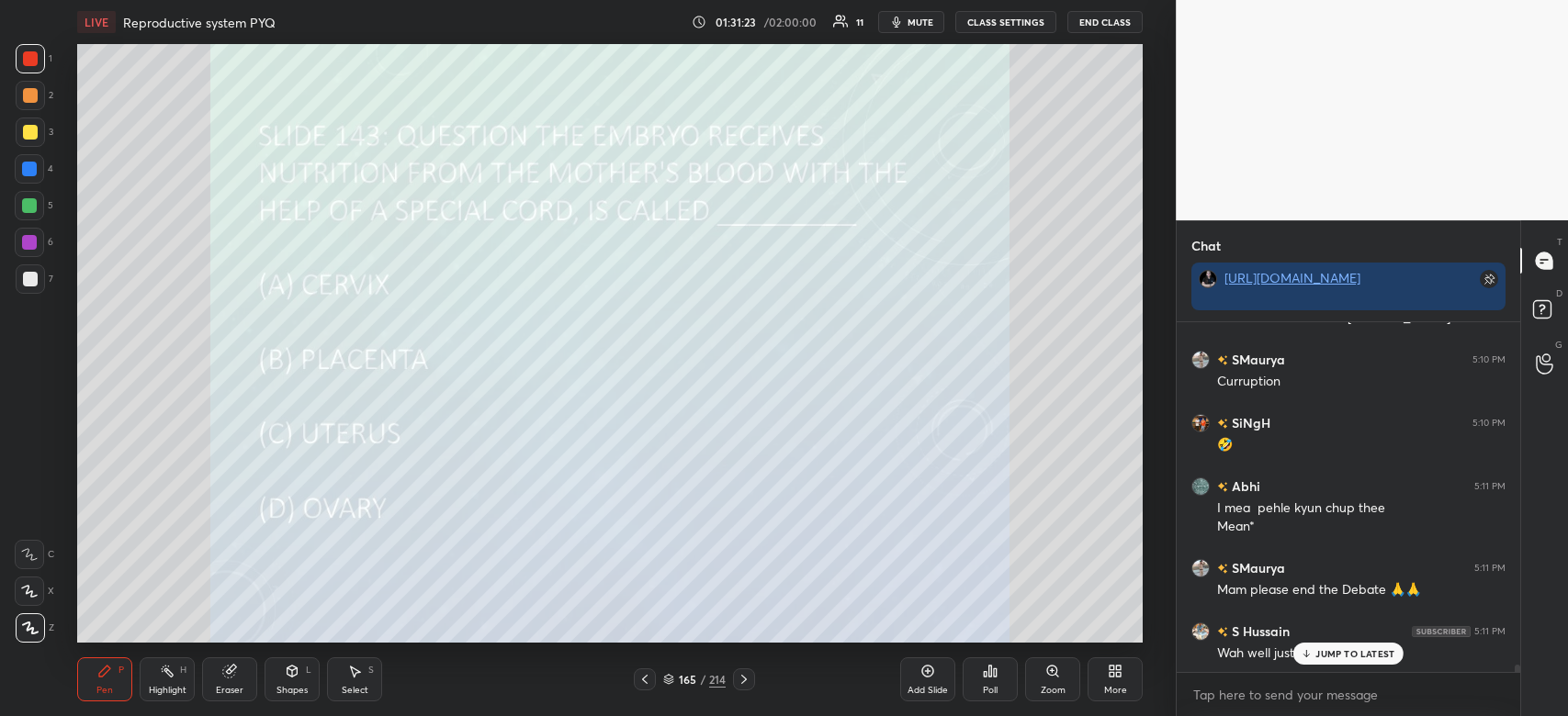
click at [1359, 648] on p "JUMP TO LATEST" at bounding box center [1355, 653] width 79 height 11
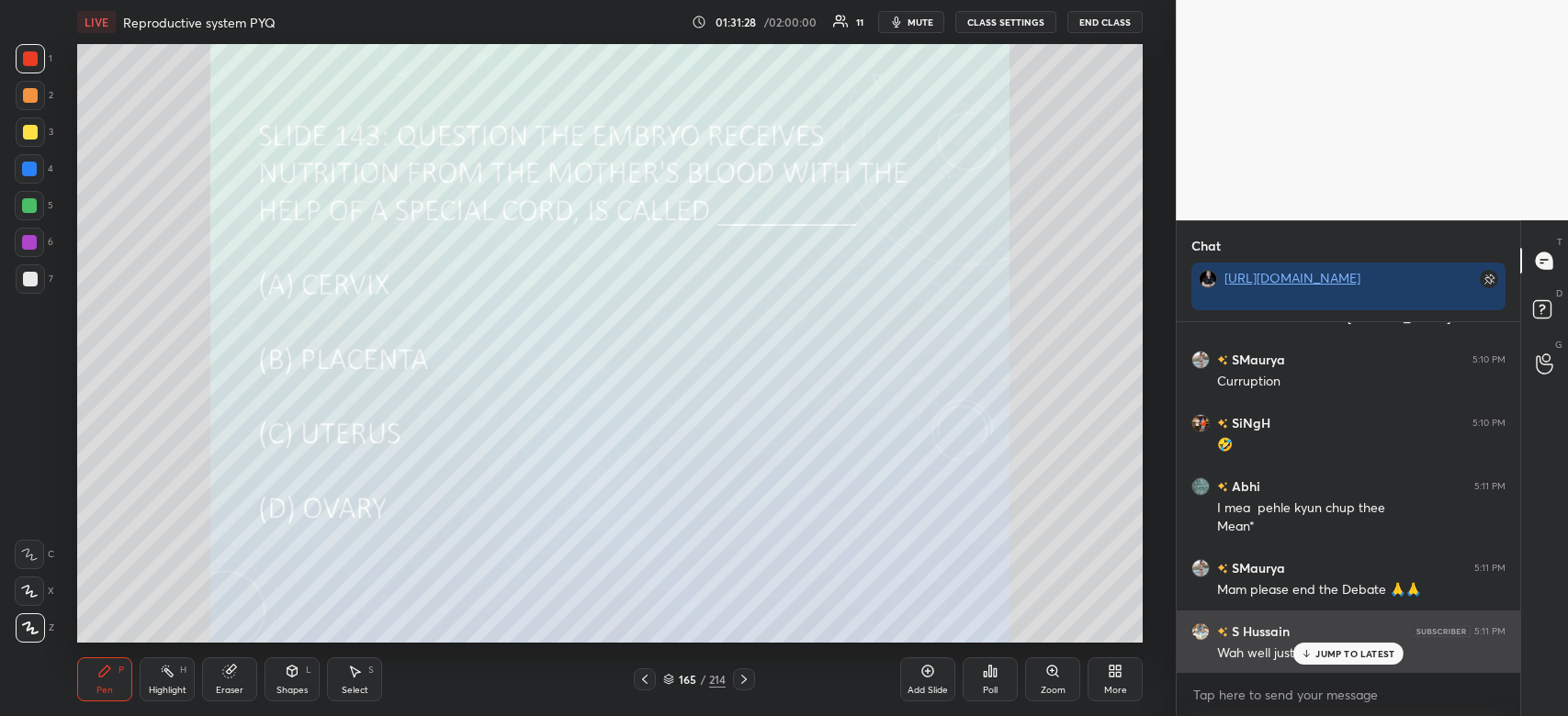
scroll to position [16051, 0]
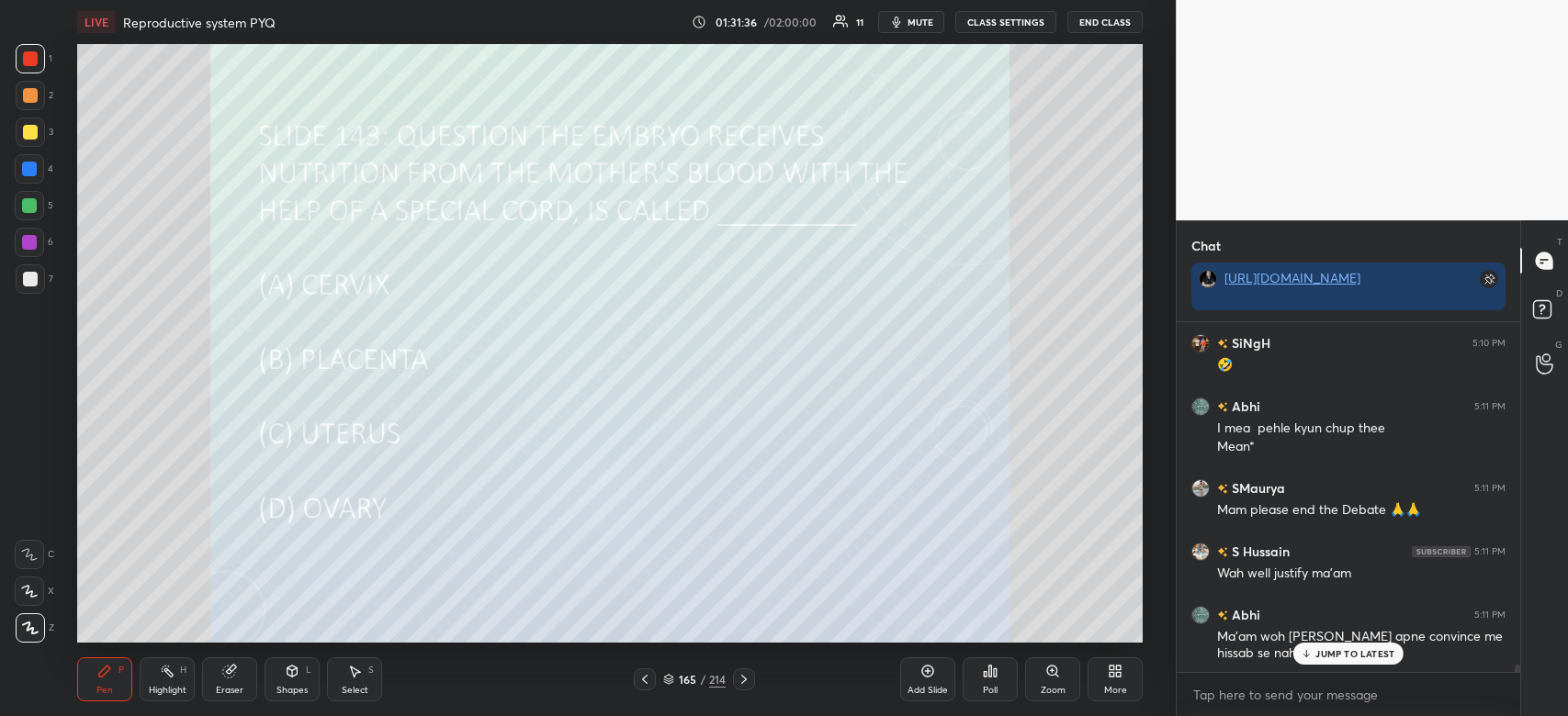
click at [1341, 658] on p "JUMP TO LATEST" at bounding box center [1355, 653] width 79 height 11
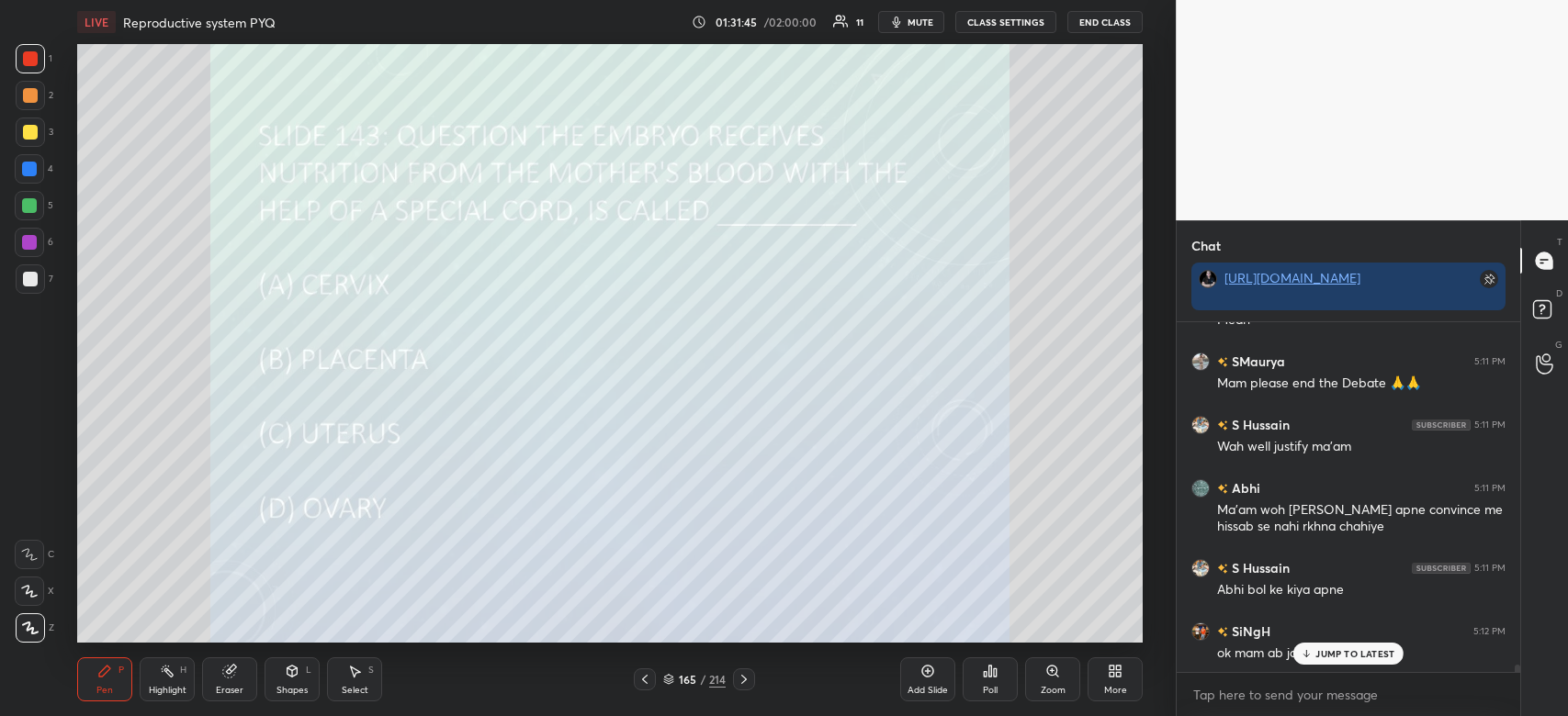
scroll to position [16242, 0]
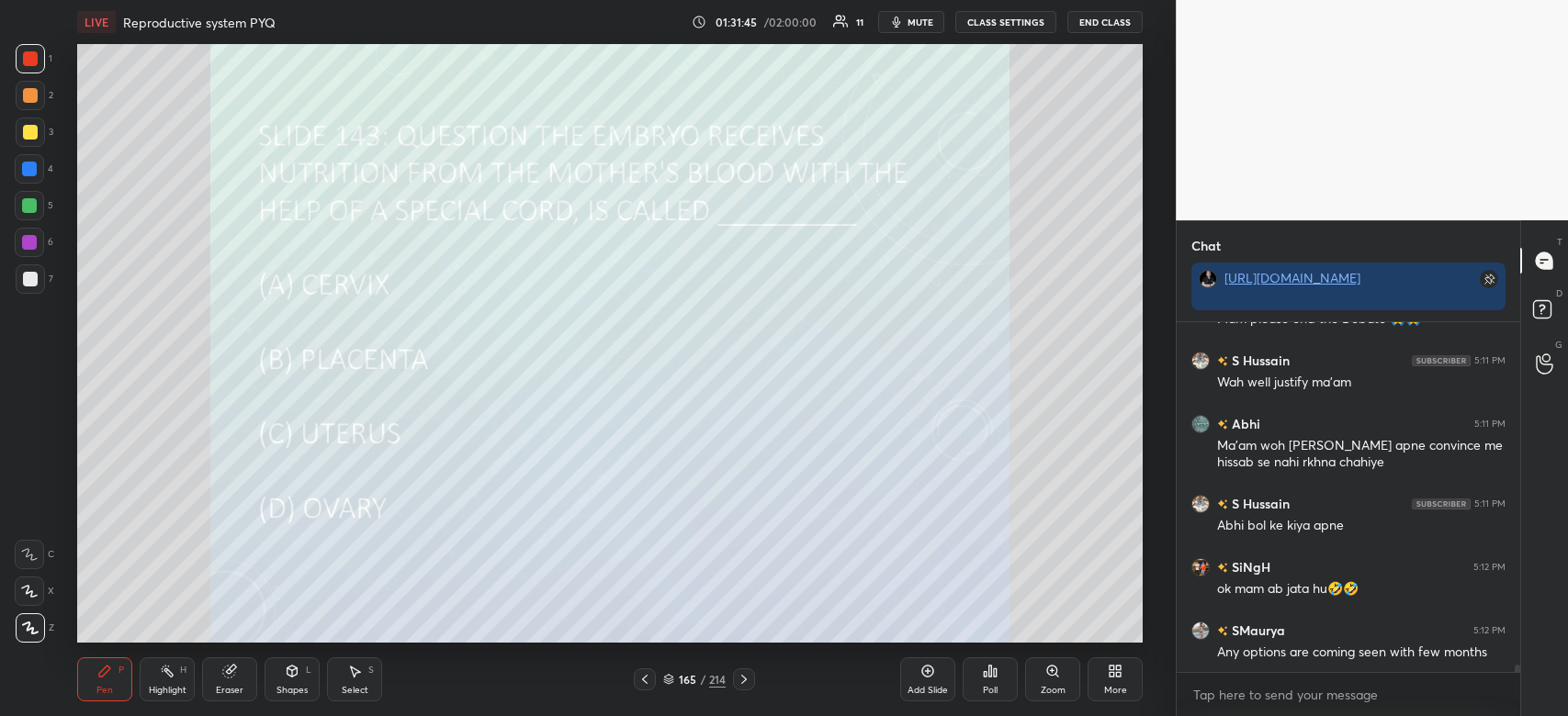
click at [1368, 656] on div "Any options are coming seen with few months" at bounding box center [1362, 653] width 288 height 19
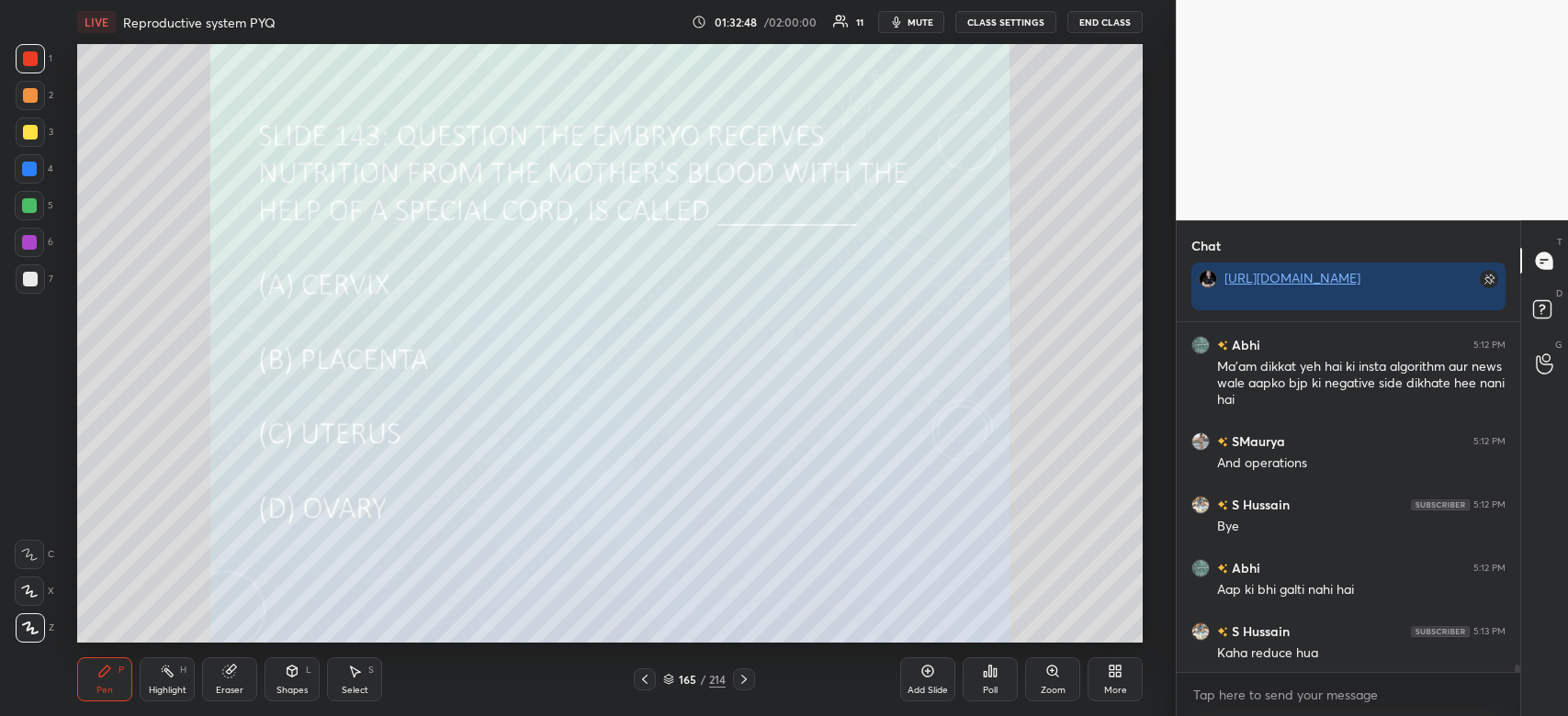
scroll to position [16719, 0]
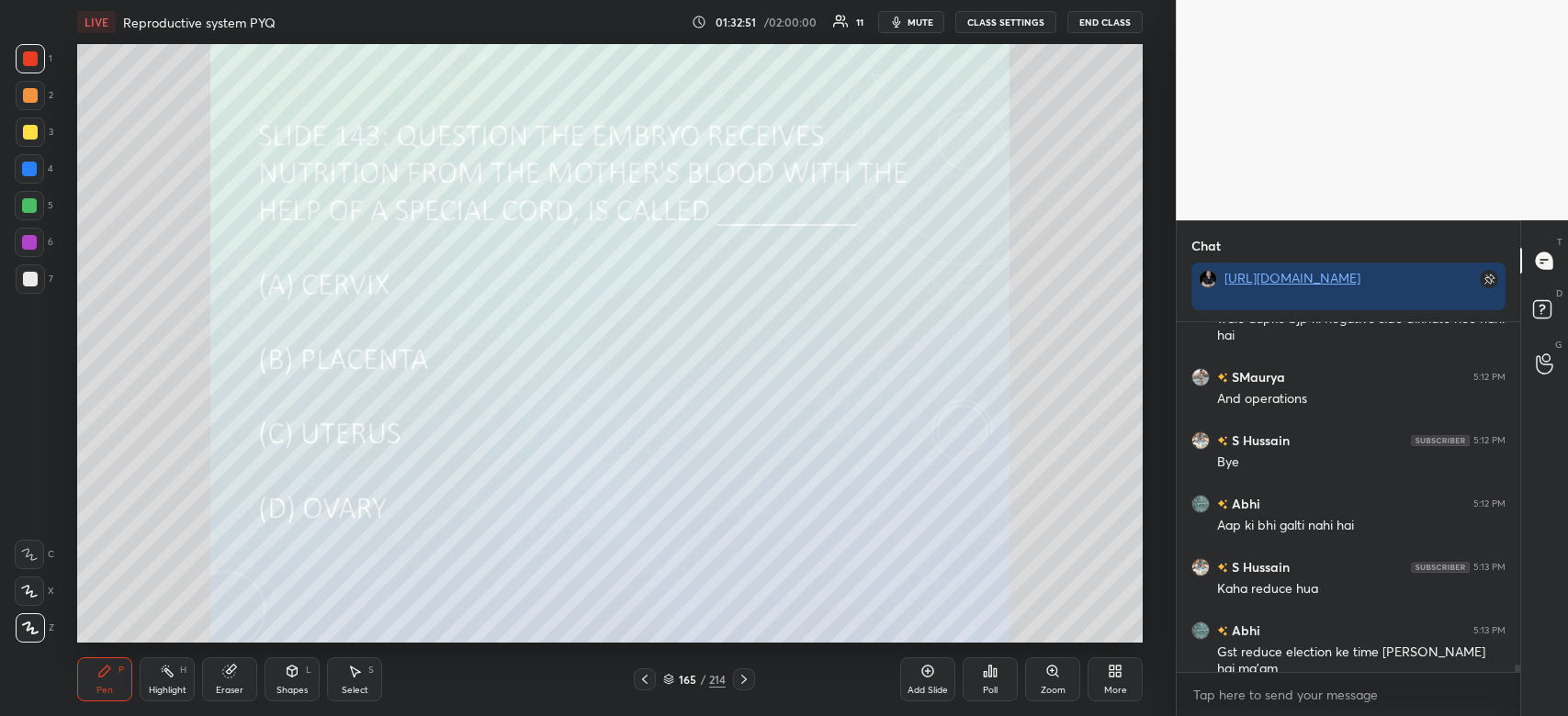
click at [925, 15] on button "mute" at bounding box center [911, 22] width 66 height 22
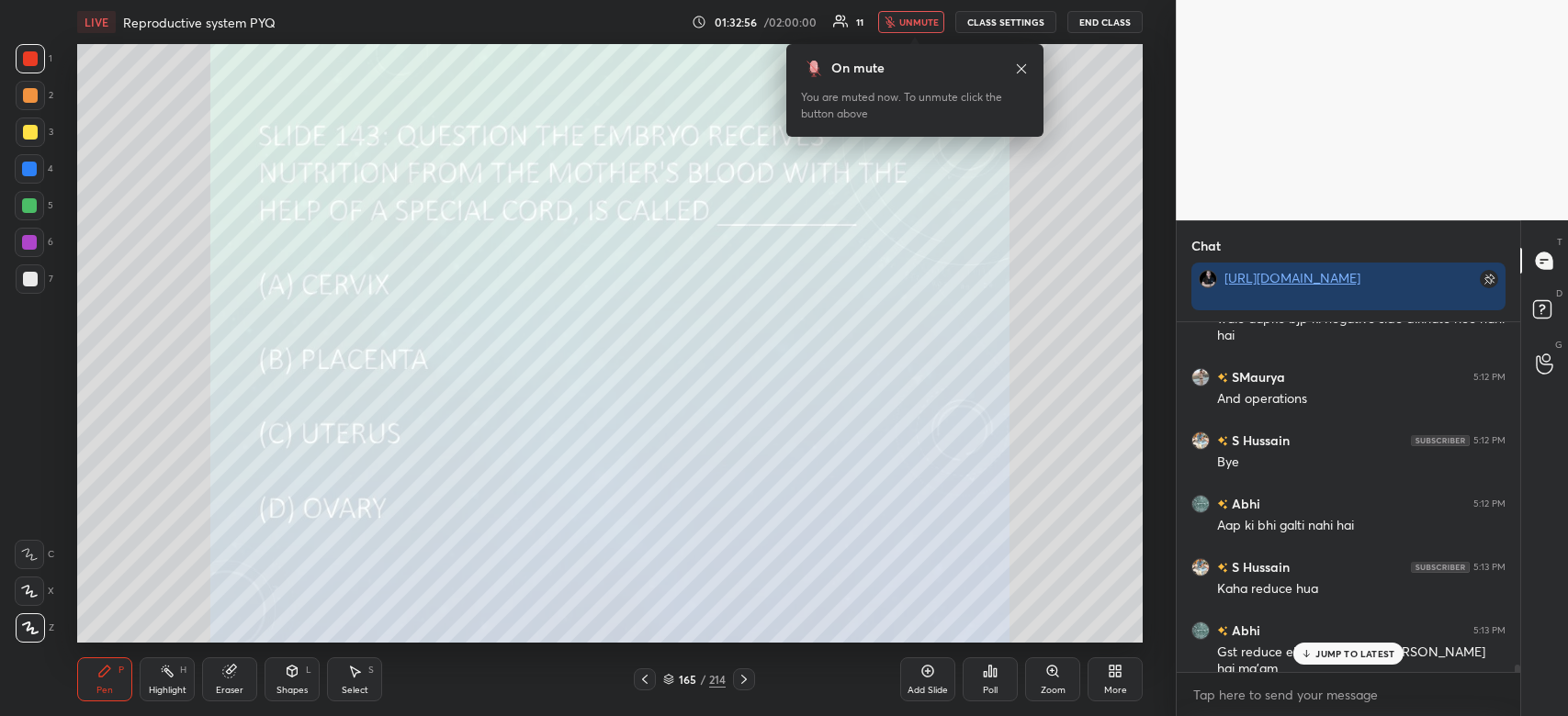
scroll to position [16735, 0]
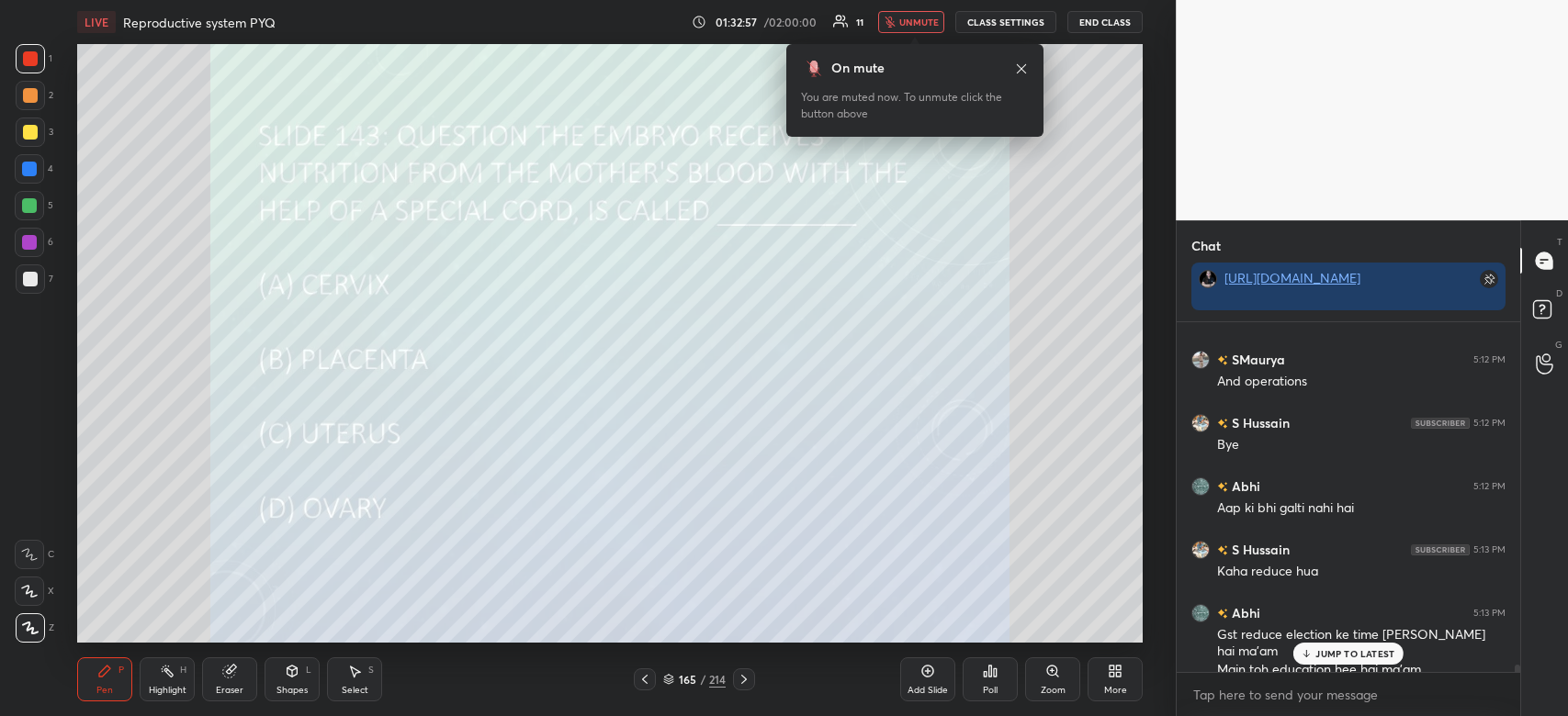
click at [925, 15] on button "unmute" at bounding box center [911, 22] width 66 height 22
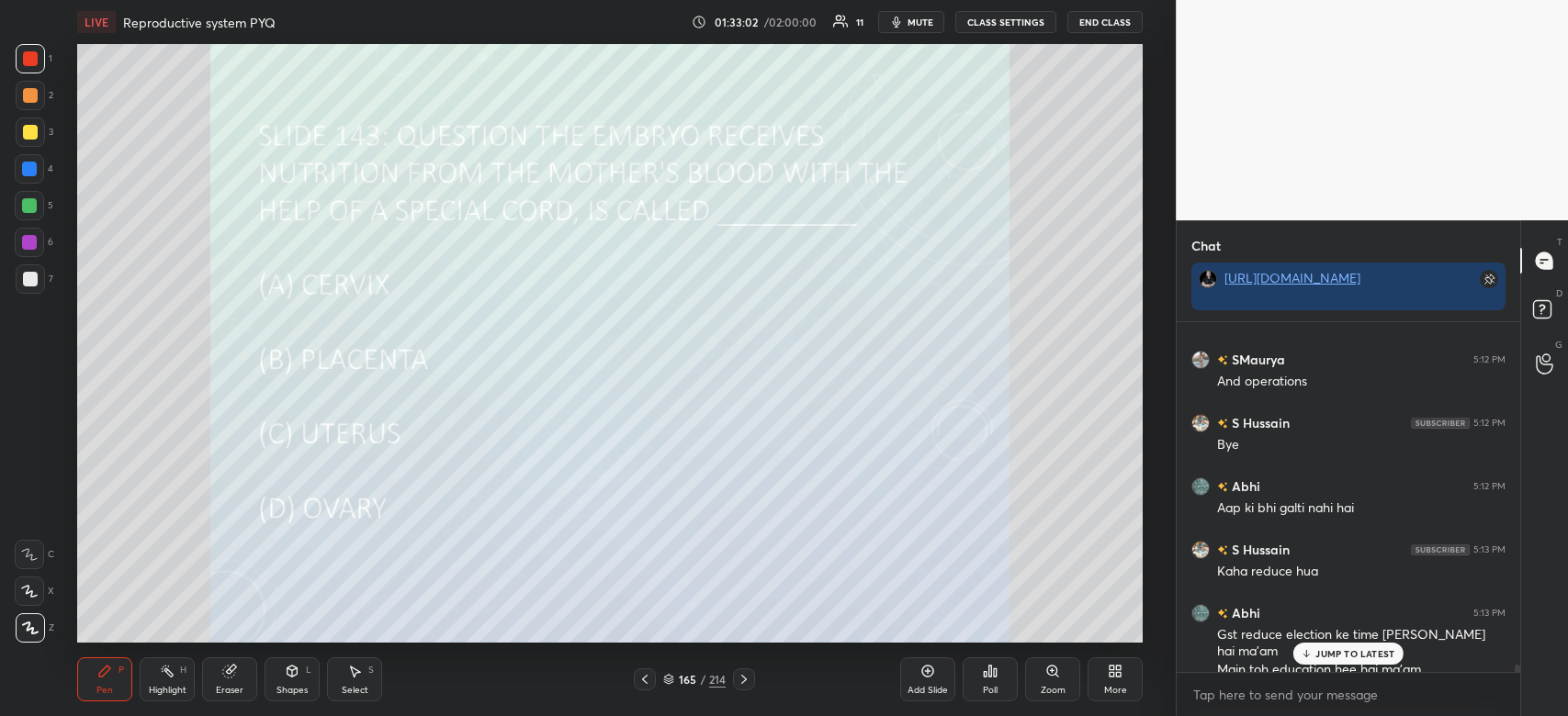
click at [1356, 649] on p "JUMP TO LATEST" at bounding box center [1355, 653] width 79 height 11
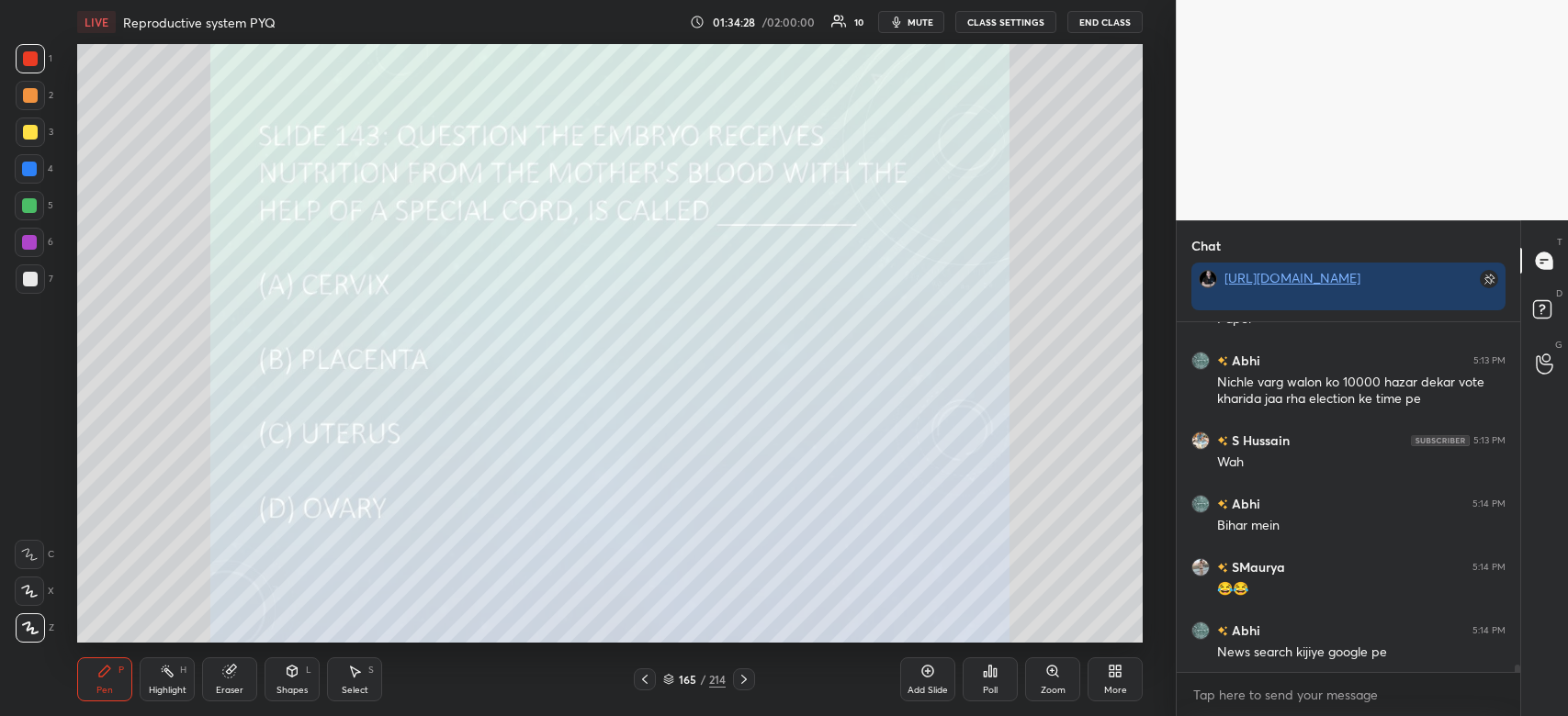
scroll to position [17294, 0]
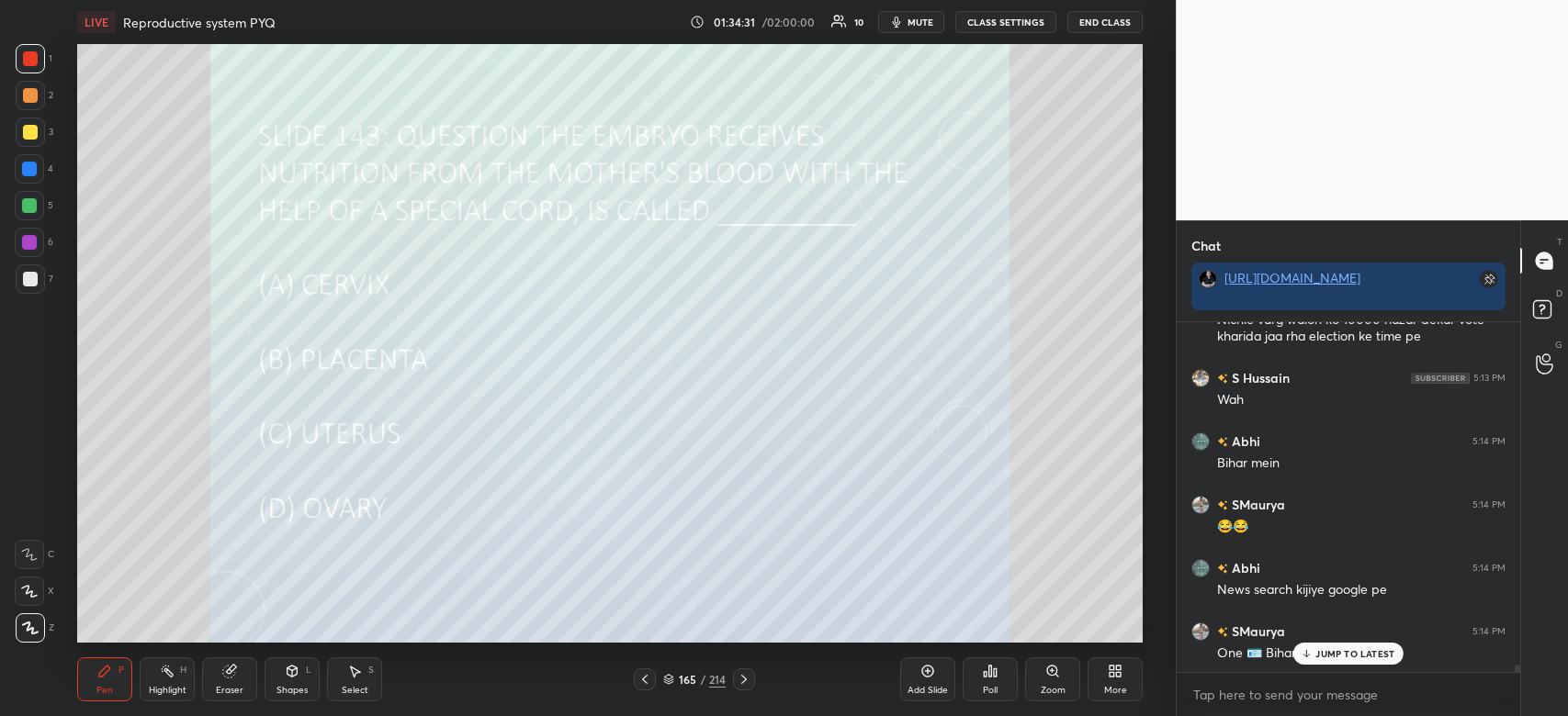
click at [1326, 657] on p "JUMP TO LATEST" at bounding box center [1355, 653] width 79 height 11
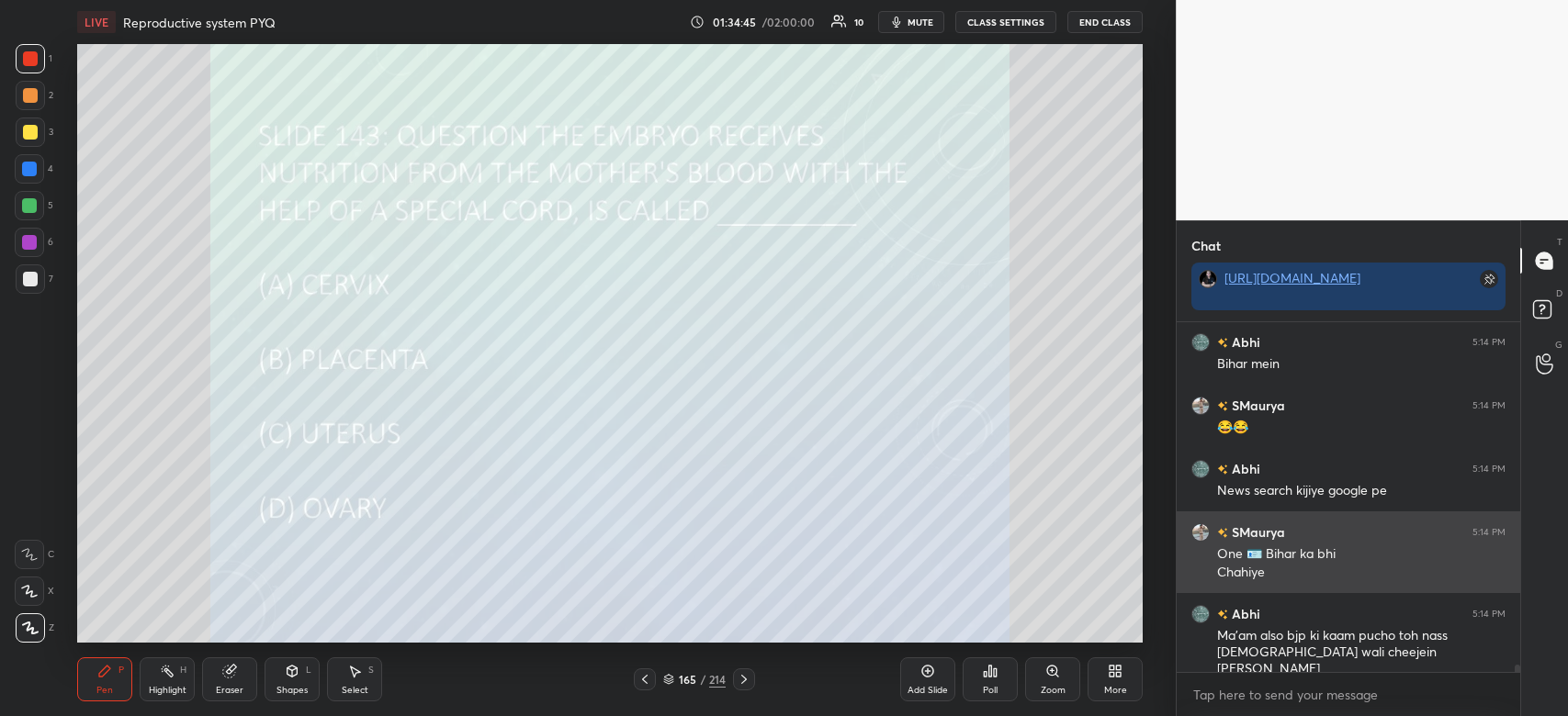
scroll to position [17455, 0]
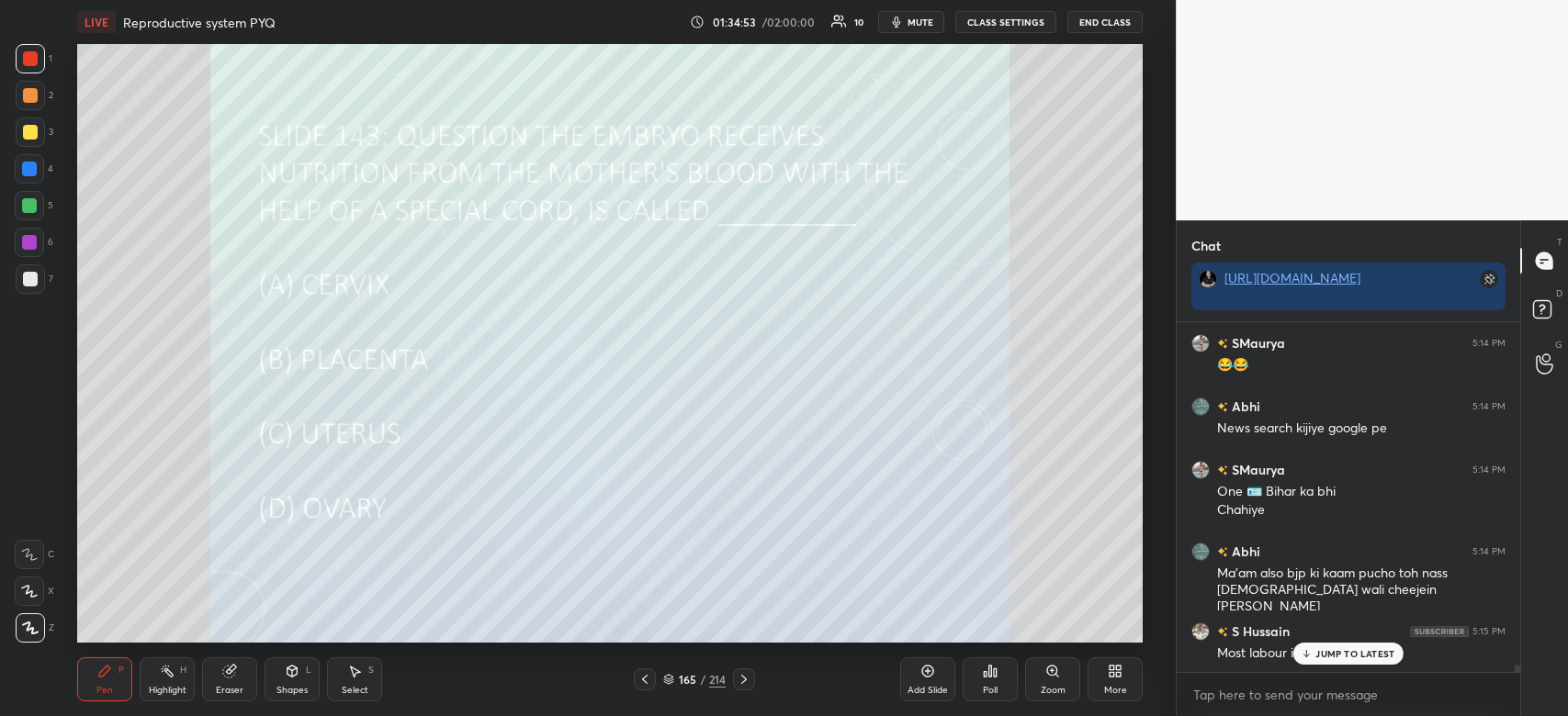
click at [1337, 650] on p "JUMP TO LATEST" at bounding box center [1355, 653] width 79 height 11
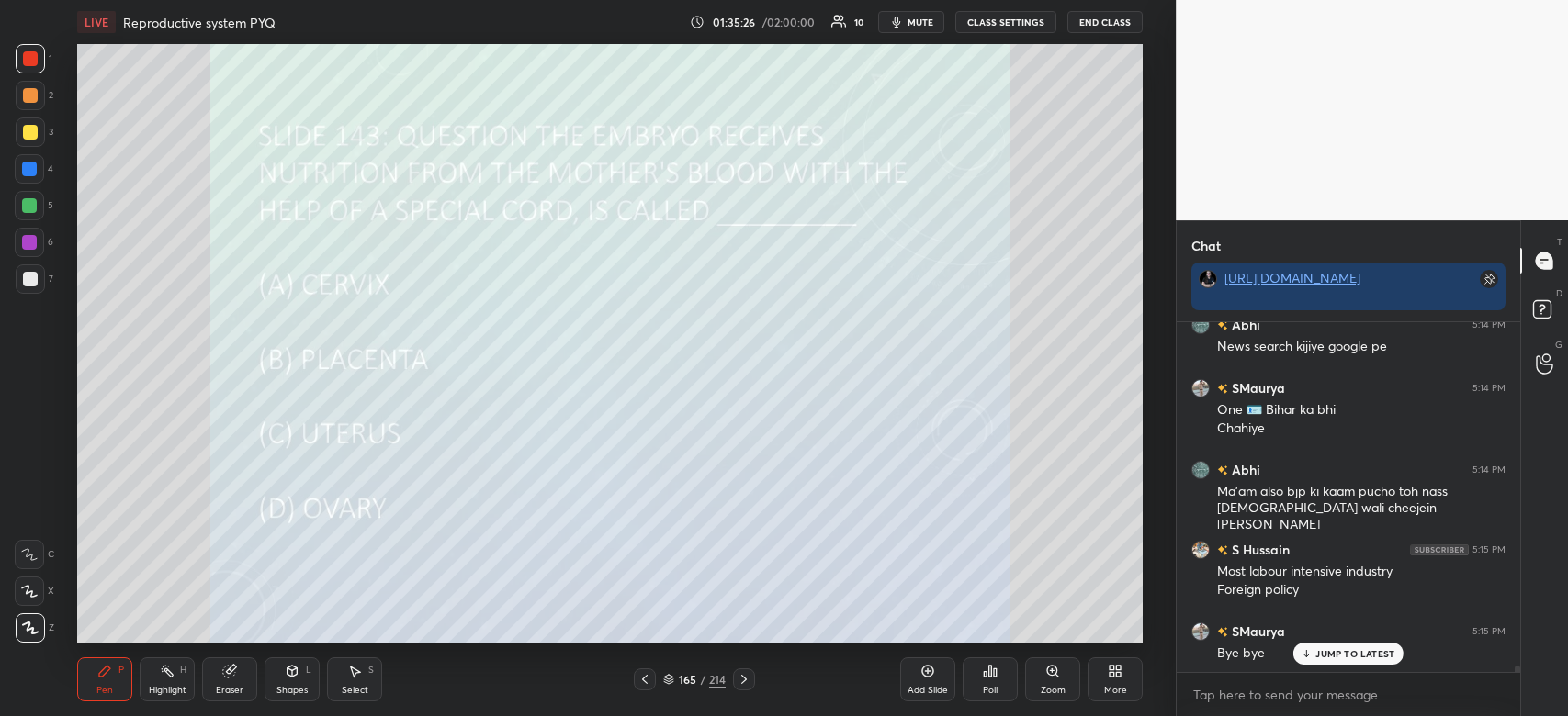
scroll to position [17617, 0]
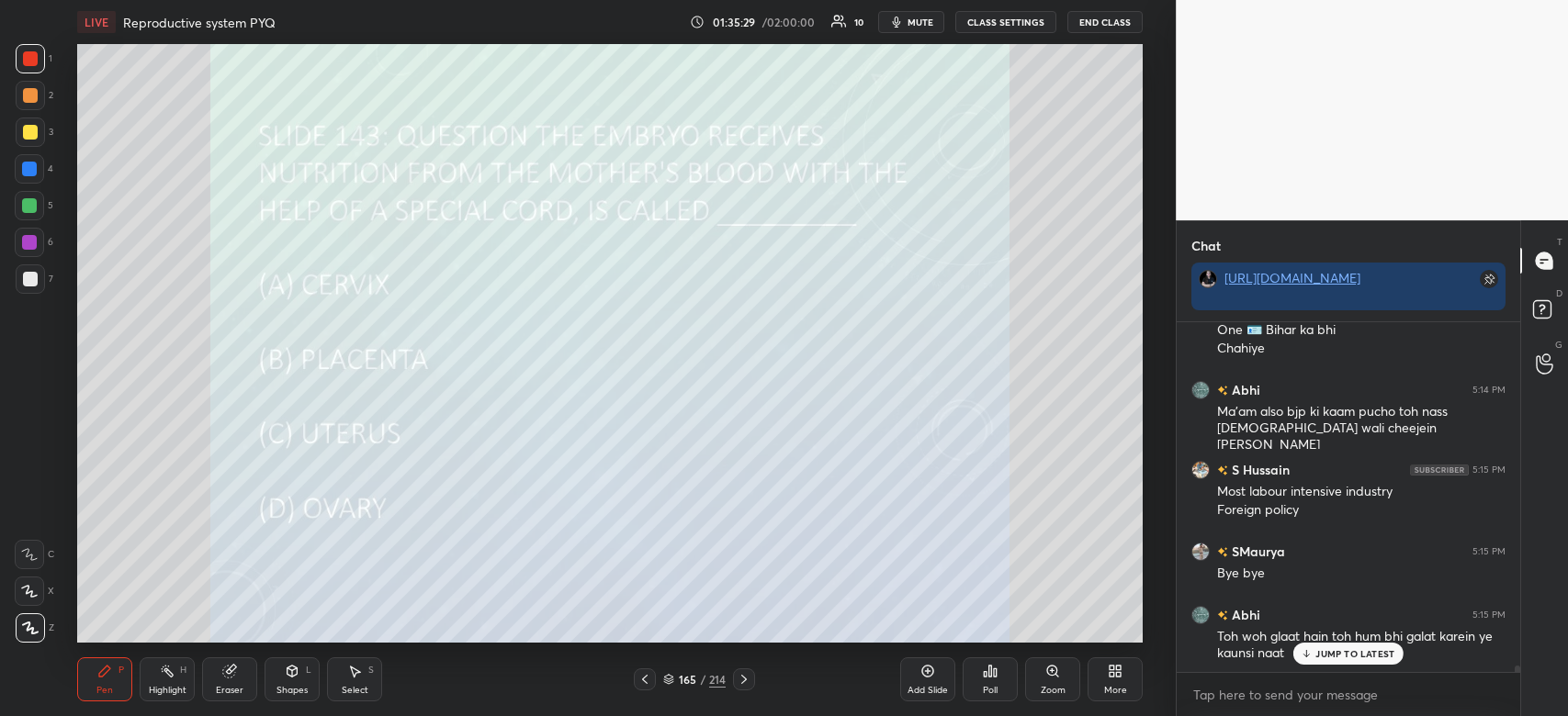
click at [1321, 657] on p "JUMP TO LATEST" at bounding box center [1355, 653] width 79 height 11
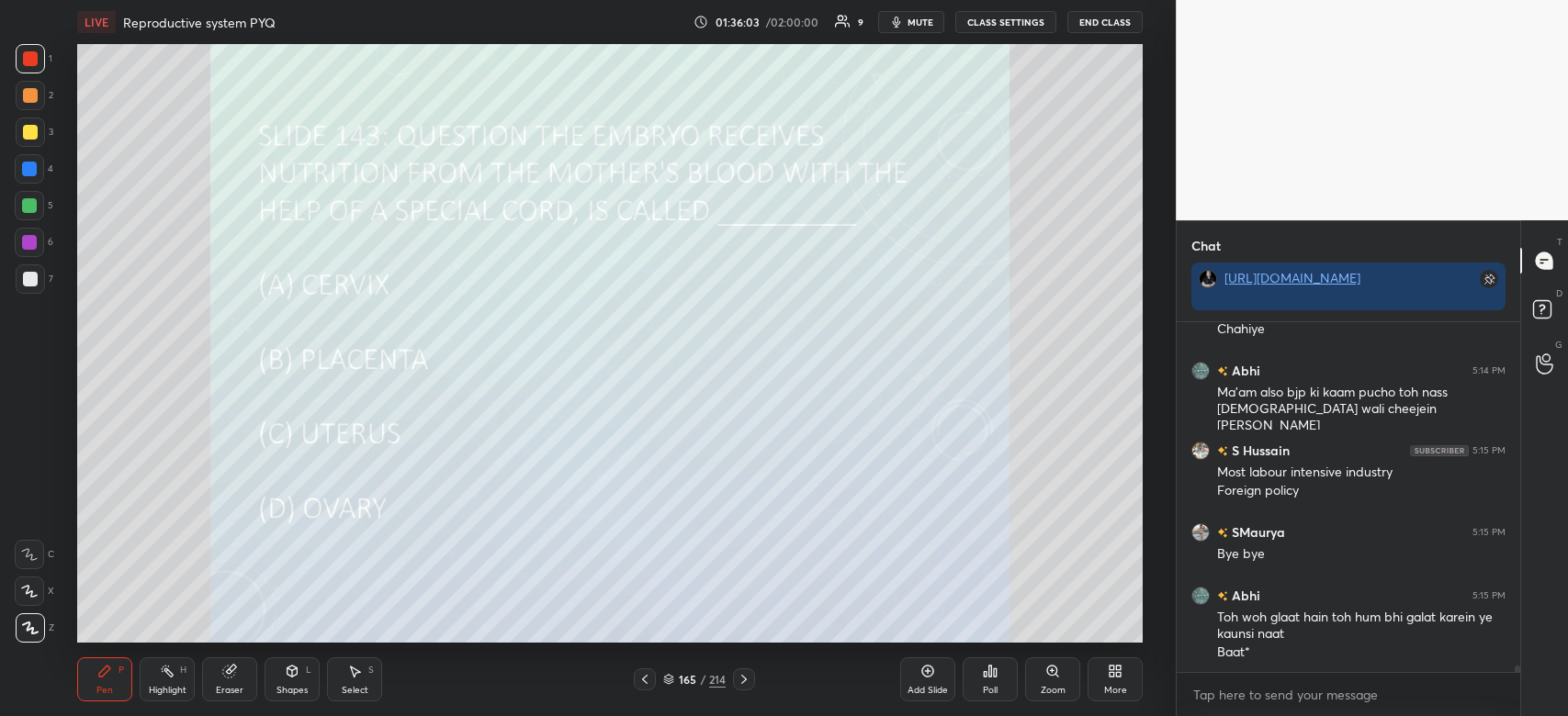
scroll to position [17681, 0]
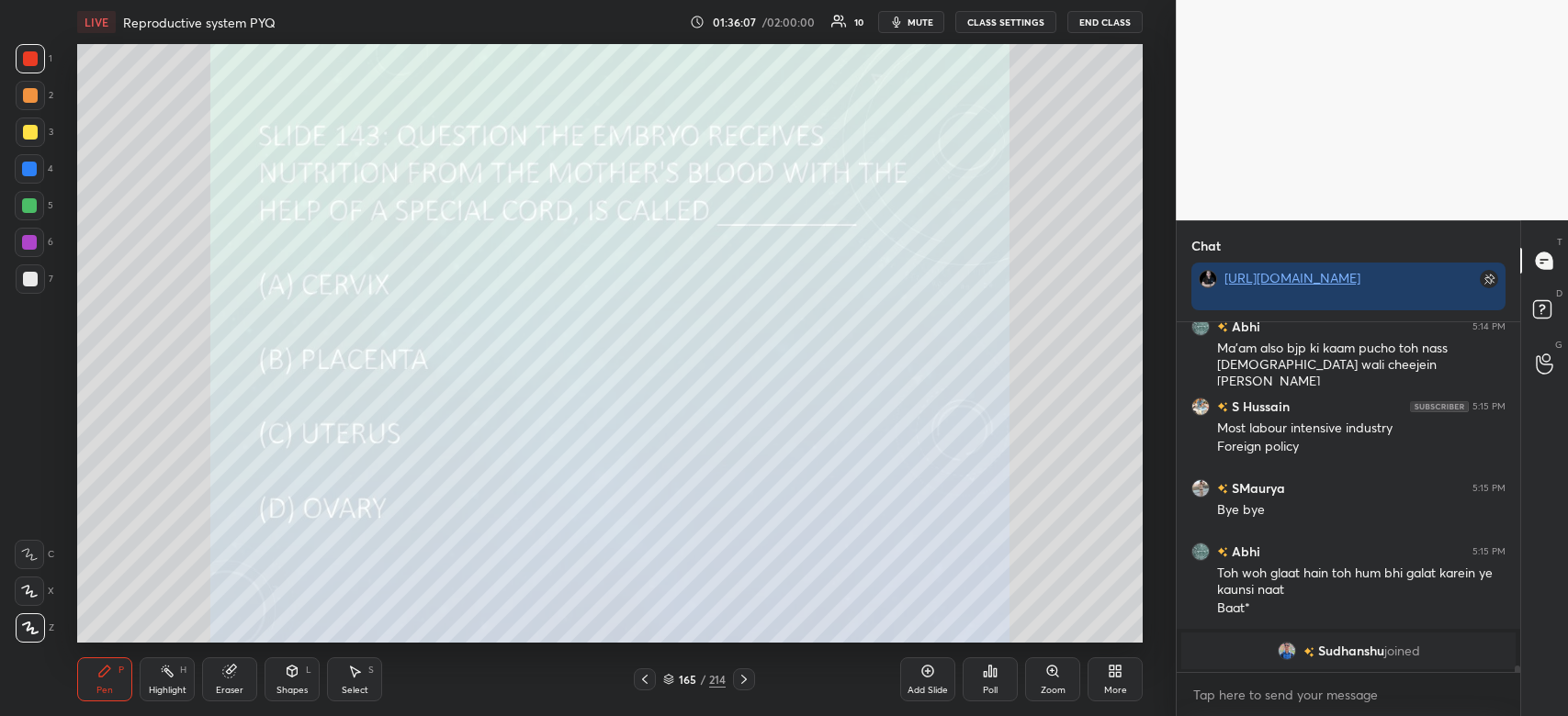
click at [1099, 27] on button "End Class" at bounding box center [1105, 22] width 75 height 22
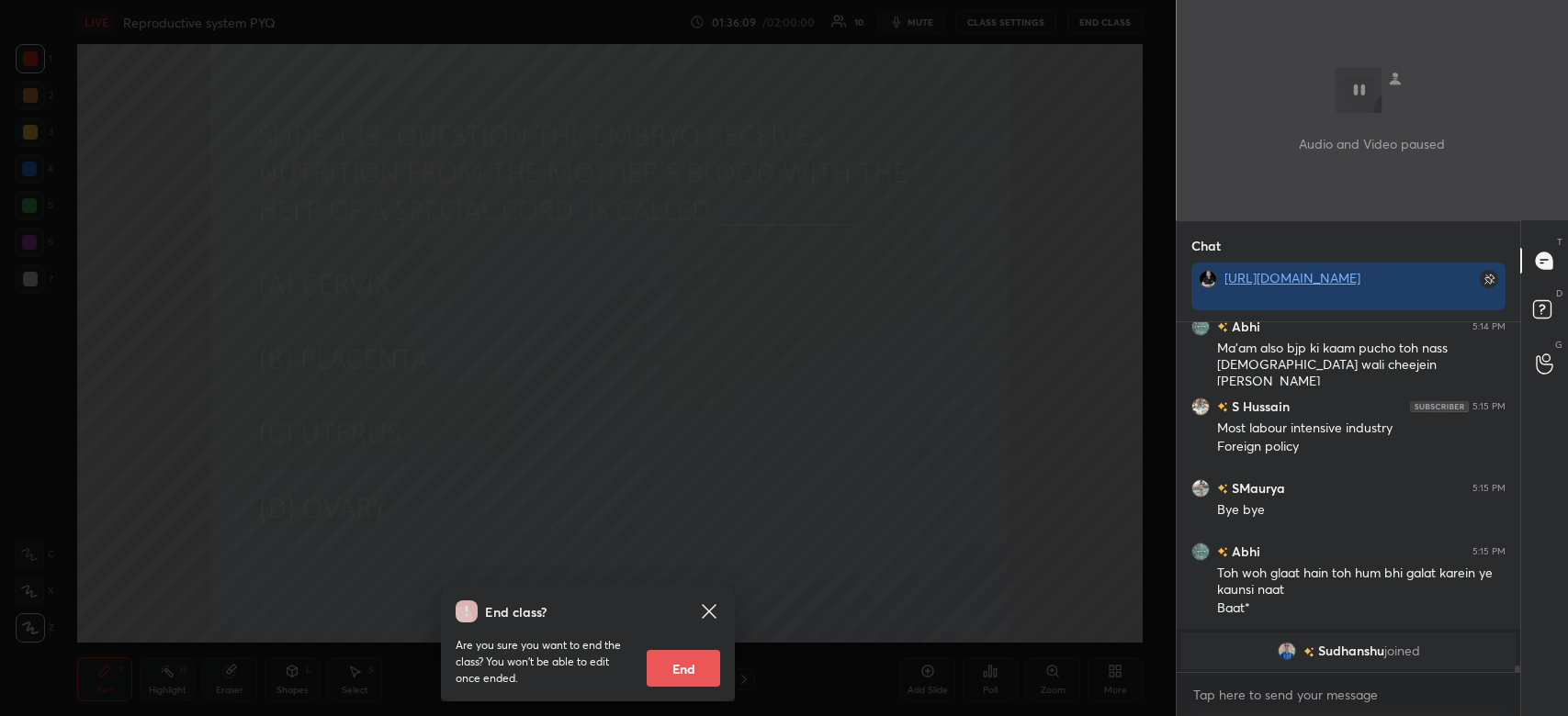
click at [689, 662] on button "End" at bounding box center [683, 668] width 73 height 36
type textarea "x"
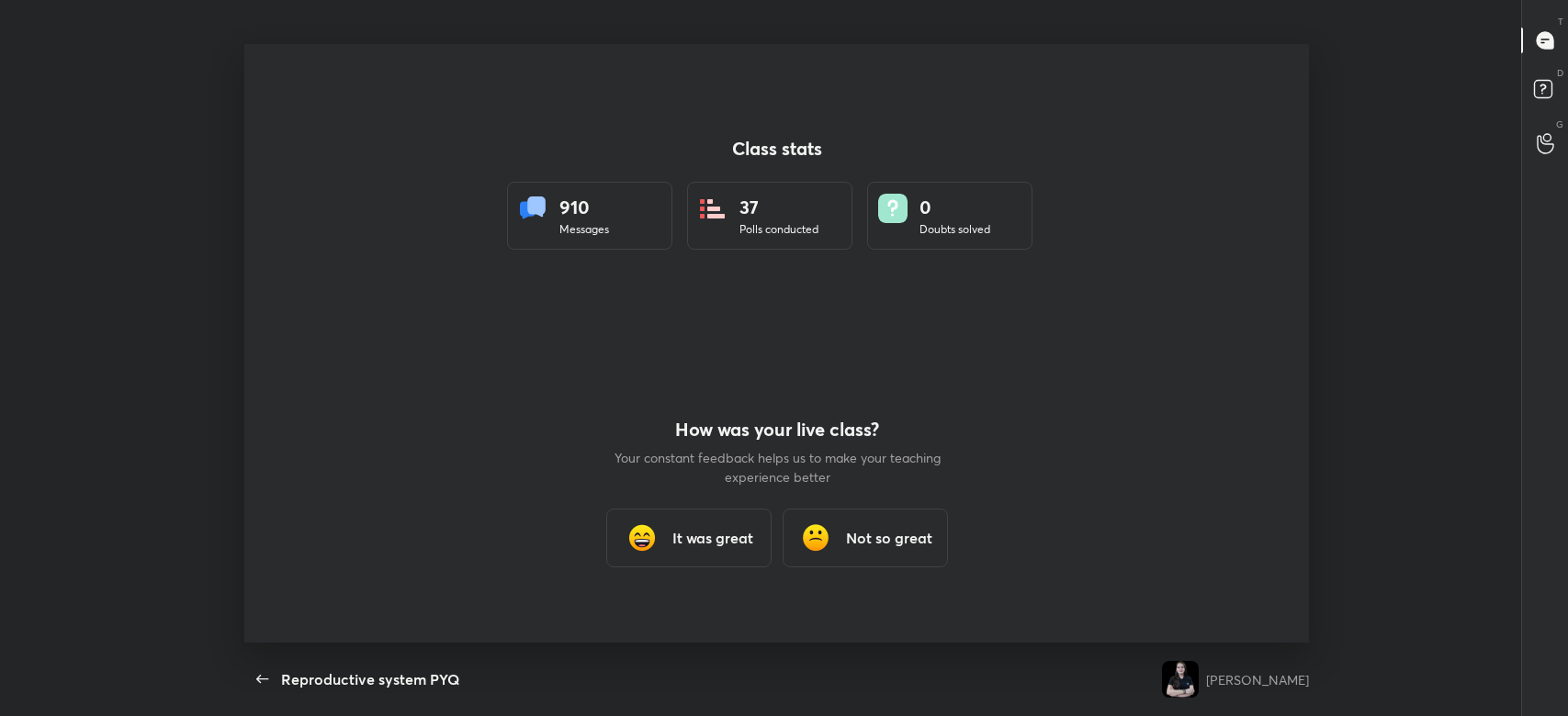
scroll to position [91224, 90322]
